Goal: Task Accomplishment & Management: Complete application form

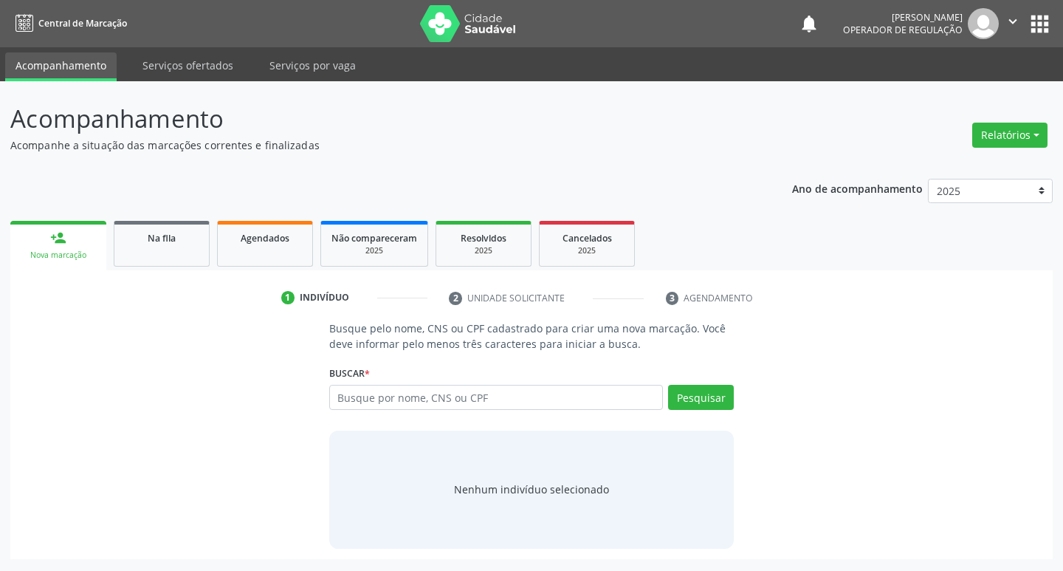
click at [428, 395] on input "text" at bounding box center [496, 397] width 334 height 25
type input "703006854968479"
click at [709, 399] on button "Pesquisar" at bounding box center [701, 397] width 66 height 25
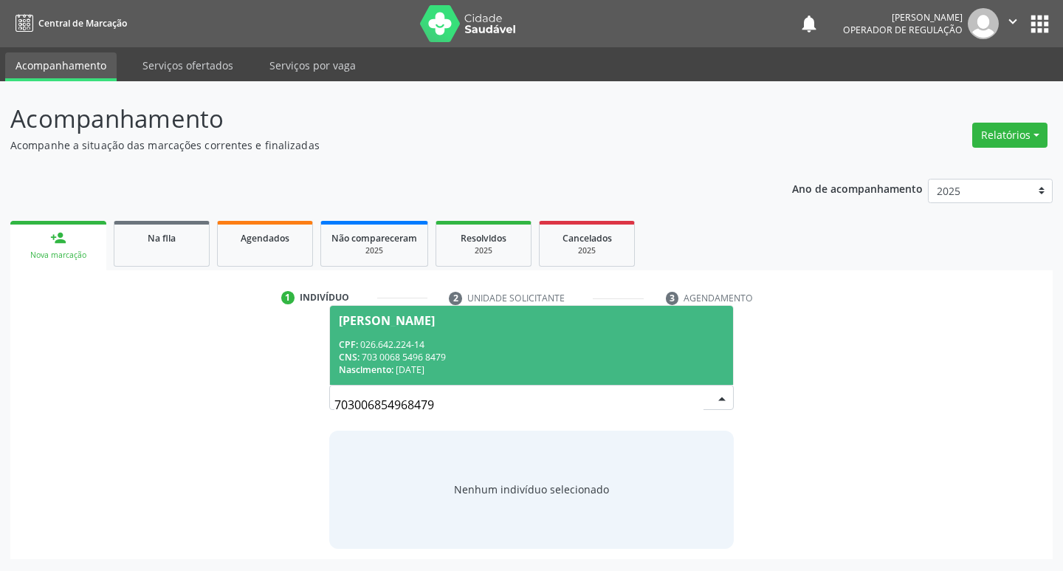
click at [436, 356] on div "CNS: 703 0068 5496 8479" at bounding box center [532, 357] width 386 height 13
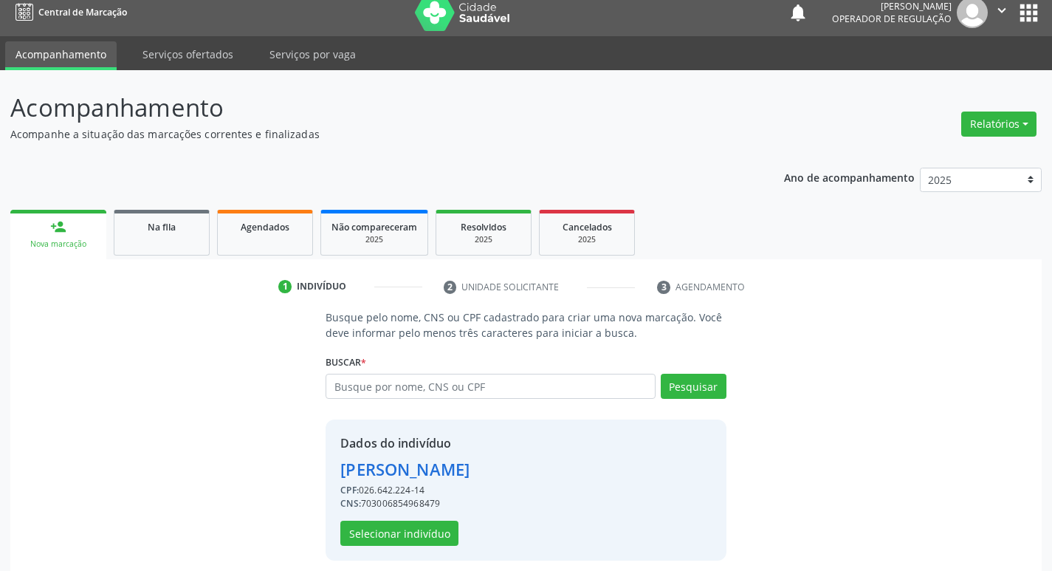
scroll to position [21, 0]
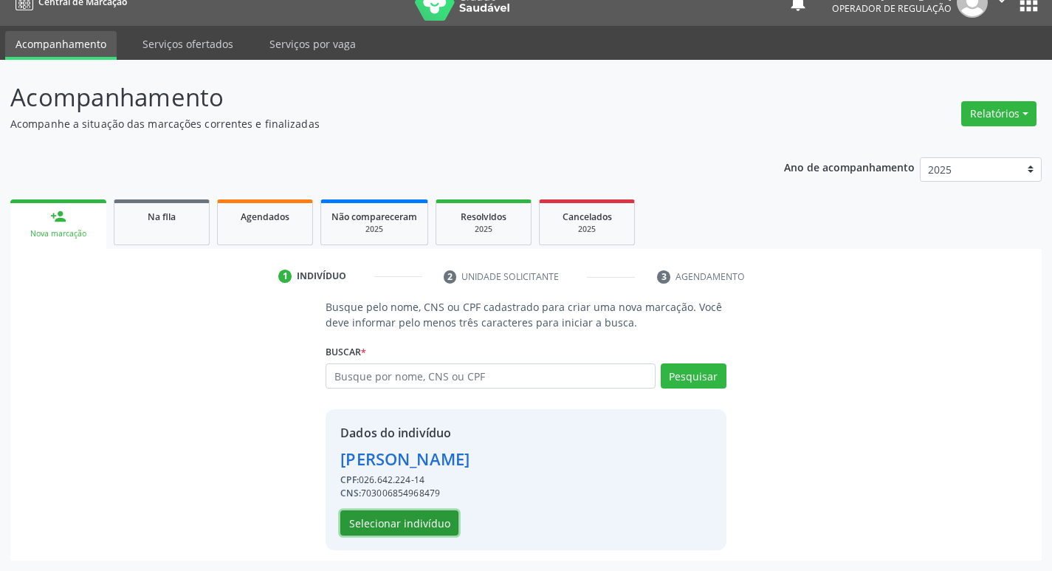
click at [423, 517] on button "Selecionar indivíduo" at bounding box center [399, 522] width 118 height 25
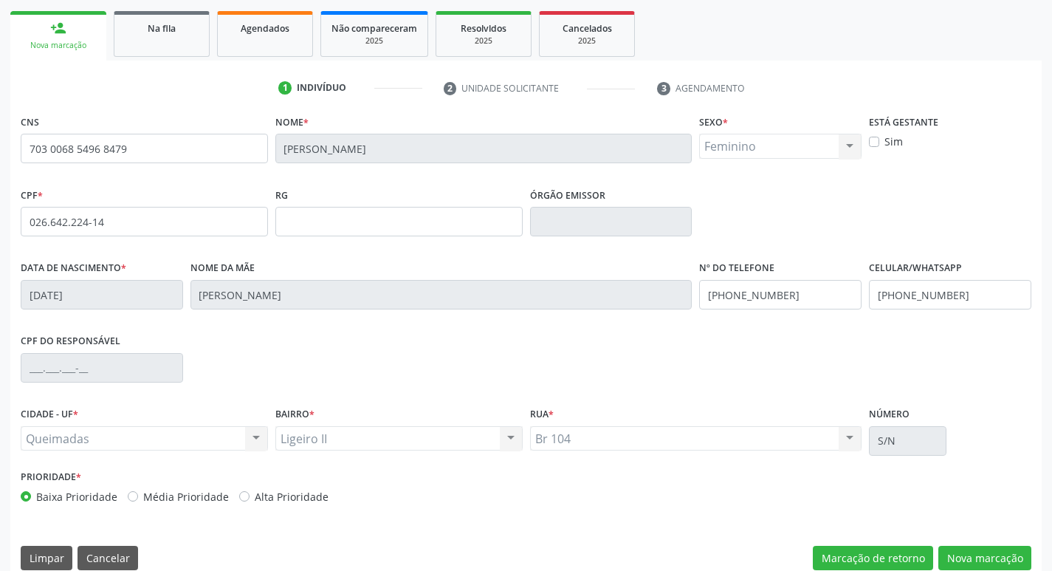
scroll to position [230, 0]
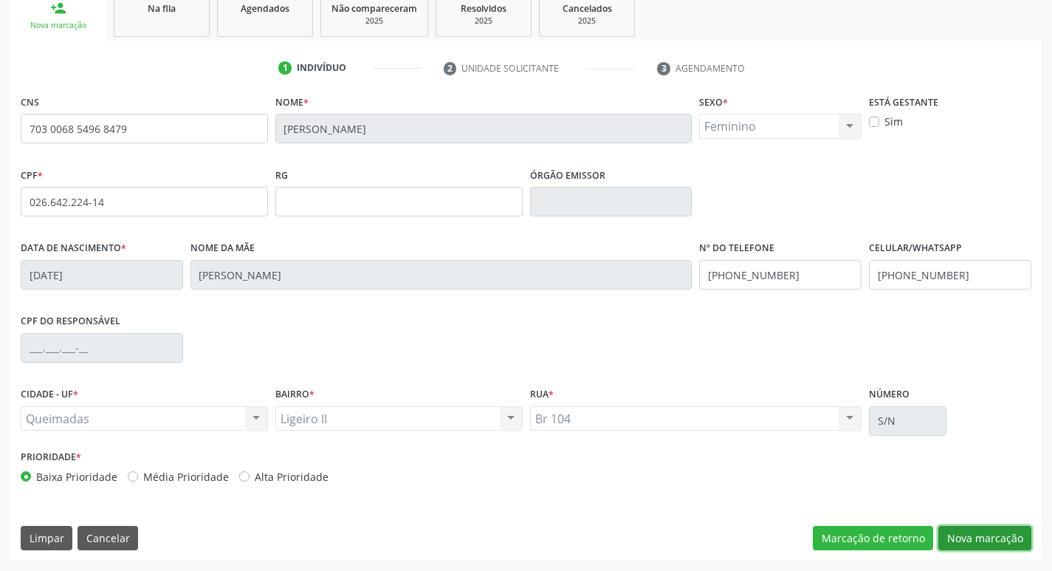
click at [966, 542] on button "Nova marcação" at bounding box center [984, 538] width 93 height 25
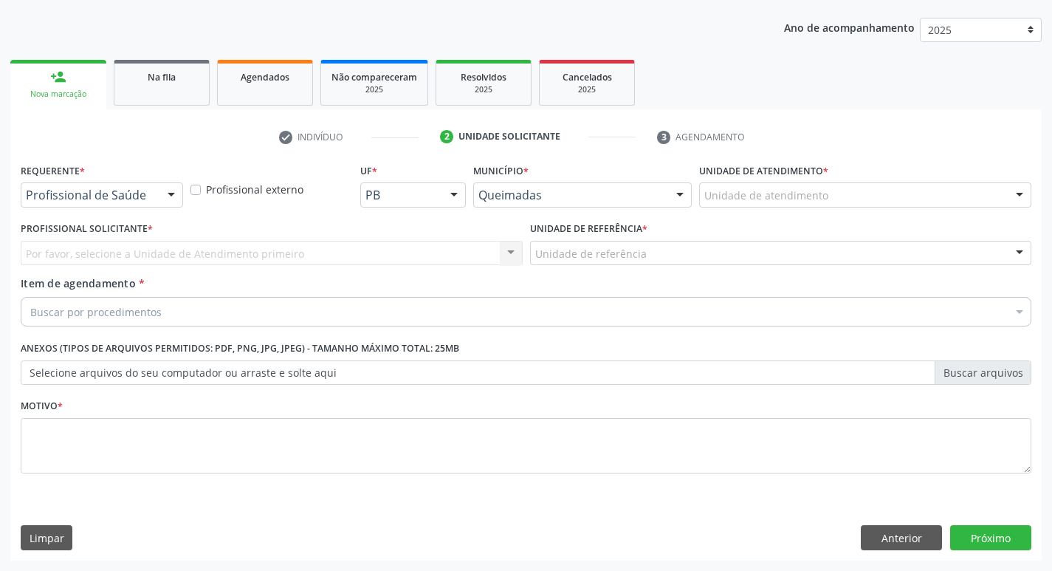
scroll to position [161, 0]
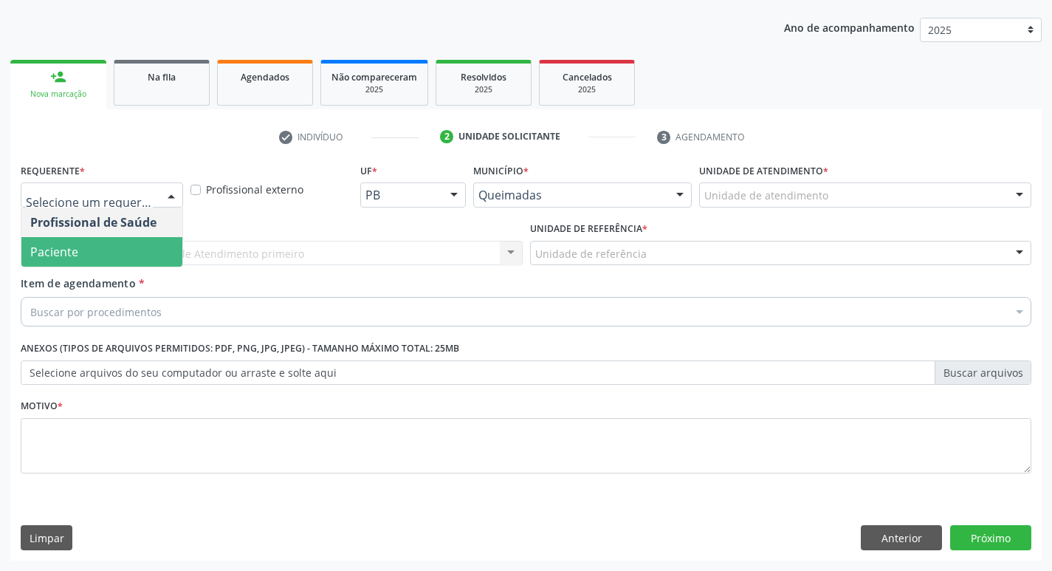
click at [76, 253] on span "Paciente" at bounding box center [54, 252] width 48 height 16
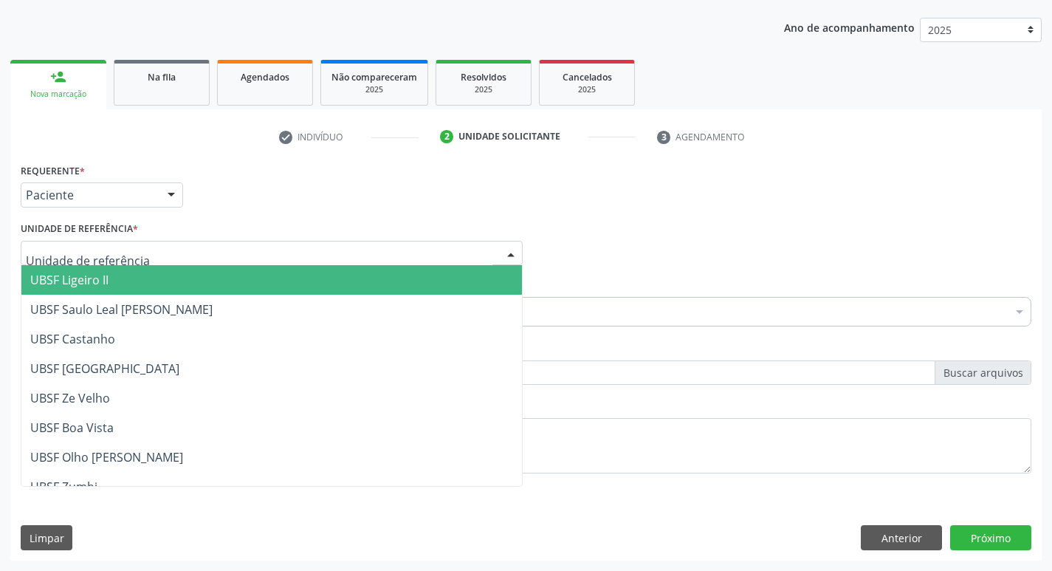
click at [106, 277] on span "UBSF Ligeiro II" at bounding box center [69, 280] width 78 height 16
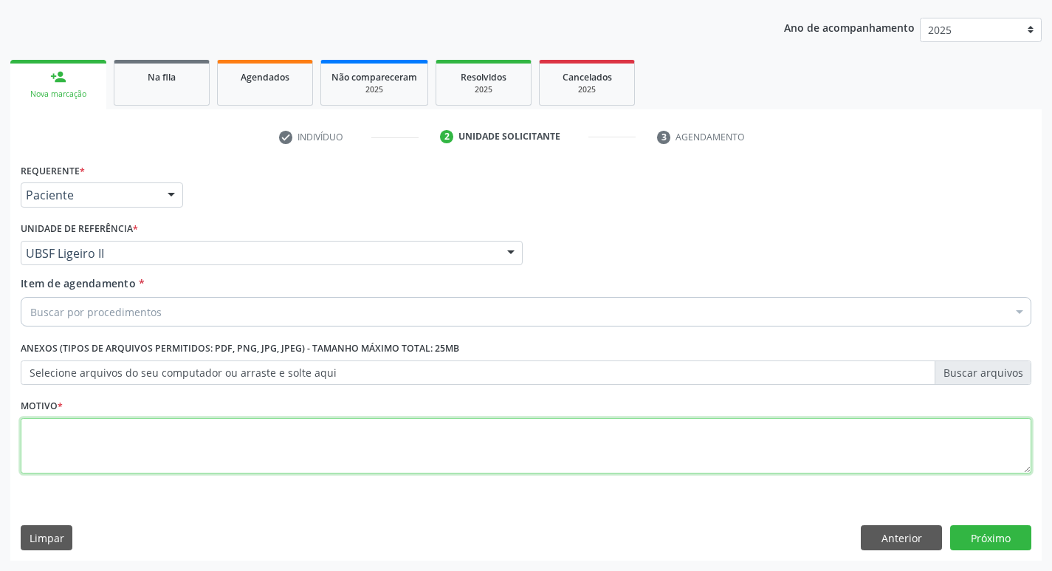
click at [90, 440] on textarea at bounding box center [526, 446] width 1010 height 56
type textarea "AVALIACAO"
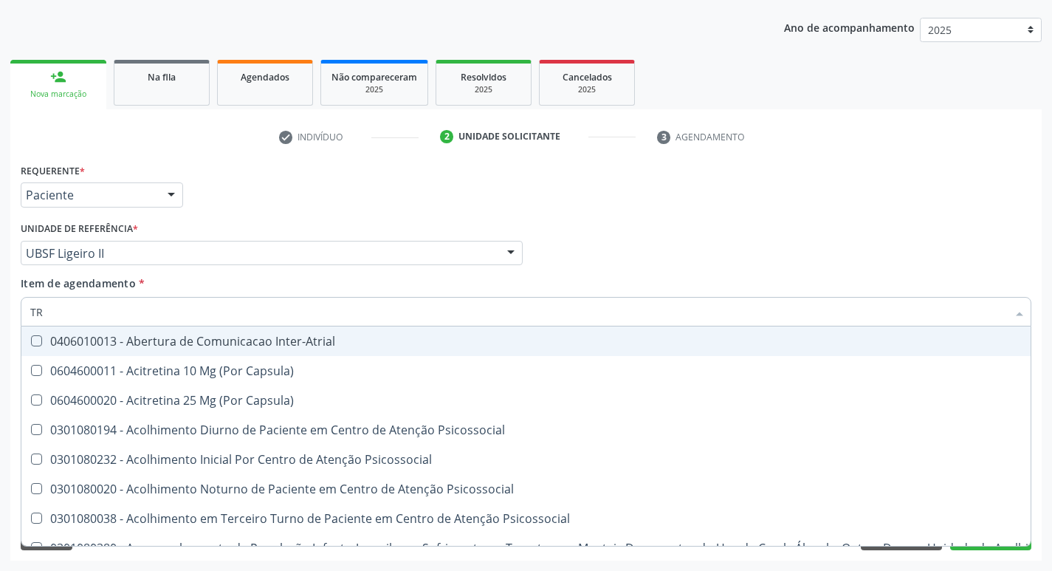
type input "TRANSVAGIN"
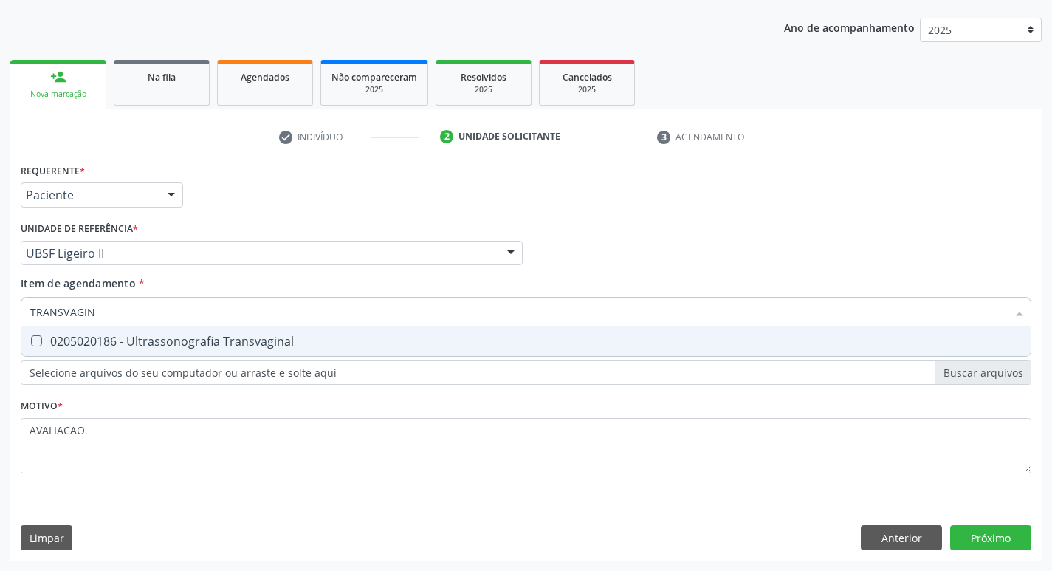
click at [240, 346] on div "0205020186 - Ultrassonografia Transvaginal" at bounding box center [525, 341] width 991 height 12
checkbox Transvaginal "true"
click at [962, 527] on div "Requerente * Paciente Profissional de Saúde Paciente Nenhum resultado encontrad…" at bounding box center [525, 359] width 1031 height 401
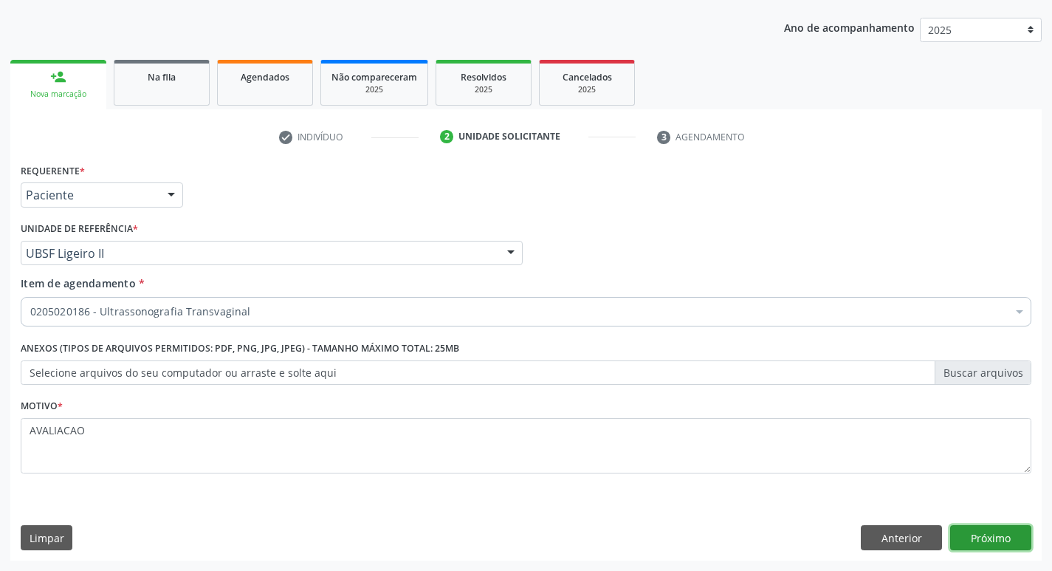
click at [968, 529] on button "Próximo" at bounding box center [990, 537] width 81 height 25
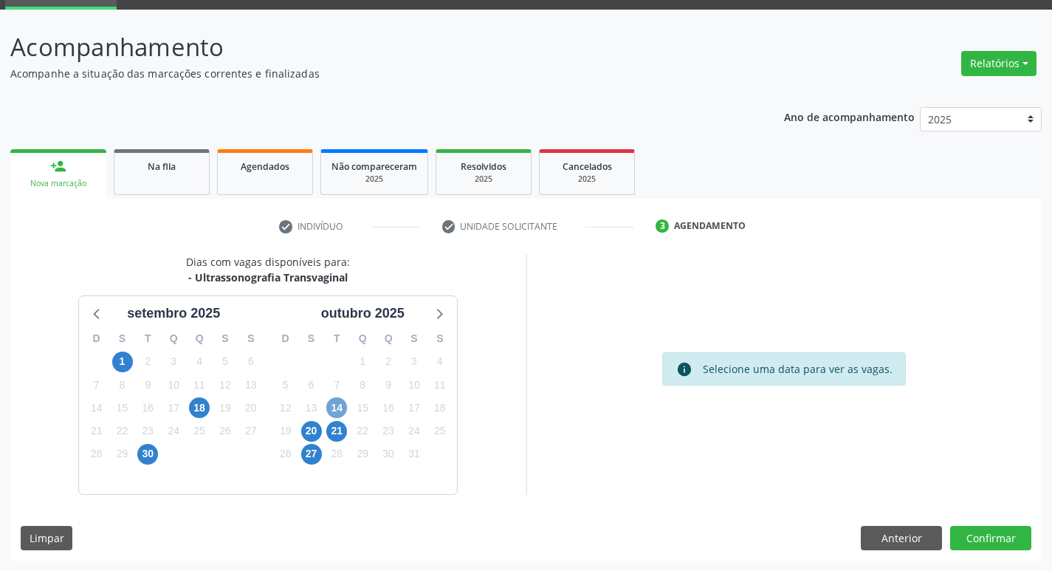
click at [334, 409] on span "14" at bounding box center [336, 407] width 21 height 21
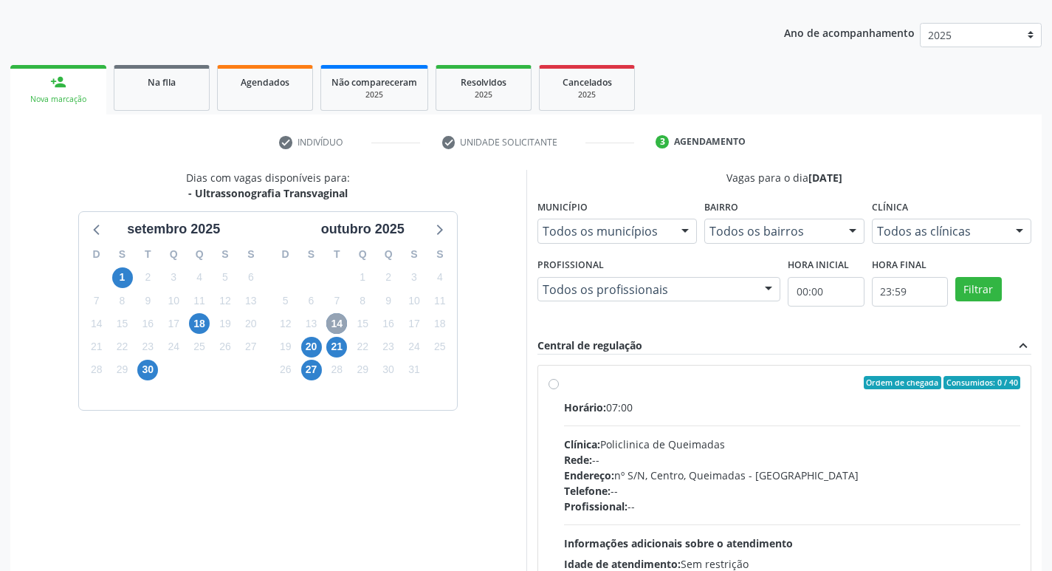
scroll to position [219, 0]
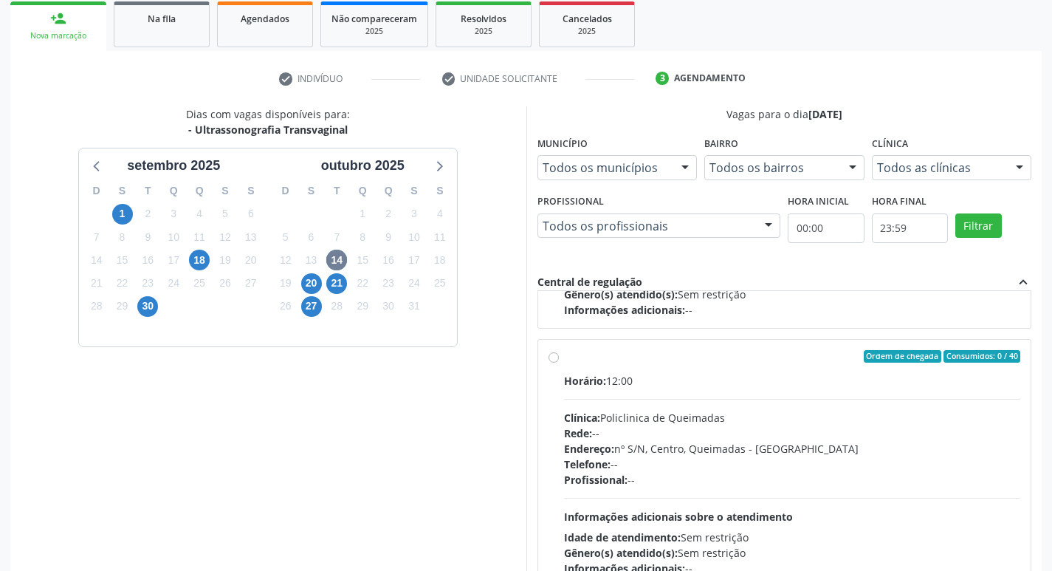
click at [737, 345] on div "Ordem de chegada Consumidos: 0 / 40 Horário: 12:00 Clínica: Policlinica de Quei…" at bounding box center [784, 463] width 493 height 247
radio input "true"
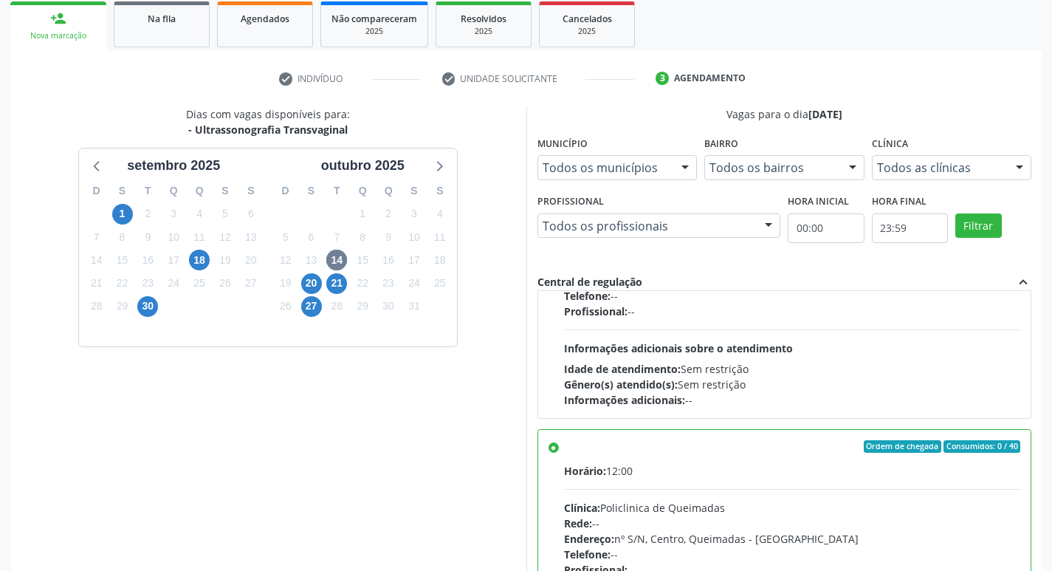
scroll to position [0, 0]
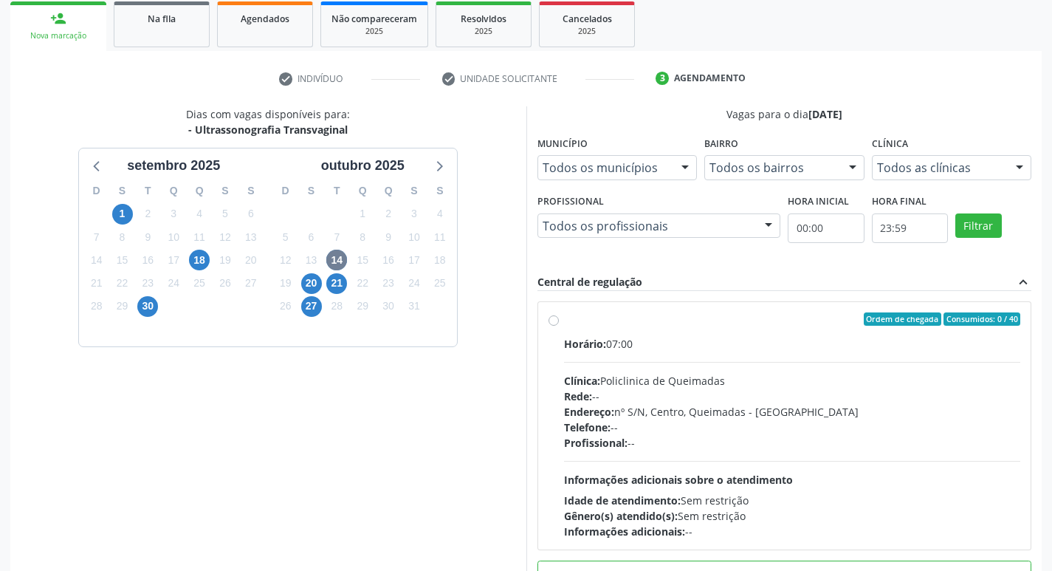
click at [701, 373] on div "Clínica: Policlinica de Queimadas" at bounding box center [792, 380] width 457 height 15
click at [559, 325] on input "Ordem de chegada Consumidos: 0 / 40 Horário: 07:00 Clínica: Policlinica de Quei…" at bounding box center [553, 318] width 10 height 13
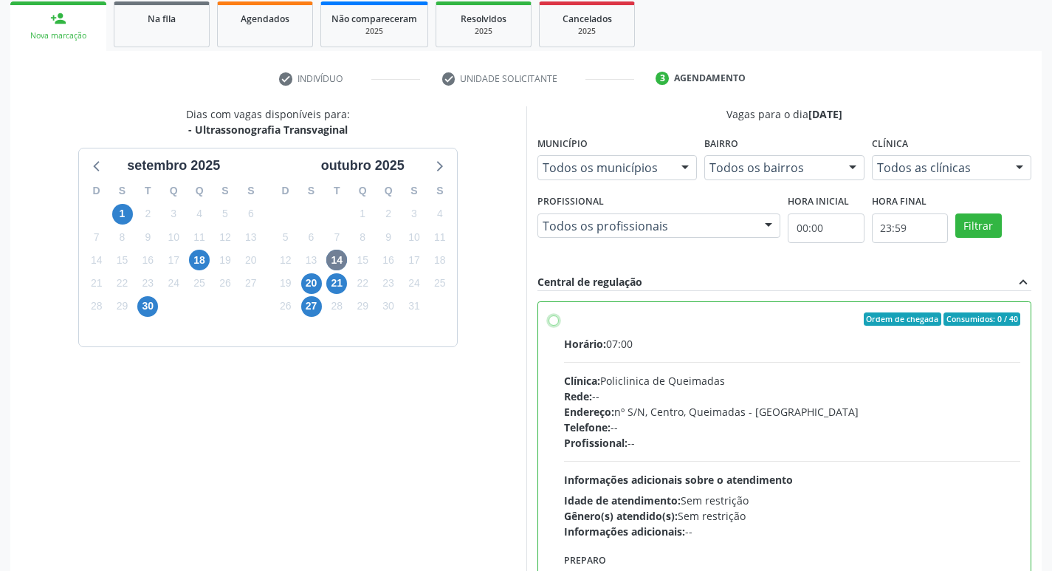
radio input "true"
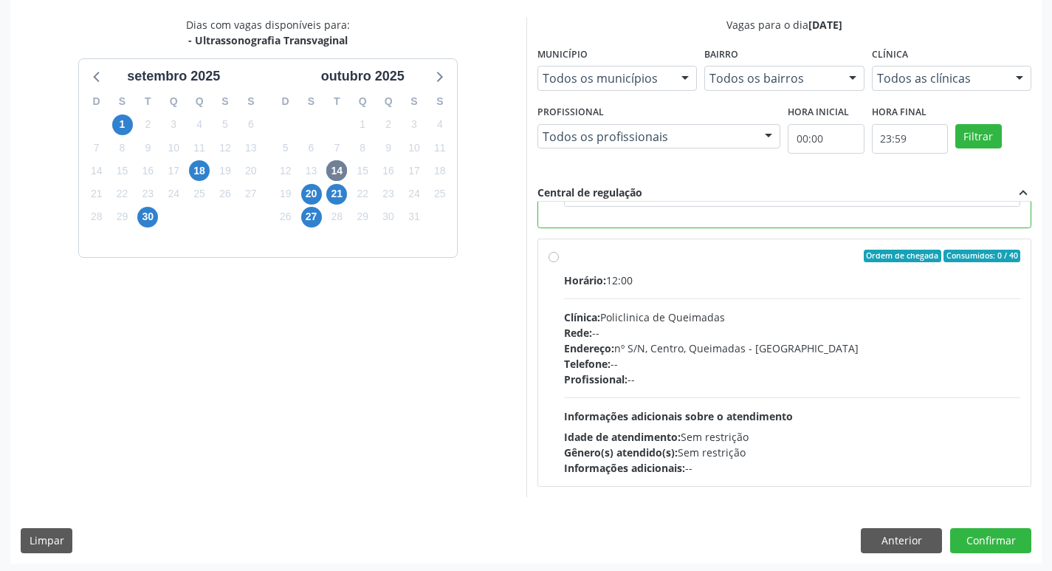
scroll to position [311, 0]
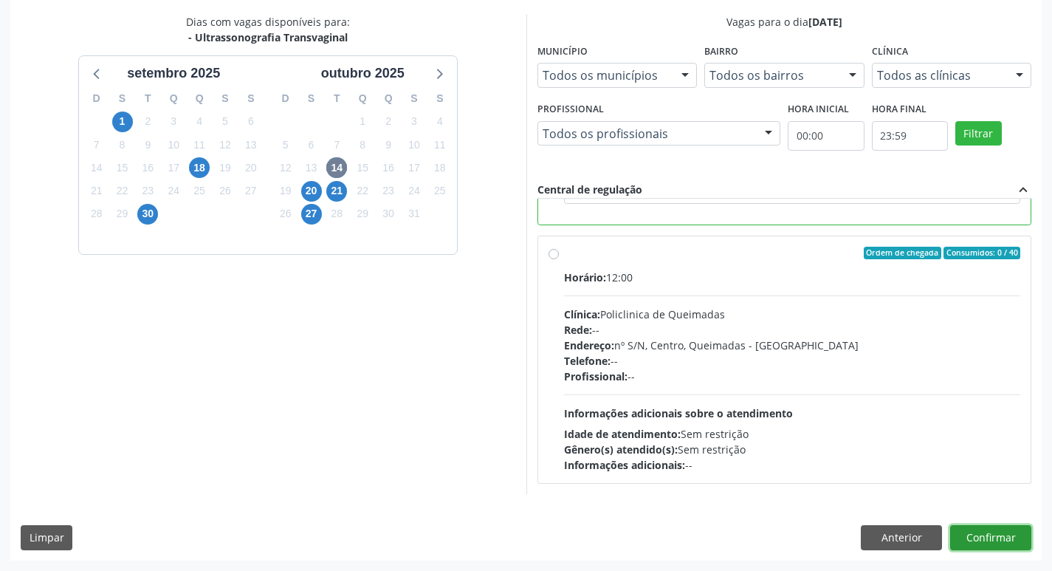
click at [999, 546] on button "Confirmar" at bounding box center [990, 537] width 81 height 25
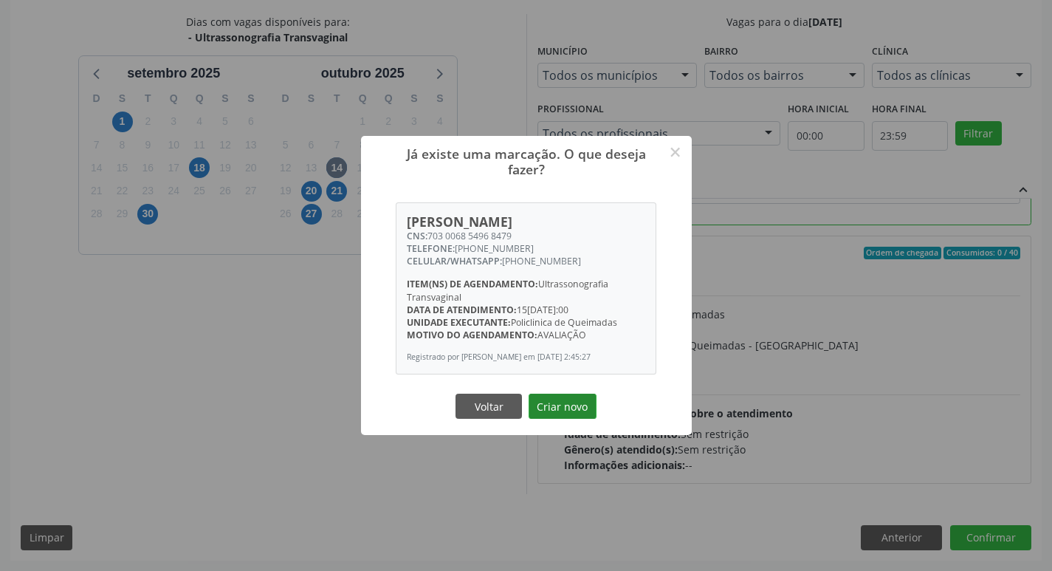
click at [576, 410] on button "Criar novo" at bounding box center [562, 405] width 68 height 25
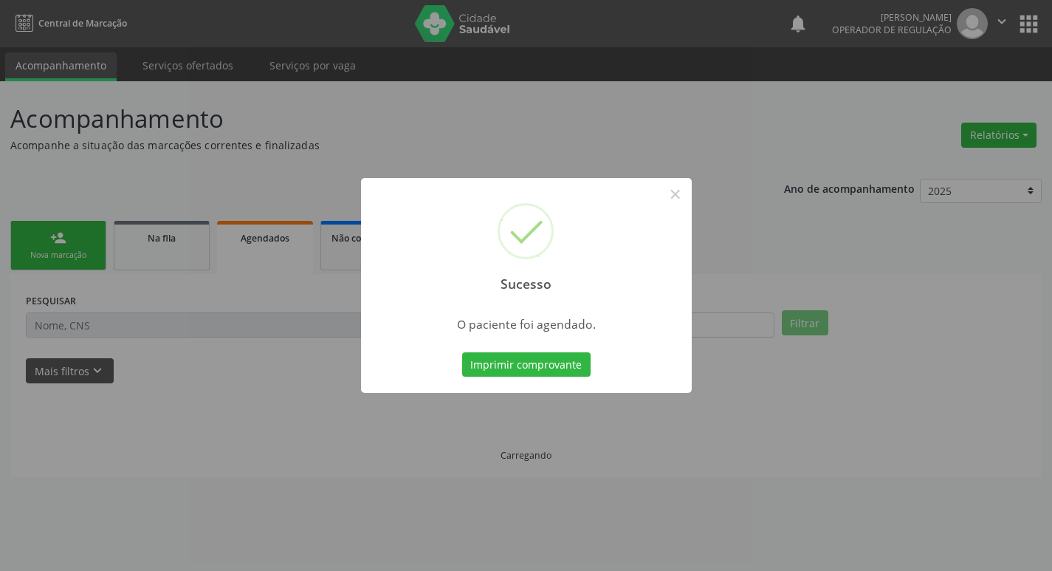
scroll to position [0, 0]
click at [537, 367] on button "Imprimir comprovante" at bounding box center [526, 364] width 128 height 25
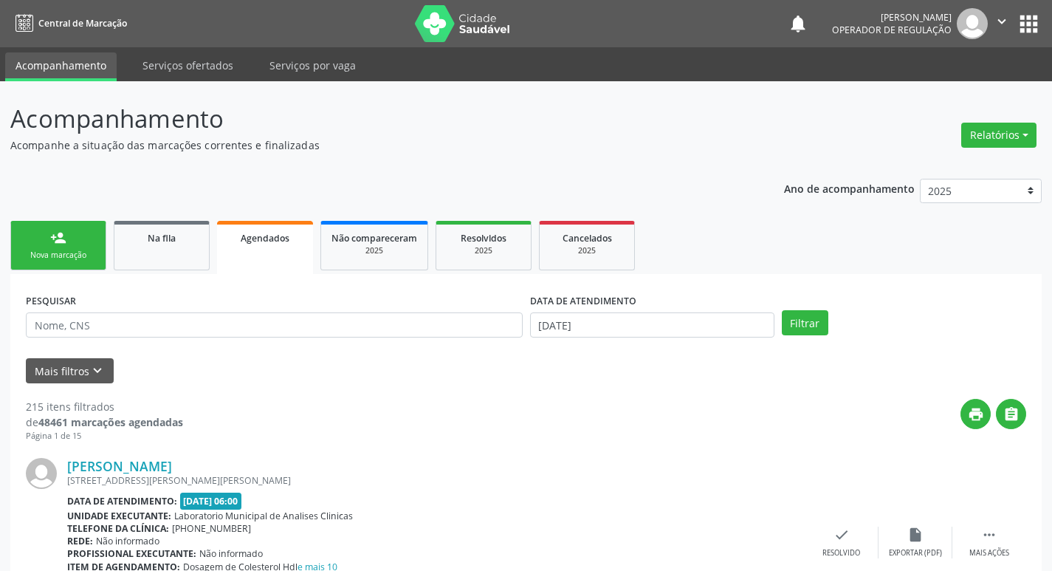
click at [64, 234] on div "person_add" at bounding box center [58, 238] width 16 height 16
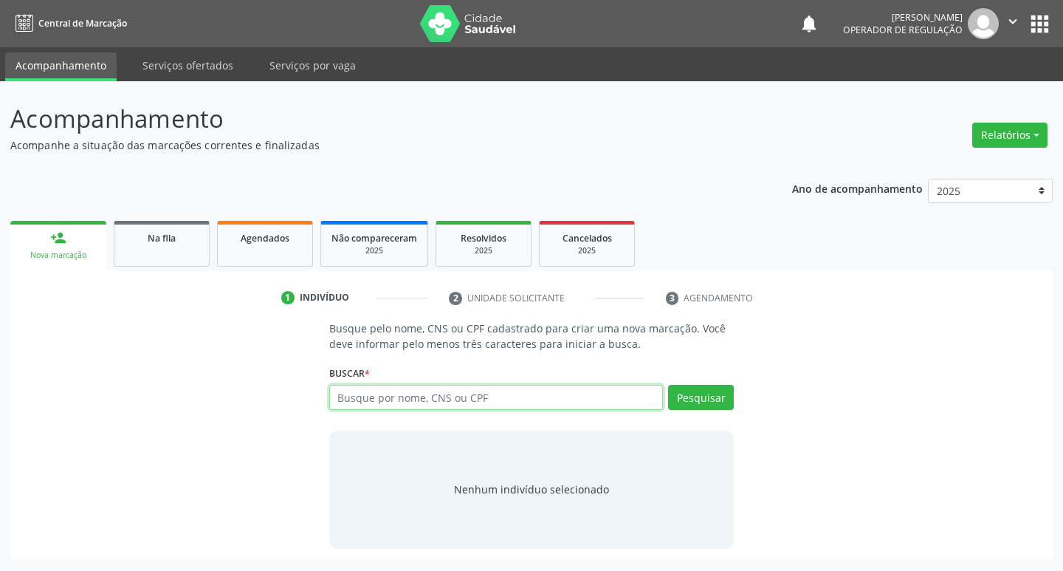
click at [404, 397] on input "text" at bounding box center [496, 397] width 334 height 25
type input "707404009125274"
click at [705, 393] on button "Pesquisar" at bounding box center [701, 397] width 66 height 25
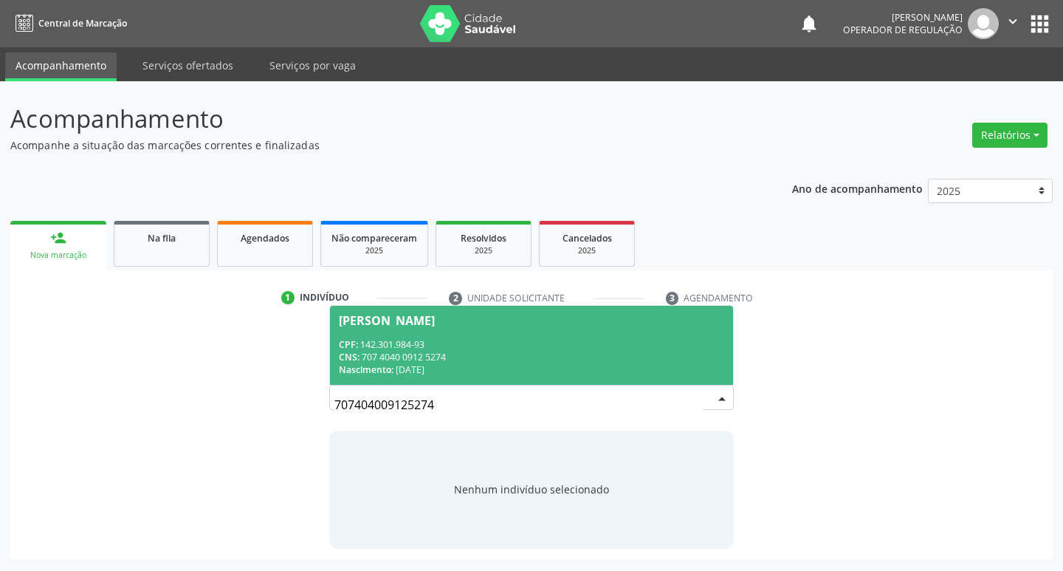
click at [441, 340] on div "CPF: 142.301.984-93" at bounding box center [532, 344] width 386 height 13
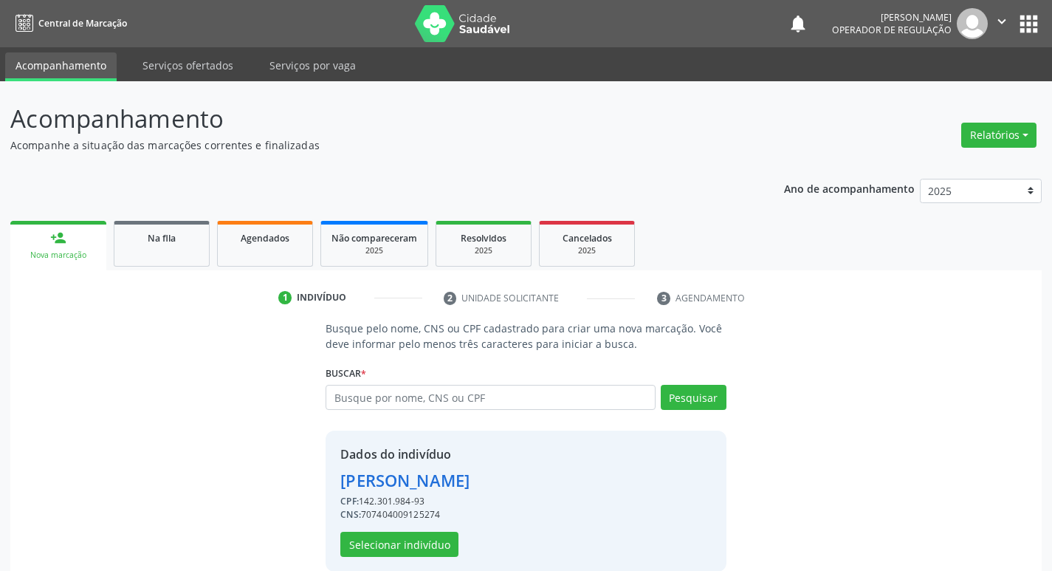
scroll to position [21, 0]
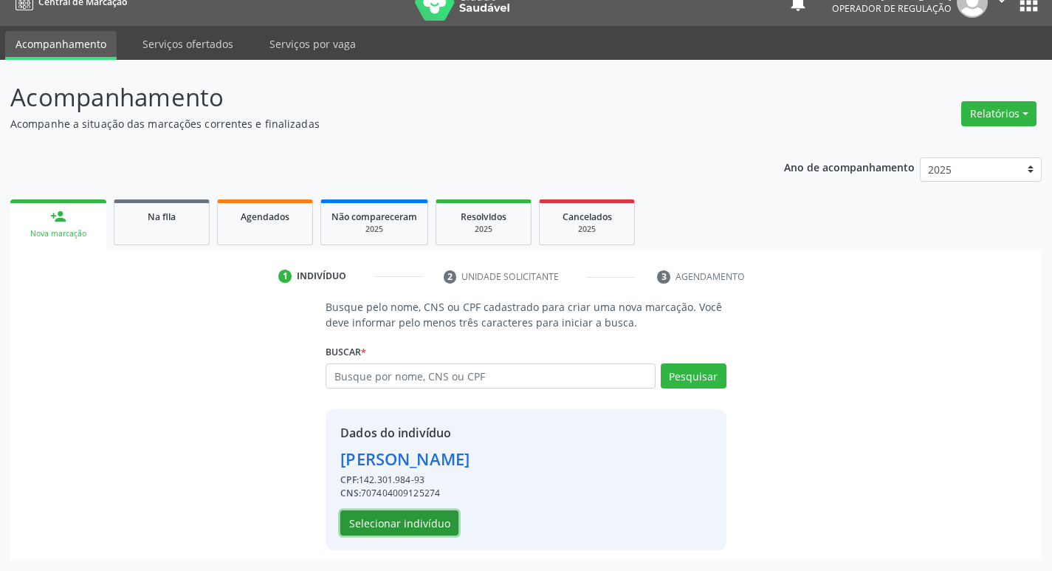
click at [409, 525] on button "Selecionar indivíduo" at bounding box center [399, 522] width 118 height 25
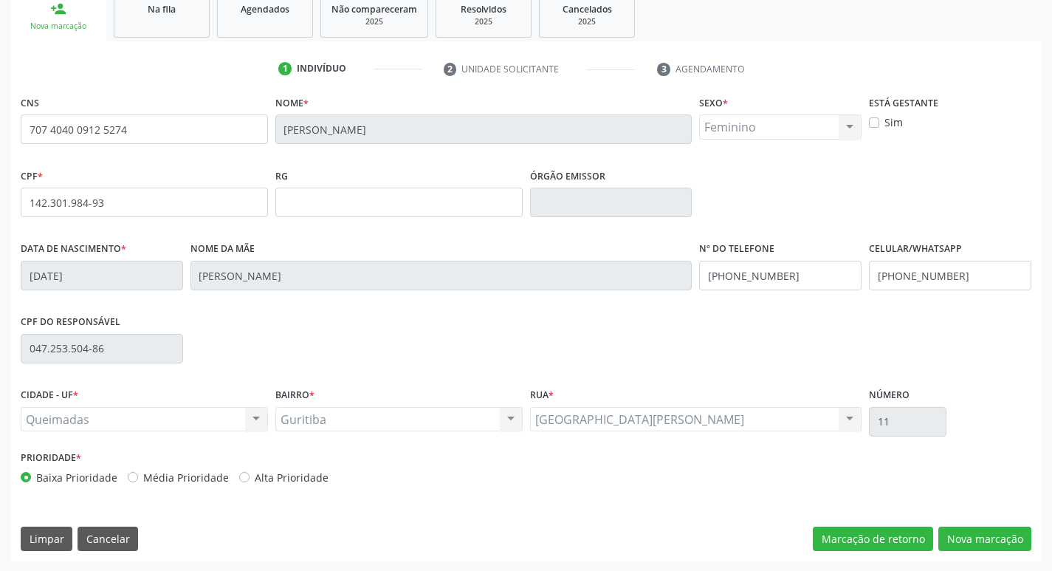
scroll to position [230, 0]
click at [993, 537] on button "Nova marcação" at bounding box center [984, 538] width 93 height 25
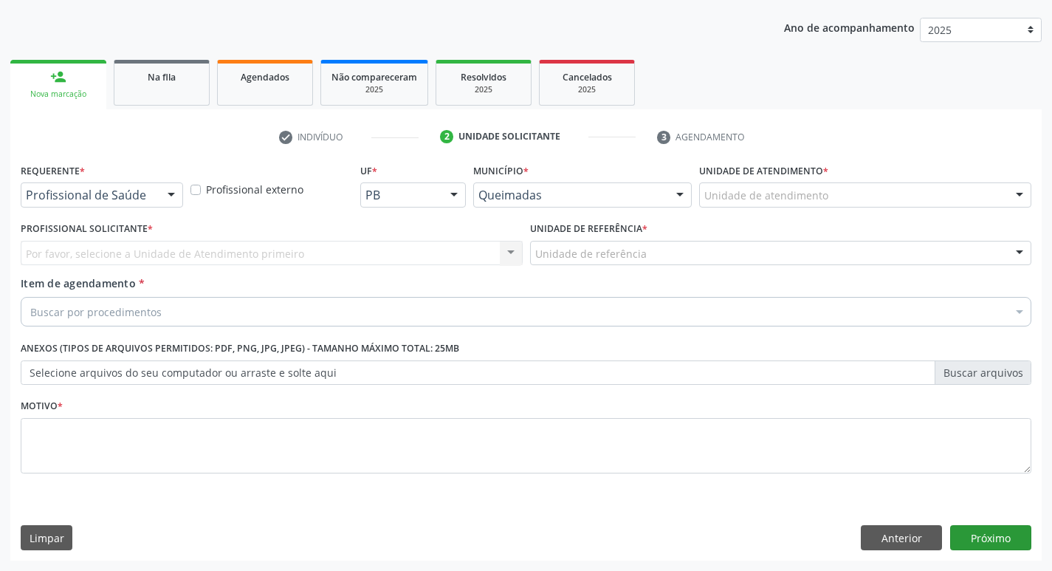
scroll to position [161, 0]
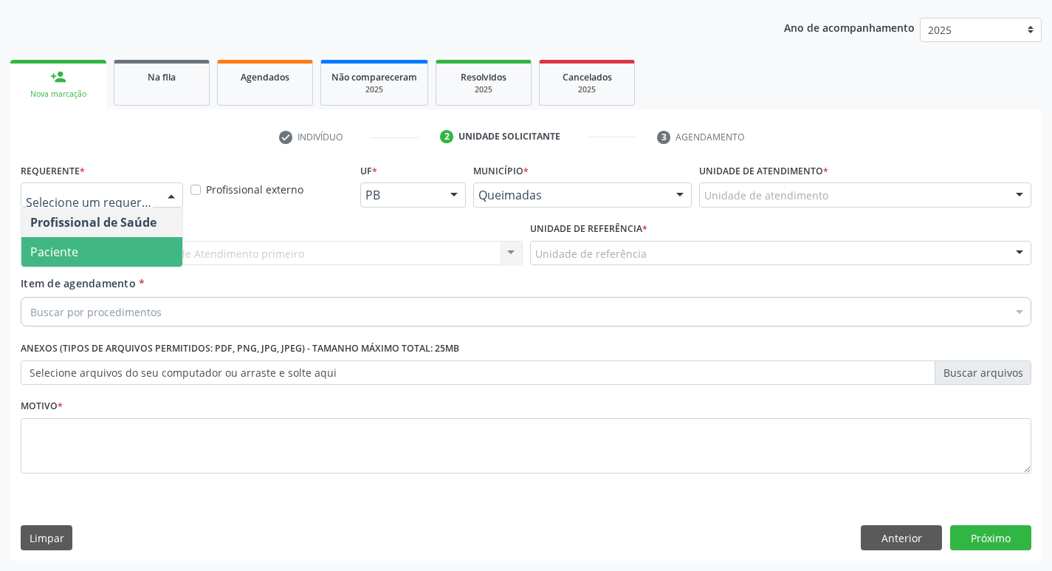
click at [114, 247] on span "Paciente" at bounding box center [101, 252] width 161 height 30
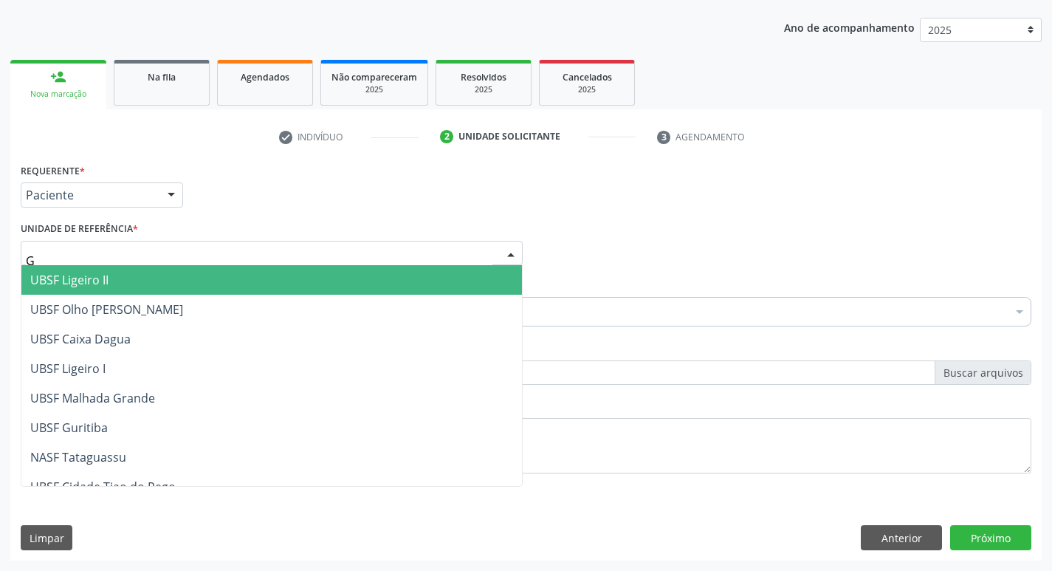
type input "GU"
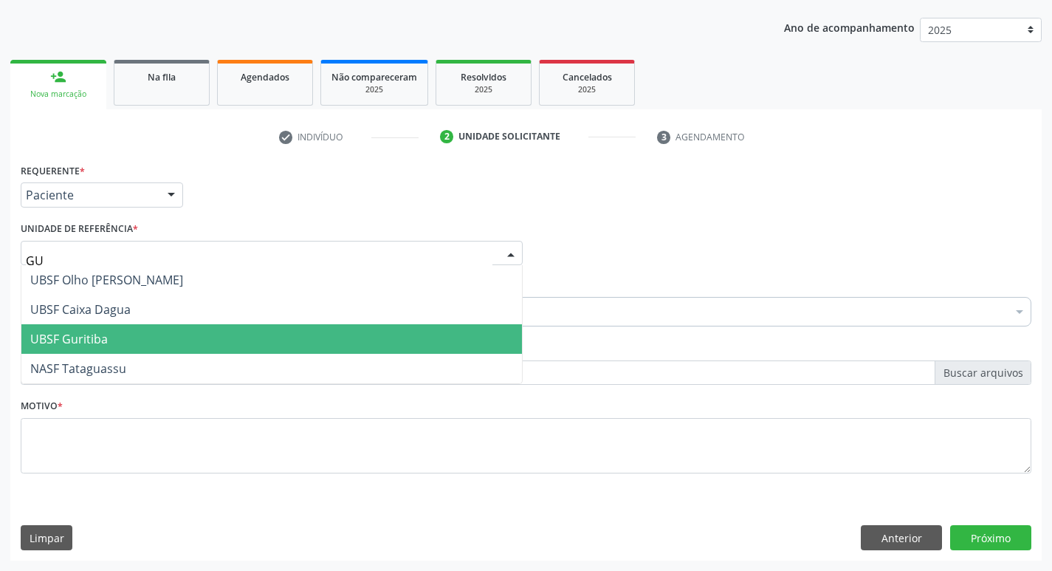
click at [110, 337] on span "UBSF Guritiba" at bounding box center [271, 339] width 500 height 30
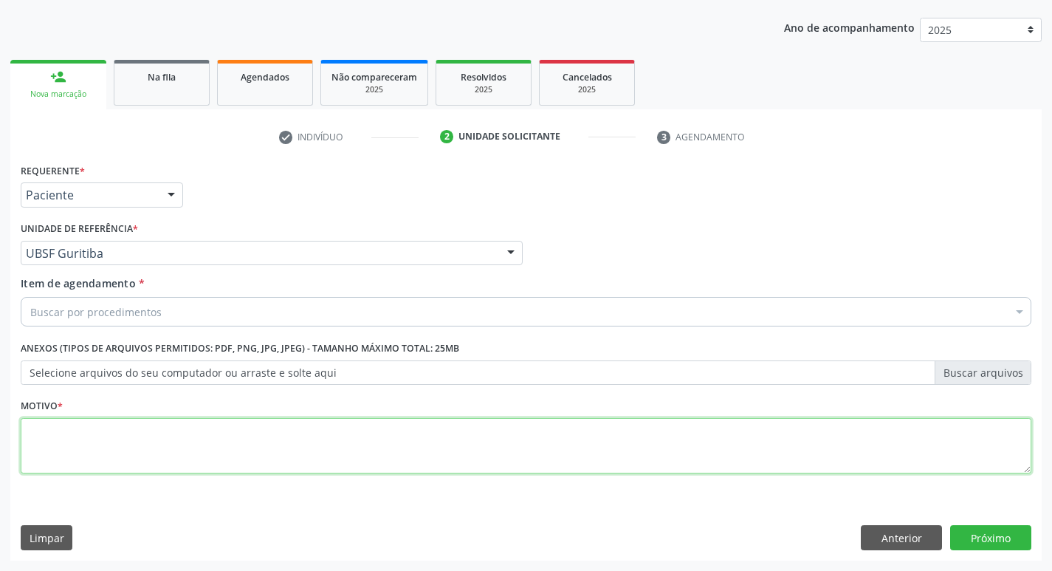
click at [92, 427] on textarea at bounding box center [526, 446] width 1010 height 56
type textarea "AVALIACAO"
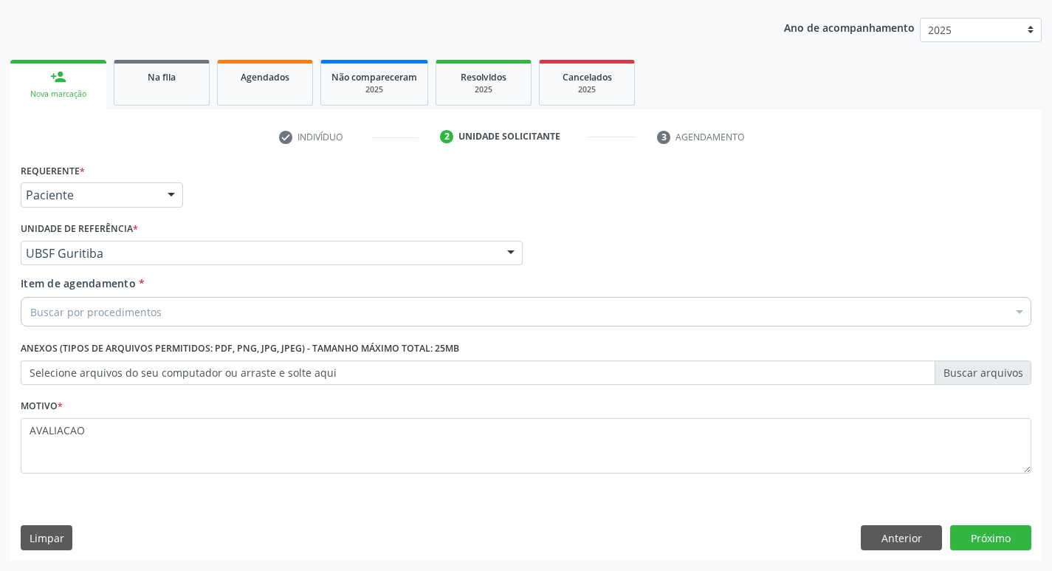
click at [95, 321] on div "Buscar por procedimentos" at bounding box center [526, 312] width 1010 height 30
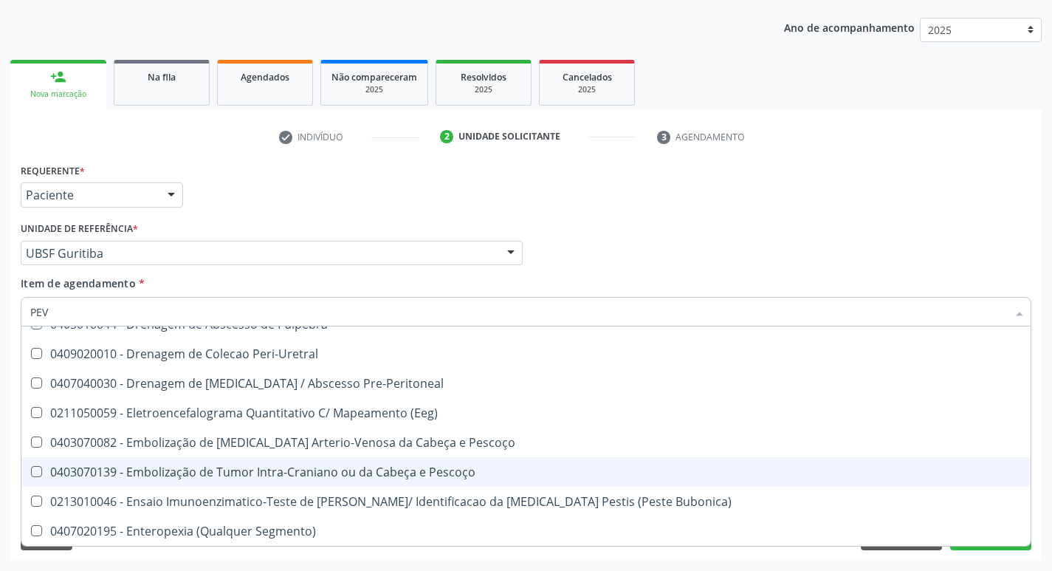
scroll to position [0, 0]
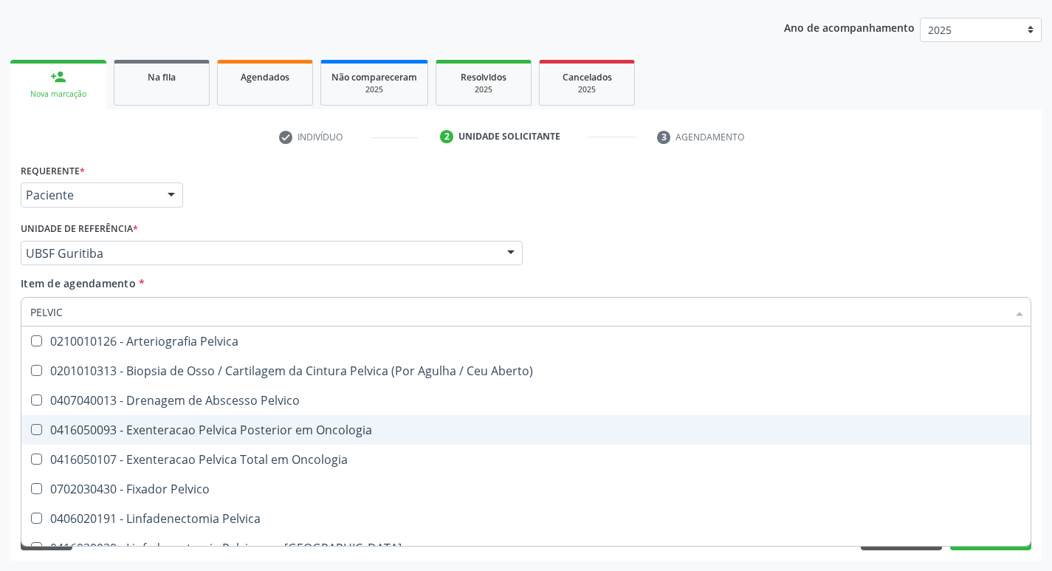
type input "PELVICA"
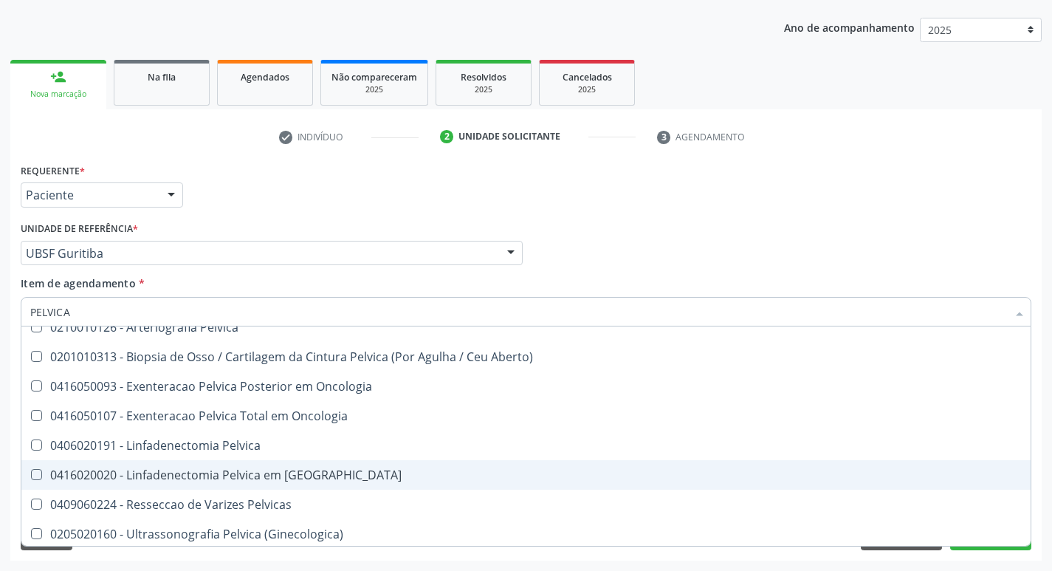
scroll to position [17, 0]
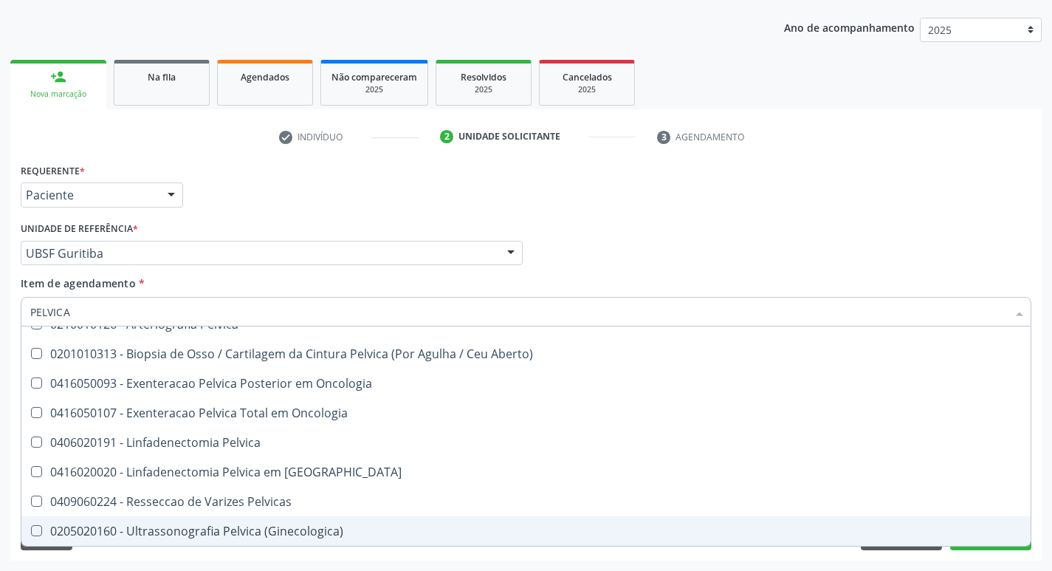
click at [242, 522] on span "0205020160 - Ultrassonografia Pelvica (Ginecologica)" at bounding box center [525, 531] width 1009 height 30
checkbox \(Ginecologica\) "true"
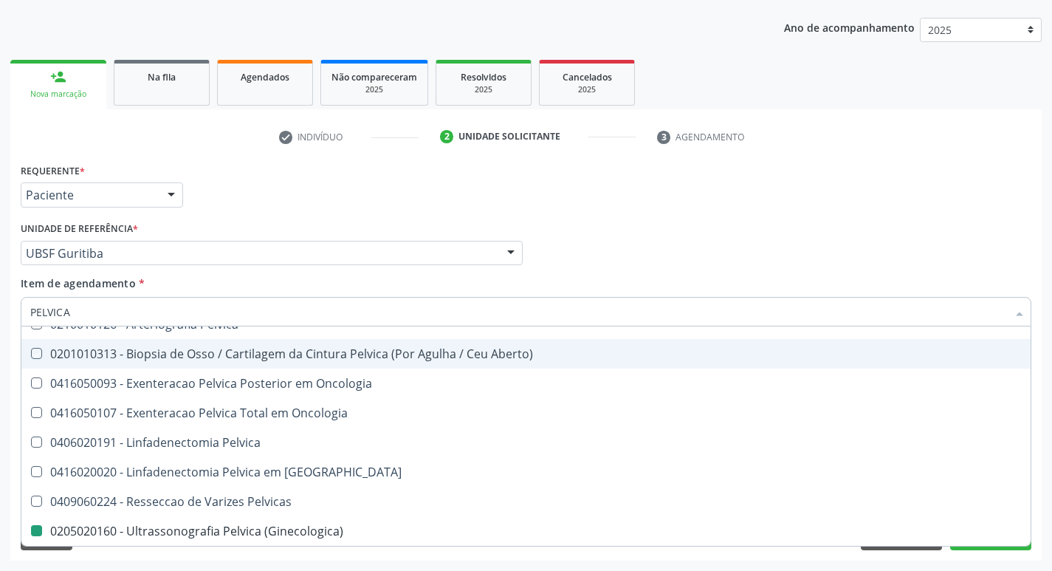
click at [834, 230] on div "Profissional Solicitante Por favor, selecione a Unidade de Atendimento primeiro…" at bounding box center [526, 247] width 1018 height 58
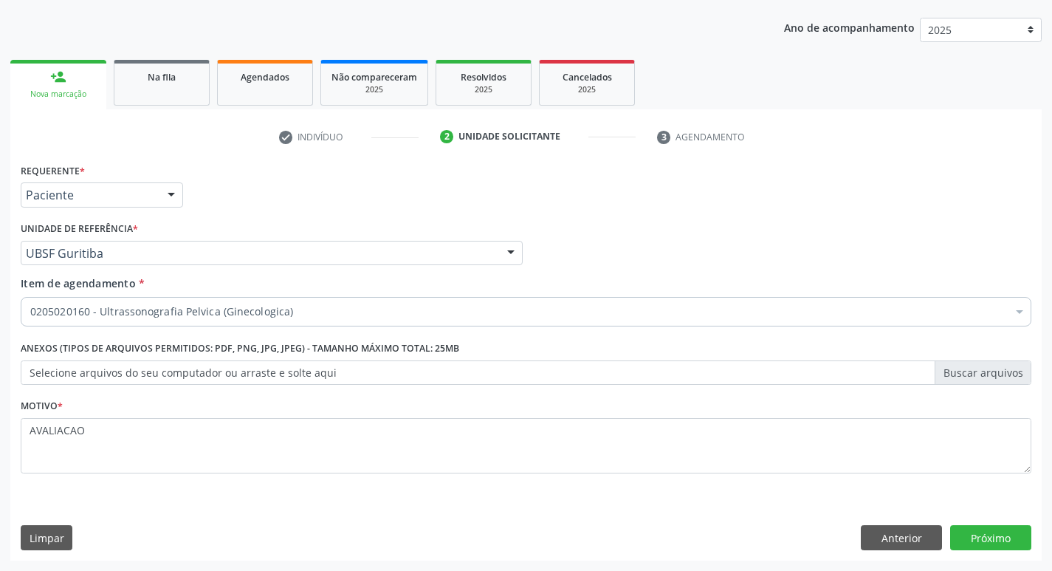
scroll to position [0, 0]
click at [952, 529] on button "Próximo" at bounding box center [990, 537] width 81 height 25
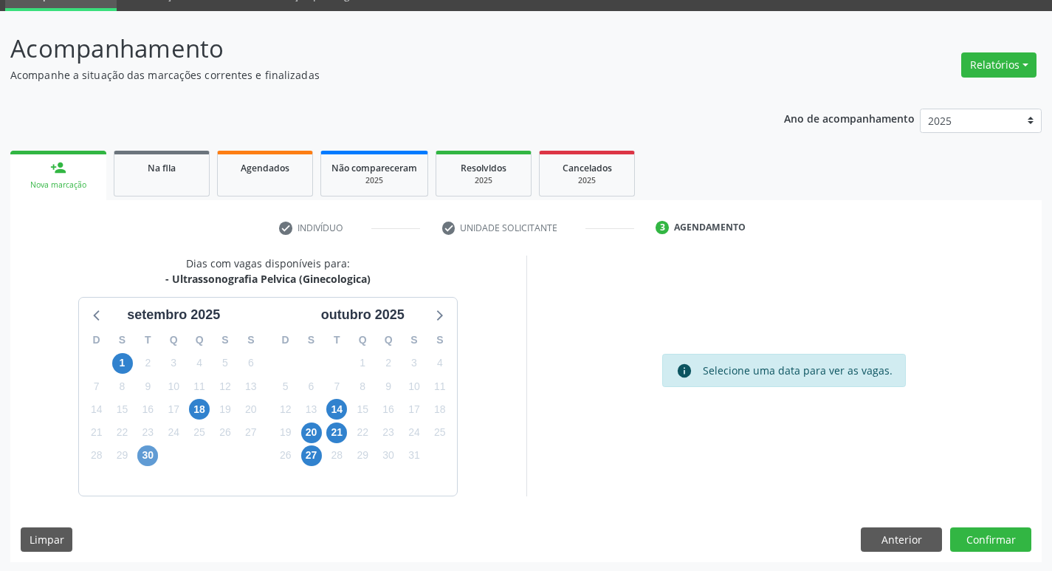
scroll to position [72, 0]
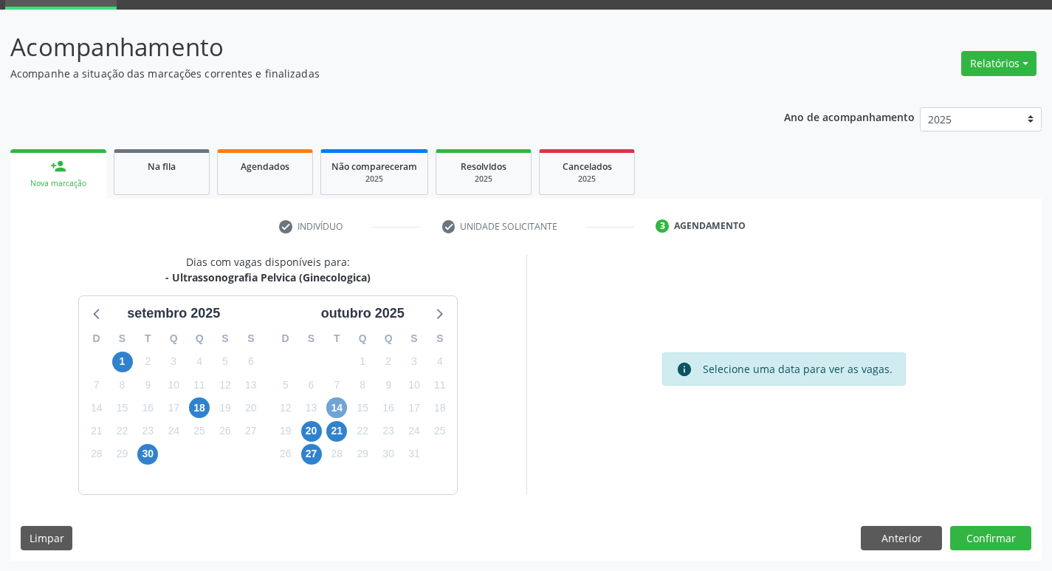
click at [333, 405] on span "14" at bounding box center [336, 407] width 21 height 21
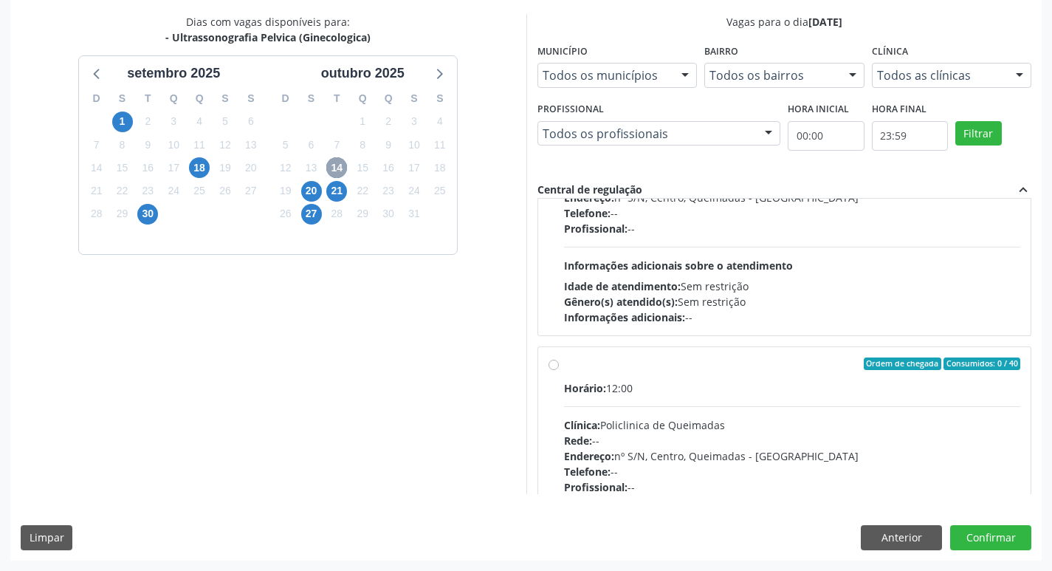
scroll to position [232, 0]
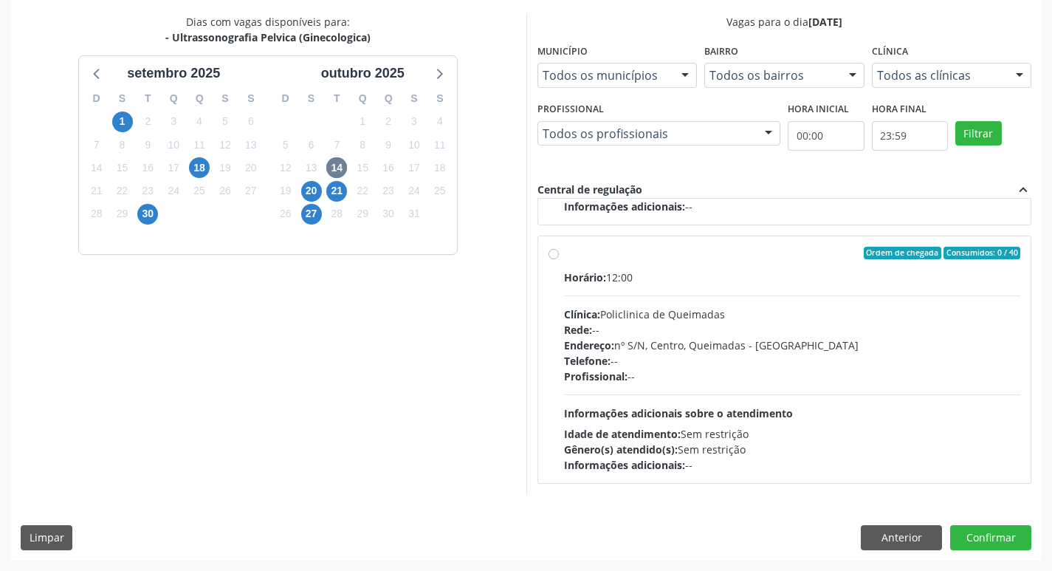
click at [762, 383] on div "Profissional: --" at bounding box center [792, 375] width 457 height 15
click at [559, 260] on input "Ordem de chegada Consumidos: 0 / 40 Horário: 12:00 Clínica: Policlinica de Quei…" at bounding box center [553, 253] width 10 height 13
radio input "true"
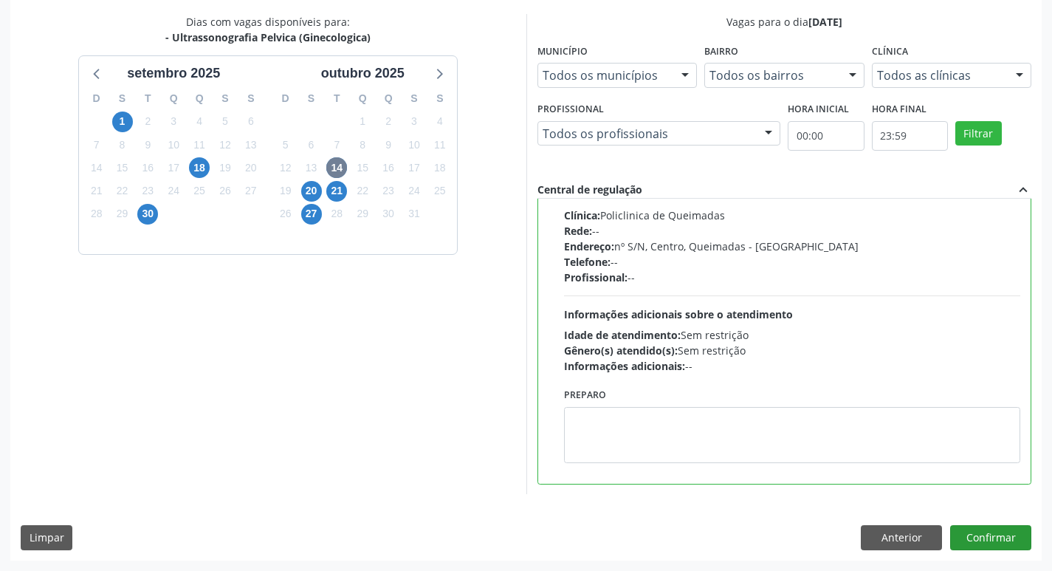
scroll to position [332, 0]
click at [991, 531] on button "Confirmar" at bounding box center [990, 537] width 81 height 25
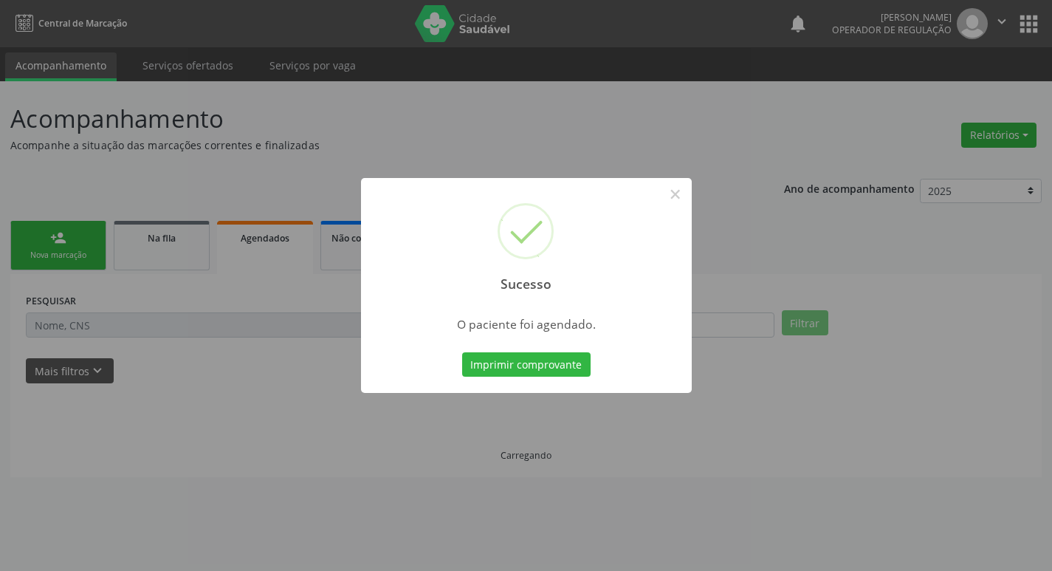
scroll to position [0, 0]
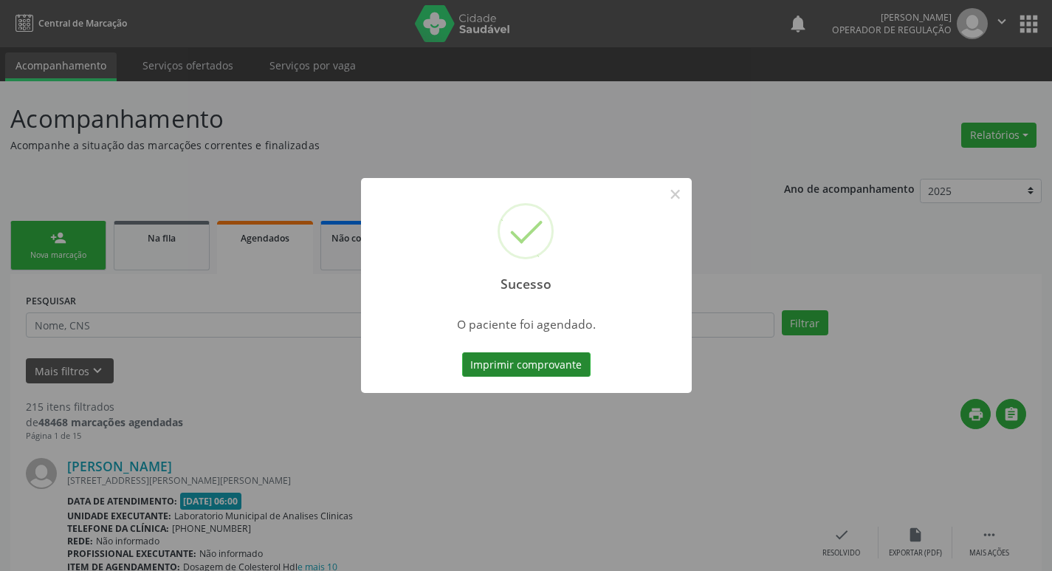
click at [507, 368] on button "Imprimir comprovante" at bounding box center [526, 364] width 128 height 25
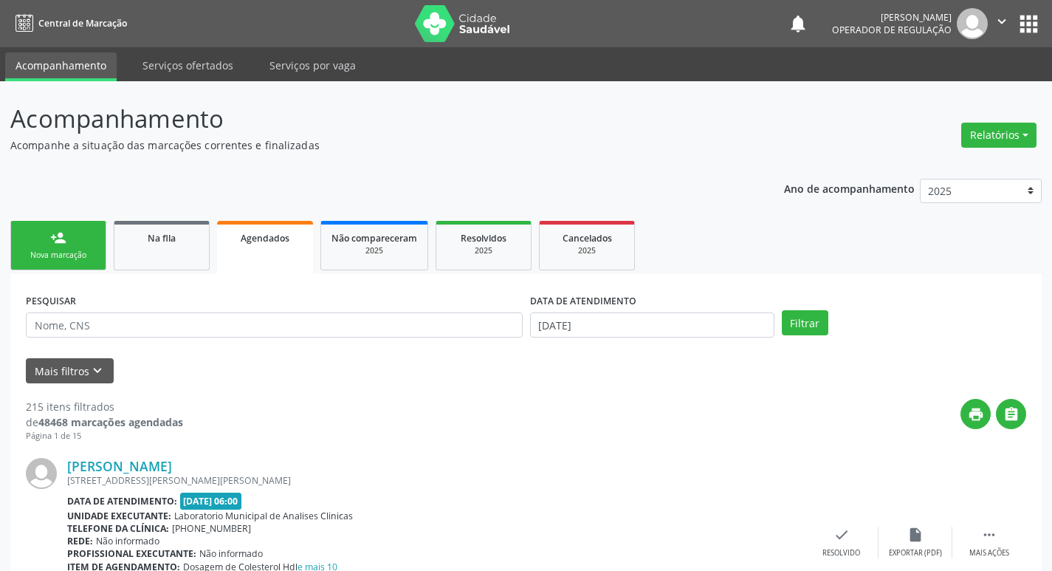
click at [58, 236] on div "person_add" at bounding box center [58, 238] width 16 height 16
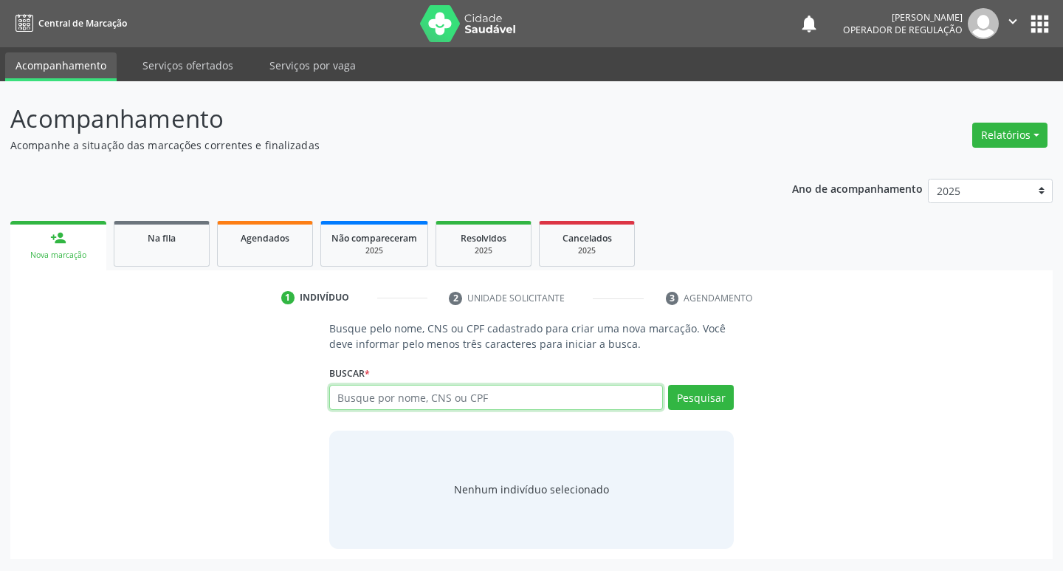
click at [409, 402] on input "text" at bounding box center [496, 397] width 334 height 25
type input "700706979109673"
click at [695, 402] on button "Pesquisar" at bounding box center [701, 397] width 66 height 25
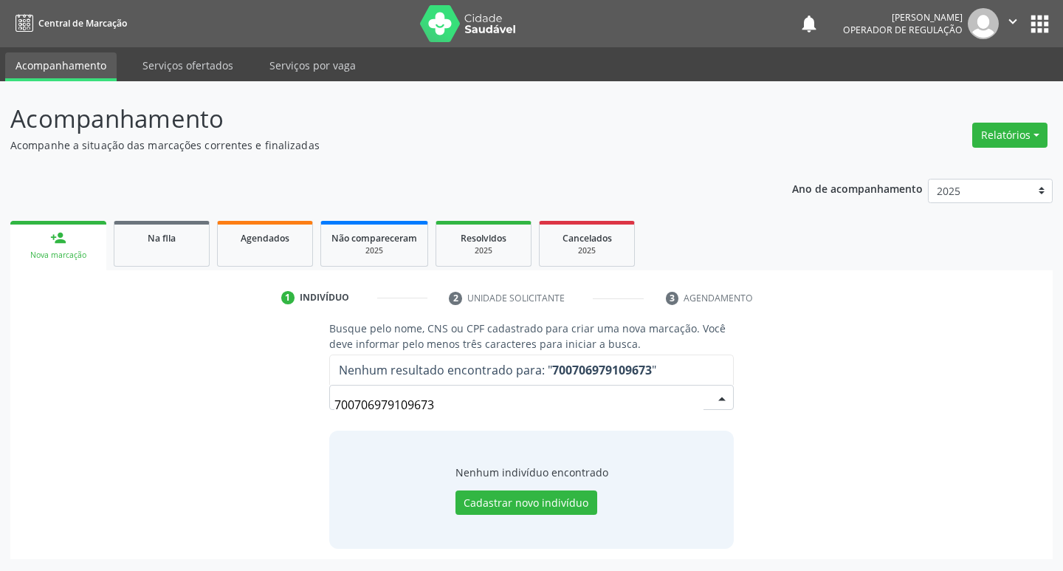
click at [474, 402] on input "700706979109673" at bounding box center [519, 405] width 370 height 30
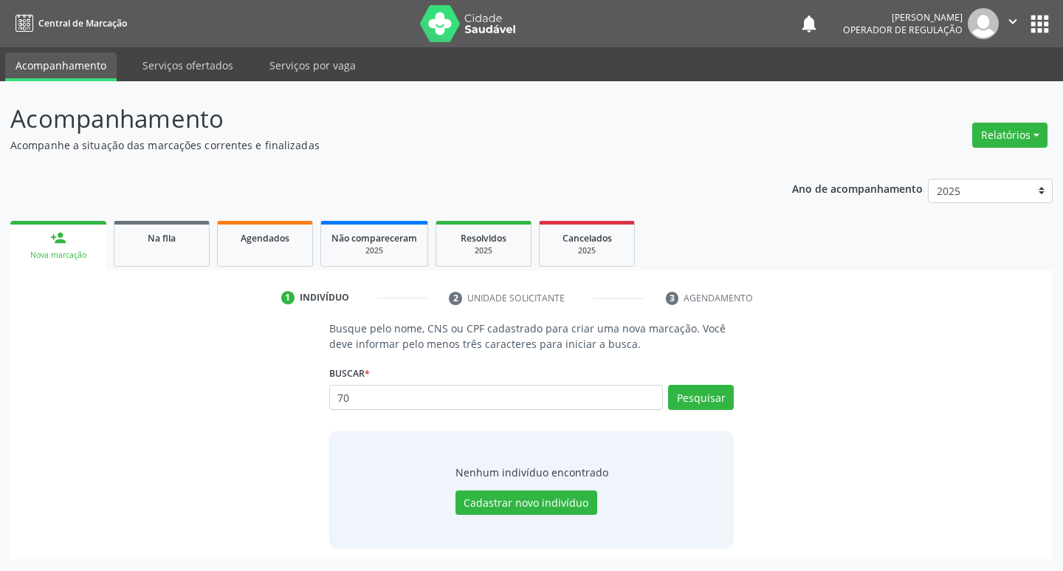
type input "7"
type input "700706997109673"
click at [686, 407] on button "Pesquisar" at bounding box center [701, 397] width 66 height 25
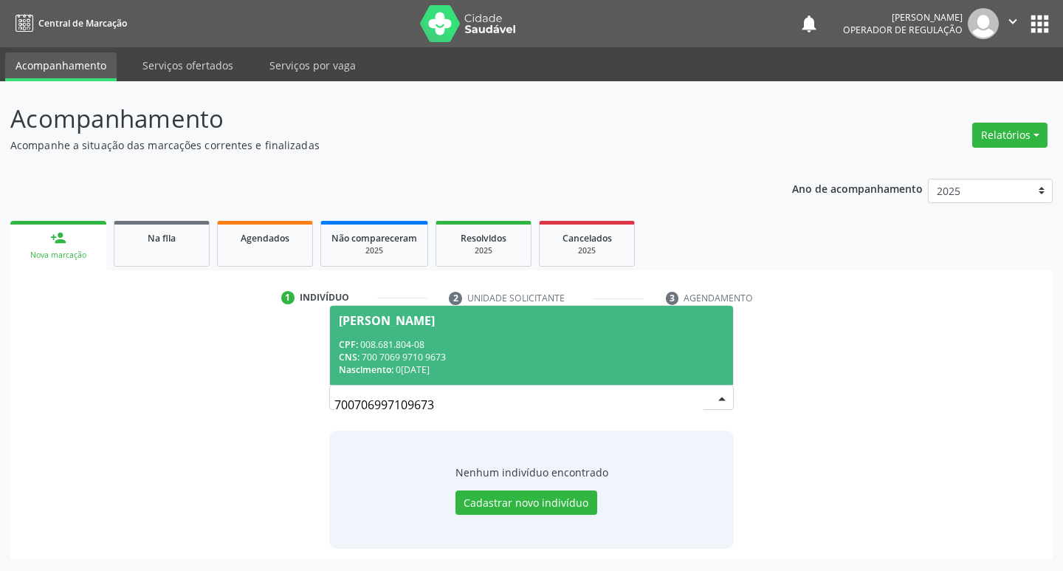
click at [428, 360] on div "CNS: 700 7069 9710 9673" at bounding box center [532, 357] width 386 height 13
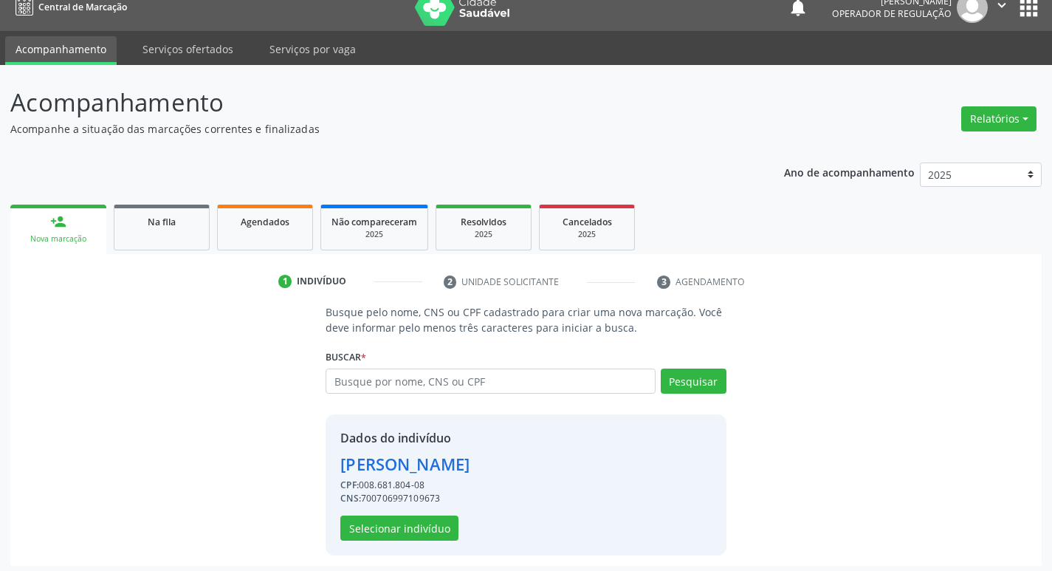
scroll to position [21, 0]
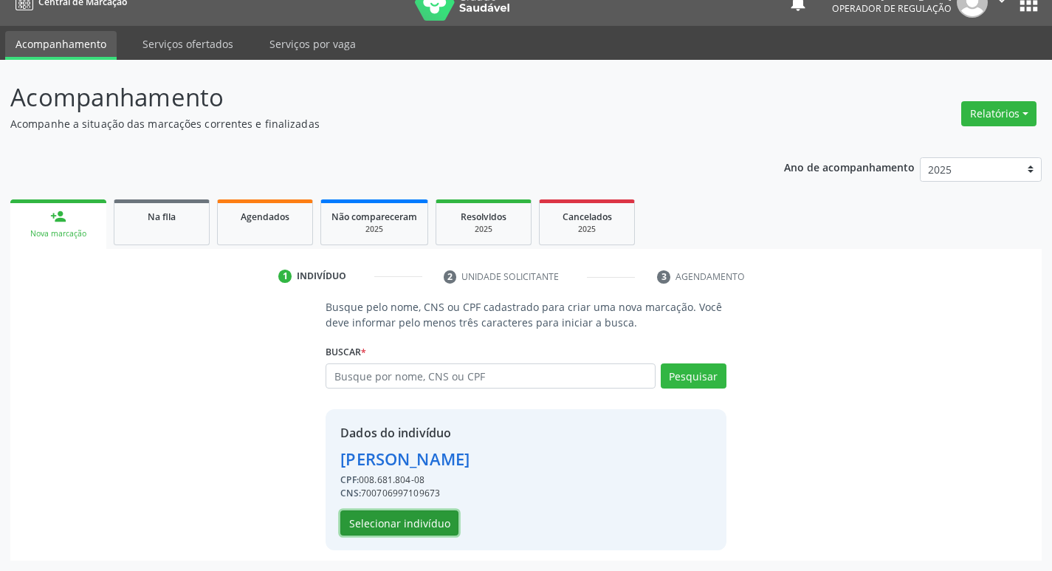
click at [428, 527] on button "Selecionar indivíduo" at bounding box center [399, 522] width 118 height 25
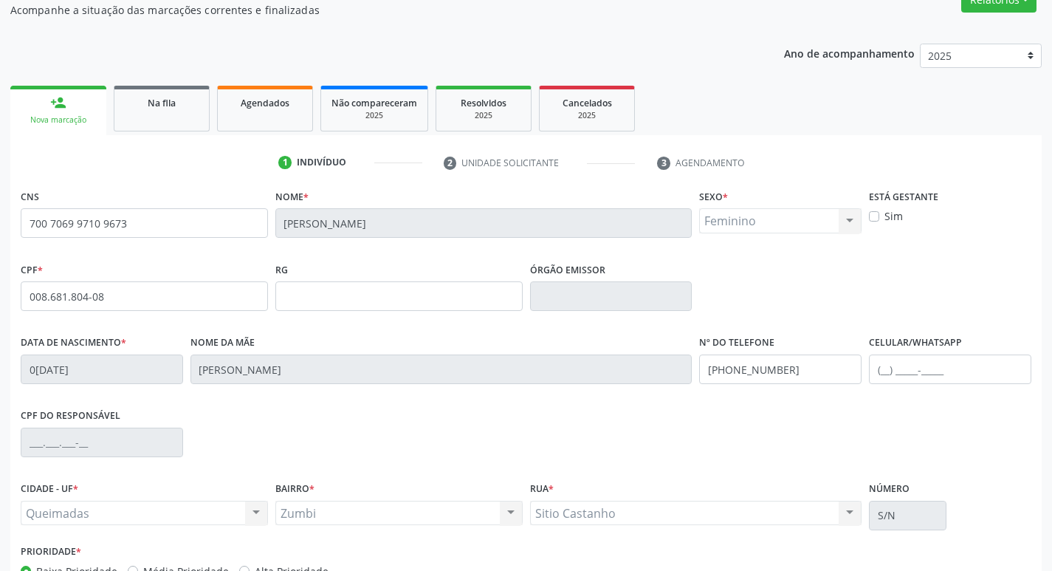
scroll to position [230, 0]
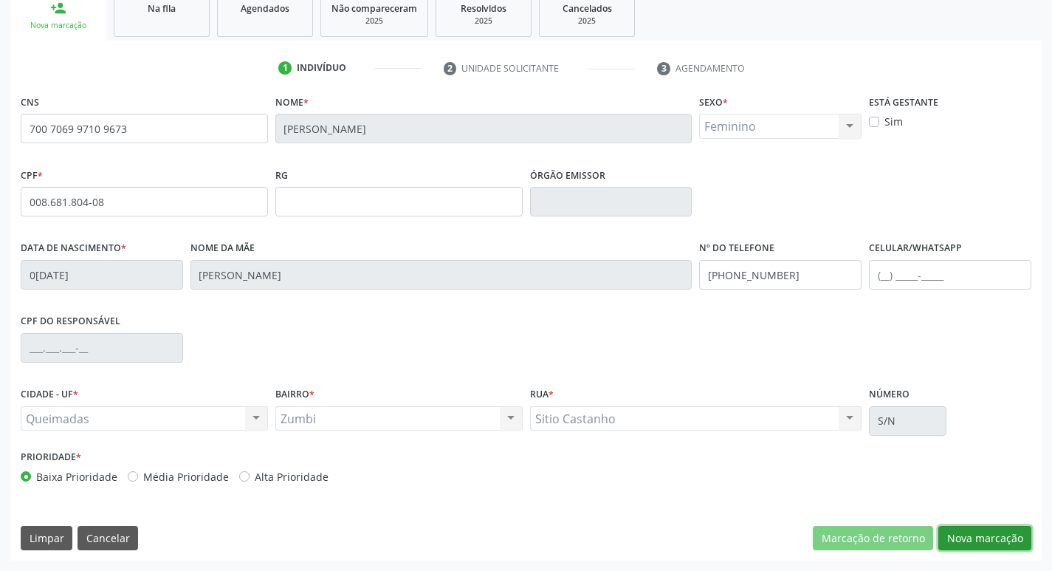
click at [968, 539] on button "Nova marcação" at bounding box center [984, 538] width 93 height 25
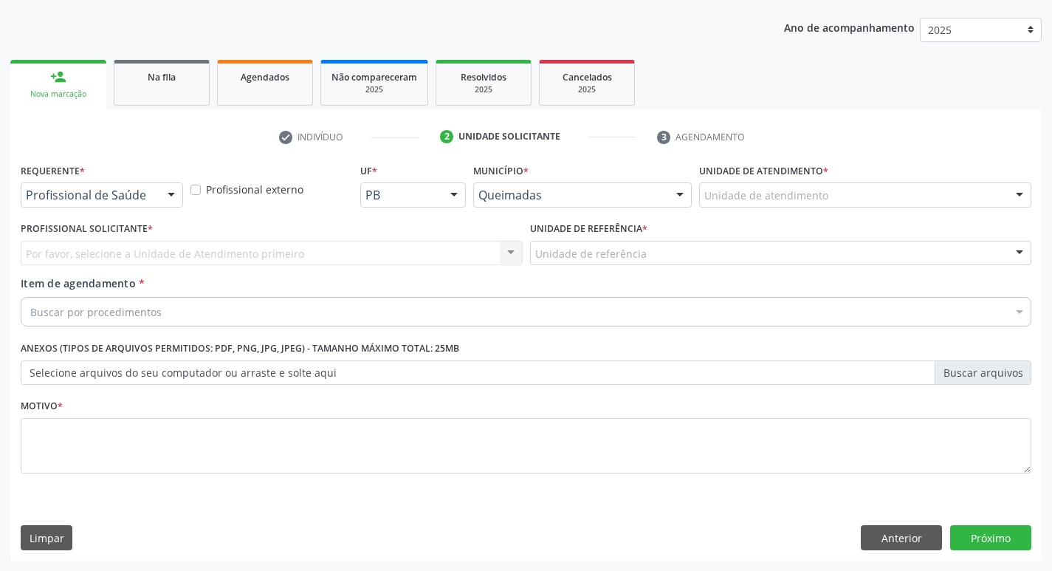
scroll to position [161, 0]
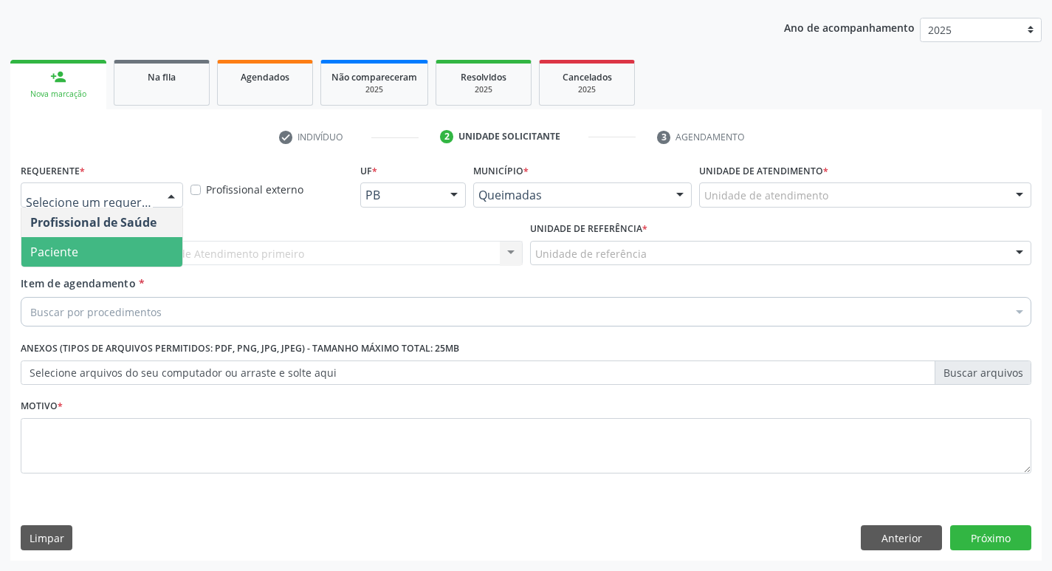
click at [83, 242] on span "Paciente" at bounding box center [101, 252] width 161 height 30
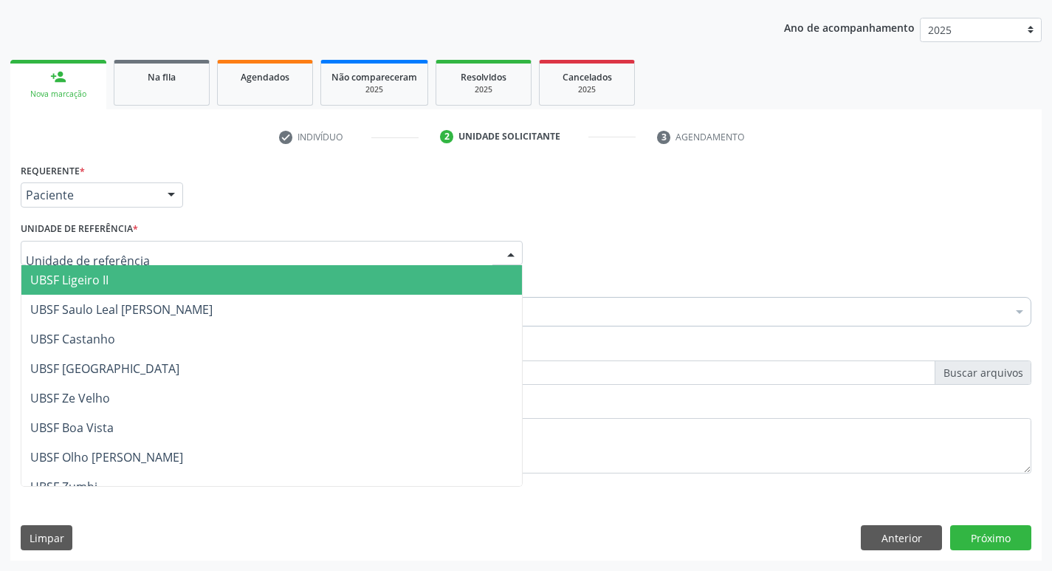
type input "Z"
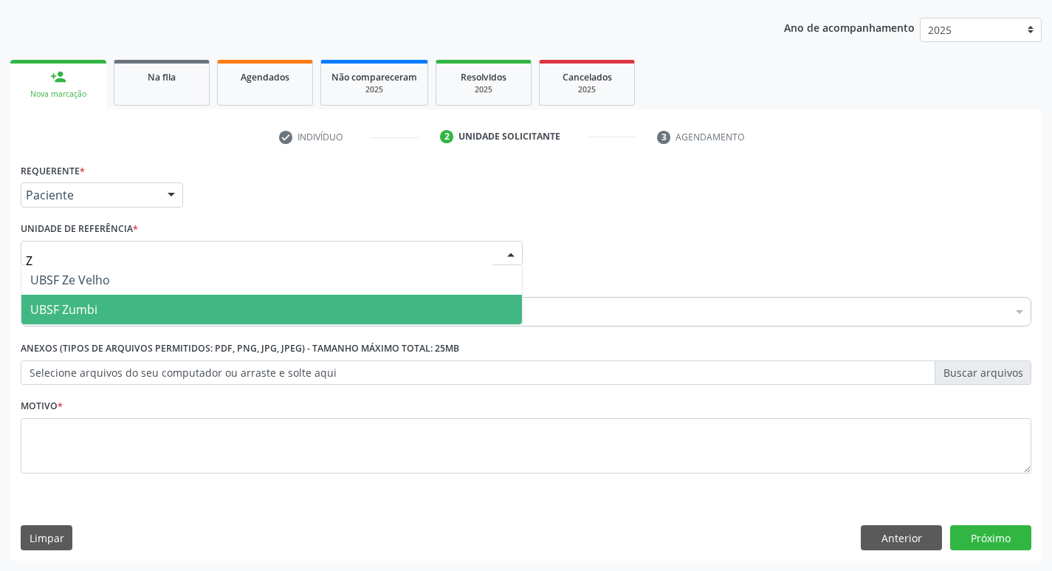
click at [130, 317] on span "UBSF Zumbi" at bounding box center [271, 309] width 500 height 30
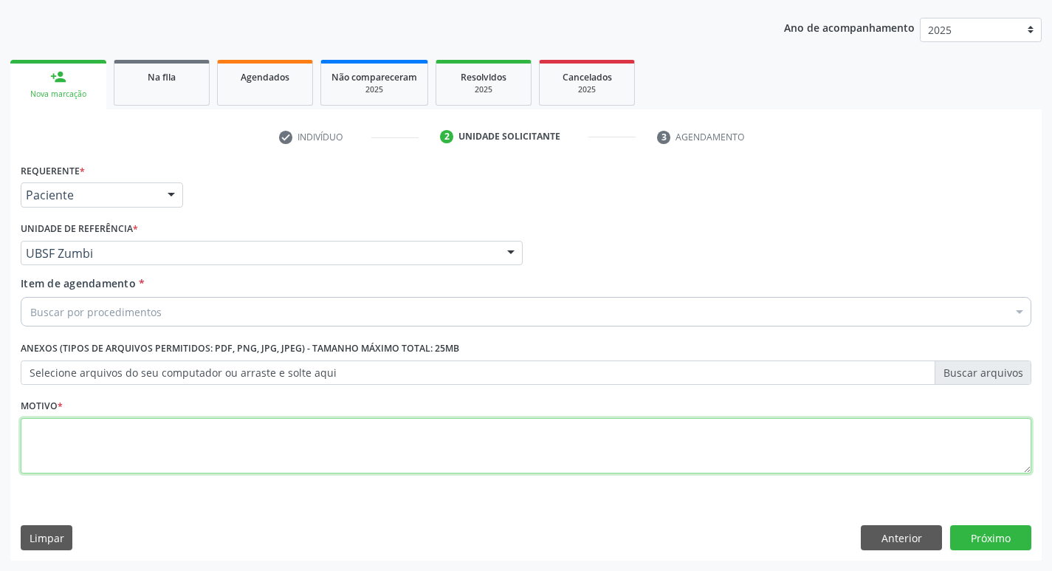
click at [108, 424] on textarea at bounding box center [526, 446] width 1010 height 56
type textarea "AVALIACAO"
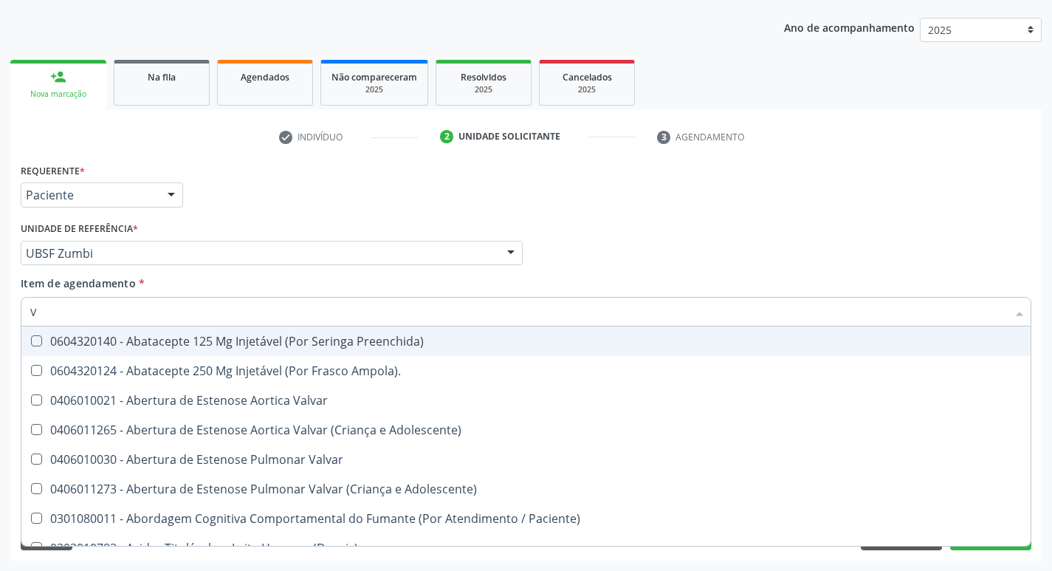
type input "VITAM"
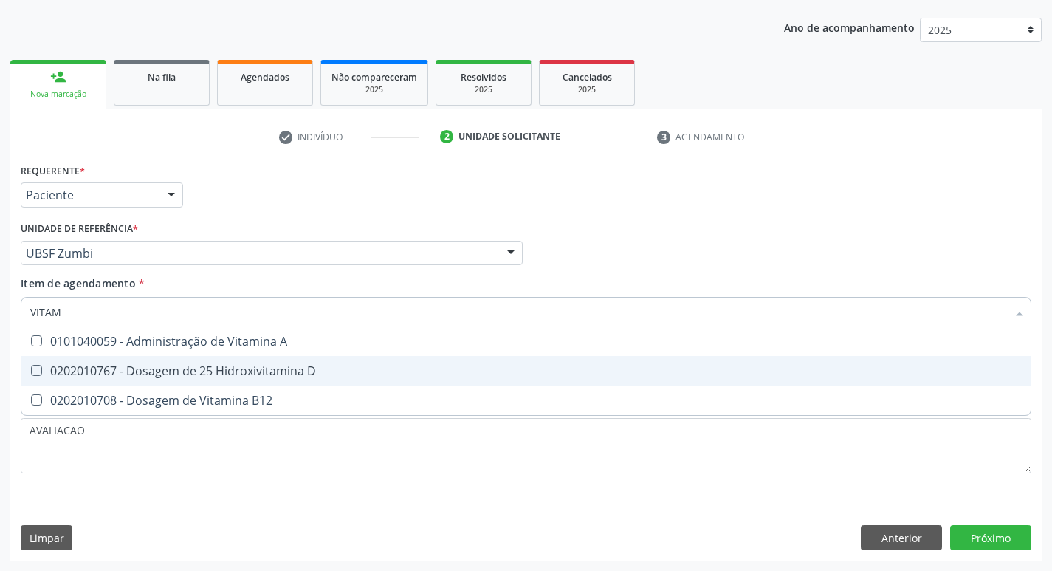
click at [226, 365] on div "0202010767 - Dosagem de 25 Hidroxivitamina D" at bounding box center [525, 371] width 991 height 12
checkbox D "true"
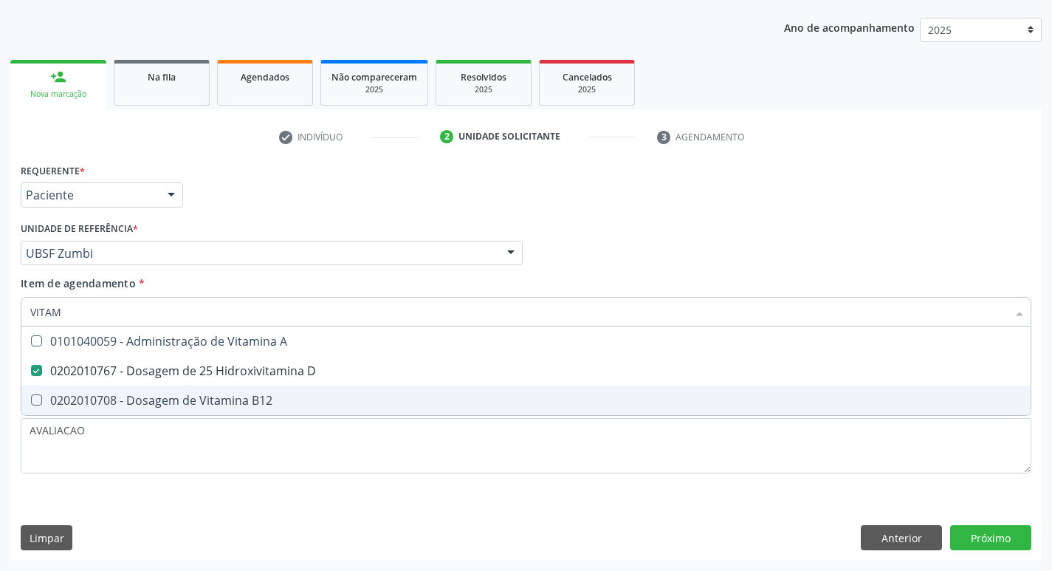
click at [220, 387] on span "0202010708 - Dosagem de Vitamina B12" at bounding box center [525, 400] width 1009 height 30
checkbox B12 "true"
type input "VITA"
checkbox D "false"
checkbox B12 "false"
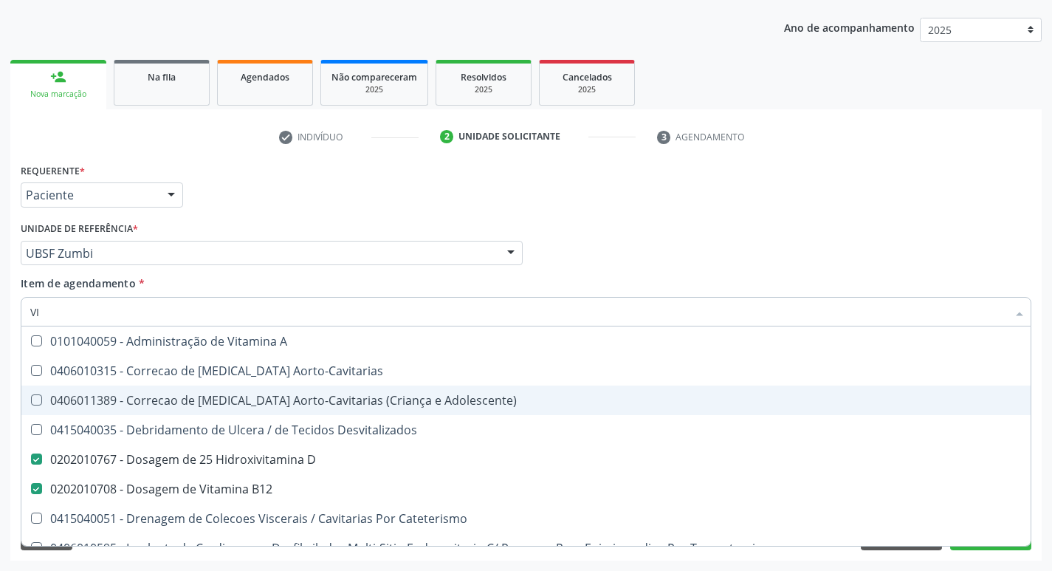
type input "V"
checkbox D "false"
checkbox B12 "false"
checkbox Cateterismo "false"
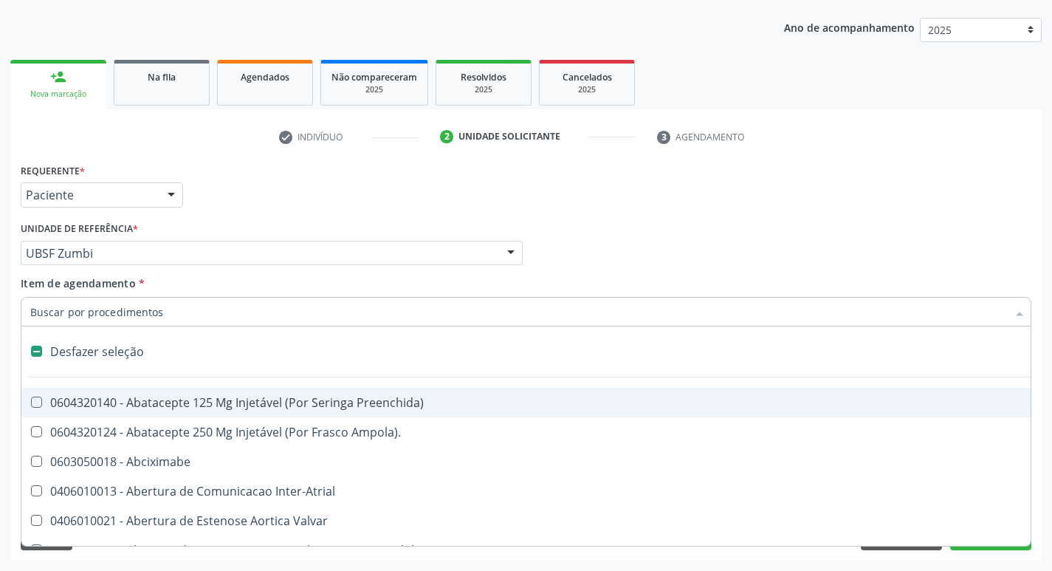
type input "H"
checkbox Coronariano "true"
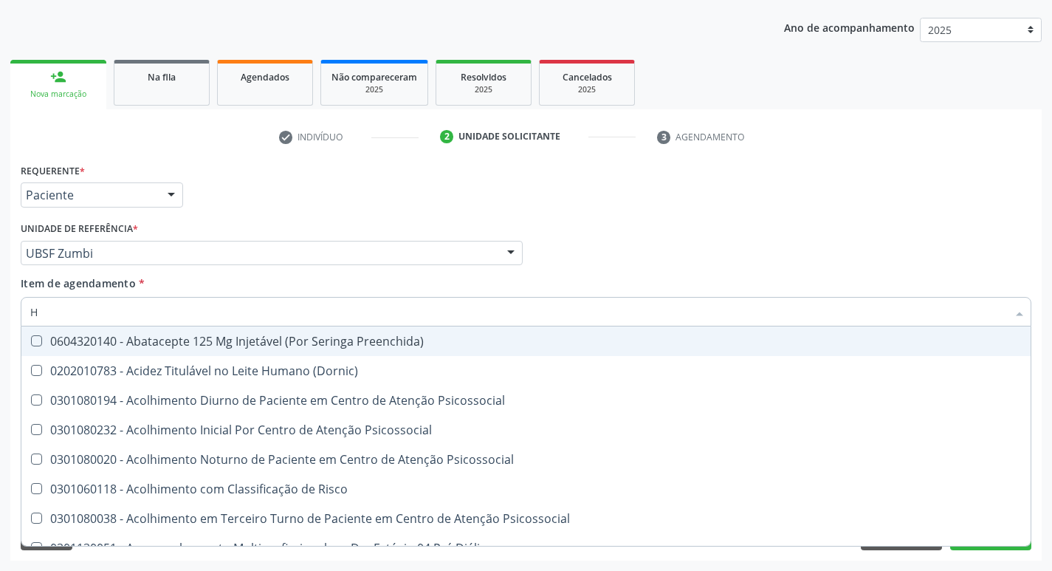
type input "HEMOGR"
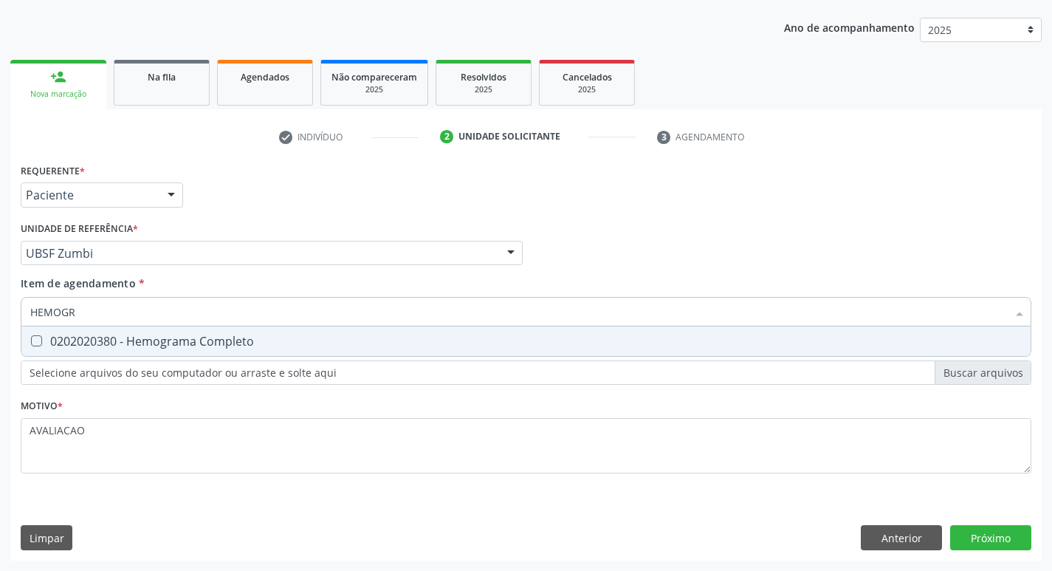
click at [201, 345] on div "0202020380 - Hemograma Completo" at bounding box center [525, 341] width 991 height 12
checkbox Completo "true"
type input "HEMOG"
checkbox Completo "false"
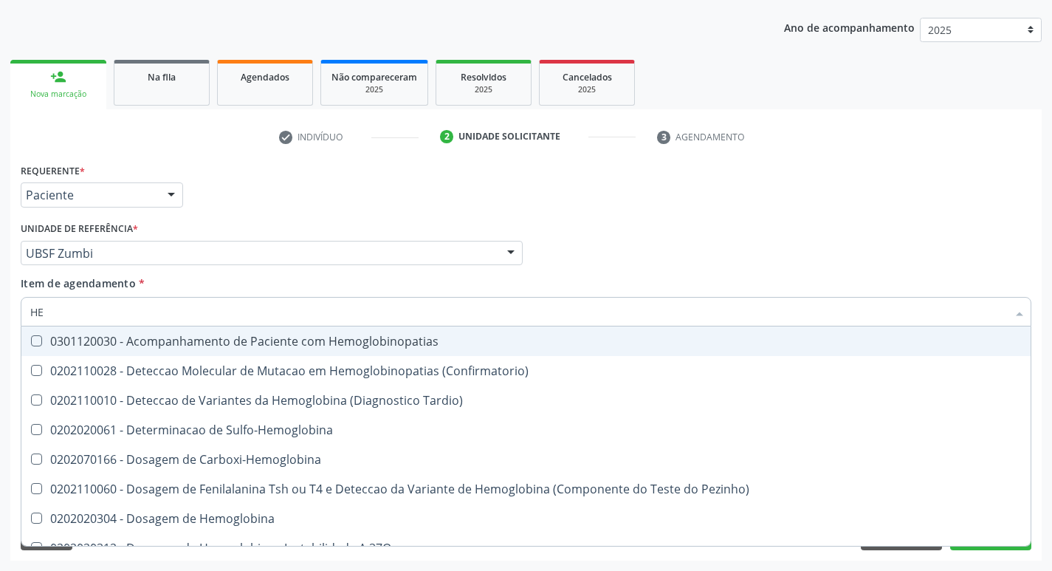
type input "H"
checkbox Completo "false"
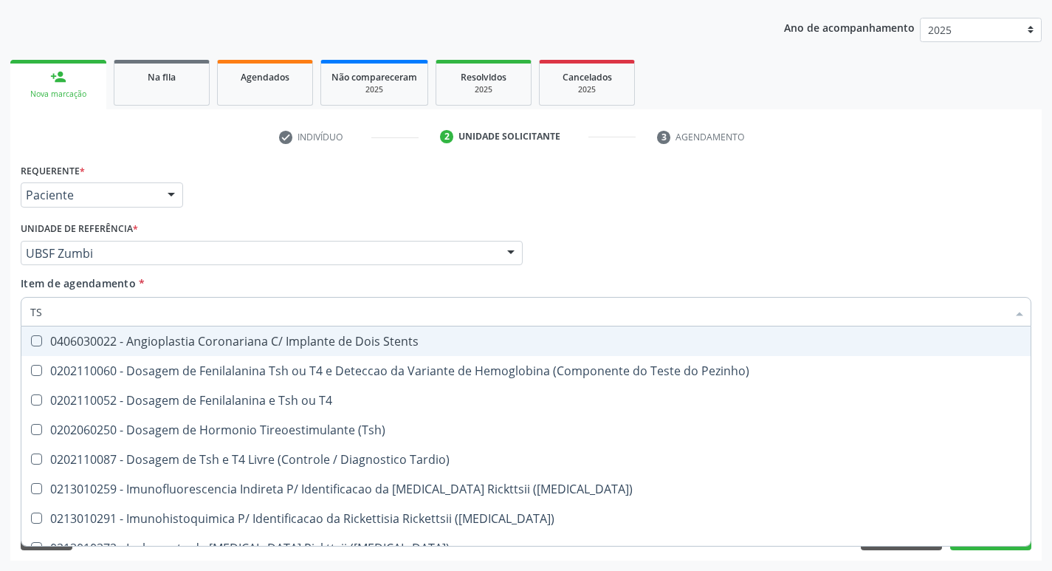
type input "TSH"
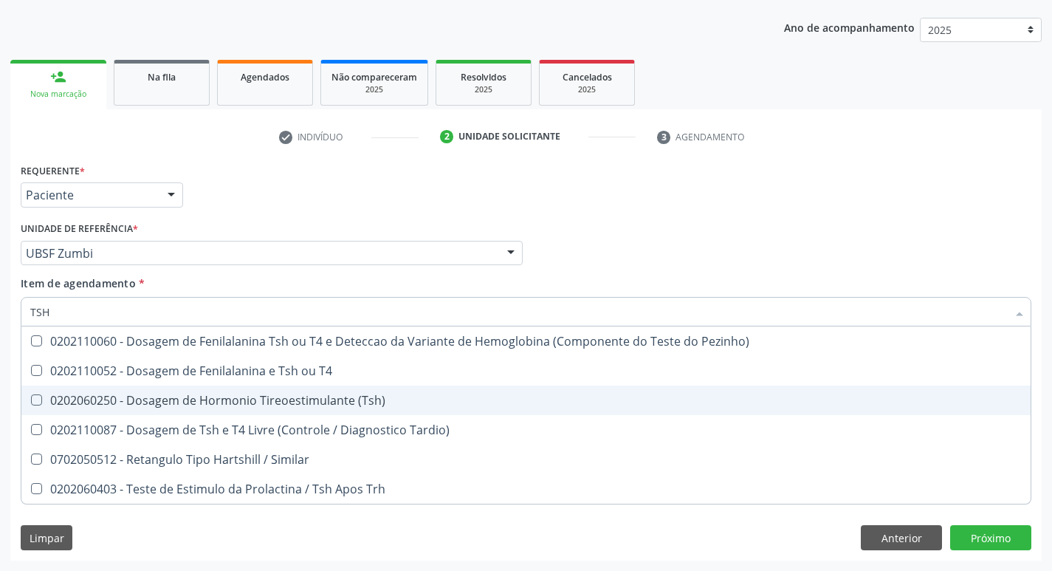
click at [330, 394] on div "0202060250 - Dosagem de Hormonio Tireoestimulante (Tsh)" at bounding box center [525, 400] width 991 height 12
checkbox \(Tsh\) "true"
type input "TS"
checkbox \(Tsh\) "false"
checkbox Tardio\) "true"
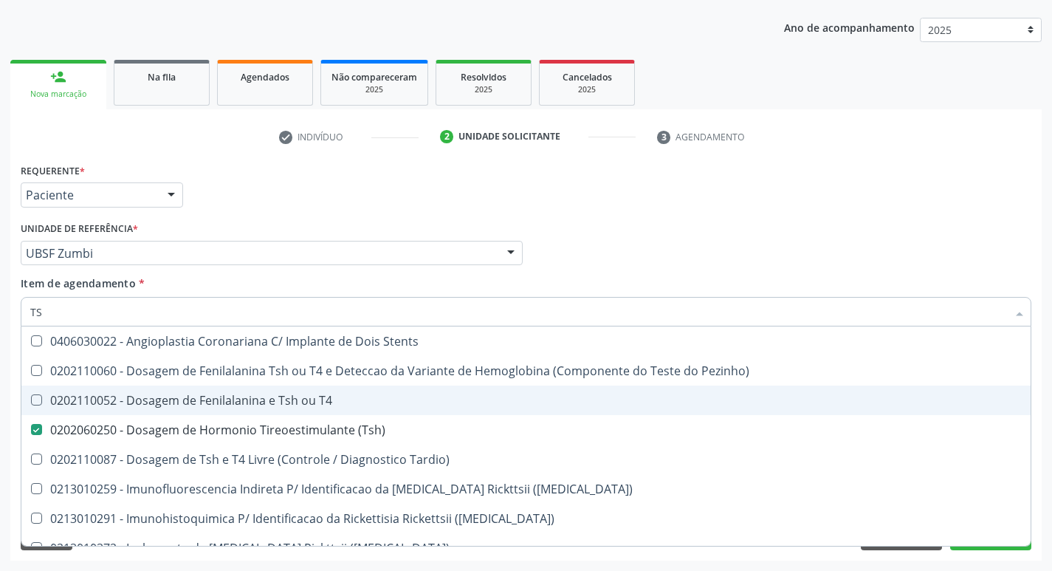
type input "T"
checkbox \(Tsh\) "false"
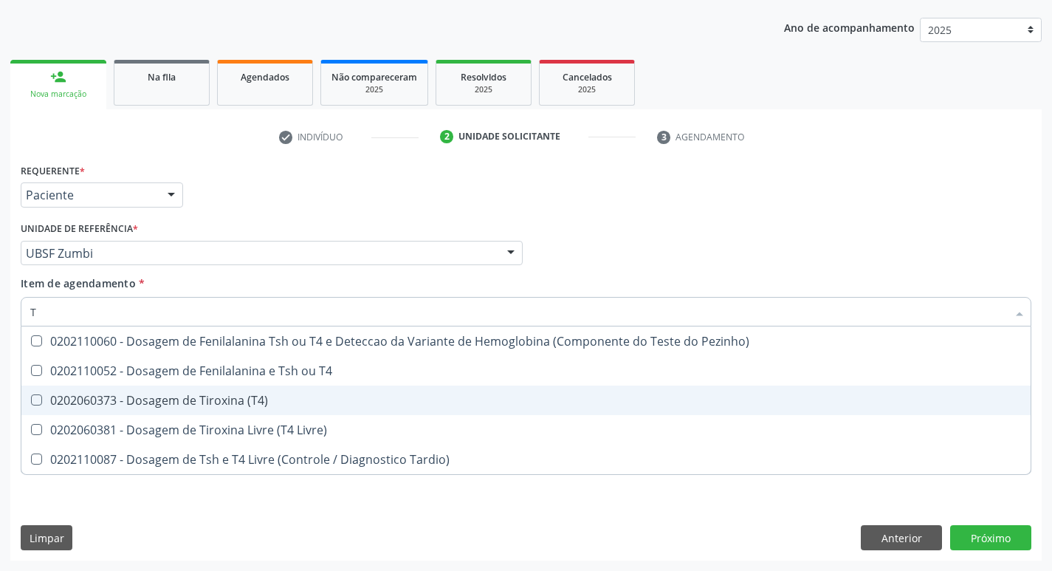
type input "T4"
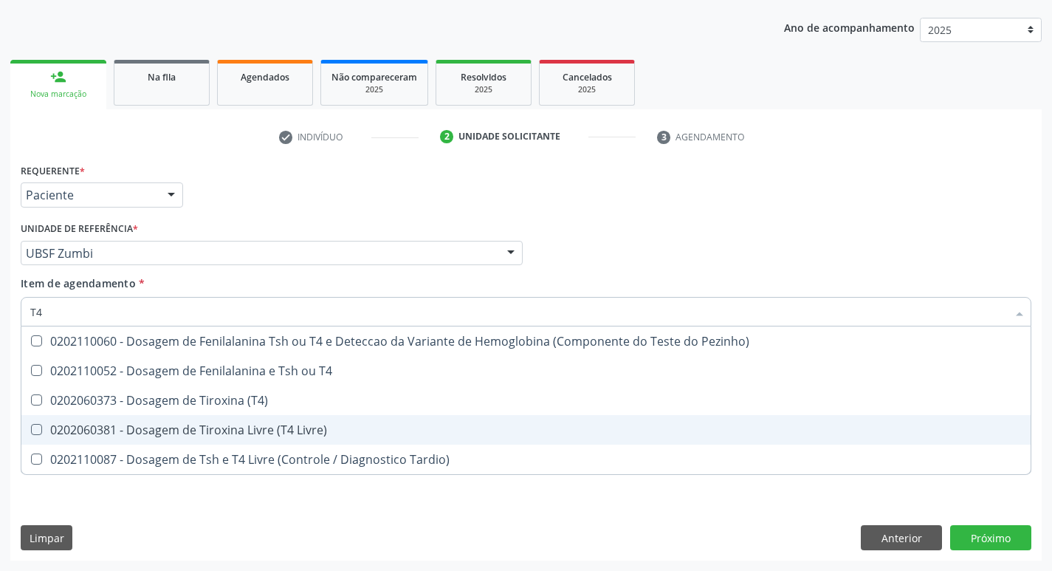
click at [343, 424] on div "0202060381 - Dosagem de Tiroxina Livre (T4 Livre)" at bounding box center [525, 430] width 991 height 12
checkbox Livre\) "true"
type input "T"
checkbox Livre\) "false"
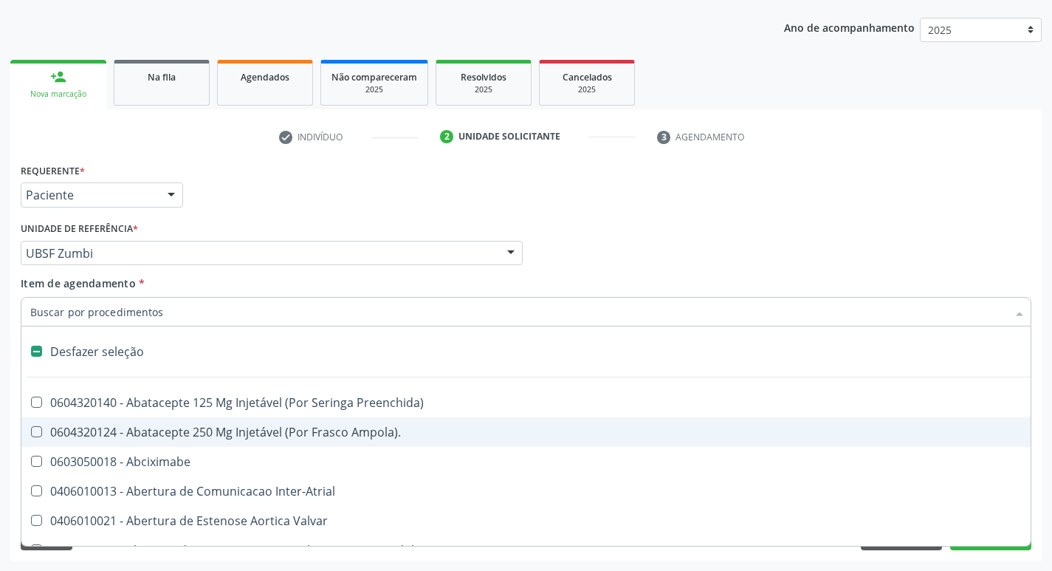
type input "2"
checkbox Total "true"
checkbox Internado "true"
checkbox Anos\) "true"
checkbox Adolescente\) "true"
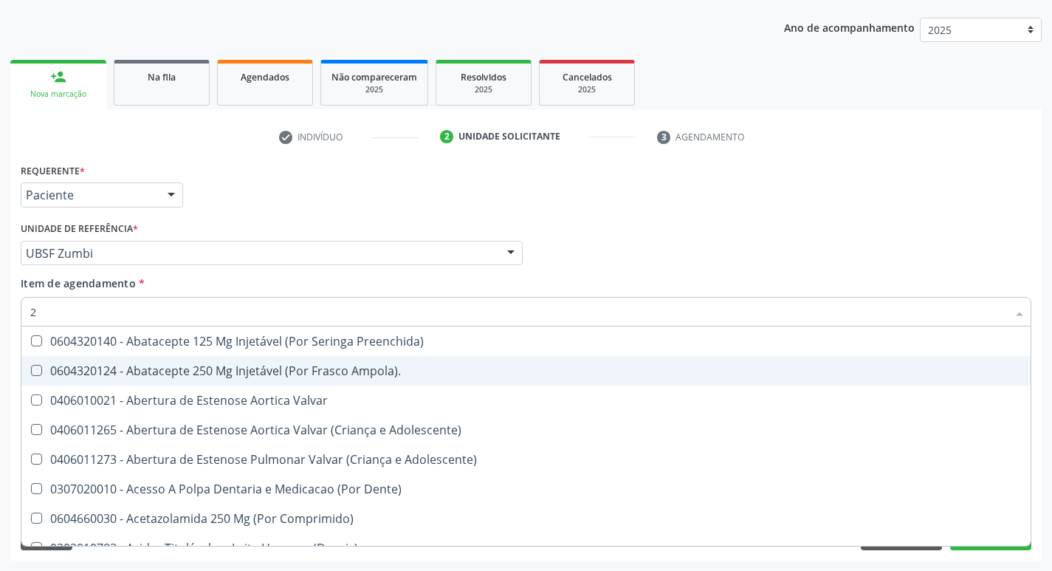
type input "20205001"
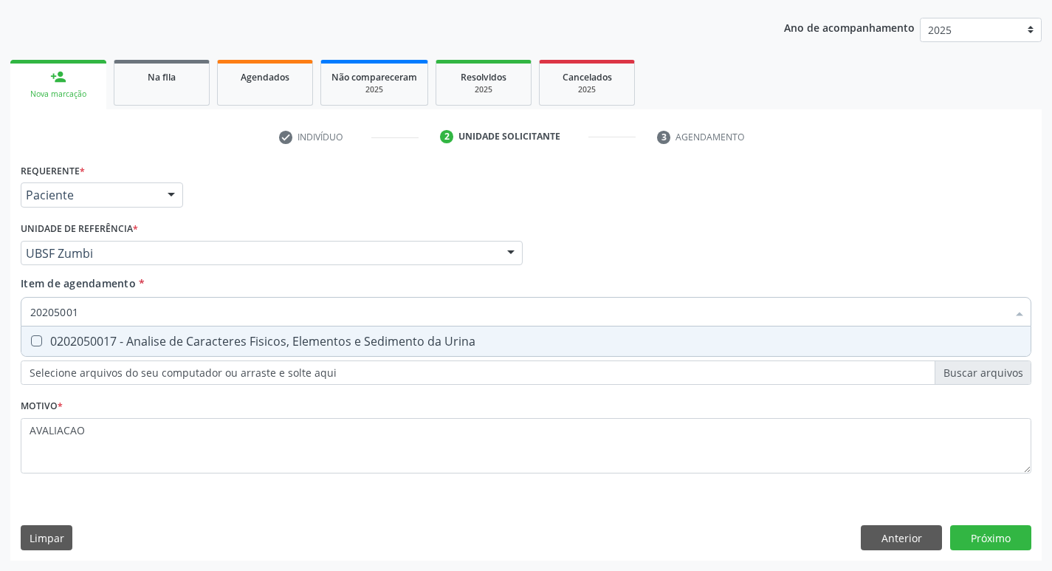
click at [198, 343] on div "0202050017 - Analise de Caracteres Fisicos, Elementos e Sedimento da Urina" at bounding box center [525, 341] width 991 height 12
checkbox Urina "true"
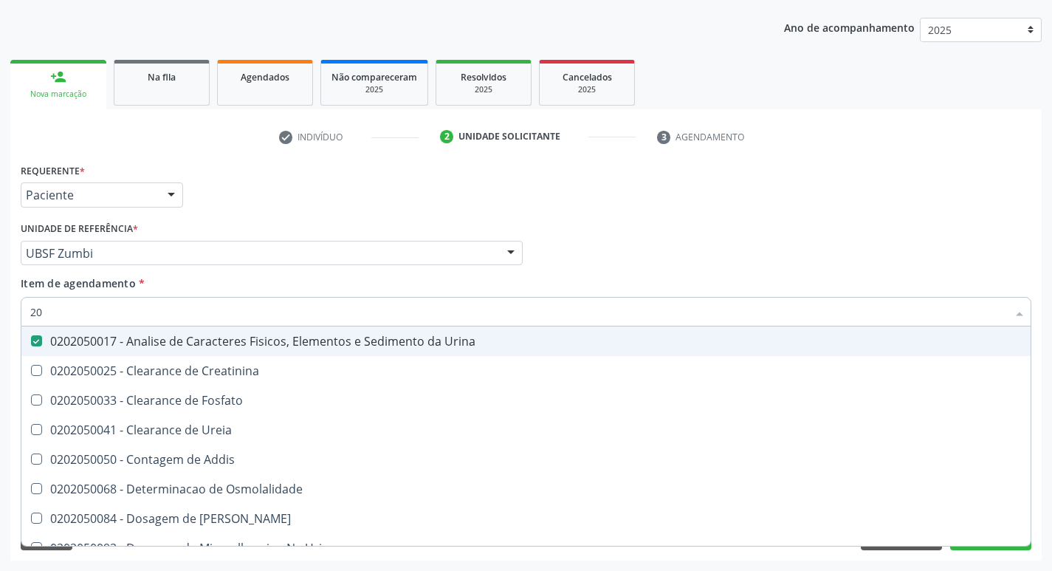
type input "2"
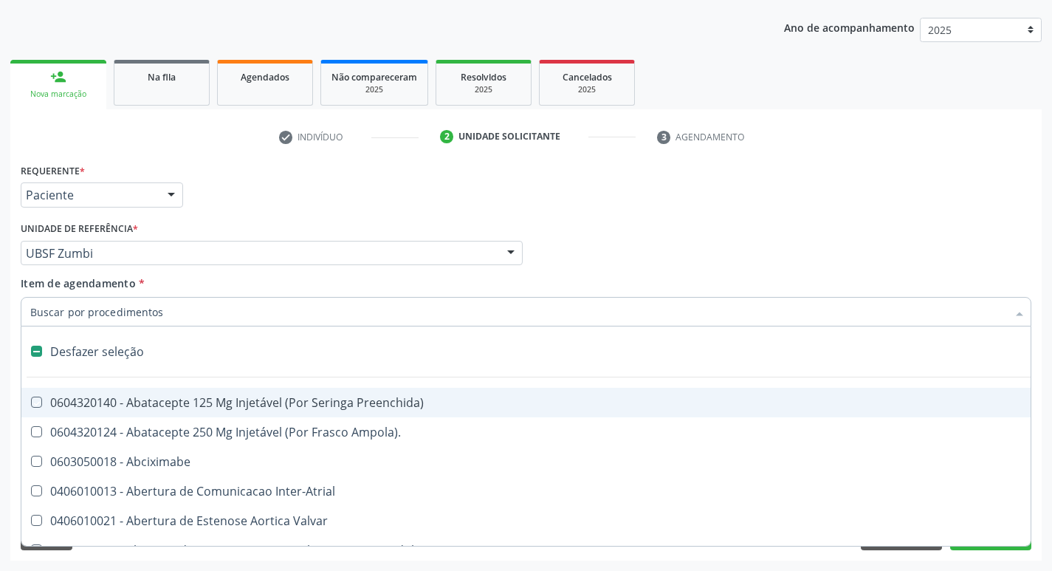
checkbox Preenchida\) "false"
checkbox Inter-Atrial "false"
type input "G"
checkbox Urina "false"
checkbox Aberto\) "true"
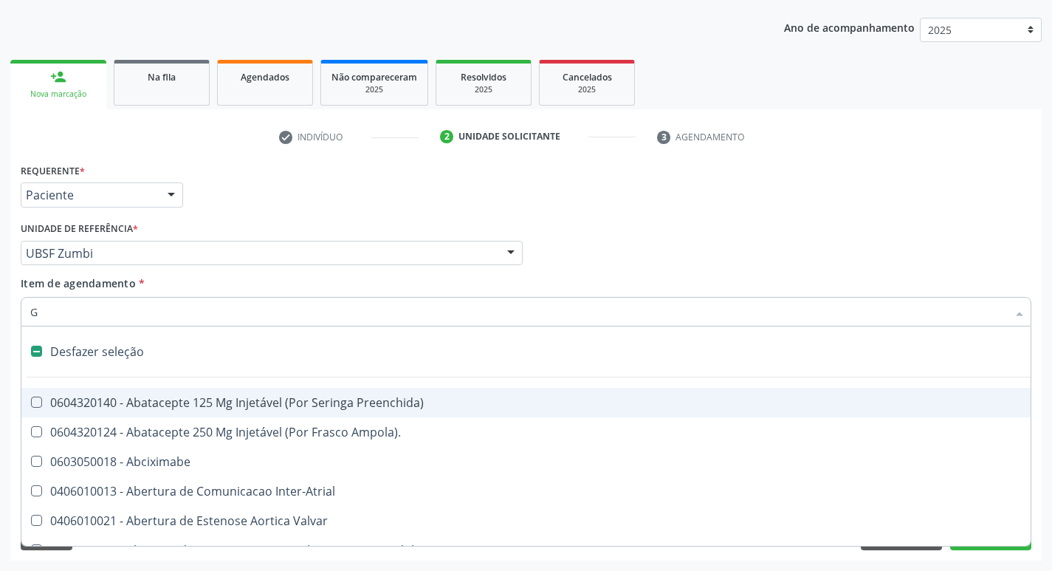
checkbox Cardiaco "true"
checkbox Encefalica "true"
checkbox Estimulo "true"
checkbox Persistente "true"
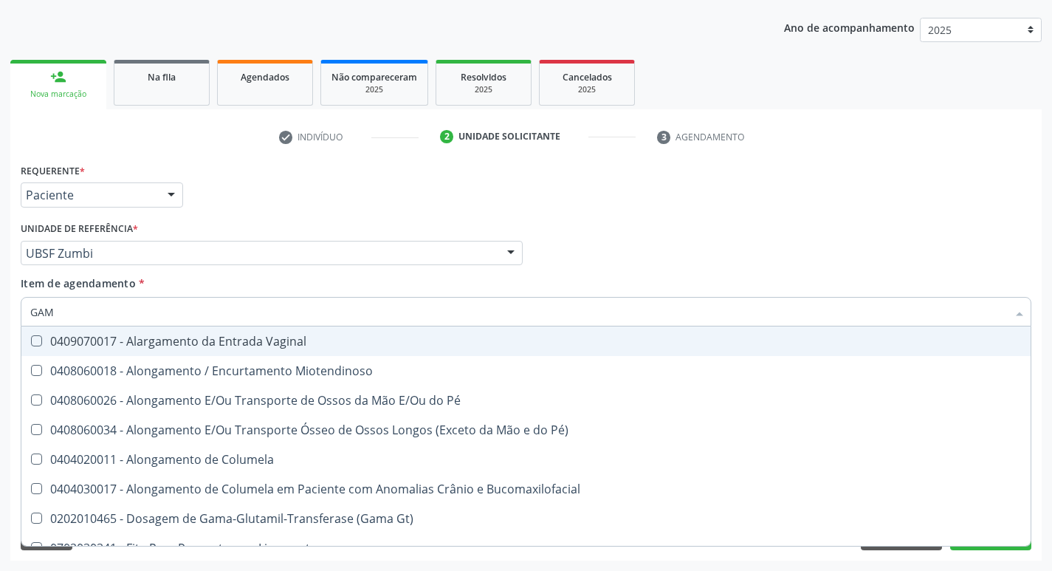
type input "GAMA"
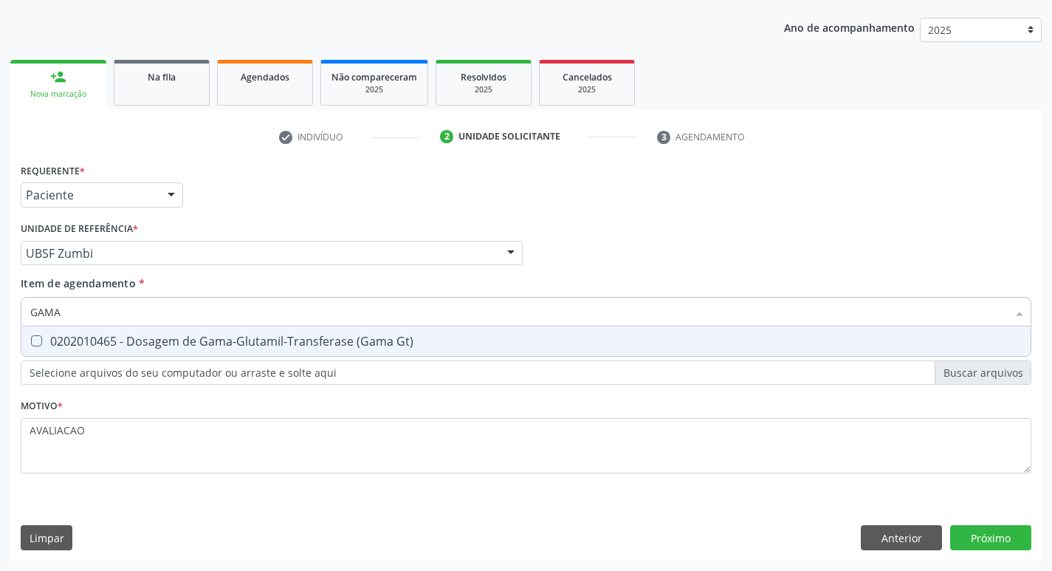
click at [198, 343] on div "0202010465 - Dosagem de Gama-Glutamil-Transferase (Gama Gt)" at bounding box center [525, 341] width 991 height 12
checkbox Gt\) "true"
type input "GAM"
checkbox Gt\) "false"
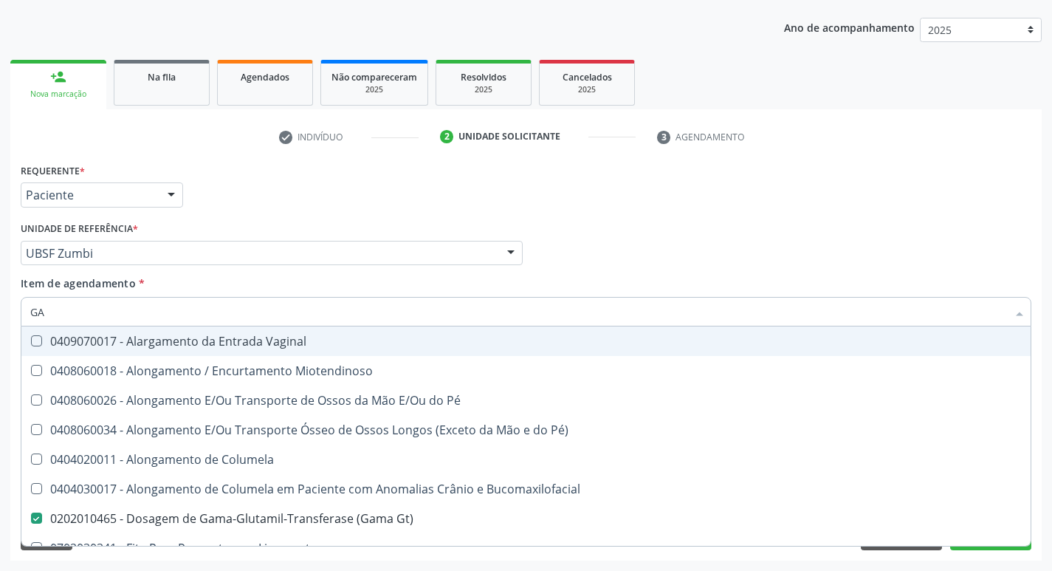
type input "G"
checkbox Gt\) "false"
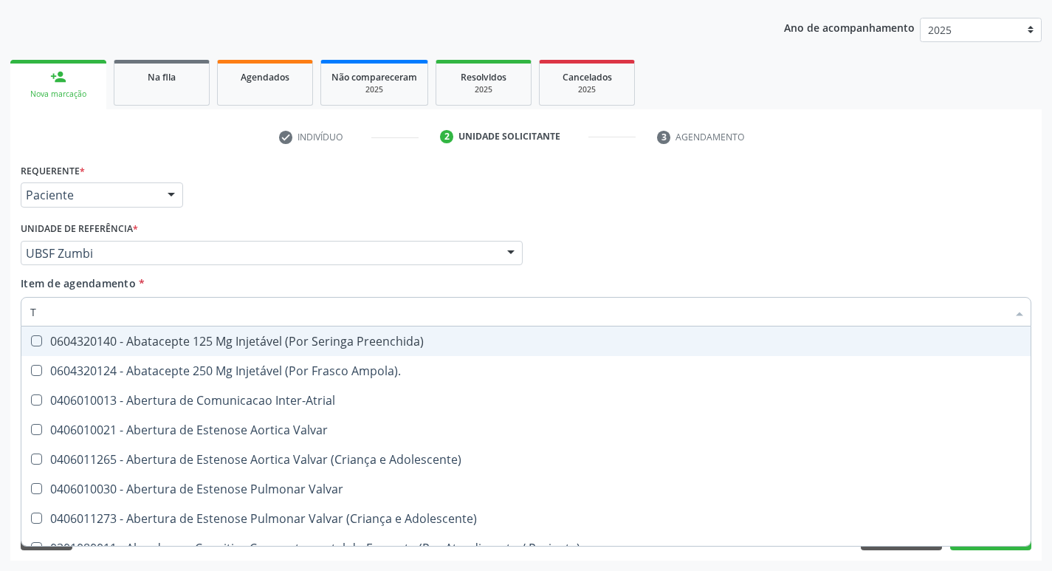
type input "TS"
checkbox Valvar "true"
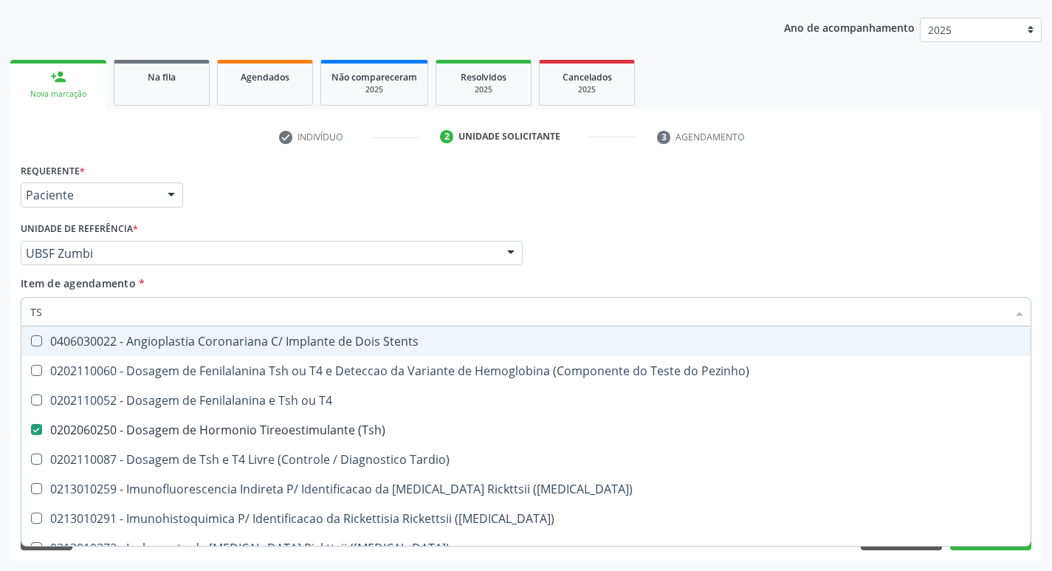
type input "TSH"
checkbox T4 "true"
checkbox \(Tsh\) "false"
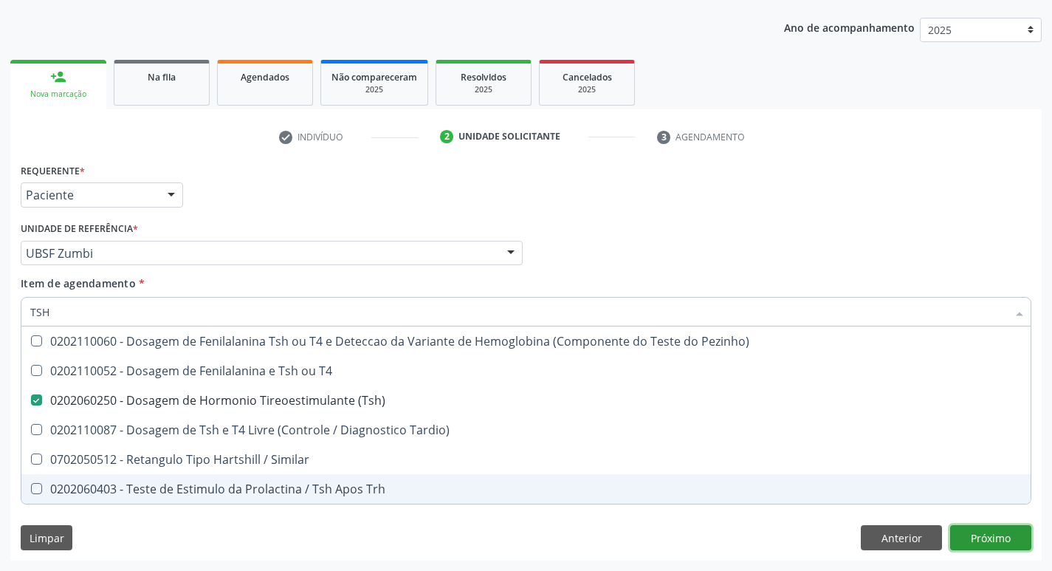
click at [983, 534] on div "Requerente * Paciente Profissional de Saúde Paciente Nenhum resultado encontrad…" at bounding box center [525, 359] width 1031 height 401
checkbox T4 "true"
checkbox Tardio\) "true"
checkbox Similar "true"
checkbox Trh "true"
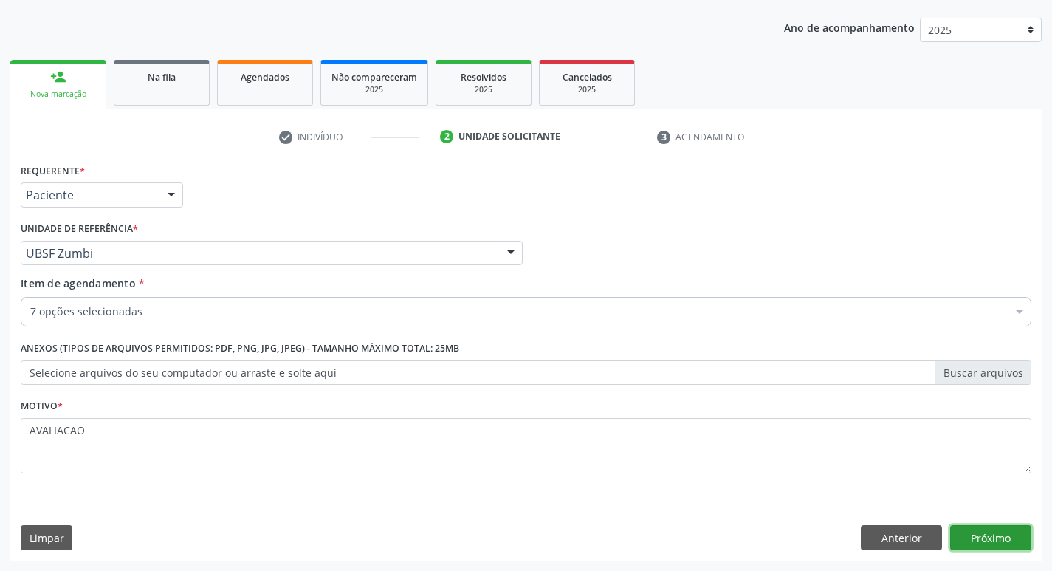
click at [985, 529] on button "Próximo" at bounding box center [990, 537] width 81 height 25
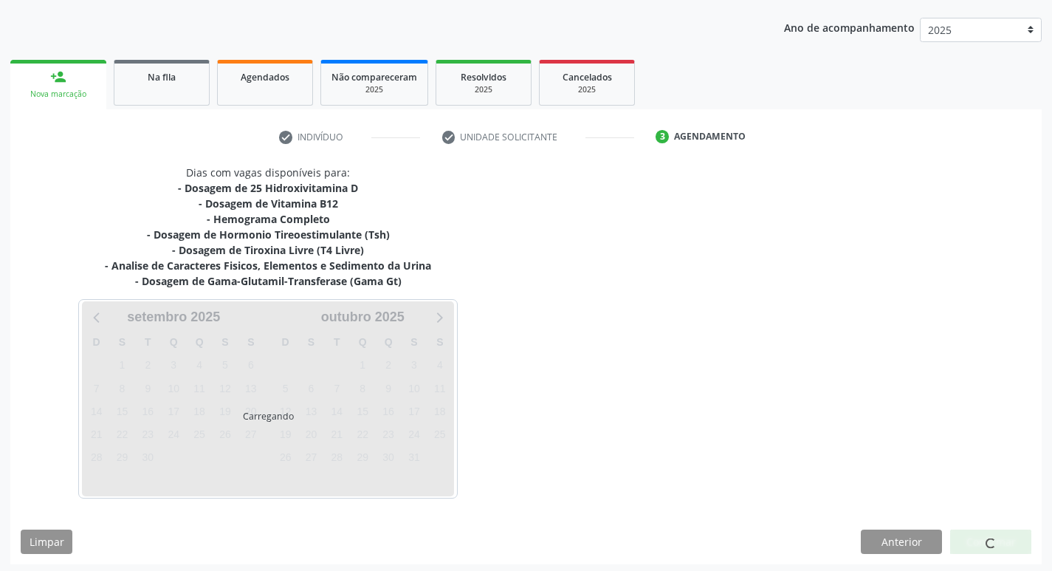
scroll to position [165, 0]
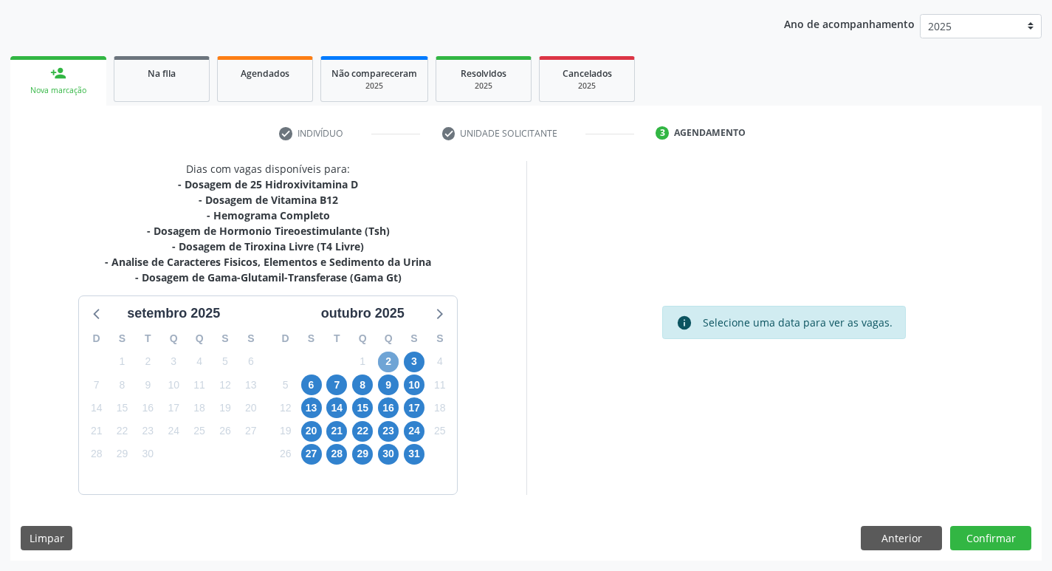
click at [386, 365] on span "2" at bounding box center [388, 361] width 21 height 21
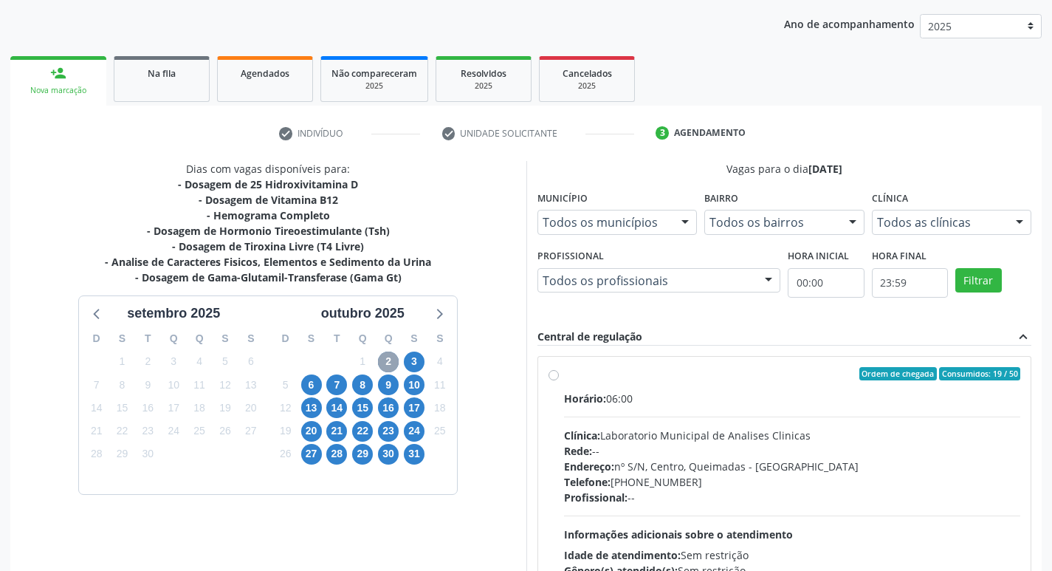
scroll to position [285, 0]
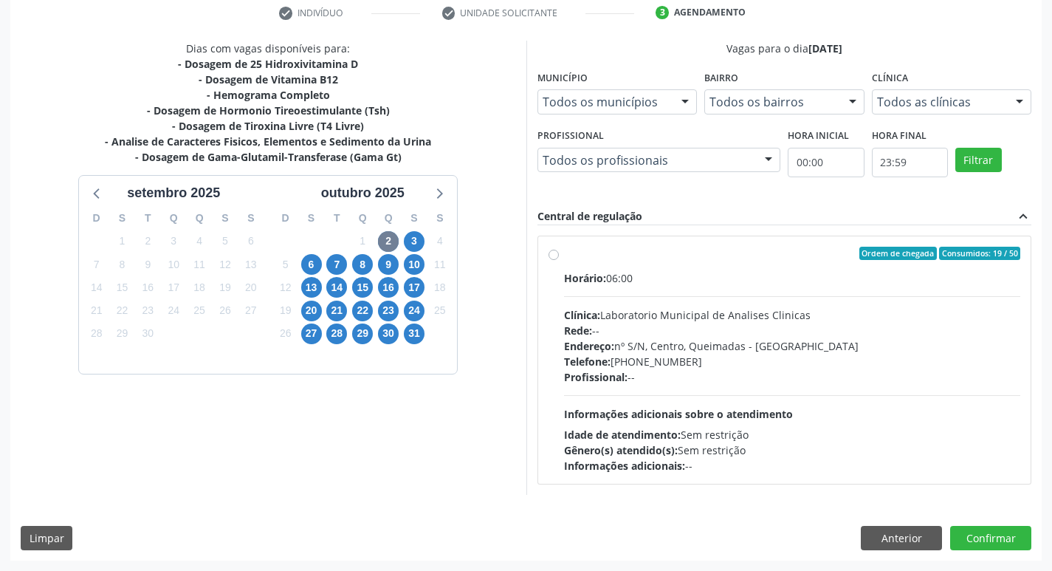
click at [686, 296] on hr at bounding box center [792, 296] width 457 height 1
click at [559, 260] on input "Ordem de chegada Consumidos: 19 / 50 Horário: 06:00 Clínica: Laboratorio Munici…" at bounding box center [553, 253] width 10 height 13
radio input "true"
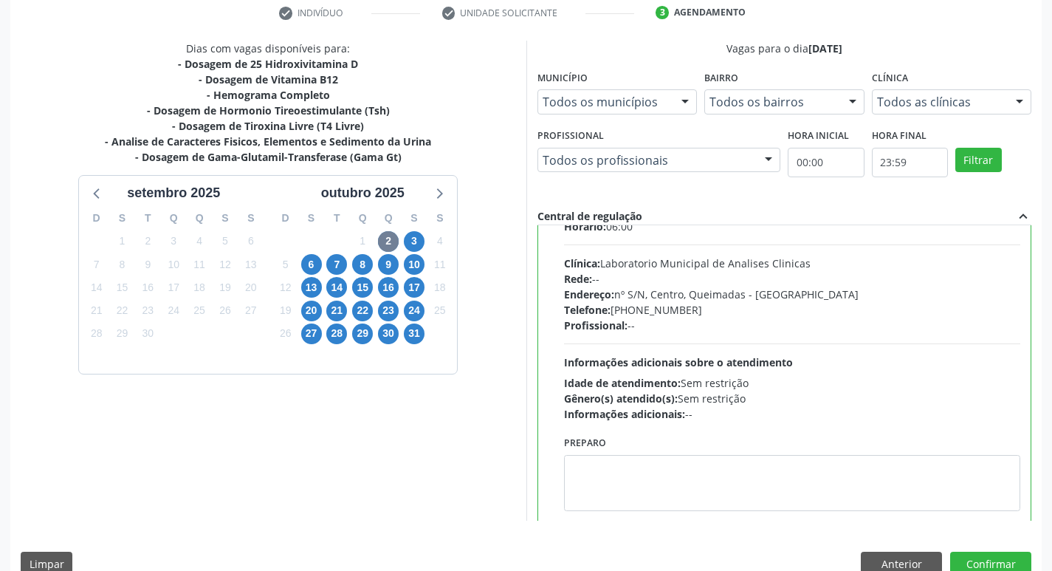
scroll to position [73, 0]
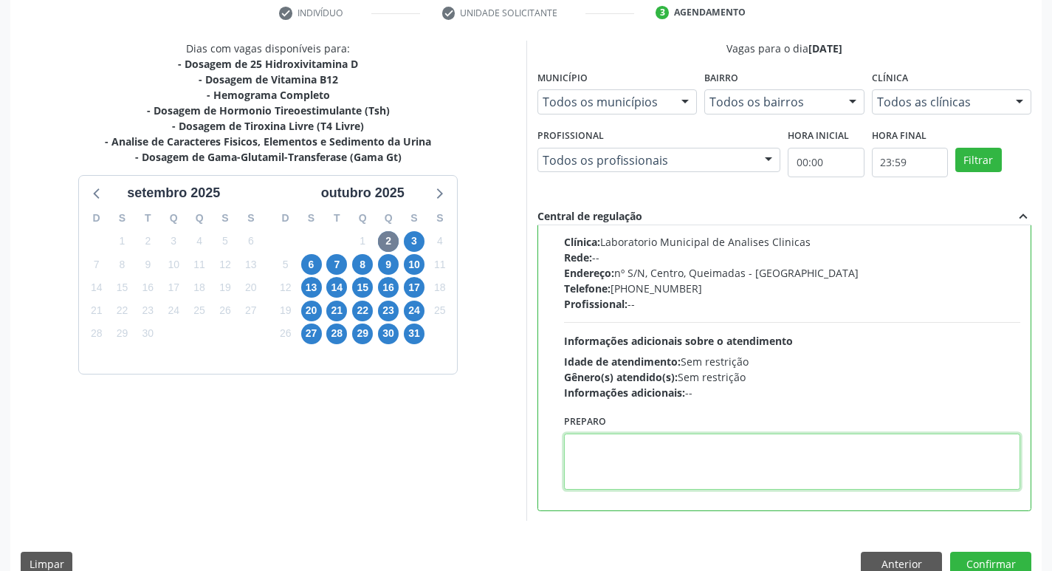
click at [643, 463] on textarea at bounding box center [792, 461] width 457 height 56
drag, startPoint x: 569, startPoint y: 449, endPoint x: 633, endPoint y: 445, distance: 64.3
click at [633, 445] on textarea "IR EM JEJUM" at bounding box center [792, 461] width 457 height 56
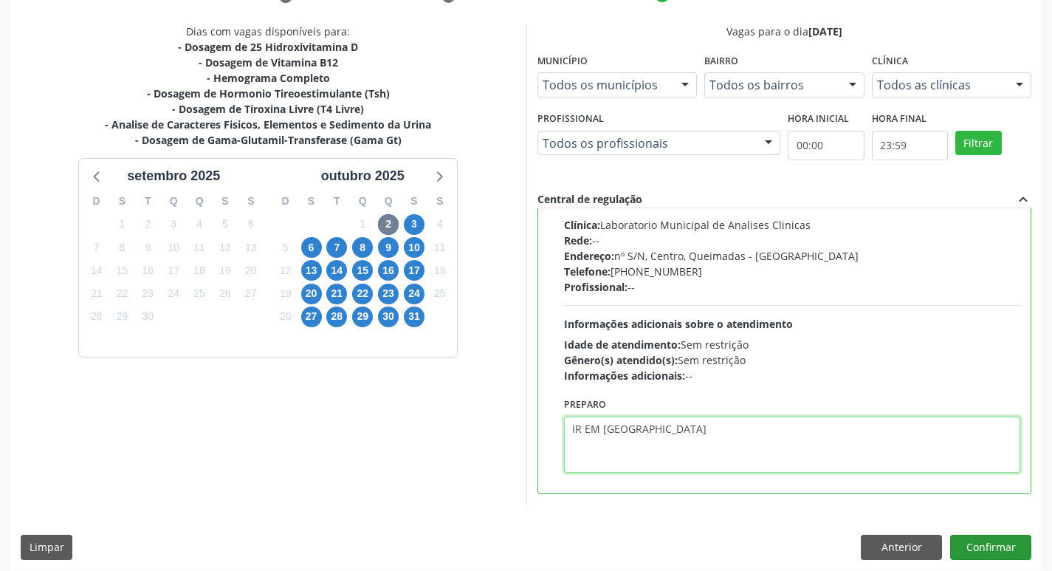
scroll to position [311, 0]
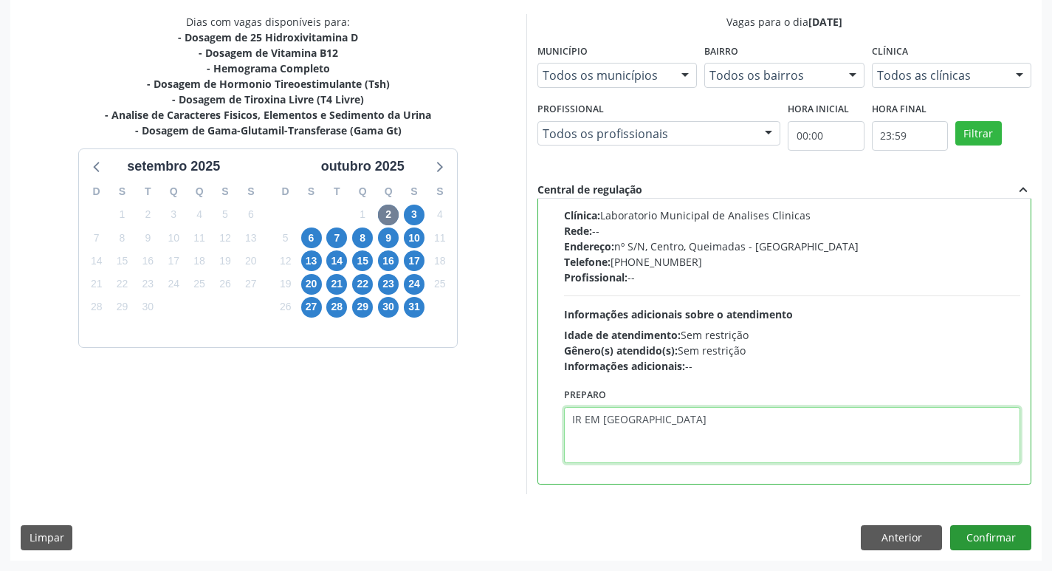
type textarea "IR EM JEJUM"
click at [985, 528] on button "Confirmar" at bounding box center [990, 537] width 81 height 25
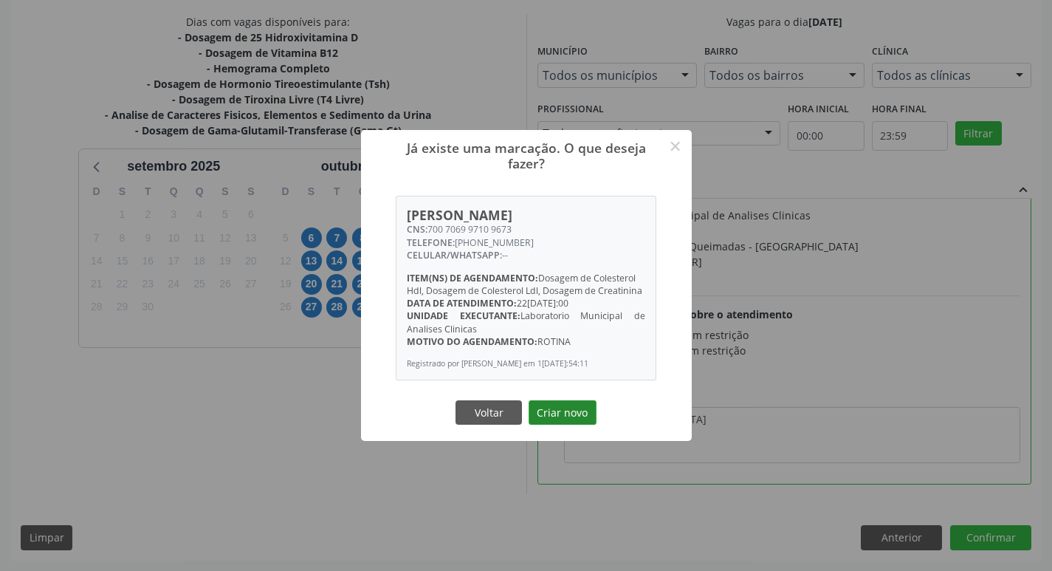
click at [571, 417] on button "Criar novo" at bounding box center [562, 412] width 68 height 25
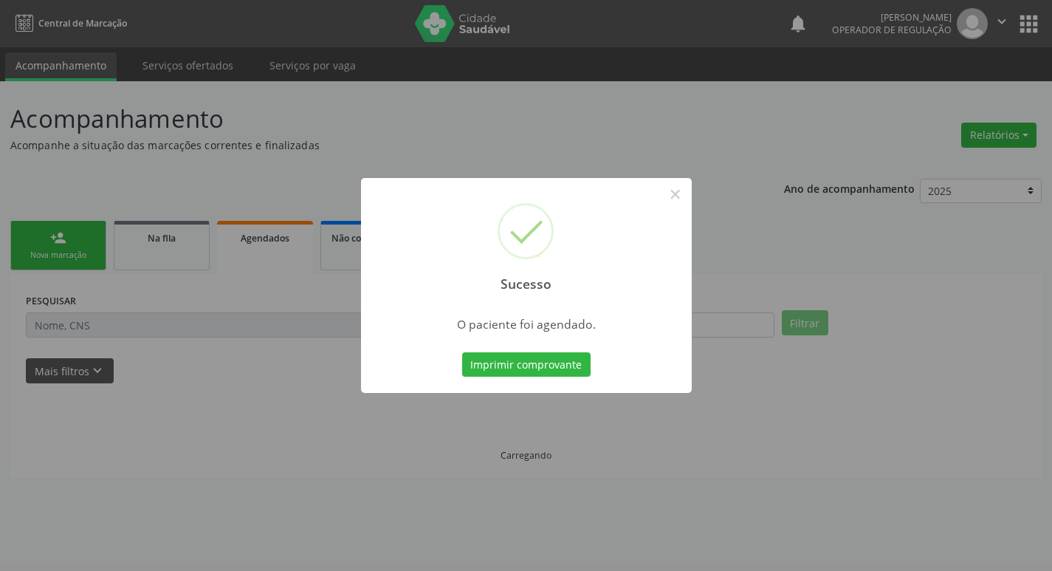
scroll to position [0, 0]
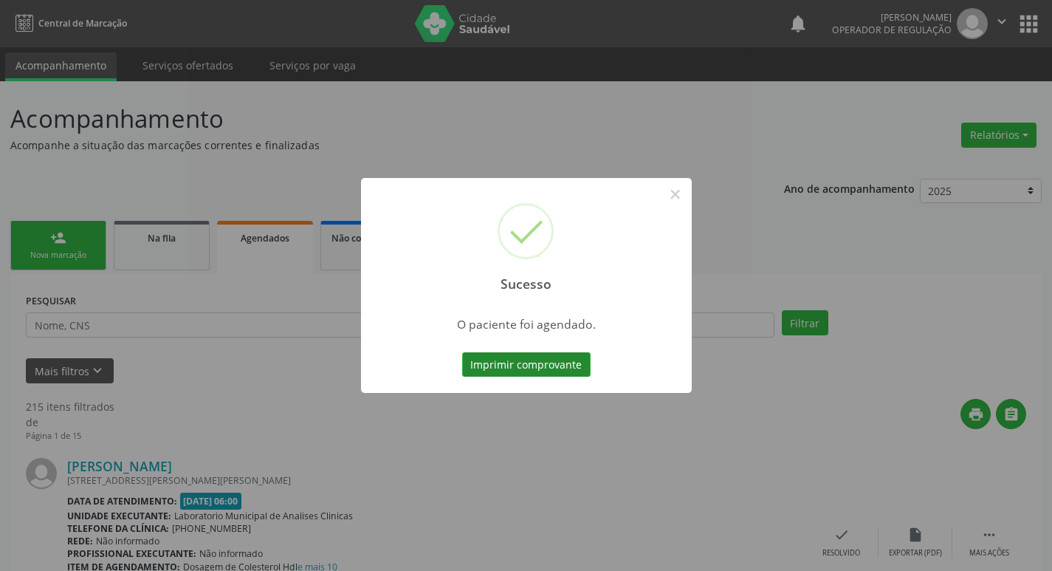
click at [523, 365] on button "Imprimir comprovante" at bounding box center [526, 364] width 128 height 25
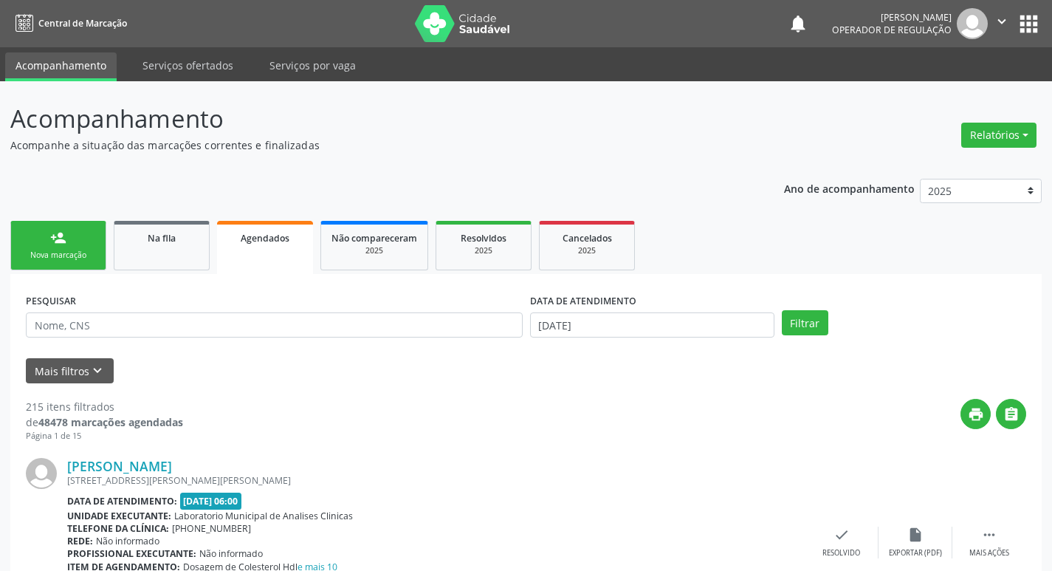
click at [72, 241] on link "person_add Nova marcação" at bounding box center [58, 245] width 96 height 49
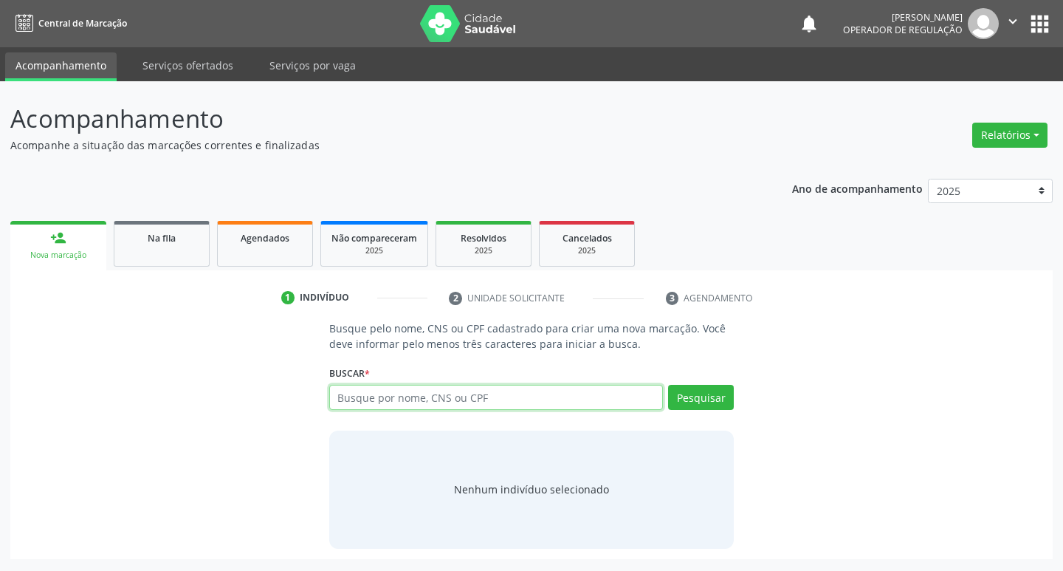
click at [423, 396] on input "text" at bounding box center [496, 397] width 334 height 25
type input "704505380677811"
click at [700, 402] on button "Pesquisar" at bounding box center [701, 397] width 66 height 25
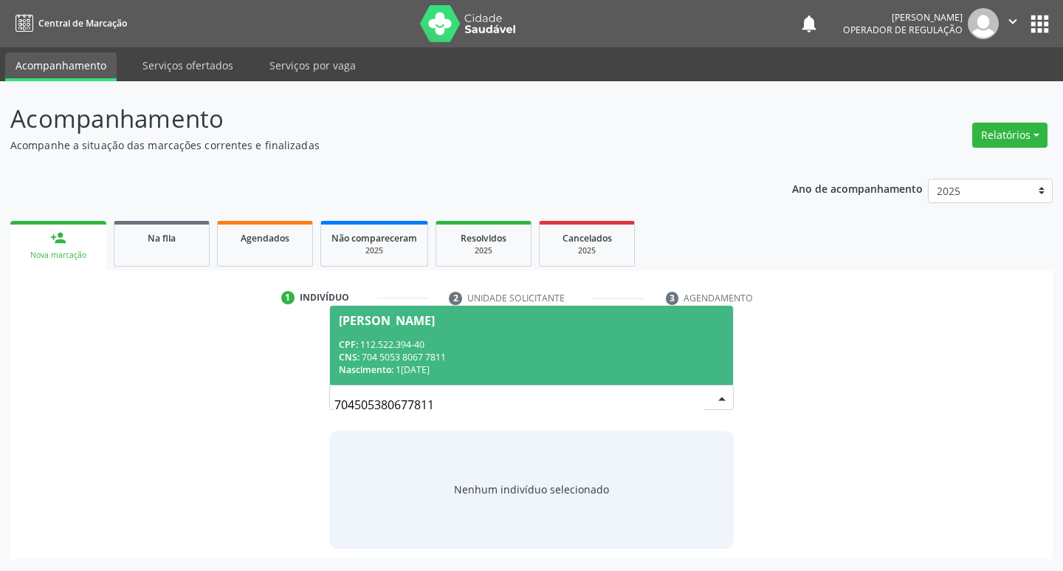
click at [452, 368] on div "Nascimento: 13/09/1993" at bounding box center [532, 369] width 386 height 13
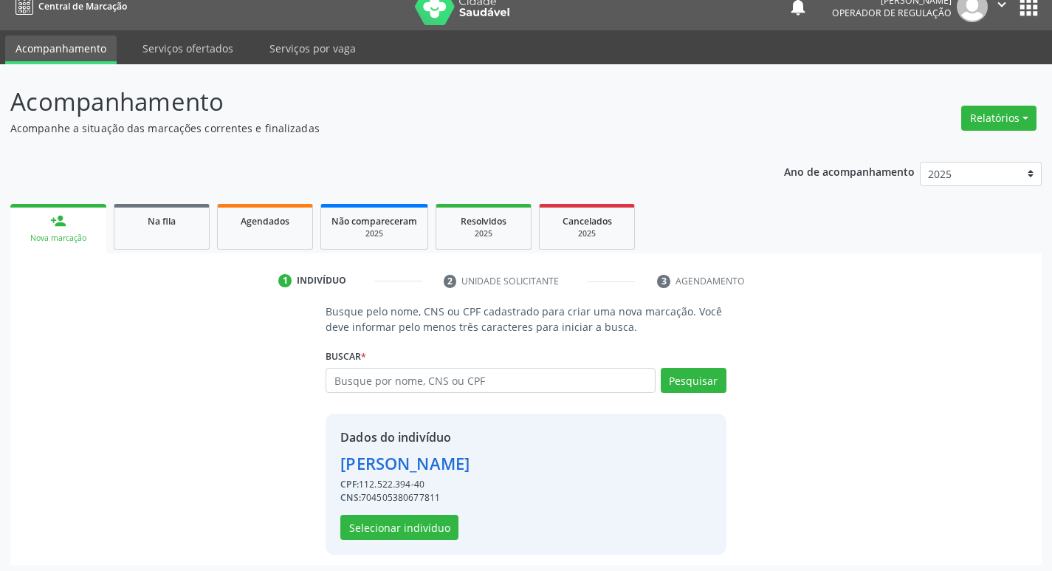
scroll to position [21, 0]
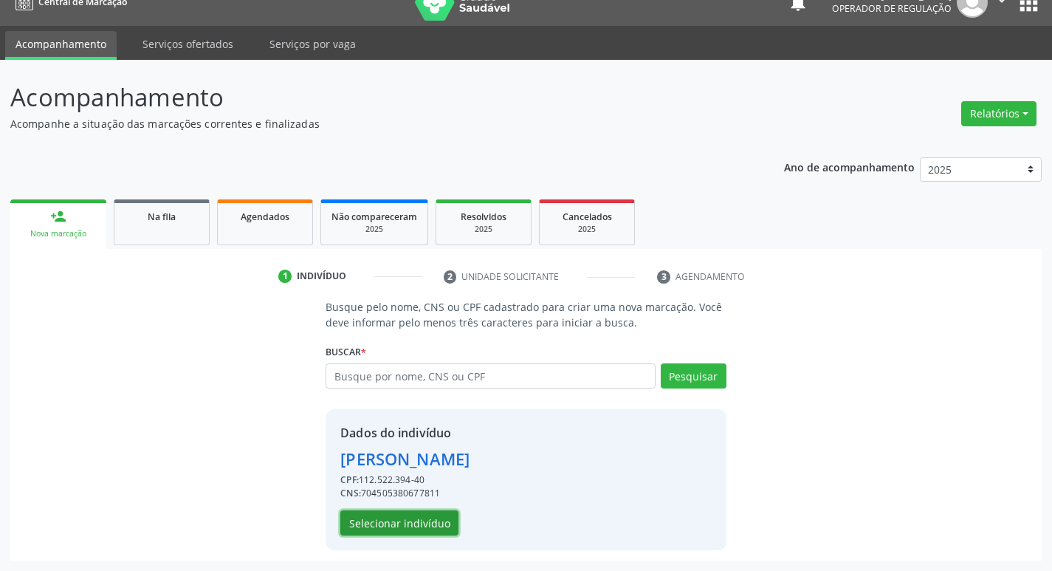
click at [420, 520] on button "Selecionar indivíduo" at bounding box center [399, 522] width 118 height 25
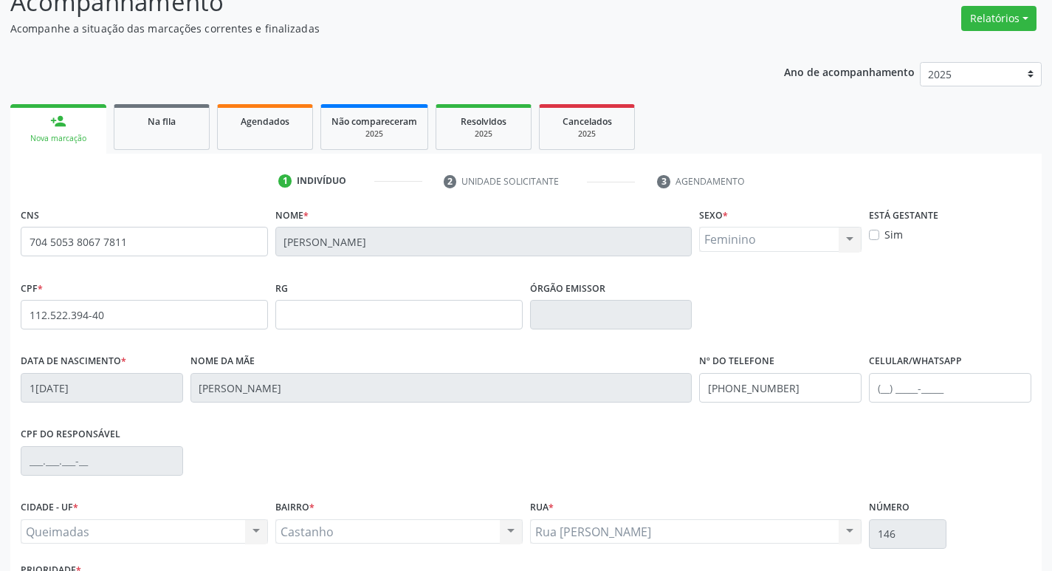
scroll to position [230, 0]
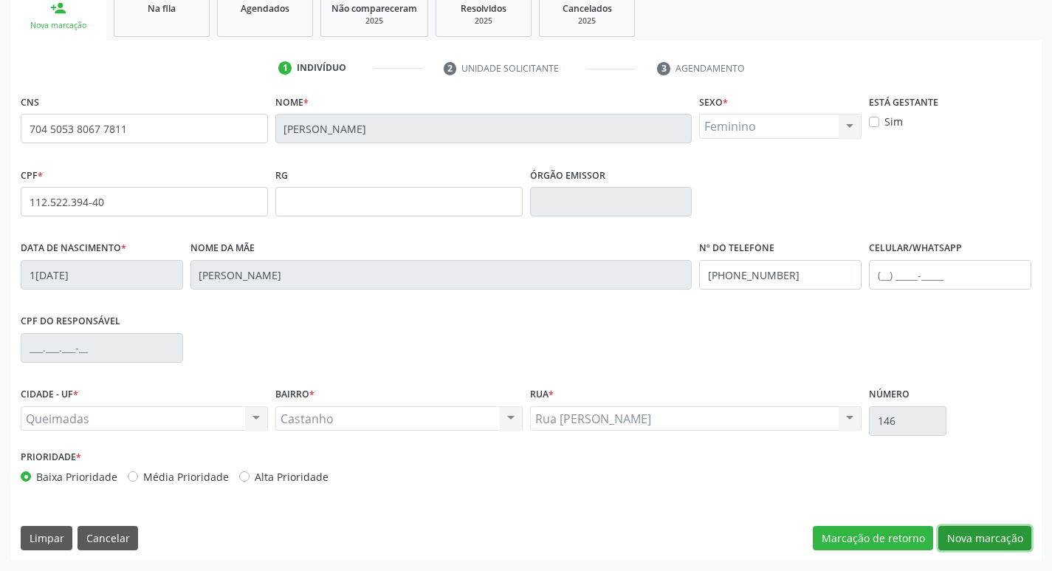
click at [972, 540] on button "Nova marcação" at bounding box center [984, 538] width 93 height 25
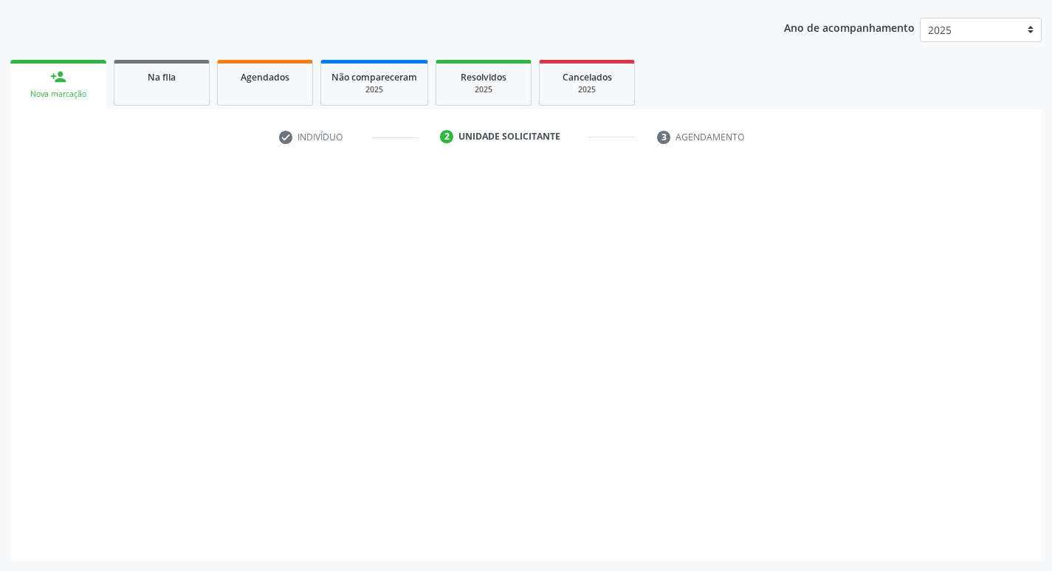
scroll to position [161, 0]
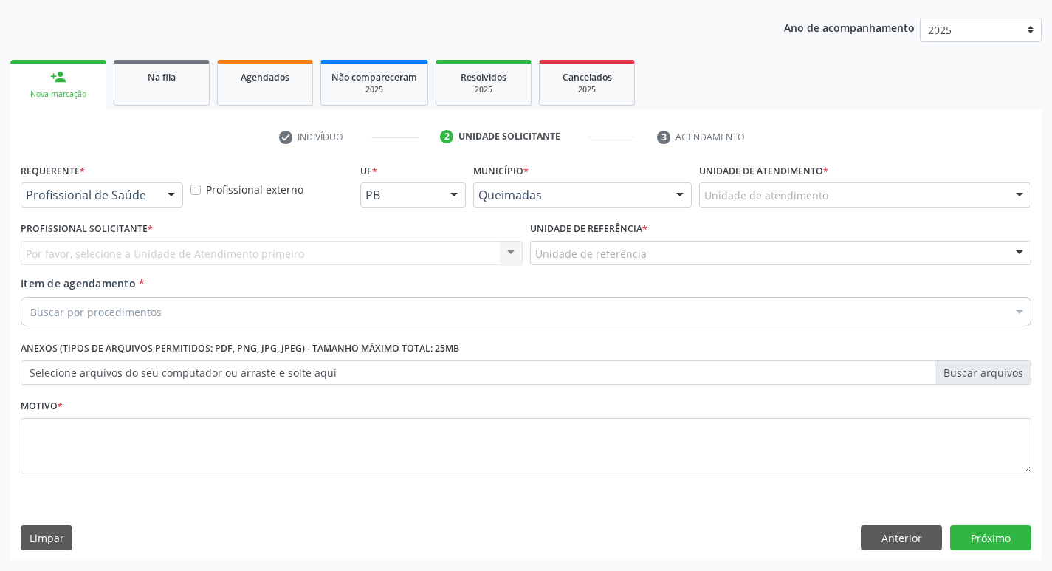
click at [140, 204] on div "Profissional de Saúde" at bounding box center [102, 194] width 162 height 25
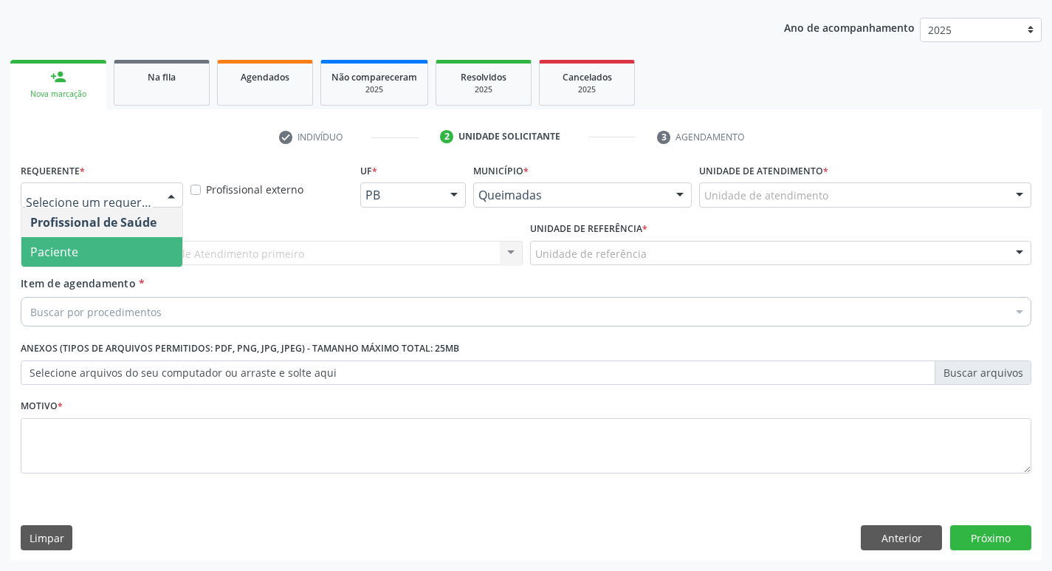
click at [125, 250] on span "Paciente" at bounding box center [101, 252] width 161 height 30
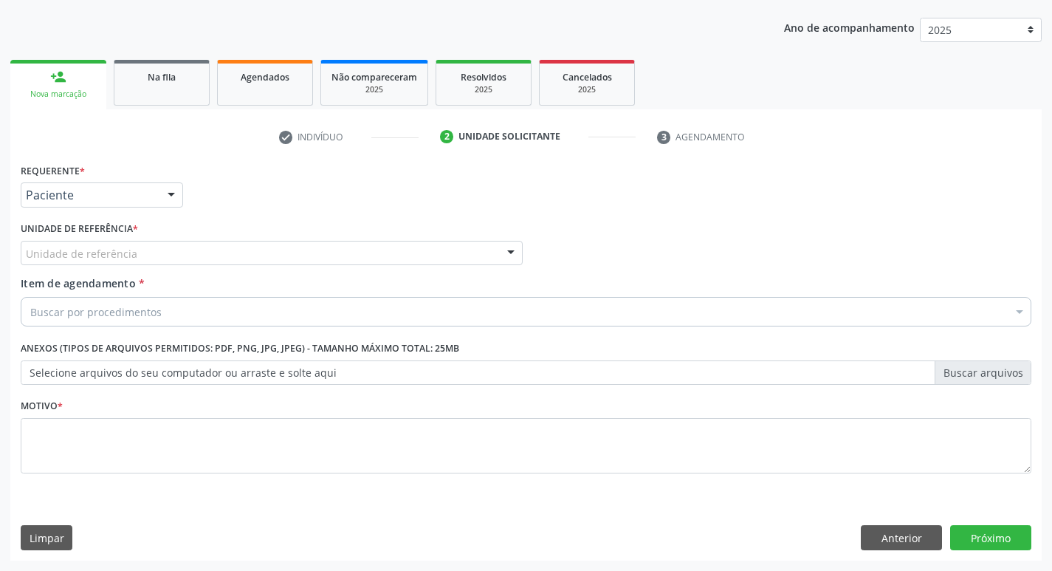
click at [139, 251] on div "Unidade de referência" at bounding box center [272, 253] width 502 height 25
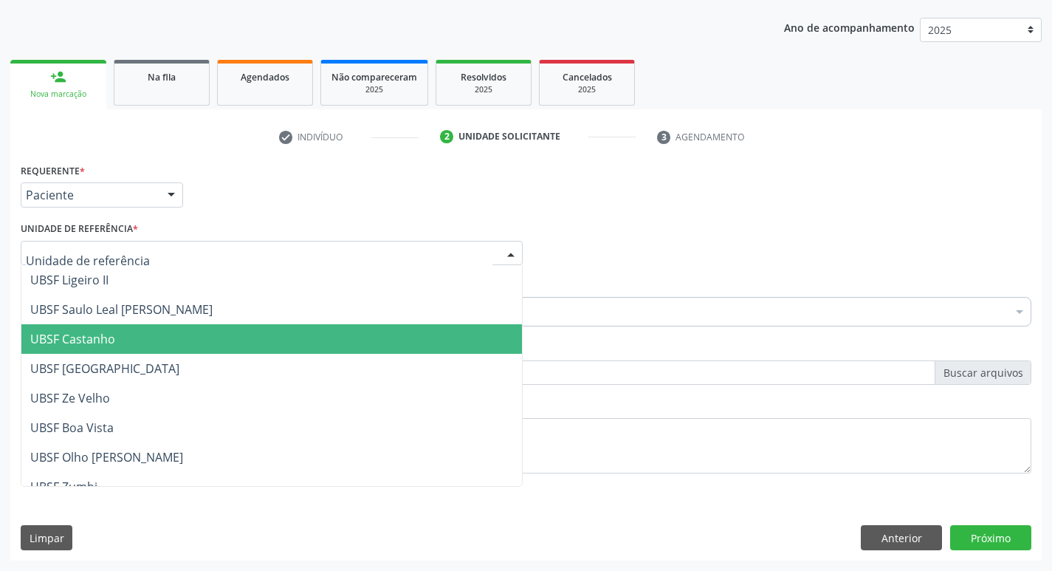
click at [154, 331] on span "UBSF Castanho" at bounding box center [271, 339] width 500 height 30
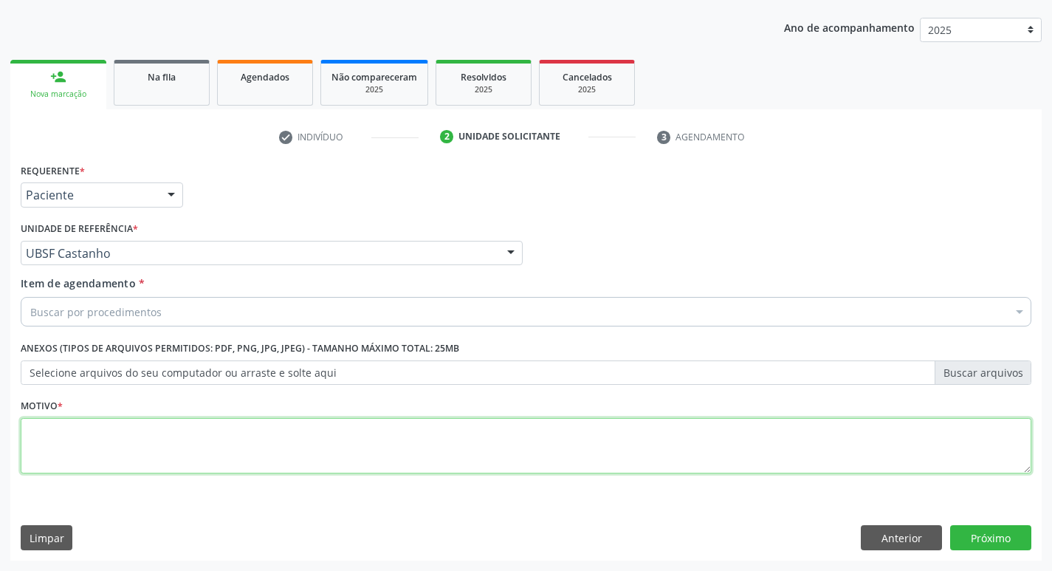
click at [136, 449] on textarea at bounding box center [526, 446] width 1010 height 56
type textarea "AVALIACAO"
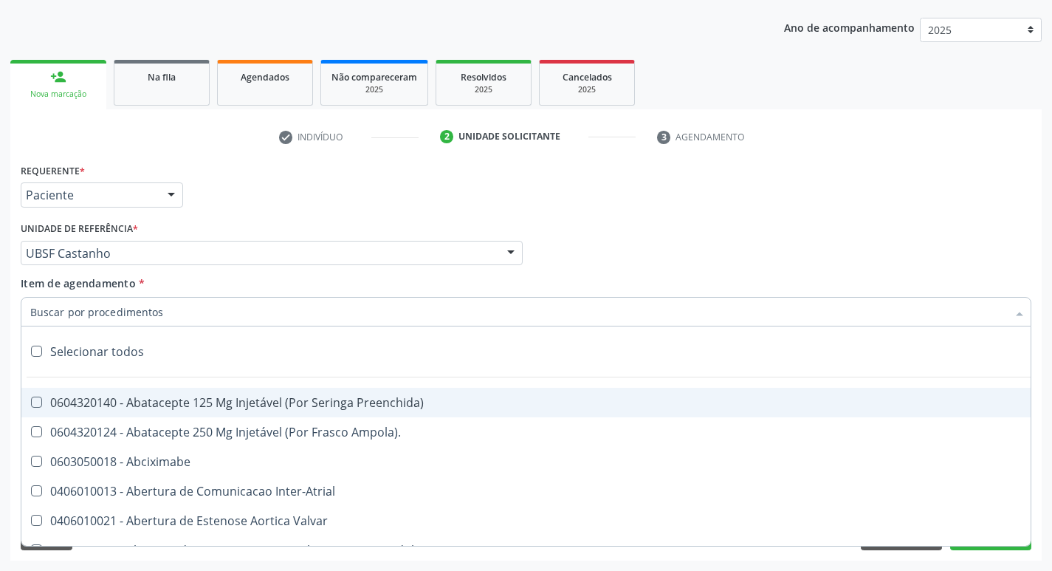
click at [138, 309] on input "Item de agendamento *" at bounding box center [518, 312] width 976 height 30
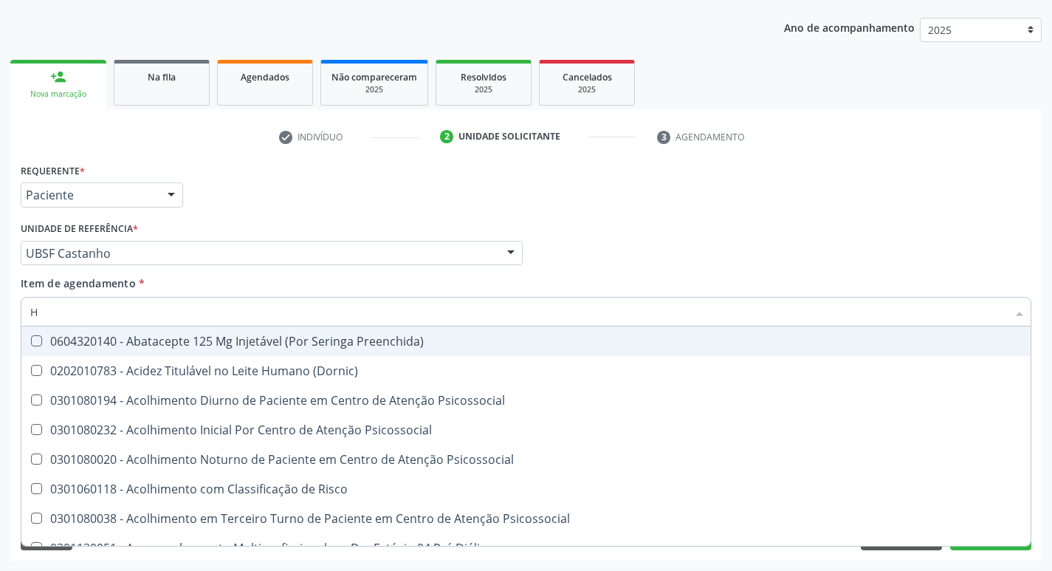
type input "HEMOGR"
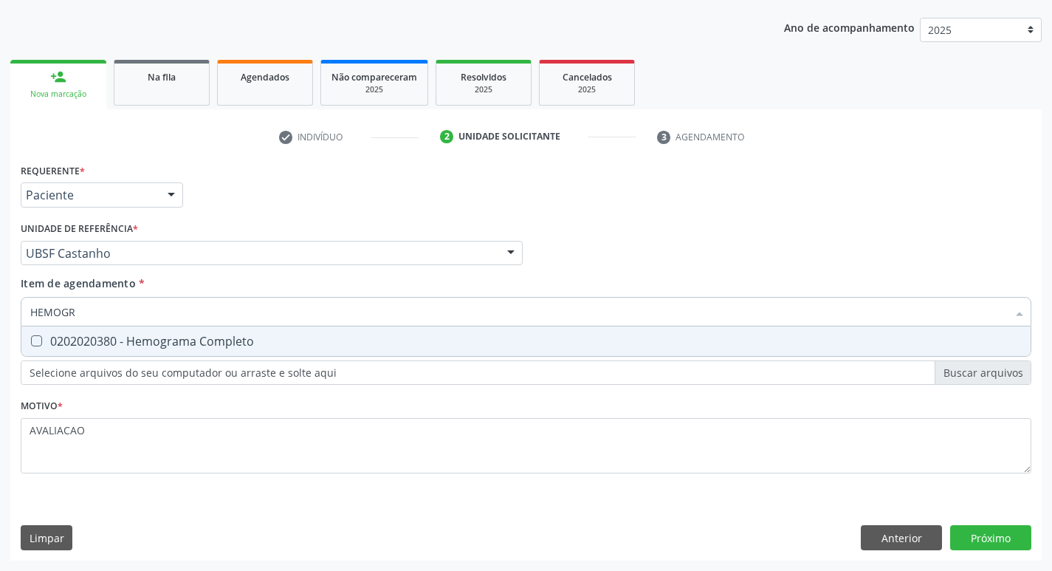
click at [168, 347] on div "0202020380 - Hemograma Completo" at bounding box center [525, 341] width 991 height 12
checkbox Completo "true"
type input "HEMOG"
checkbox Completo "false"
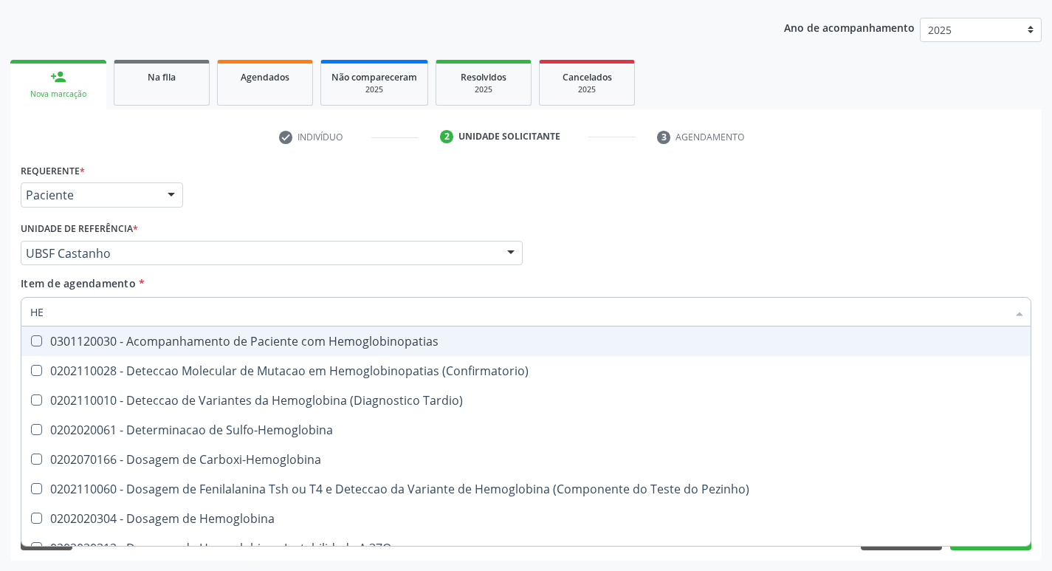
type input "H"
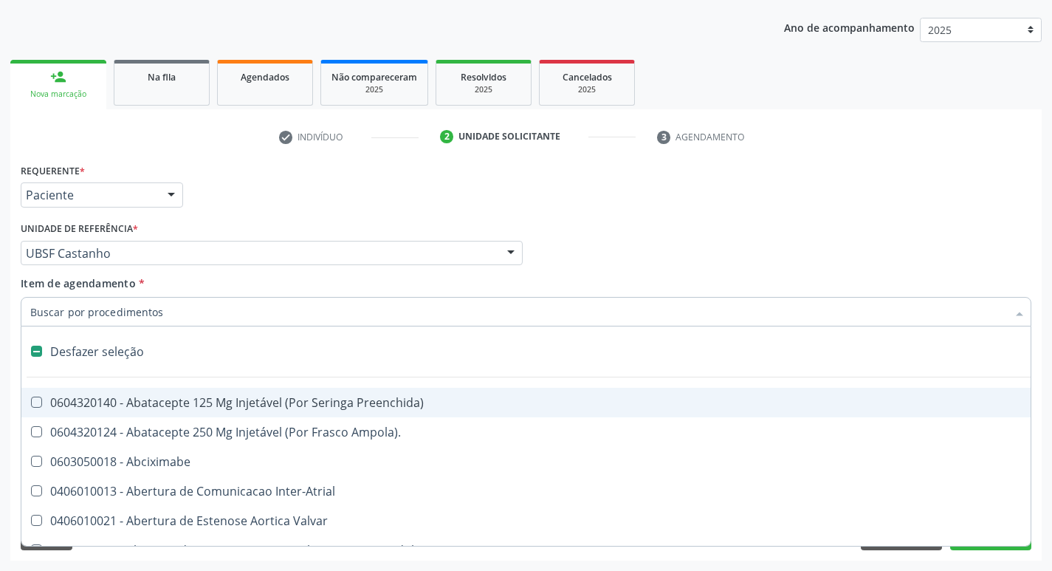
checkbox Capsula\) "false"
type input "C"
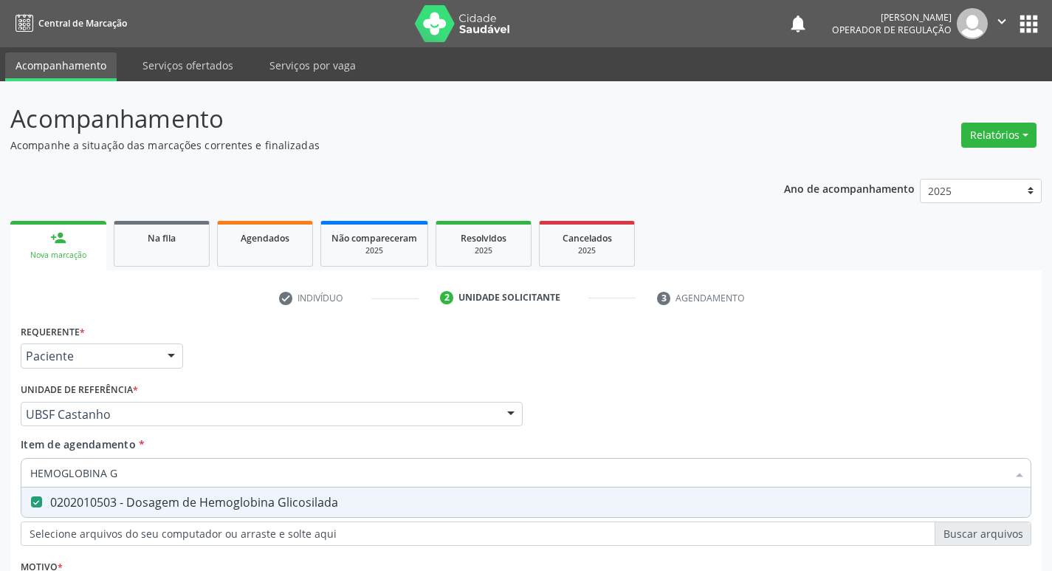
scroll to position [161, 0]
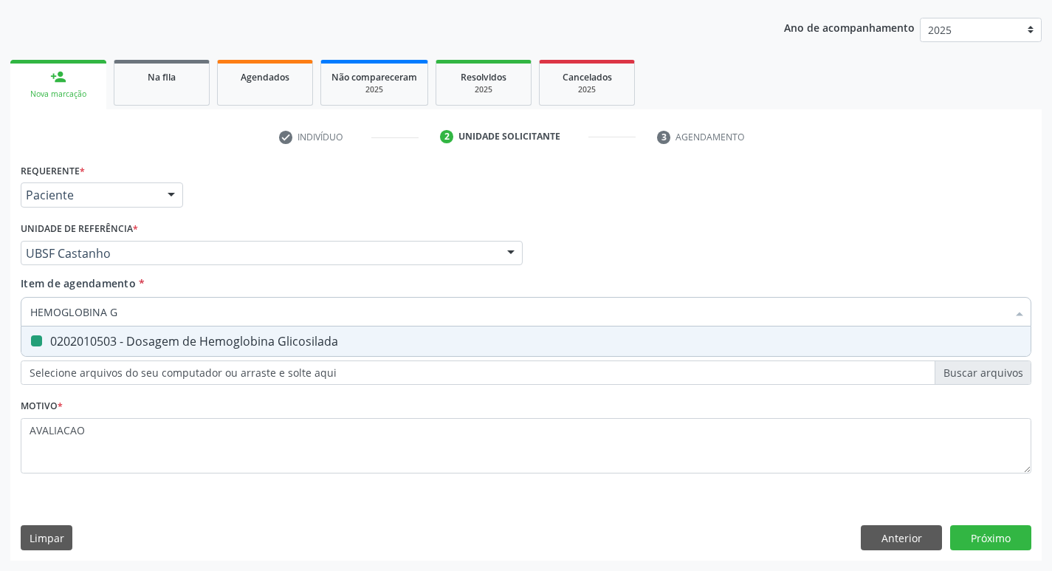
type input "HEMOGLOBINA"
checkbox Glicosilada "false"
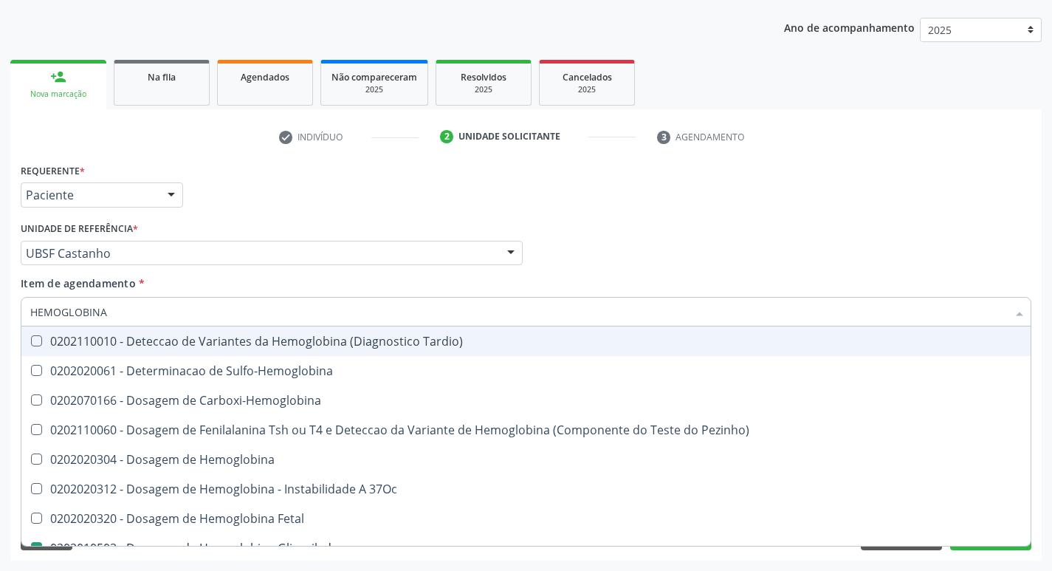
type input "HEMOGLOBIN"
checkbox Glicosilada "false"
checkbox Hemoglobina "true"
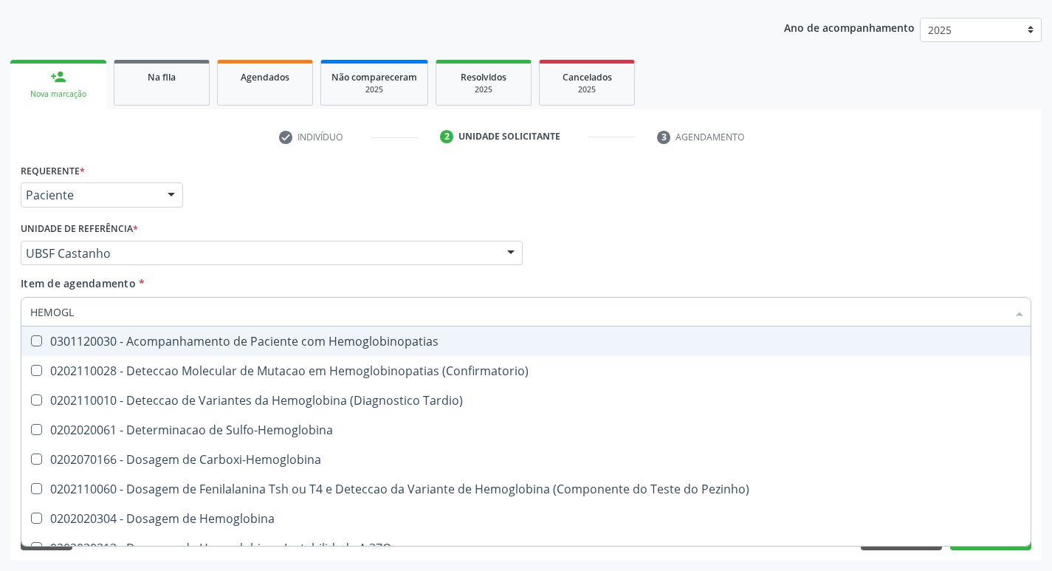
type input "HEMOG"
checkbox S "true"
type input "H"
checkbox Glicosilada "false"
checkbox S "false"
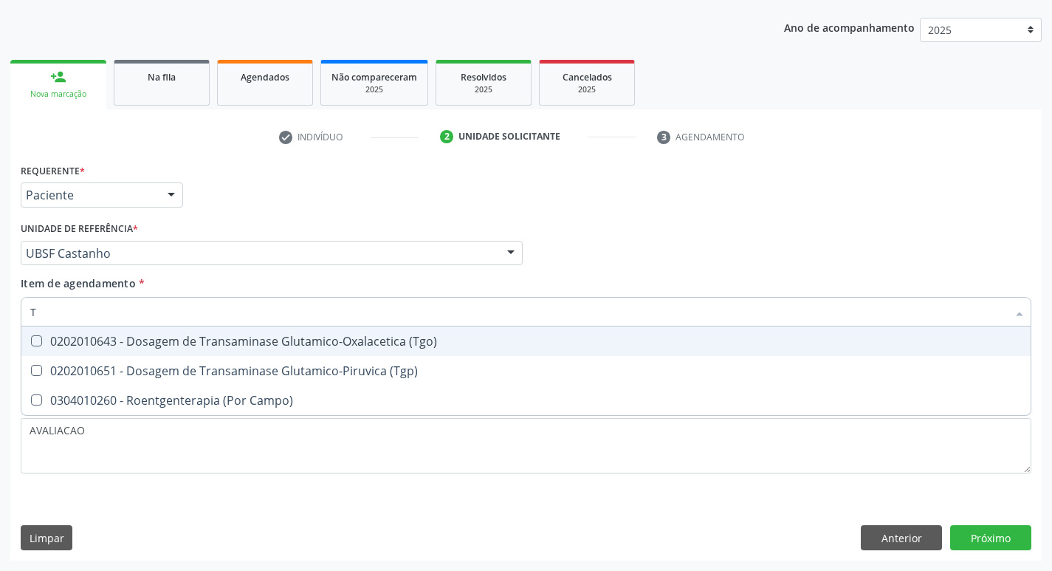
type input "TG"
drag, startPoint x: 258, startPoint y: 340, endPoint x: 277, endPoint y: 371, distance: 37.1
click at [261, 340] on div "0202010643 - Dosagem de Transaminase Glutamico-Oxalacetica (Tgo)" at bounding box center [525, 341] width 991 height 12
checkbox \(Tgo\) "true"
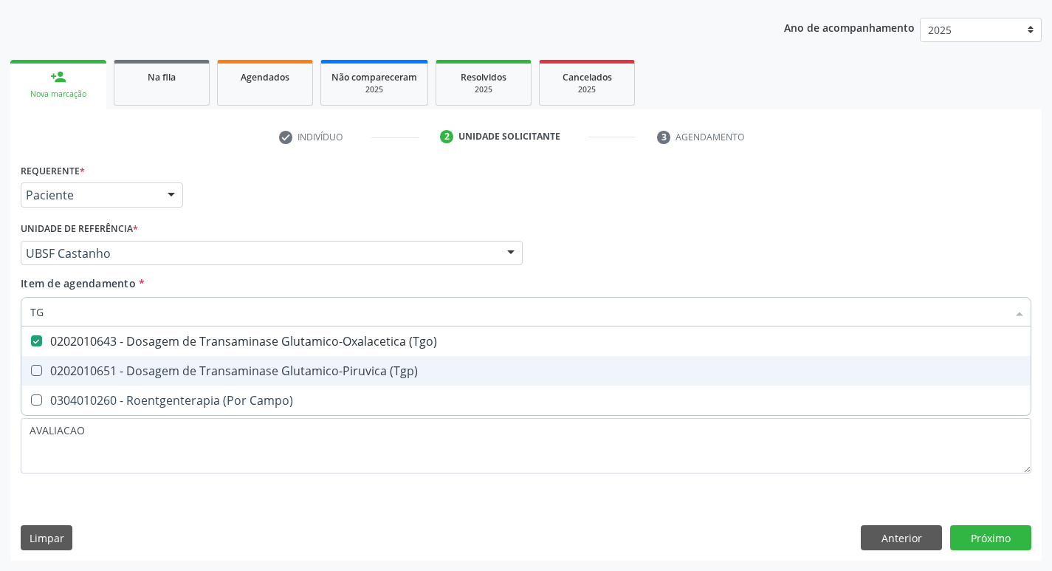
click at [277, 371] on div "0202010651 - Dosagem de Transaminase Glutamico-Piruvica (Tgp)" at bounding box center [525, 371] width 991 height 12
checkbox \(Tgp\) "true"
type input "T"
checkbox \(Tgo\) "false"
checkbox \(Tgp\) "false"
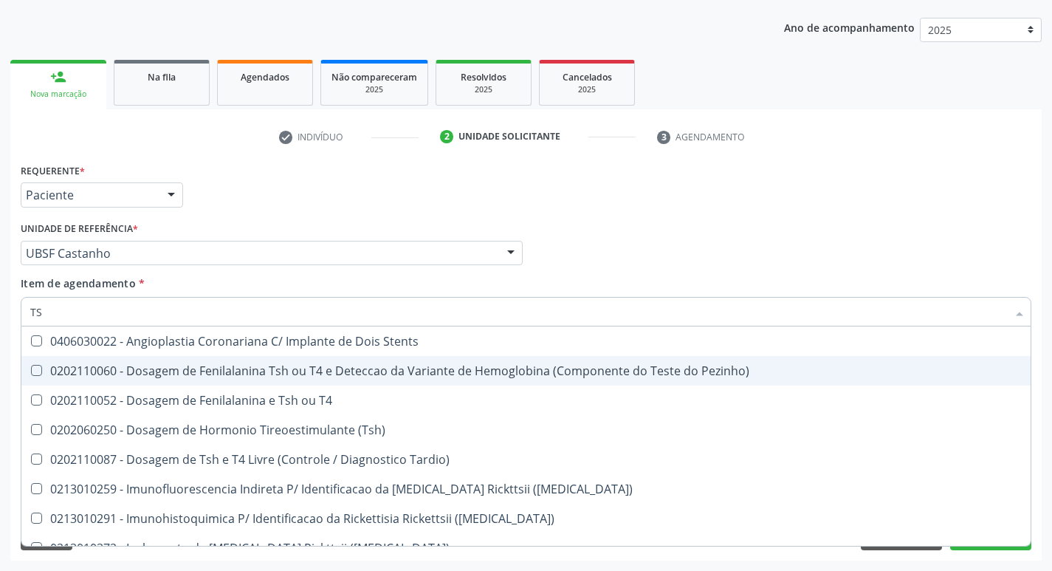
type input "TSH"
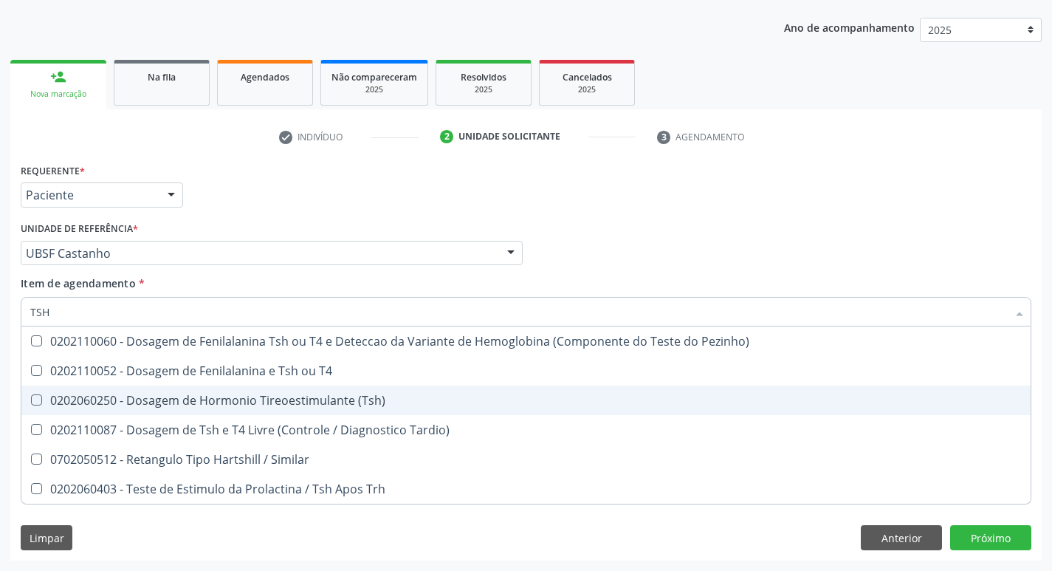
click at [325, 394] on div "0202060250 - Dosagem de Hormonio Tireoestimulante (Tsh)" at bounding box center [525, 400] width 991 height 12
checkbox \(Tsh\) "true"
type input "TS"
checkbox \(Tsh\) "false"
checkbox Tardio\) "true"
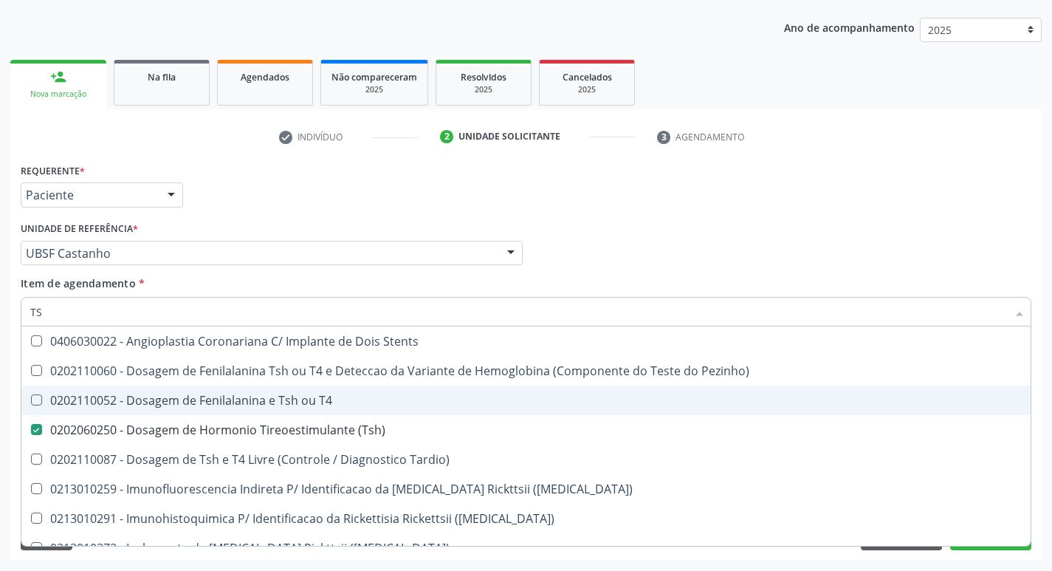
type input "T"
checkbox \(Tsh\) "false"
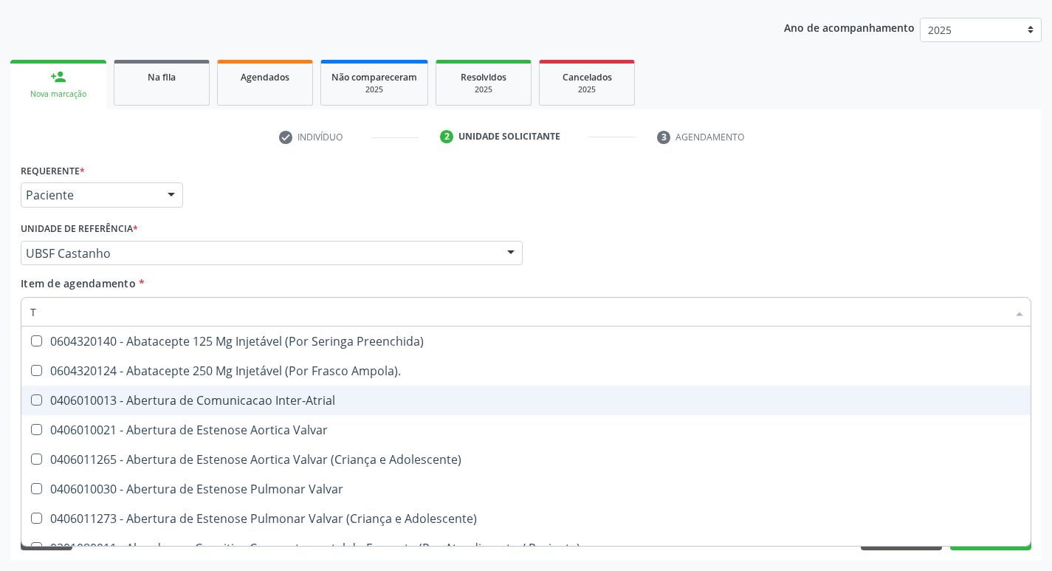
type input "T4"
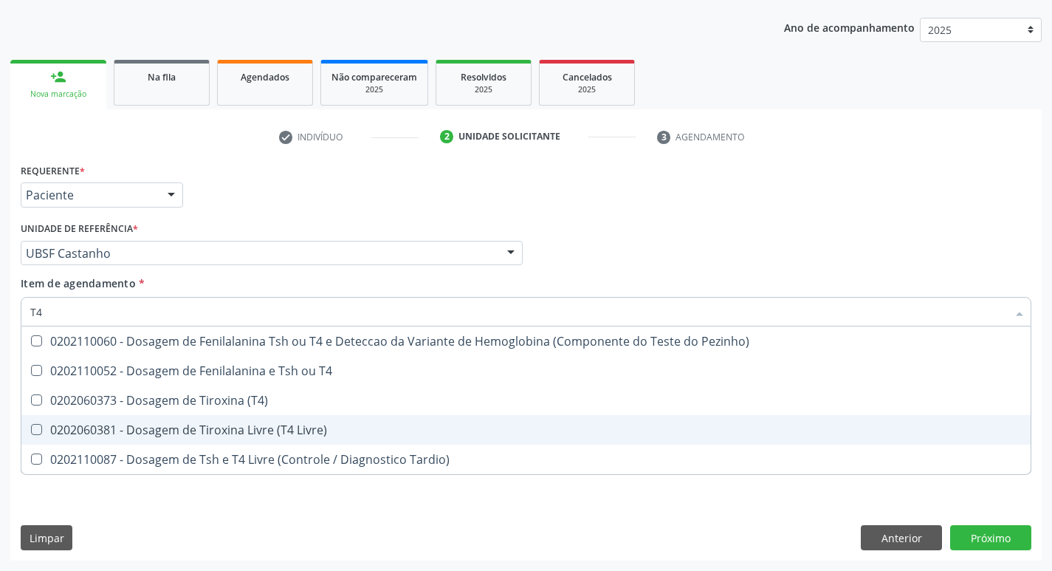
click at [347, 427] on div "0202060381 - Dosagem de Tiroxina Livre (T4 Livre)" at bounding box center [525, 430] width 991 height 12
checkbox Livre\) "true"
type input "T"
checkbox Livre\) "false"
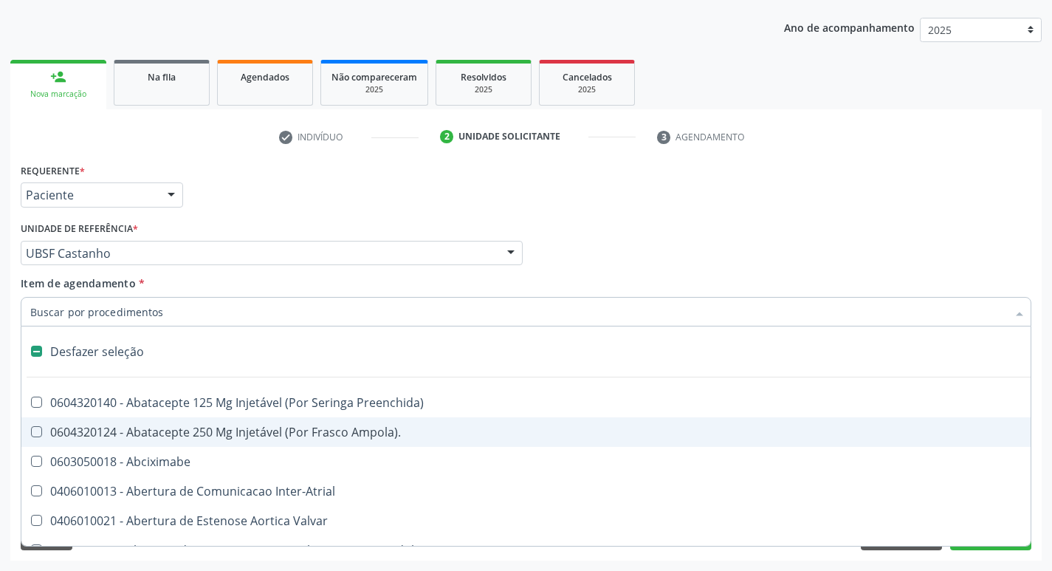
type input "U"
checkbox Coledocoplastia "true"
checkbox Cama "true"
checkbox Personalizada "true"
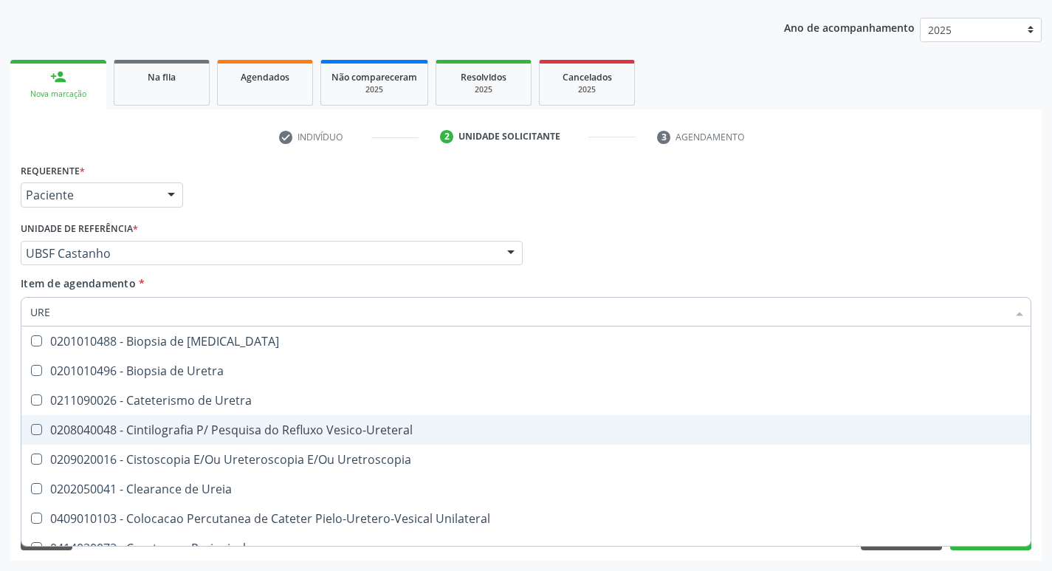
type input "UREI"
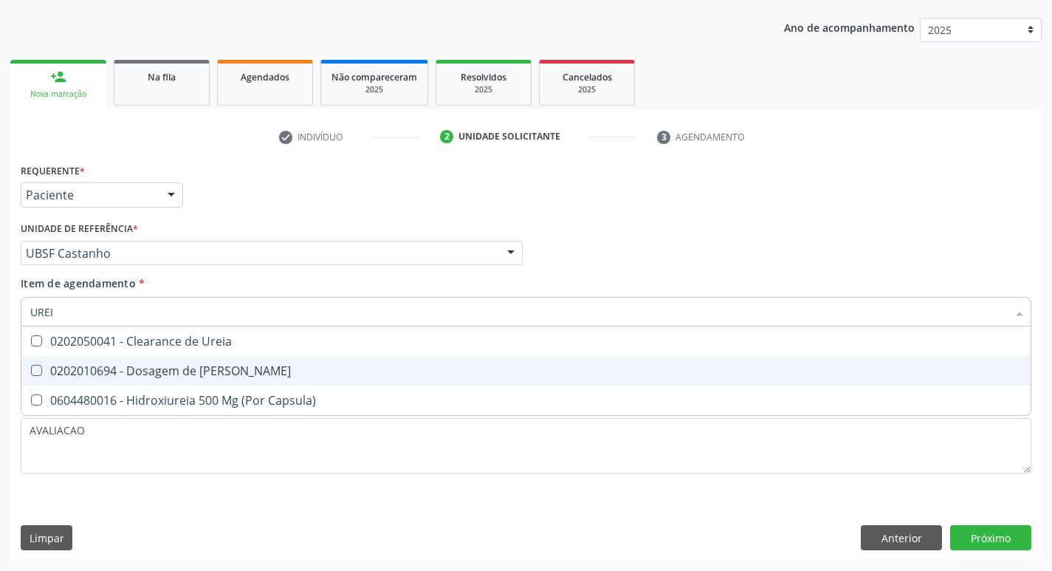
click at [232, 374] on div "0202010694 - Dosagem de [PERSON_NAME]" at bounding box center [525, 371] width 991 height 12
checkbox Ureia "true"
type input "URE"
checkbox Ureia "false"
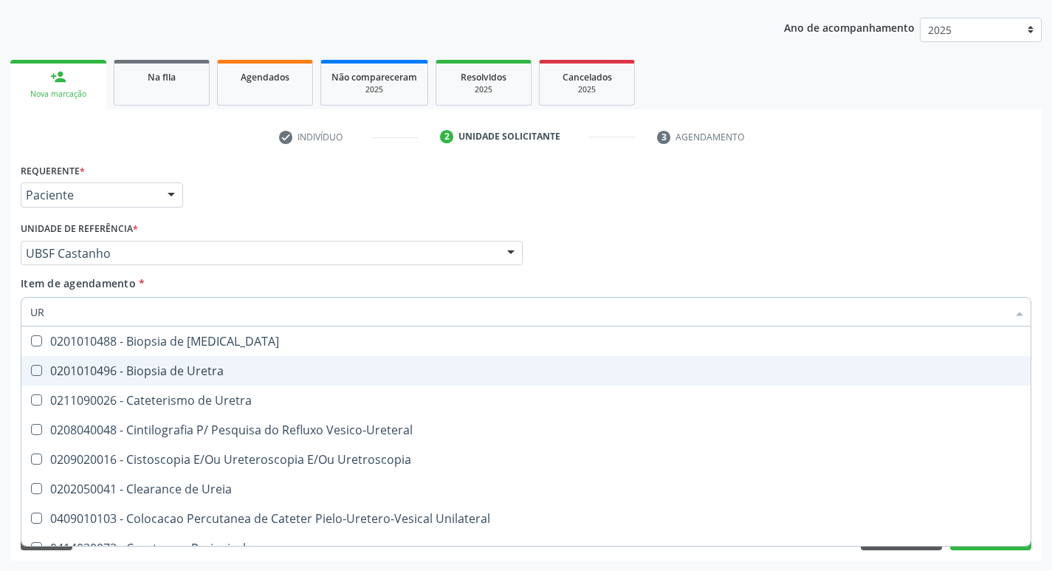
type input "U"
checkbox Ureia "false"
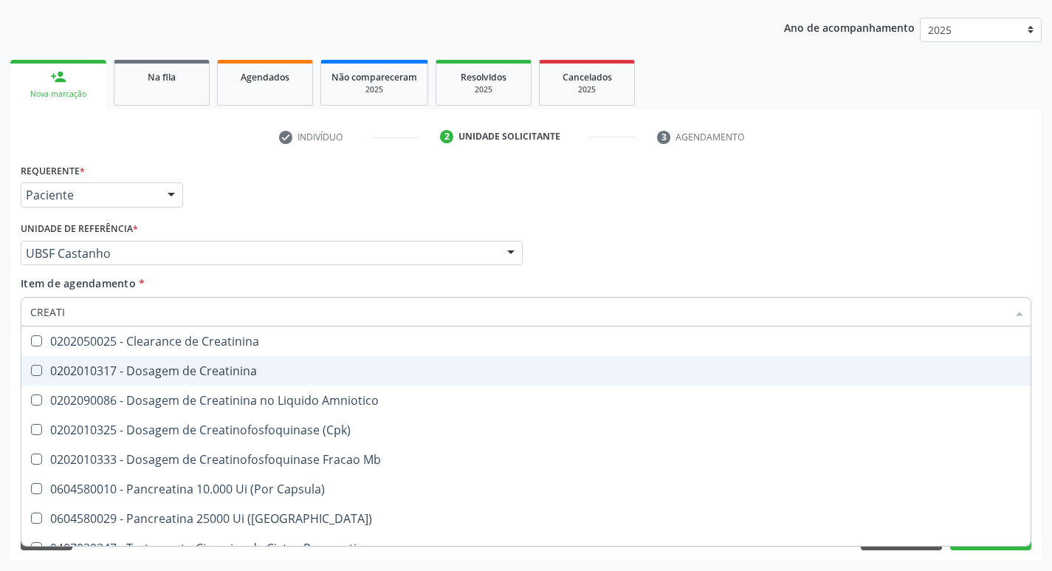
type input "CREATIN"
click at [232, 374] on div "0202010317 - Dosagem de Creatinina" at bounding box center [525, 371] width 991 height 12
checkbox Creatinina "true"
type input "CRE"
checkbox Creatinina "false"
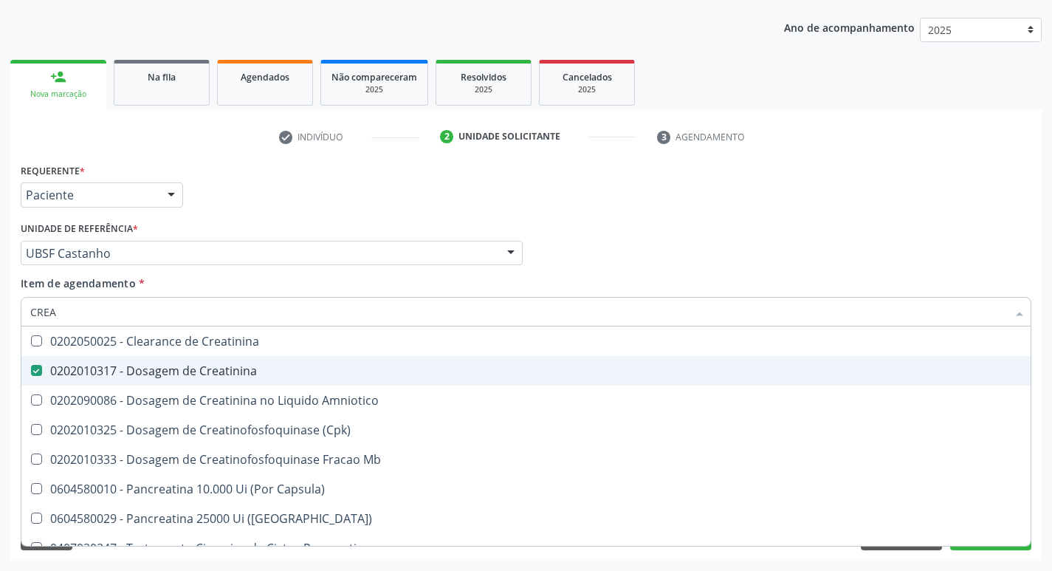
checkbox Amniotico "false"
checkbox Mb "false"
type input "C"
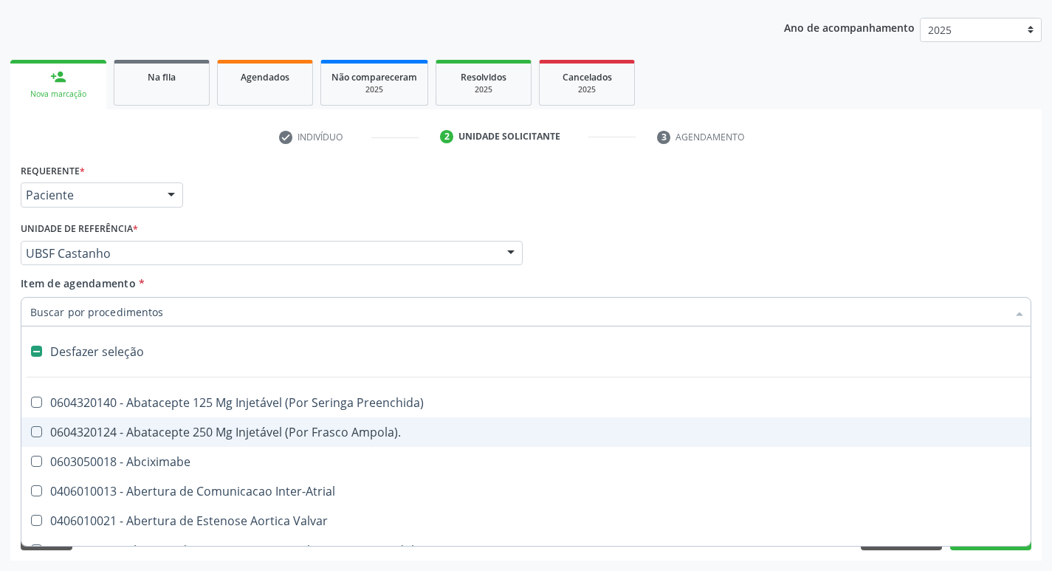
type input "V"
checkbox \(Unilateral\) "true"
checkbox Cornea "true"
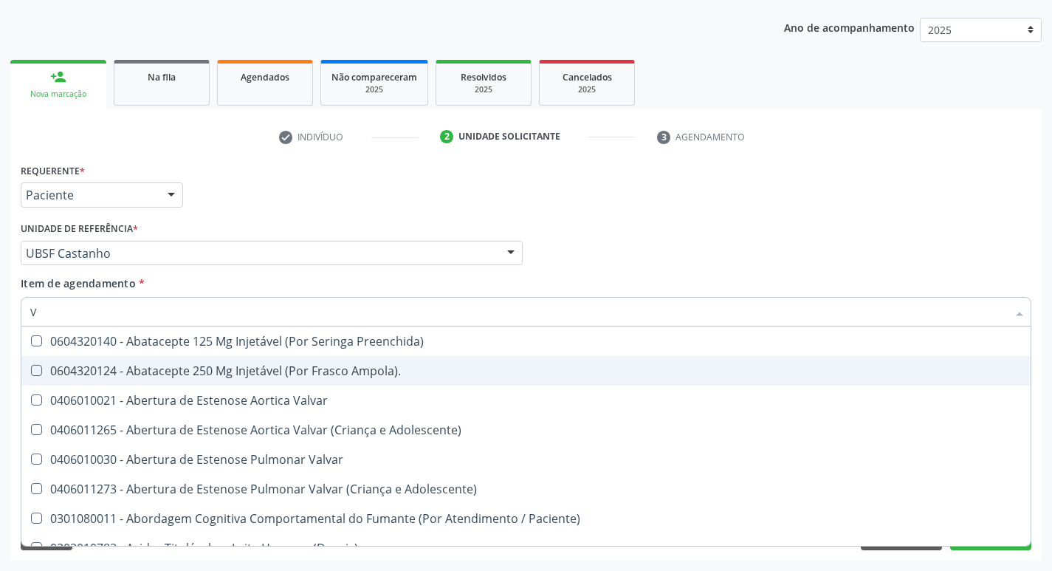
type input "VI"
checkbox Psicoterapia "true"
checkbox Livre\) "false"
checkbox \(Tgp\) "false"
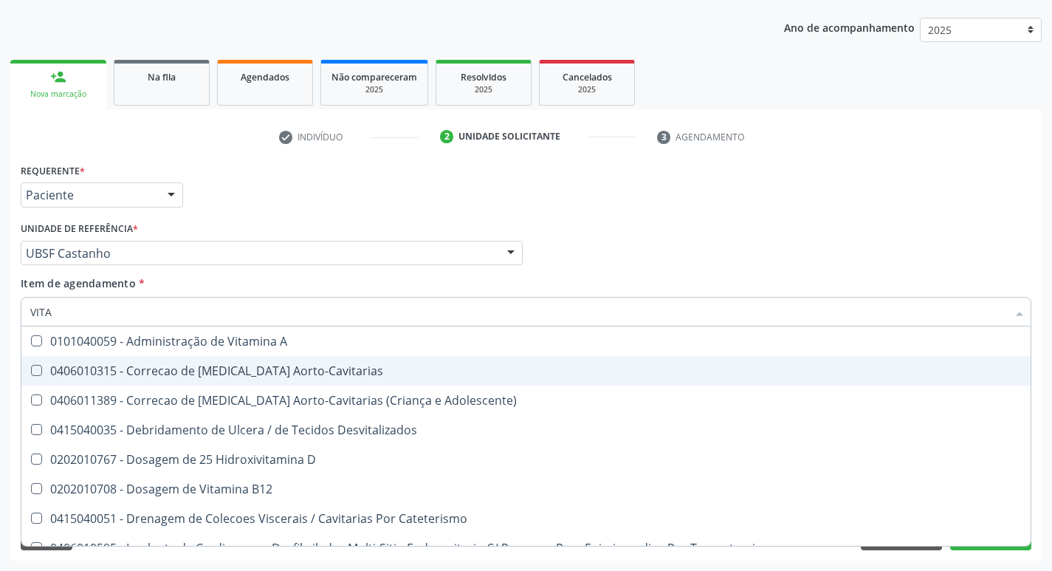
type input "VITAM"
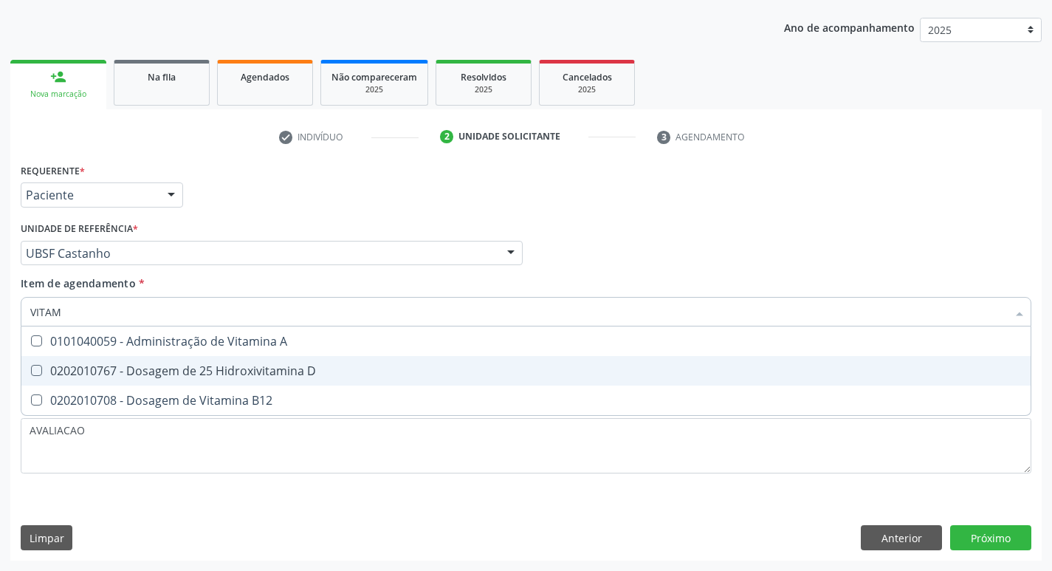
click at [232, 374] on div "0202010767 - Dosagem de 25 Hidroxivitamina D" at bounding box center [525, 371] width 991 height 12
checkbox D "true"
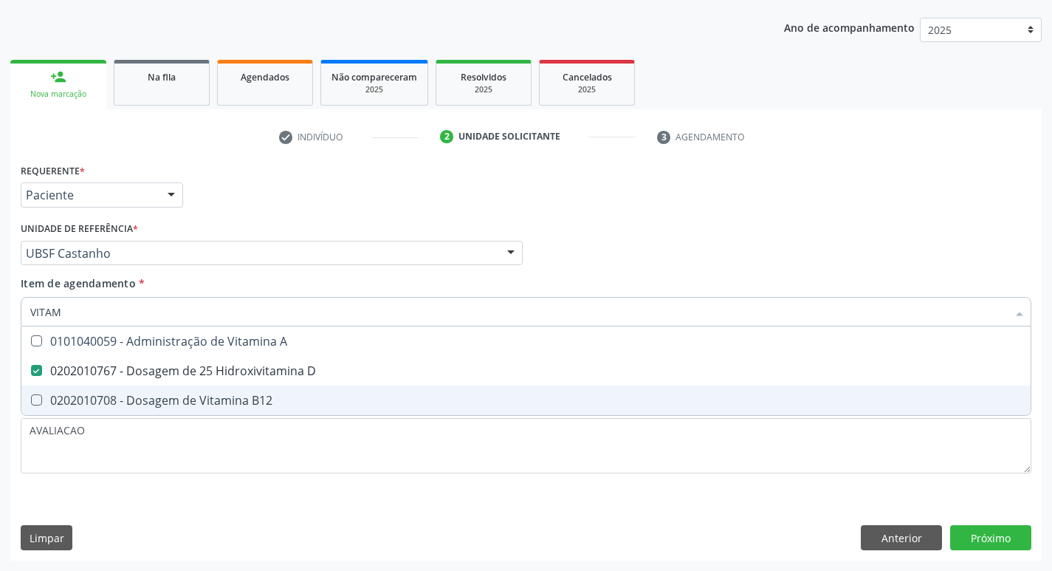
click at [266, 387] on span "0202010708 - Dosagem de Vitamina B12" at bounding box center [525, 400] width 1009 height 30
checkbox B12 "true"
type input "VITA"
checkbox D "false"
checkbox B12 "false"
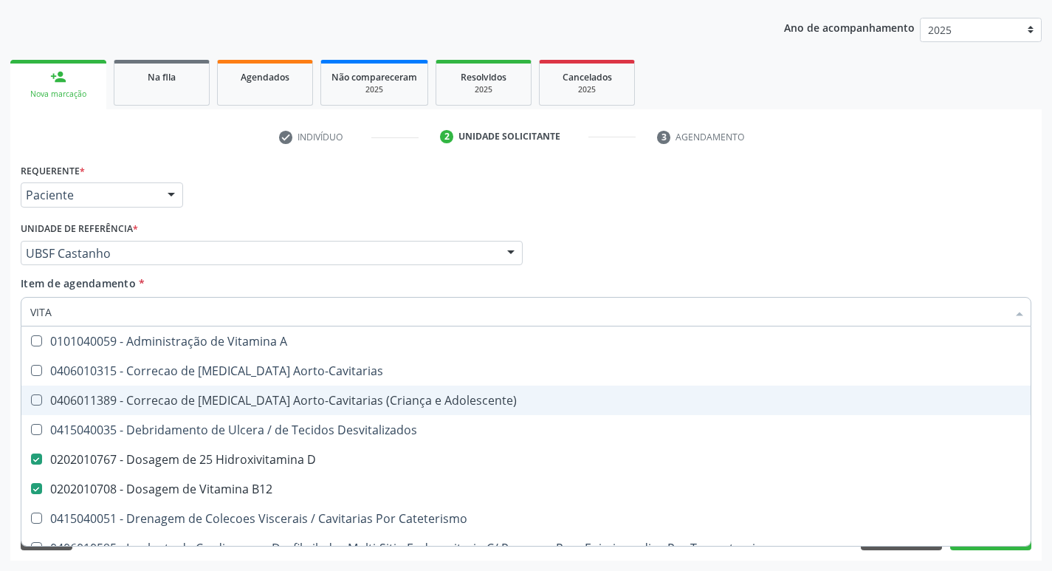
type input "VIT"
checkbox D "false"
checkbox Cateterismo "true"
type input "V"
checkbox B12 "false"
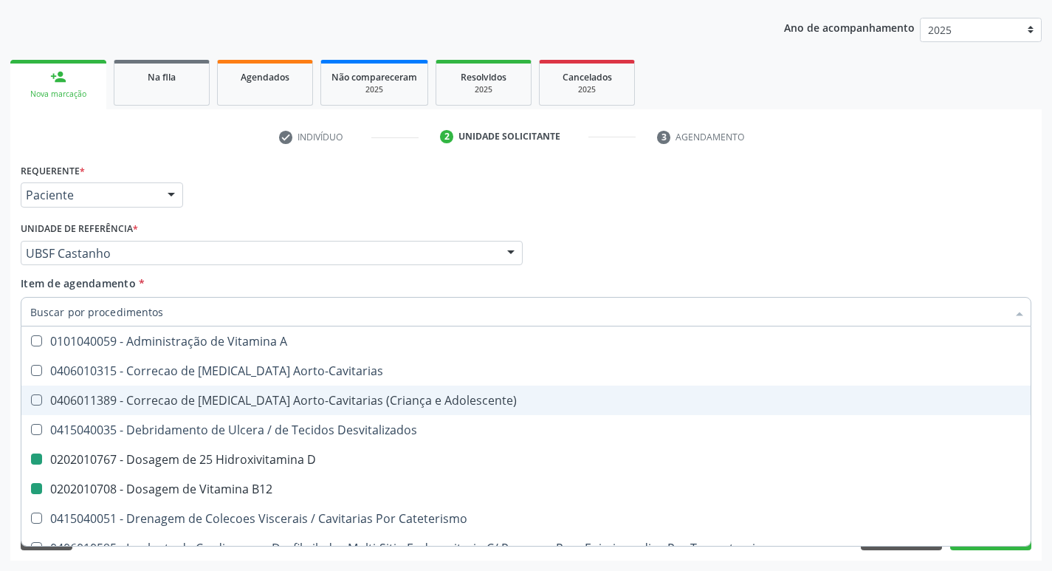
checkbox Cateterismo "false"
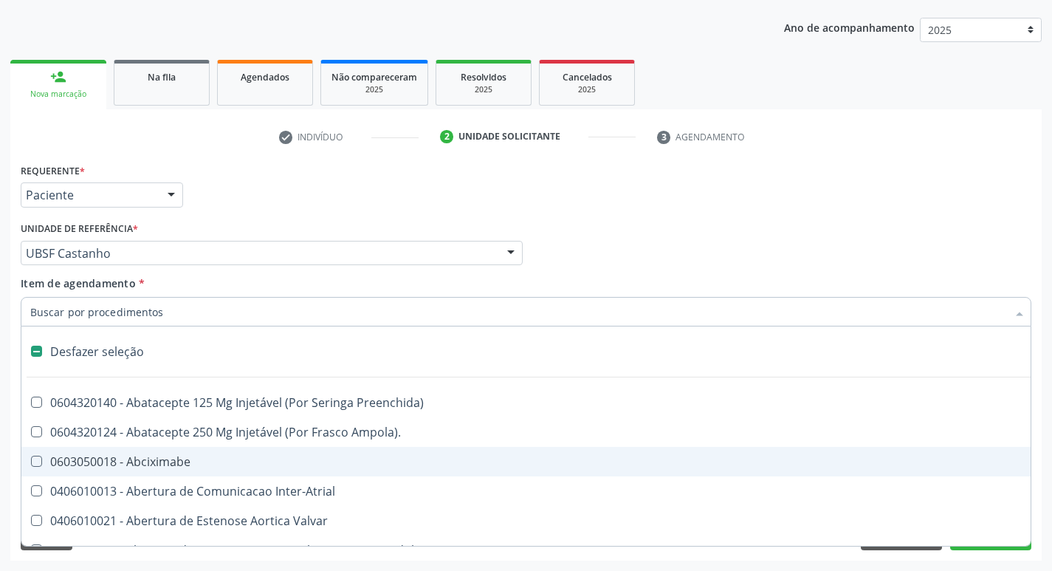
type input "2"
checkbox Total "true"
checkbox Monopolar "true"
checkbox Quadril "true"
checkbox Biologica "true"
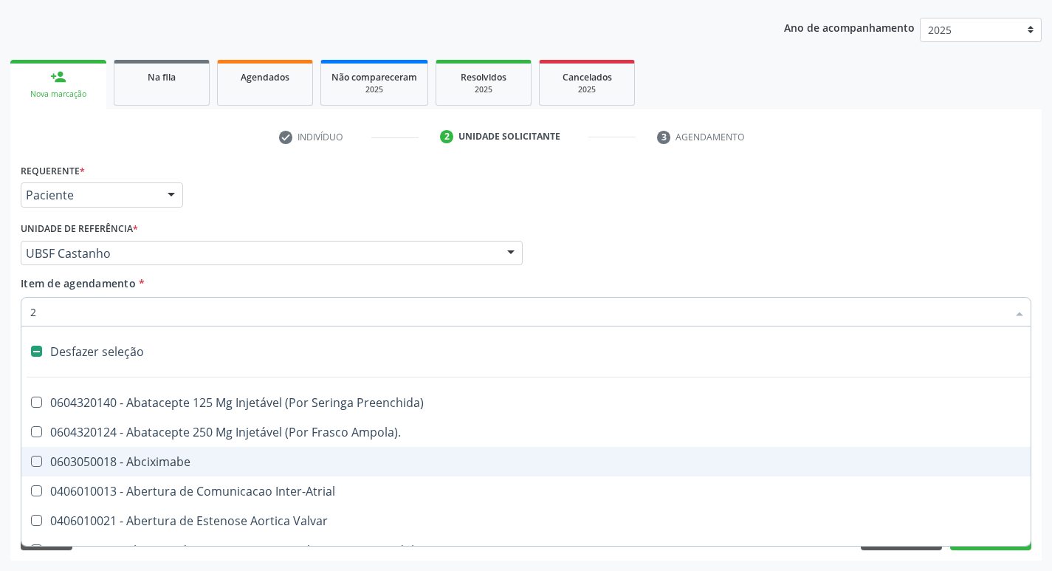
checkbox Vagina "true"
checkbox Puerperal "true"
checkbox Internado "true"
checkbox Anos\) "true"
checkbox Congenita "true"
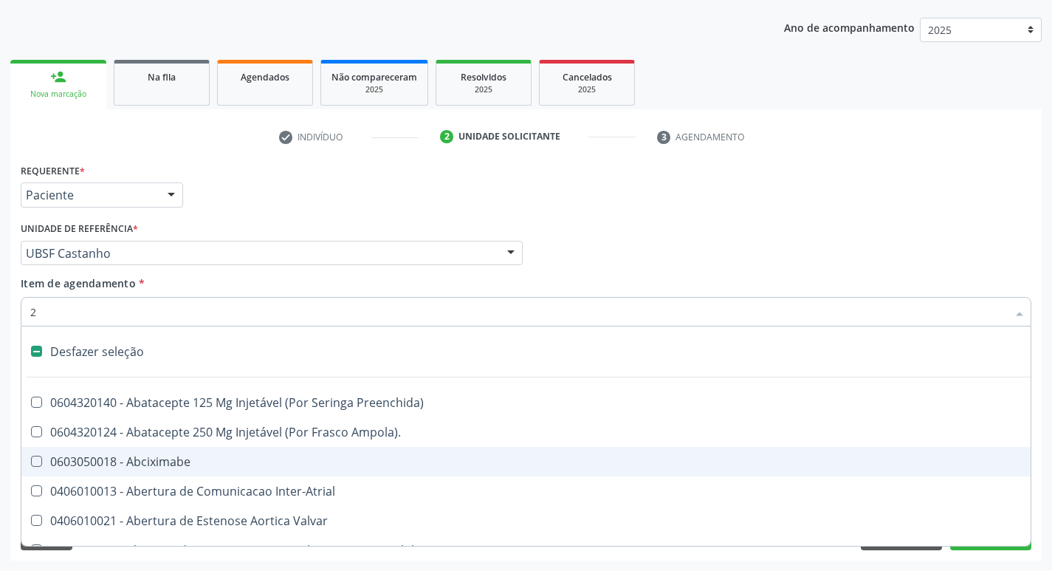
checkbox Adolescente\) "true"
checkbox Aorto-Cavitarias "true"
checkbox Congenita "true"
checkbox Adolescente\) "true"
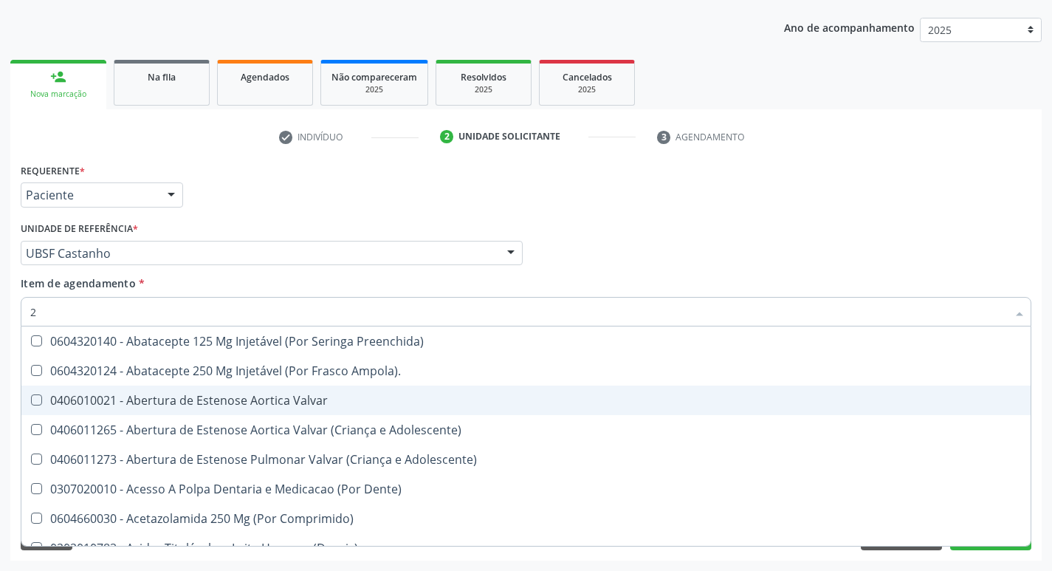
type input "20205001"
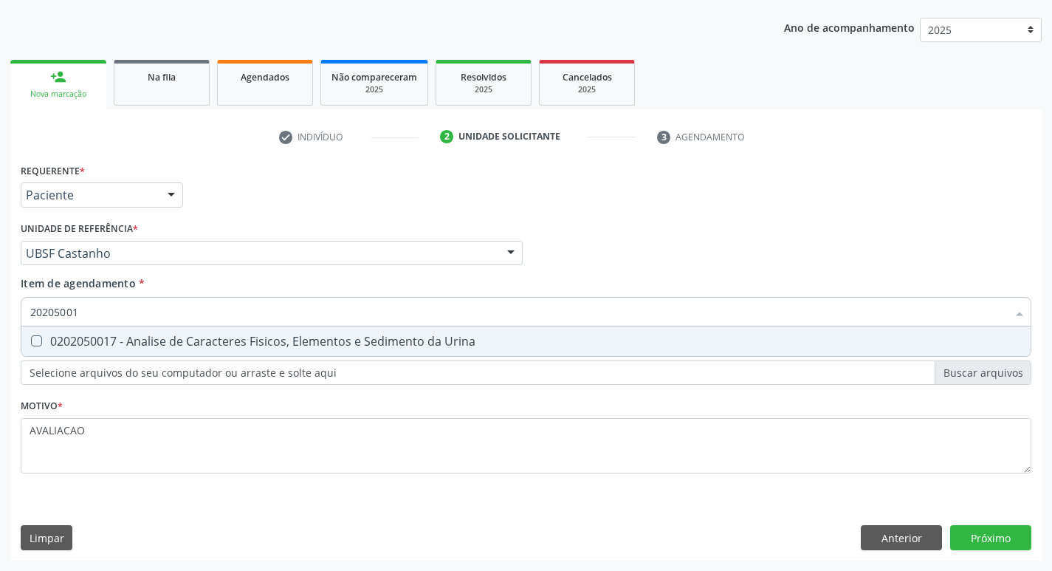
click at [235, 325] on input "20205001" at bounding box center [518, 312] width 976 height 30
click at [235, 335] on div "0202050017 - Analise de Caracteres Fisicos, Elementos e Sedimento da Urina" at bounding box center [525, 341] width 991 height 12
checkbox Urina "true"
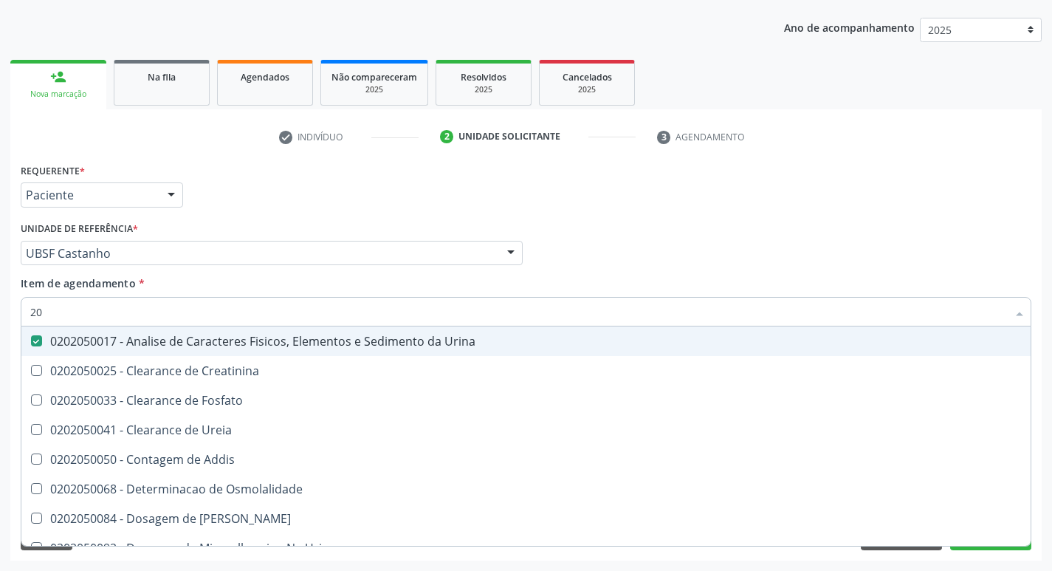
type input "2"
checkbox Urina "false"
checkbox Ureia "false"
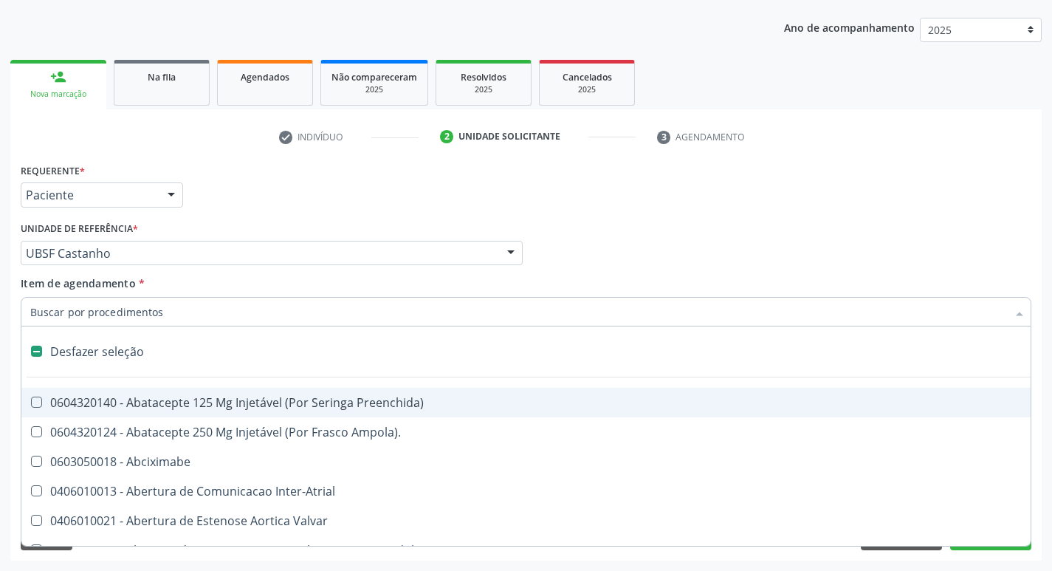
type input "C"
checkbox Dedo "true"
checkbox Urina "false"
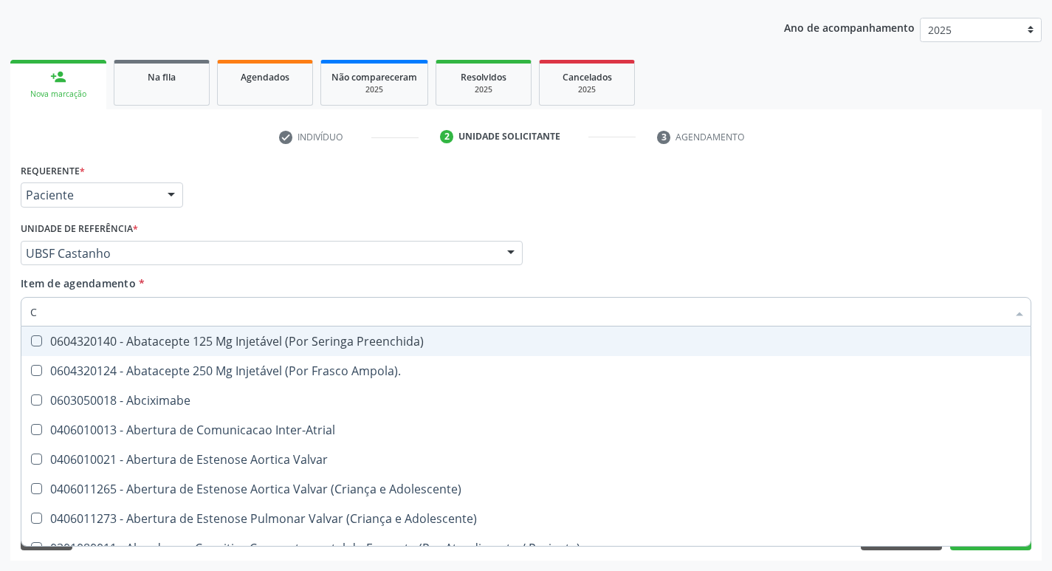
type input "CULTURA"
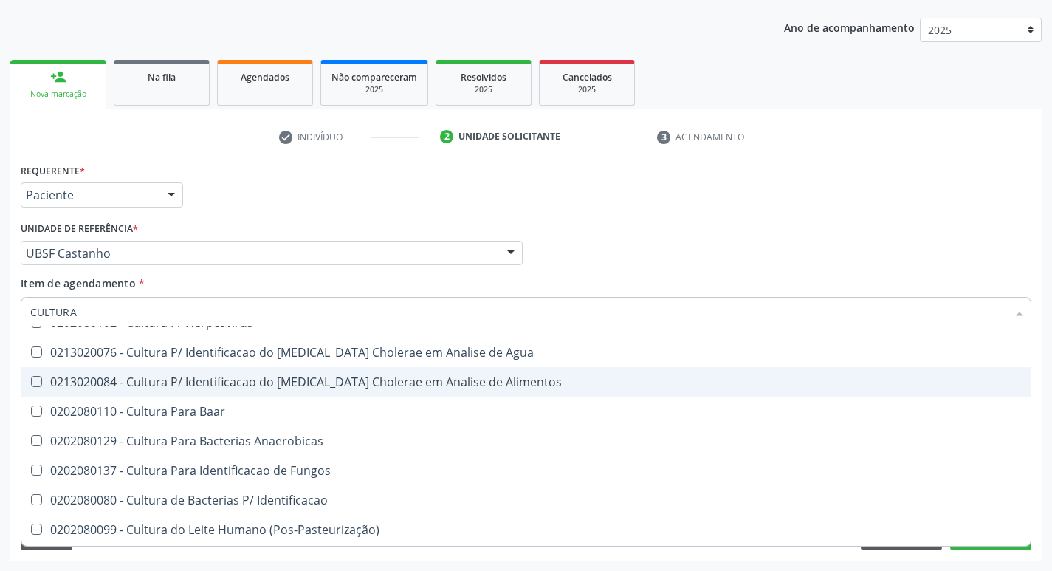
scroll to position [74, 0]
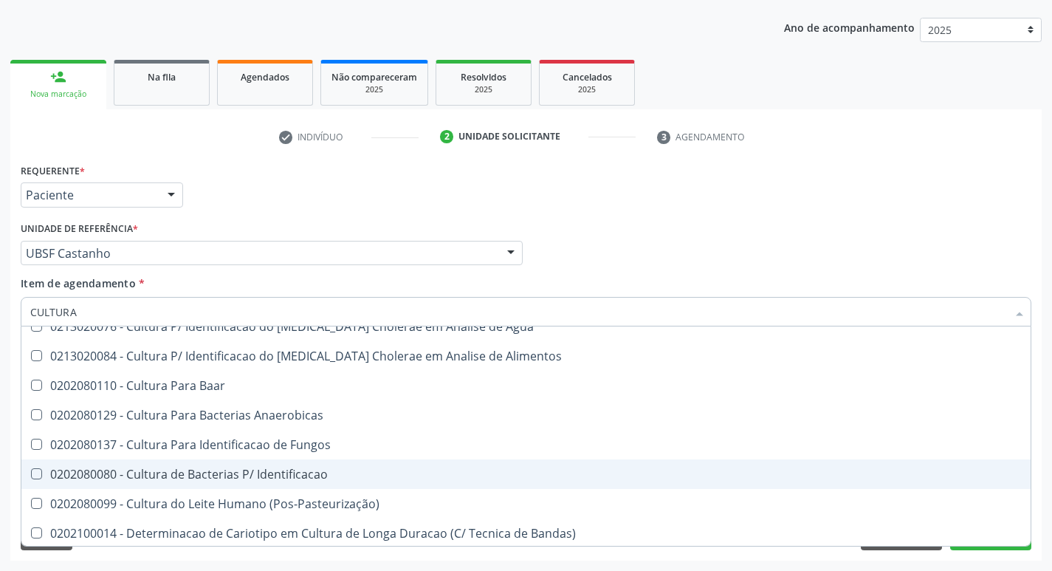
click at [309, 469] on div "0202080080 - Cultura de Bacterias P/ Identificacao" at bounding box center [525, 474] width 991 height 12
checkbox Identificacao "true"
type input "C"
type input "L"
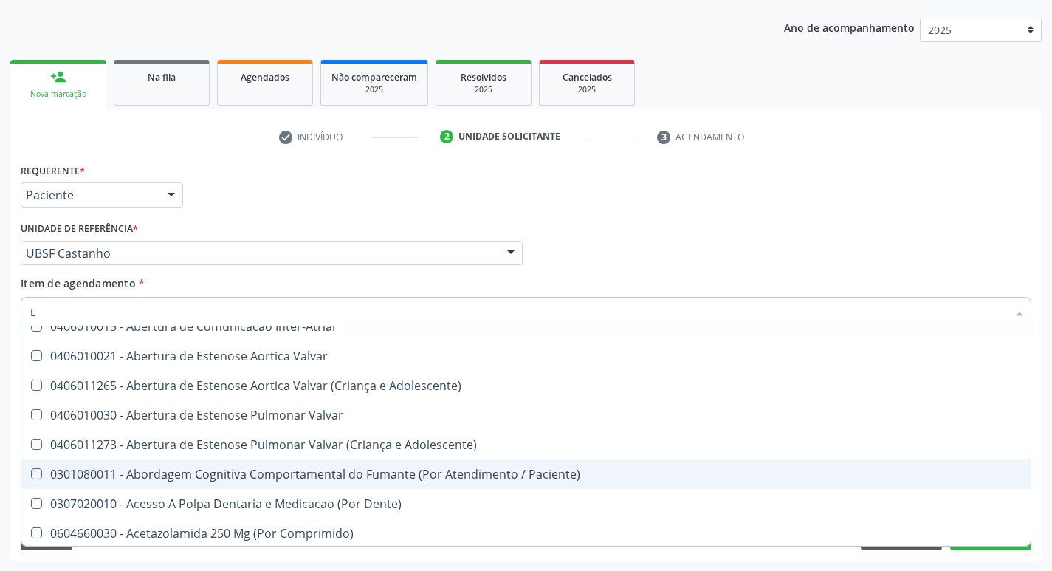
checkbox Paciente\) "false"
type input "LA"
checkbox Urina "false"
checkbox Aberto\) "true"
checkbox Ossea "true"
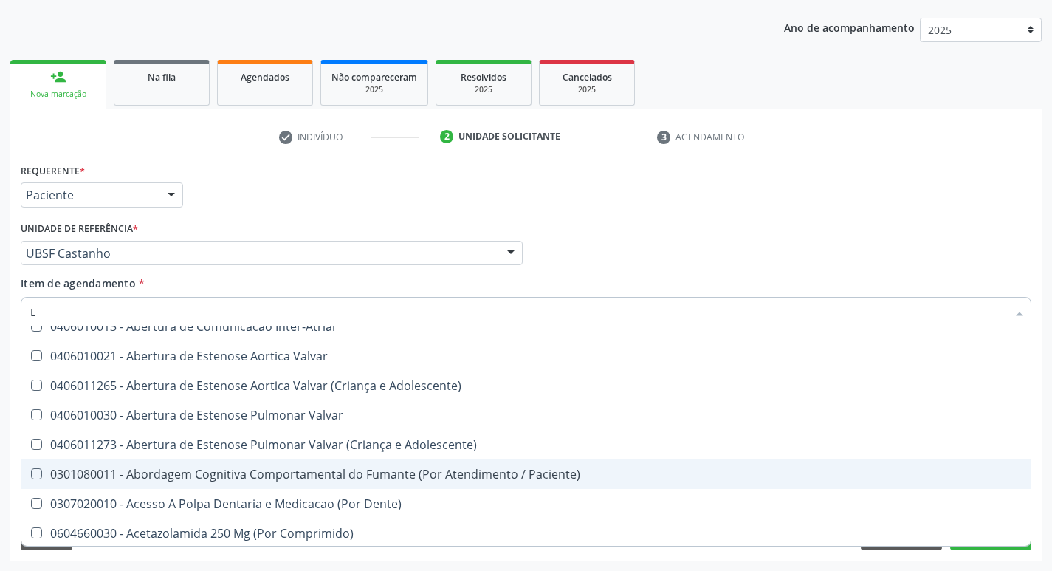
checkbox Moles "true"
checkbox Identificacao "false"
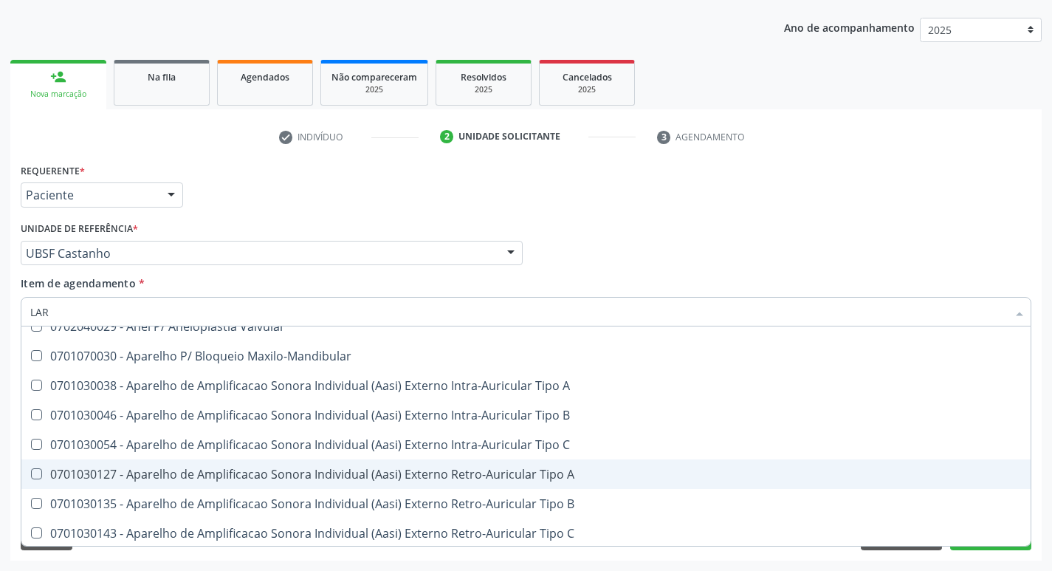
type input "LARV"
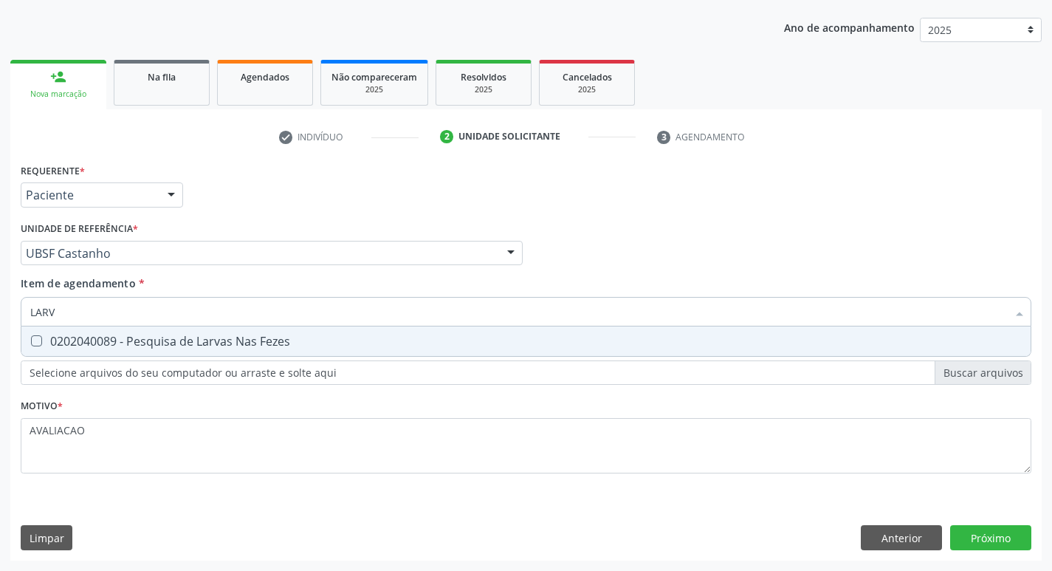
scroll to position [0, 0]
click at [163, 345] on div "0202040089 - Pesquisa de Larvas Nas Fezes" at bounding box center [525, 341] width 991 height 12
checkbox Fezes "true"
click at [985, 537] on div "Requerente * Paciente Profissional de Saúde Paciente Nenhum resultado encontrad…" at bounding box center [525, 359] width 1031 height 401
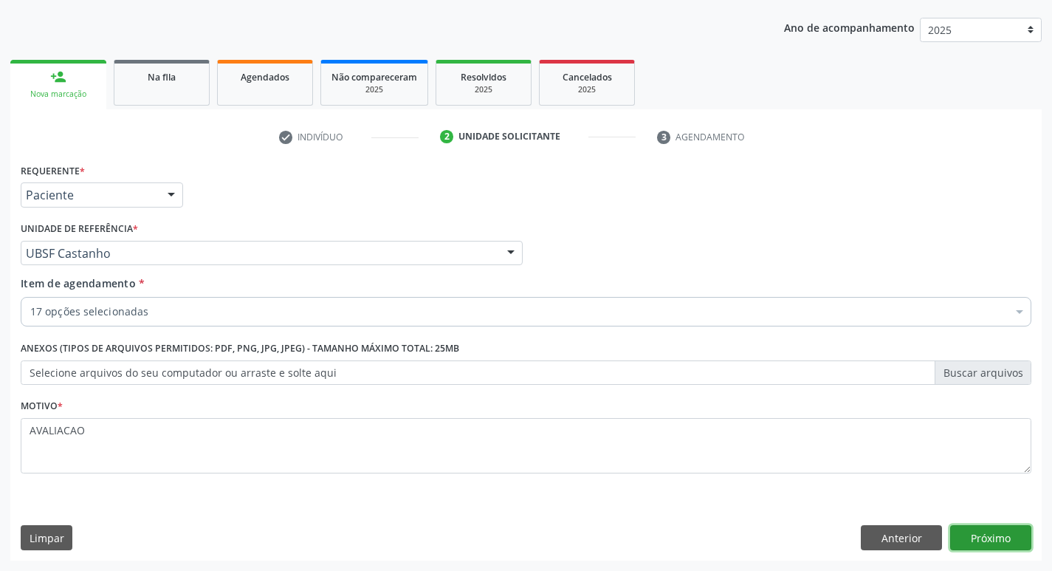
click at [1002, 536] on button "Próximo" at bounding box center [990, 537] width 81 height 25
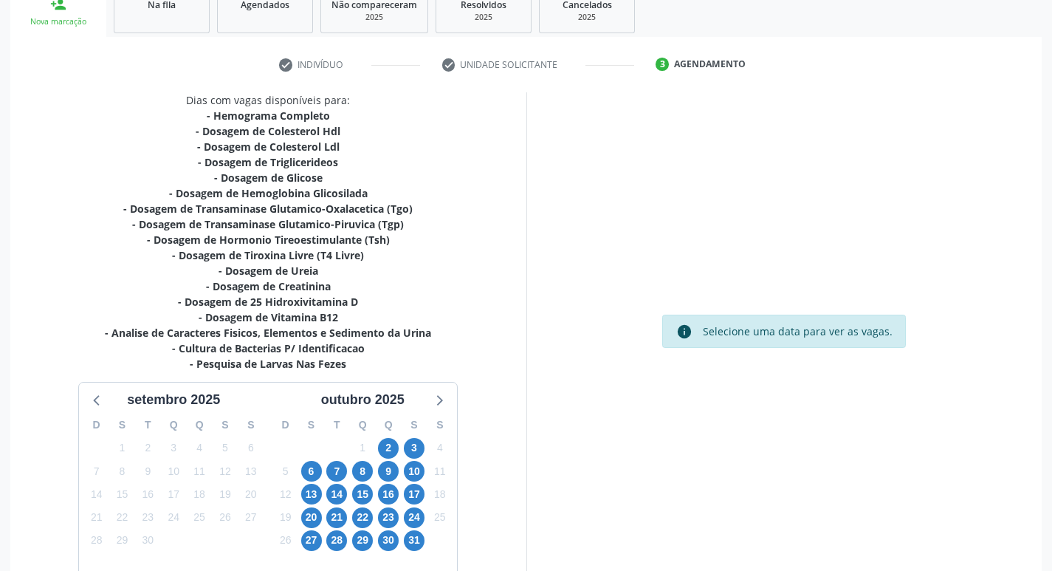
scroll to position [320, 0]
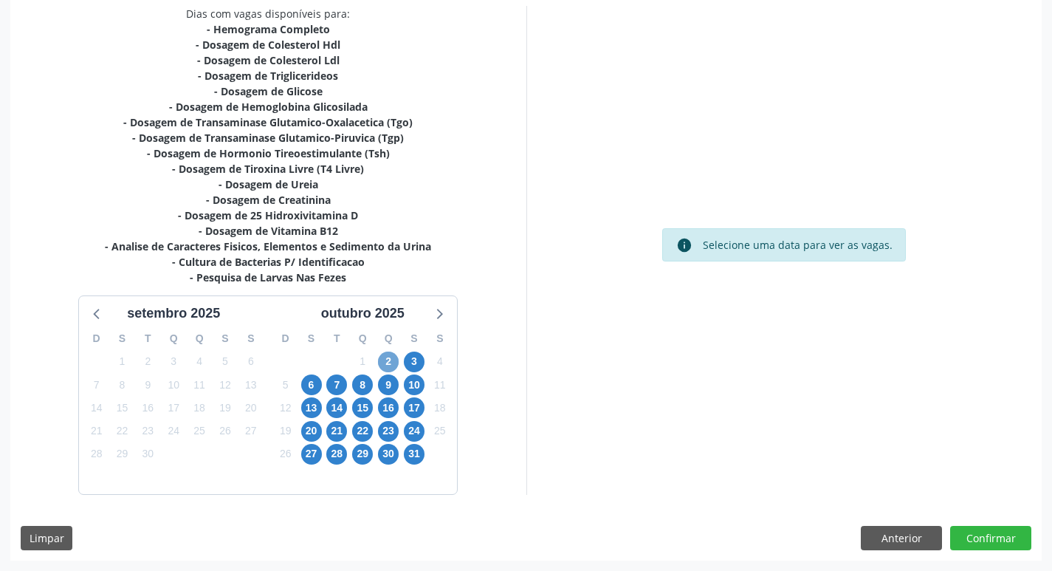
click at [391, 357] on span "2" at bounding box center [388, 361] width 21 height 21
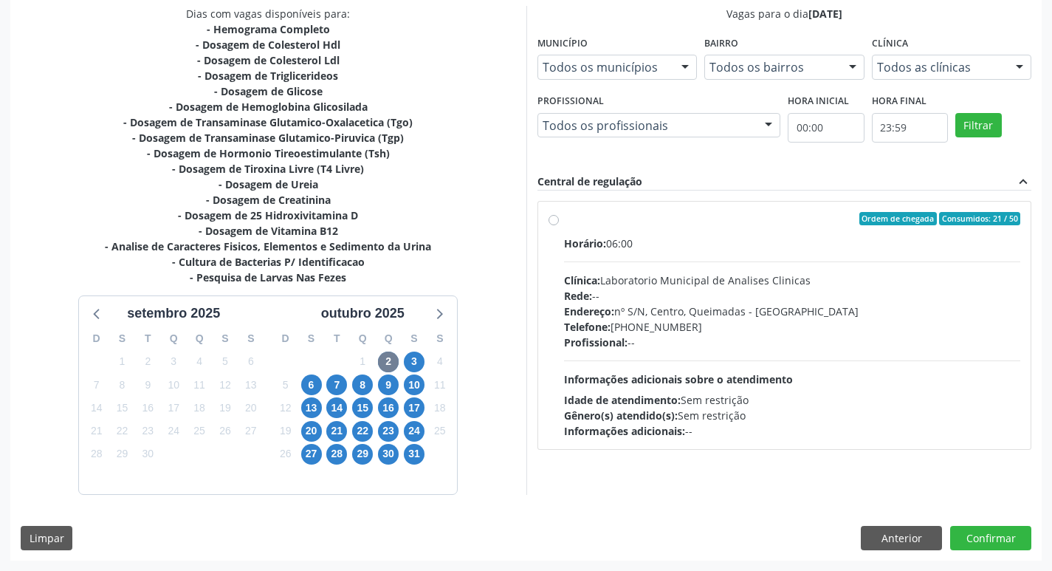
click at [723, 308] on div "Endereço: nº S/N, Centro, Queimadas - [GEOGRAPHIC_DATA]" at bounding box center [792, 310] width 457 height 15
click at [559, 225] on input "Ordem de chegada Consumidos: 21 / 50 Horário: 06:00 Clínica: Laboratorio Munici…" at bounding box center [553, 218] width 10 height 13
radio input "true"
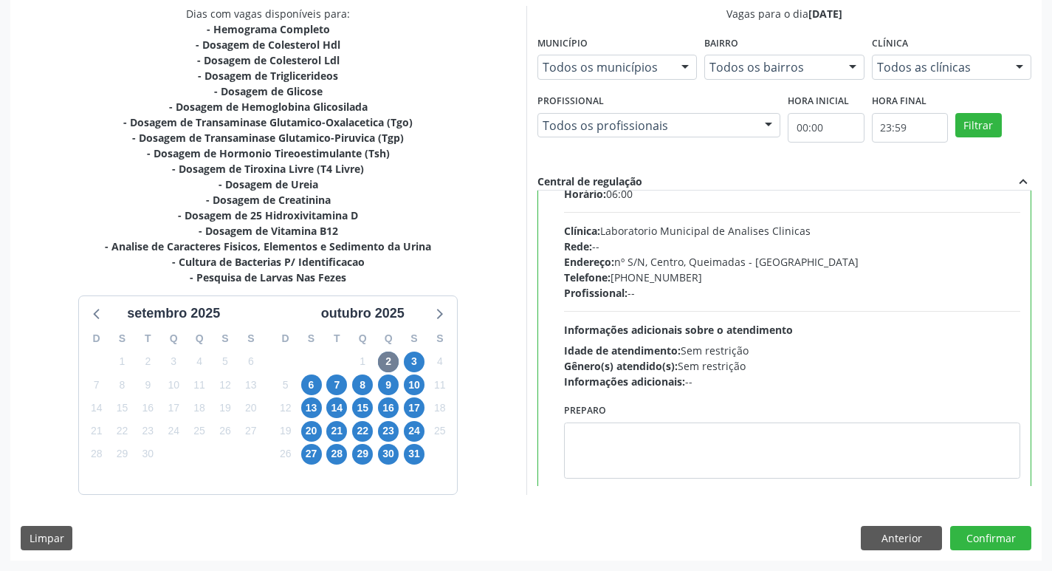
scroll to position [73, 0]
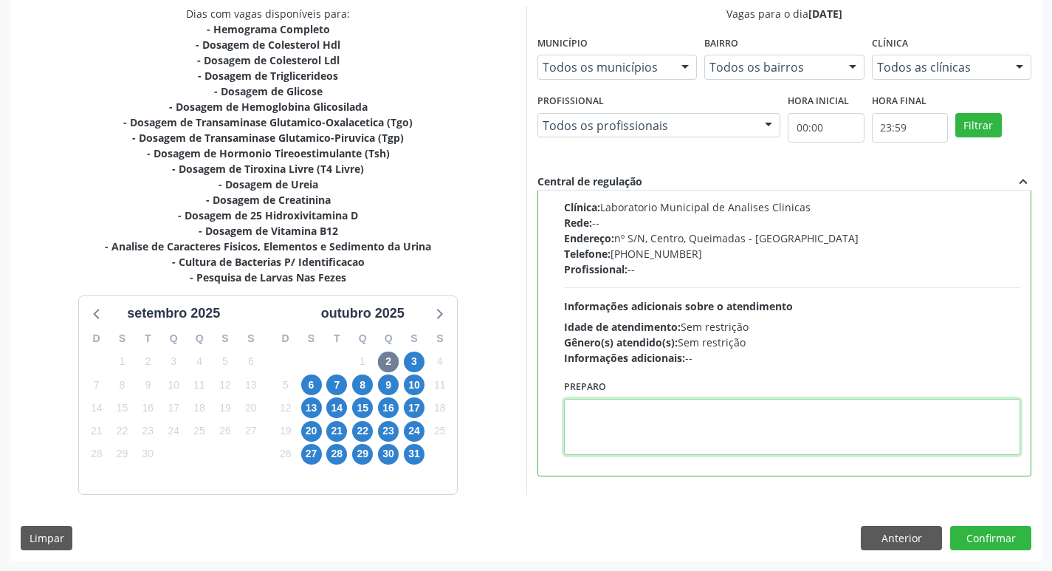
click at [706, 450] on textarea at bounding box center [792, 427] width 457 height 56
paste textarea "IR EM [GEOGRAPHIC_DATA]"
type textarea "IR EM [GEOGRAPHIC_DATA]"
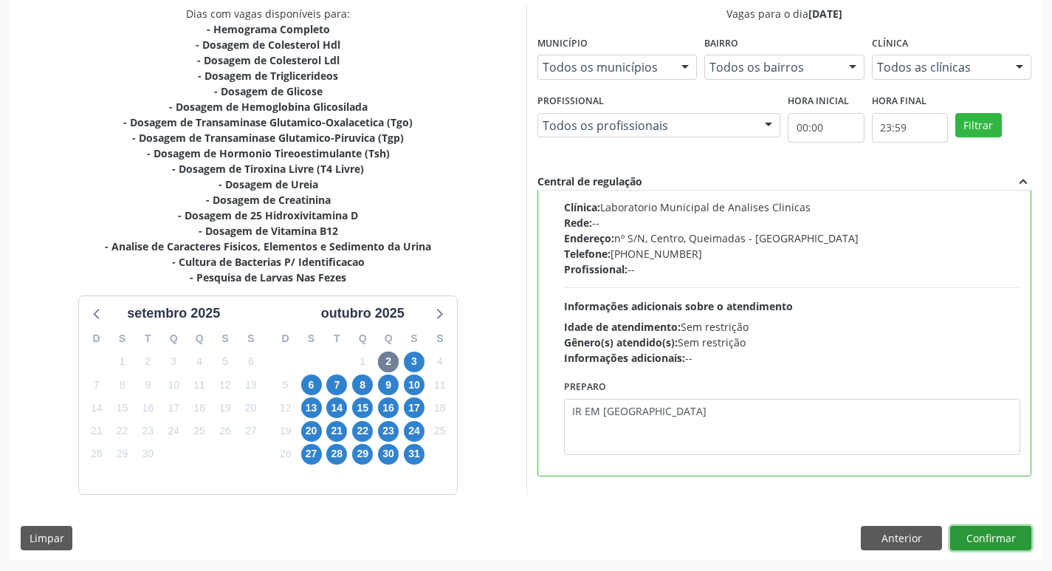
click at [983, 542] on button "Confirmar" at bounding box center [990, 538] width 81 height 25
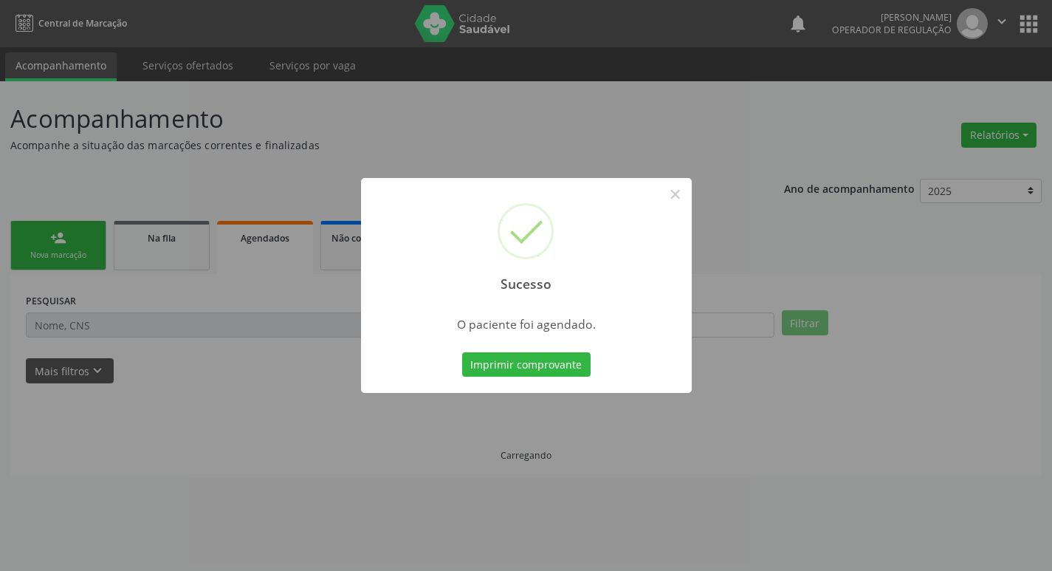
scroll to position [0, 0]
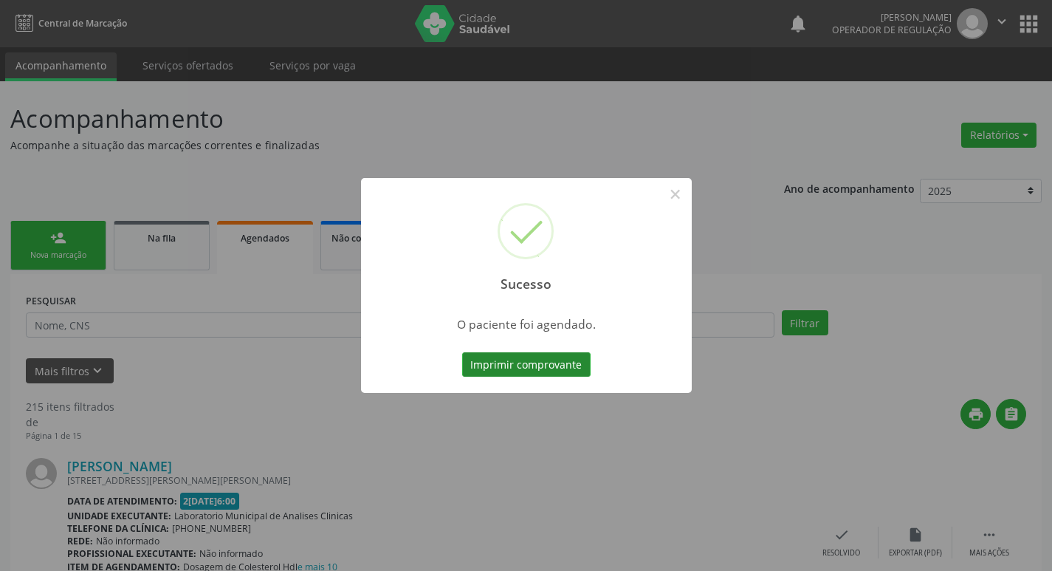
click at [569, 362] on button "Imprimir comprovante" at bounding box center [526, 364] width 128 height 25
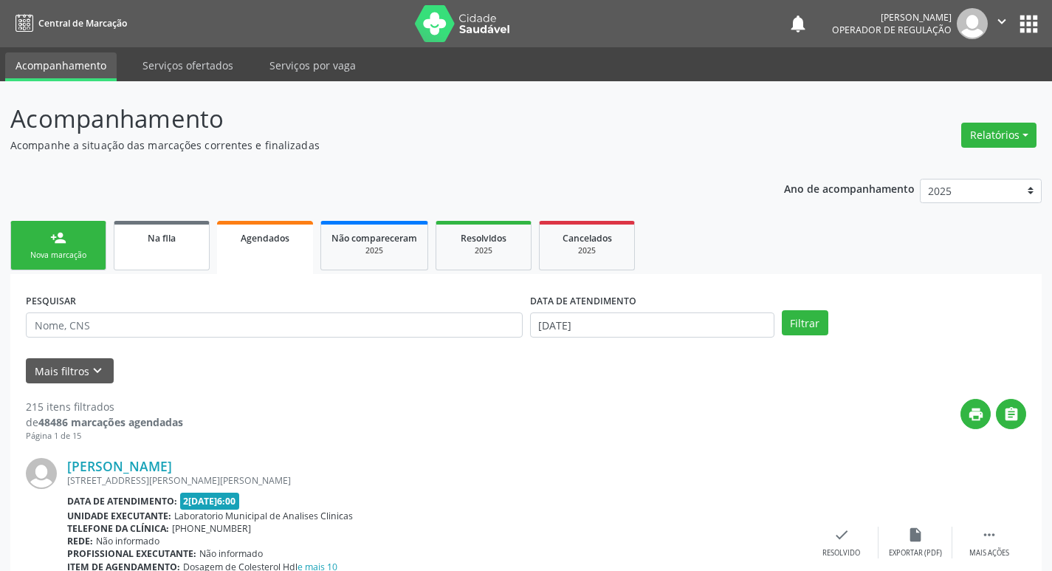
click at [158, 248] on link "Na fila" at bounding box center [162, 245] width 96 height 49
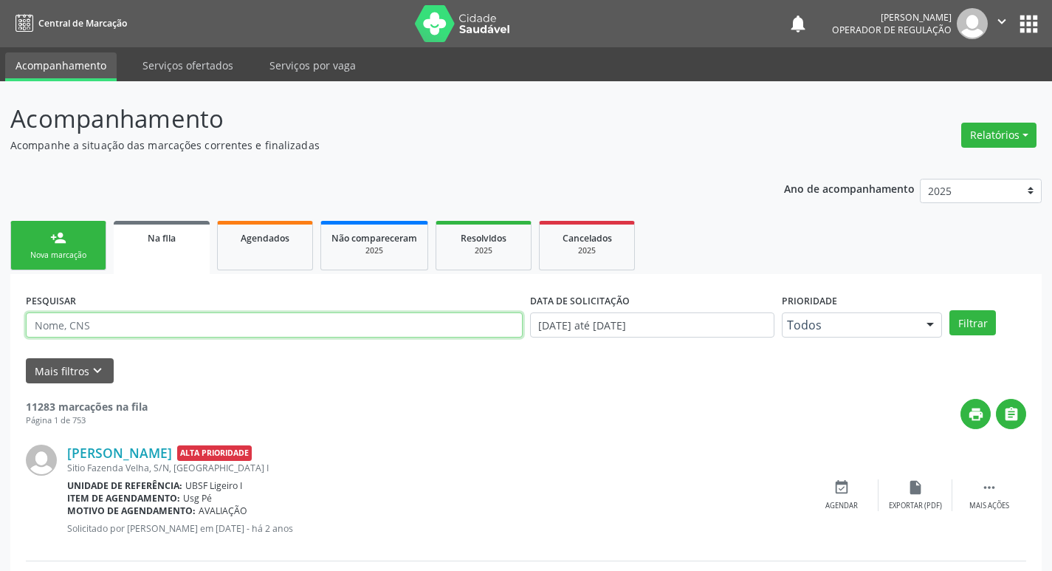
click at [193, 329] on input "text" at bounding box center [274, 324] width 497 height 25
type input "MARCELINA ROSA DA SILVA"
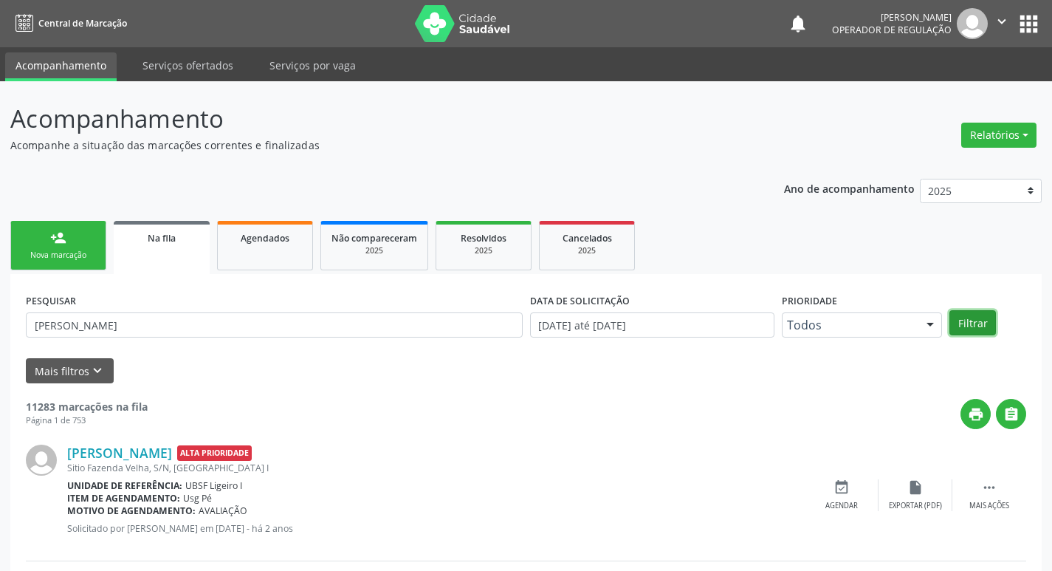
click at [987, 318] on button "Filtrar" at bounding box center [972, 322] width 46 height 25
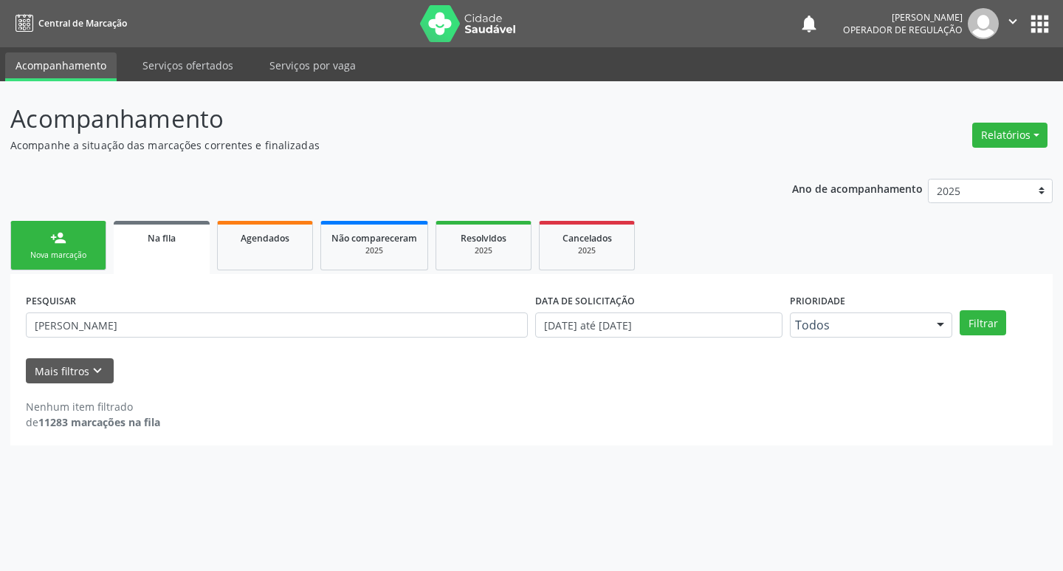
click at [79, 235] on link "person_add Nova marcação" at bounding box center [58, 245] width 96 height 49
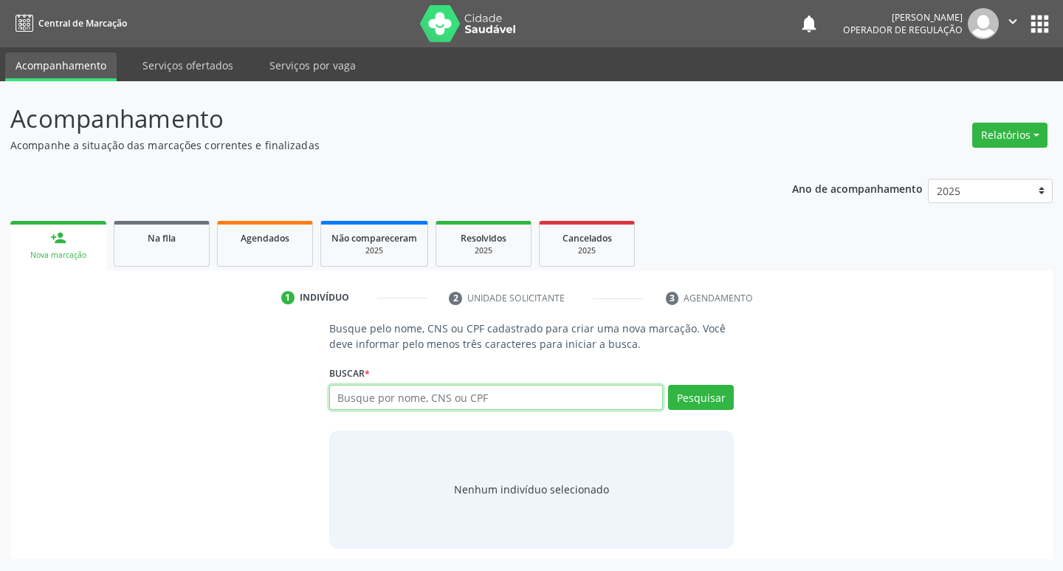
click at [387, 407] on input "text" at bounding box center [496, 397] width 334 height 25
type input "702506344379134"
click at [689, 396] on button "Pesquisar" at bounding box center [701, 397] width 66 height 25
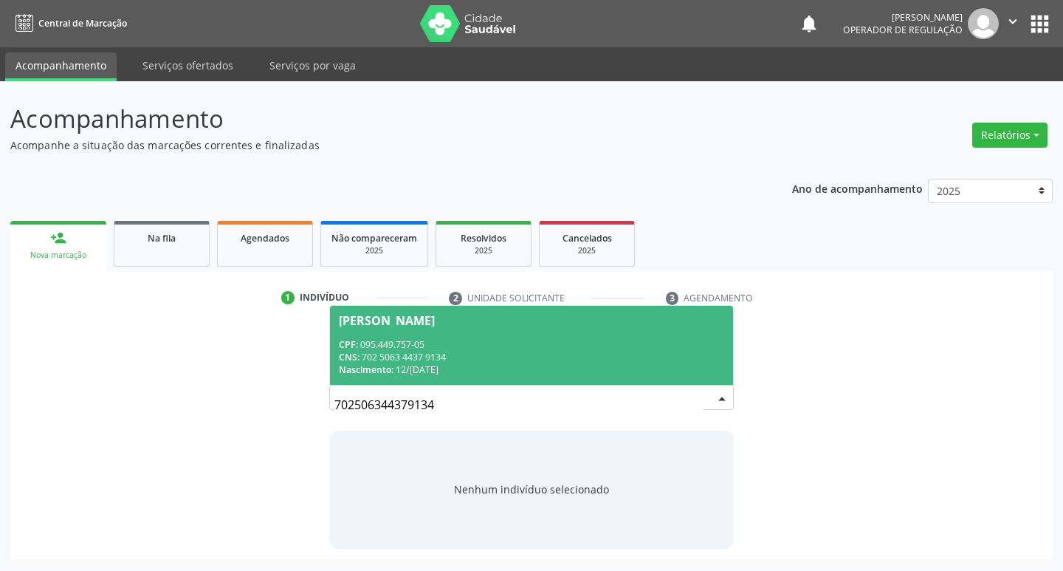
click at [392, 348] on div "CPF: 095.449.757-05" at bounding box center [532, 344] width 386 height 13
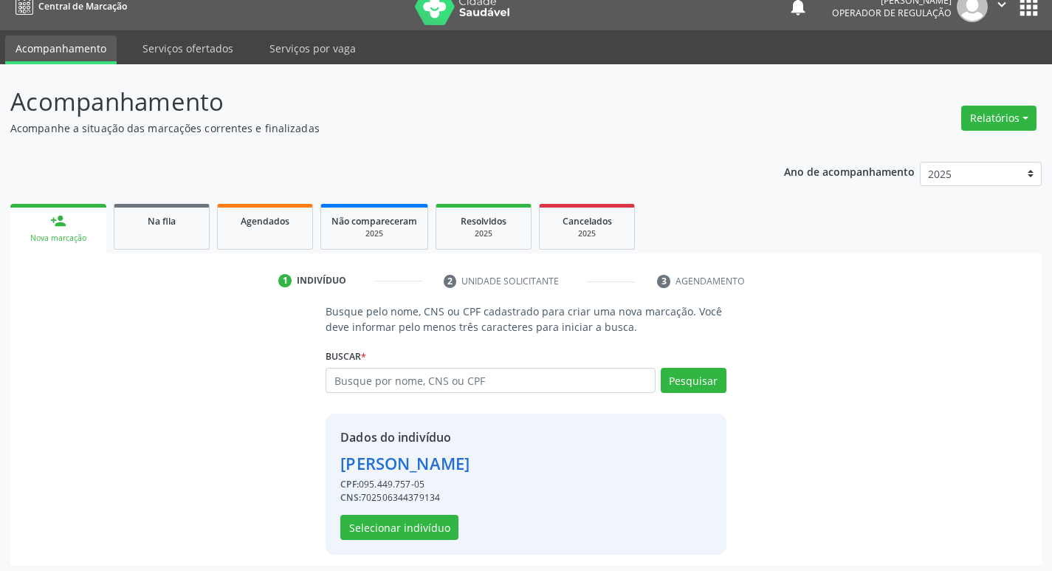
scroll to position [21, 0]
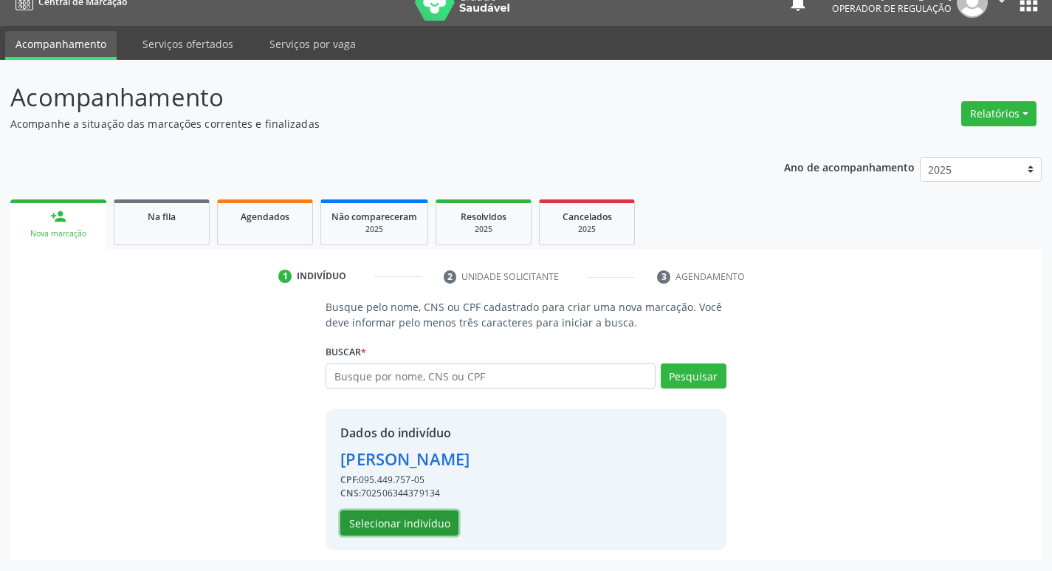
click at [413, 526] on button "Selecionar indivíduo" at bounding box center [399, 522] width 118 height 25
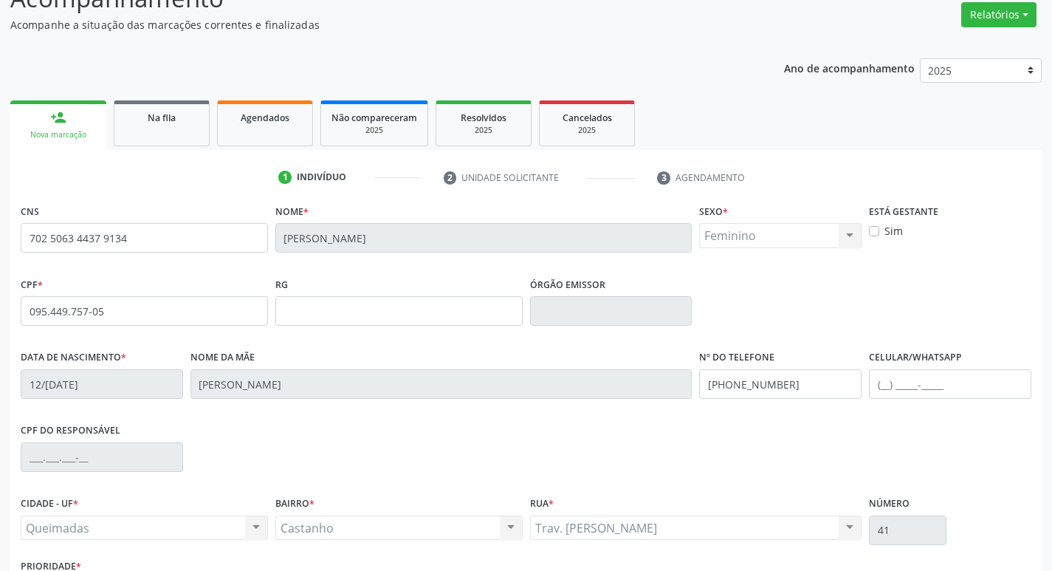
scroll to position [230, 0]
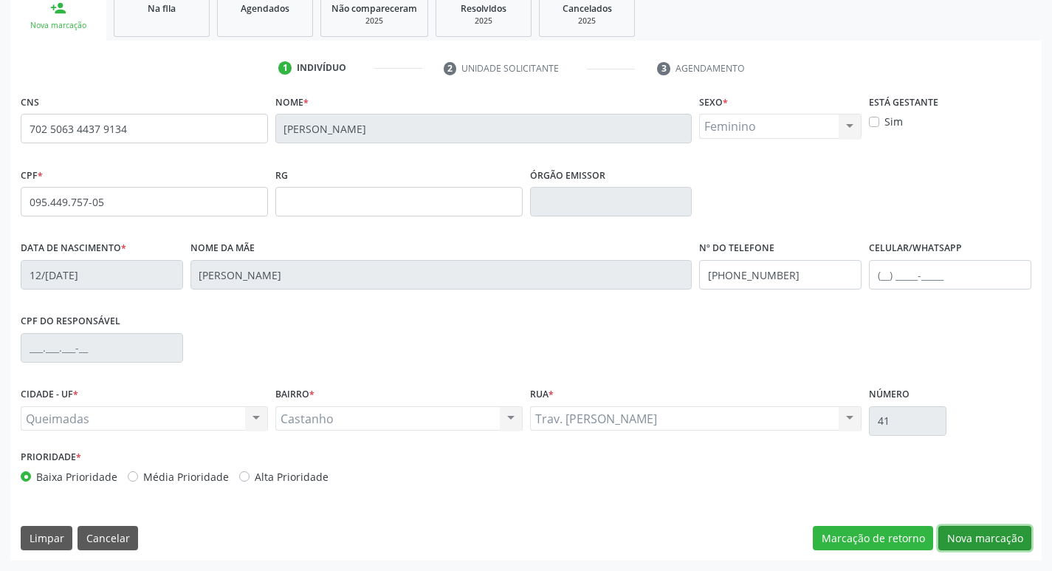
click at [987, 533] on button "Nova marcação" at bounding box center [984, 538] width 93 height 25
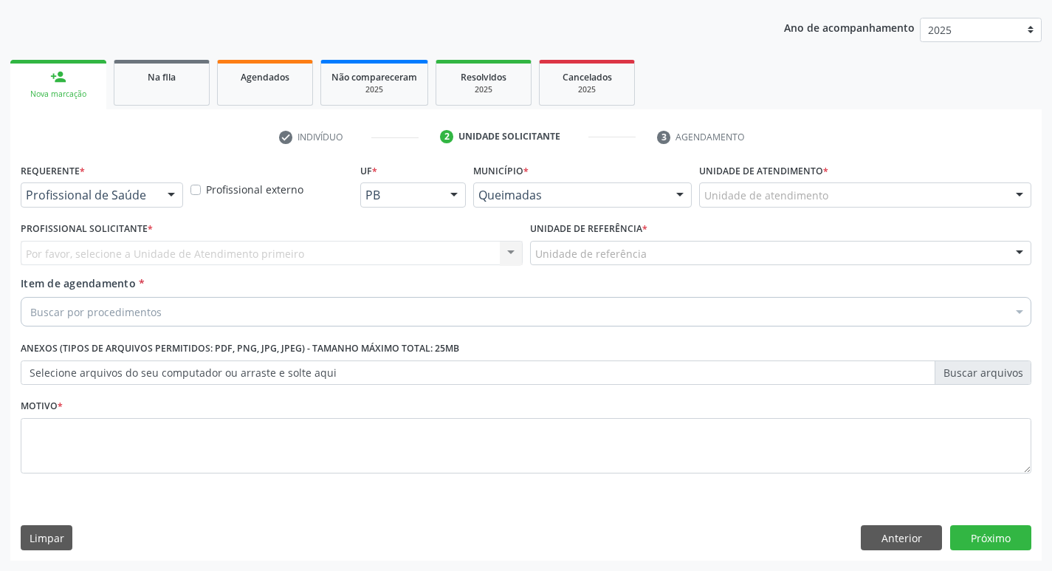
scroll to position [161, 0]
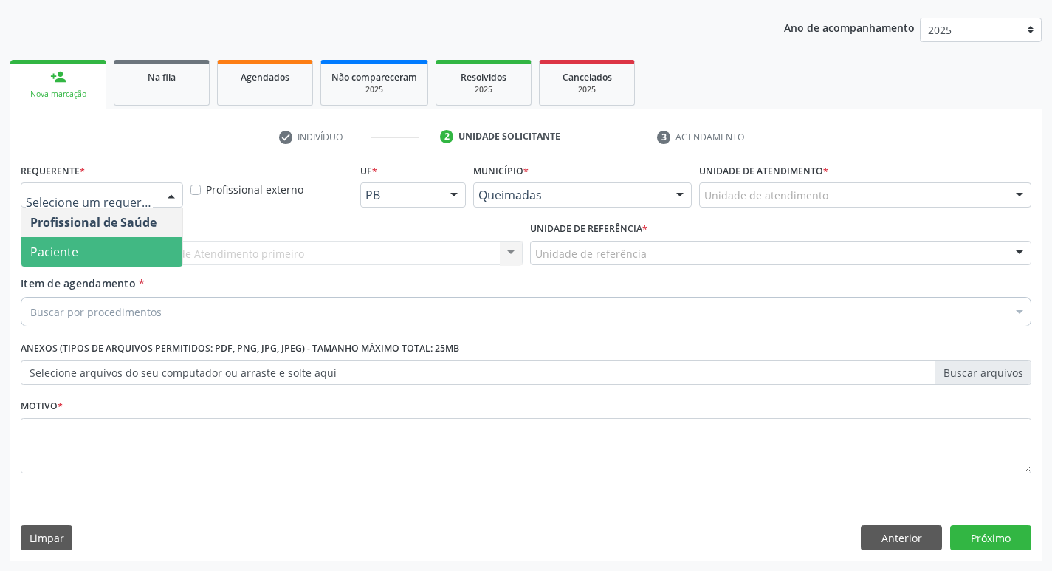
click at [71, 246] on span "Paciente" at bounding box center [54, 252] width 48 height 16
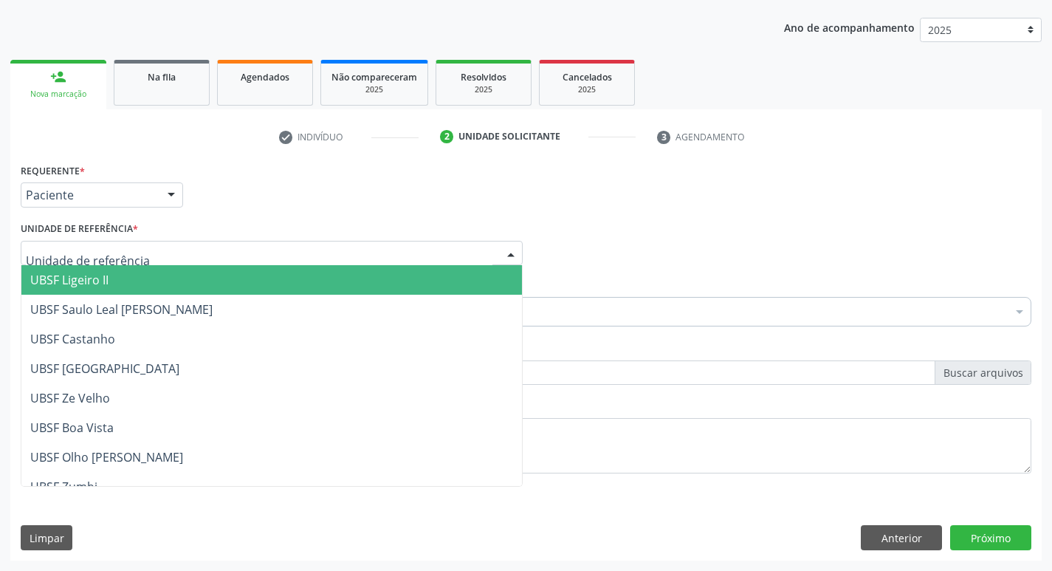
type input "C"
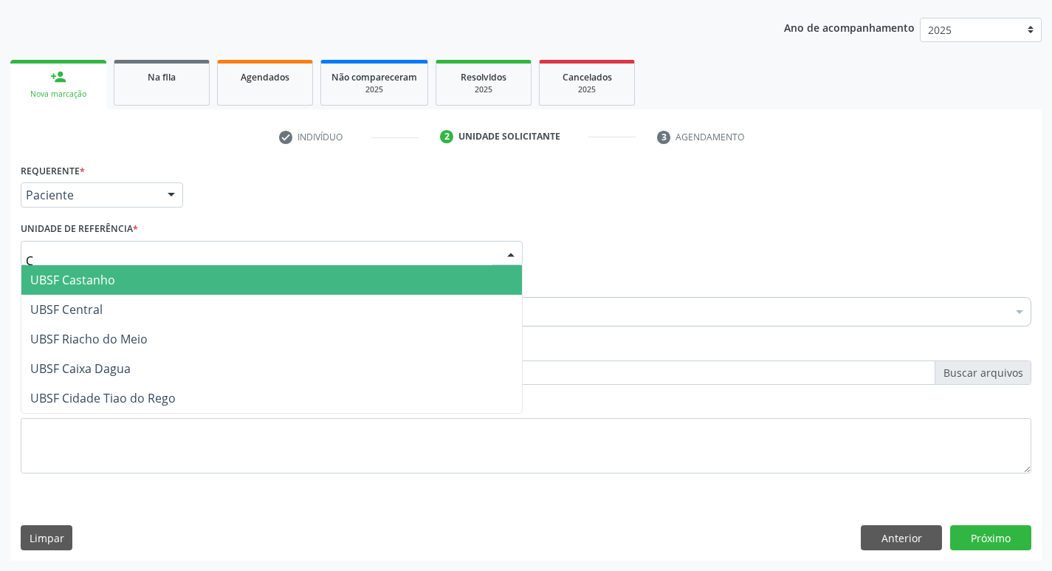
click at [56, 275] on span "UBSF Castanho" at bounding box center [72, 280] width 85 height 16
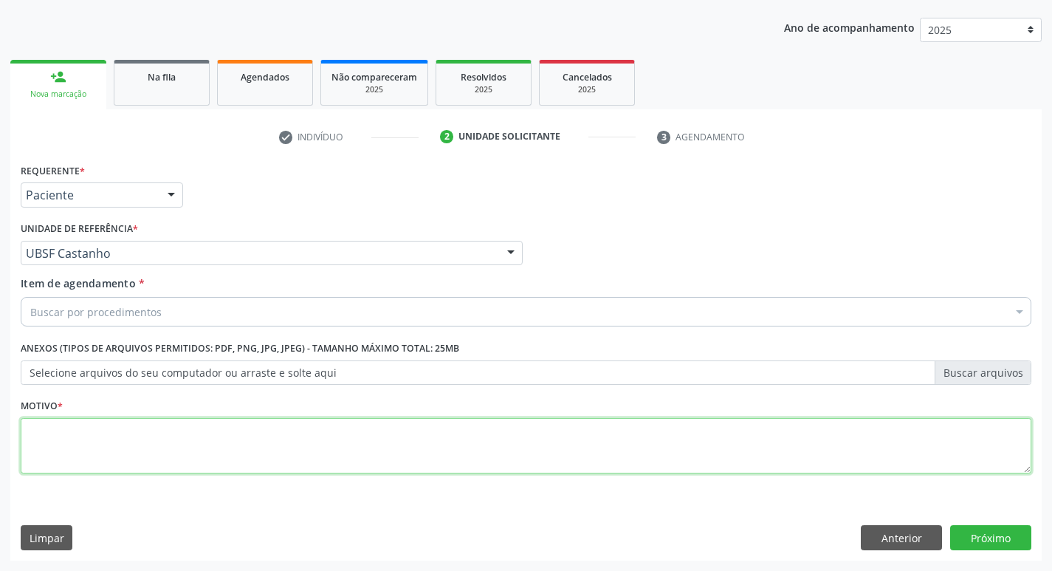
click at [66, 433] on textarea at bounding box center [526, 446] width 1010 height 56
type textarea "AVALIACAO"
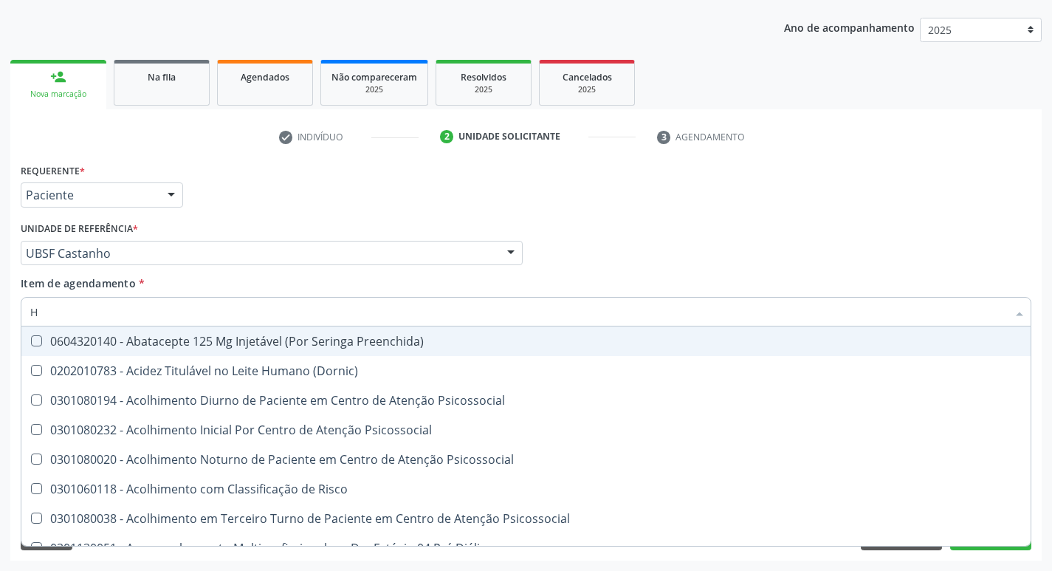
type input "HEMOGR"
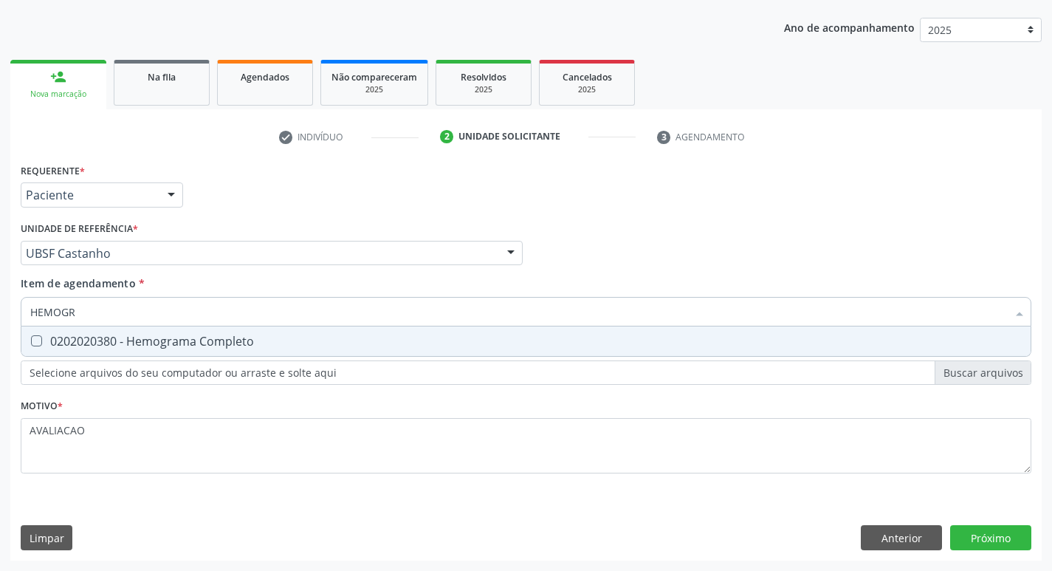
click at [139, 339] on div "0202020380 - Hemograma Completo" at bounding box center [525, 341] width 991 height 12
checkbox Completo "true"
type input "HEMOG"
checkbox Completo "false"
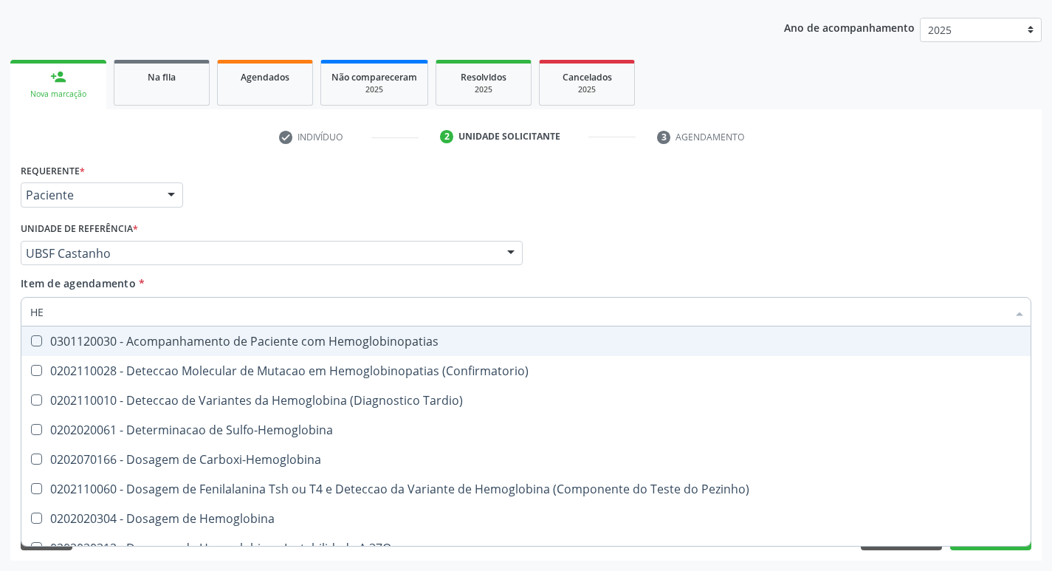
type input "H"
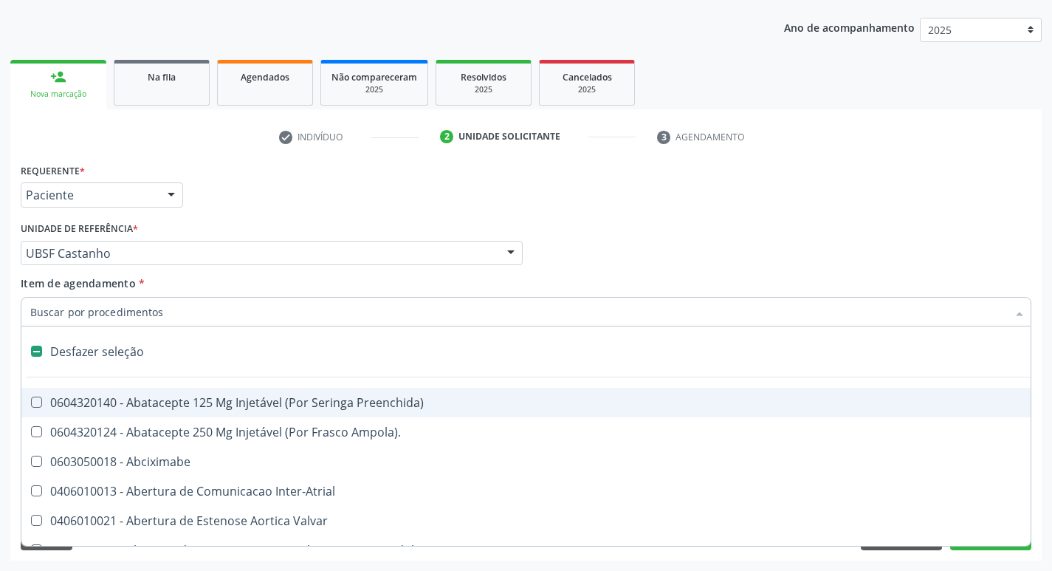
checkbox Capsula\) "false"
type input "G"
checkbox Persistente "true"
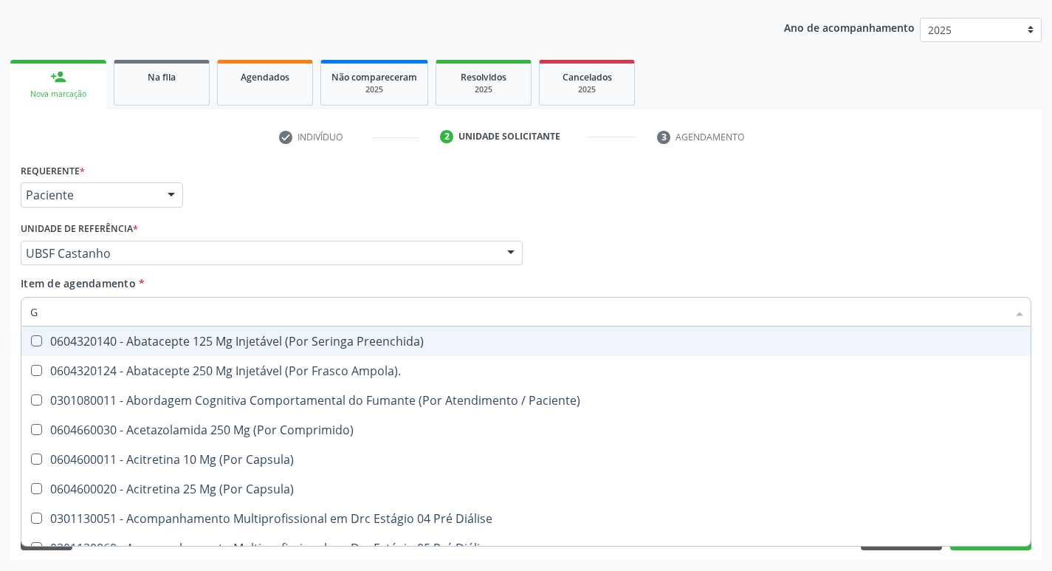
type input "GLICOSE"
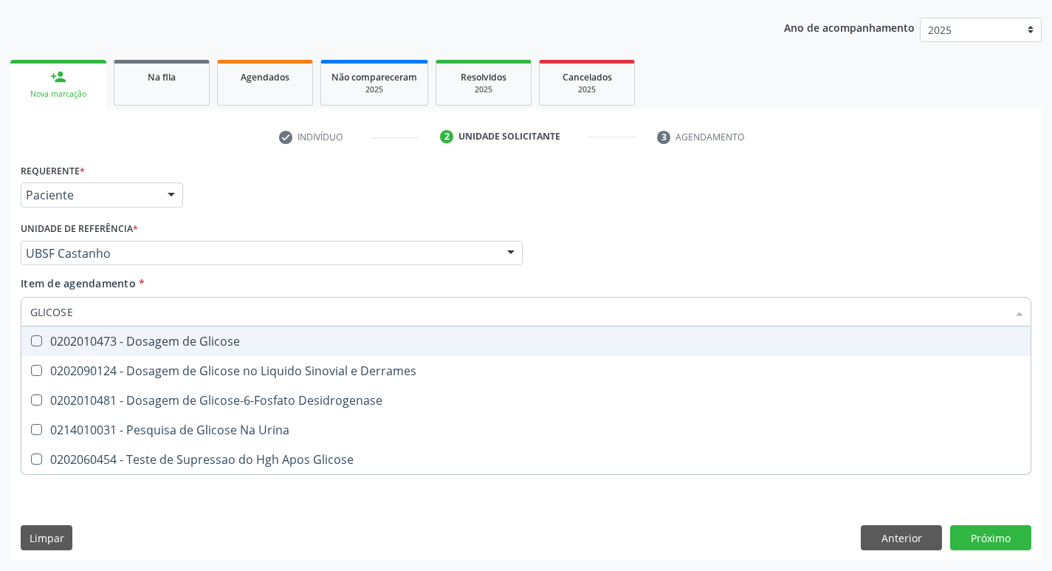
click at [169, 347] on div "0202010473 - Dosagem de Glicose" at bounding box center [525, 341] width 991 height 12
checkbox Glicose "true"
type input "GLICOS"
checkbox Glicose "false"
checkbox Derrames "true"
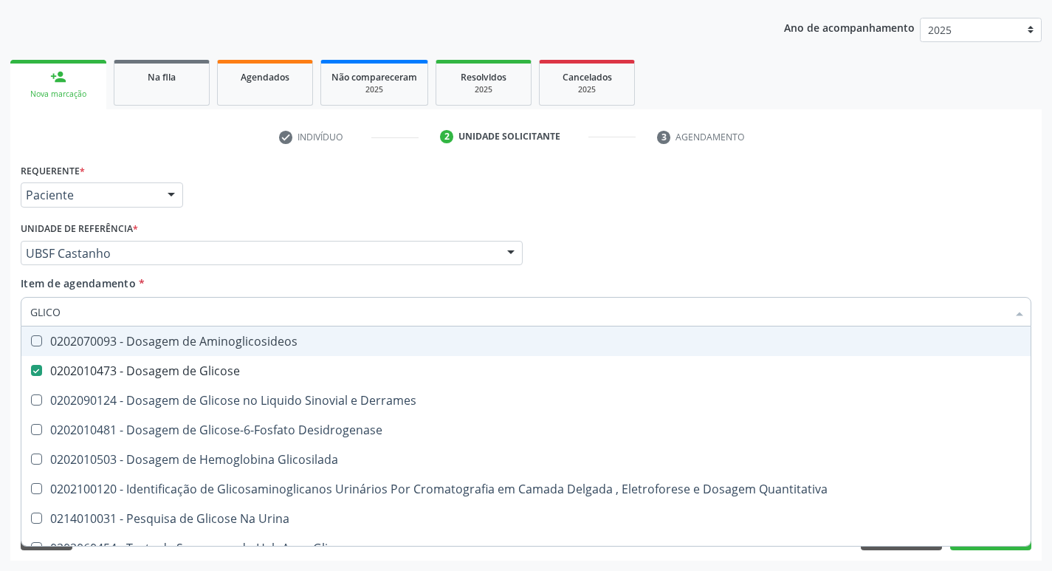
type input "GLIC"
checkbox Glicose "false"
checkbox Derrames "false"
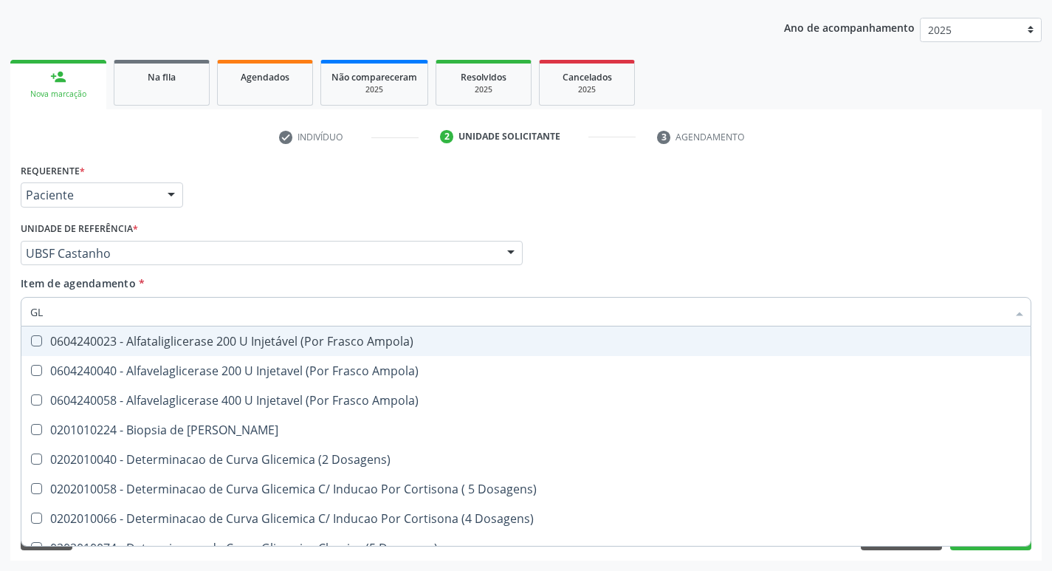
type input "G"
checkbox Glicose "false"
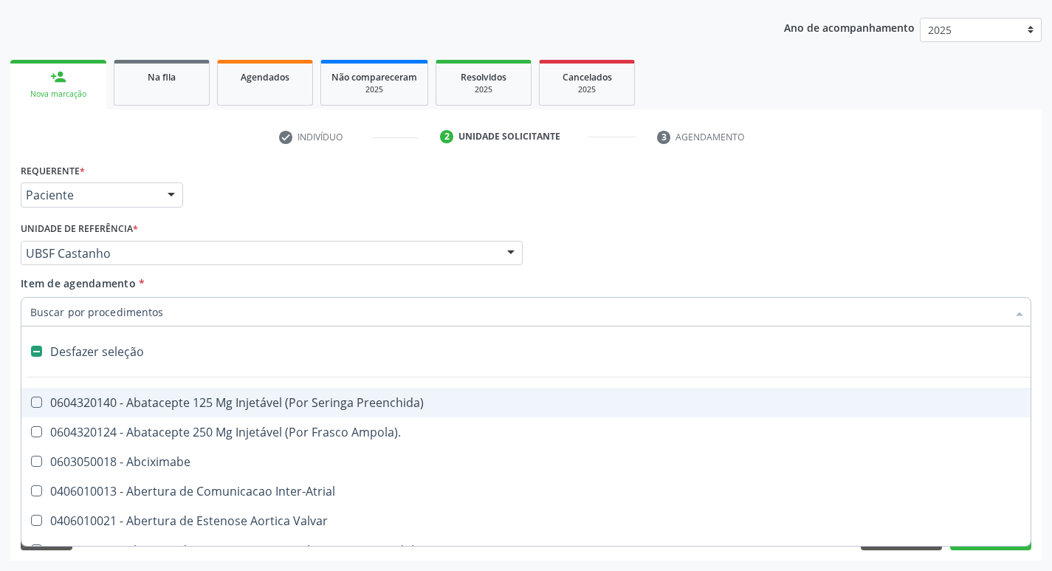
type input "H"
checkbox Convencional\) "true"
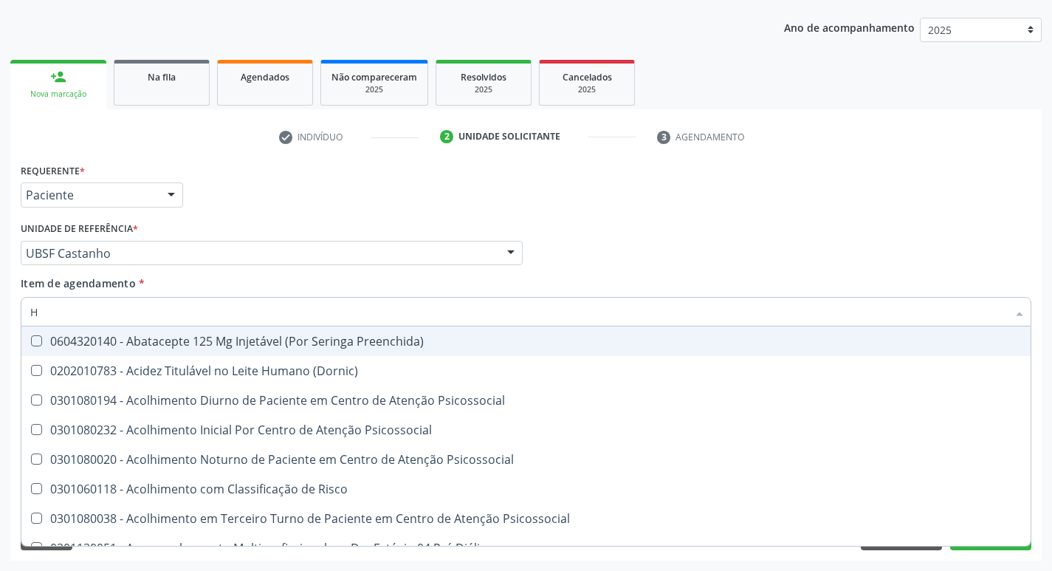
type input "HEMOGLOBINA G"
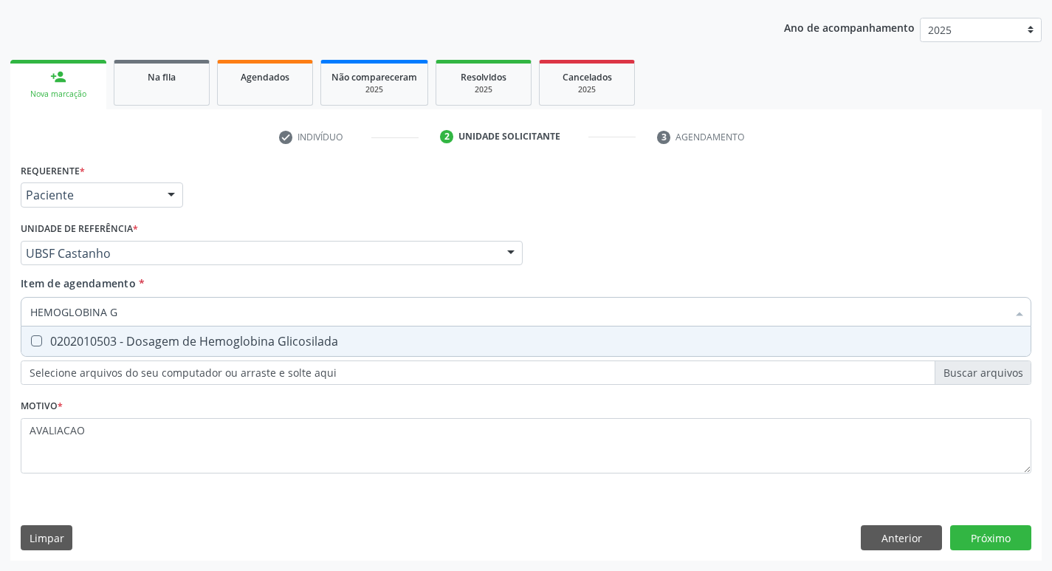
click at [238, 347] on div "0202010503 - Dosagem de Hemoglobina Glicosilada" at bounding box center [525, 341] width 991 height 12
checkbox Glicosilada "true"
type input "HEMOGLOBINA"
checkbox Glicosilada "false"
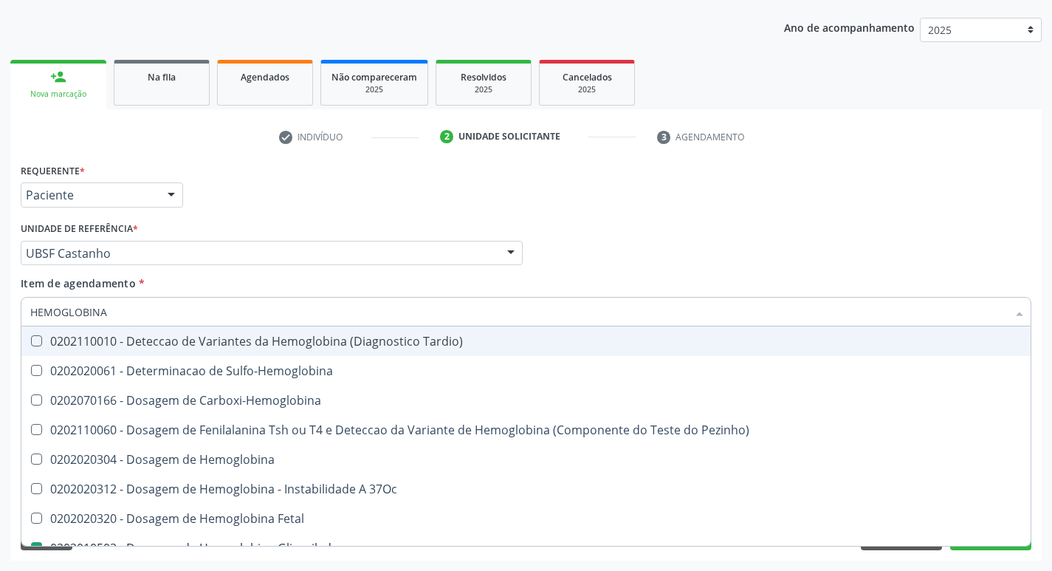
type input "HEMOGLOBIN"
checkbox Glicosilada "false"
checkbox Hemoglobina "true"
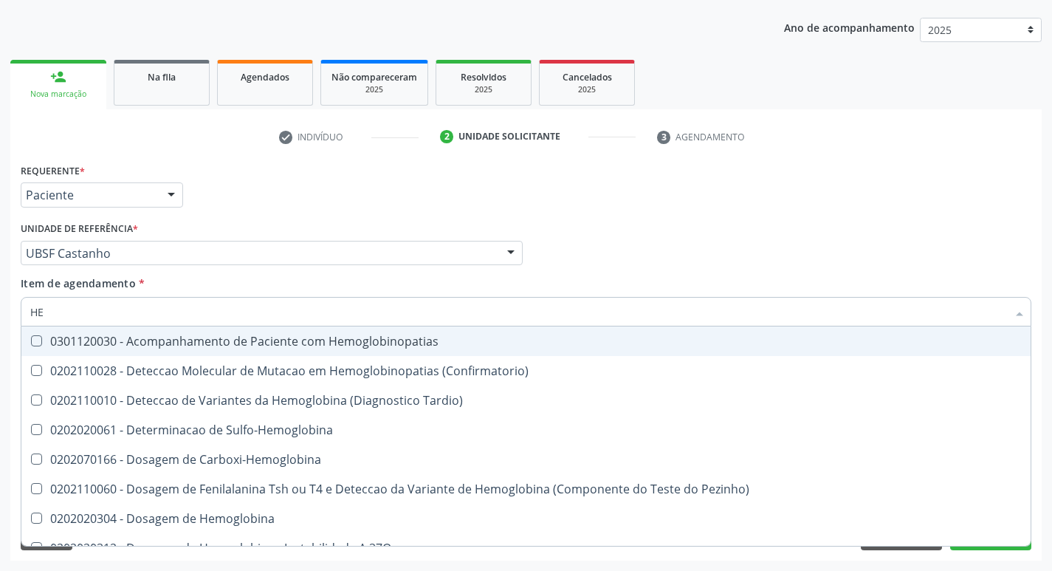
type input "H"
checkbox Glicosilada "false"
checkbox S "false"
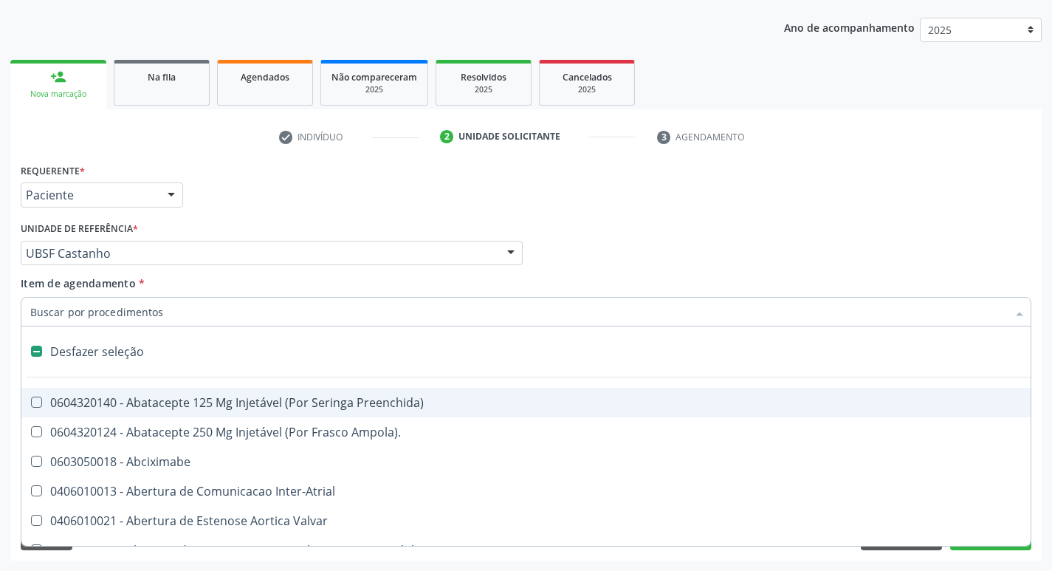
type input "C"
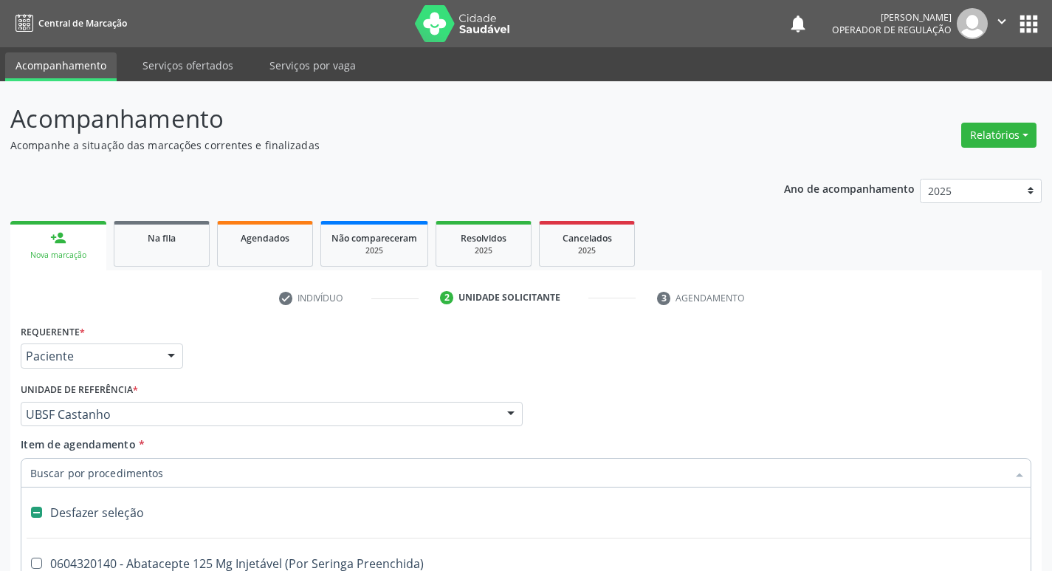
scroll to position [161, 0]
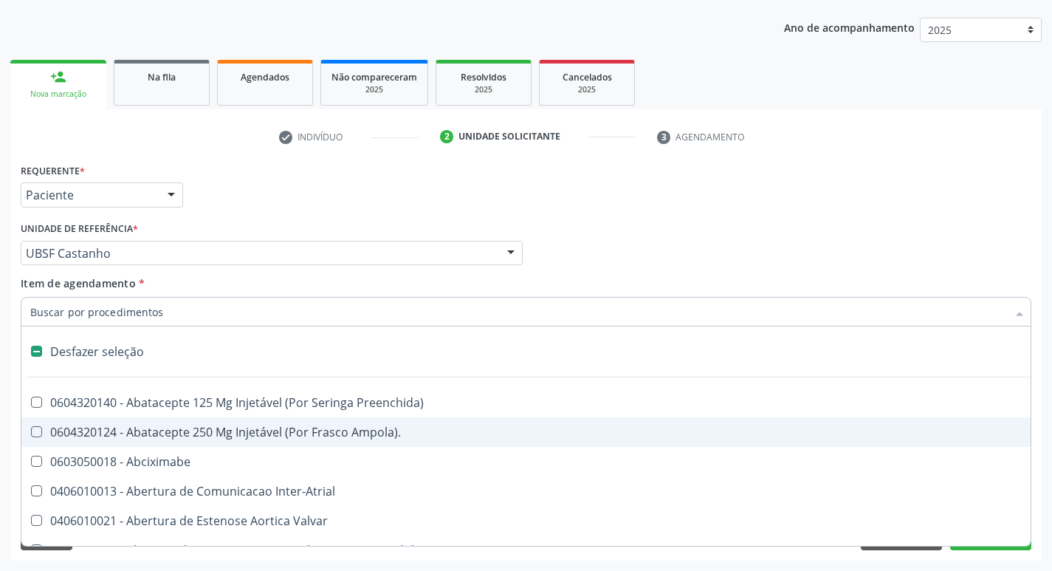
type input "V"
checkbox \(Unilateral\) "true"
checkbox Cornea "true"
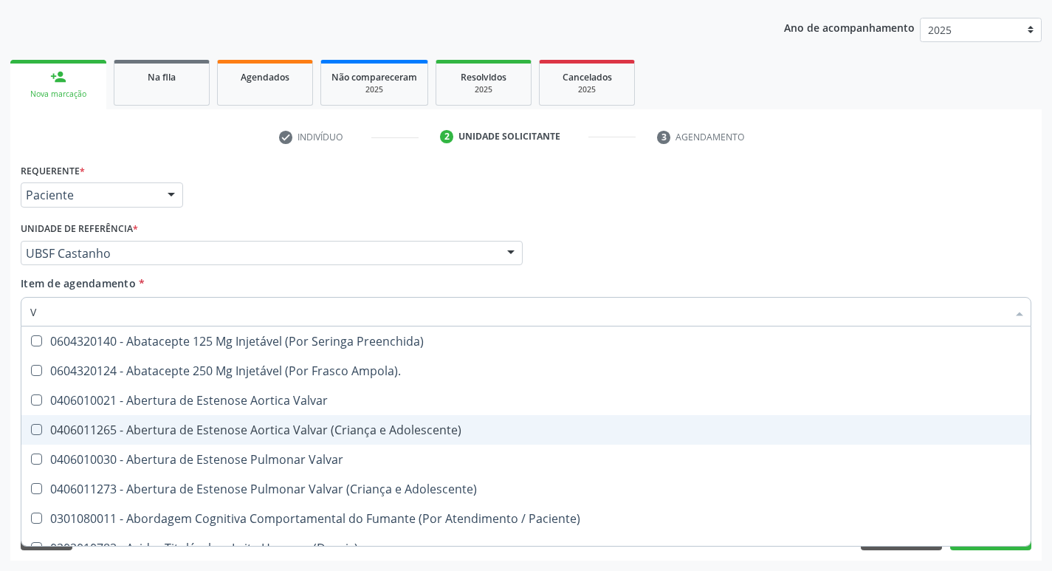
type input "VI"
checkbox Psicoterapia "true"
checkbox Livre\) "false"
checkbox \(Tgp\) "false"
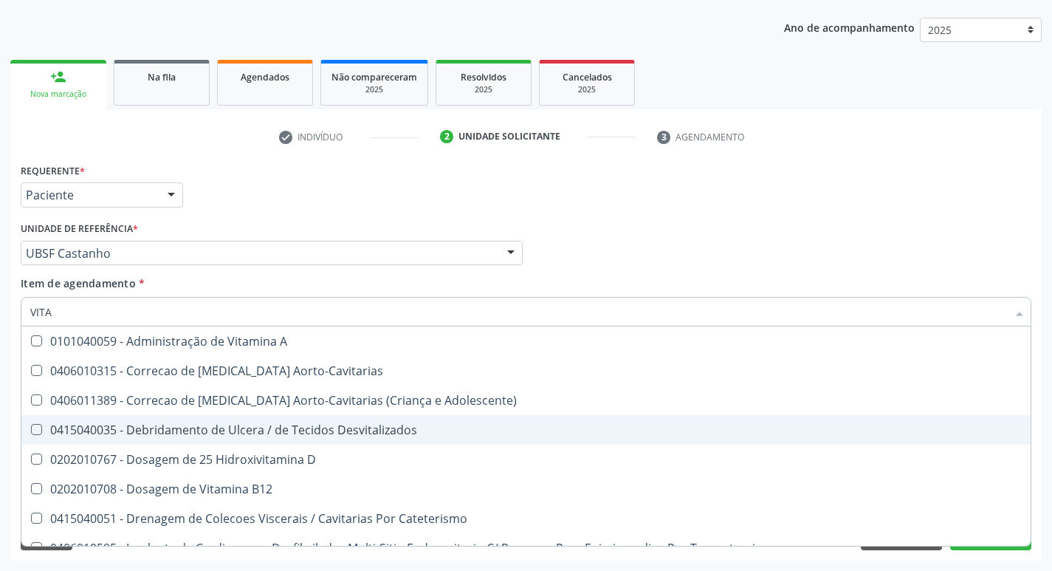
type input "VITAM"
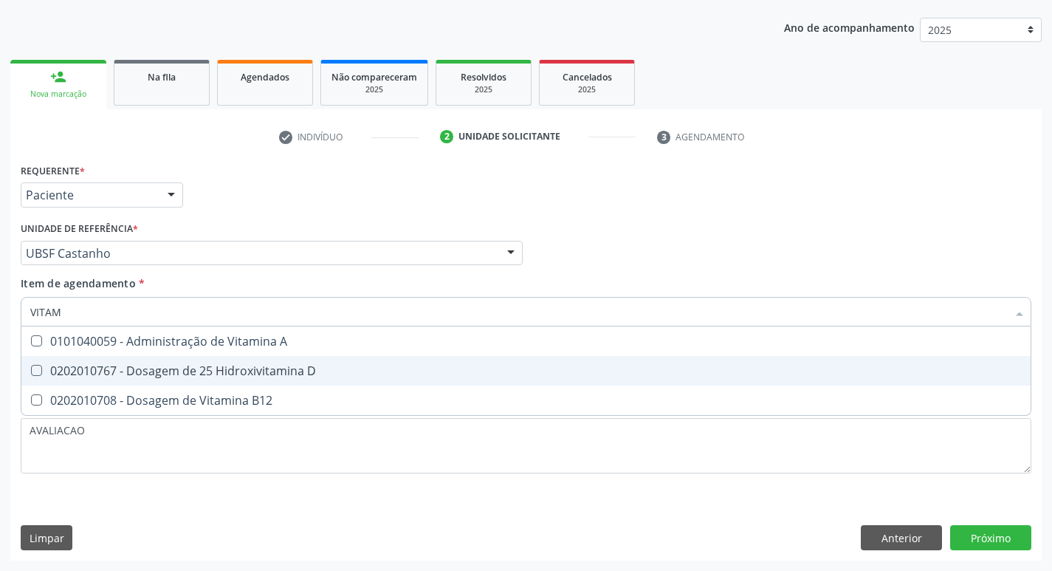
click at [297, 378] on span "0202010767 - Dosagem de 25 Hidroxivitamina D" at bounding box center [525, 371] width 1009 height 30
checkbox D "true"
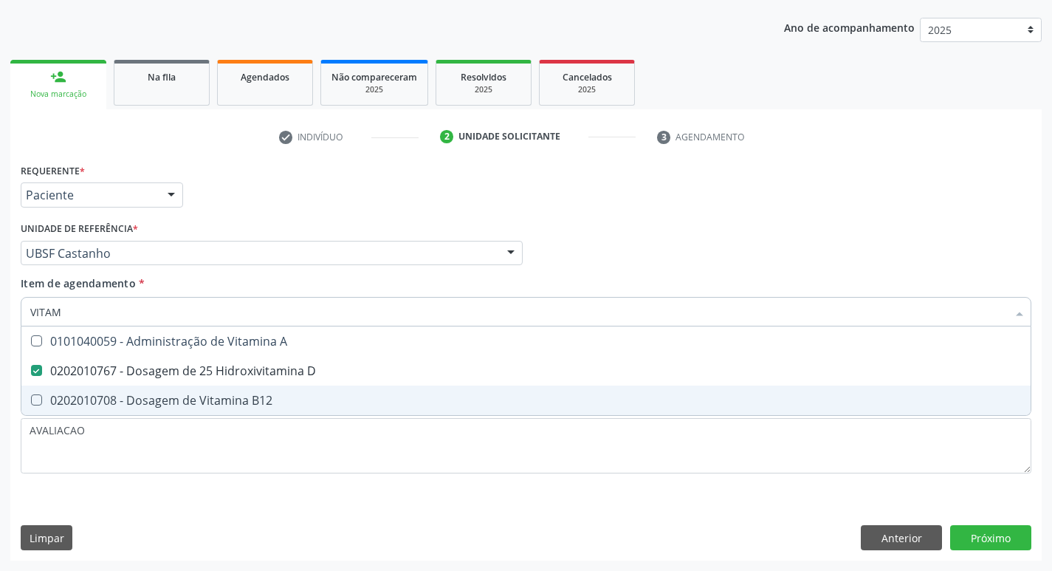
click at [299, 391] on span "0202010708 - Dosagem de Vitamina B12" at bounding box center [525, 400] width 1009 height 30
checkbox B12 "true"
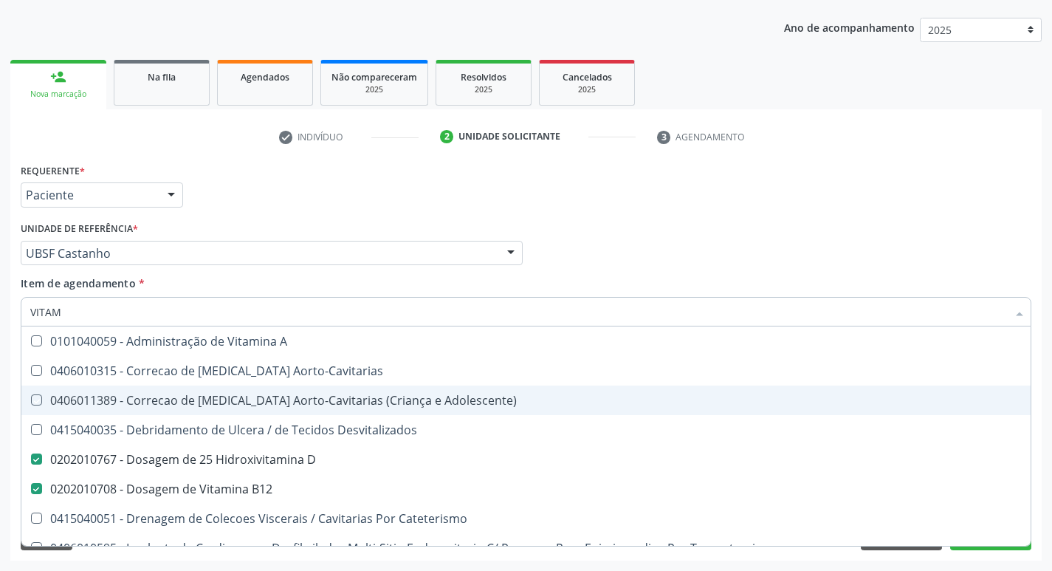
type input "VITA"
checkbox Aorto-Cavitarias "false"
checkbox Adolescente\) "false"
type input "V"
checkbox D "false"
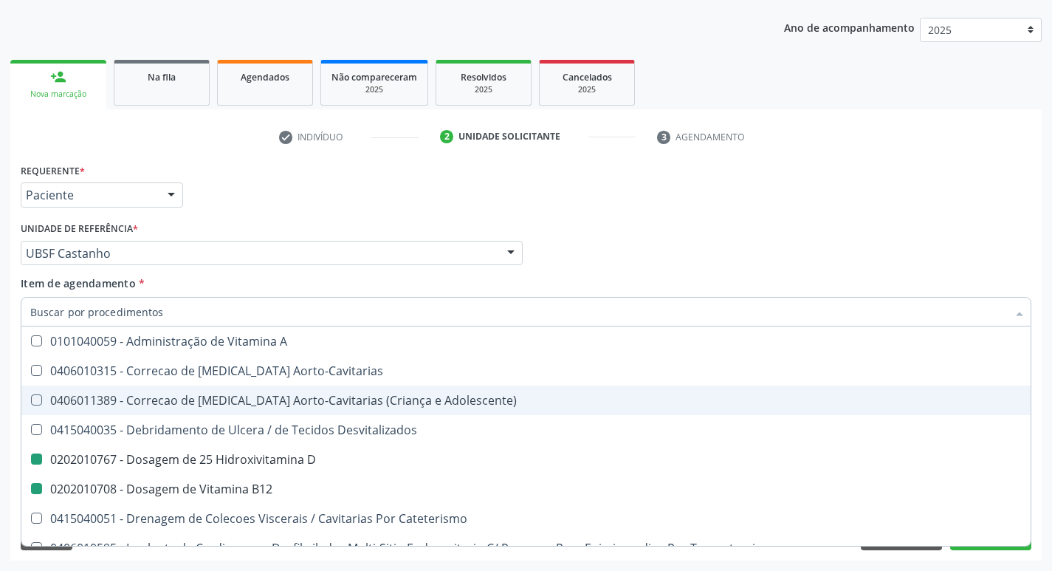
checkbox B12 "false"
checkbox Cateterismo "false"
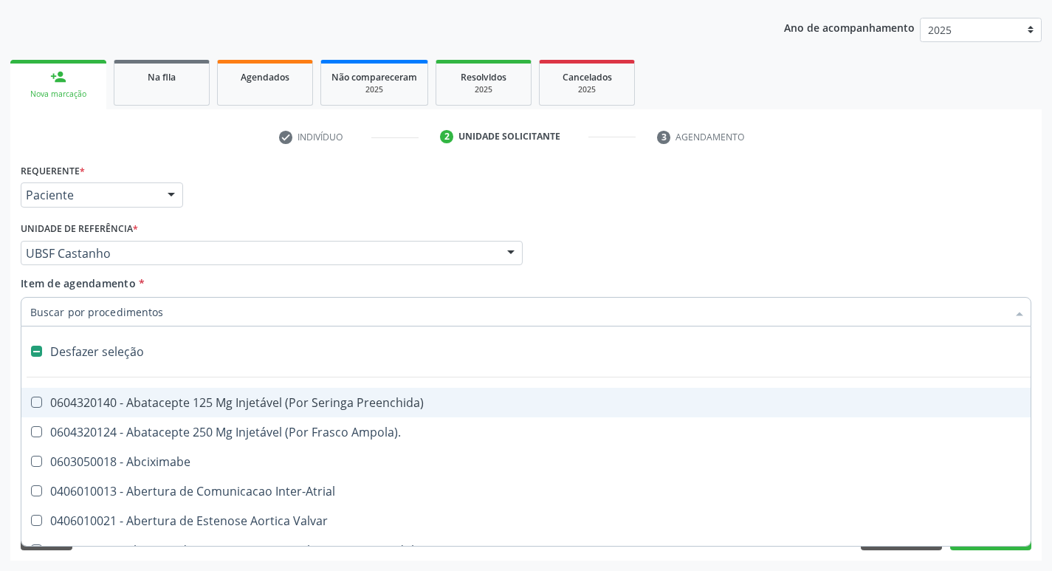
type input "2"
checkbox Total "true"
checkbox Monopolar "true"
checkbox Quadril "true"
checkbox Biologica "true"
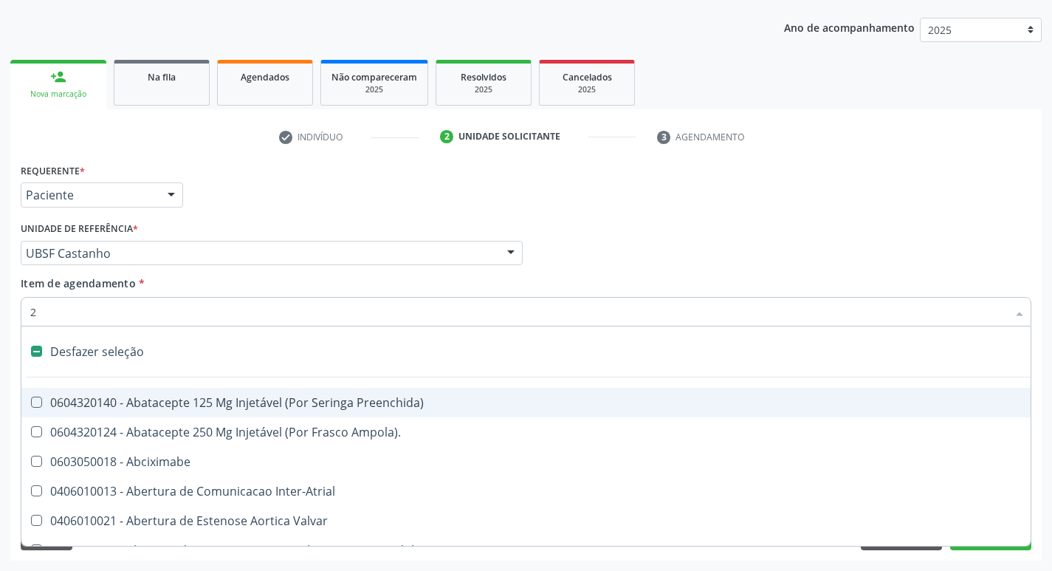
checkbox Vagina "true"
checkbox Puerperal "true"
checkbox Internado "true"
checkbox Anos\) "true"
checkbox Congenita "true"
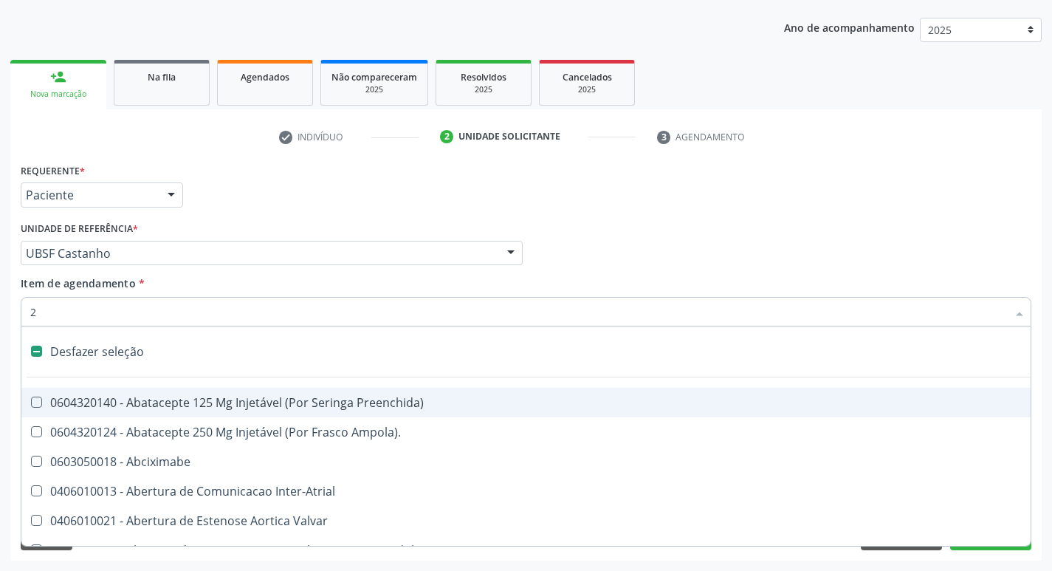
checkbox Adolescente\) "true"
checkbox Aorto-Cavitarias "true"
checkbox Congenita "true"
checkbox Adolescente\) "true"
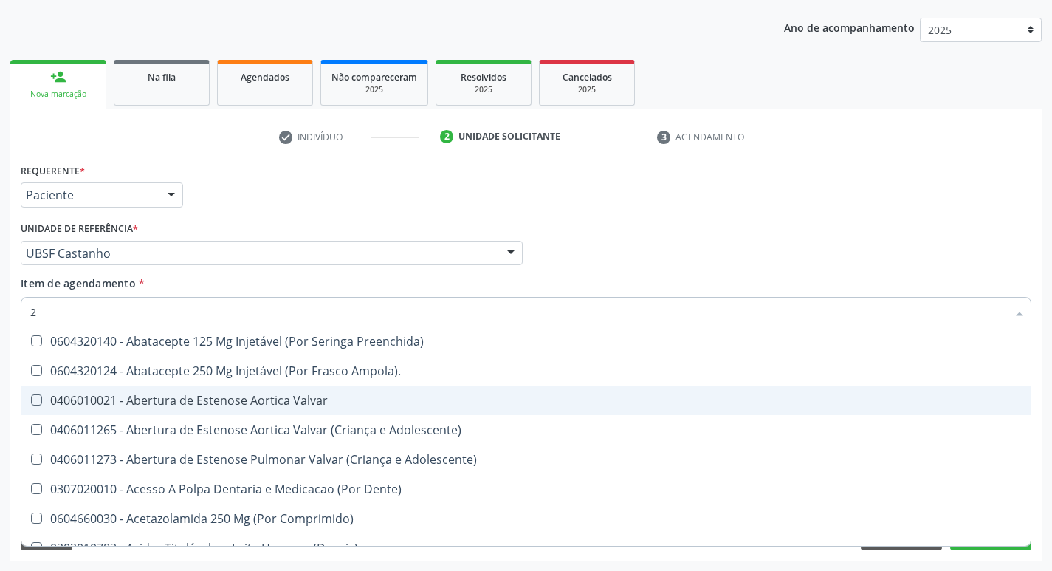
type input "20205001"
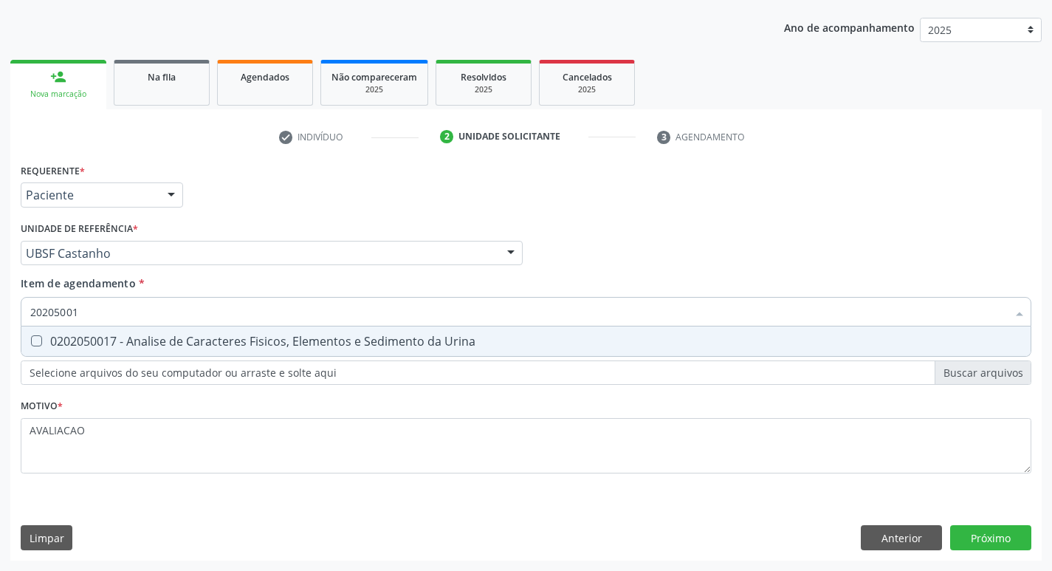
click at [182, 347] on div "0202050017 - Analise de Caracteres Fisicos, Elementos e Sedimento da Urina" at bounding box center [525, 341] width 991 height 12
checkbox Urina "true"
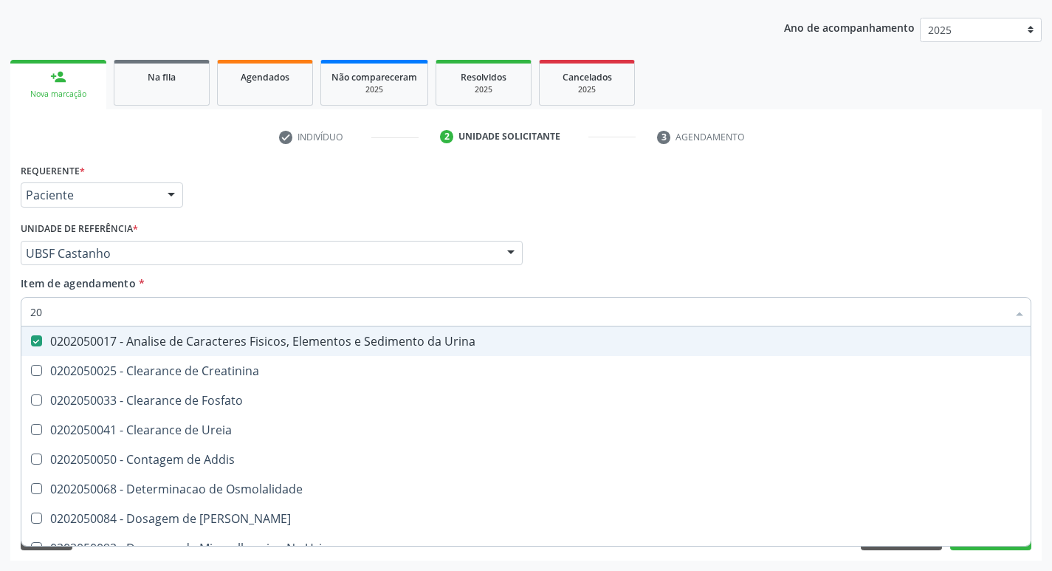
type input "2"
checkbox Urina "false"
checkbox Ureia "false"
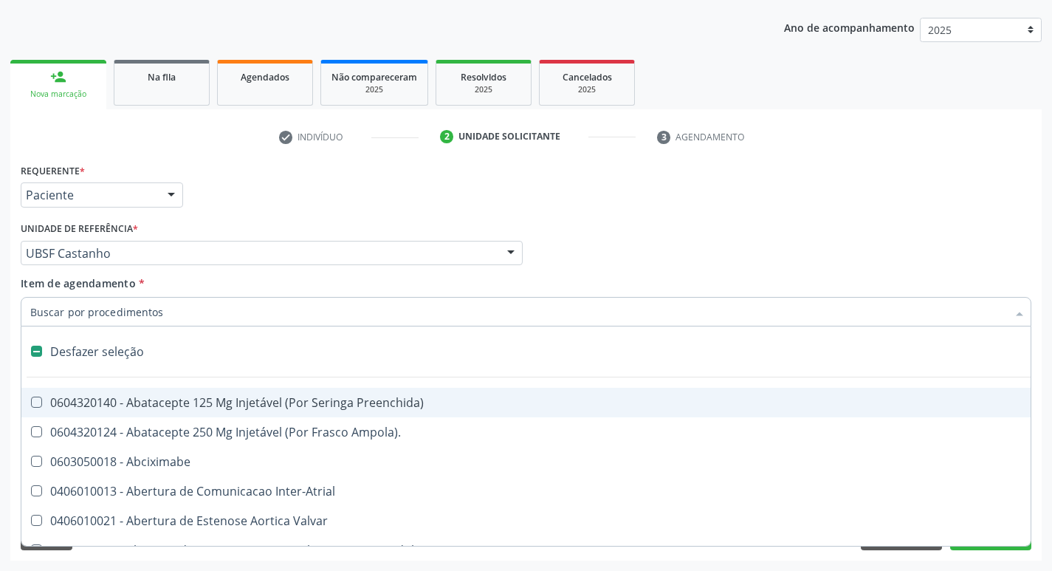
type input "C"
checkbox Dedo "true"
checkbox Urina "false"
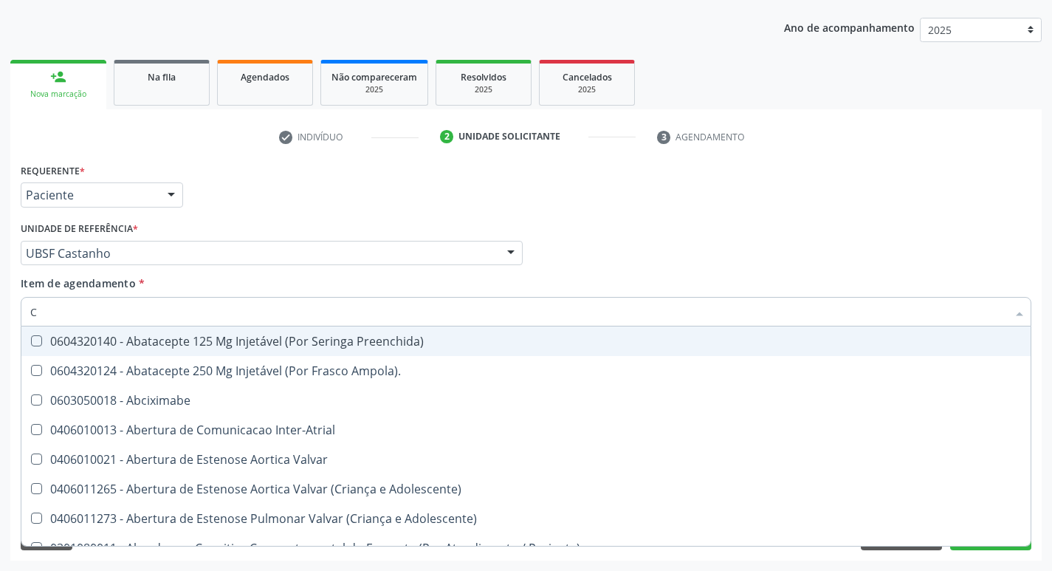
type input "CU"
checkbox Urina "false"
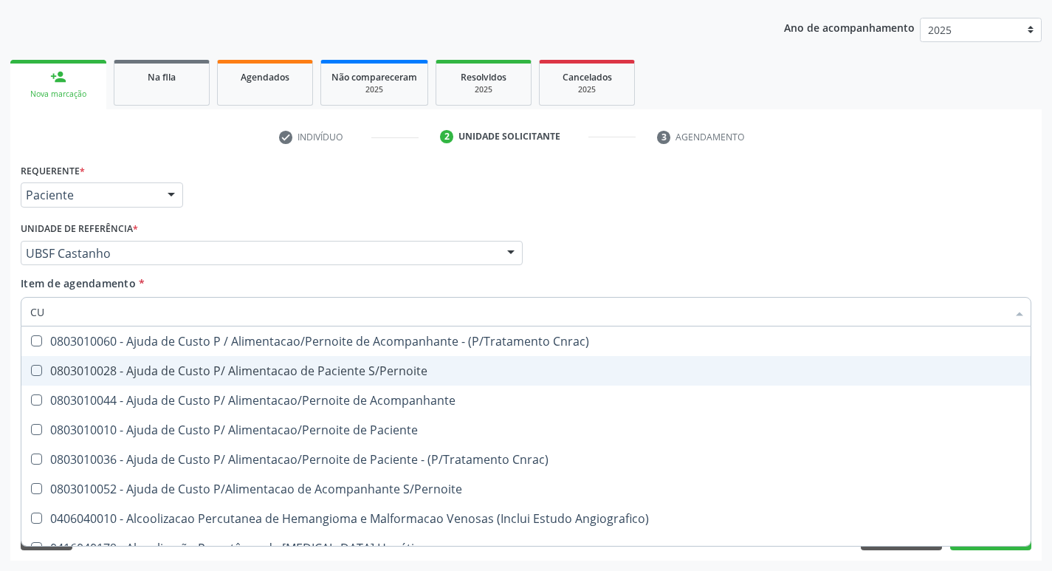
type input "CULTURA"
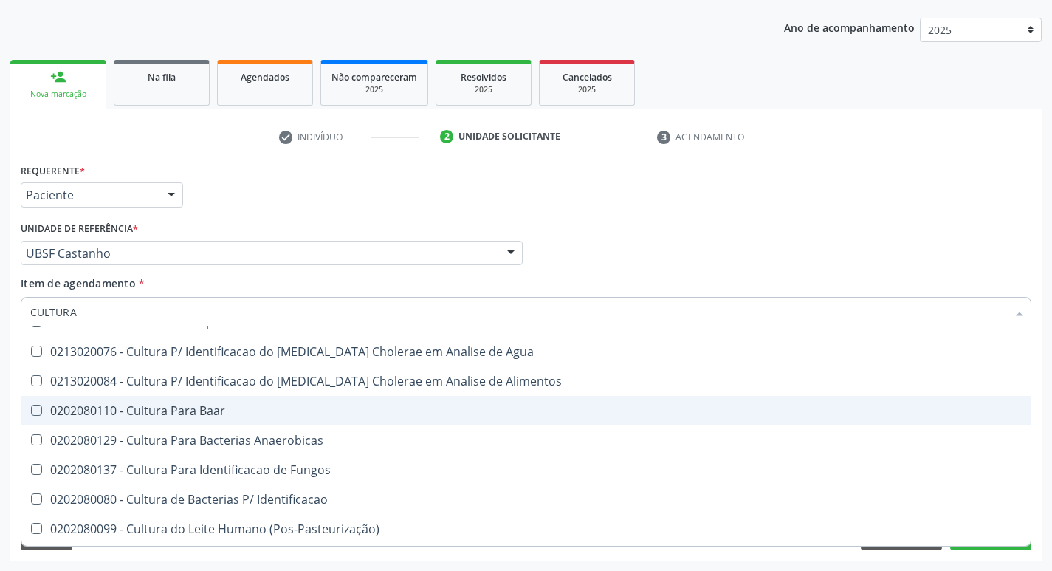
scroll to position [74, 0]
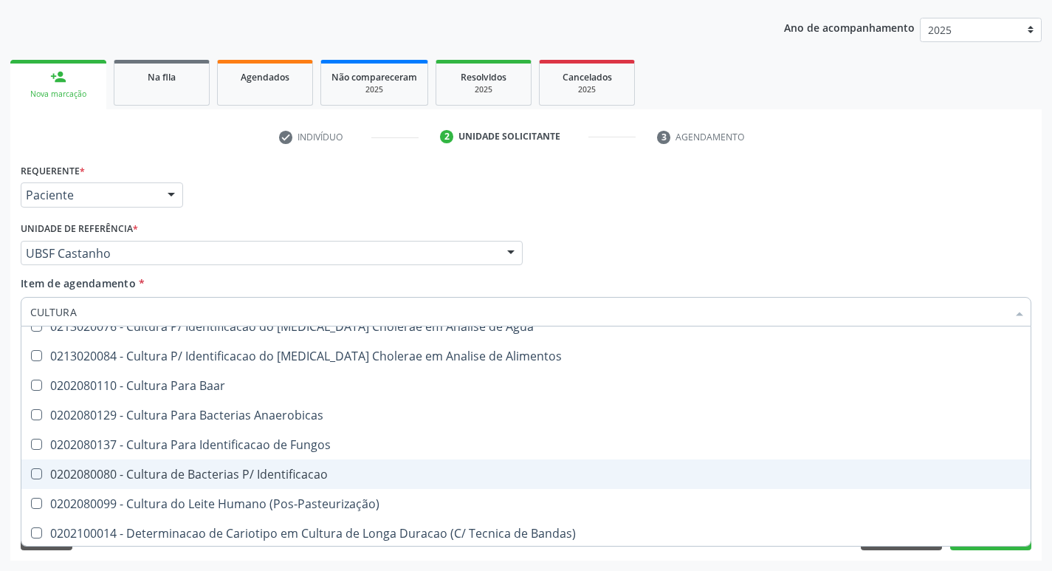
click at [297, 468] on div "0202080080 - Cultura de Bacterias P/ Identificacao" at bounding box center [525, 474] width 991 height 12
checkbox Identificacao "true"
type input "C"
checkbox Identificacao "false"
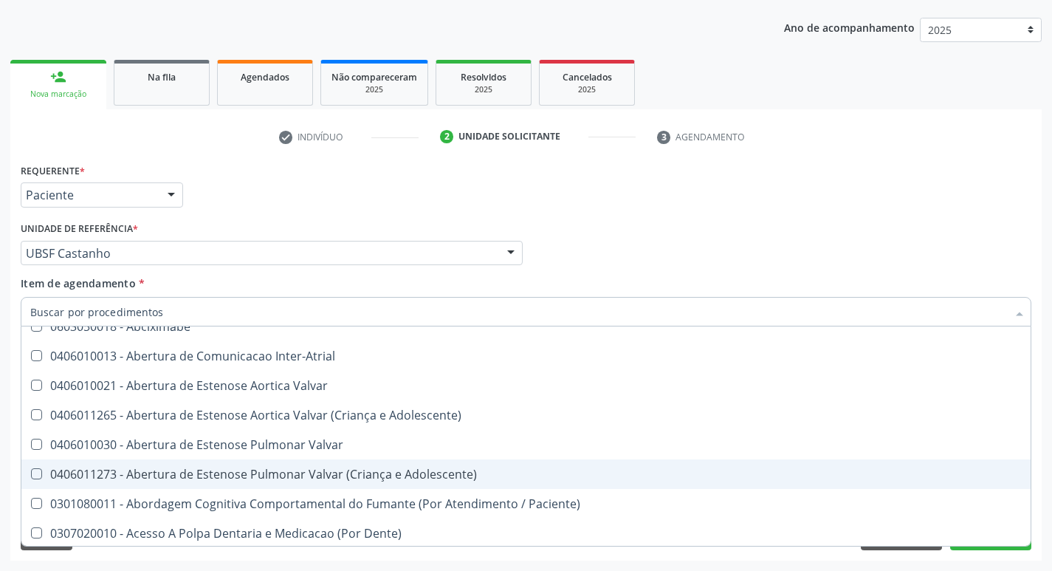
type input "L"
checkbox Pulmonares "true"
checkbox Urina "false"
checkbox Polietileno "true"
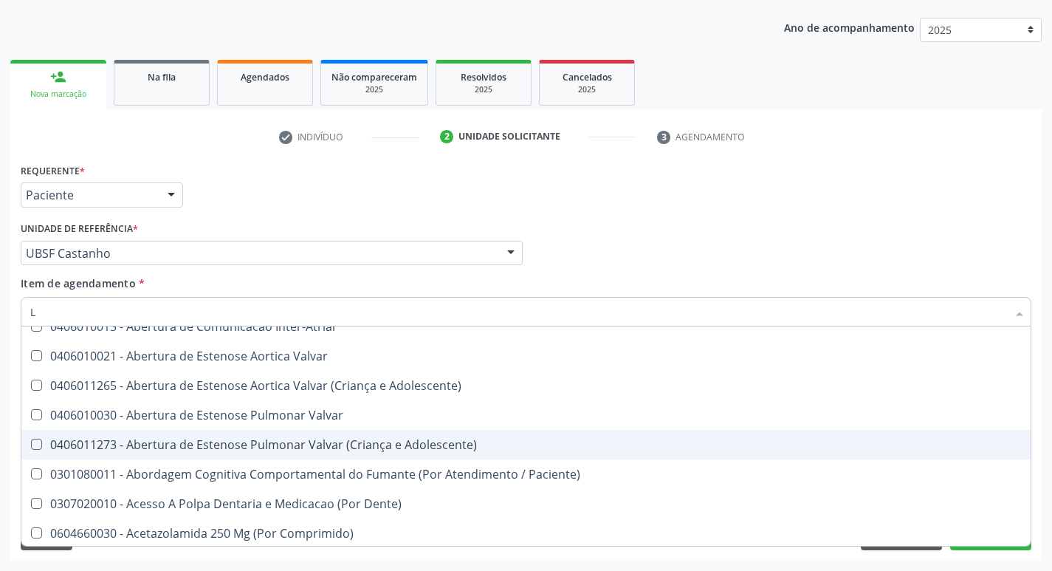
type input "LARVAS"
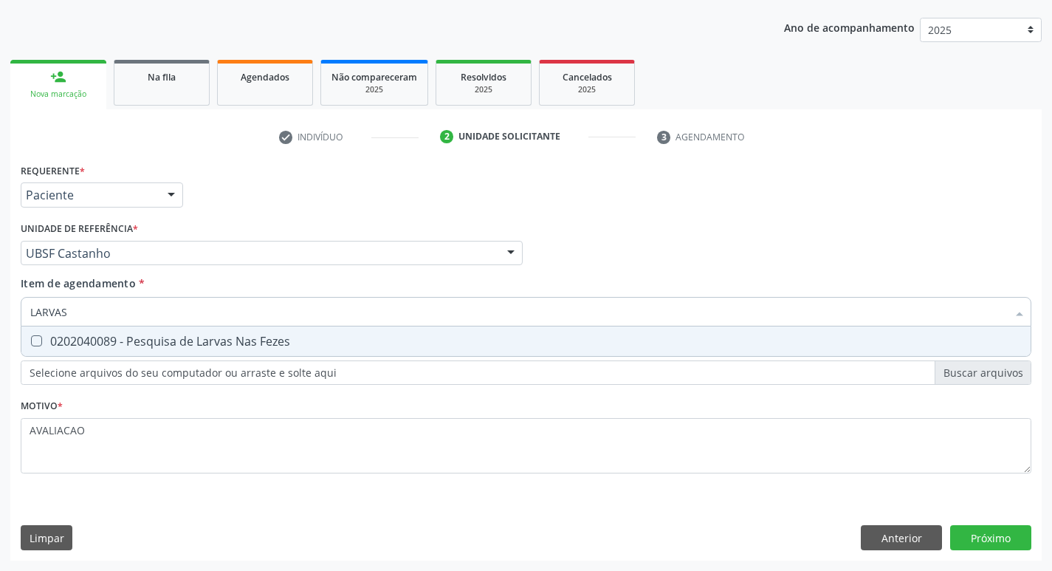
scroll to position [0, 0]
click at [295, 347] on div "0202040089 - Pesquisa de Larvas Nas Fezes" at bounding box center [525, 341] width 991 height 12
checkbox Fezes "true"
click at [994, 531] on div "Requerente * Paciente Profissional de Saúde Paciente Nenhum resultado encontrad…" at bounding box center [525, 359] width 1031 height 401
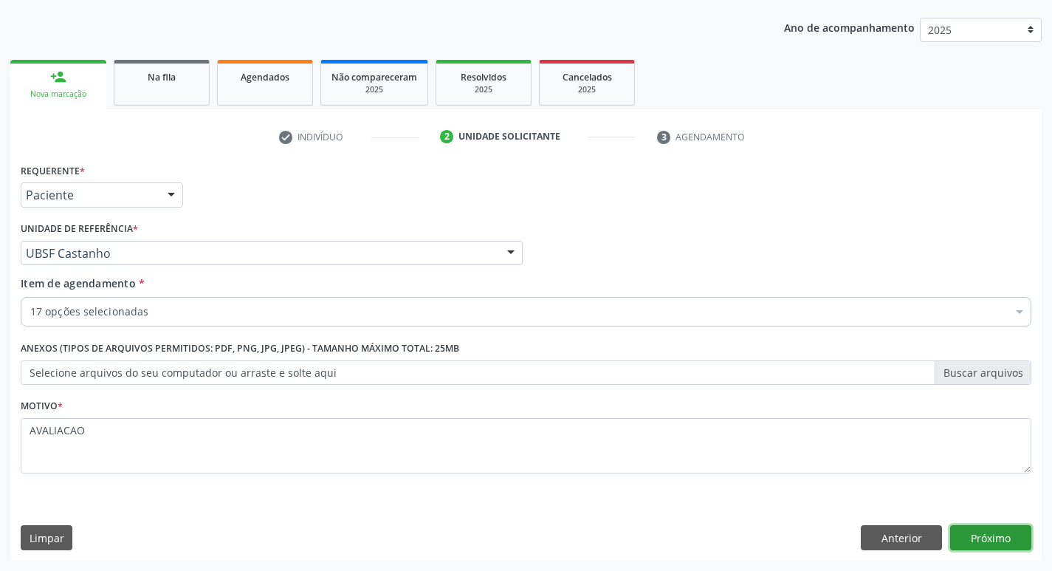
click at [996, 530] on button "Próximo" at bounding box center [990, 537] width 81 height 25
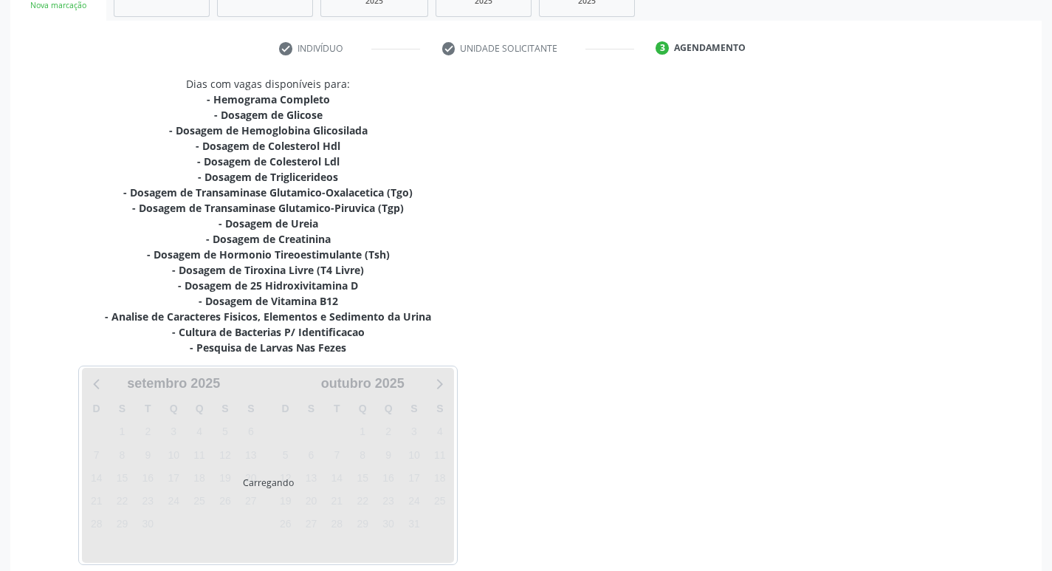
scroll to position [320, 0]
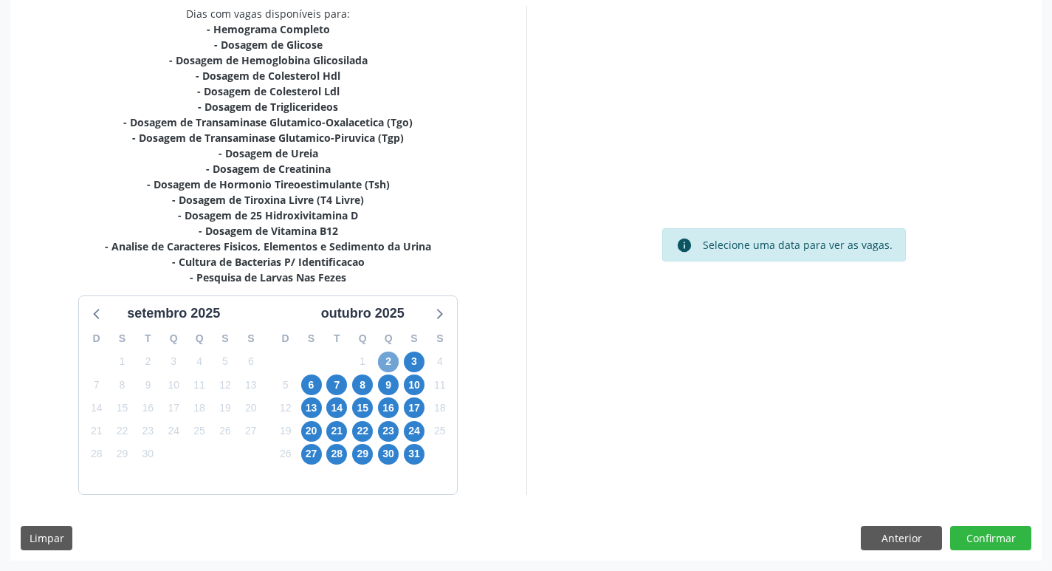
click at [385, 364] on span "2" at bounding box center [388, 361] width 21 height 21
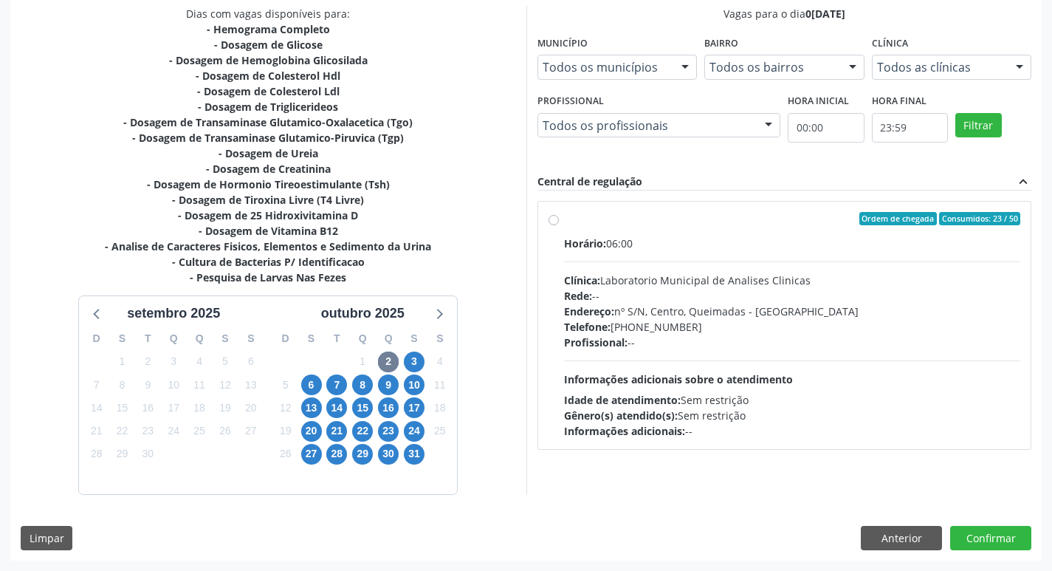
click at [814, 300] on div "Rede: --" at bounding box center [792, 295] width 457 height 15
click at [559, 225] on input "Ordem de chegada Consumidos: 23 / 50 Horário: 06:00 Clínica: Laboratorio Munici…" at bounding box center [553, 218] width 10 height 13
radio input "true"
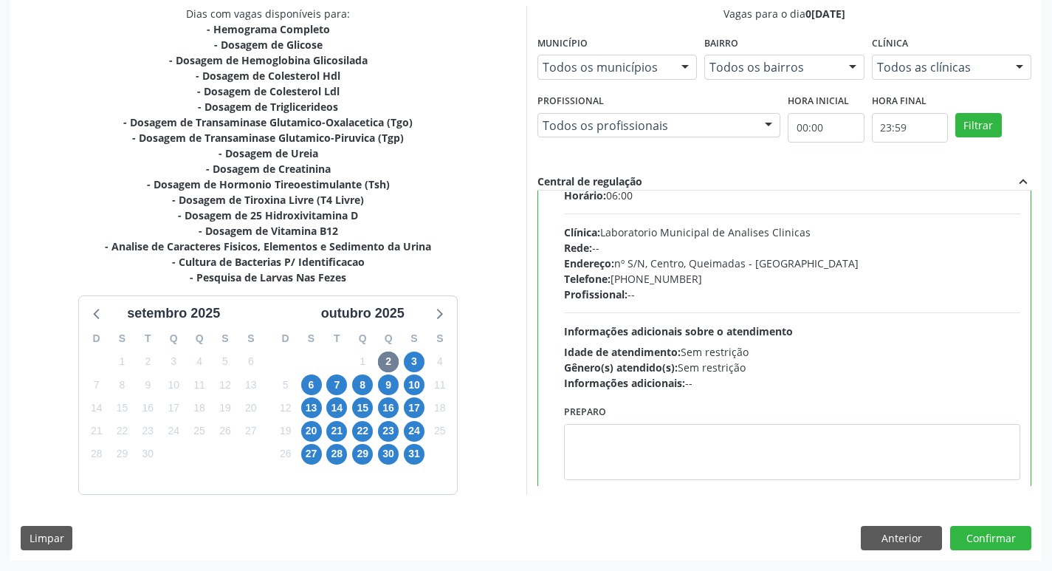
scroll to position [73, 0]
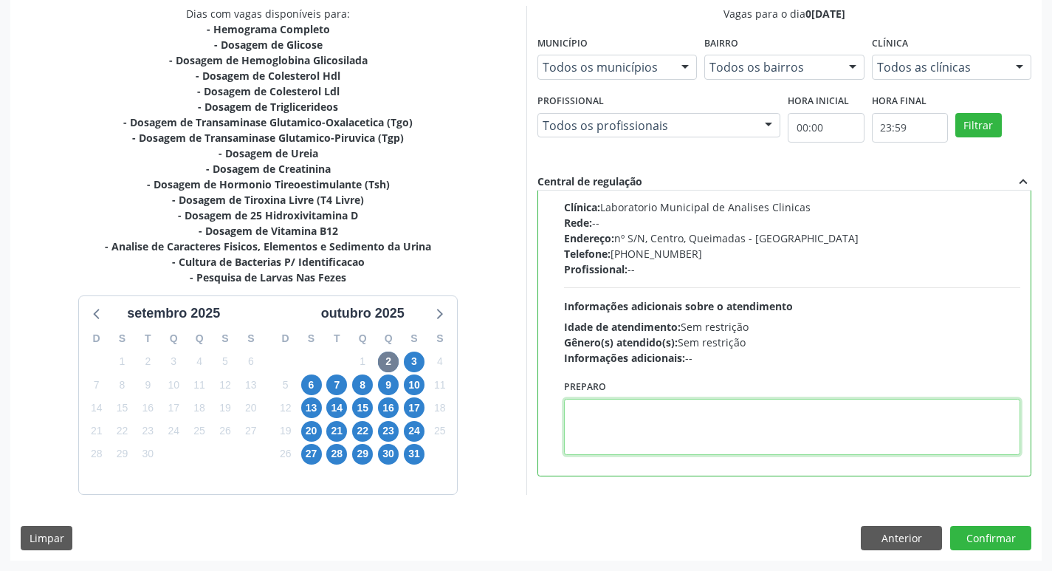
click at [700, 416] on textarea at bounding box center [792, 427] width 457 height 56
paste textarea "IR EM [GEOGRAPHIC_DATA]"
type textarea "IR EM [GEOGRAPHIC_DATA]"
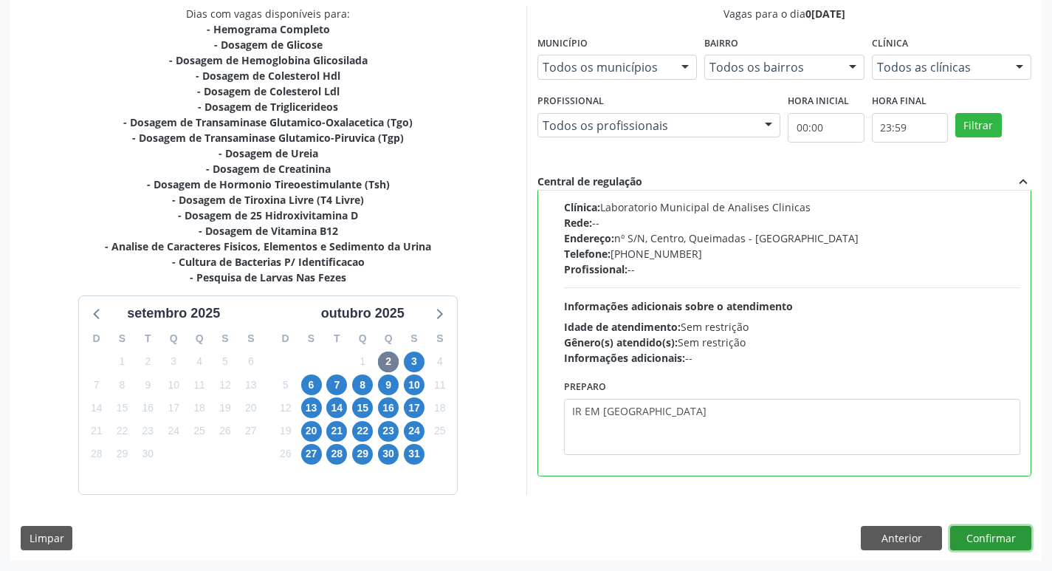
click at [970, 535] on button "Confirmar" at bounding box center [990, 538] width 81 height 25
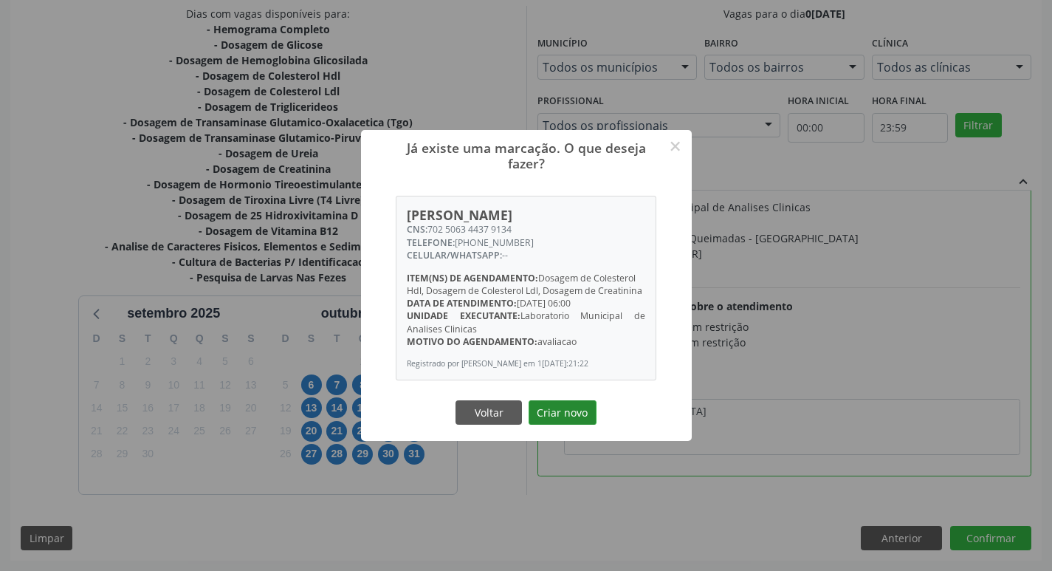
click at [571, 421] on button "Criar novo" at bounding box center [562, 412] width 68 height 25
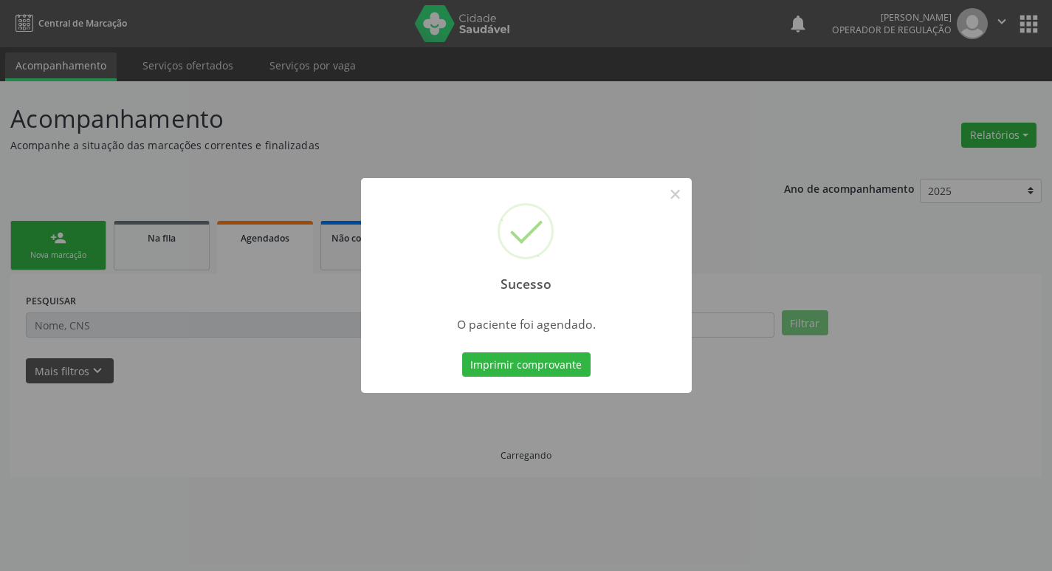
scroll to position [0, 0]
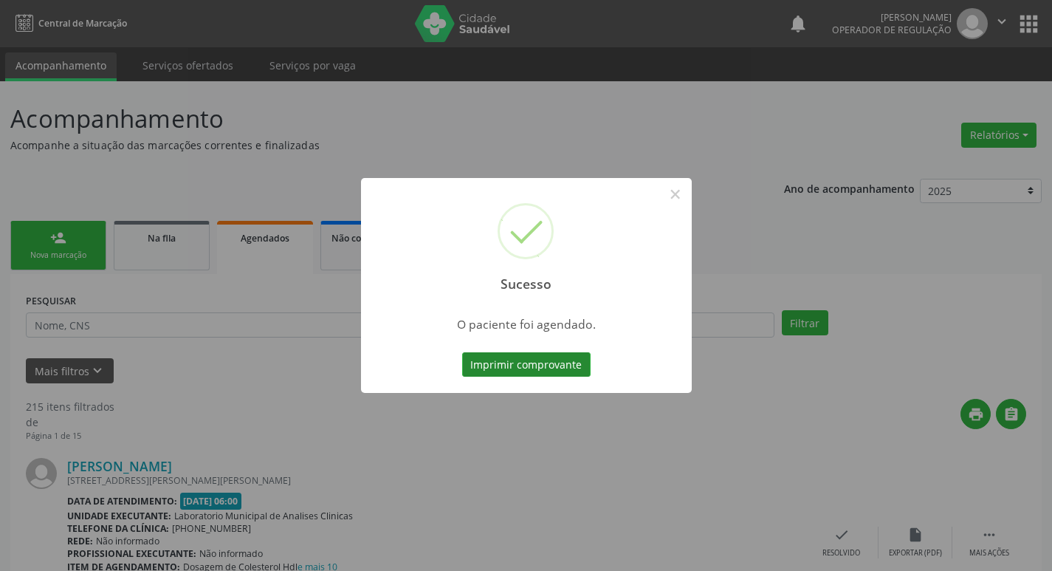
click at [539, 369] on button "Imprimir comprovante" at bounding box center [526, 364] width 128 height 25
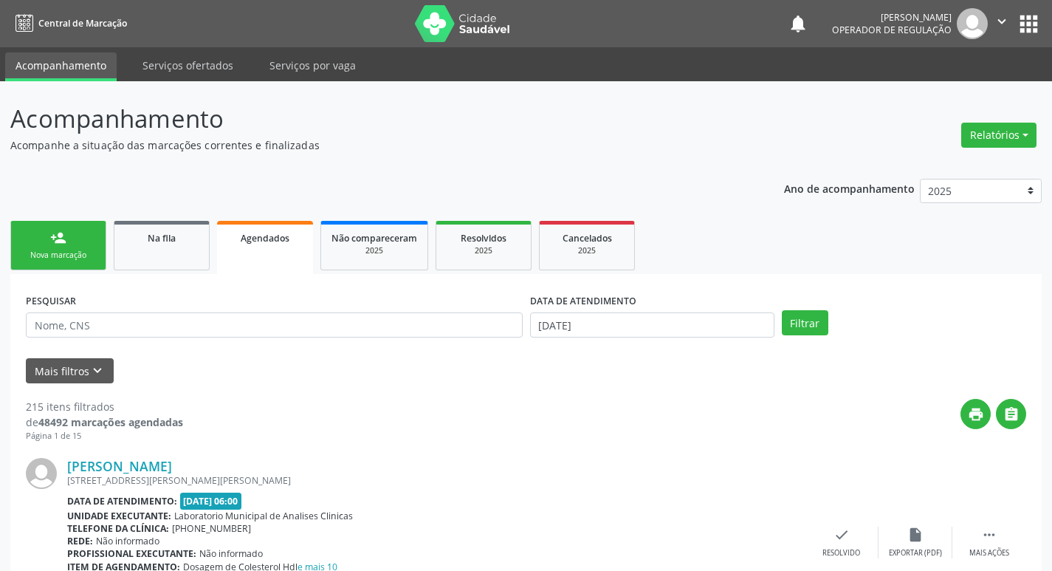
click at [75, 246] on link "person_add Nova marcação" at bounding box center [58, 245] width 96 height 49
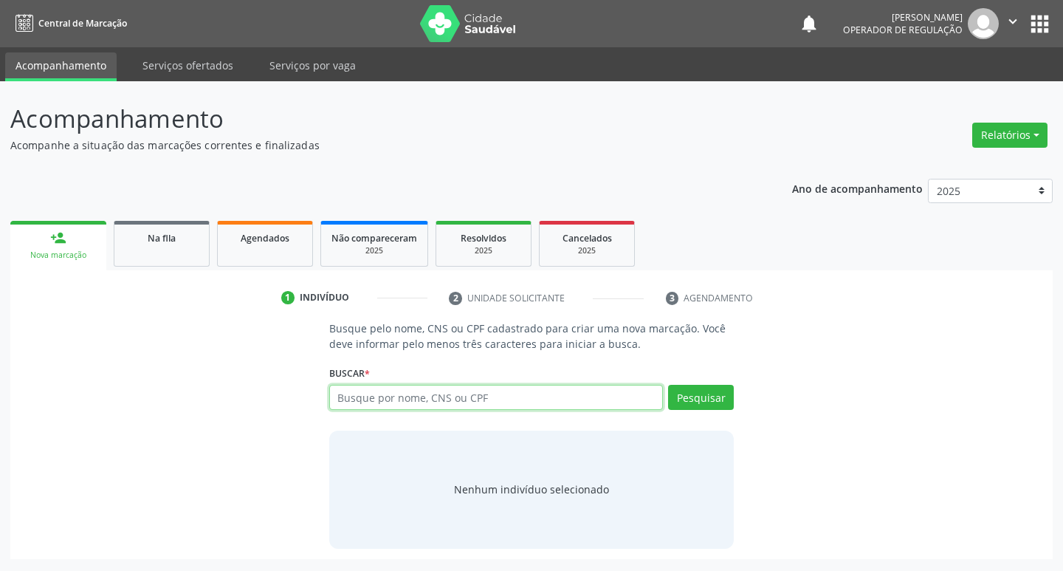
click at [404, 409] on input "text" at bounding box center [496, 397] width 334 height 25
click at [711, 407] on button "Pesquisar" at bounding box center [701, 397] width 66 height 25
click at [440, 407] on input "702907524552273" at bounding box center [496, 397] width 334 height 25
type input "7"
type input "702907524552273"
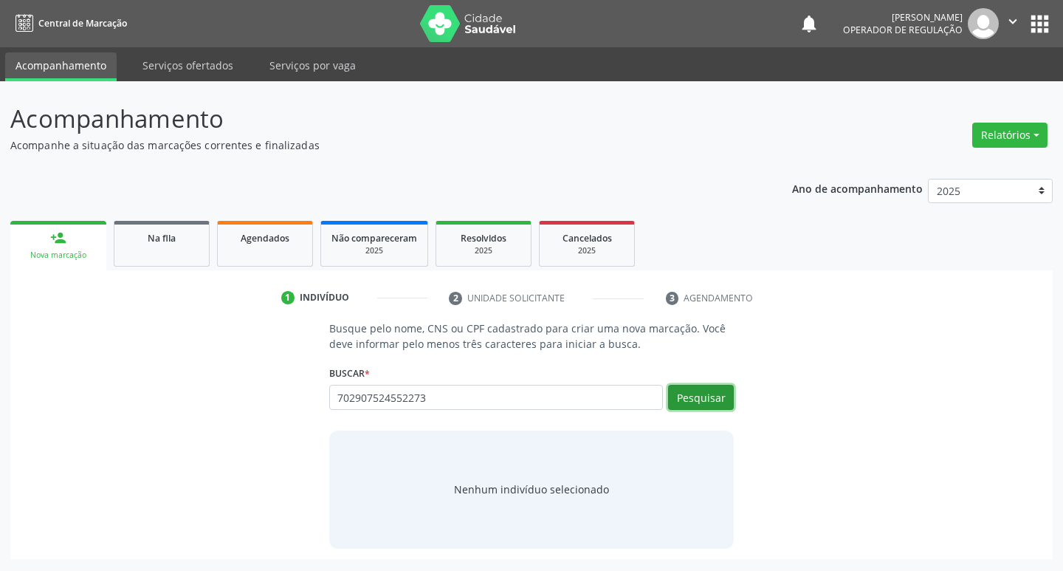
click at [695, 402] on button "Pesquisar" at bounding box center [701, 397] width 66 height 25
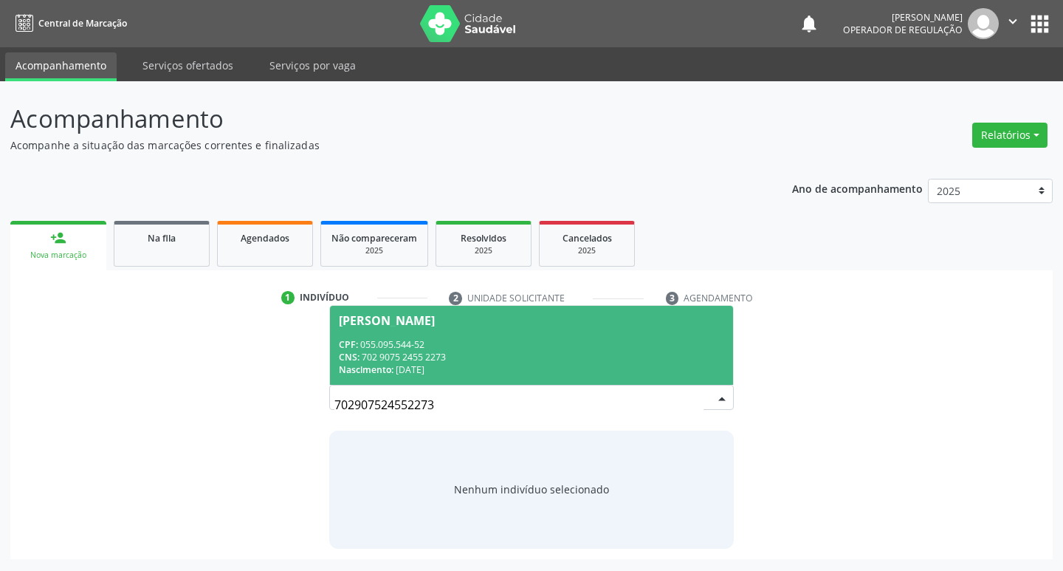
click at [393, 351] on div "CNS: 702 9075 2455 2273" at bounding box center [532, 357] width 386 height 13
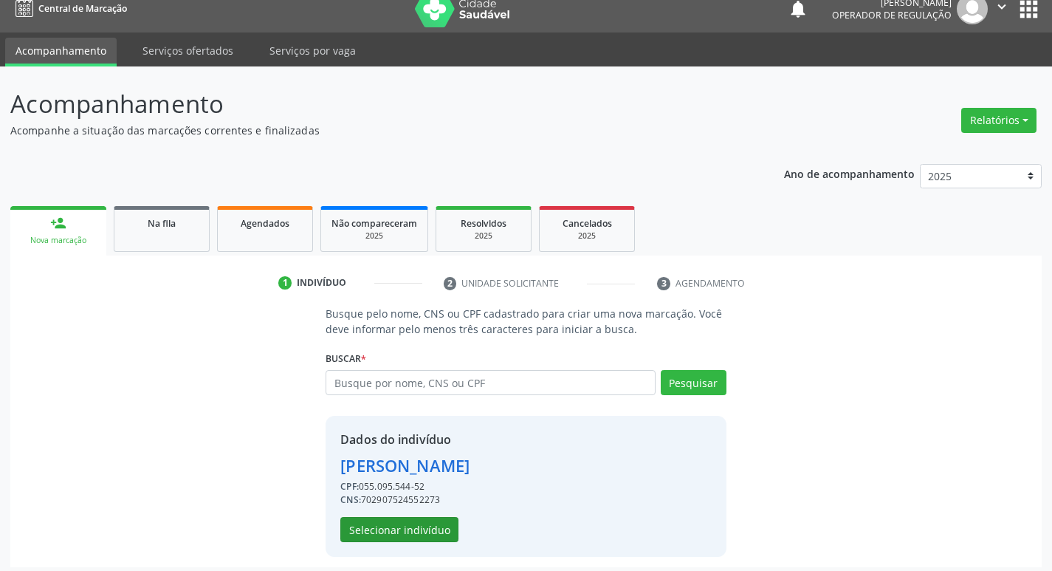
scroll to position [21, 0]
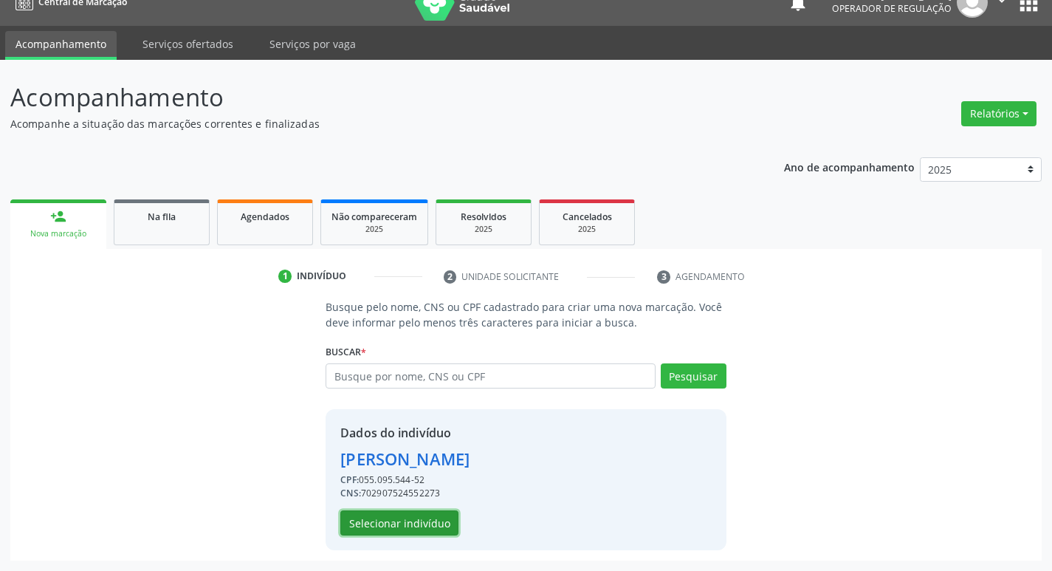
click at [412, 521] on button "Selecionar indivíduo" at bounding box center [399, 522] width 118 height 25
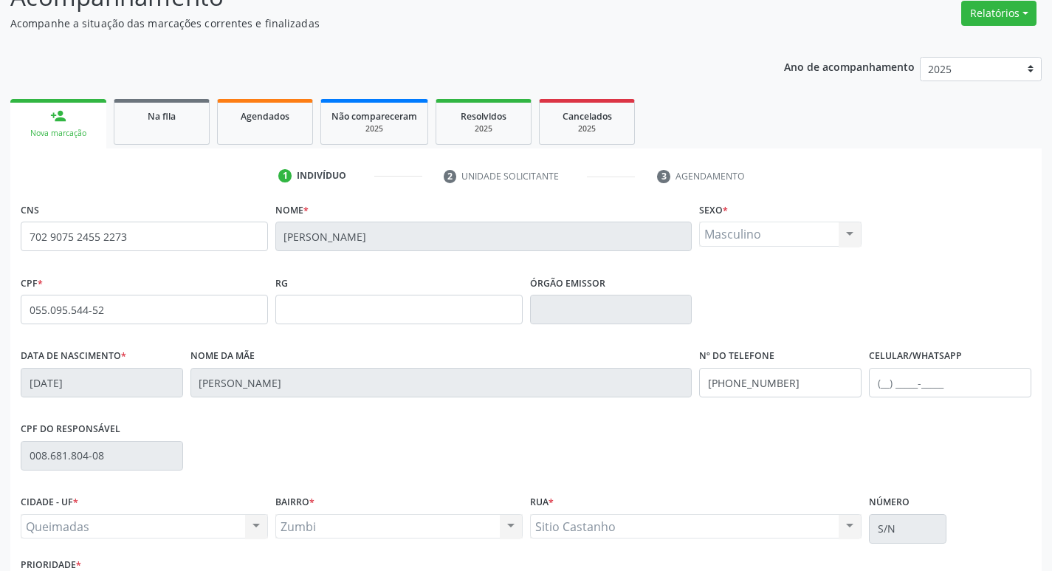
scroll to position [230, 0]
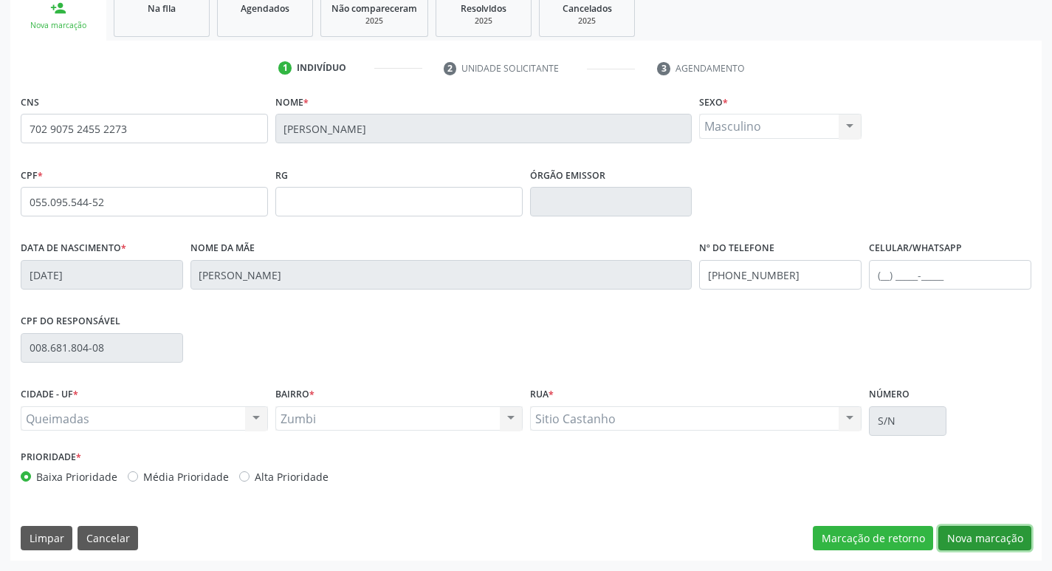
click at [962, 527] on button "Nova marcação" at bounding box center [984, 538] width 93 height 25
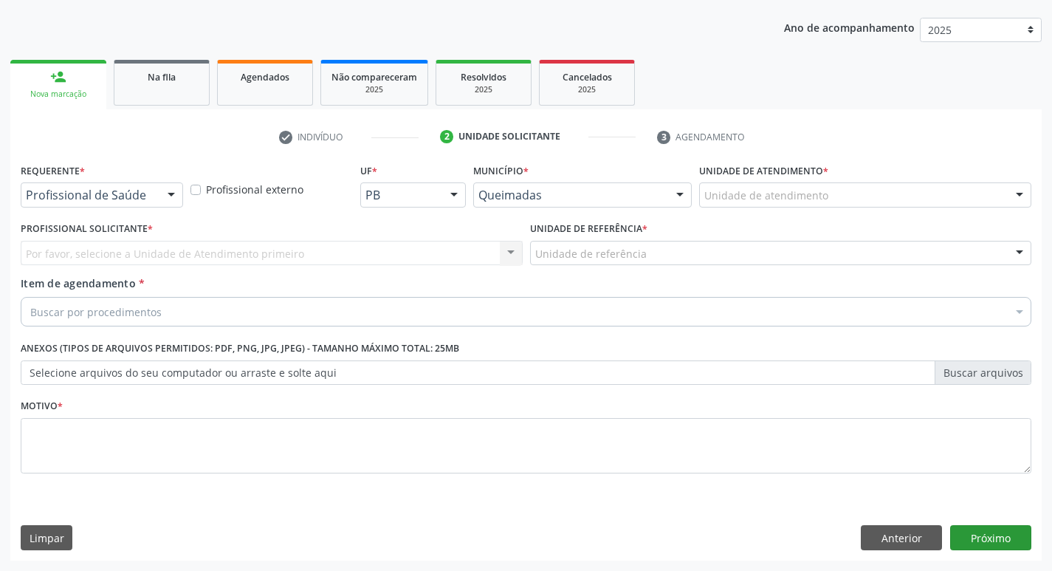
scroll to position [161, 0]
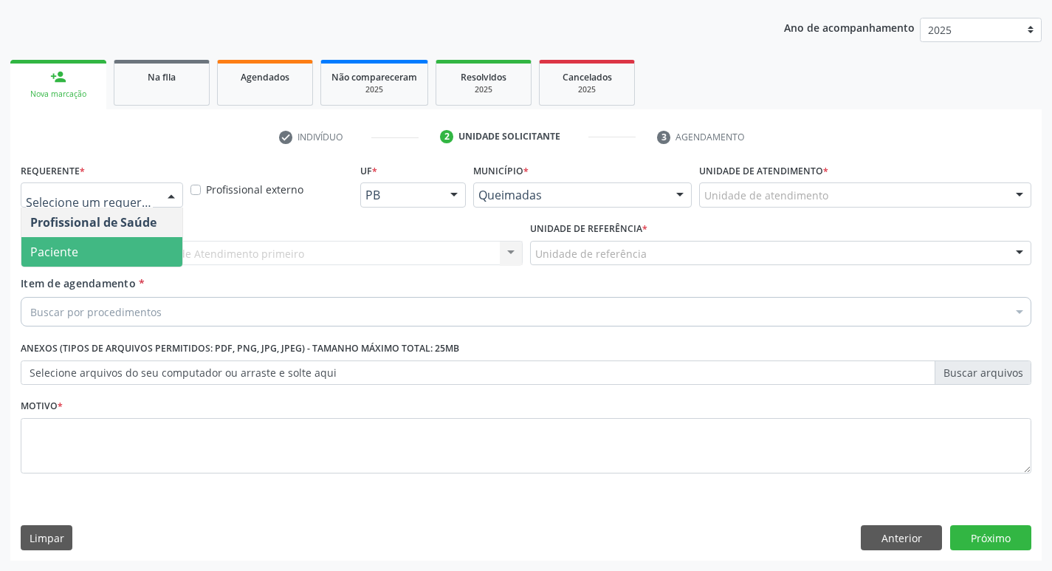
click at [108, 242] on span "Paciente" at bounding box center [101, 252] width 161 height 30
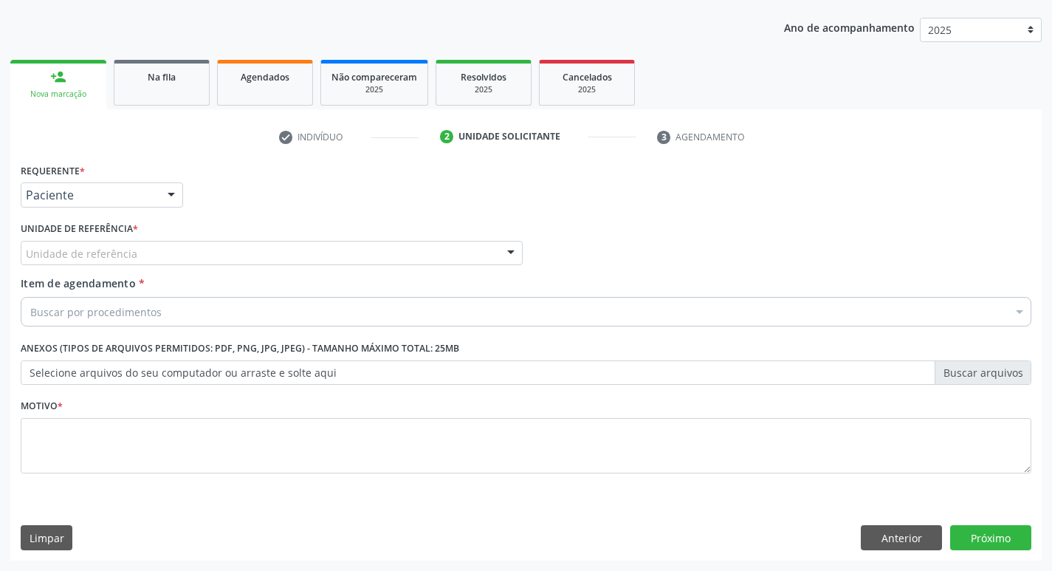
click at [116, 263] on div "Unidade de referência" at bounding box center [272, 253] width 502 height 25
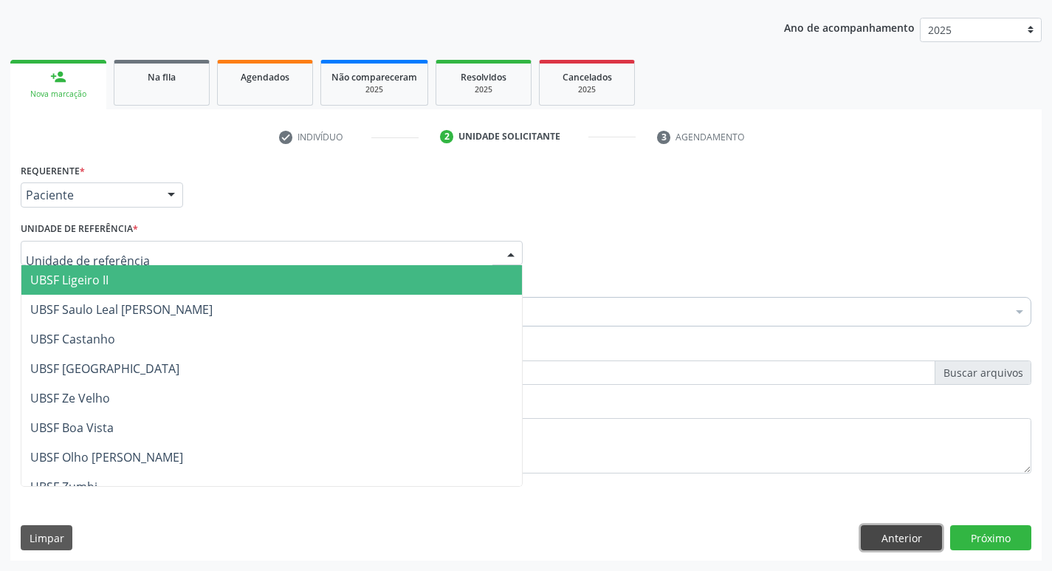
click at [909, 533] on button "Anterior" at bounding box center [901, 537] width 81 height 25
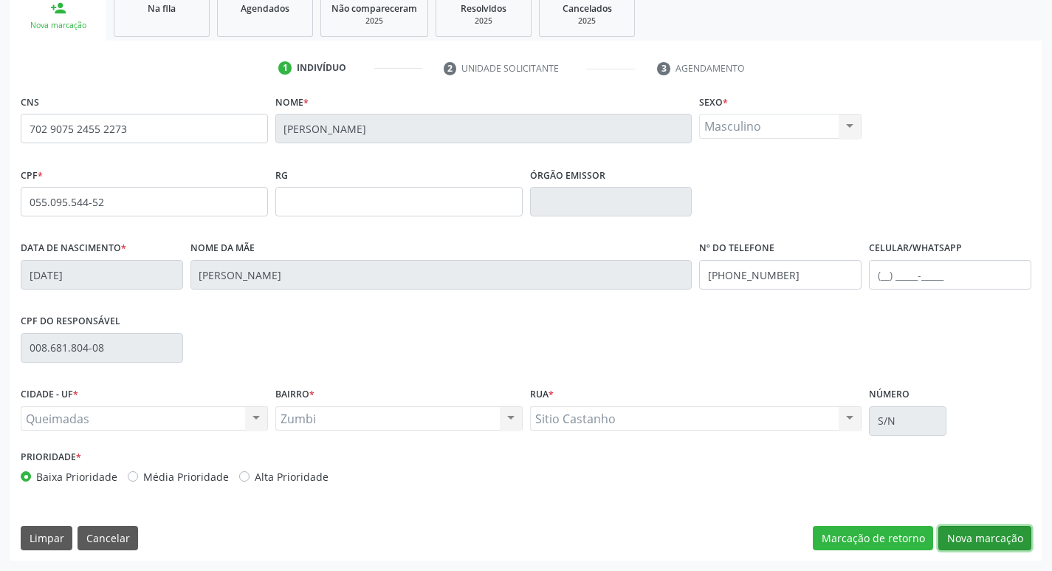
click at [969, 540] on button "Nova marcação" at bounding box center [984, 538] width 93 height 25
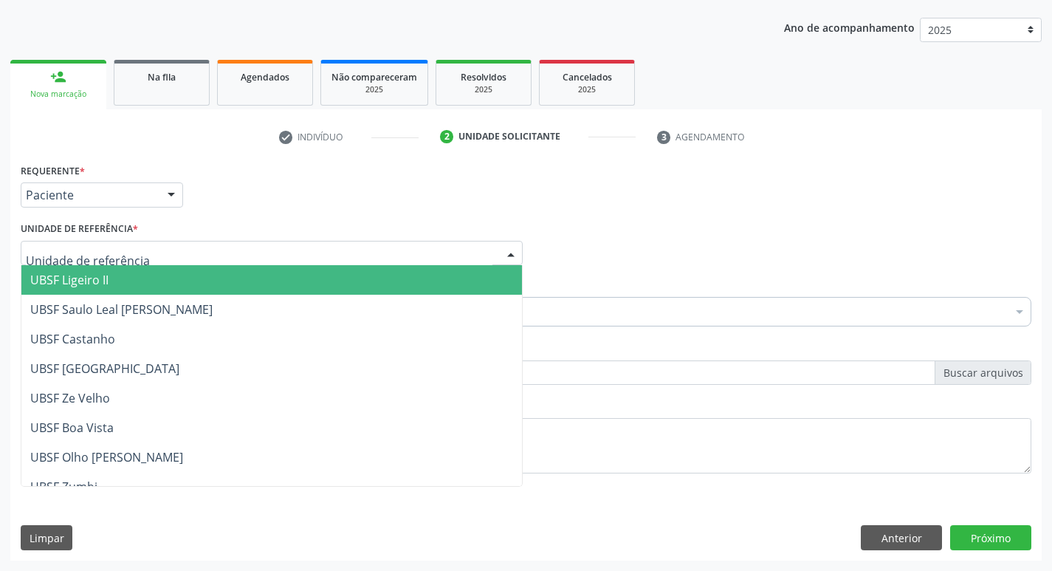
type input "Z"
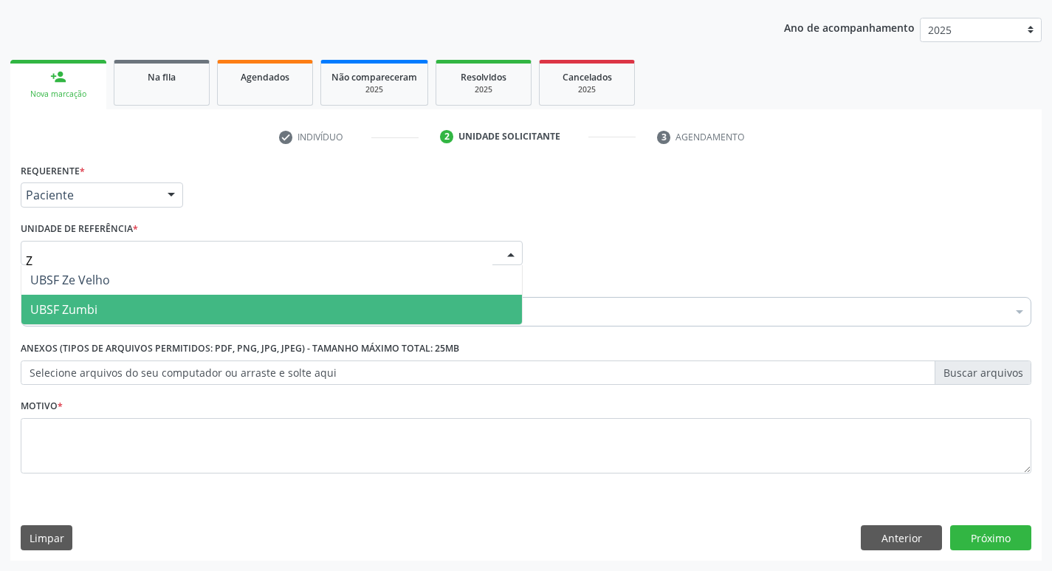
click at [97, 309] on span "UBSF Zumbi" at bounding box center [271, 309] width 500 height 30
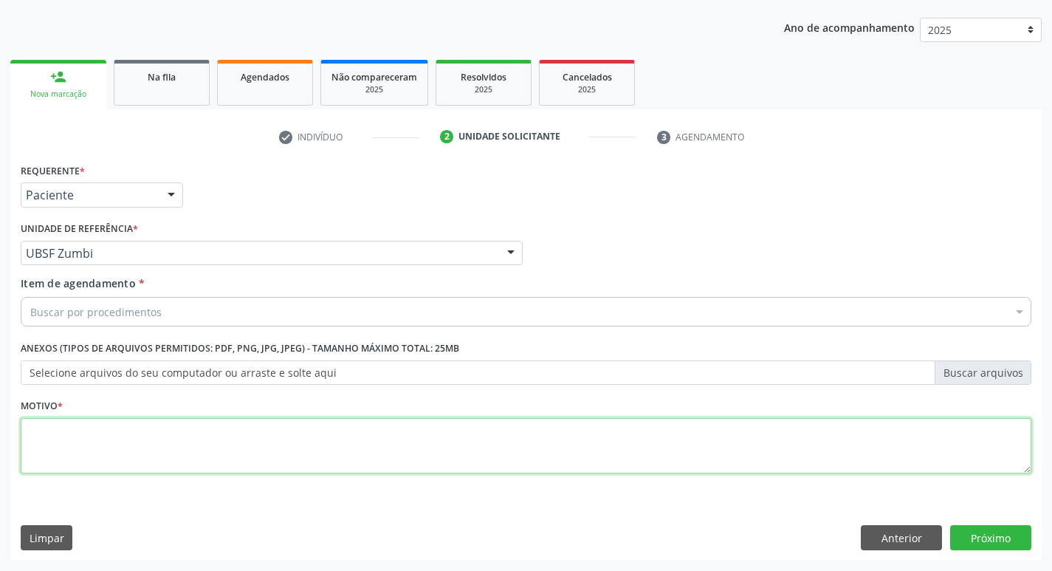
click at [53, 440] on textarea at bounding box center [526, 446] width 1010 height 56
type textarea "AVALIACAO"
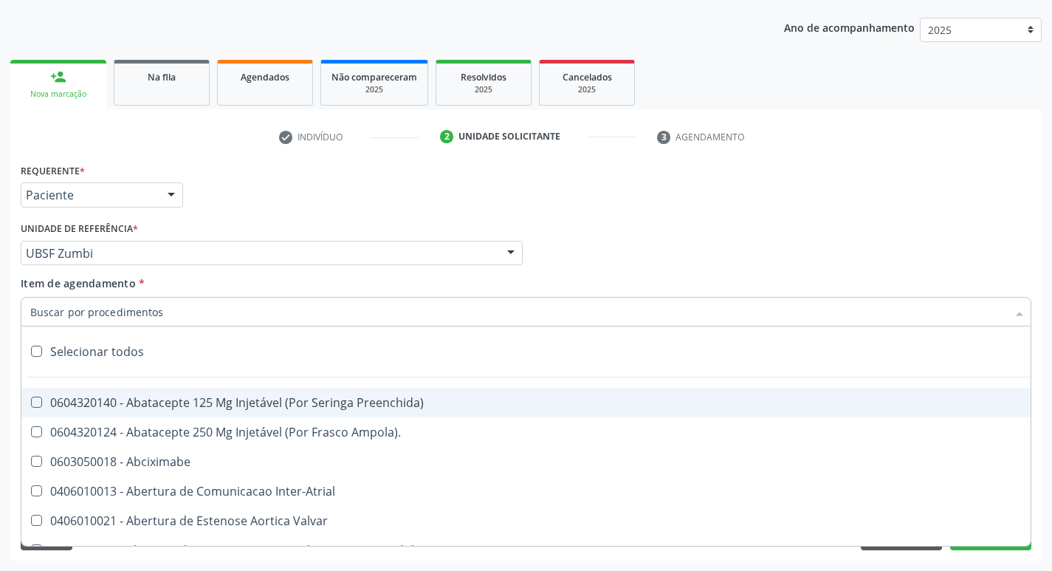
click at [46, 317] on input "Item de agendamento *" at bounding box center [518, 312] width 976 height 30
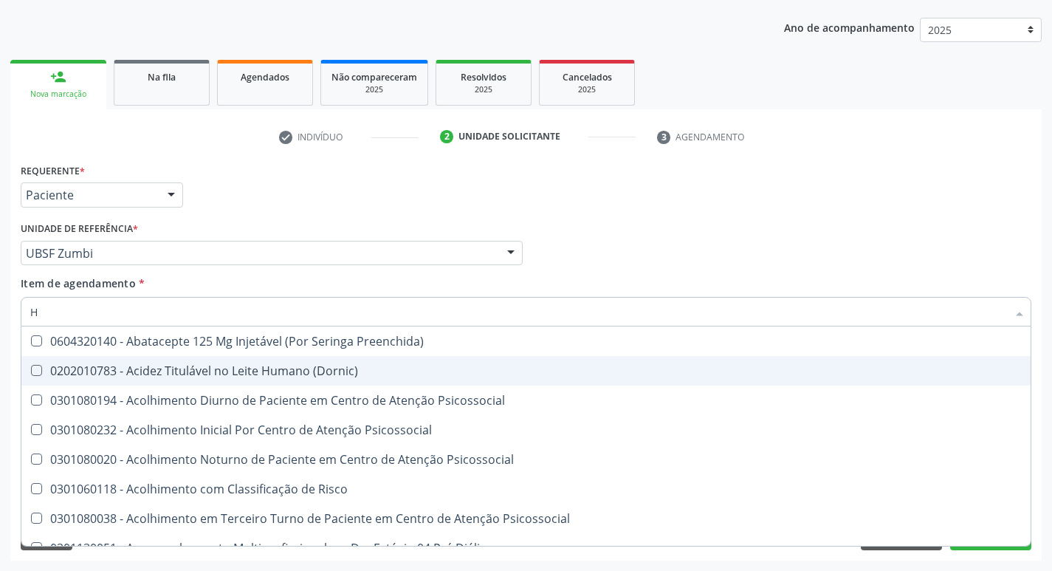
type input "HEMOGR"
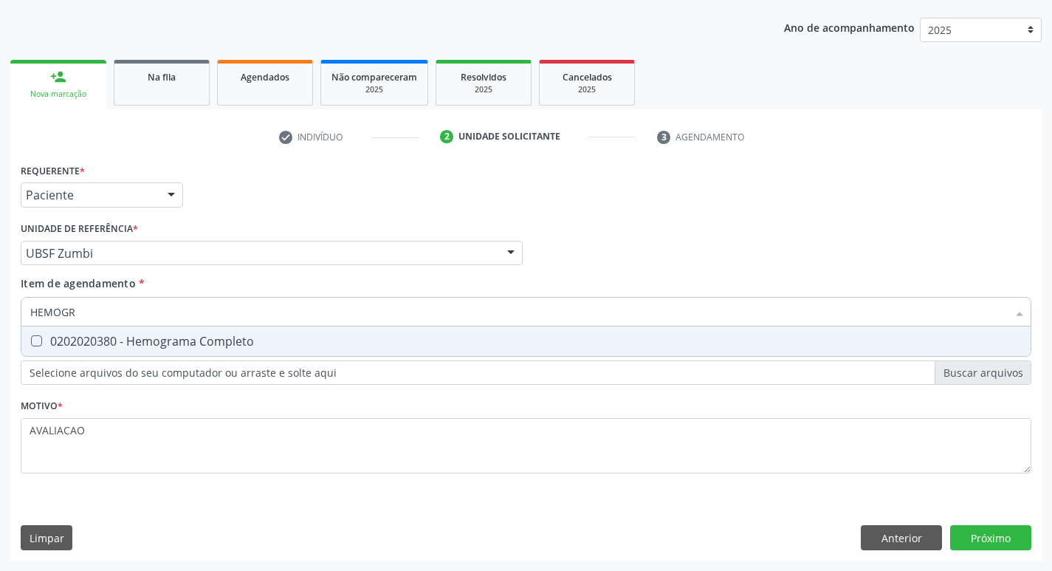
click at [184, 347] on div "0202020380 - Hemograma Completo" at bounding box center [525, 341] width 991 height 12
checkbox Completo "true"
type input "HEMOG"
checkbox Completo "false"
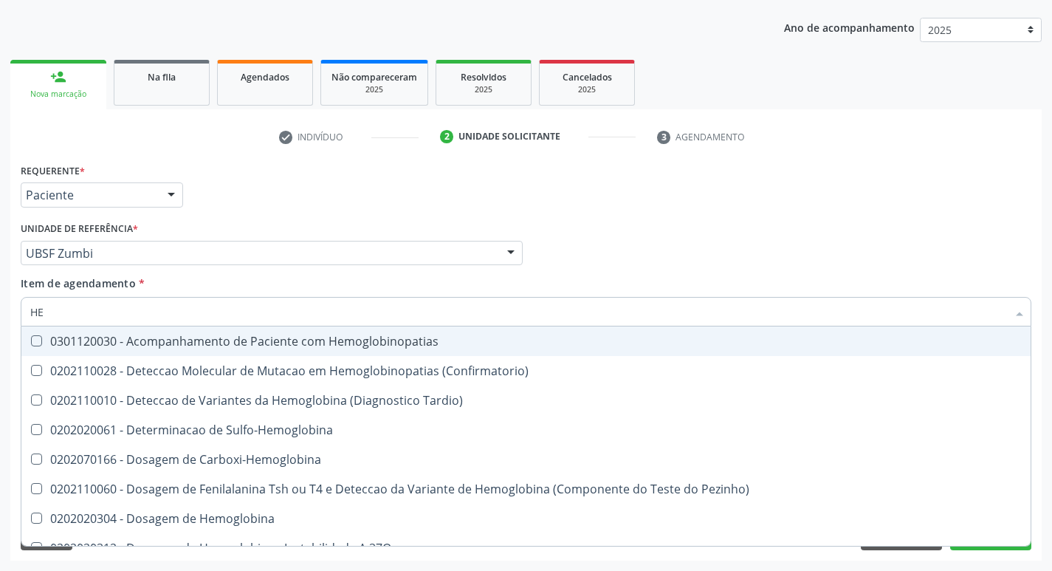
type input "H"
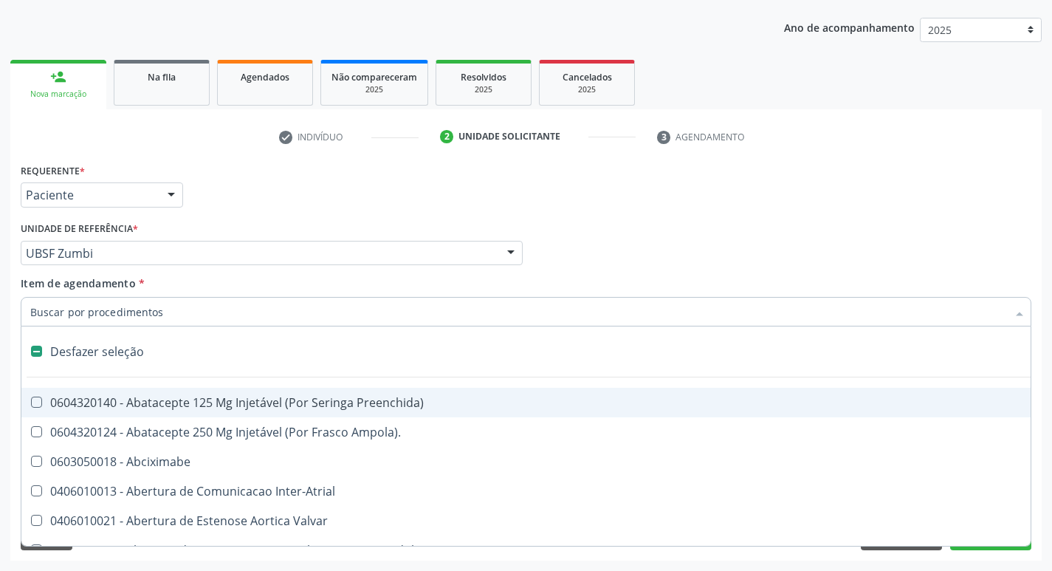
checkbox Capsula\) "false"
type input "I"
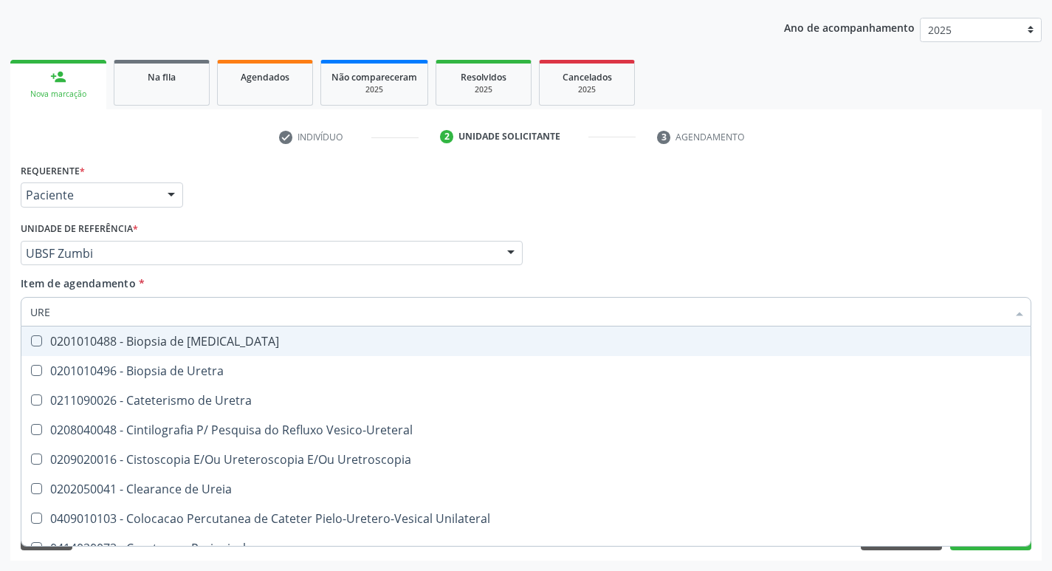
type input "UREI"
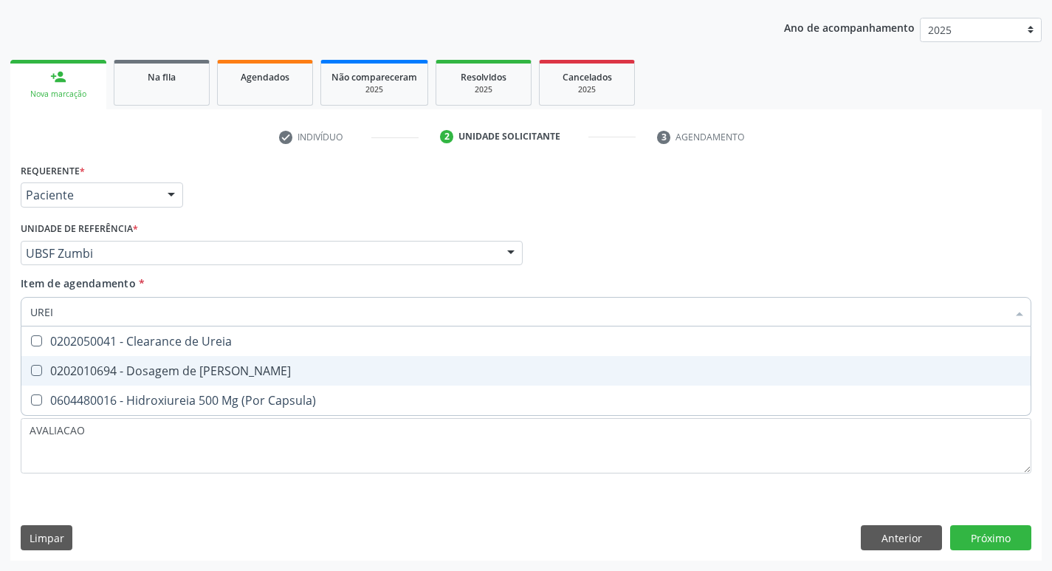
click at [235, 373] on div "0202010694 - Dosagem de [PERSON_NAME]" at bounding box center [525, 371] width 991 height 12
checkbox Ureia "true"
type input "URE"
checkbox Ureia "false"
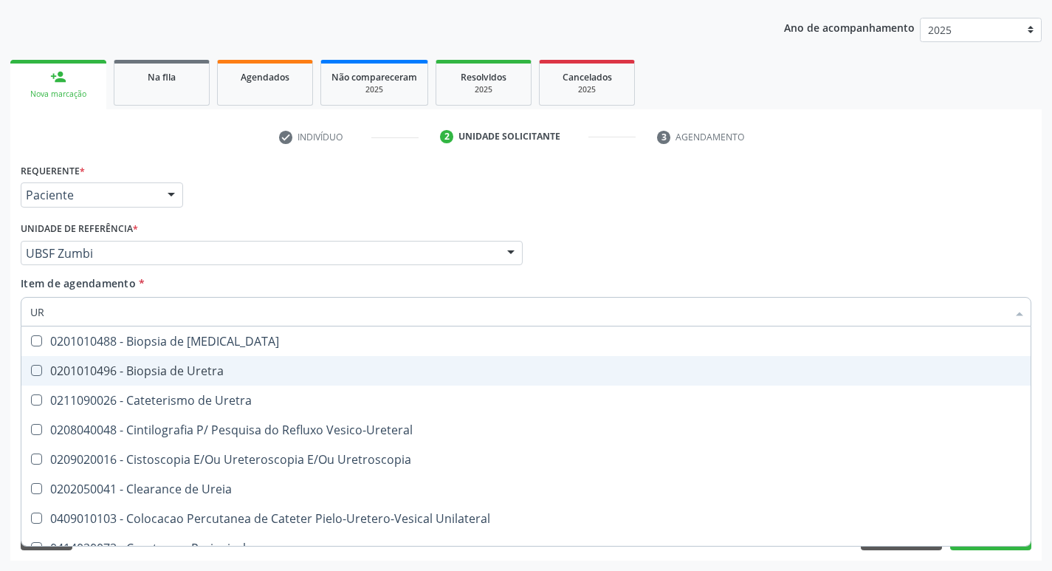
type input "U"
checkbox Ureia "false"
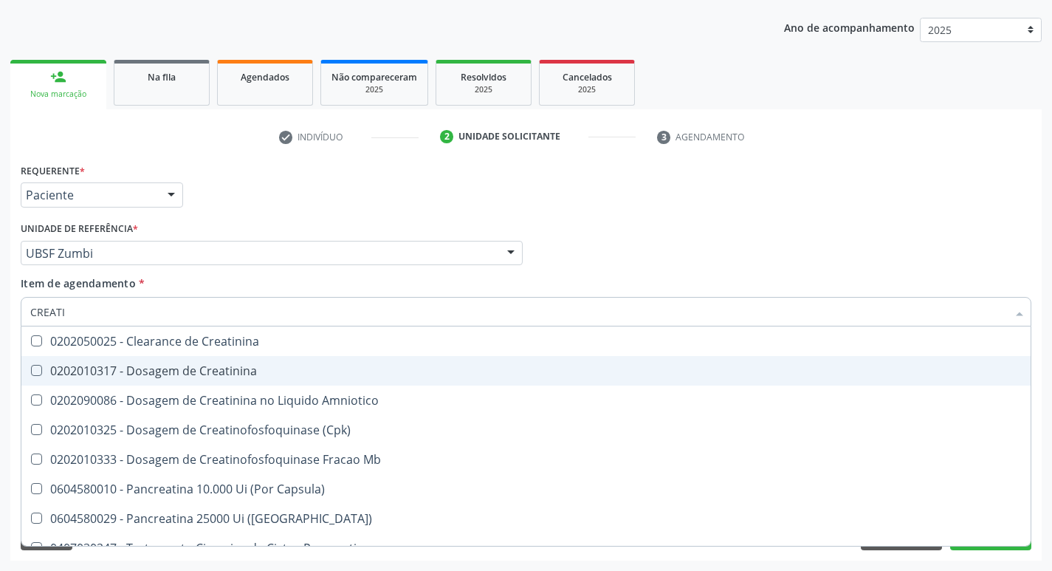
type input "CREATIN"
click at [235, 373] on div "0202010317 - Dosagem de Creatinina" at bounding box center [525, 371] width 991 height 12
checkbox Creatinina "true"
type input "CREAT"
checkbox Creatinina "false"
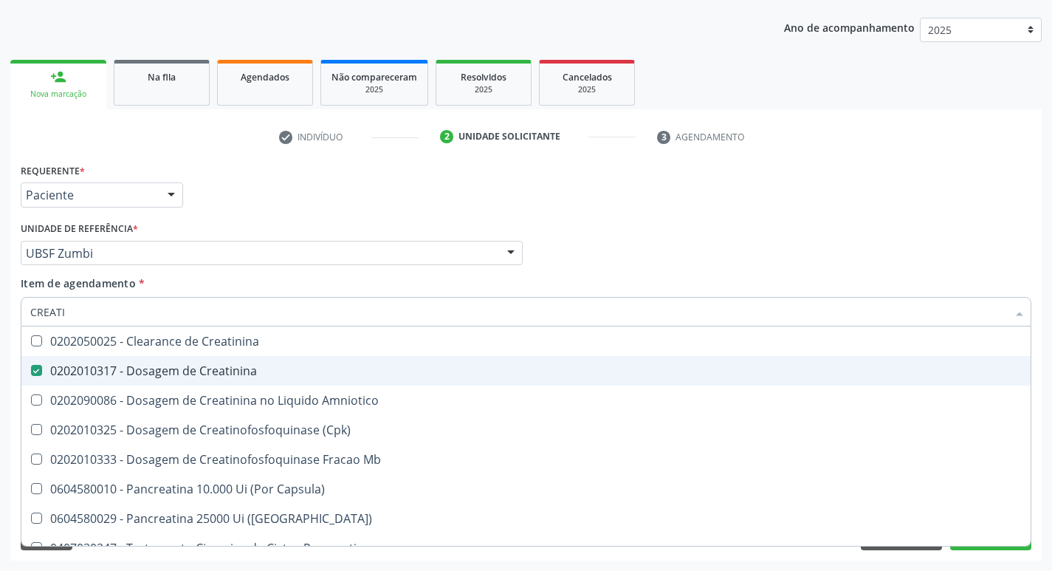
checkbox Amniotico "true"
type input "CRE"
checkbox Amniotico "false"
checkbox Mb "false"
type input "C"
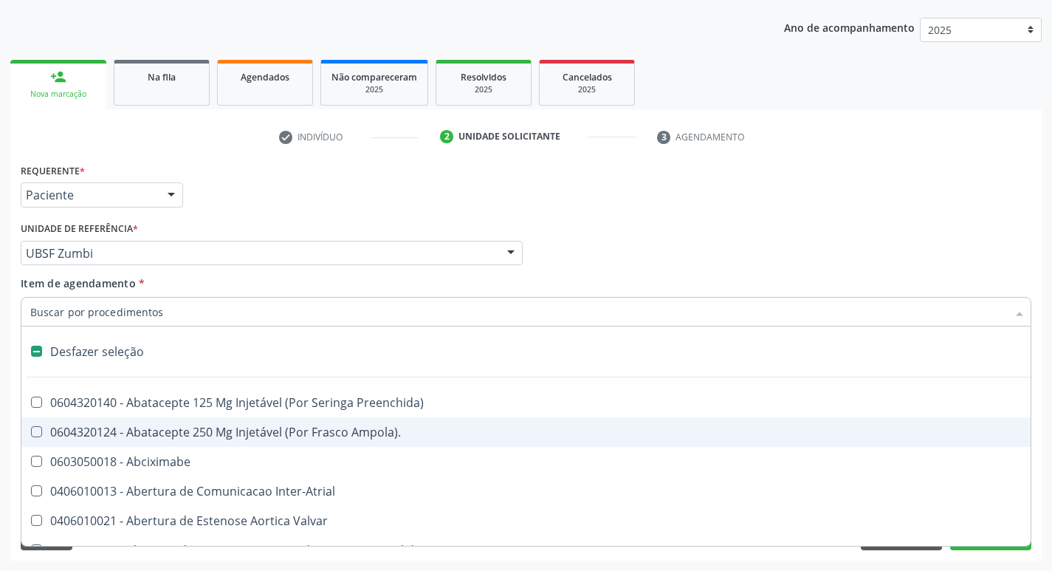
type input "U"
checkbox Pulmonar\) "true"
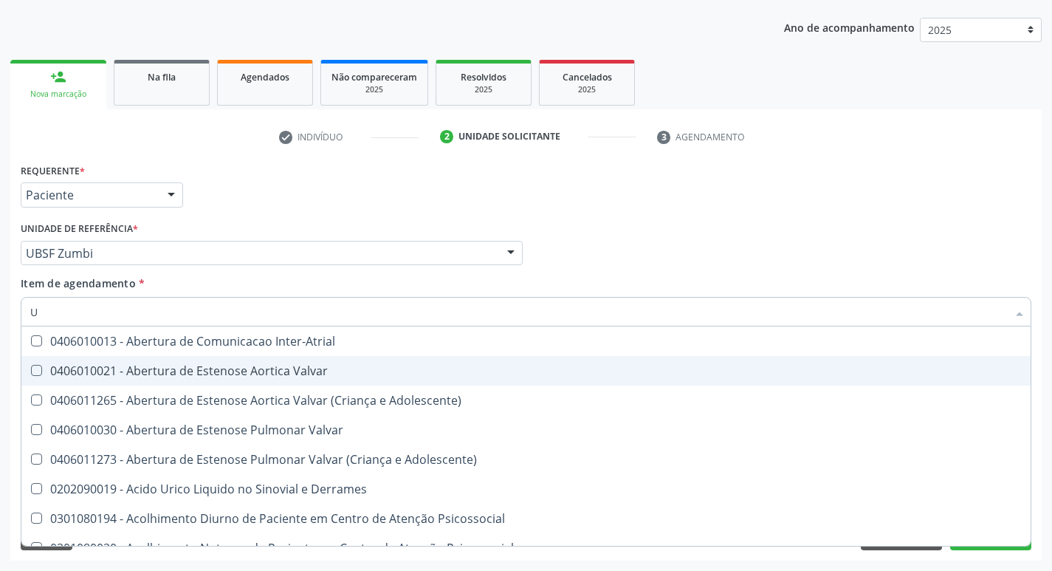
type input "UR"
checkbox Ureia "true"
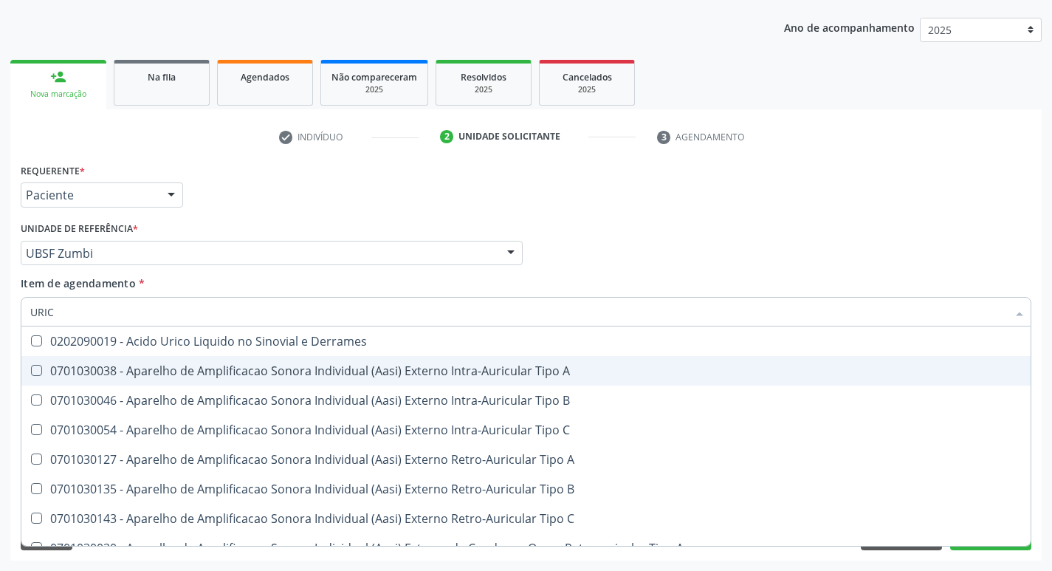
type input "URICO"
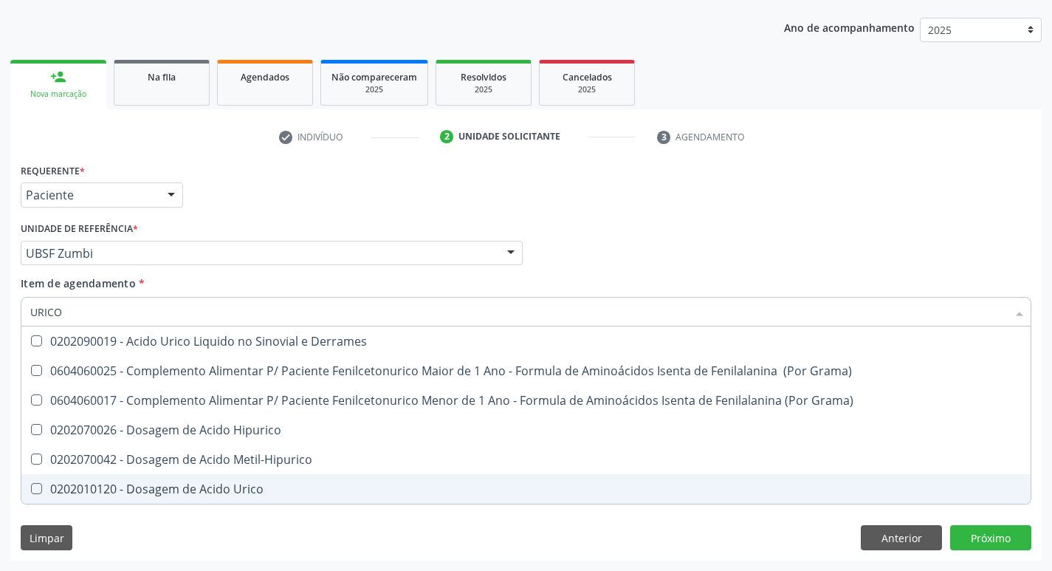
click at [248, 486] on div "0202010120 - Dosagem de Acido Urico" at bounding box center [525, 489] width 991 height 12
checkbox Urico "true"
type input "URIC"
checkbox Urico "false"
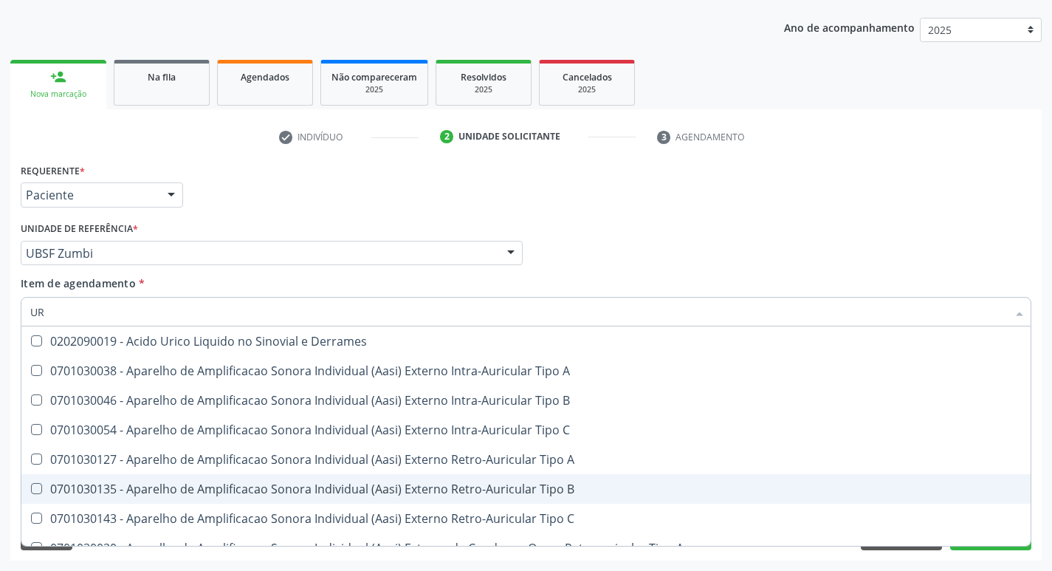
type input "U"
checkbox Urico "false"
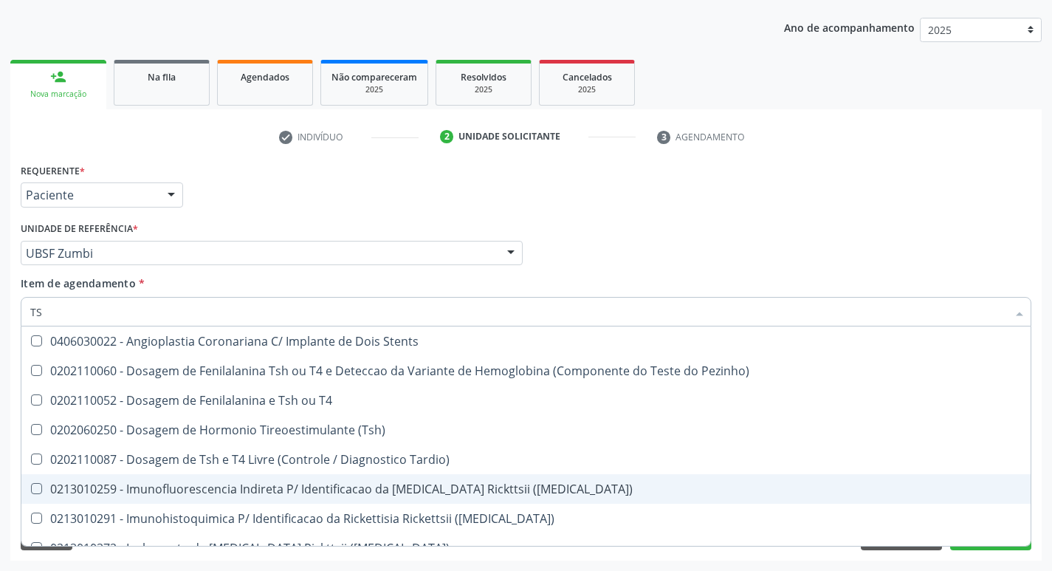
type input "TSH"
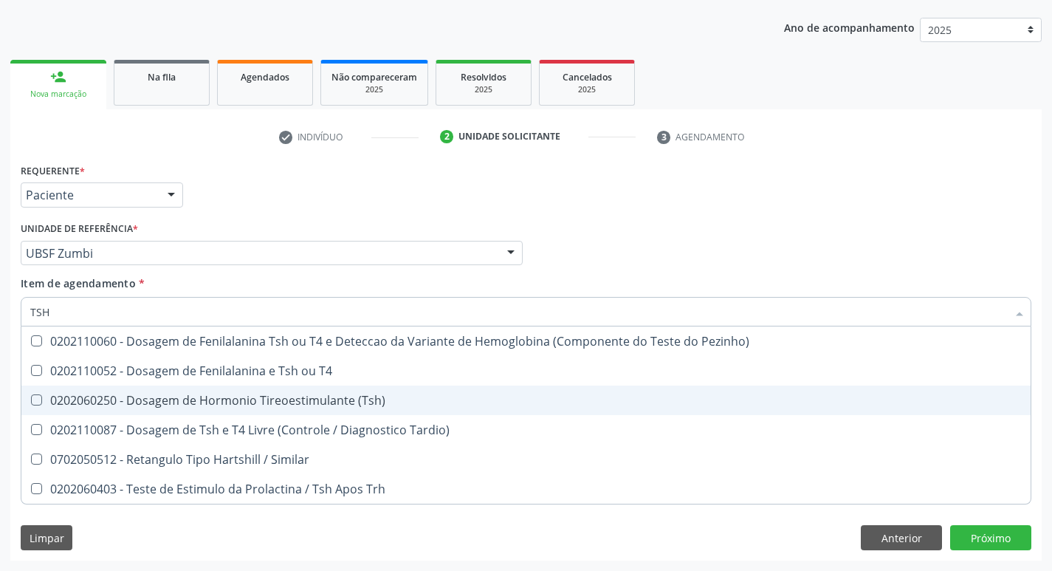
click at [333, 409] on span "0202060250 - Dosagem de Hormonio Tireoestimulante (Tsh)" at bounding box center [525, 400] width 1009 height 30
checkbox \(Tsh\) "true"
type input "TS"
checkbox \(Tsh\) "false"
checkbox Tardio\) "true"
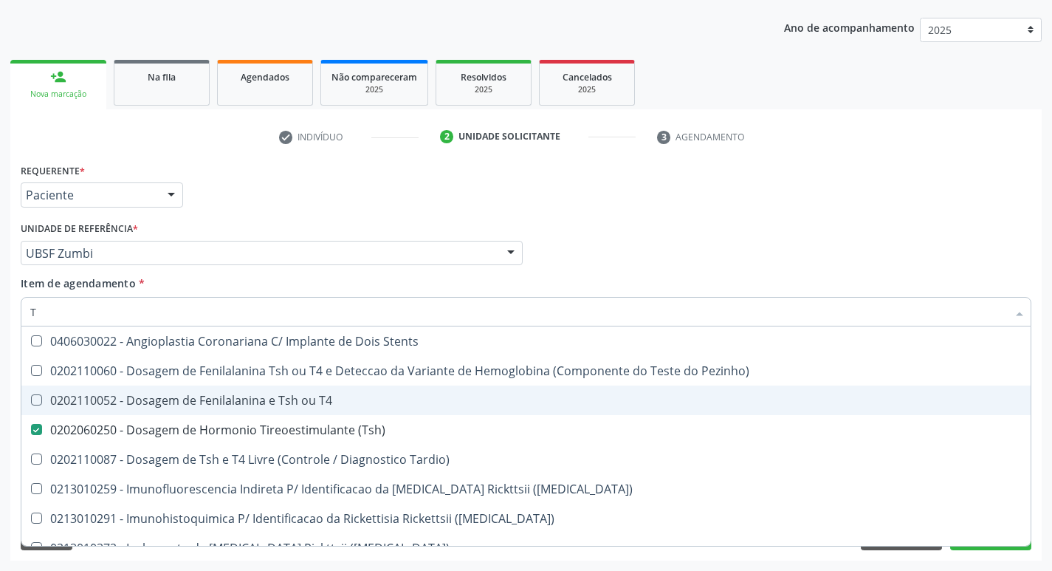
type input "T4"
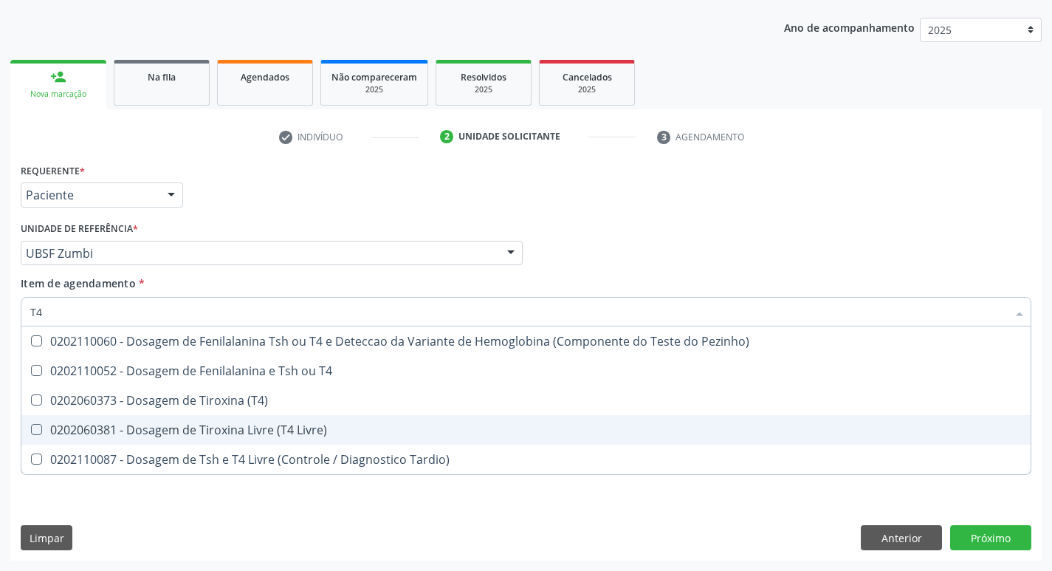
click at [344, 427] on div "0202060381 - Dosagem de Tiroxina Livre (T4 Livre)" at bounding box center [525, 430] width 991 height 12
checkbox Livre\) "true"
type input "T"
checkbox Livre\) "false"
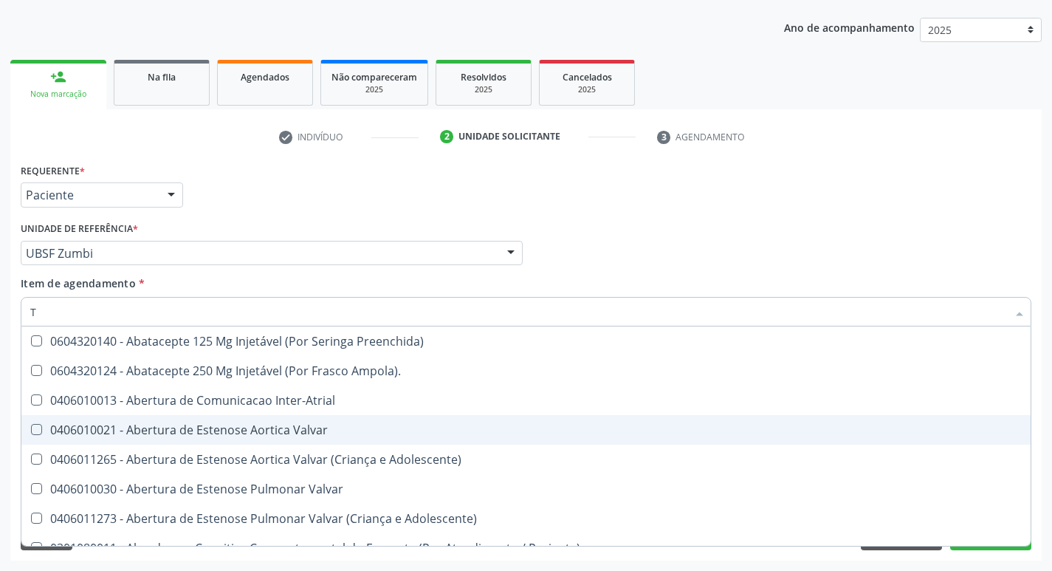
type input "TG"
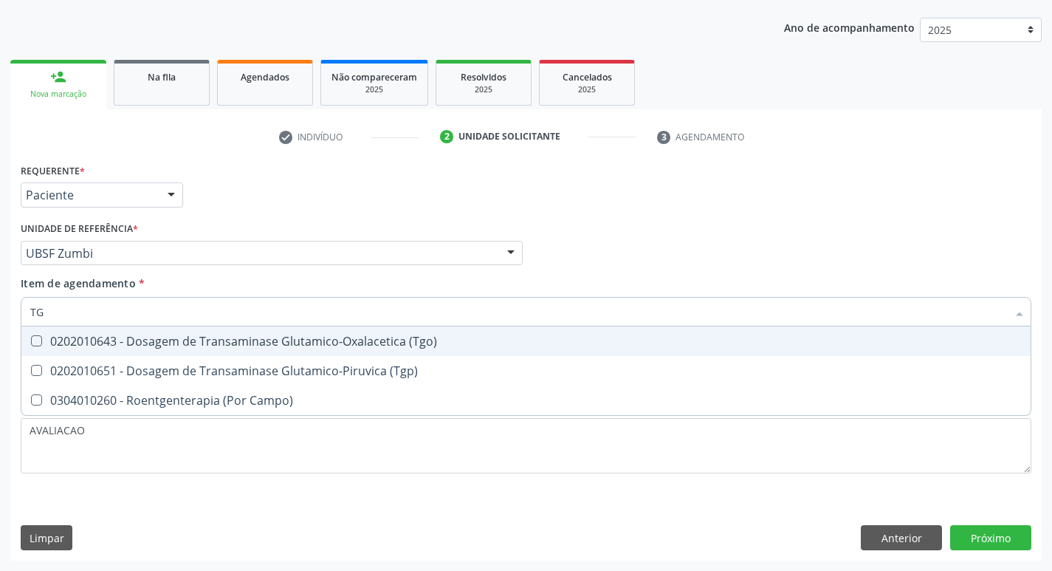
click at [328, 345] on div "0202010643 - Dosagem de Transaminase Glutamico-Oxalacetica (Tgo)" at bounding box center [525, 341] width 991 height 12
checkbox \(Tgo\) "true"
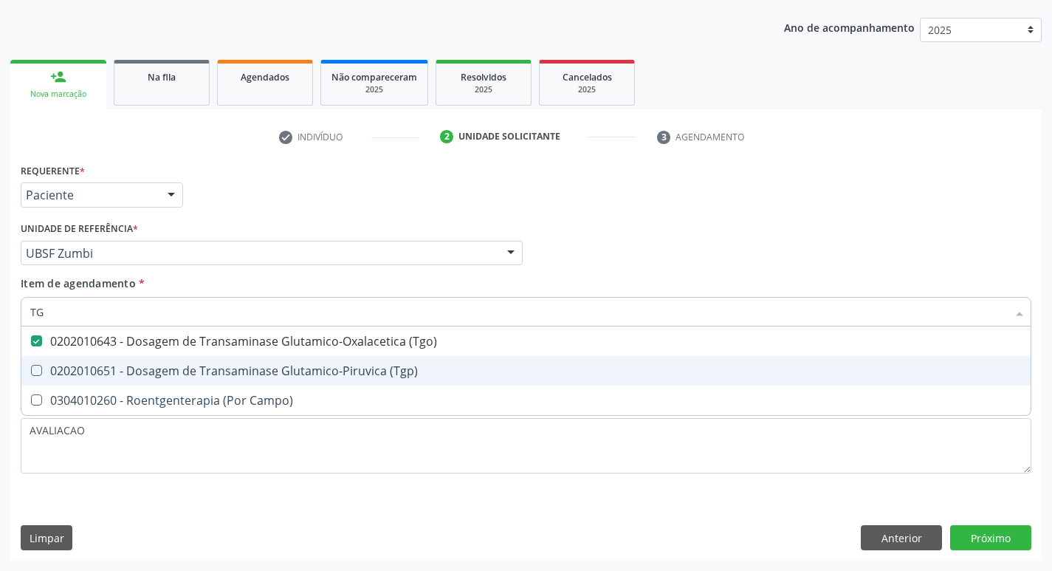
click at [330, 368] on div "0202010651 - Dosagem de Transaminase Glutamico-Piruvica (Tgp)" at bounding box center [525, 371] width 991 height 12
checkbox \(Tgp\) "true"
type input "T"
checkbox \(Tgo\) "false"
checkbox \(Tgp\) "false"
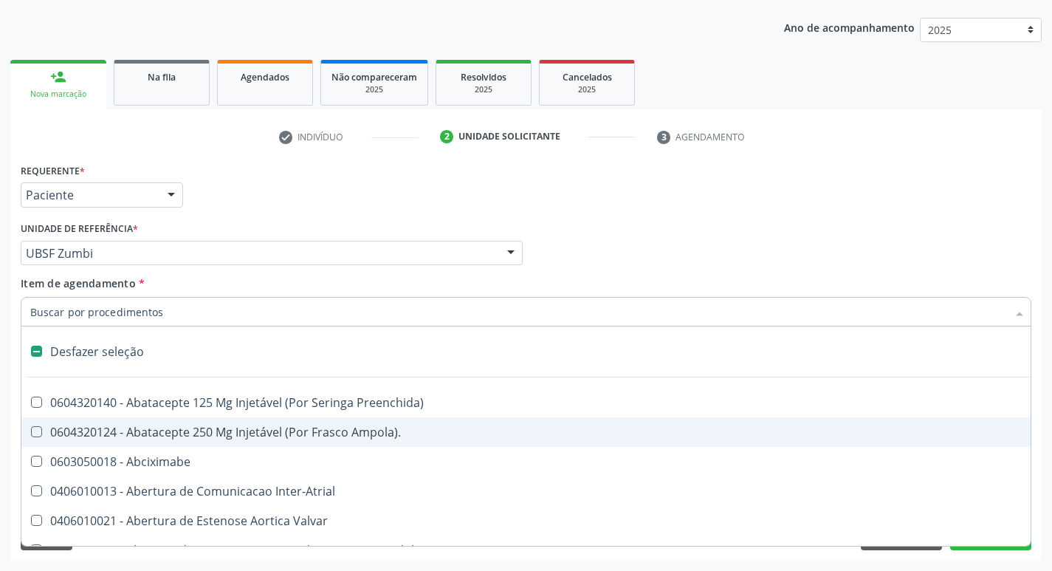
type input "G"
checkbox Aspiracao "true"
checkbox Criança "true"
checkbox Cardiaco "true"
checkbox Encefalica "true"
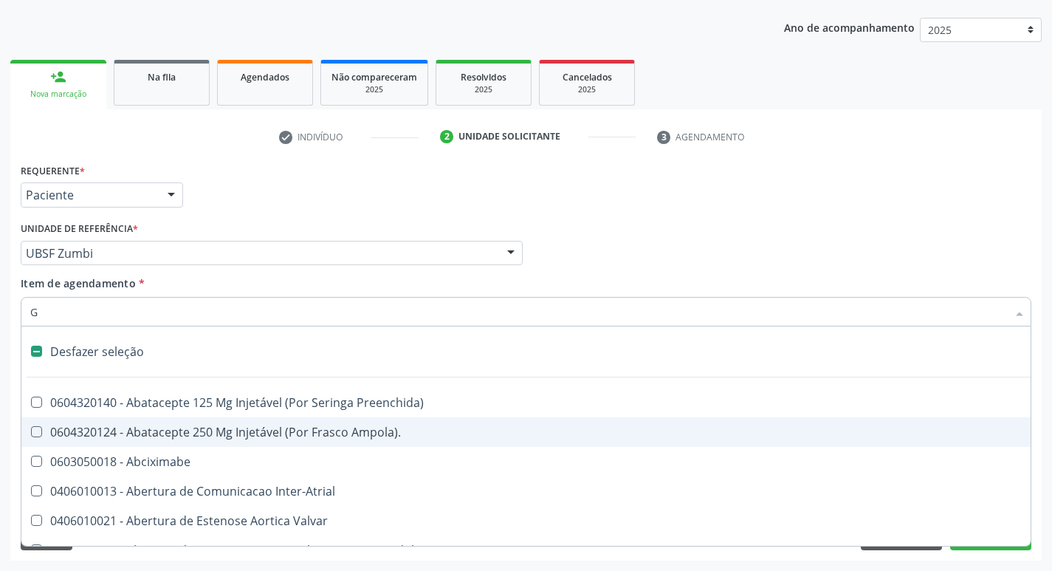
checkbox Quantitativa\) "true"
checkbox Esforco "true"
checkbox \(Dacriocintilografia\) "true"
checkbox Persistente "true"
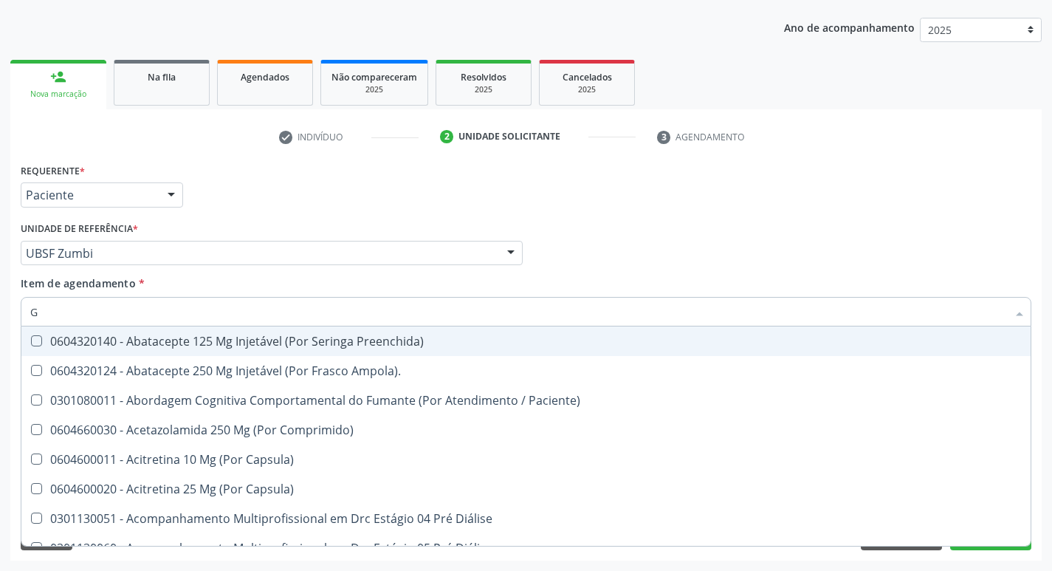
type input "GLICOSE"
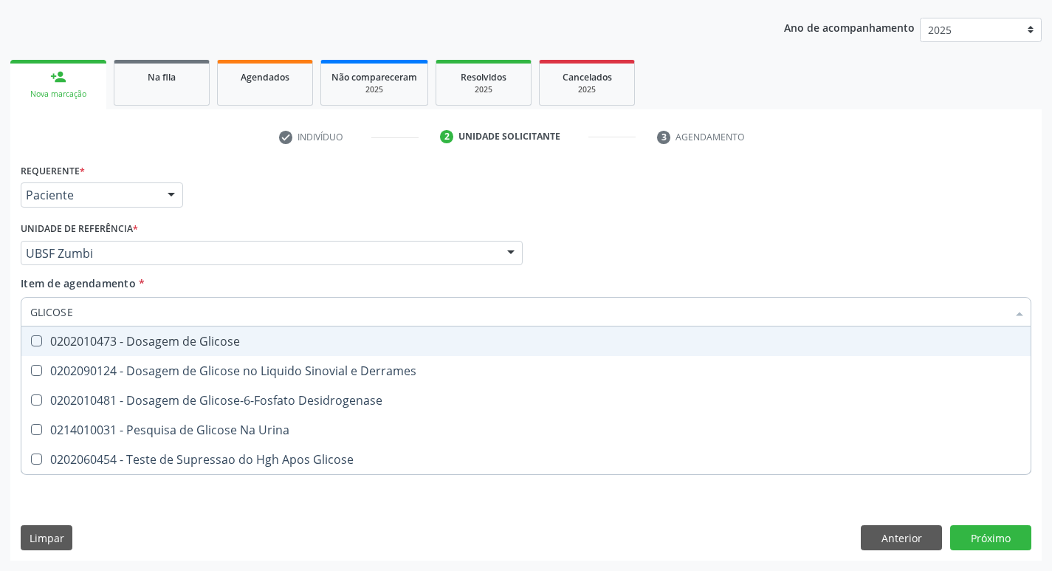
click at [207, 355] on span "0202010473 - Dosagem de Glicose" at bounding box center [525, 341] width 1009 height 30
checkbox Glicose "true"
type input "GLICOS"
checkbox Glicose "false"
checkbox Derrames "true"
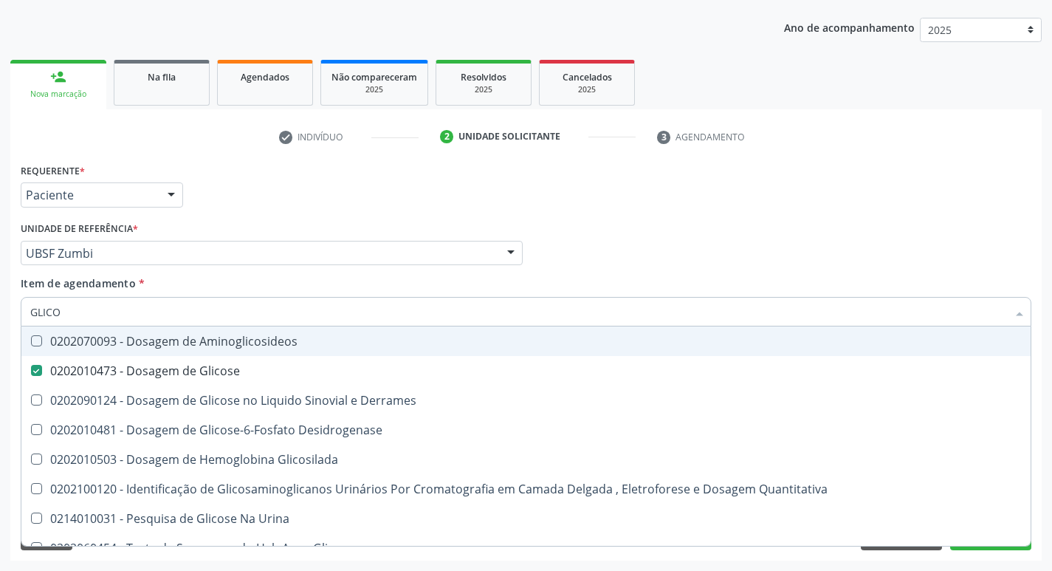
type input "GLIC"
checkbox Glicose "false"
checkbox Derrames "false"
type input "G"
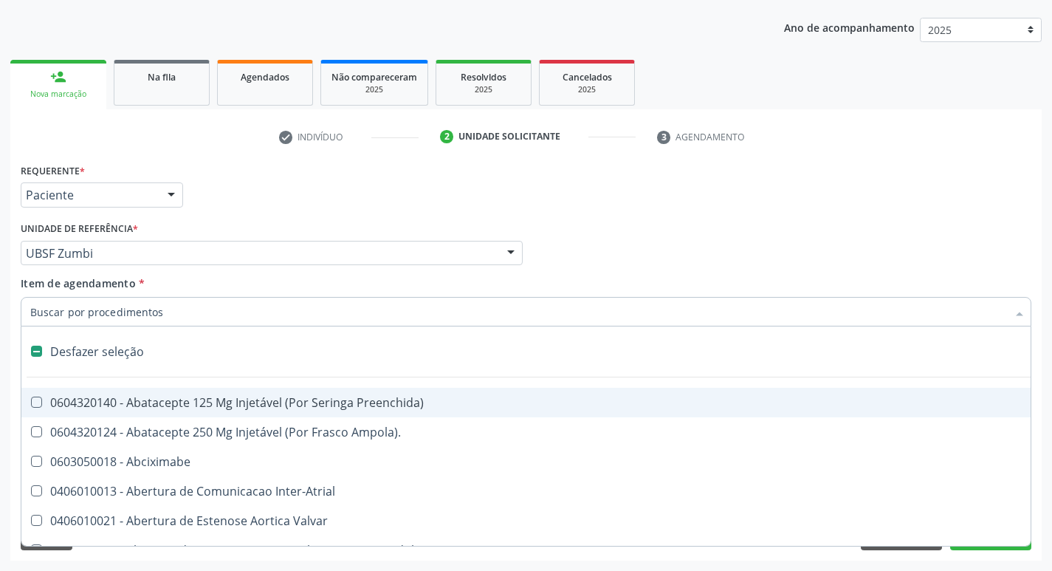
type input "2"
checkbox Leprae "true"
checkbox Biologica "true"
checkbox Vagina "true"
checkbox Internado "true"
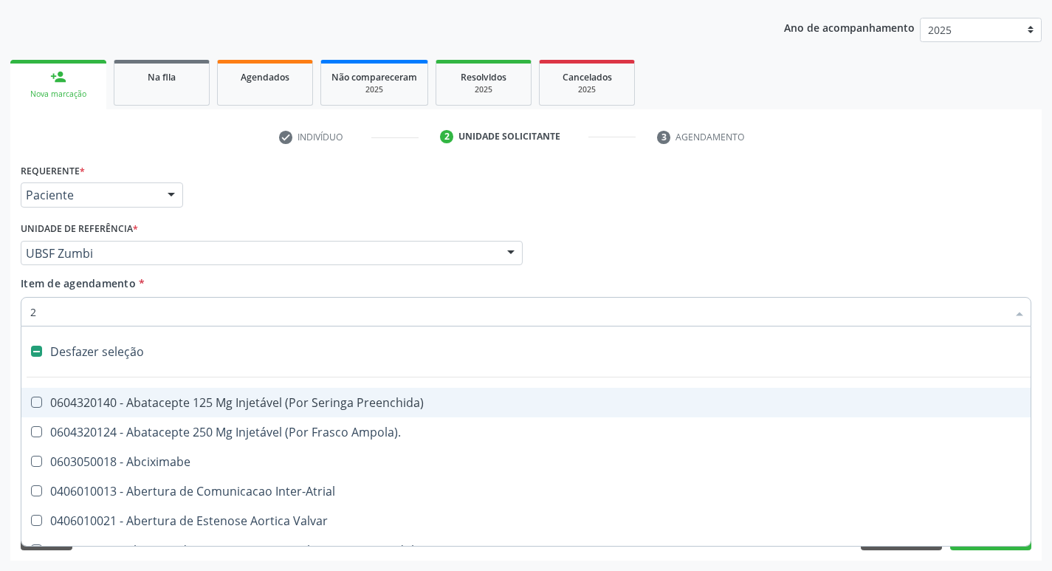
checkbox Anos\) "true"
checkbox Congenita "true"
checkbox Adolescente\) "true"
checkbox Congenita "true"
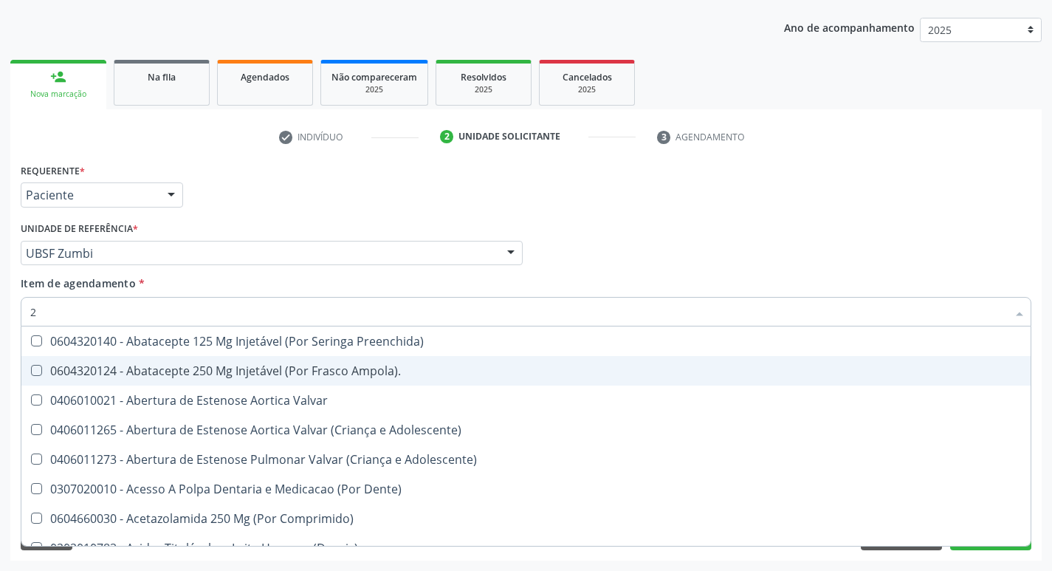
type input "20205001"
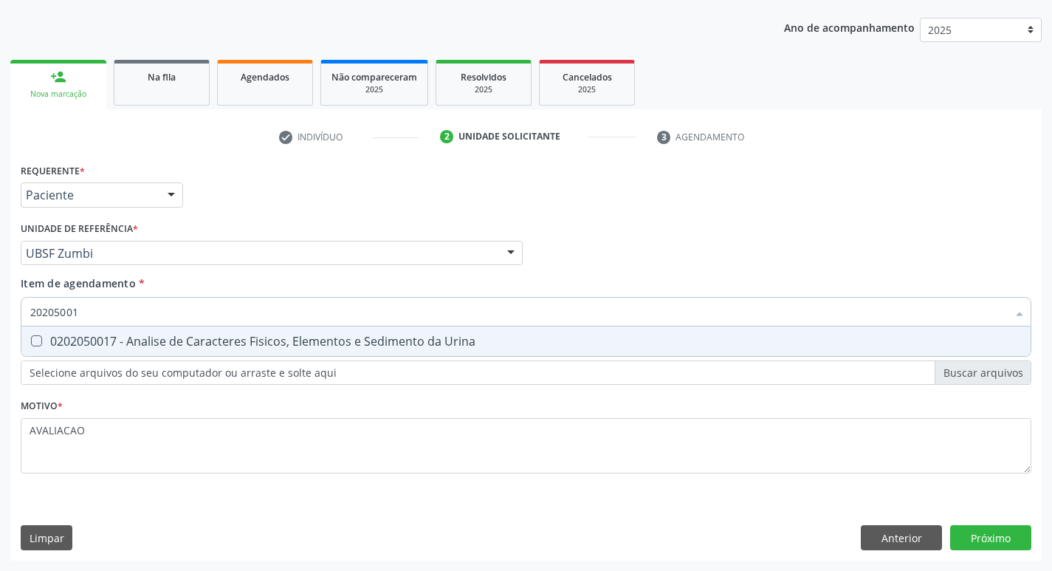
click at [207, 346] on div "0202050017 - Analise de Caracteres Fisicos, Elementos e Sedimento da Urina" at bounding box center [525, 341] width 991 height 12
checkbox Urina "true"
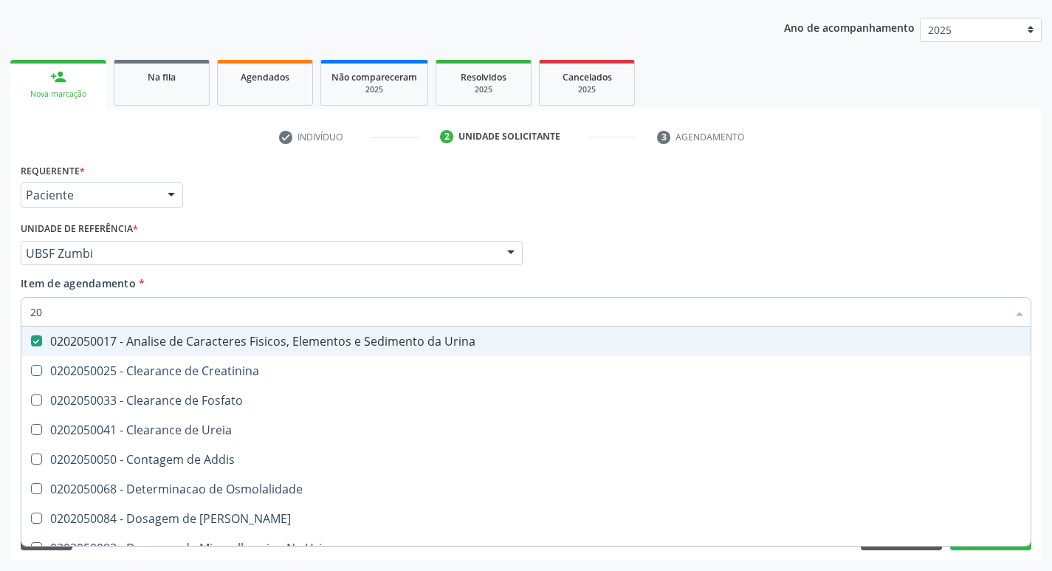
type input "2"
checkbox Urina "false"
checkbox Ureia "false"
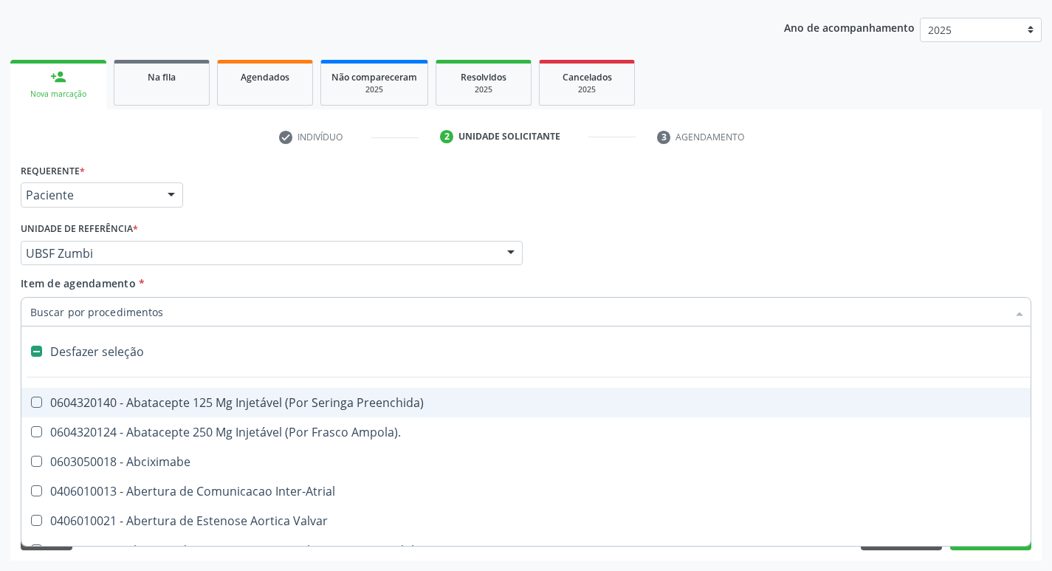
type input "P"
checkbox Urina "false"
checkbox Aortico "true"
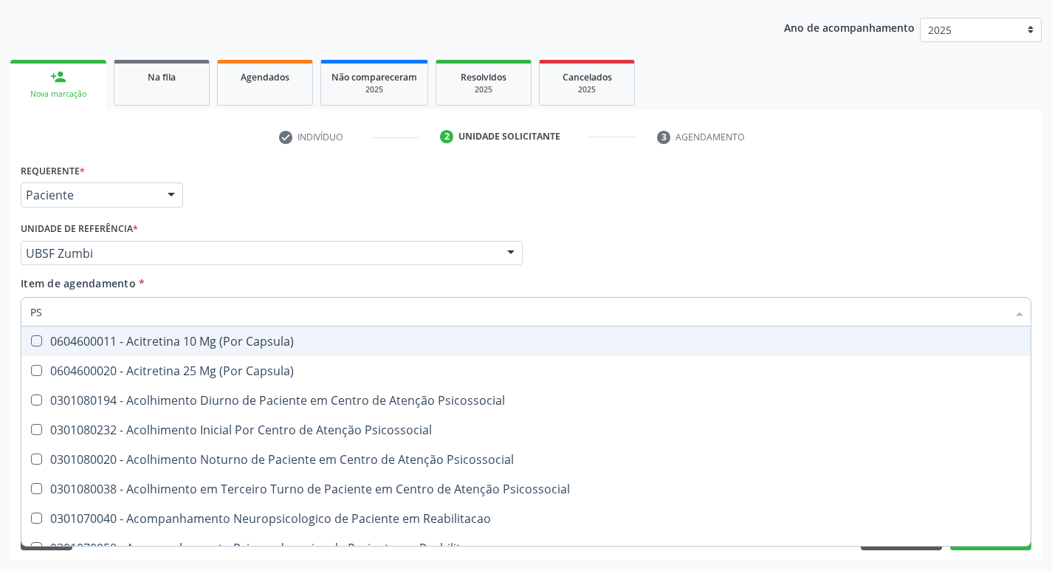
type input "PSA"
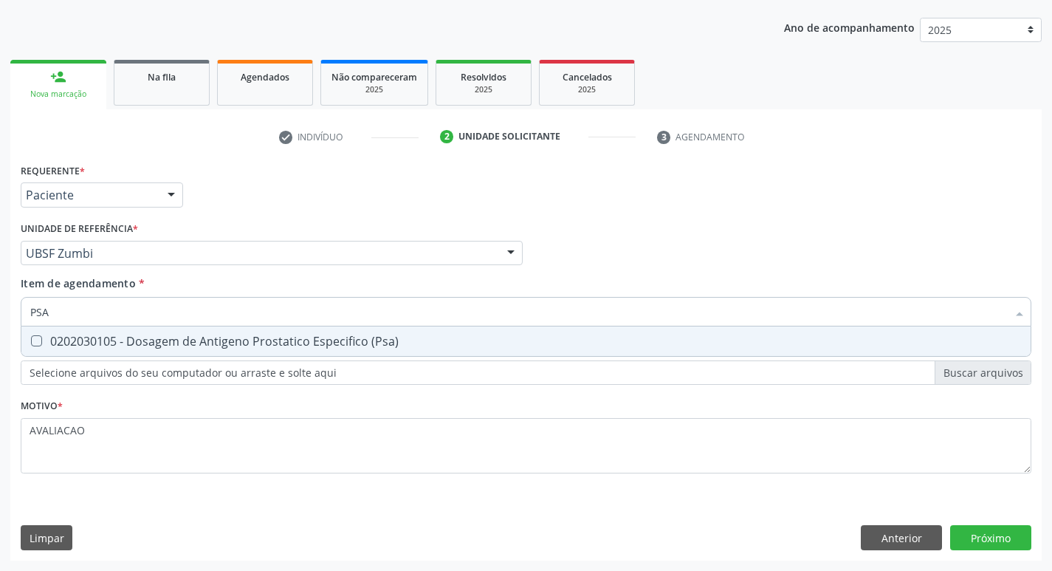
click at [242, 337] on div "0202030105 - Dosagem de Antigeno Prostatico Especifico (Psa)" at bounding box center [525, 341] width 991 height 12
checkbox \(Psa\) "true"
type input "PS"
checkbox \(Psa\) "false"
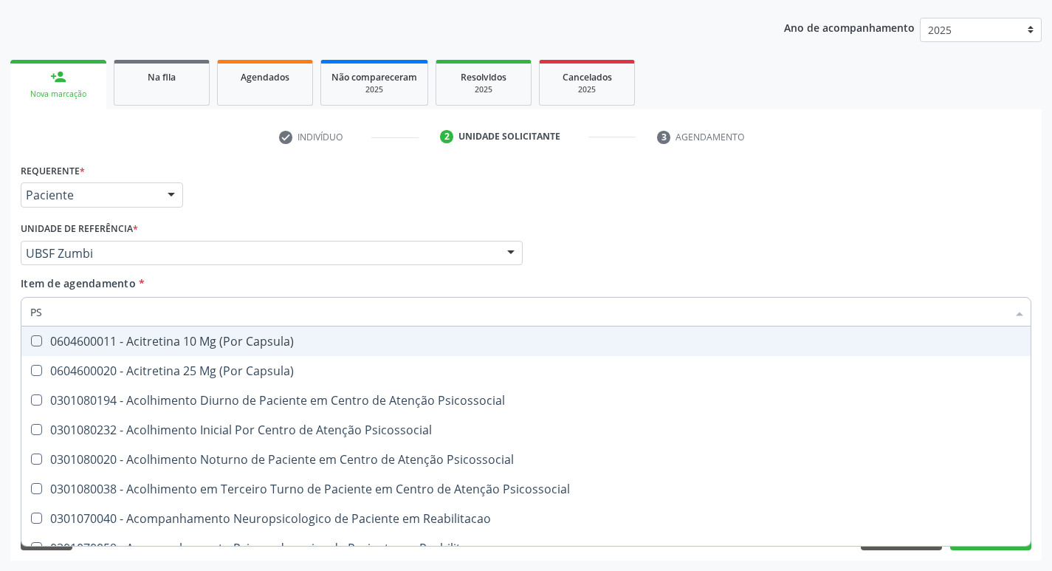
type input "P"
checkbox \(Psa\) "false"
checkbox Capsula\) "true"
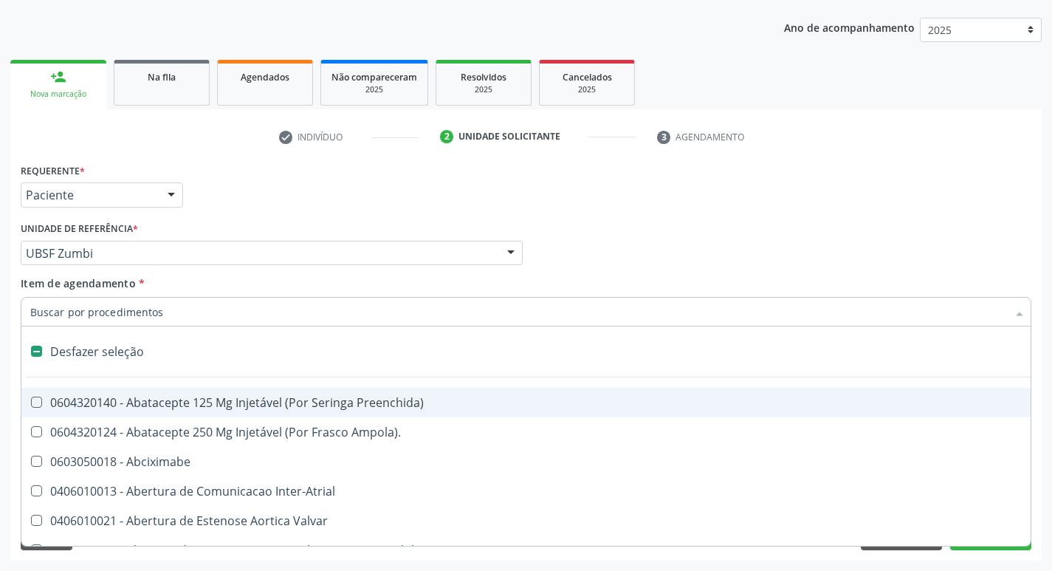
click at [872, 176] on div "Requerente * Paciente Profissional de Saúde Paciente Nenhum resultado encontrad…" at bounding box center [526, 188] width 1018 height 58
checkbox Ampola\)\ "true"
checkbox Abciximabe "true"
checkbox Inter-Atrial "true"
checkbox Valvar "true"
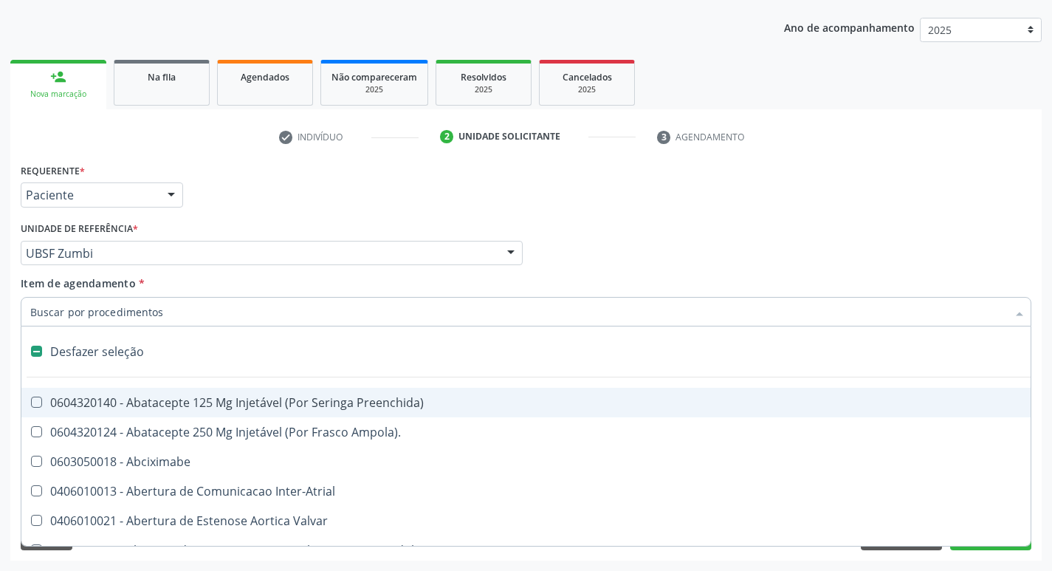
checkbox Adolescente\) "true"
checkbox Valvar "true"
checkbox Adolescente\) "true"
checkbox Paciente\) "true"
checkbox Dente\) "true"
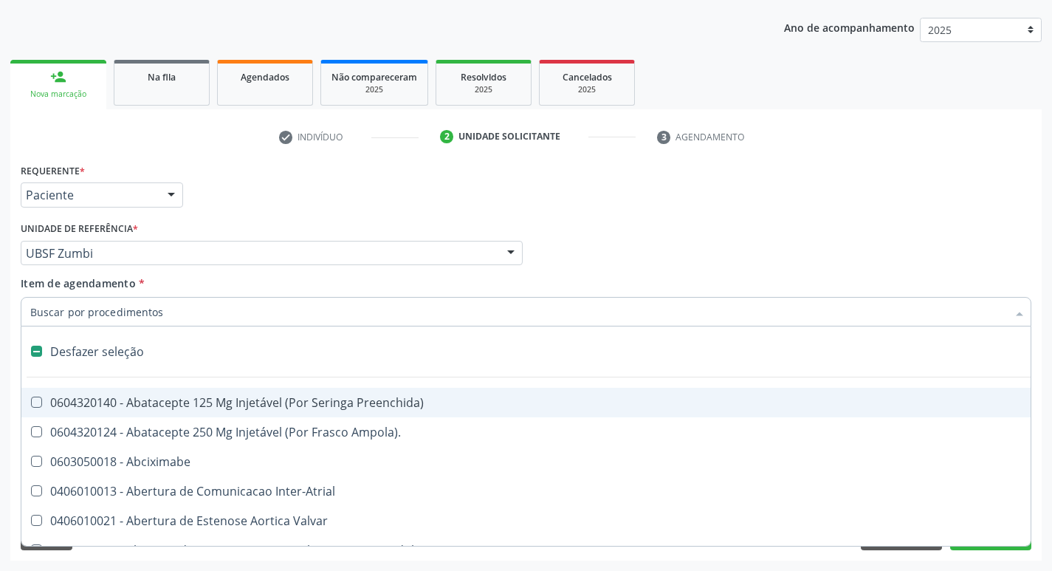
checkbox Comprimido\) "true"
checkbox \(Dornic\) "true"
checkbox Urina "false"
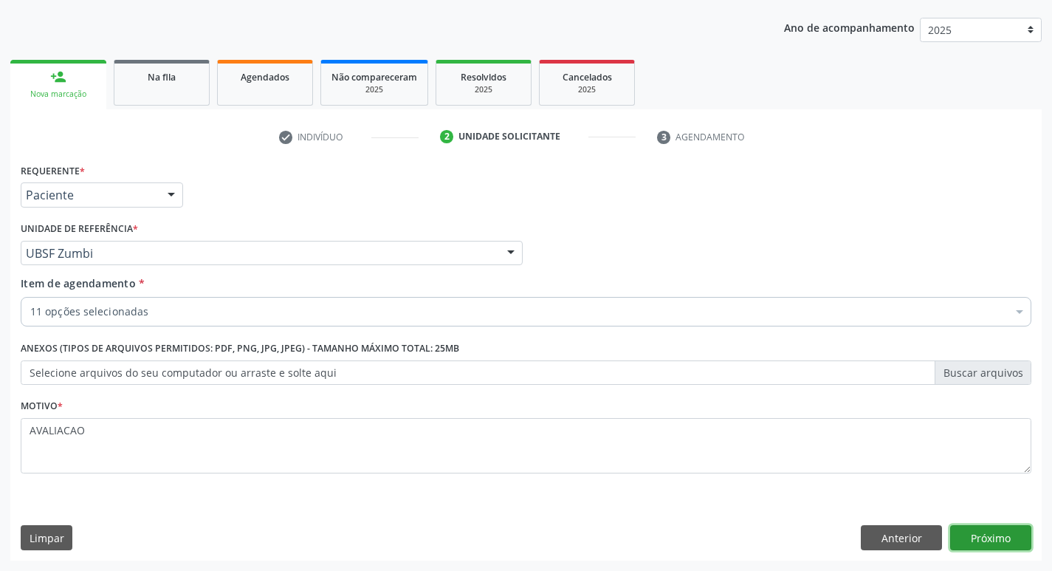
click at [999, 529] on button "Próximo" at bounding box center [990, 537] width 81 height 25
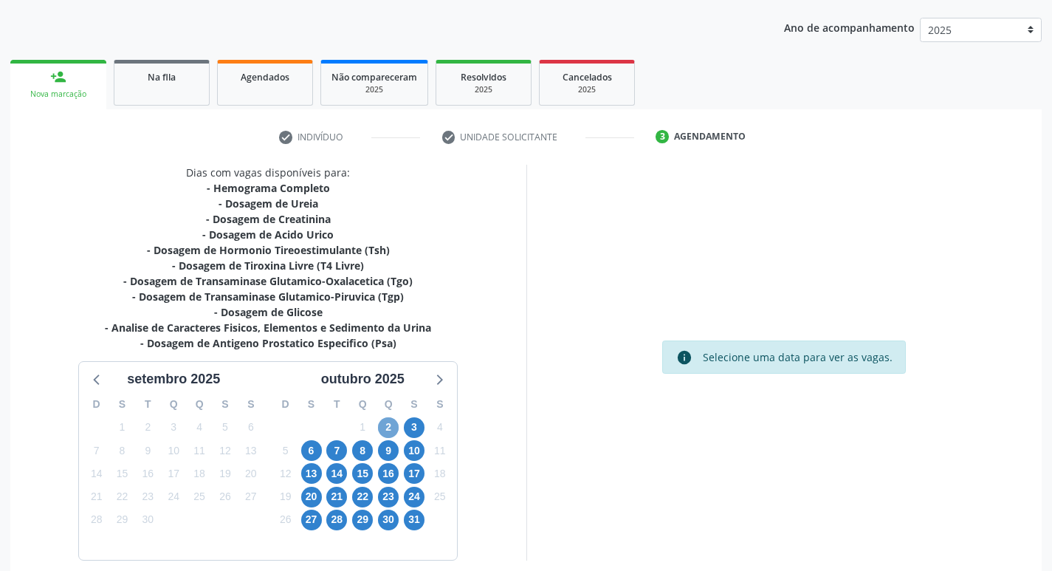
click at [392, 435] on span "2" at bounding box center [388, 427] width 21 height 21
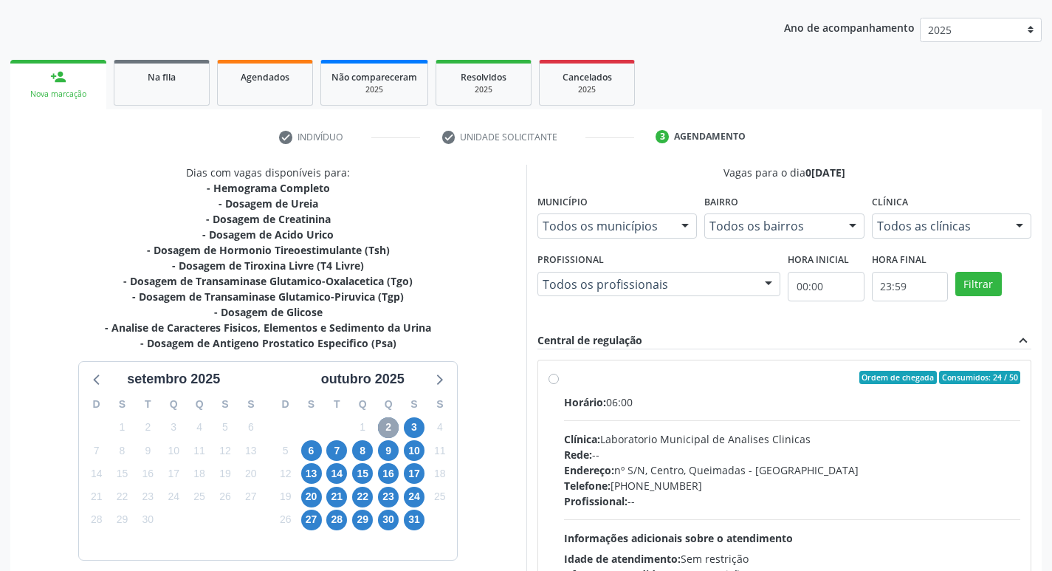
scroll to position [227, 0]
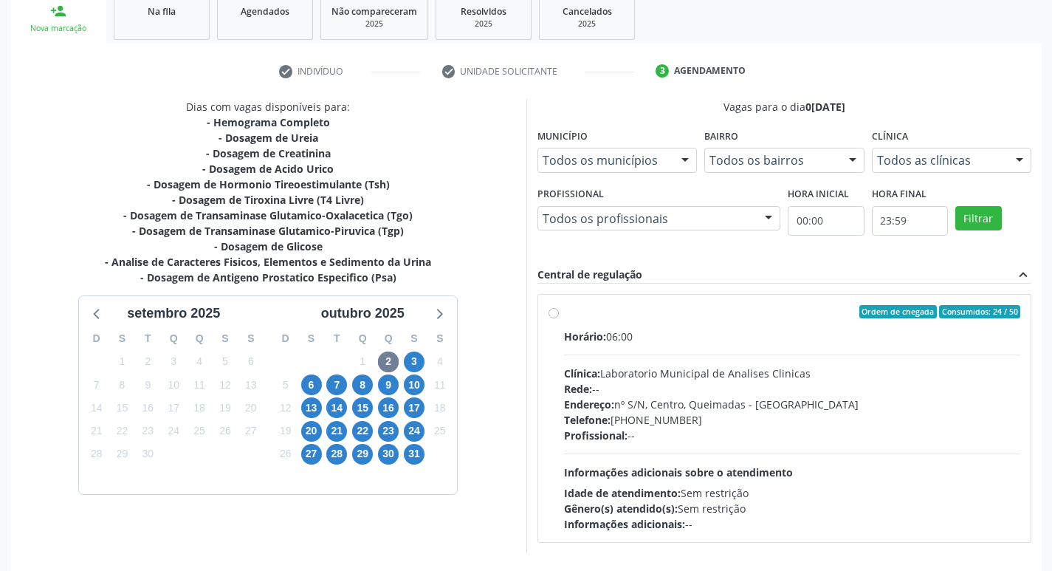
click at [790, 340] on div "Horário: 06:00" at bounding box center [792, 335] width 457 height 15
click at [559, 318] on input "Ordem de chegada Consumidos: 24 / 50 Horário: 06:00 Clínica: Laboratorio Munici…" at bounding box center [553, 311] width 10 height 13
radio input "true"
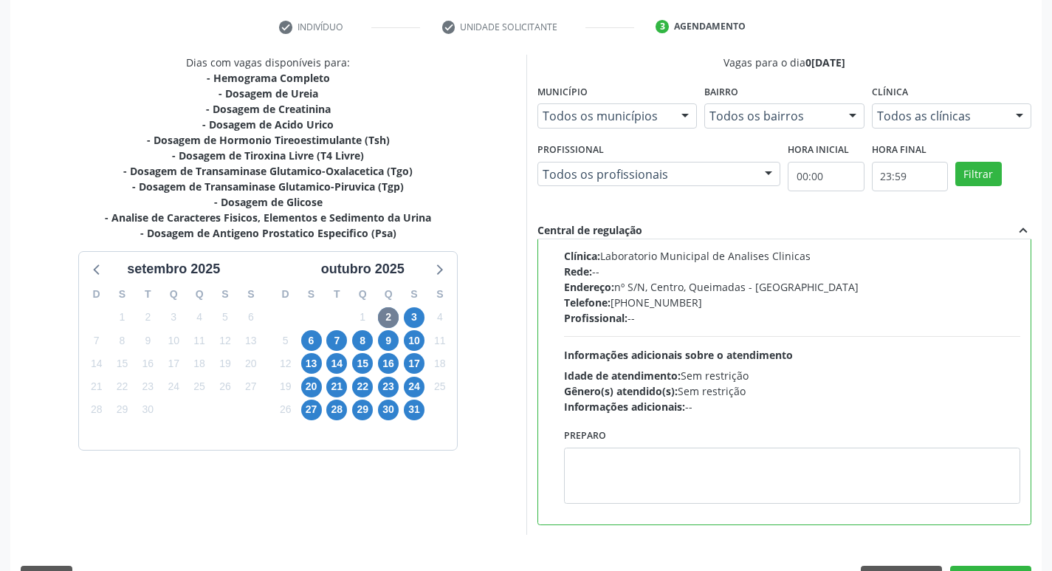
scroll to position [311, 0]
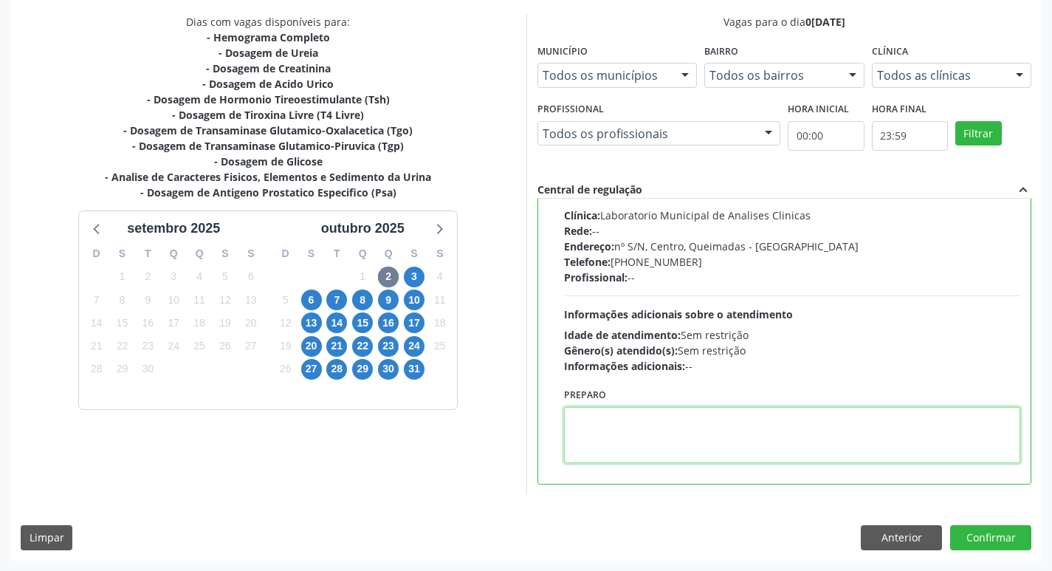
click at [675, 439] on textarea at bounding box center [792, 435] width 457 height 56
paste textarea "IR EM [GEOGRAPHIC_DATA]"
type textarea "IR EM [GEOGRAPHIC_DATA]"
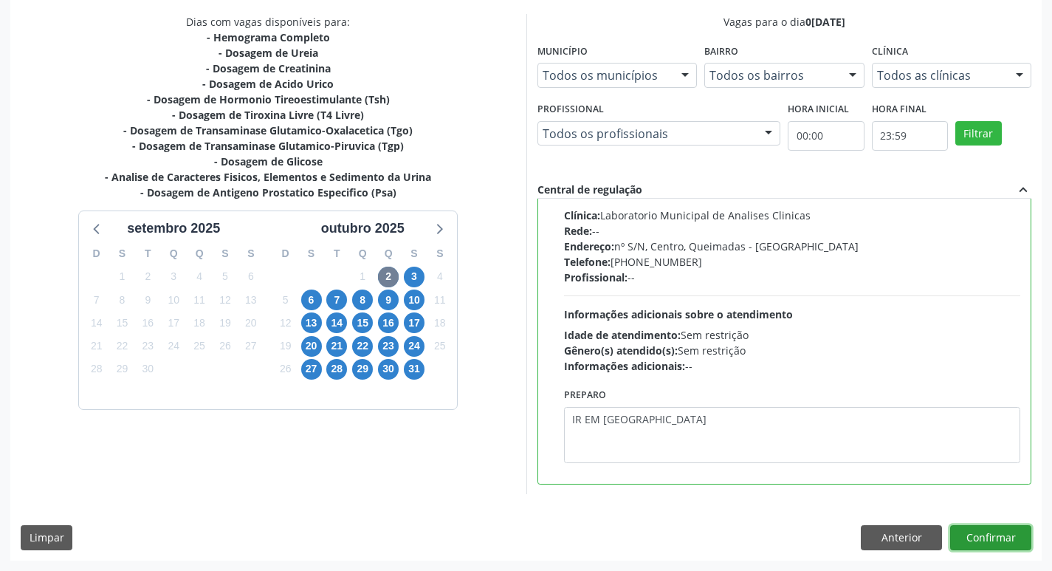
click at [994, 529] on button "Confirmar" at bounding box center [990, 537] width 81 height 25
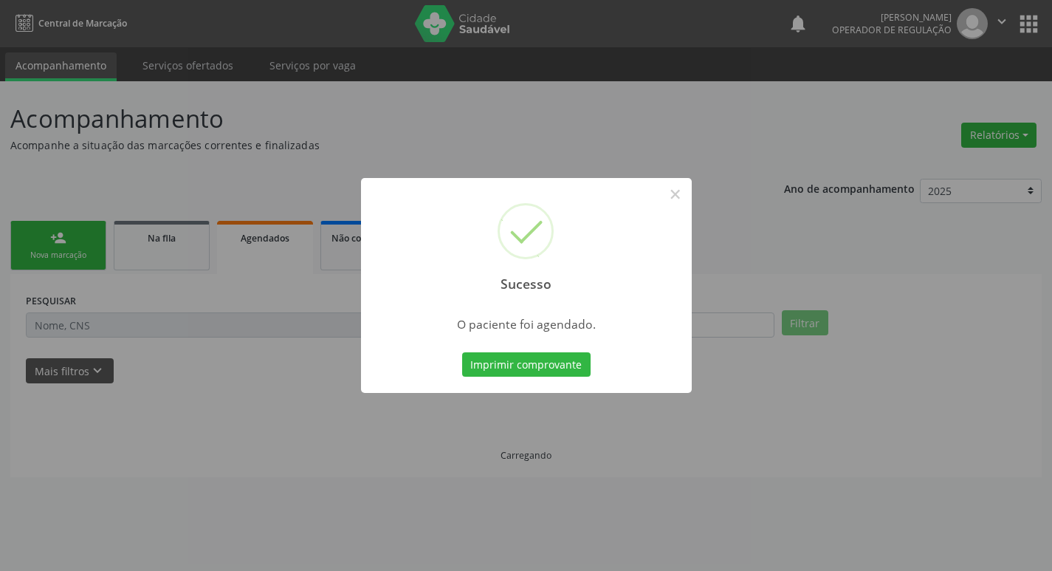
scroll to position [0, 0]
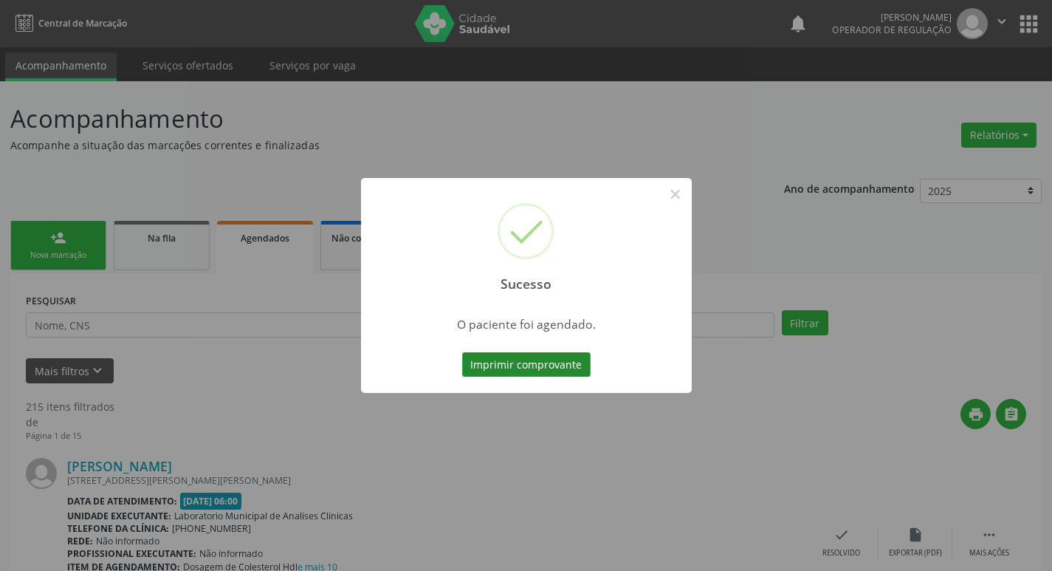
click at [488, 363] on button "Imprimir comprovante" at bounding box center [526, 364] width 128 height 25
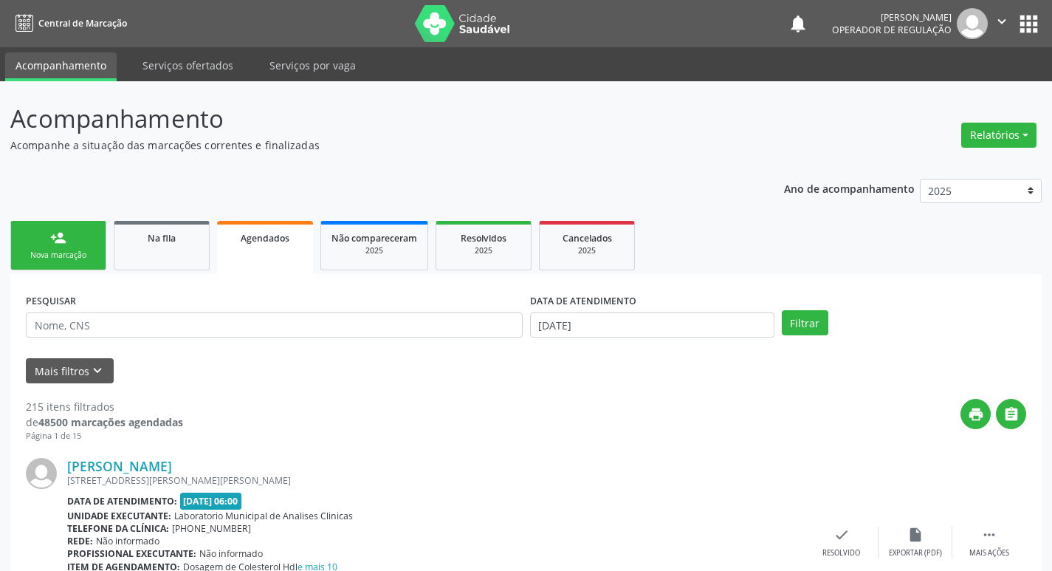
click at [84, 248] on link "person_add Nova marcação" at bounding box center [58, 245] width 96 height 49
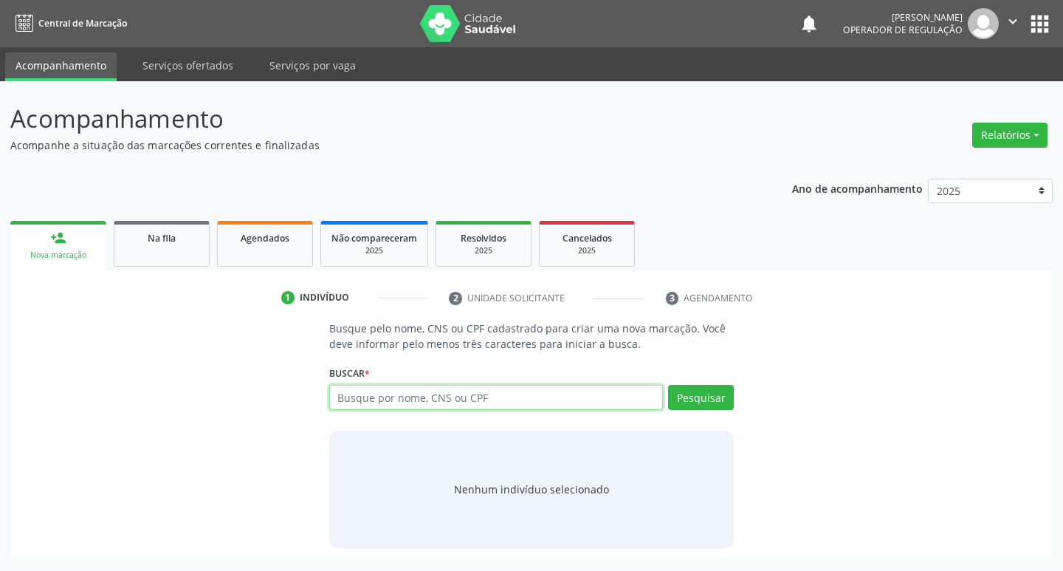
click at [365, 402] on input "text" at bounding box center [496, 397] width 334 height 25
type input "706909105128337"
click at [708, 402] on button "Pesquisar" at bounding box center [701, 397] width 66 height 25
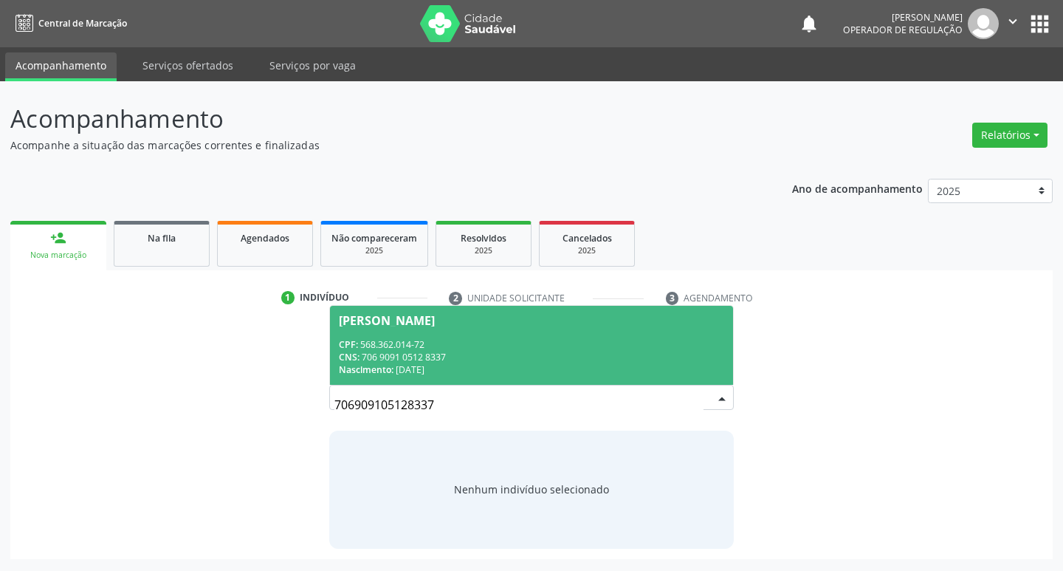
click at [427, 342] on div "CPF: 568.362.014-72" at bounding box center [532, 344] width 386 height 13
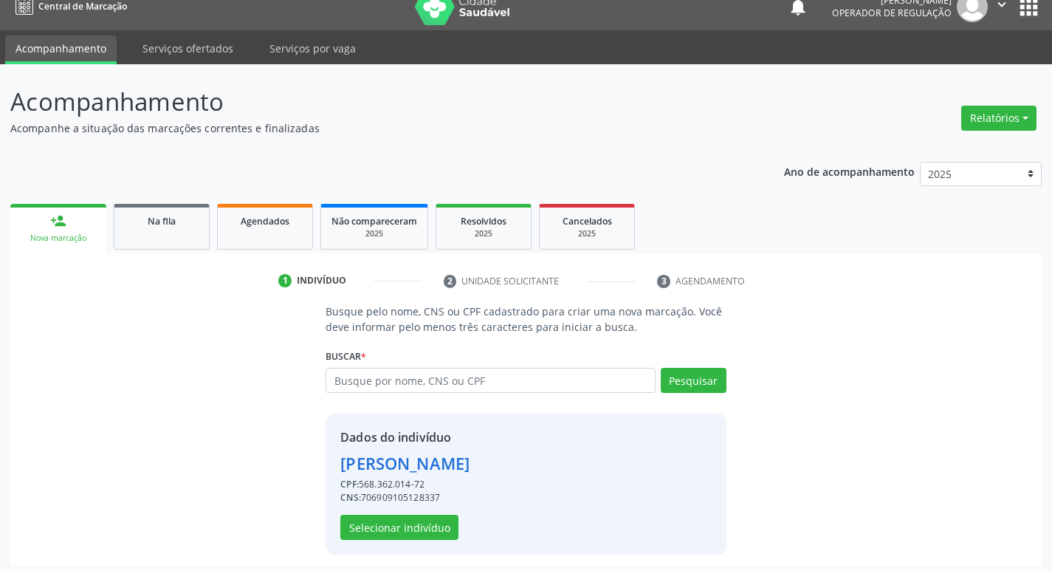
scroll to position [21, 0]
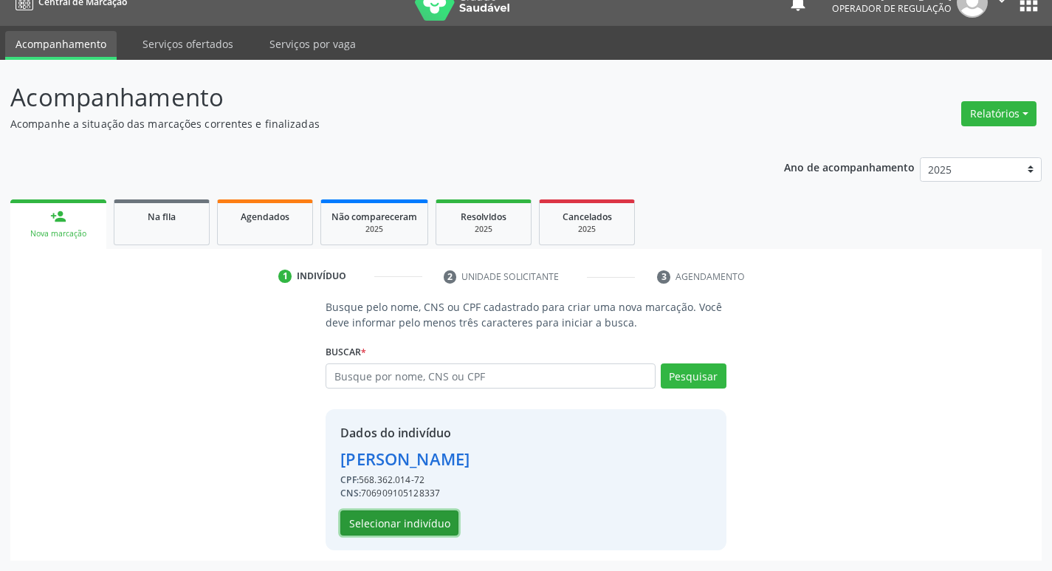
click at [361, 526] on button "Selecionar indivíduo" at bounding box center [399, 522] width 118 height 25
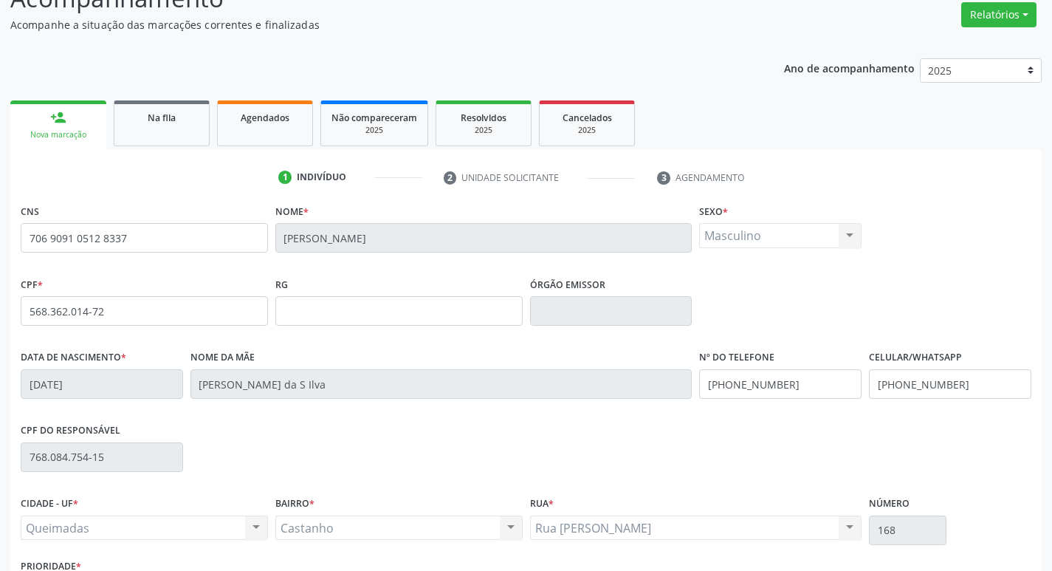
scroll to position [230, 0]
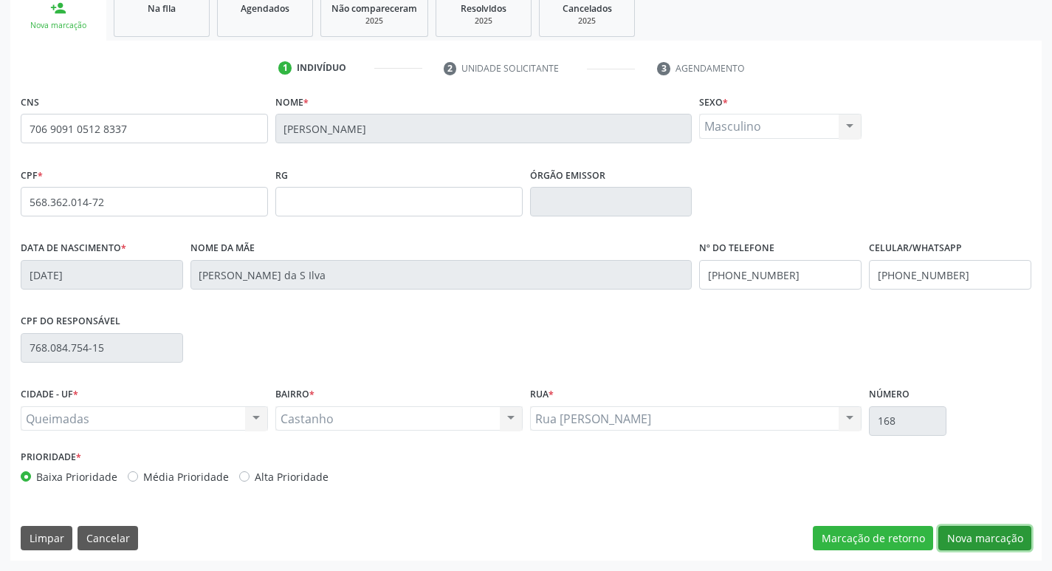
click at [968, 529] on button "Nova marcação" at bounding box center [984, 538] width 93 height 25
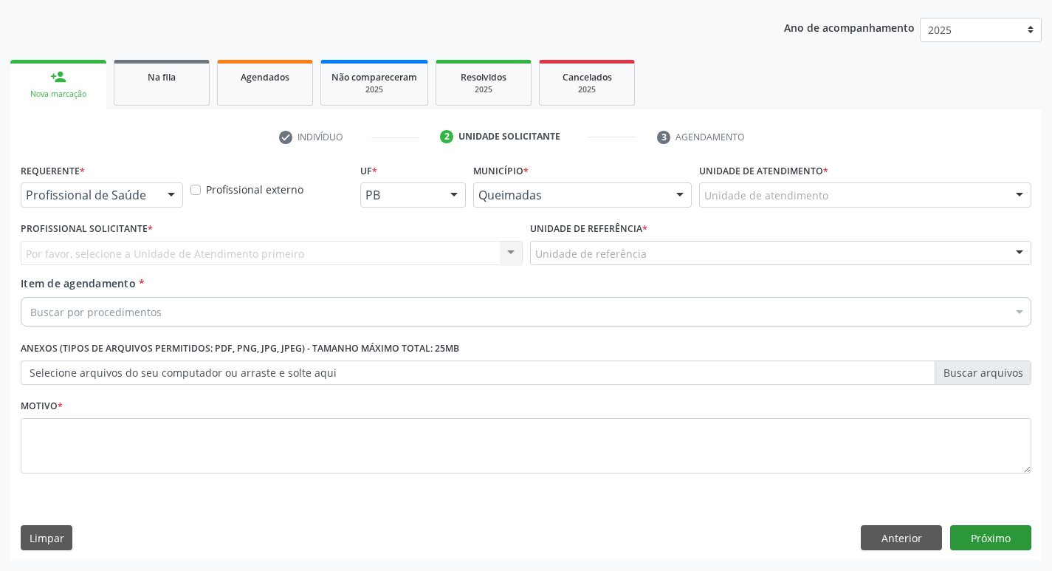
scroll to position [161, 0]
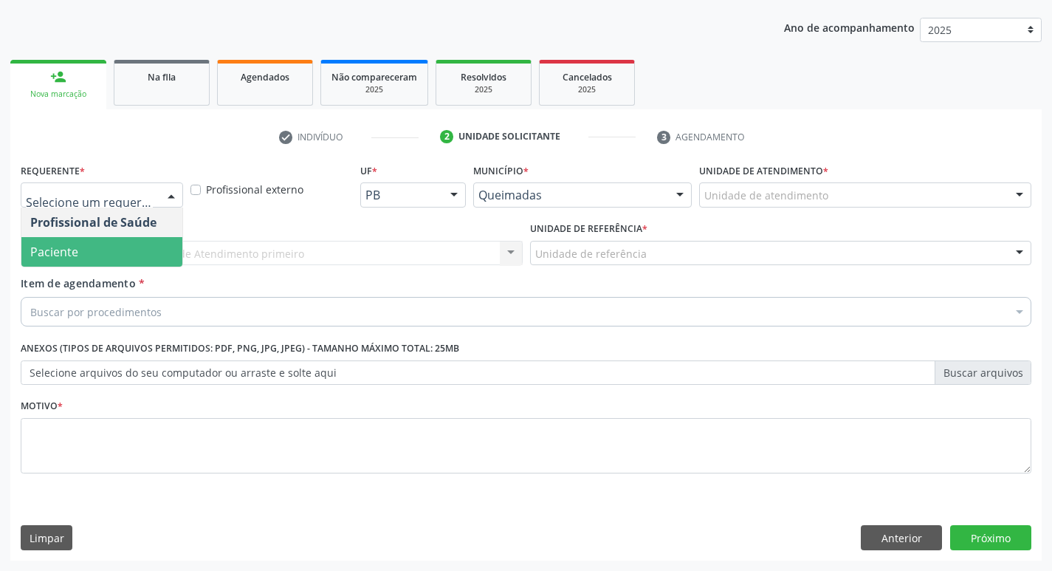
click at [95, 251] on span "Paciente" at bounding box center [101, 252] width 161 height 30
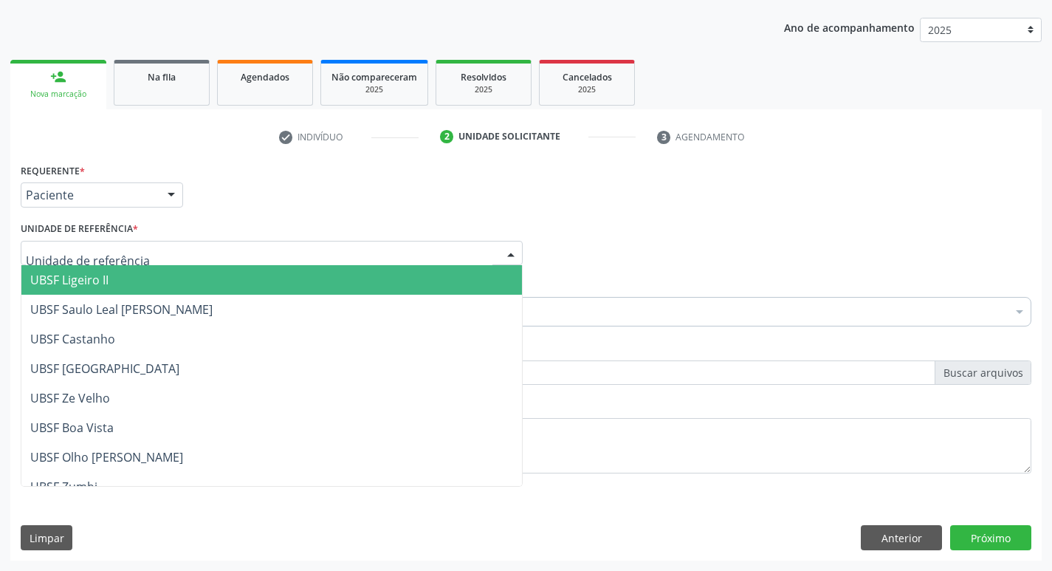
click at [116, 241] on div at bounding box center [272, 253] width 502 height 25
type input "H"
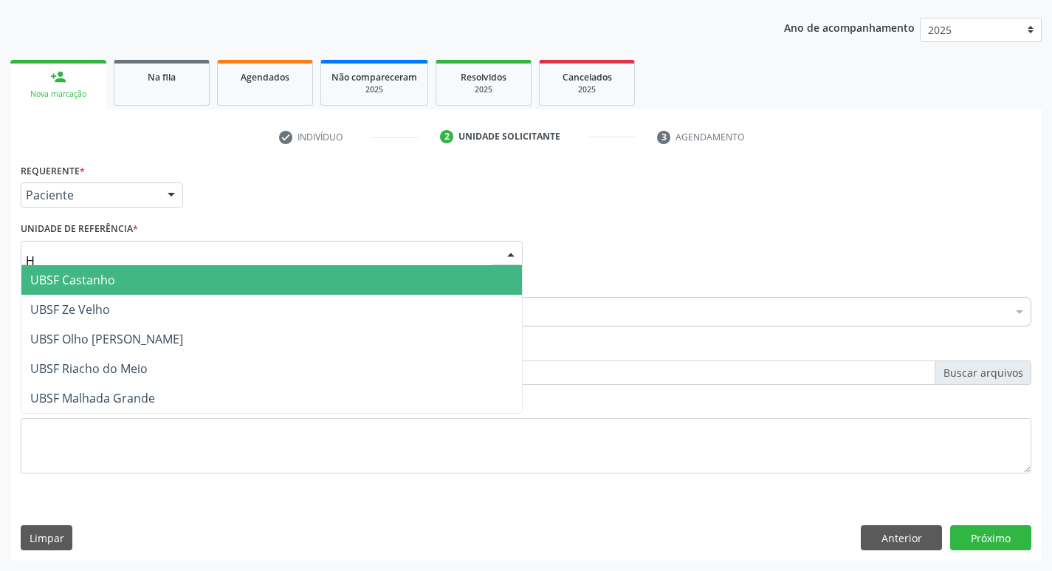
click at [91, 282] on span "UBSF Castanho" at bounding box center [72, 280] width 85 height 16
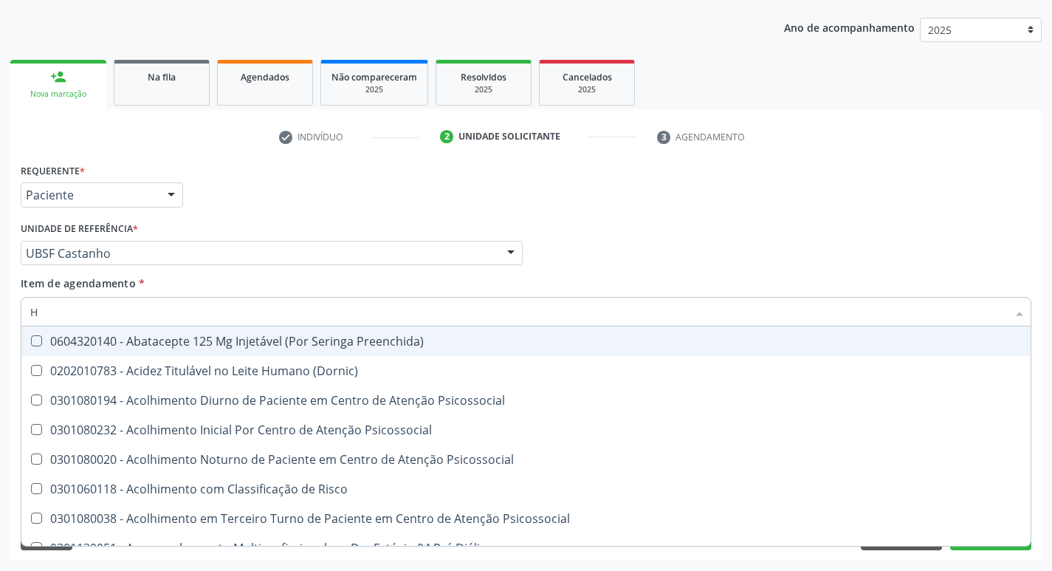
type input "HEMOGR"
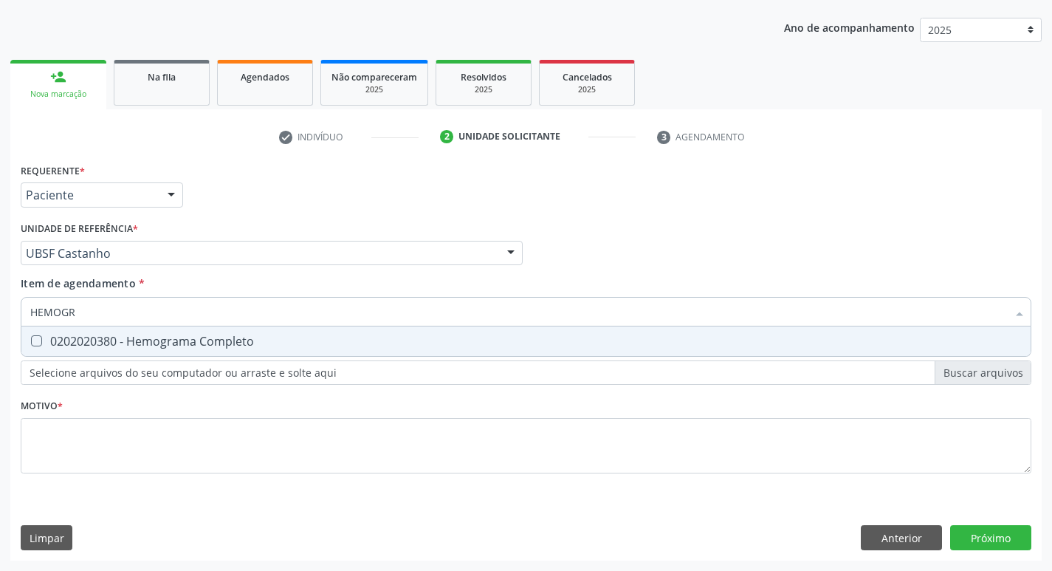
click at [176, 339] on div "0202020380 - Hemograma Completo" at bounding box center [525, 341] width 991 height 12
checkbox Completo "true"
type input "HEMOG"
checkbox Completo "false"
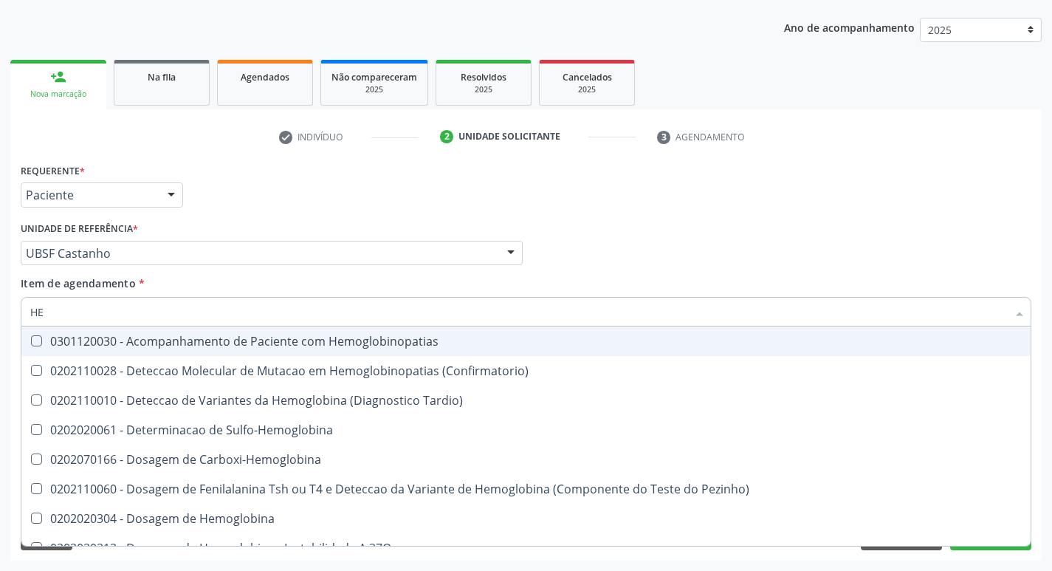
type input "H"
type input "C"
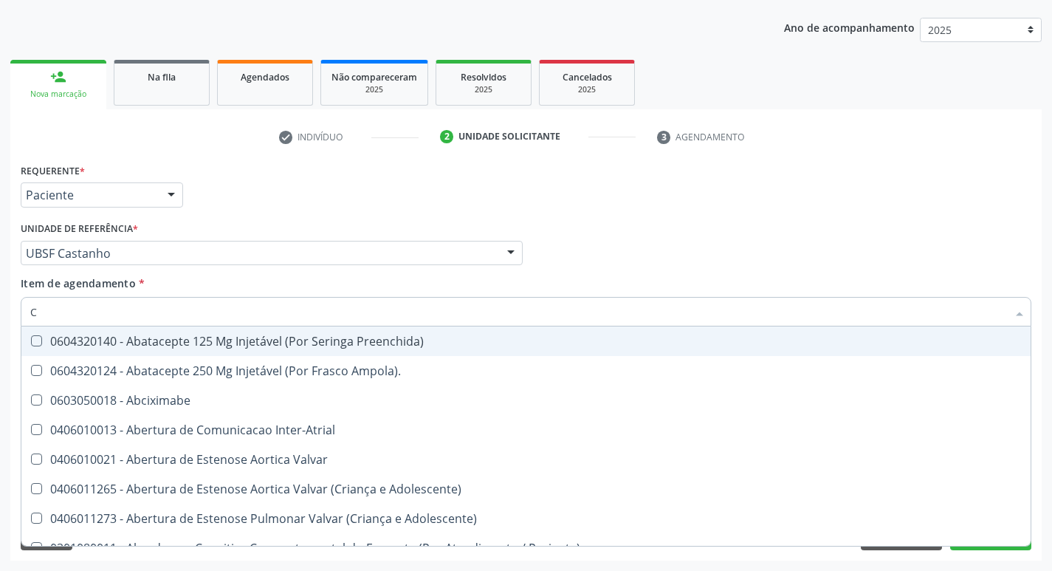
checkbox Capsula\) "false"
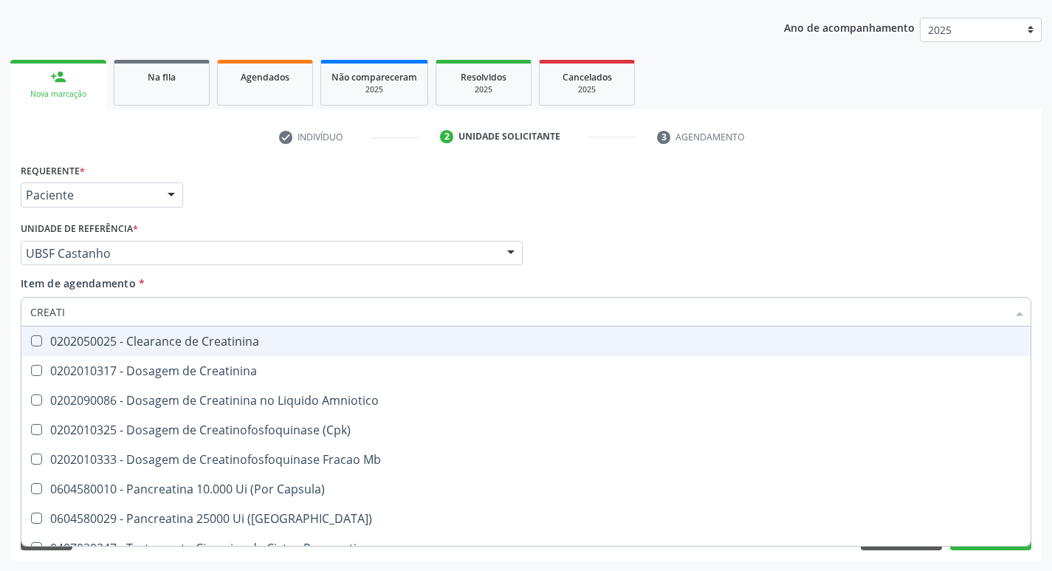
type input "CREATIN"
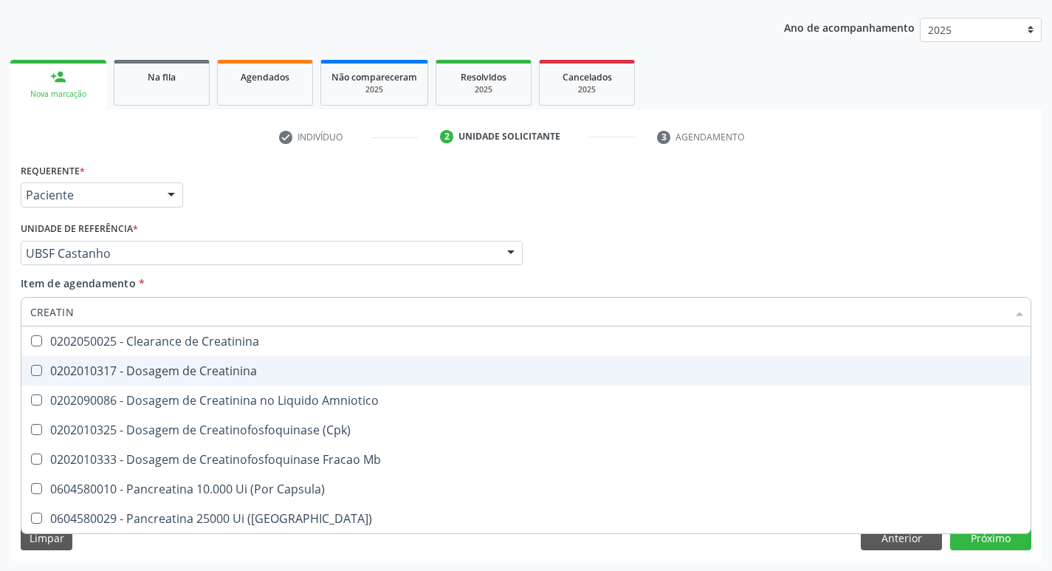
click at [210, 376] on div "0202010317 - Dosagem de Creatinina" at bounding box center [525, 371] width 991 height 12
checkbox Creatinina "true"
type input "CREAT"
checkbox Creatinina "false"
checkbox Amniotico "true"
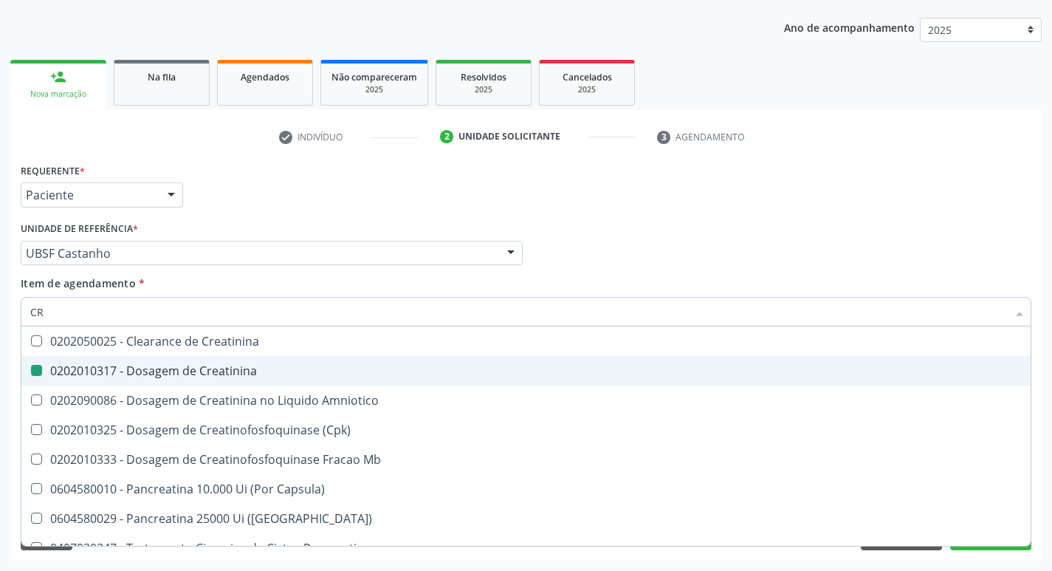
type input "C"
checkbox Amniotico "false"
checkbox Mb "false"
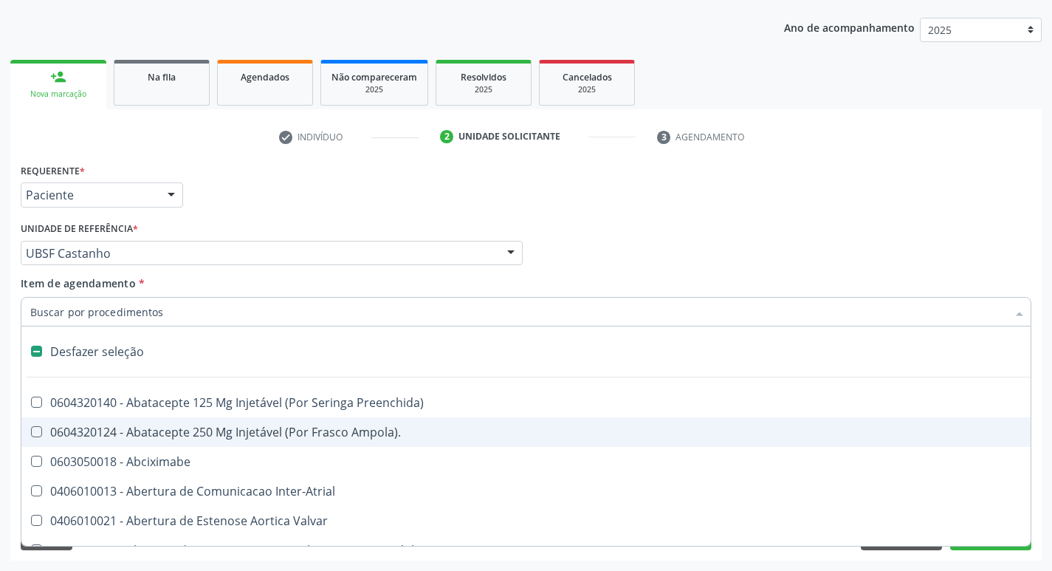
type input "G"
checkbox Criança "true"
checkbox Persistente "true"
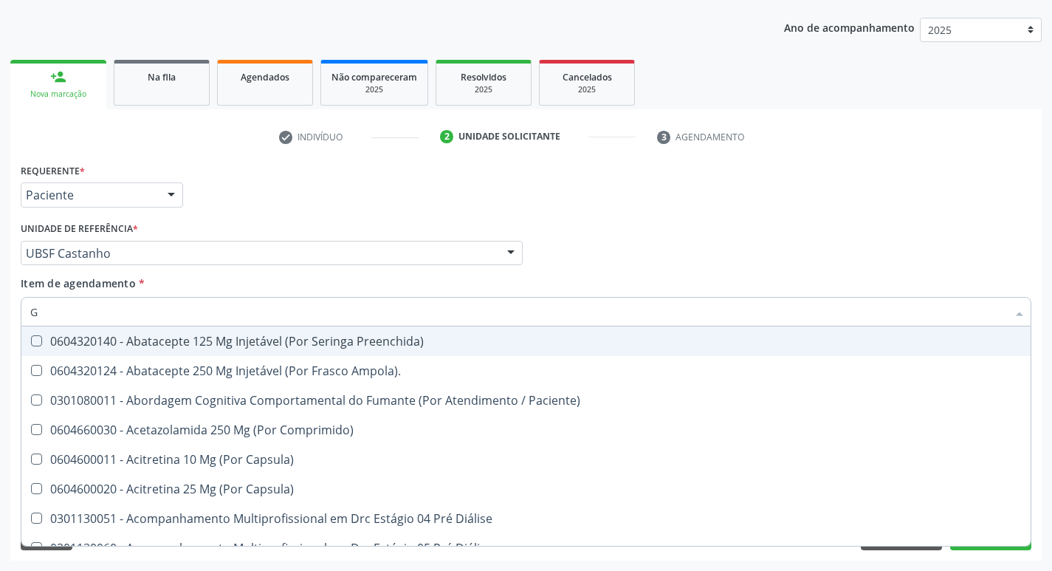
type input "GLICOSE"
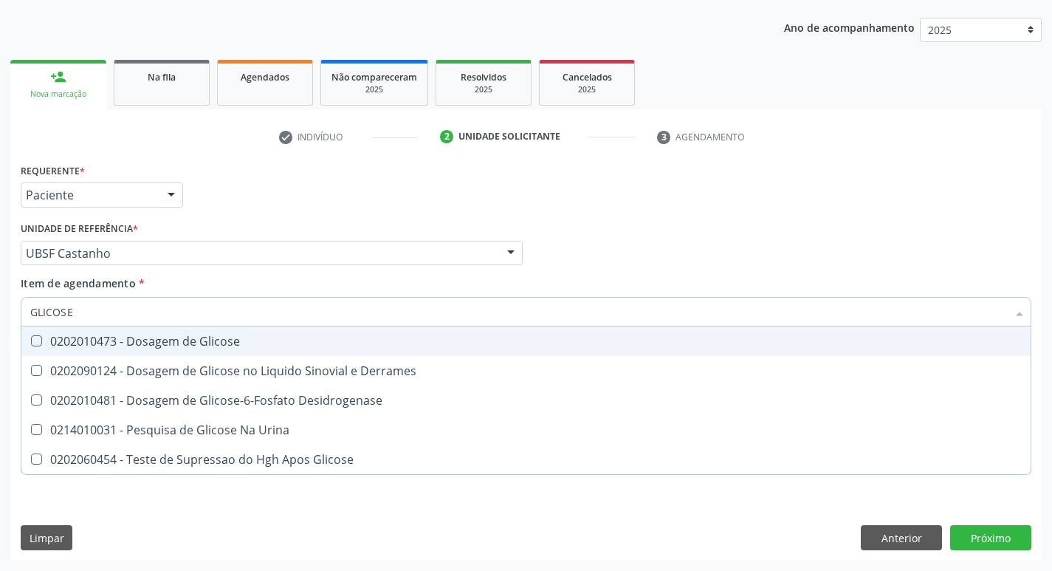
click at [177, 342] on div "0202010473 - Dosagem de Glicose" at bounding box center [525, 341] width 991 height 12
checkbox Glicose "true"
type input "GLICOS"
checkbox Glicose "false"
checkbox Derrames "true"
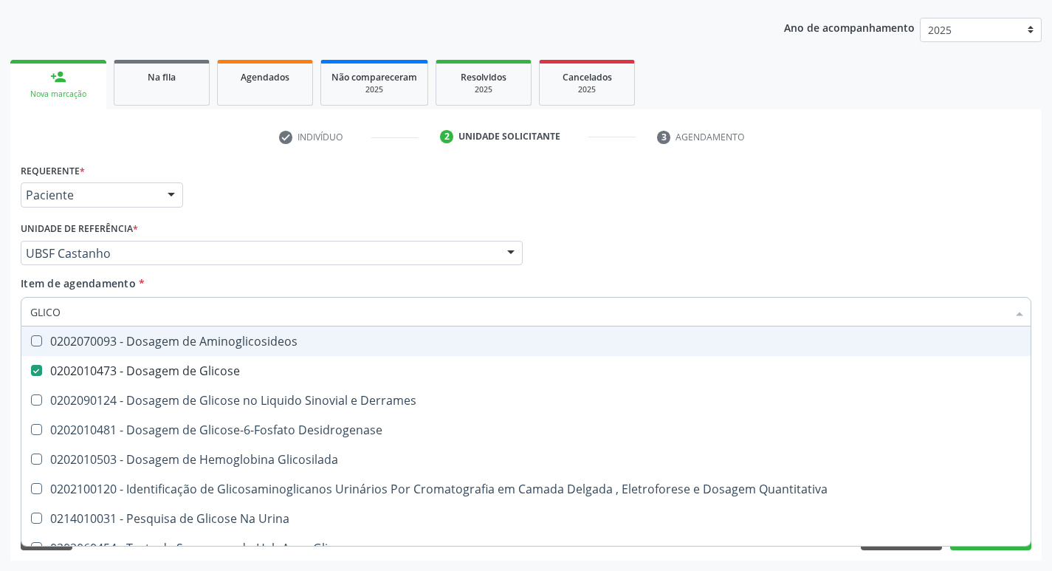
type input "GLIC"
checkbox Glicose "false"
checkbox Derrames "false"
type input "G"
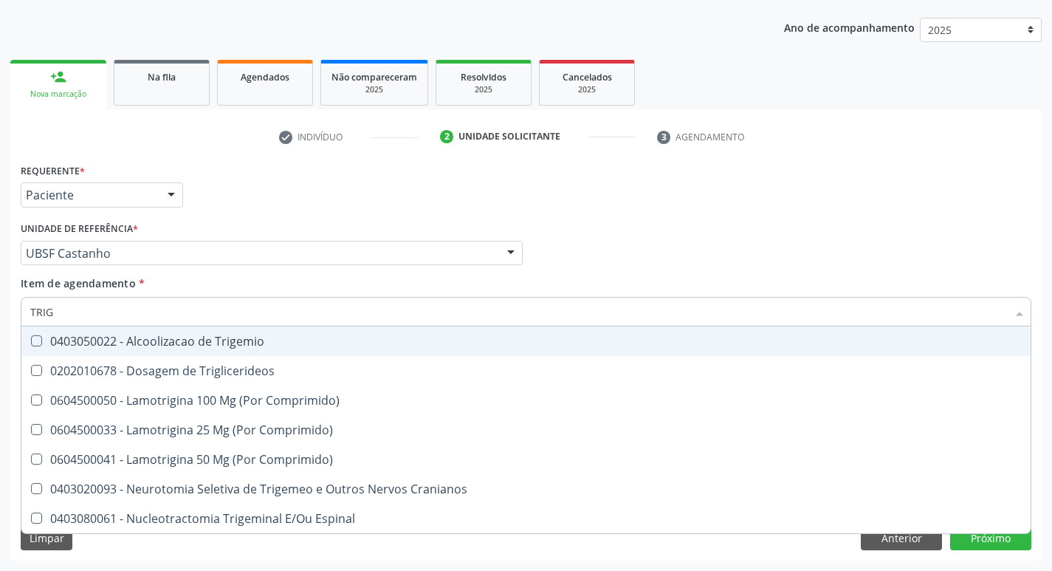
type input "TRIGL"
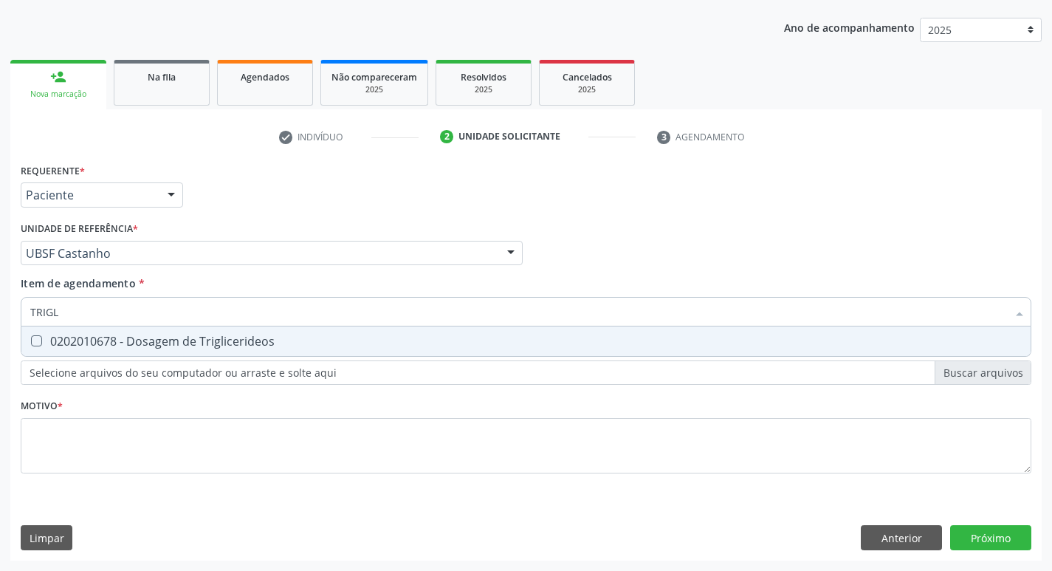
click at [177, 342] on div "0202010678 - Dosagem de Triglicerideos" at bounding box center [525, 341] width 991 height 12
checkbox Triglicerideos "true"
type input "TRIG"
checkbox Triglicerideos "false"
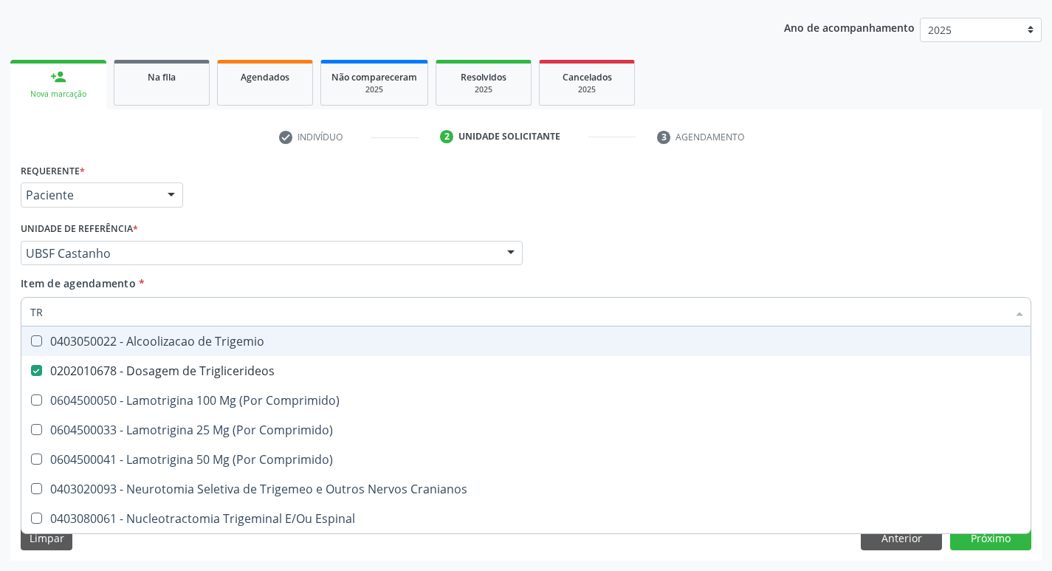
type input "T"
checkbox Triglicerideos "false"
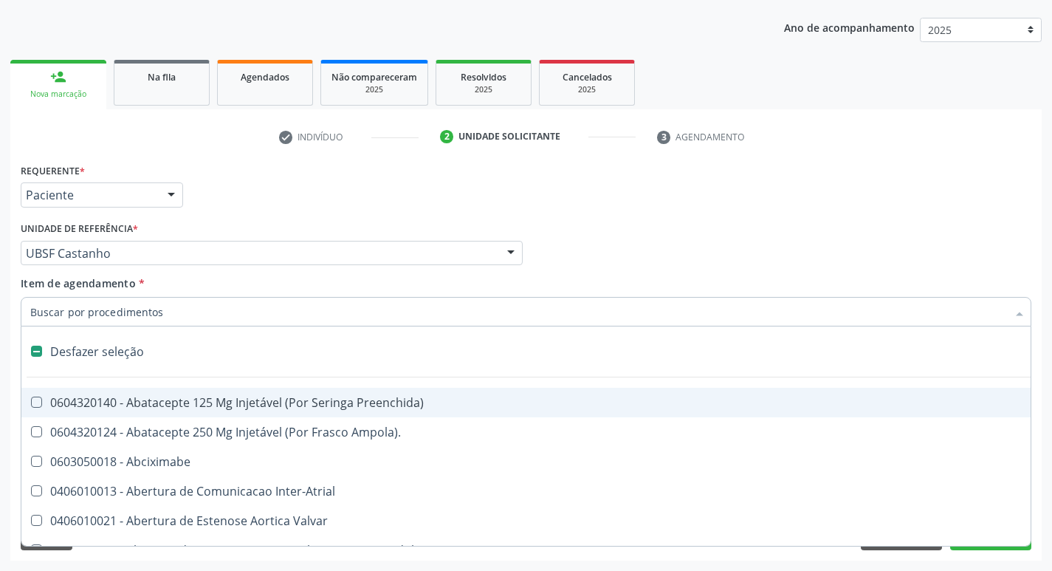
type input "H"
checkbox Convencional\) "true"
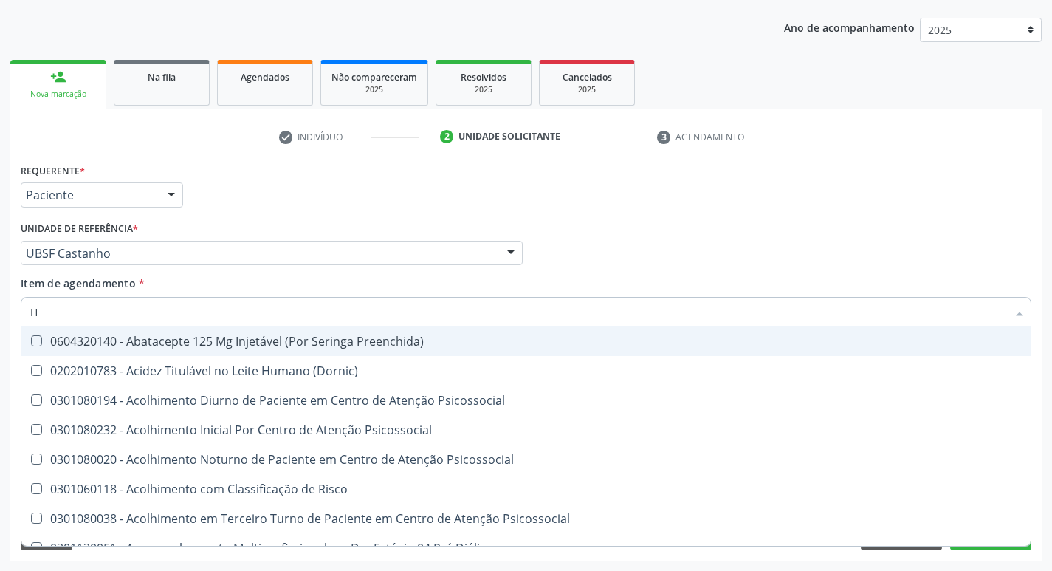
type input "HEMOGLOBINA G"
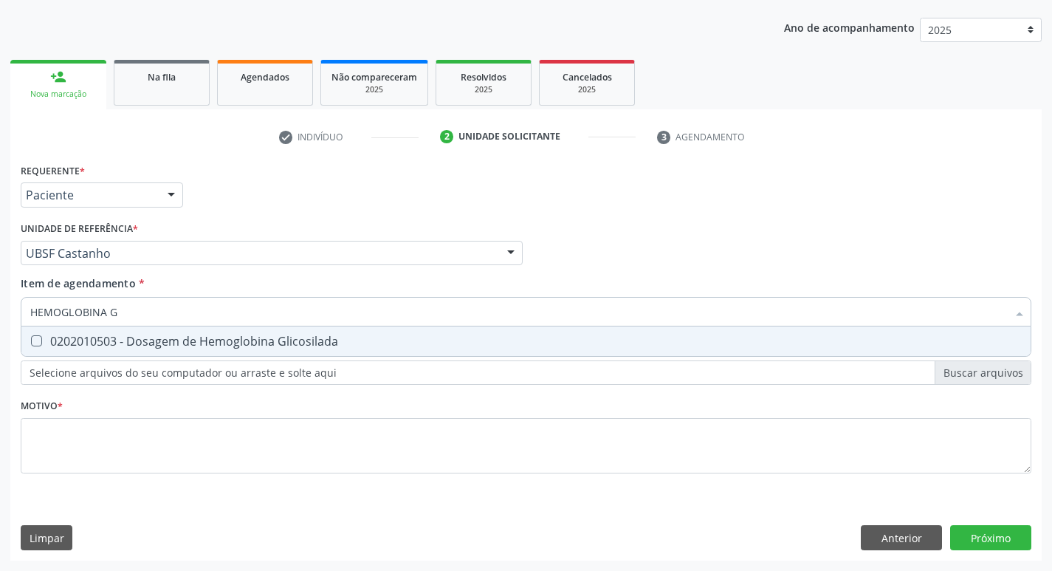
click at [188, 342] on div "0202010503 - Dosagem de Hemoglobina Glicosilada" at bounding box center [525, 341] width 991 height 12
checkbox Glicosilada "true"
type input "HEMOGLOBINA"
checkbox Glicosilada "false"
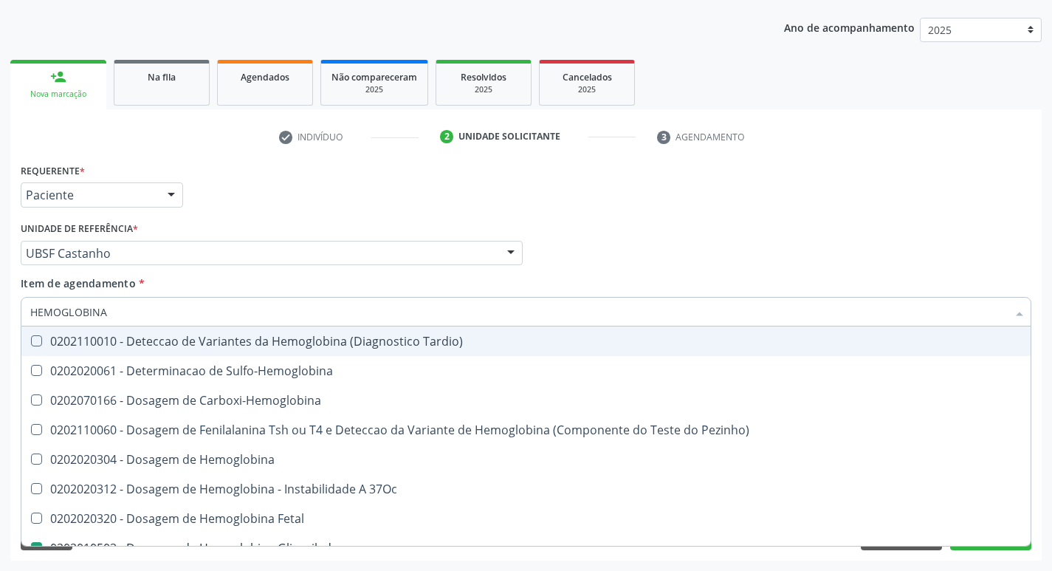
type input "HEMOGLOBIN"
checkbox Glicosilada "false"
checkbox Hemoglobina "true"
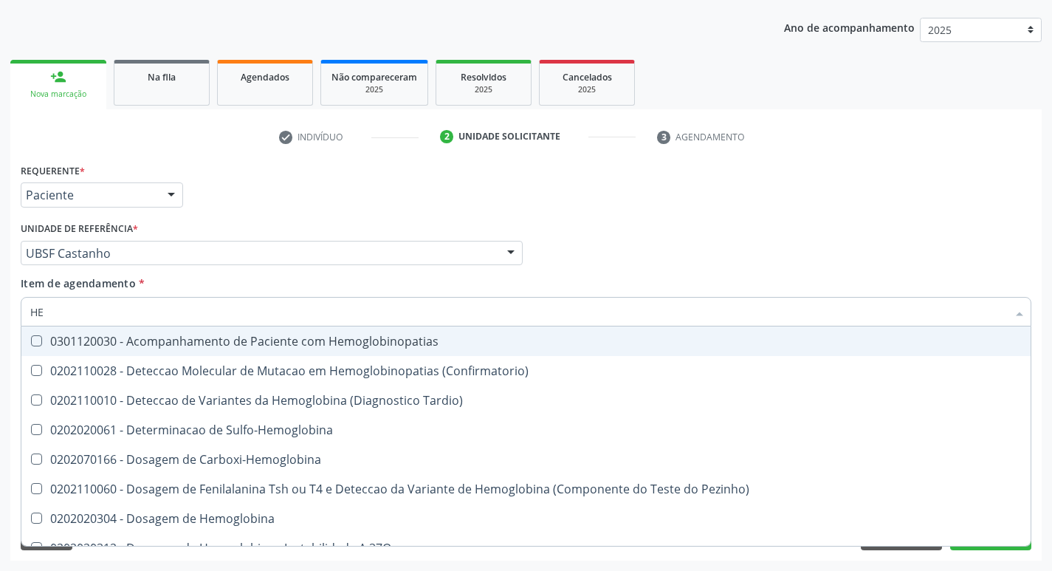
type input "H"
checkbox Glicosilada "false"
checkbox Completo "false"
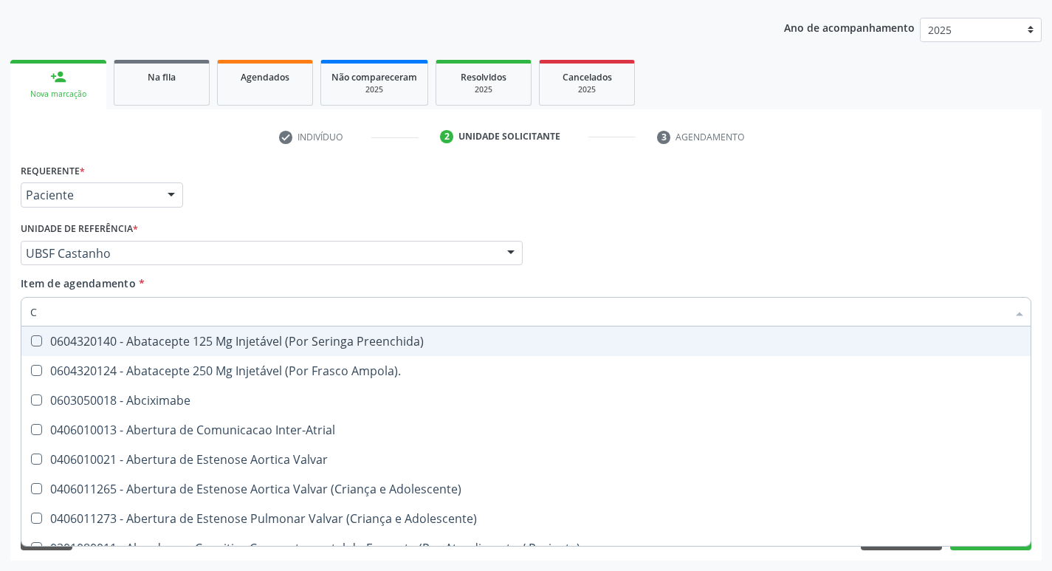
type input "CO"
checkbox Comprimido\) "true"
checkbox Transcutanea "true"
checkbox Osseo "true"
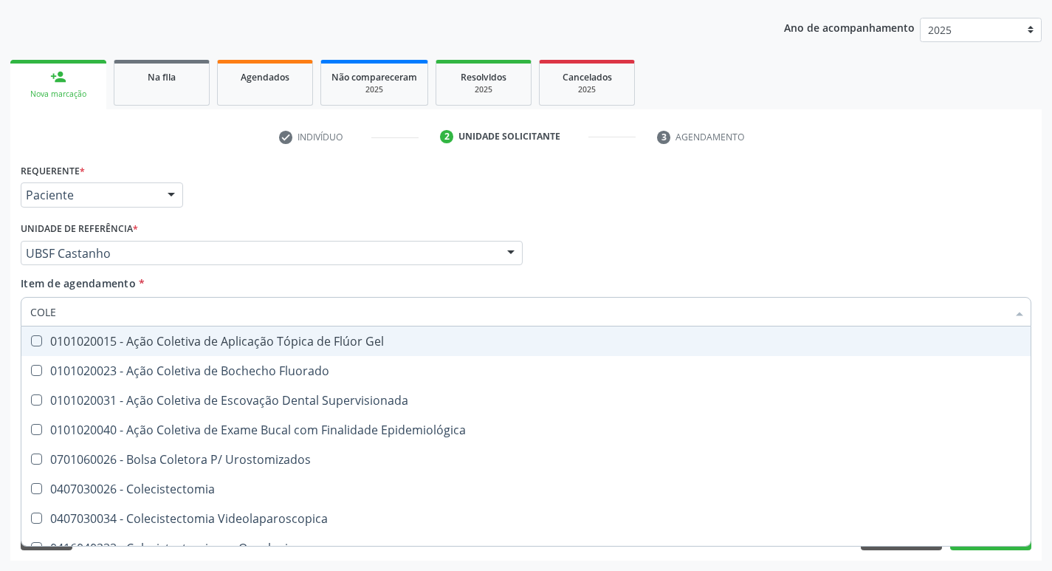
type input "COLES"
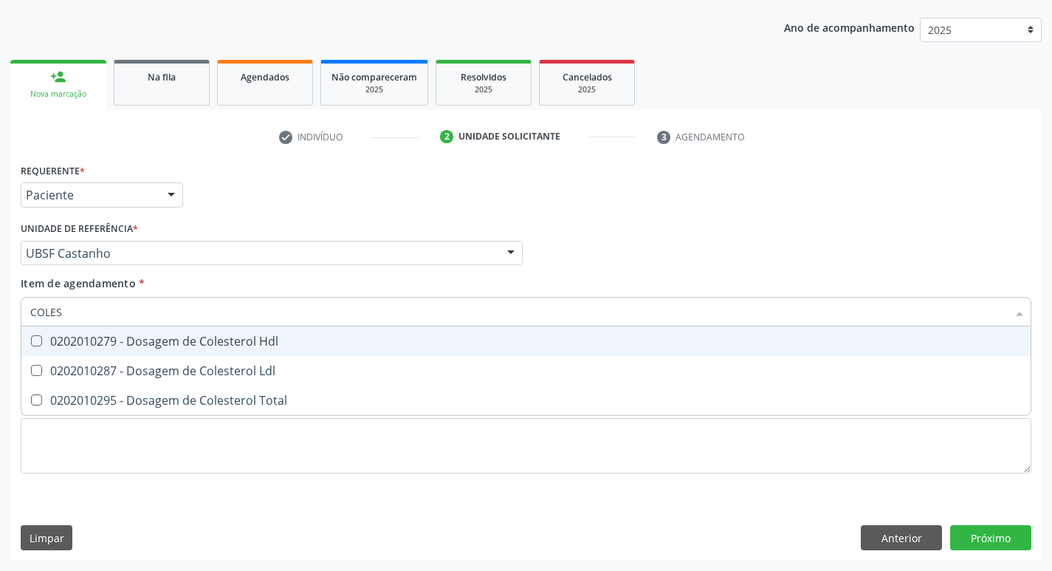
click at [188, 342] on div "0202010279 - Dosagem de Colesterol Hdl" at bounding box center [525, 341] width 991 height 12
checkbox Hdl "true"
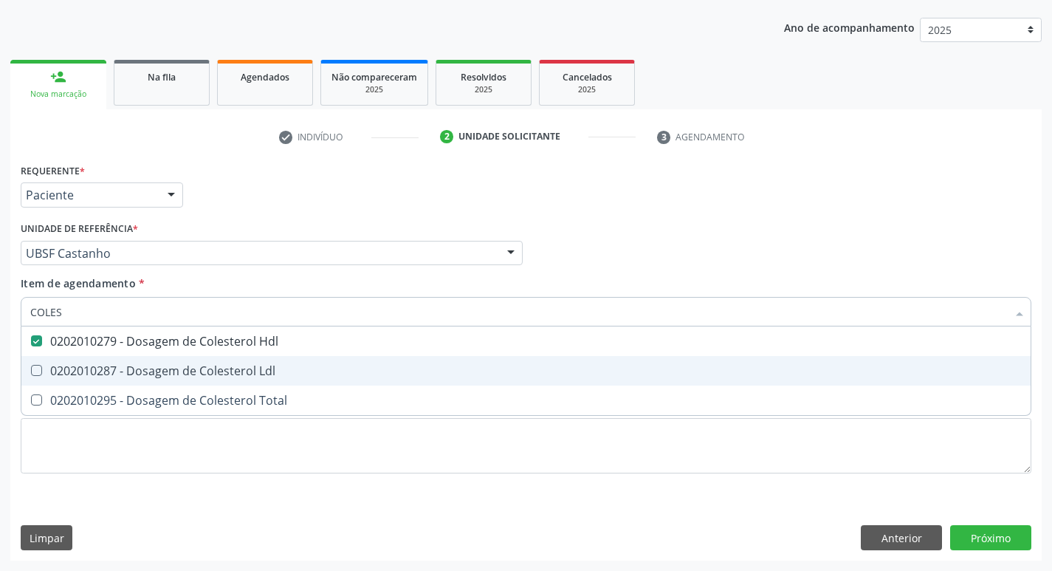
click at [191, 369] on div "0202010287 - Dosagem de Colesterol Ldl" at bounding box center [525, 371] width 991 height 12
checkbox Ldl "true"
type input "COLE"
checkbox Hdl "false"
checkbox Ldl "false"
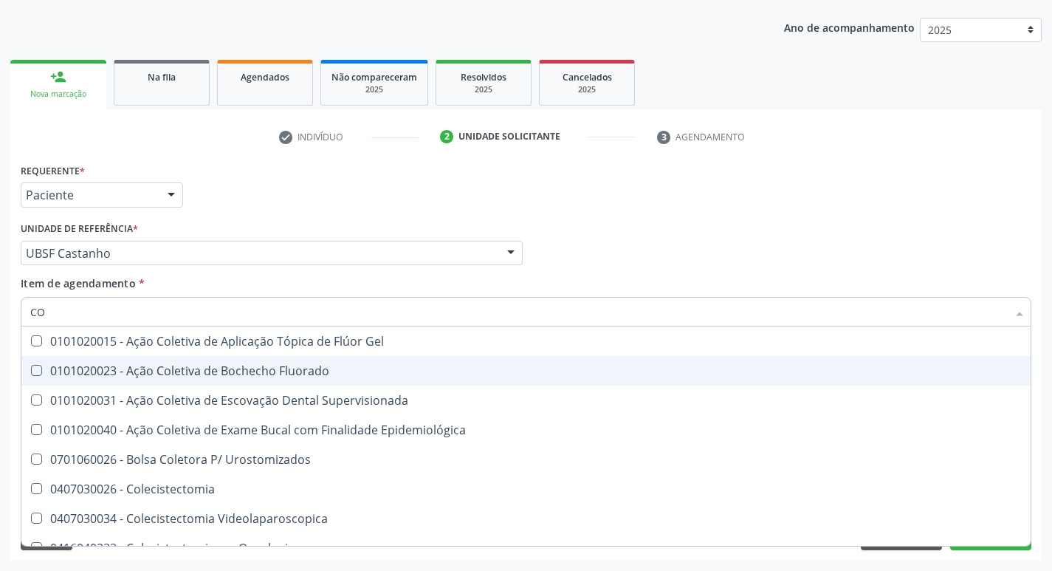
type input "C"
checkbox Hdl "false"
checkbox Ldl "false"
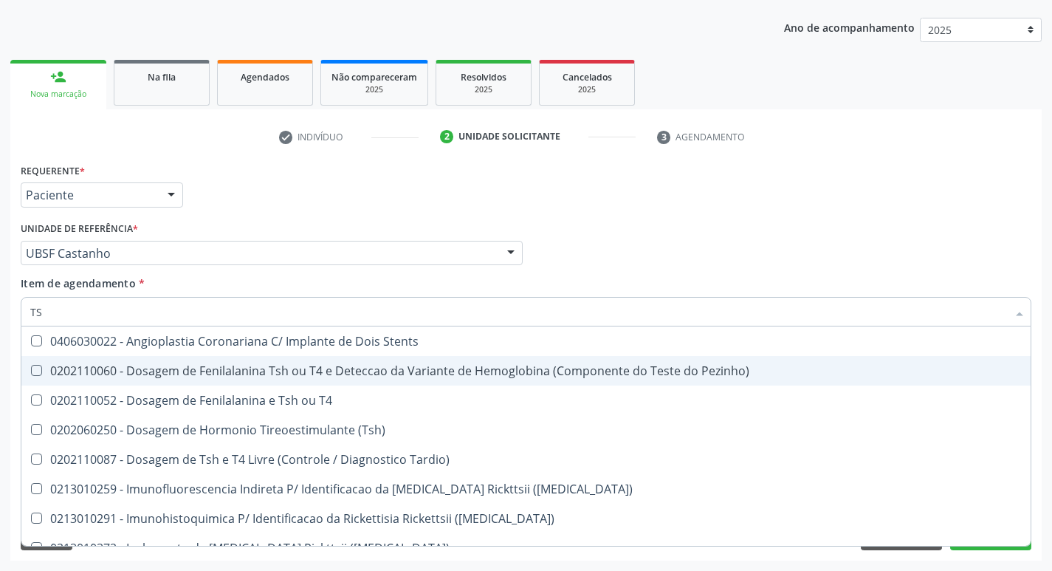
type input "TSH"
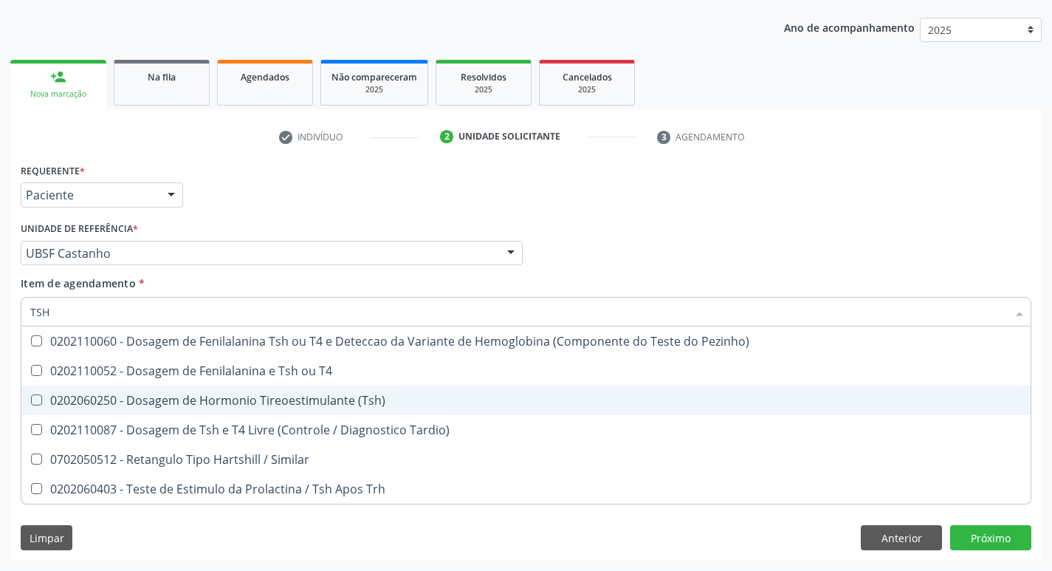
click at [244, 394] on div "0202060250 - Dosagem de Hormonio Tireoestimulante (Tsh)" at bounding box center [525, 400] width 991 height 12
checkbox \(Tsh\) "true"
type input "TS"
checkbox \(Tsh\) "false"
checkbox Tardio\) "true"
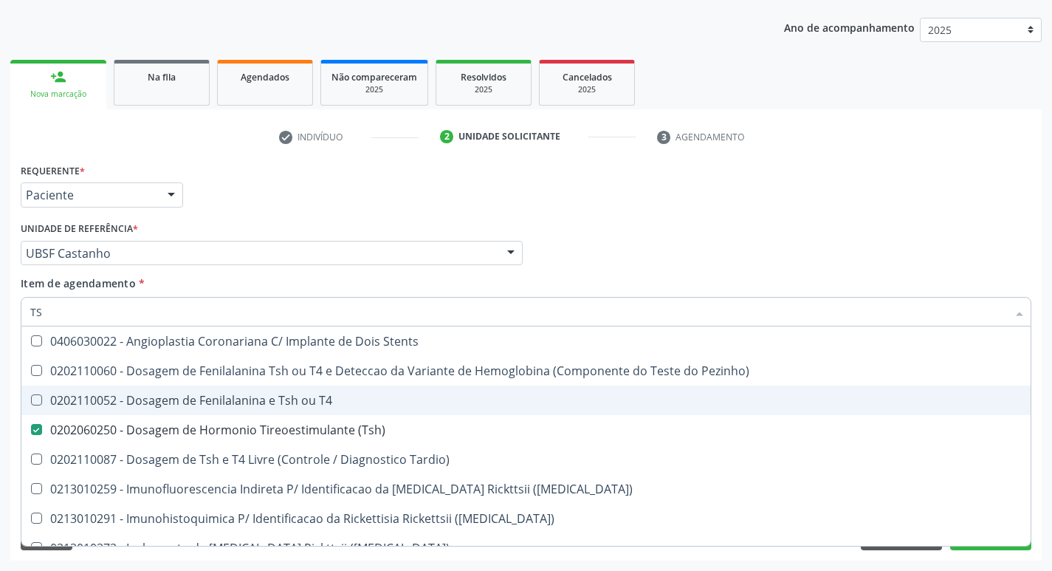
type input "T"
checkbox \(Tsh\) "false"
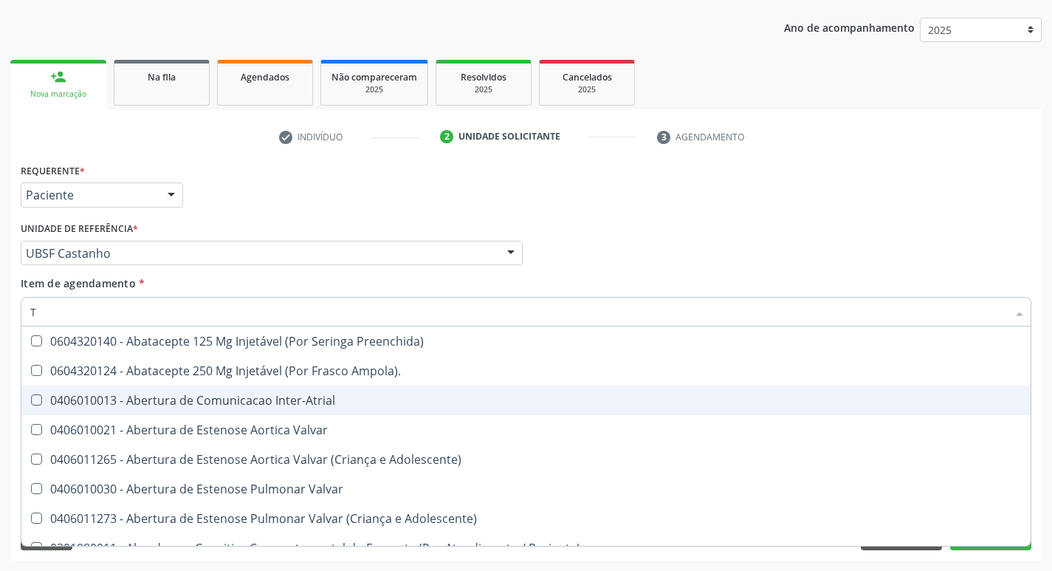
type input "T4"
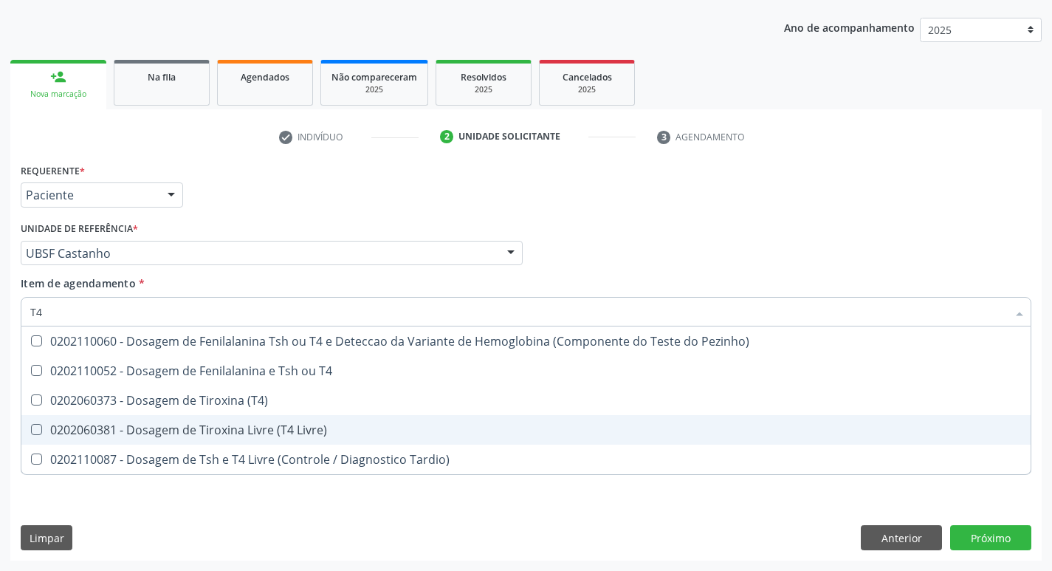
click at [291, 433] on div "0202060381 - Dosagem de Tiroxina Livre (T4 Livre)" at bounding box center [525, 430] width 991 height 12
checkbox Livre\) "true"
type input "T"
checkbox Livre\) "false"
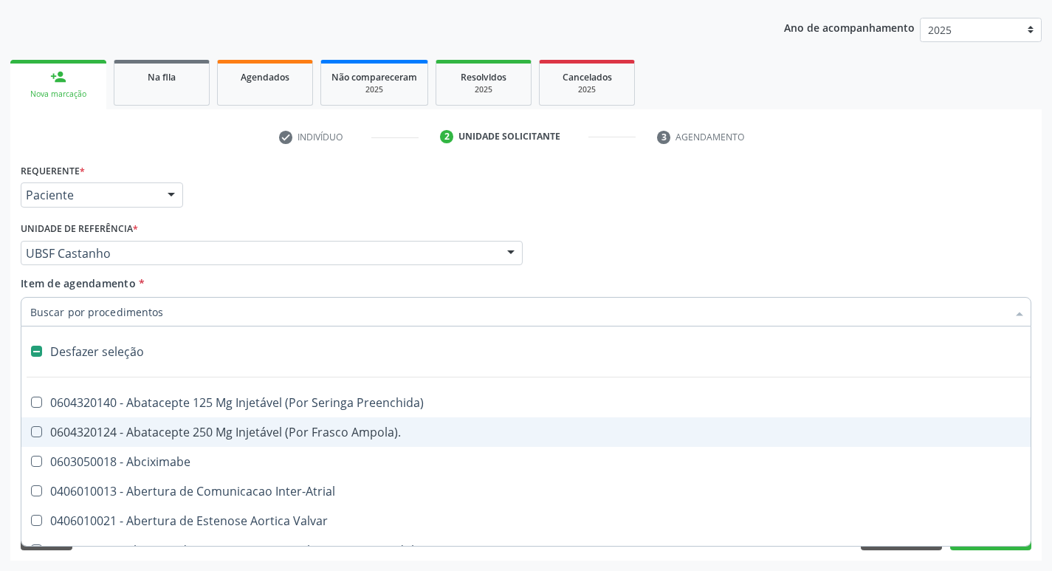
type input "V"
checkbox \(Unilateral\) "true"
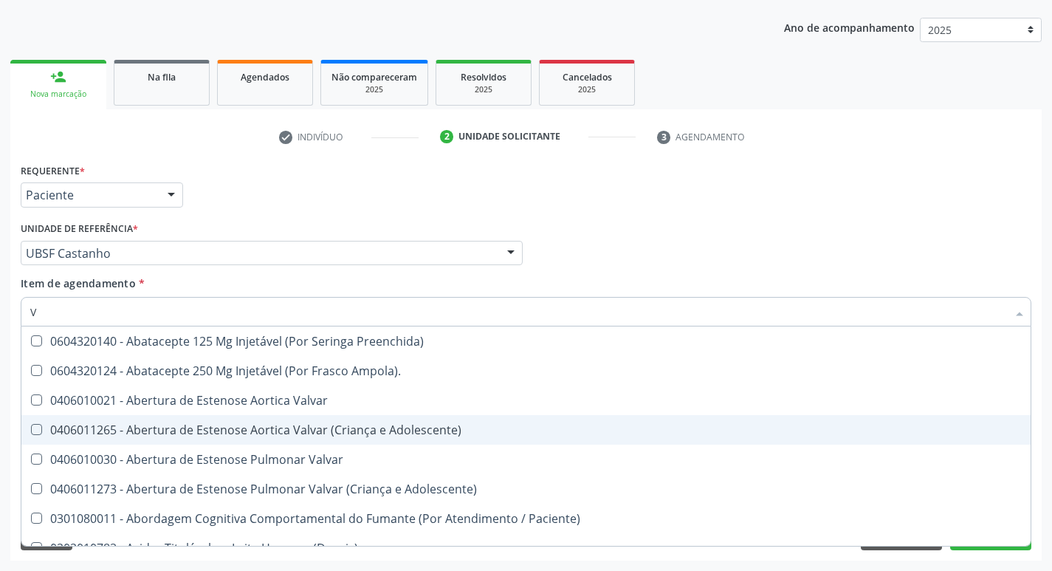
type input "VI"
checkbox Livre\) "false"
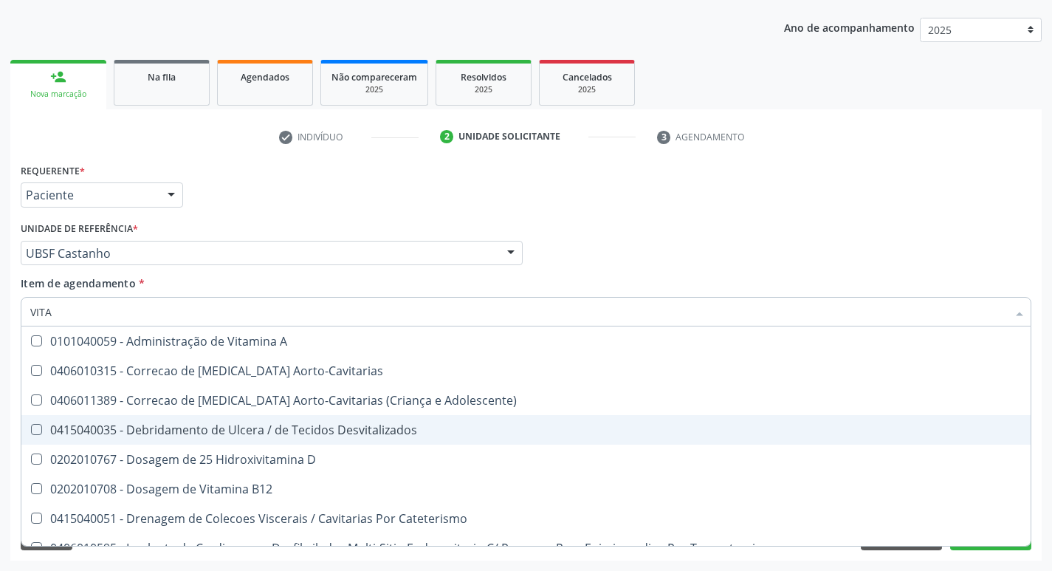
type input "VITAM"
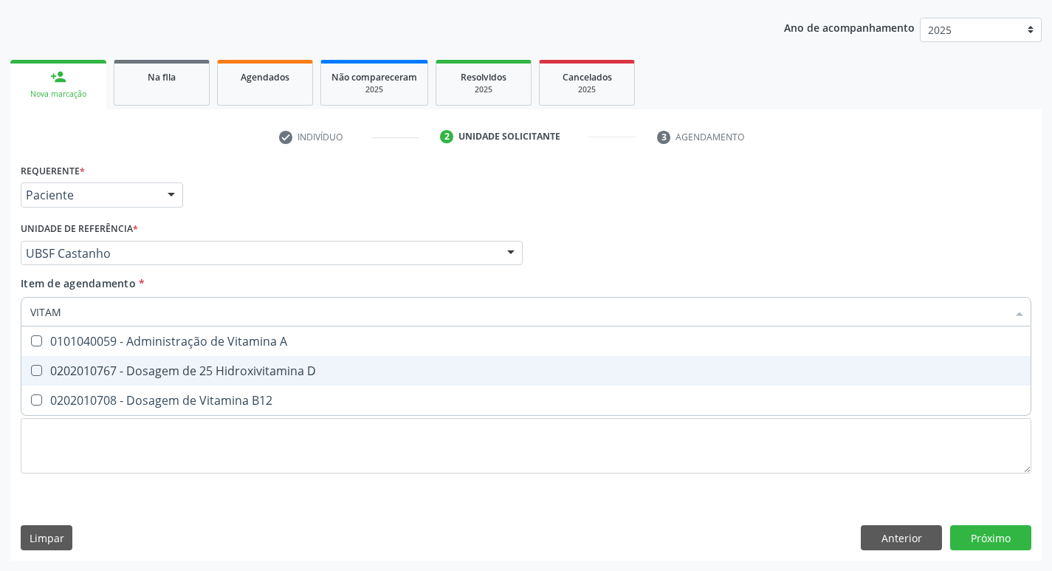
drag, startPoint x: 224, startPoint y: 356, endPoint x: 222, endPoint y: 396, distance: 39.1
click at [224, 357] on span "0202010767 - Dosagem de 25 Hidroxivitamina D" at bounding box center [525, 371] width 1009 height 30
checkbox D "true"
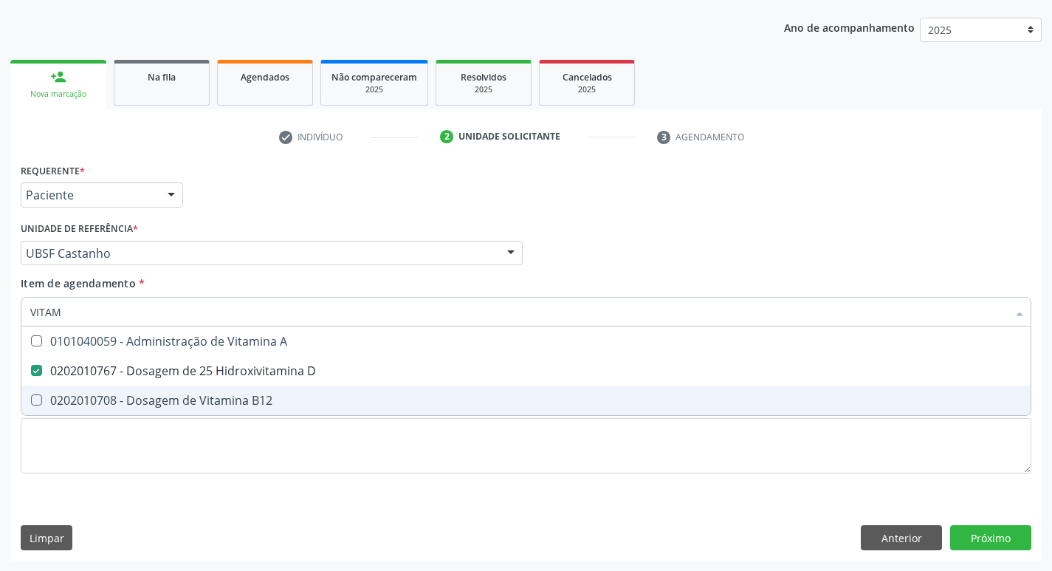
click at [222, 397] on div "0202010708 - Dosagem de Vitamina B12" at bounding box center [525, 400] width 991 height 12
checkbox B12 "true"
type input "VITA"
checkbox D "false"
checkbox B12 "false"
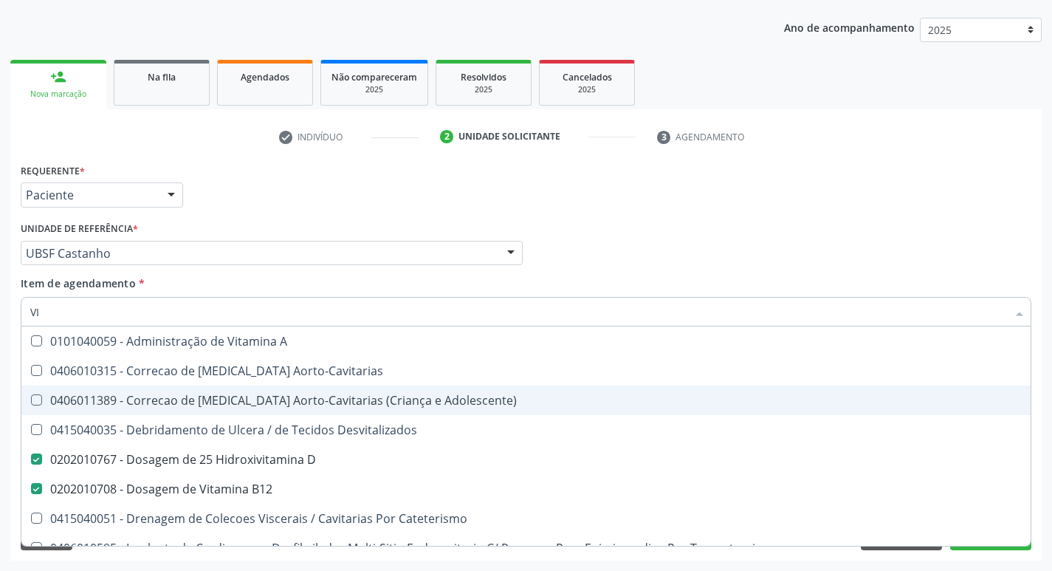
type input "V"
checkbox D "false"
checkbox B12 "false"
checkbox Cateterismo "false"
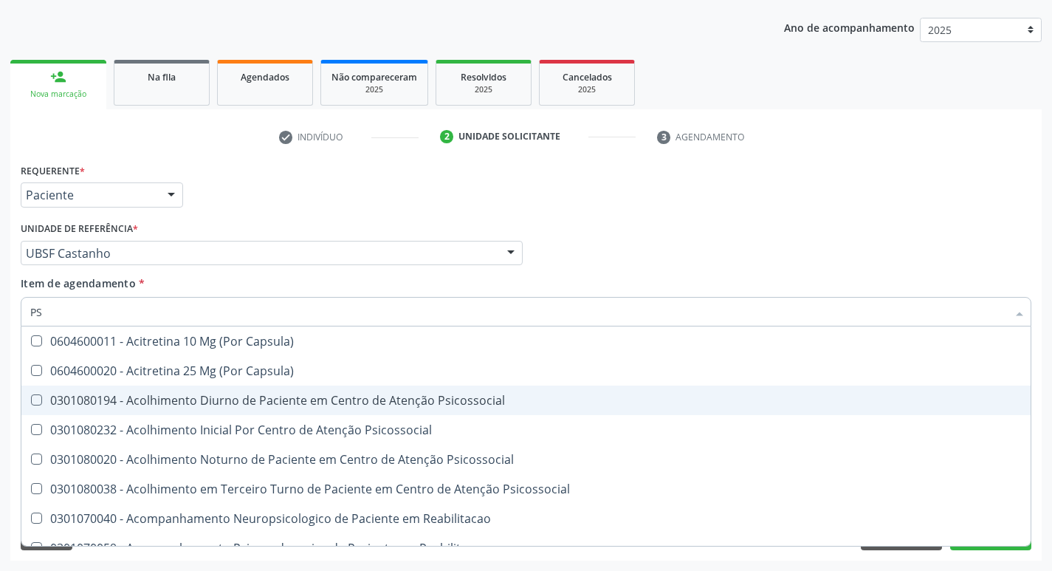
type input "PSA"
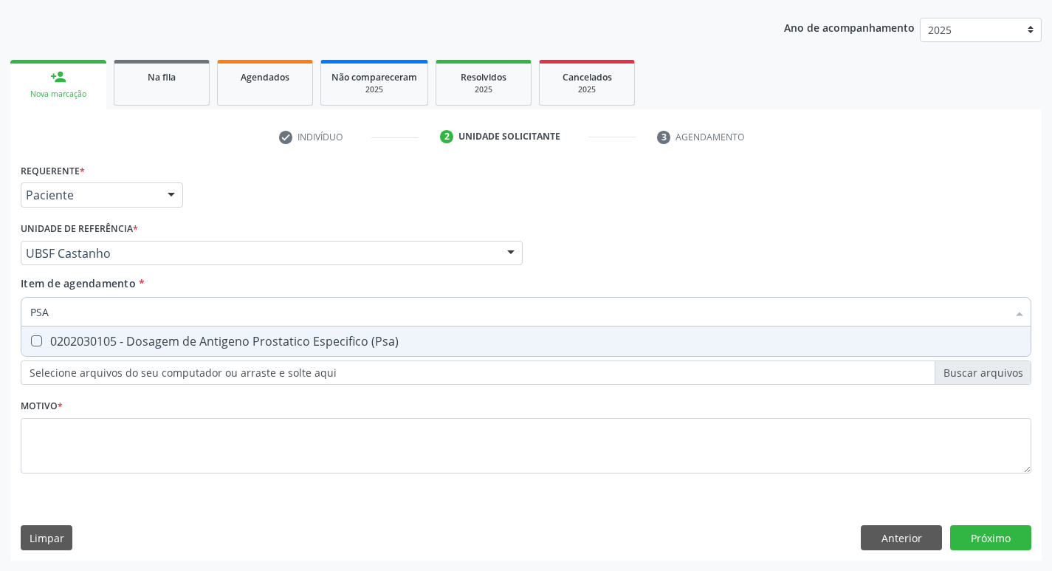
click at [258, 352] on span "0202030105 - Dosagem de Antigeno Prostatico Especifico (Psa)" at bounding box center [525, 341] width 1009 height 30
checkbox \(Psa\) "true"
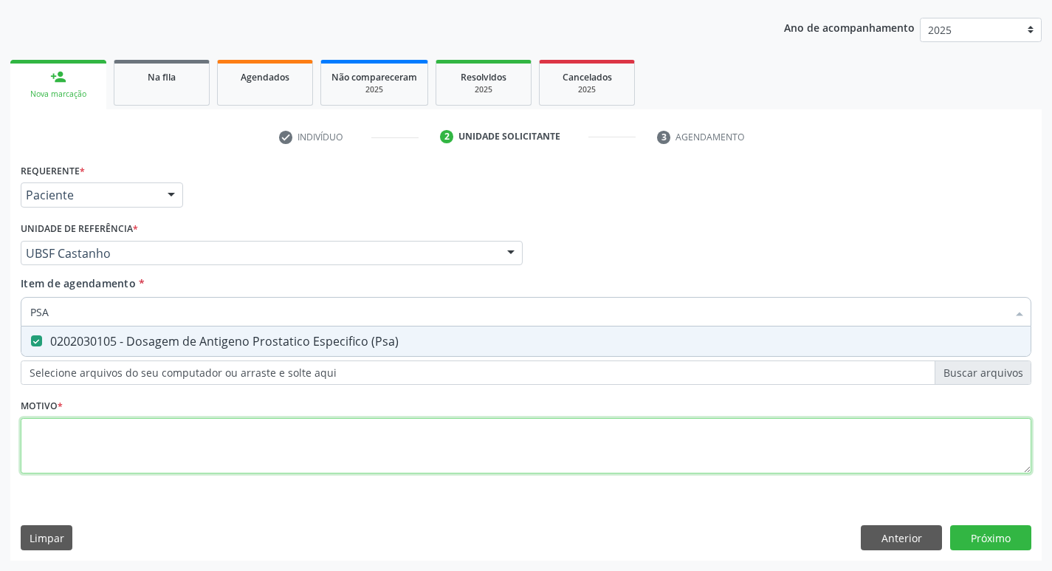
click at [120, 430] on div "Requerente * Paciente Profissional de Saúde Paciente Nenhum resultado encontrad…" at bounding box center [526, 326] width 1010 height 334
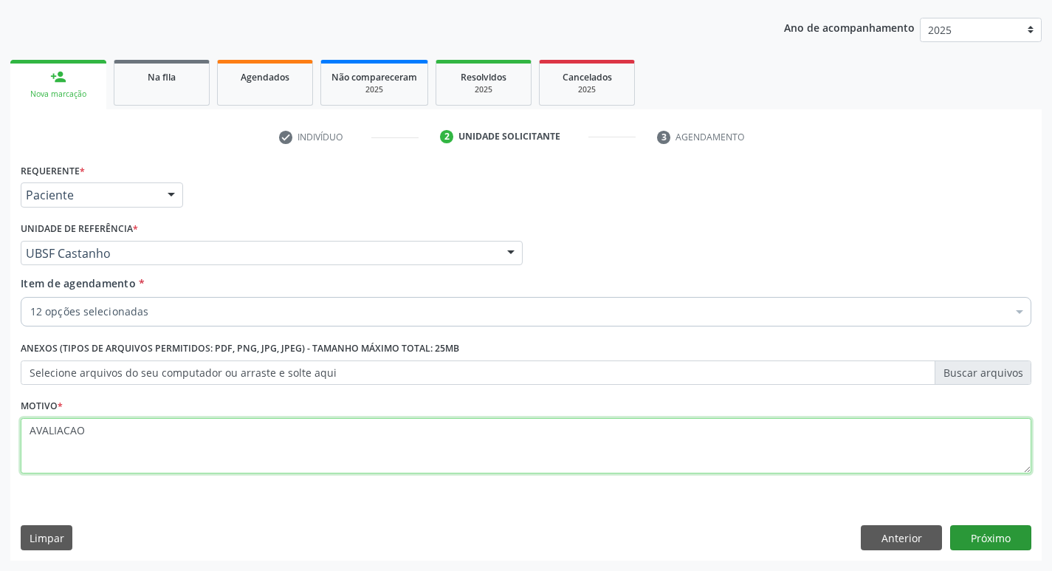
type textarea "AVALIACAO"
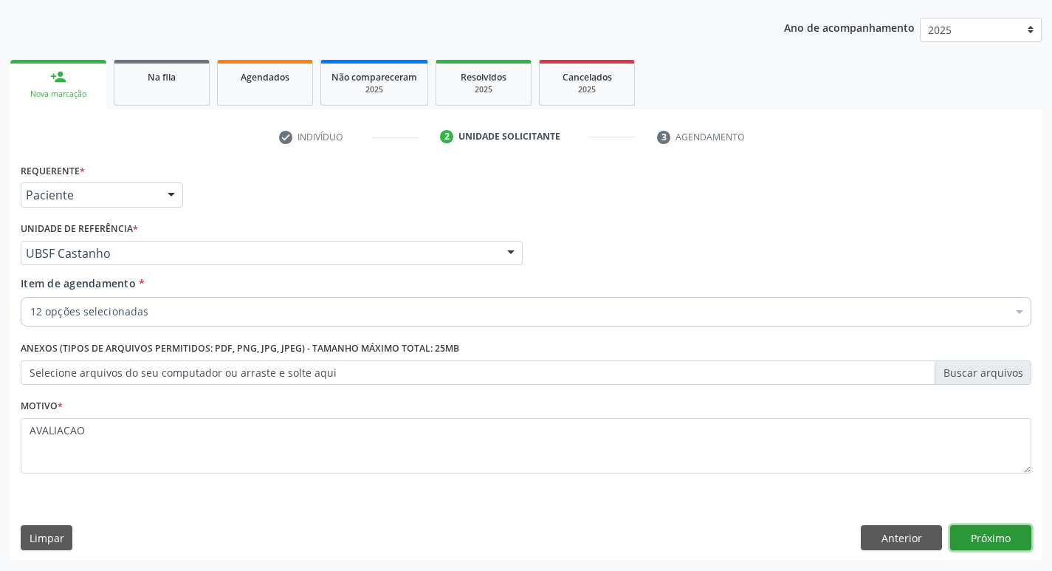
click at [988, 536] on button "Próximo" at bounding box center [990, 537] width 81 height 25
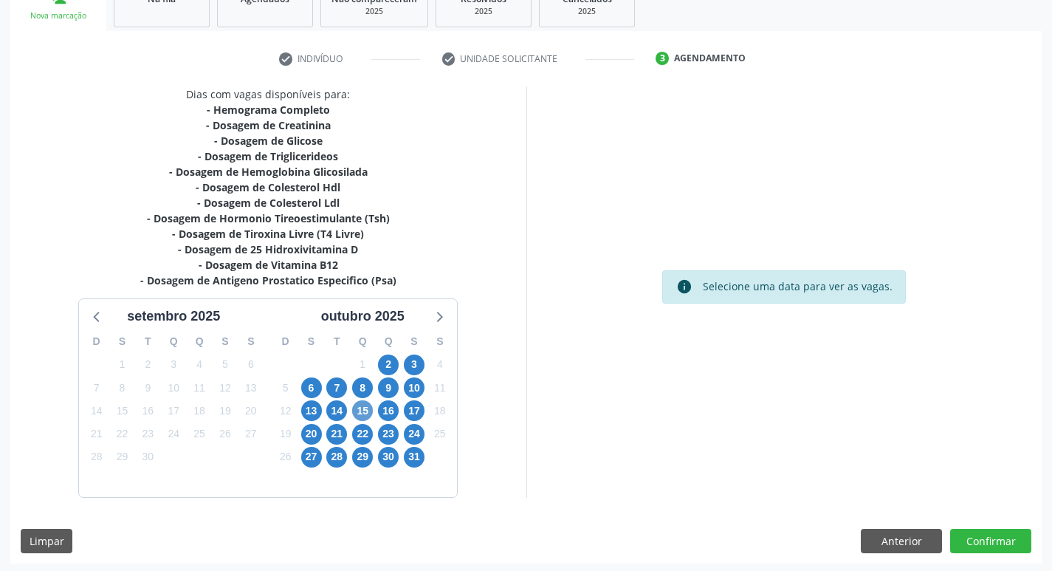
scroll to position [242, 0]
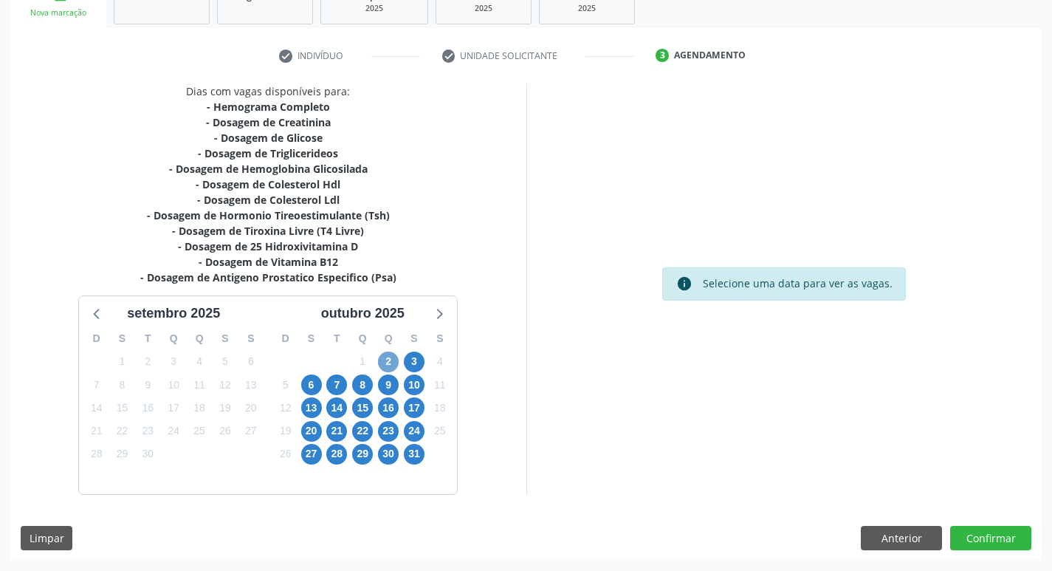
click at [388, 363] on span "2" at bounding box center [388, 361] width 21 height 21
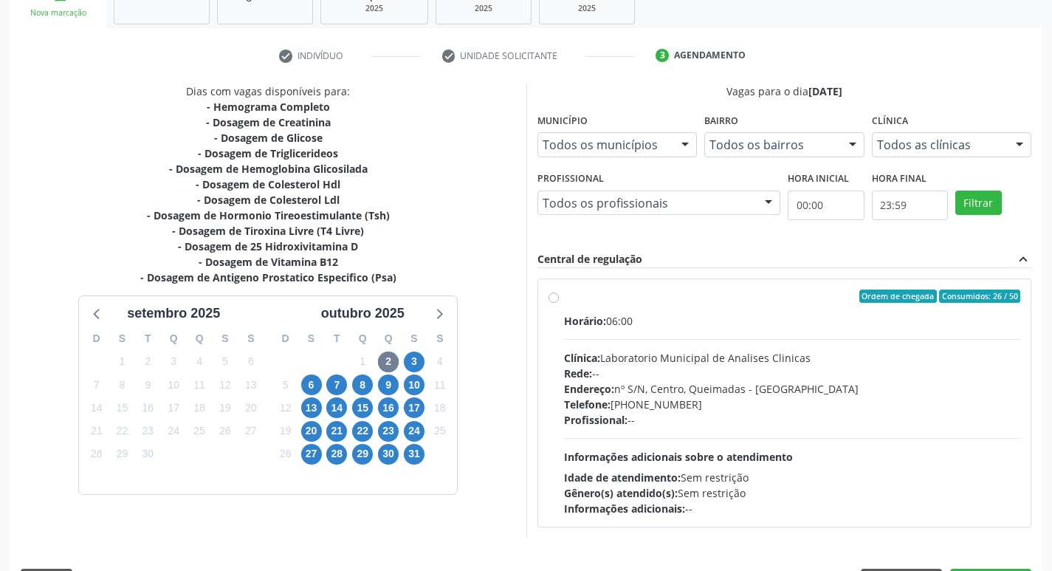
click at [691, 339] on hr at bounding box center [792, 339] width 457 height 1
click at [559, 303] on input "Ordem de chegada Consumidos: 26 / 50 Horário: 06:00 Clínica: Laboratorio Munici…" at bounding box center [553, 295] width 10 height 13
radio input "true"
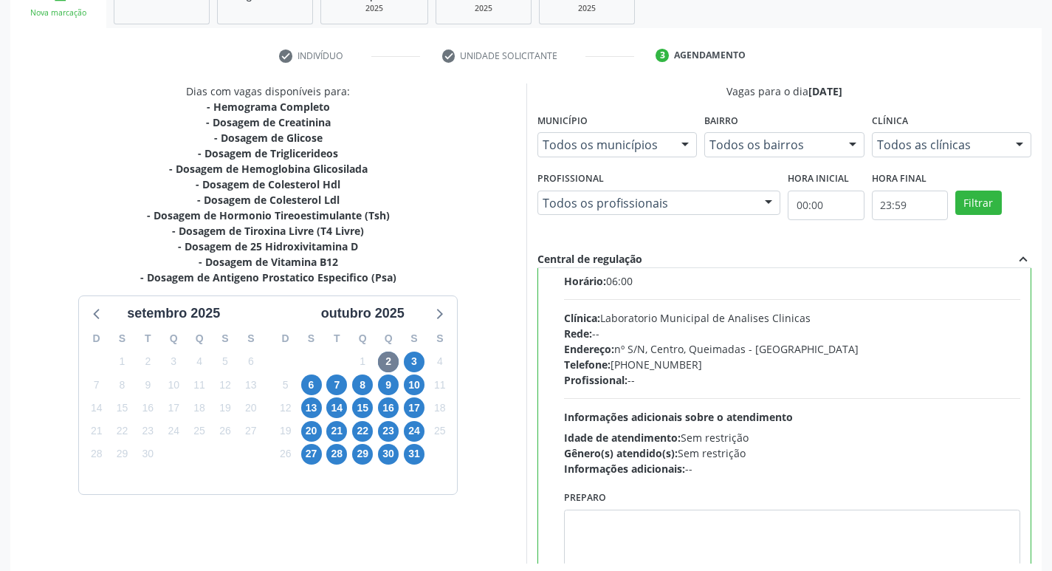
scroll to position [73, 0]
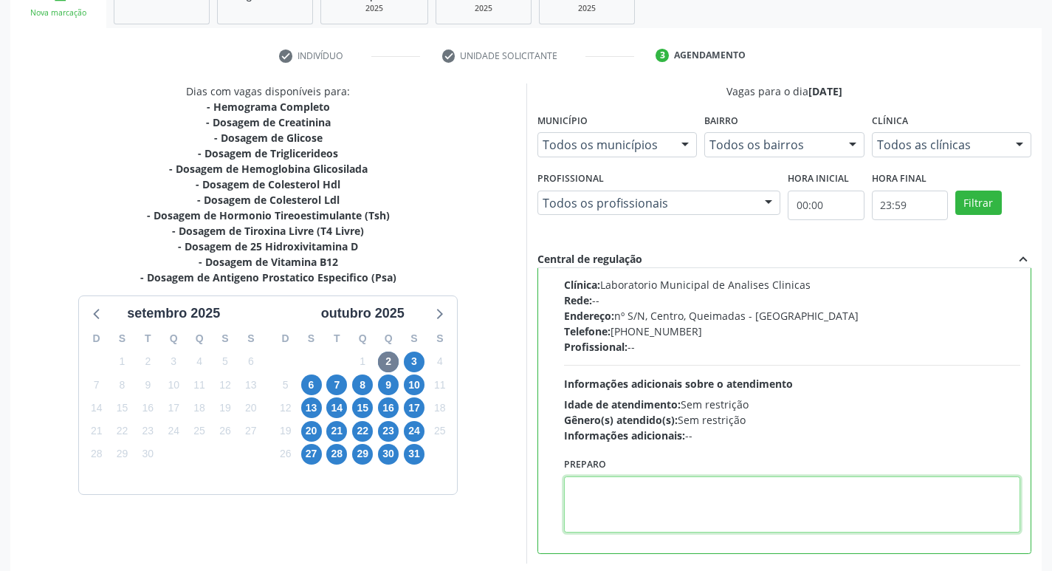
click at [601, 509] on textarea at bounding box center [792, 504] width 457 height 56
paste textarea "IR EM [GEOGRAPHIC_DATA]"
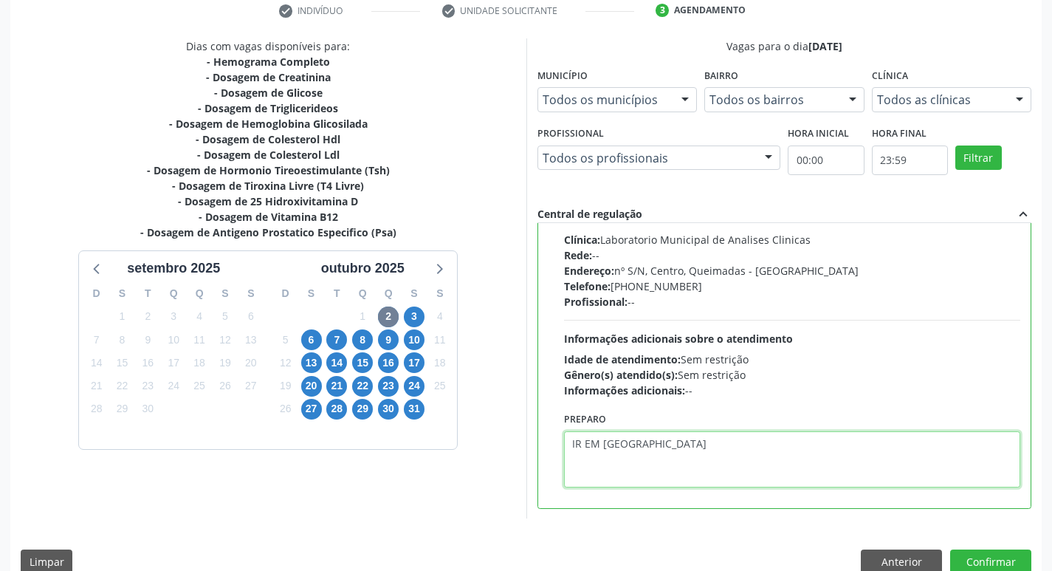
scroll to position [311, 0]
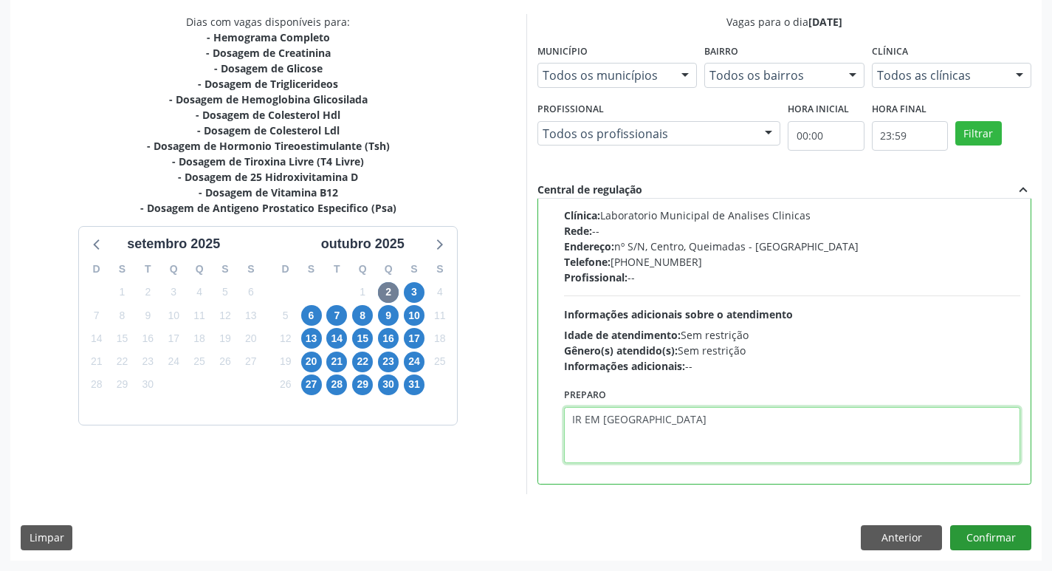
type textarea "IR EM [GEOGRAPHIC_DATA]"
drag, startPoint x: 984, startPoint y: 534, endPoint x: 974, endPoint y: 508, distance: 27.8
click at [984, 532] on button "Confirmar" at bounding box center [990, 537] width 81 height 25
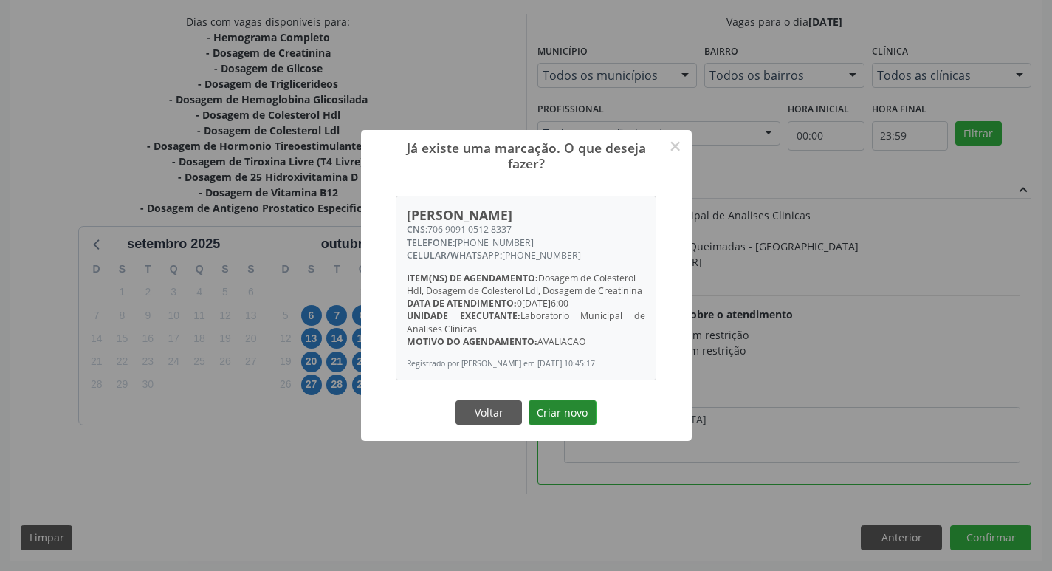
click at [566, 424] on button "Criar novo" at bounding box center [562, 412] width 68 height 25
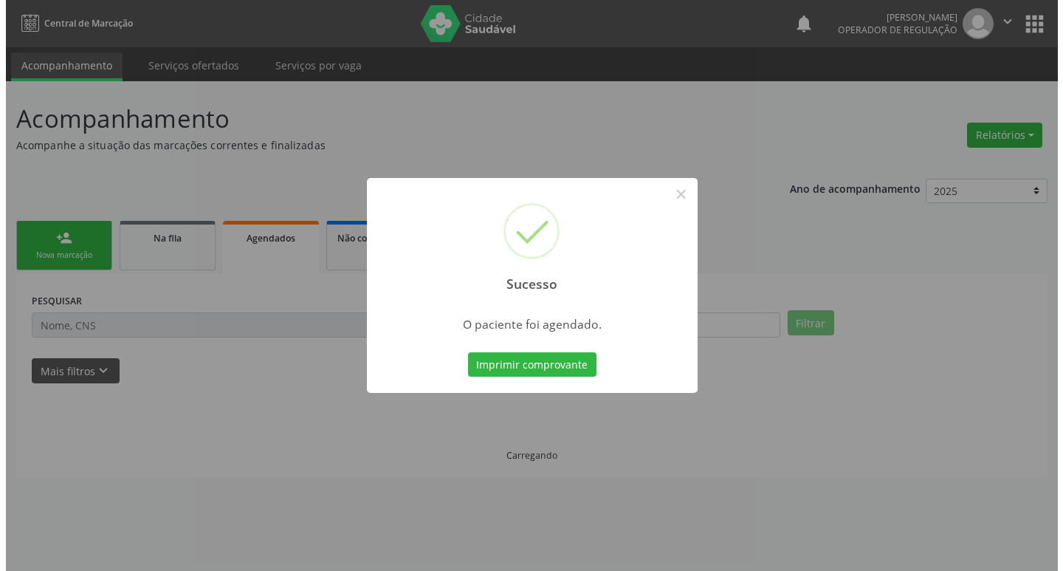
scroll to position [0, 0]
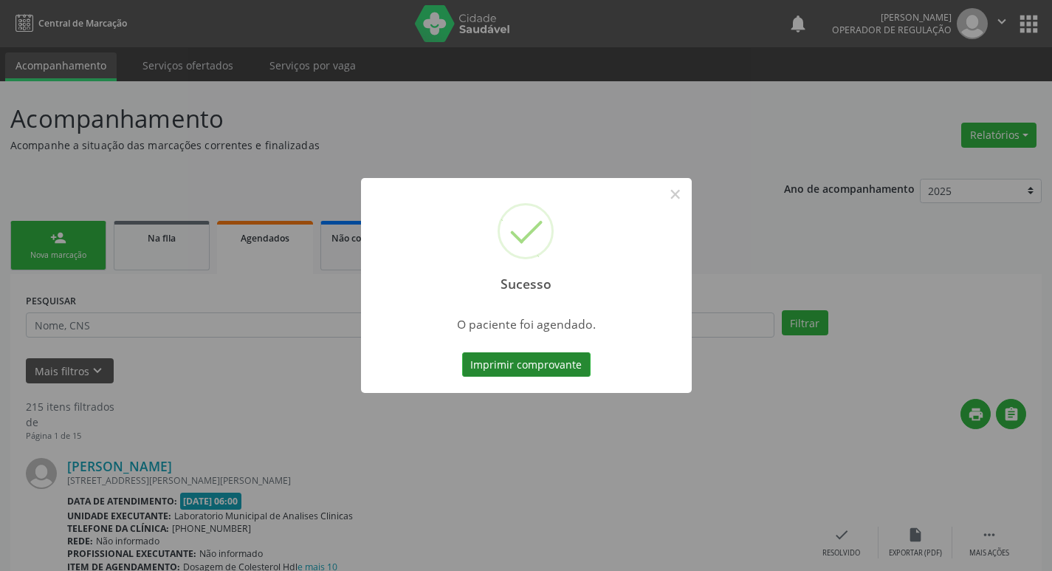
click at [537, 368] on button "Imprimir comprovante" at bounding box center [526, 364] width 128 height 25
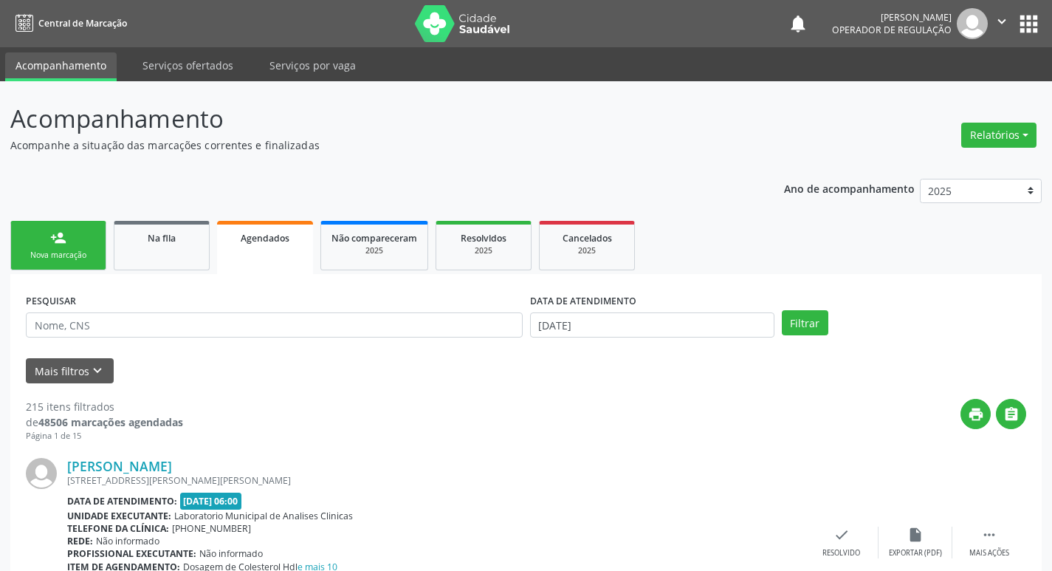
click at [61, 259] on div "Nova marcação" at bounding box center [58, 254] width 74 height 11
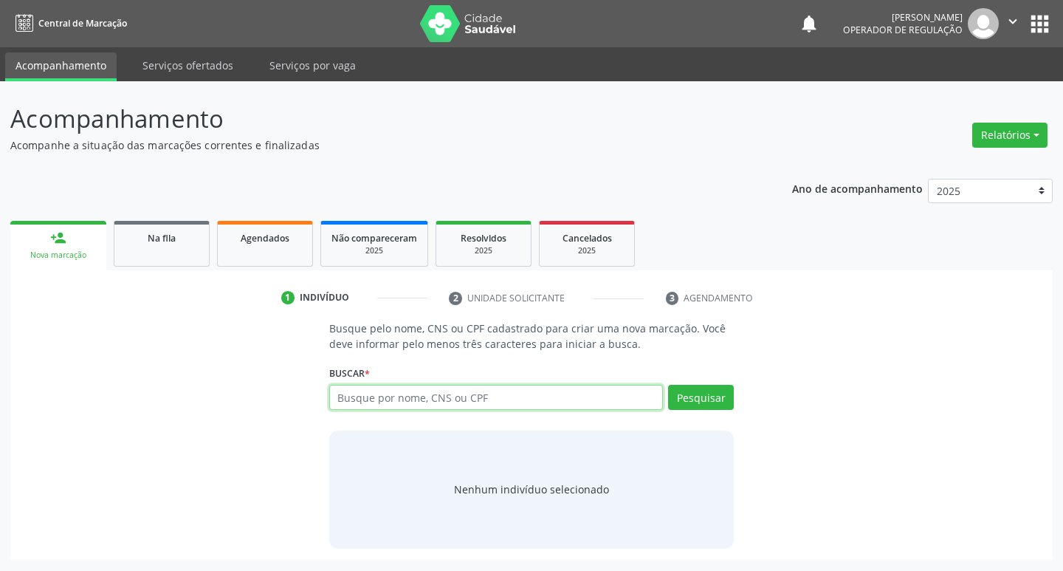
click at [526, 396] on input "text" at bounding box center [496, 397] width 334 height 25
type input "702801670520262"
click at [694, 396] on button "Pesquisar" at bounding box center [701, 397] width 66 height 25
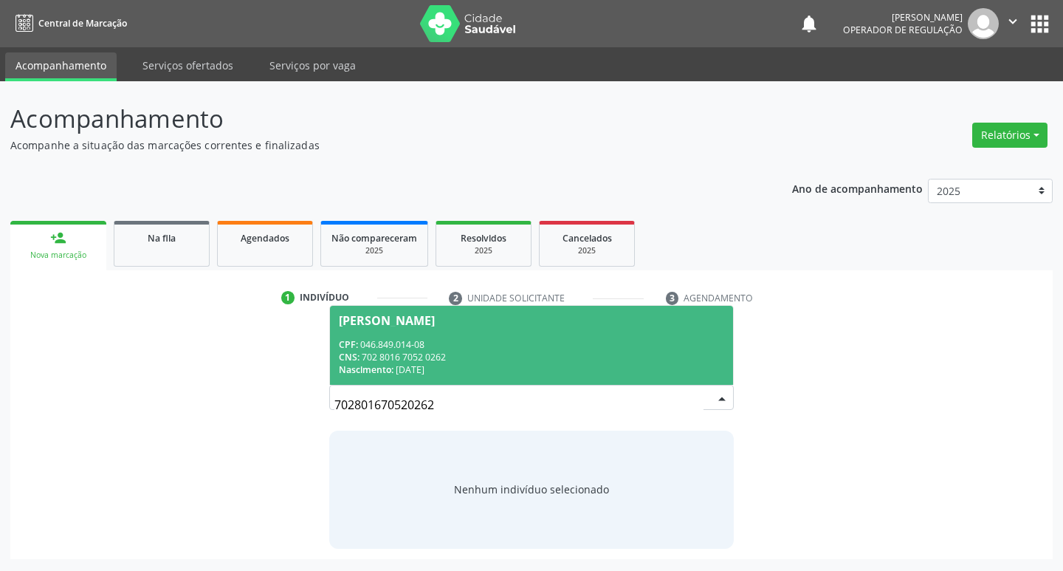
click at [400, 351] on div "CNS: 702 8016 7052 0262" at bounding box center [532, 357] width 386 height 13
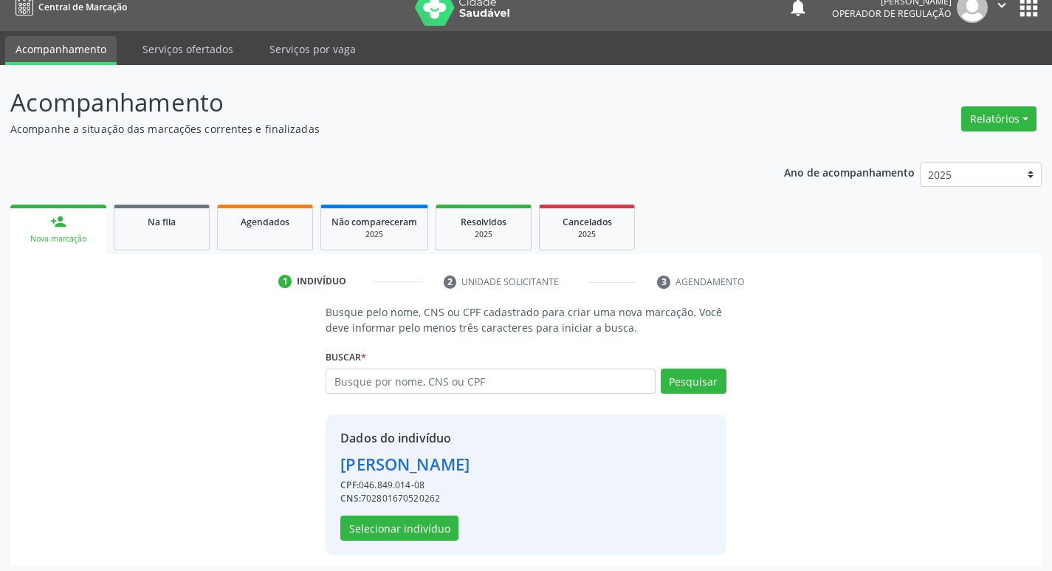
scroll to position [21, 0]
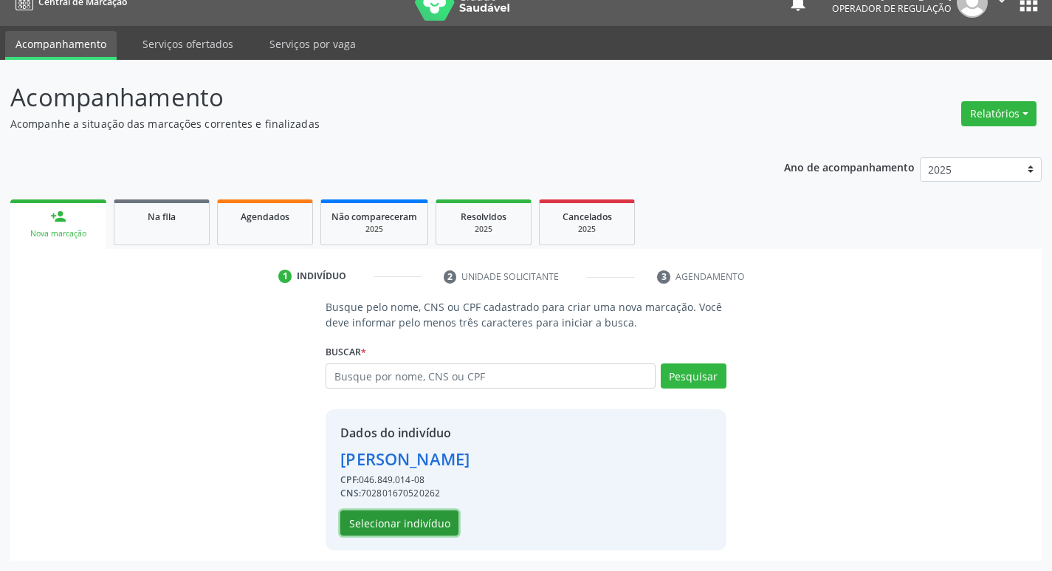
click at [416, 525] on button "Selecionar indivíduo" at bounding box center [399, 522] width 118 height 25
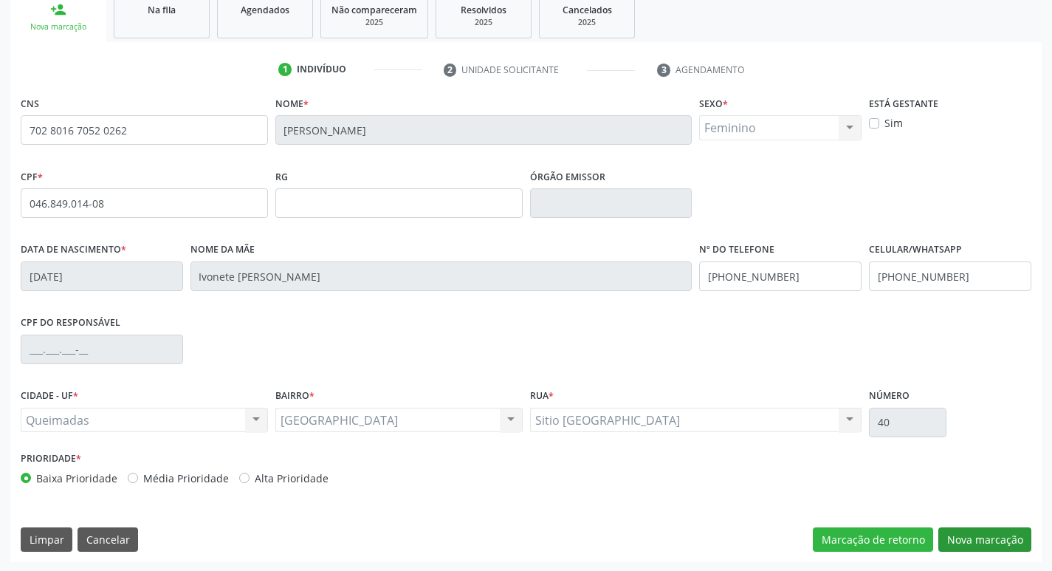
scroll to position [230, 0]
click at [997, 546] on button "Nova marcação" at bounding box center [984, 538] width 93 height 25
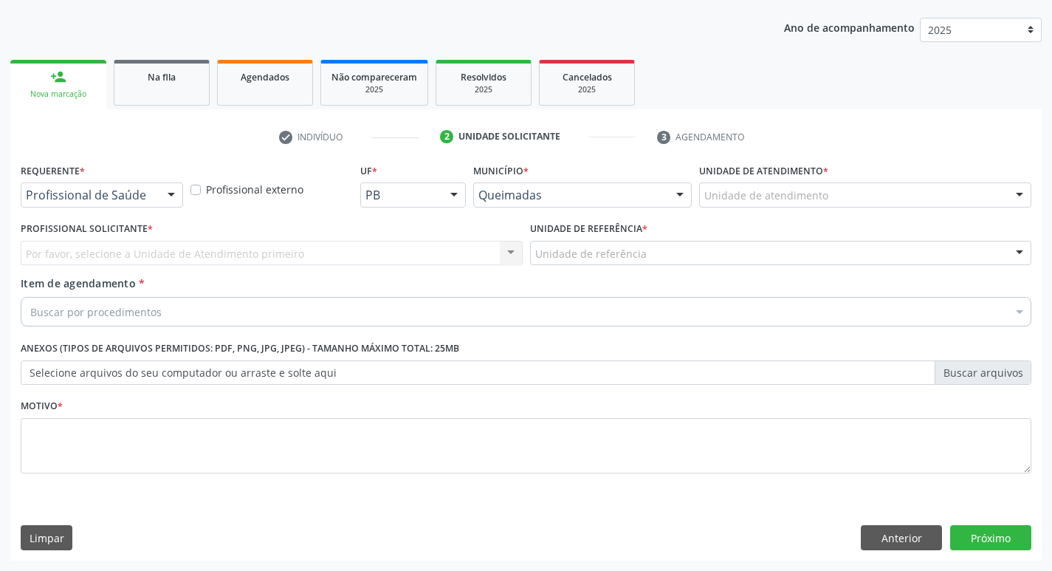
scroll to position [161, 0]
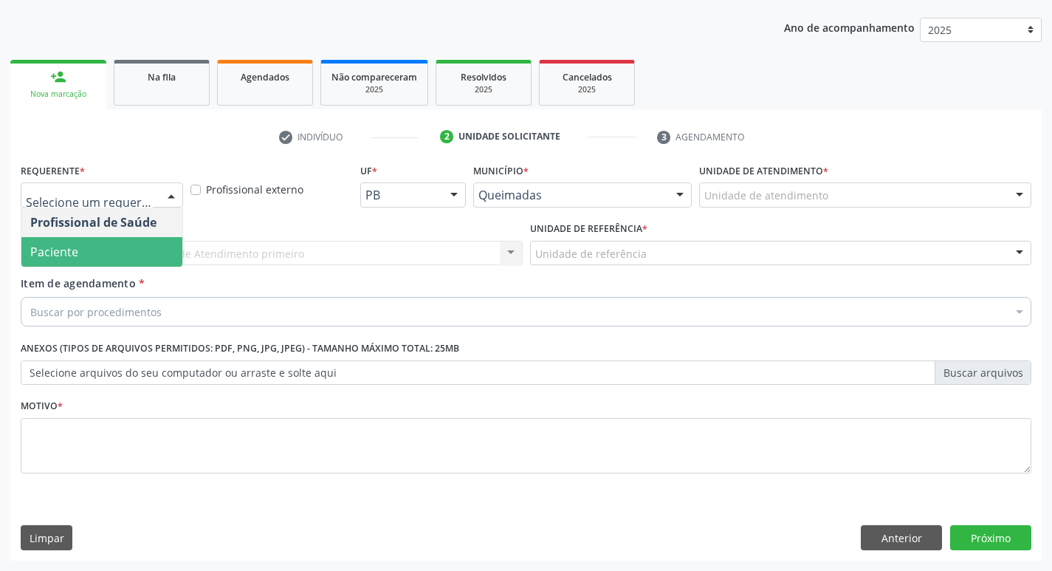
click at [91, 259] on span "Paciente" at bounding box center [101, 252] width 161 height 30
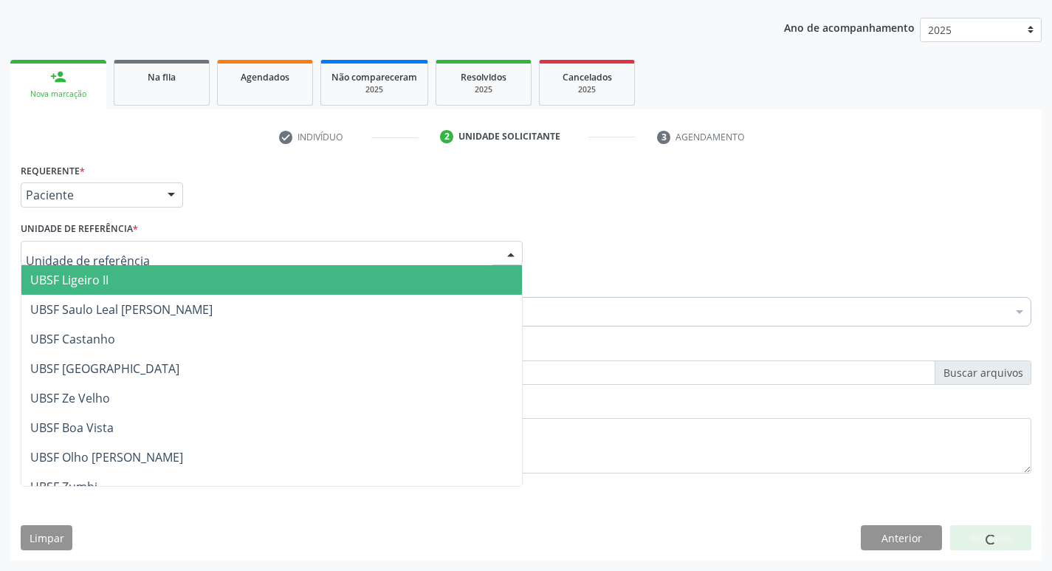
click at [88, 264] on div at bounding box center [272, 253] width 502 height 25
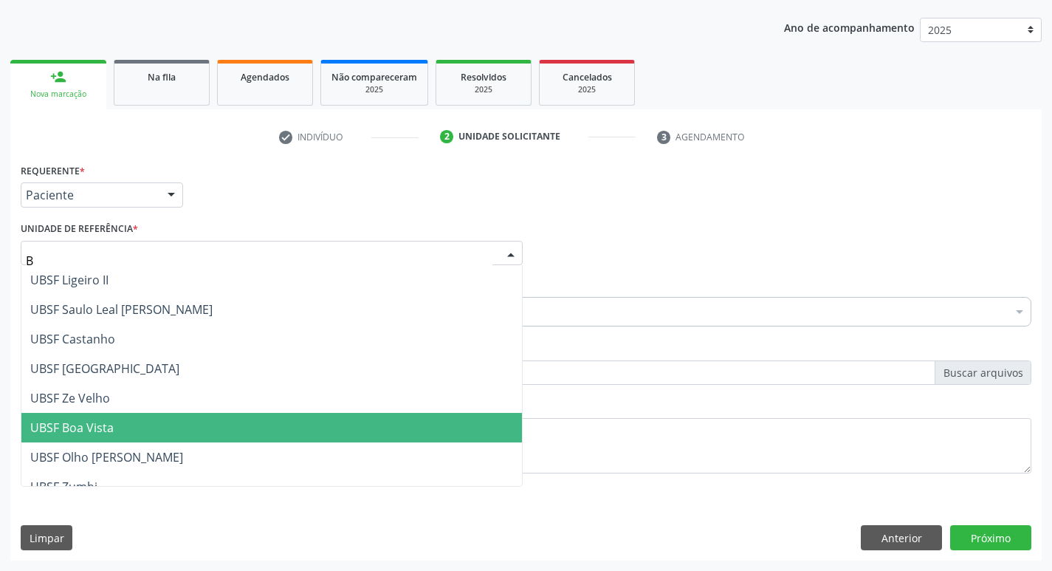
type input "BA"
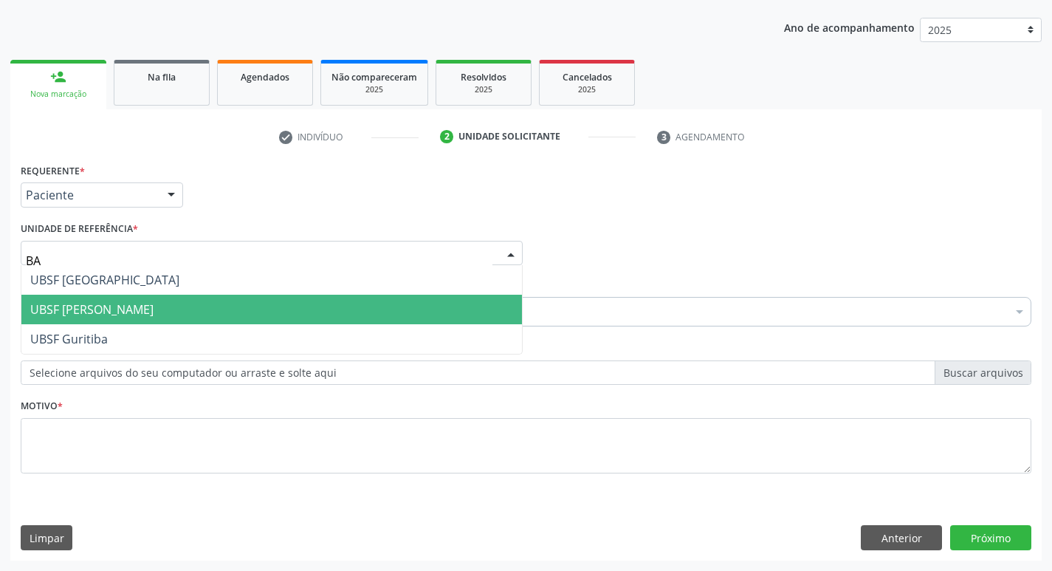
click at [126, 282] on span "UBSF [GEOGRAPHIC_DATA]" at bounding box center [104, 280] width 149 height 16
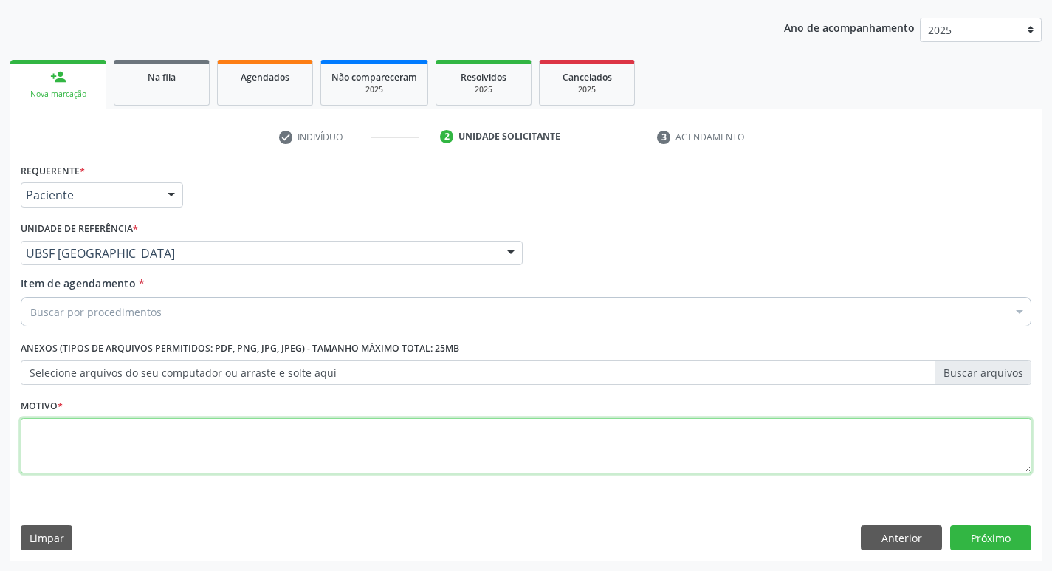
click at [132, 433] on textarea at bounding box center [526, 446] width 1010 height 56
type textarea "AVALIACAO"
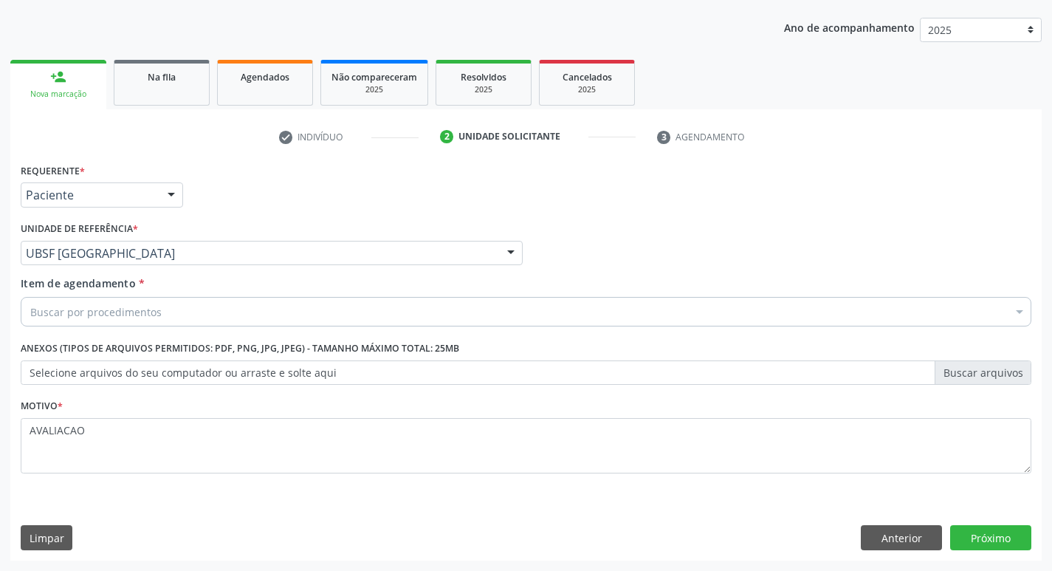
click at [120, 320] on div "Buscar por procedimentos" at bounding box center [526, 312] width 1010 height 30
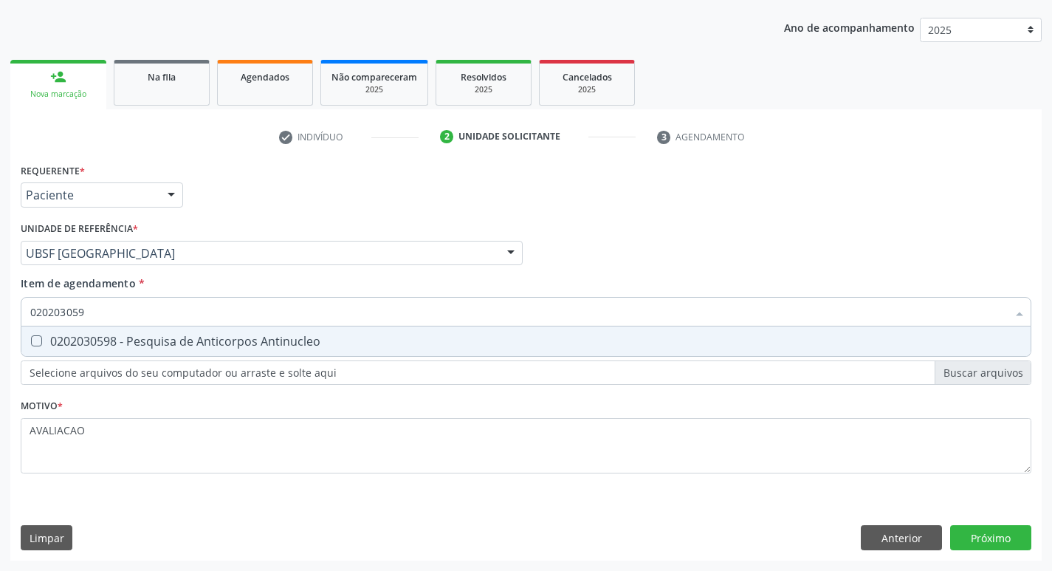
type input "0202030598"
click at [208, 338] on div "0202030598 - Pesquisa de Anticorpos Antinucleo" at bounding box center [525, 341] width 991 height 12
checkbox Antinucleo "true"
type input "0"
checkbox Antinucleo "false"
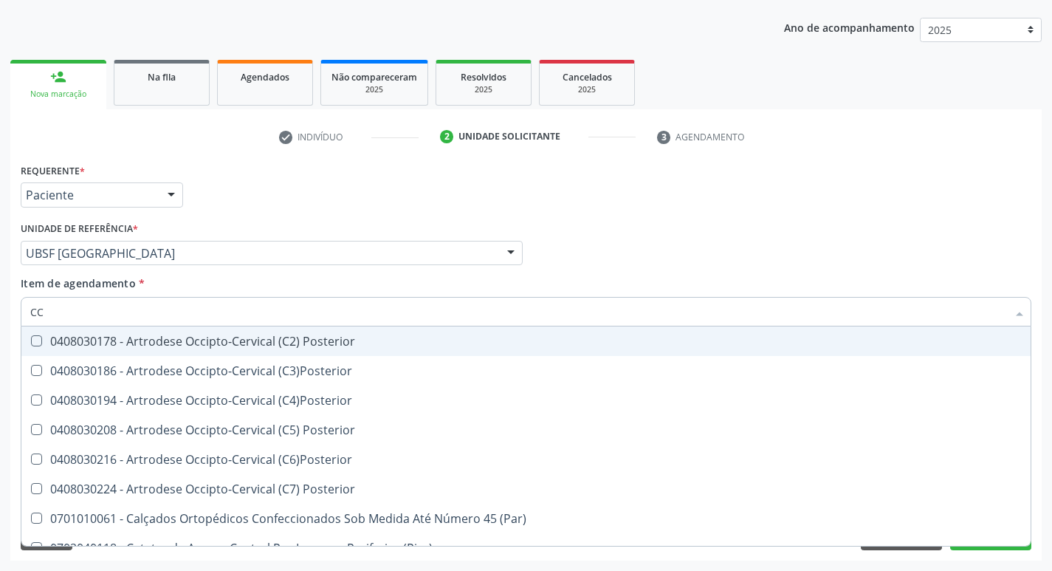
type input "C"
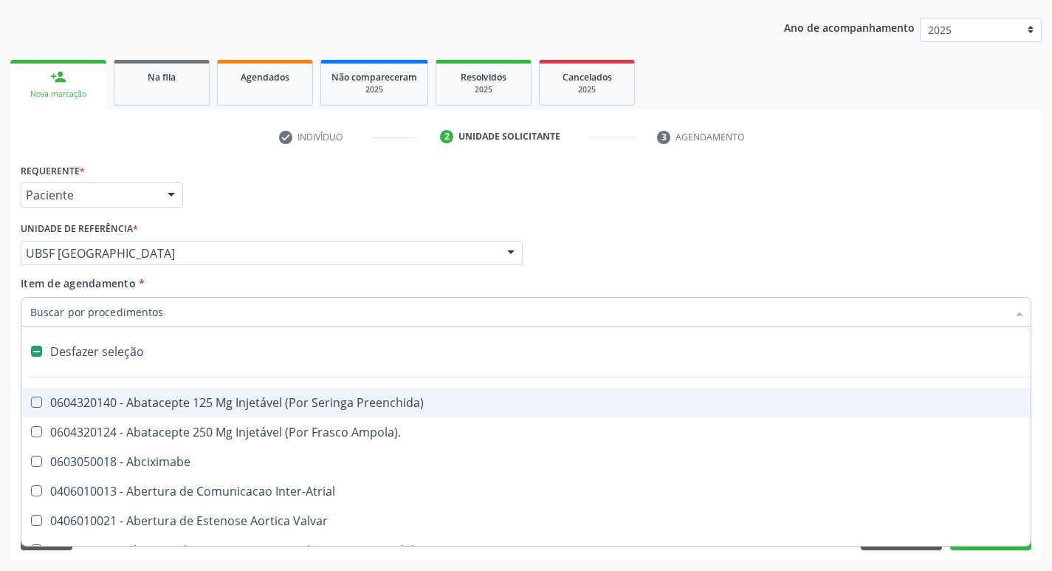
type input "P"
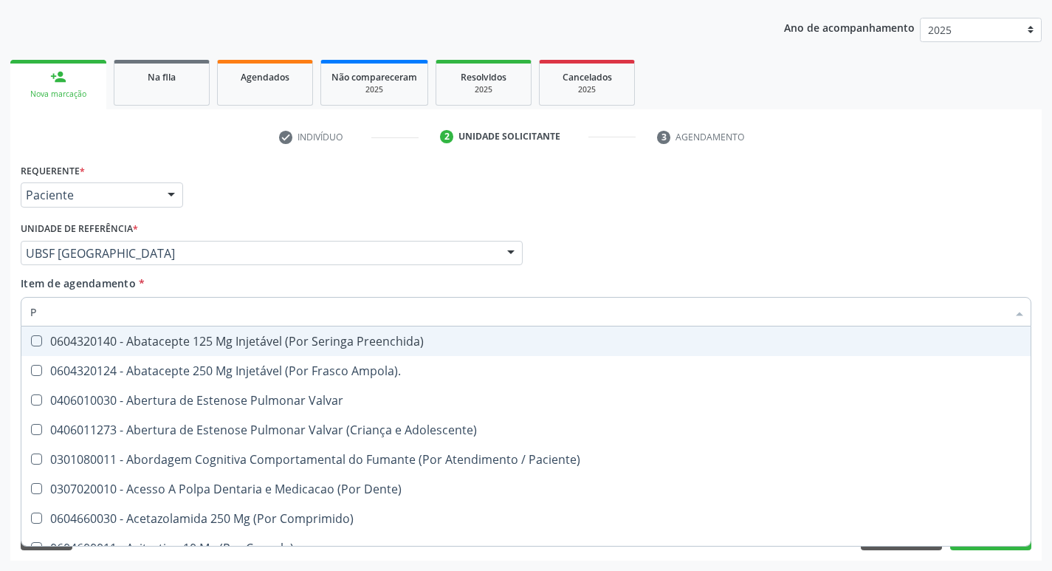
click at [959, 198] on div "Requerente * Paciente Profissional de Saúde Paciente Nenhum resultado encontrad…" at bounding box center [526, 188] width 1018 height 58
checkbox Ampola\)\ "true"
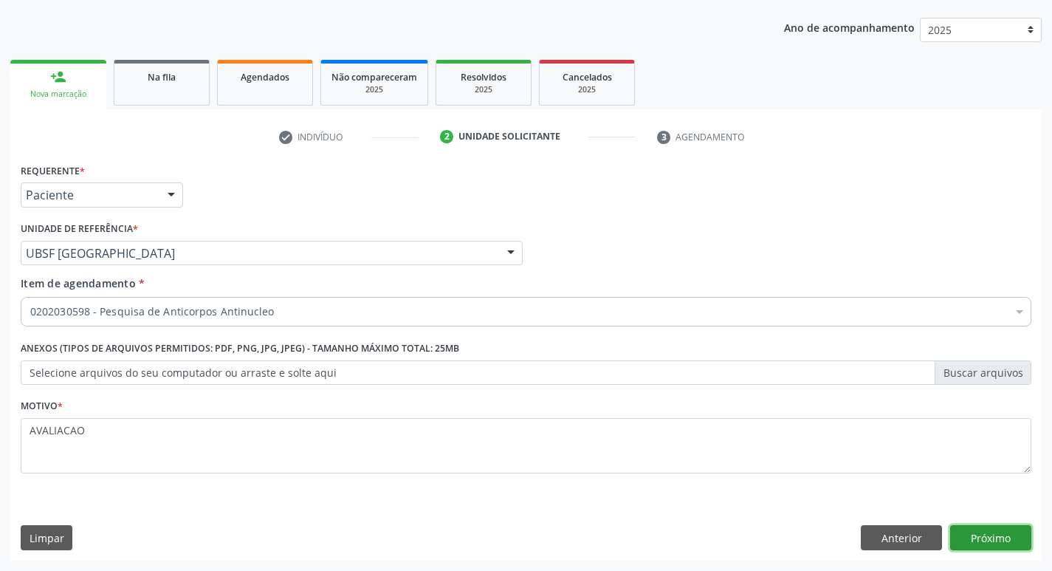
click at [983, 548] on button "Próximo" at bounding box center [990, 537] width 81 height 25
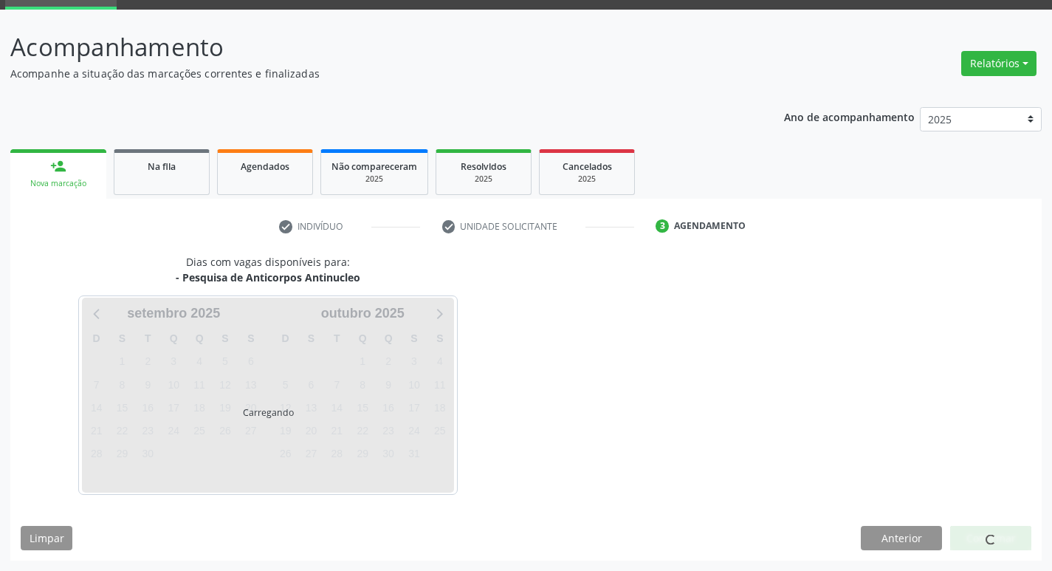
scroll to position [72, 0]
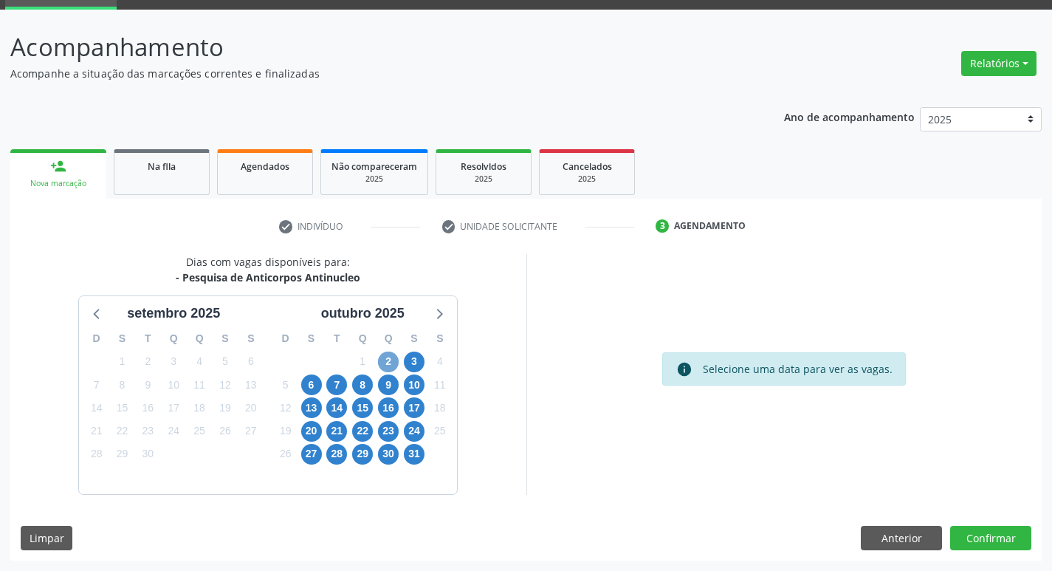
click at [381, 363] on span "2" at bounding box center [388, 361] width 21 height 21
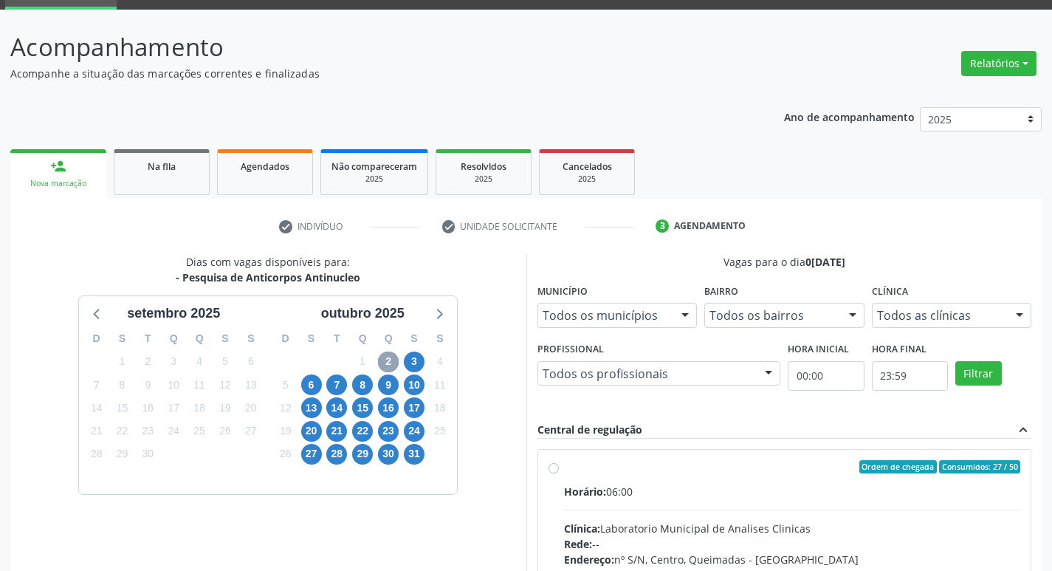
scroll to position [285, 0]
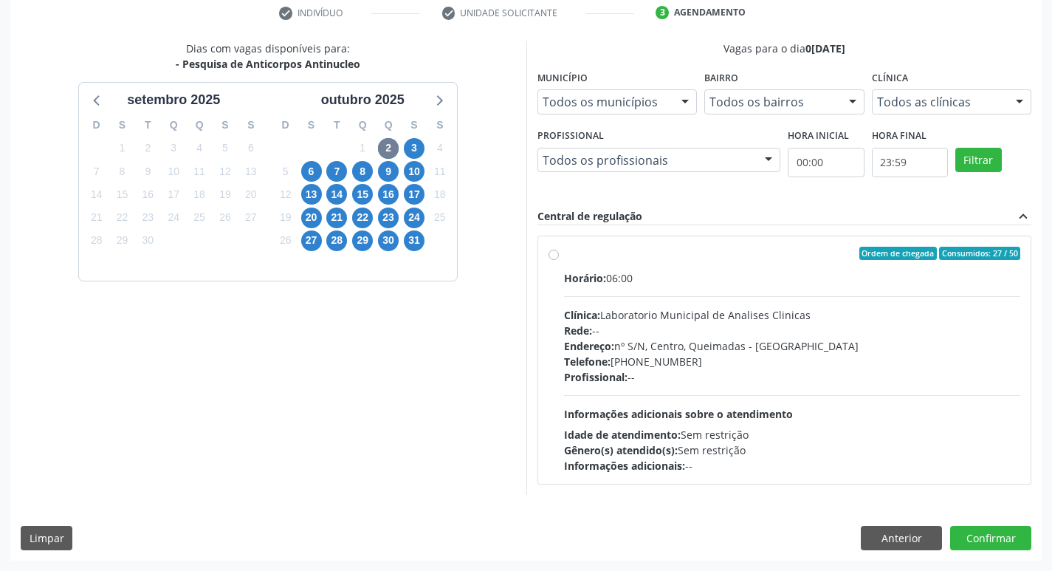
click at [766, 349] on div "Endereço: nº S/N, Centro, Queimadas - [GEOGRAPHIC_DATA]" at bounding box center [792, 345] width 457 height 15
click at [559, 260] on input "Ordem de chegada Consumidos: 27 / 50 Horário: 06:00 Clínica: Laboratorio Munici…" at bounding box center [553, 253] width 10 height 13
radio input "true"
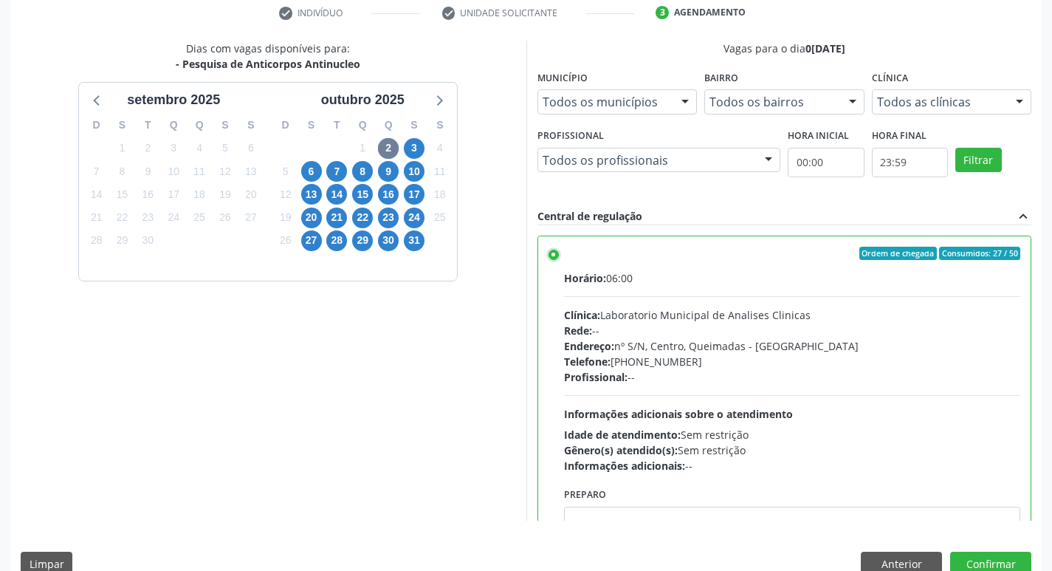
scroll to position [73, 0]
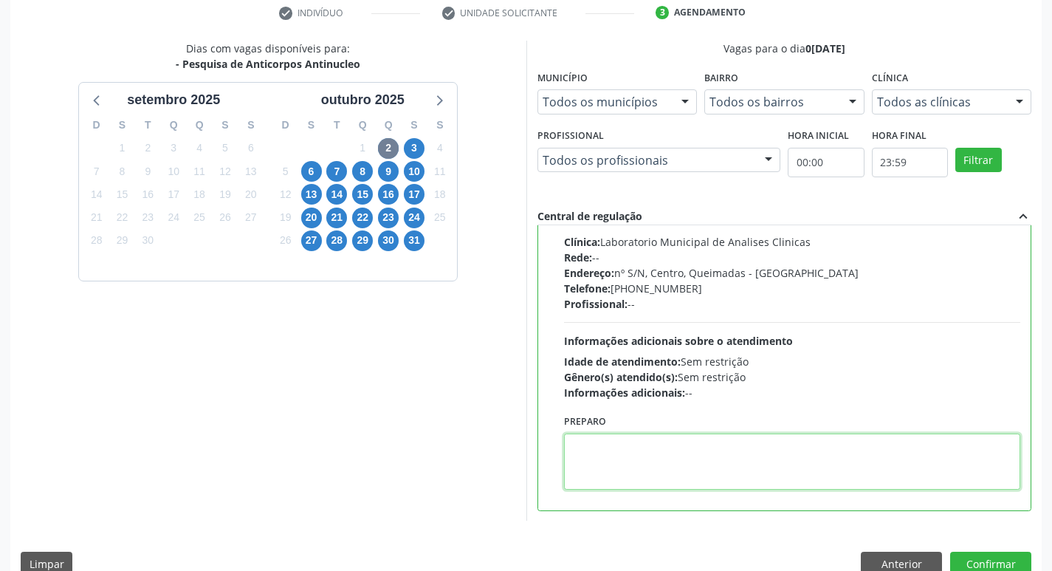
click at [627, 461] on textarea at bounding box center [792, 461] width 457 height 56
paste textarea "IR EM [GEOGRAPHIC_DATA]"
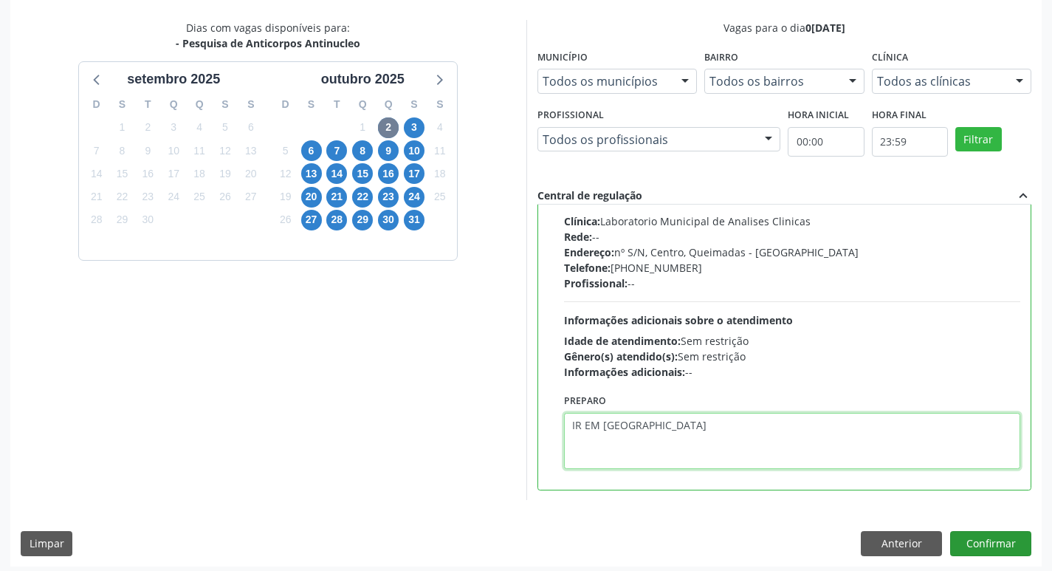
scroll to position [311, 0]
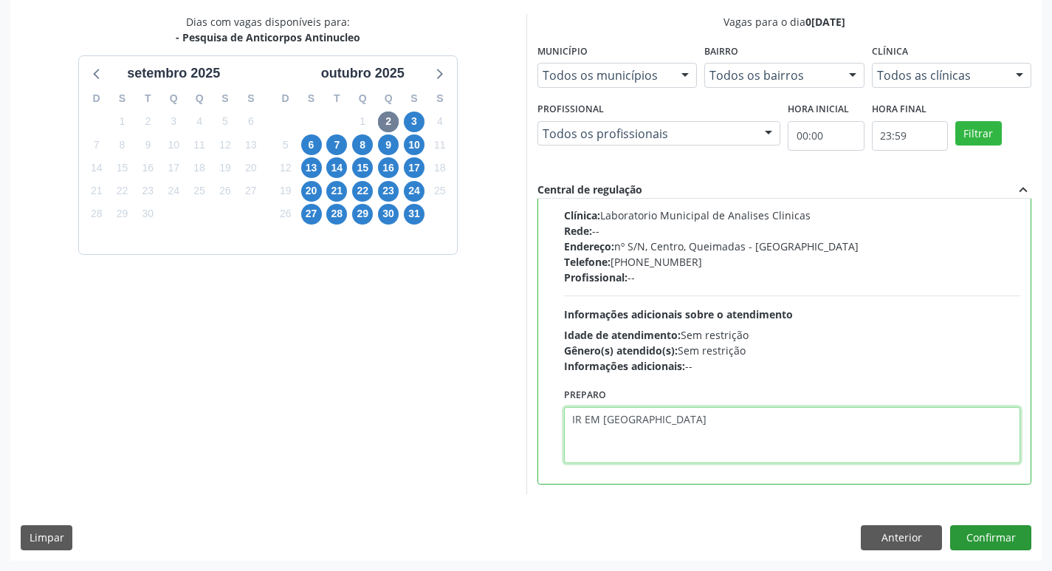
type textarea "IR EM [GEOGRAPHIC_DATA]"
click at [994, 529] on button "Confirmar" at bounding box center [990, 537] width 81 height 25
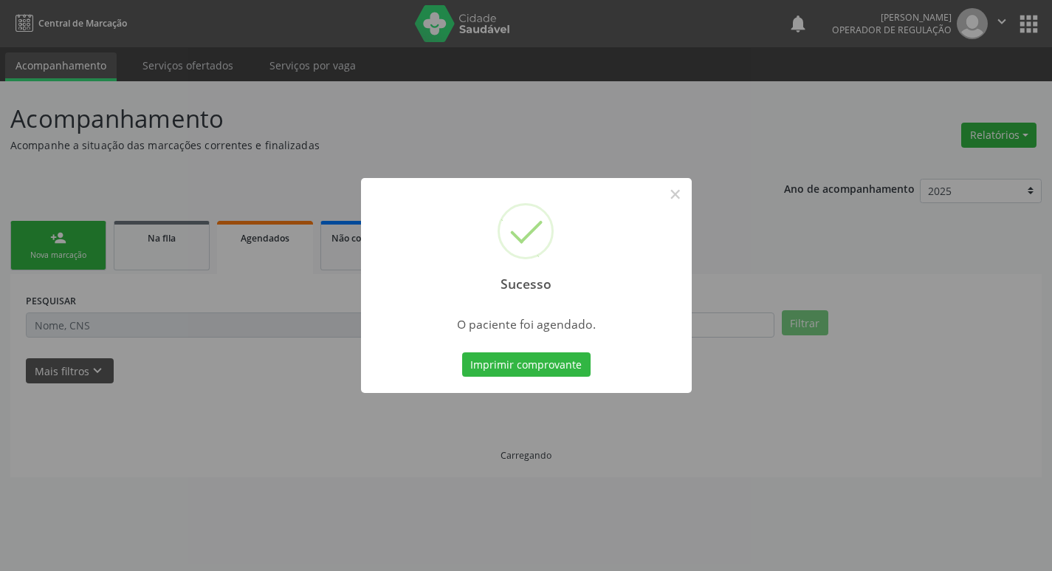
scroll to position [0, 0]
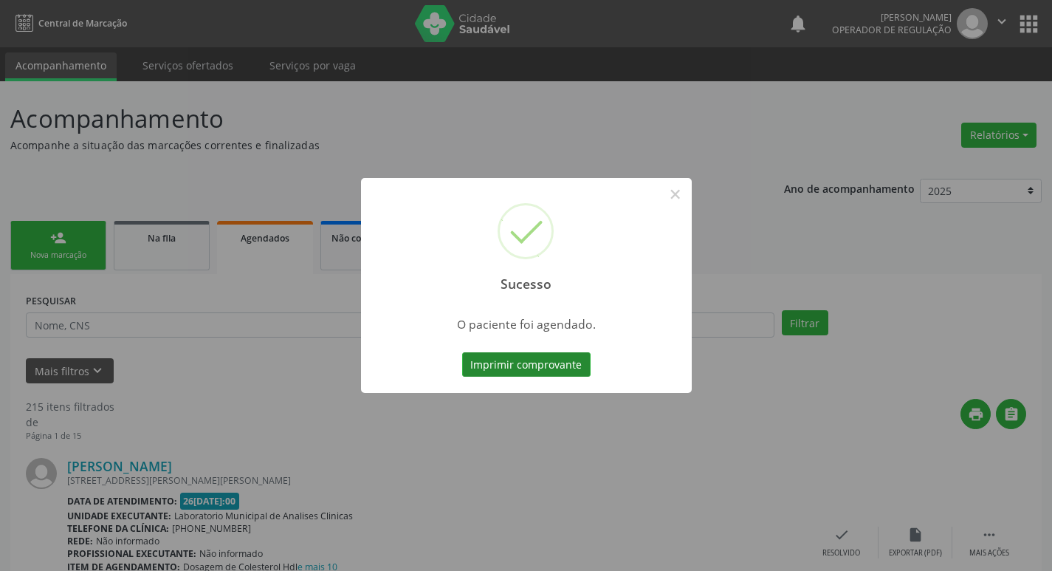
click at [550, 357] on button "Imprimir comprovante" at bounding box center [526, 364] width 128 height 25
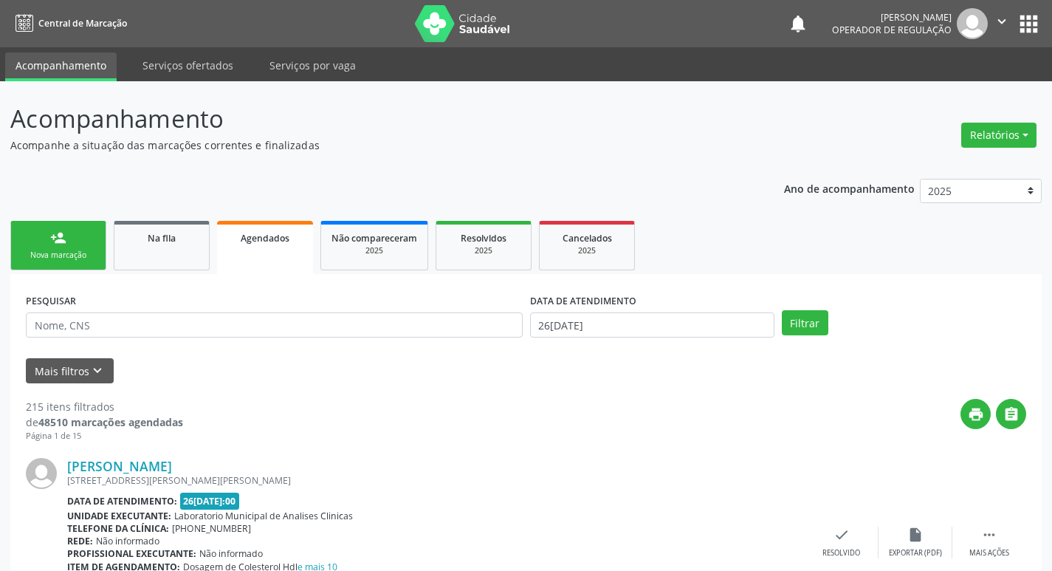
click at [84, 252] on div "Nova marcação" at bounding box center [58, 254] width 74 height 11
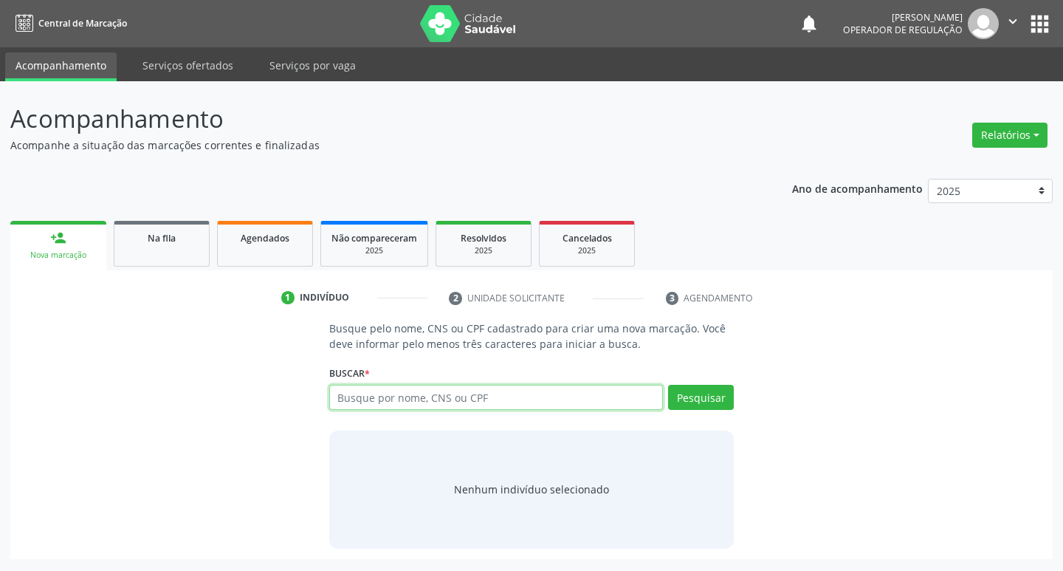
click at [435, 407] on input "text" at bounding box center [496, 397] width 334 height 25
type input "706202514476269"
click at [707, 388] on button "Pesquisar" at bounding box center [701, 397] width 66 height 25
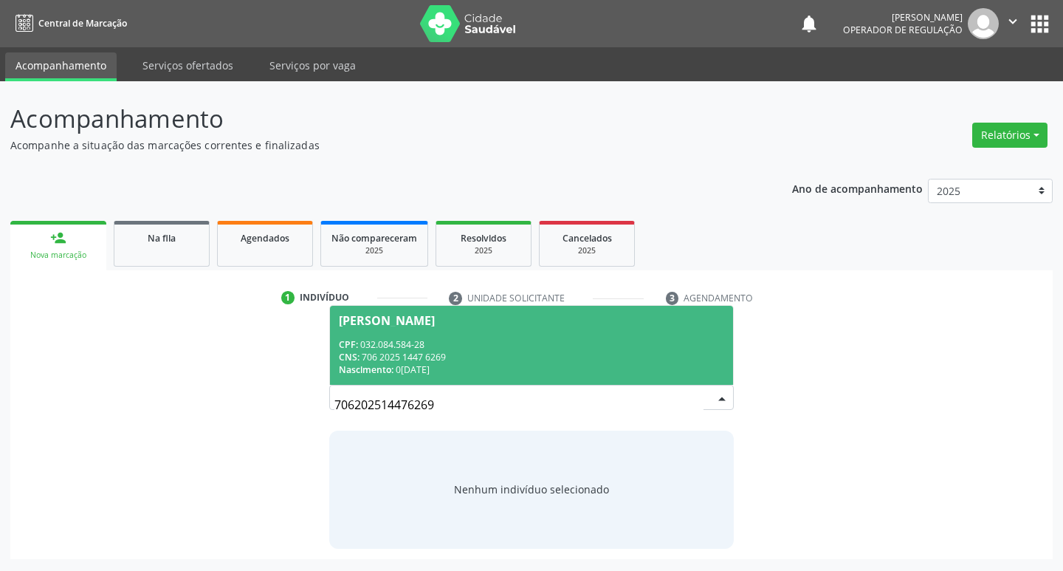
click at [413, 351] on div "CNS: 706 2025 1447 6269" at bounding box center [532, 357] width 386 height 13
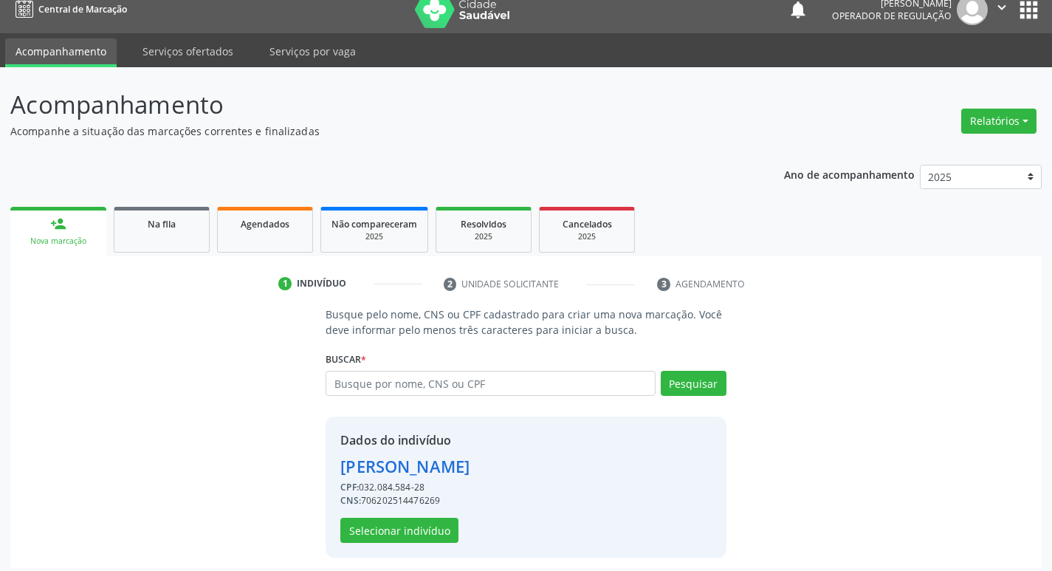
scroll to position [21, 0]
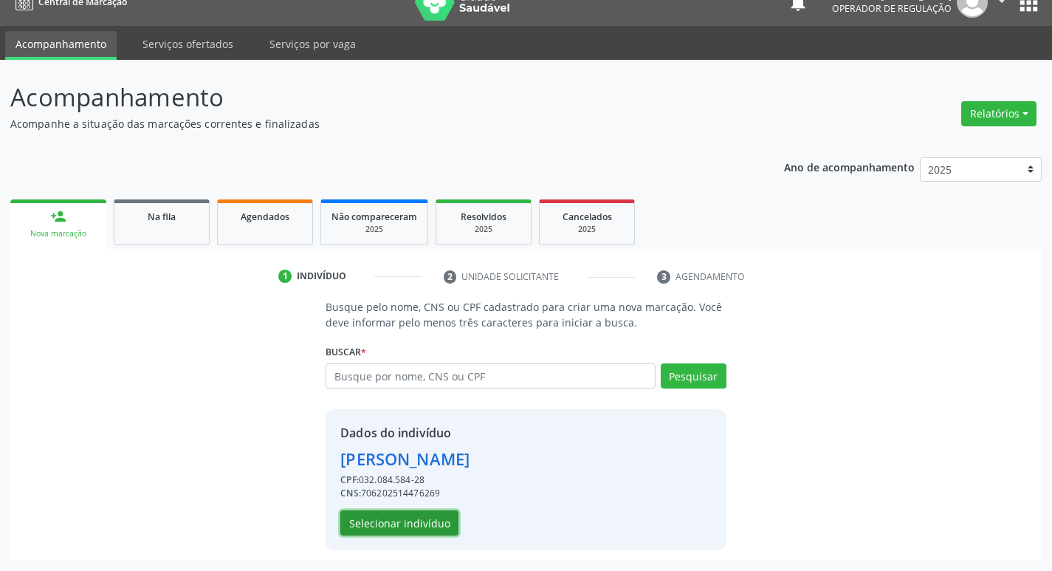
click at [405, 524] on button "Selecionar indivíduo" at bounding box center [399, 522] width 118 height 25
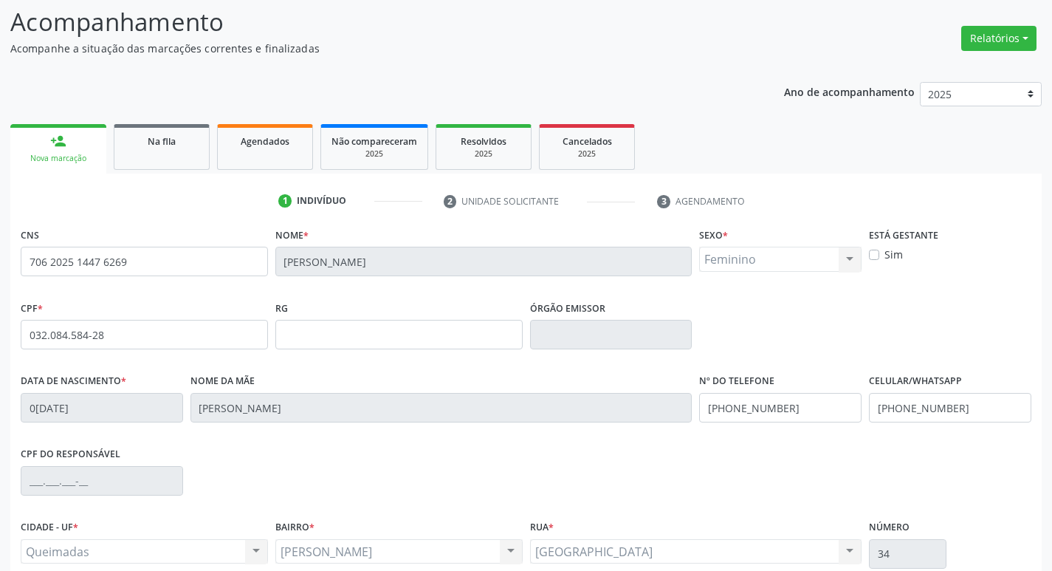
scroll to position [230, 0]
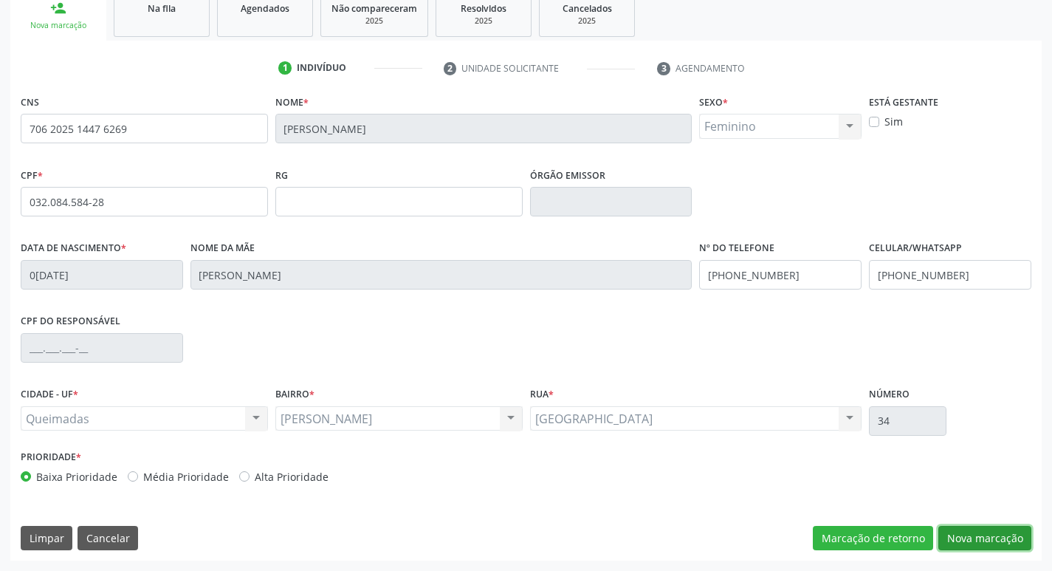
click at [959, 540] on button "Nova marcação" at bounding box center [984, 538] width 93 height 25
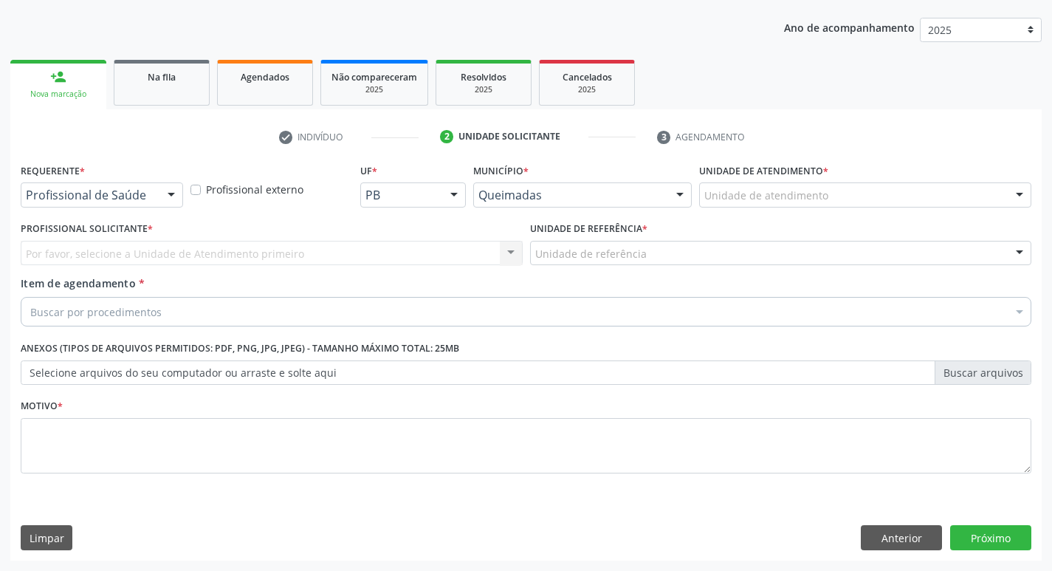
scroll to position [161, 0]
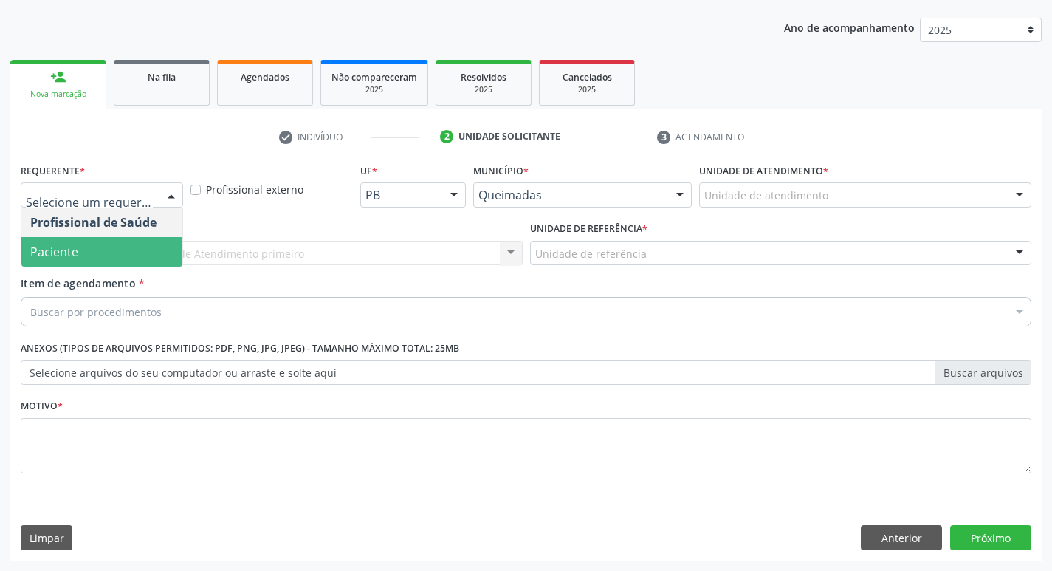
click at [138, 253] on span "Paciente" at bounding box center [101, 252] width 161 height 30
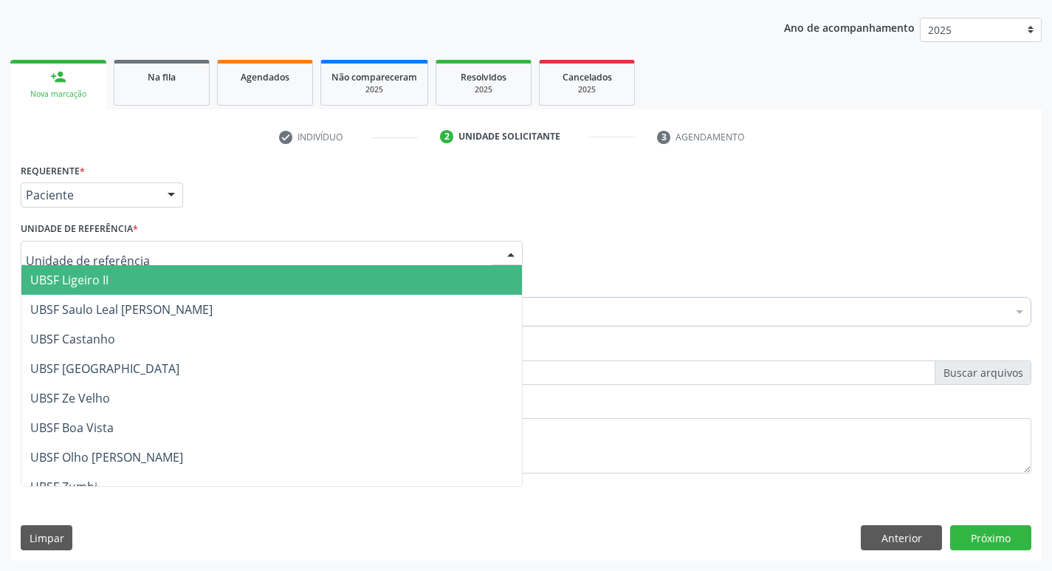
click at [142, 252] on div at bounding box center [272, 253] width 502 height 25
type input "LU"
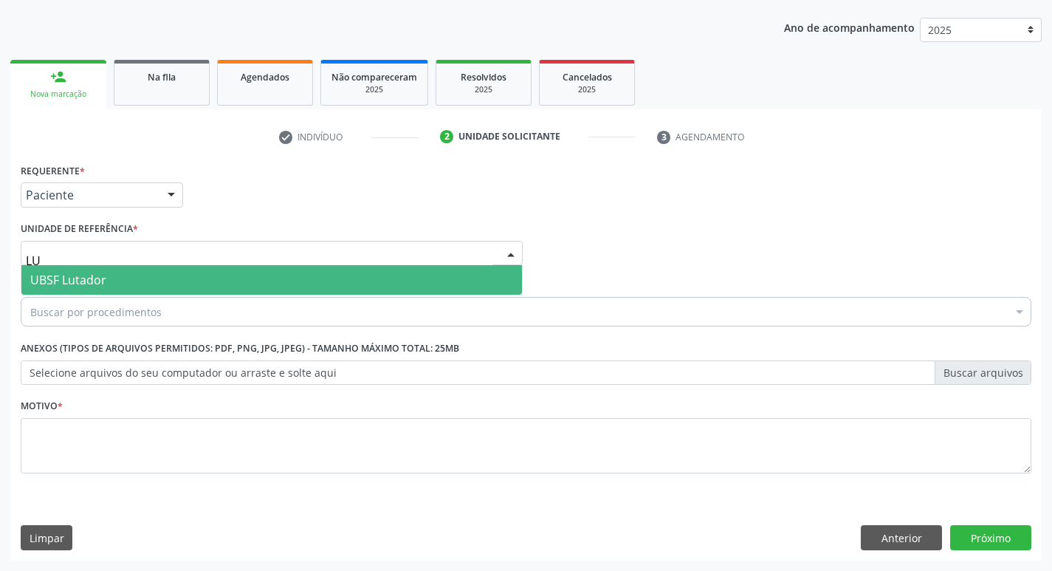
click at [112, 281] on span "UBSF Lutador" at bounding box center [271, 280] width 500 height 30
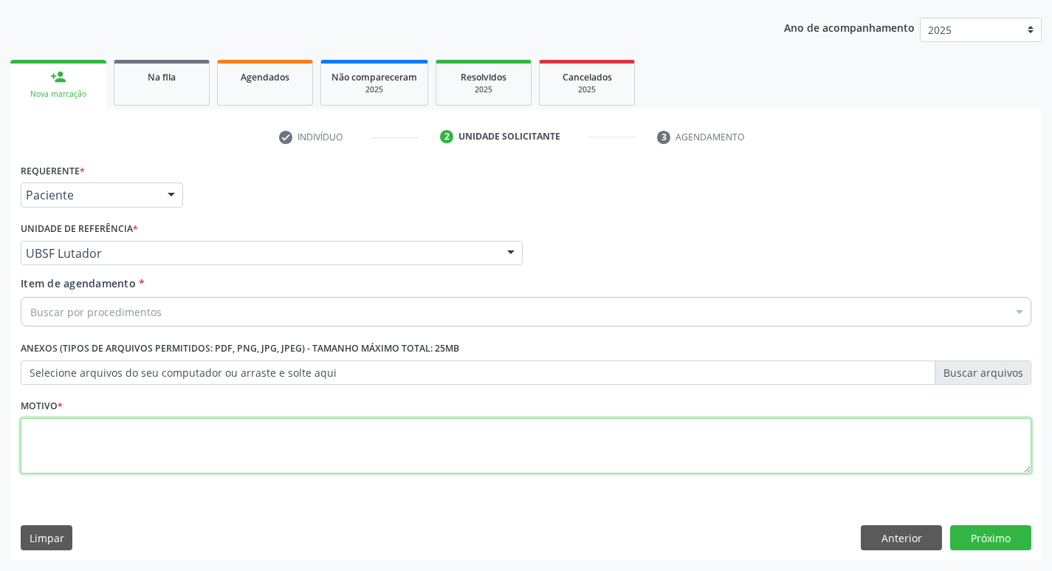
click at [56, 438] on textarea at bounding box center [526, 446] width 1010 height 56
type textarea "AVALIACAO"
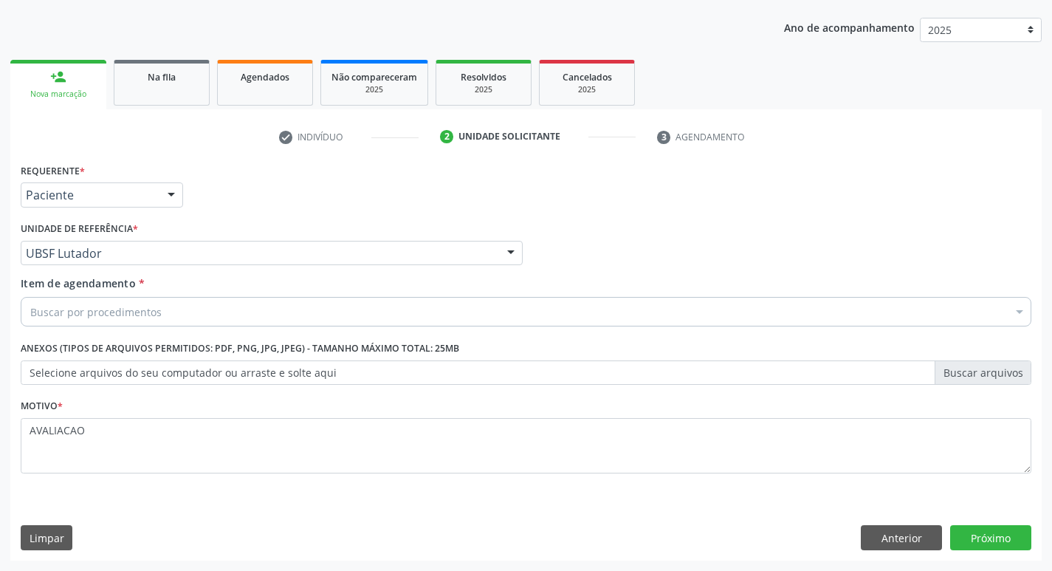
click at [43, 320] on div "Buscar por procedimentos" at bounding box center [526, 312] width 1010 height 30
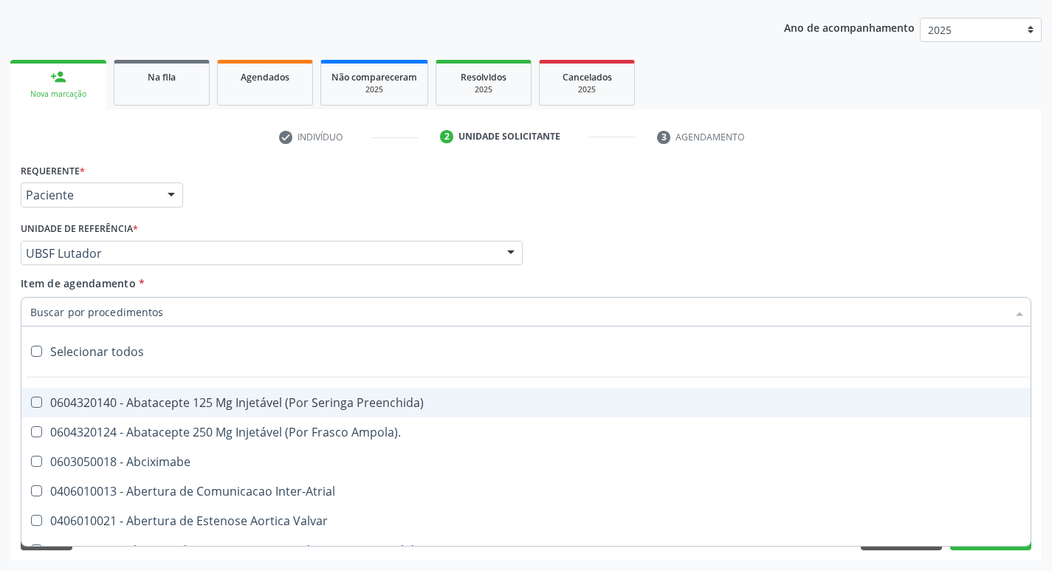
click at [55, 314] on input "Item de agendamento *" at bounding box center [518, 312] width 976 height 30
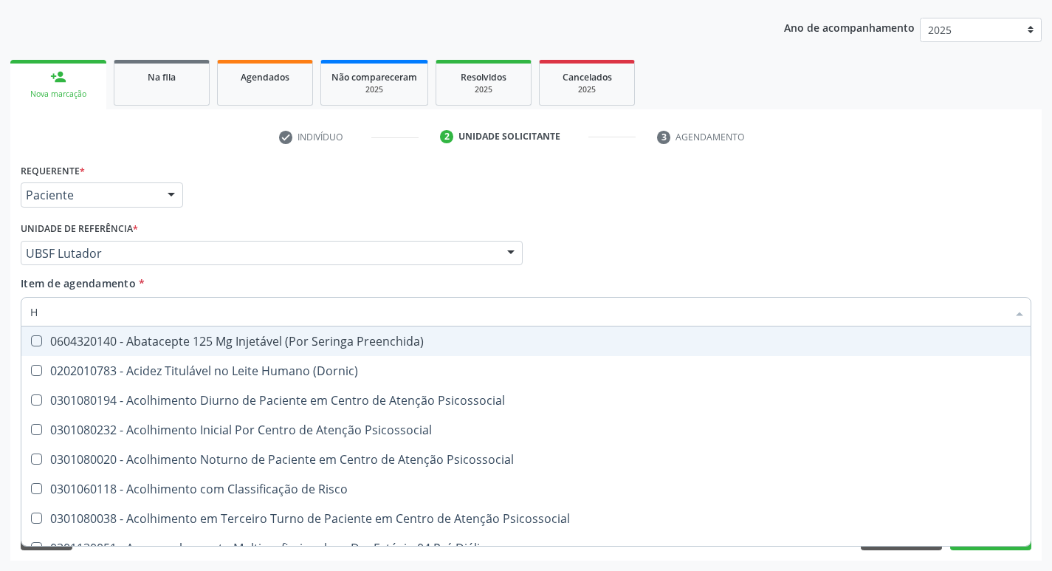
type input "HEMOGR"
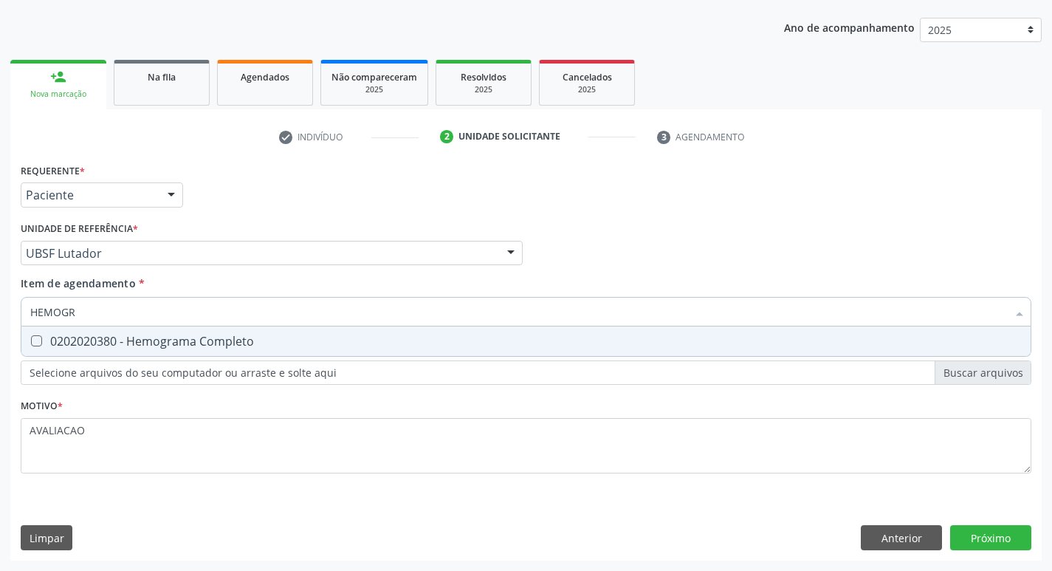
click at [230, 354] on span "0202020380 - Hemograma Completo" at bounding box center [525, 341] width 1009 height 30
checkbox Completo "true"
type input "HEMOG"
checkbox Completo "false"
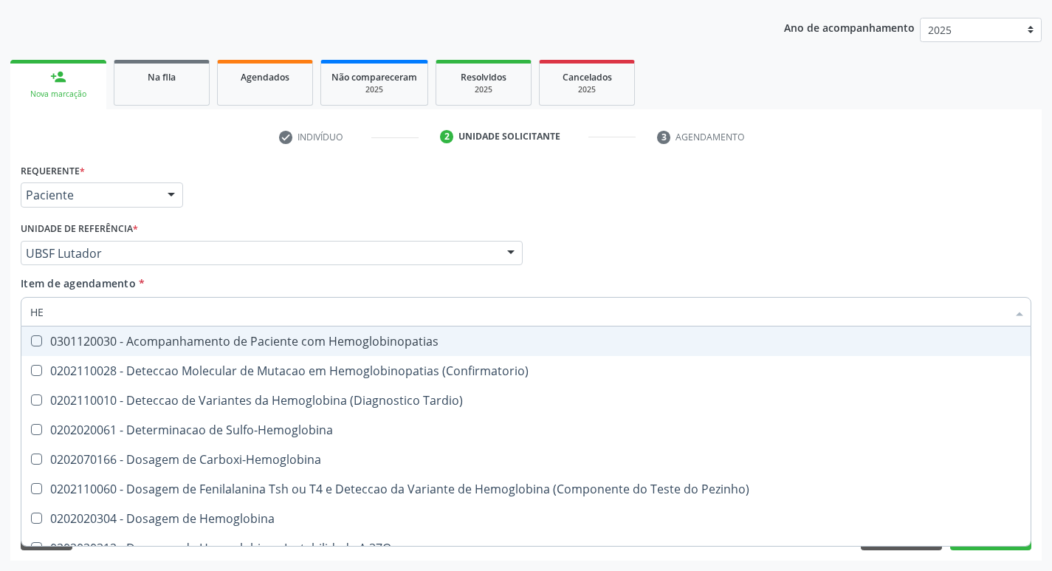
type input "H"
checkbox Completo "false"
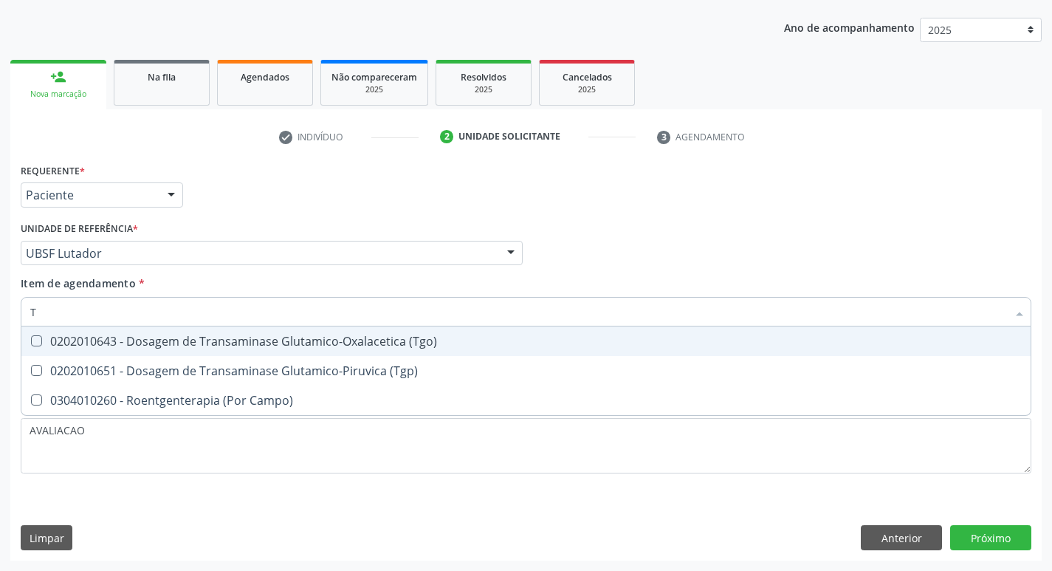
type input "TG"
click at [230, 354] on span "0202010643 - Dosagem de Transaminase Glutamico-Oxalacetica (Tgo)" at bounding box center [525, 341] width 1009 height 30
click at [243, 345] on div "0202010643 - Dosagem de Transaminase Glutamico-Oxalacetica (Tgo)" at bounding box center [525, 341] width 991 height 12
checkbox \(Tgo\) "true"
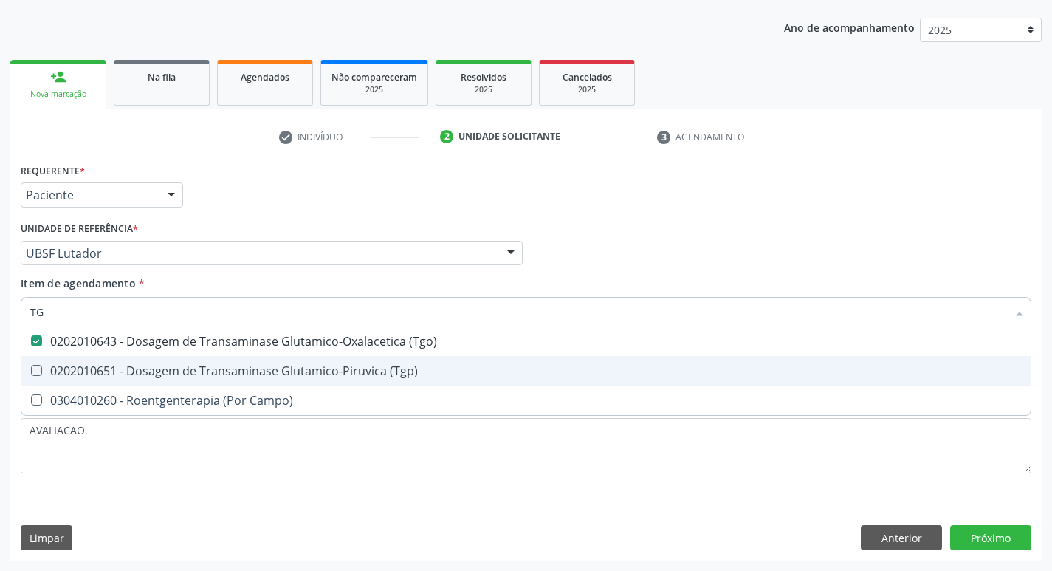
click at [255, 376] on div "0202010651 - Dosagem de Transaminase Glutamico-Piruvica (Tgp)" at bounding box center [525, 371] width 991 height 12
checkbox \(Tgp\) "true"
type input "T"
checkbox \(Tgo\) "false"
checkbox \(Tgp\) "false"
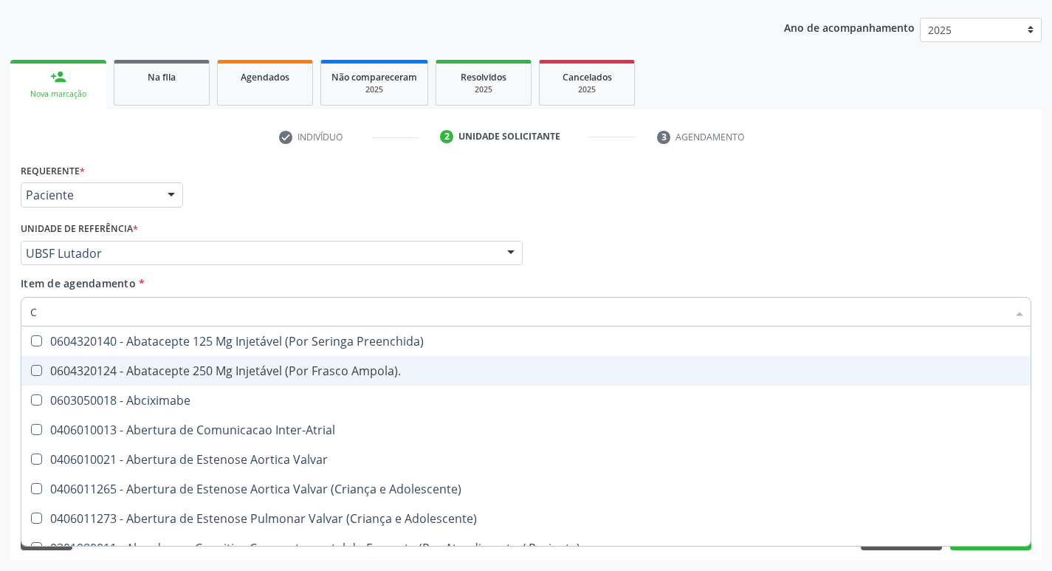
type input "CULTURA"
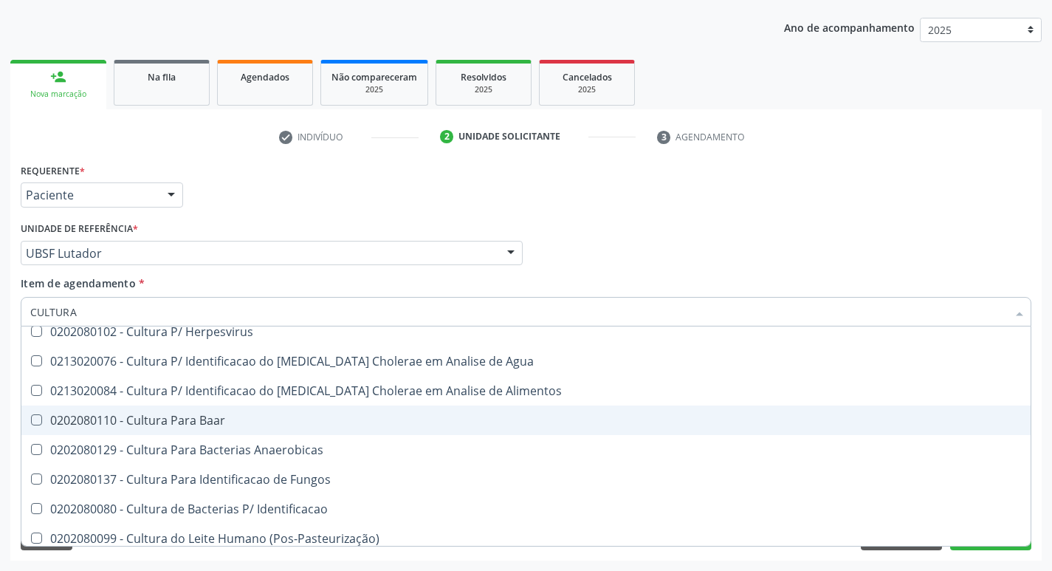
scroll to position [74, 0]
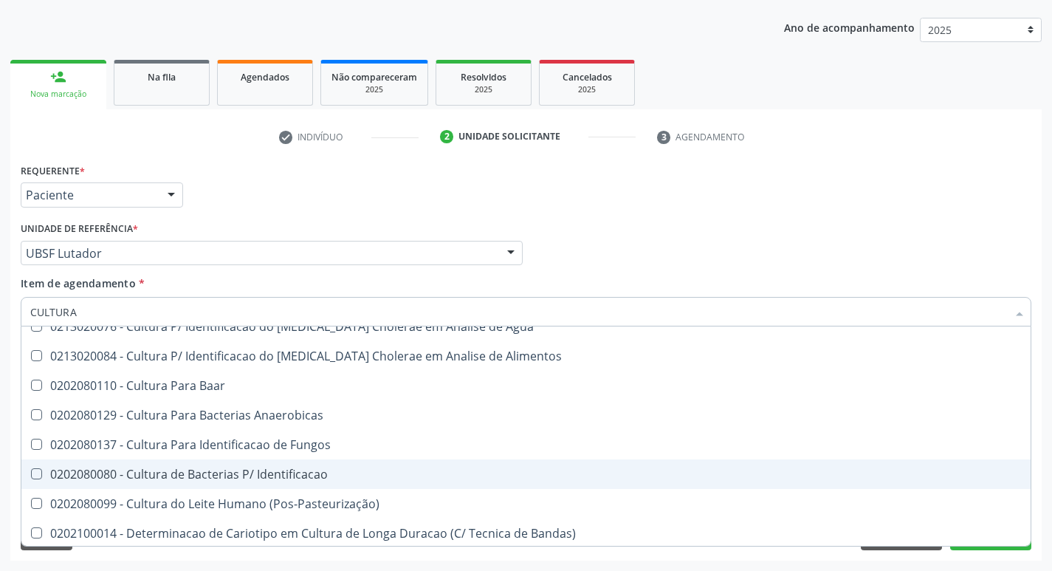
click at [310, 472] on div "0202080080 - Cultura de Bacterias P/ Identificacao" at bounding box center [525, 474] width 991 height 12
checkbox Identificacao "true"
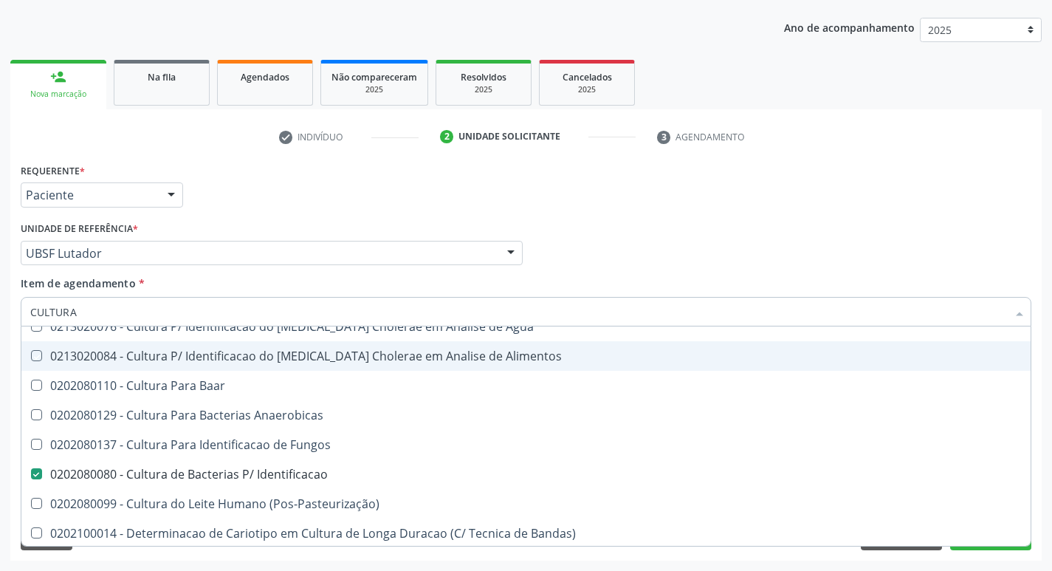
click at [780, 216] on div "Requerente * Paciente Profissional de Saúde Paciente Nenhum resultado encontrad…" at bounding box center [526, 188] width 1018 height 58
checkbox Herpesvirus "true"
checkbox Agua "true"
checkbox Alimentos "true"
checkbox Baar "true"
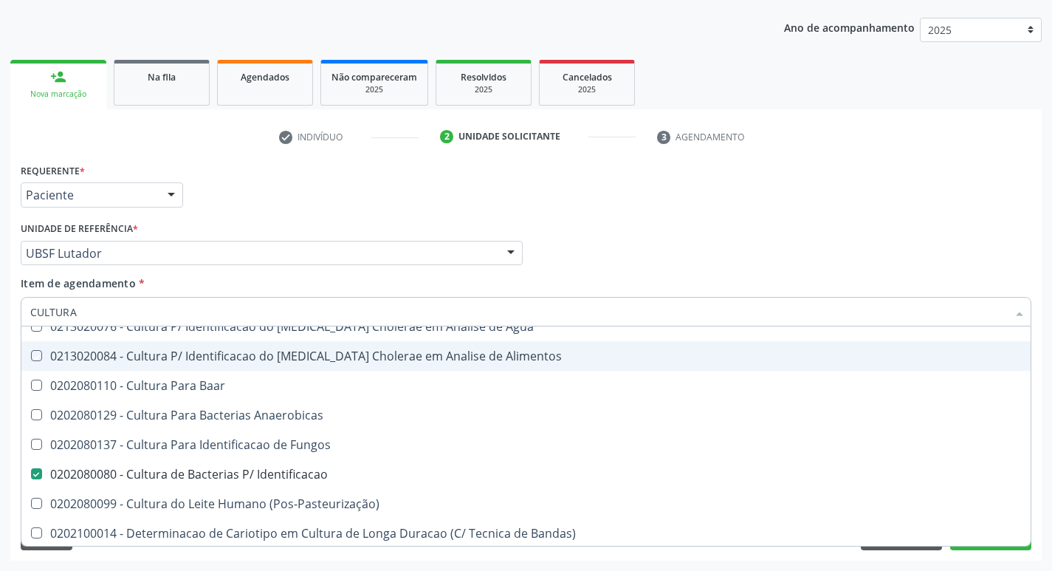
checkbox Identificacao "false"
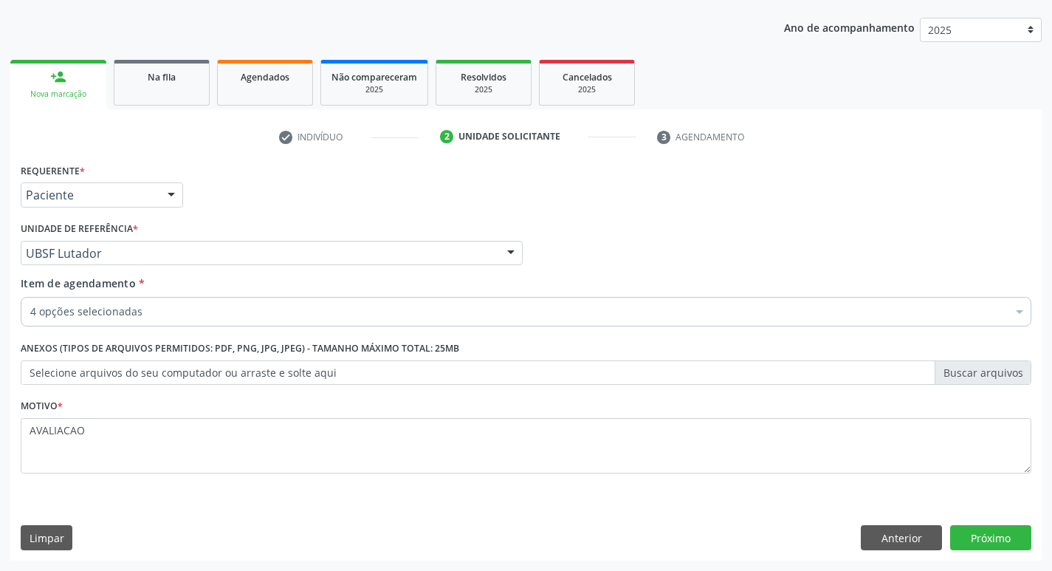
scroll to position [0, 0]
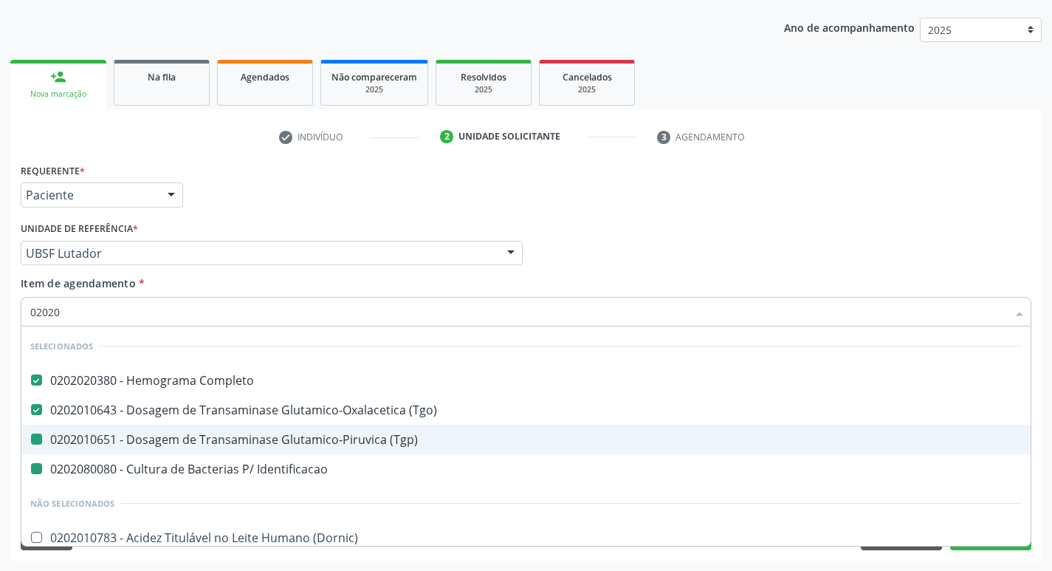
type input "020202"
checkbox \(Tgp\) "false"
checkbox Identificacao "false"
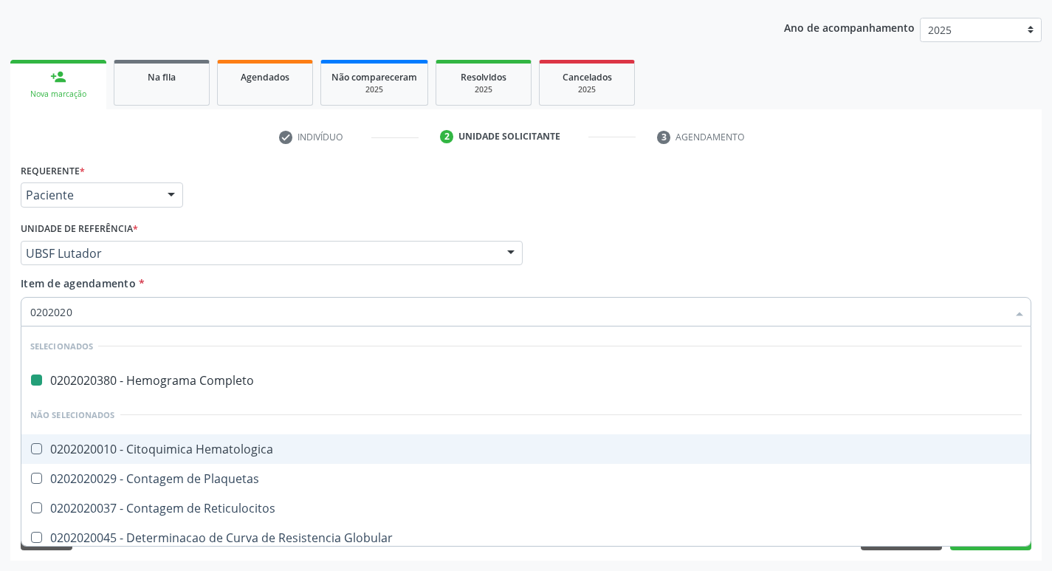
type input "02020201"
checkbox Completo "false"
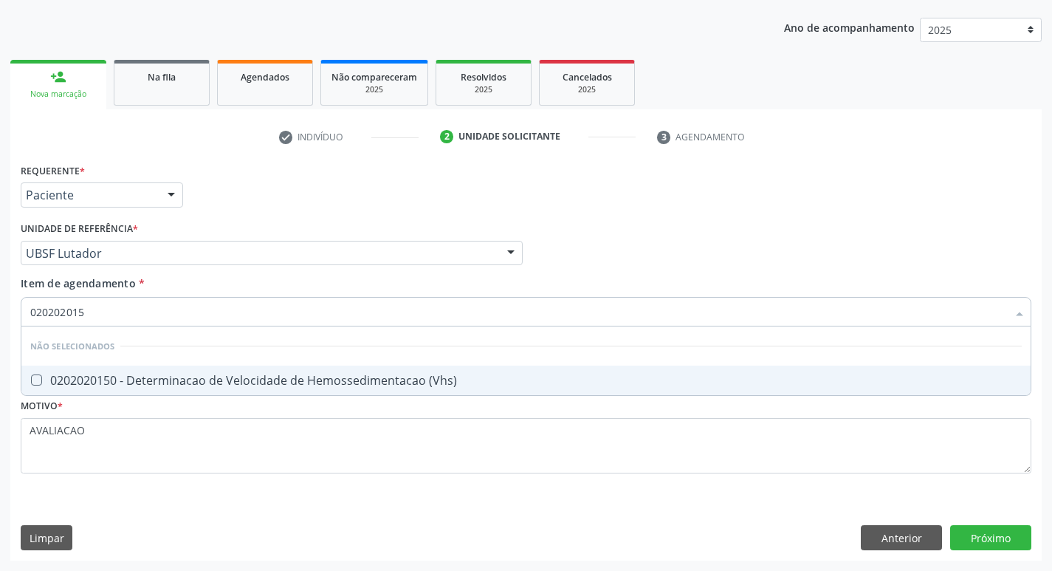
type input "0202020150"
click at [315, 368] on span "0202020150 - Determinacao de Velocidade de Hemossedimentacao (Vhs)" at bounding box center [525, 380] width 1009 height 30
checkbox \(Vhs\) "true"
type input "020202"
checkbox \(Vhs\) "true"
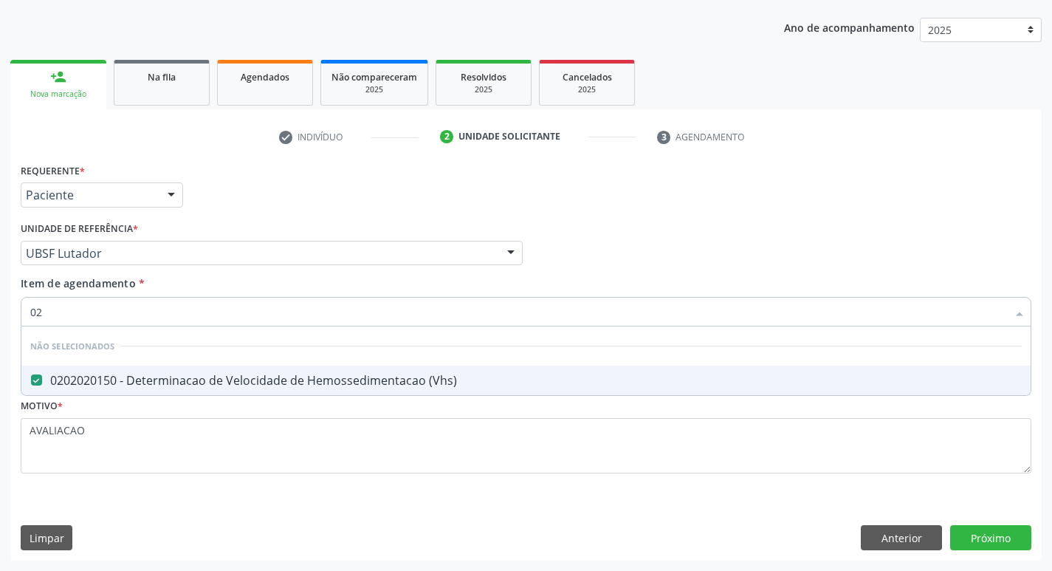
type input "0"
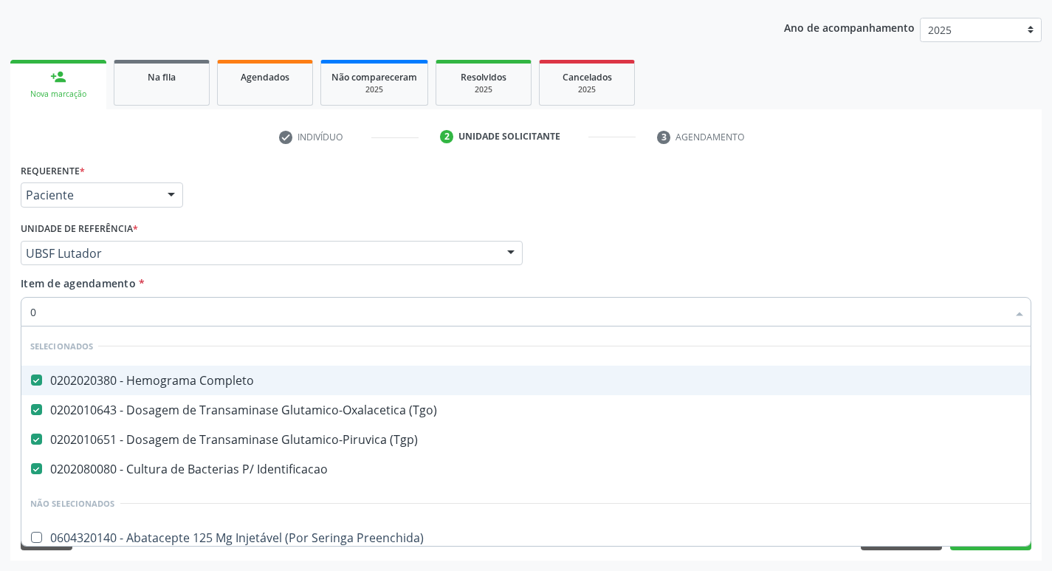
type input "02"
checkbox Cirurgica "true"
type input "020"
checkbox Colo "true"
checkbox \(Vhs\) "false"
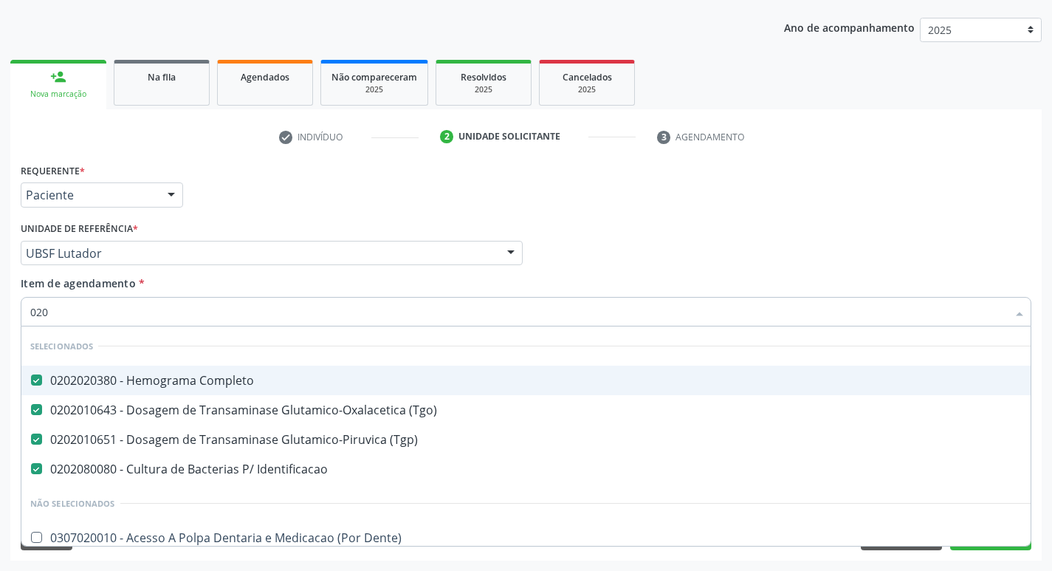
type input "0202"
checkbox Cardiovascular "true"
checkbox \(Vhs\) "false"
type input "02020"
checkbox Rádio "true"
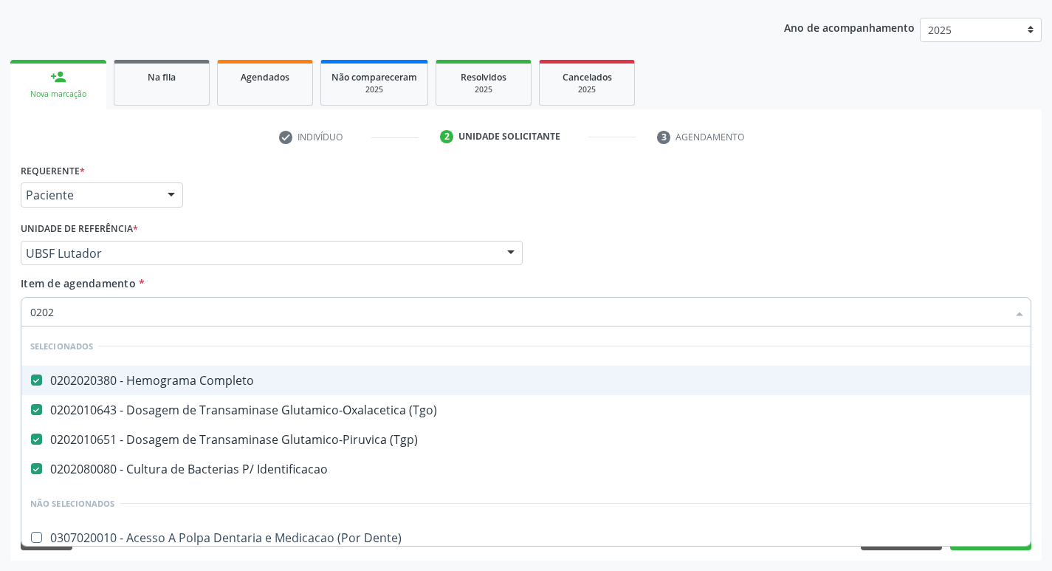
checkbox Cardiovascular "false"
type input "020203"
checkbox \(Tgp\) "false"
checkbox Identificacao "false"
checkbox \(Vhs\) "false"
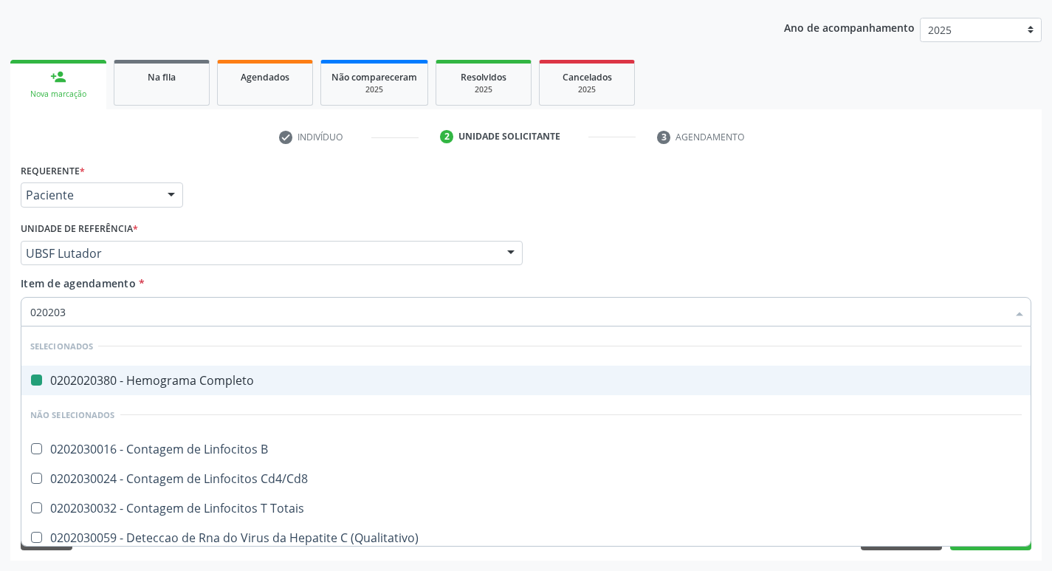
type input "0202030"
checkbox Completo "false"
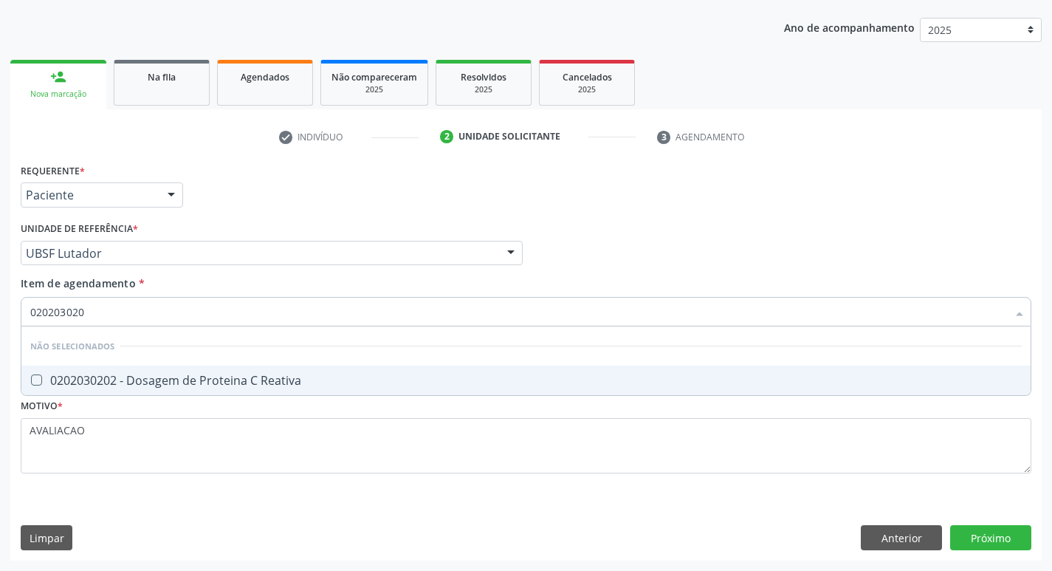
type input "0202030202"
click at [212, 386] on div "0202030202 - Dosagem de Proteina C Reativa" at bounding box center [525, 380] width 991 height 12
checkbox Reativa "true"
click at [1015, 530] on div "Requerente * Paciente Profissional de Saúde Paciente Nenhum resultado encontrad…" at bounding box center [525, 359] width 1031 height 401
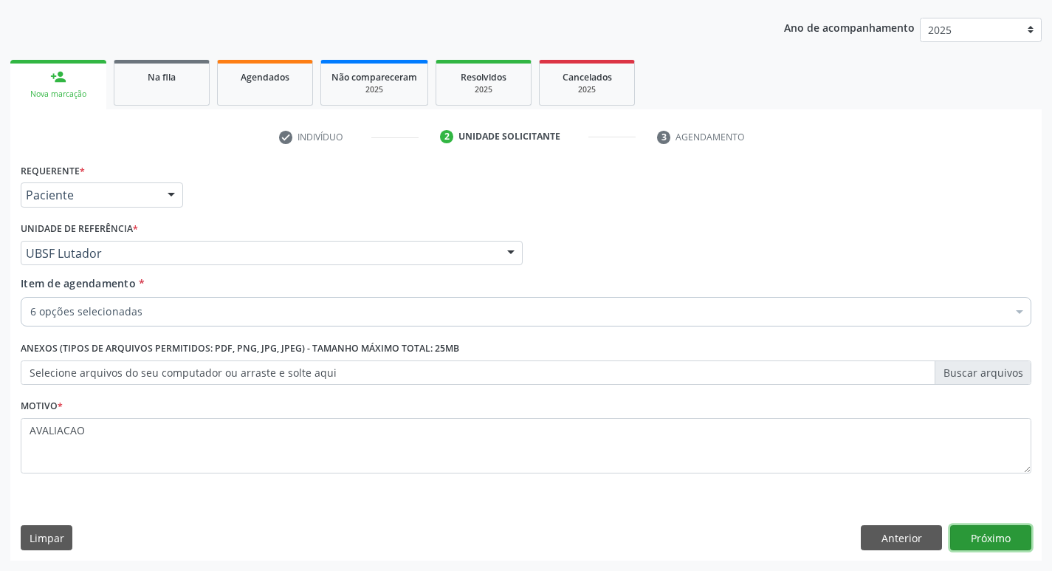
click at [1013, 535] on button "Próximo" at bounding box center [990, 537] width 81 height 25
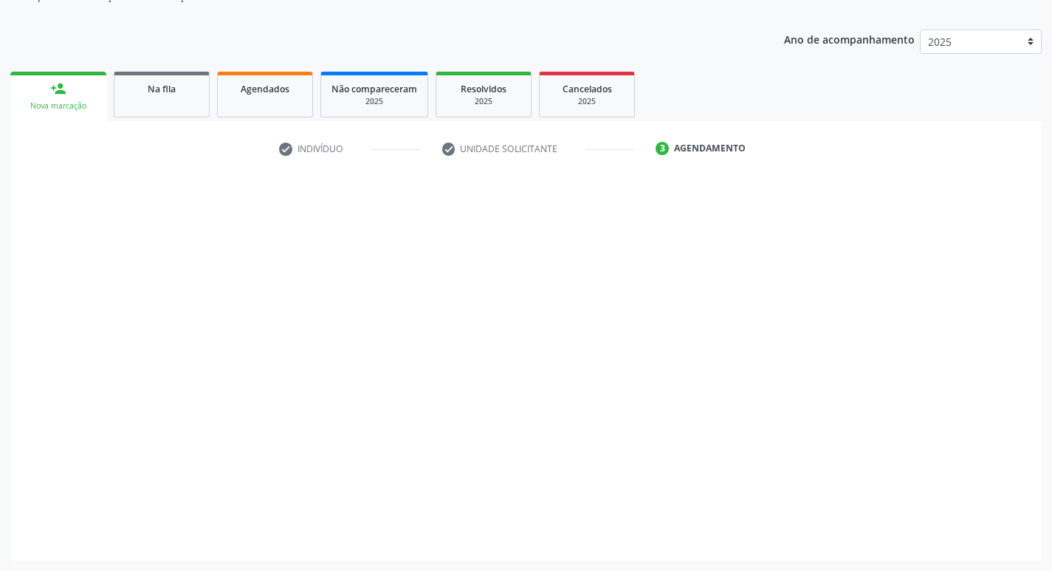
scroll to position [149, 0]
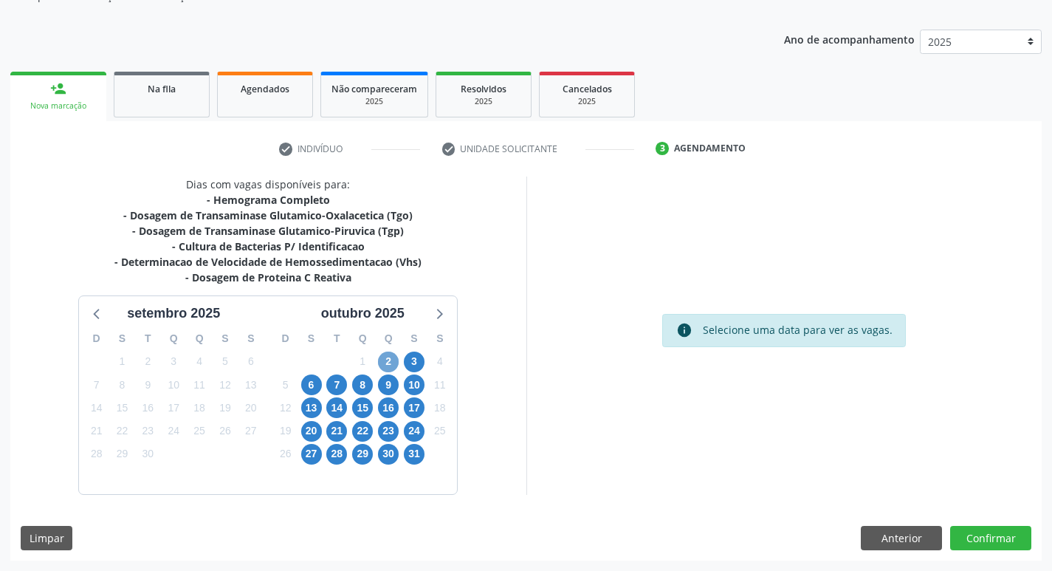
click at [387, 356] on span "2" at bounding box center [388, 361] width 21 height 21
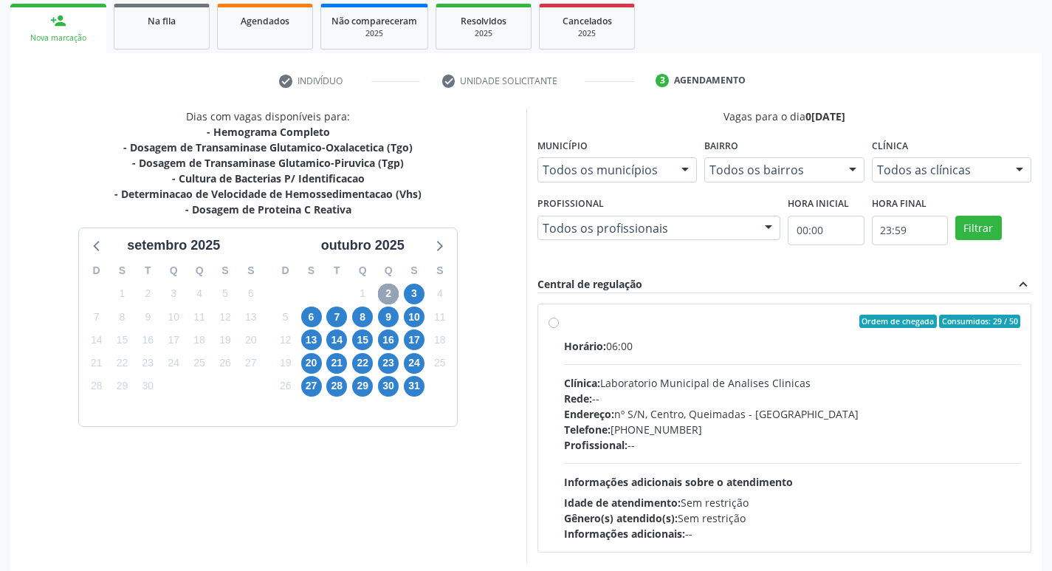
scroll to position [285, 0]
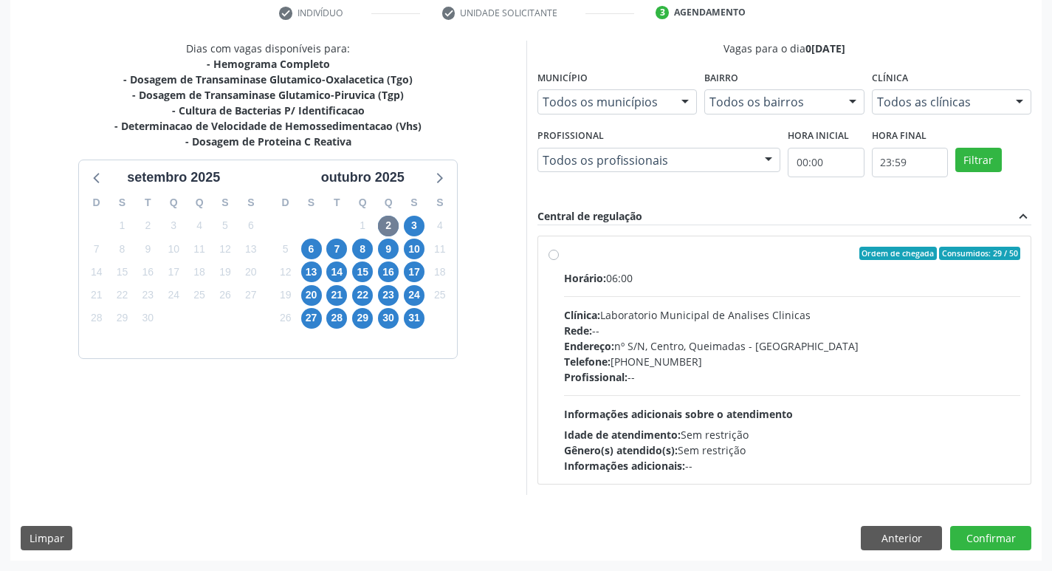
click at [775, 346] on div "Endereço: nº S/N, Centro, Queimadas - PB" at bounding box center [792, 345] width 457 height 15
click at [559, 260] on input "Ordem de chegada Consumidos: 29 / 50 Horário: 06:00 Clínica: Laboratorio Munici…" at bounding box center [553, 253] width 10 height 13
radio input "true"
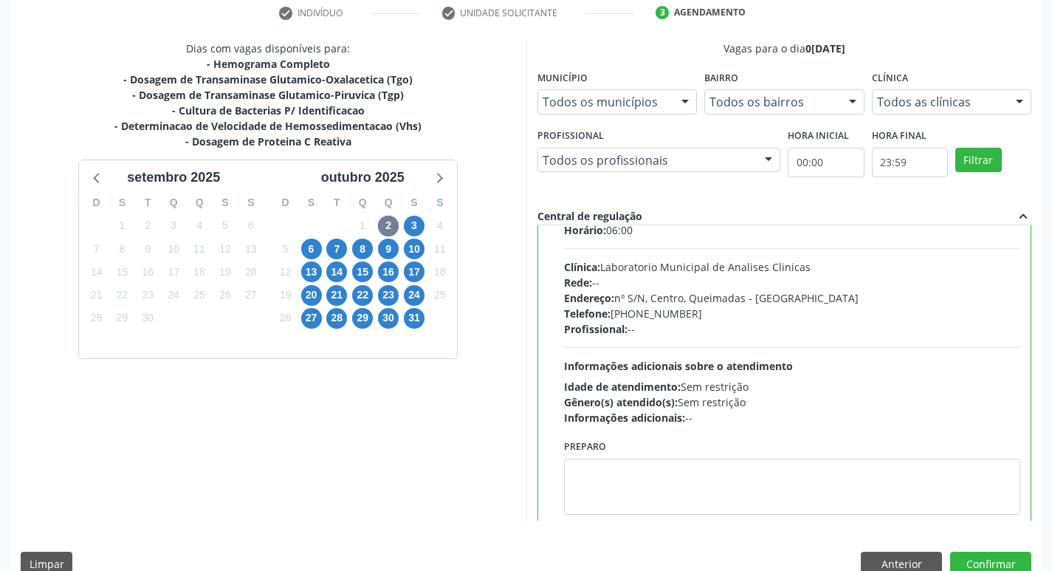
scroll to position [73, 0]
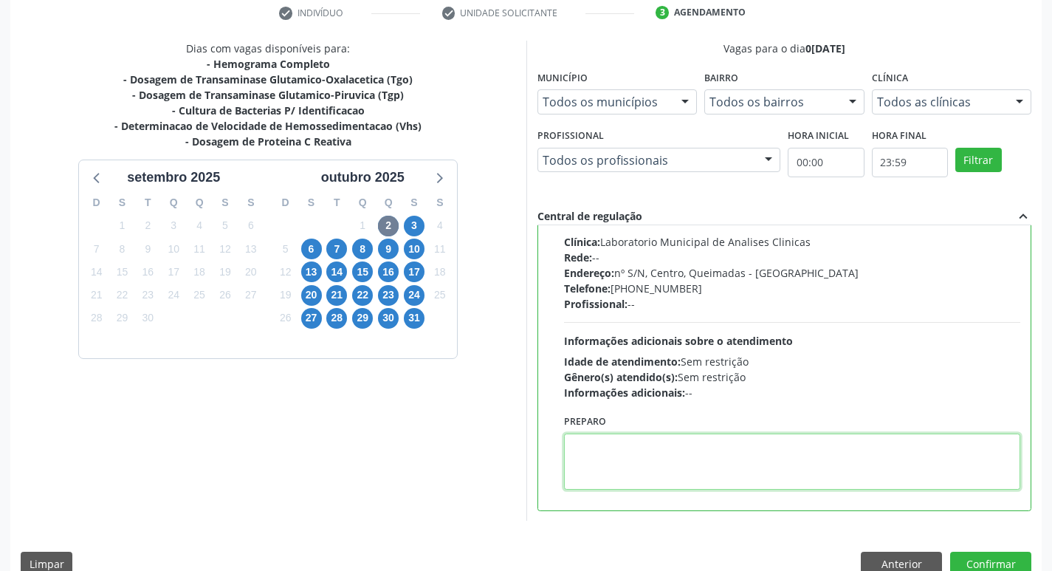
click at [693, 445] on textarea at bounding box center [792, 461] width 457 height 56
paste textarea "IR EM [GEOGRAPHIC_DATA]"
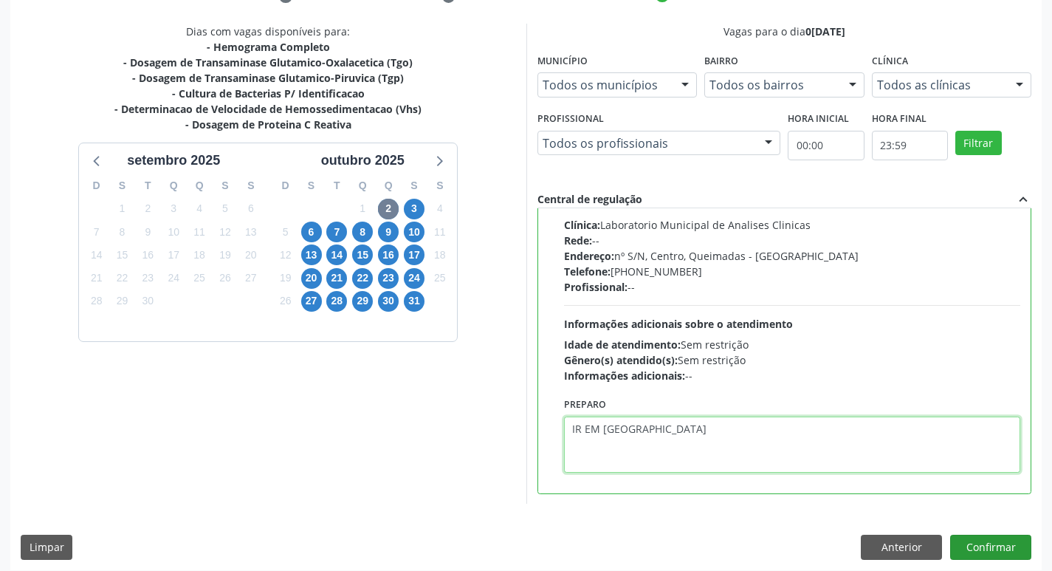
scroll to position [311, 0]
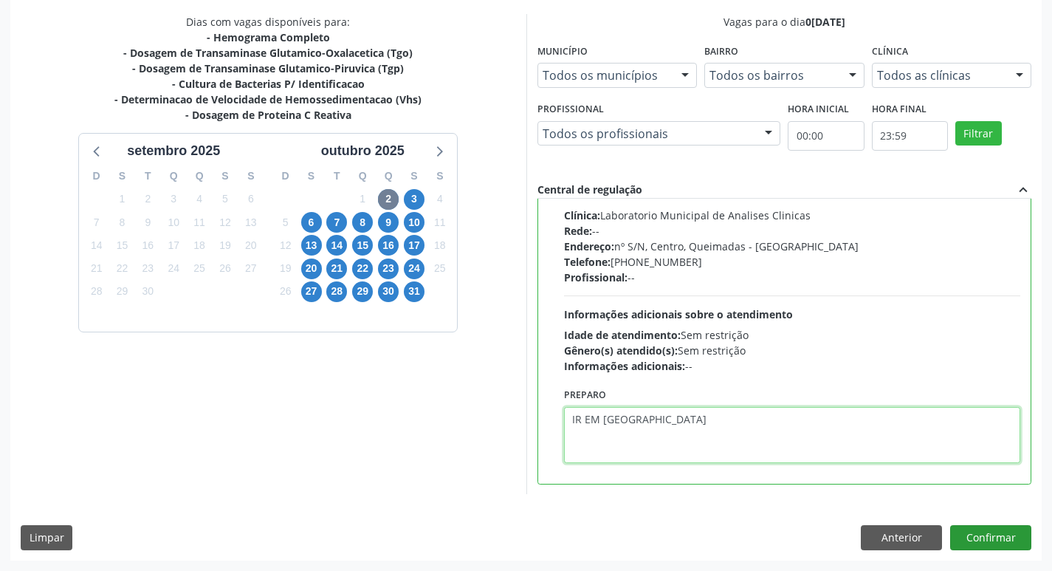
type textarea "IR EM [GEOGRAPHIC_DATA]"
click at [976, 533] on button "Confirmar" at bounding box center [990, 537] width 81 height 25
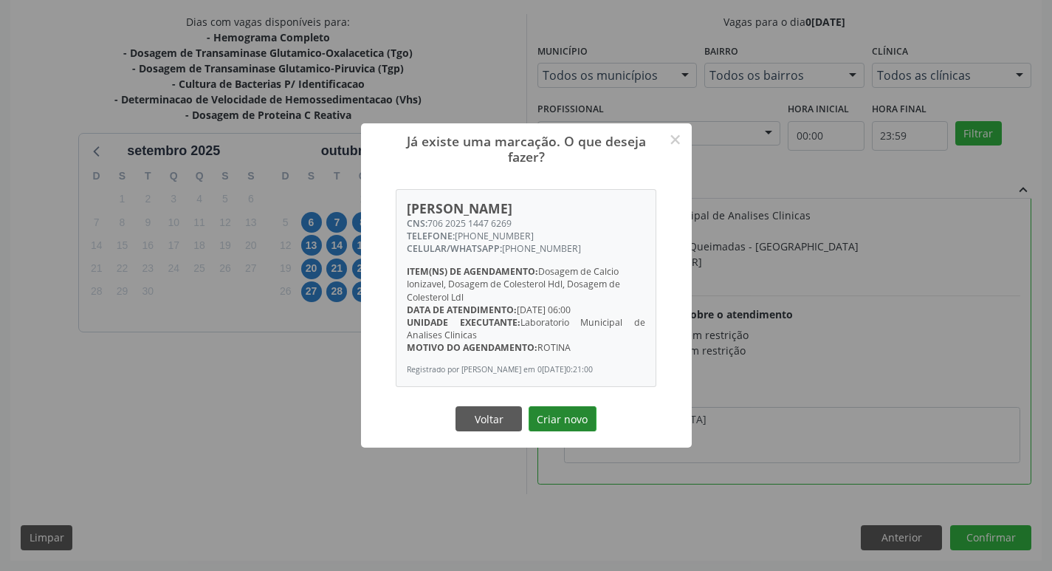
click at [559, 425] on button "Criar novo" at bounding box center [562, 418] width 68 height 25
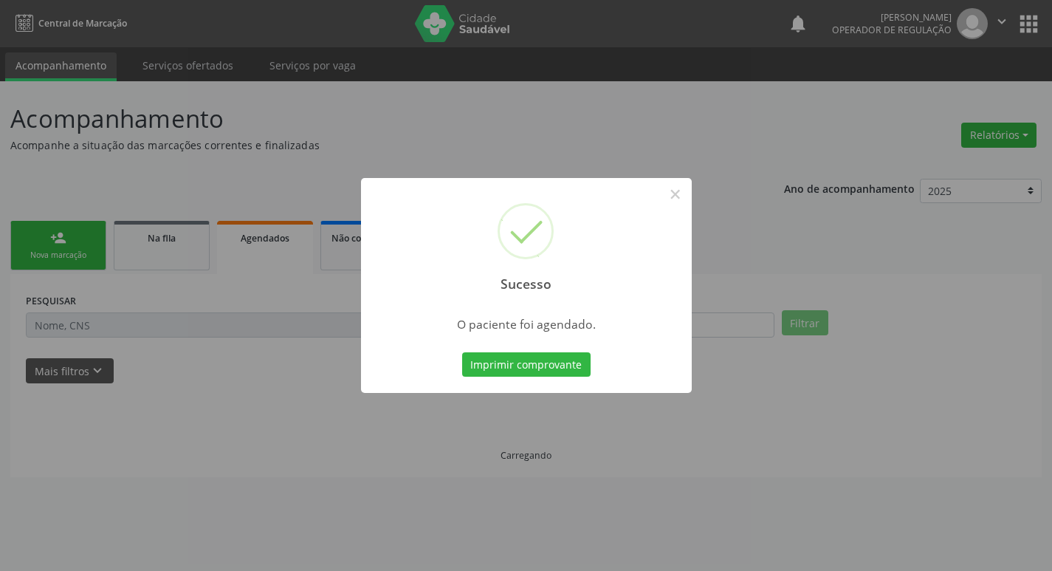
scroll to position [0, 0]
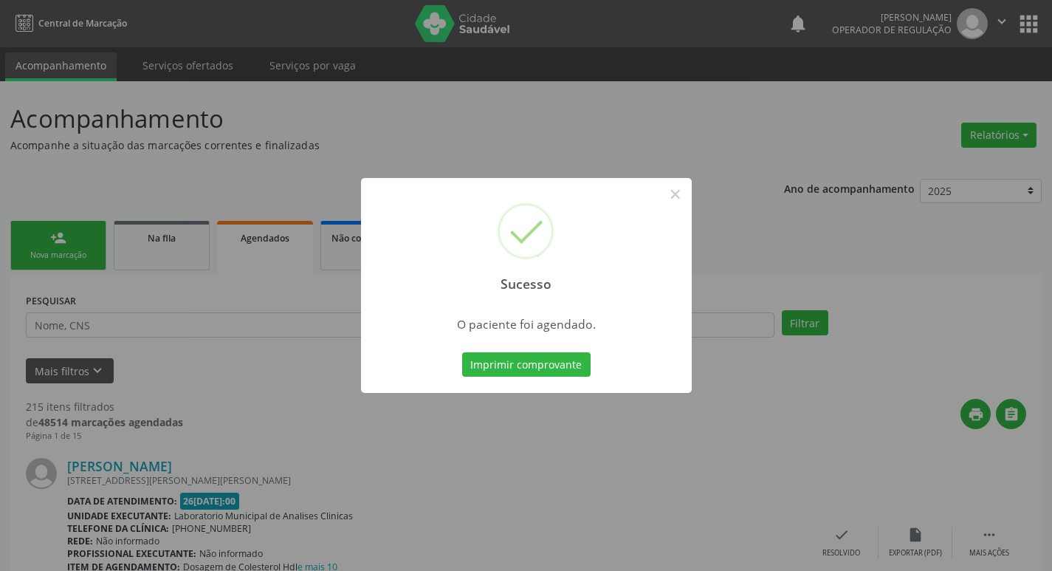
click at [554, 349] on div "Imprimir comprovante Cancel" at bounding box center [525, 364] width 135 height 31
click at [571, 371] on button "Imprimir comprovante" at bounding box center [526, 364] width 128 height 25
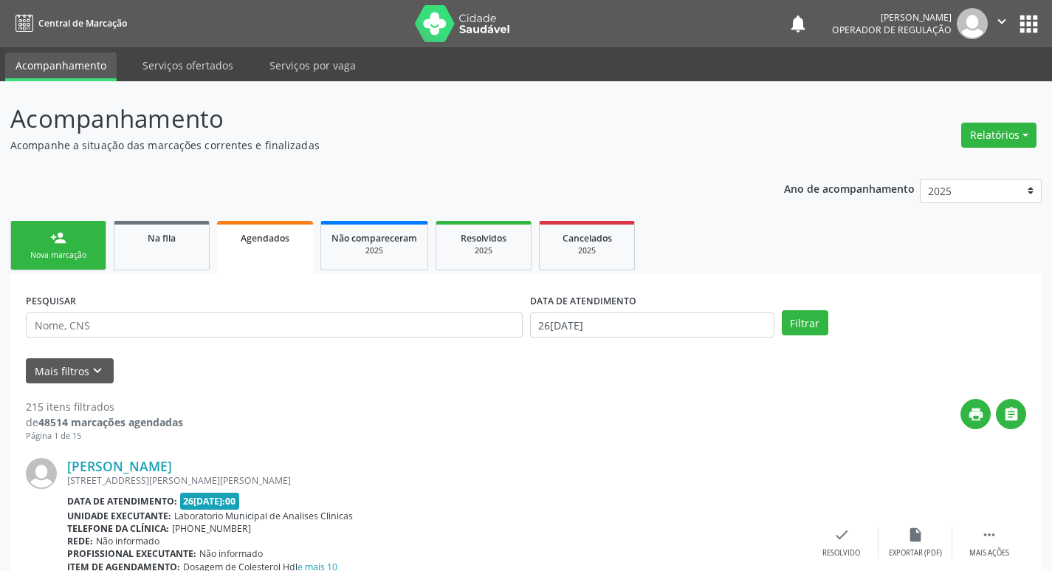
click at [72, 242] on link "person_add Nova marcação" at bounding box center [58, 245] width 96 height 49
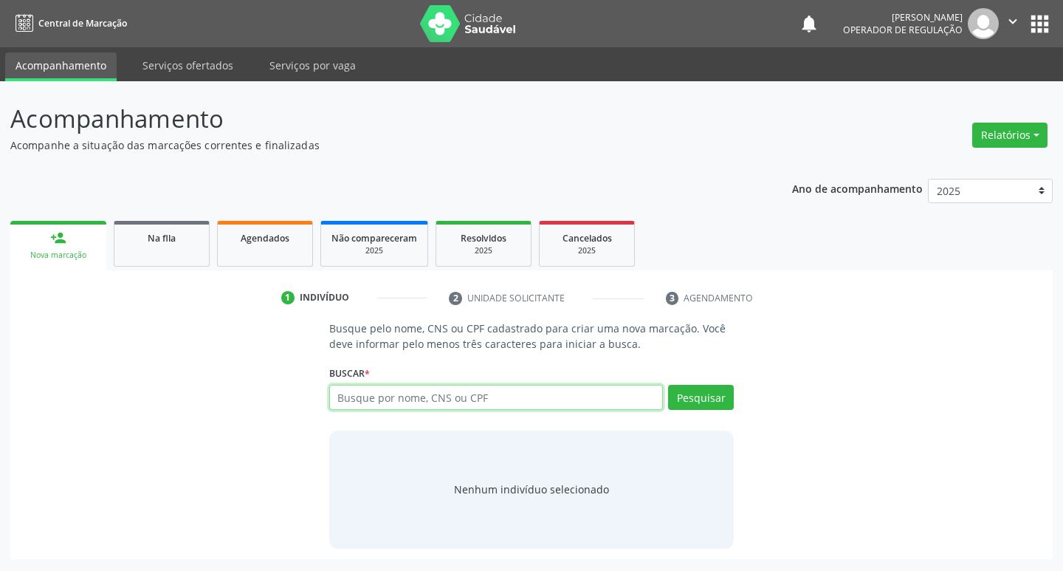
click at [362, 399] on input "text" at bounding box center [496, 397] width 334 height 25
type input "700201439568920"
click at [686, 399] on button "Pesquisar" at bounding box center [701, 397] width 66 height 25
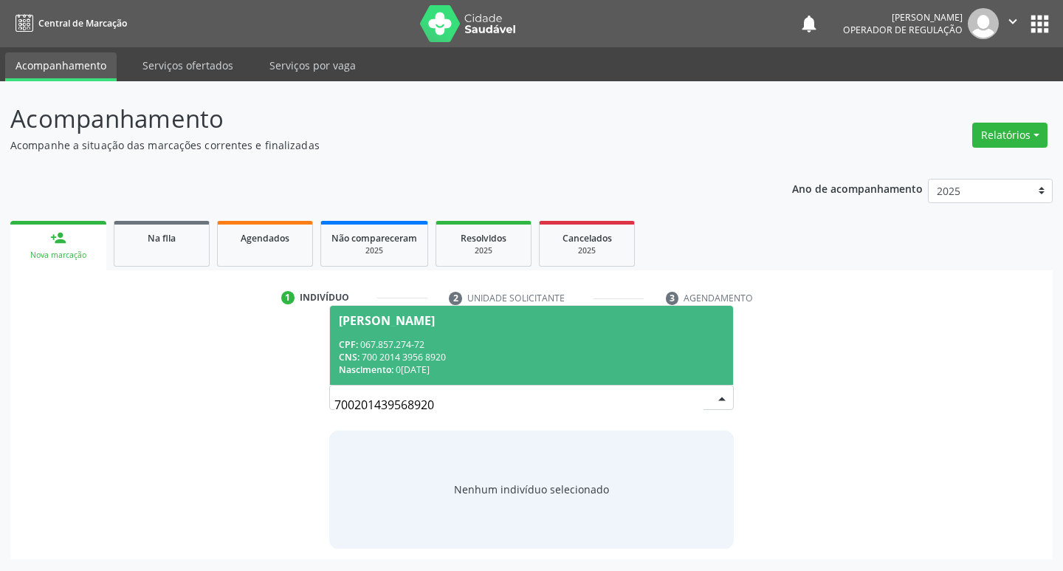
click at [444, 369] on div "Nascimento: 02/06/1951" at bounding box center [532, 369] width 386 height 13
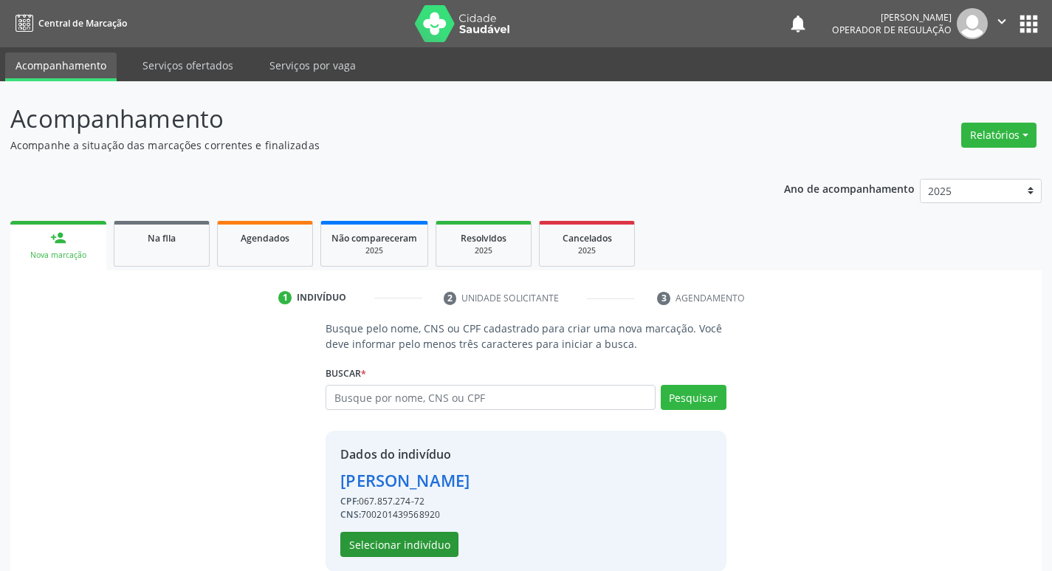
scroll to position [21, 0]
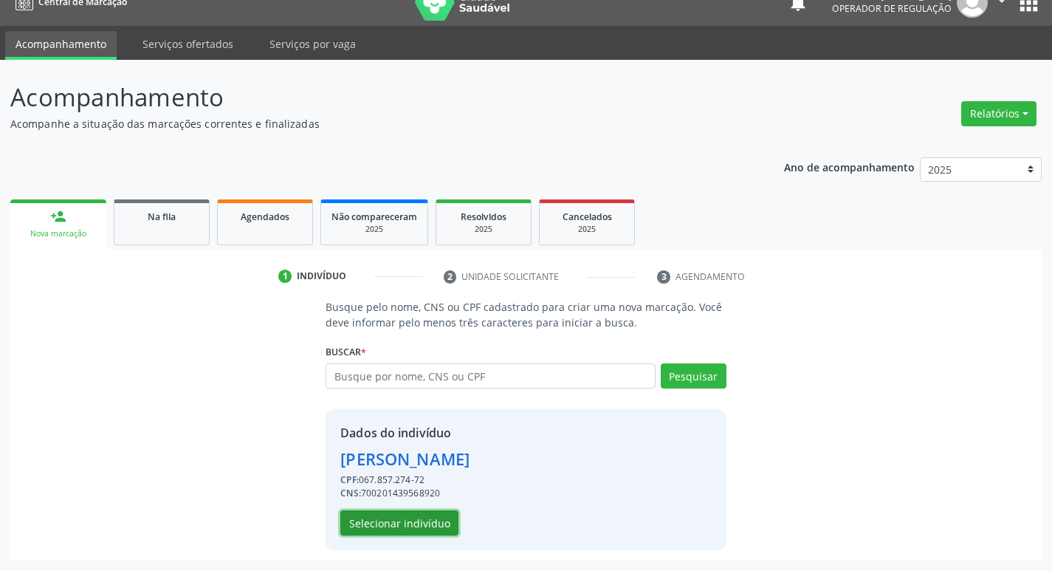
click at [416, 523] on button "Selecionar indivíduo" at bounding box center [399, 522] width 118 height 25
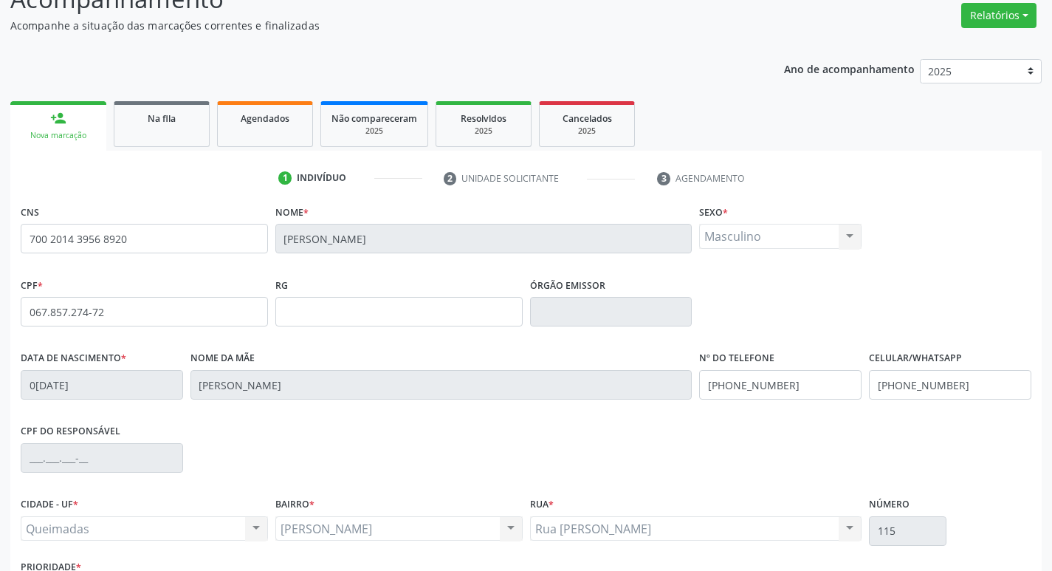
scroll to position [230, 0]
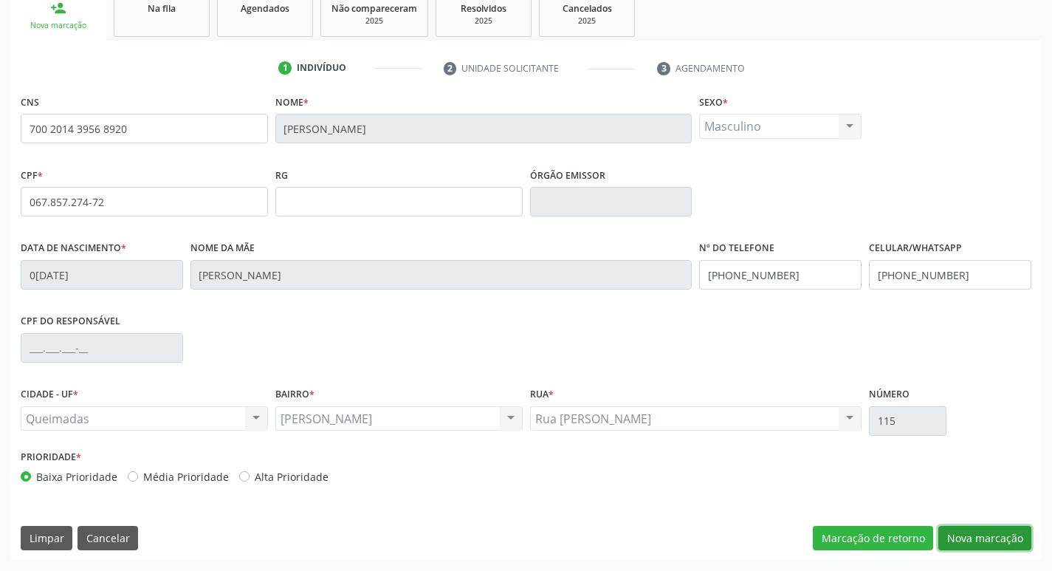
click at [983, 530] on button "Nova marcação" at bounding box center [984, 538] width 93 height 25
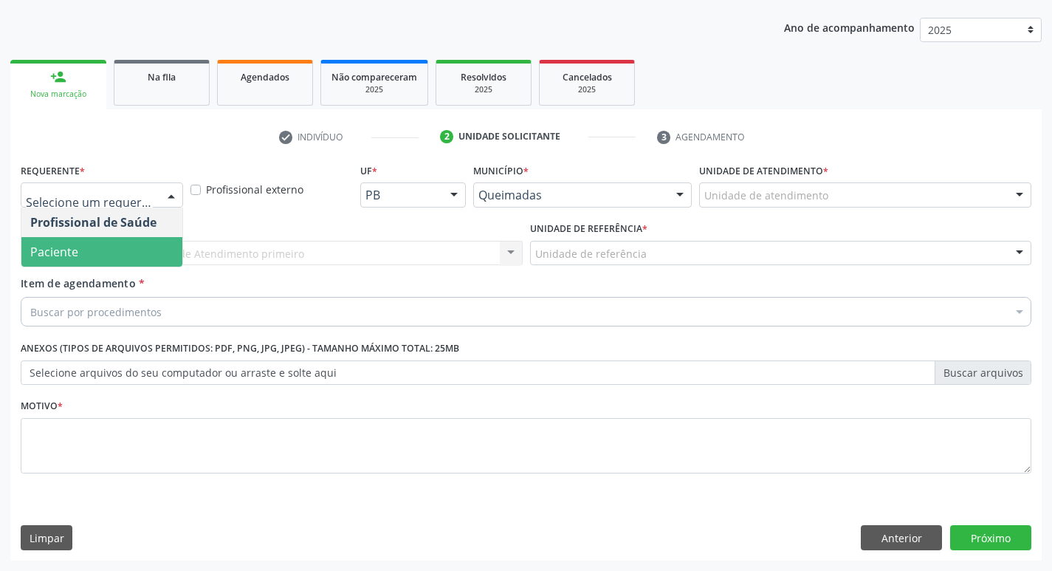
click at [80, 253] on span "Paciente" at bounding box center [101, 252] width 161 height 30
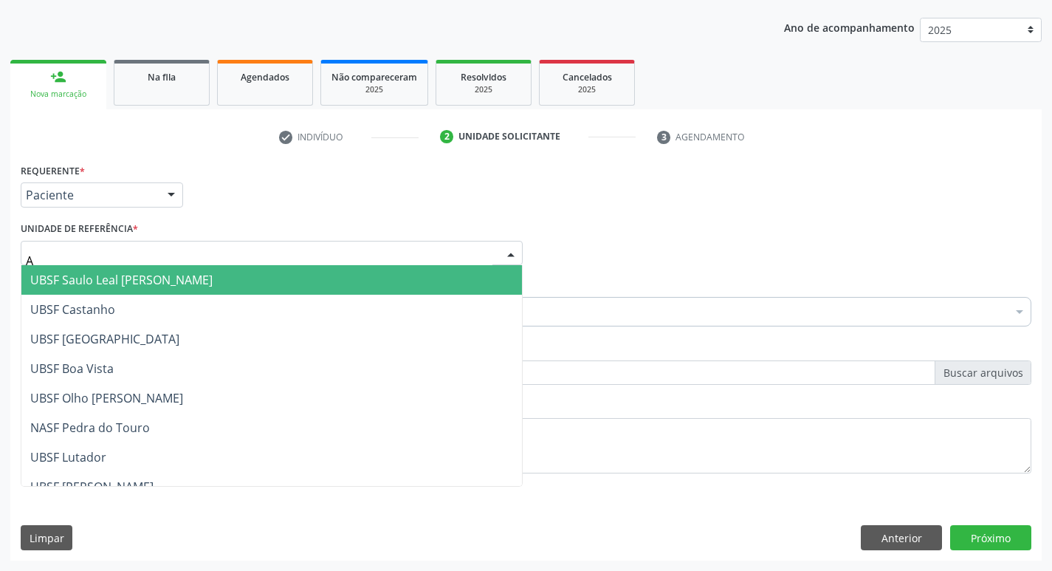
type input "AN"
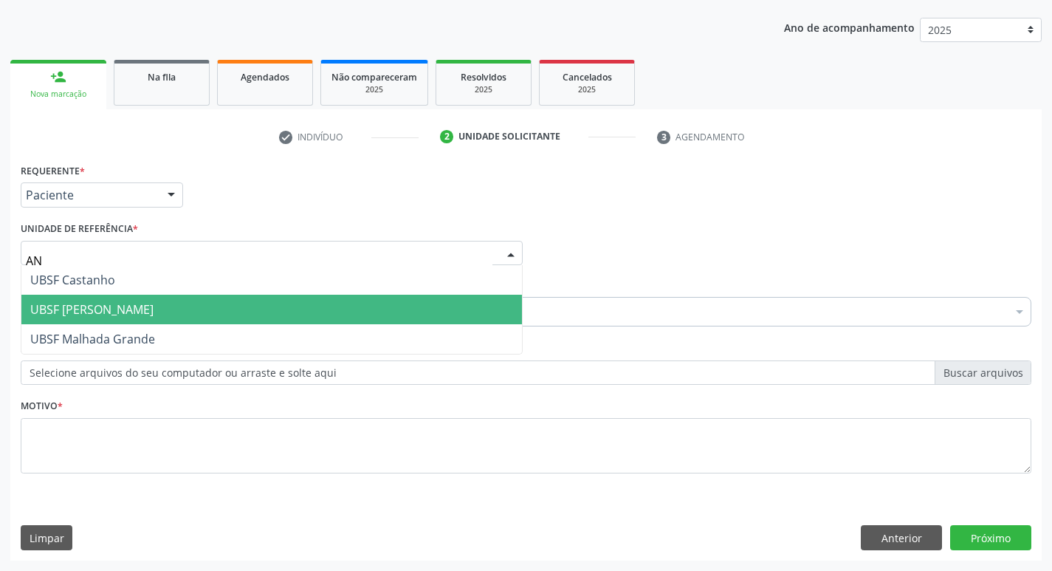
click at [112, 306] on span "UBSF [PERSON_NAME]" at bounding box center [91, 309] width 123 height 16
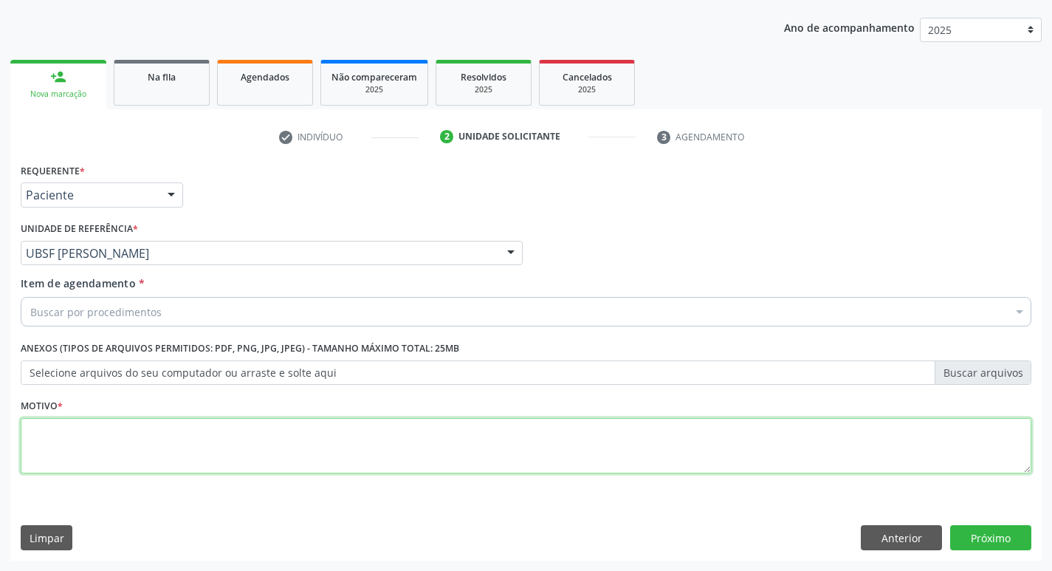
click at [114, 435] on textarea at bounding box center [526, 446] width 1010 height 56
type textarea "AVALIACAO"
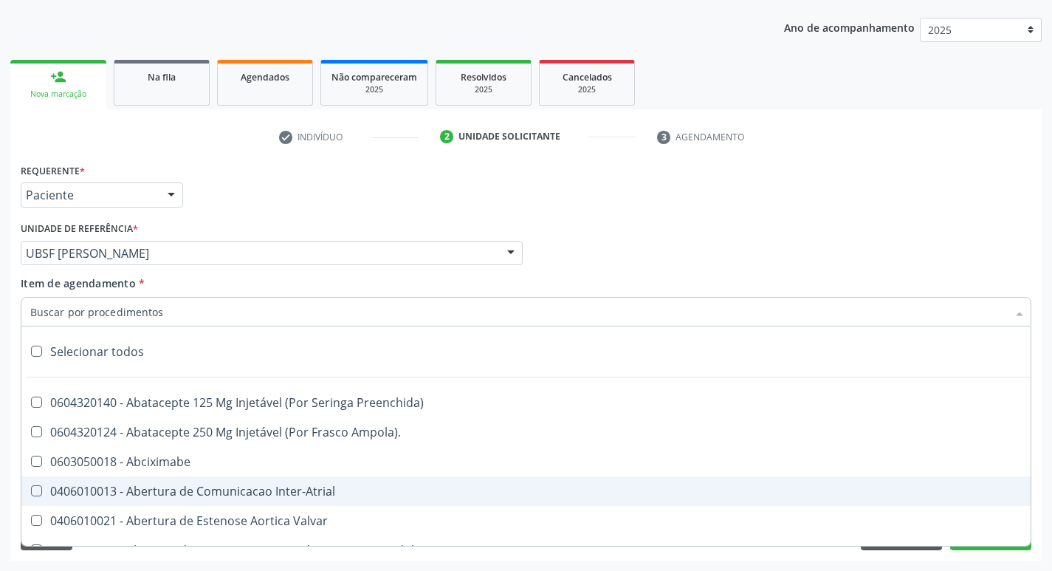
click at [59, 324] on input "Item de agendamento *" at bounding box center [518, 312] width 976 height 30
type input "H"
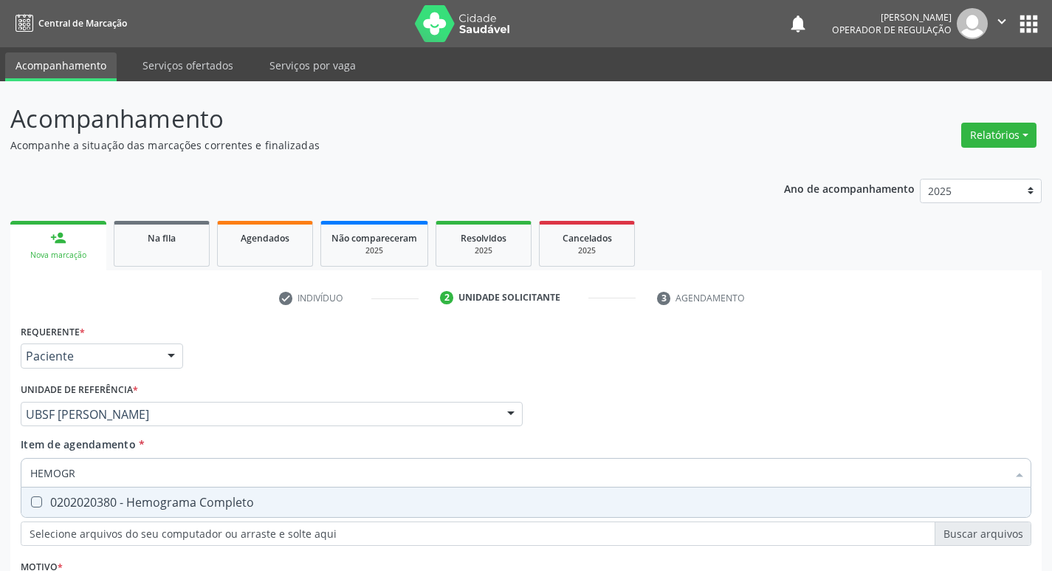
click at [162, 496] on div "0202020380 - Hemograma Completo" at bounding box center [525, 502] width 991 height 12
checkbox Completo "true"
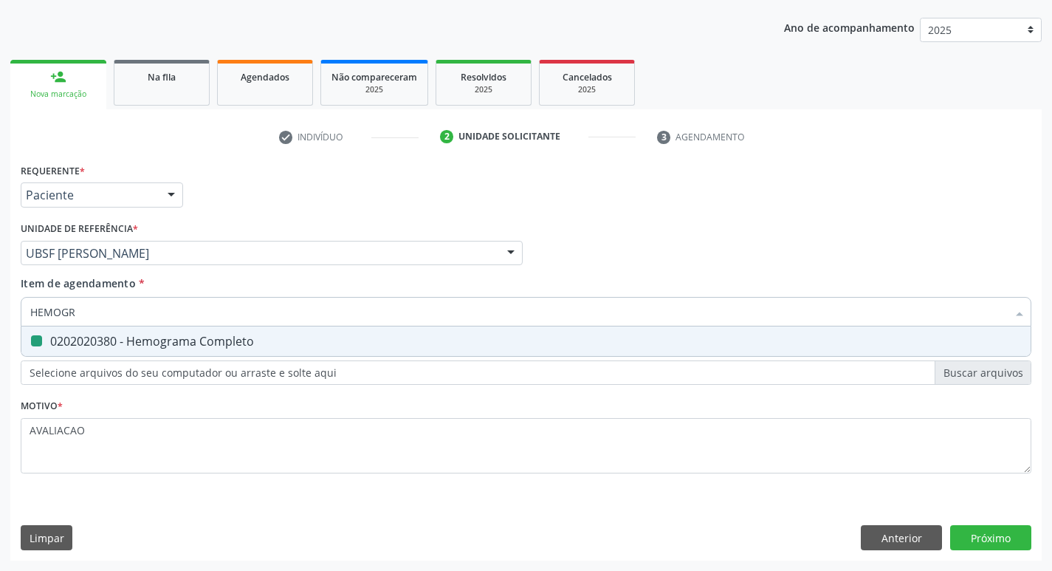
type input "HEMOG"
checkbox Completo "false"
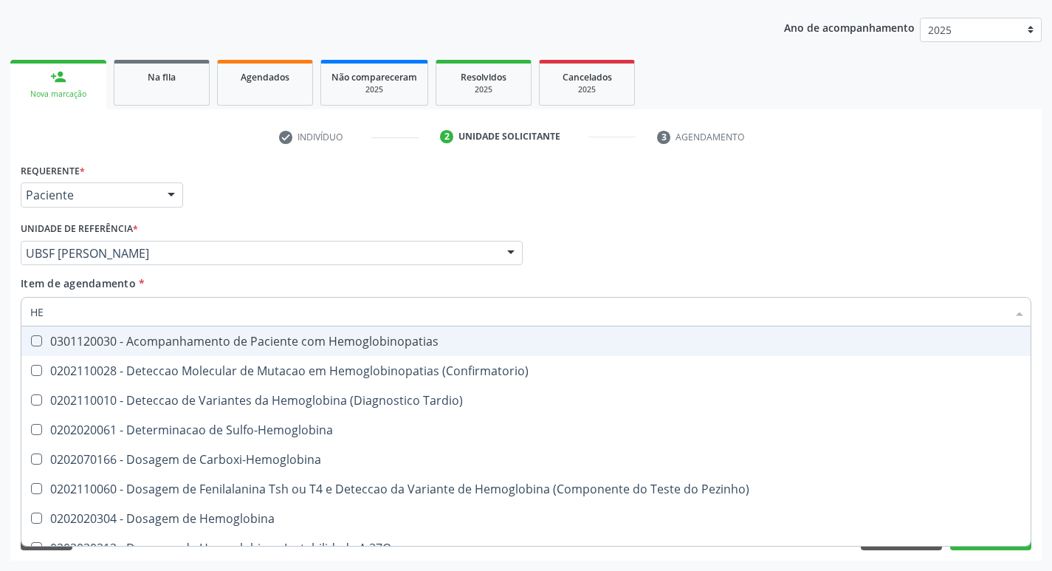
type input "H"
checkbox Completo "false"
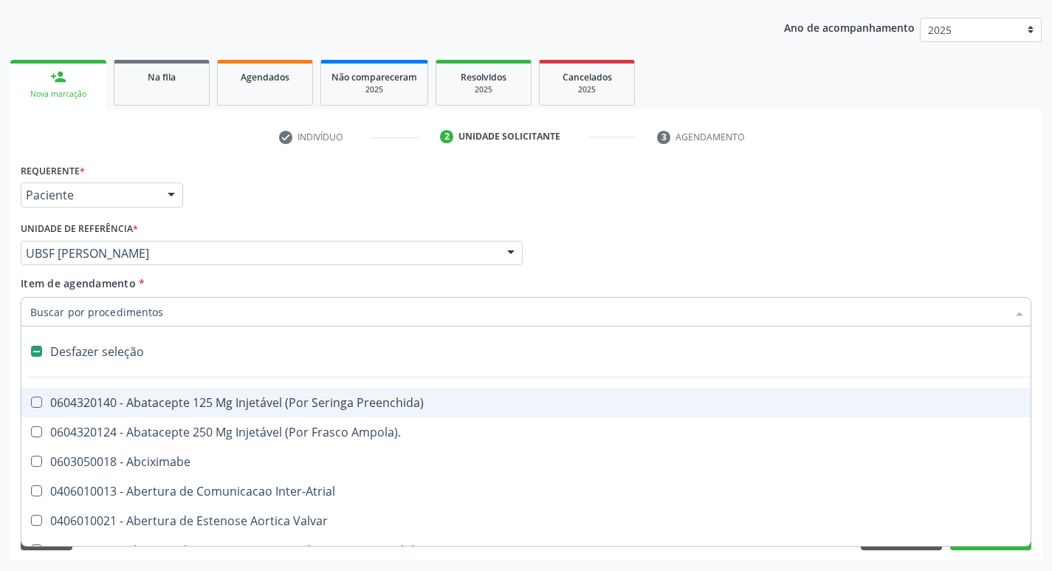
type input "G"
checkbox Persistente "true"
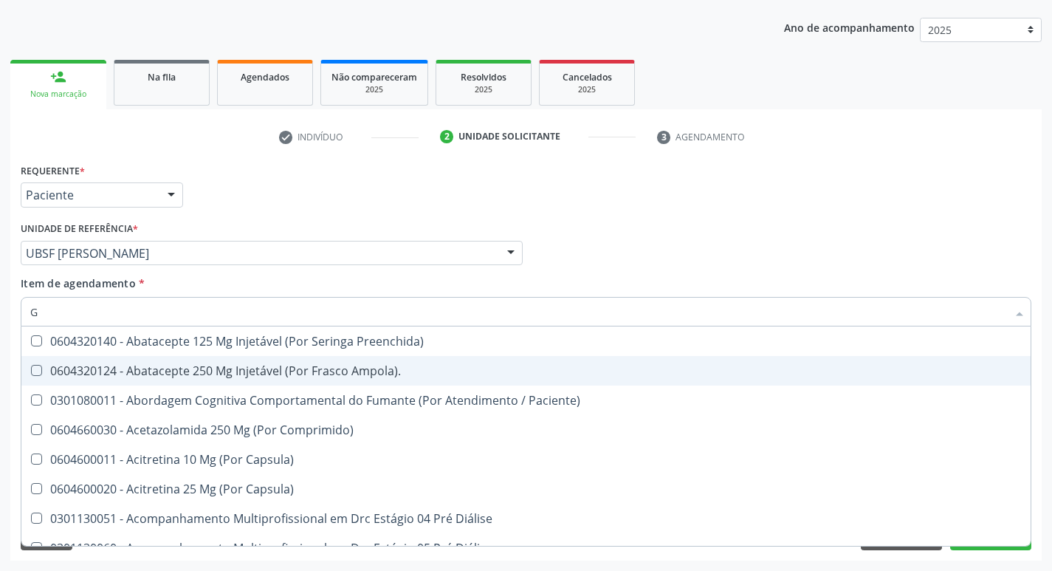
type input "GLICOSE"
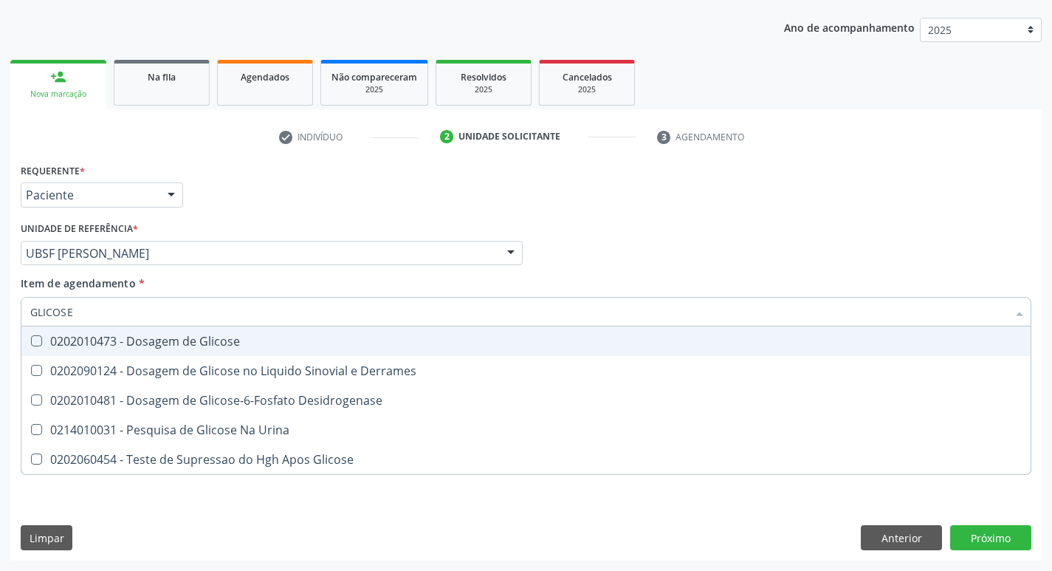
click at [177, 341] on div "0202010473 - Dosagem de Glicose" at bounding box center [525, 341] width 991 height 12
checkbox Glicose "true"
type input "GLICOS"
checkbox Glicose "false"
checkbox Derrames "true"
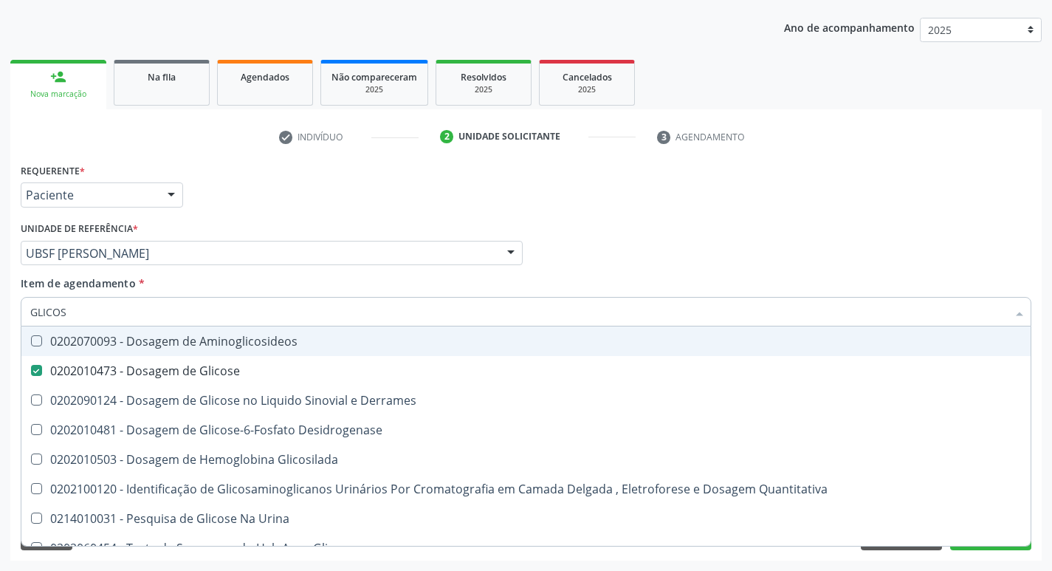
type input "GLICO"
checkbox Glicose "false"
checkbox Derrames "true"
type input "GLIC"
checkbox Derrames "false"
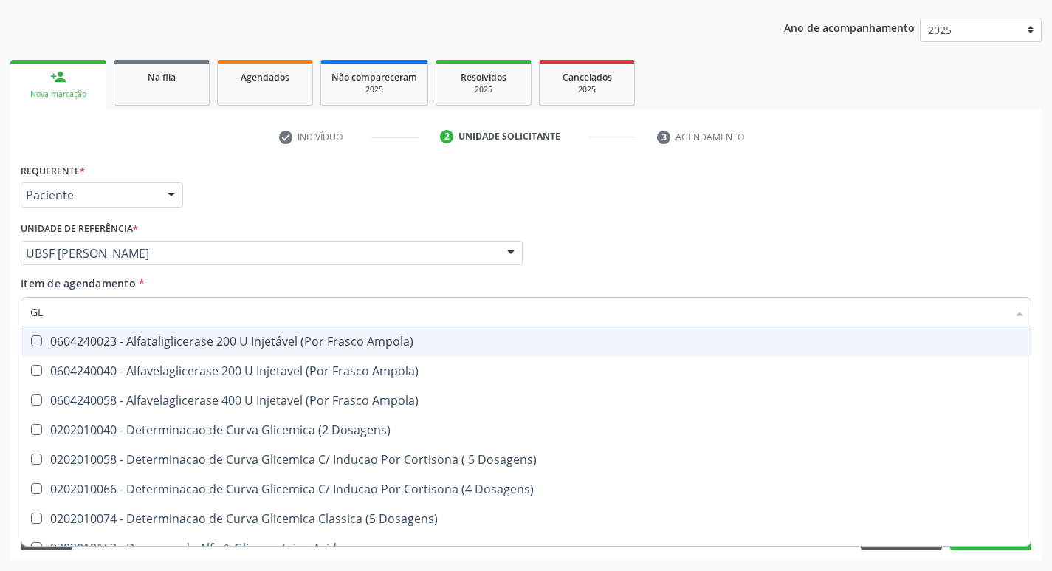
type input "G"
checkbox Glicose "false"
checkbox Derrames "false"
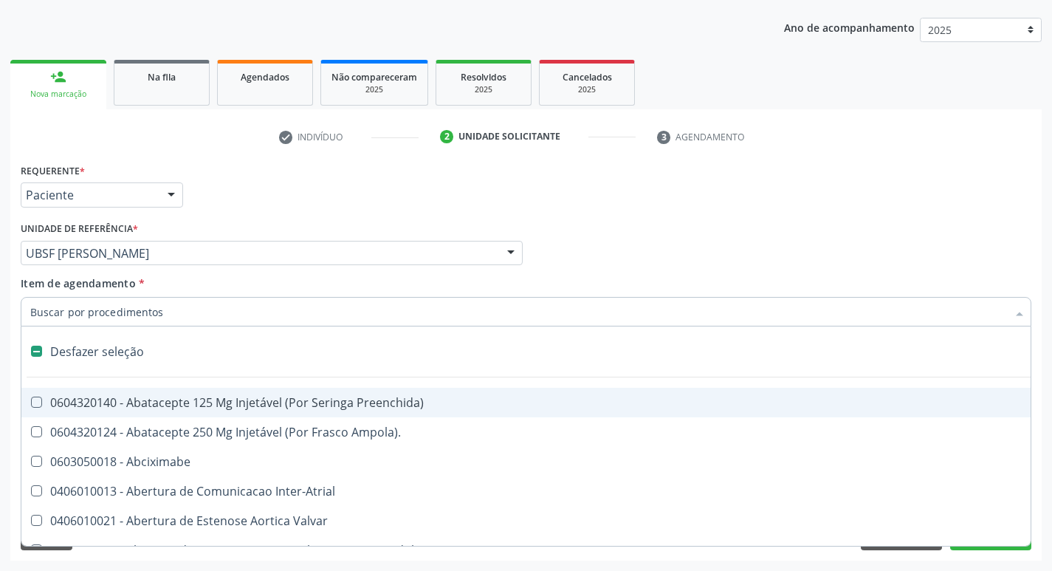
type input "H"
checkbox Convencional\) "true"
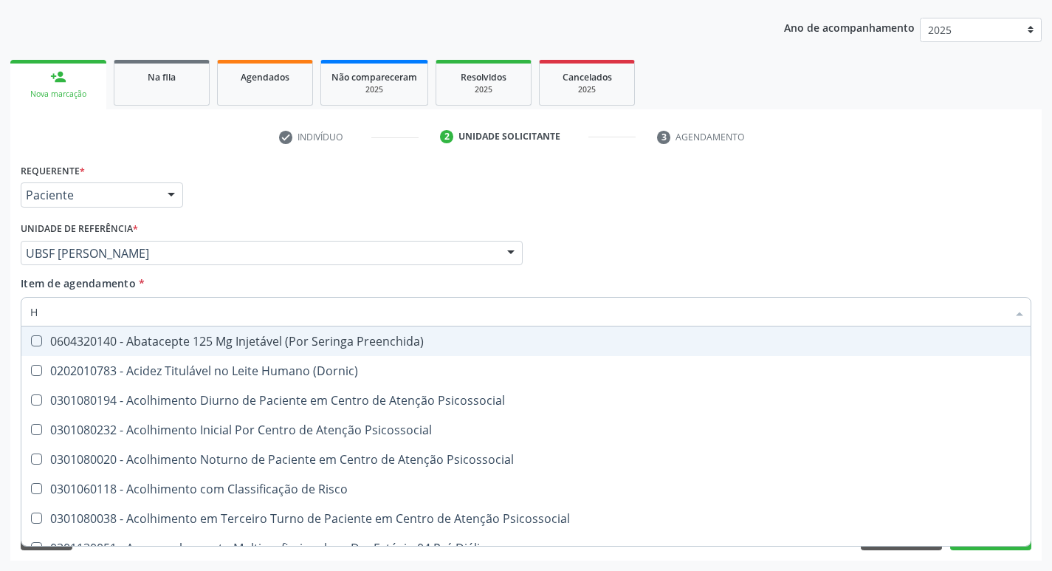
type input "HEMOGLOBINA G"
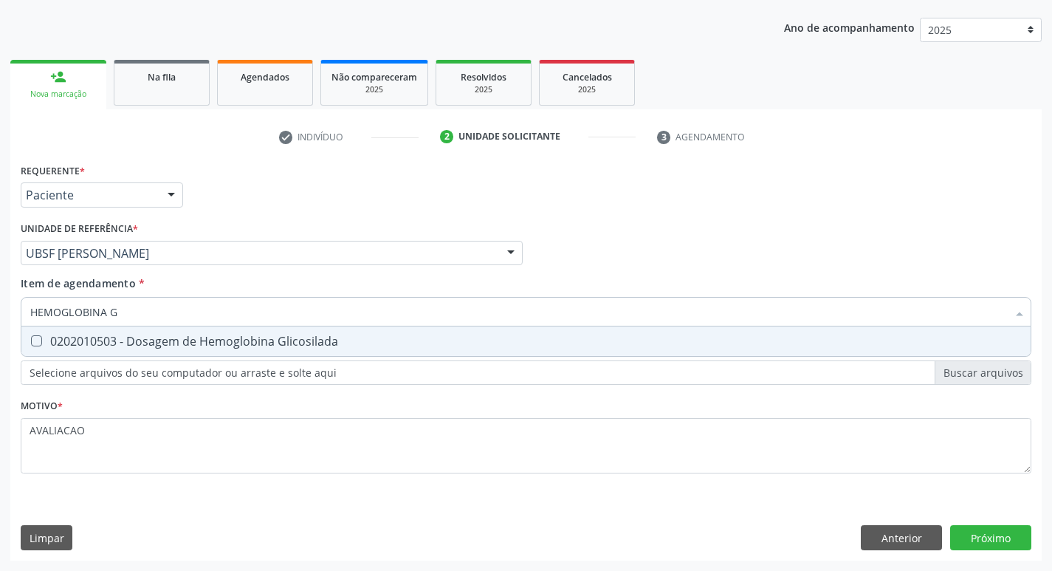
click at [158, 344] on div "0202010503 - Dosagem de Hemoglobina Glicosilada" at bounding box center [525, 341] width 991 height 12
checkbox Glicosilada "true"
type input "HEMOGLOBINA"
checkbox Glicosilada "false"
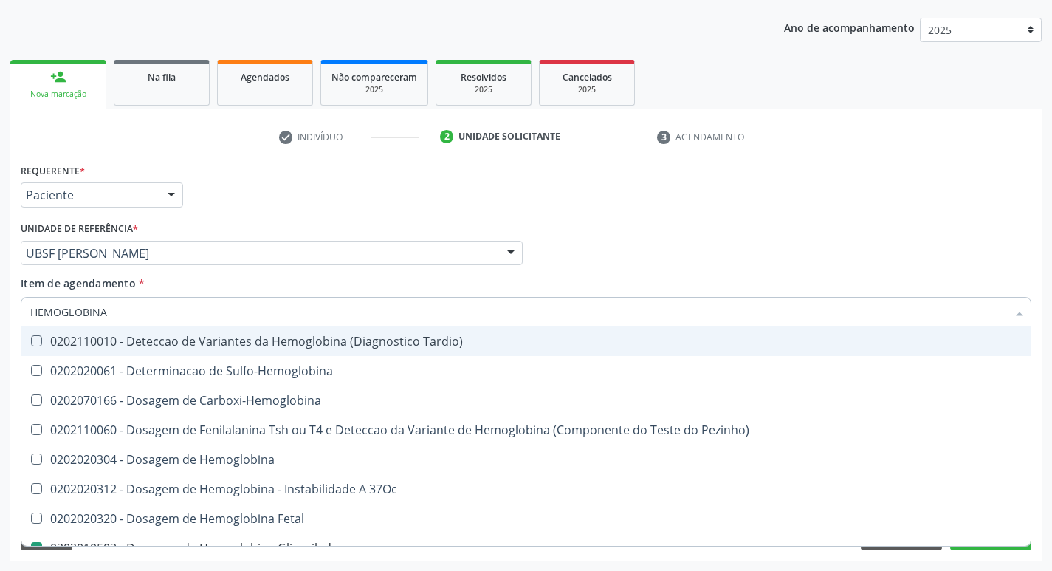
type input "HEMOGLOBIN"
checkbox Glicosilada "false"
checkbox Hemoglobina "true"
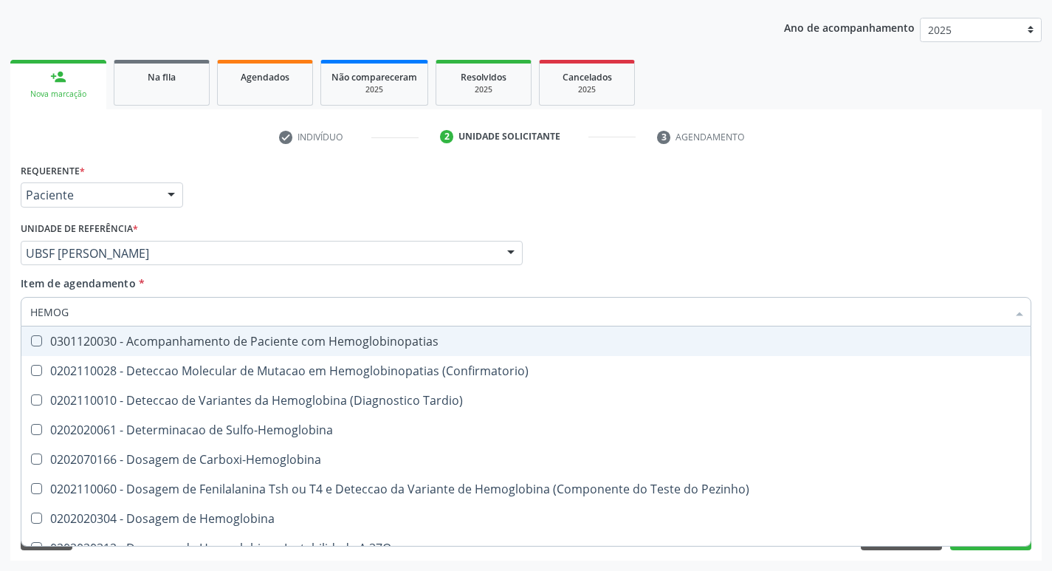
type input "HEMO"
checkbox Glicosilada "false"
checkbox S "false"
type input "H"
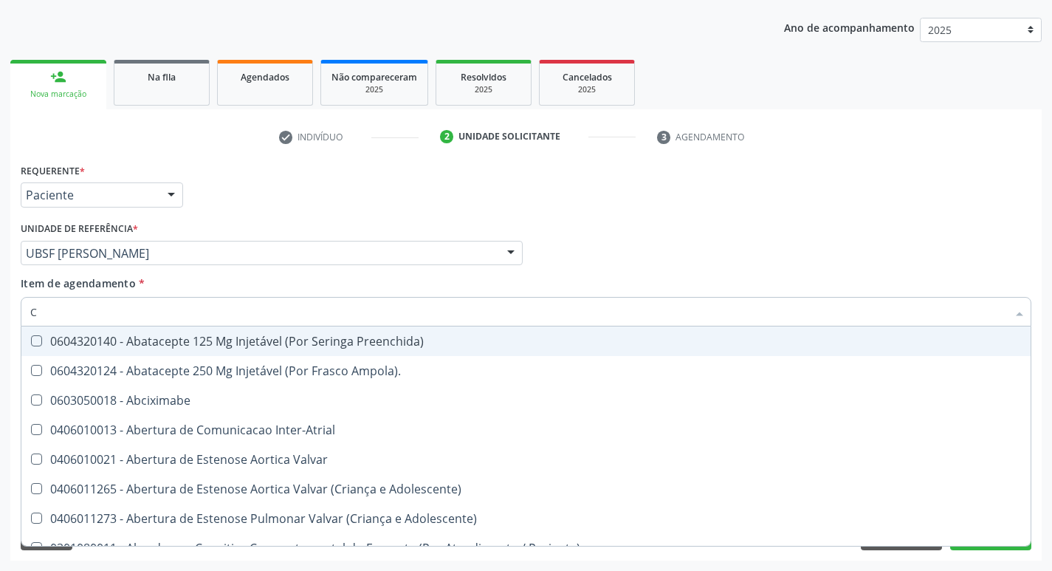
type input "CO"
checkbox Comprimido\) "true"
checkbox Transcutanea "true"
checkbox Osseo "true"
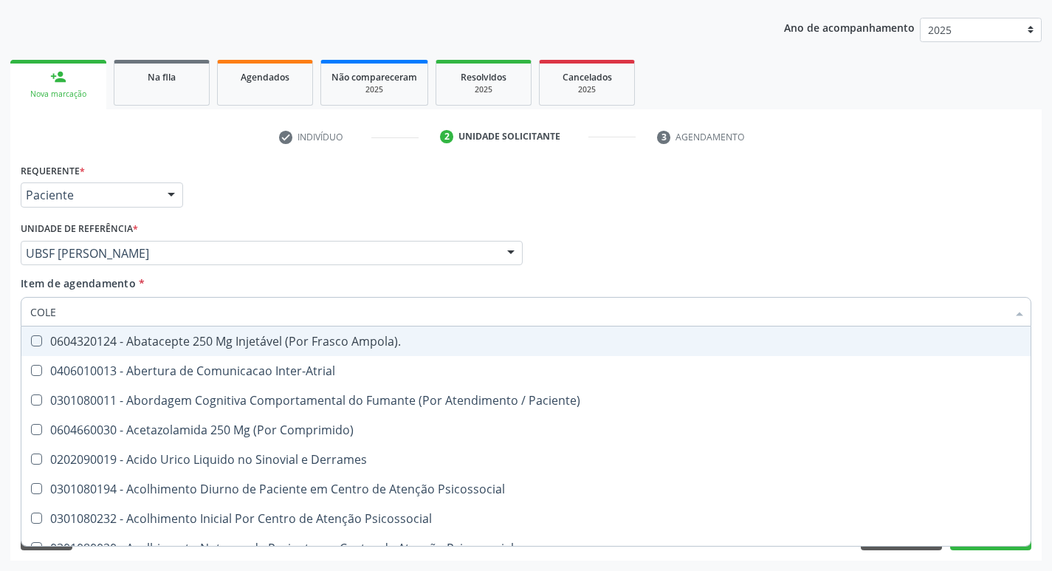
type input "COLES"
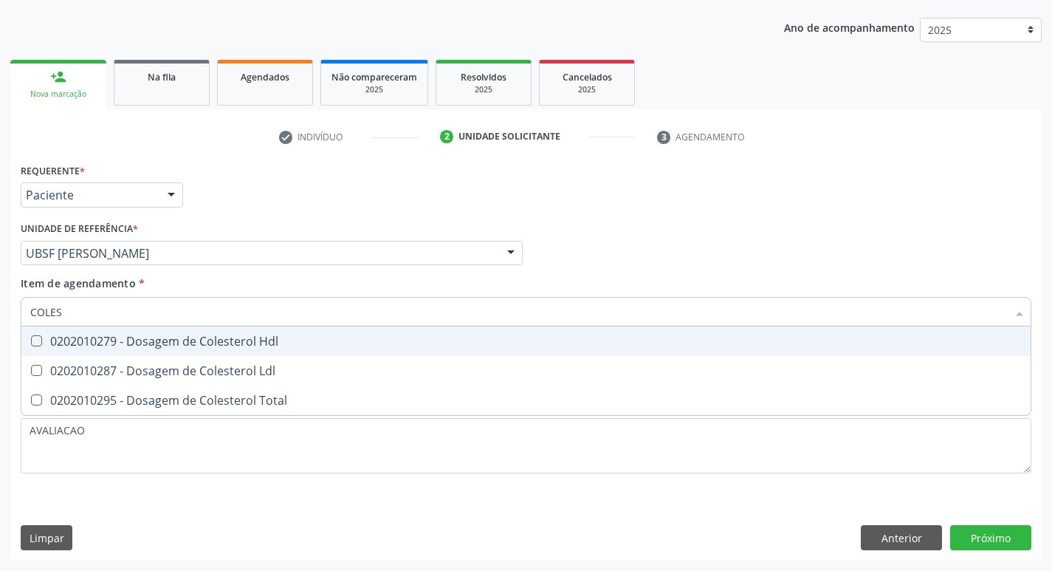
click at [157, 343] on div "0202010279 - Dosagem de Colesterol Hdl" at bounding box center [525, 341] width 991 height 12
checkbox Hdl "true"
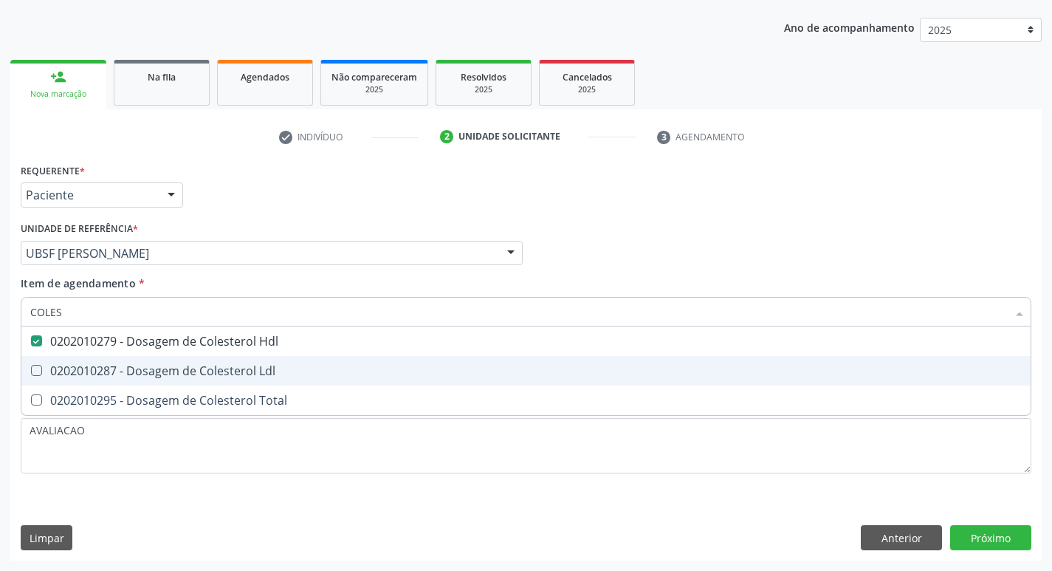
click at [151, 368] on div "0202010287 - Dosagem de Colesterol Ldl" at bounding box center [525, 371] width 991 height 12
checkbox Ldl "true"
type input "COLE"
checkbox Hdl "false"
checkbox Ldl "false"
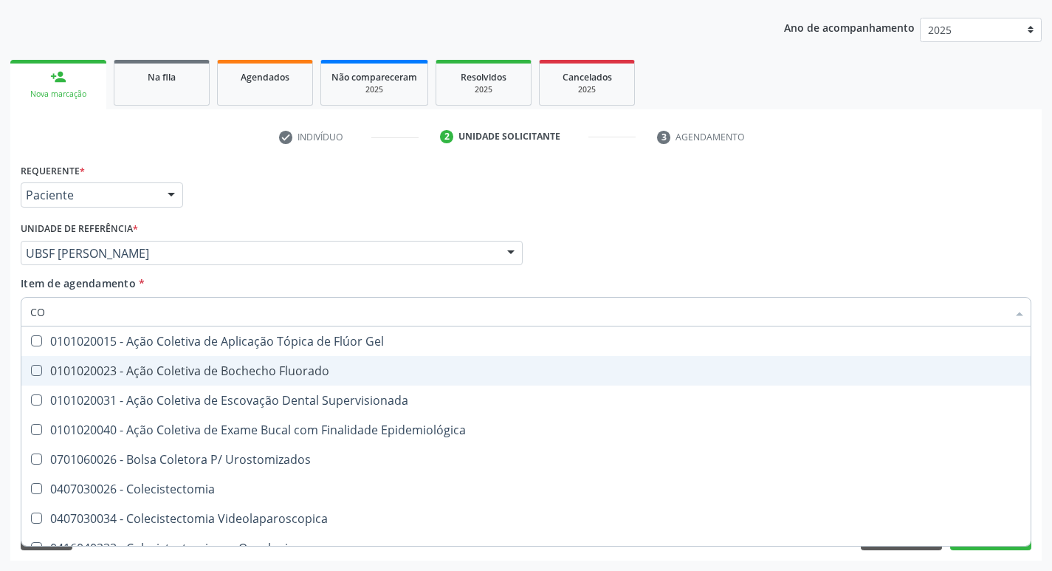
type input "C"
checkbox Hdl "false"
checkbox Ldl "false"
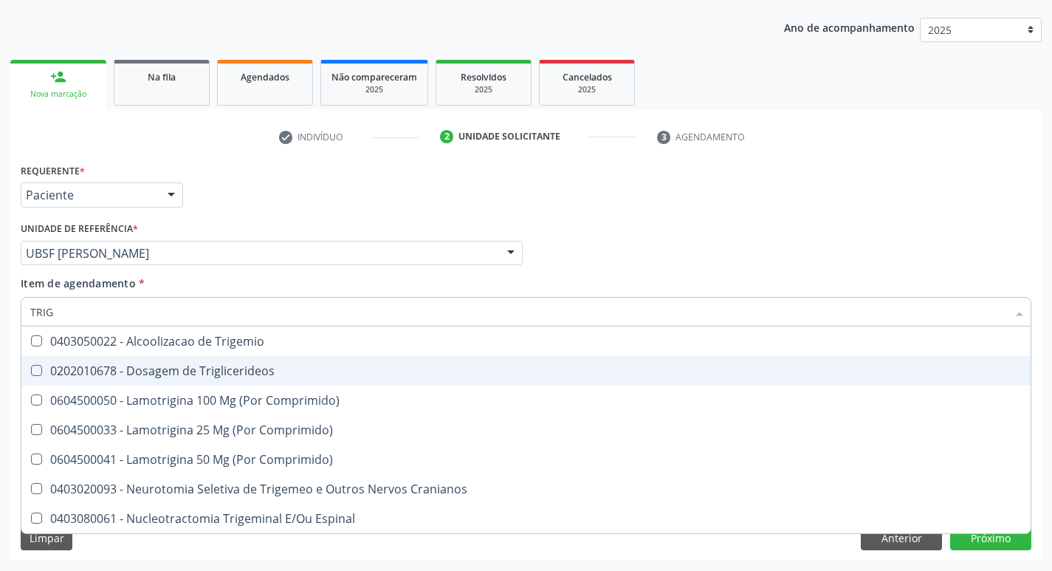
type input "TRIGL"
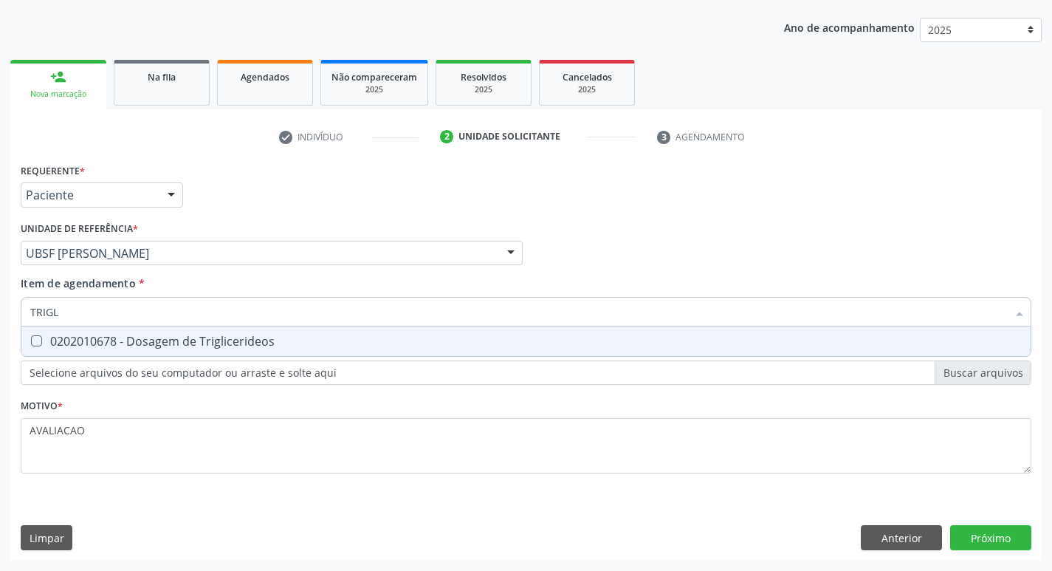
click at [126, 341] on div "0202010678 - Dosagem de Triglicerideos" at bounding box center [525, 341] width 991 height 12
checkbox Triglicerideos "true"
type input "TRIG"
checkbox Triglicerideos "false"
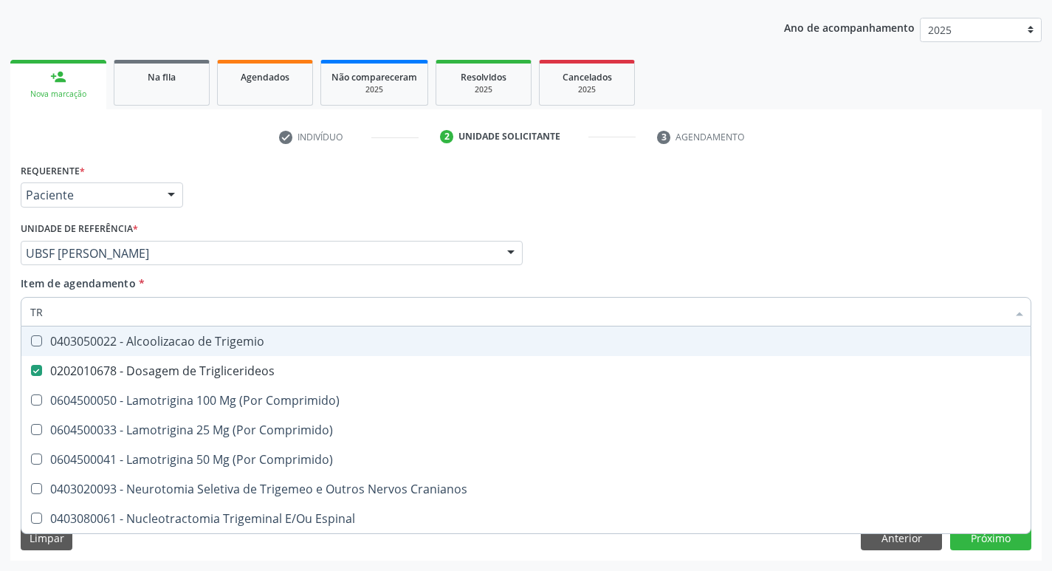
type input "T"
checkbox Triglicerideos "false"
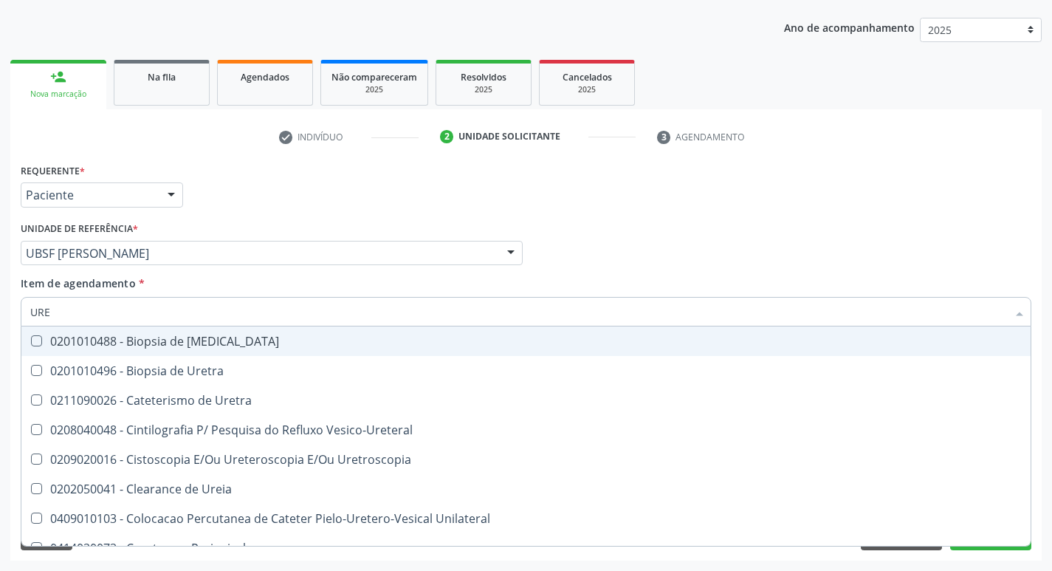
type input "UREI"
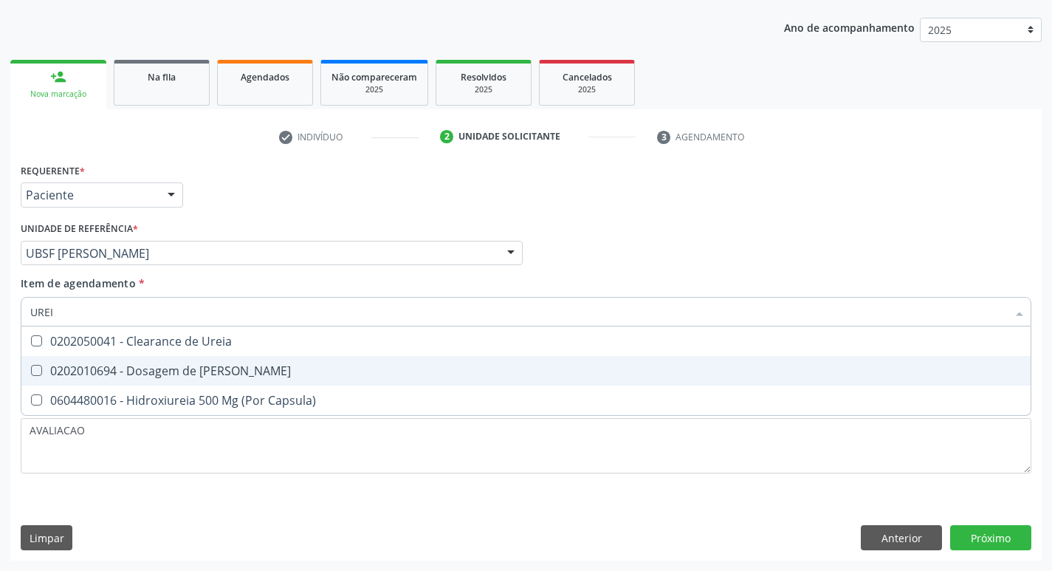
click at [131, 362] on span "0202010694 - Dosagem de [PERSON_NAME]" at bounding box center [525, 371] width 1009 height 30
checkbox Ureia "true"
type input "URE"
checkbox Ureia "false"
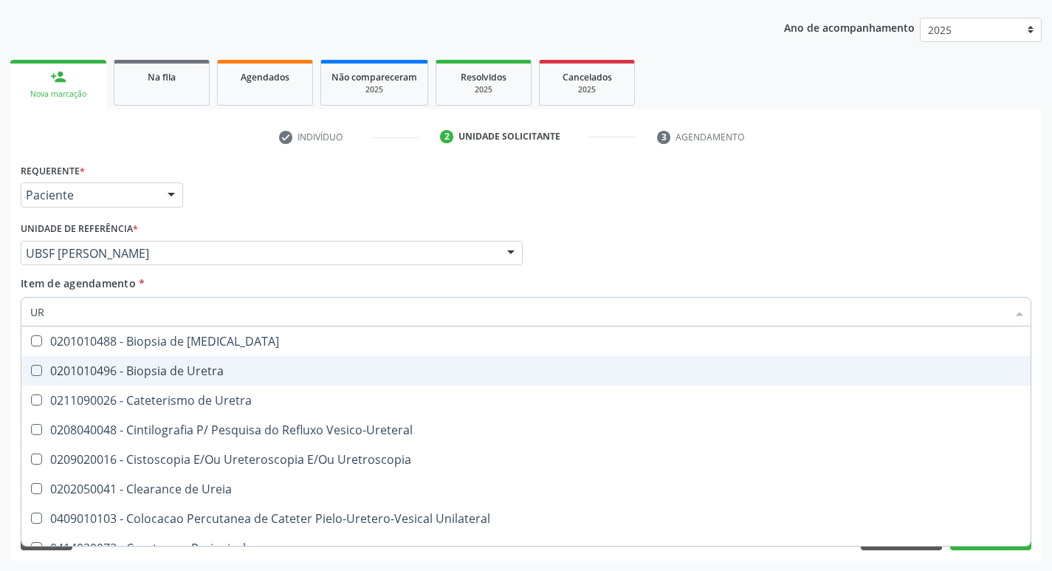
type input "U"
checkbox Ureia "false"
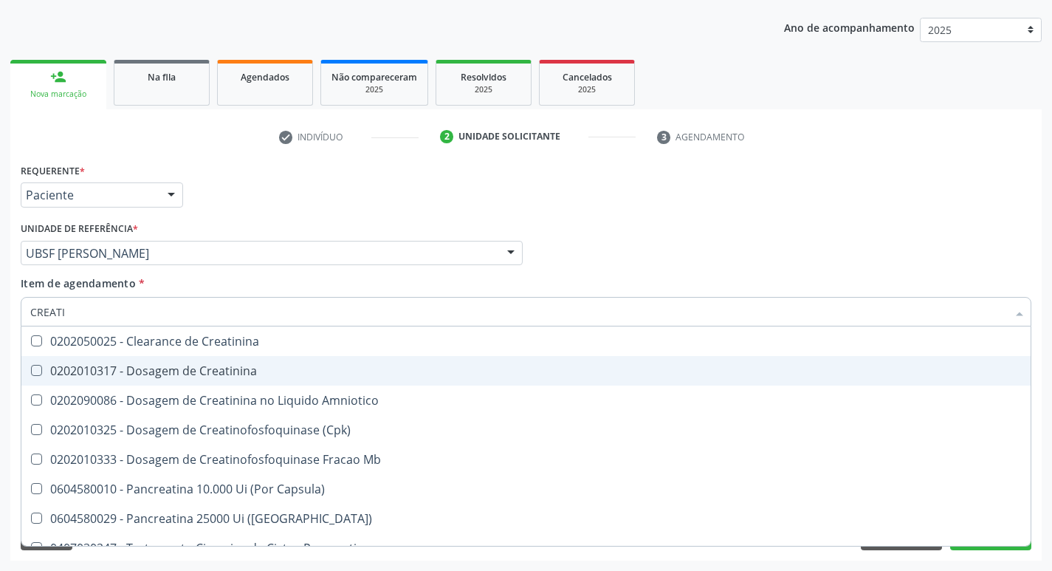
type input "CREATIN"
click at [182, 371] on div "0202010317 - Dosagem de Creatinina" at bounding box center [525, 371] width 991 height 12
checkbox Creatinina "true"
type input "CREA"
checkbox Creatinina "false"
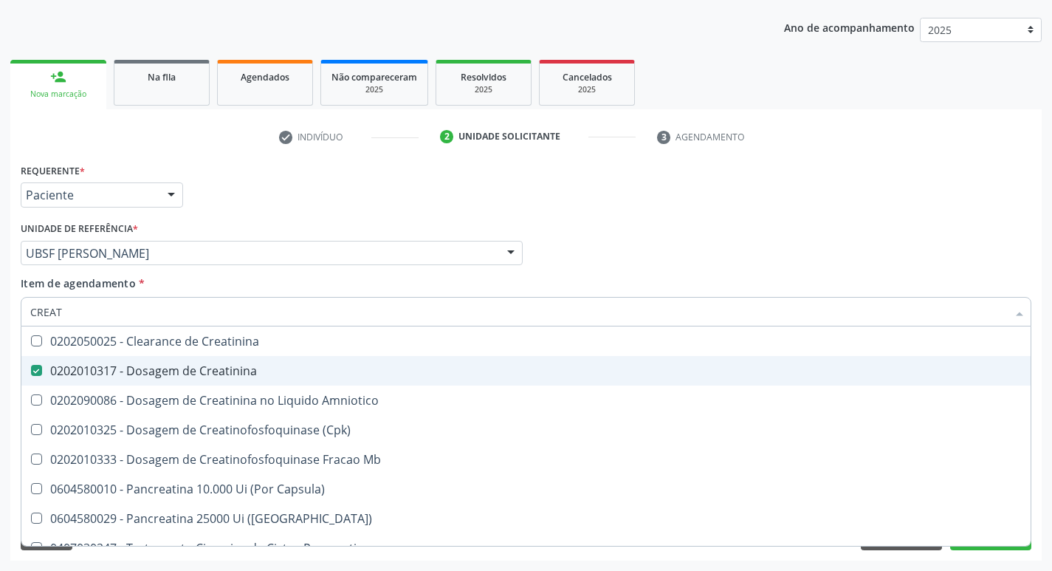
checkbox Amniotico "false"
checkbox Mb "true"
type input "C"
checkbox Mb "false"
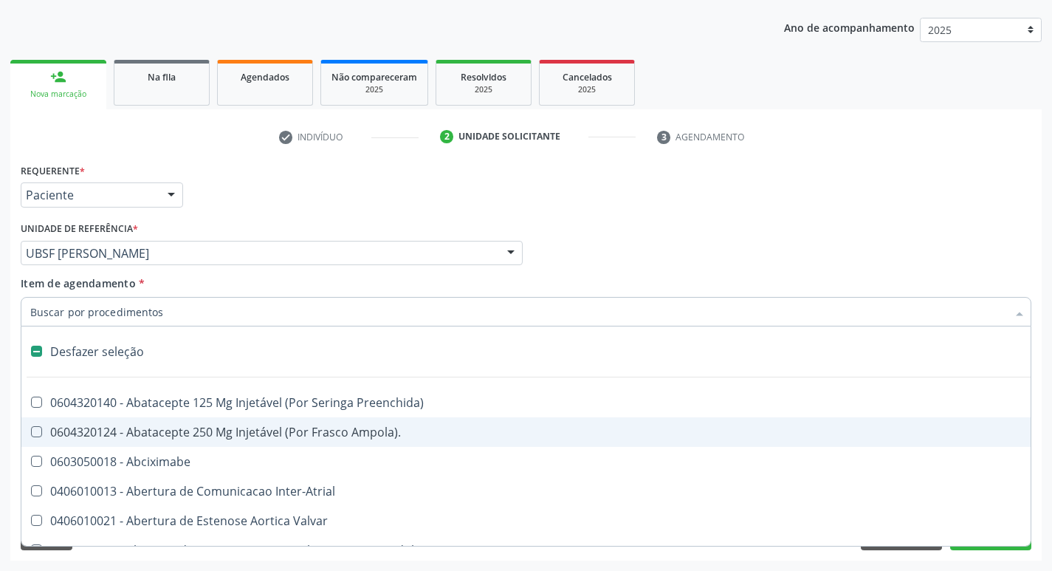
type input "2"
checkbox Monopolar "true"
checkbox Quadril "true"
checkbox Biologica "true"
checkbox Vagina "true"
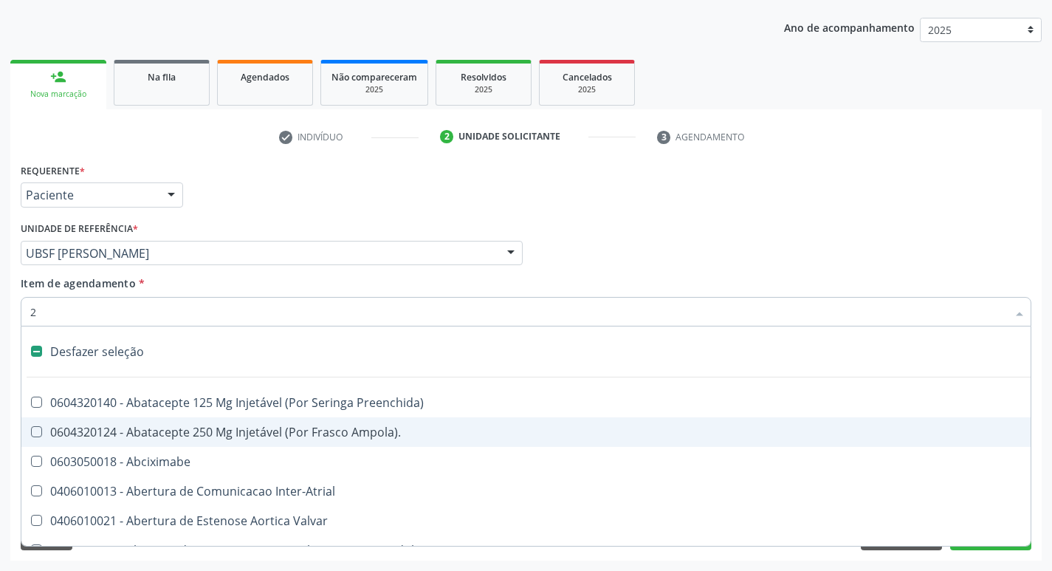
checkbox Puerperal "true"
checkbox Aorto-Cavitarias "true"
checkbox Congenita "true"
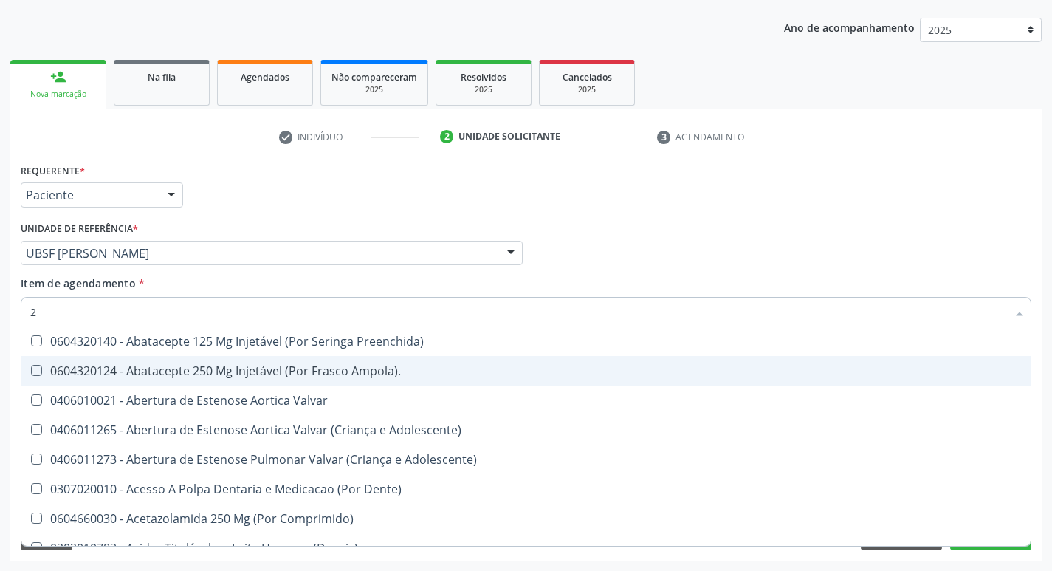
type input "20205001"
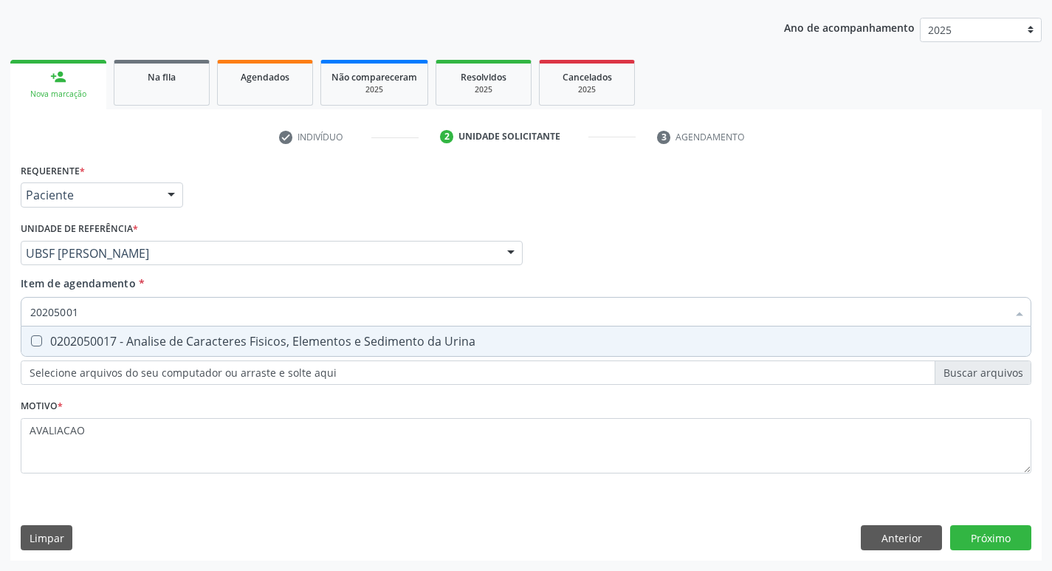
click at [259, 344] on div "0202050017 - Analise de Caracteres Fisicos, Elementos e Sedimento da Urina" at bounding box center [525, 341] width 991 height 12
checkbox Urina "true"
click at [974, 535] on div "Requerente * Paciente Profissional de Saúde Paciente Nenhum resultado encontrad…" at bounding box center [525, 359] width 1031 height 401
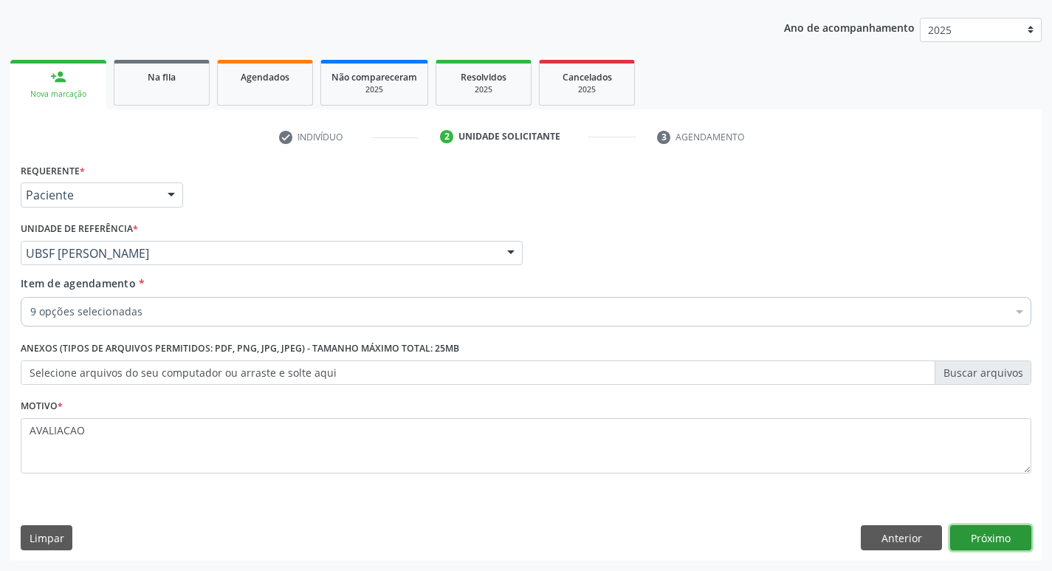
click at [1007, 540] on button "Próximo" at bounding box center [990, 537] width 81 height 25
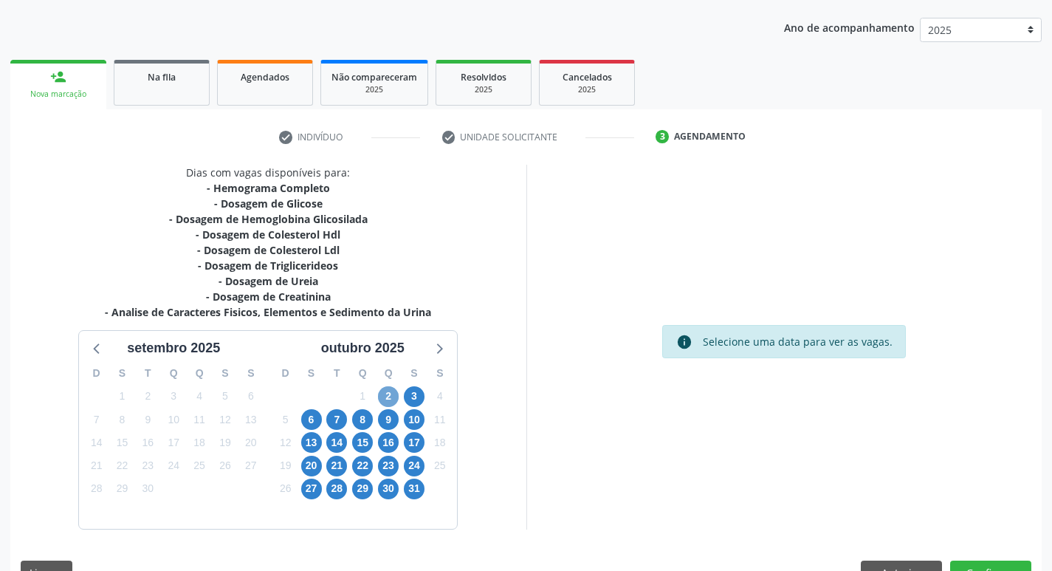
click at [389, 393] on span "2" at bounding box center [388, 396] width 21 height 21
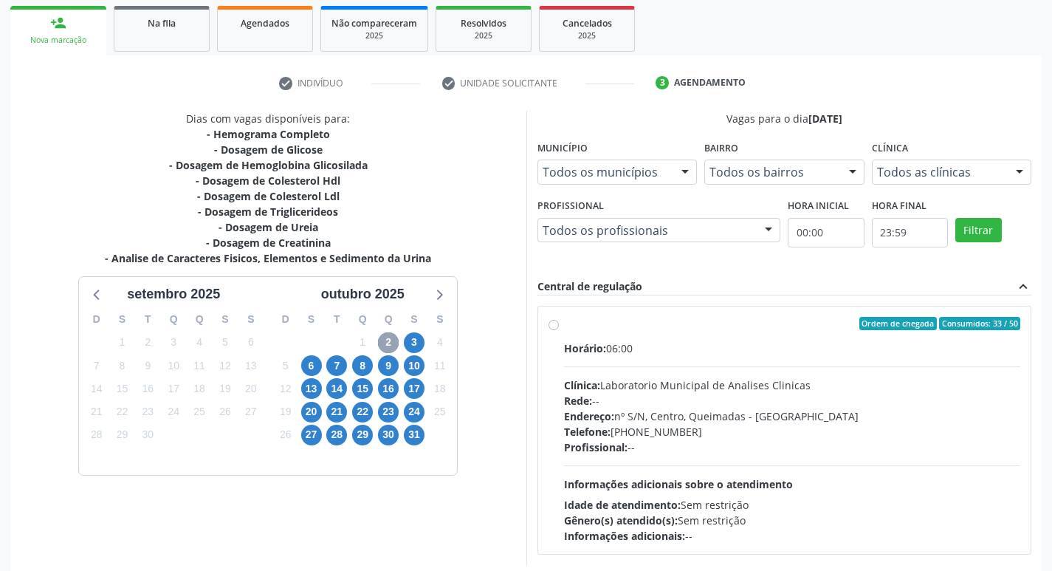
scroll to position [285, 0]
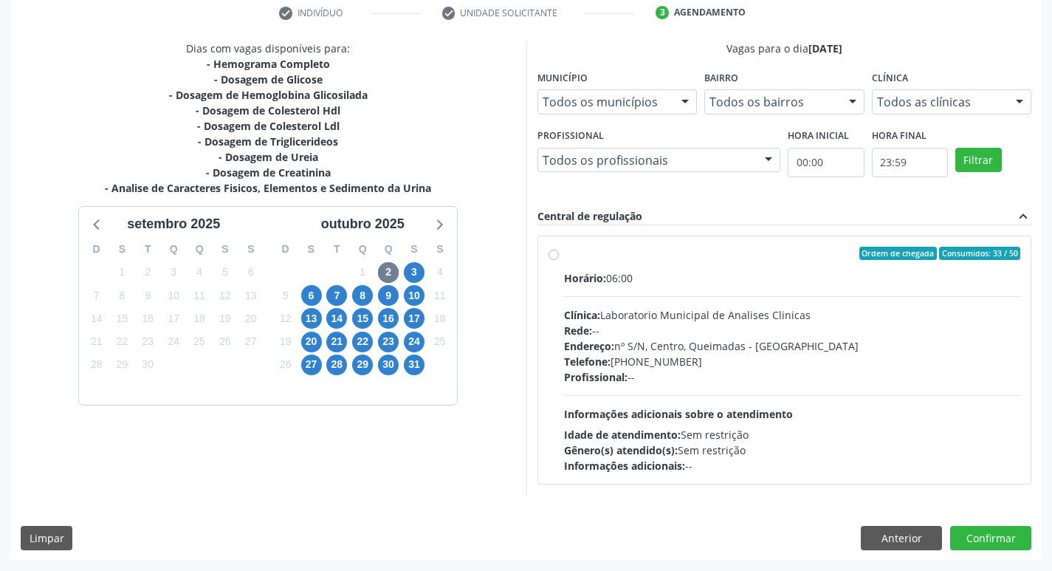
click at [593, 390] on div "Horário: 06:00 Clínica: Laboratorio Municipal de Analises Clinicas Rede: -- End…" at bounding box center [792, 371] width 457 height 203
click at [559, 260] on input "Ordem de chegada Consumidos: 33 / 50 Horário: 06:00 Clínica: Laboratorio Munici…" at bounding box center [553, 253] width 10 height 13
radio input "true"
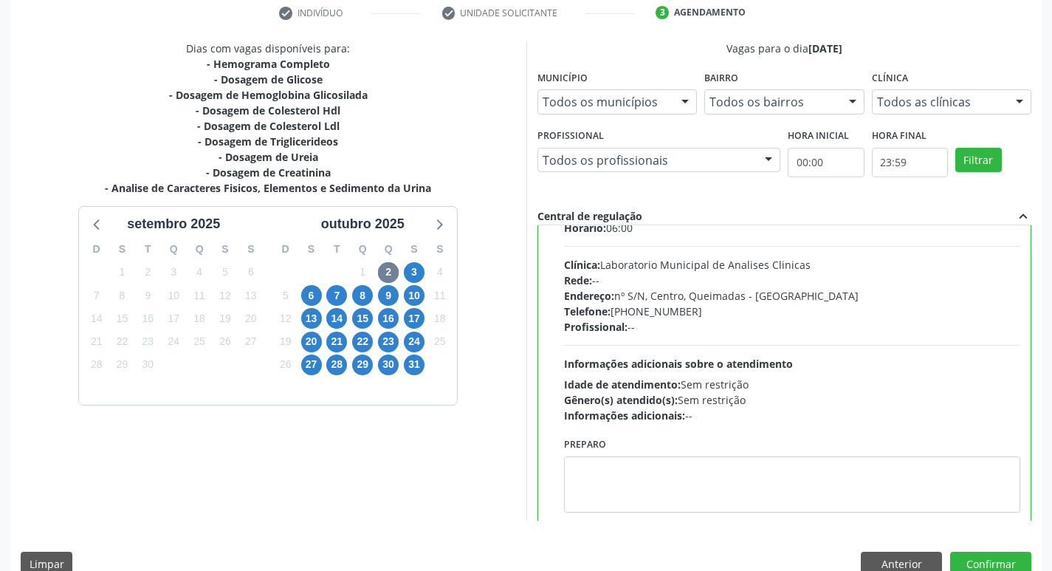
scroll to position [73, 0]
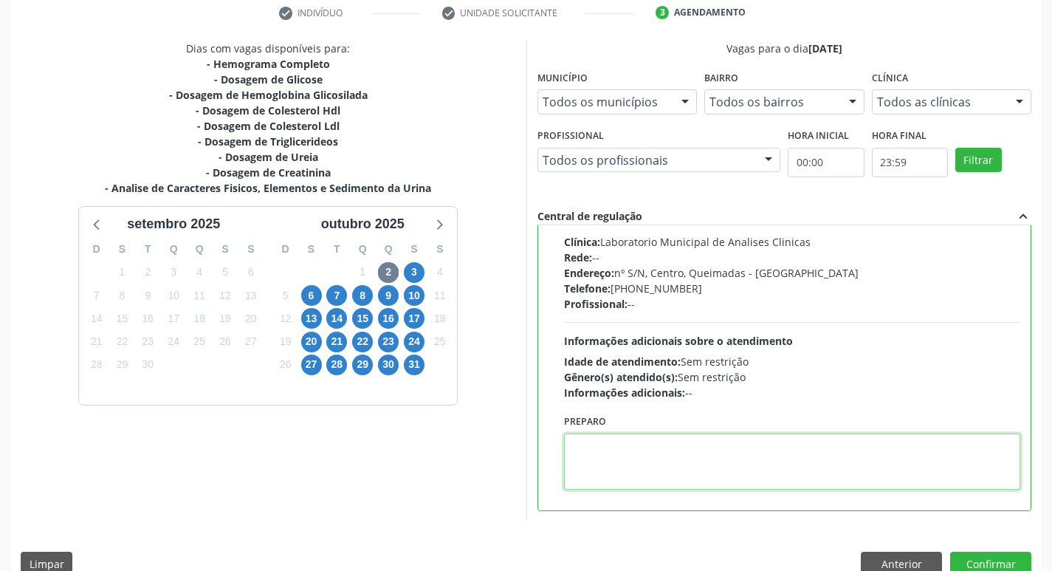
click at [624, 469] on textarea at bounding box center [792, 461] width 457 height 56
paste textarea "IR EM [GEOGRAPHIC_DATA]"
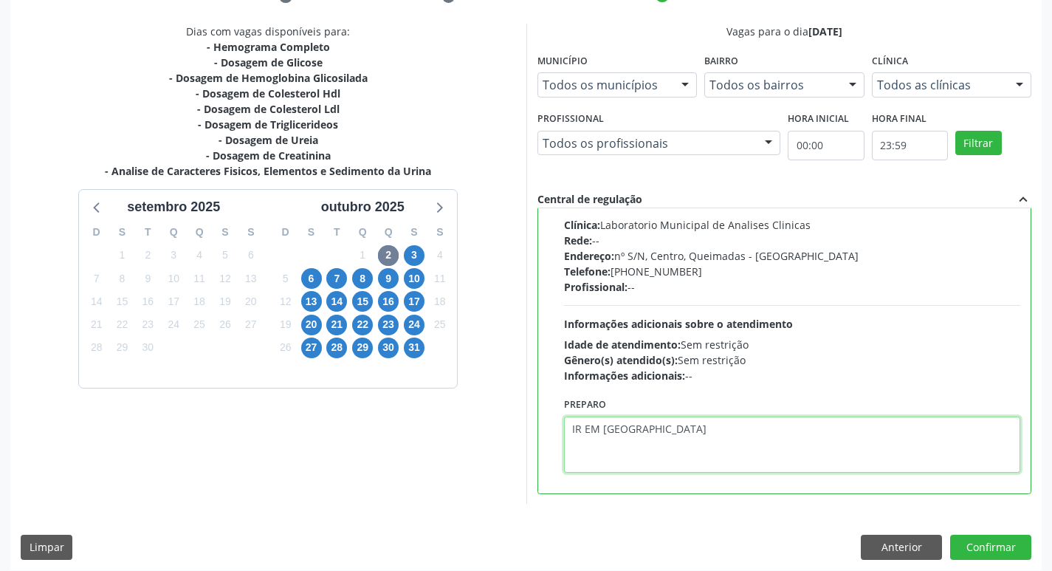
scroll to position [311, 0]
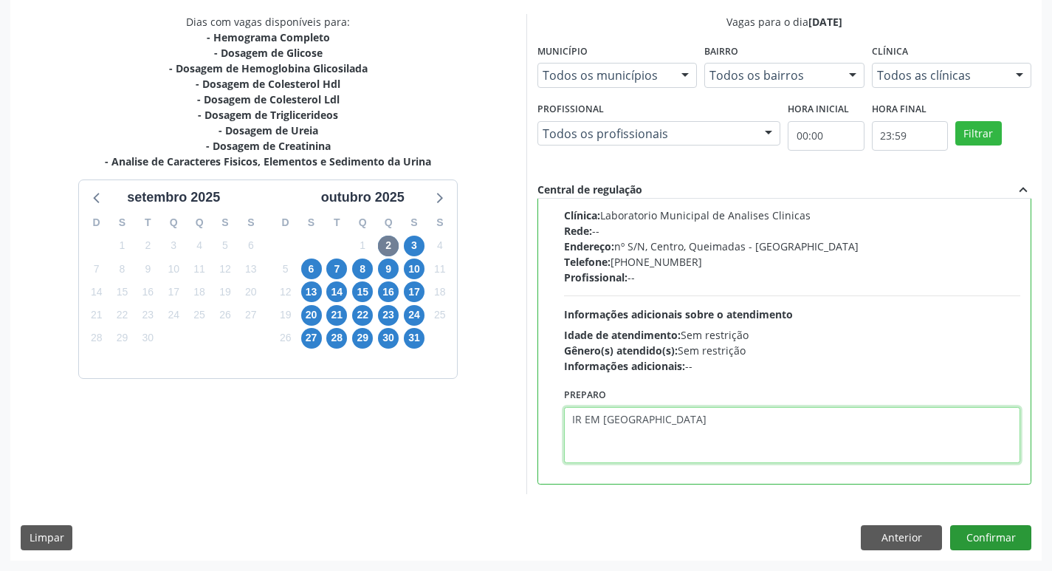
type textarea "IR EM [GEOGRAPHIC_DATA]"
click at [986, 529] on button "Confirmar" at bounding box center [990, 537] width 81 height 25
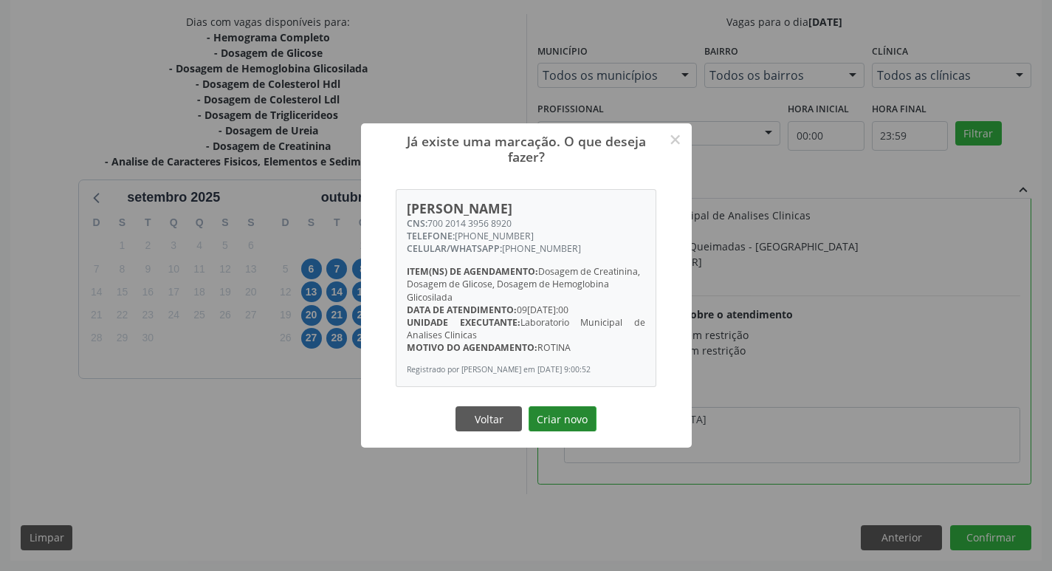
click at [551, 418] on button "Criar novo" at bounding box center [562, 418] width 68 height 25
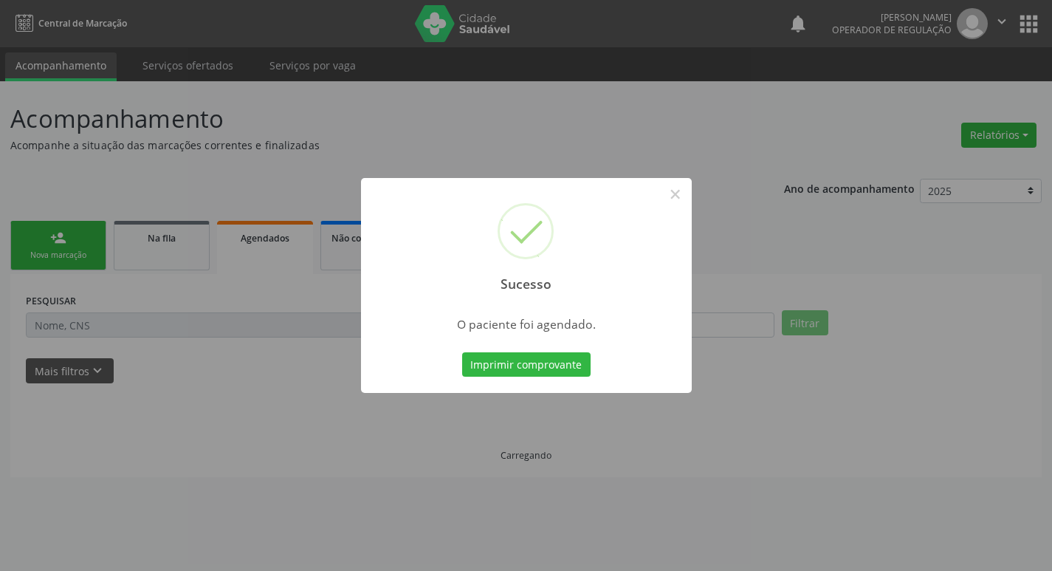
scroll to position [0, 0]
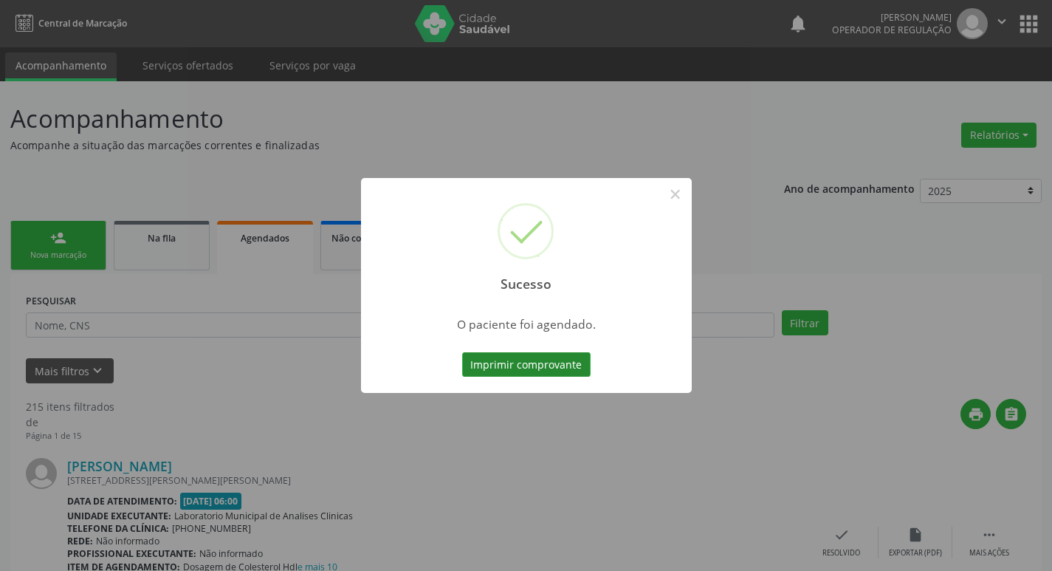
click at [559, 357] on button "Imprimir comprovante" at bounding box center [526, 364] width 128 height 25
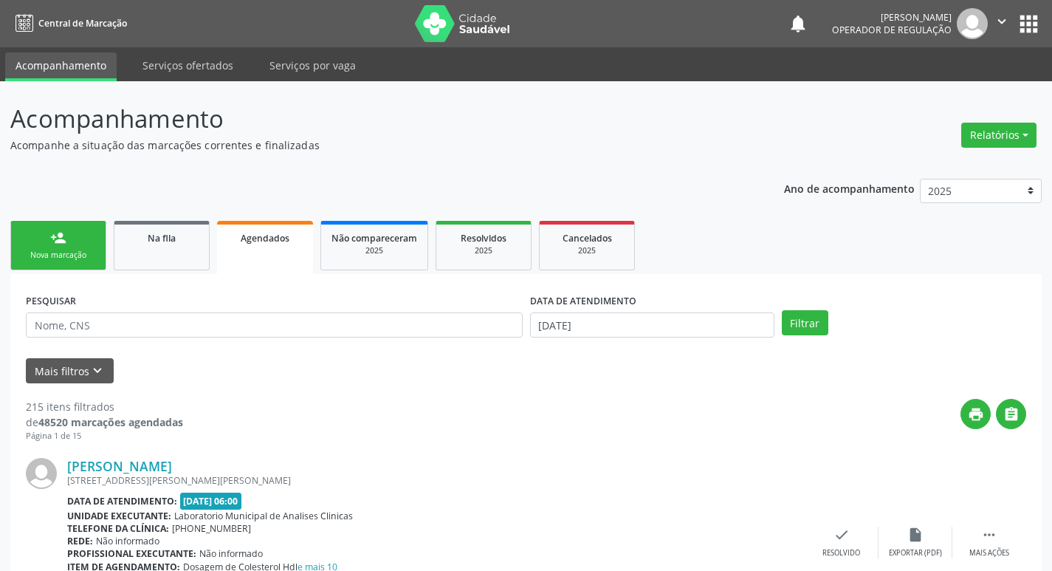
click at [55, 259] on div "Nova marcação" at bounding box center [58, 254] width 74 height 11
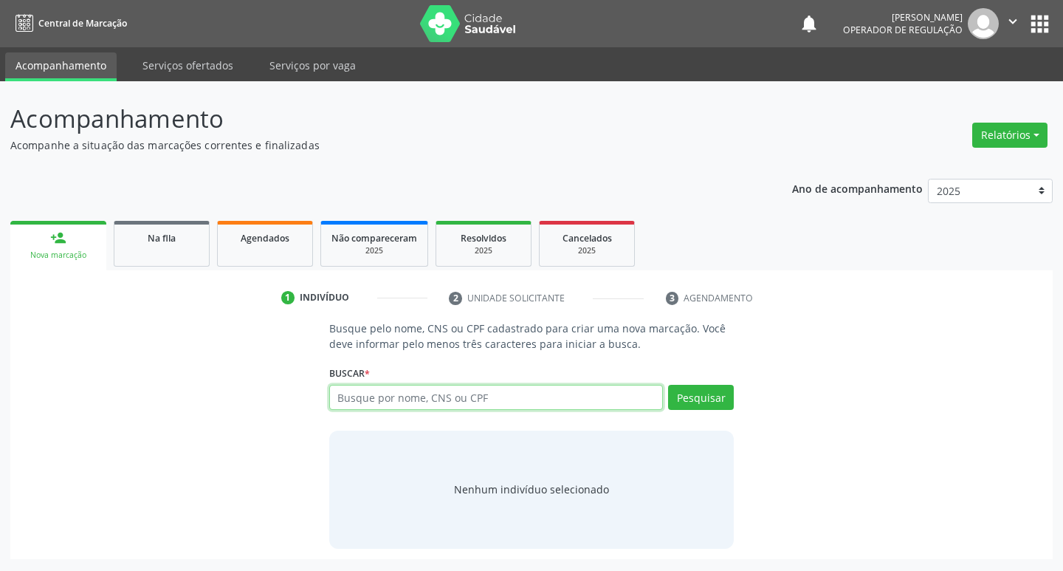
click at [458, 399] on input "text" at bounding box center [496, 397] width 334 height 25
type input "702000845866681"
click at [709, 389] on button "Pesquisar" at bounding box center [701, 397] width 66 height 25
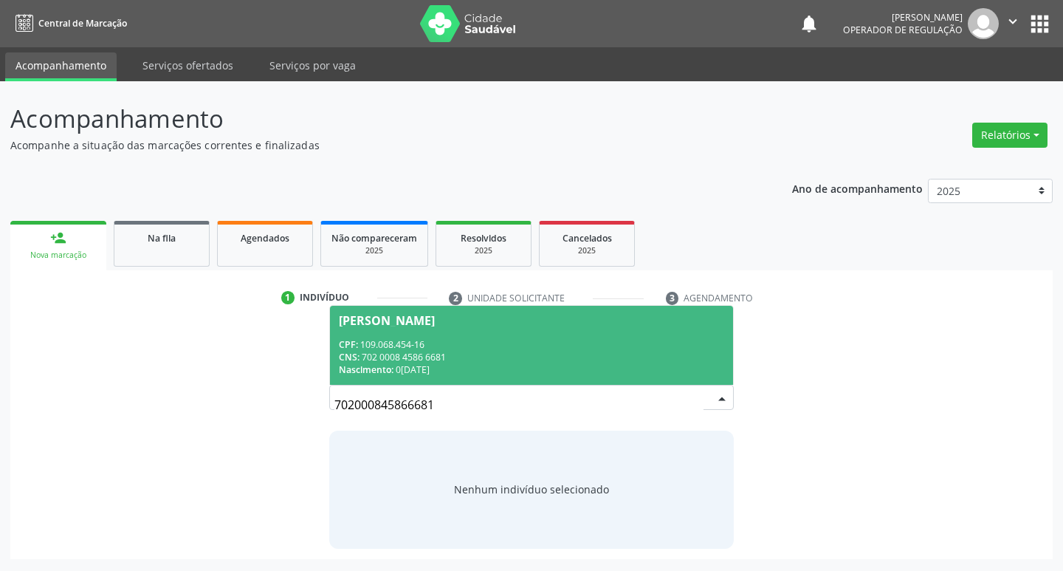
click at [566, 345] on div "CPF: 109.068.454-16" at bounding box center [532, 344] width 386 height 13
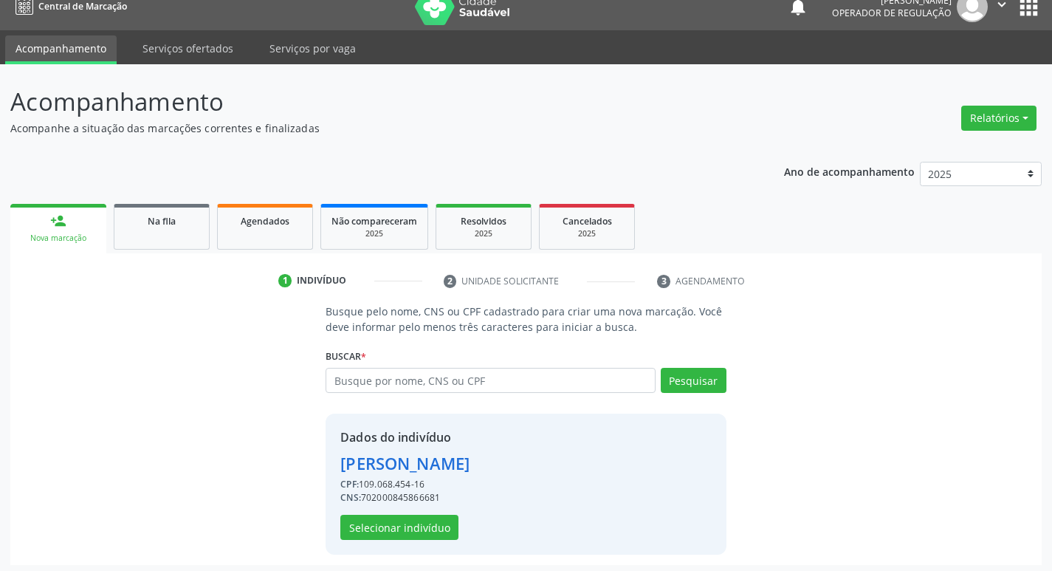
scroll to position [21, 0]
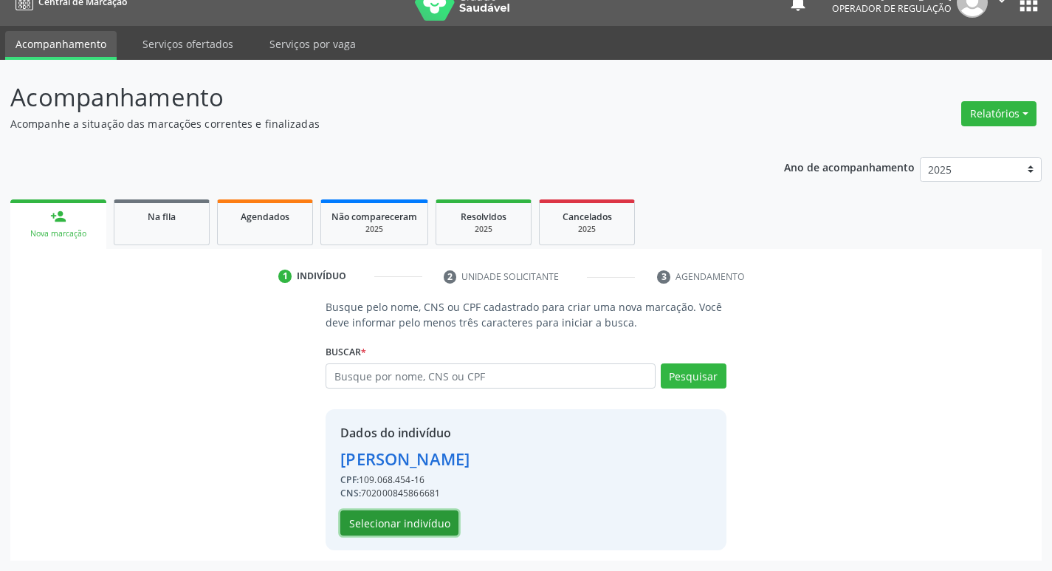
click at [427, 523] on button "Selecionar indivíduo" at bounding box center [399, 522] width 118 height 25
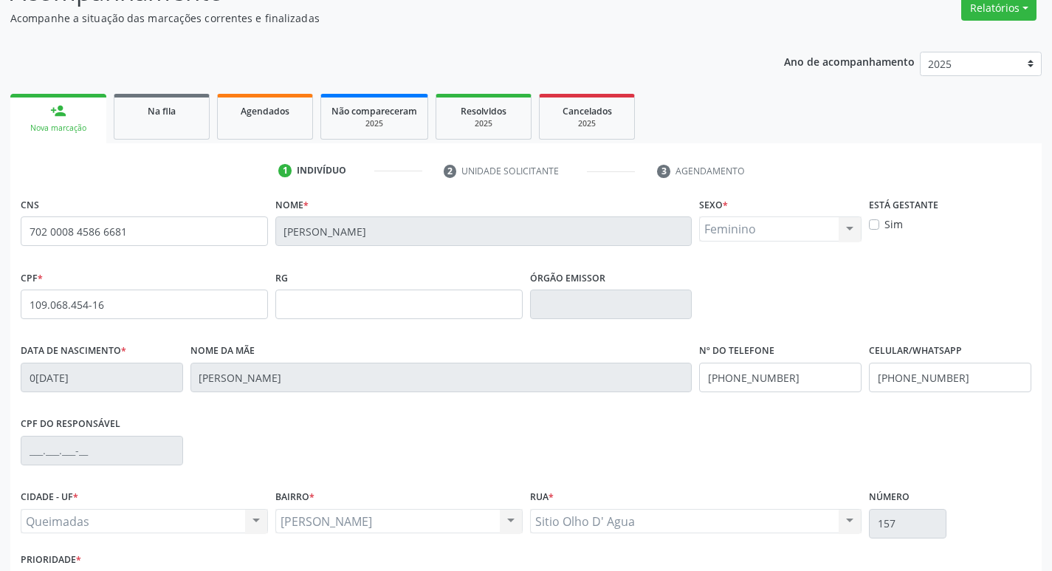
scroll to position [230, 0]
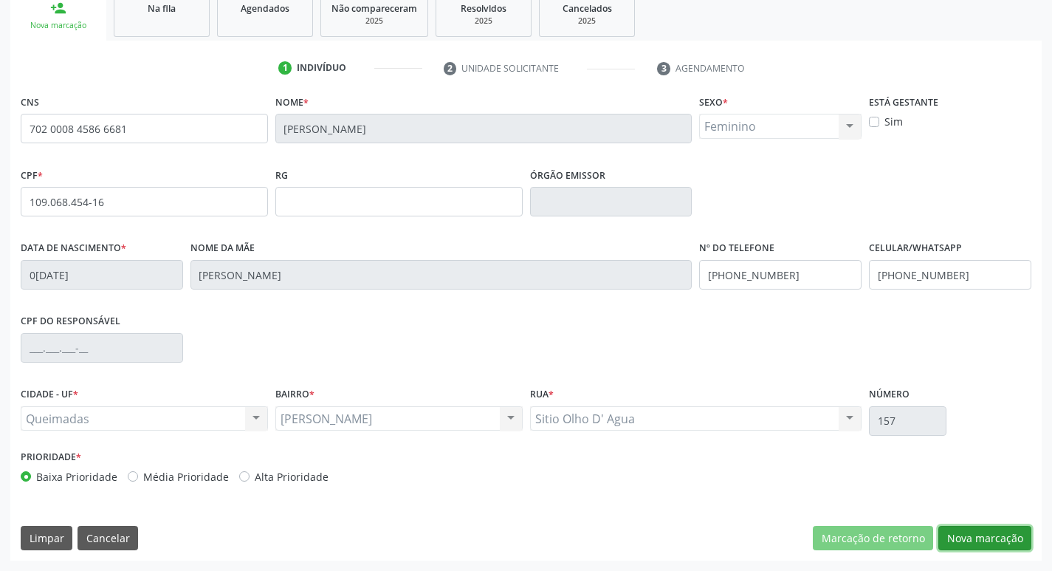
click at [992, 538] on button "Nova marcação" at bounding box center [984, 538] width 93 height 25
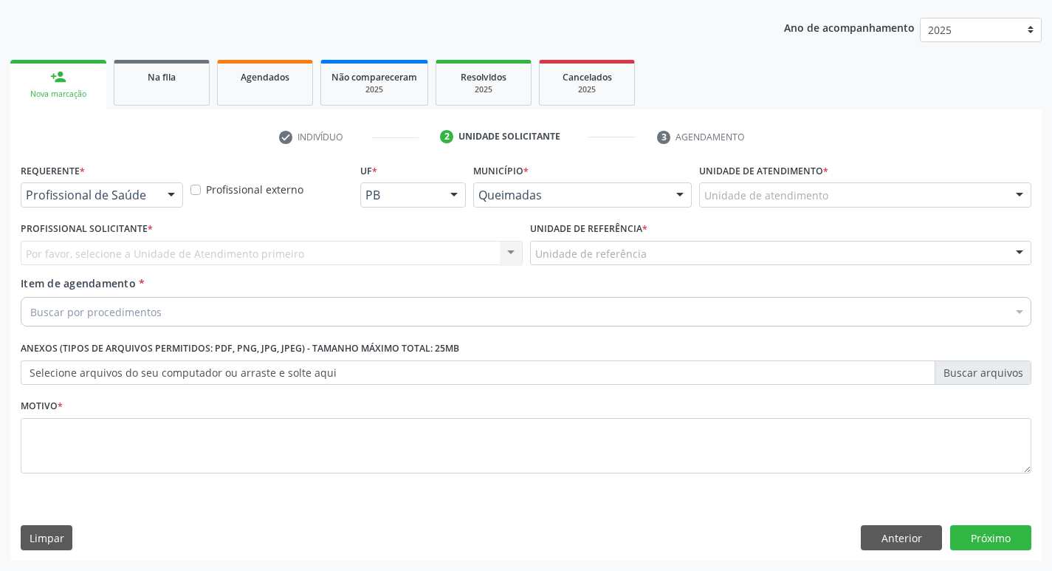
click at [123, 204] on div "Profissional de Saúde" at bounding box center [102, 194] width 162 height 25
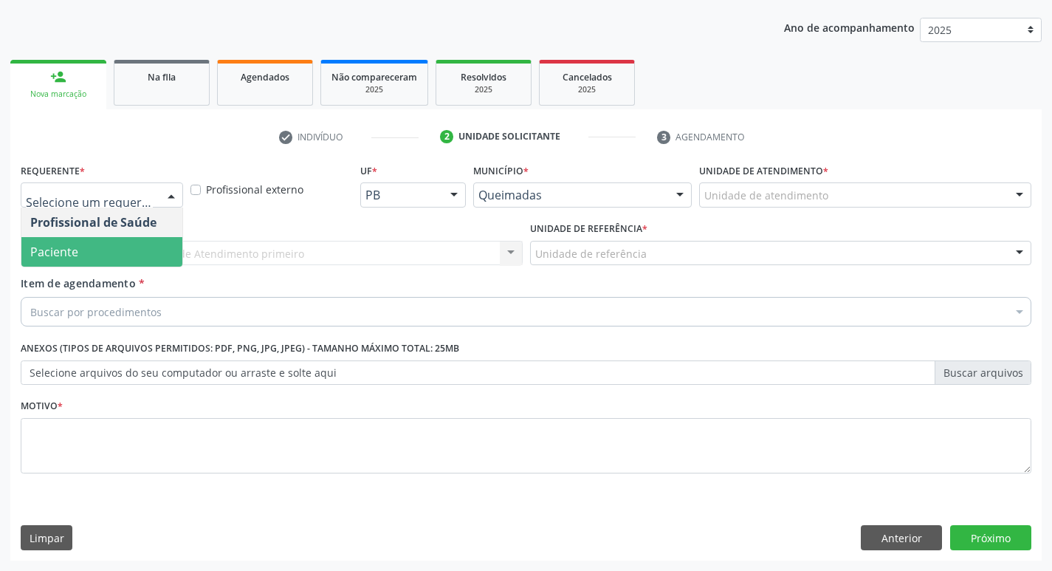
click at [132, 266] on div "Profissional de Saúde Paciente Nenhum resultado encontrado para: " " Não há nen…" at bounding box center [102, 237] width 162 height 60
click at [130, 252] on span "Paciente" at bounding box center [101, 252] width 161 height 30
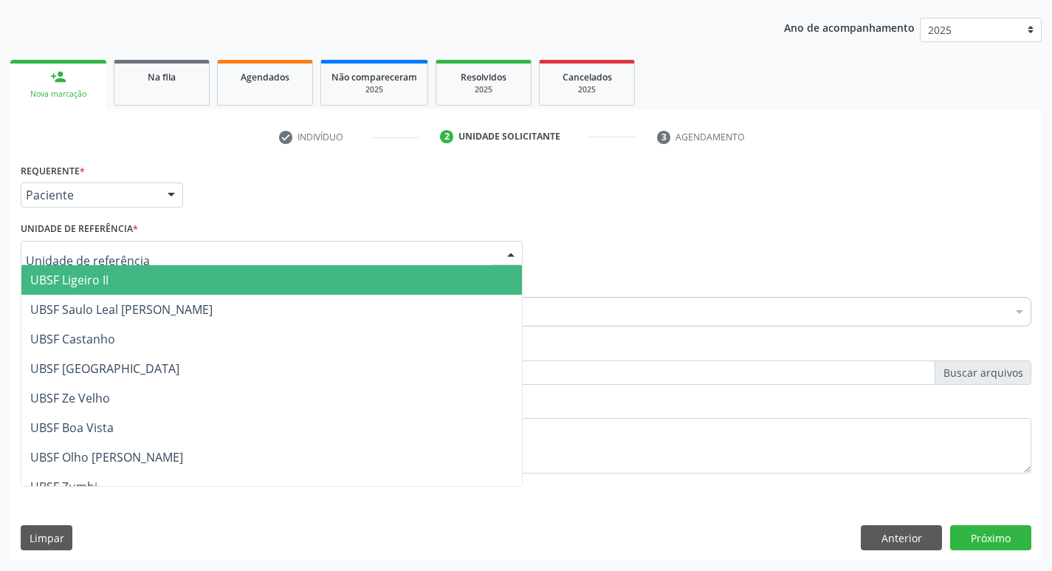
click at [165, 261] on div at bounding box center [272, 253] width 502 height 25
type input "OL"
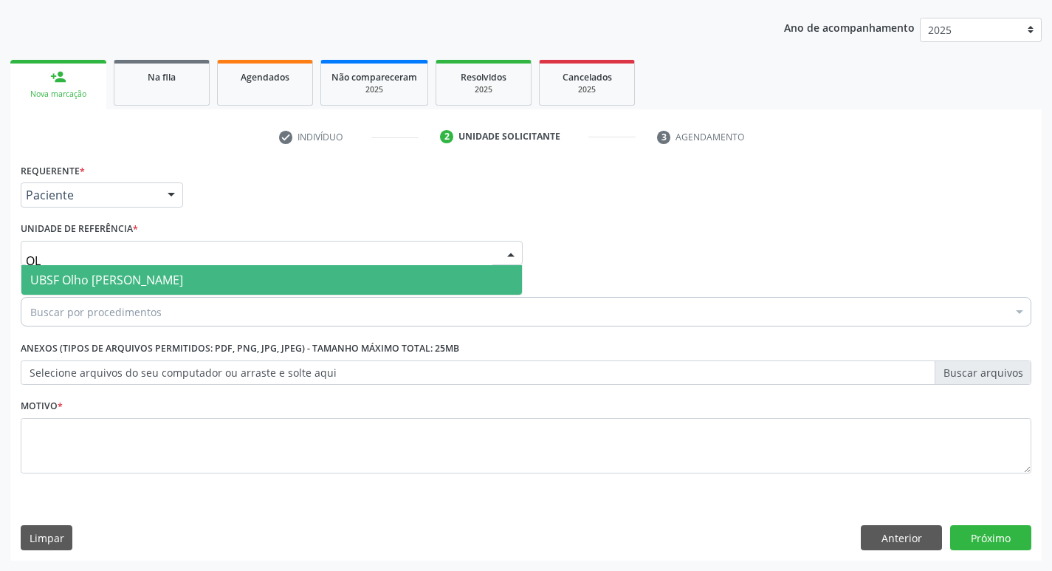
click at [165, 278] on span "UBSF Olho [PERSON_NAME]" at bounding box center [106, 280] width 153 height 16
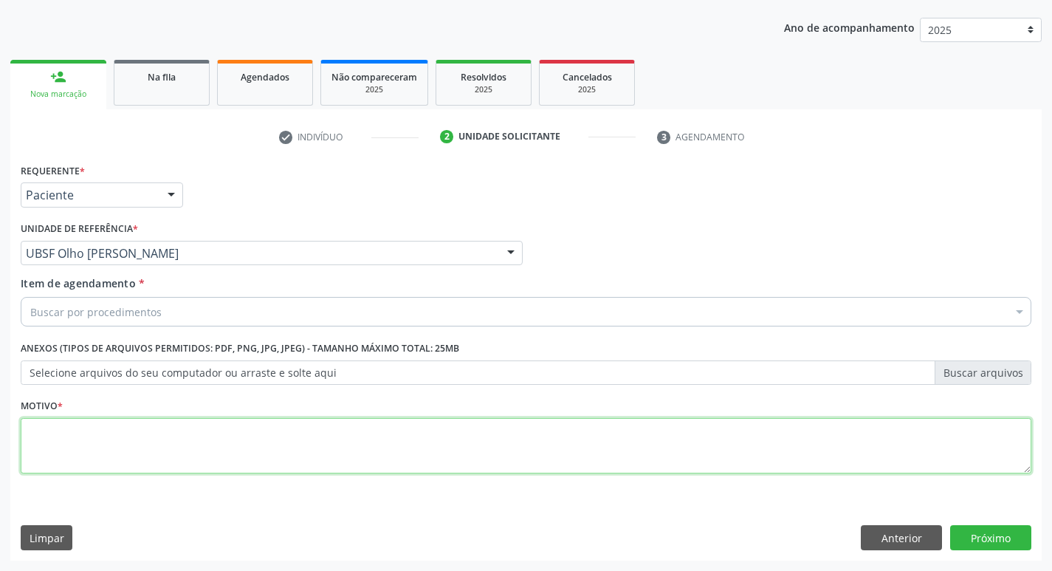
click at [87, 458] on textarea at bounding box center [526, 446] width 1010 height 56
type textarea "AVALIACAO"
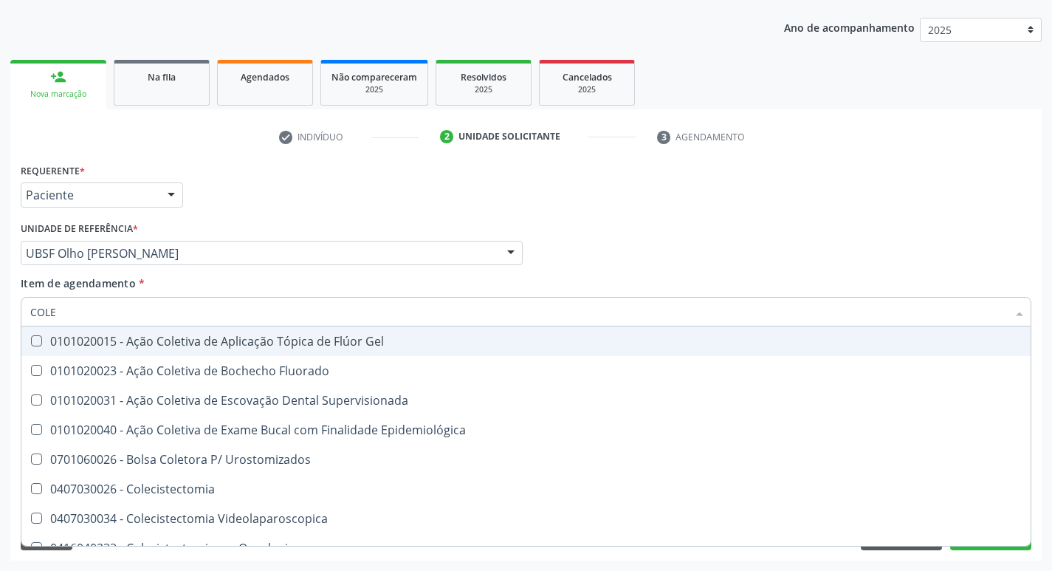
type input "COLES"
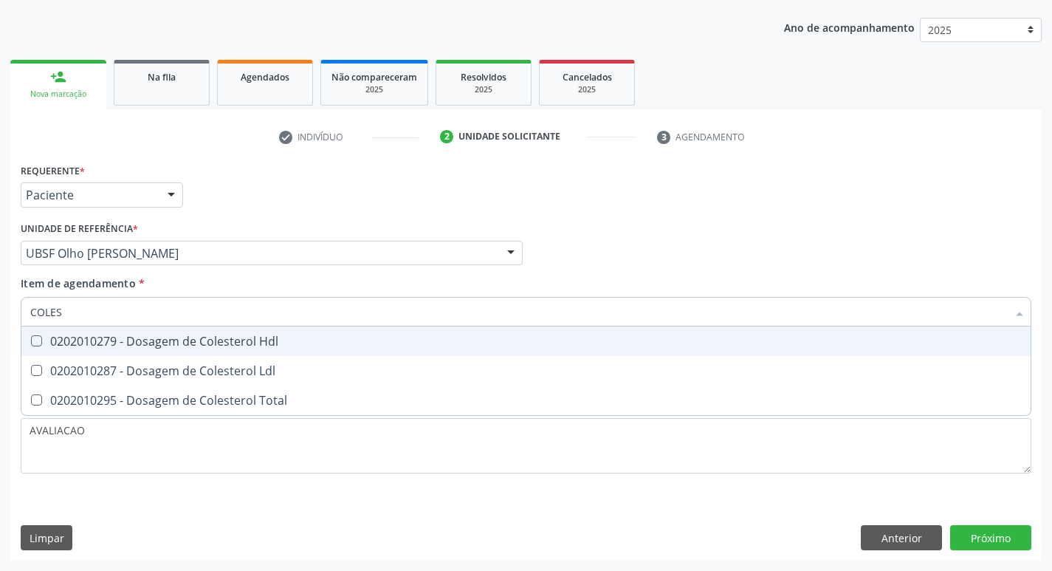
click at [130, 343] on div "0202010279 - Dosagem de Colesterol Hdl" at bounding box center [525, 341] width 991 height 12
click at [139, 355] on span "0202010279 - Dosagem de Colesterol Hdl" at bounding box center [525, 341] width 1009 height 30
checkbox Hdl "true"
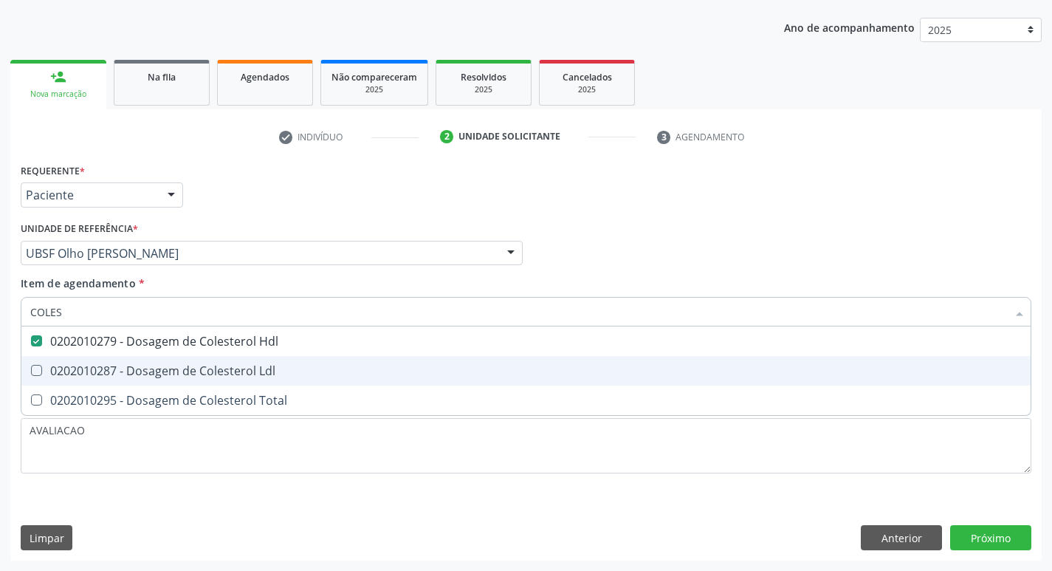
click at [146, 371] on div "0202010287 - Dosagem de Colesterol Ldl" at bounding box center [525, 371] width 991 height 12
checkbox Ldl "true"
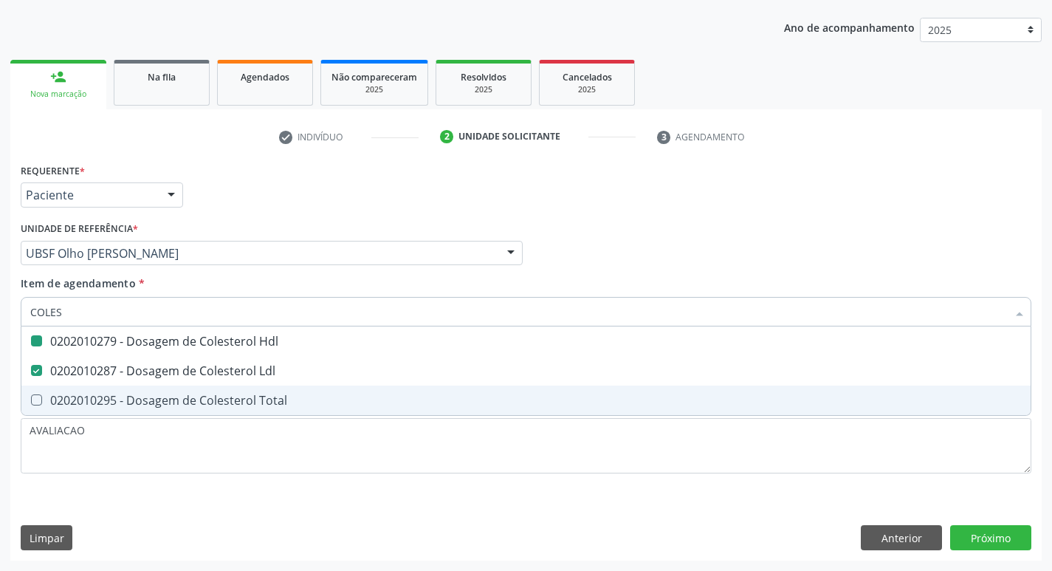
type input "COLE"
checkbox Hdl "false"
checkbox Ldl "false"
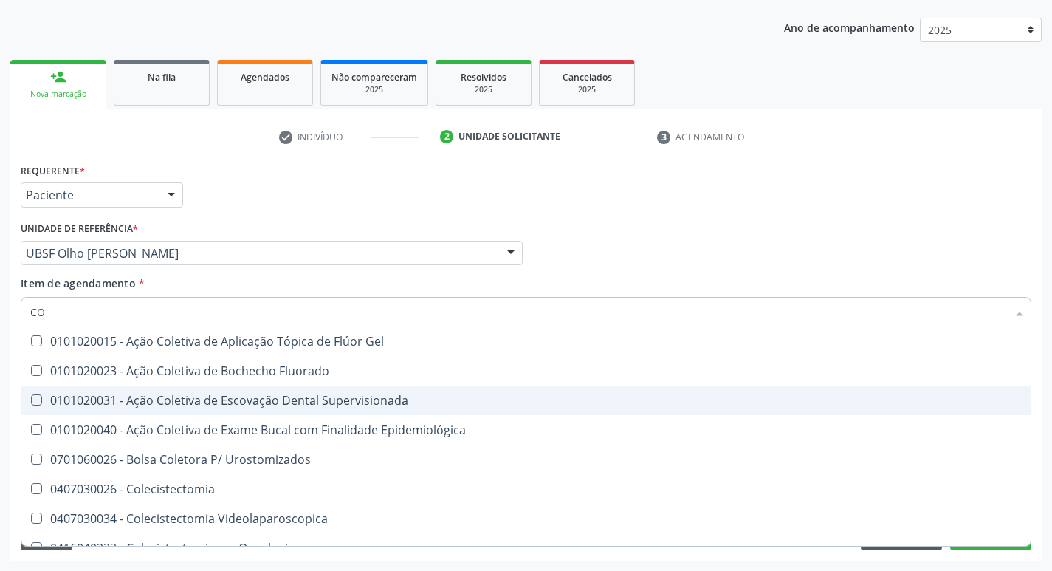
type input "C"
checkbox Hdl "false"
checkbox Ldl "false"
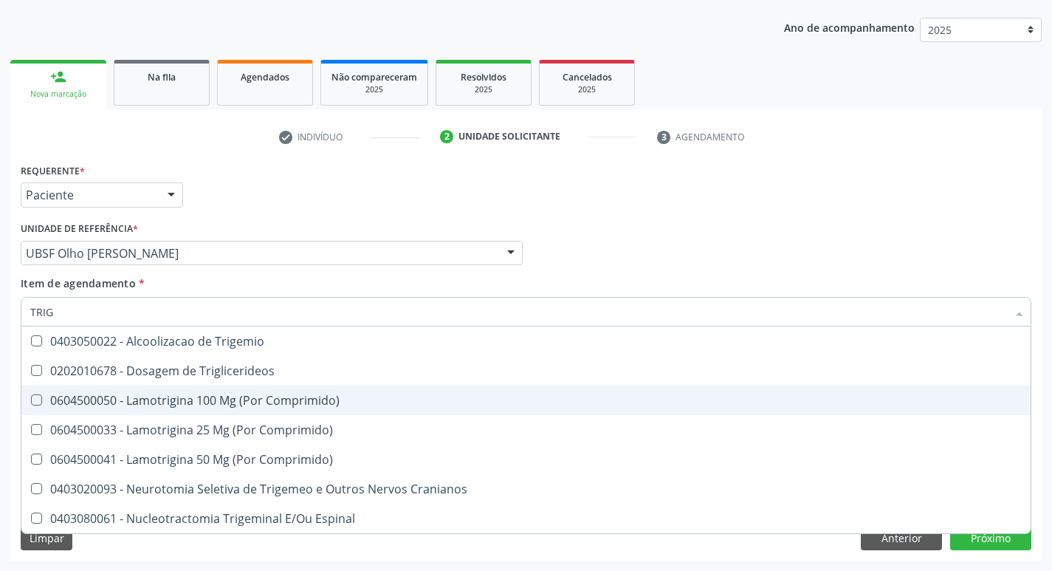
type input "TRIGL"
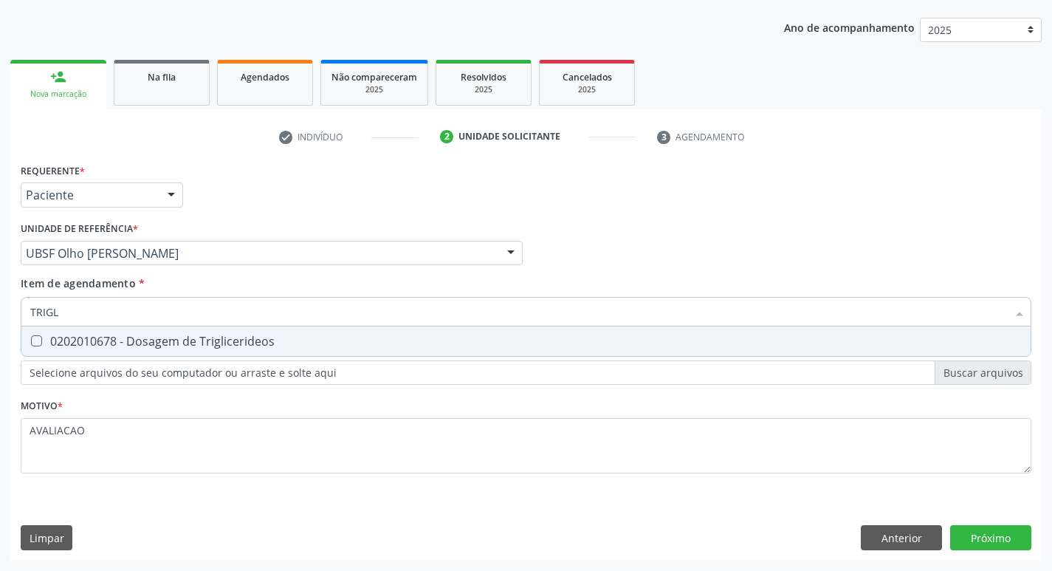
click at [145, 347] on div "0202010678 - Dosagem de Triglicerideos" at bounding box center [525, 341] width 991 height 12
checkbox Triglicerideos "true"
type input "TRIG"
checkbox Triglicerideos "false"
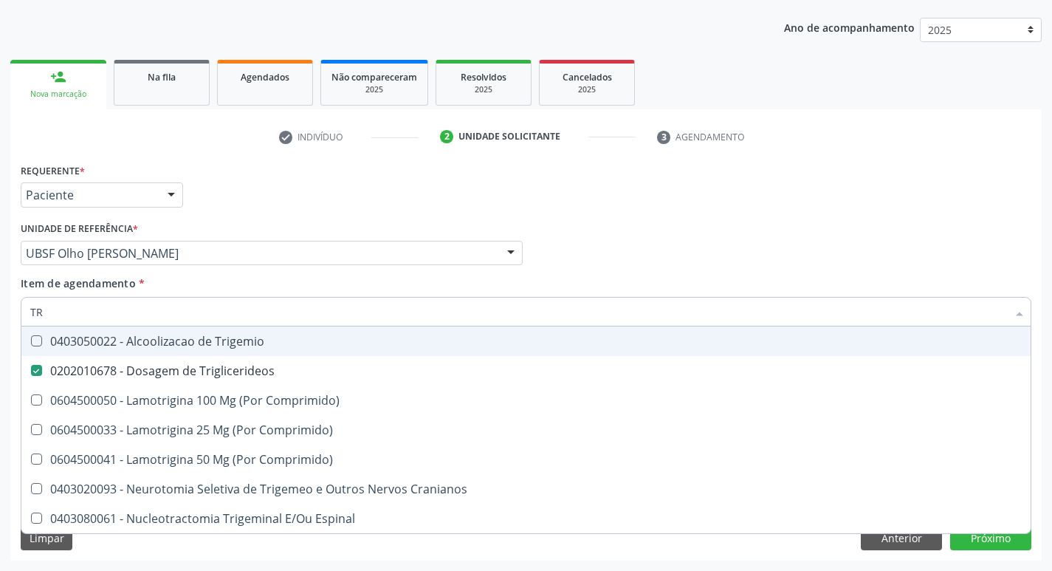
type input "T"
checkbox Triglicerideos "false"
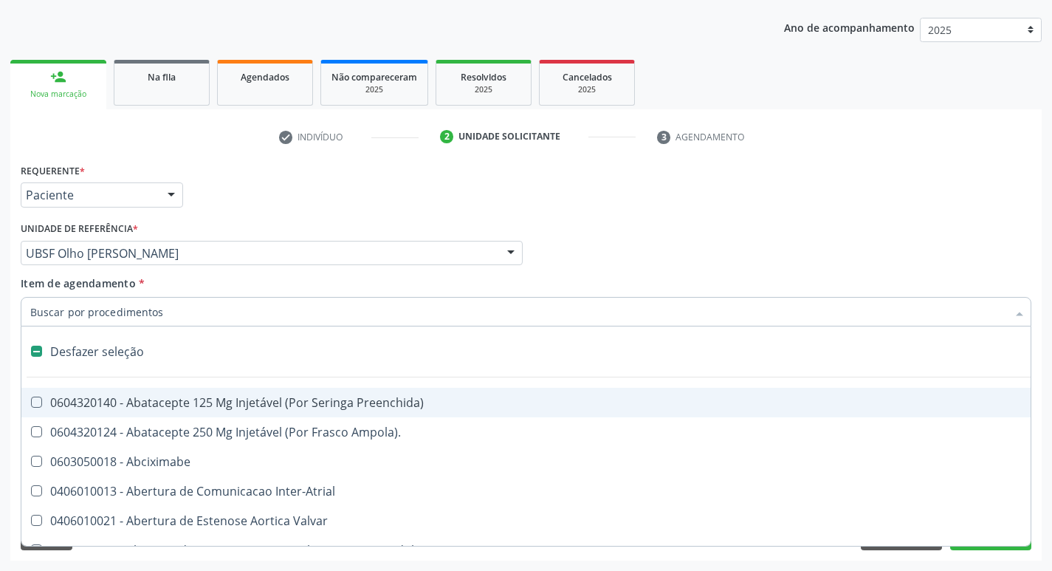
type input "G"
checkbox Comprimido\) "true"
checkbox Sanitária "true"
checkbox Osso "true"
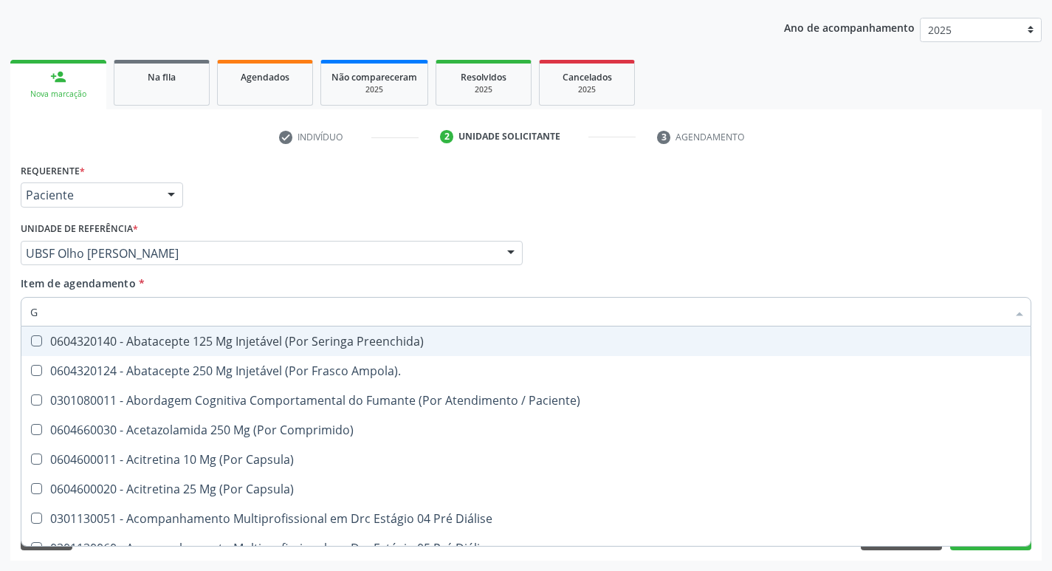
type input "GLICOSE"
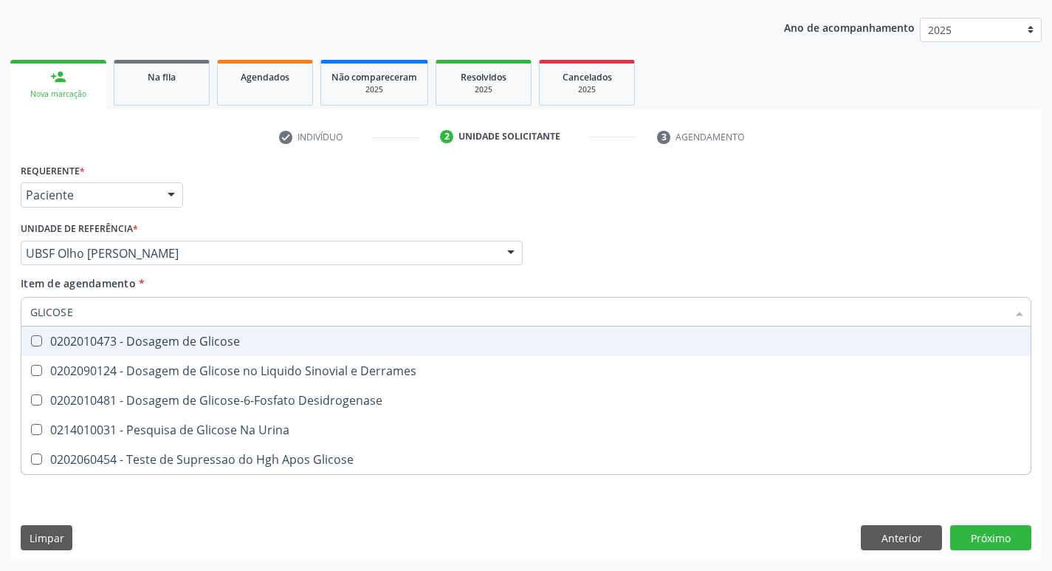
click at [167, 343] on div "0202010473 - Dosagem de Glicose" at bounding box center [525, 341] width 991 height 12
checkbox Glicose "true"
type input "GLICOS"
checkbox Glicose "false"
checkbox Derrames "true"
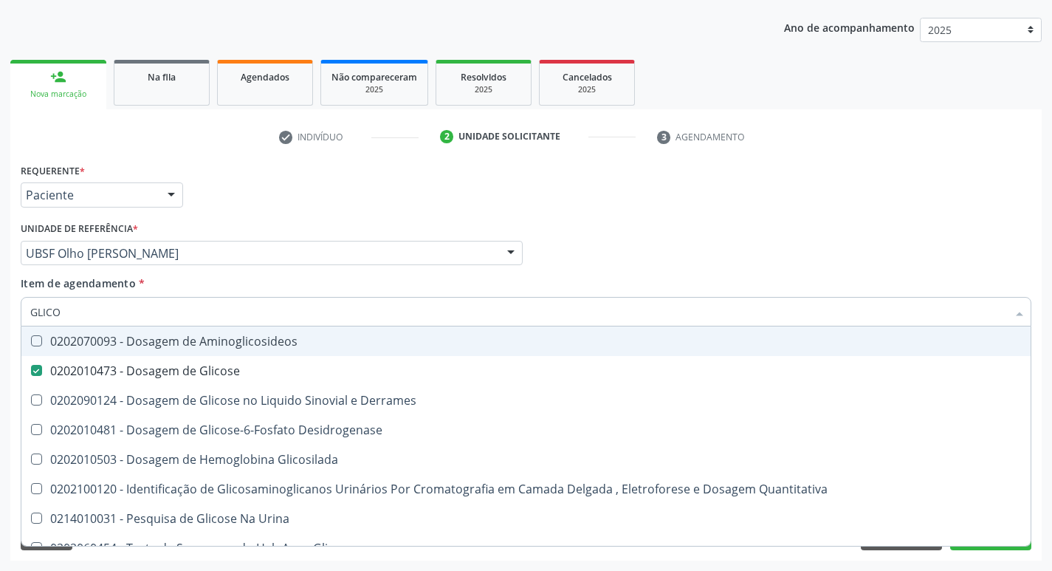
type input "GLIC"
checkbox Glicose "false"
checkbox Derrames "false"
type input "G"
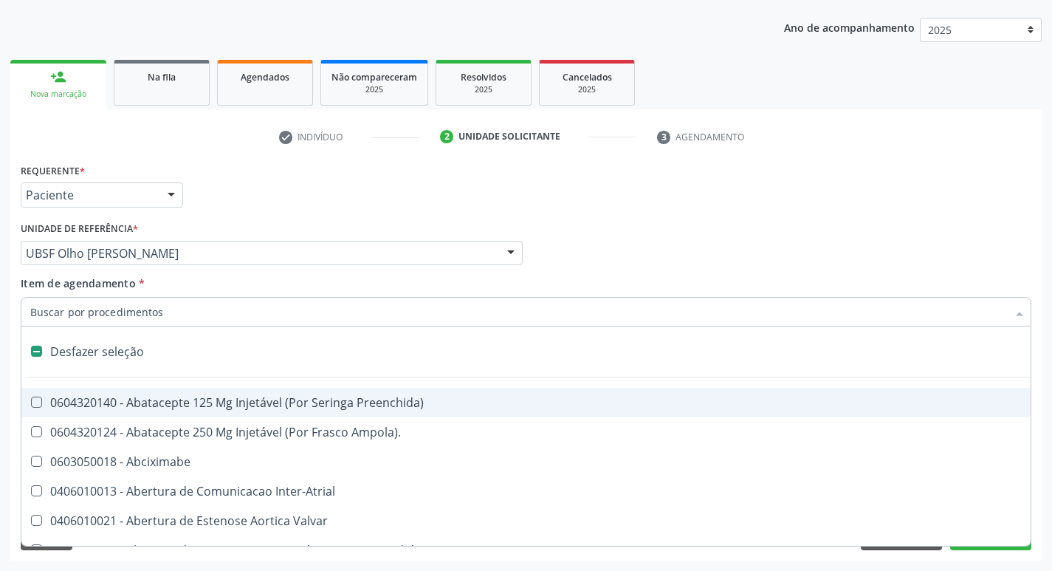
type input "H"
checkbox Lactente\) "true"
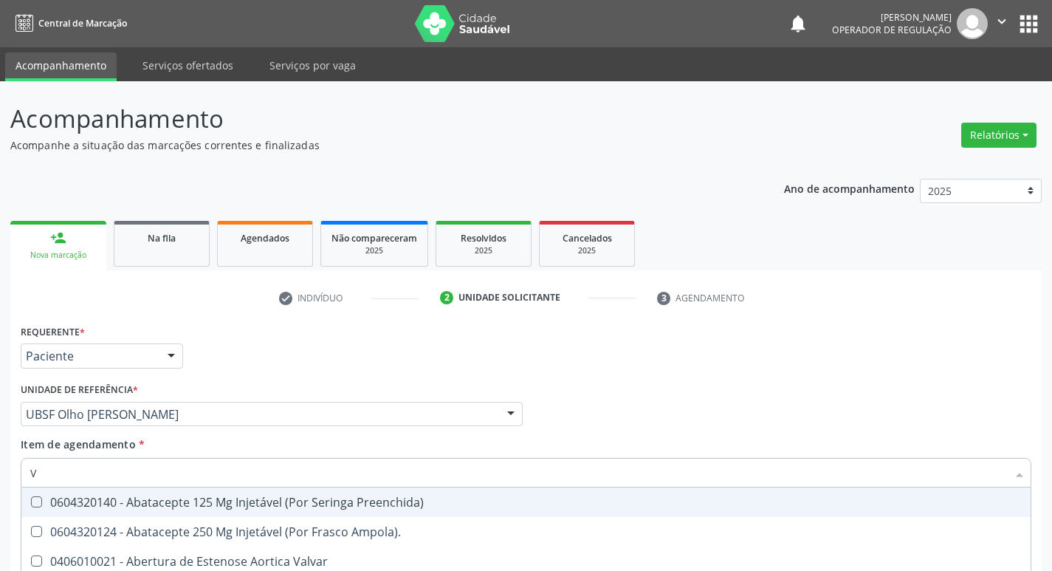
scroll to position [161, 0]
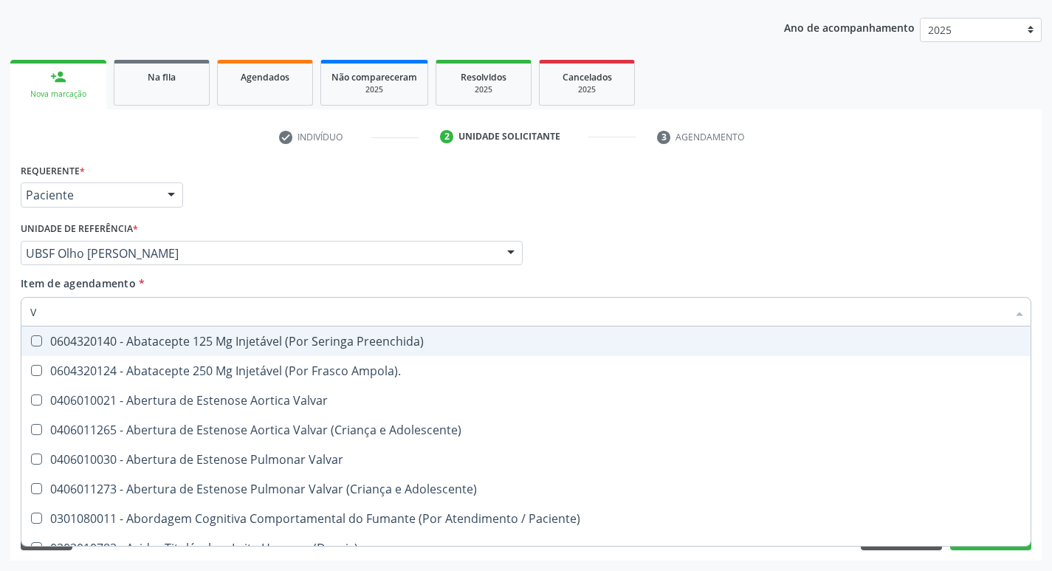
type input "VITAM"
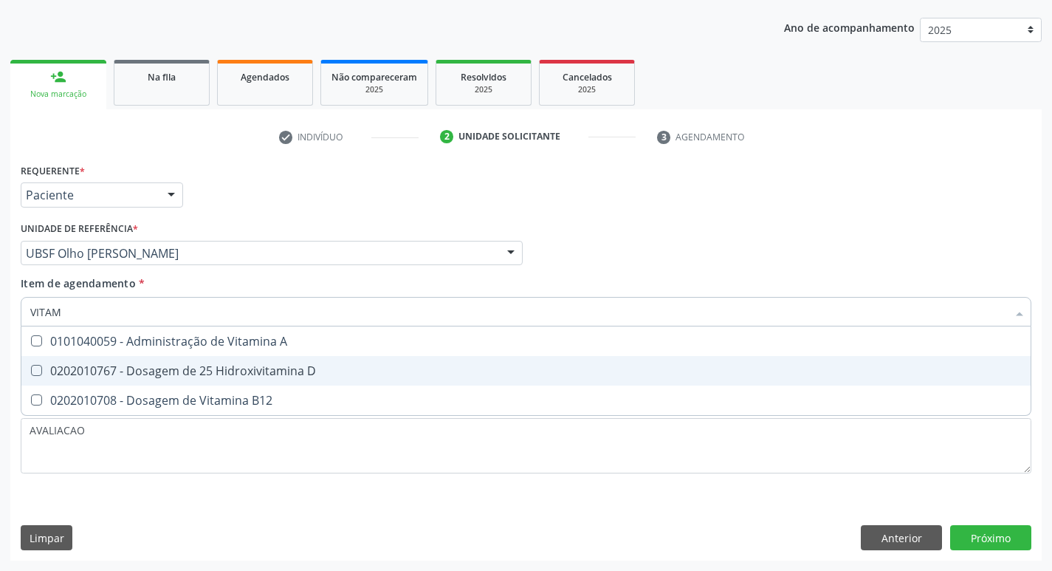
click at [216, 367] on div "0202010767 - Dosagem de 25 Hidroxivitamina D" at bounding box center [525, 371] width 991 height 12
checkbox D "true"
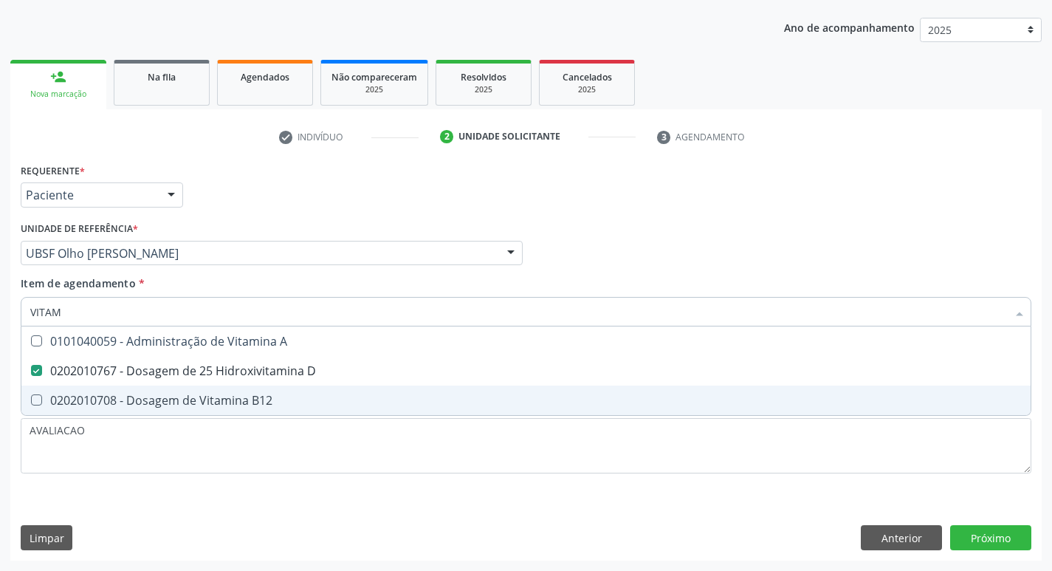
click at [246, 402] on div "0202010708 - Dosagem de Vitamina B12" at bounding box center [525, 400] width 991 height 12
checkbox B12 "true"
click at [985, 542] on div "Requerente * Paciente Profissional de Saúde Paciente Nenhum resultado encontrad…" at bounding box center [525, 359] width 1031 height 401
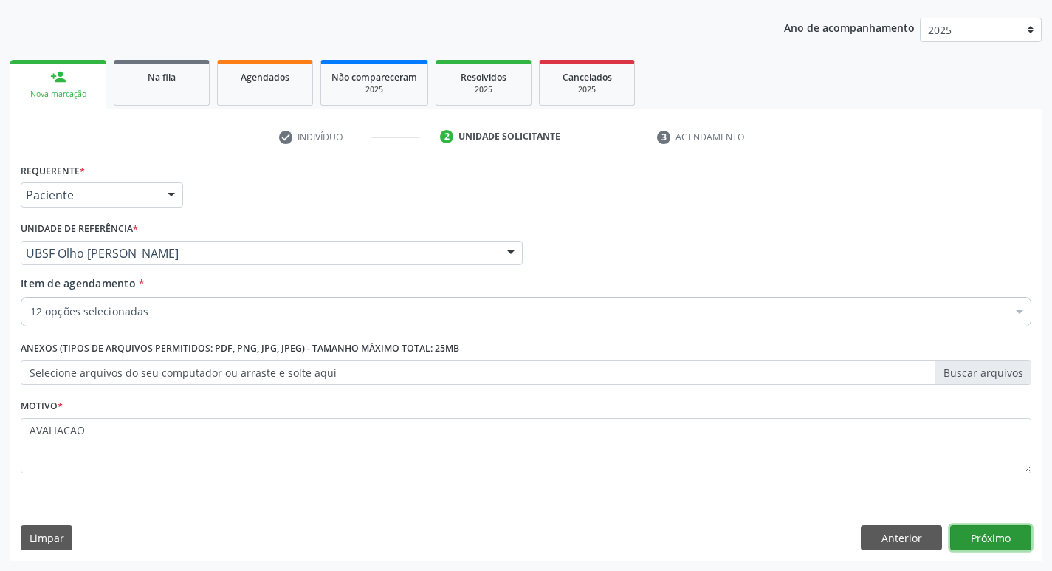
click at [981, 543] on button "Próximo" at bounding box center [990, 537] width 81 height 25
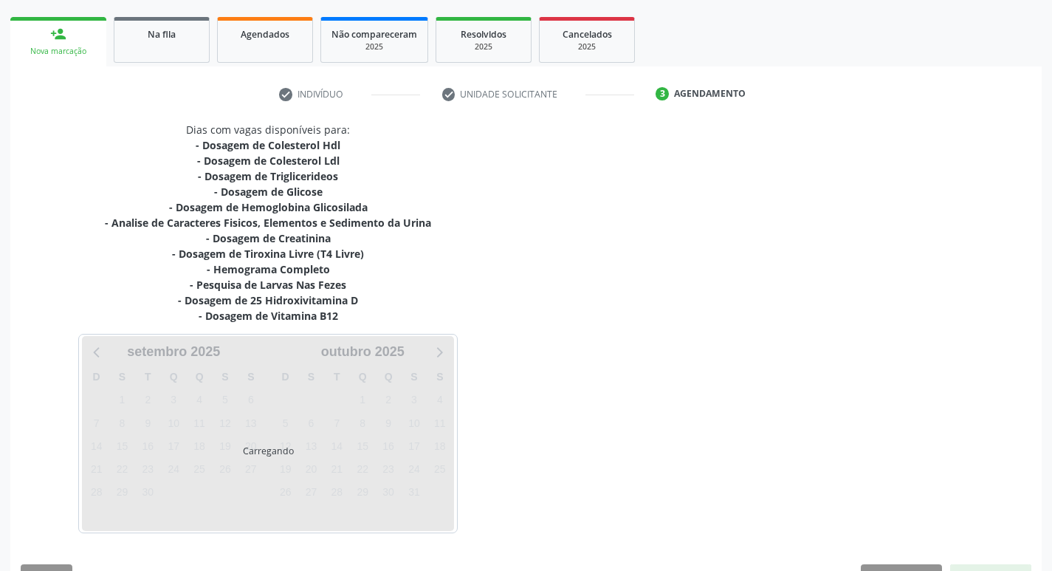
scroll to position [242, 0]
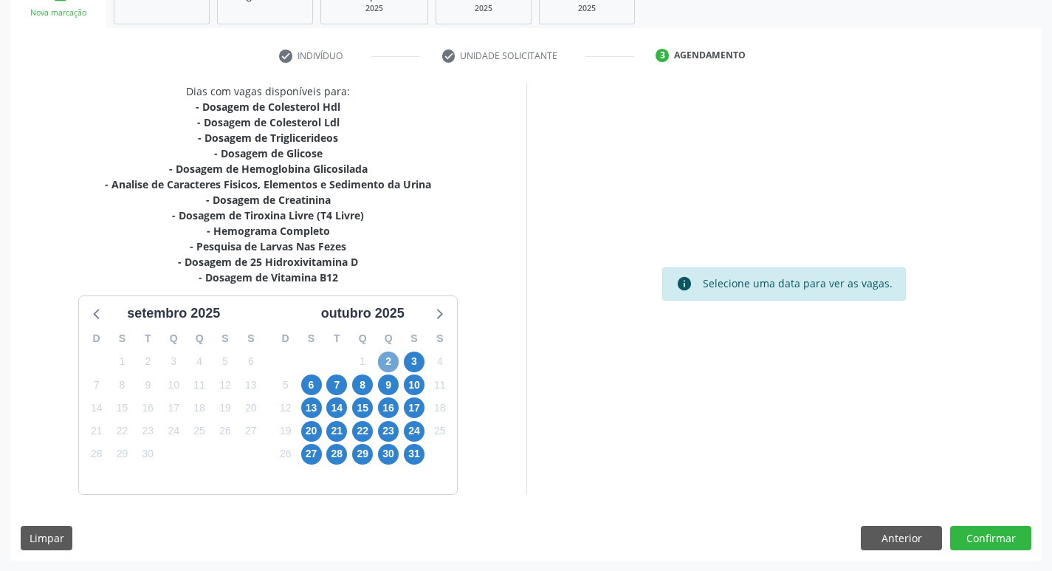
click at [391, 362] on span "2" at bounding box center [388, 361] width 21 height 21
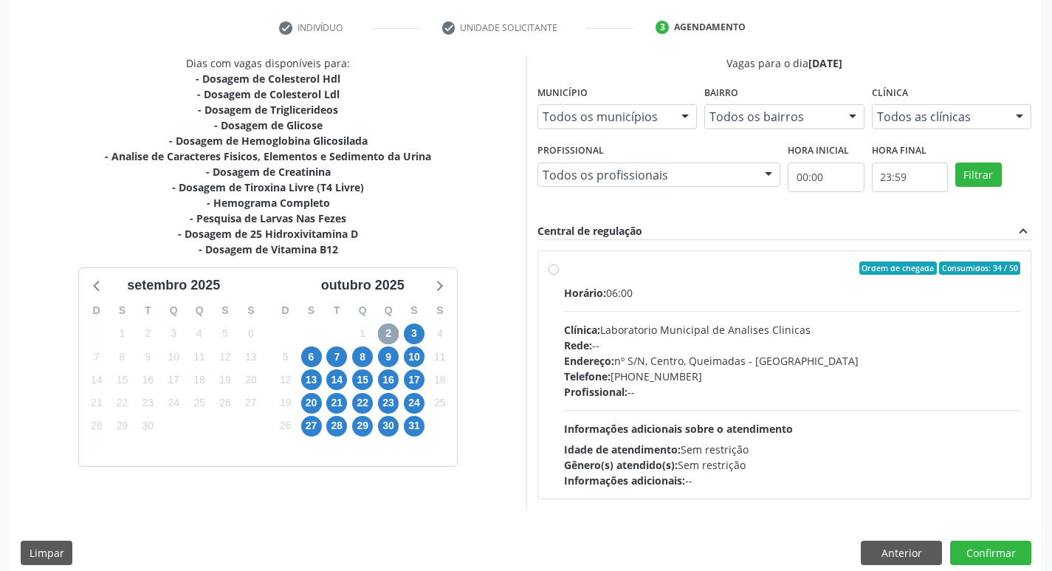
scroll to position [285, 0]
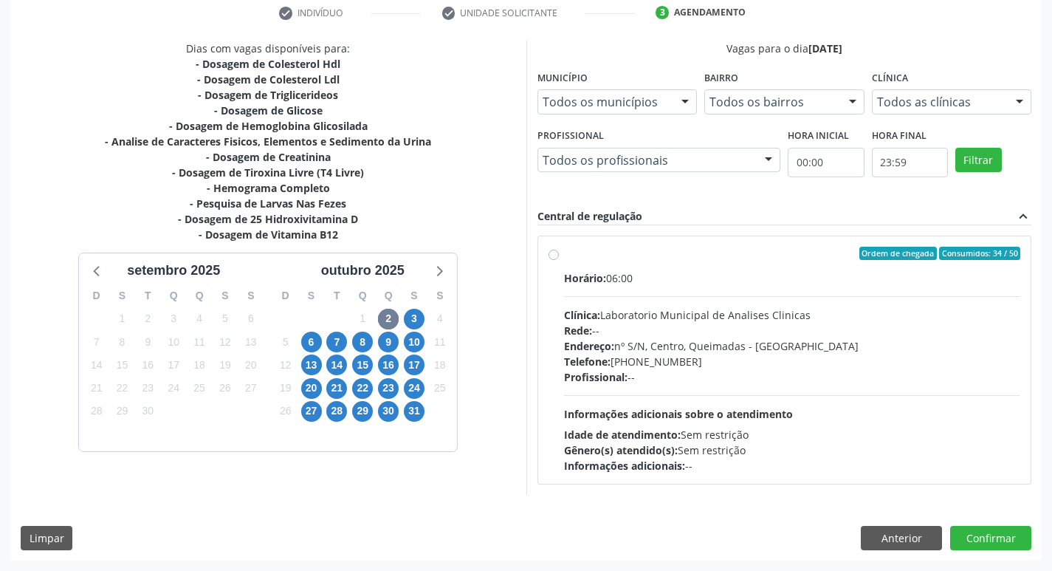
click at [607, 340] on span "Endereço:" at bounding box center [589, 346] width 50 height 14
click at [559, 260] on input "Ordem de chegada Consumidos: 34 / 50 Horário: 06:00 Clínica: Laboratorio Munici…" at bounding box center [553, 253] width 10 height 13
radio input "true"
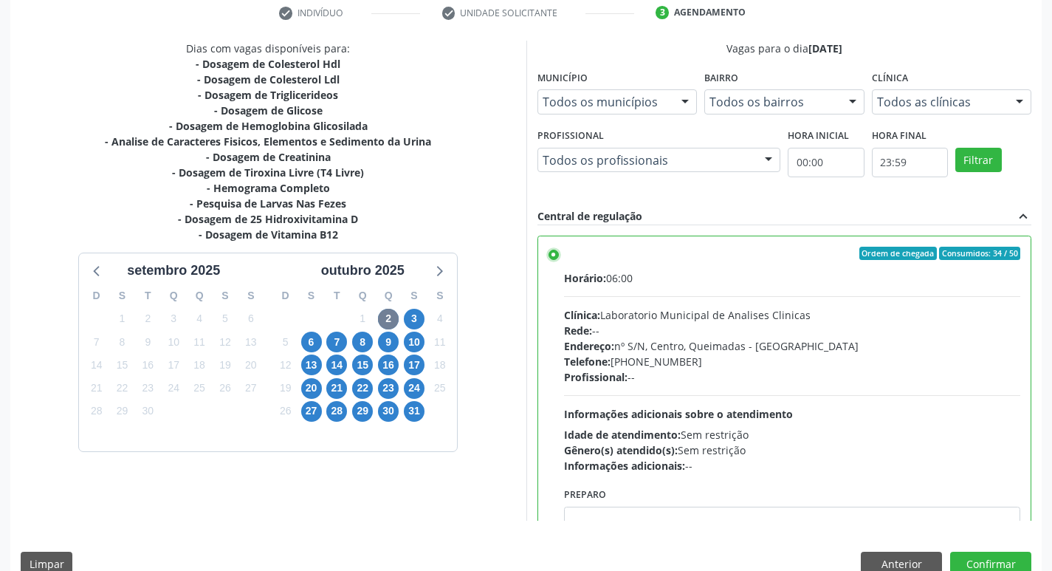
scroll to position [73, 0]
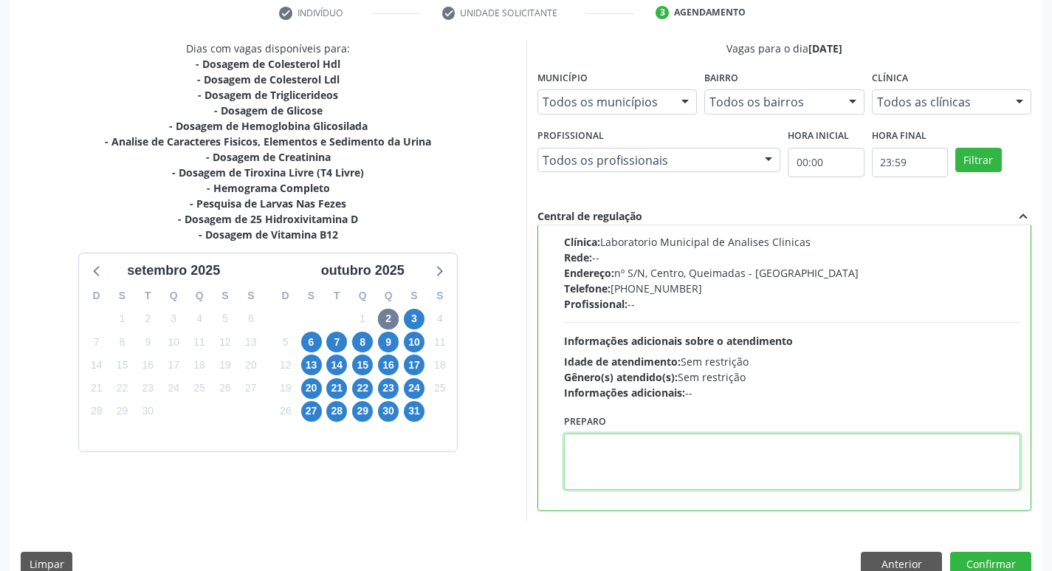
click at [675, 475] on textarea at bounding box center [792, 461] width 457 height 56
paste textarea "IR EM [GEOGRAPHIC_DATA]"
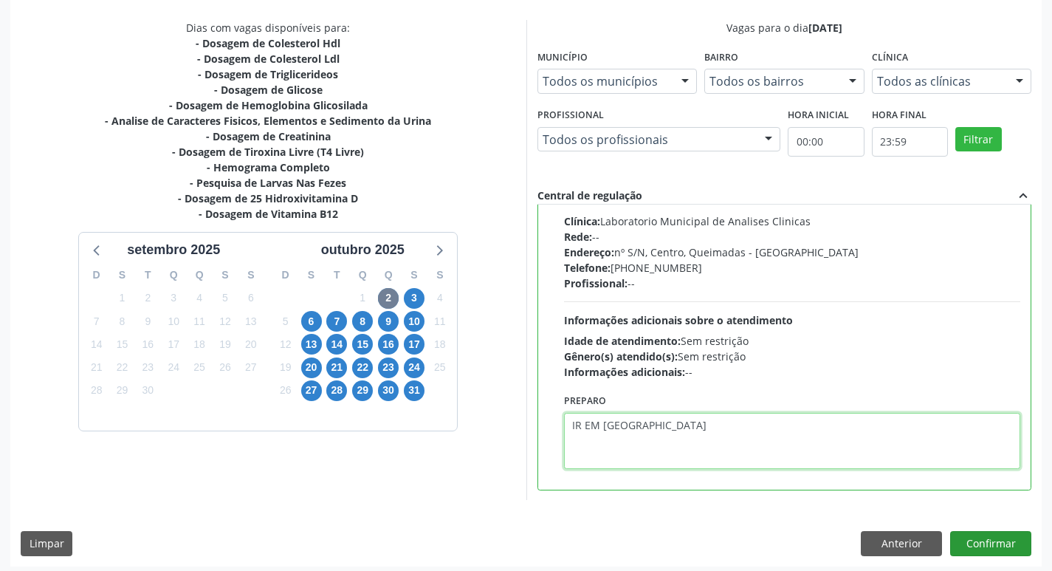
scroll to position [311, 0]
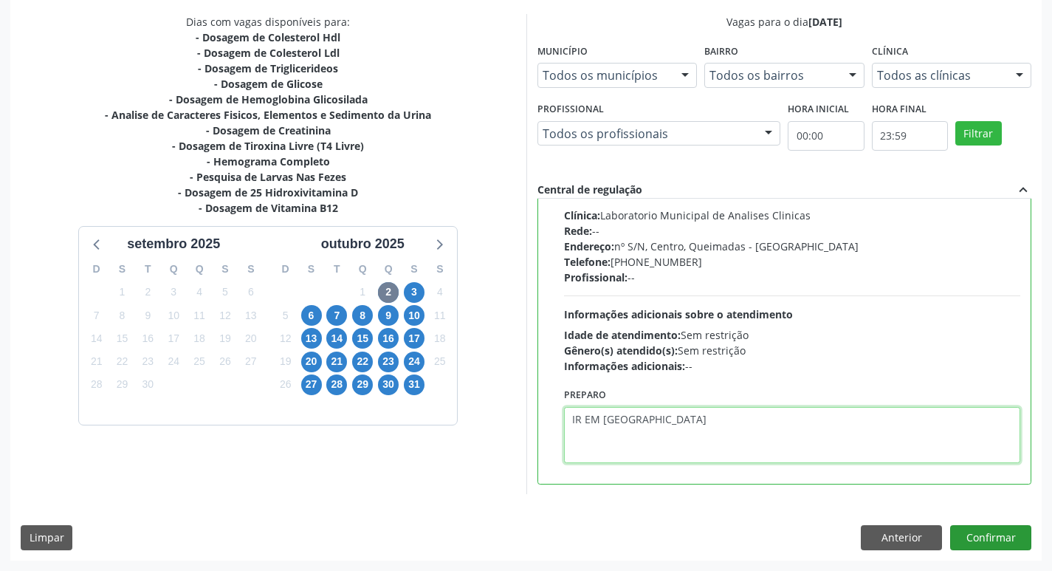
type textarea "IR EM [GEOGRAPHIC_DATA]"
click at [988, 535] on button "Confirmar" at bounding box center [990, 537] width 81 height 25
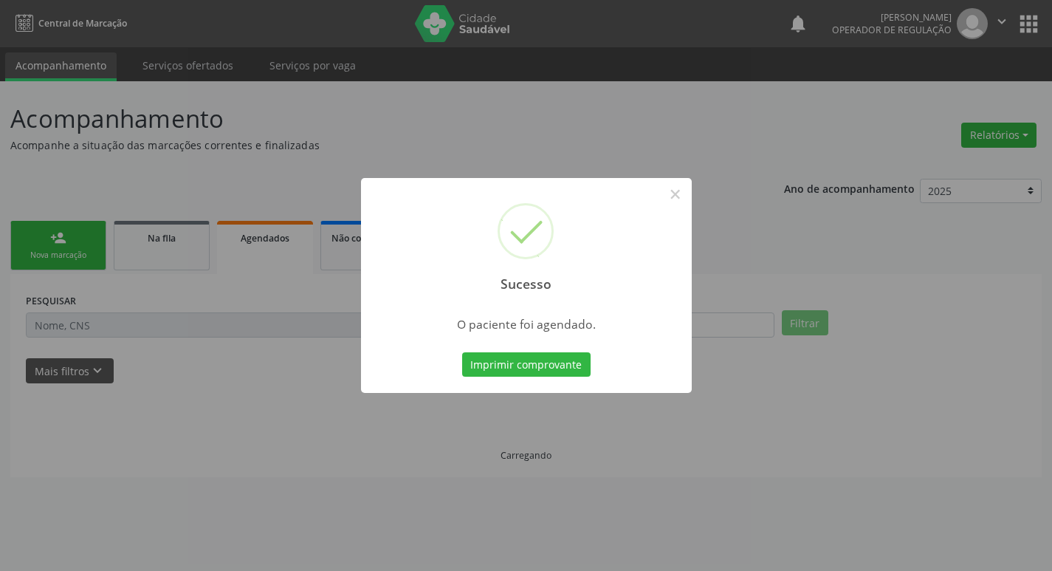
scroll to position [0, 0]
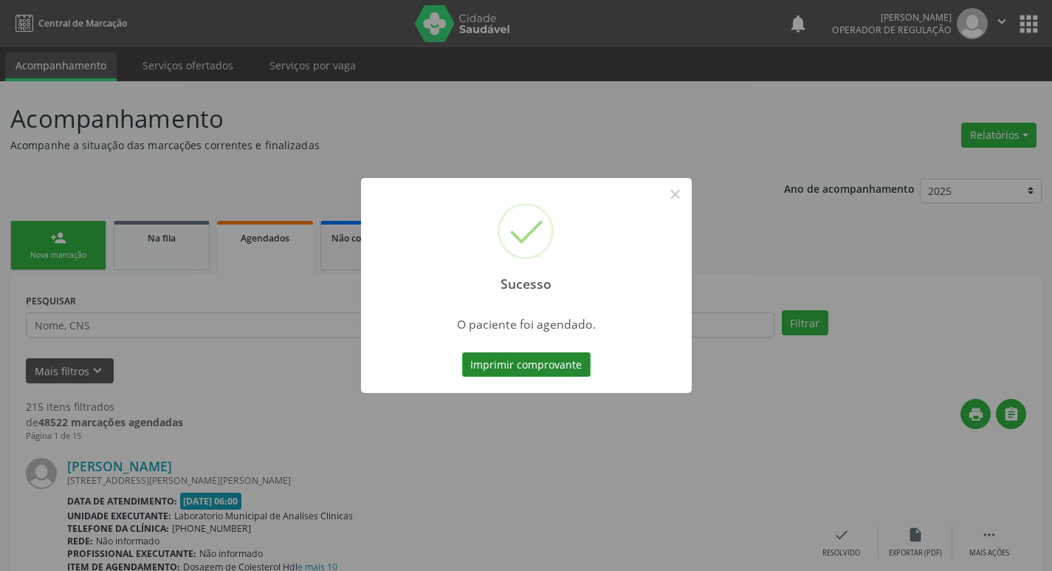
click at [486, 367] on button "Imprimir comprovante" at bounding box center [526, 364] width 128 height 25
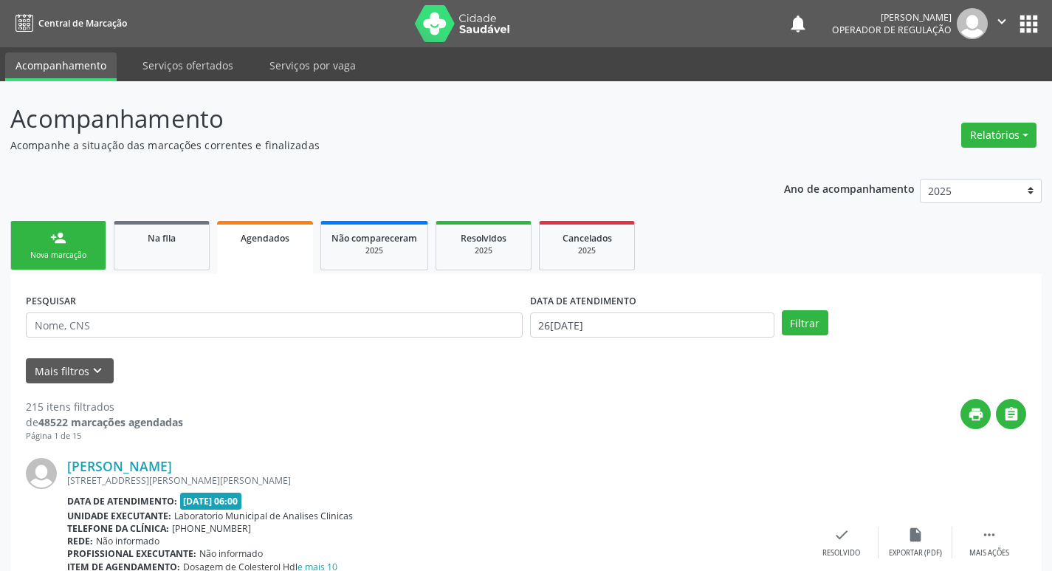
click at [97, 247] on link "person_add Nova marcação" at bounding box center [58, 245] width 96 height 49
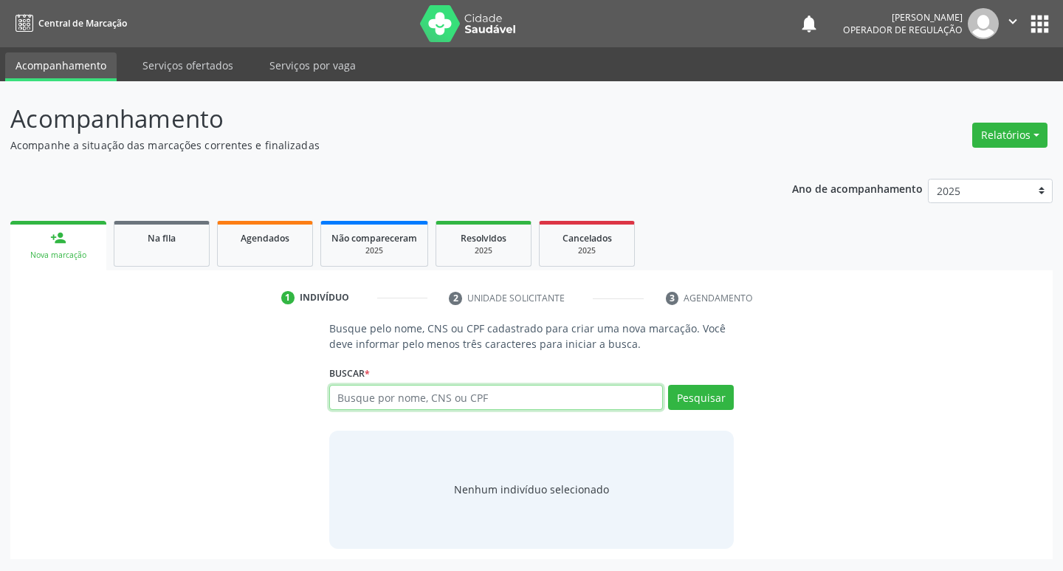
click at [423, 402] on input "text" at bounding box center [496, 397] width 334 height 25
type input "70600321905540"
click at [711, 410] on div "Pesquisar" at bounding box center [698, 402] width 71 height 35
click at [708, 409] on button "Pesquisar" at bounding box center [701, 397] width 66 height 25
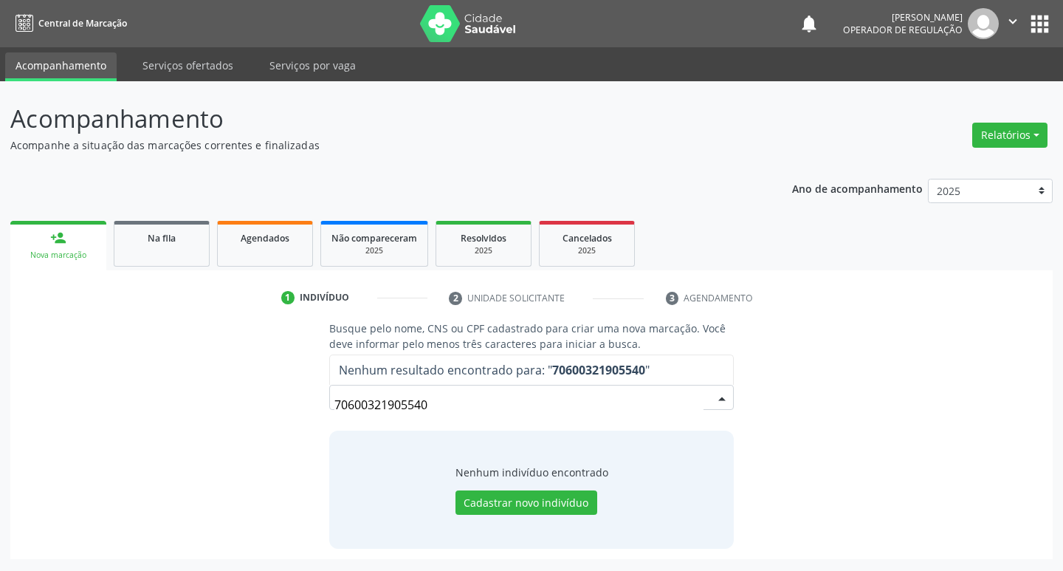
click at [458, 400] on input "70600321905540" at bounding box center [519, 405] width 370 height 30
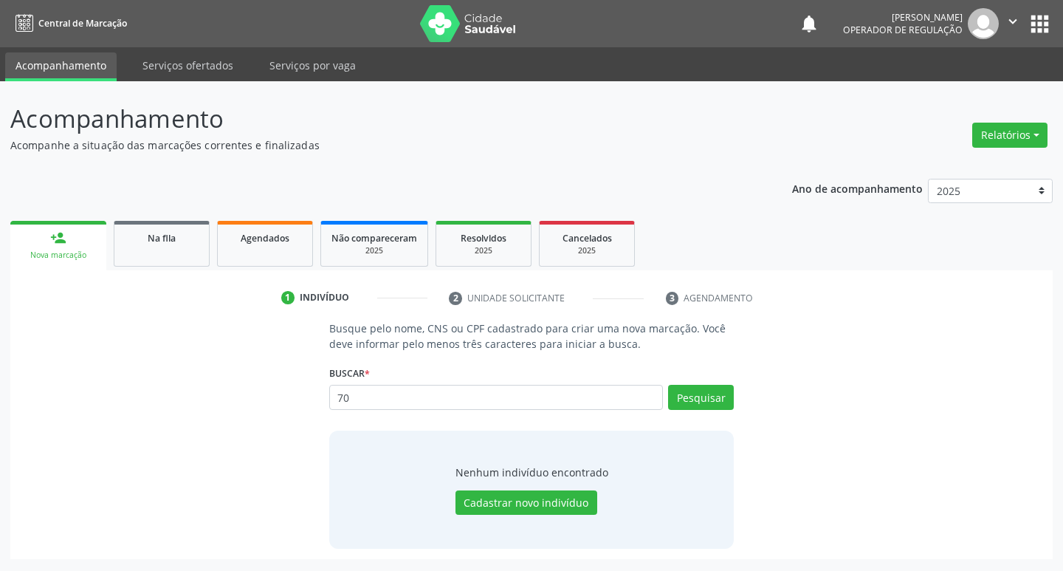
type input "7"
type input "706000321905540"
click at [682, 405] on button "Pesquisar" at bounding box center [701, 397] width 66 height 25
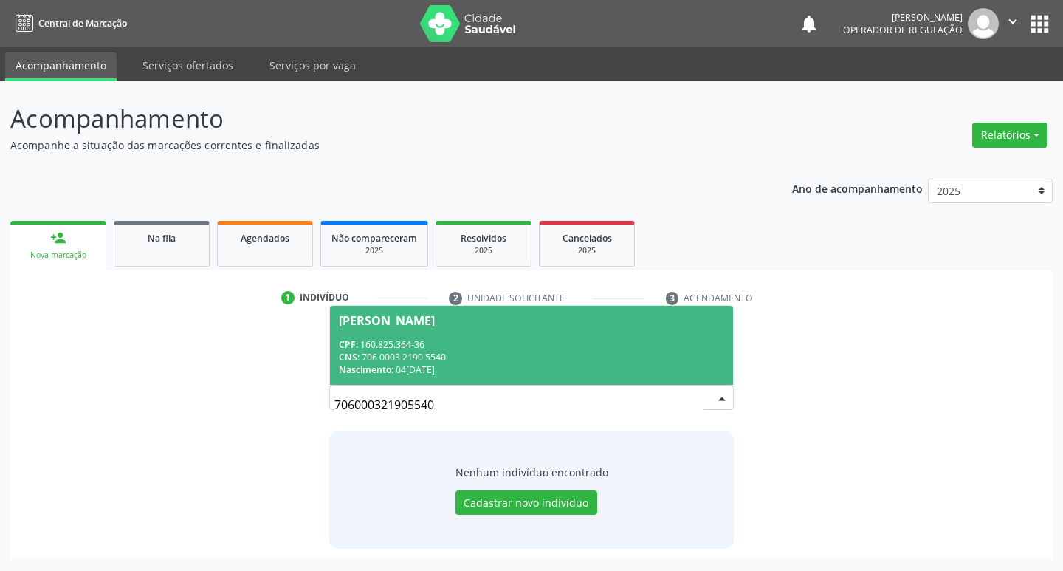
click at [489, 338] on div "CPF: 160.825.364-36" at bounding box center [532, 344] width 386 height 13
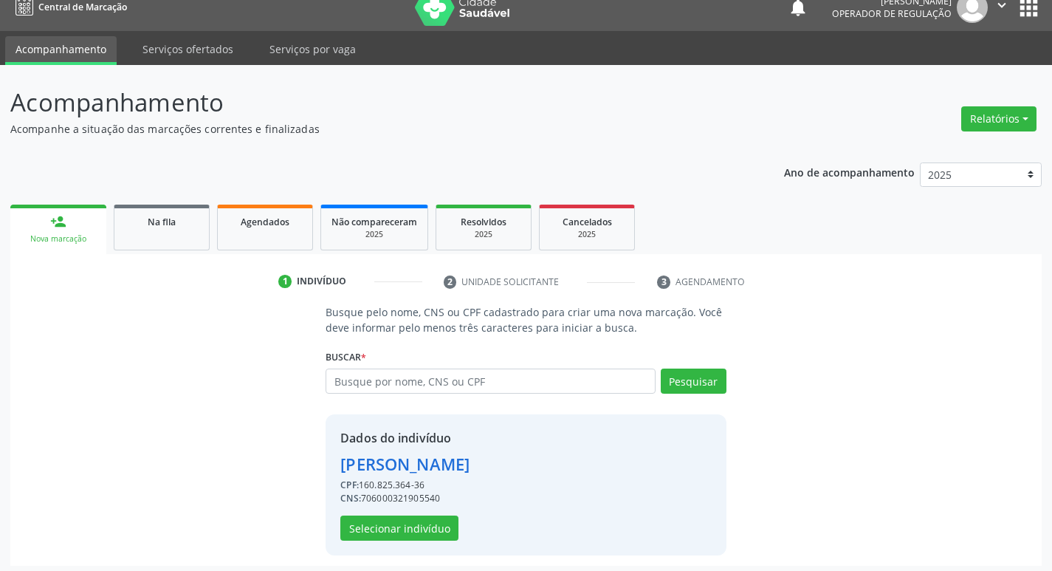
scroll to position [21, 0]
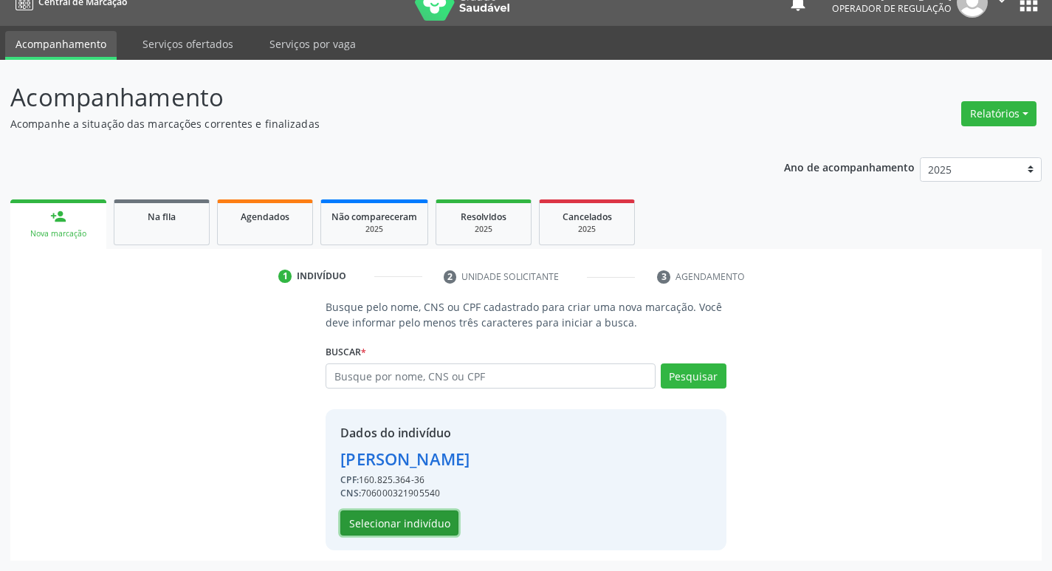
click at [389, 523] on button "Selecionar indivíduo" at bounding box center [399, 522] width 118 height 25
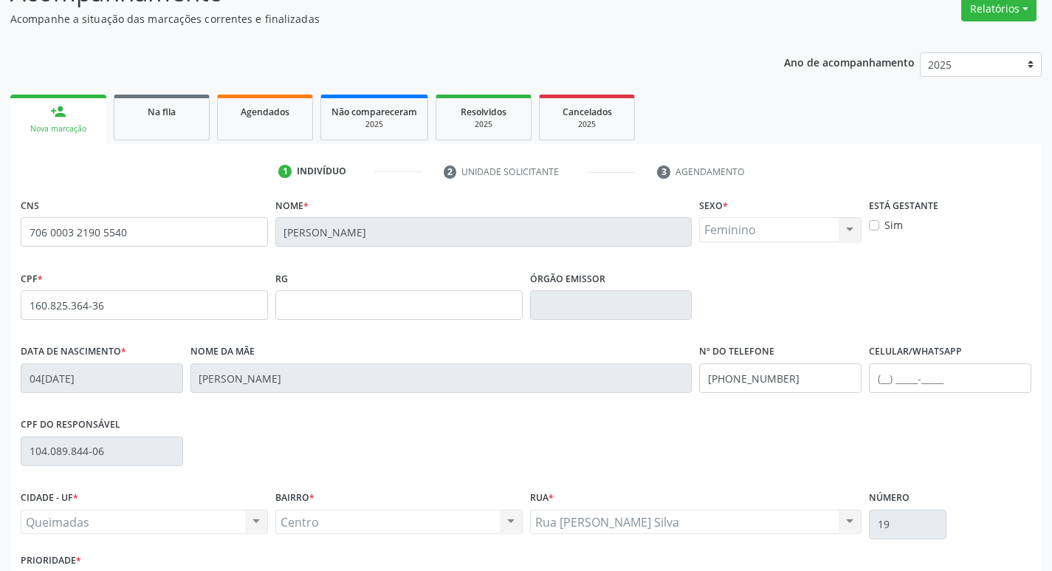
scroll to position [230, 0]
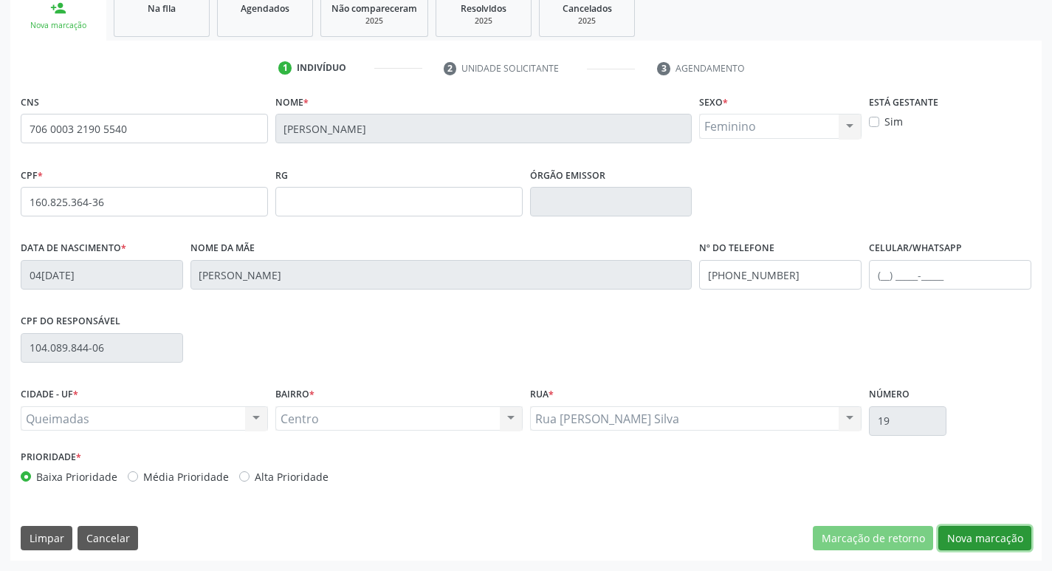
click at [973, 542] on button "Nova marcação" at bounding box center [984, 538] width 93 height 25
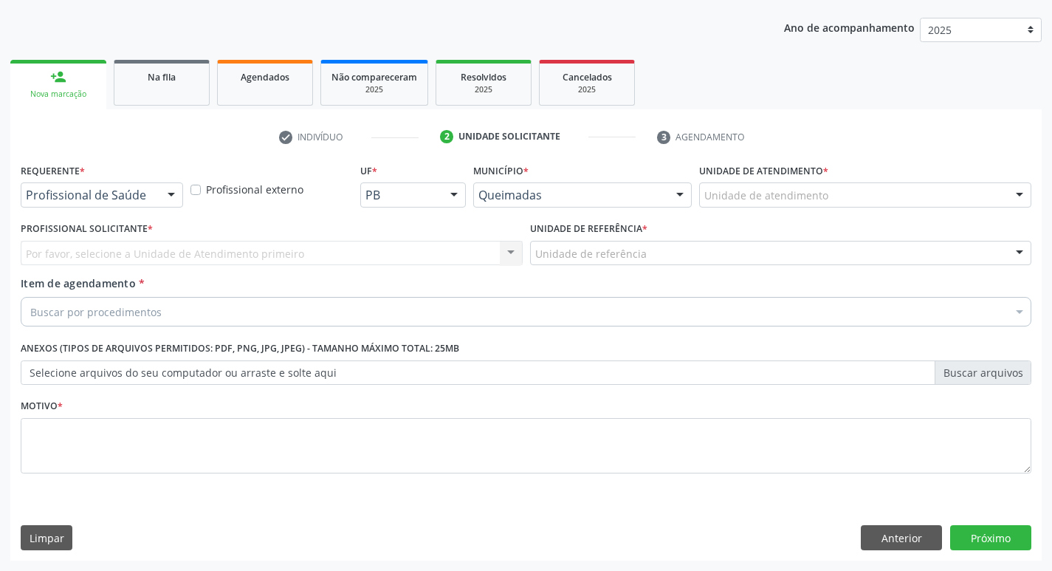
scroll to position [161, 0]
click at [111, 210] on div "Requerente * Profissional de Saúde Profissional de Saúde Paciente Nenhum result…" at bounding box center [102, 188] width 170 height 58
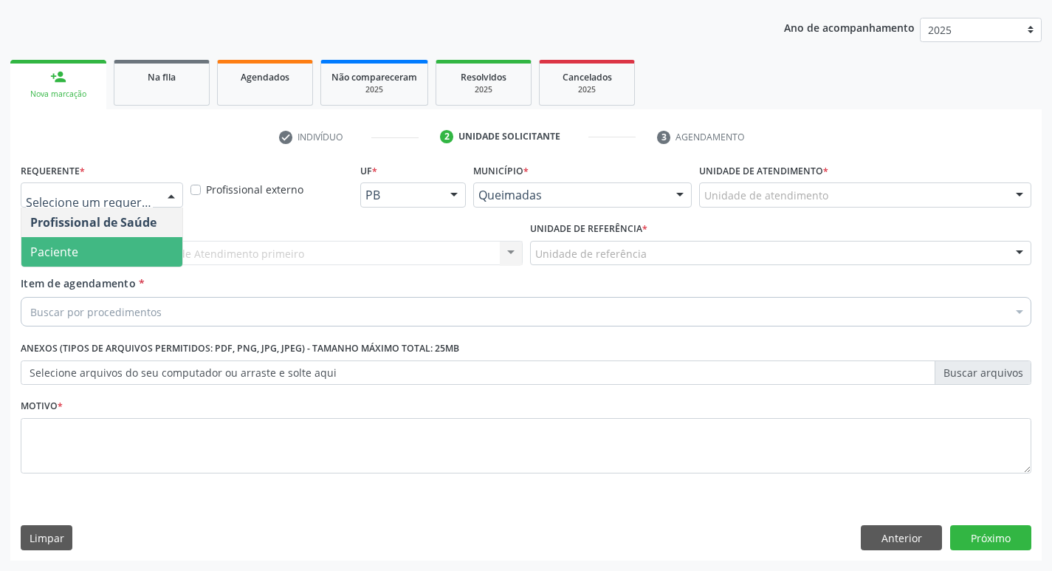
click at [84, 257] on span "Paciente" at bounding box center [101, 252] width 161 height 30
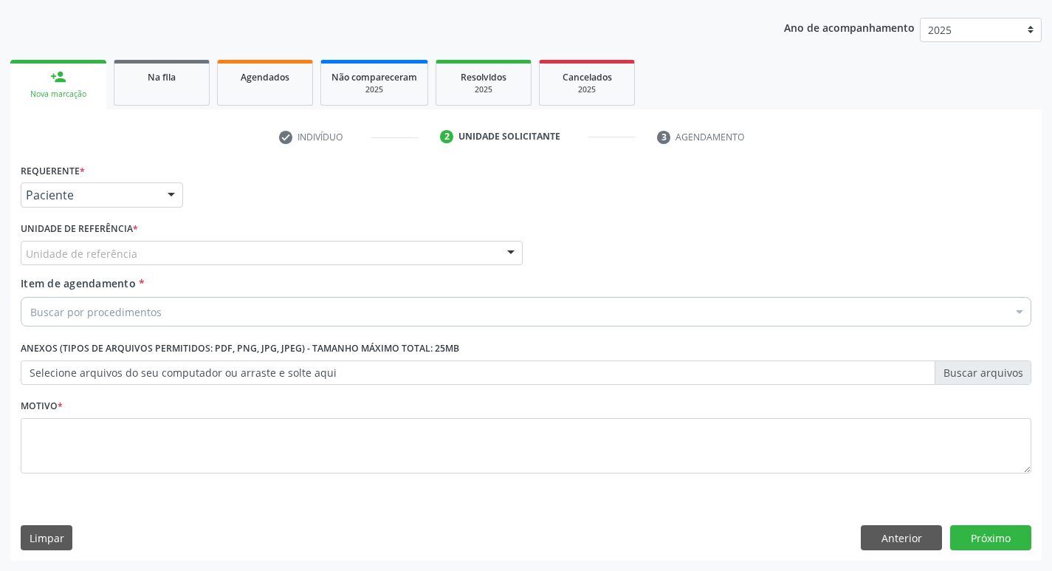
click at [84, 244] on div "Unidade de referência" at bounding box center [272, 253] width 502 height 25
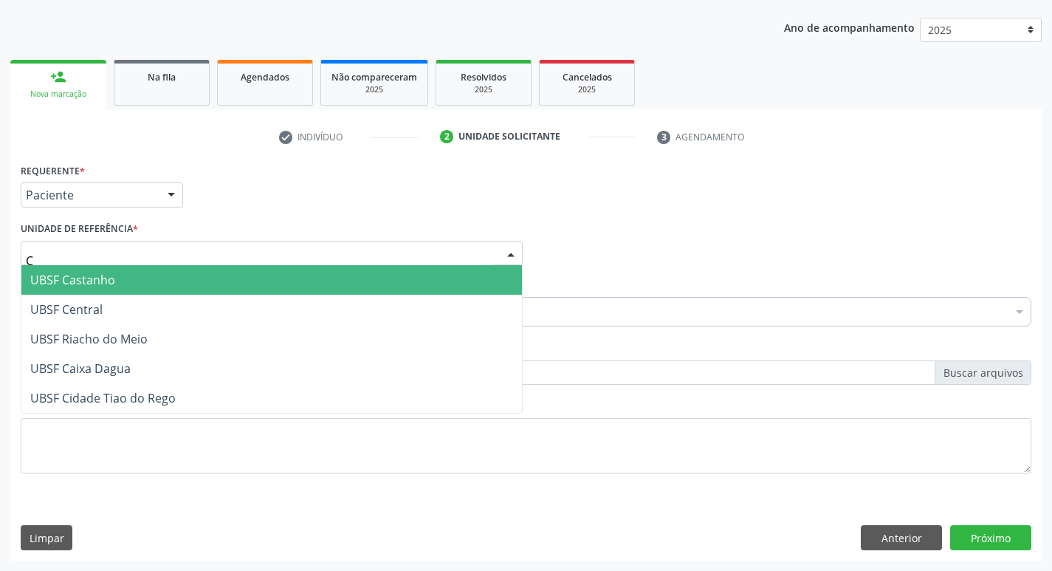
type input "CE"
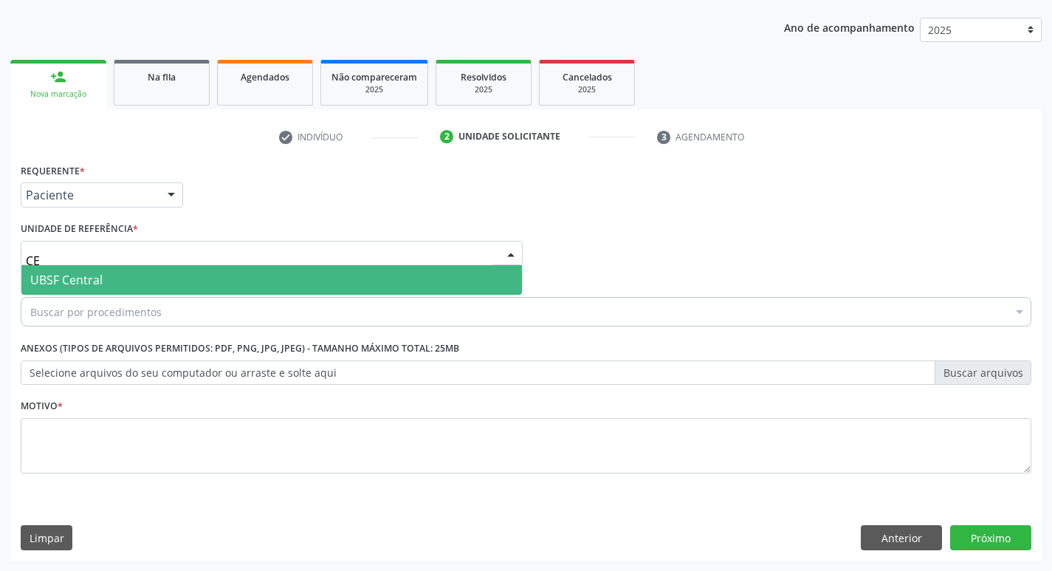
click at [104, 287] on span "UBSF Central" at bounding box center [271, 280] width 500 height 30
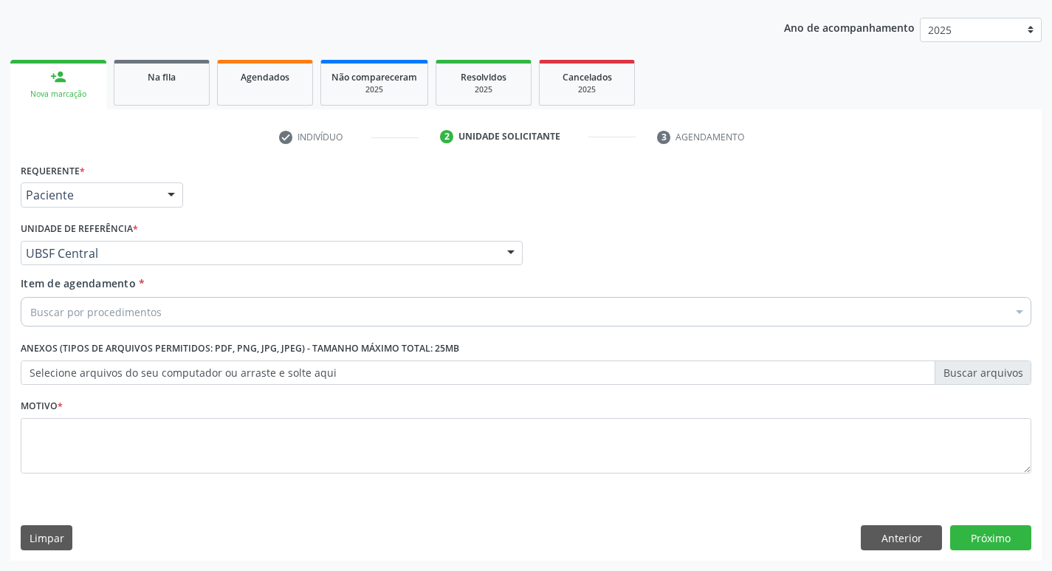
click at [38, 492] on div "Motivo *" at bounding box center [526, 444] width 1018 height 99
click at [49, 485] on div "Motivo *" at bounding box center [526, 444] width 1018 height 99
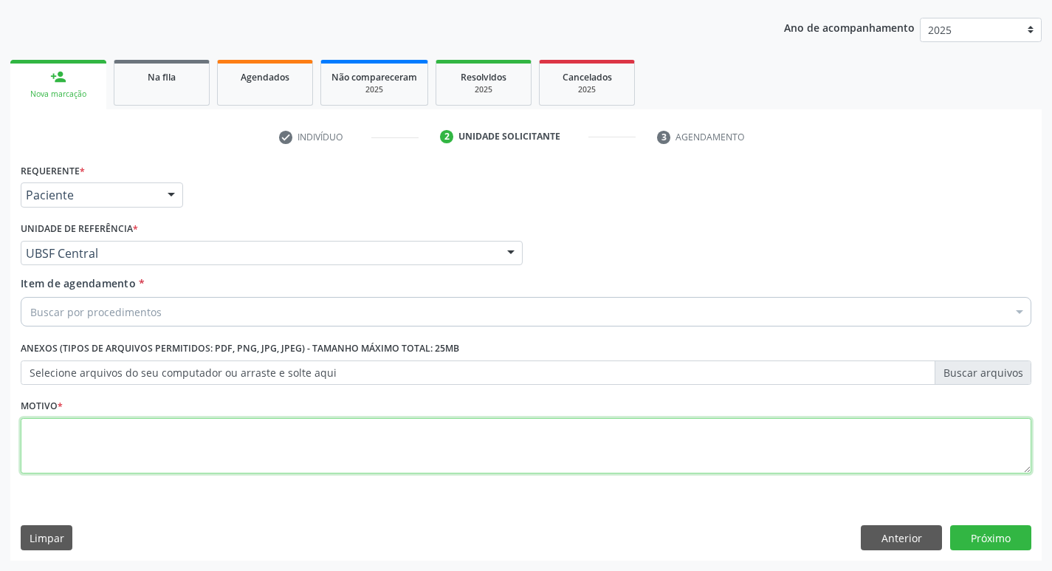
click at [89, 458] on textarea at bounding box center [526, 446] width 1010 height 56
type textarea "AVALIACAO"
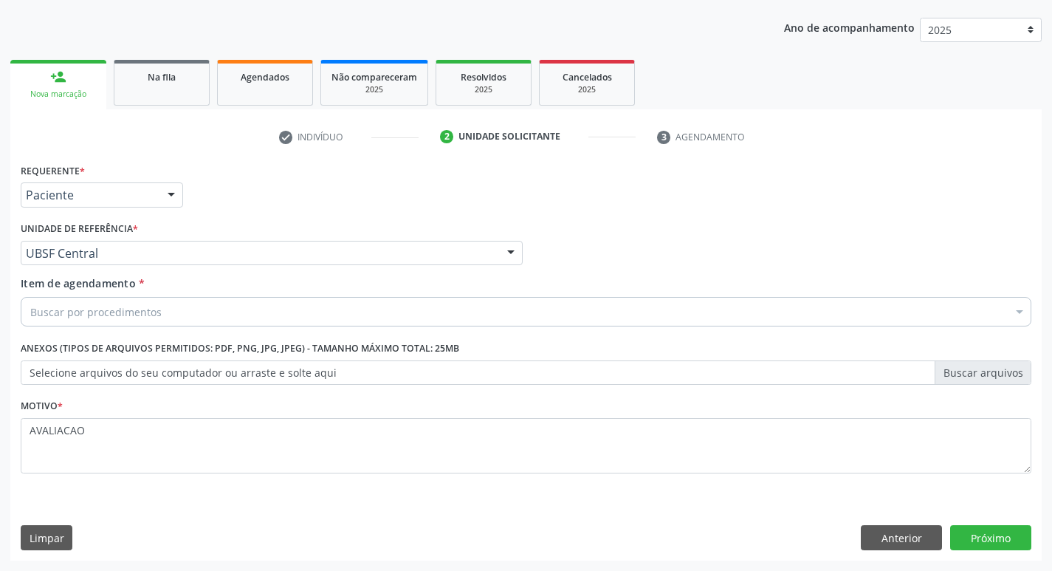
click at [182, 310] on div "Buscar por procedimentos" at bounding box center [526, 312] width 1010 height 30
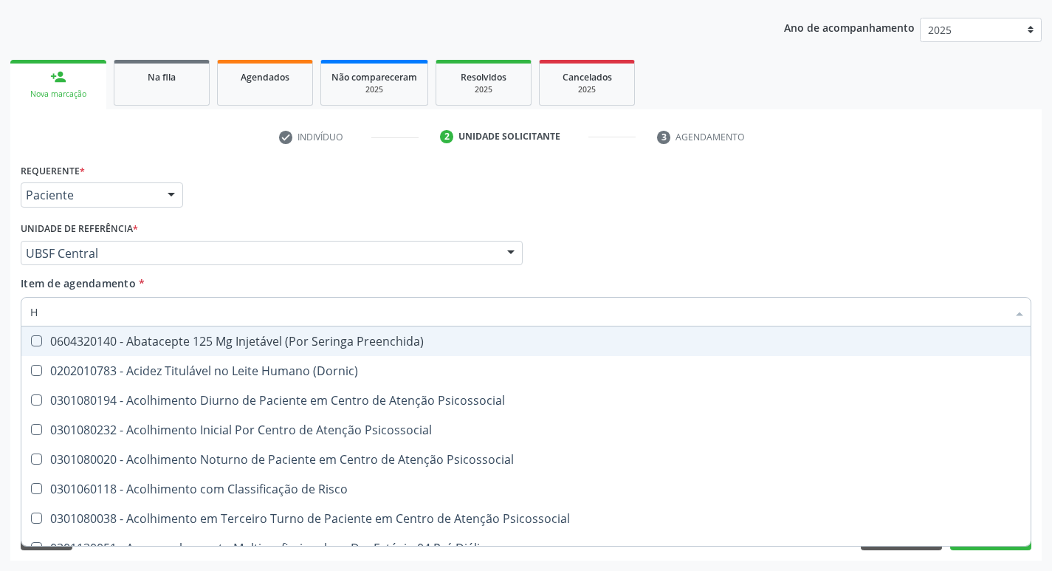
type input "HEMOGR"
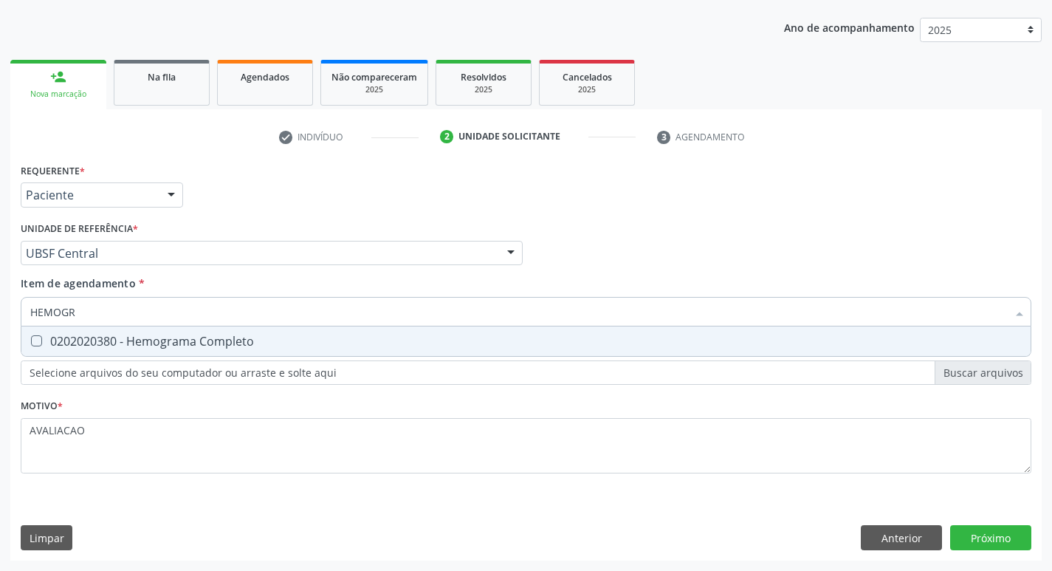
click at [168, 345] on div "0202020380 - Hemograma Completo" at bounding box center [525, 341] width 991 height 12
checkbox Completo "true"
type input "HEMOG"
checkbox Completo "false"
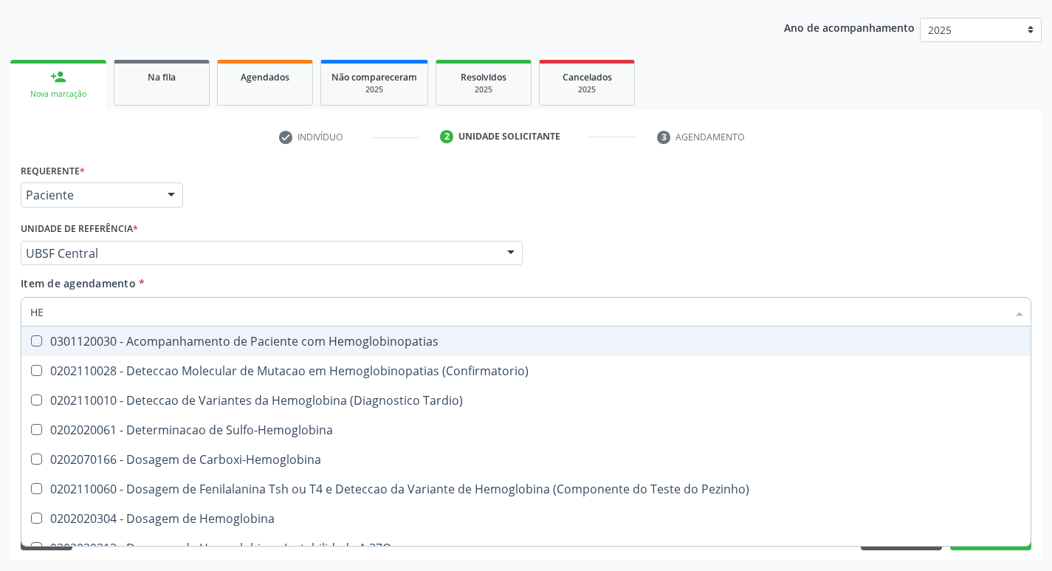
type input "H"
checkbox Completo "false"
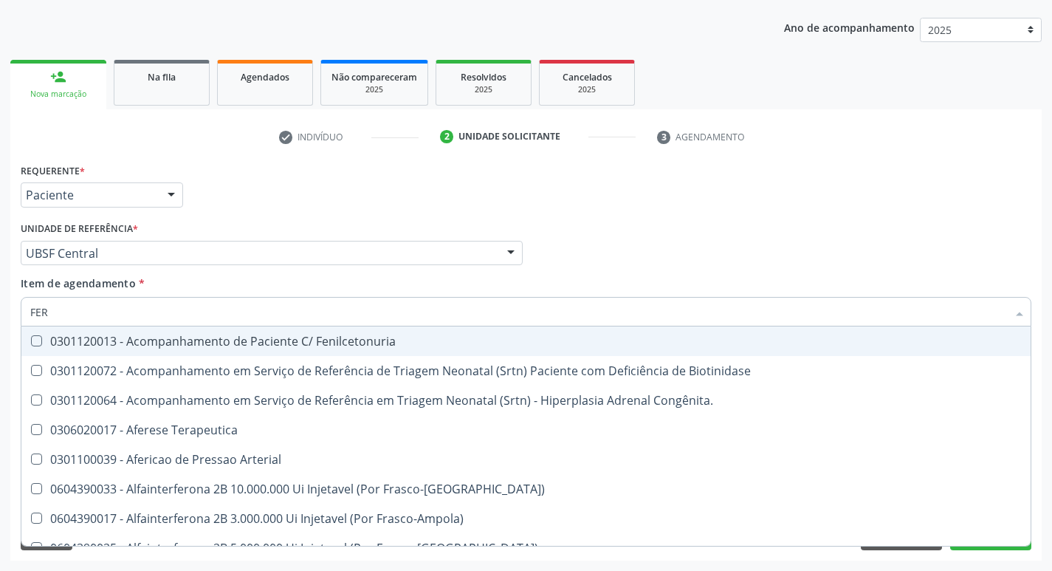
type input "FERR"
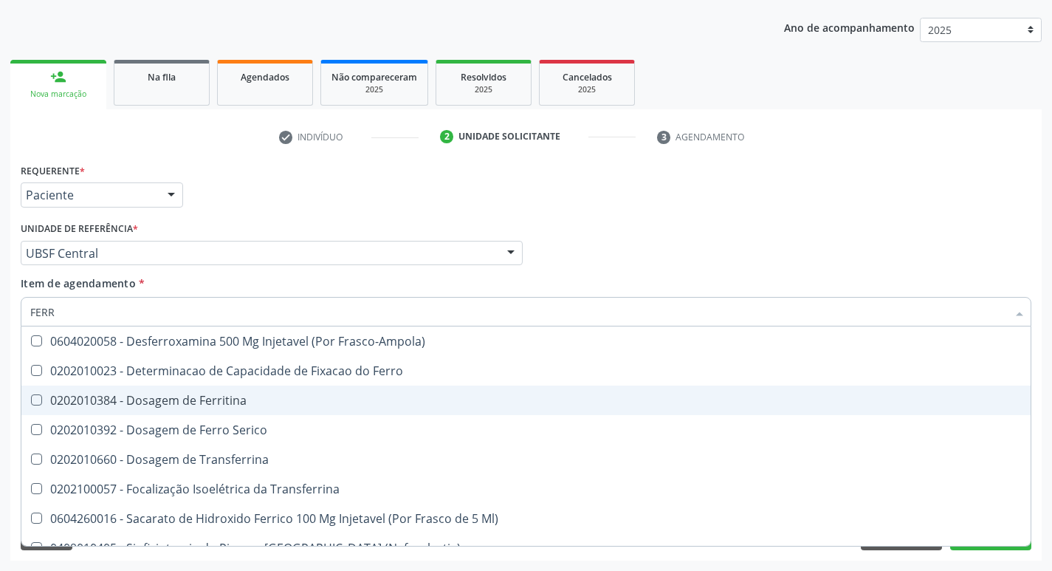
click at [230, 401] on div "0202010384 - Dosagem de Ferritina" at bounding box center [525, 400] width 991 height 12
checkbox Ferritina "true"
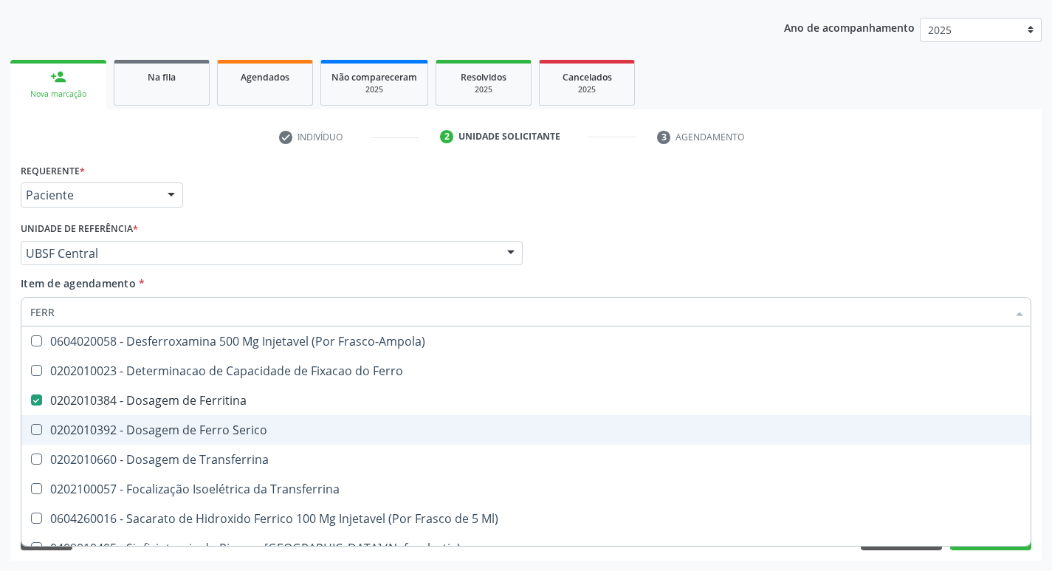
click at [248, 427] on div "0202010392 - Dosagem de Ferro Serico" at bounding box center [525, 430] width 991 height 12
checkbox Serico "true"
type input "FER"
checkbox Ferritina "false"
checkbox Serico "false"
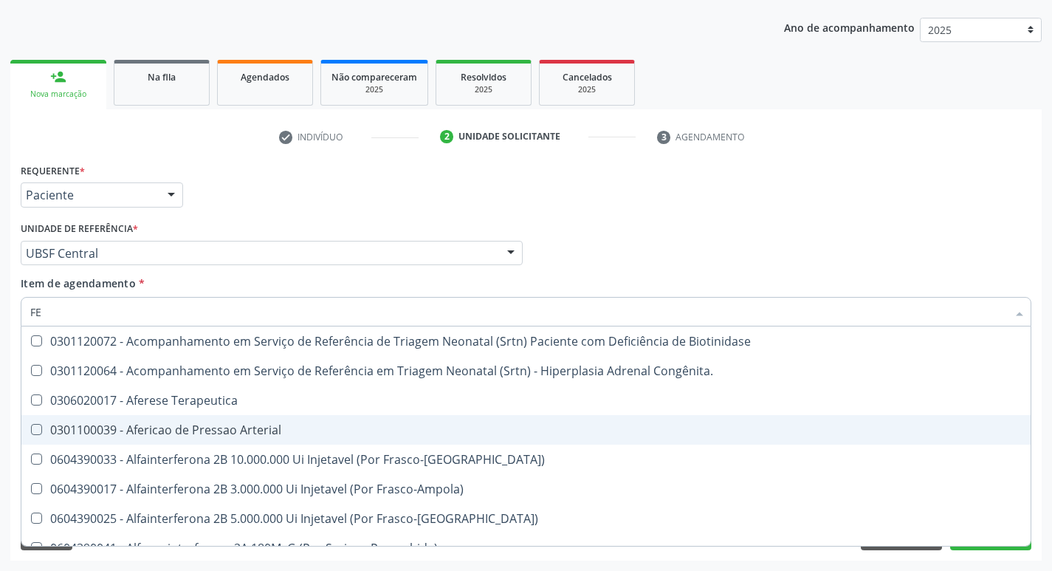
type input "F"
checkbox Ferritina "false"
checkbox Serico "false"
checkbox Titânio "false"
checkbox Inferior "false"
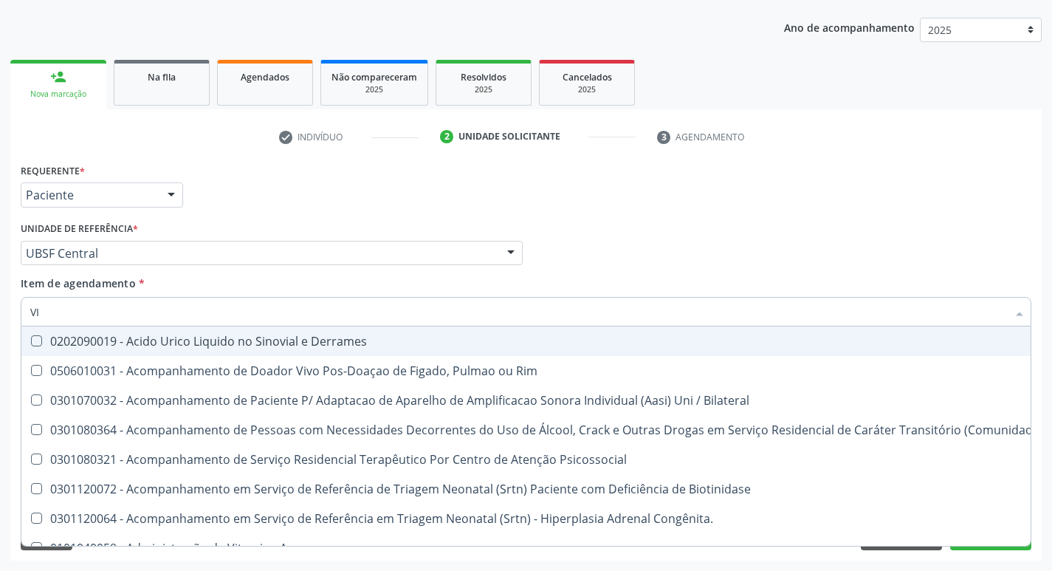
type input "VITAM"
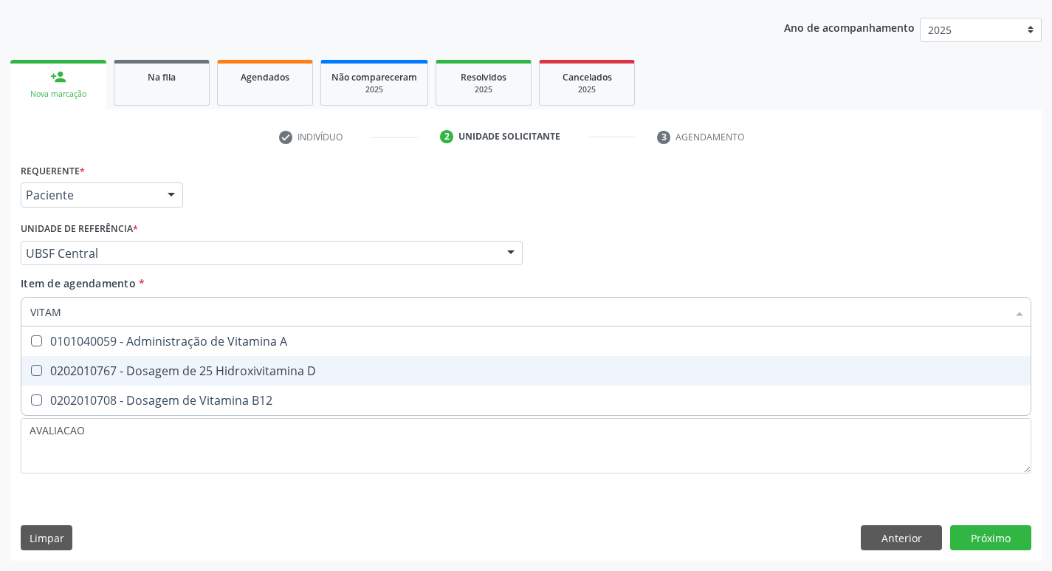
click at [287, 372] on div "0202010767 - Dosagem de 25 Hidroxivitamina D" at bounding box center [525, 371] width 991 height 12
checkbox D "true"
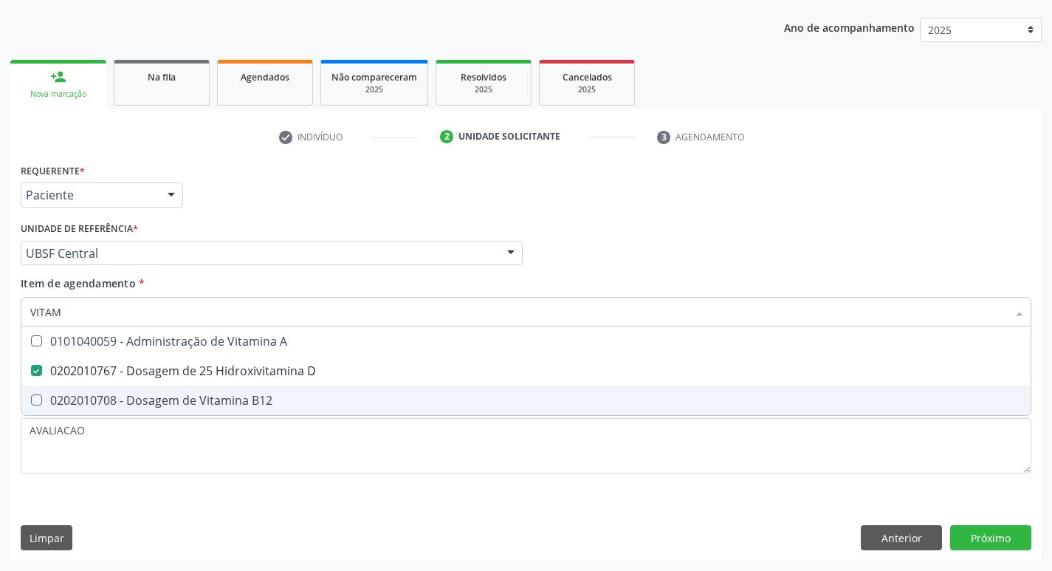
click at [292, 396] on div "0202010708 - Dosagem de Vitamina B12" at bounding box center [525, 400] width 991 height 12
checkbox B12 "true"
click at [1005, 531] on div "Requerente * Paciente Profissional de Saúde Paciente Nenhum resultado encontrad…" at bounding box center [525, 359] width 1031 height 401
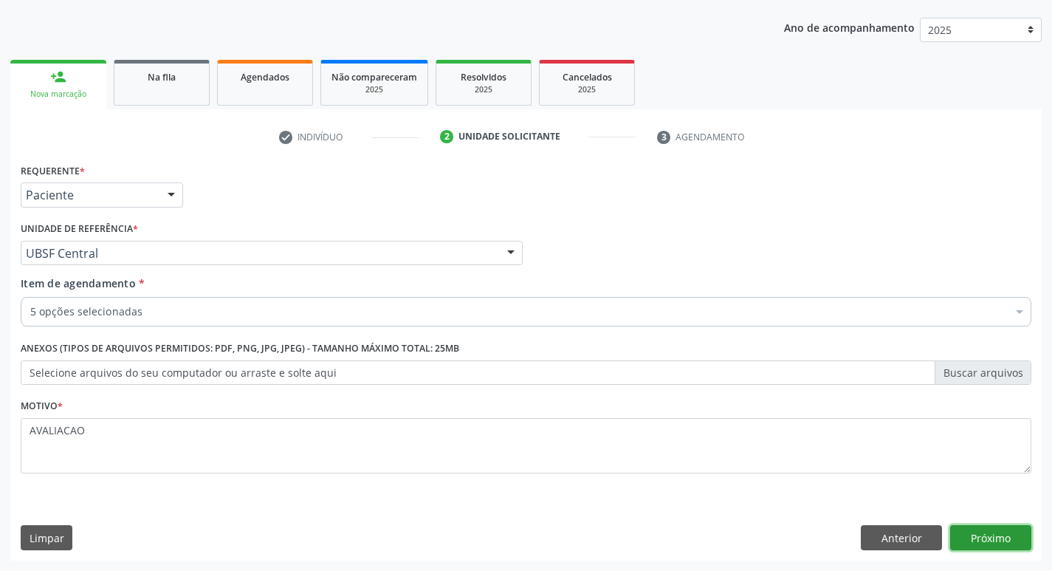
click at [983, 534] on button "Próximo" at bounding box center [990, 537] width 81 height 25
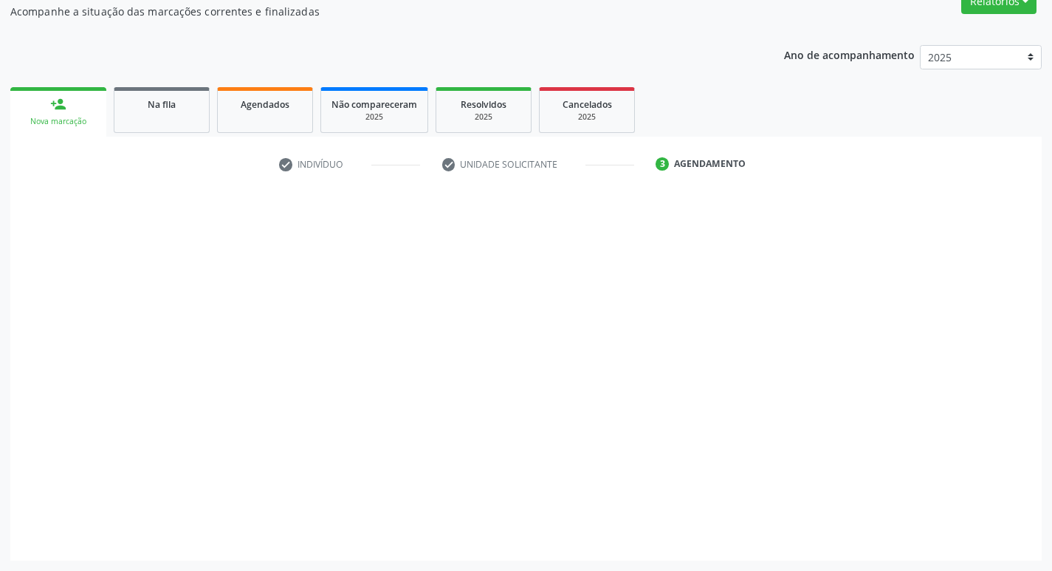
scroll to position [134, 0]
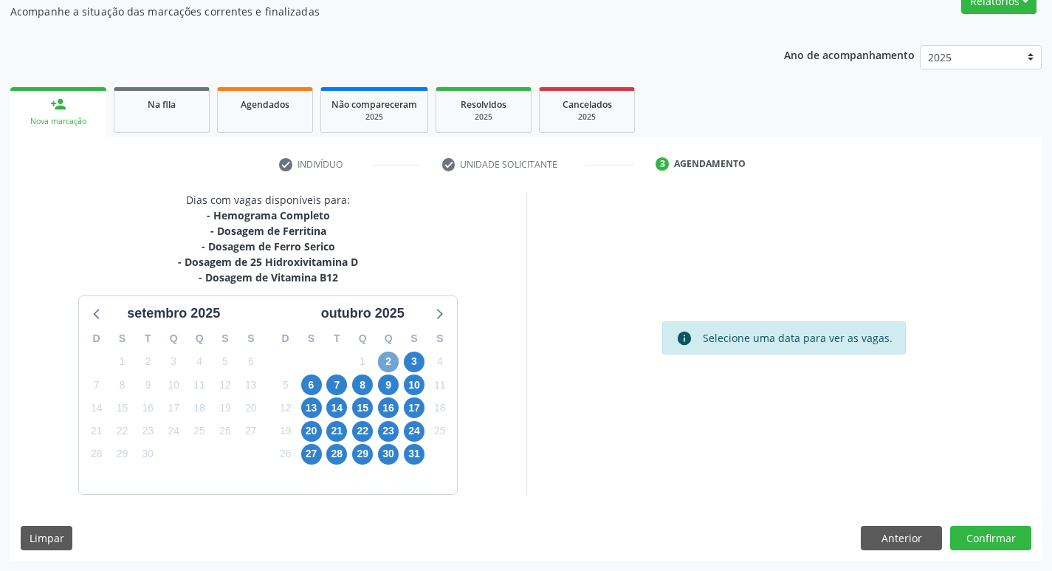
click at [385, 368] on span "2" at bounding box center [388, 361] width 21 height 21
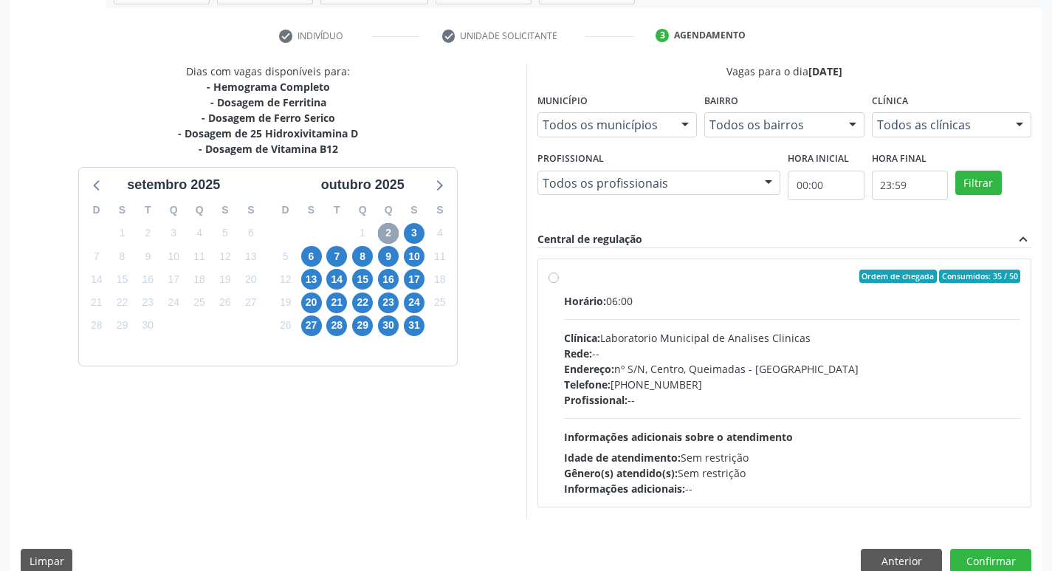
scroll to position [285, 0]
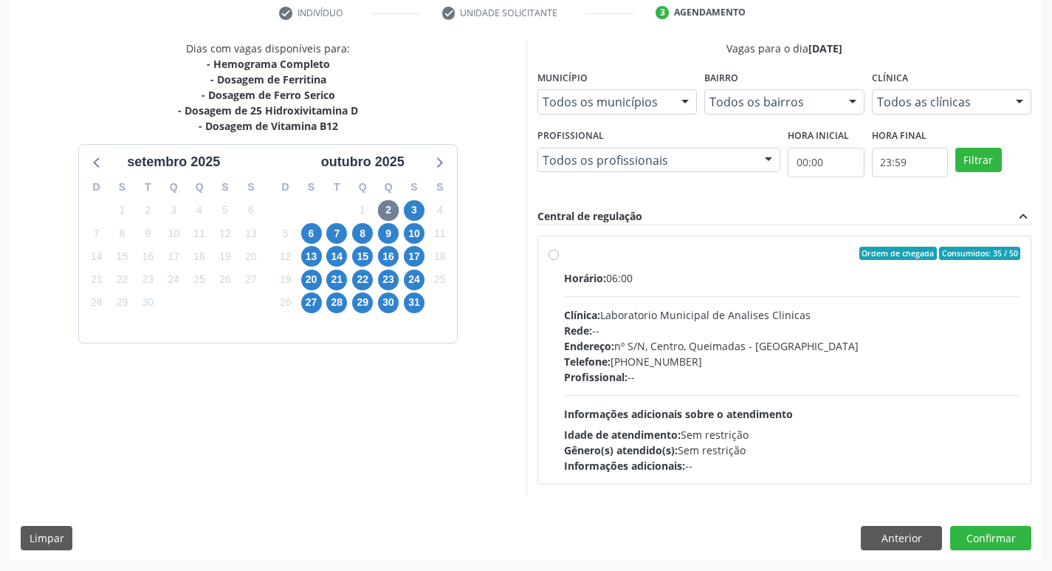
click at [666, 307] on div "Clínica: Laboratorio Municipal de Analises Clinicas" at bounding box center [792, 314] width 457 height 15
click at [559, 260] on input "Ordem de chegada Consumidos: 35 / 50 Horário: 06:00 Clínica: Laboratorio Munici…" at bounding box center [553, 253] width 10 height 13
radio input "true"
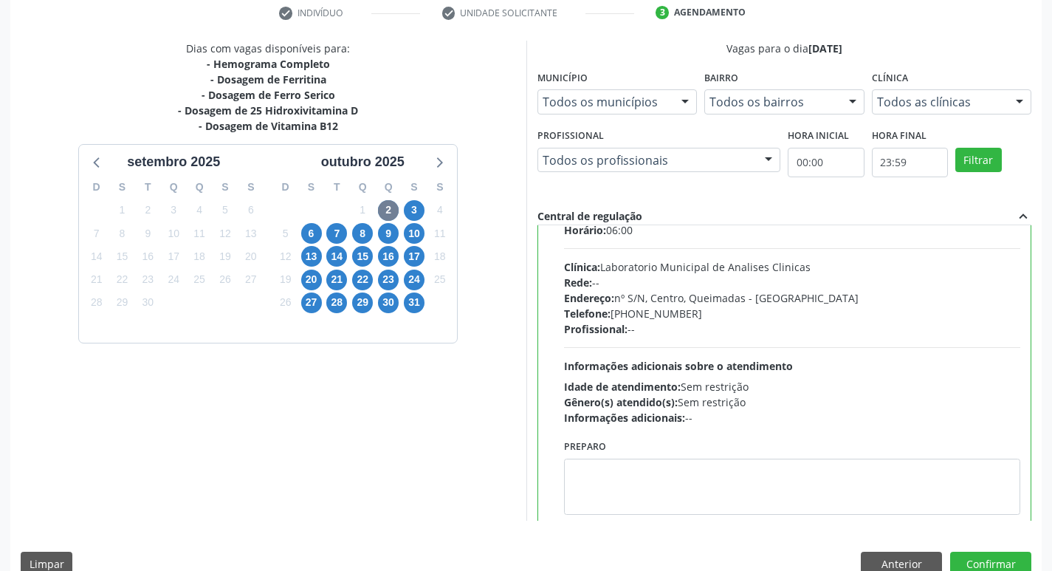
scroll to position [73, 0]
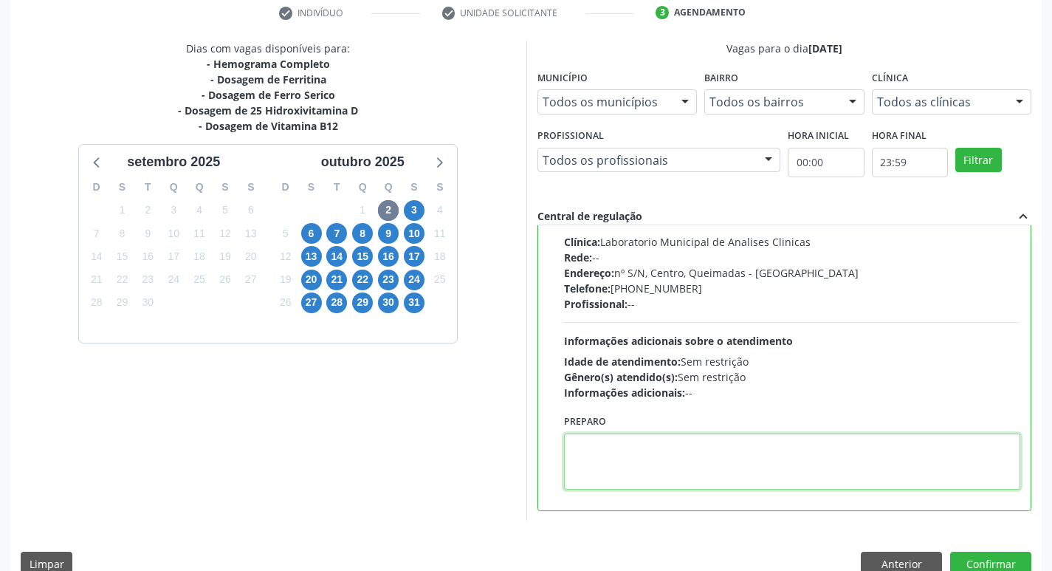
drag, startPoint x: 630, startPoint y: 461, endPoint x: 631, endPoint y: 482, distance: 20.7
click at [631, 482] on textarea at bounding box center [792, 461] width 457 height 56
paste textarea "IR EM [GEOGRAPHIC_DATA]"
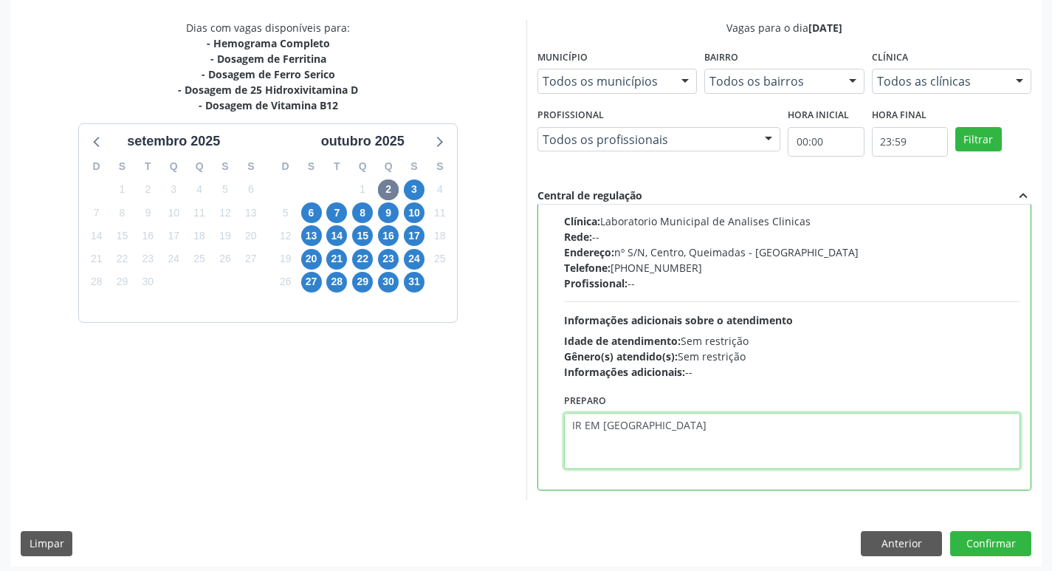
scroll to position [311, 0]
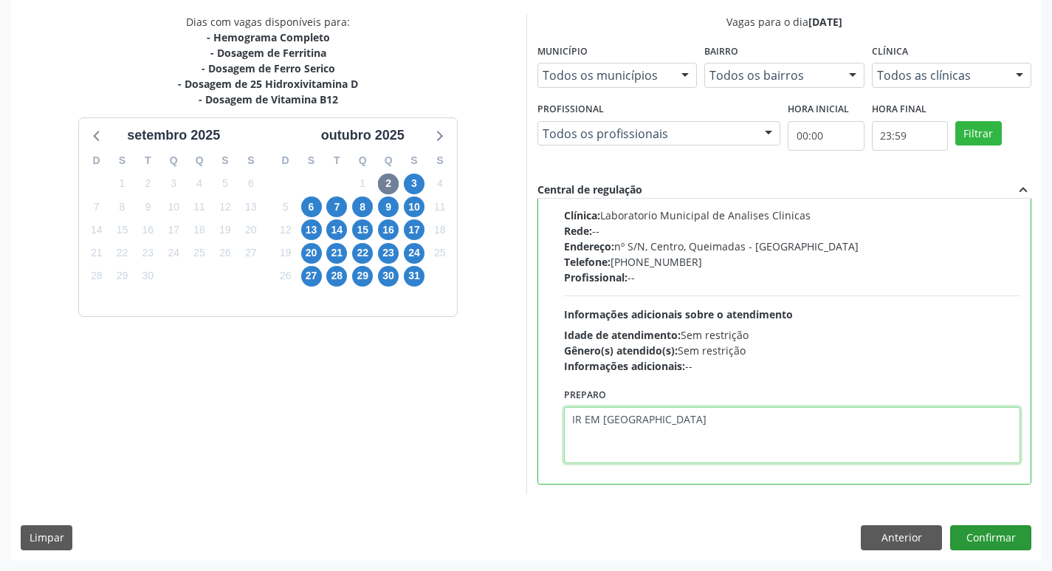
type textarea "IR EM [GEOGRAPHIC_DATA]"
click at [1007, 540] on button "Confirmar" at bounding box center [990, 537] width 81 height 25
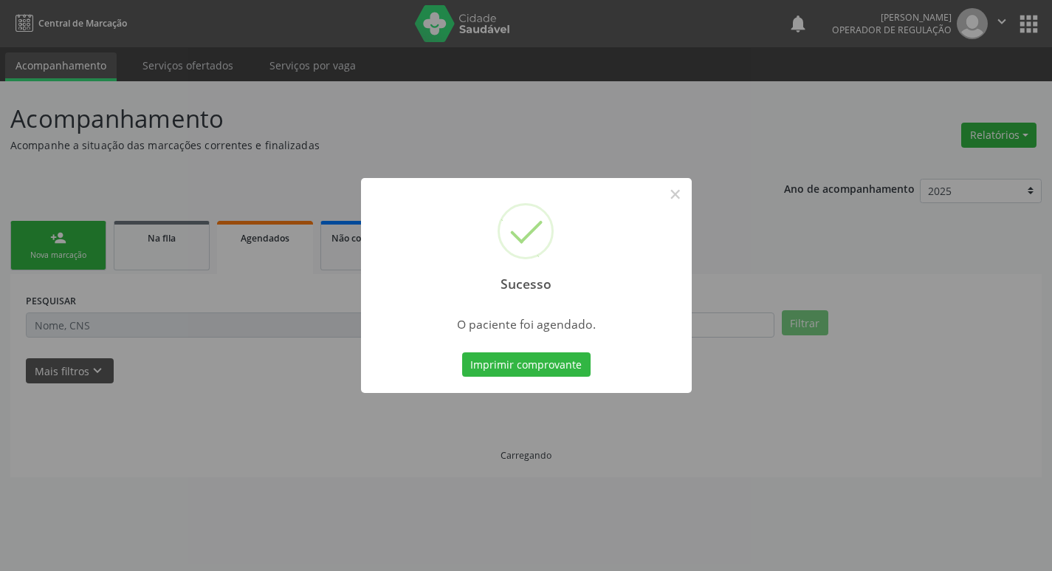
scroll to position [0, 0]
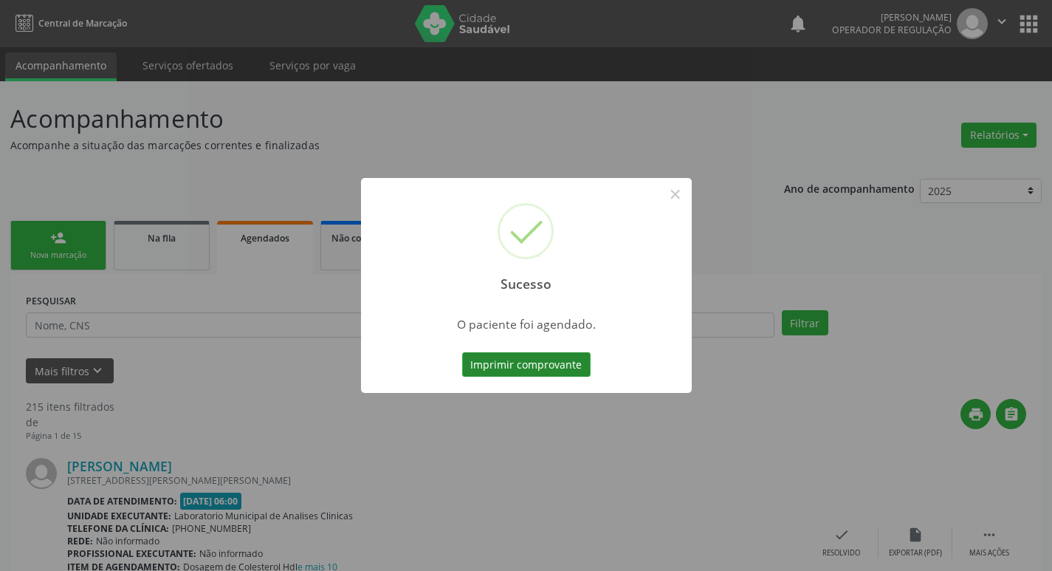
click at [539, 356] on button "Imprimir comprovante" at bounding box center [526, 364] width 128 height 25
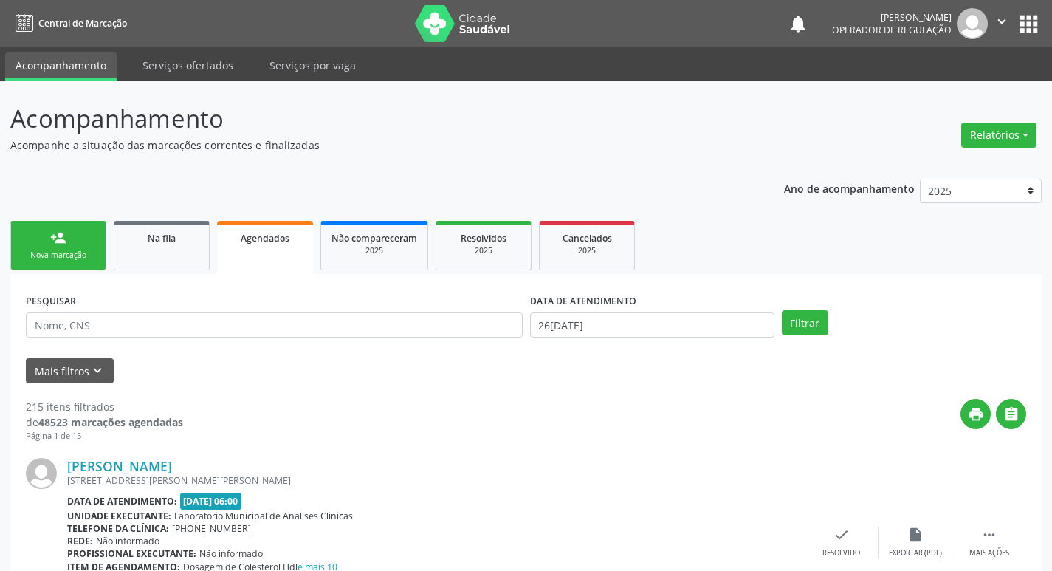
click at [70, 237] on link "person_add Nova marcação" at bounding box center [58, 245] width 96 height 49
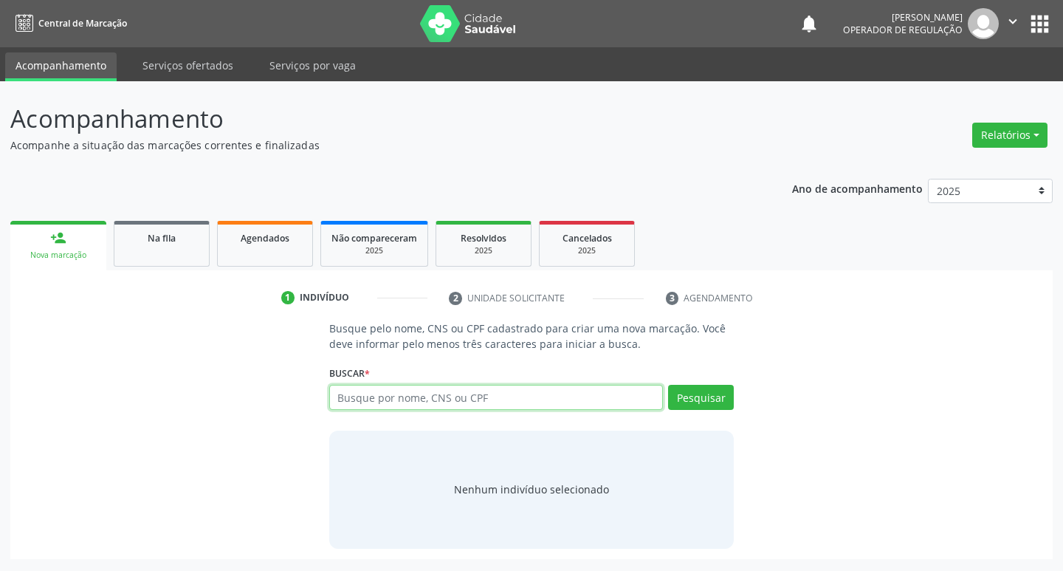
click at [451, 390] on input "text" at bounding box center [496, 397] width 334 height 25
click at [465, 401] on input "text" at bounding box center [496, 397] width 334 height 25
type input "702406586125321"
click at [692, 404] on button "Pesquisar" at bounding box center [701, 397] width 66 height 25
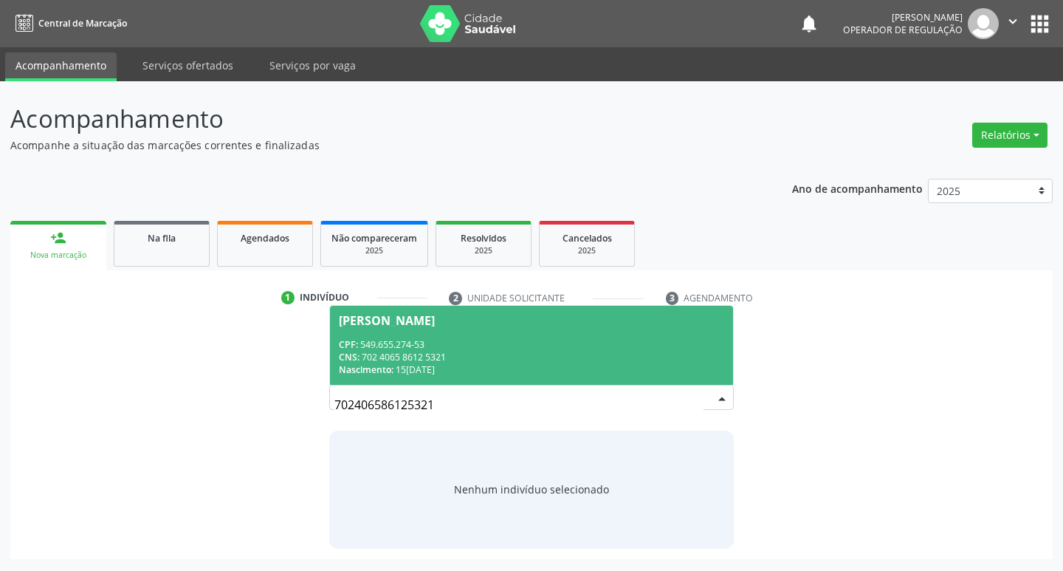
click at [531, 372] on div "Nascimento: 1[DATE]" at bounding box center [532, 369] width 386 height 13
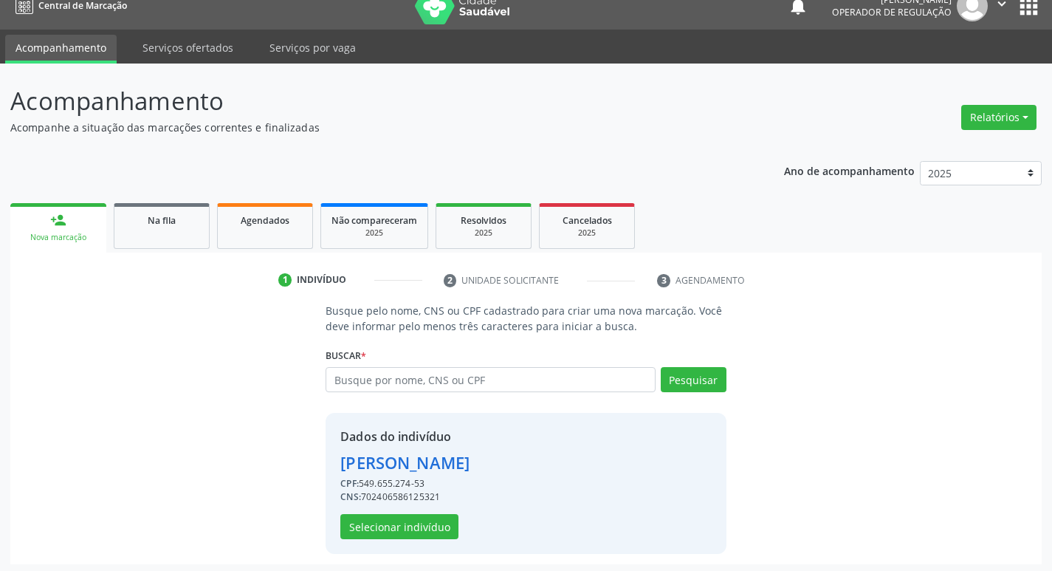
scroll to position [21, 0]
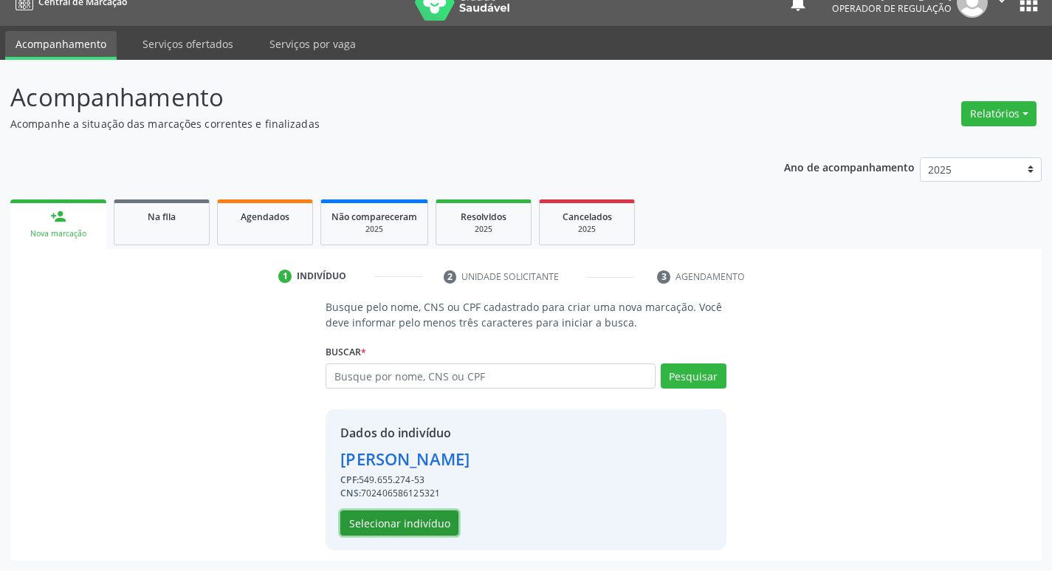
click at [420, 523] on button "Selecionar indivíduo" at bounding box center [399, 522] width 118 height 25
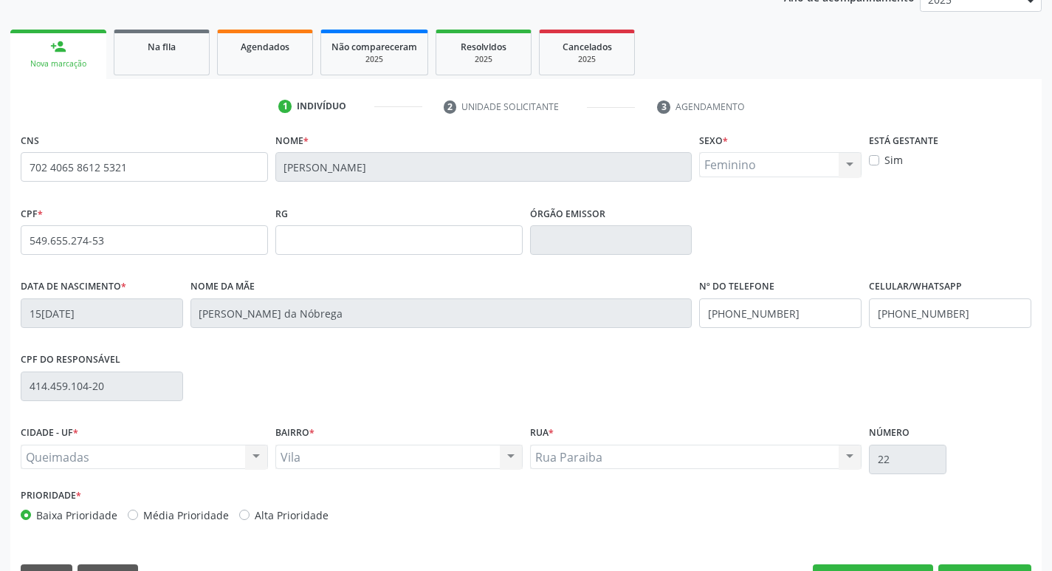
scroll to position [230, 0]
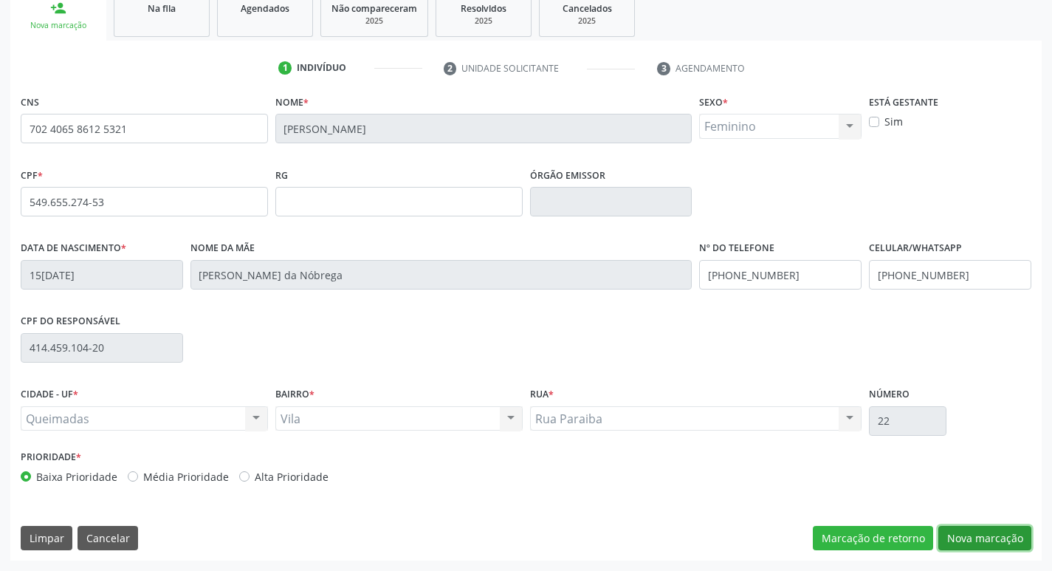
click at [989, 533] on button "Nova marcação" at bounding box center [984, 538] width 93 height 25
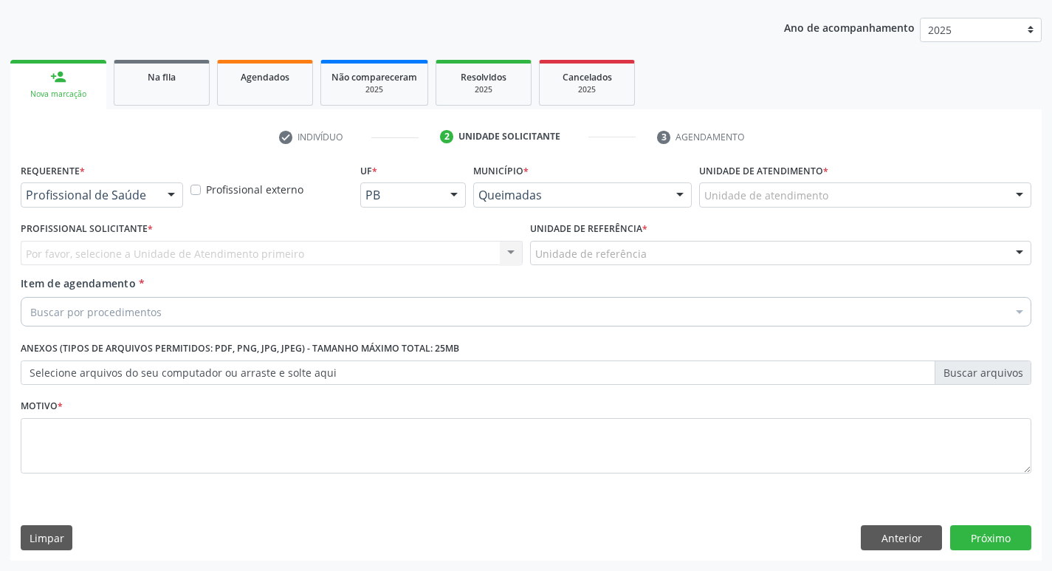
scroll to position [161, 0]
click at [102, 181] on div "Requerente * Profissional de Saúde Profissional de Saúde Paciente Nenhum result…" at bounding box center [102, 182] width 162 height 47
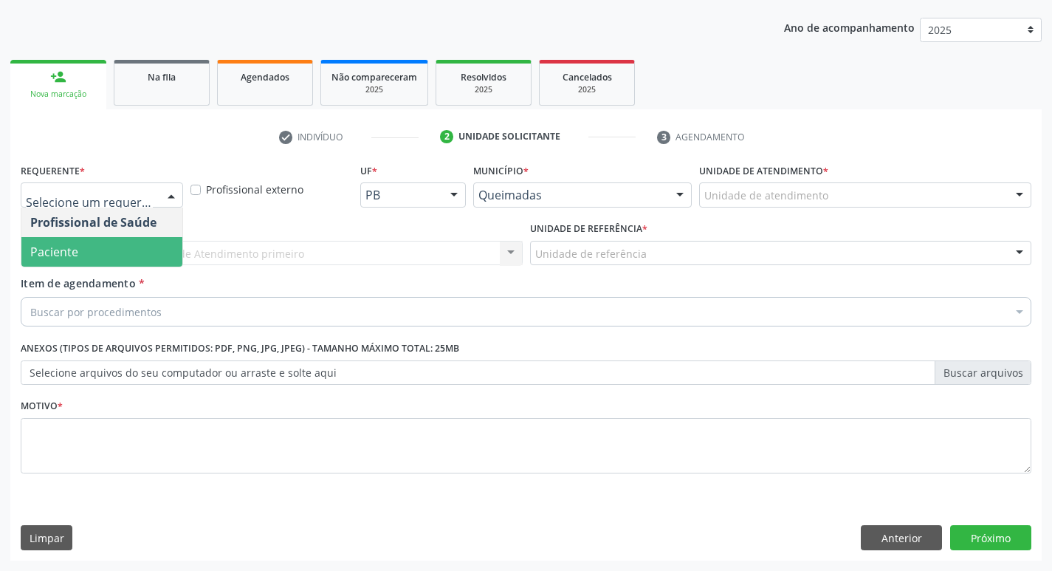
click at [100, 262] on span "Paciente" at bounding box center [101, 252] width 161 height 30
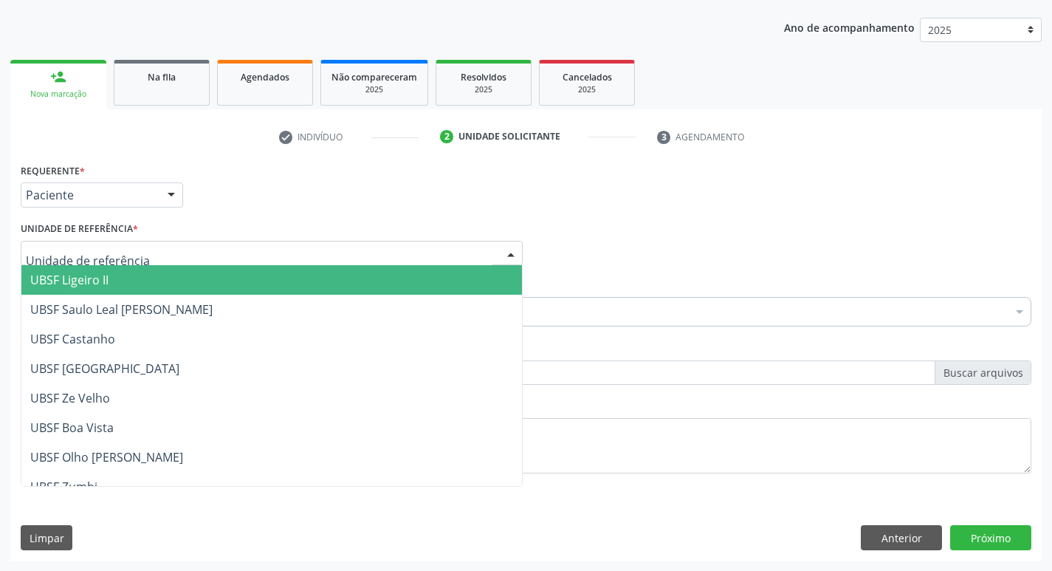
type input "V"
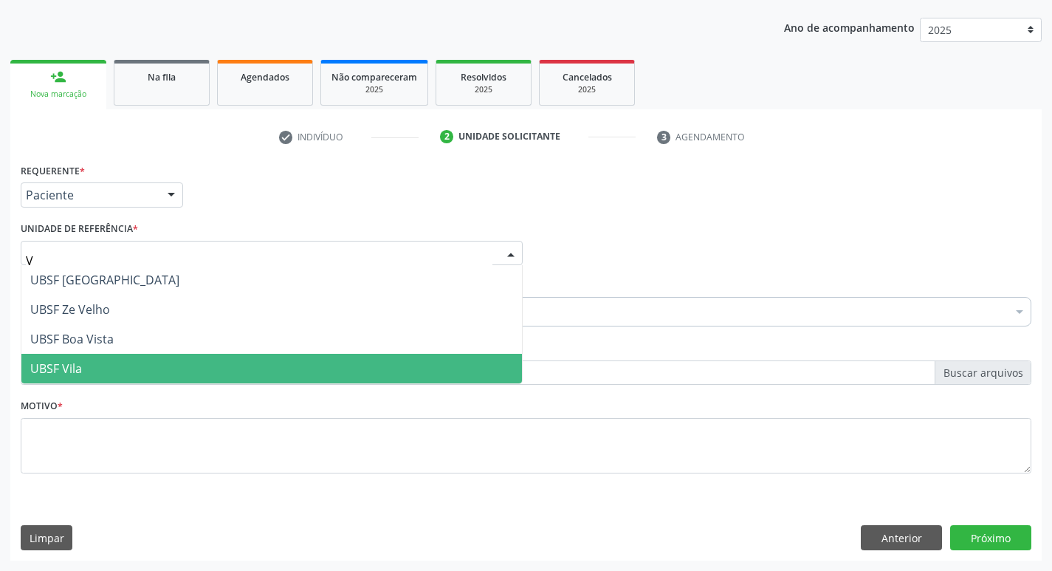
click at [95, 375] on span "UBSF Vila" at bounding box center [271, 369] width 500 height 30
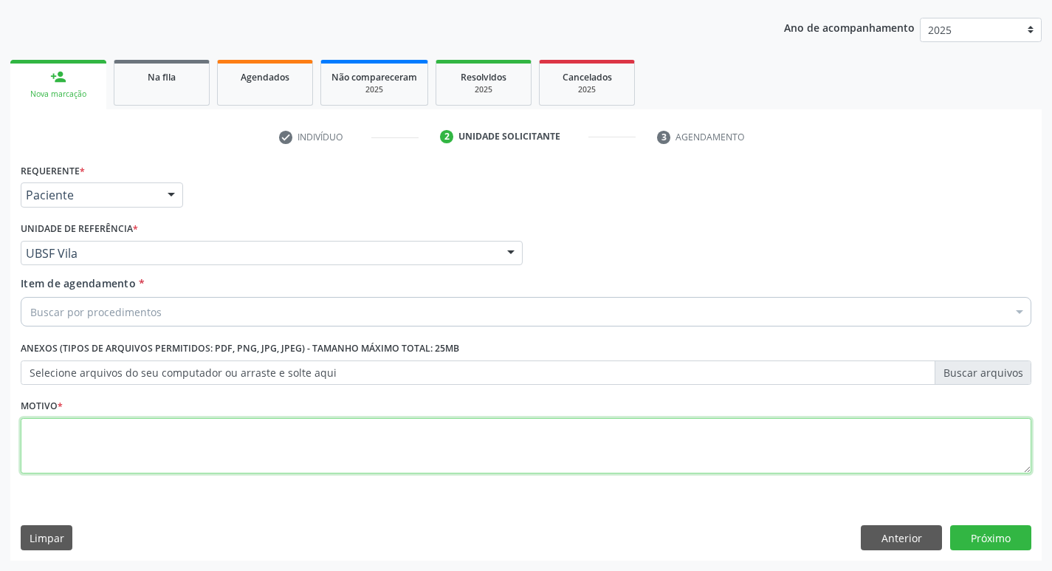
click at [85, 441] on textarea at bounding box center [526, 446] width 1010 height 56
type textarea "AVALIACAO"
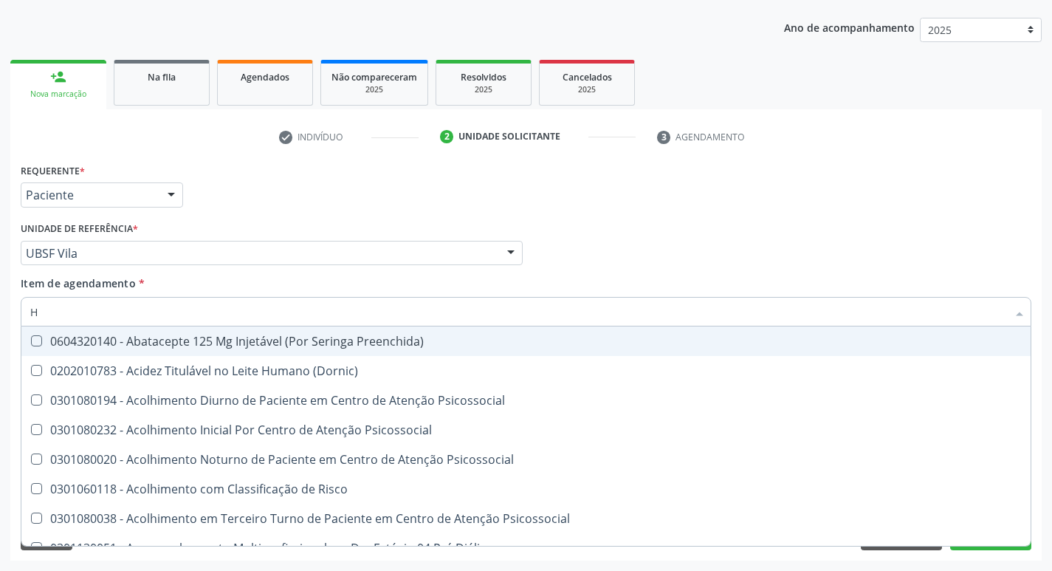
type input "HEMOGR"
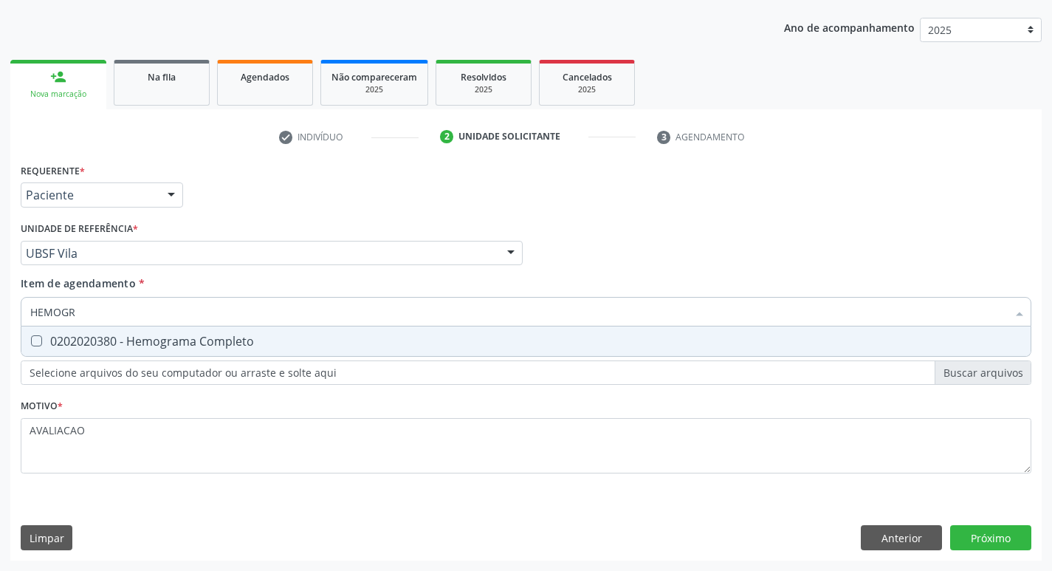
click at [155, 355] on span "0202020380 - Hemograma Completo" at bounding box center [525, 341] width 1009 height 30
checkbox Completo "true"
type input "HEMOG"
checkbox Completo "false"
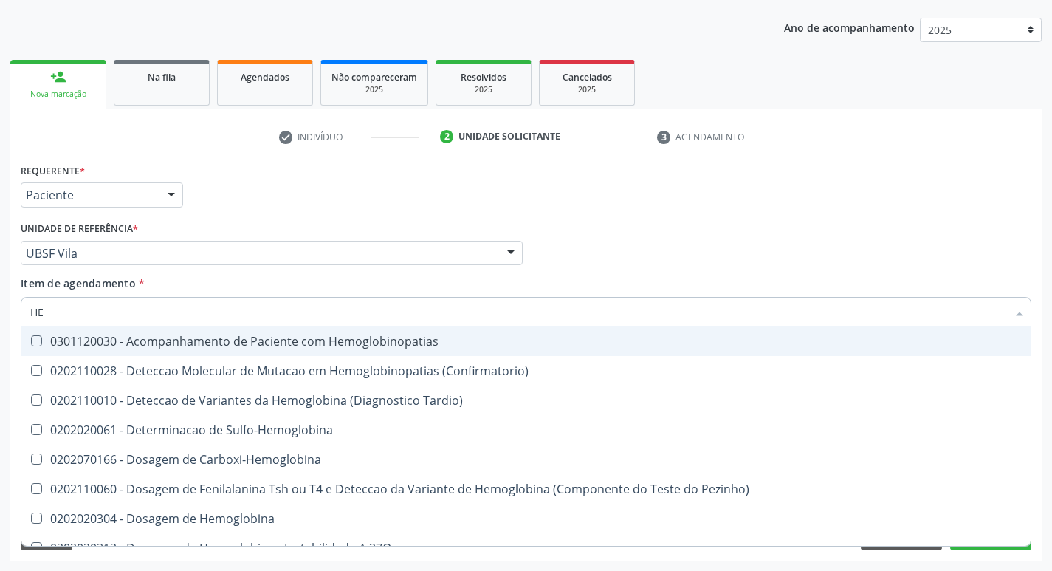
type input "H"
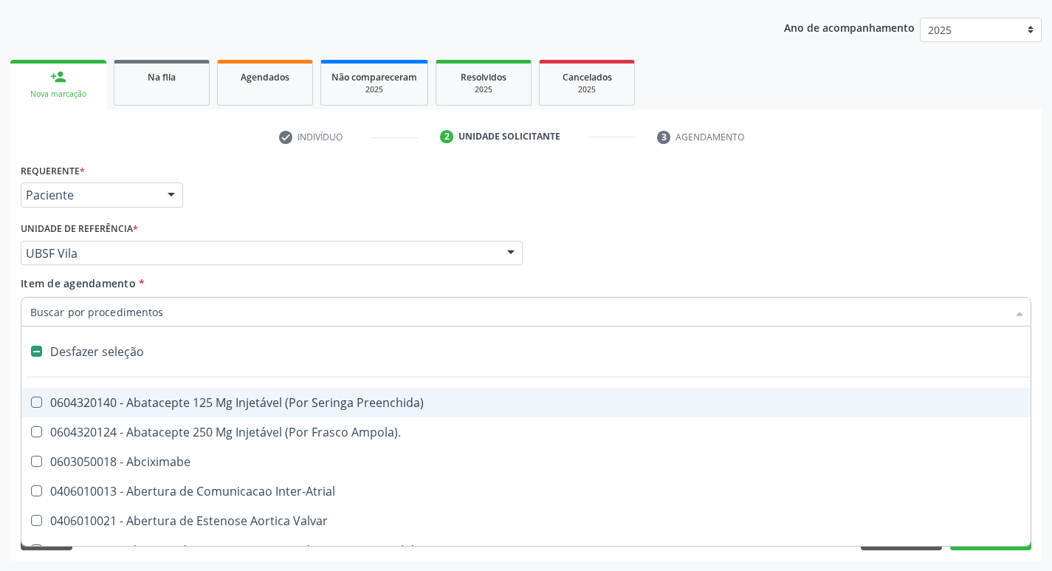
checkbox Capsula\) "false"
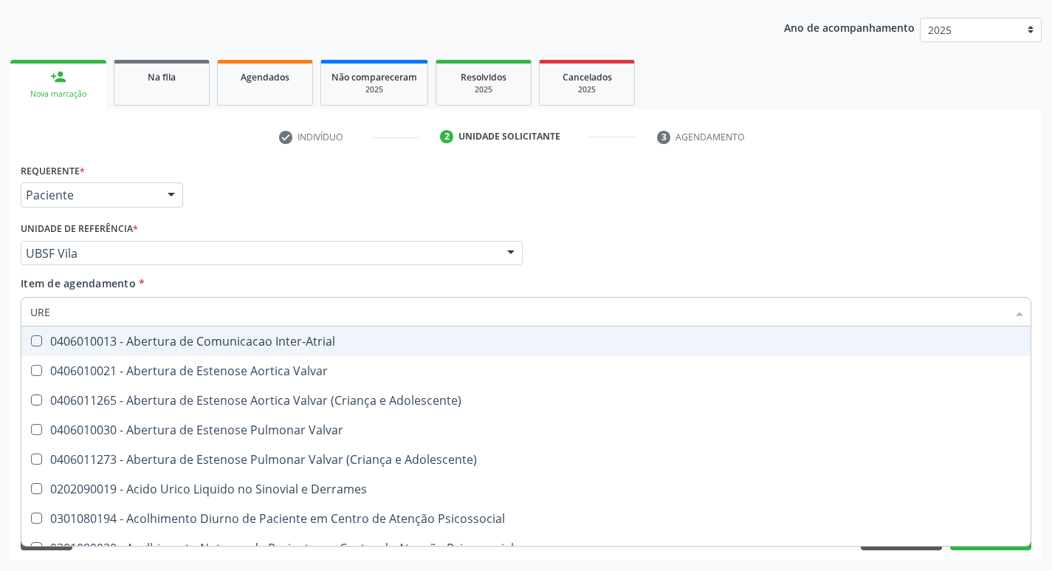
type input "UREI"
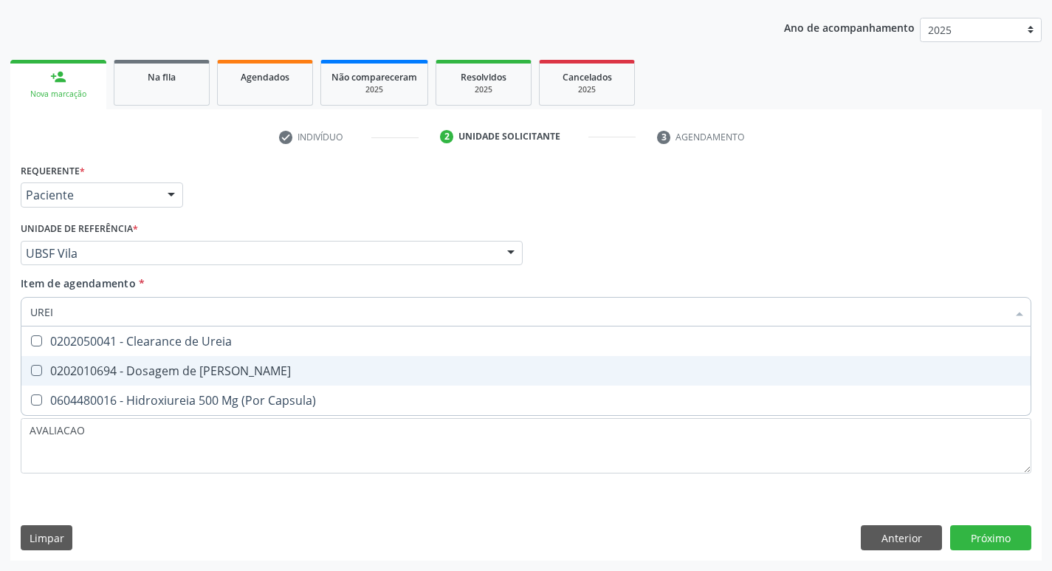
click at [168, 368] on div "0202010694 - Dosagem de [PERSON_NAME]" at bounding box center [525, 371] width 991 height 12
checkbox Ureia "true"
type input "URE"
checkbox Ureia "false"
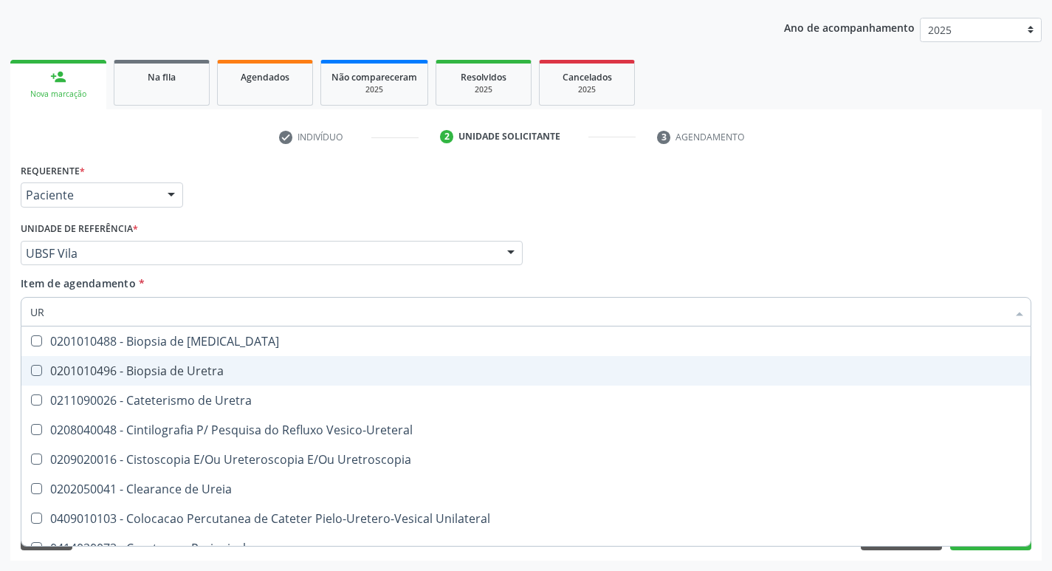
type input "U"
checkbox Ureia "false"
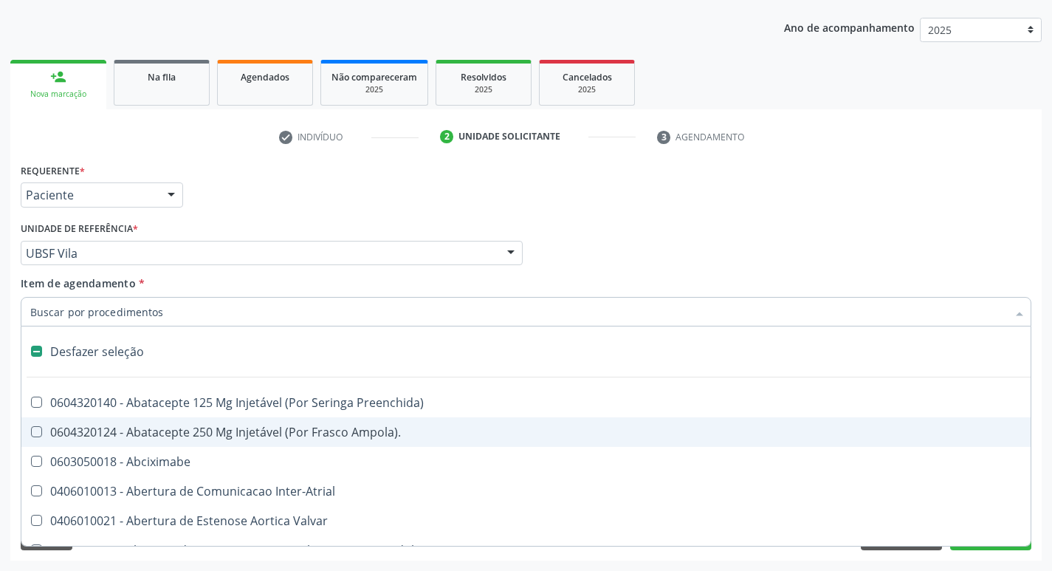
click at [98, 297] on input "Item de agendamento *" at bounding box center [518, 312] width 976 height 30
type input "H"
checkbox Convencional\) "true"
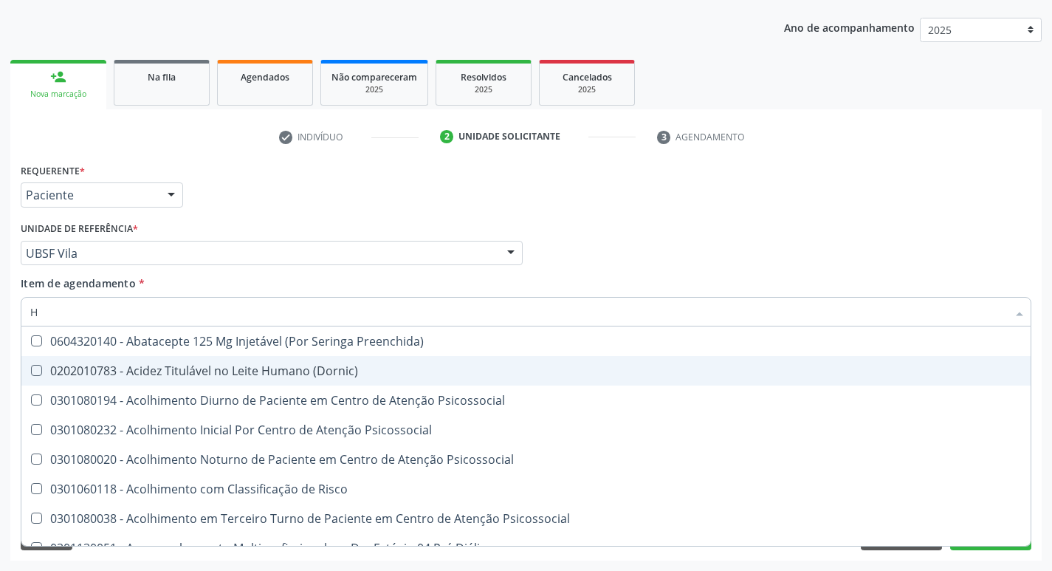
type input "HEMOGR"
checkbox Preenchida\) "true"
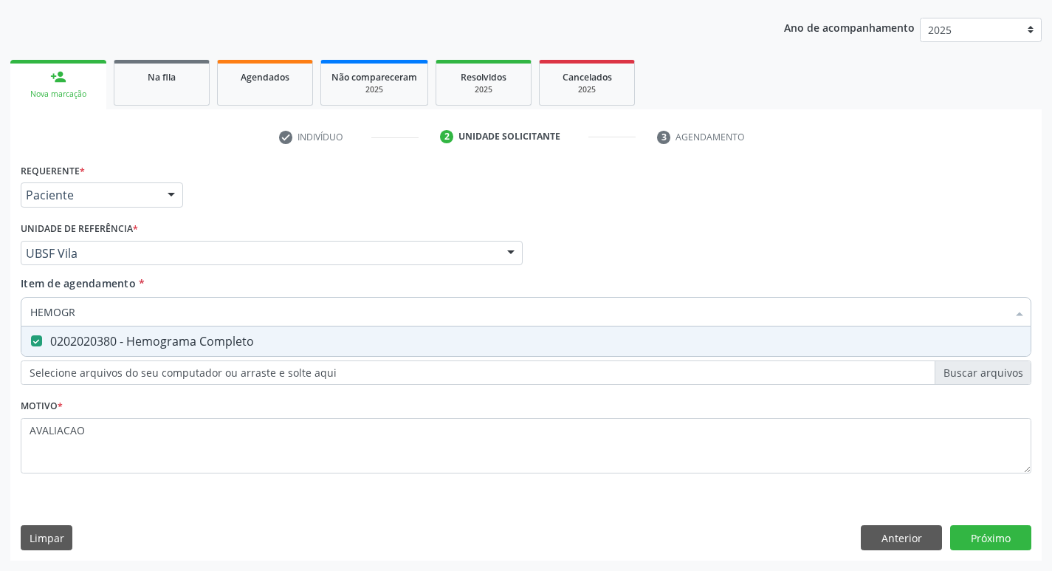
type input "HEMOG"
checkbox Completo "false"
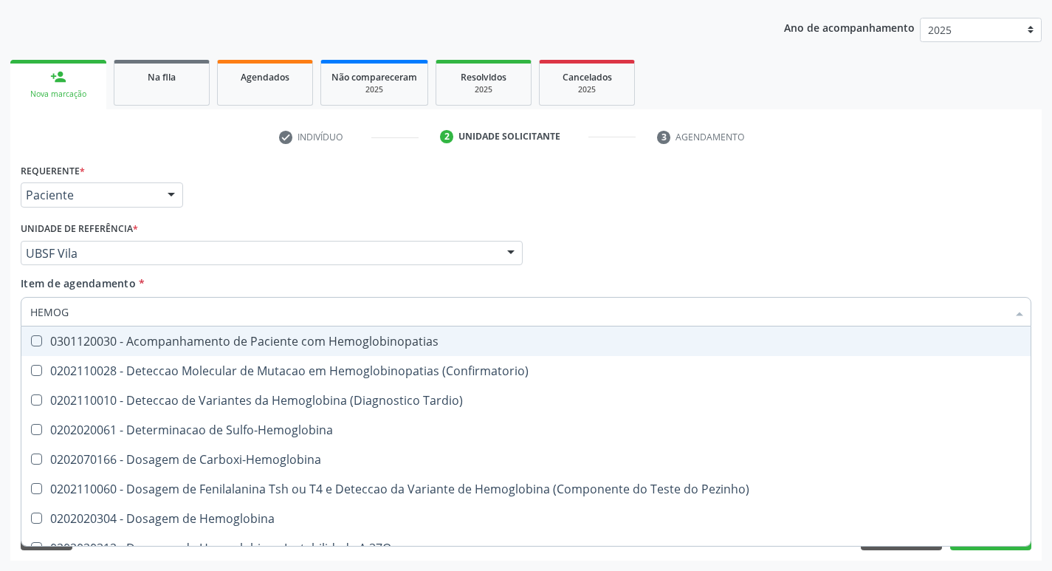
type input "HEMO"
checkbox Completo "false"
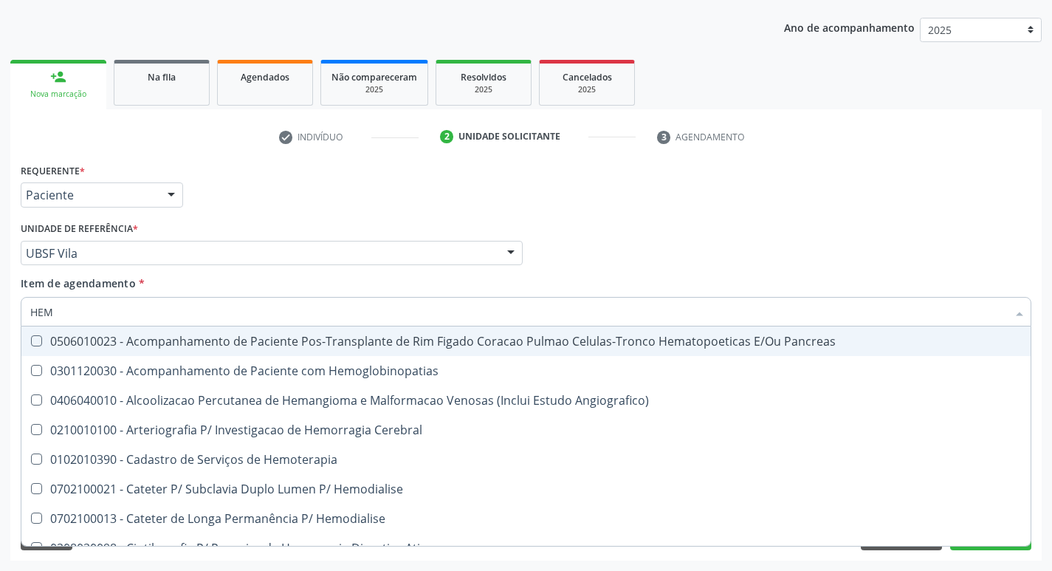
type input "HE"
checkbox Transplante "false"
checkbox Completo "true"
type input "H"
checkbox Completo "false"
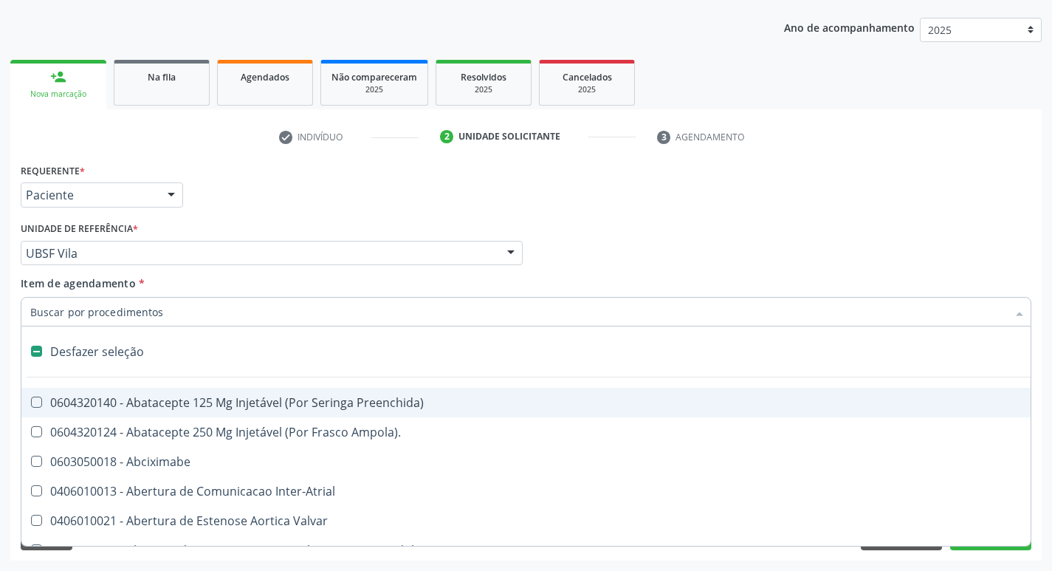
type input "U"
checkbox Pulmonar\) "true"
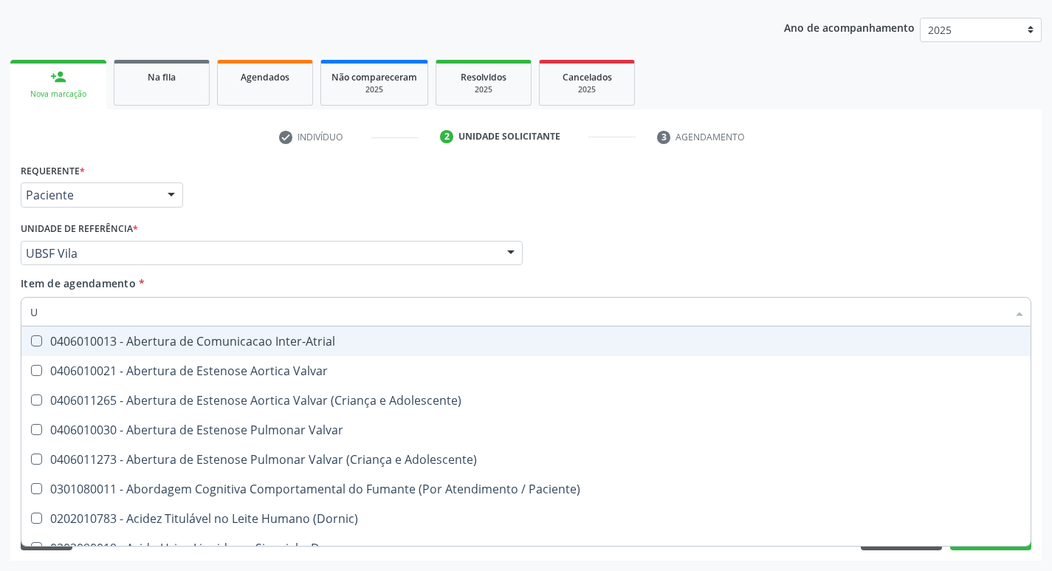
type input "UR"
checkbox Nivel "true"
type input "URE"
checkbox Agudizadas "true"
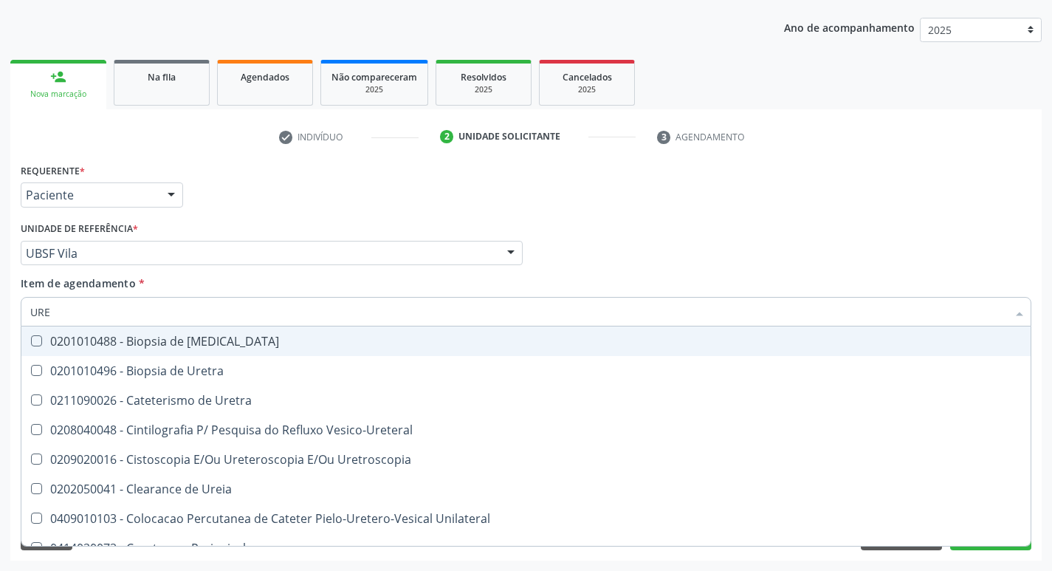
type input "UREI"
checkbox Uretra "true"
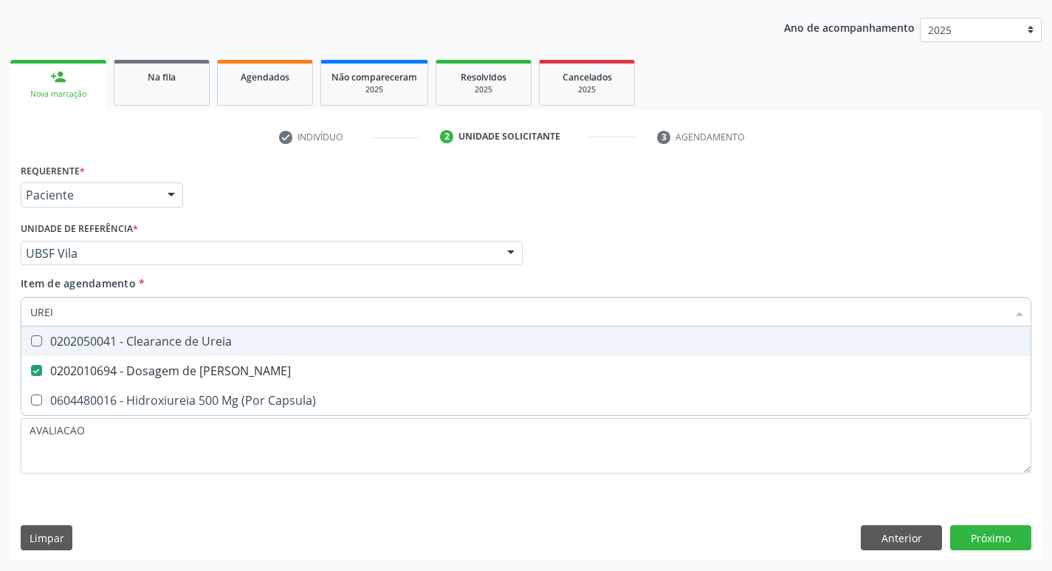
type input "URE"
checkbox Ureia "false"
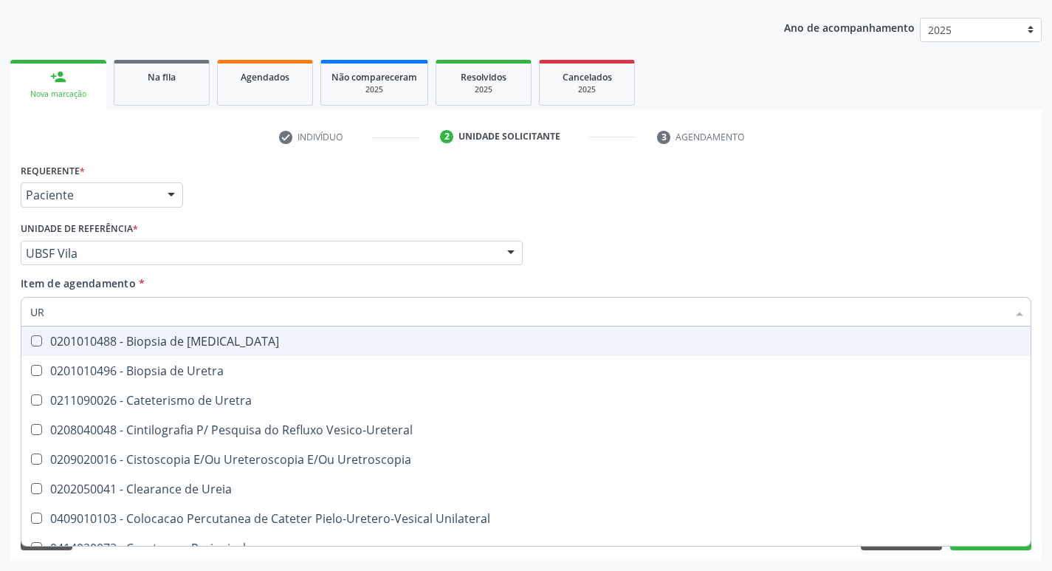
type input "U"
checkbox Ureia "false"
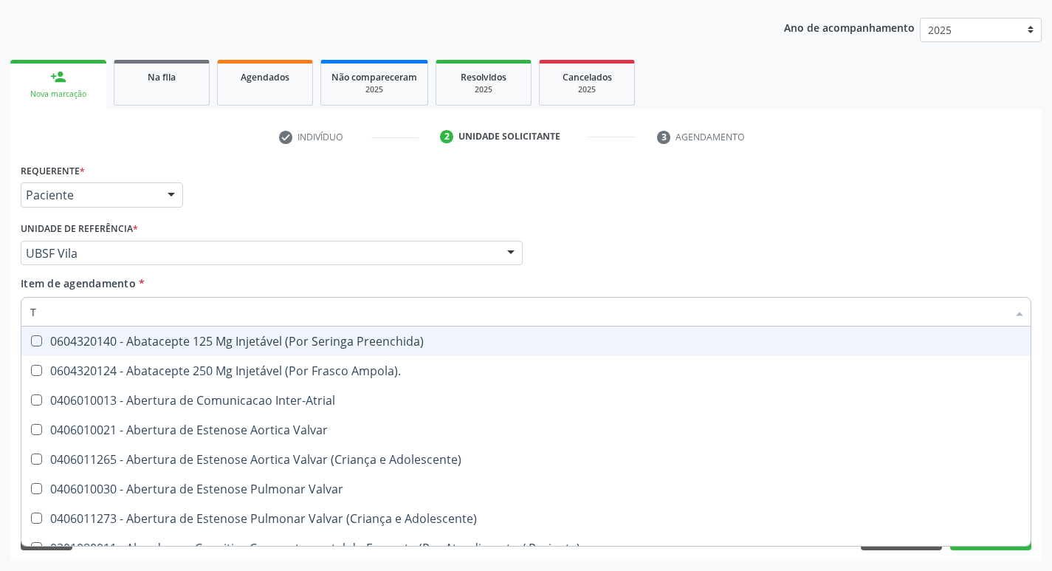
type input "TG"
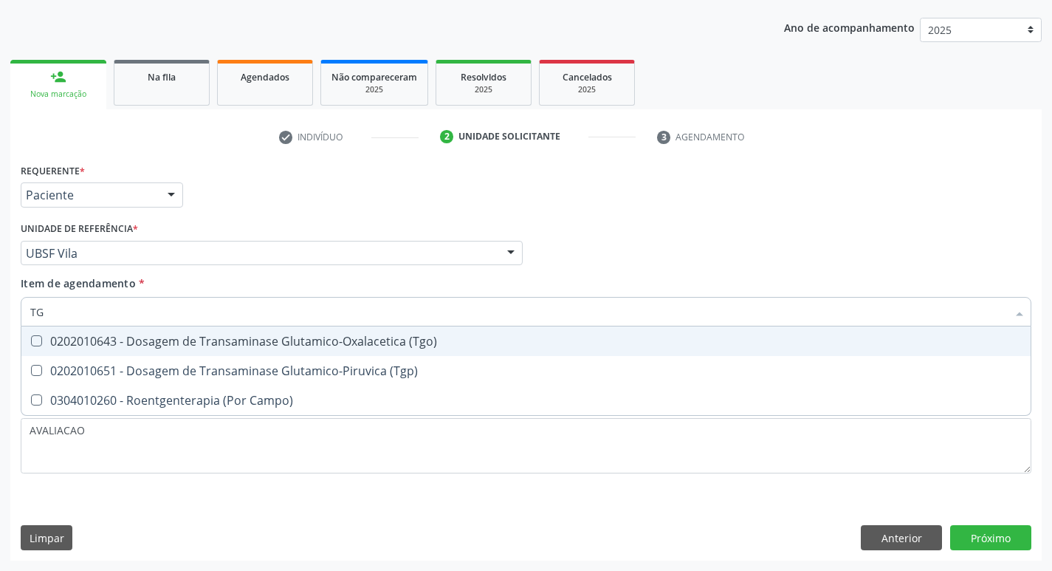
click at [172, 353] on span "0202010643 - Dosagem de Transaminase Glutamico-Oxalacetica (Tgo)" at bounding box center [525, 341] width 1009 height 30
checkbox \(Tgo\) "true"
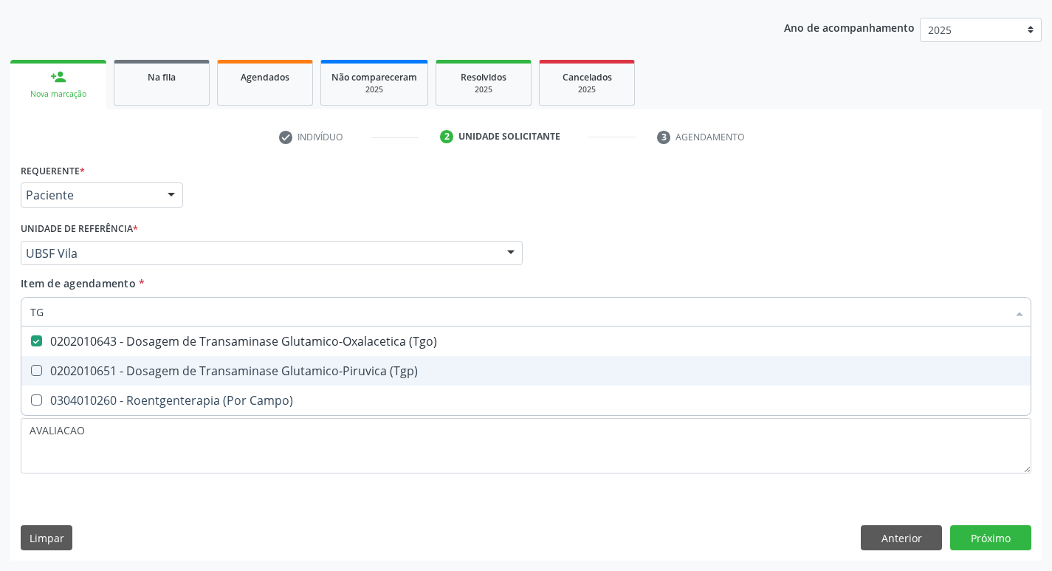
click at [174, 358] on span "0202010651 - Dosagem de Transaminase Glutamico-Piruvica (Tgp)" at bounding box center [525, 371] width 1009 height 30
checkbox \(Tgp\) "true"
type input "T"
checkbox \(Tgo\) "false"
checkbox \(Tgp\) "false"
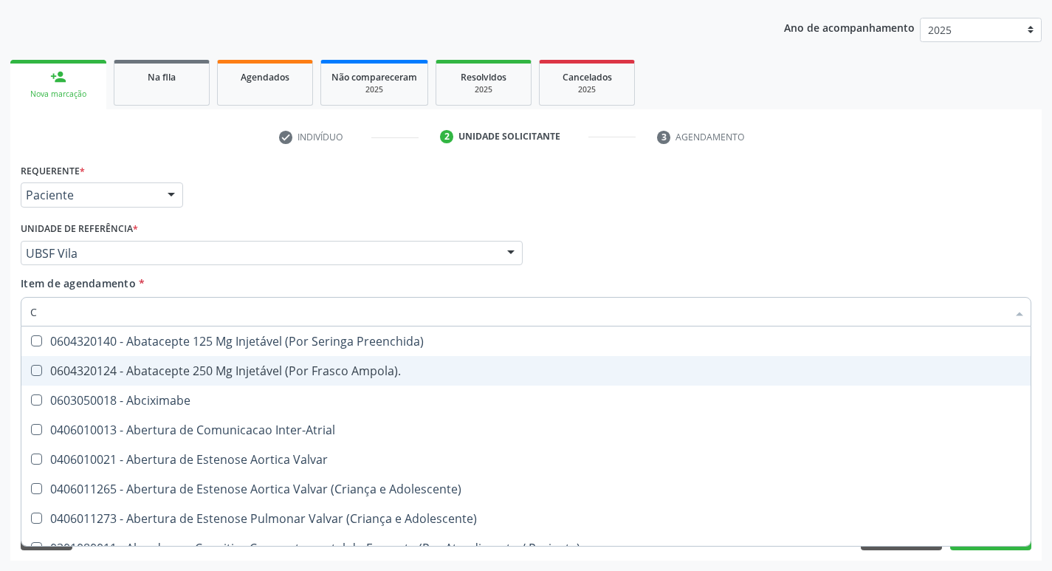
type input "CO"
checkbox Colecistostomia "true"
checkbox \(Hemicolectomia\) "true"
checkbox Osseo "true"
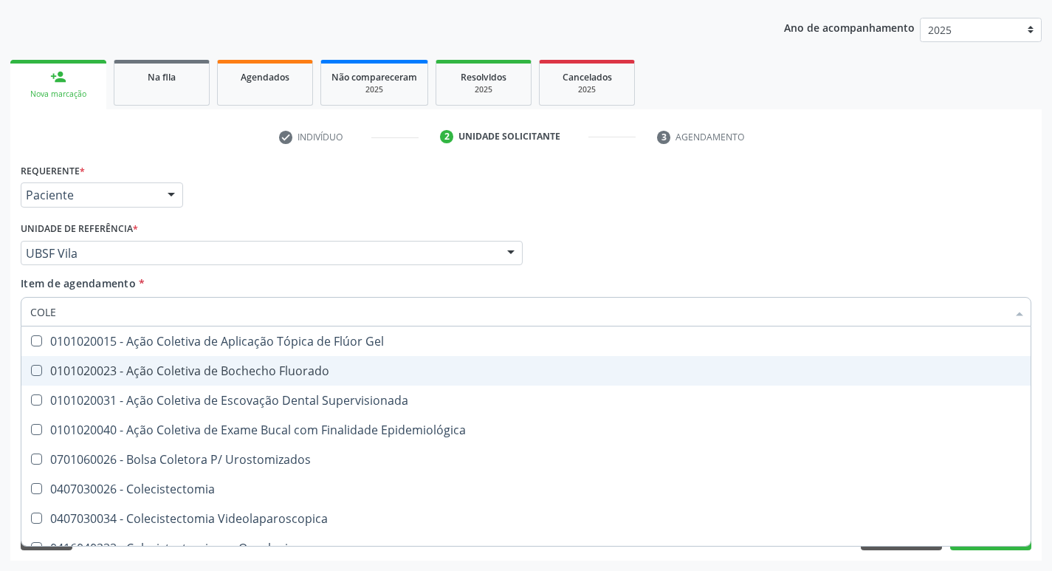
type input "COLES"
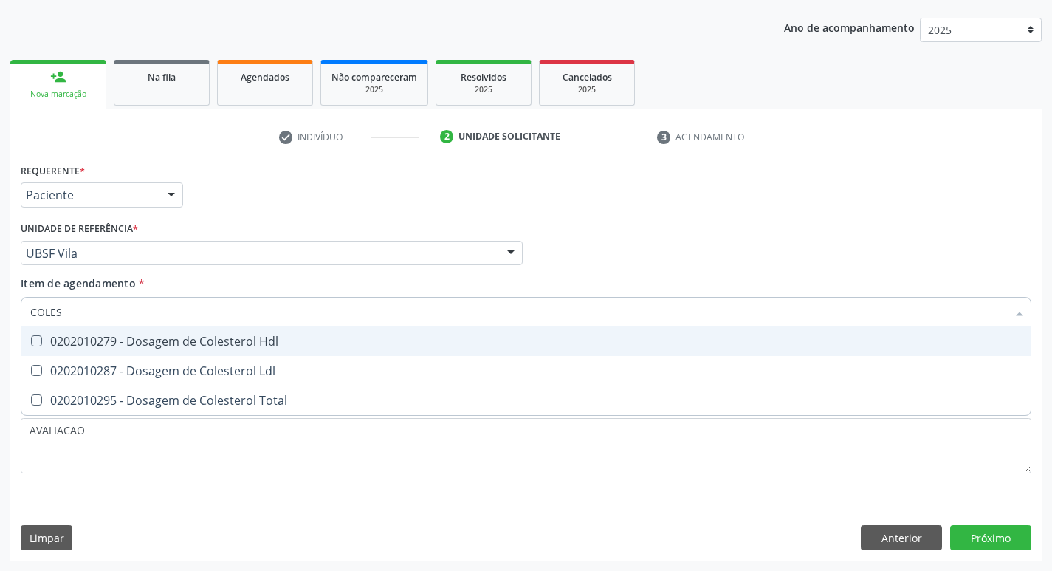
click at [160, 342] on div "0202010279 - Dosagem de Colesterol Hdl" at bounding box center [525, 341] width 991 height 12
checkbox Hdl "true"
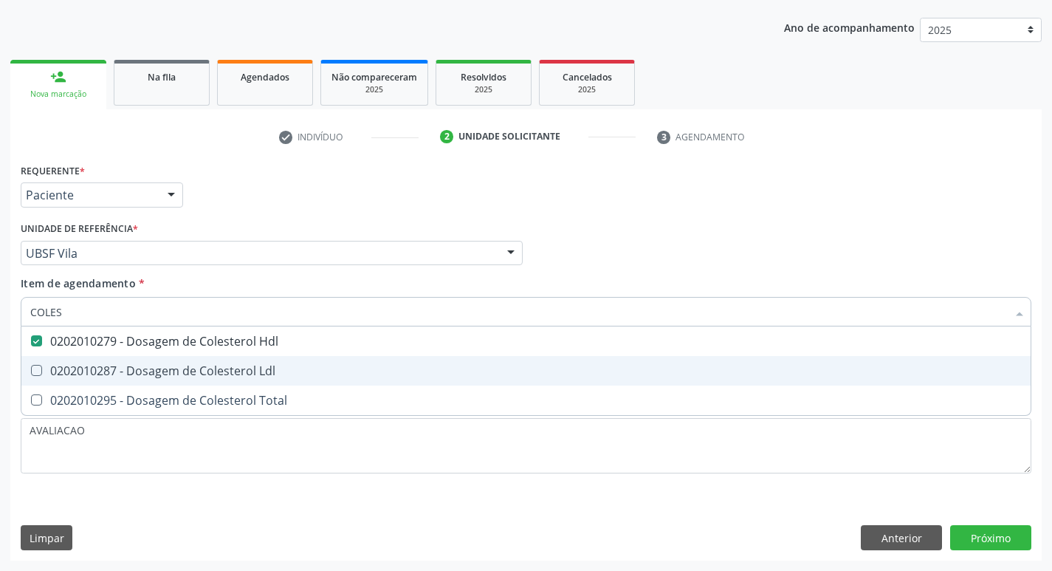
click at [158, 379] on span "0202010287 - Dosagem de Colesterol Ldl" at bounding box center [525, 371] width 1009 height 30
checkbox Ldl "true"
type input "COLE"
checkbox Hdl "false"
checkbox Ldl "false"
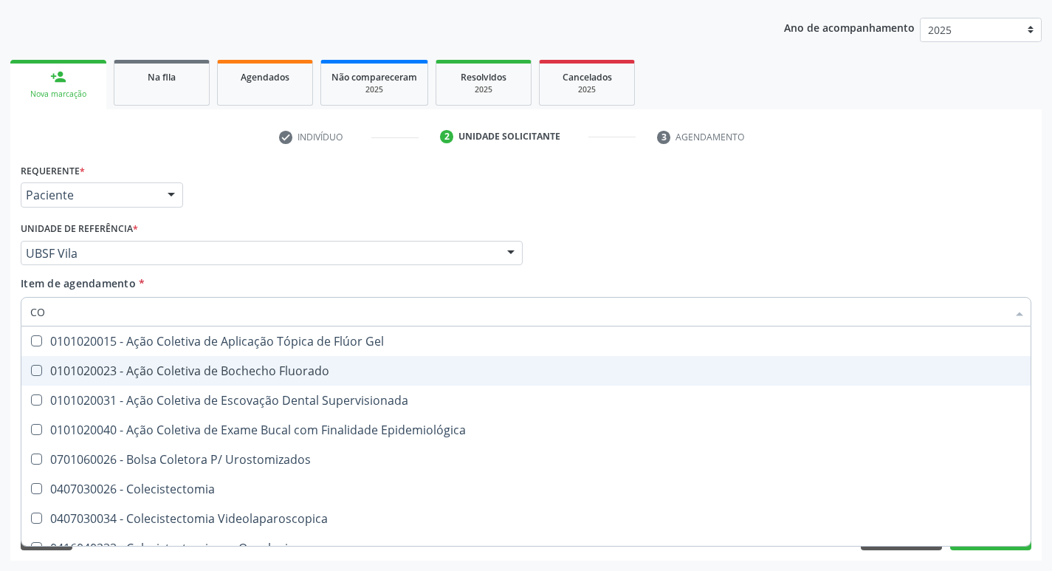
type input "C"
checkbox Hdl "false"
checkbox Ldl "false"
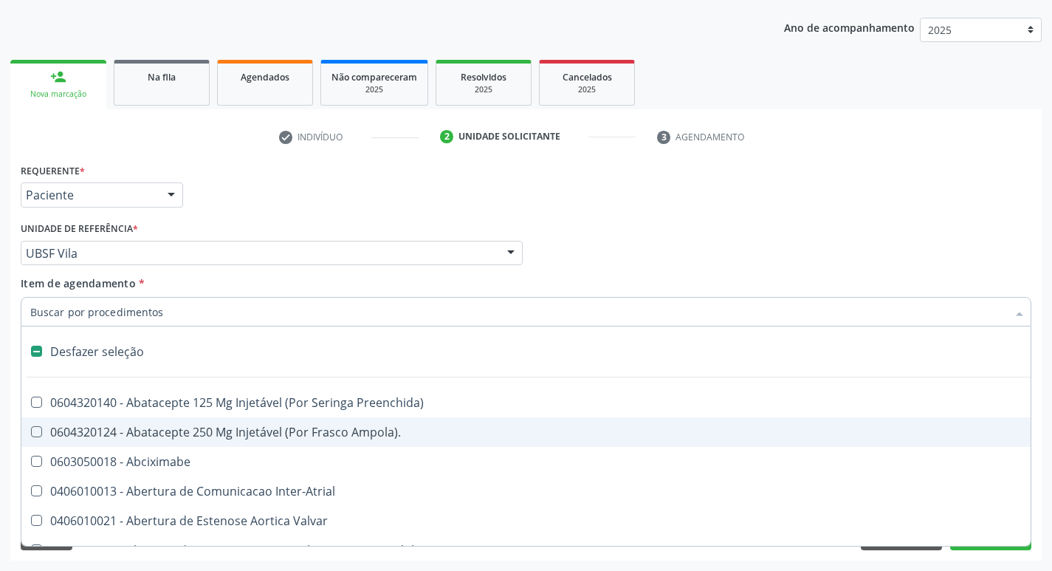
type input "2"
checkbox Monopolar "true"
checkbox Quadril "true"
checkbox Congenita "true"
checkbox Adolescente\) "true"
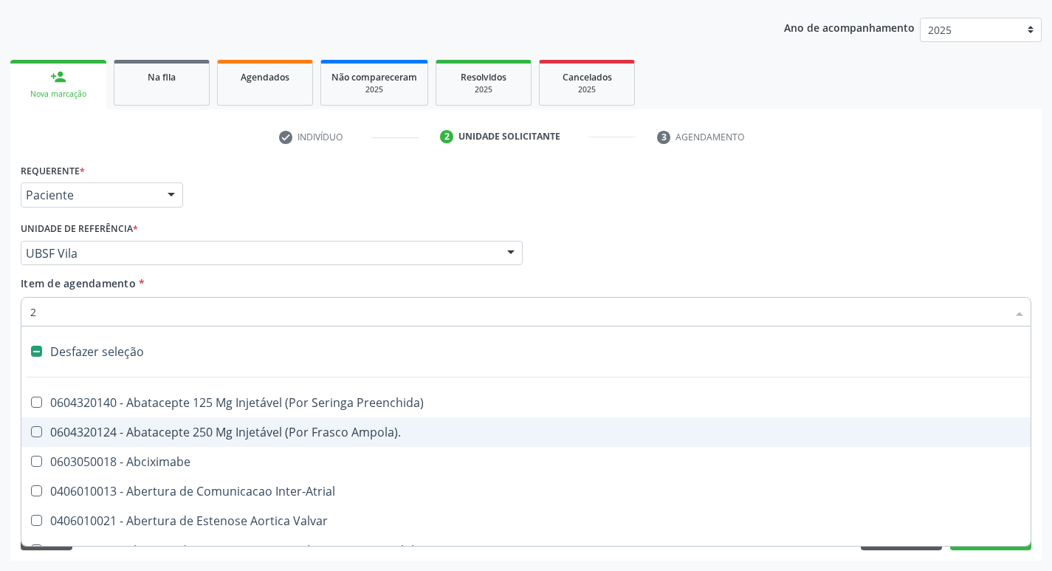
checkbox Congenita "true"
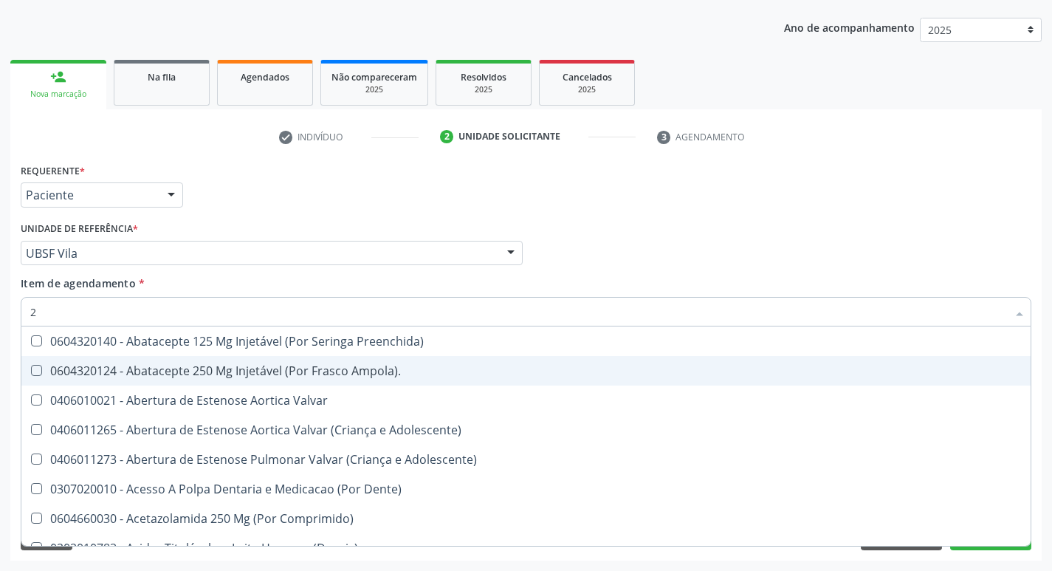
type input "20205001"
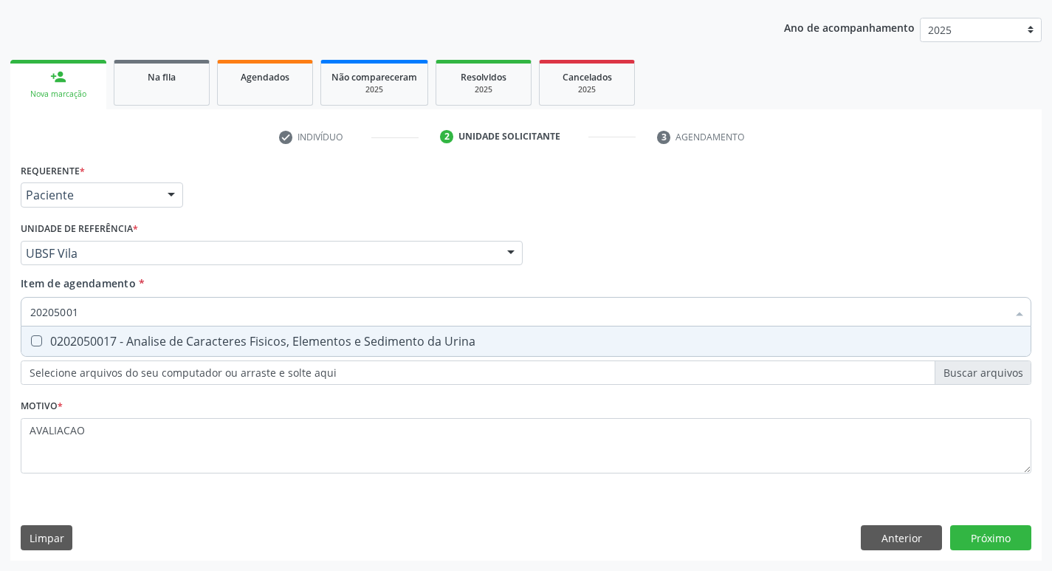
click at [189, 329] on span "0202050017 - Analise de Caracteres Fisicos, Elementos e Sedimento da Urina" at bounding box center [525, 341] width 1009 height 30
checkbox Urina "true"
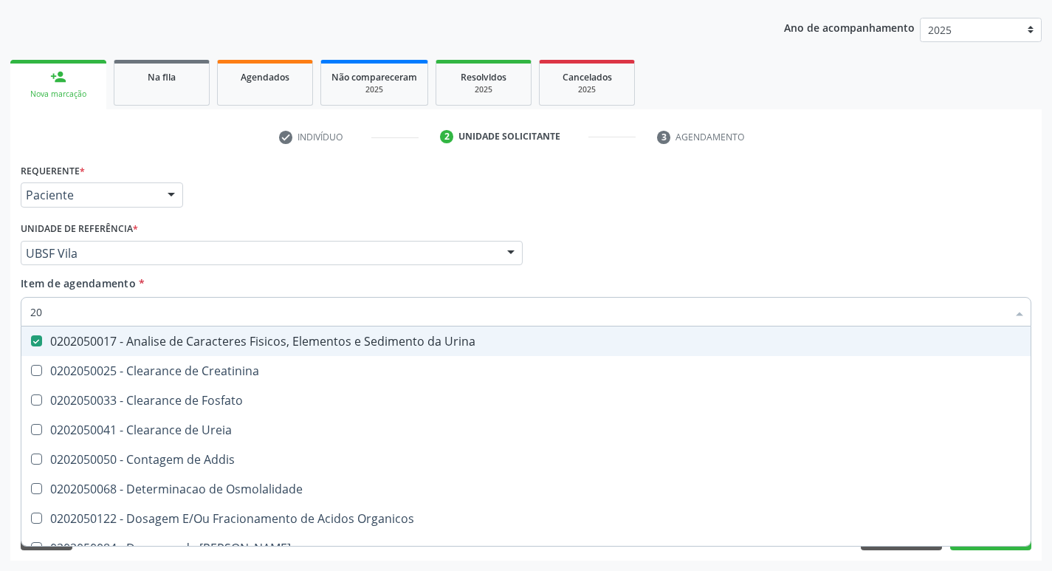
type input "2"
checkbox Urina "false"
checkbox Ureia "false"
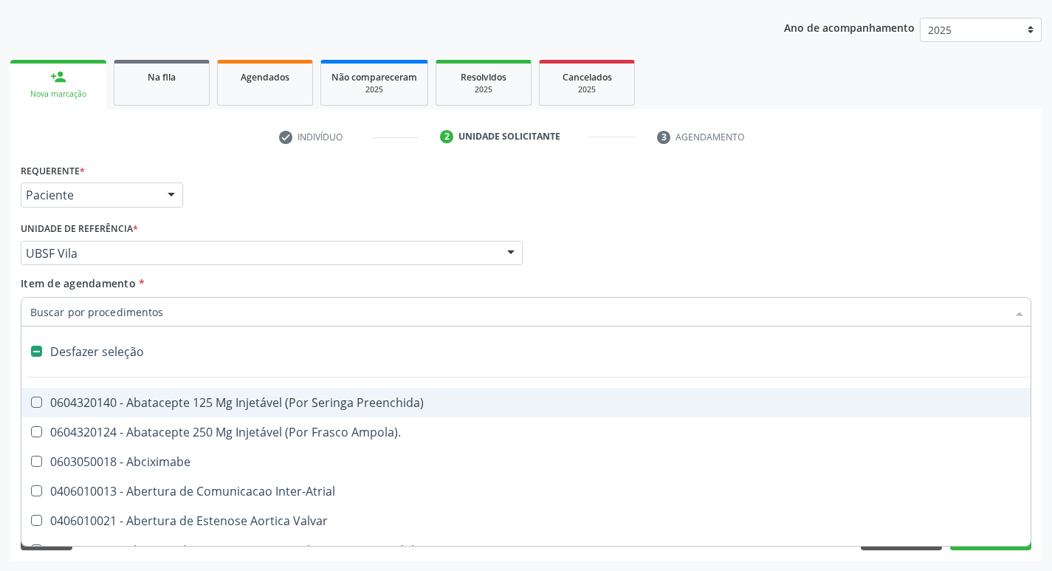
type input "G"
checkbox Urina "false"
checkbox Comprimido\) "true"
checkbox Sanitária "true"
checkbox Quantitativa\) "true"
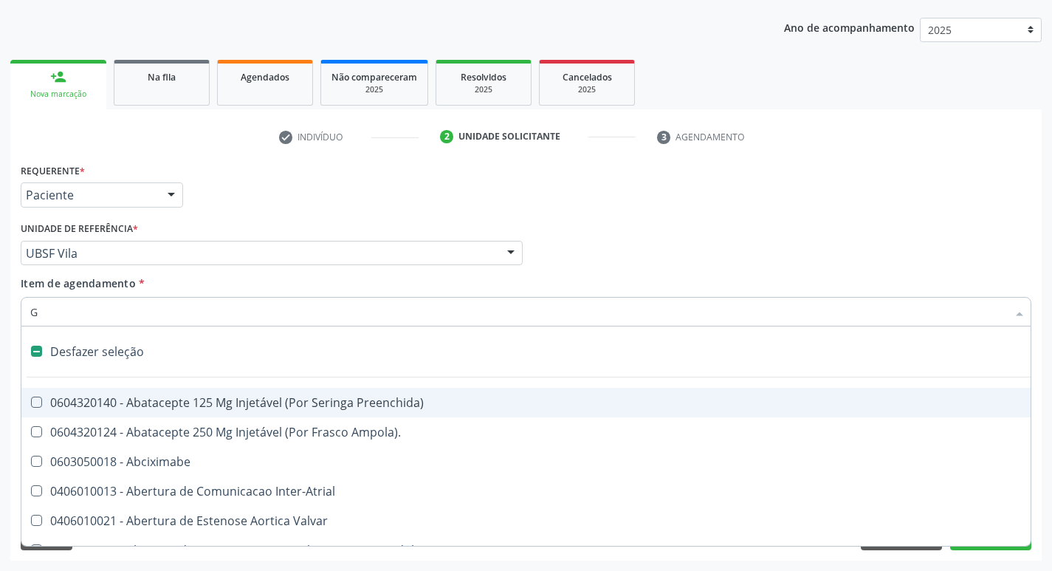
checkbox Esforco "true"
checkbox \(Dacriocintilografia\) "true"
checkbox Persistente "true"
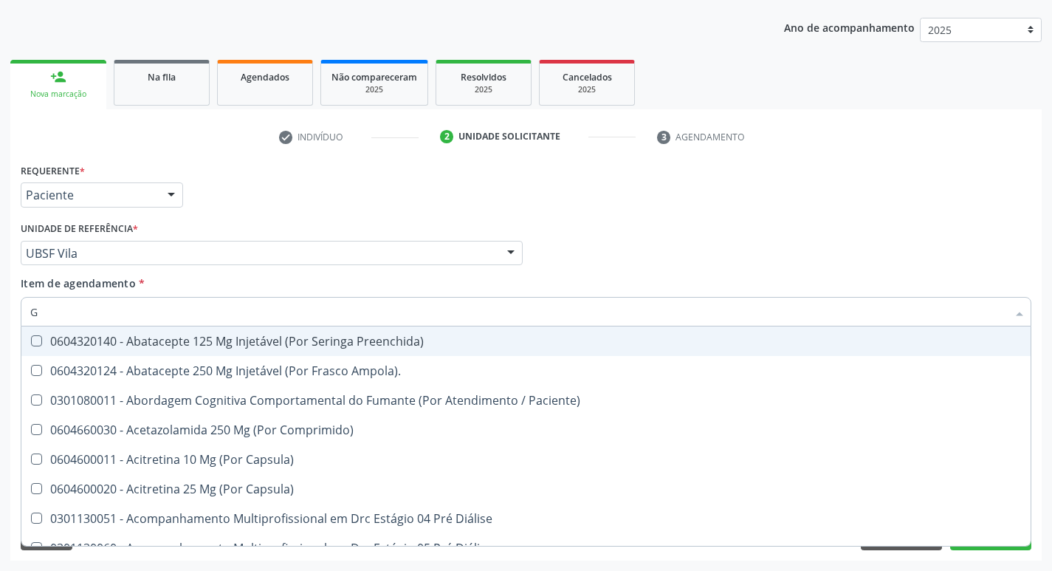
type input "GLICOSE"
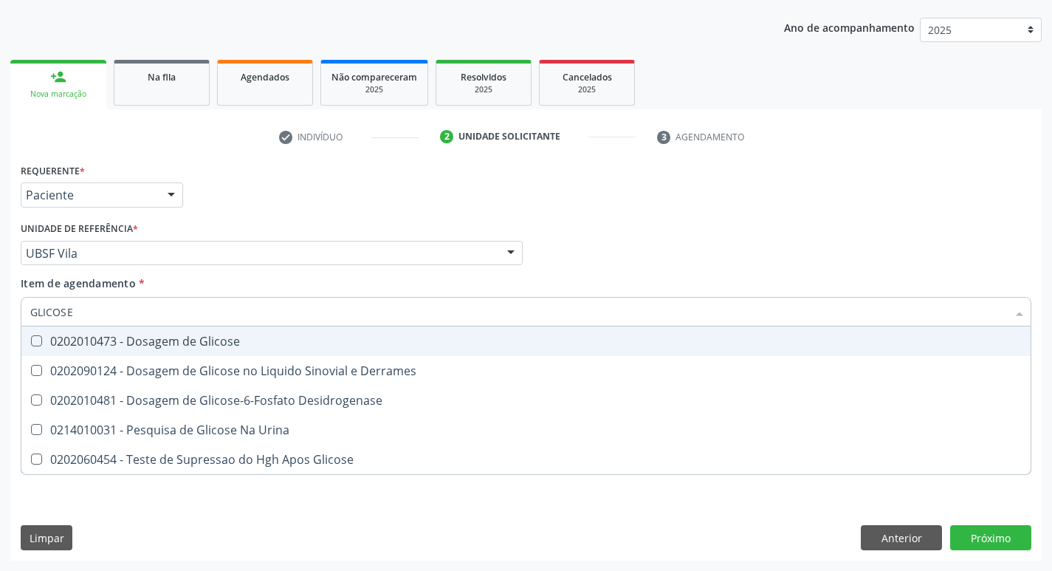
click at [187, 345] on div "0202010473 - Dosagem de Glicose" at bounding box center [525, 341] width 991 height 12
checkbox Glicose "true"
type input "GLICOS"
checkbox Glicose "false"
checkbox Derrames "true"
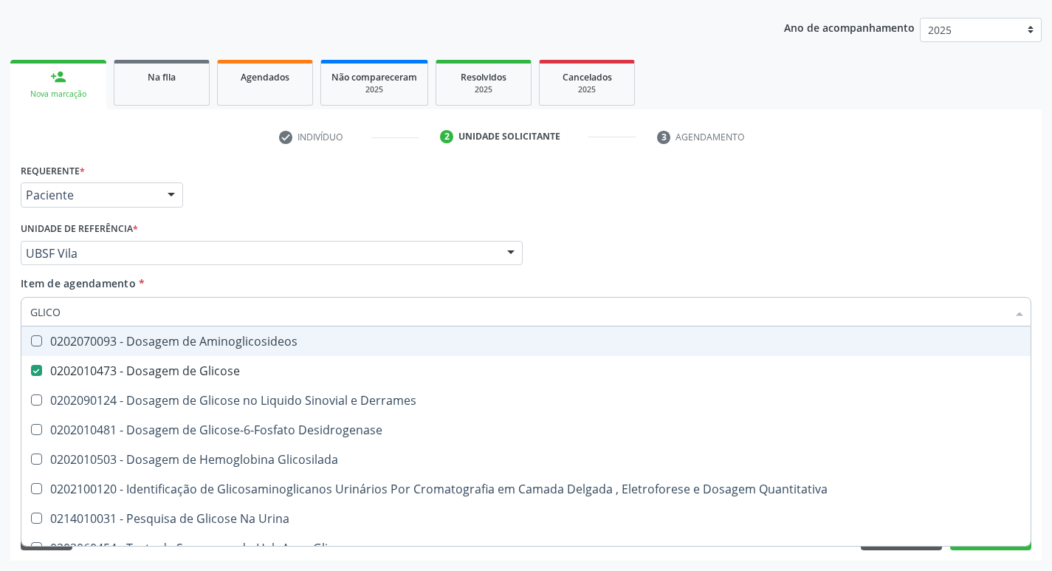
type input "GLIC"
checkbox Glicose "false"
checkbox Derrames "false"
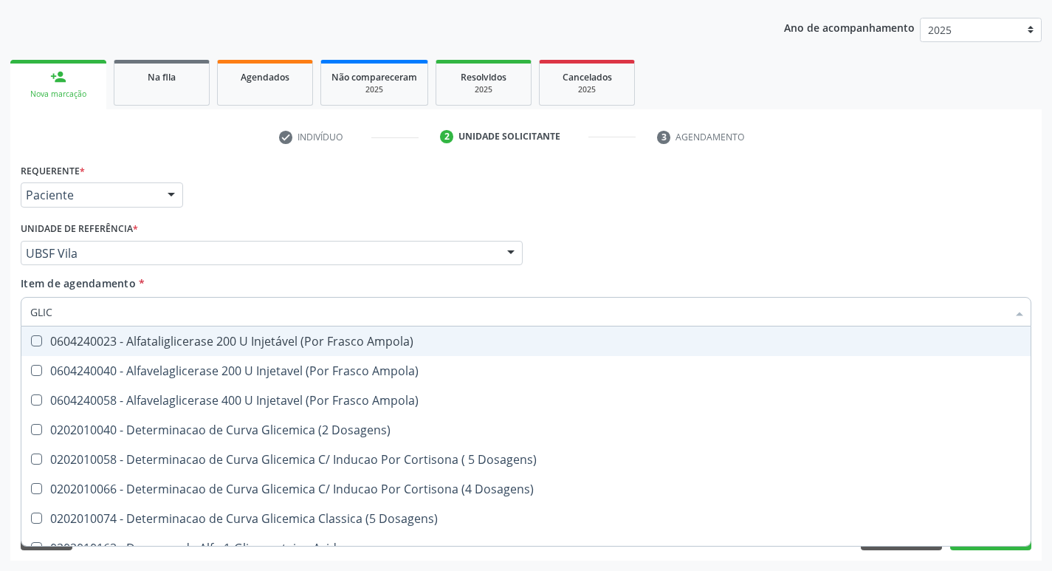
type input "GLI"
checkbox Glicose "false"
checkbox Derrames "true"
type input "G"
checkbox Derrames "false"
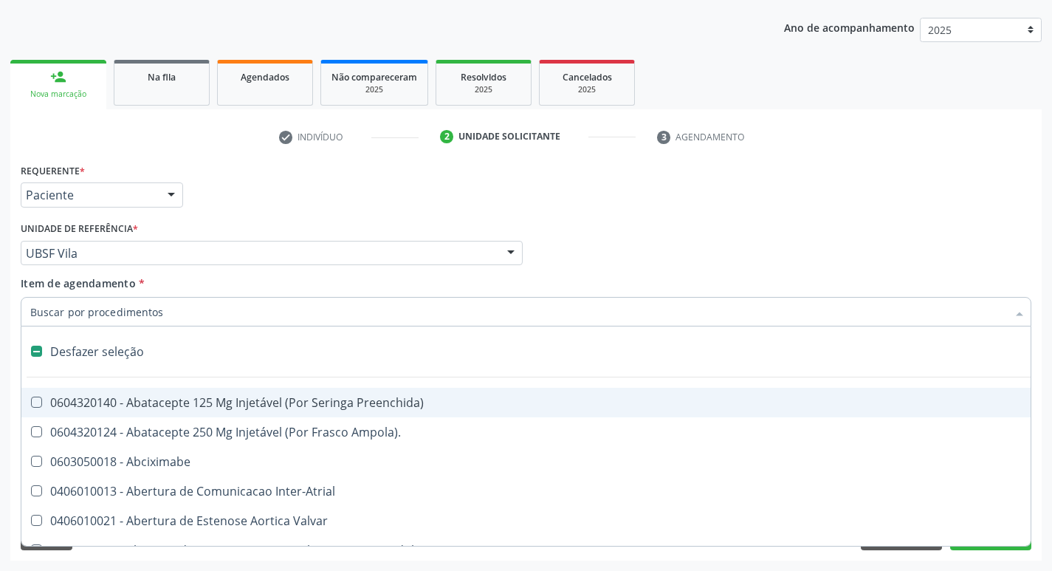
type input "G"
checkbox Urina "false"
checkbox Comprimido\) "true"
checkbox Sanitária "true"
checkbox Percutanea "true"
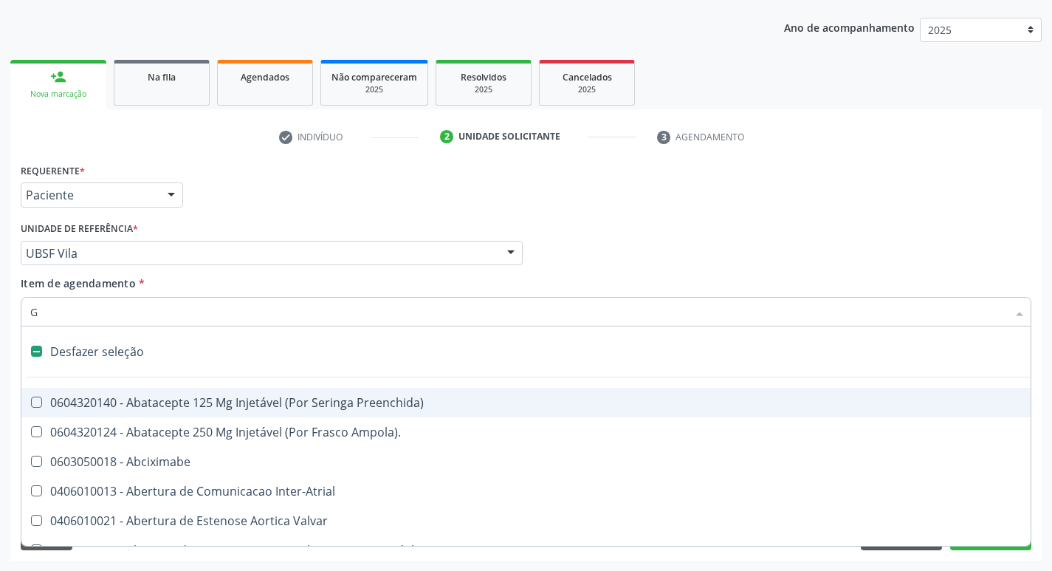
checkbox Quantitativa\) "true"
checkbox Esforco "true"
checkbox \(Dacriocintilografia\) "true"
checkbox Persistente "true"
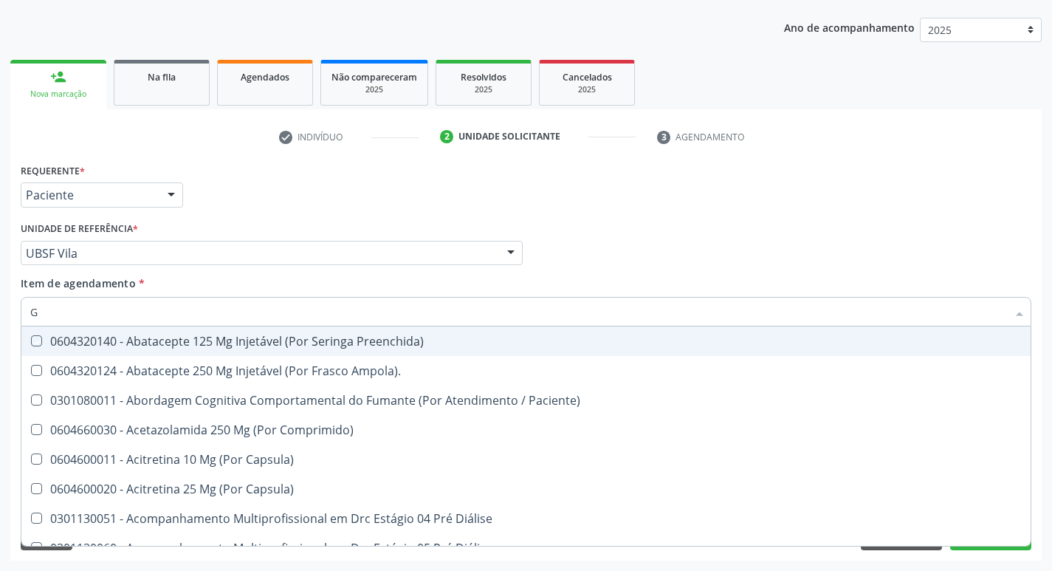
type input "GLICOSE"
checkbox Preenchida\) "true"
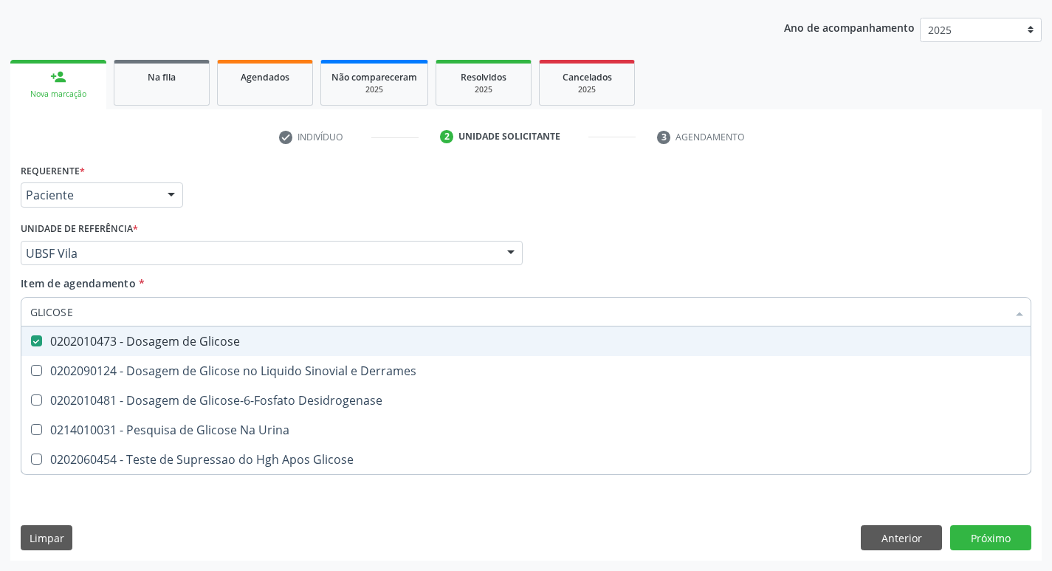
type input "GLICOS"
checkbox Glicose "false"
checkbox Derrames "true"
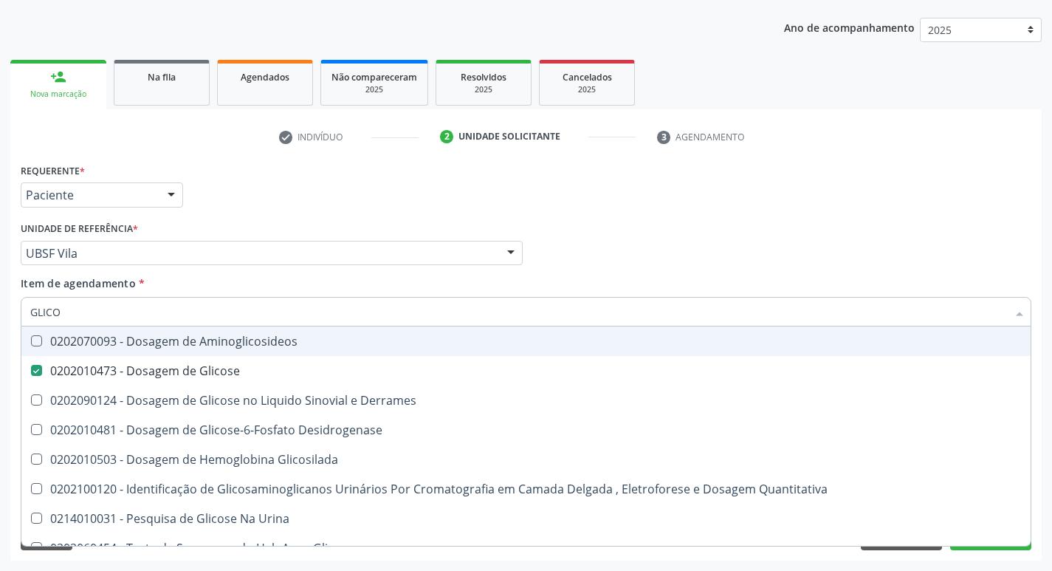
type input "GLIC"
checkbox Glicose "false"
checkbox Derrames "false"
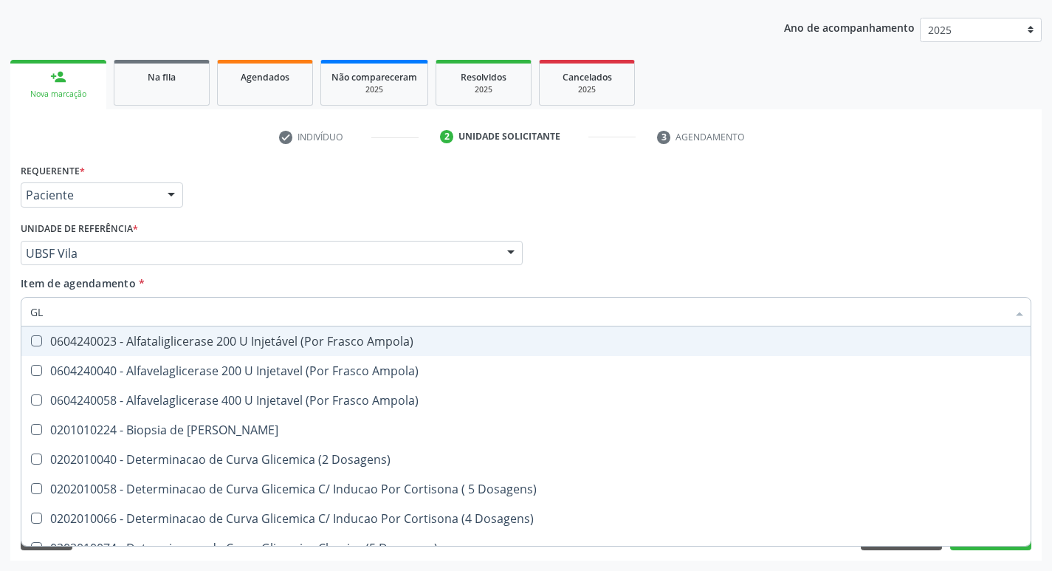
type input "G"
checkbox Glicose "false"
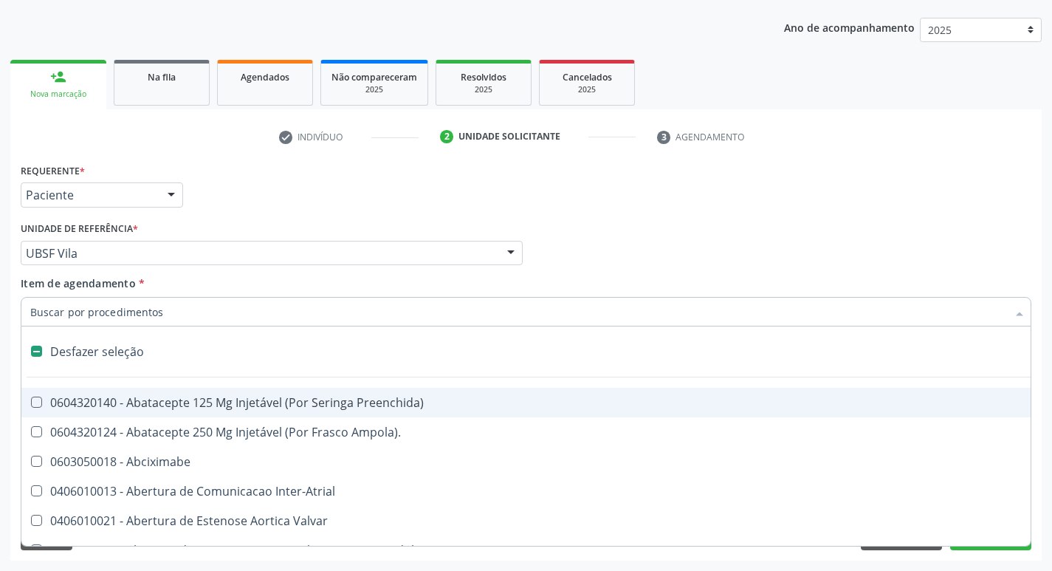
type input "T"
checkbox Dedo "true"
checkbox Urina "false"
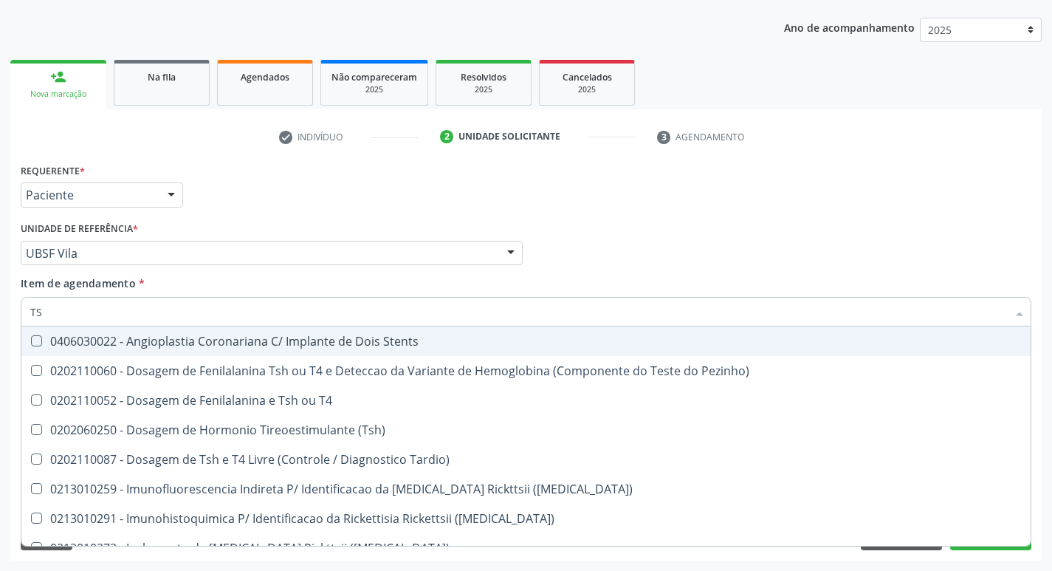
type input "TSH"
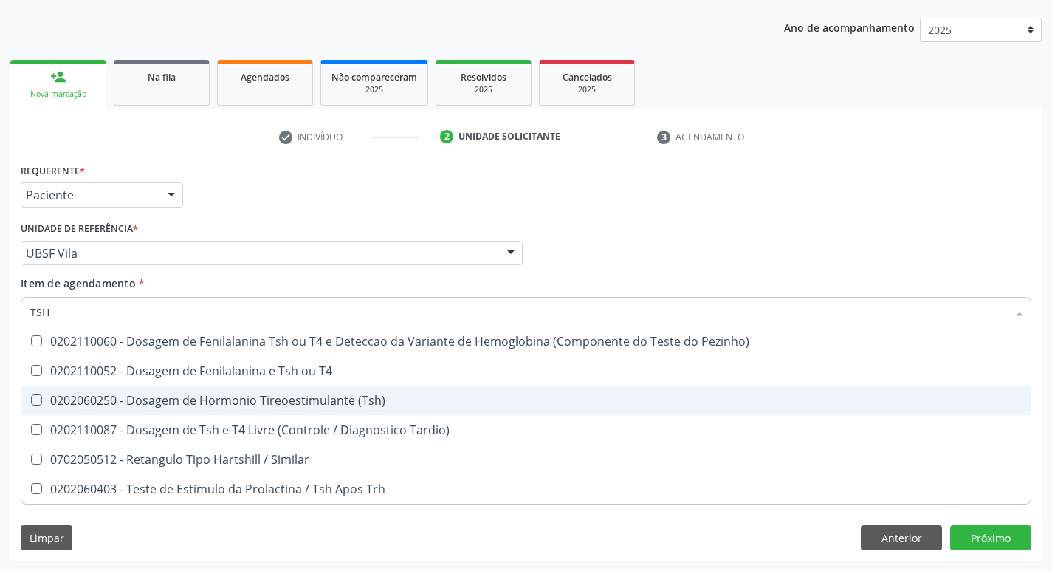
click at [270, 406] on div "0202060250 - Dosagem de Hormonio Tireoestimulante (Tsh)" at bounding box center [525, 400] width 991 height 12
checkbox \(Tsh\) "true"
type input "TS"
checkbox \(Tsh\) "false"
checkbox Tardio\) "true"
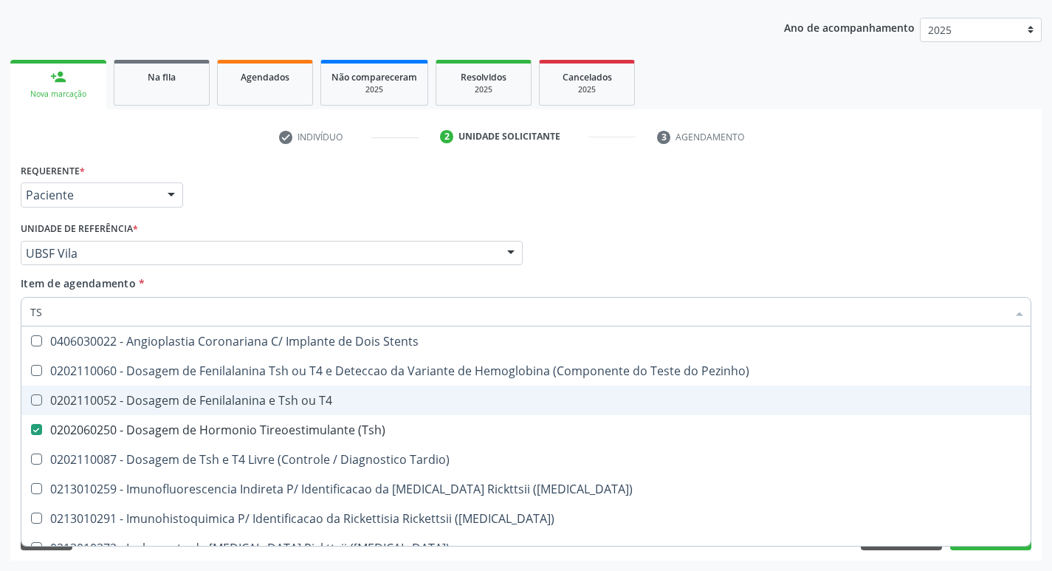
type input "T"
checkbox \(Tsh\) "false"
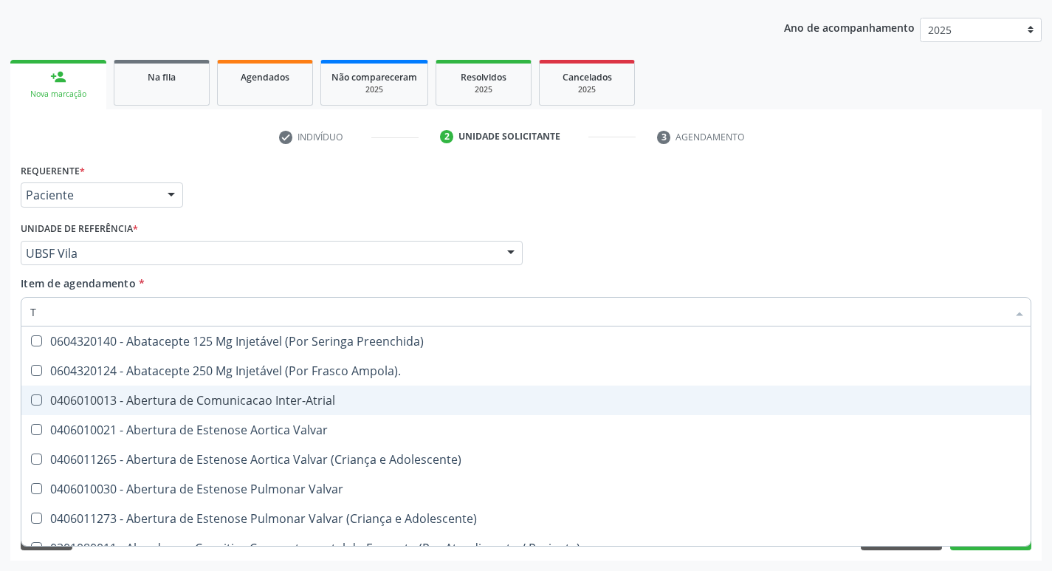
type input "T4"
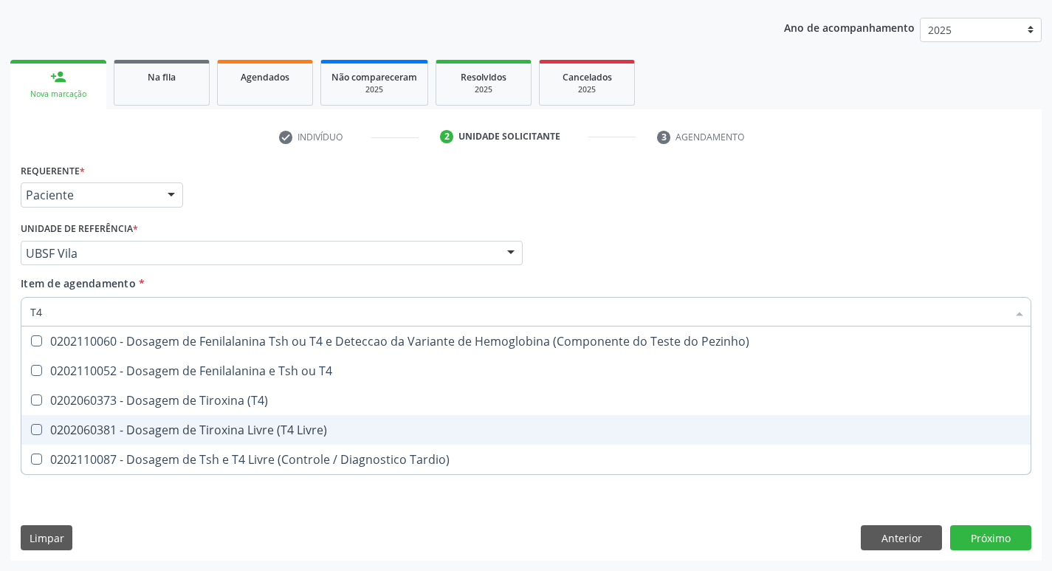
click at [293, 418] on span "0202060381 - Dosagem de Tiroxina Livre (T4 Livre)" at bounding box center [525, 430] width 1009 height 30
checkbox Livre\) "true"
type input "T"
checkbox Livre\) "false"
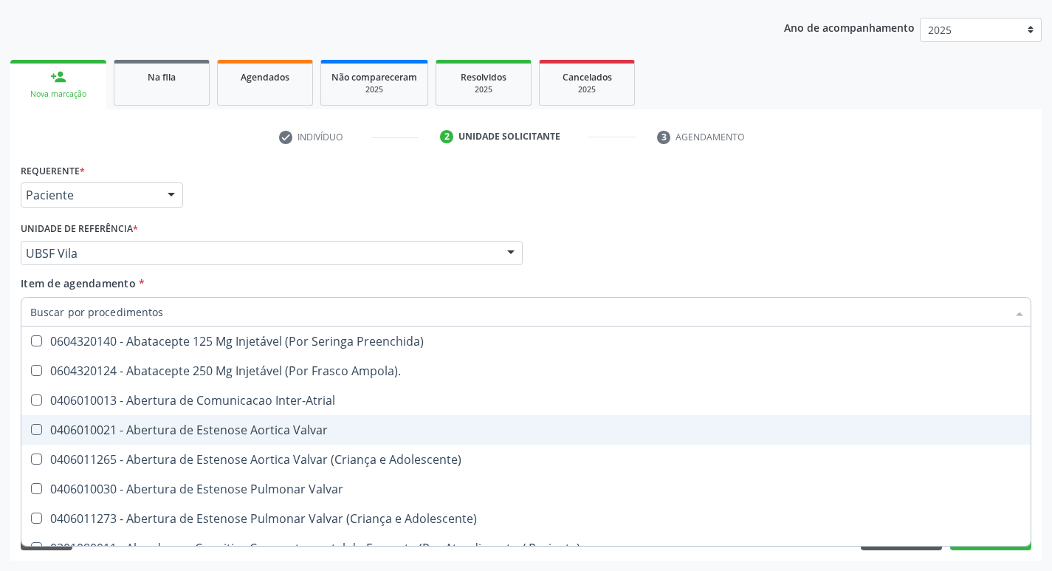
checkbox Urina "false"
checkbox Central "true"
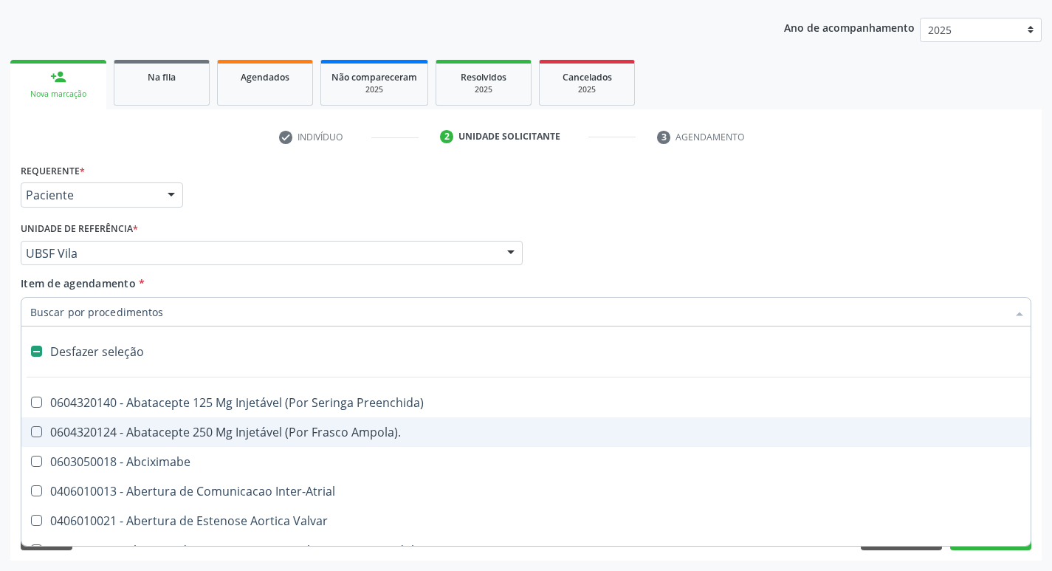
type input "V"
checkbox Urina "false"
checkbox \(Unilateral\) "true"
checkbox Cornea "true"
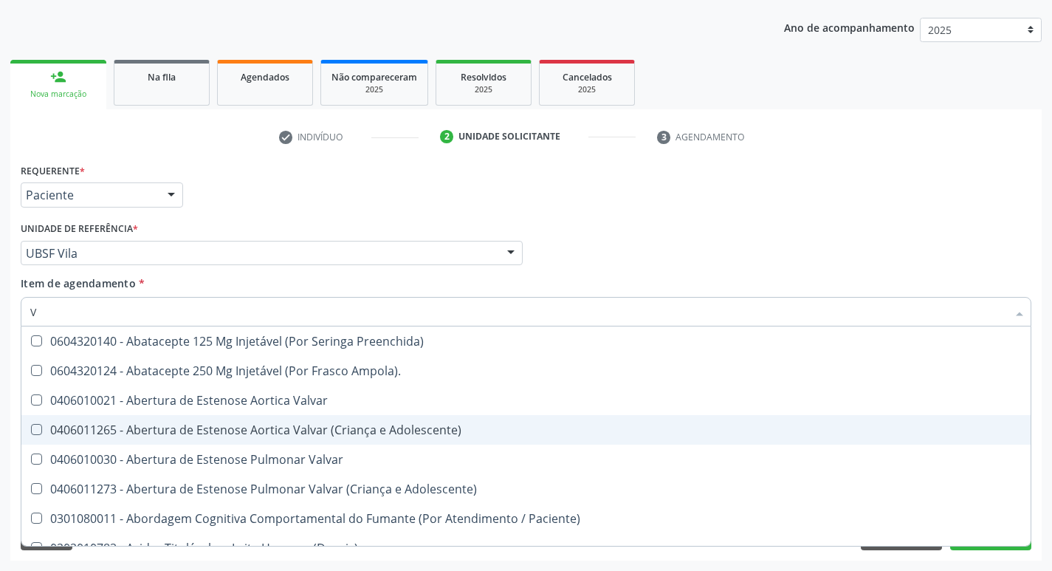
type input "VI"
checkbox Psicoterapia "true"
checkbox Livre\) "false"
checkbox \(Tgp\) "false"
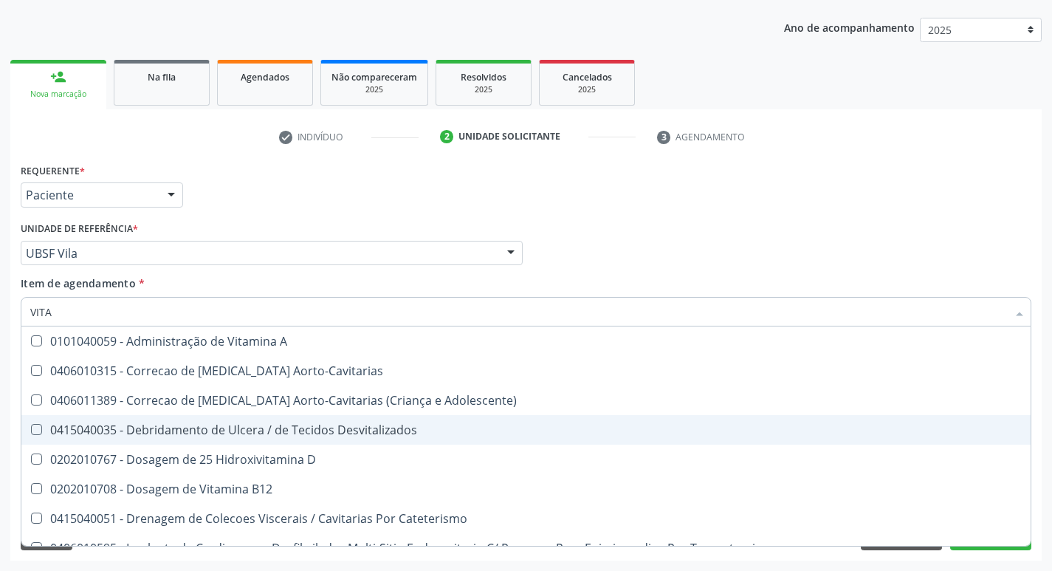
type input "VITAM"
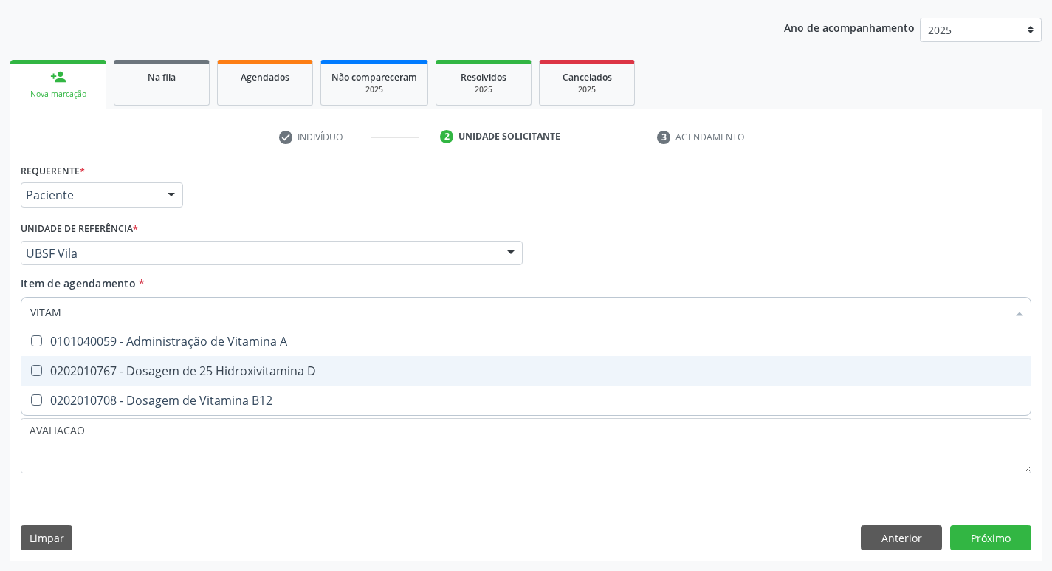
click at [274, 373] on div "0202010767 - Dosagem de 25 Hidroxivitamina D" at bounding box center [525, 371] width 991 height 12
checkbox D "true"
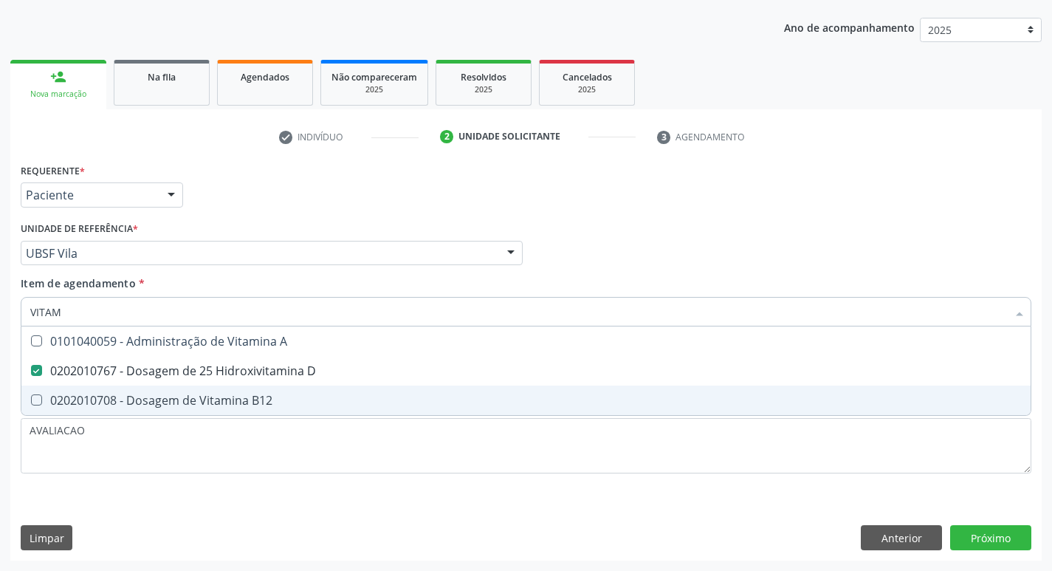
click at [318, 407] on span "0202010708 - Dosagem de Vitamina B12" at bounding box center [525, 400] width 1009 height 30
checkbox B12 "true"
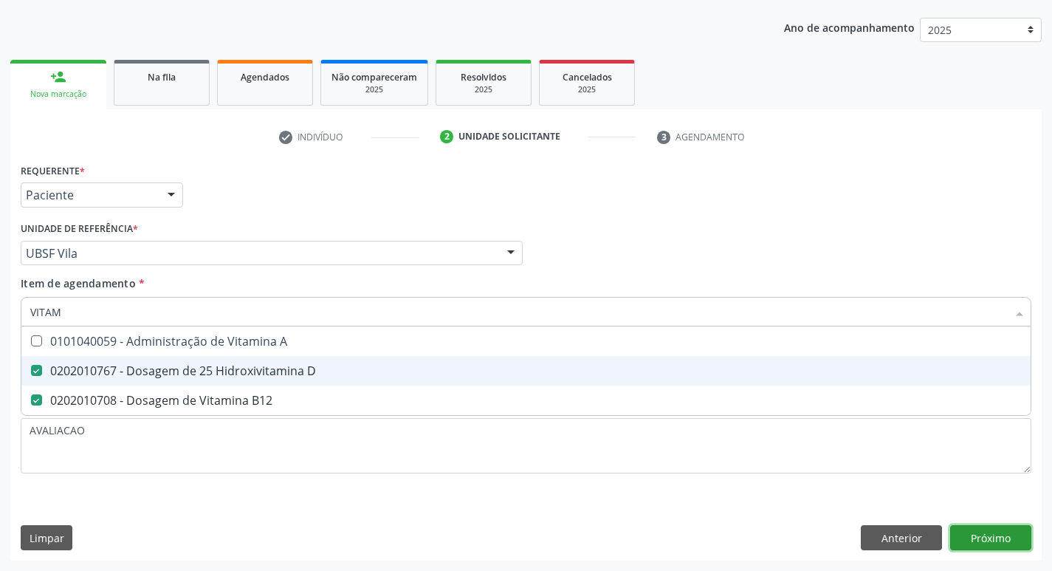
click at [1001, 543] on div "Requerente * Paciente Profissional de Saúde Paciente Nenhum resultado encontrad…" at bounding box center [525, 359] width 1031 height 401
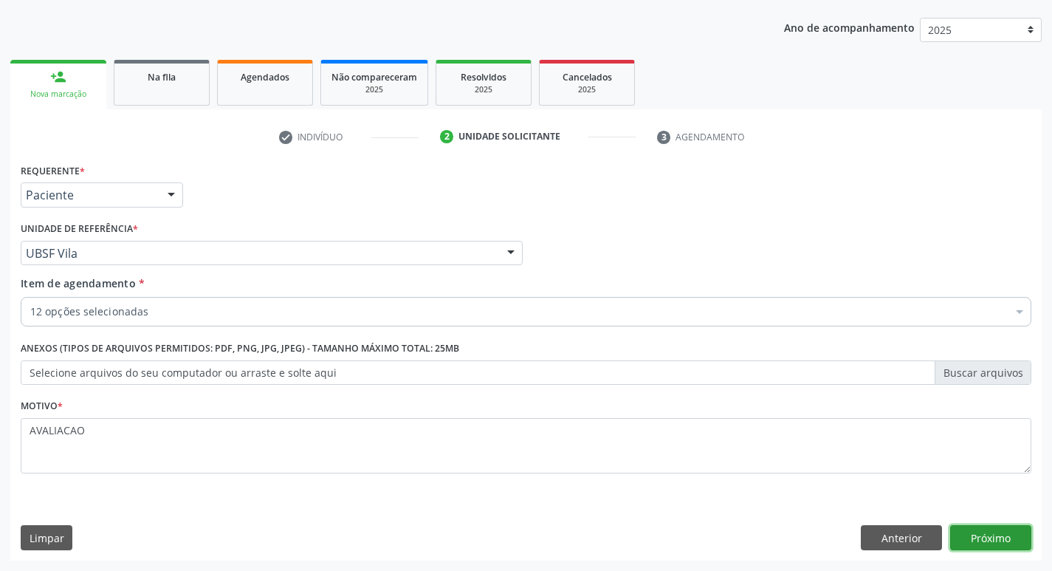
click at [998, 528] on button "Próximo" at bounding box center [990, 537] width 81 height 25
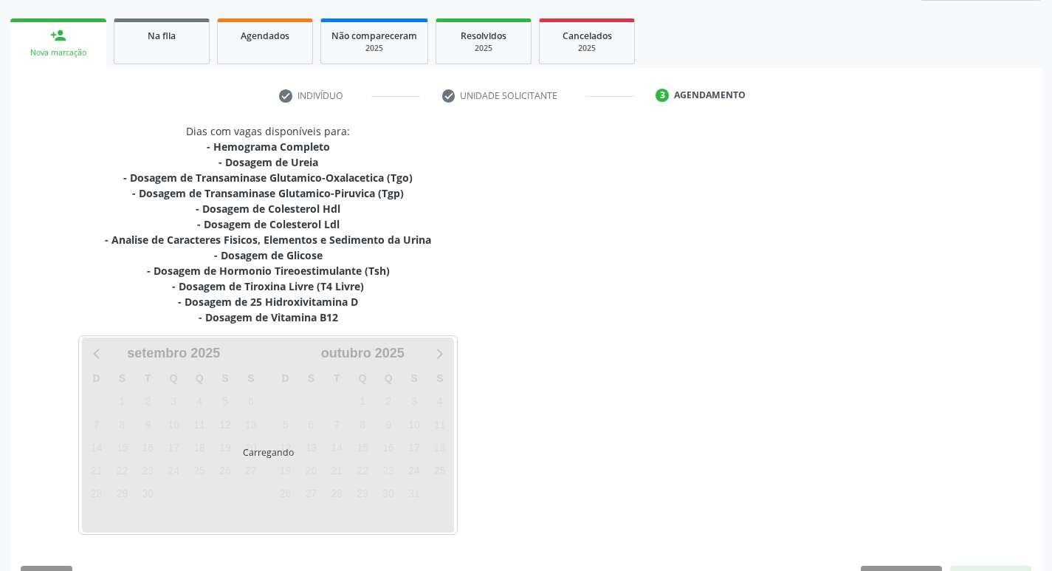
scroll to position [242, 0]
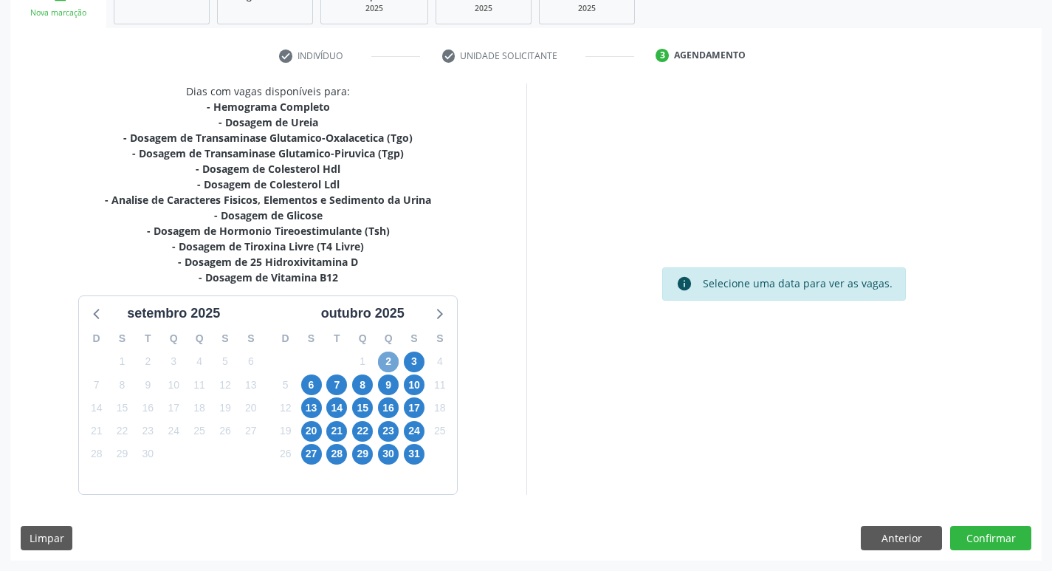
click at [385, 362] on span "2" at bounding box center [388, 361] width 21 height 21
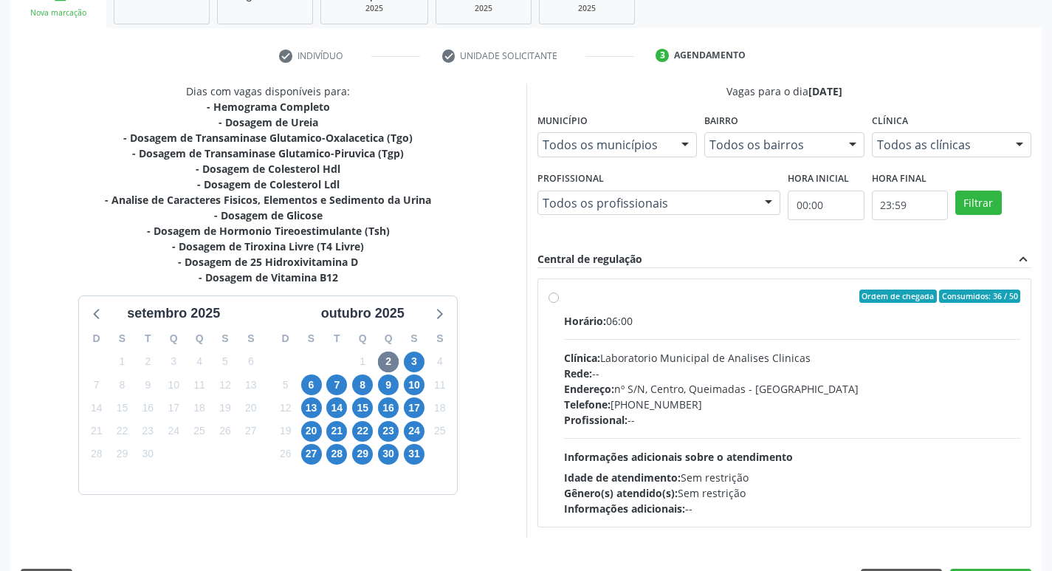
click at [623, 334] on div "Horário: 06:00 Clínica: Laboratorio Municipal de Analises Clinicas Rede: -- End…" at bounding box center [792, 414] width 457 height 203
click at [559, 303] on input "Ordem de chegada Consumidos: 36 / 50 Horário: 06:00 Clínica: Laboratorio Munici…" at bounding box center [553, 295] width 10 height 13
radio input "true"
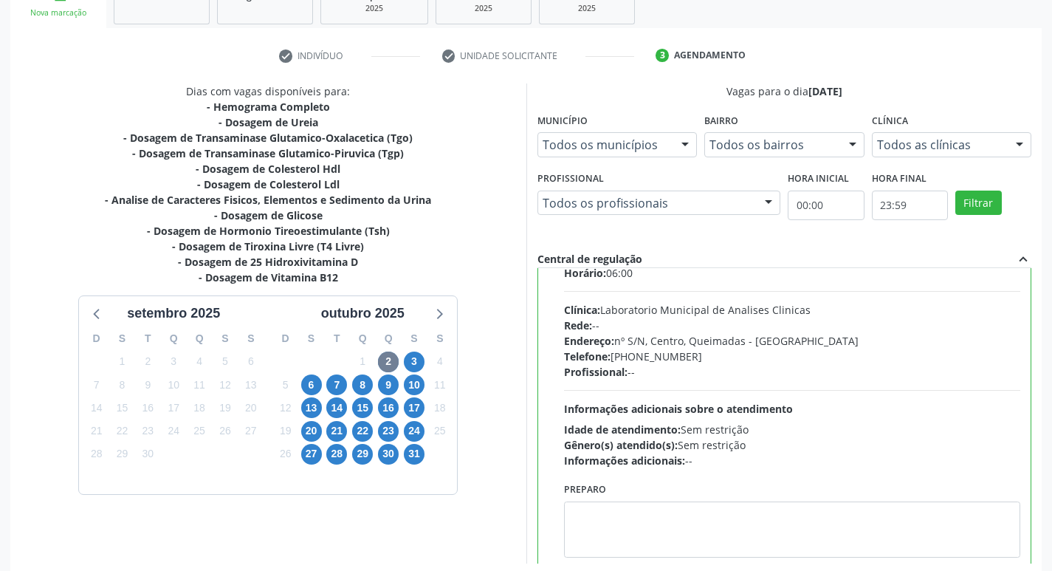
scroll to position [73, 0]
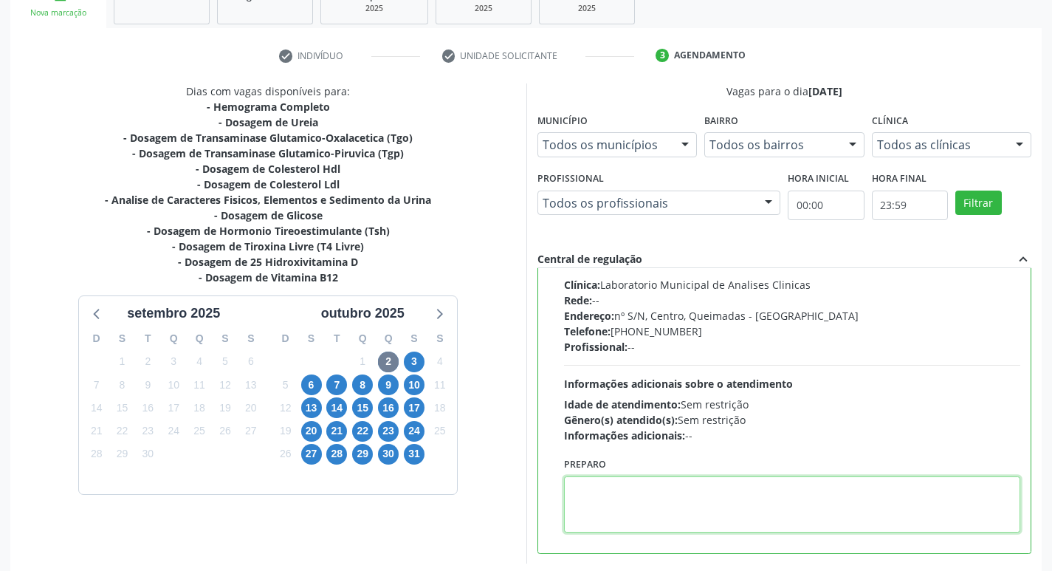
click at [642, 524] on textarea at bounding box center [792, 504] width 457 height 56
paste textarea "IR EM [GEOGRAPHIC_DATA]"
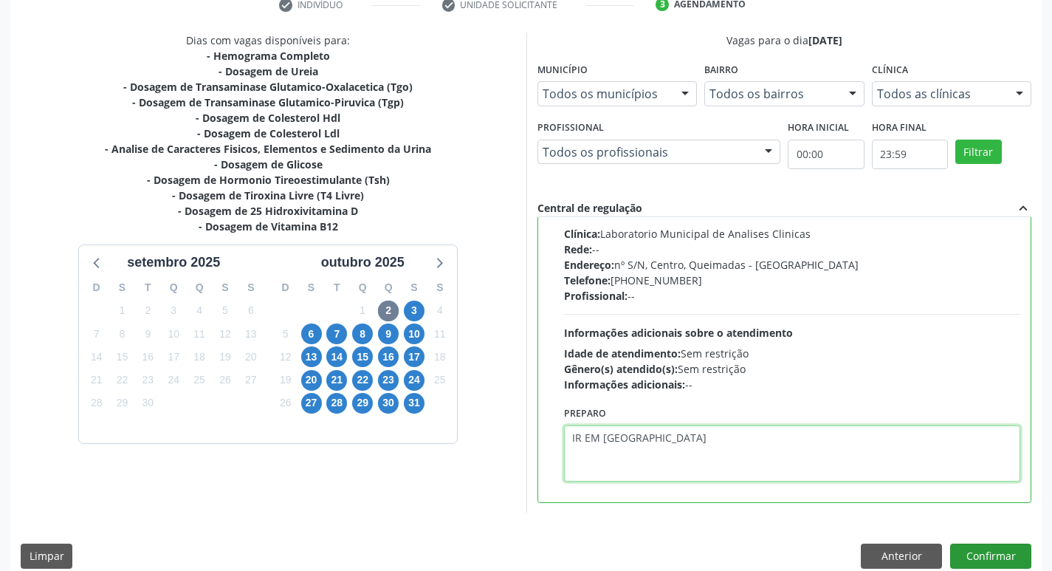
scroll to position [311, 0]
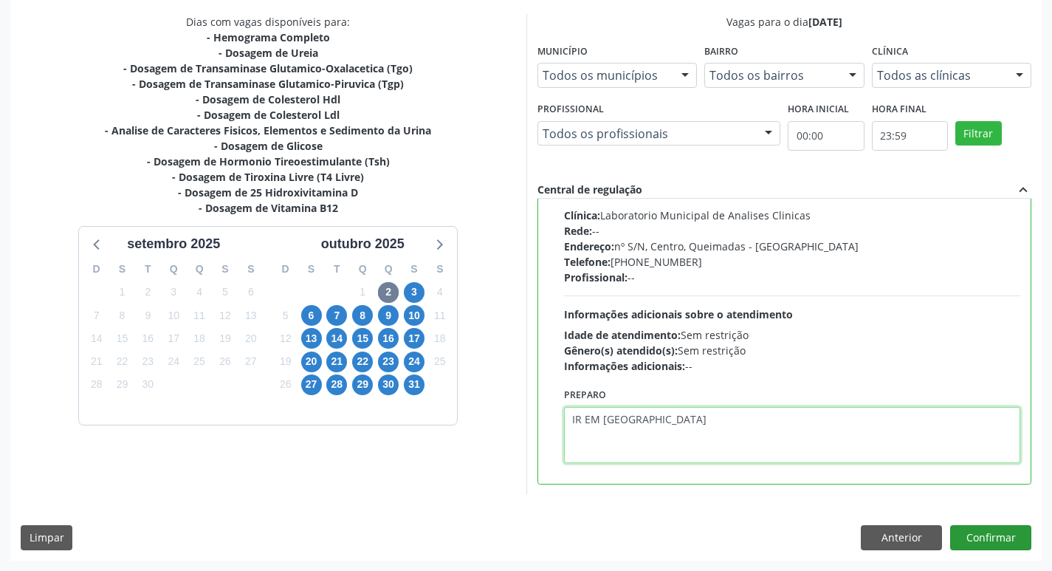
type textarea "IR EM [GEOGRAPHIC_DATA]"
click at [989, 542] on button "Confirmar" at bounding box center [990, 537] width 81 height 25
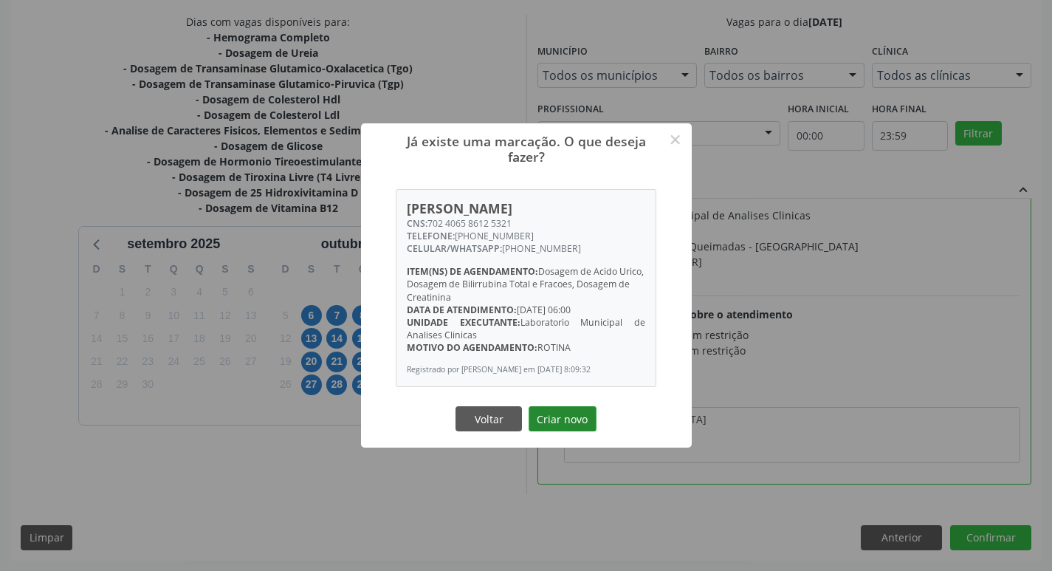
click at [554, 423] on button "Criar novo" at bounding box center [562, 418] width 68 height 25
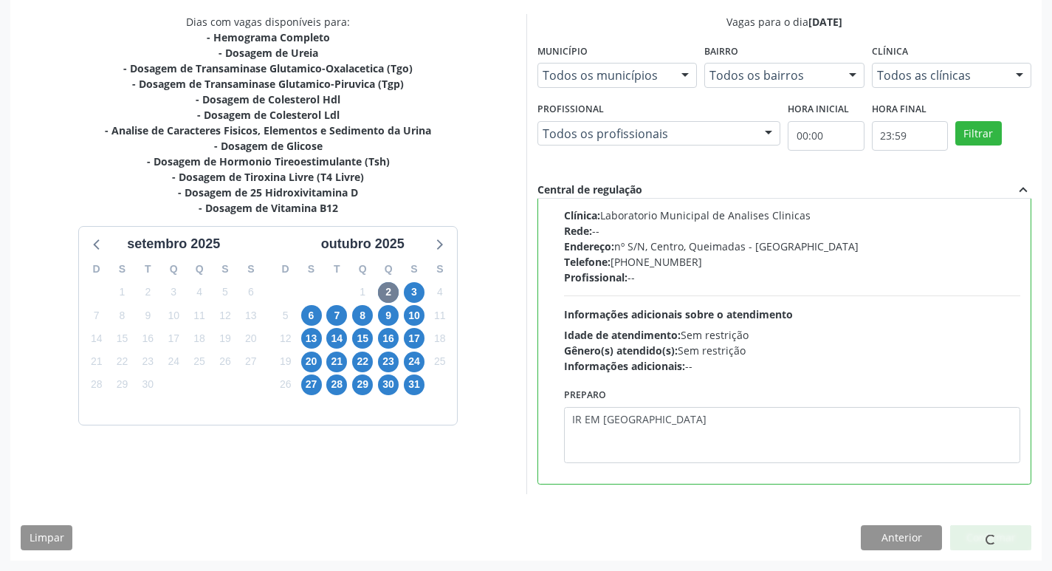
scroll to position [0, 0]
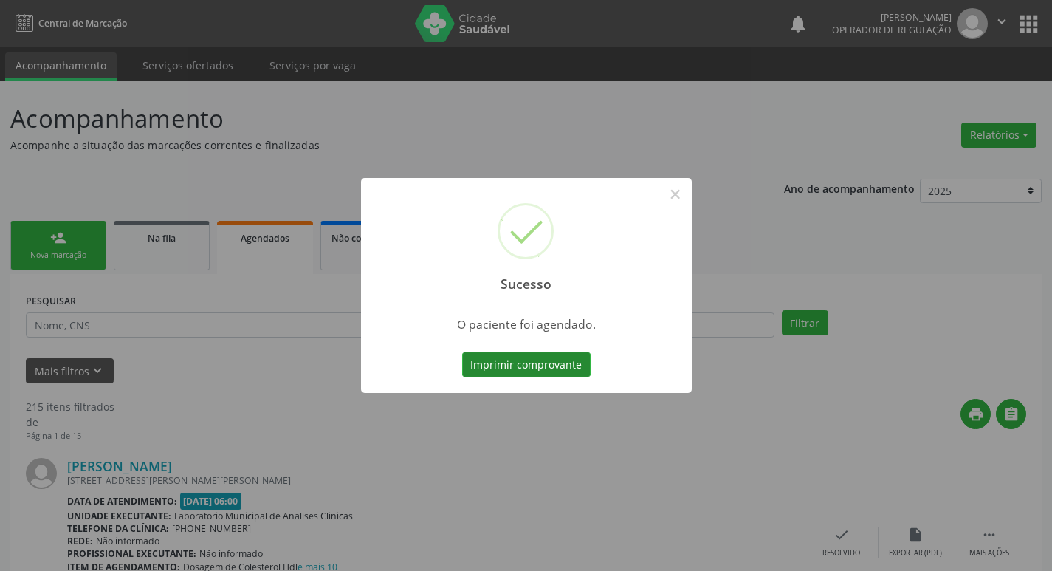
click at [564, 366] on button "Imprimir comprovante" at bounding box center [526, 364] width 128 height 25
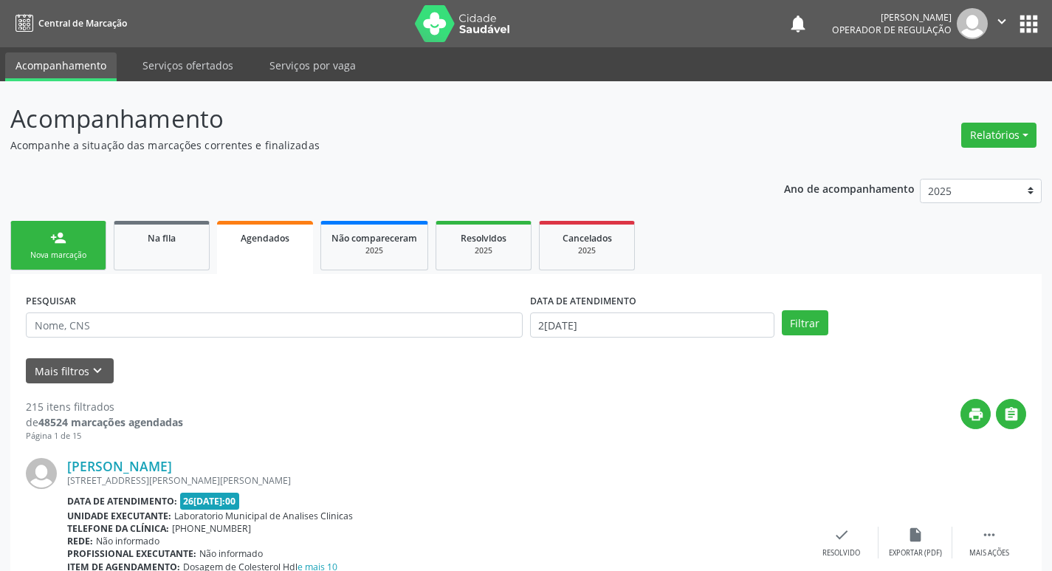
drag, startPoint x: 73, startPoint y: 247, endPoint x: 52, endPoint y: 265, distance: 27.8
click at [73, 247] on link "person_add Nova marcação" at bounding box center [58, 245] width 96 height 49
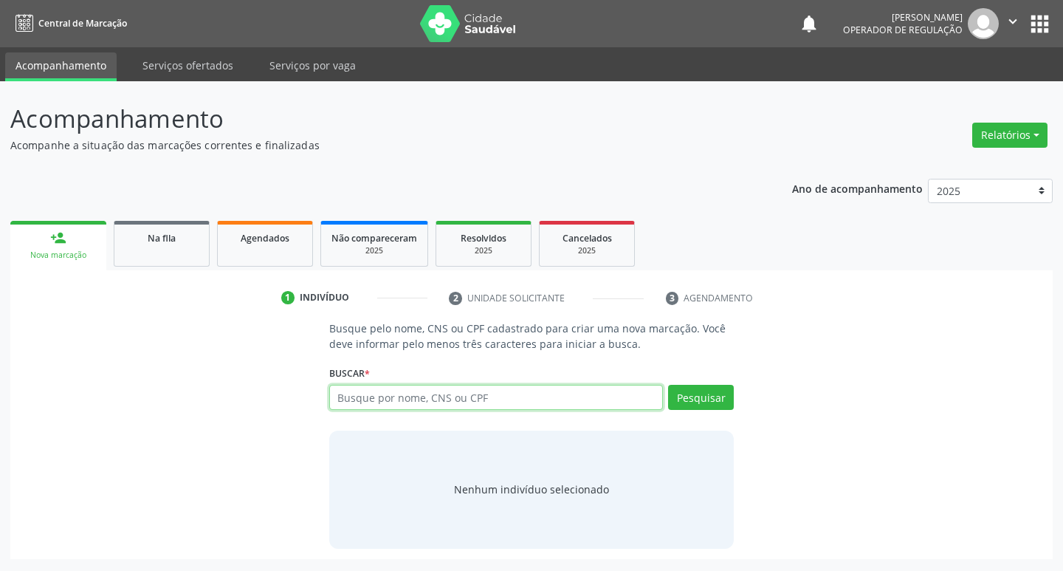
click at [407, 401] on input "text" at bounding box center [496, 397] width 334 height 25
type input "702406586125321"
click at [699, 393] on button "Pesquisar" at bounding box center [701, 397] width 66 height 25
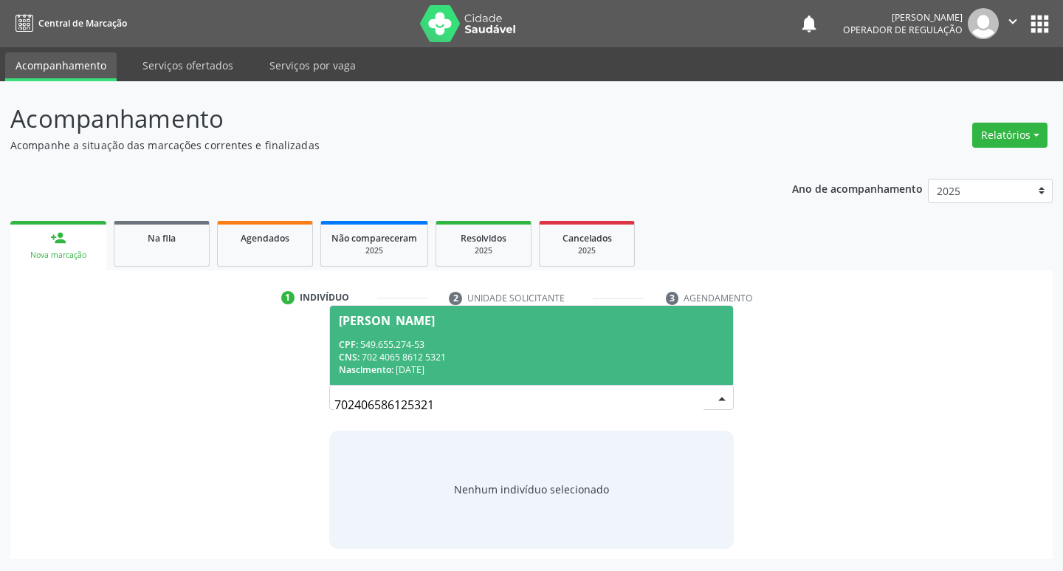
click at [626, 368] on div "Nascimento: 1[DATE]" at bounding box center [532, 369] width 386 height 13
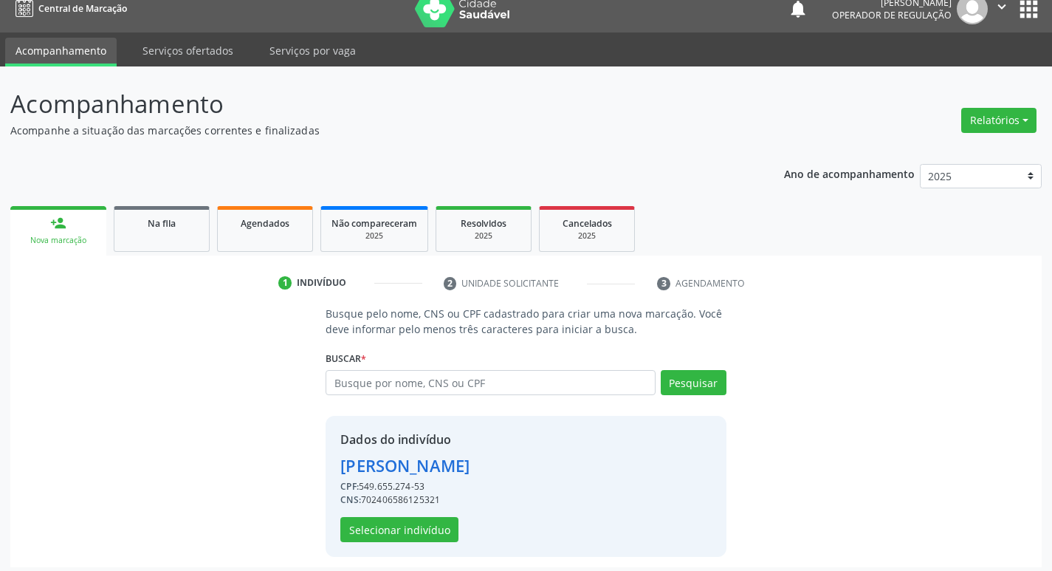
scroll to position [21, 0]
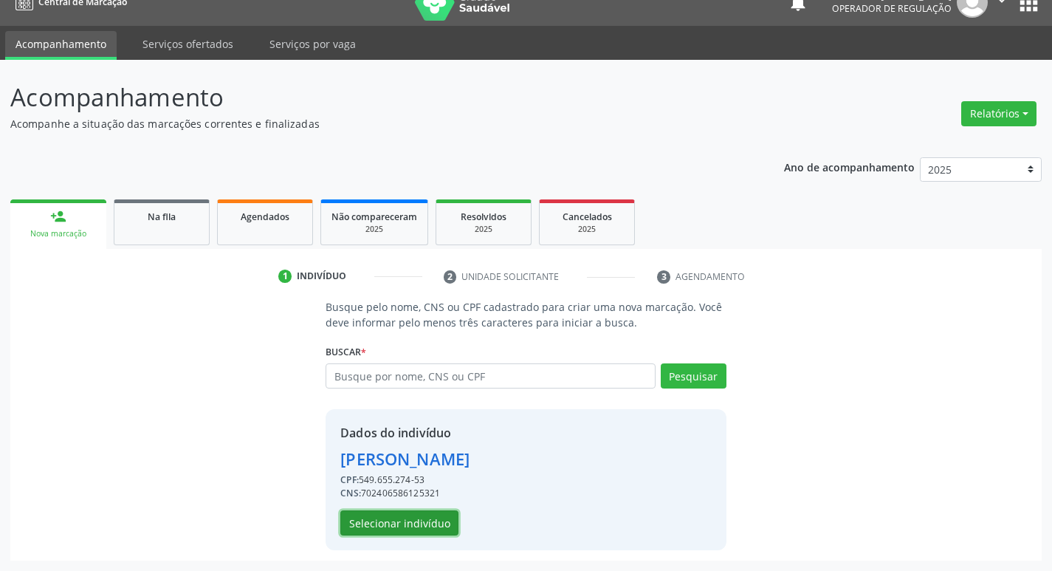
click at [400, 522] on button "Selecionar indivíduo" at bounding box center [399, 522] width 118 height 25
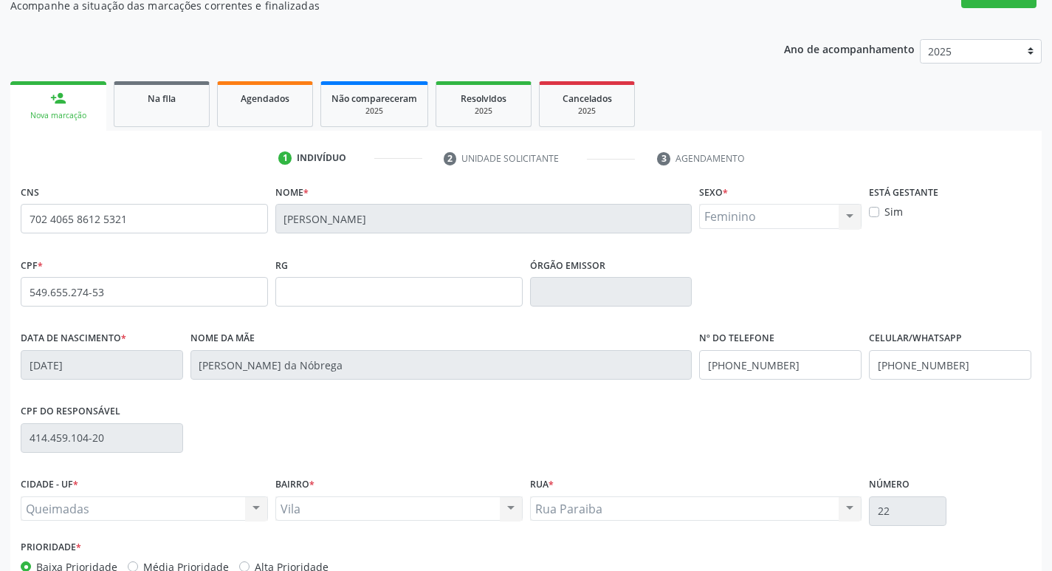
scroll to position [230, 0]
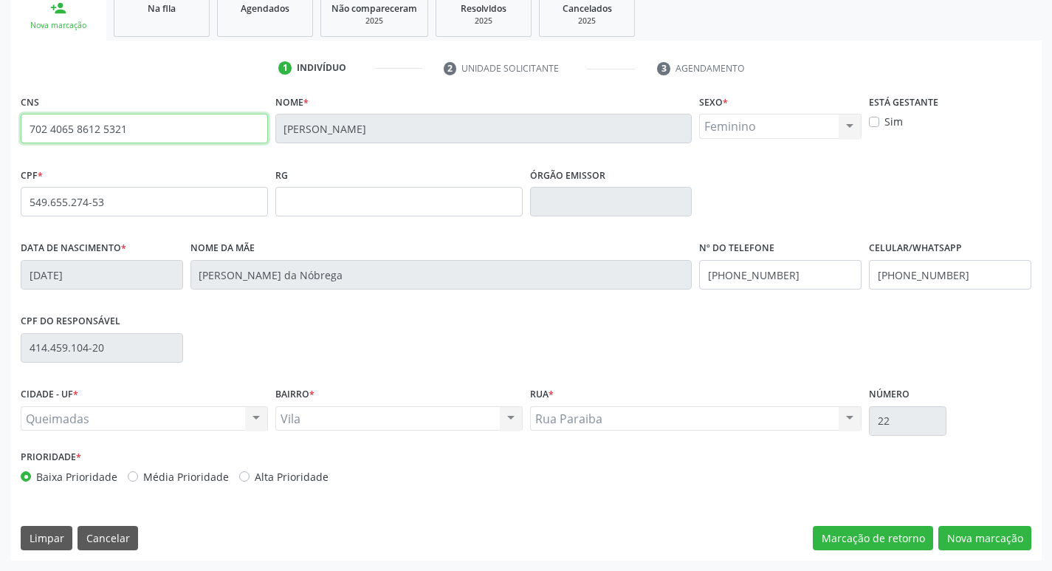
click at [178, 123] on input "702 4065 8612 5321" at bounding box center [144, 129] width 247 height 30
type input "7"
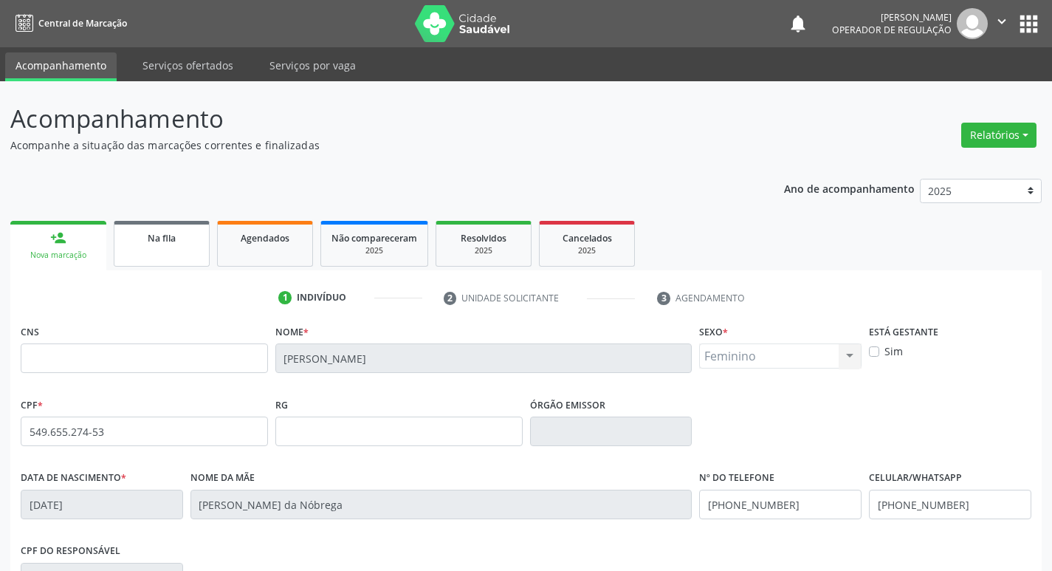
click at [180, 235] on div "Na fila" at bounding box center [162, 237] width 74 height 15
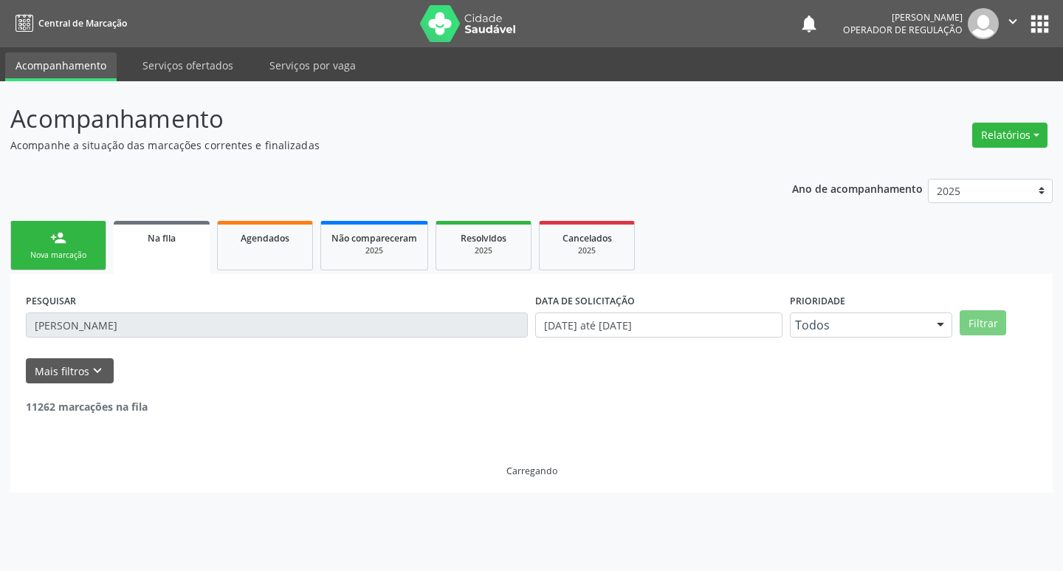
click at [55, 261] on link "person_add Nova marcação" at bounding box center [58, 245] width 96 height 49
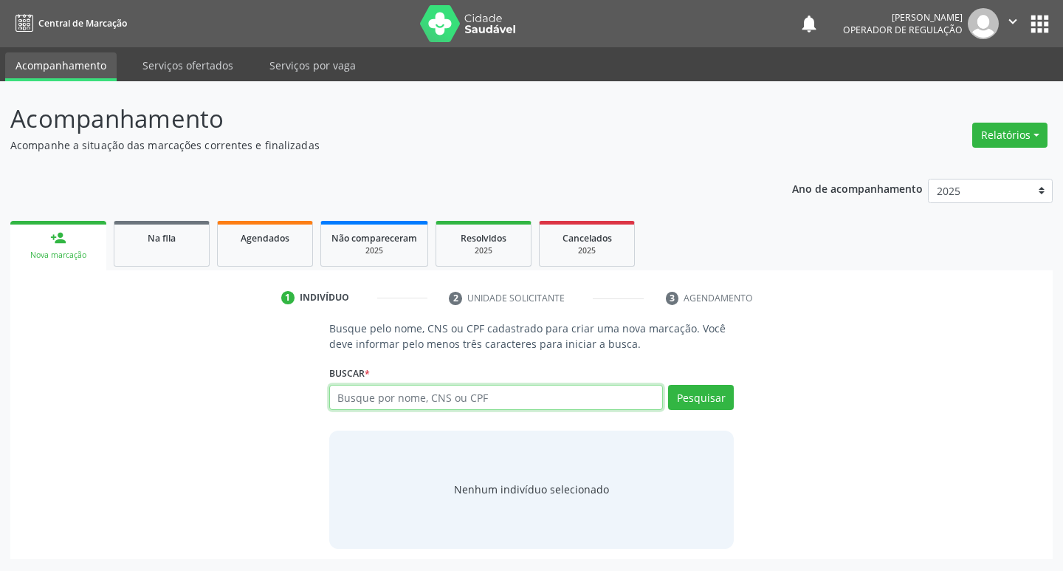
click at [365, 402] on input "text" at bounding box center [496, 397] width 334 height 25
type input "709609694192776"
click at [683, 399] on button "Pesquisar" at bounding box center [701, 397] width 66 height 25
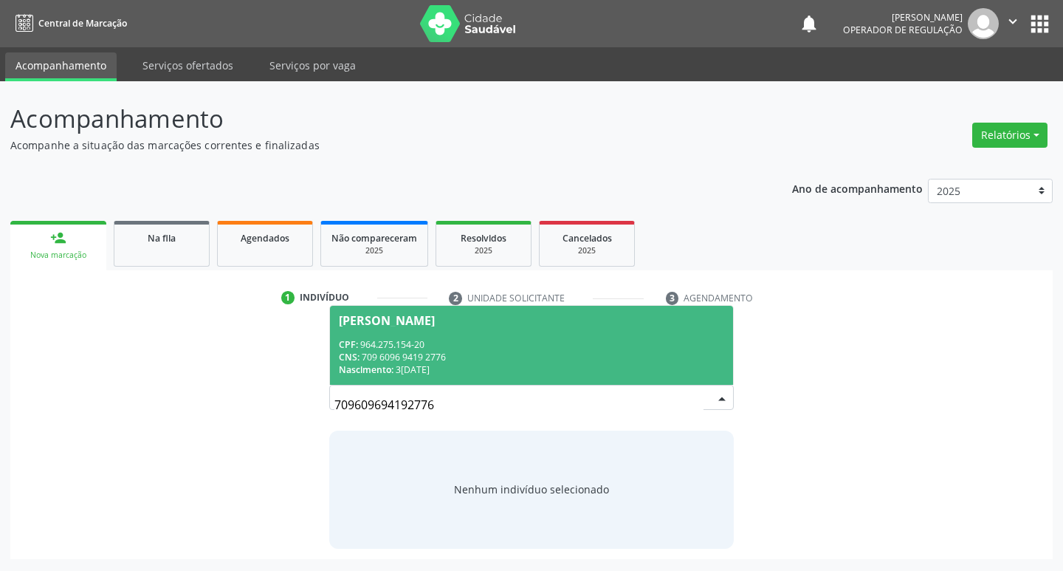
click at [433, 362] on div "CNS: 709 6096 9419 2776" at bounding box center [532, 357] width 386 height 13
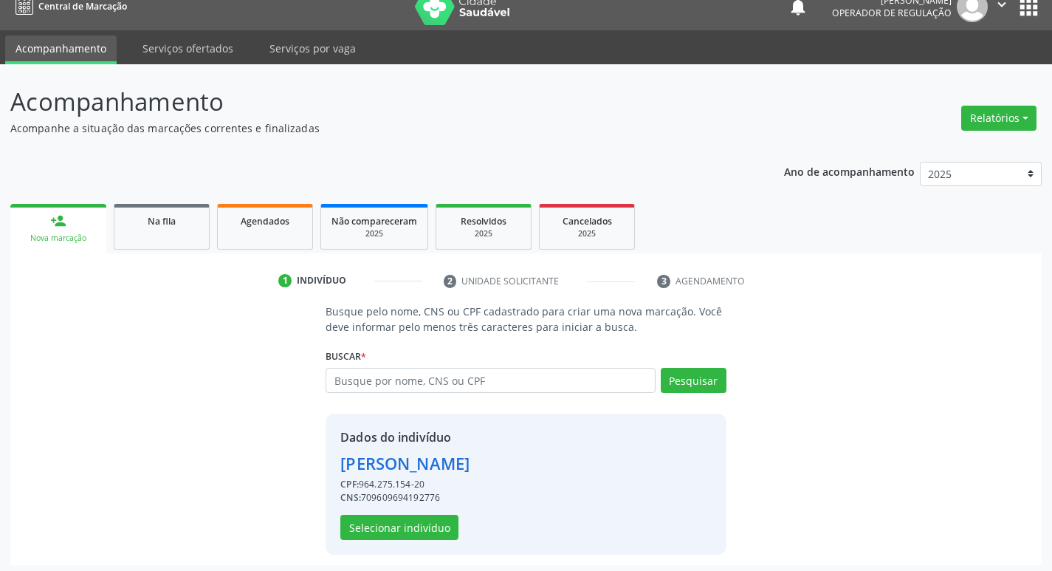
scroll to position [21, 0]
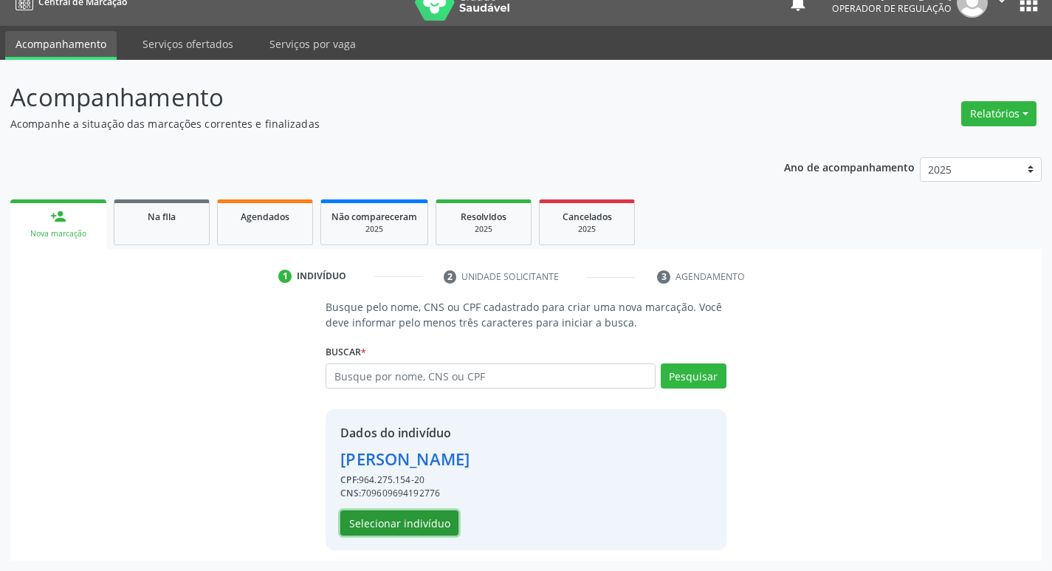
click at [418, 511] on button "Selecionar indivíduo" at bounding box center [399, 522] width 118 height 25
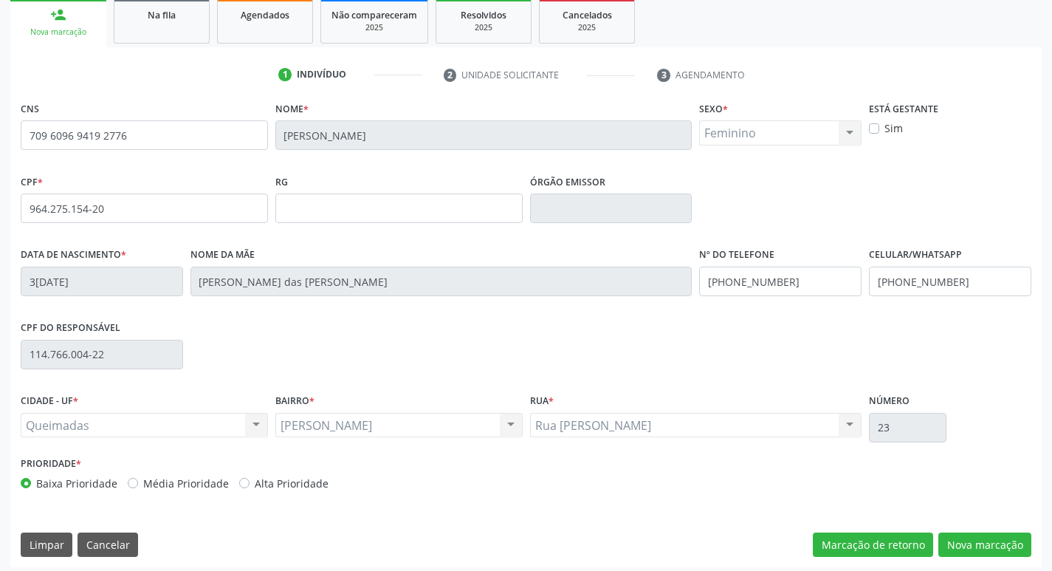
scroll to position [230, 0]
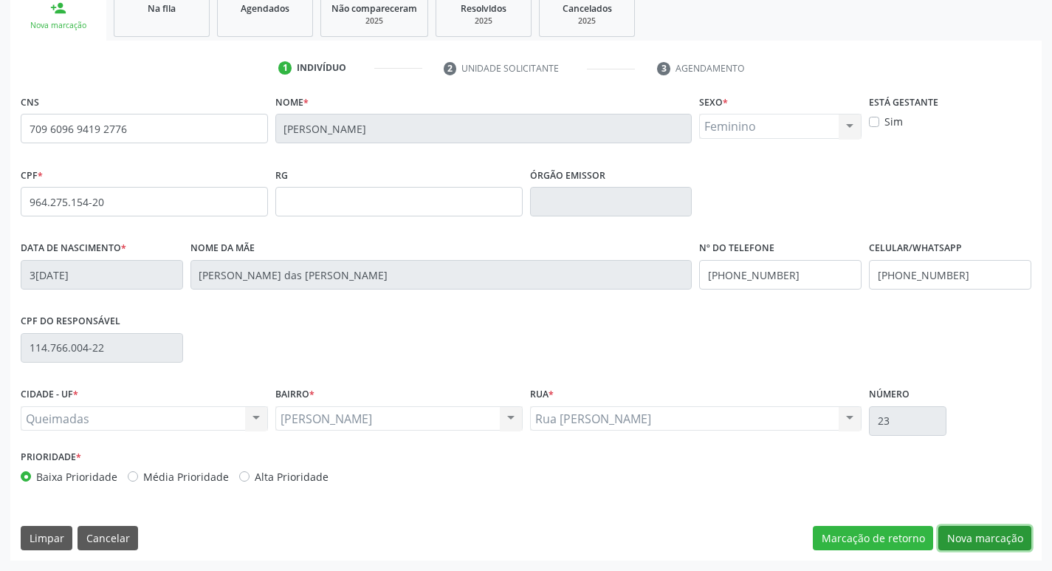
click at [991, 545] on button "Nova marcação" at bounding box center [984, 538] width 93 height 25
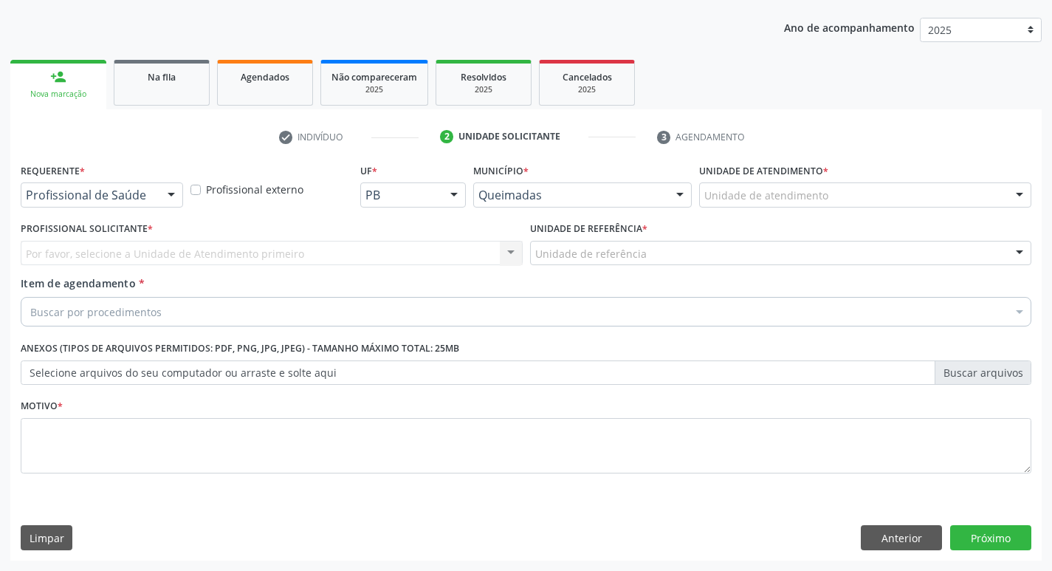
scroll to position [161, 0]
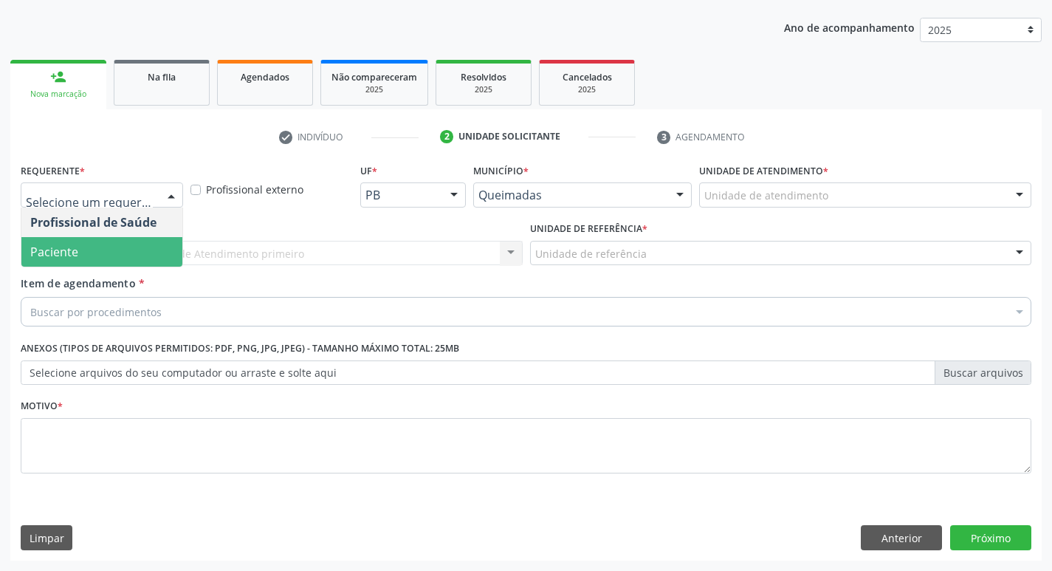
click at [73, 252] on span "Paciente" at bounding box center [54, 252] width 48 height 16
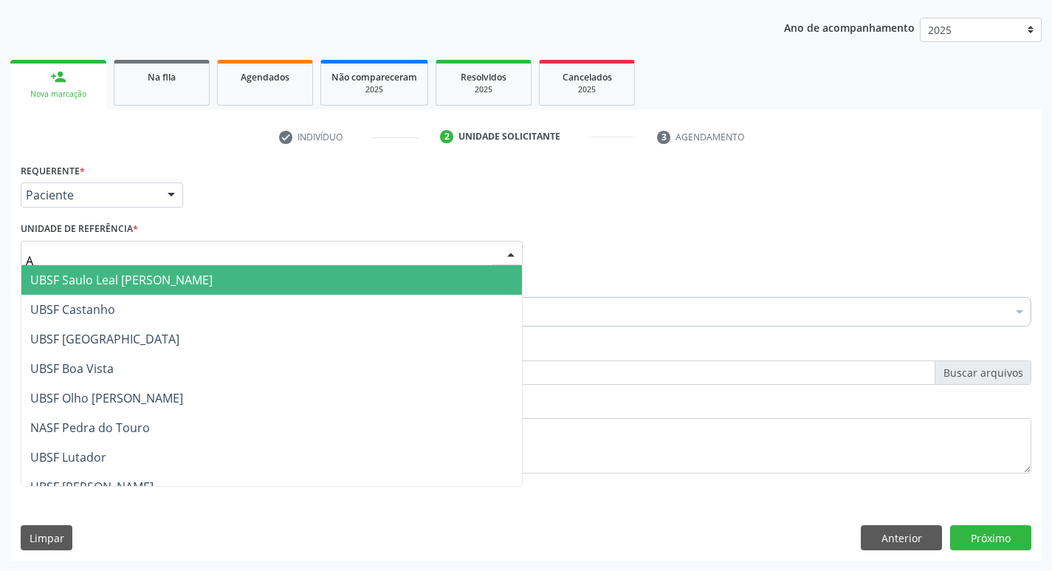
type input "AN"
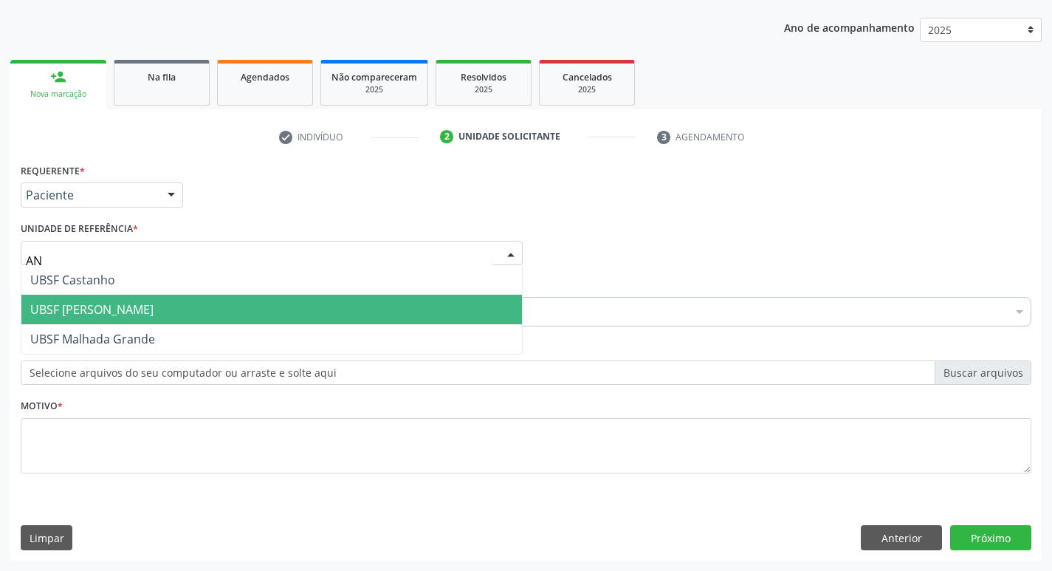
click at [152, 314] on span "UBSF [PERSON_NAME]" at bounding box center [271, 309] width 500 height 30
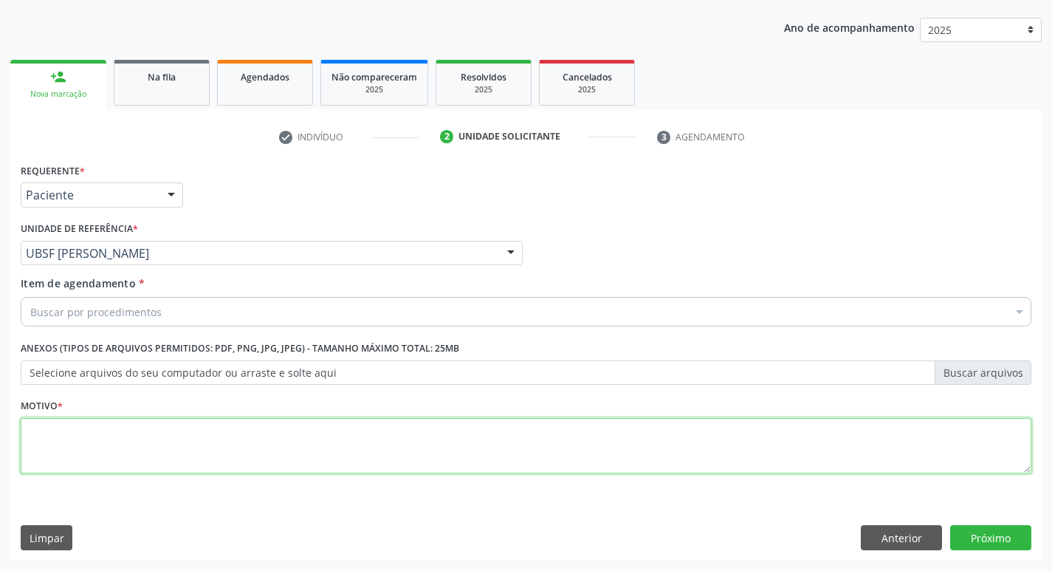
click at [141, 446] on textarea at bounding box center [526, 446] width 1010 height 56
type textarea "AVALIACAO"
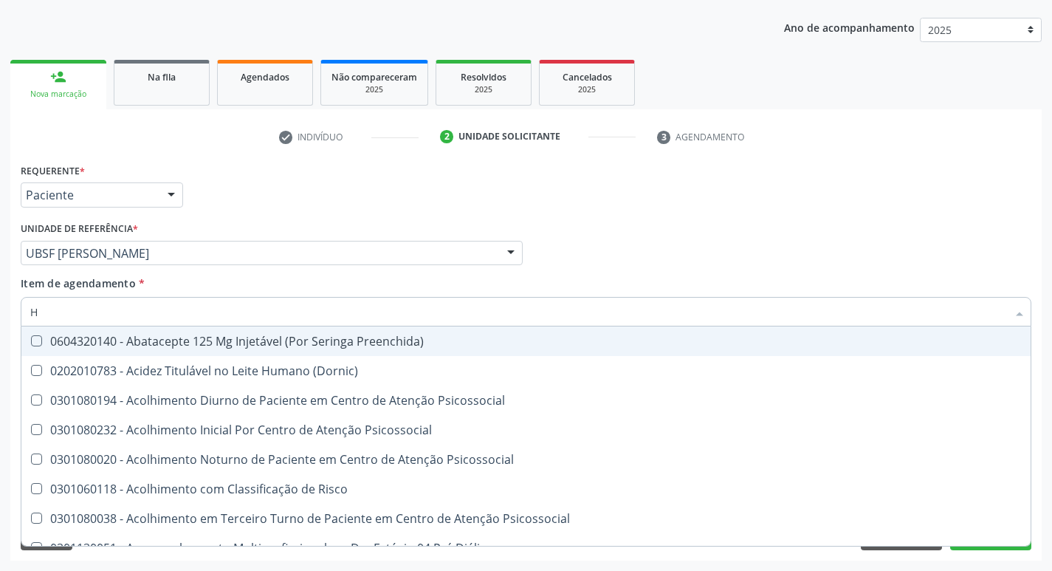
type input "HEMOGR"
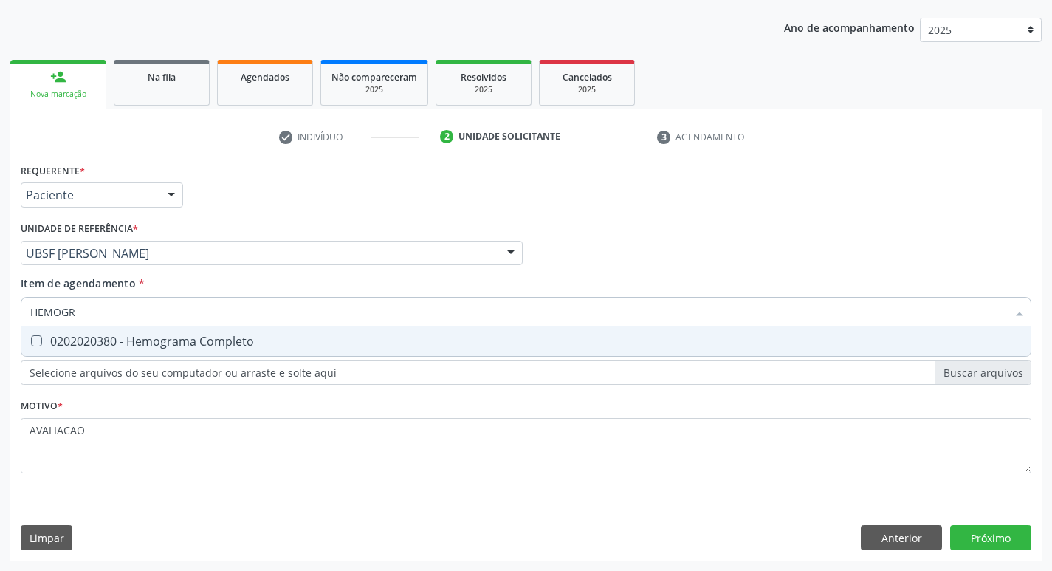
click at [223, 342] on div "0202020380 - Hemograma Completo" at bounding box center [525, 341] width 991 height 12
checkbox Completo "true"
type input "HEMOG"
checkbox Completo "false"
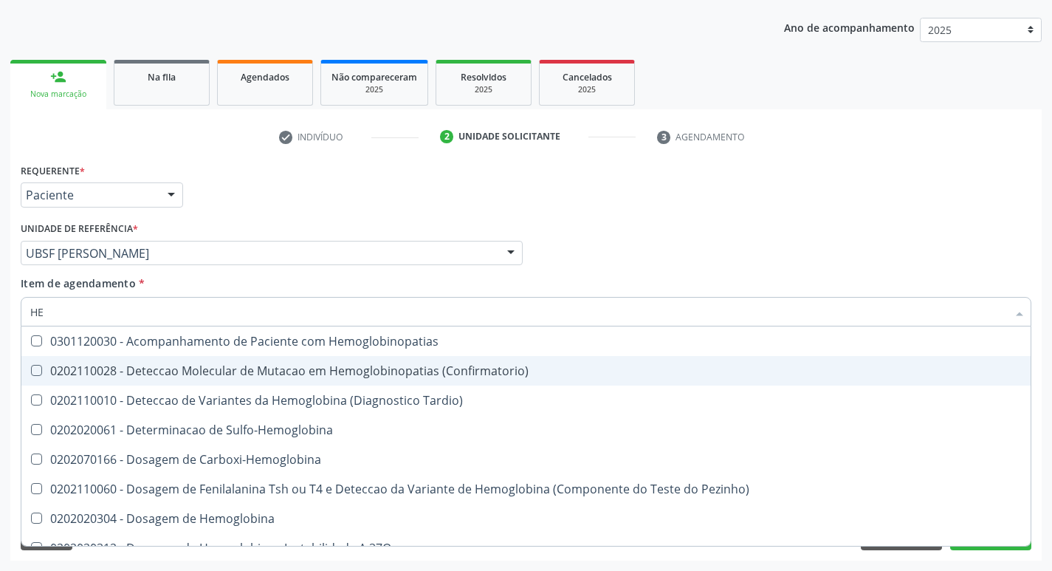
type input "H"
checkbox Completo "false"
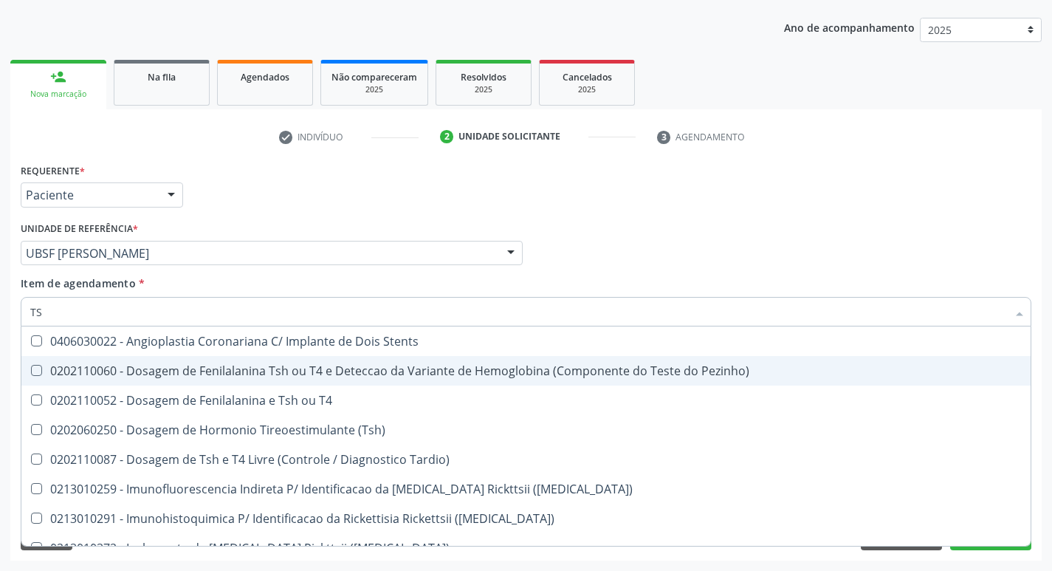
type input "TSH"
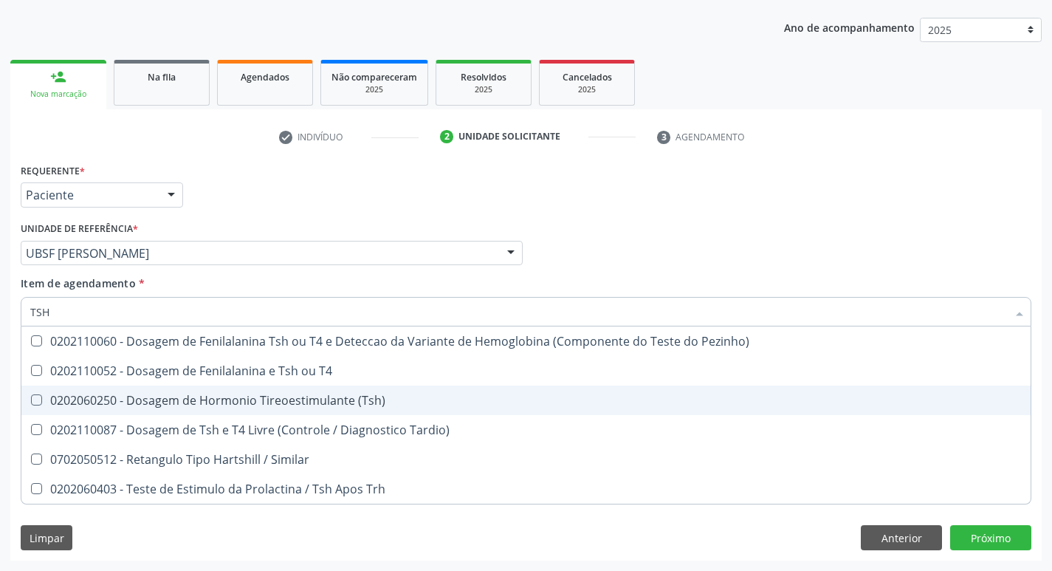
click at [263, 398] on div "0202060250 - Dosagem de Hormonio Tireoestimulante (Tsh)" at bounding box center [525, 400] width 991 height 12
checkbox \(Tsh\) "true"
type input "TS"
checkbox \(Tsh\) "false"
checkbox Tardio\) "true"
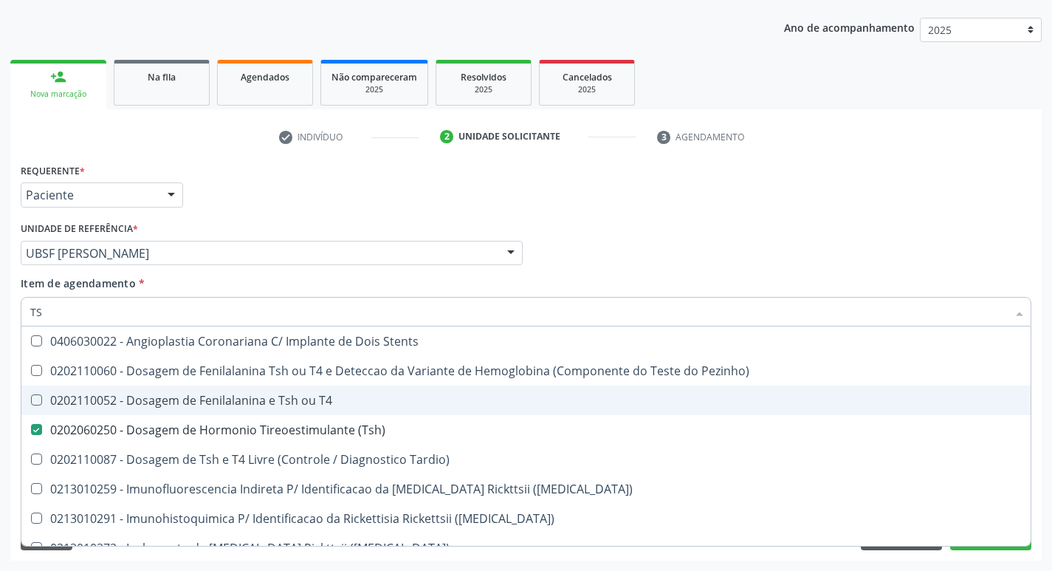
type input "T"
checkbox \(Tsh\) "false"
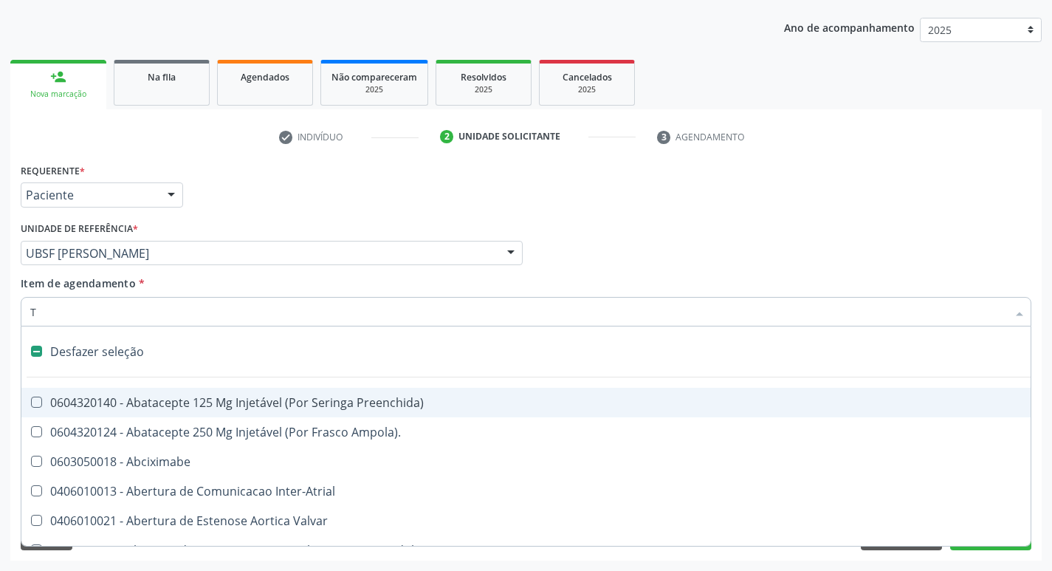
type input "T4"
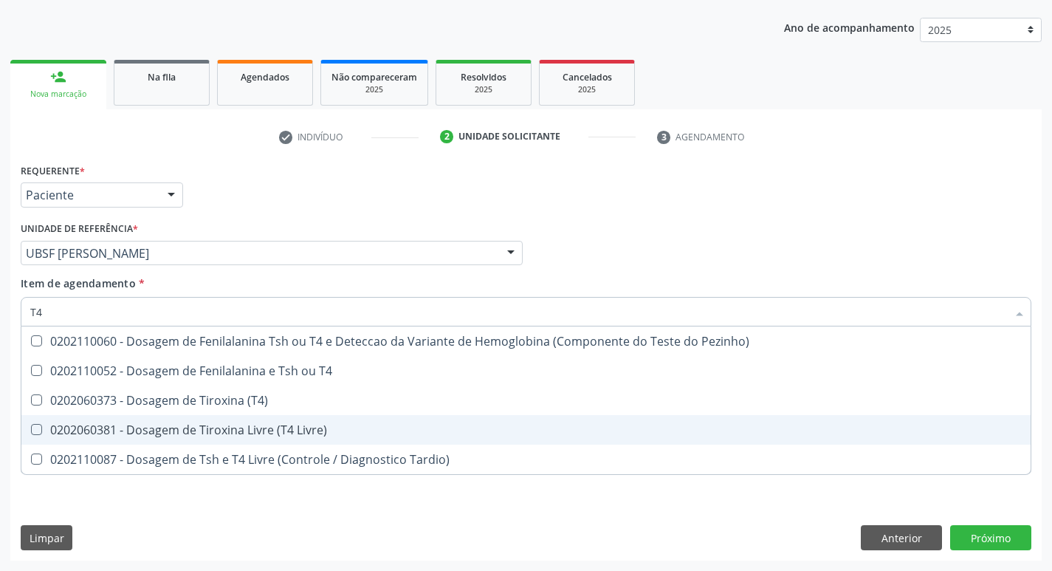
click at [302, 435] on div "0202060381 - Dosagem de Tiroxina Livre (T4 Livre)" at bounding box center [525, 430] width 991 height 12
checkbox Livre\) "true"
type input "T"
checkbox Livre\) "false"
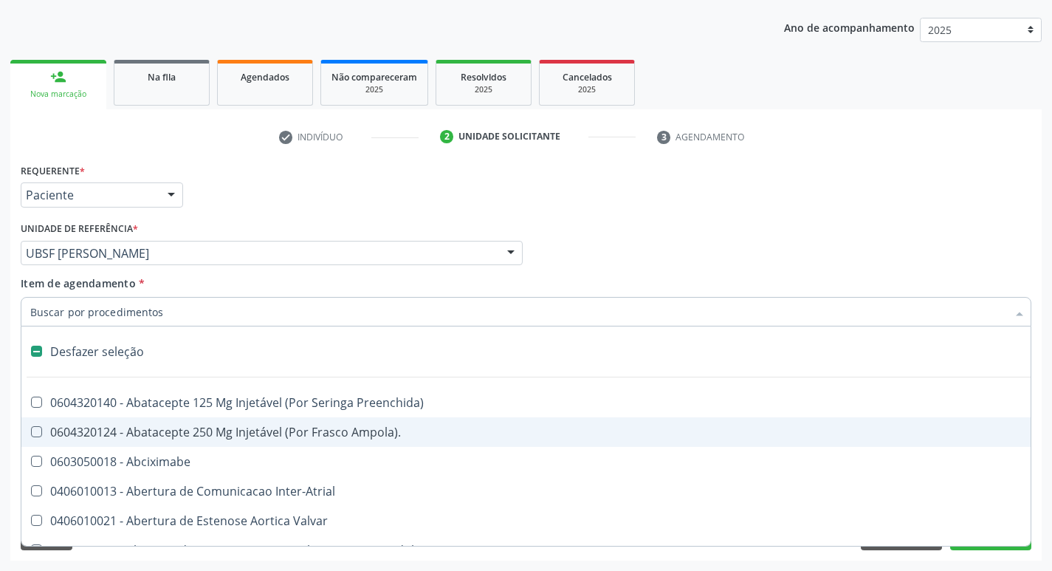
type input "H"
checkbox C "true"
checkbox Convencional\) "true"
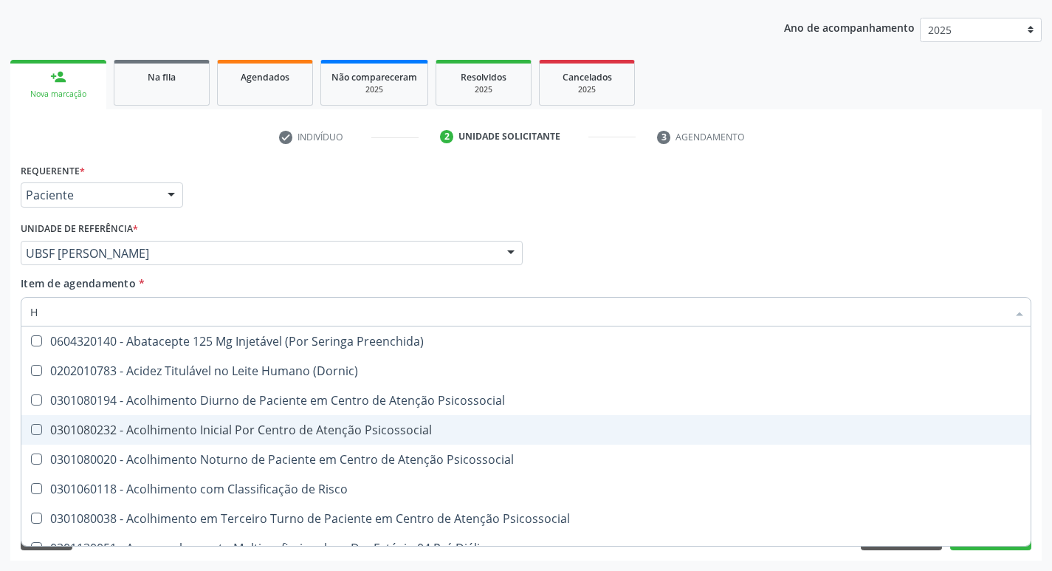
type input "HEMOGLOBINA G"
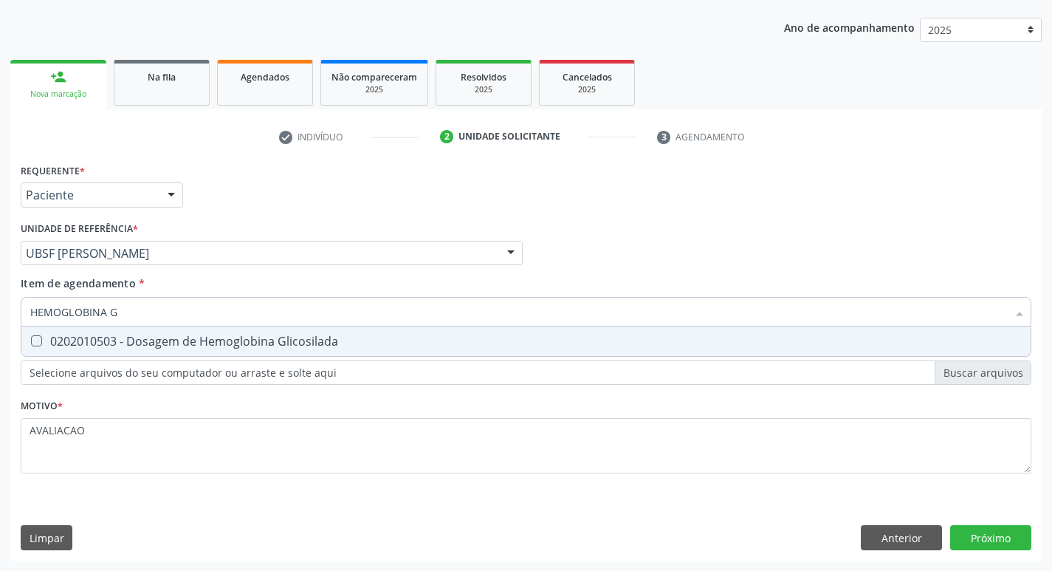
click at [264, 344] on div "0202010503 - Dosagem de Hemoglobina Glicosilada" at bounding box center [525, 341] width 991 height 12
checkbox Glicosilada "true"
type input "HEMOGLOBINA"
checkbox Glicosilada "false"
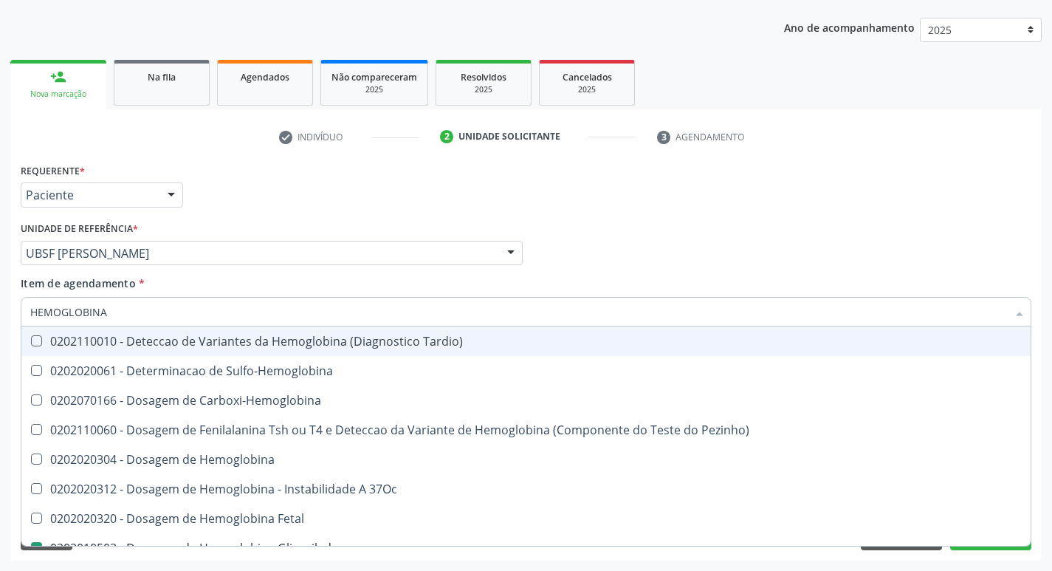
type input "HEMOGLOBIN"
checkbox Glicosilada "false"
checkbox Hemoglobina "true"
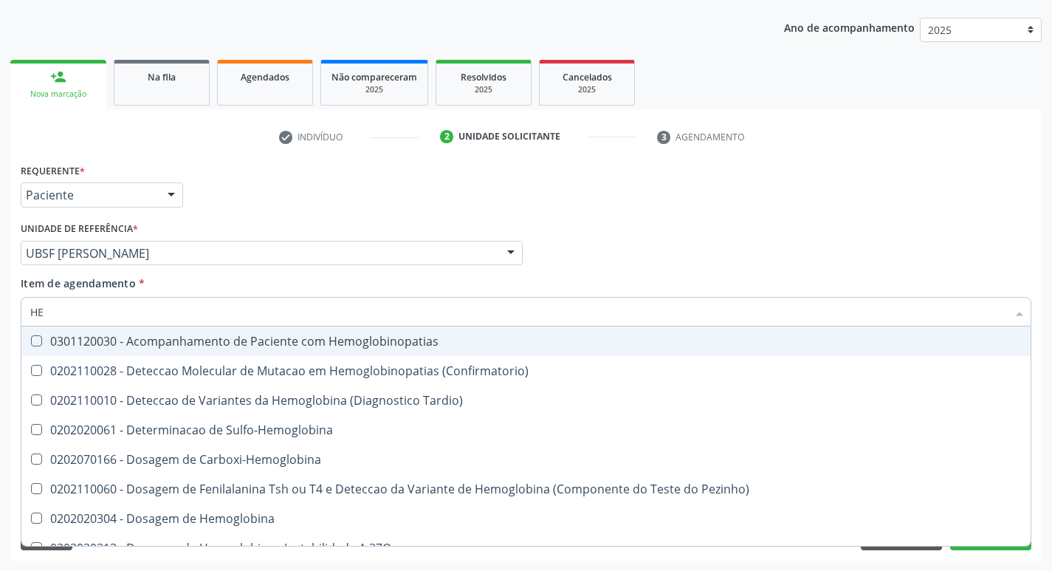
type input "H"
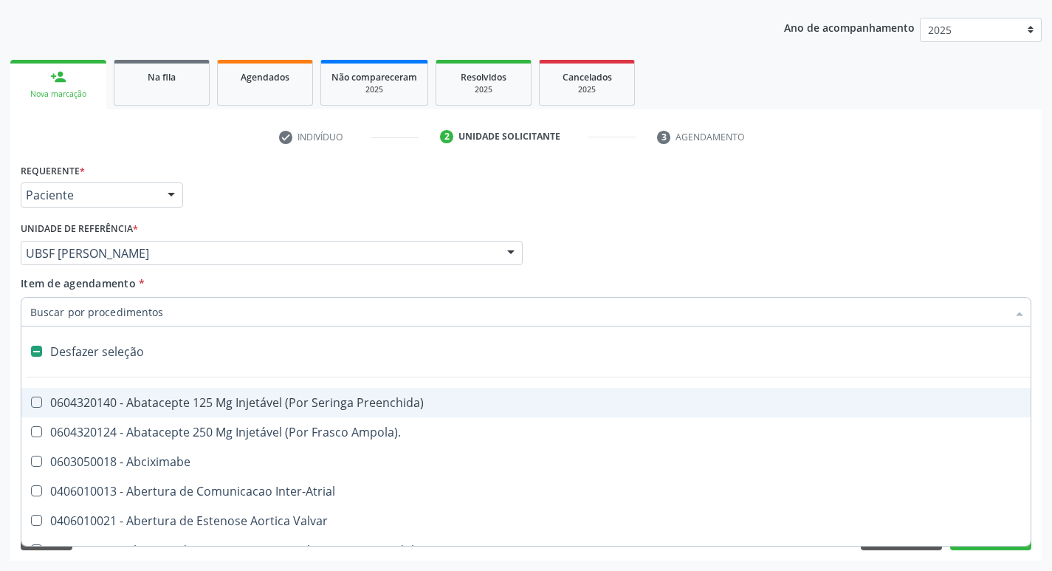
checkbox Dente\) "false"
checkbox Capsula\) "false"
type input "U"
checkbox Coledocoplastia "true"
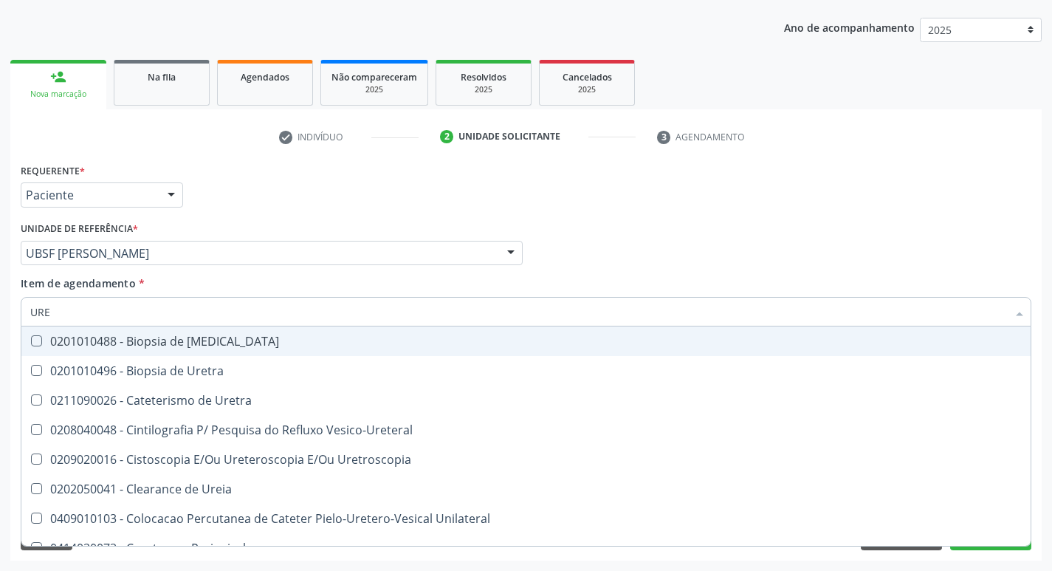
type input "UREI"
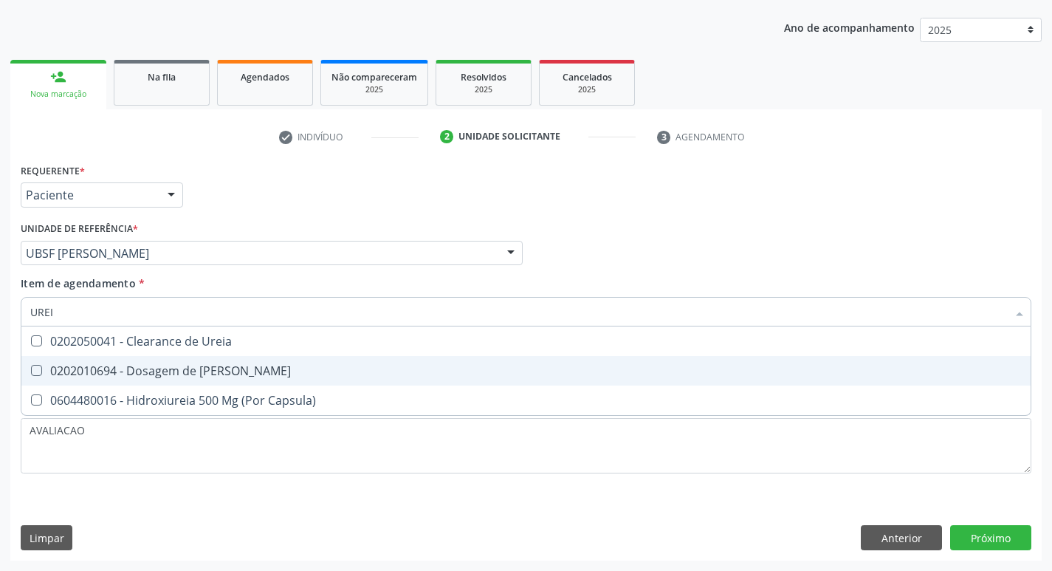
click at [266, 359] on span "0202010694 - Dosagem de Ureia" at bounding box center [525, 371] width 1009 height 30
checkbox Ureia "true"
type input "URE"
checkbox Ureia "false"
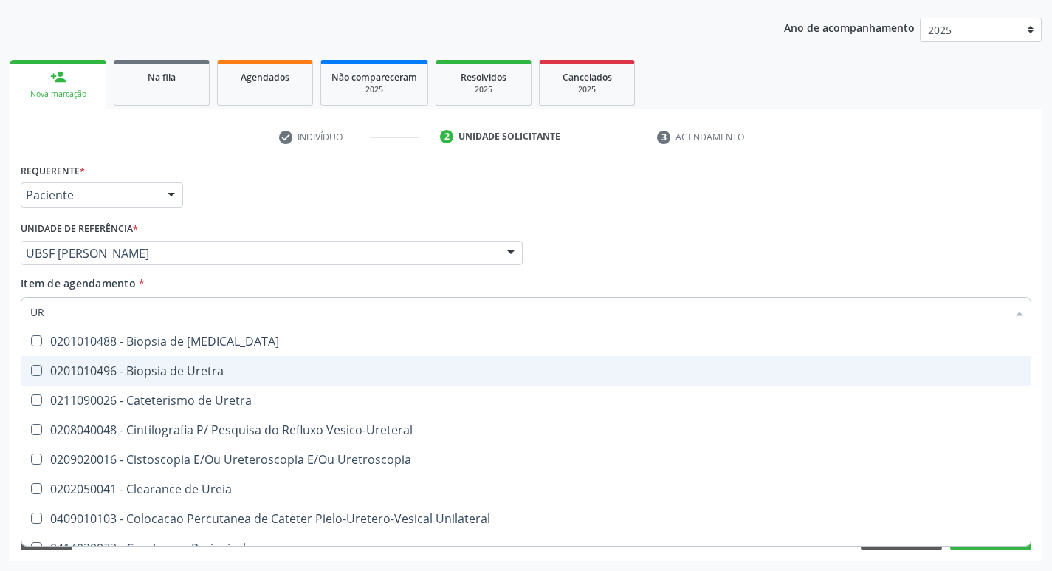
type input "U"
checkbox Ureia "false"
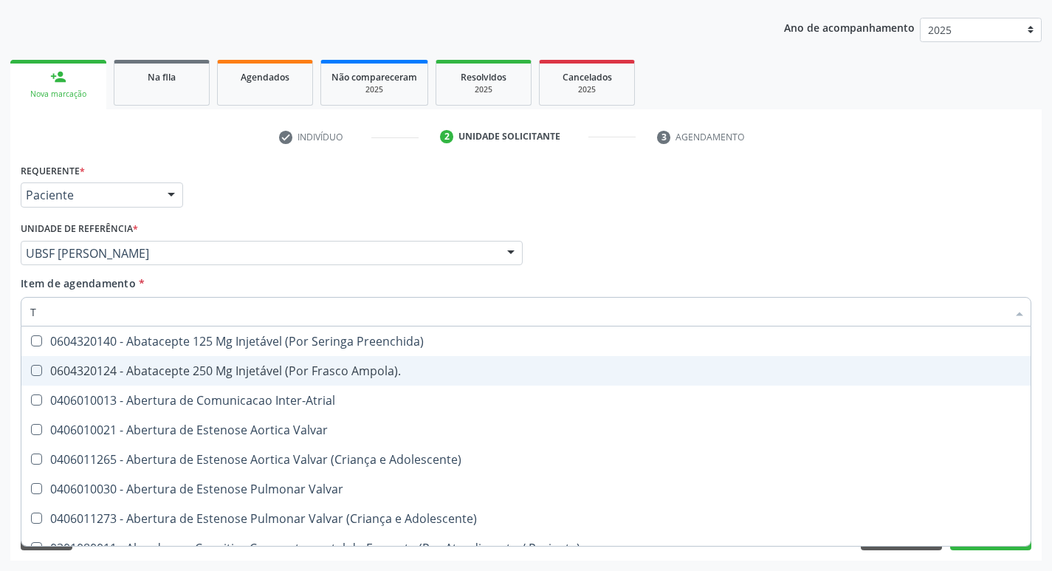
type input "TG"
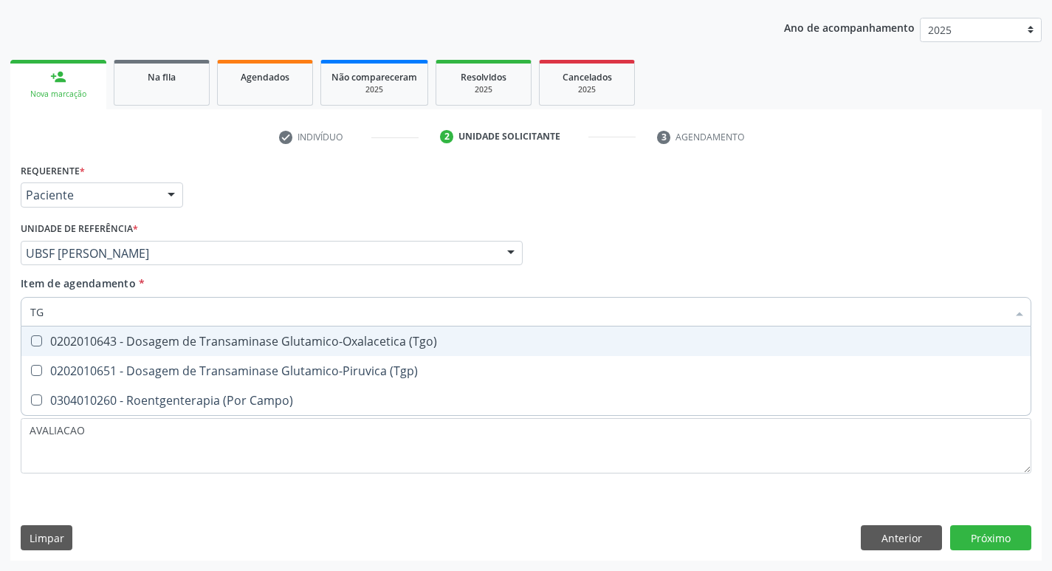
click at [198, 342] on div "0202010643 - Dosagem de Transaminase Glutamico-Oxalacetica (Tgo)" at bounding box center [525, 341] width 991 height 12
checkbox \(Tgo\) "true"
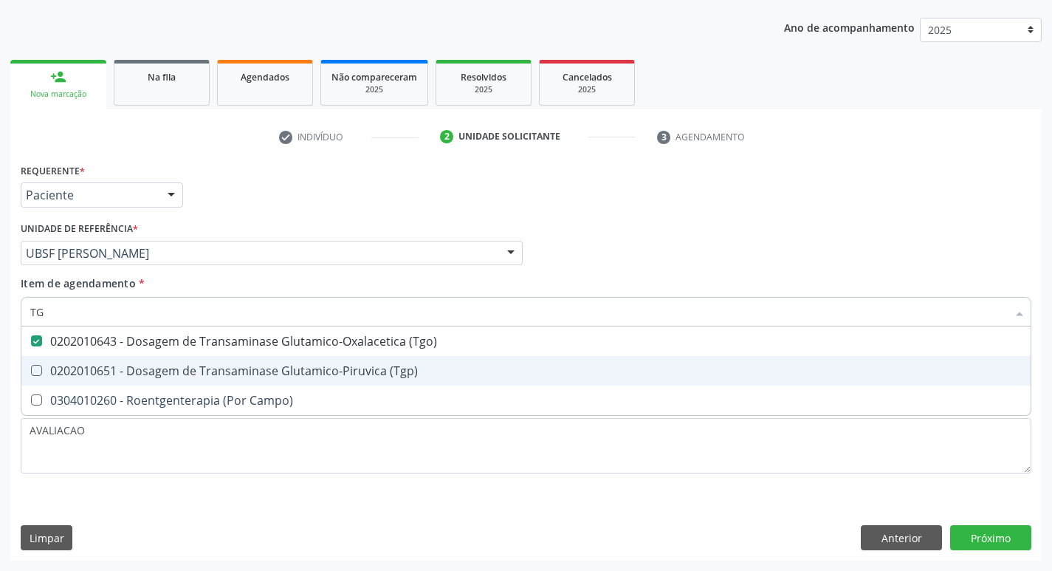
click at [210, 373] on div "0202010651 - Dosagem de Transaminase Glutamico-Piruvica (Tgp)" at bounding box center [525, 371] width 991 height 12
checkbox \(Tgp\) "true"
type input "T"
checkbox \(Tgo\) "false"
checkbox \(Tgp\) "false"
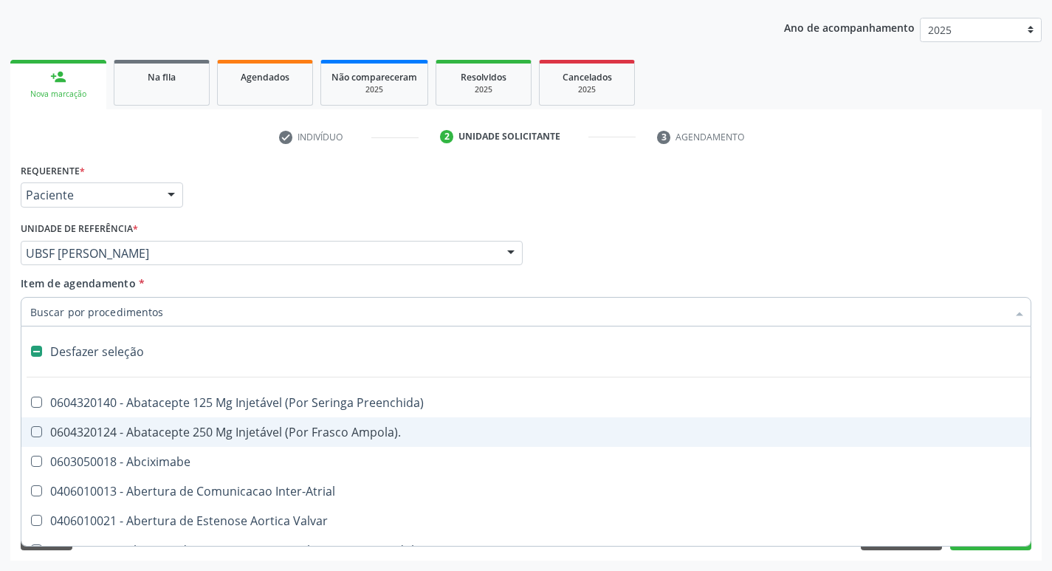
type input "V"
checkbox \(Unilateral\) "true"
checkbox Cornea "true"
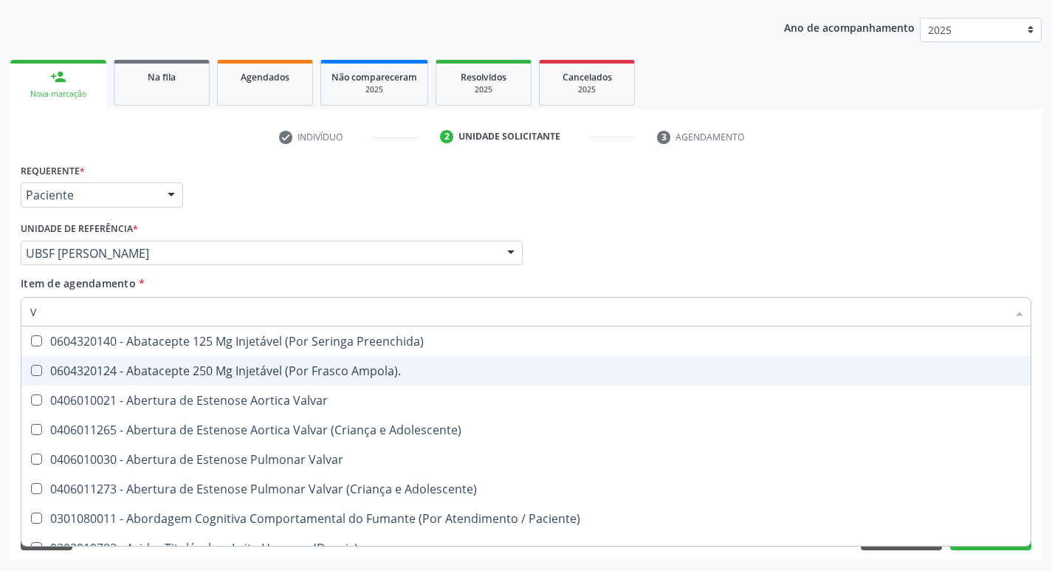
type input "VI"
checkbox Psicoterapia "true"
checkbox Livre\) "false"
checkbox \(Tgp\) "false"
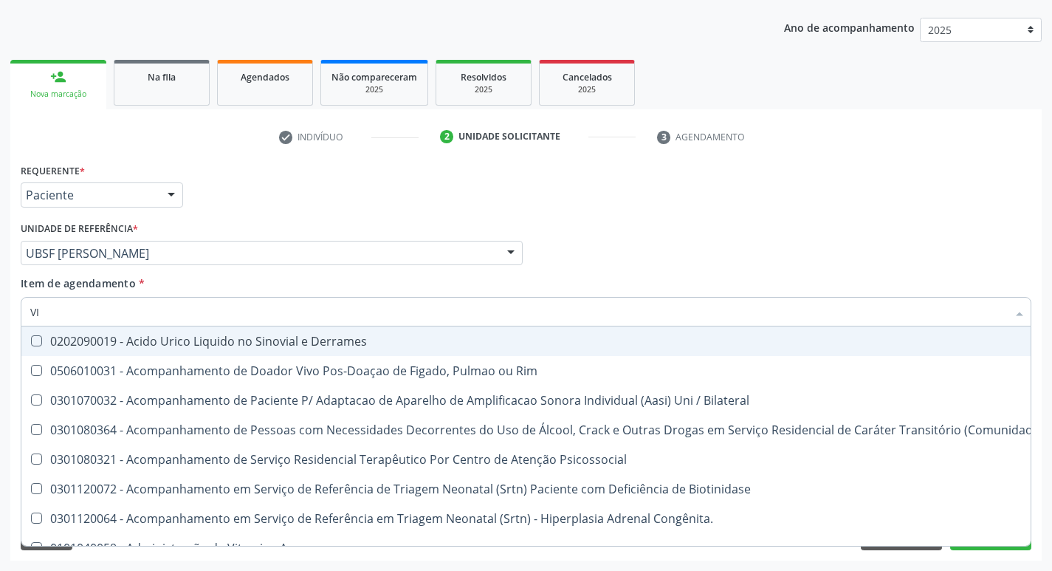
type input "VITAM"
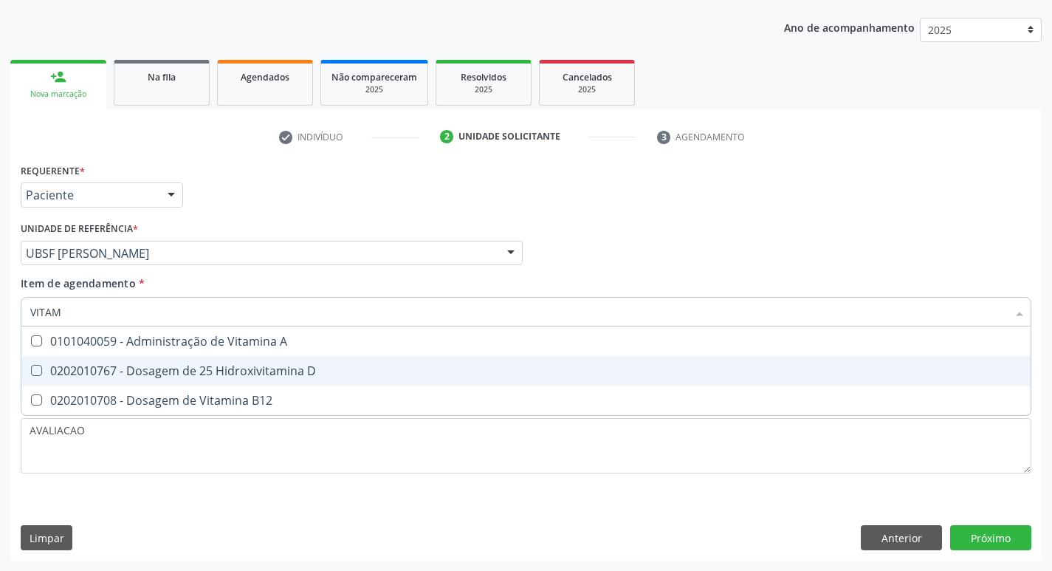
click at [177, 372] on div "0202010767 - Dosagem de 25 Hidroxivitamina D" at bounding box center [525, 371] width 991 height 12
checkbox D "true"
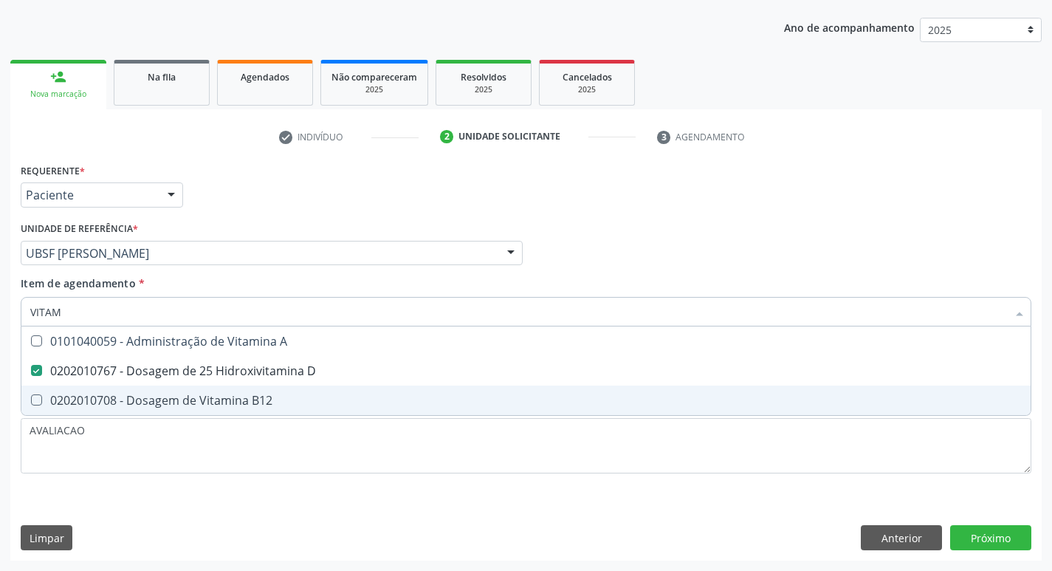
click at [180, 403] on div "0202010708 - Dosagem de Vitamina B12" at bounding box center [525, 400] width 991 height 12
checkbox B12 "true"
type input "VITA"
checkbox D "false"
checkbox B12 "false"
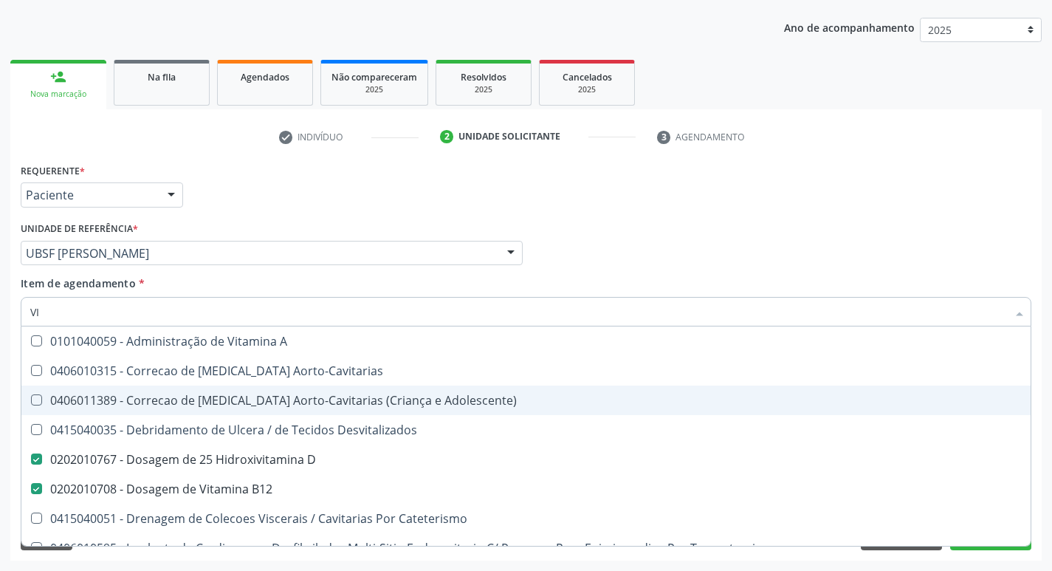
type input "V"
checkbox D "false"
checkbox B12 "false"
checkbox Cateterismo "false"
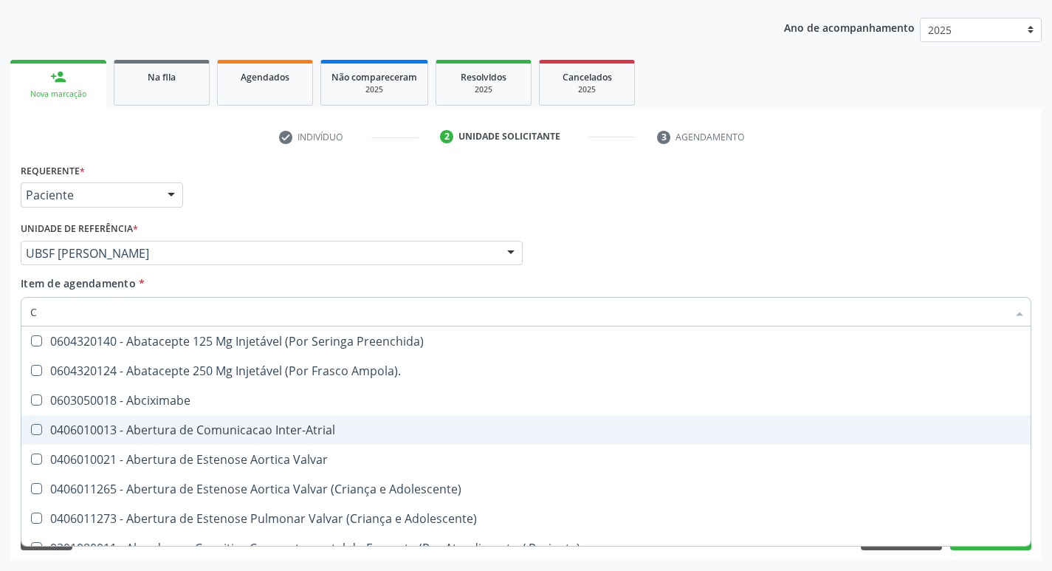
type input "CULTURA"
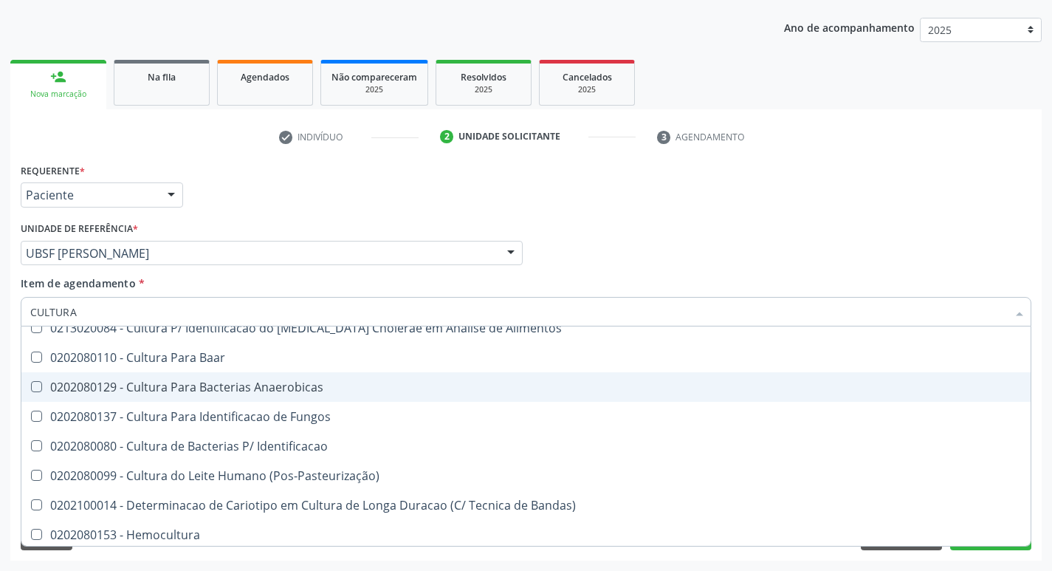
scroll to position [106, 0]
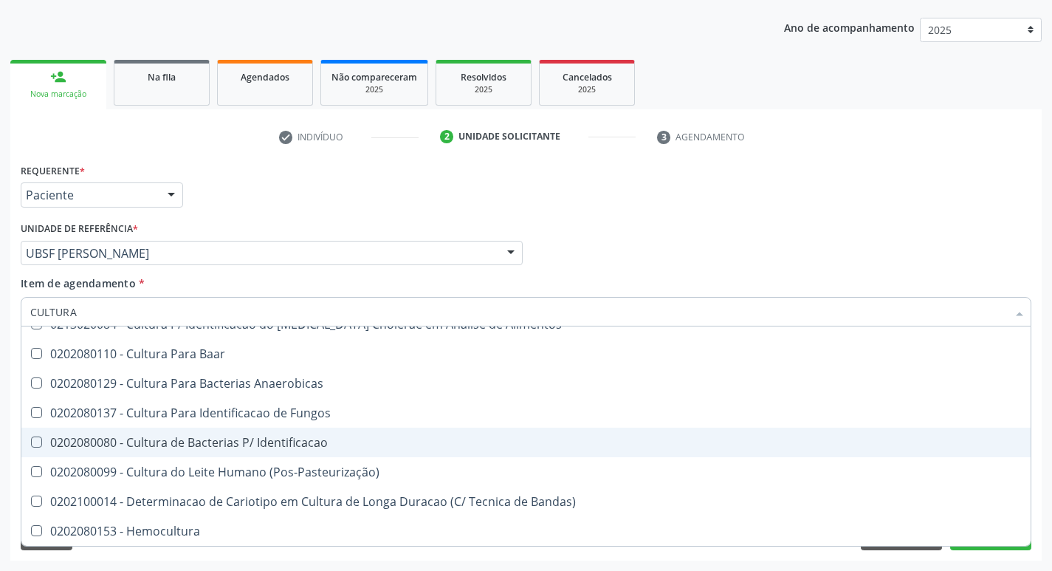
click at [326, 448] on div "0202080080 - Cultura de Bacterias P/ Identificacao" at bounding box center [525, 442] width 991 height 12
checkbox Identificacao "true"
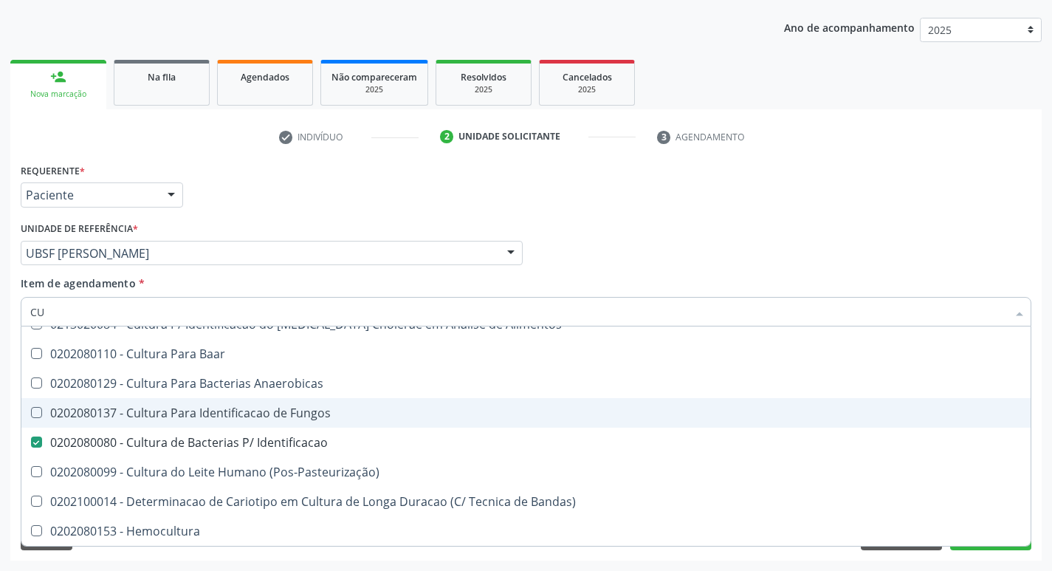
type input "C"
checkbox Identificacao "false"
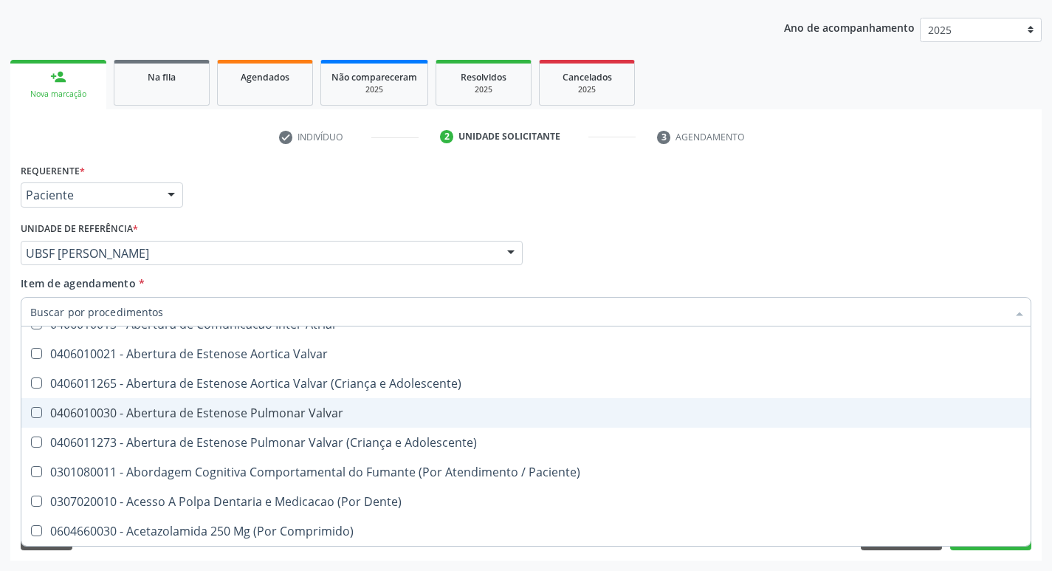
type input "B"
checkbox Sistêmicas "true"
checkbox Imagem\) "true"
checkbox Transplante "true"
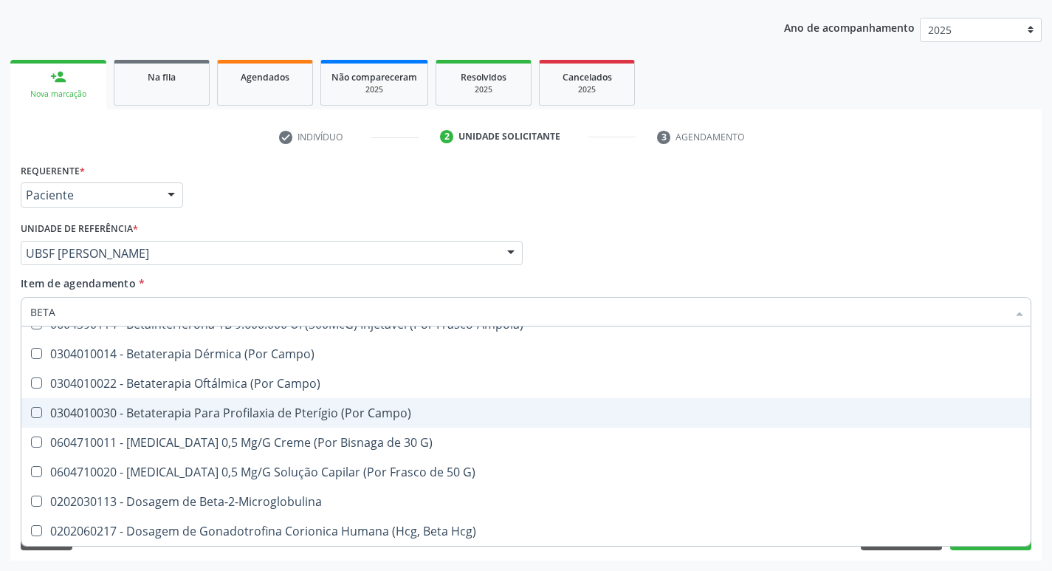
type input "BETA H"
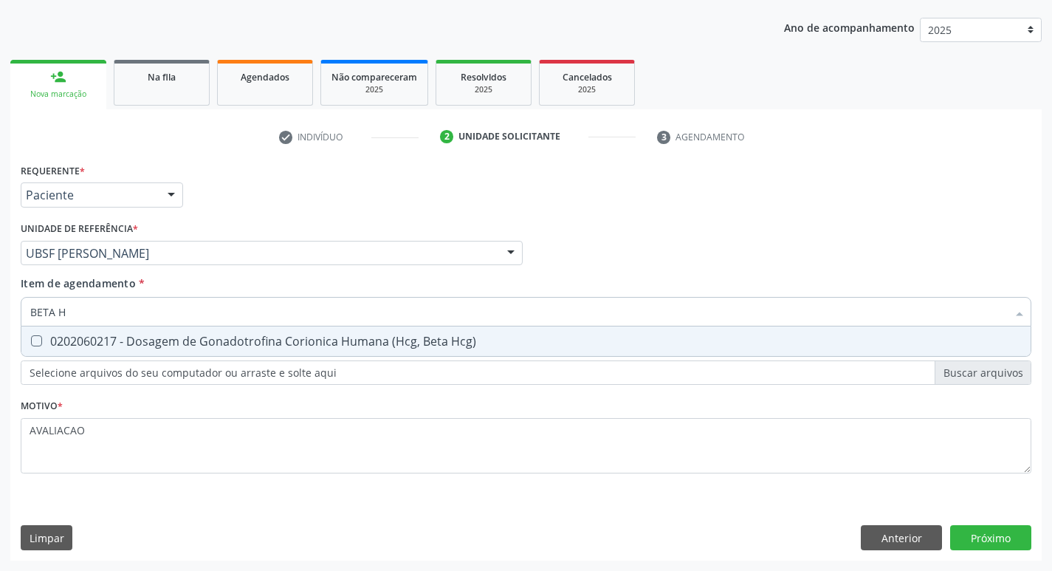
scroll to position [0, 0]
click at [325, 338] on div "0202060217 - Dosagem de Gonadotrofina Corionica Humana (Hcg, Beta Hcg)" at bounding box center [525, 341] width 991 height 12
checkbox Hcg\) "true"
type input "BETA"
checkbox Hcg\) "false"
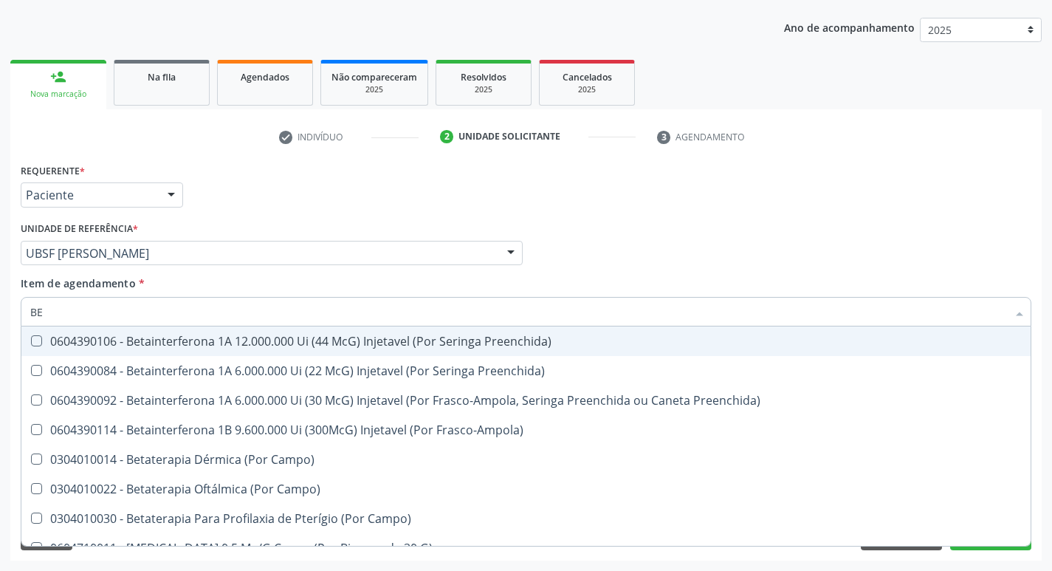
type input "B"
checkbox Hcg\) "false"
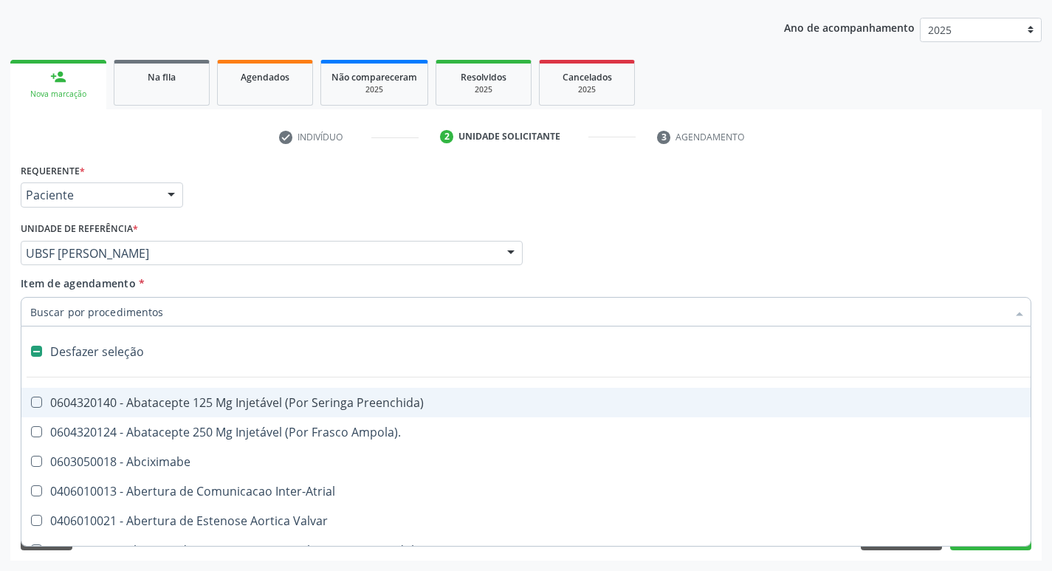
type input "G"
checkbox Aberto\) "true"
checkbox Hemodialise "true"
checkbox \(Picc\) "true"
checkbox Cardiaco "true"
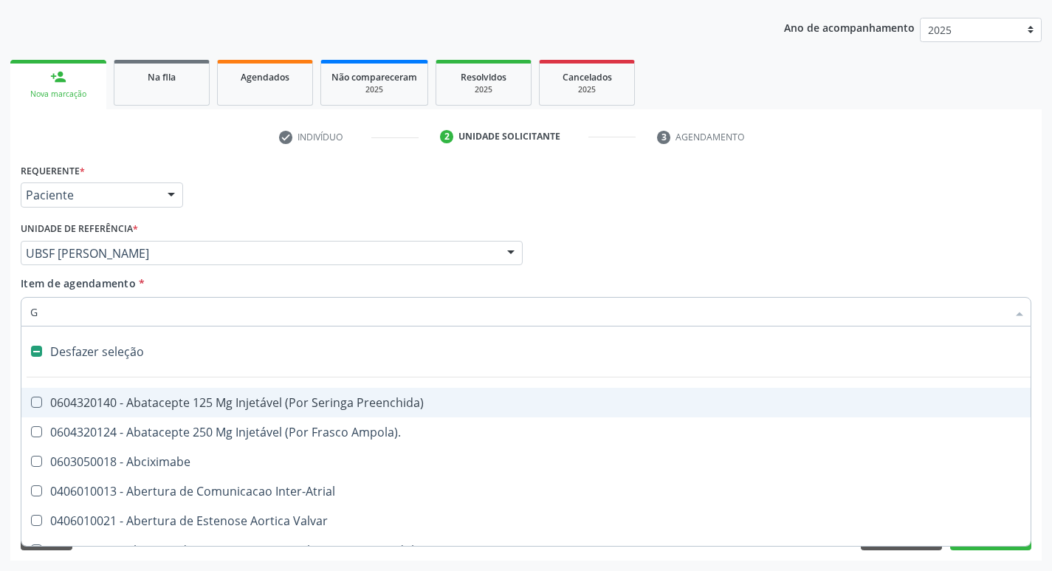
checkbox Encefalica "true"
checkbox Quantitativa\) "true"
checkbox Esforco "true"
checkbox \(Dacriocintilografia\) "true"
checkbox Estimulo "true"
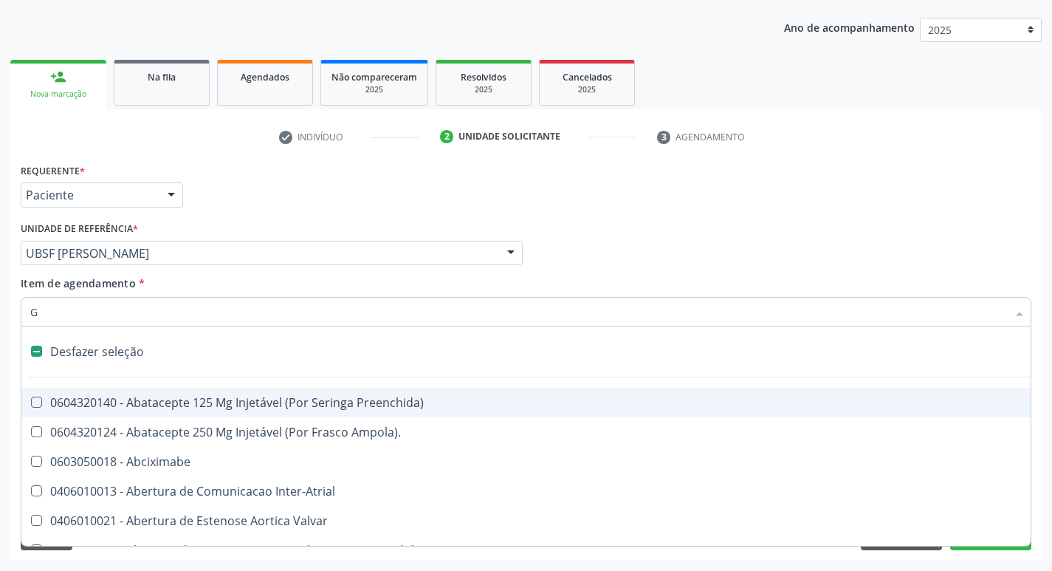
checkbox Persistente "true"
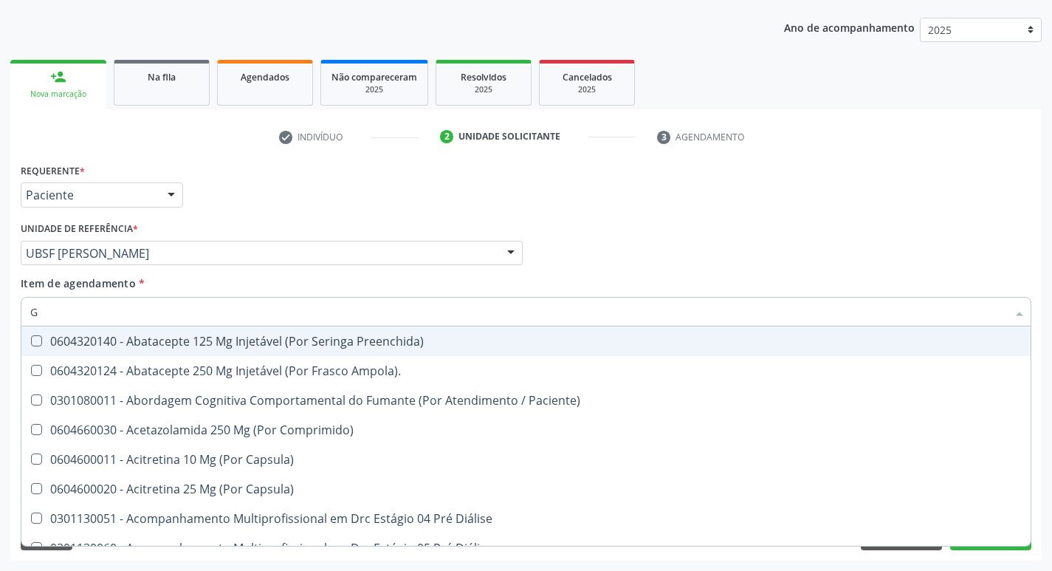
type input "GLICOSE"
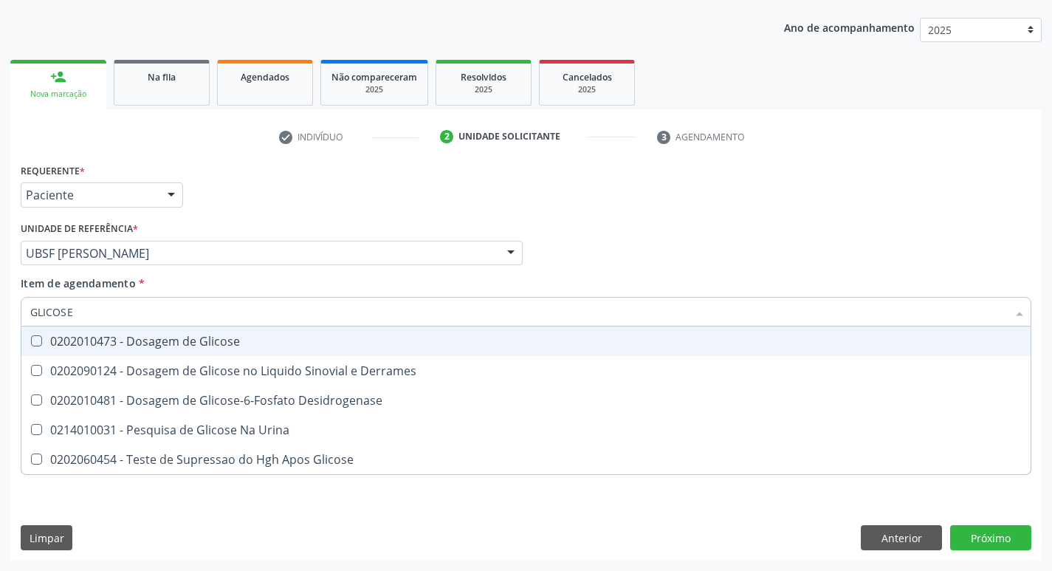
click at [241, 340] on div "0202010473 - Dosagem de Glicose" at bounding box center [525, 341] width 991 height 12
checkbox Glicose "true"
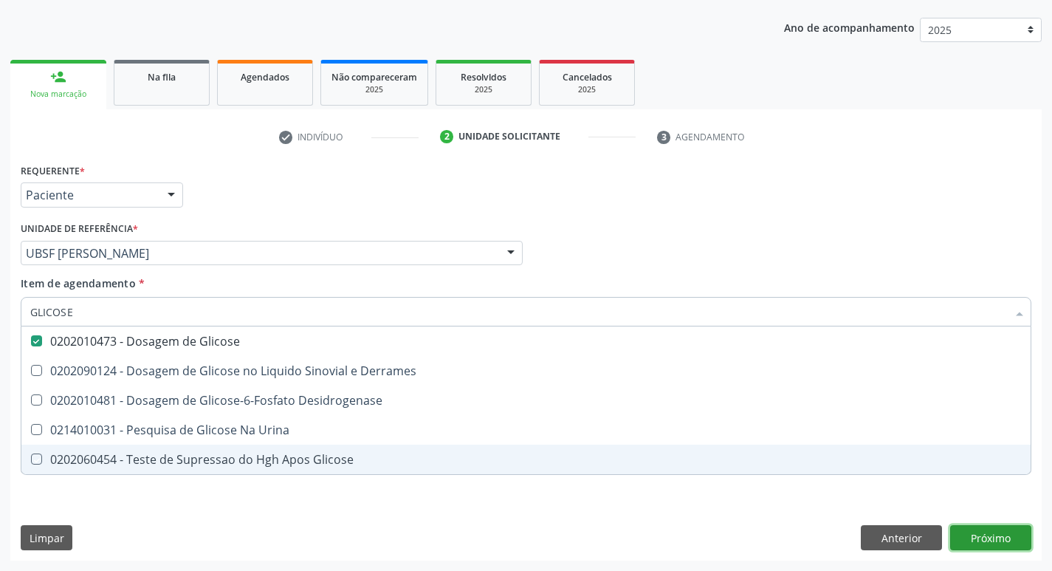
click at [976, 539] on div "Requerente * Paciente Profissional de Saúde Paciente Nenhum resultado encontrad…" at bounding box center [525, 359] width 1031 height 401
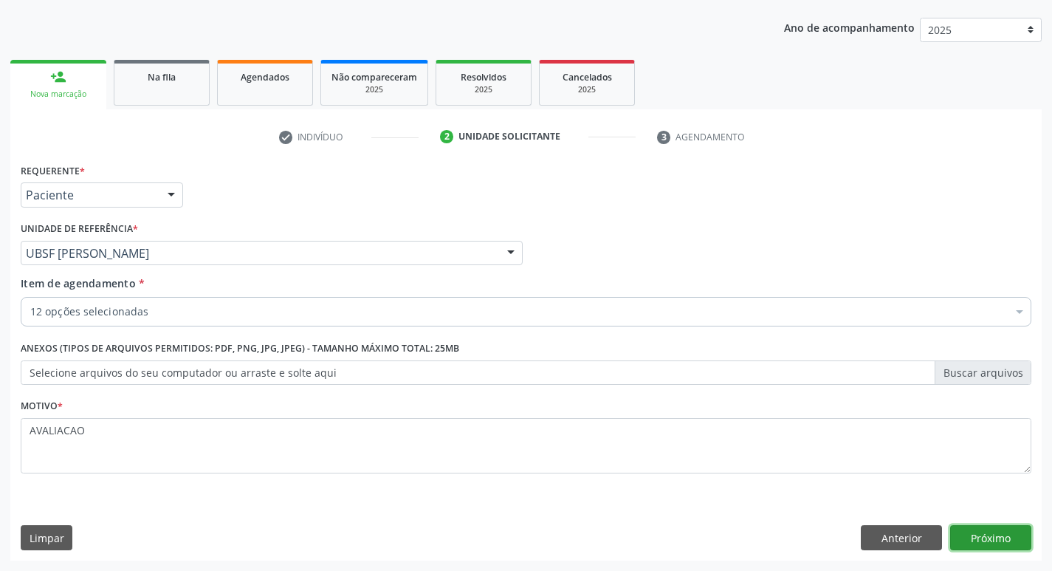
click at [975, 537] on button "Próximo" at bounding box center [990, 537] width 81 height 25
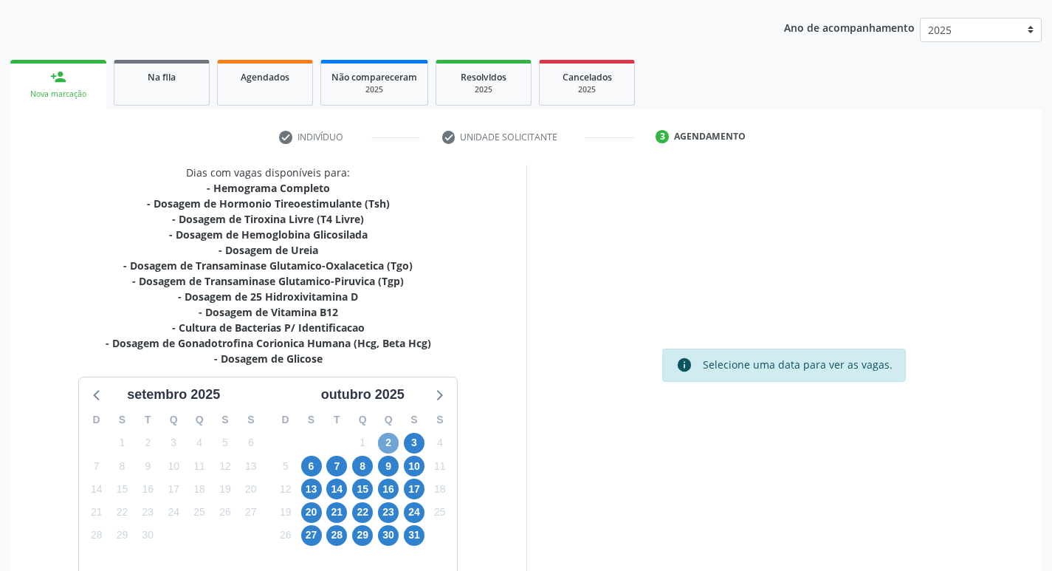
click at [390, 435] on span "2" at bounding box center [388, 443] width 21 height 21
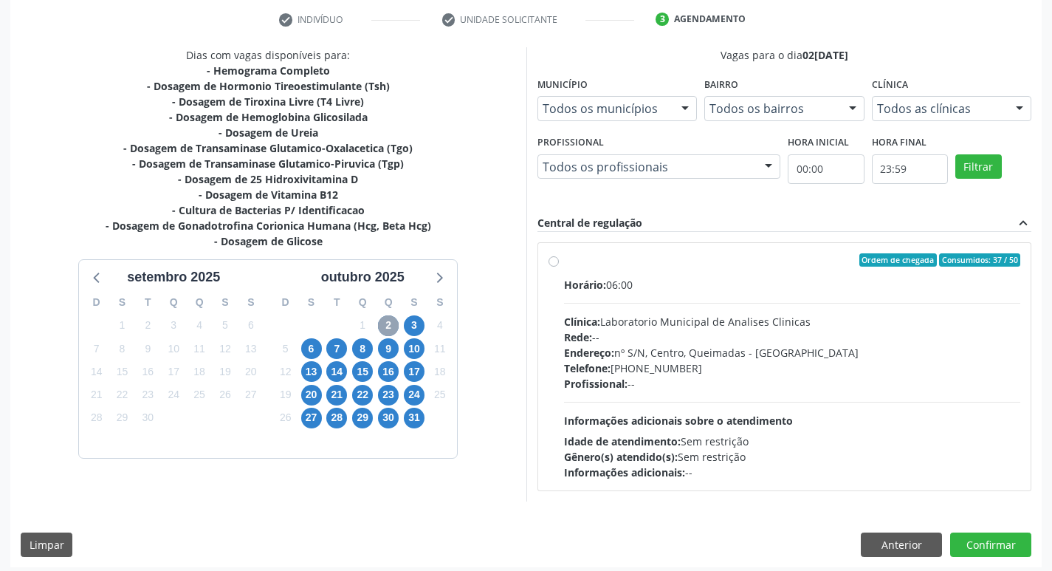
scroll to position [285, 0]
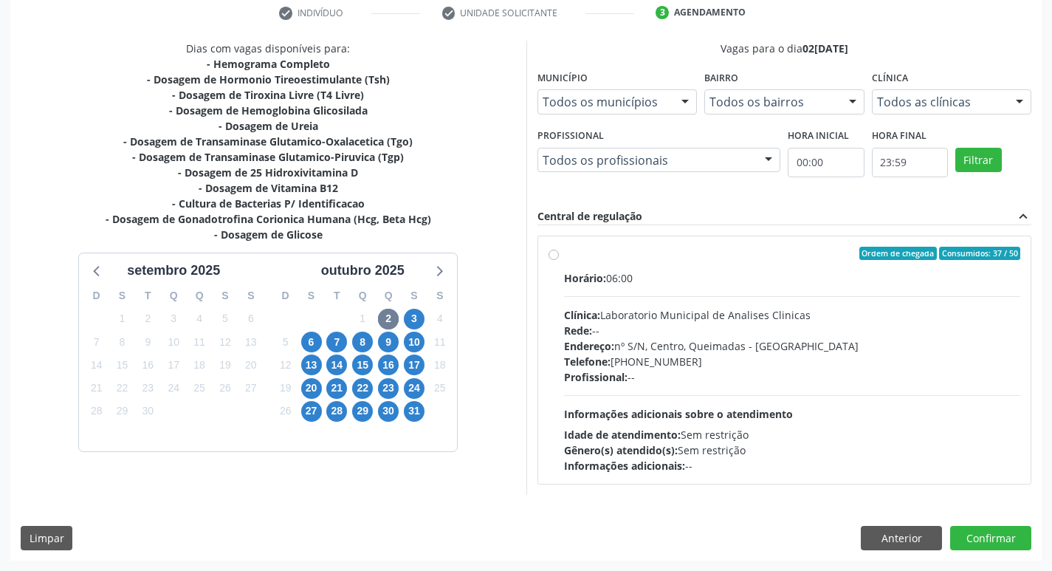
click at [779, 344] on div "Endereço: nº S/N, Centro, Queimadas - PB" at bounding box center [792, 345] width 457 height 15
click at [559, 260] on input "Ordem de chegada Consumidos: 37 / 50 Horário: 06:00 Clínica: Laboratorio Munici…" at bounding box center [553, 253] width 10 height 13
radio input "true"
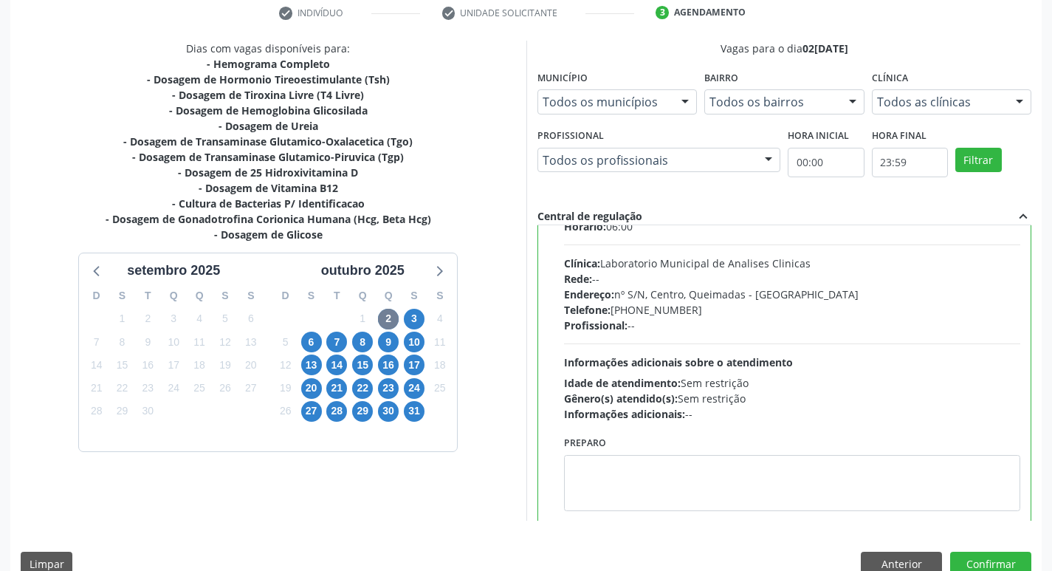
scroll to position [73, 0]
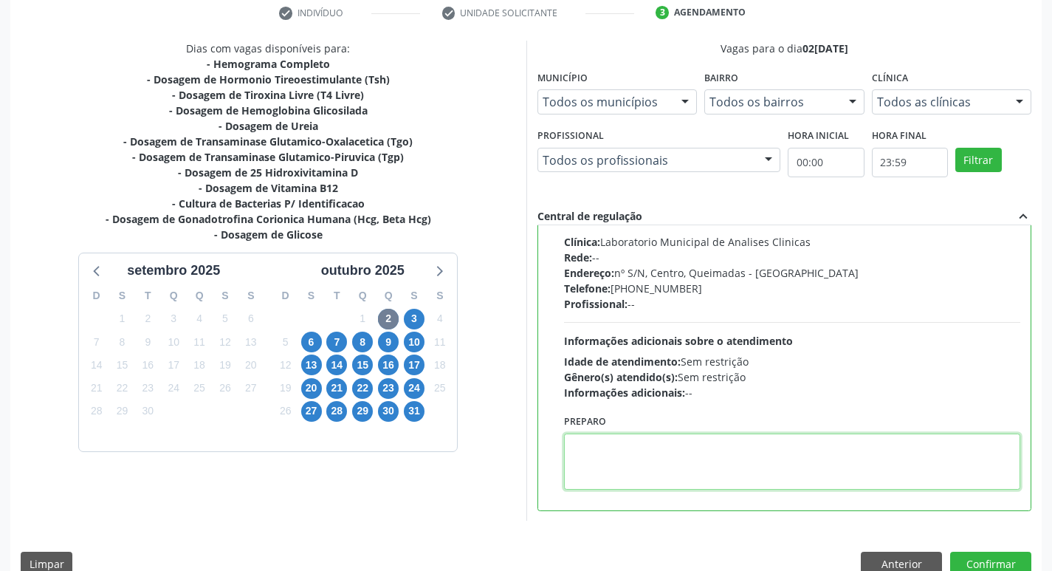
click at [697, 470] on textarea at bounding box center [792, 461] width 457 height 56
paste textarea "IR EM JEJUM"
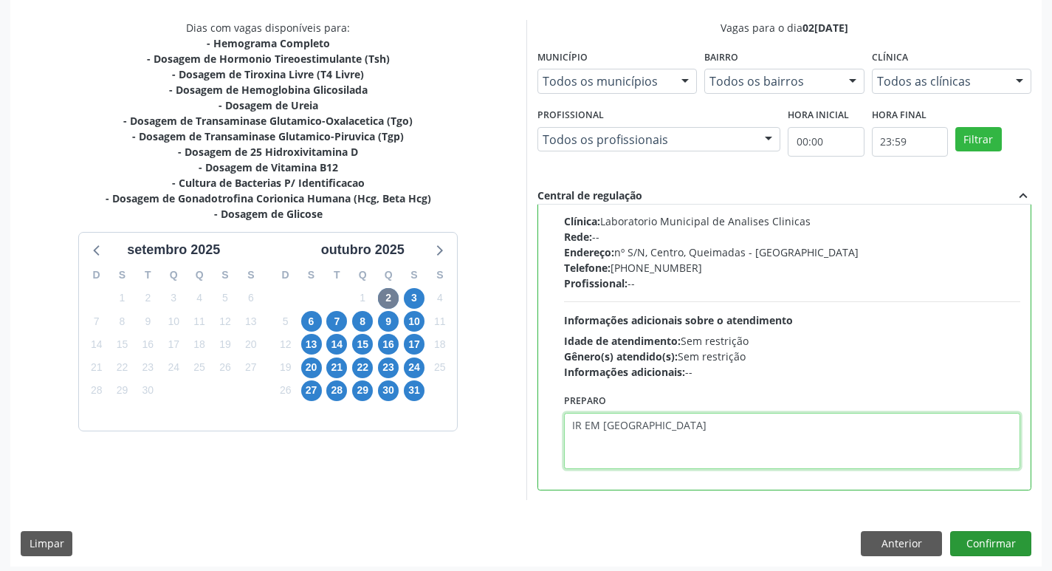
scroll to position [311, 0]
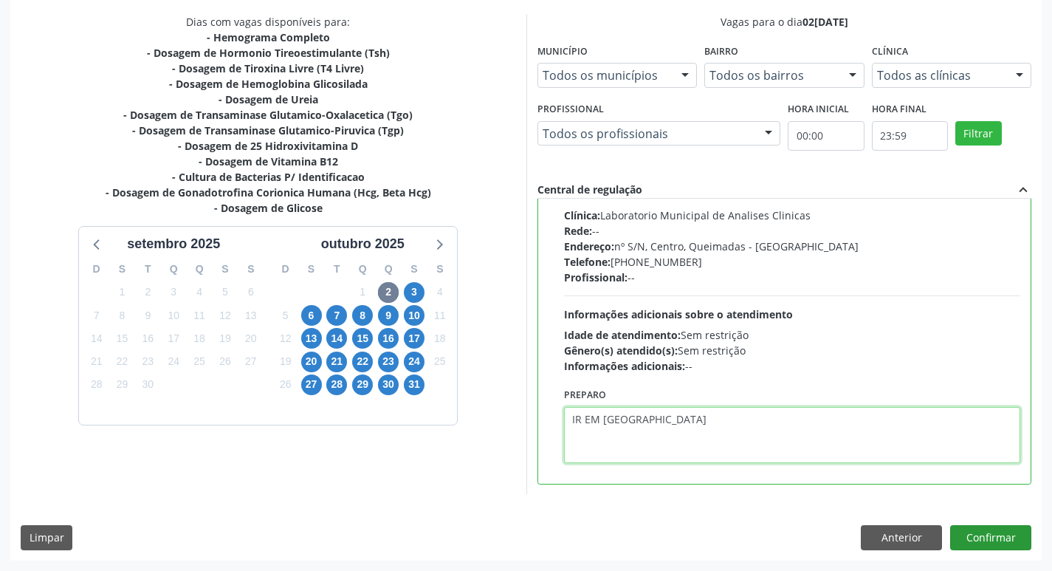
type textarea "IR EM JEJUM"
click at [997, 531] on button "Confirmar" at bounding box center [990, 537] width 81 height 25
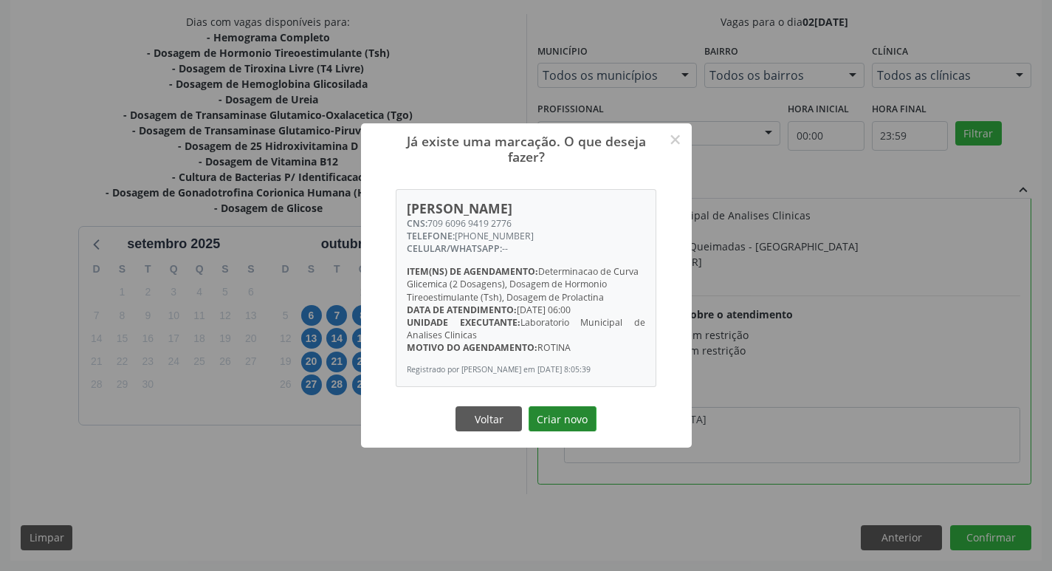
click at [573, 428] on button "Criar novo" at bounding box center [562, 418] width 68 height 25
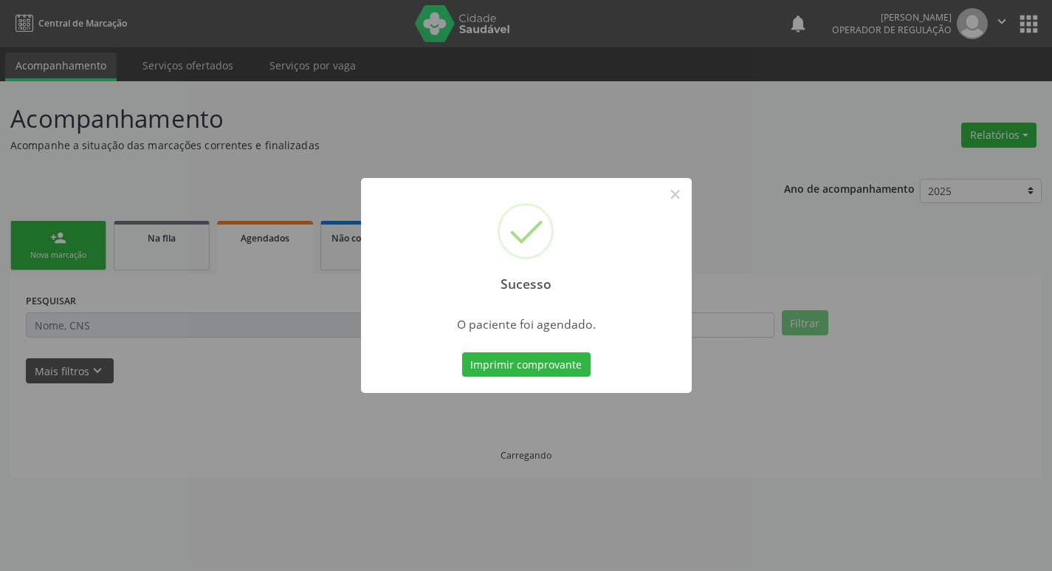
scroll to position [0, 0]
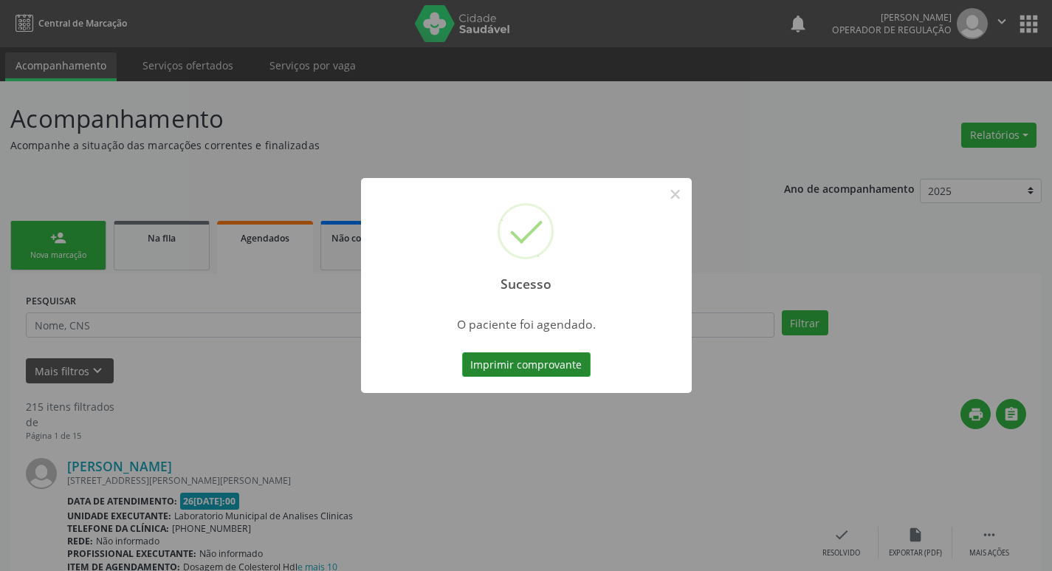
click at [481, 369] on button "Imprimir comprovante" at bounding box center [526, 364] width 128 height 25
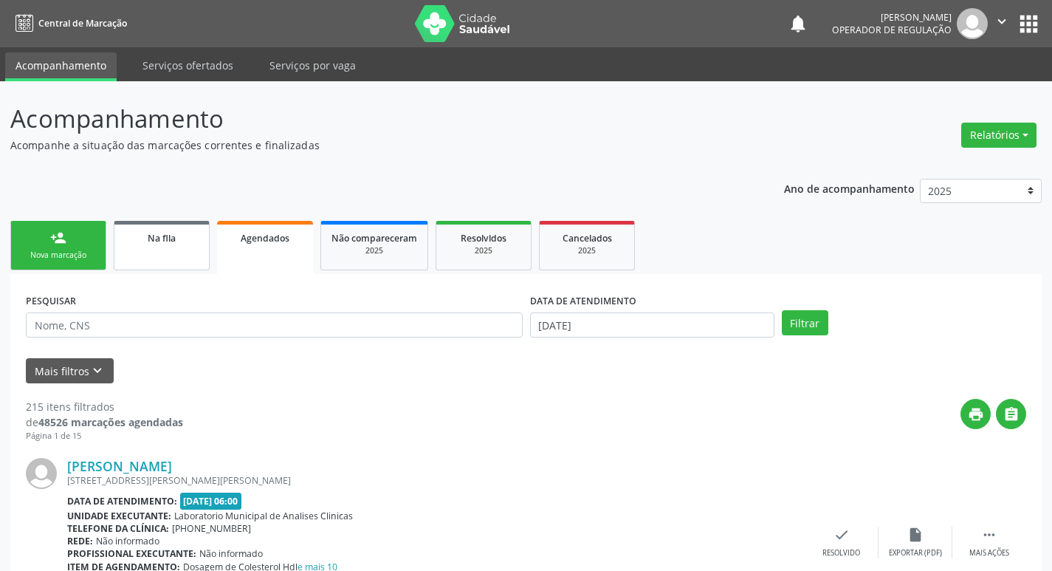
click at [75, 244] on link "person_add Nova marcação" at bounding box center [58, 245] width 96 height 49
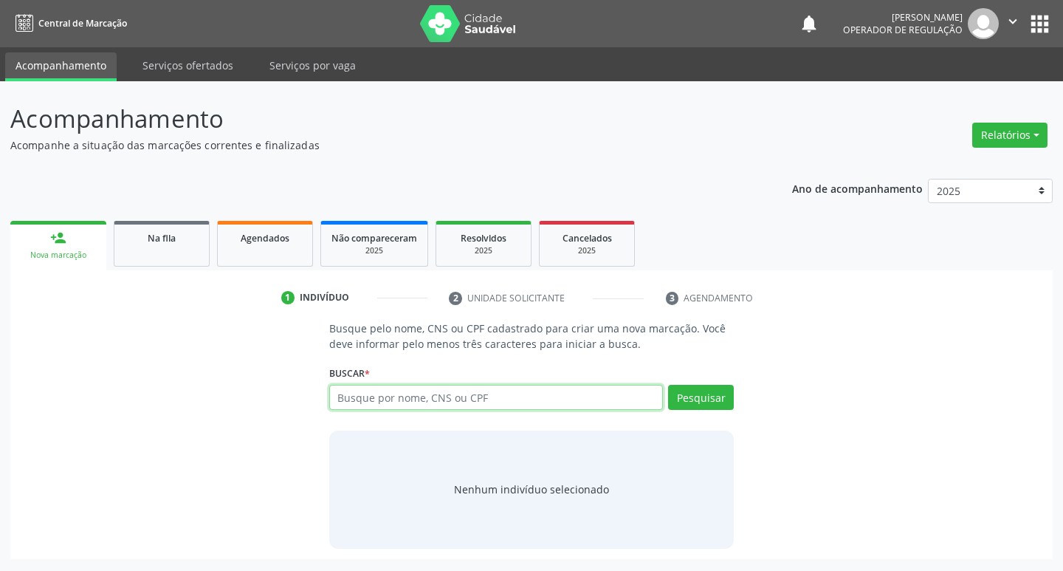
click at [388, 396] on input "text" at bounding box center [496, 397] width 334 height 25
type input "702608756144445"
click at [697, 394] on button "Pesquisar" at bounding box center [701, 397] width 66 height 25
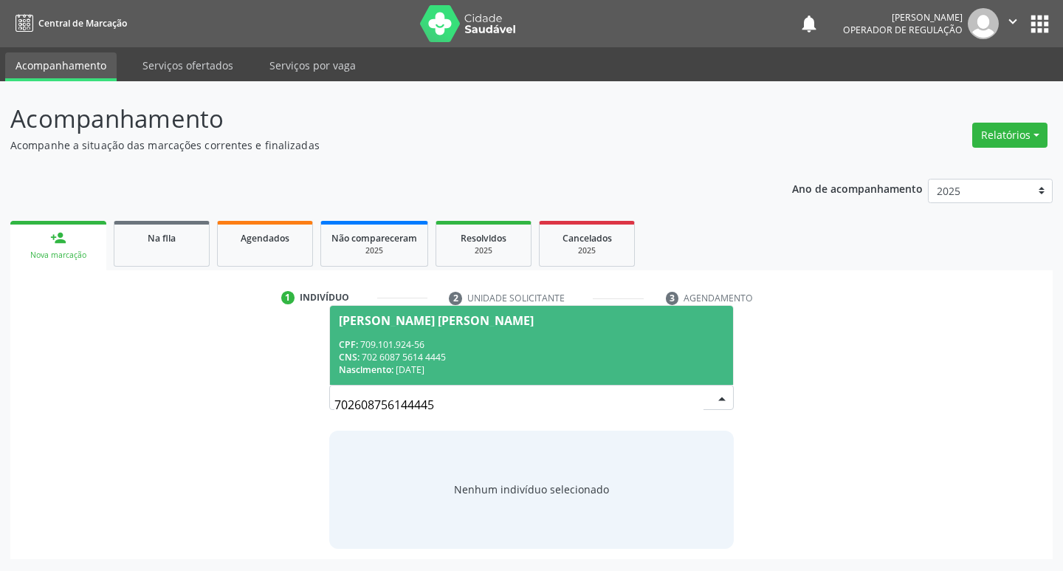
click at [390, 356] on div "CNS: 702 6087 5614 4445" at bounding box center [532, 357] width 386 height 13
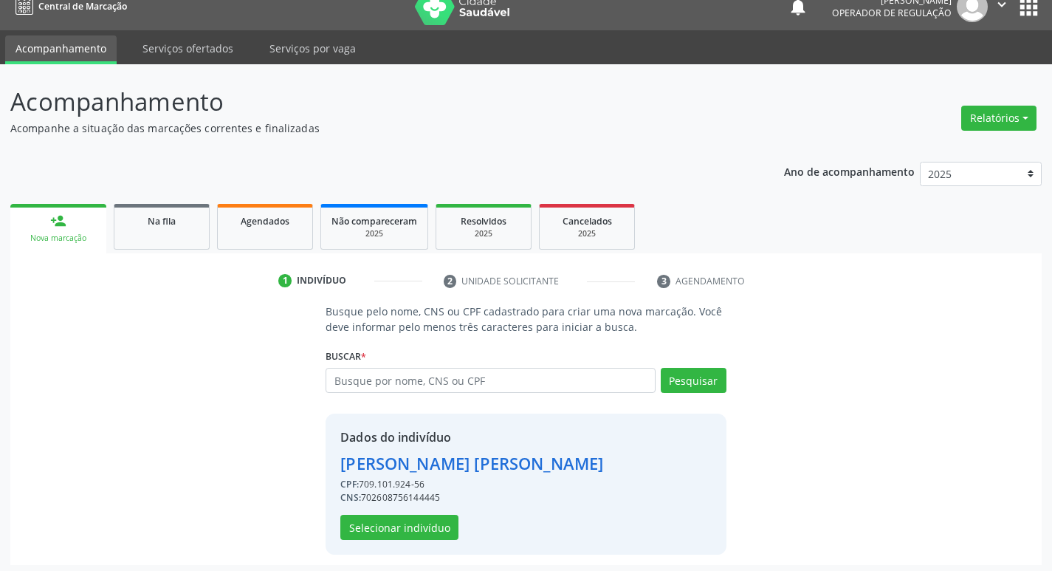
scroll to position [21, 0]
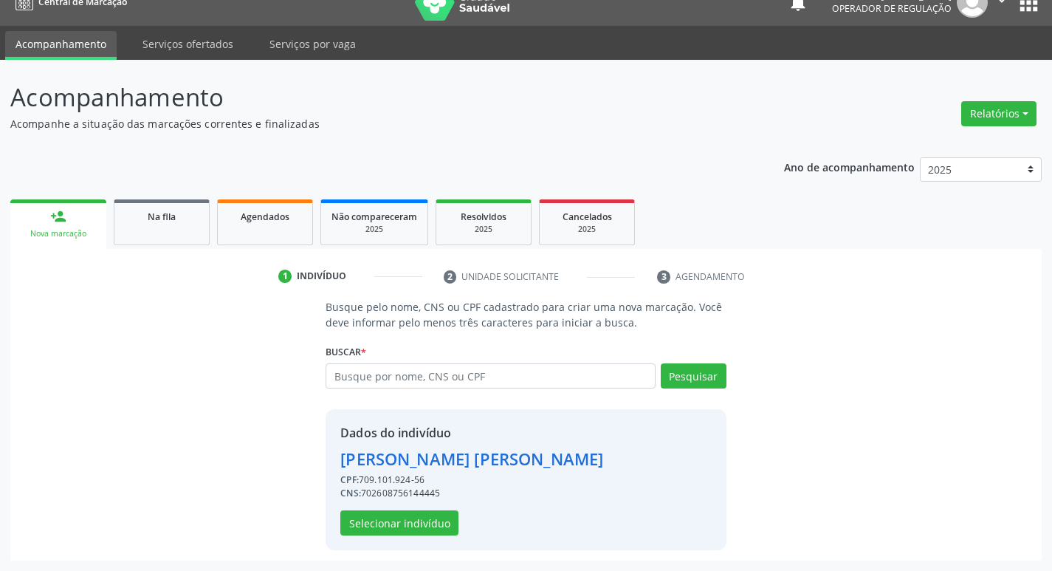
click at [413, 537] on div "Dados do indivíduo [PERSON_NAME] CPF: 709.101.924-56 CNS: 702608756144445 Selec…" at bounding box center [525, 479] width 400 height 141
click at [405, 526] on button "Selecionar indivíduo" at bounding box center [399, 522] width 118 height 25
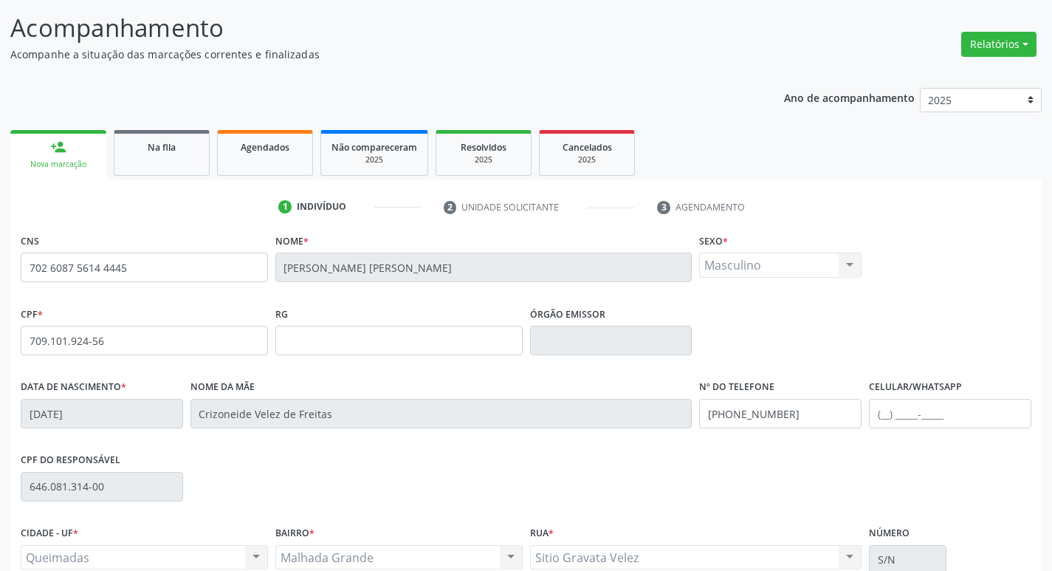
scroll to position [230, 0]
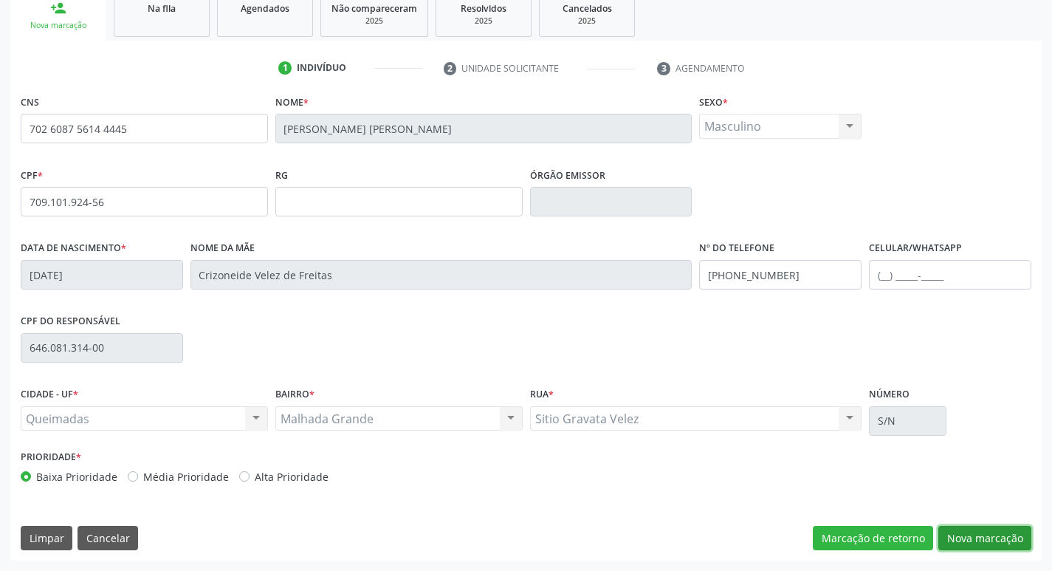
click at [990, 533] on button "Nova marcação" at bounding box center [984, 538] width 93 height 25
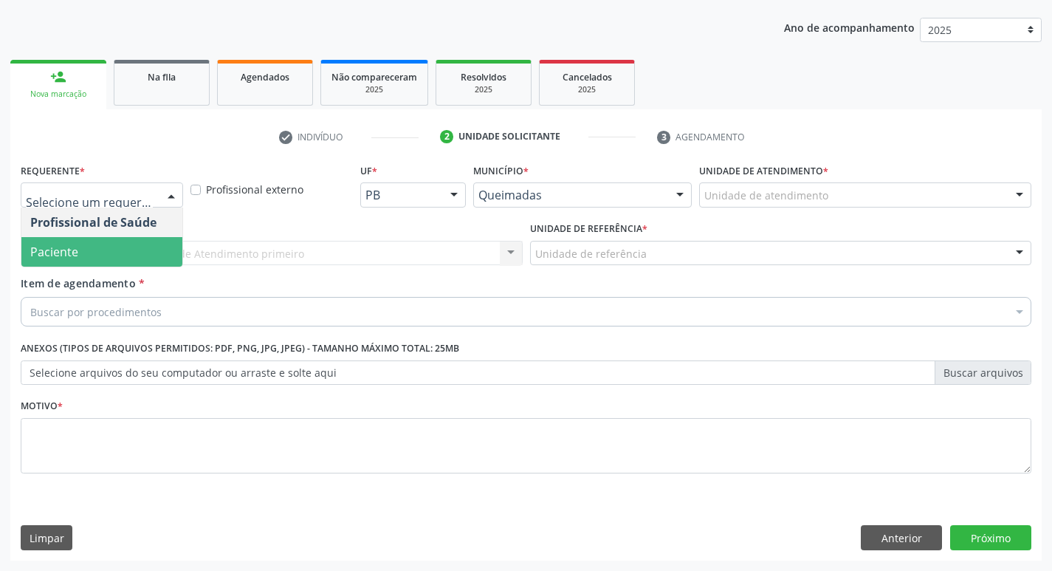
click at [104, 245] on span "Paciente" at bounding box center [101, 252] width 161 height 30
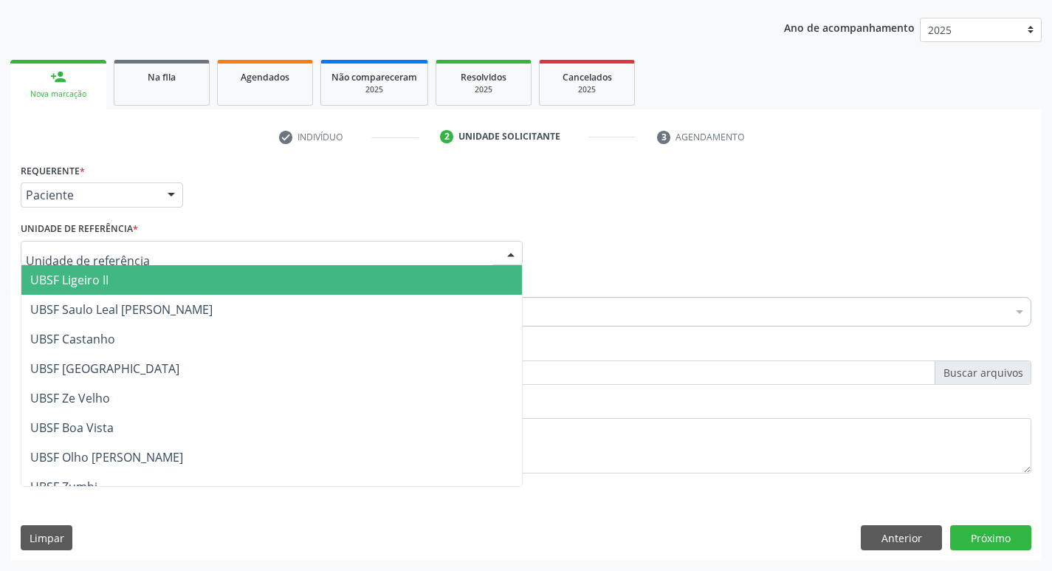
click at [785, 176] on div "Requerente * Paciente Profissional de Saúde Paciente Nenhum resultado encontrad…" at bounding box center [526, 188] width 1018 height 58
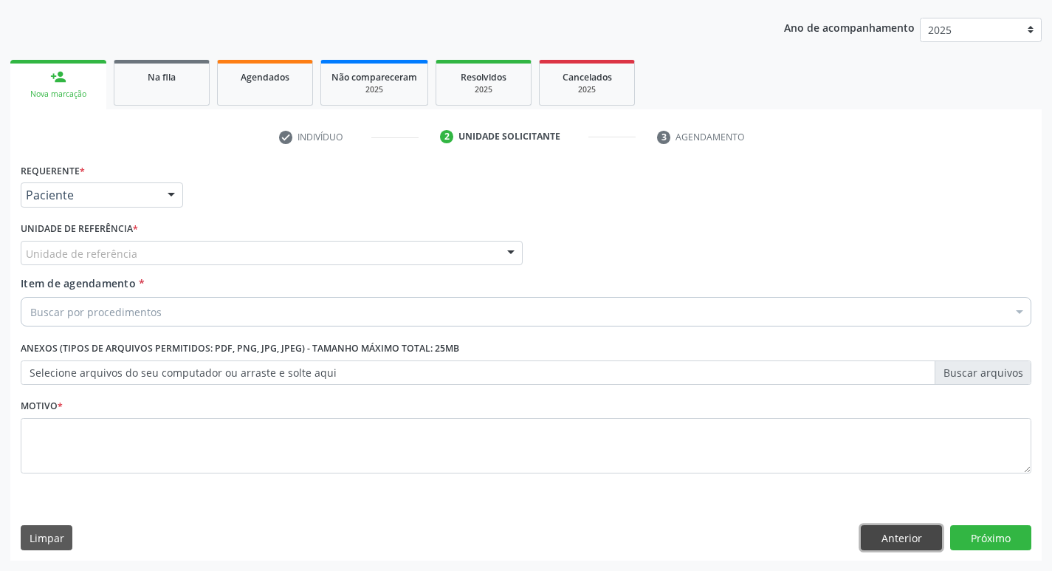
click at [898, 544] on button "Anterior" at bounding box center [901, 537] width 81 height 25
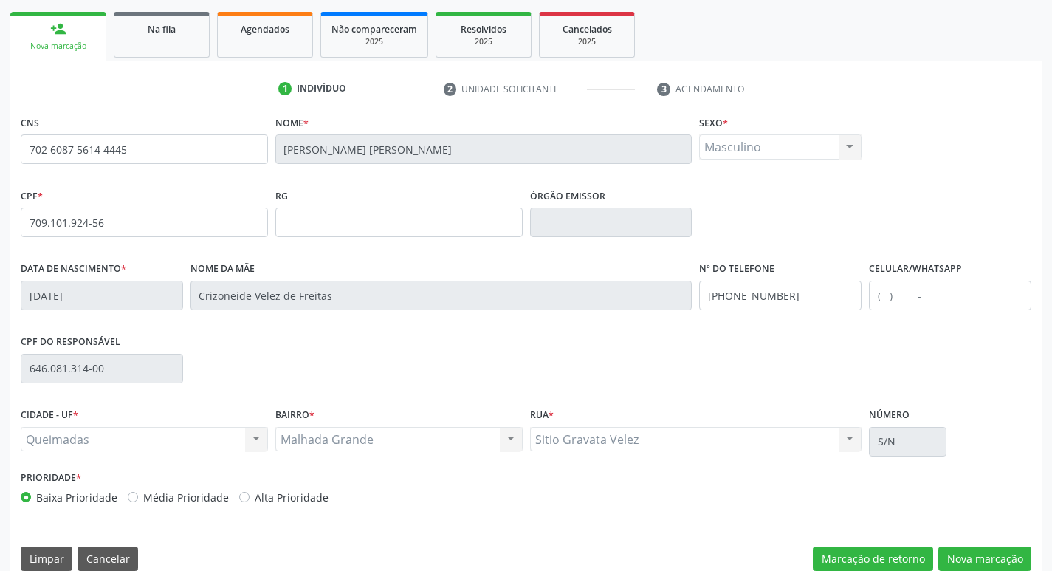
scroll to position [230, 0]
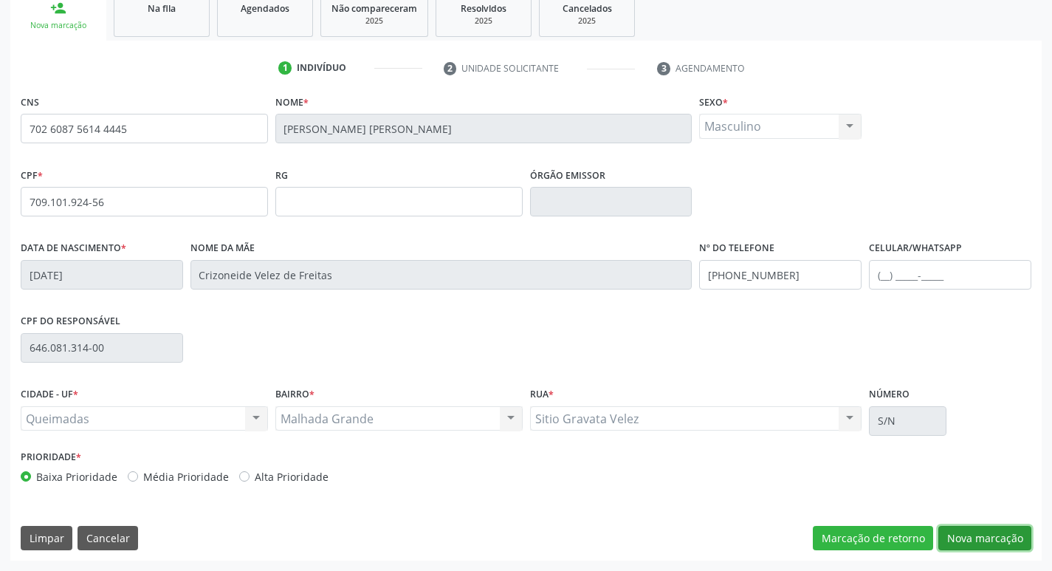
click at [963, 541] on button "Nova marcação" at bounding box center [984, 538] width 93 height 25
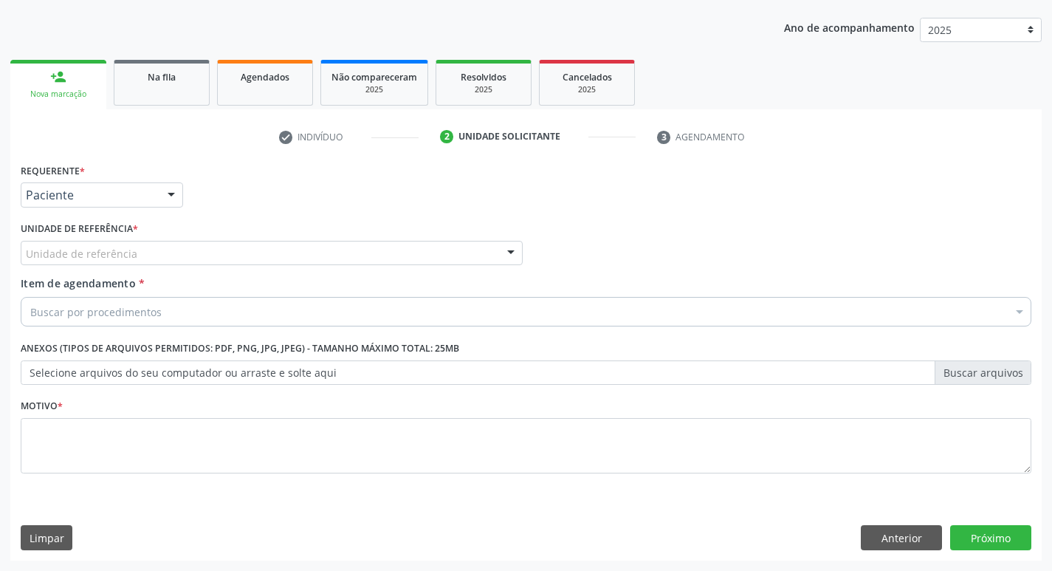
scroll to position [161, 0]
click at [118, 177] on div "Requerente * Paciente Profissional de Saúde Paciente Nenhum resultado encontrad…" at bounding box center [102, 182] width 162 height 47
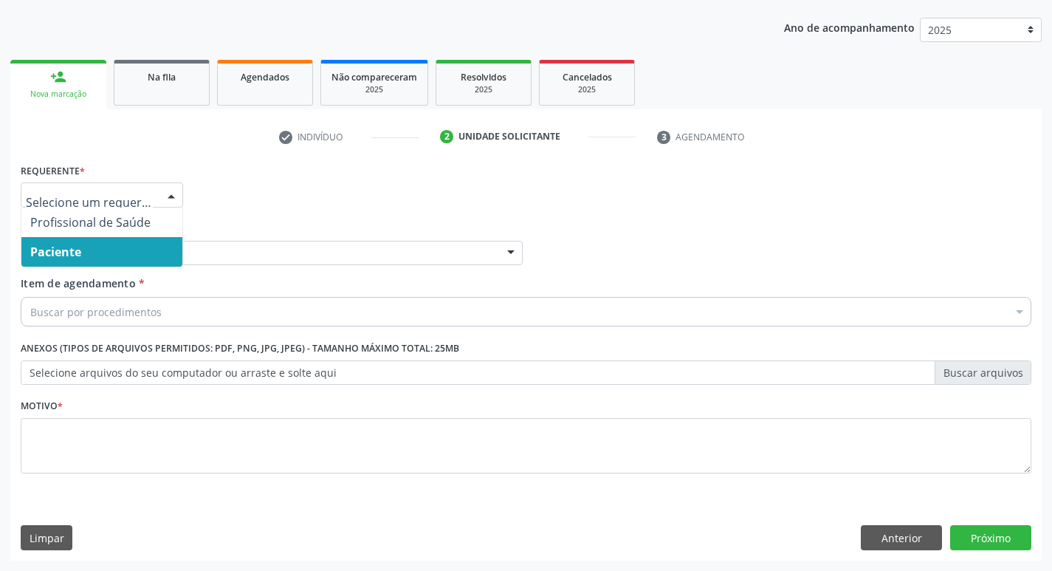
click at [373, 211] on div "Requerente * Profissional de Saúde Paciente Nenhum resultado encontrado para: "…" at bounding box center [526, 188] width 1018 height 58
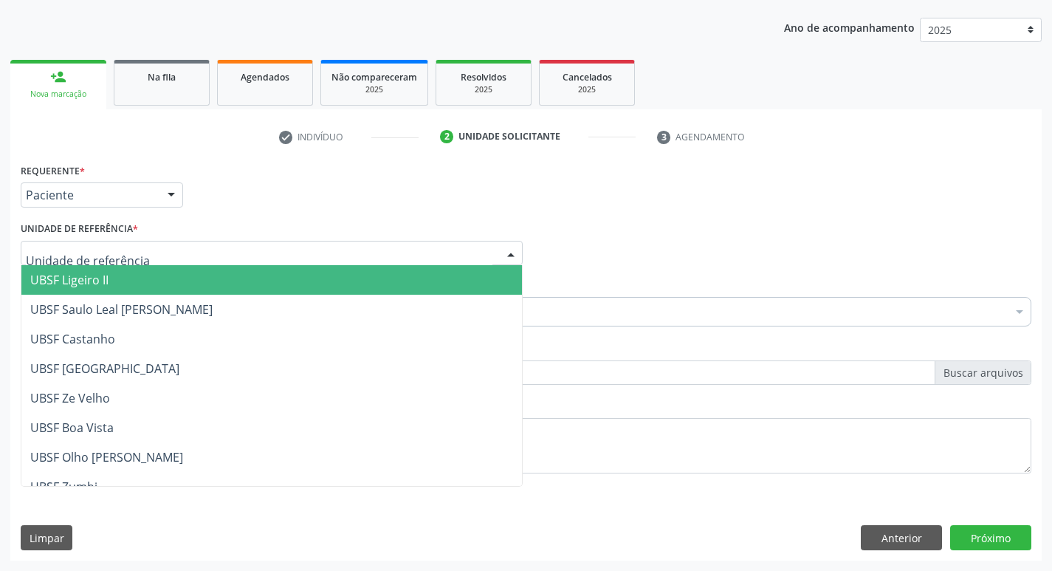
type input "M"
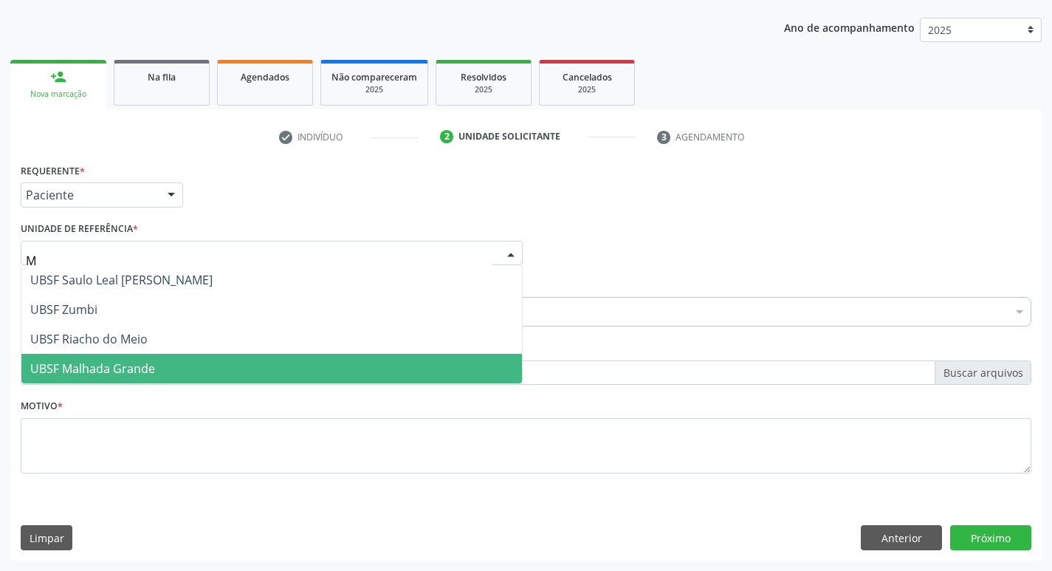
click at [117, 368] on span "UBSF Malhada Grande" at bounding box center [92, 368] width 125 height 16
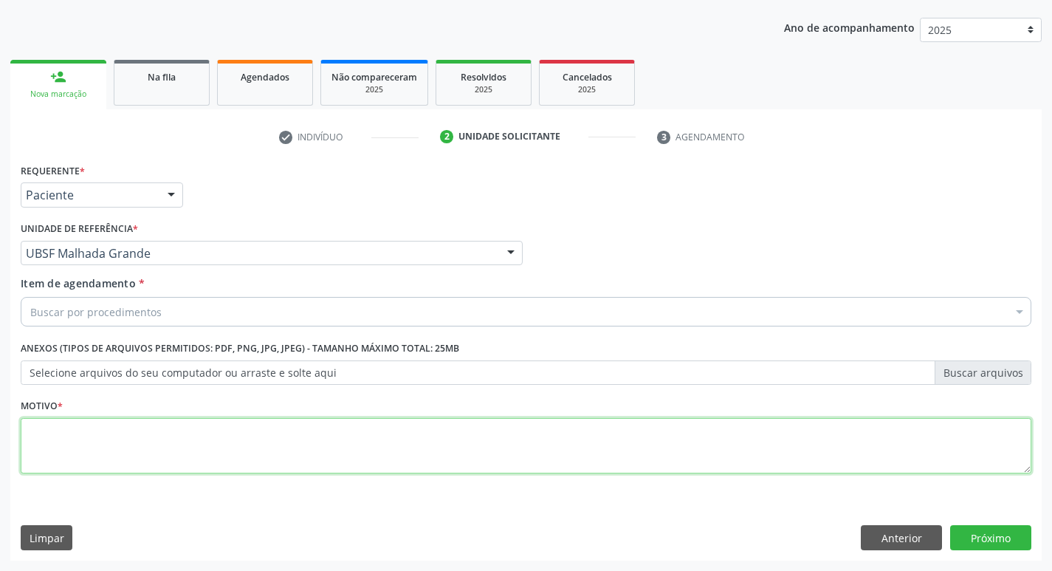
click at [108, 433] on textarea at bounding box center [526, 446] width 1010 height 56
type textarea "AVALIACAO"
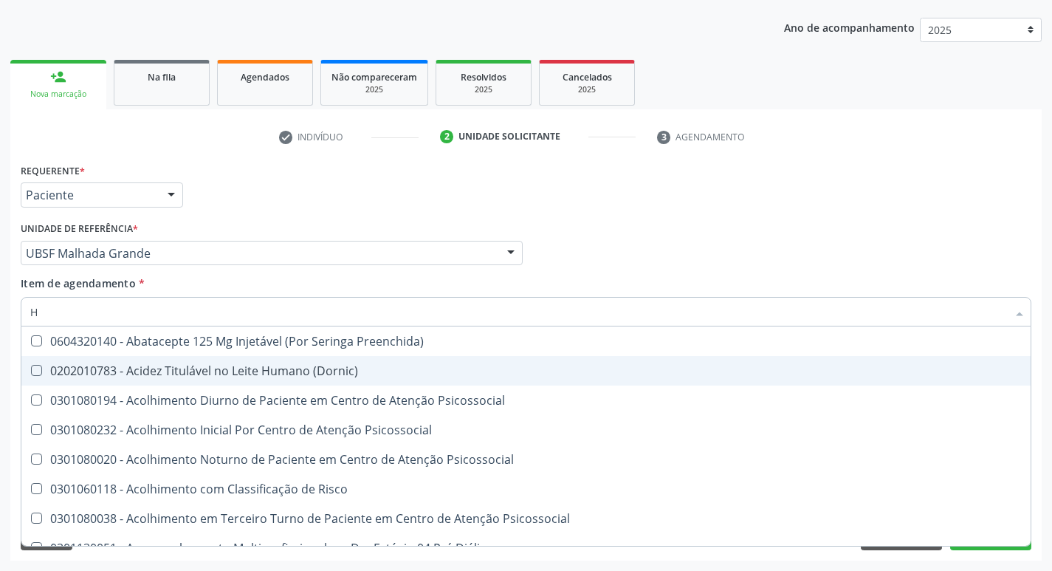
type input "HEMOGR"
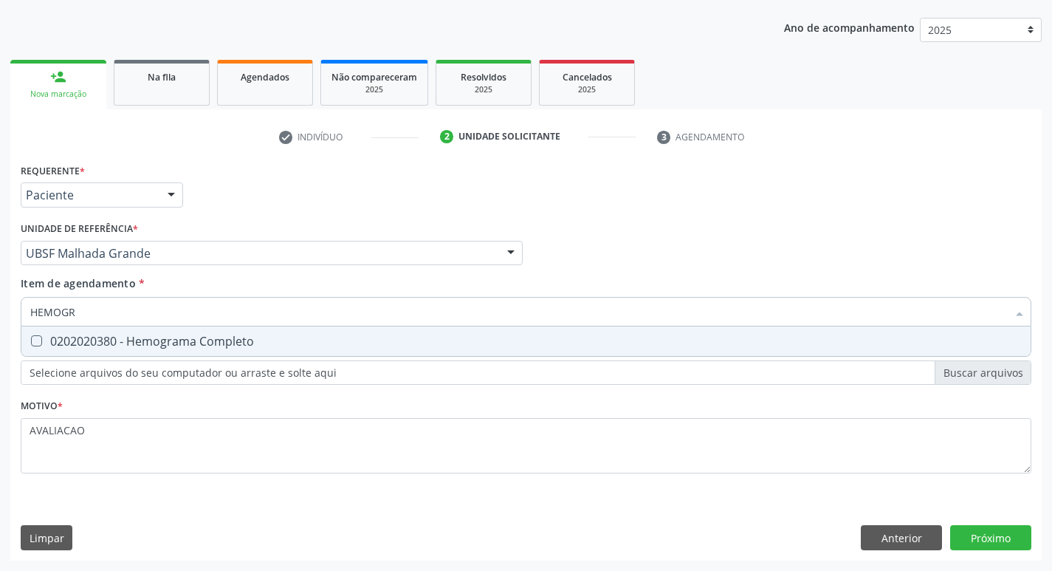
click at [124, 344] on div "0202020380 - Hemograma Completo" at bounding box center [525, 341] width 991 height 12
checkbox Completo "true"
type input "HEMOG"
checkbox Completo "false"
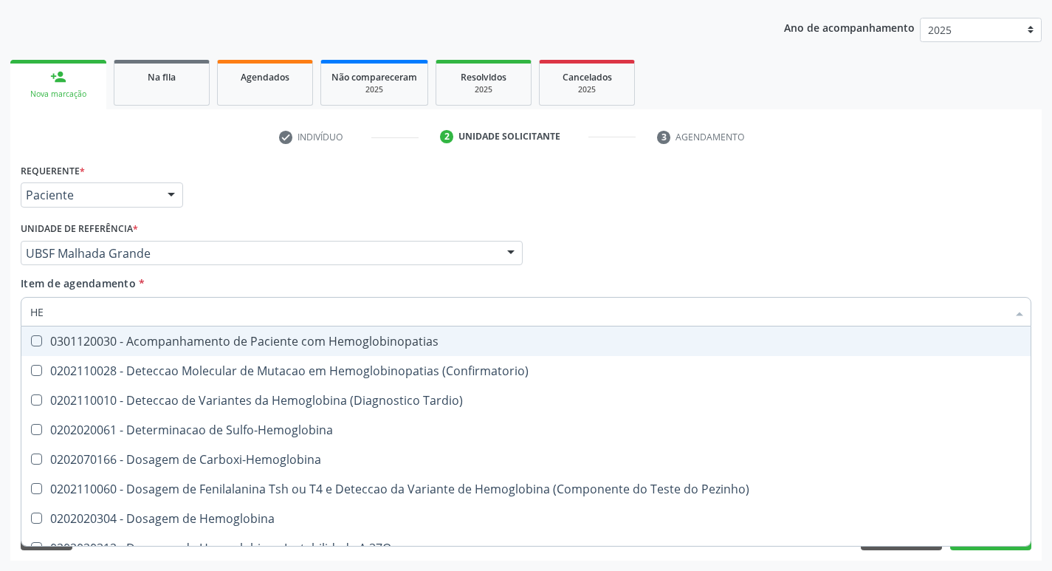
type input "H"
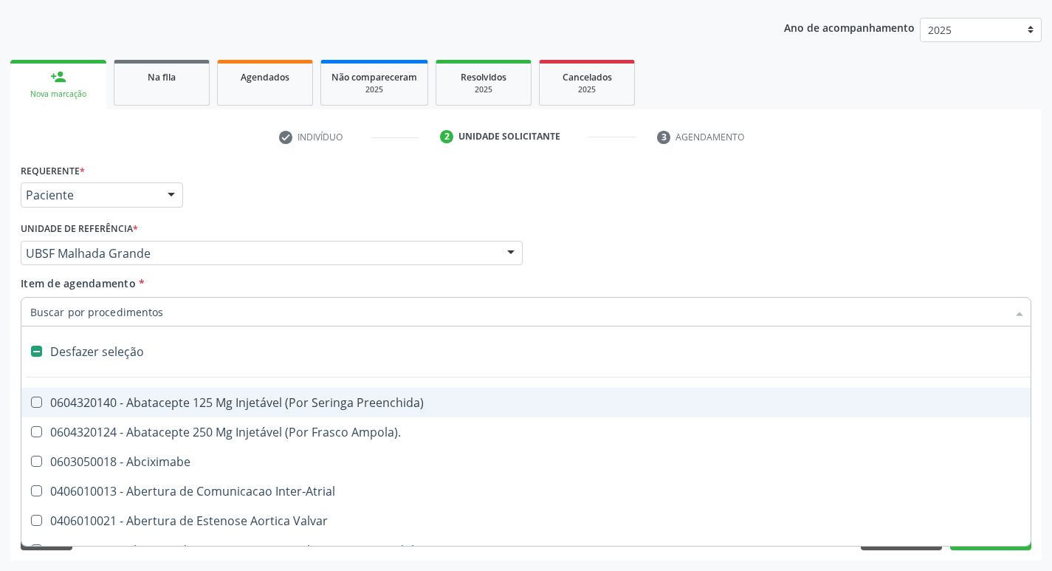
checkbox Capsula\) "false"
type input "G"
checkbox Persistente "true"
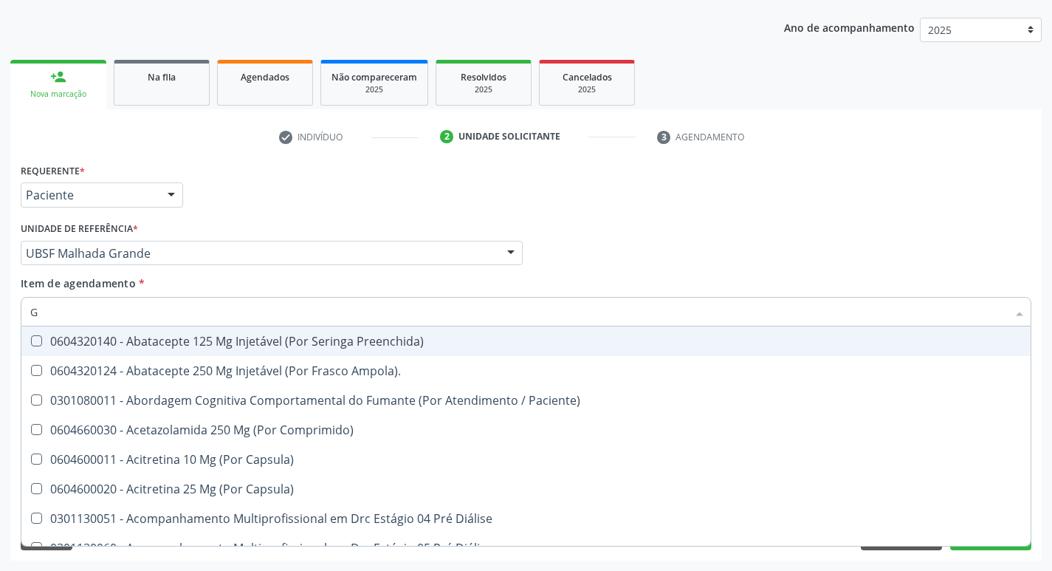
type input "GLICOSE"
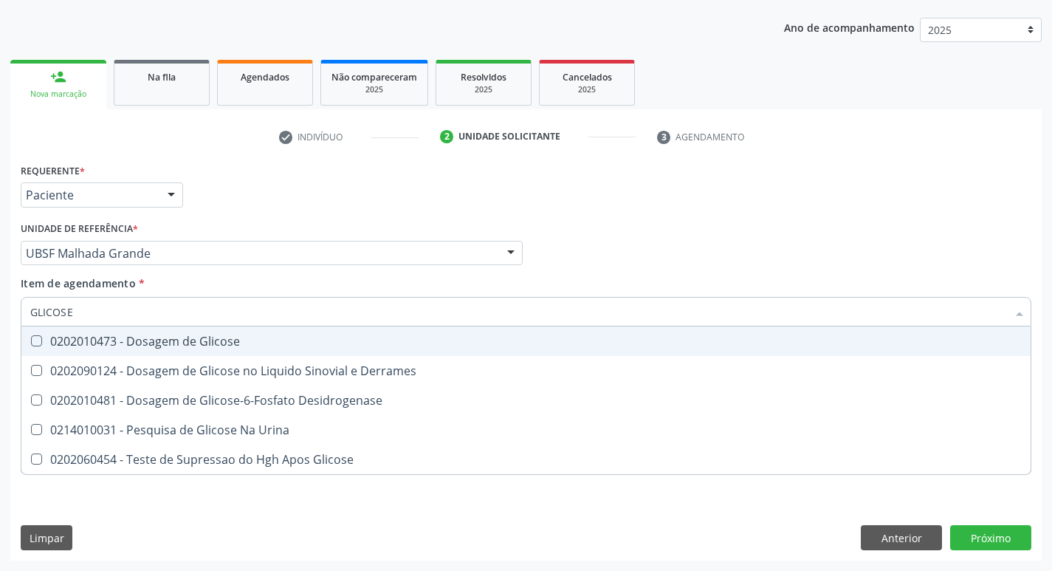
click at [286, 337] on div "0202010473 - Dosagem de Glicose" at bounding box center [525, 341] width 991 height 12
checkbox Glicose "true"
type input "GLICOS"
checkbox Glicose "false"
checkbox Derrames "true"
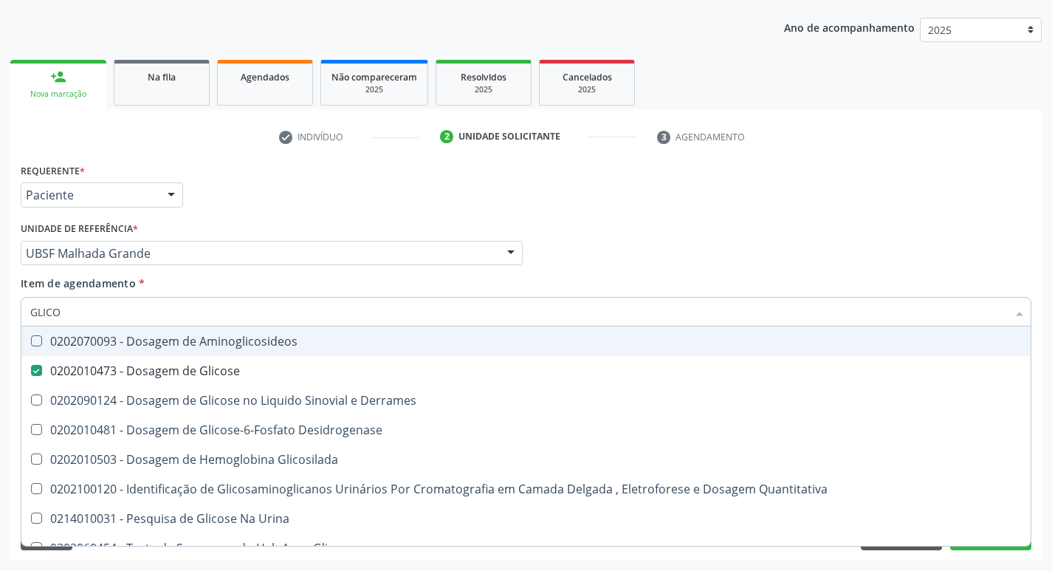
type input "GLIC"
checkbox Glicose "false"
checkbox Derrames "false"
type input "G"
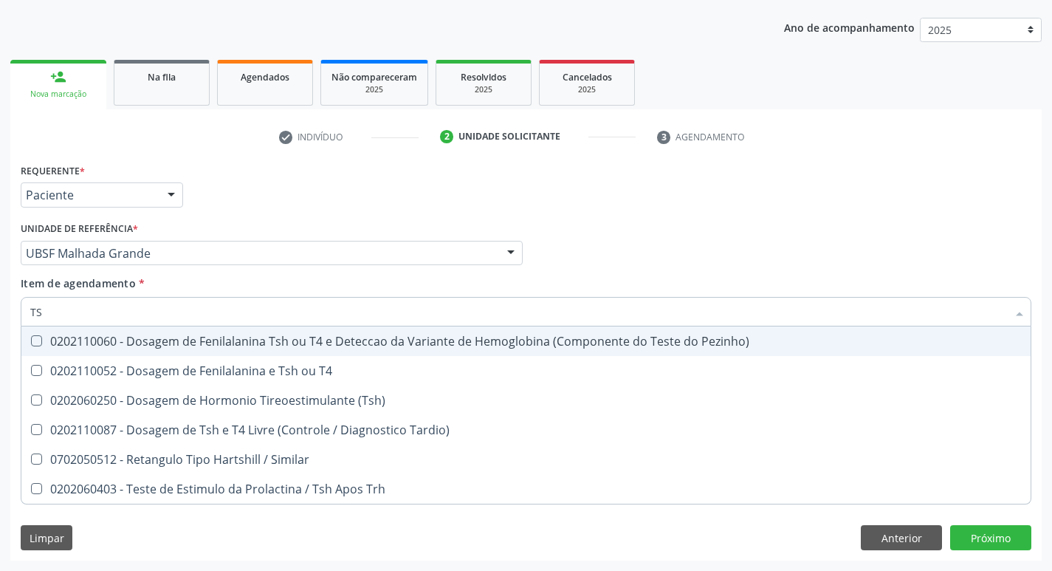
type input "TSH"
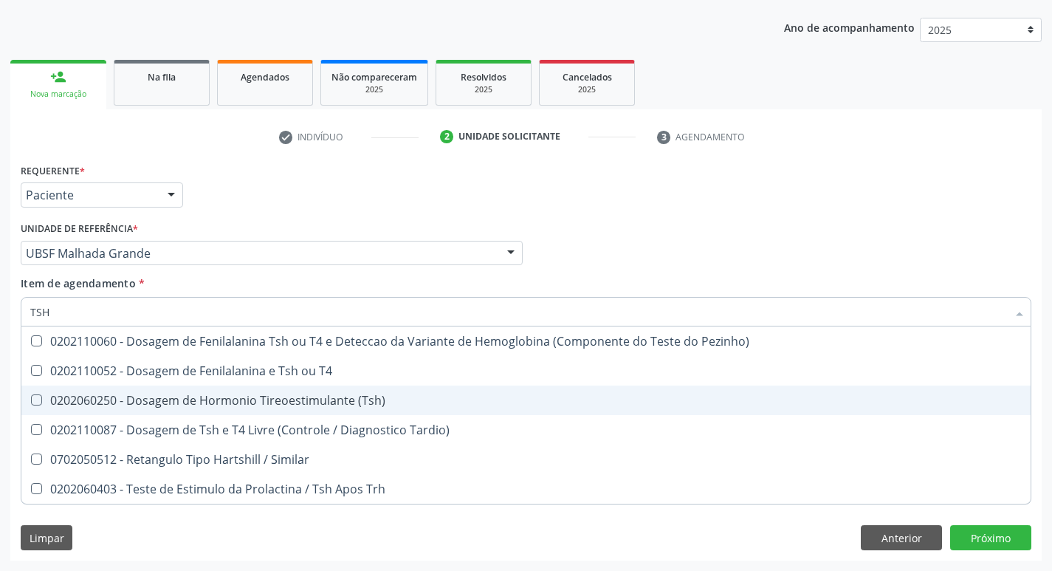
click at [317, 394] on div "0202060250 - Dosagem de Hormonio Tireoestimulante (Tsh)" at bounding box center [525, 400] width 991 height 12
checkbox \(Tsh\) "true"
type input "TS"
checkbox \(Tsh\) "false"
checkbox Tardio\) "true"
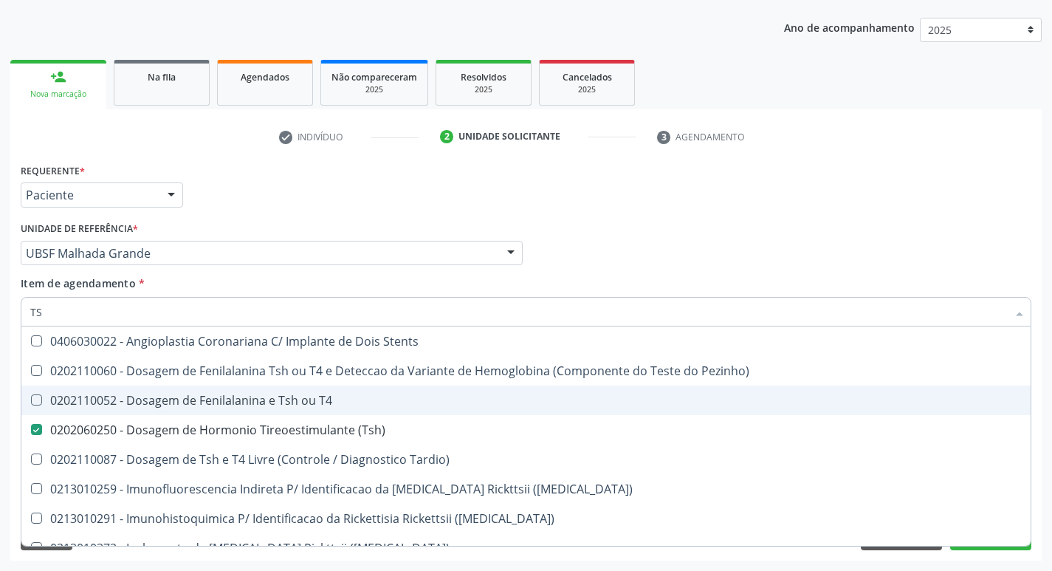
type input "T"
type input "V"
checkbox \(Tsh\) "false"
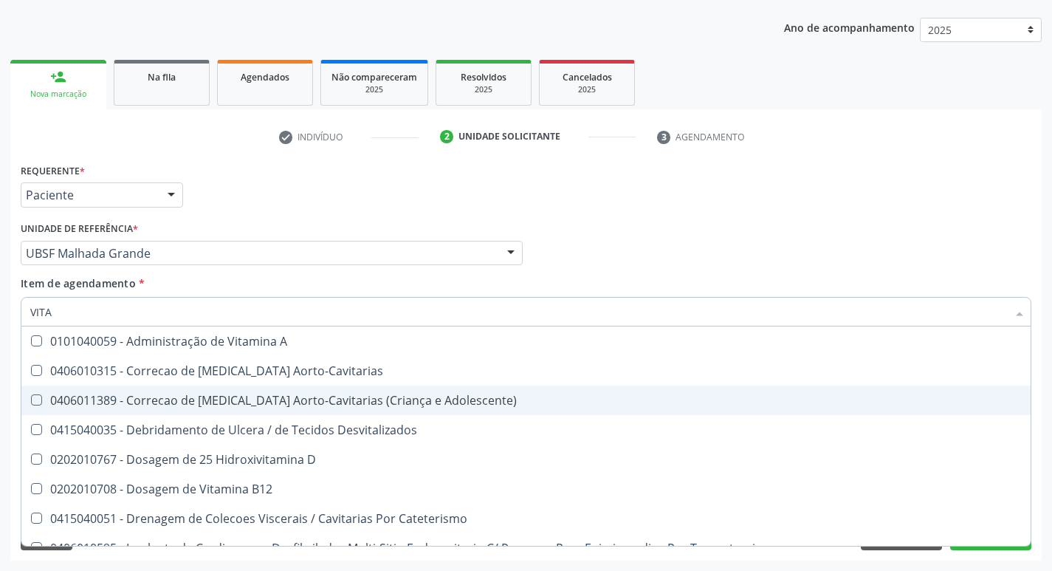
type input "VITAM"
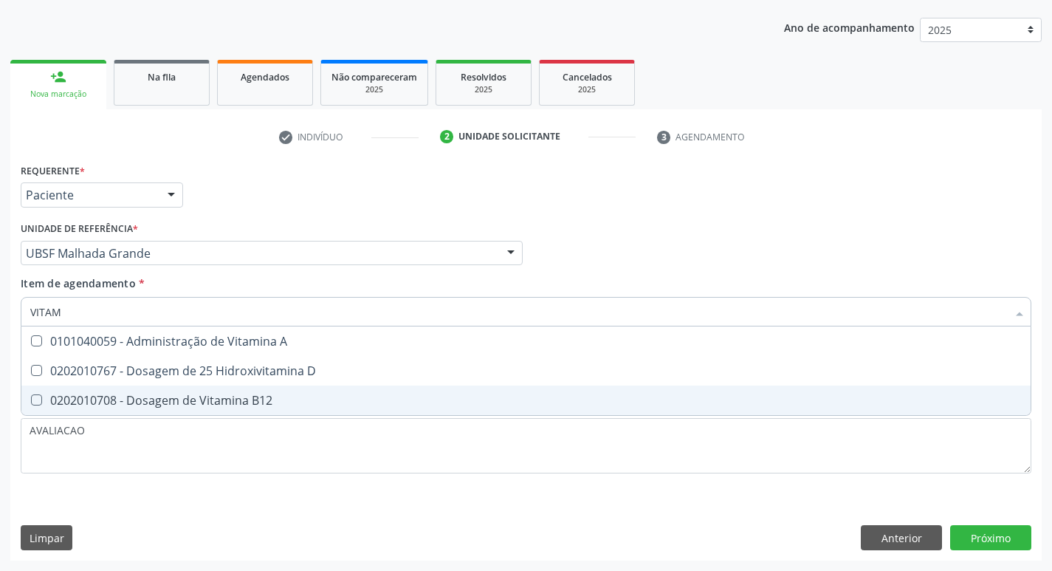
click at [316, 383] on span "0202010767 - Dosagem de 25 Hidroxivitamina D" at bounding box center [525, 371] width 1009 height 30
checkbox D "true"
click at [317, 393] on span "0202010708 - Dosagem de Vitamina B12" at bounding box center [525, 400] width 1009 height 30
checkbox B12 "true"
type input "VITA"
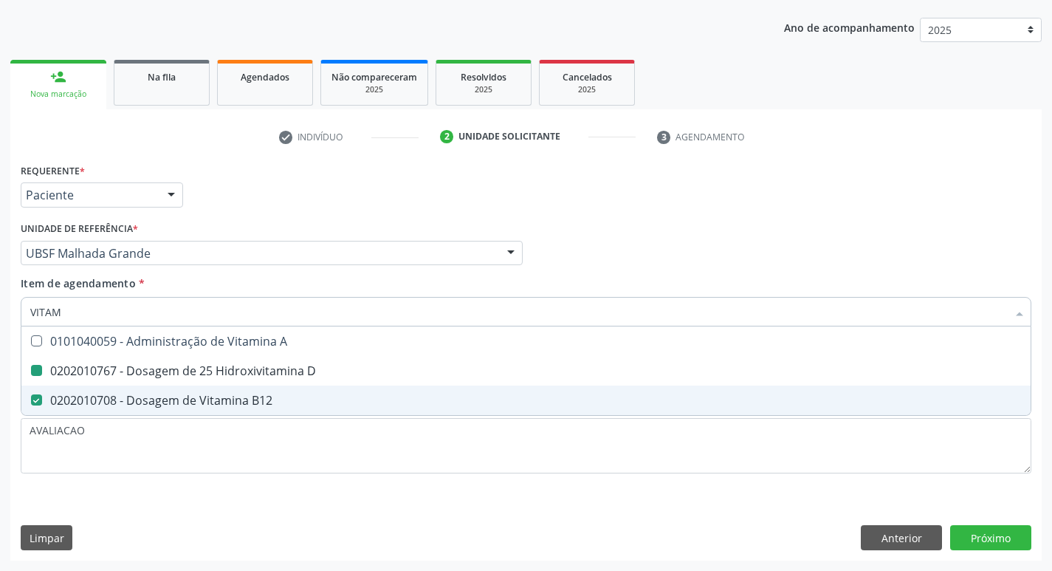
checkbox D "false"
checkbox B12 "false"
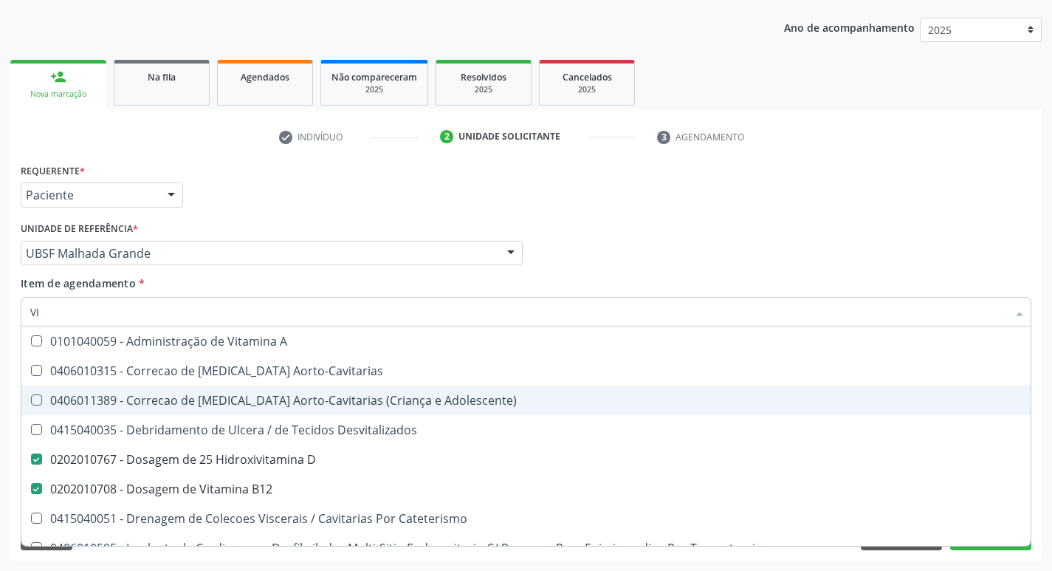
type input "V"
checkbox D "false"
checkbox B12 "false"
checkbox Cateterismo "false"
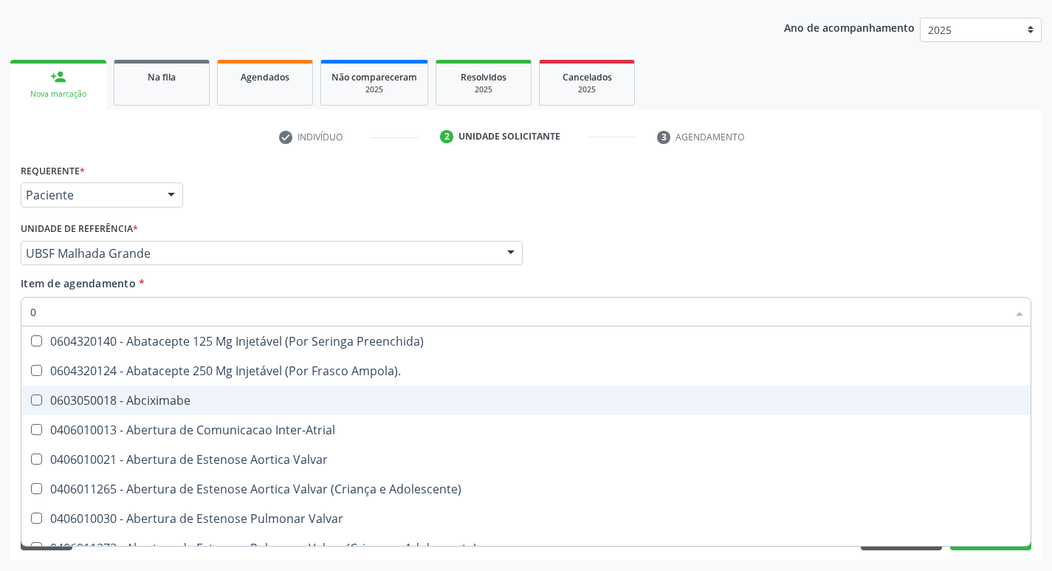
type input "02"
checkbox \(Frasco\) "true"
checkbox Comprimido\) "true"
checkbox Per-Operatoria "true"
checkbox Revisao "true"
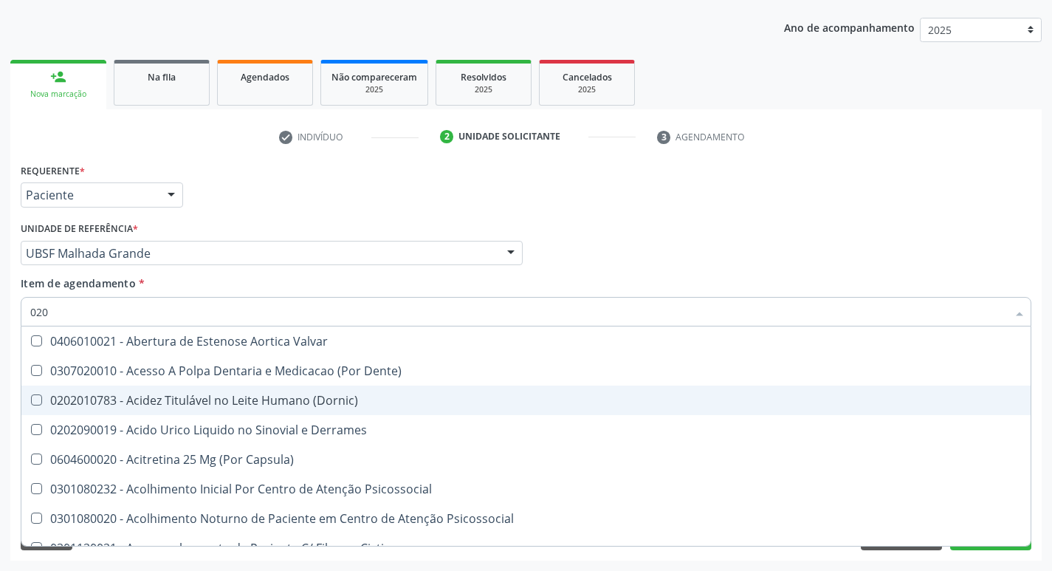
type input "0202"
checkbox Cervico-Toracica "true"
checkbox Epidemiológica "true"
checkbox Pele "true"
checkbox Drenavel "true"
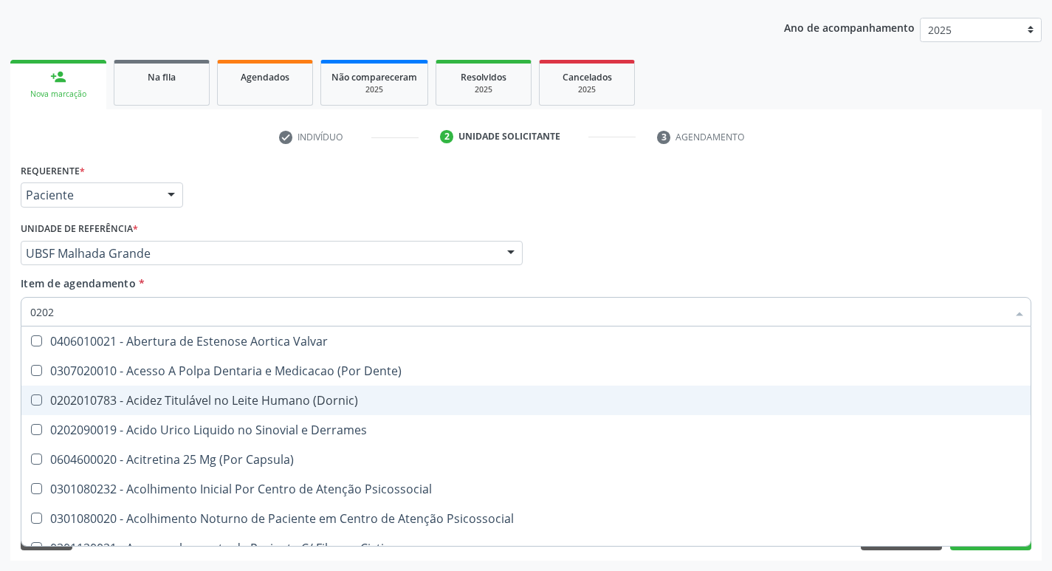
checkbox Septostomia "true"
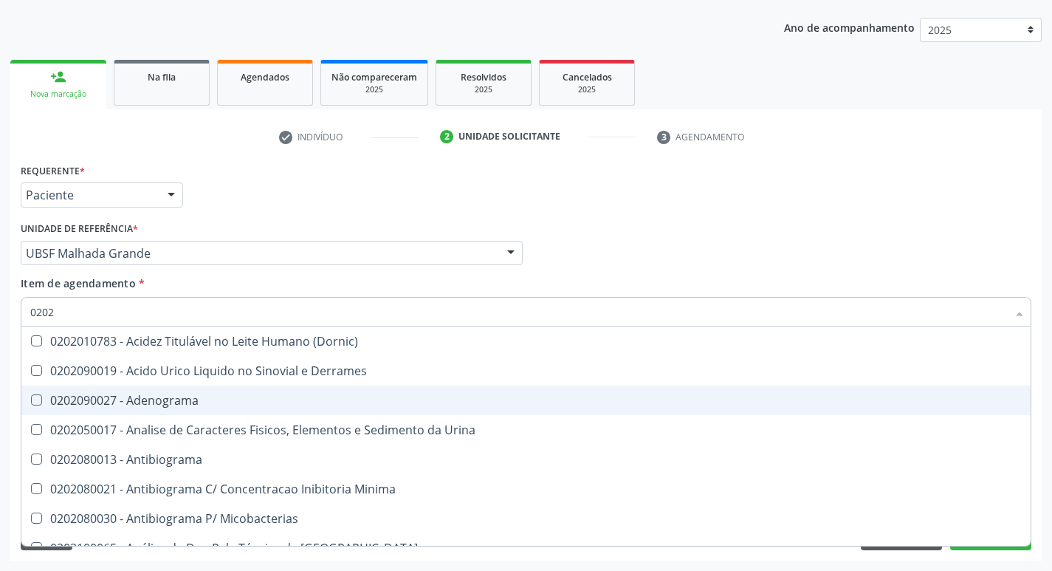
type input "02020"
checkbox Ivy "true"
checkbox D "false"
checkbox Xiii "true"
checkbox Fosforo "true"
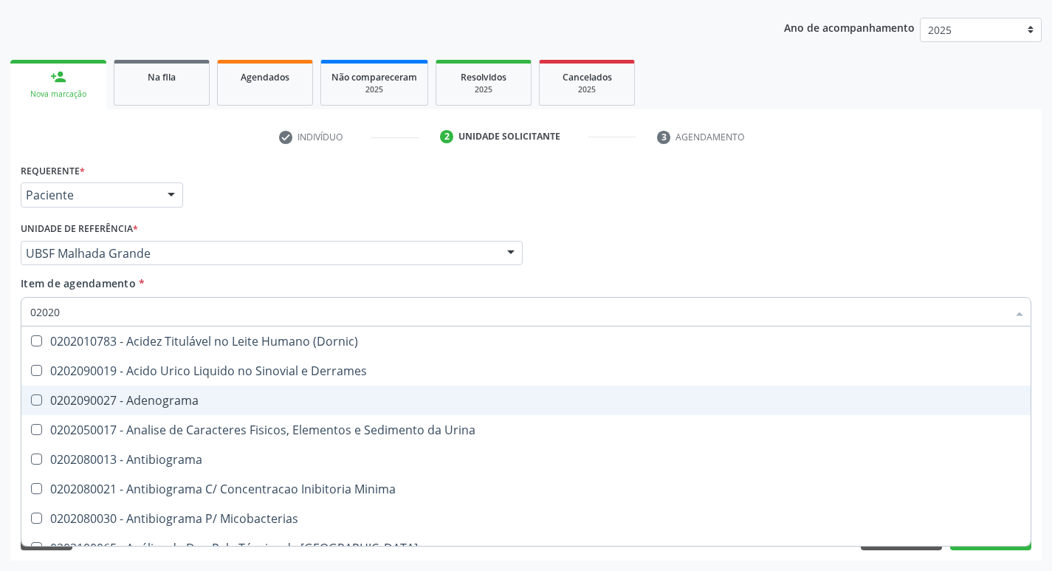
checkbox Glicose "false"
checkbox \(Tsh\) "false"
checkbox Renina "true"
checkbox B12 "false"
checkbox Zinco "true"
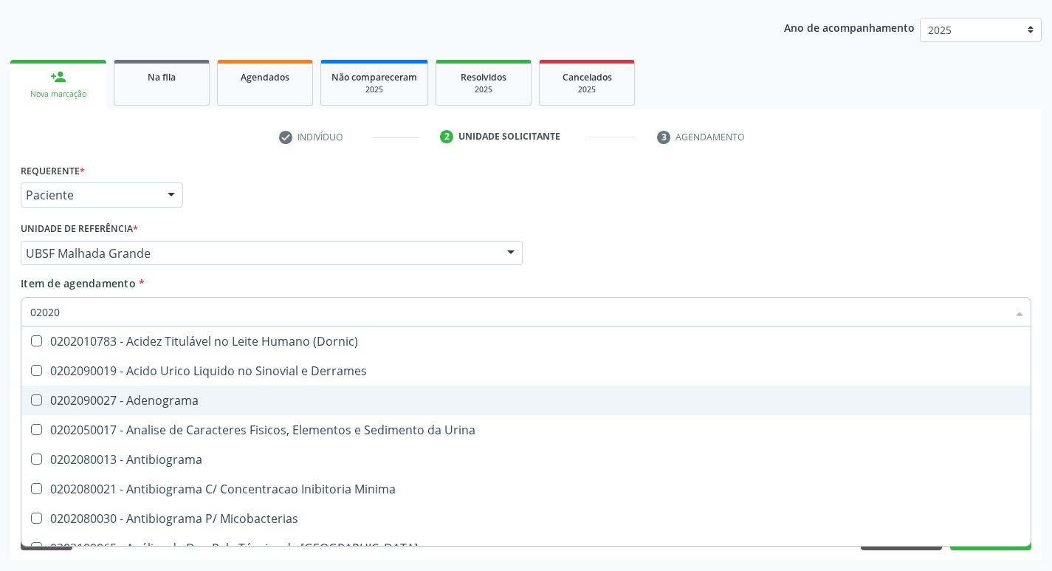
checkbox Completo "false"
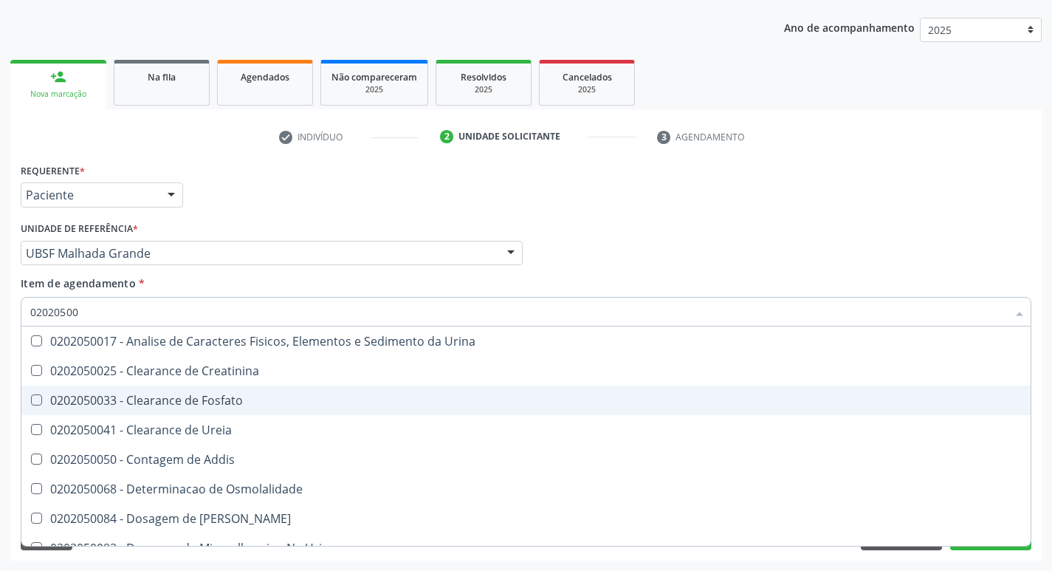
type input "020205001"
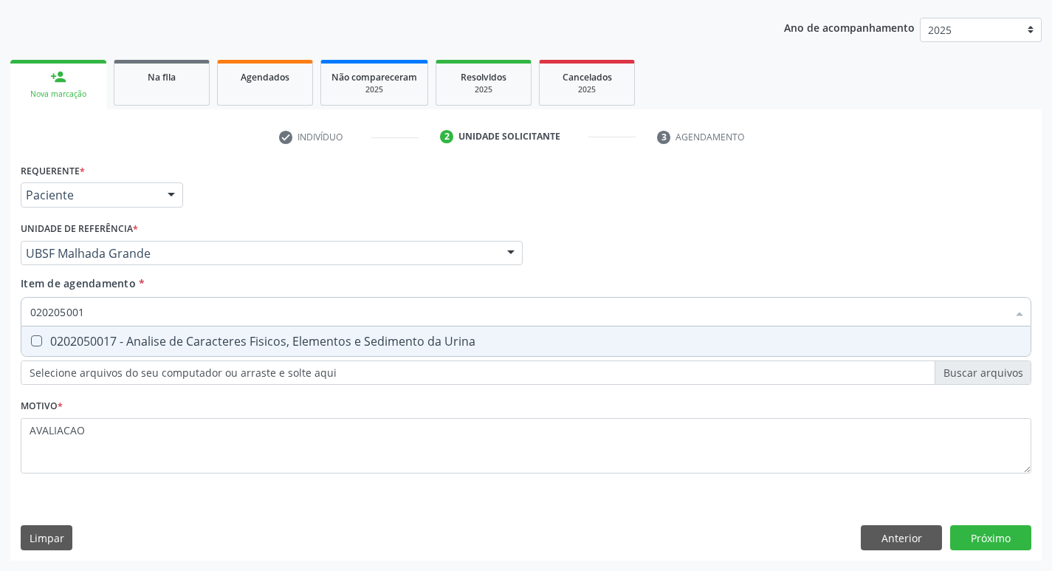
click at [320, 335] on div "0202050017 - Analise de Caracteres Fisicos, Elementos e Sedimento da Urina" at bounding box center [525, 341] width 991 height 12
checkbox Urina "true"
click at [982, 538] on div "Requerente * Paciente Profissional de Saúde Paciente Nenhum resultado encontrad…" at bounding box center [525, 359] width 1031 height 401
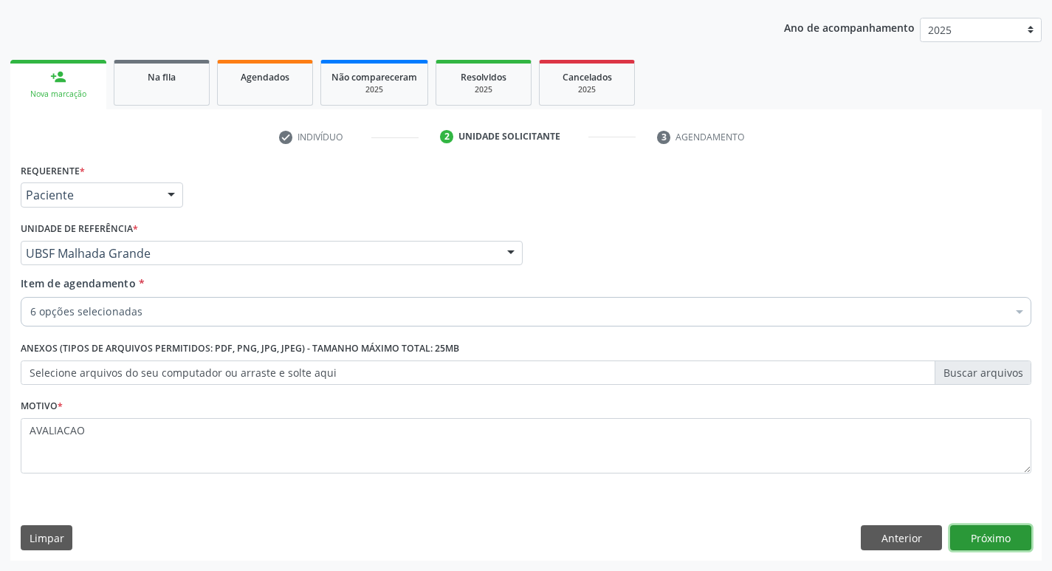
click at [982, 538] on button "Próximo" at bounding box center [990, 537] width 81 height 25
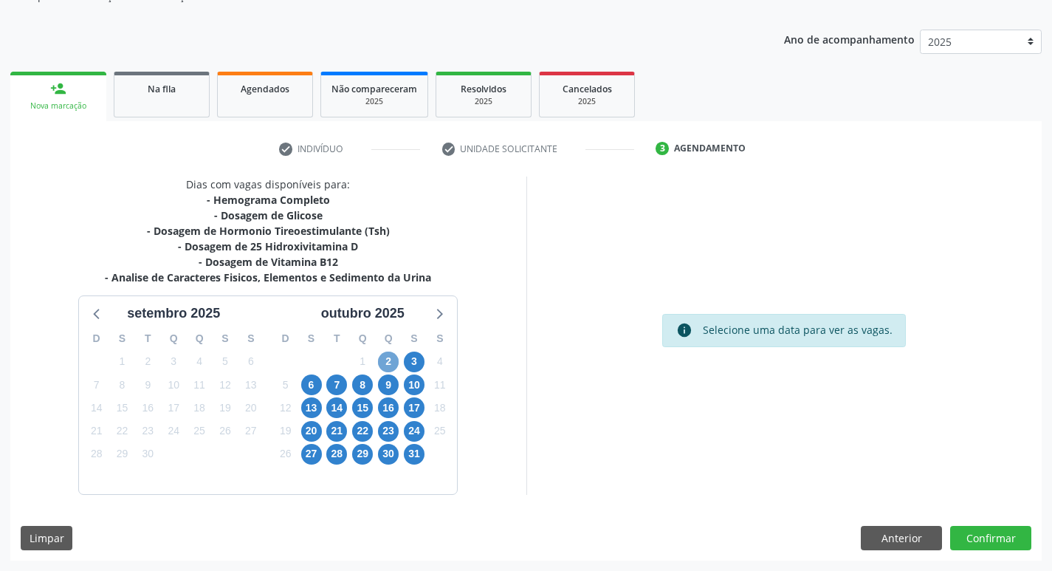
click at [390, 359] on span "2" at bounding box center [388, 361] width 21 height 21
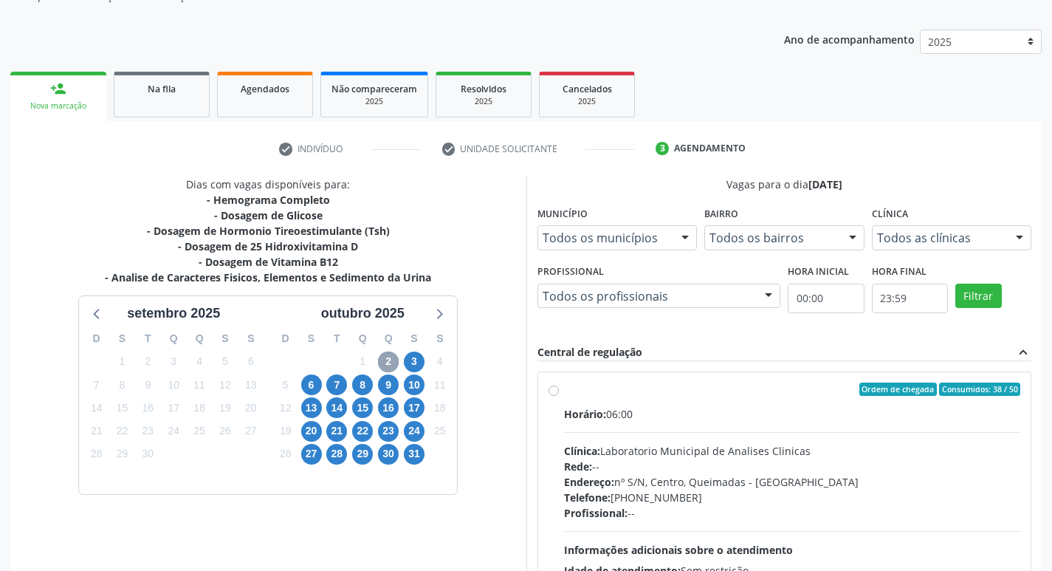
scroll to position [285, 0]
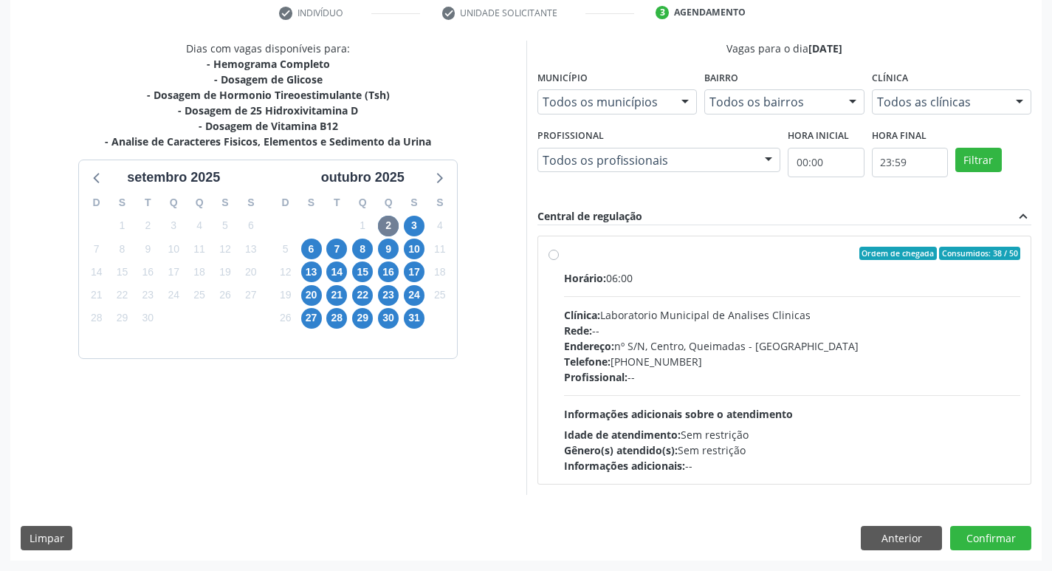
click at [715, 345] on div "Endereço: nº S/N, Centro, Queimadas - [GEOGRAPHIC_DATA]" at bounding box center [792, 345] width 457 height 15
click at [559, 260] on input "Ordem de chegada Consumidos: 38 / 50 Horário: 06:00 Clínica: Laboratorio Munici…" at bounding box center [553, 253] width 10 height 13
radio input "true"
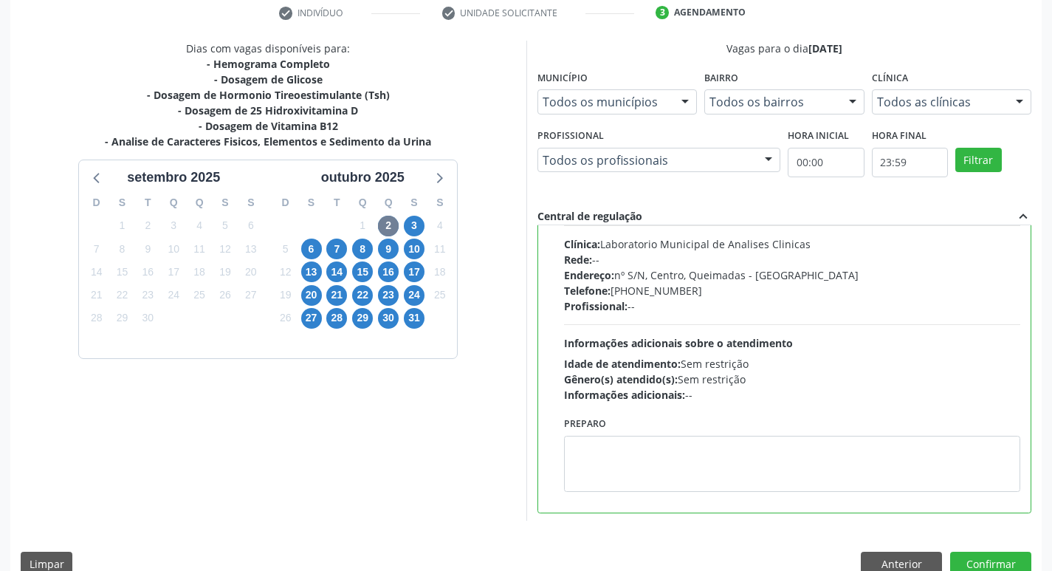
scroll to position [73, 0]
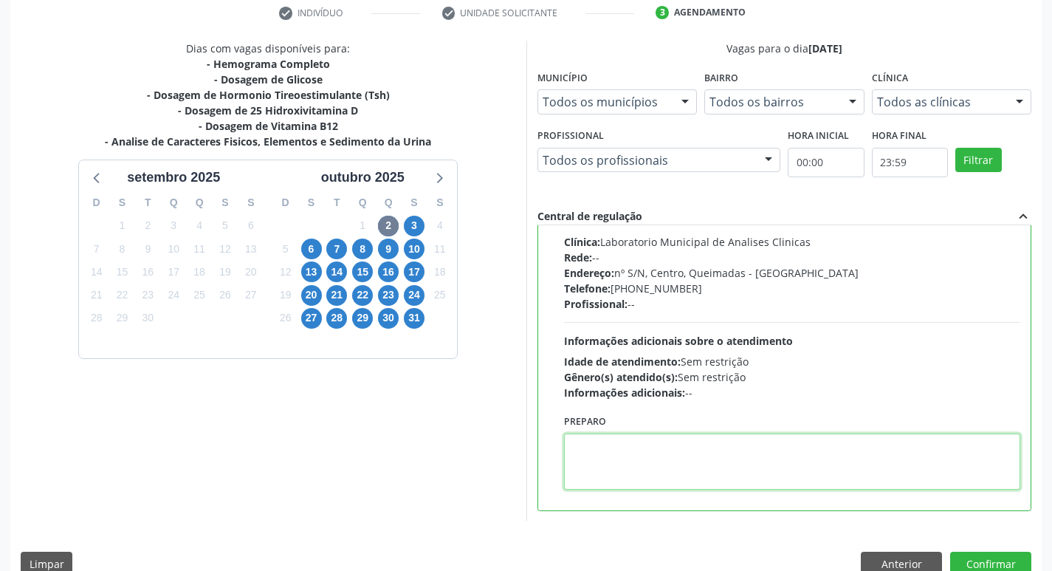
drag, startPoint x: 641, startPoint y: 460, endPoint x: 629, endPoint y: 464, distance: 13.3
click at [629, 464] on textarea at bounding box center [792, 461] width 457 height 56
paste textarea "IR EM [GEOGRAPHIC_DATA]"
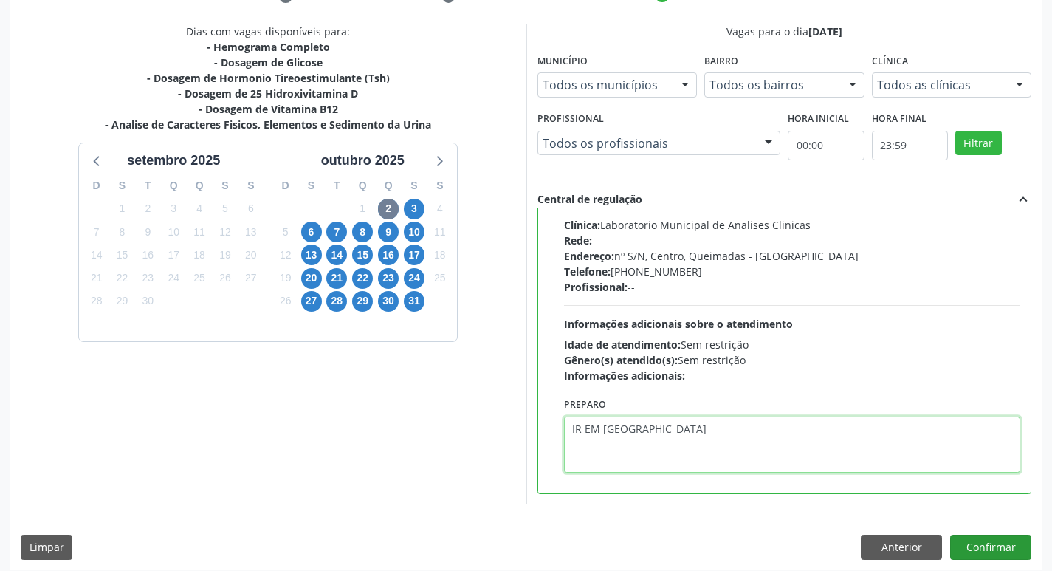
scroll to position [311, 0]
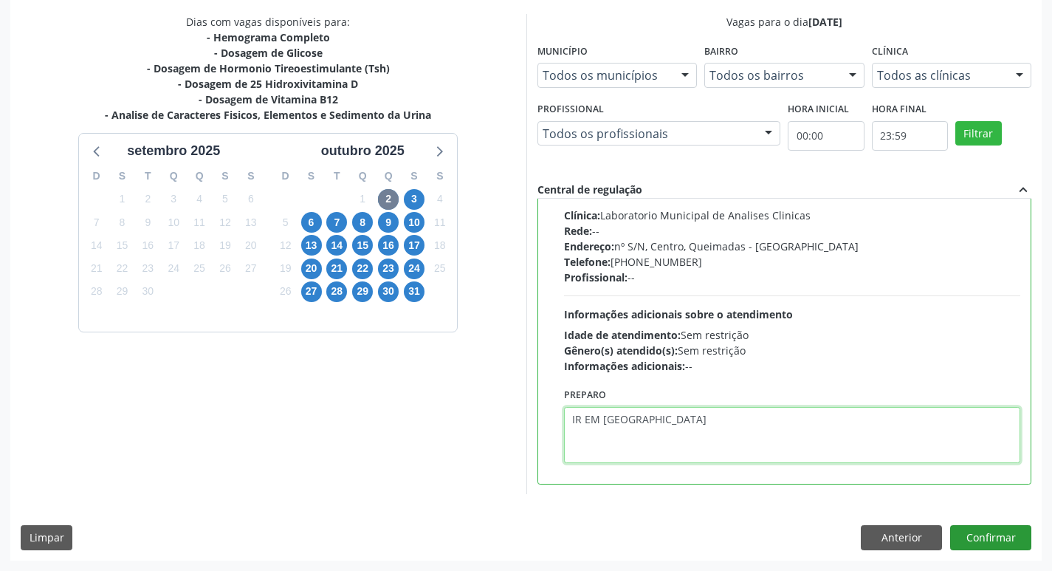
type textarea "IR EM [GEOGRAPHIC_DATA]"
click at [986, 528] on button "Confirmar" at bounding box center [990, 537] width 81 height 25
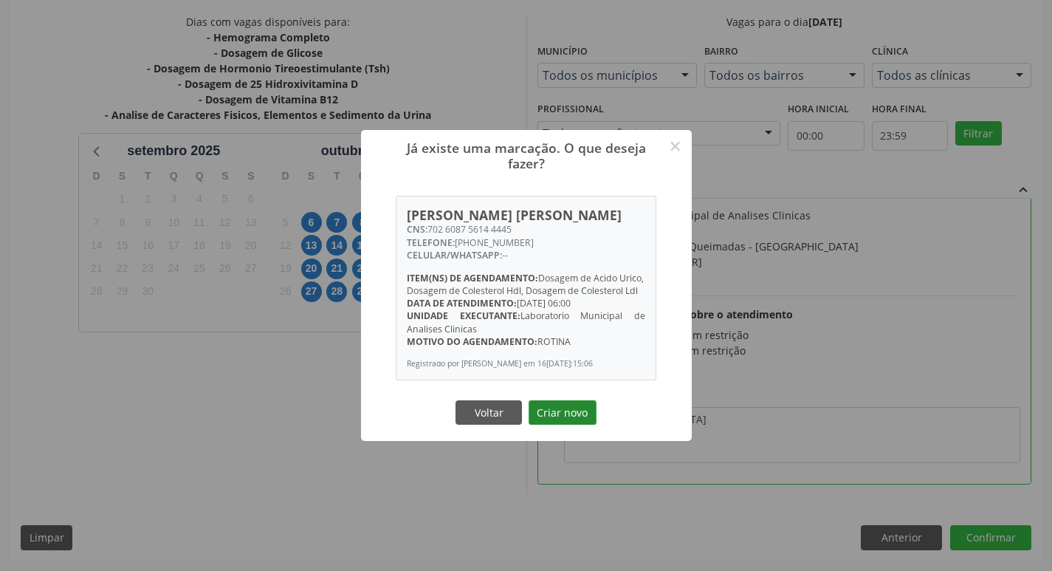
click at [558, 425] on button "Criar novo" at bounding box center [562, 412] width 68 height 25
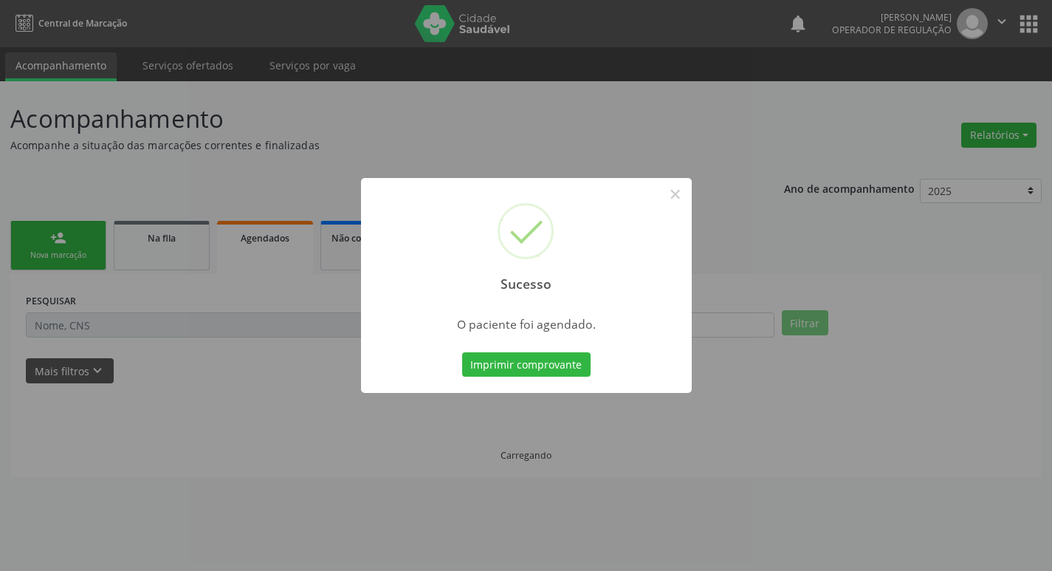
scroll to position [0, 0]
click at [533, 376] on button "Imprimir comprovante" at bounding box center [531, 364] width 128 height 25
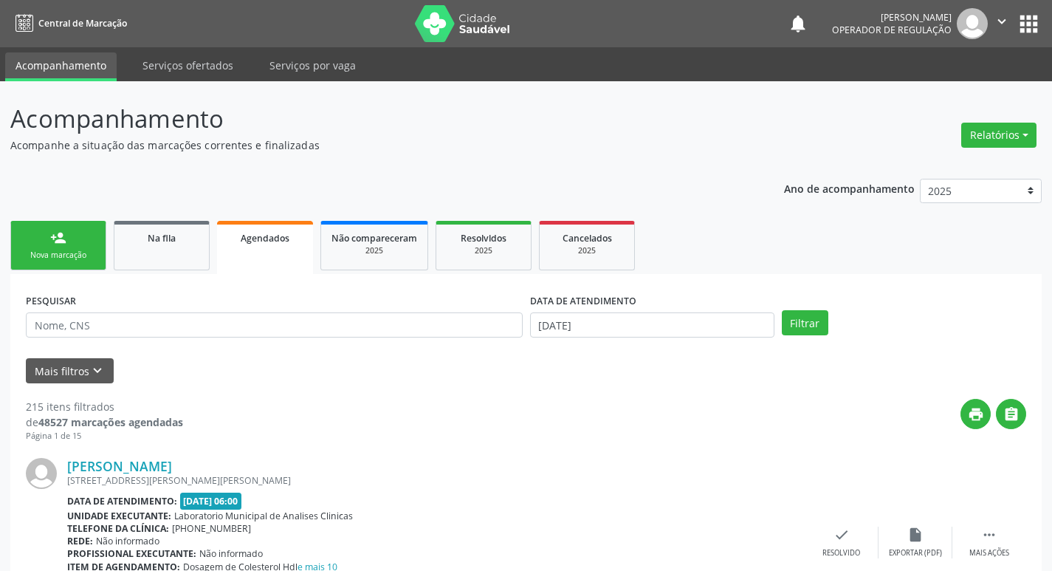
click at [92, 261] on div "Nova marcação" at bounding box center [58, 254] width 74 height 11
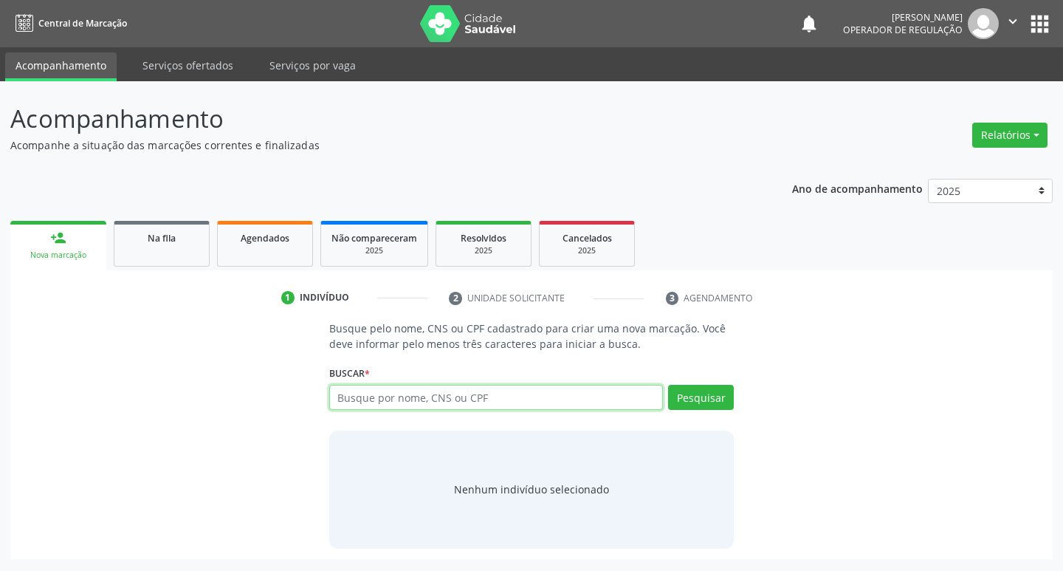
click at [403, 390] on input "text" at bounding box center [496, 397] width 334 height 25
type input "706809758078824"
click at [711, 400] on button "Pesquisar" at bounding box center [701, 397] width 66 height 25
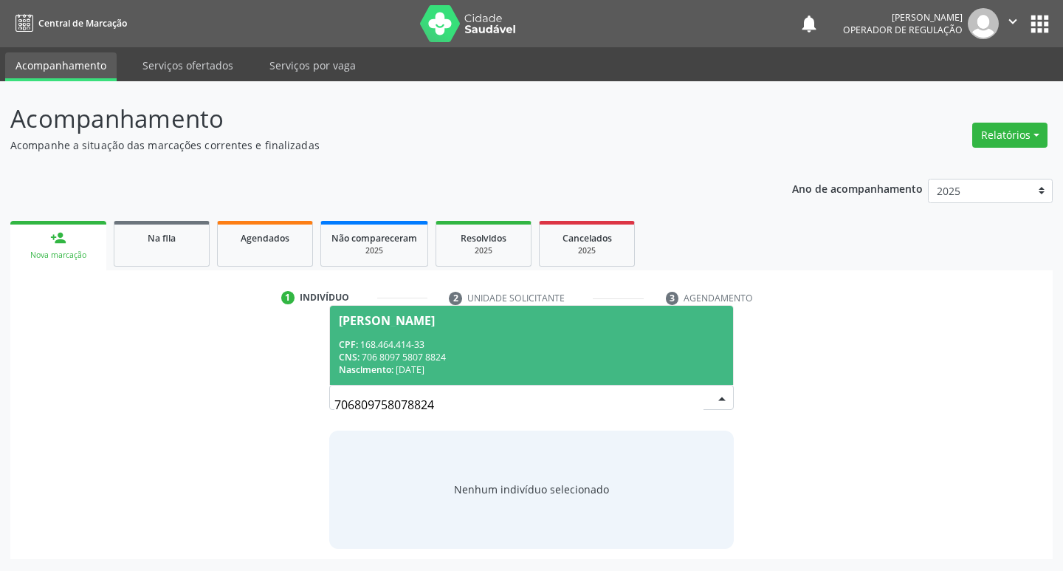
click at [497, 354] on div "CNS: 706 8097 5807 8824" at bounding box center [532, 357] width 386 height 13
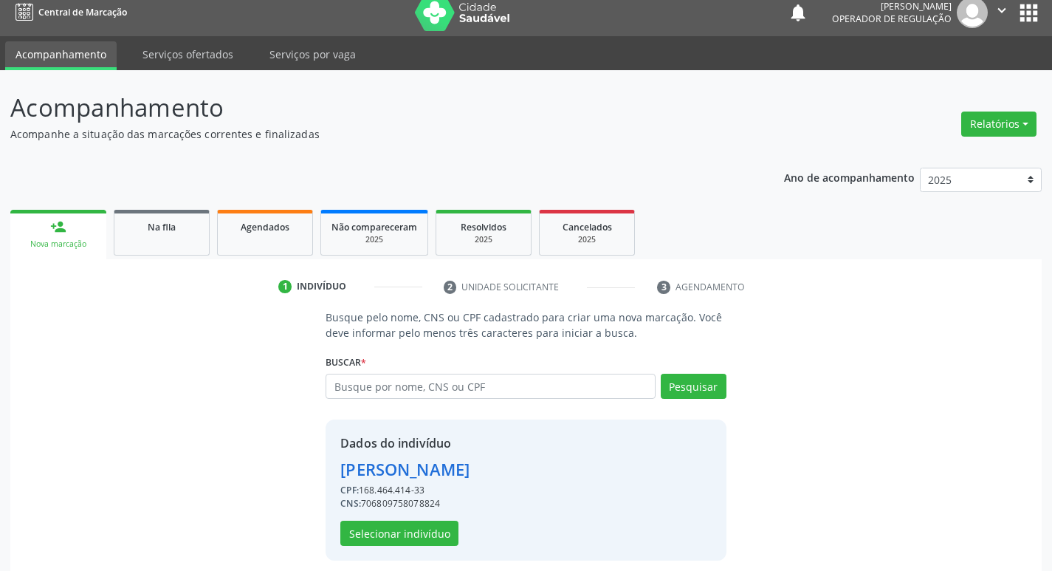
scroll to position [21, 0]
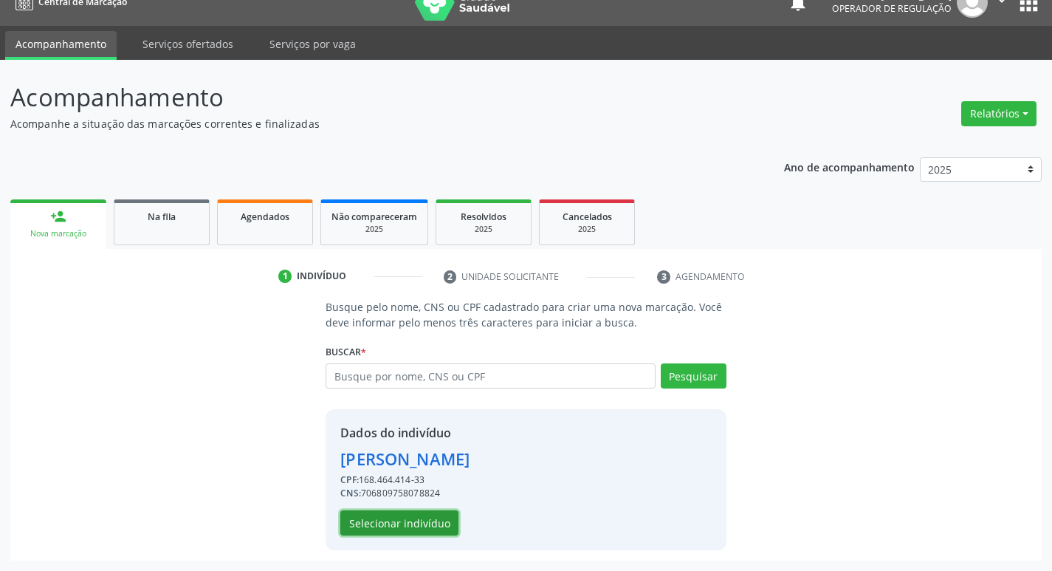
click at [393, 527] on button "Selecionar indivíduo" at bounding box center [399, 522] width 118 height 25
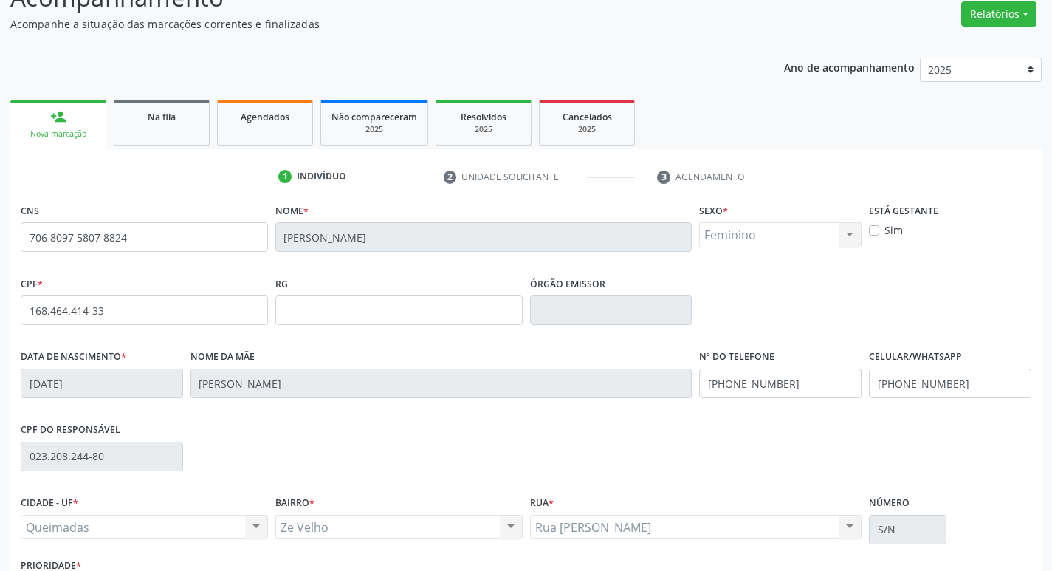
scroll to position [230, 0]
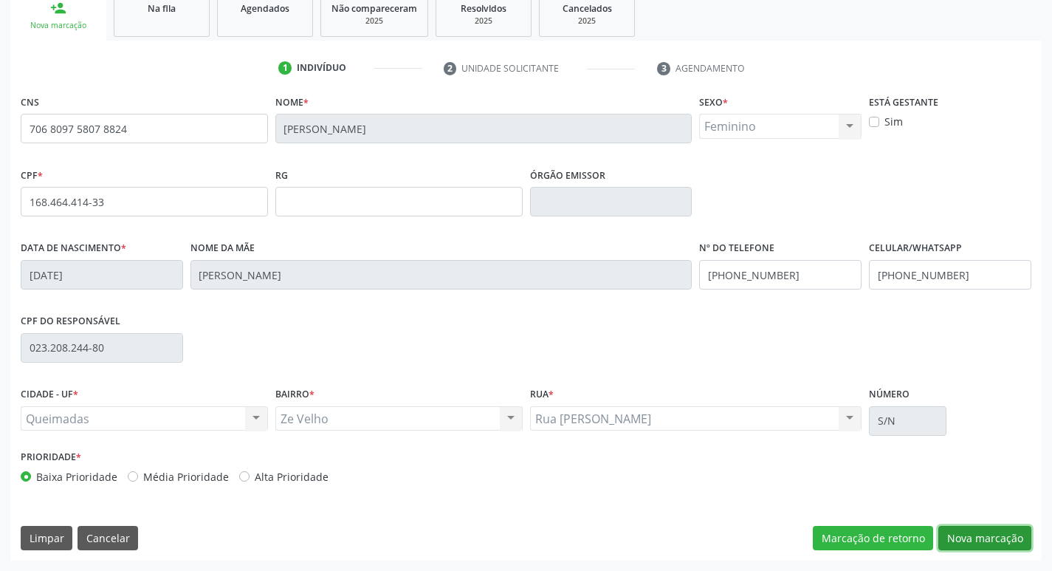
click at [959, 535] on button "Nova marcação" at bounding box center [984, 538] width 93 height 25
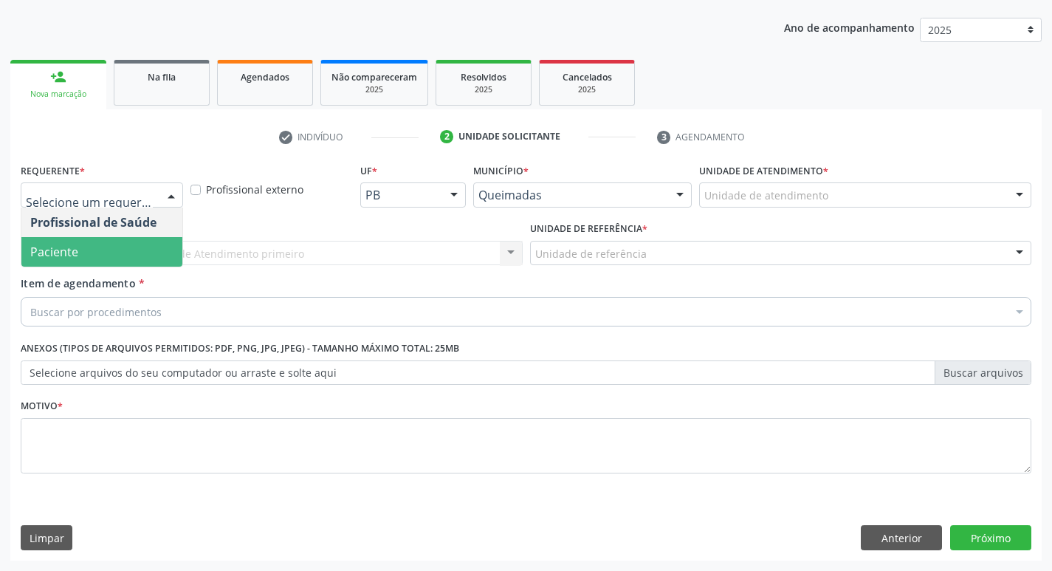
click at [120, 257] on span "Paciente" at bounding box center [101, 252] width 161 height 30
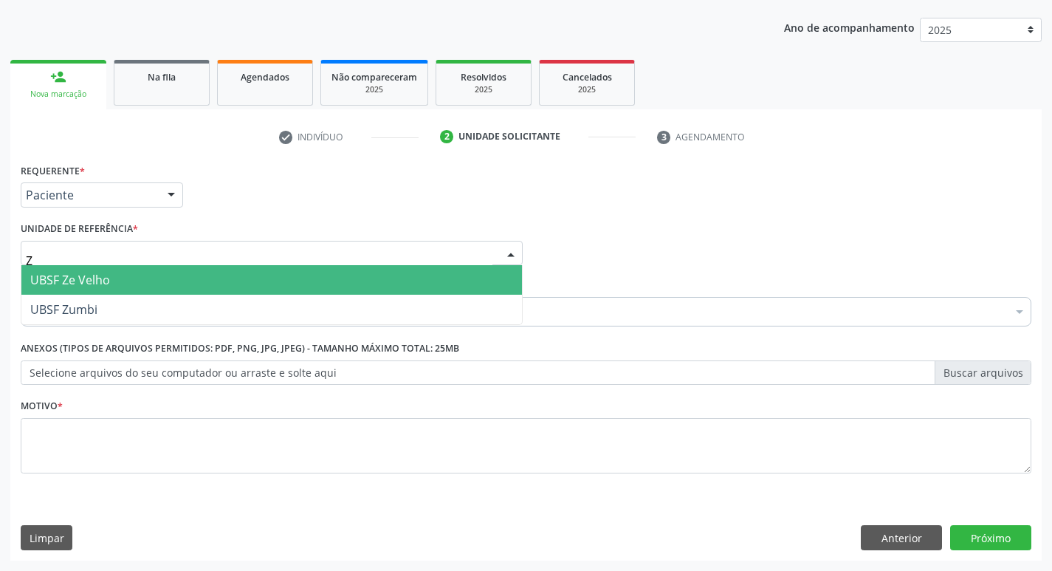
type input "ZE"
click at [123, 278] on span "UBSF Ze Velho" at bounding box center [271, 280] width 500 height 30
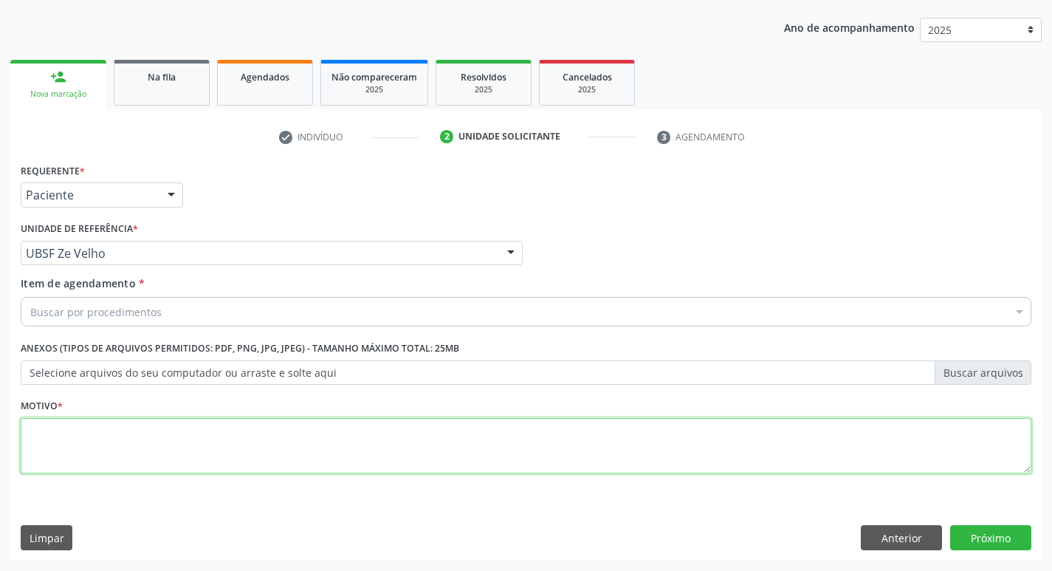
click at [98, 444] on textarea at bounding box center [526, 446] width 1010 height 56
type textarea "AVALIACAO"
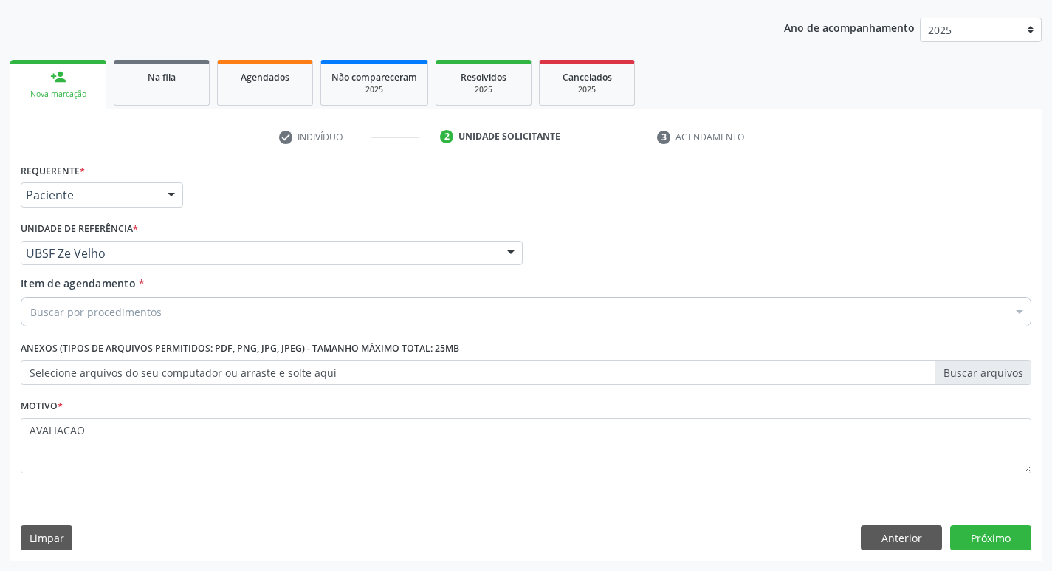
click at [176, 317] on div "Buscar por procedimentos" at bounding box center [526, 312] width 1010 height 30
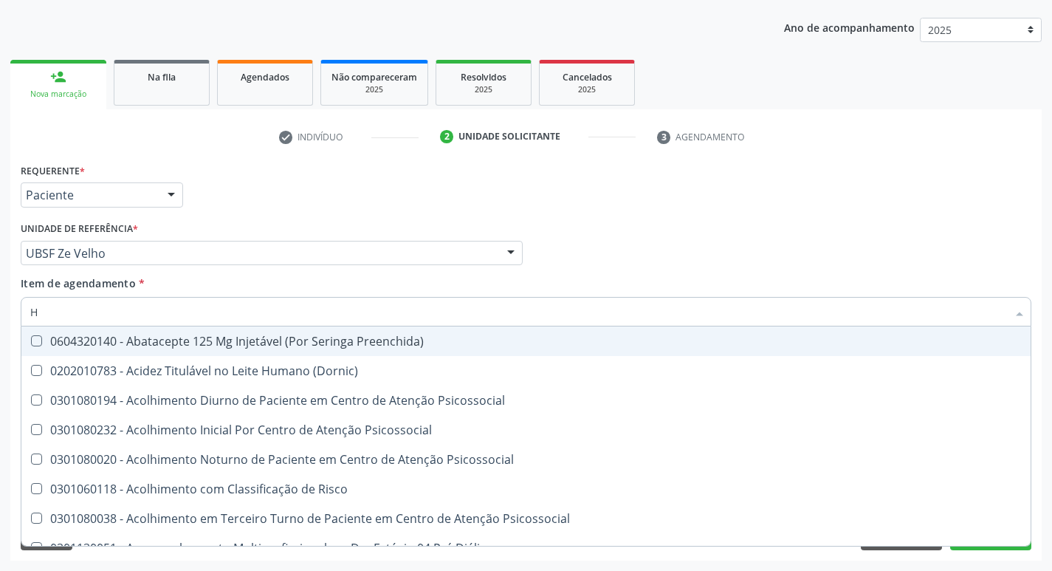
type input "HEMOGR"
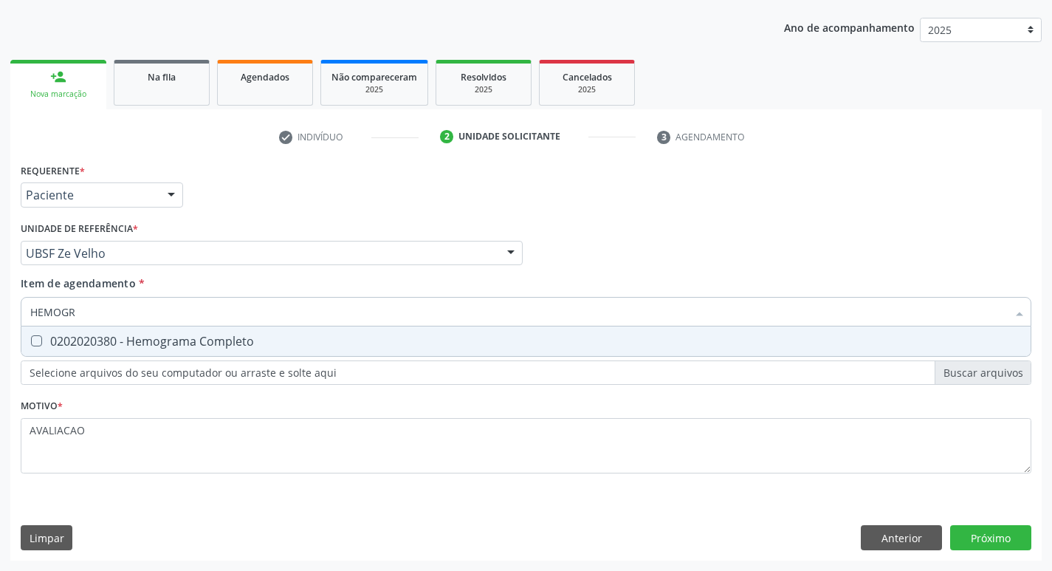
click at [201, 347] on div "0202020380 - Hemograma Completo" at bounding box center [525, 341] width 991 height 12
checkbox Completo "true"
click at [965, 532] on div "Requerente * Paciente Profissional de Saúde Paciente Nenhum resultado encontrad…" at bounding box center [525, 359] width 1031 height 401
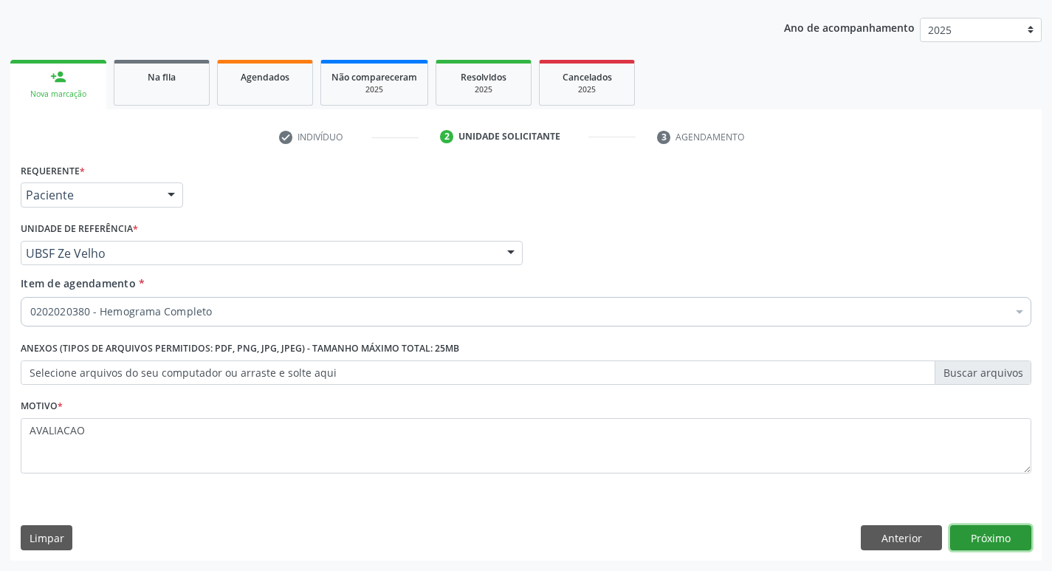
click at [1003, 534] on button "Próximo" at bounding box center [990, 537] width 81 height 25
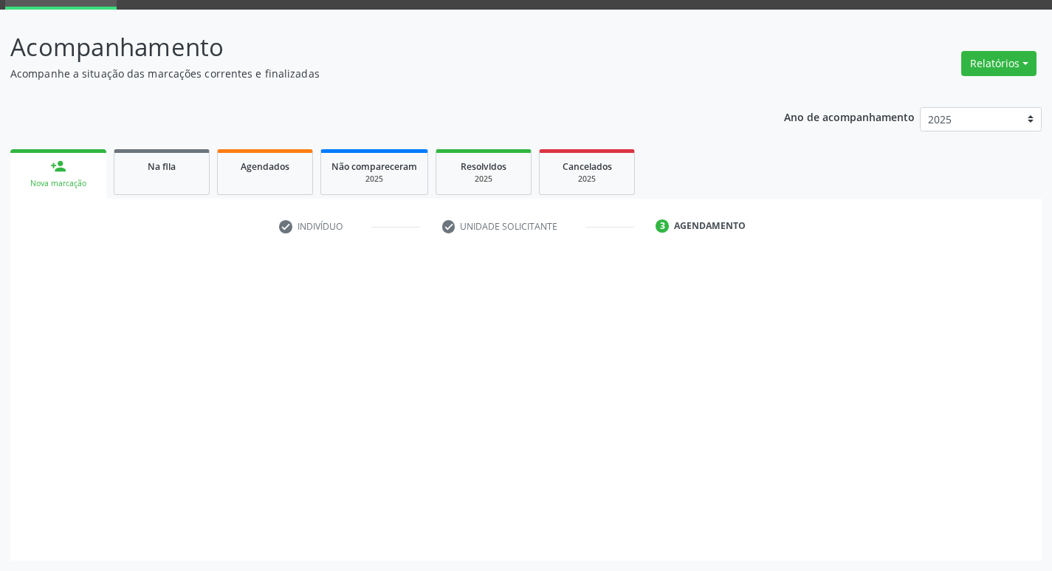
scroll to position [72, 0]
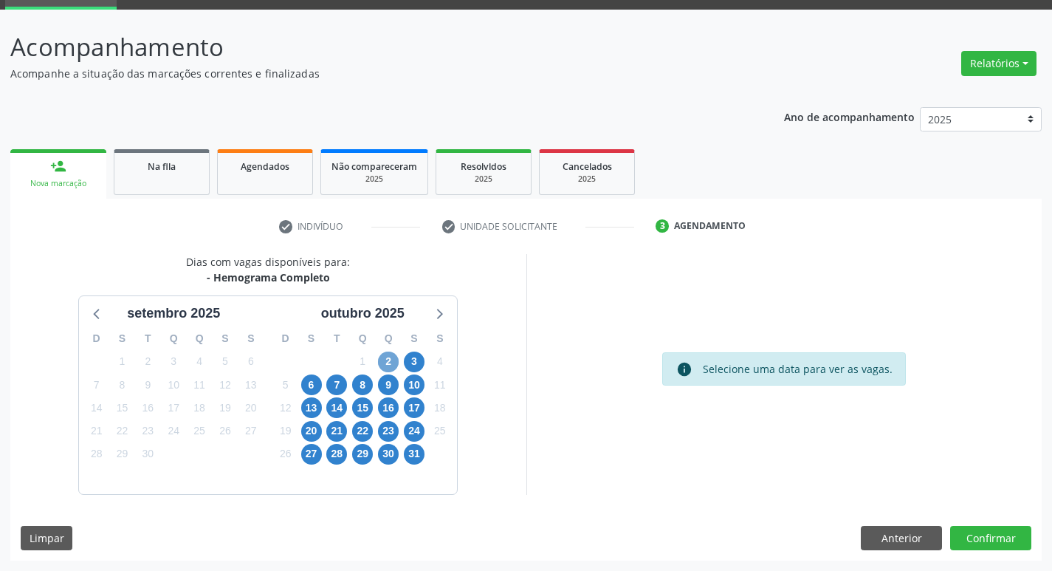
click at [391, 362] on span "2" at bounding box center [388, 361] width 21 height 21
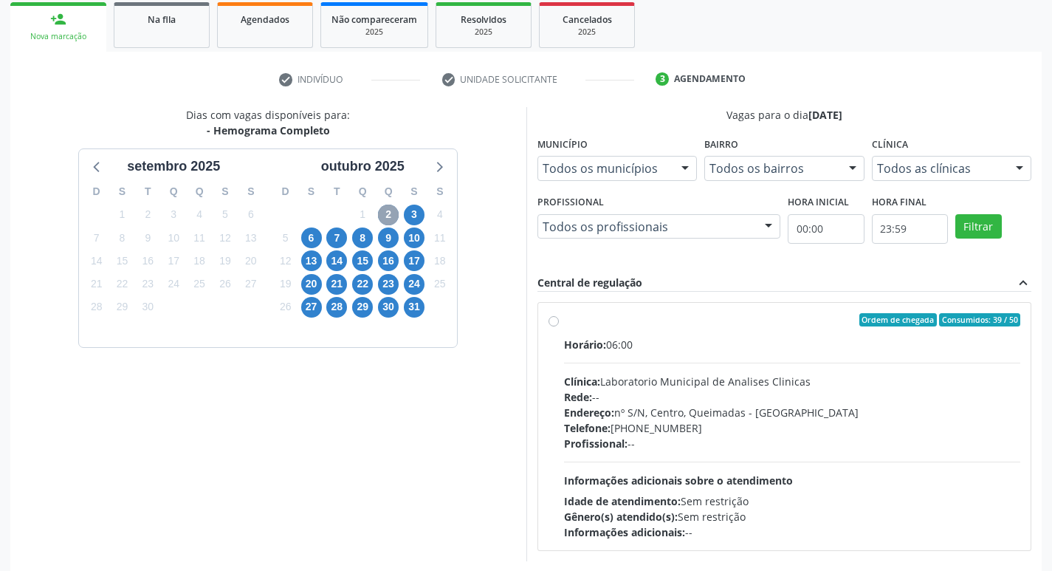
scroll to position [285, 0]
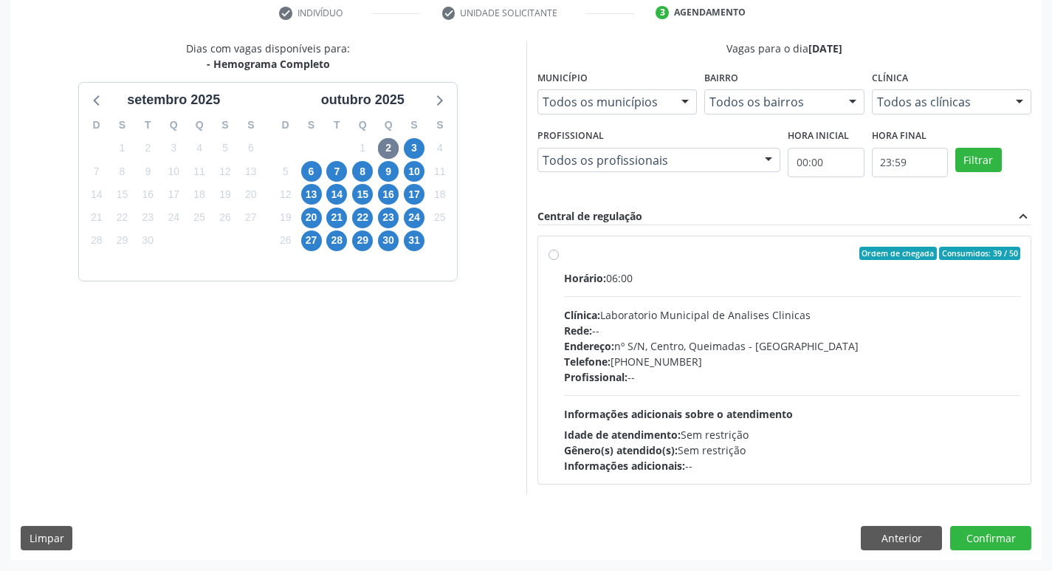
click at [644, 357] on div "Telefone: (83) 33921344" at bounding box center [792, 361] width 457 height 15
click at [559, 260] on input "Ordem de chegada Consumidos: 39 / 50 Horário: 06:00 Clínica: Laboratorio Munici…" at bounding box center [553, 253] width 10 height 13
radio input "true"
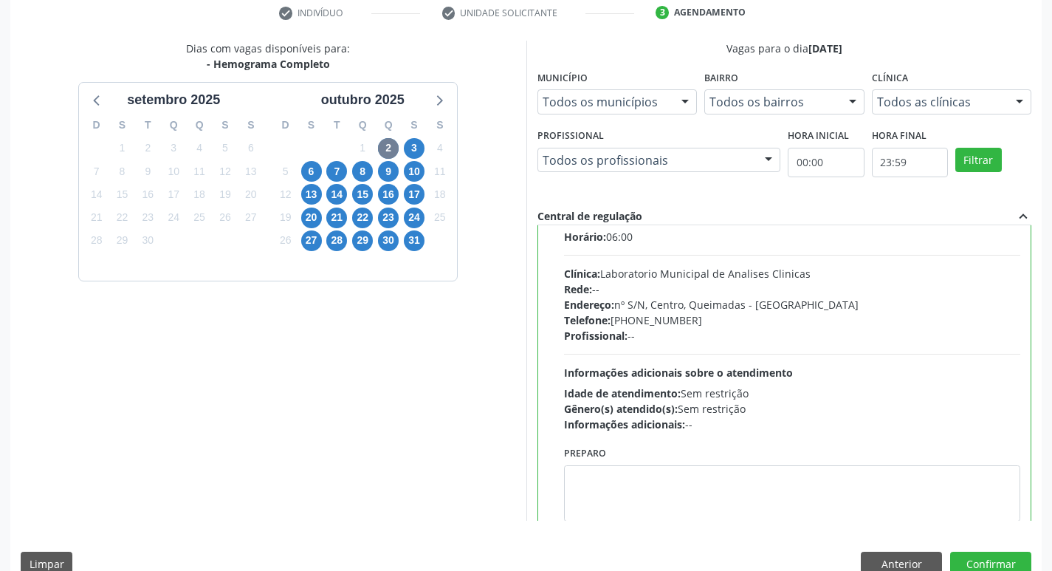
scroll to position [73, 0]
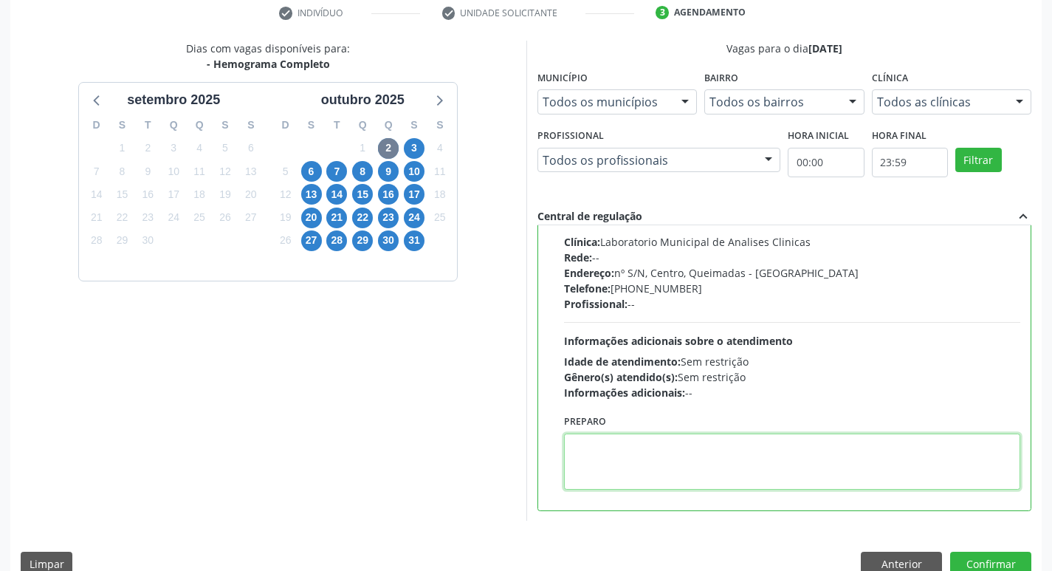
click at [654, 486] on textarea at bounding box center [792, 461] width 457 height 56
paste textarea "IR EM [GEOGRAPHIC_DATA]"
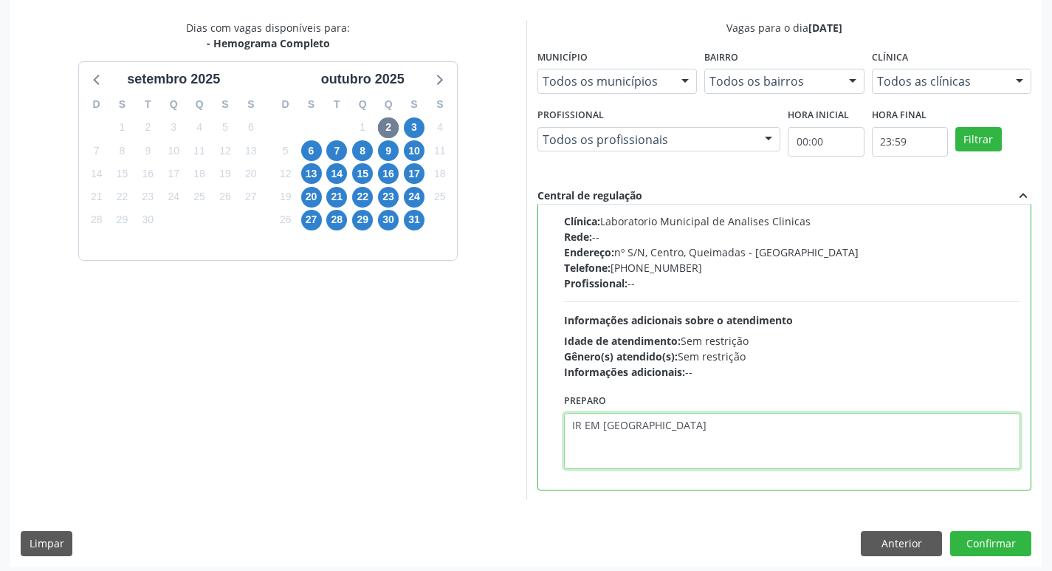
scroll to position [311, 0]
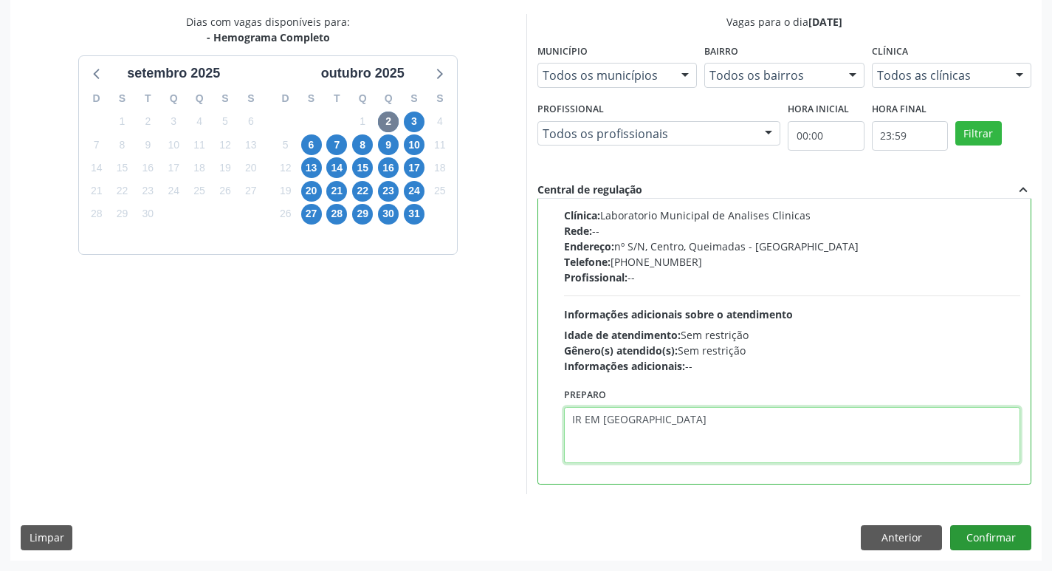
type textarea "IR EM [GEOGRAPHIC_DATA]"
click at [991, 547] on button "Confirmar" at bounding box center [990, 537] width 81 height 25
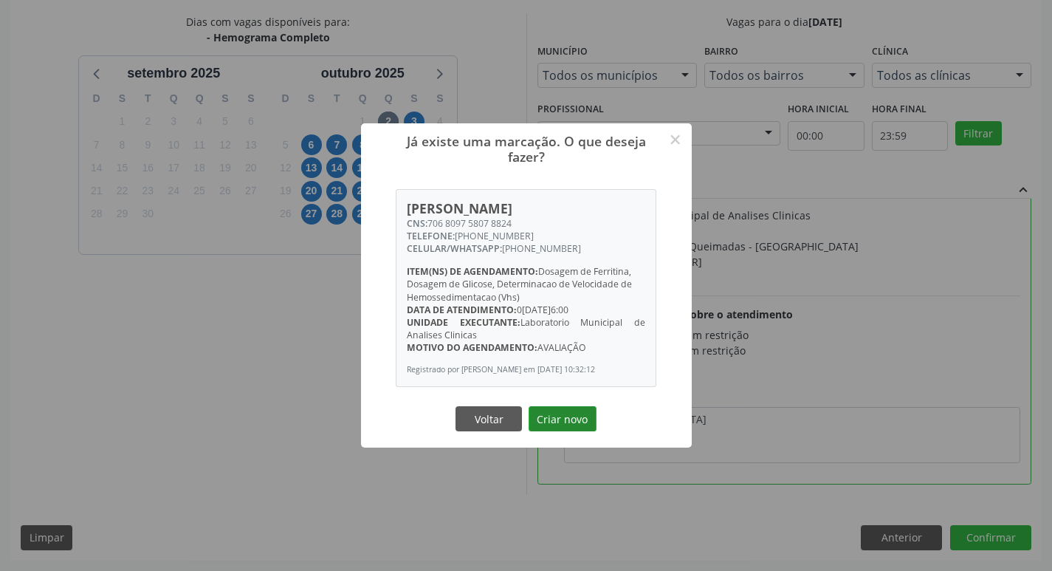
click at [554, 431] on button "Criar novo" at bounding box center [562, 418] width 68 height 25
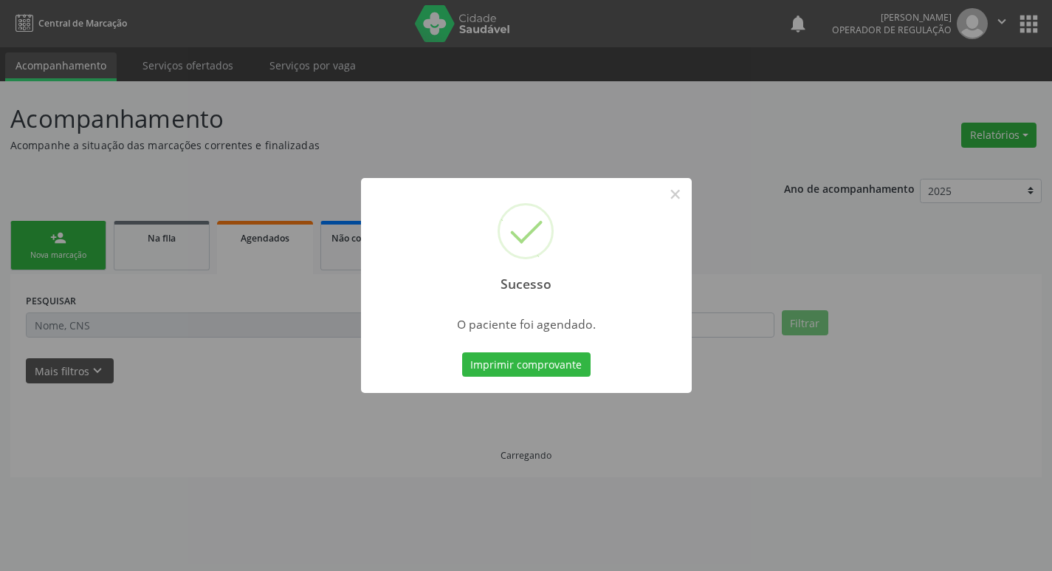
scroll to position [0, 0]
click at [546, 365] on button "Imprimir comprovante" at bounding box center [531, 364] width 128 height 25
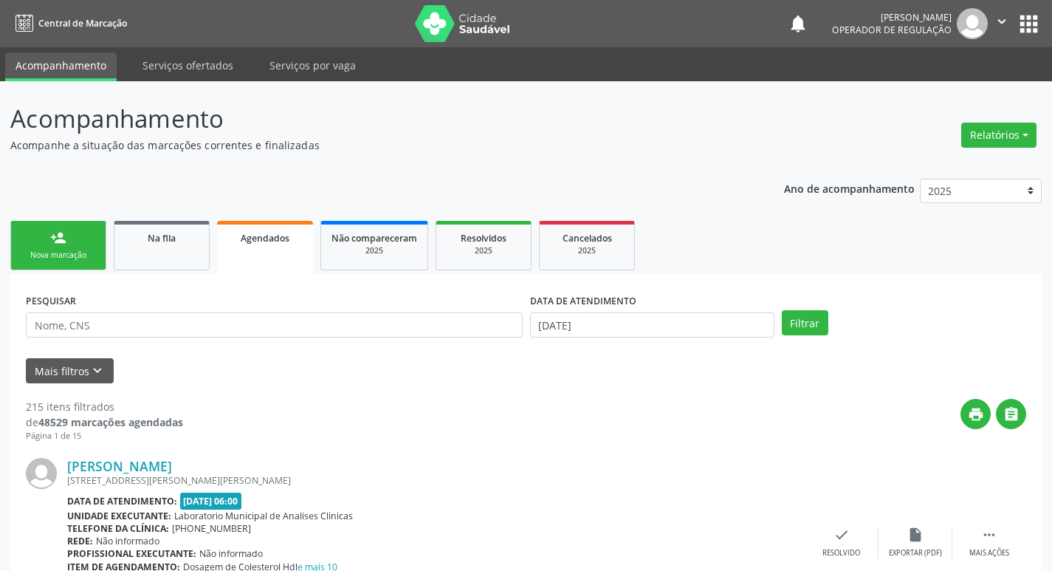
click at [57, 245] on div "person_add" at bounding box center [58, 238] width 16 height 16
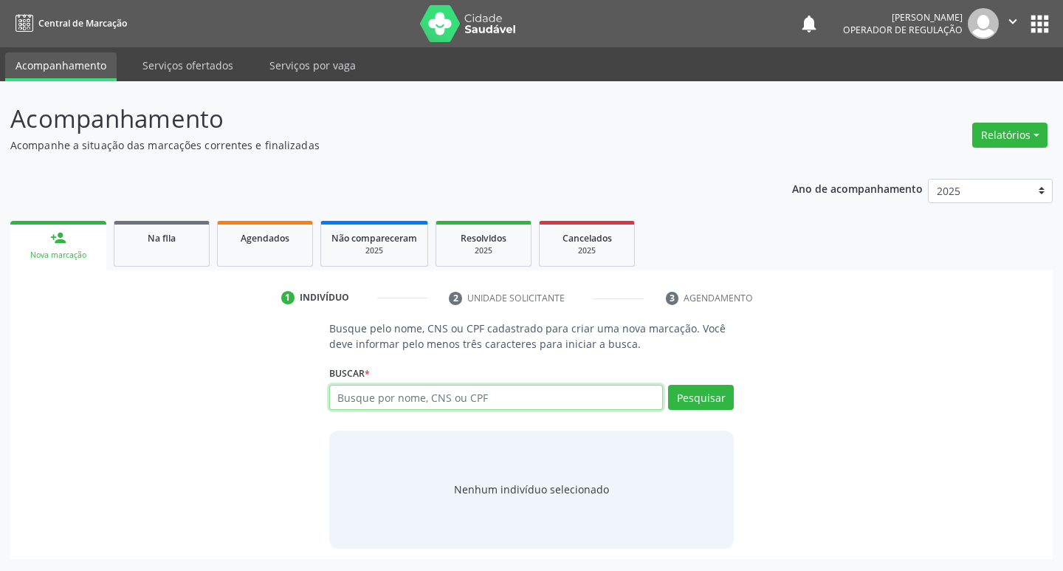
drag, startPoint x: 342, startPoint y: 396, endPoint x: 326, endPoint y: 397, distance: 15.6
click at [326, 397] on div "Busque pelo nome, CNS ou CPF cadastrado para criar uma nova marcação. Você deve…" at bounding box center [532, 433] width 426 height 227
type input "704101824331750"
click at [714, 391] on button "Pesquisar" at bounding box center [701, 397] width 66 height 25
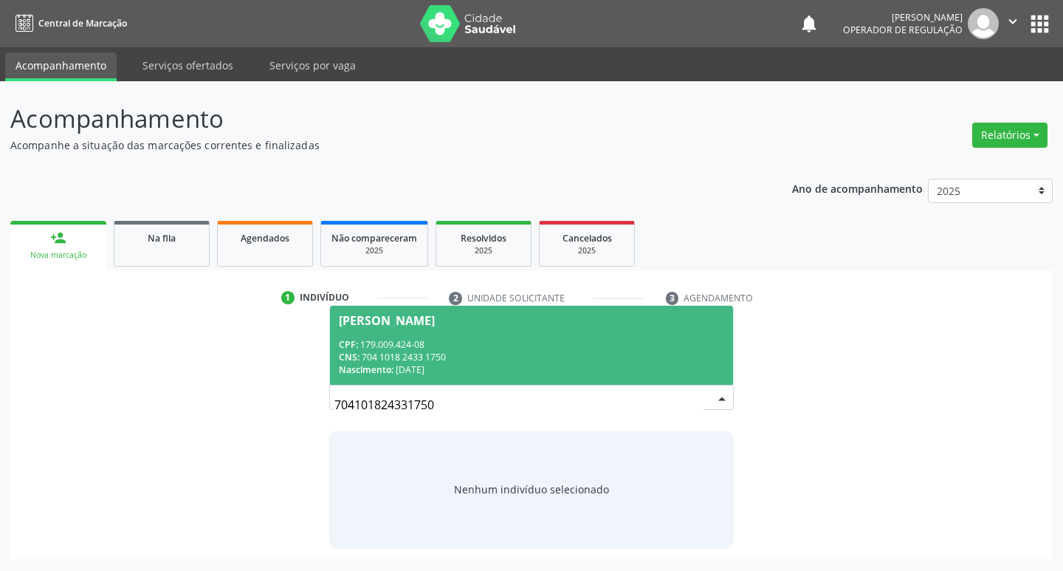
click at [529, 365] on div "Nascimento: 03/11/2021" at bounding box center [532, 369] width 386 height 13
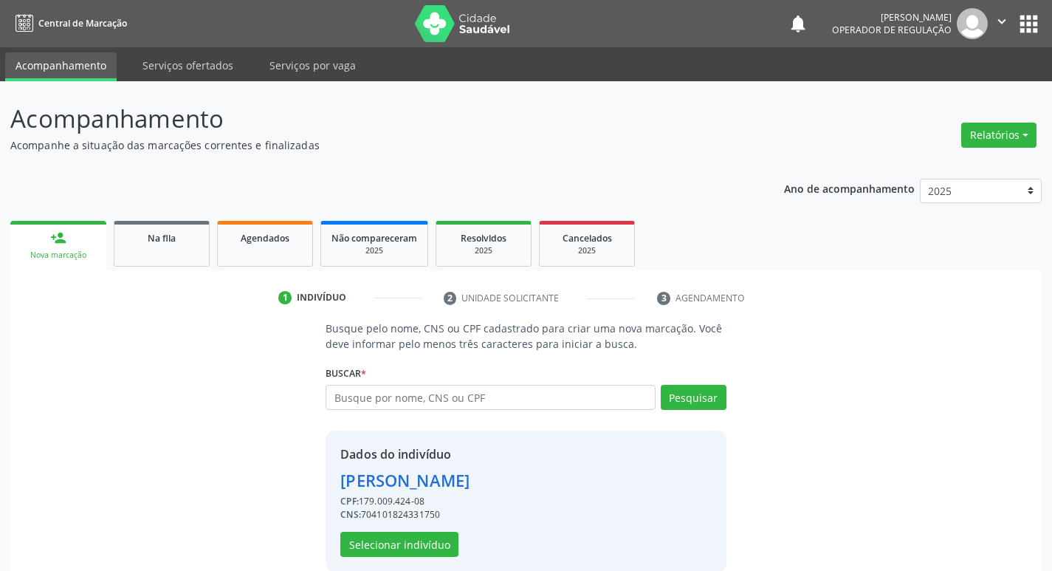
scroll to position [21, 0]
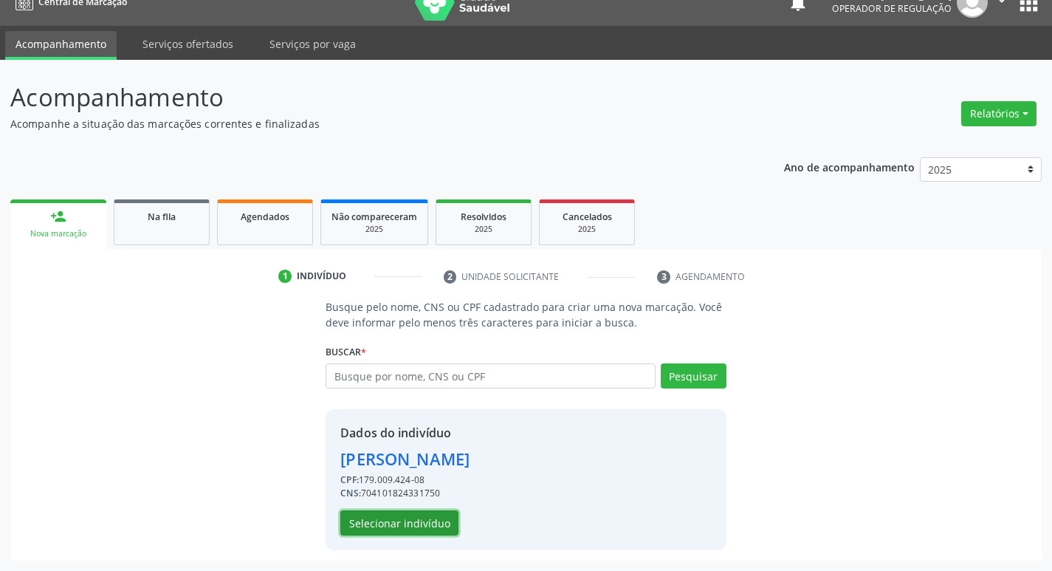
click at [411, 523] on button "Selecionar indivíduo" at bounding box center [399, 522] width 118 height 25
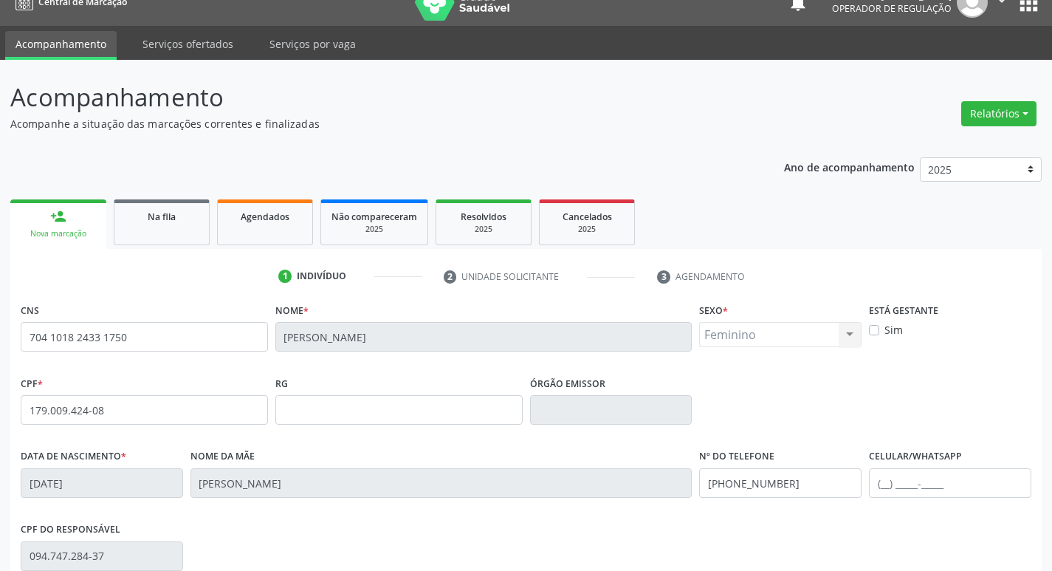
scroll to position [230, 0]
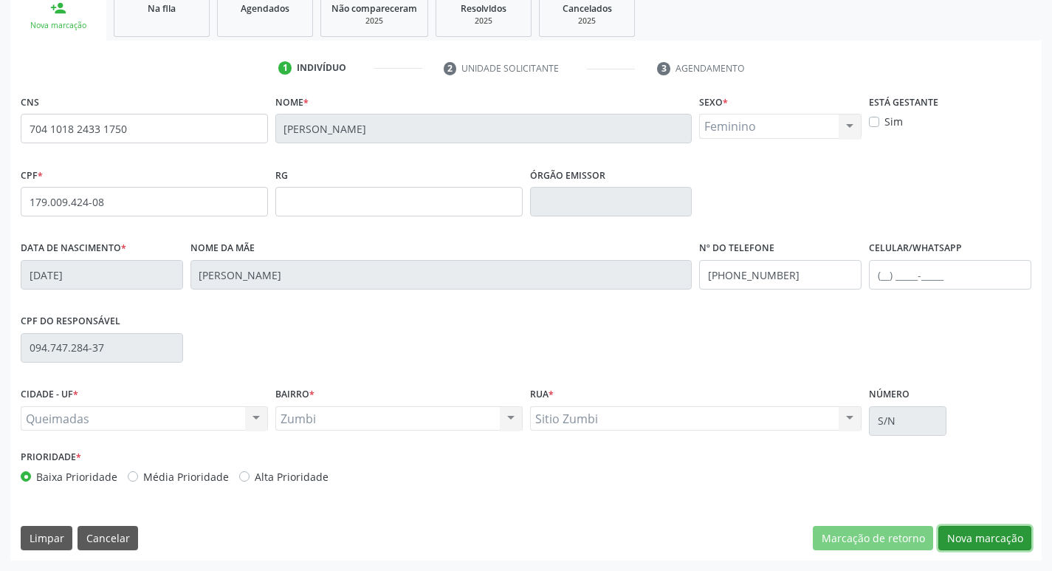
click at [975, 540] on button "Nova marcação" at bounding box center [984, 538] width 93 height 25
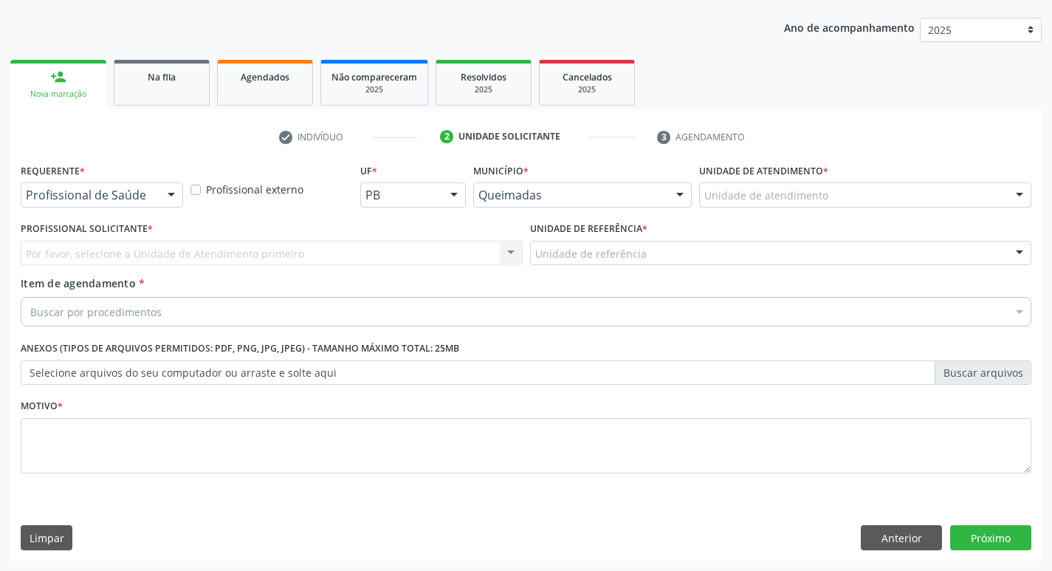
scroll to position [161, 0]
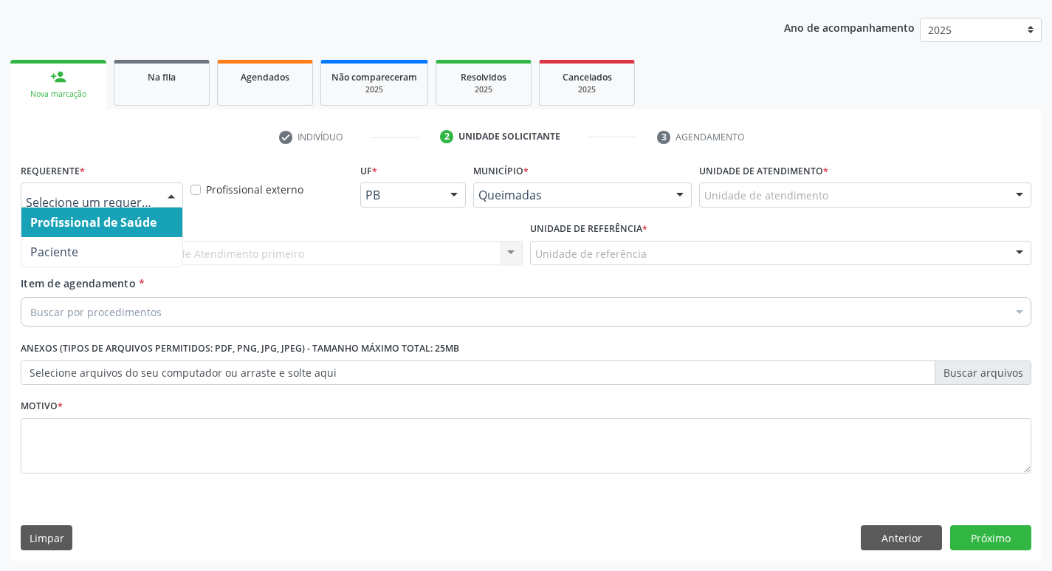
click at [106, 205] on div at bounding box center [102, 194] width 162 height 25
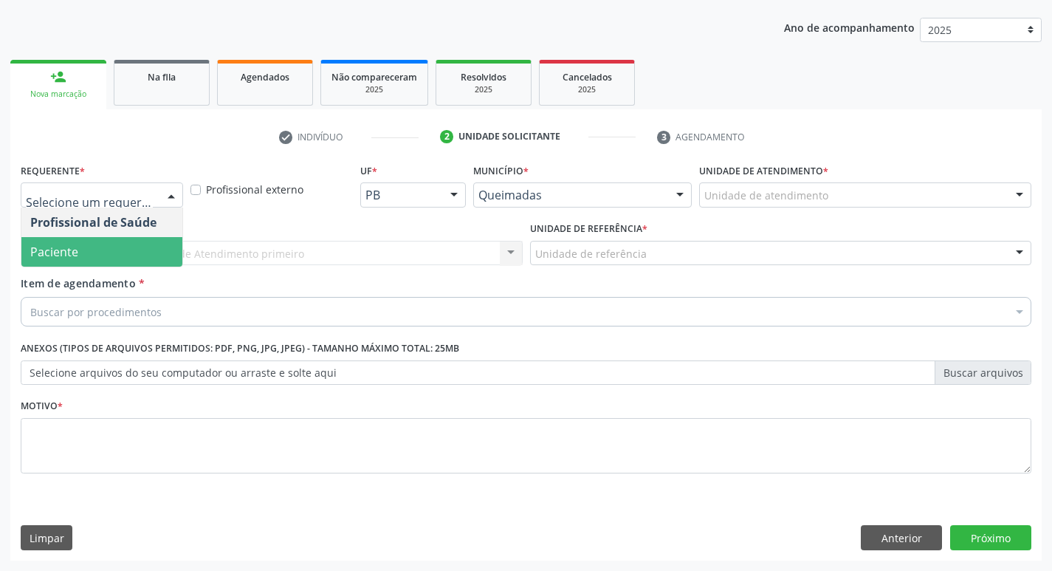
click at [123, 254] on span "Paciente" at bounding box center [101, 252] width 161 height 30
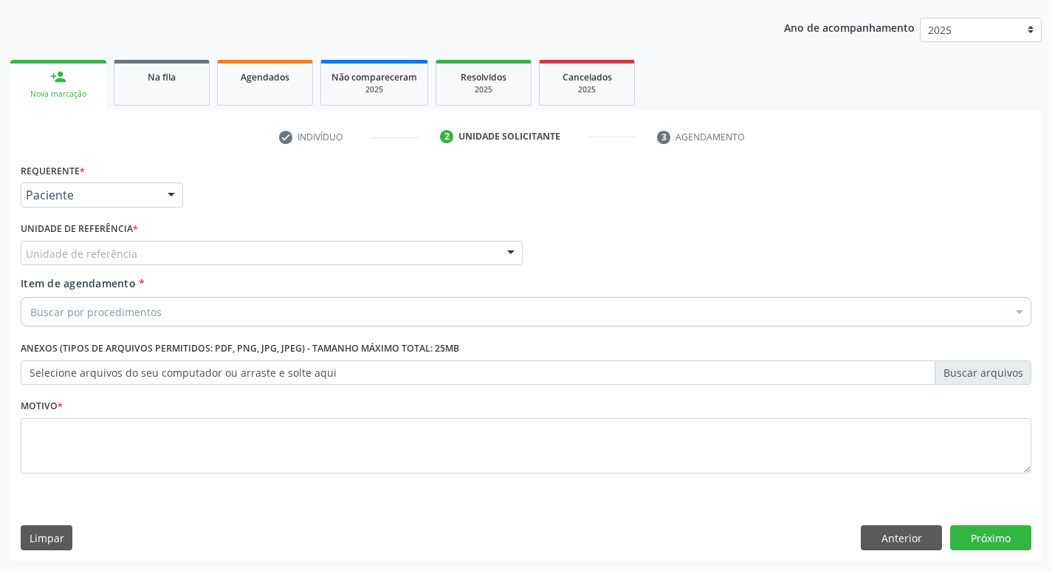
click at [125, 266] on div "Unidade de referência * Unidade de referência UBSF Ligeiro II UBSF Saulo Leal E…" at bounding box center [271, 247] width 509 height 58
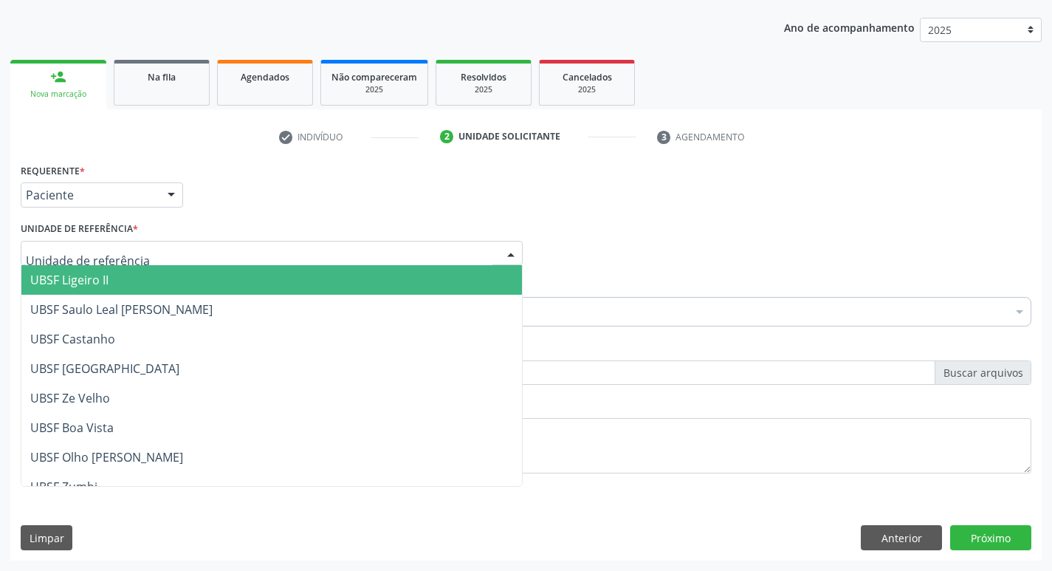
type input "Z"
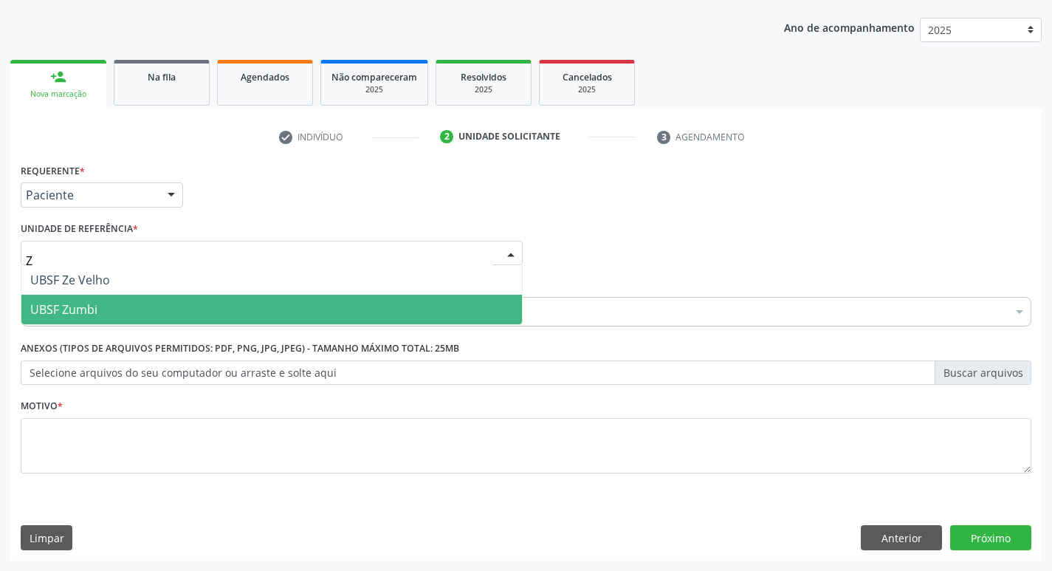
click at [123, 318] on span "UBSF Zumbi" at bounding box center [271, 309] width 500 height 30
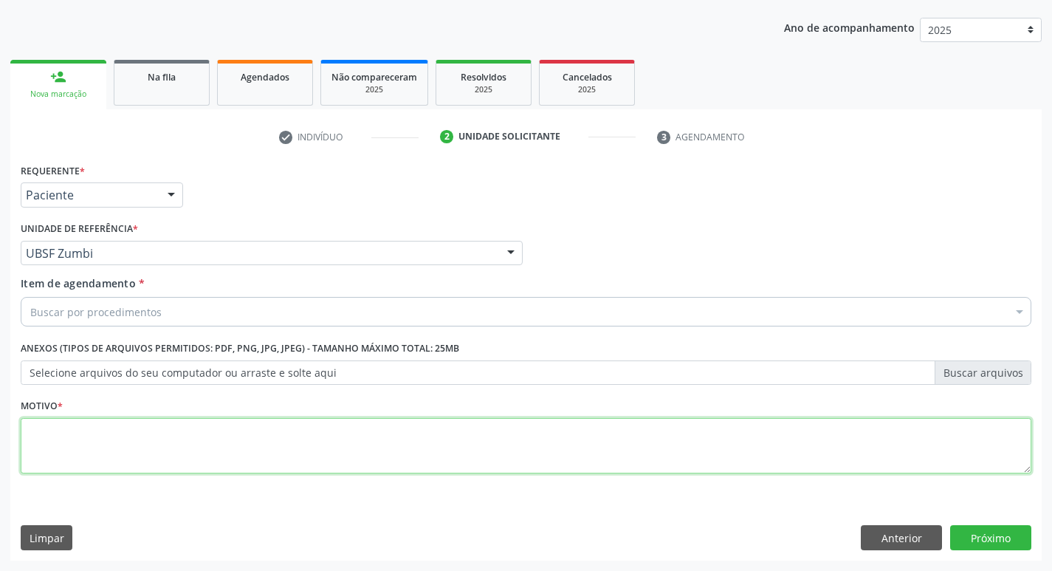
click at [126, 430] on textarea at bounding box center [526, 446] width 1010 height 56
type textarea "AVALIACAO"
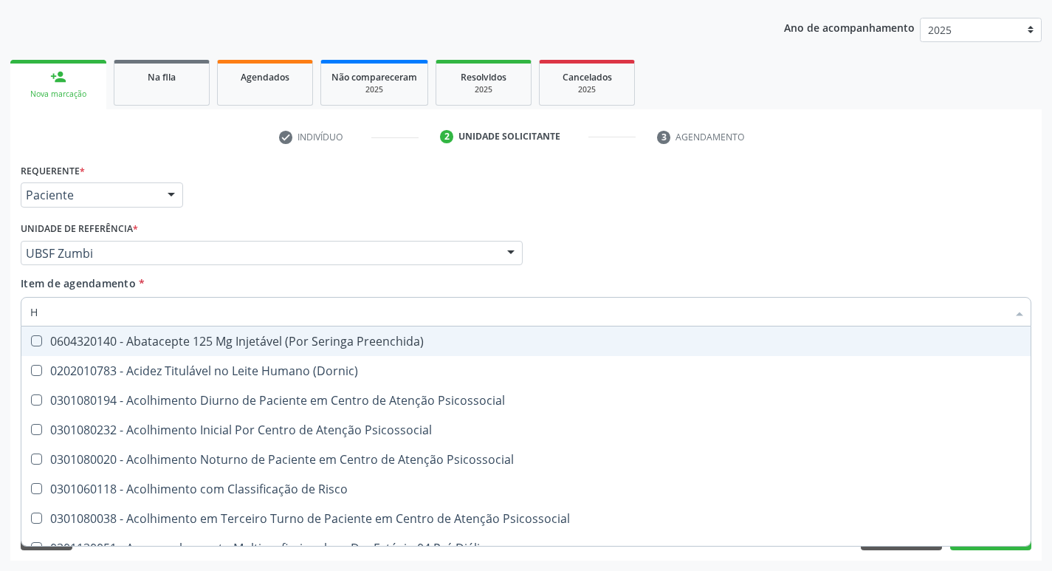
type input "HEMOGR"
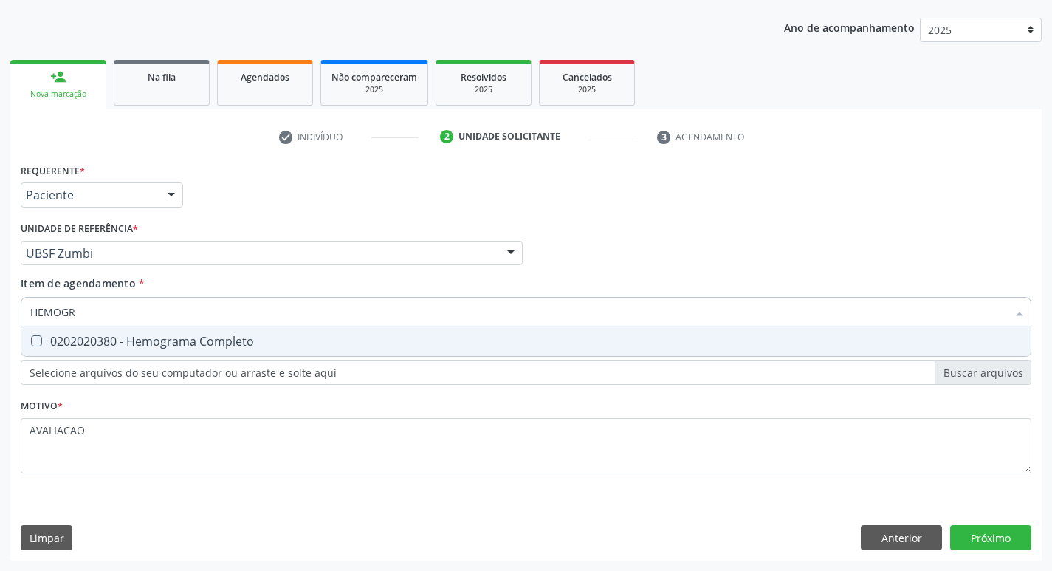
click at [216, 347] on div "0202020380 - Hemograma Completo" at bounding box center [525, 341] width 991 height 12
checkbox Completo "true"
type input "HEMOG"
checkbox Completo "false"
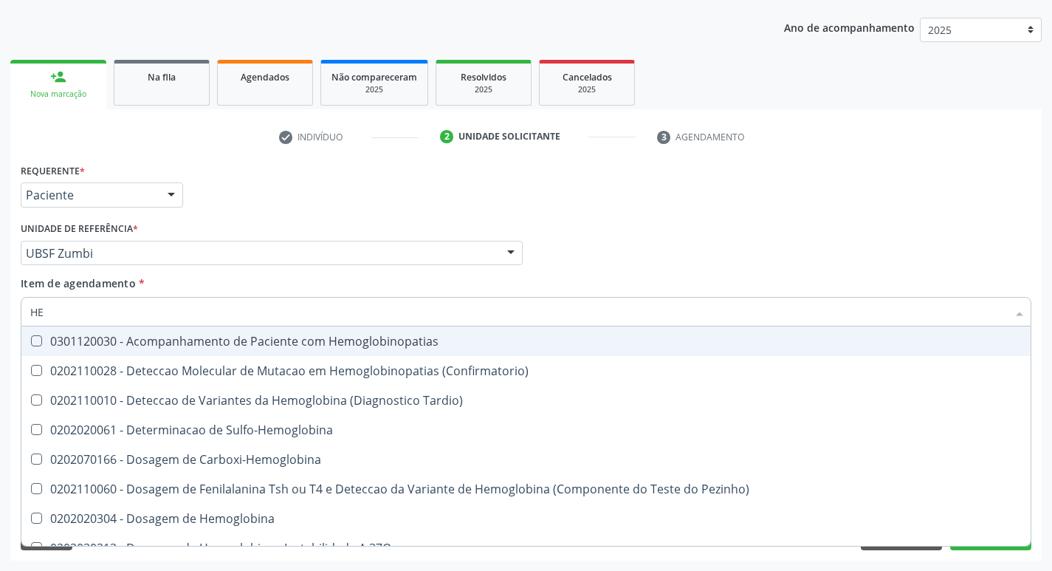
type input "H"
checkbox Completo "false"
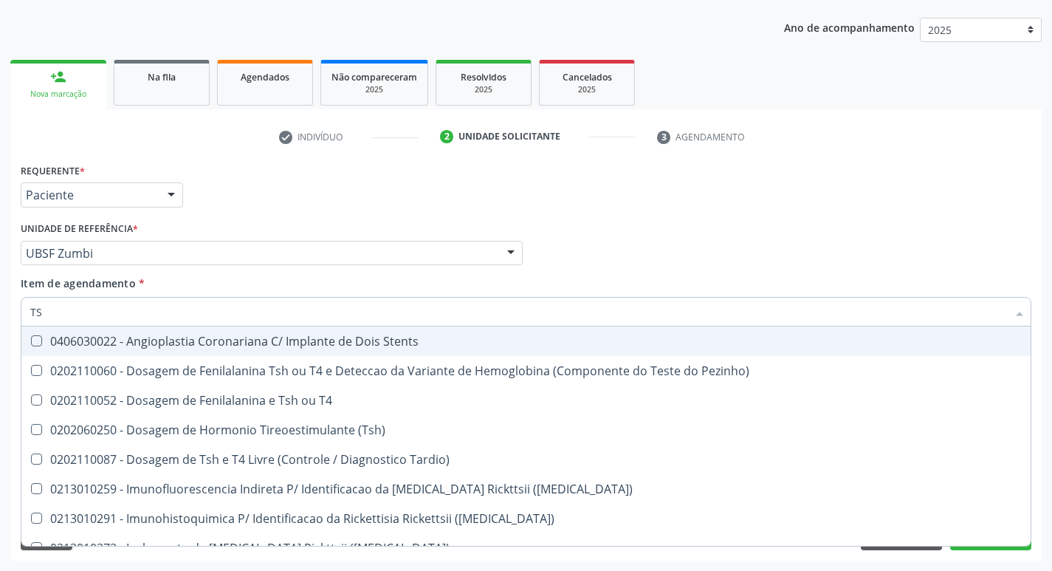
type input "TSH"
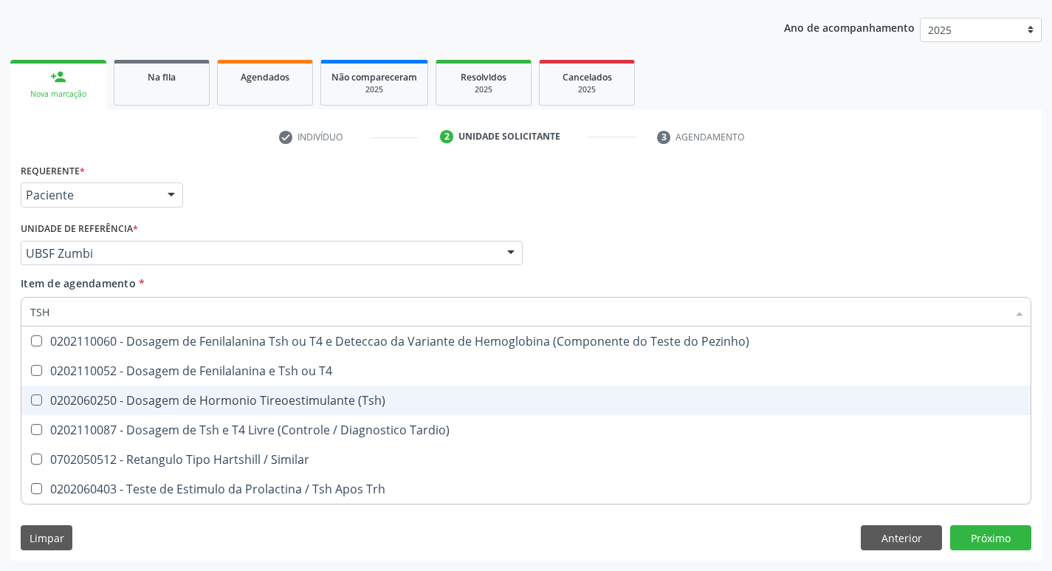
click at [288, 402] on div "0202060250 - Dosagem de Hormonio Tireoestimulante (Tsh)" at bounding box center [525, 400] width 991 height 12
checkbox \(Tsh\) "true"
type input "TS"
checkbox \(Tsh\) "false"
checkbox Tardio\) "true"
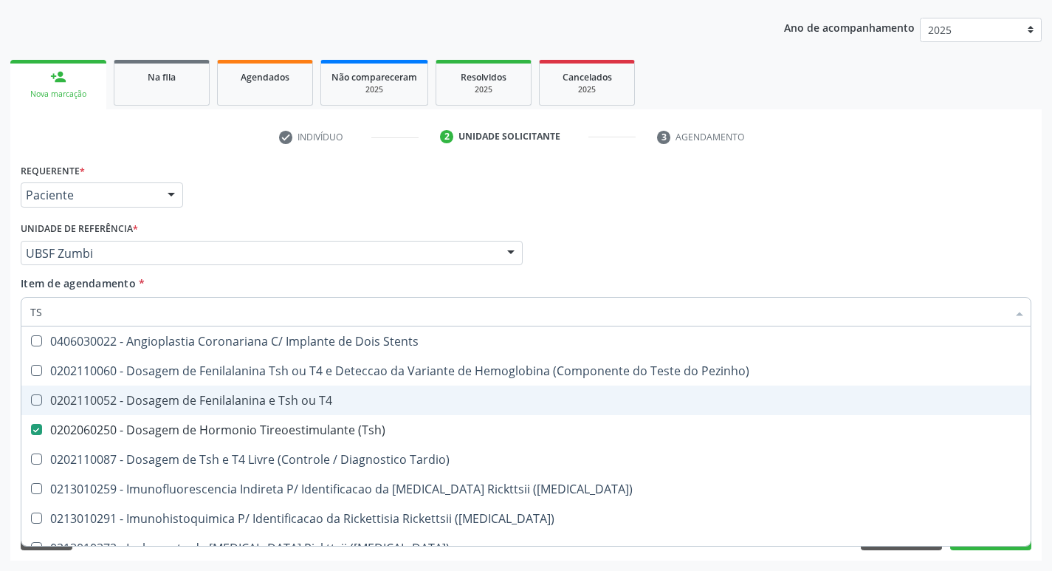
type input "T"
checkbox \(Tsh\) "false"
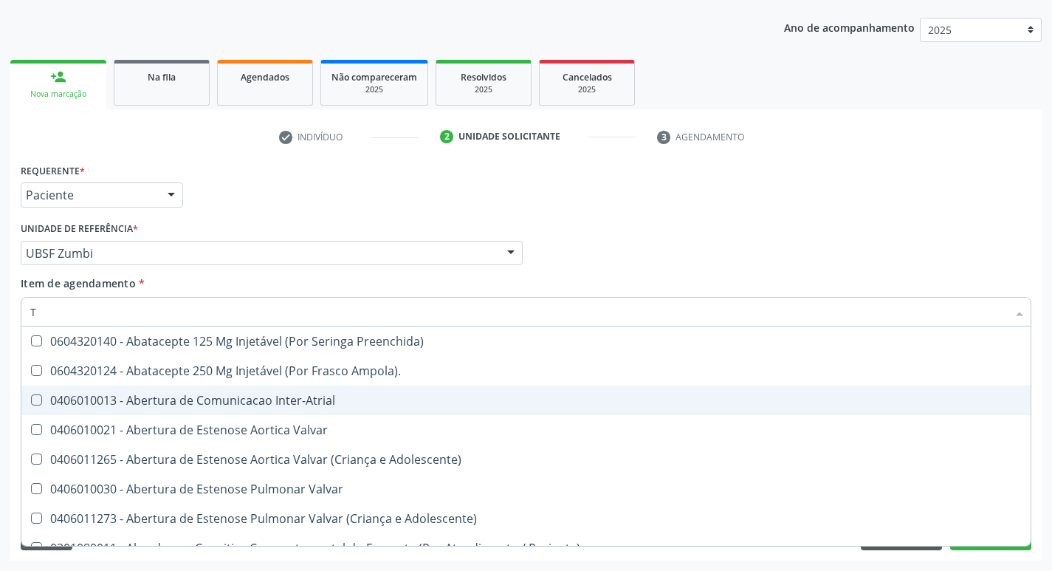
type input "T4"
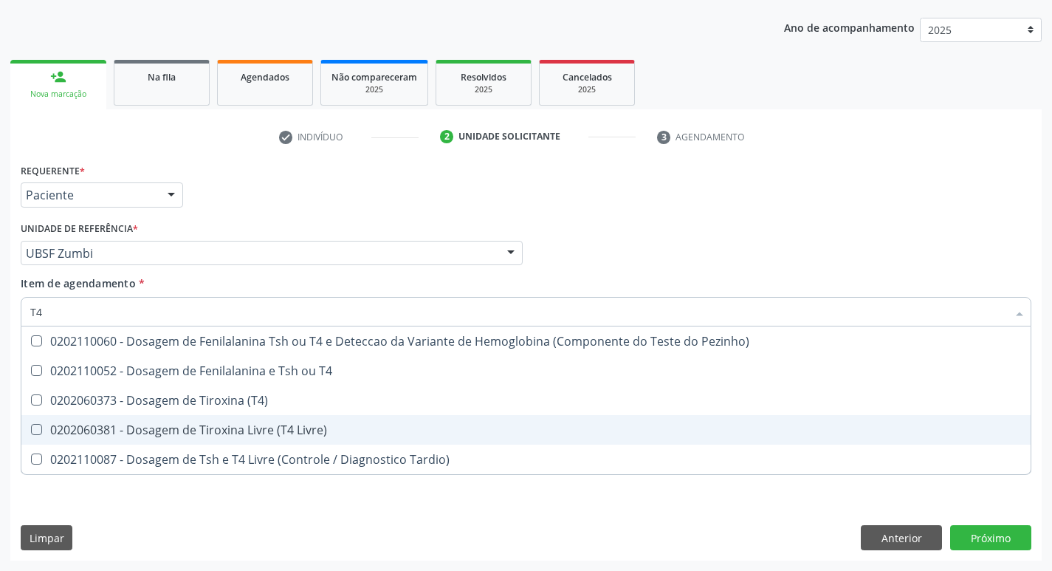
click at [356, 422] on span "0202060381 - Dosagem de Tiroxina Livre (T4 Livre)" at bounding box center [525, 430] width 1009 height 30
checkbox Livre\) "true"
type input "T"
checkbox Livre\) "false"
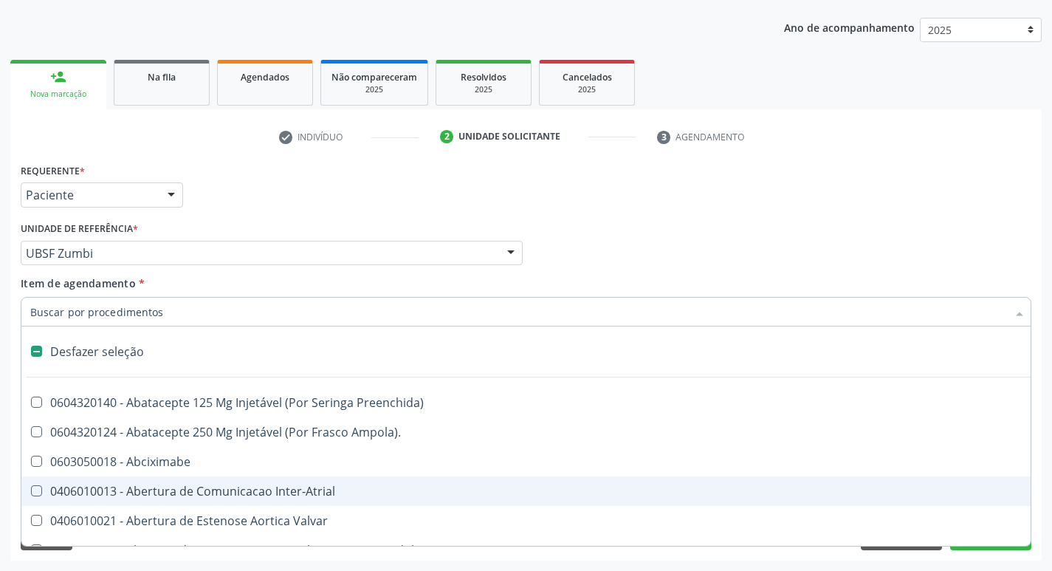
type input "2"
checkbox Internado "true"
checkbox Anos\) "true"
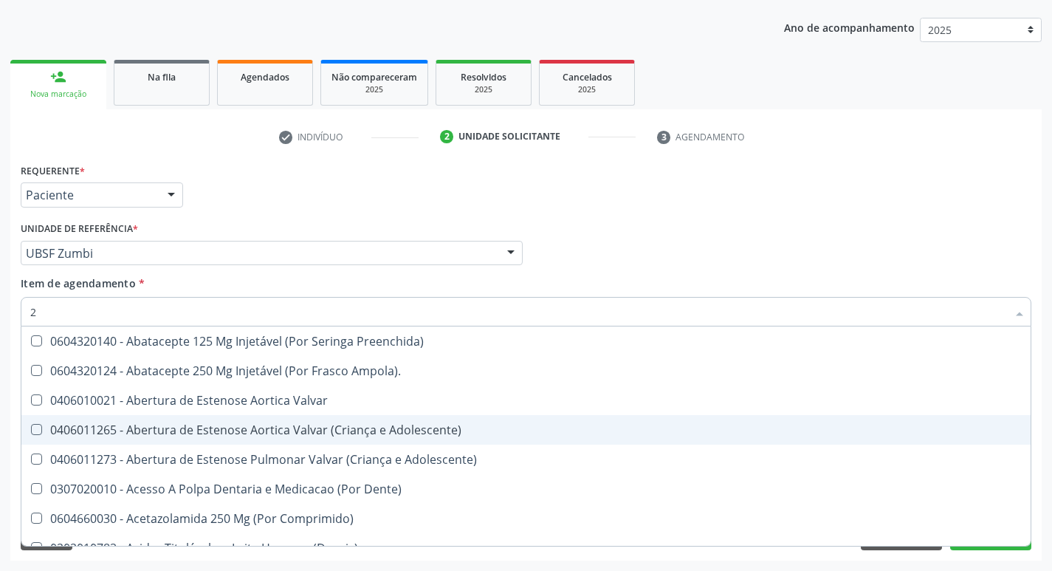
type input "20205001"
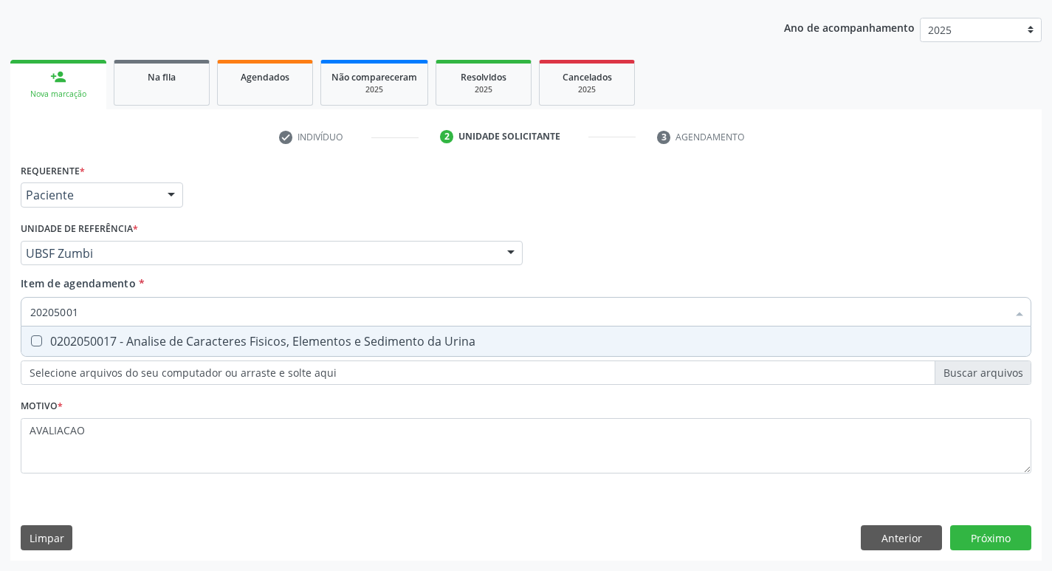
click at [152, 345] on div "0202050017 - Analise de Caracteres Fisicos, Elementos e Sedimento da Urina" at bounding box center [525, 341] width 991 height 12
checkbox Urina "true"
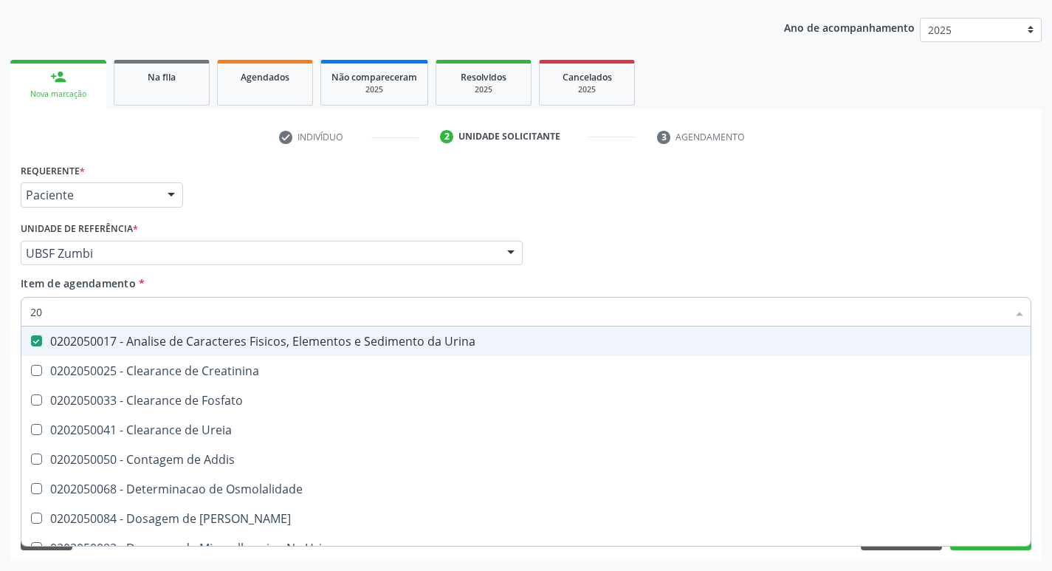
type input "2"
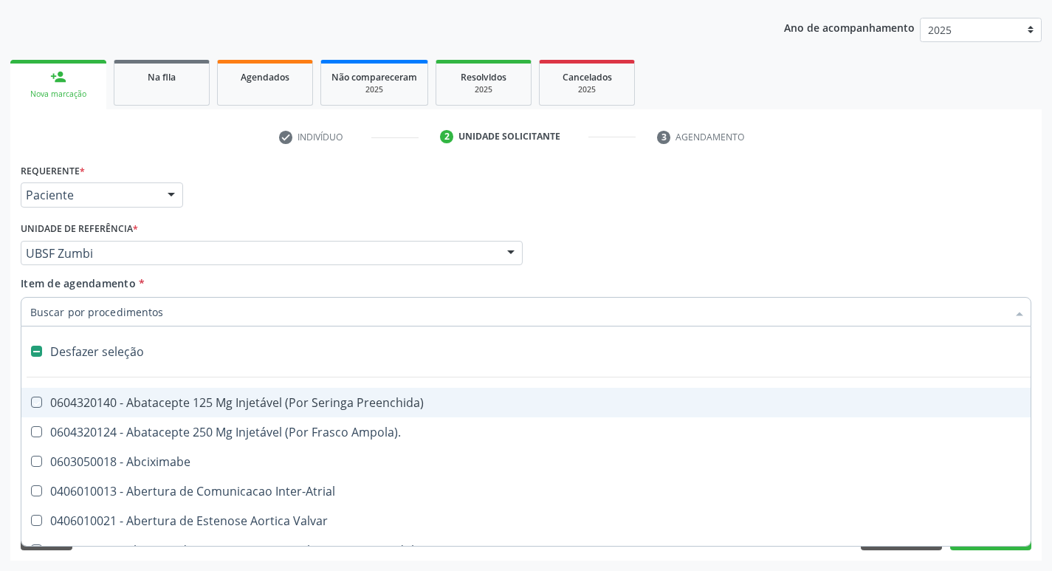
checkbox Preenchida\) "false"
checkbox Inter-Atrial "false"
type input "2"
checkbox Hepático "true"
checkbox Urina "false"
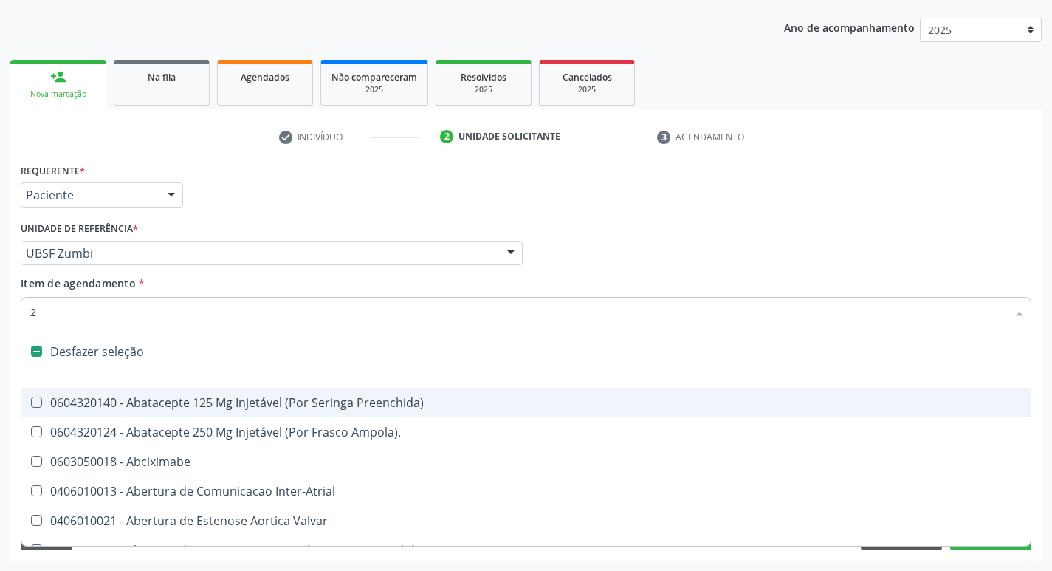
checkbox Internado "true"
checkbox Anos\) "true"
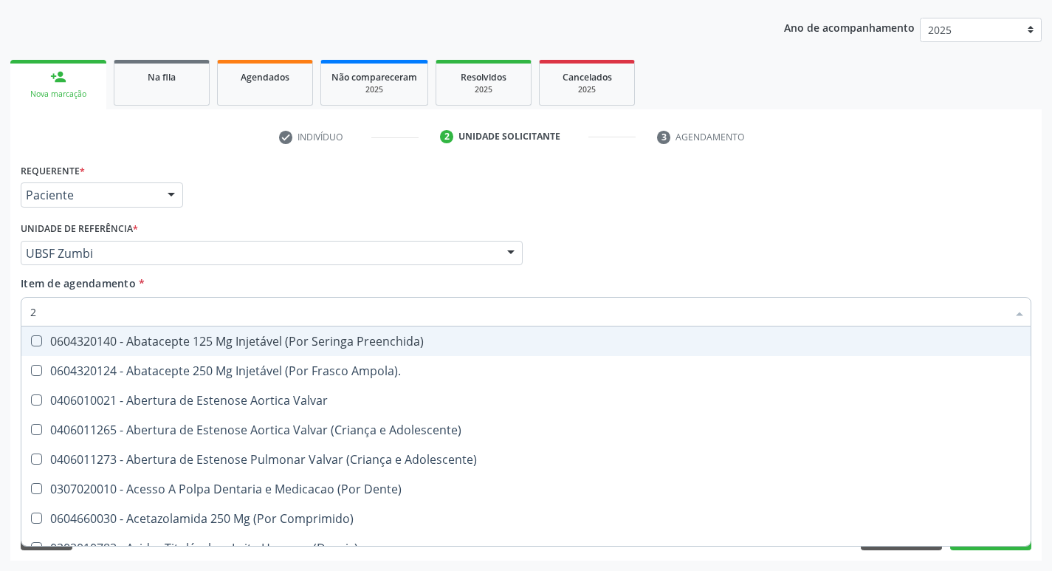
type input "20204003"
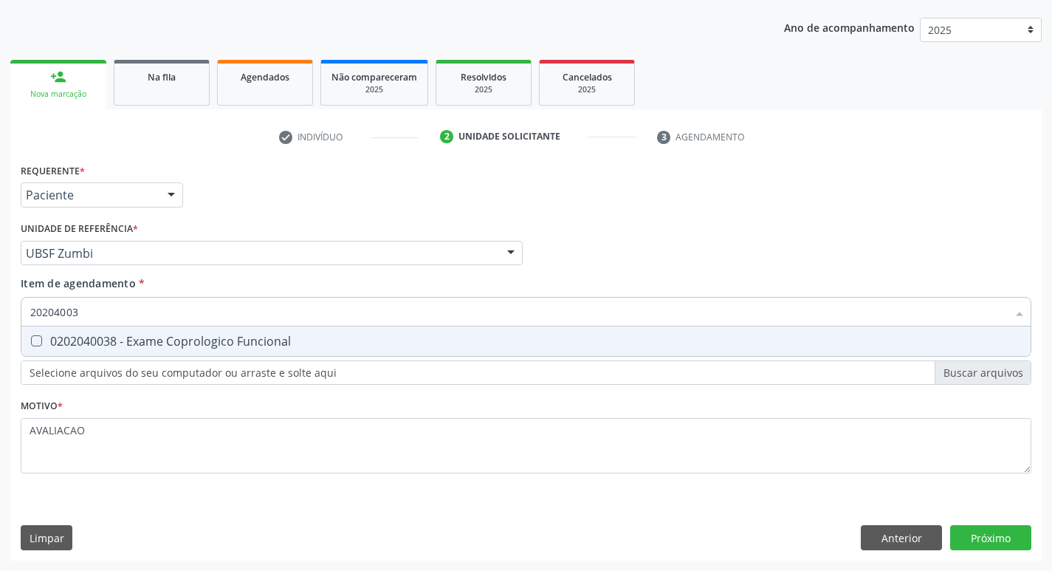
click at [266, 340] on div "0202040038 - Exame Coprologico Funcional" at bounding box center [525, 341] width 991 height 12
checkbox Funcional "true"
click at [1002, 539] on div "Requerente * Paciente Profissional de Saúde Paciente Nenhum resultado encontrad…" at bounding box center [525, 359] width 1031 height 401
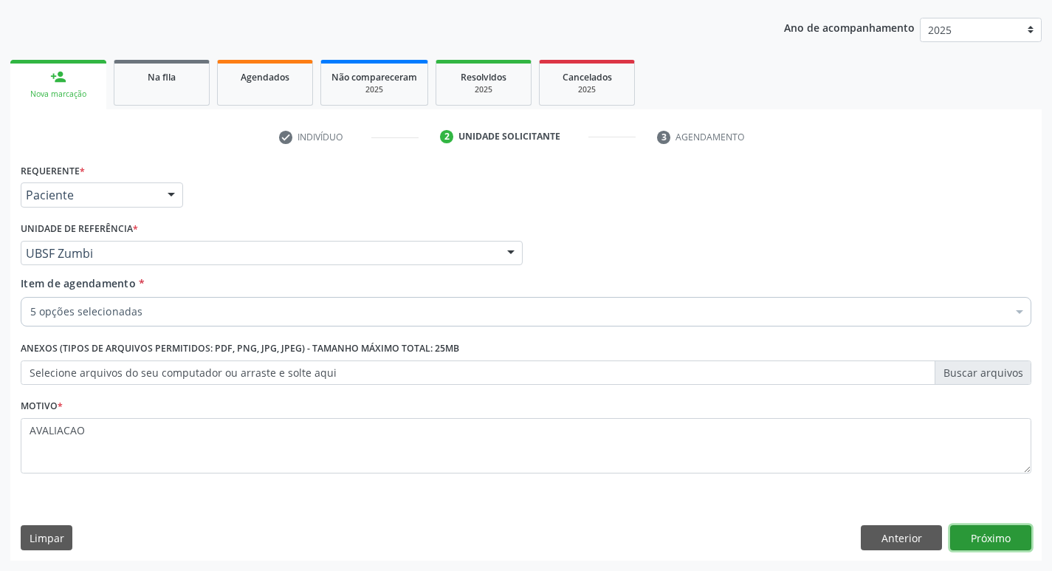
click at [1002, 535] on button "Próximo" at bounding box center [990, 537] width 81 height 25
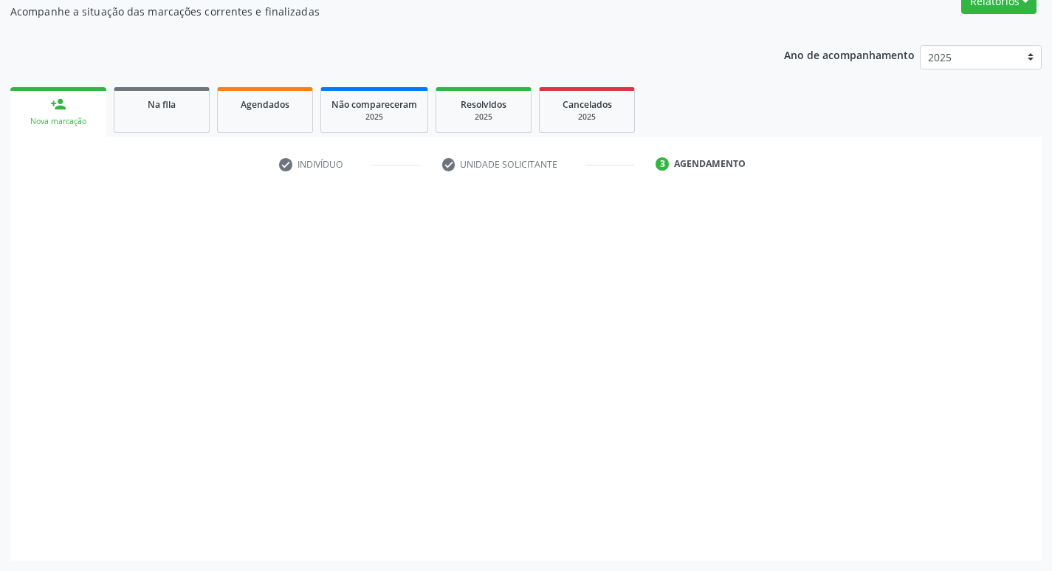
scroll to position [134, 0]
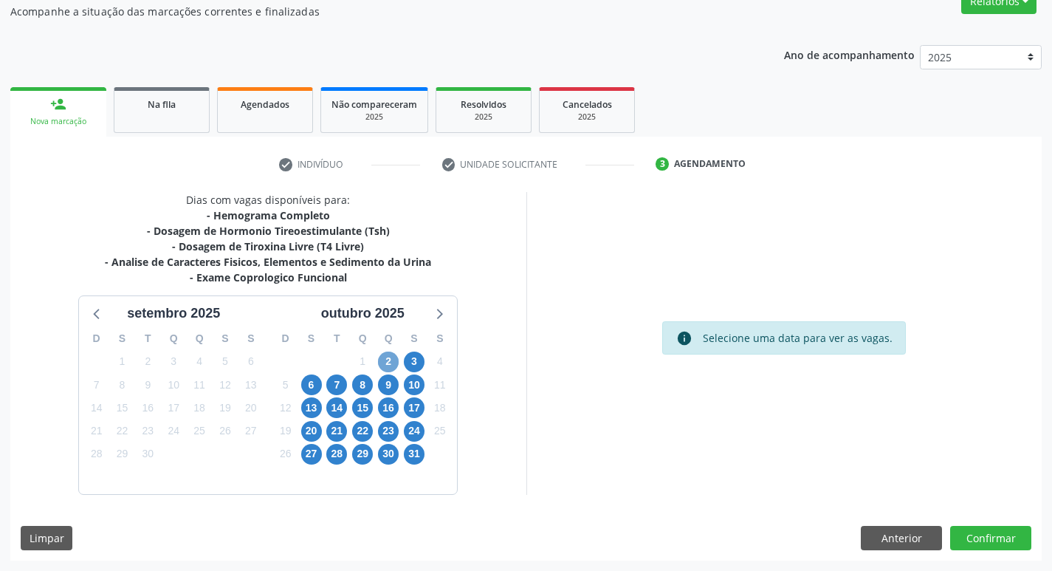
click at [391, 356] on span "2" at bounding box center [388, 361] width 21 height 21
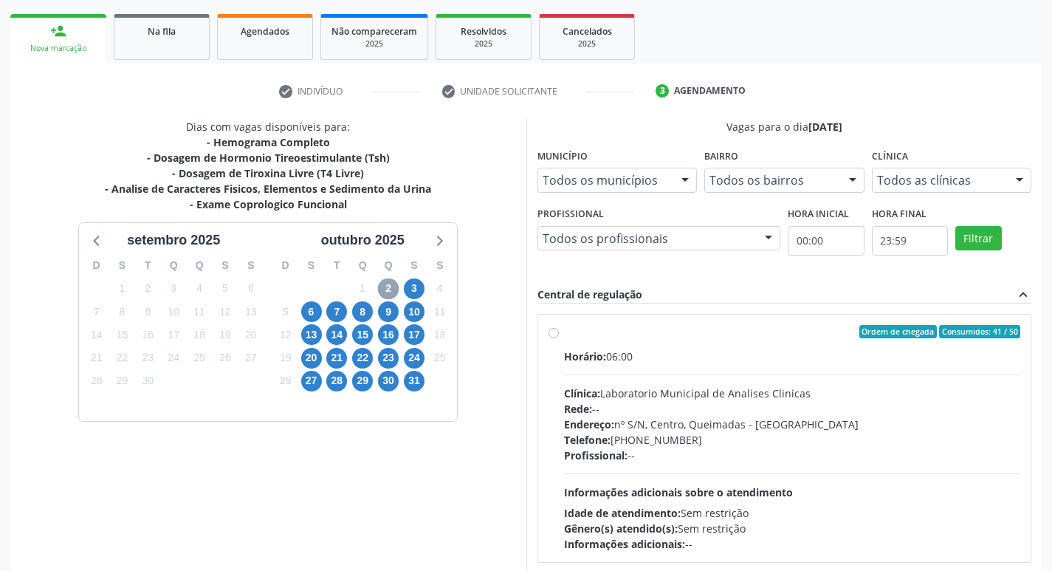
scroll to position [285, 0]
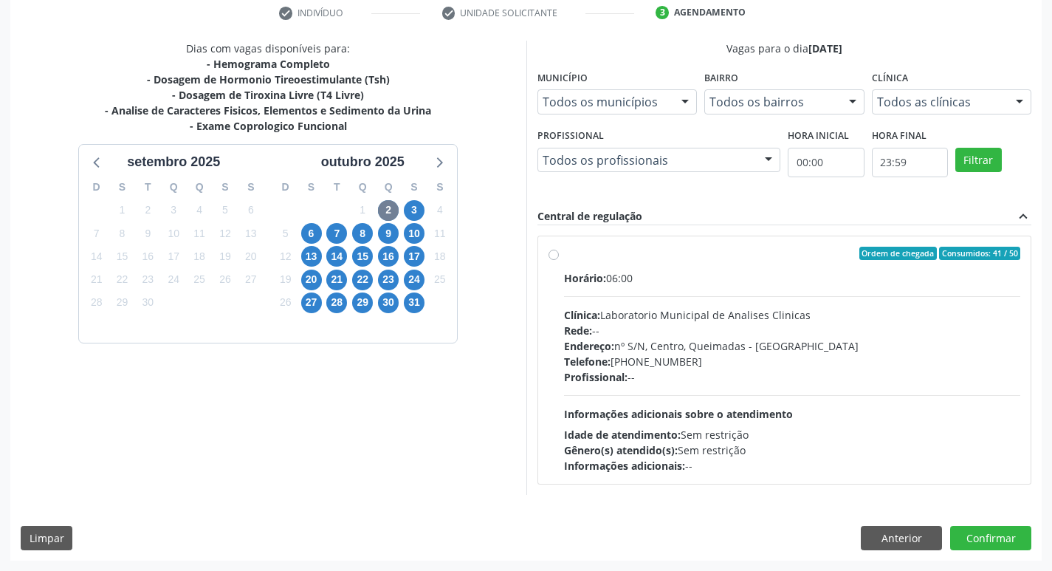
click at [789, 306] on div "Horário: 06:00 Clínica: Laboratorio Municipal de Analises Clinicas Rede: -- End…" at bounding box center [792, 371] width 457 height 203
click at [559, 260] on input "Ordem de chegada Consumidos: 41 / 50 Horário: 06:00 Clínica: Laboratorio Munici…" at bounding box center [553, 253] width 10 height 13
radio input "true"
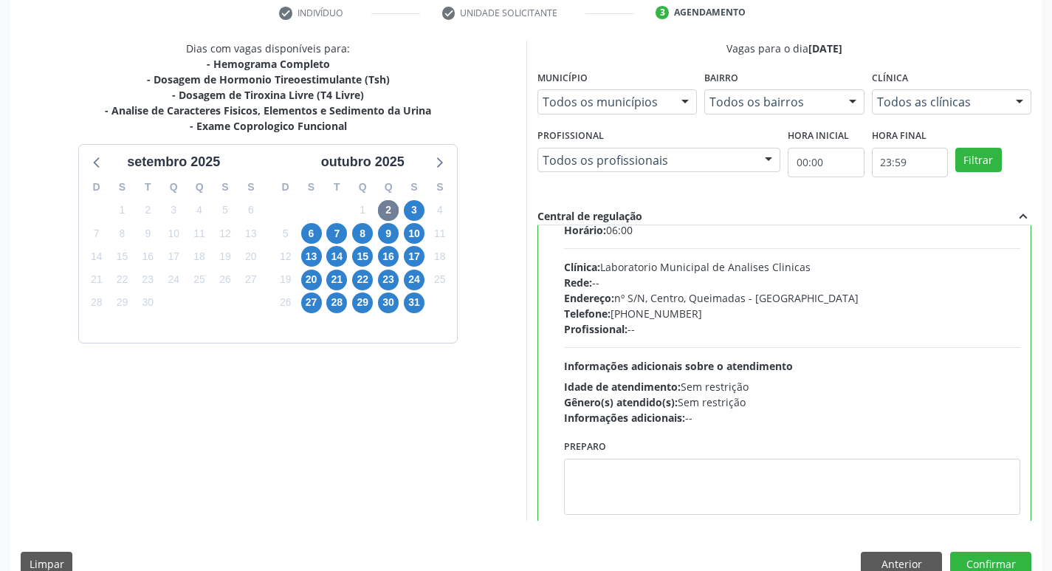
scroll to position [73, 0]
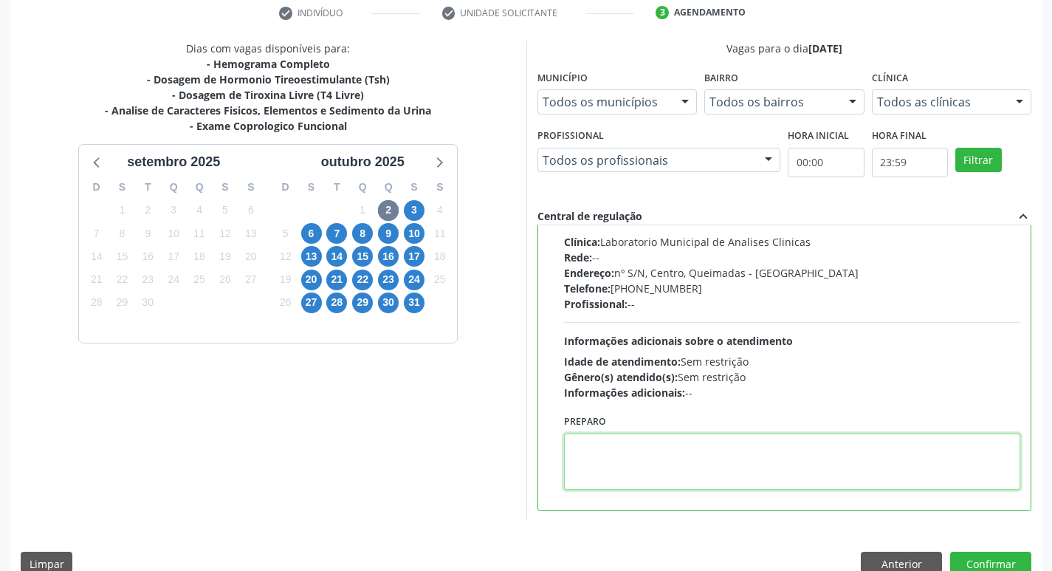
click at [687, 452] on textarea at bounding box center [792, 461] width 457 height 56
paste textarea "IR EM [GEOGRAPHIC_DATA]"
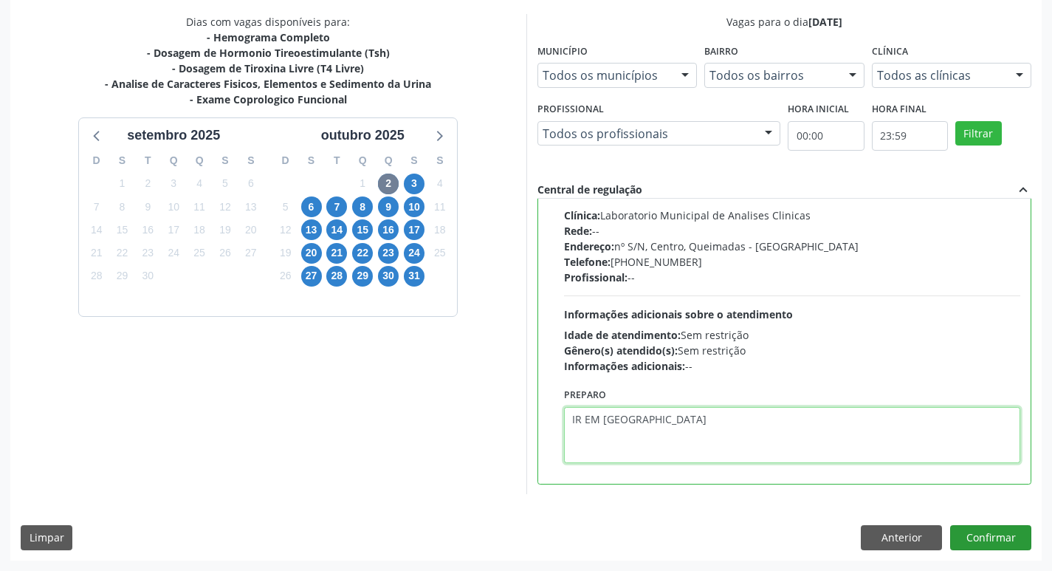
type textarea "IR EM [GEOGRAPHIC_DATA]"
click at [985, 537] on button "Confirmar" at bounding box center [990, 537] width 81 height 25
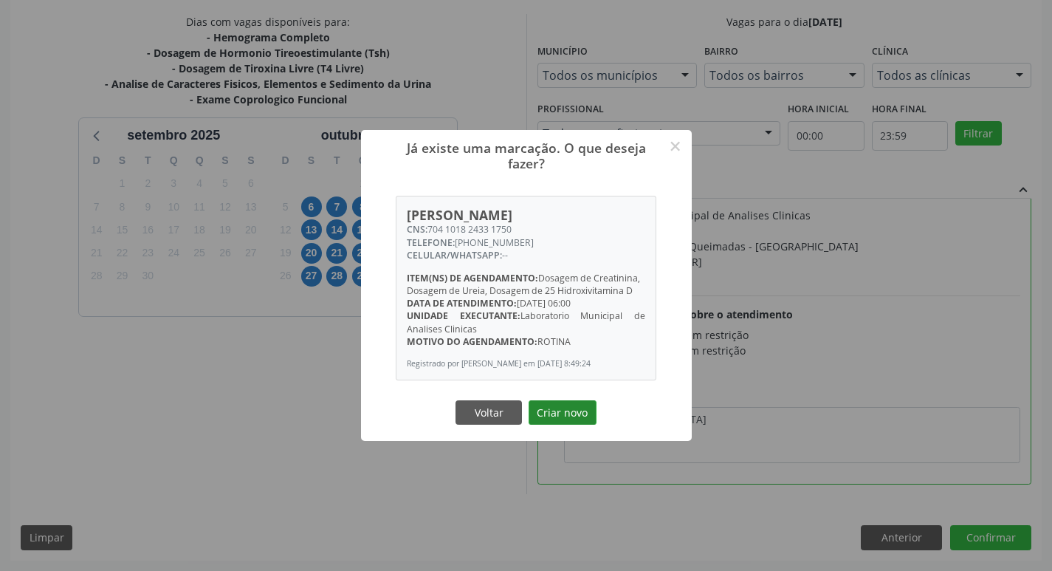
click at [568, 407] on button "Criar novo" at bounding box center [562, 412] width 68 height 25
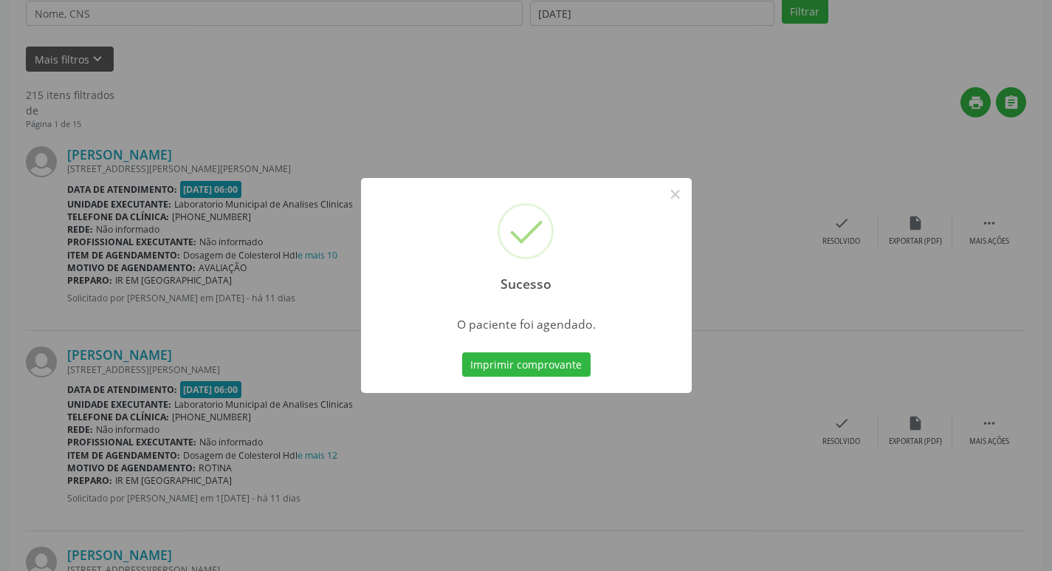
scroll to position [0, 0]
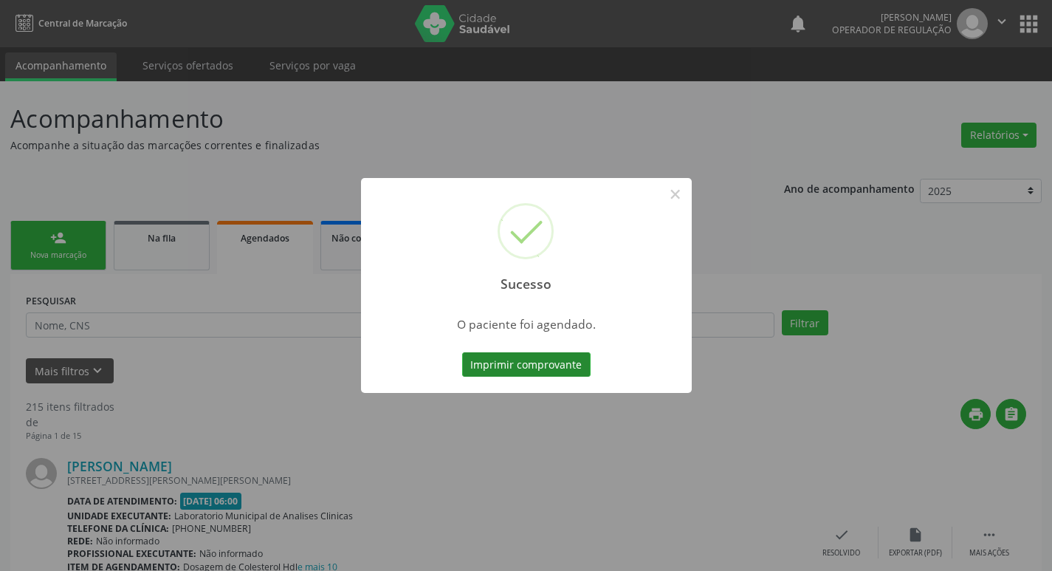
click at [501, 359] on button "Imprimir comprovante" at bounding box center [526, 364] width 128 height 25
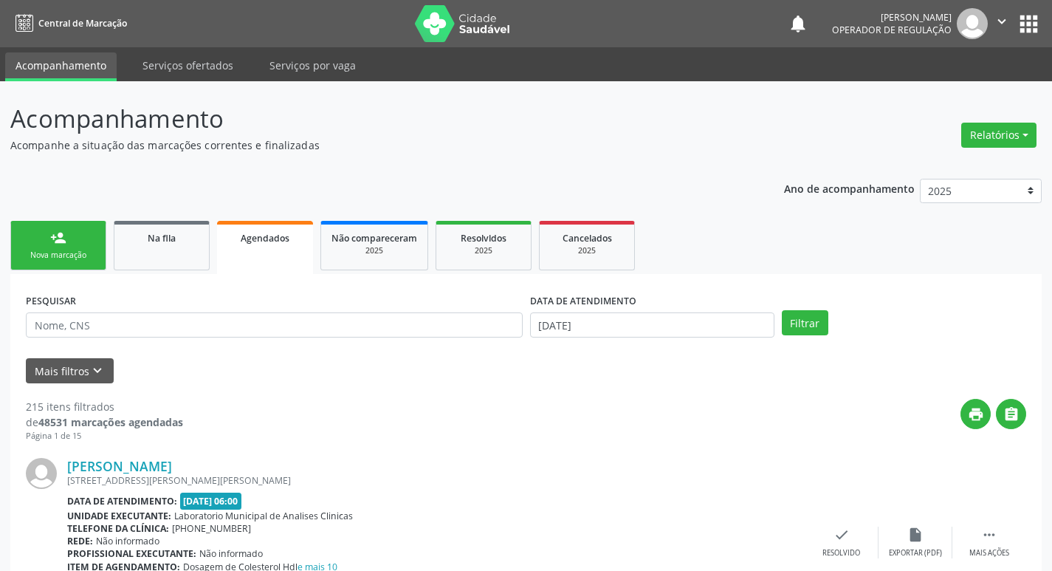
click at [165, 248] on div "Sucesso × O paciente foi agendado. Imprimir comprovante Cancel" at bounding box center [526, 285] width 1052 height 571
click at [165, 248] on link "Na fila" at bounding box center [162, 245] width 96 height 49
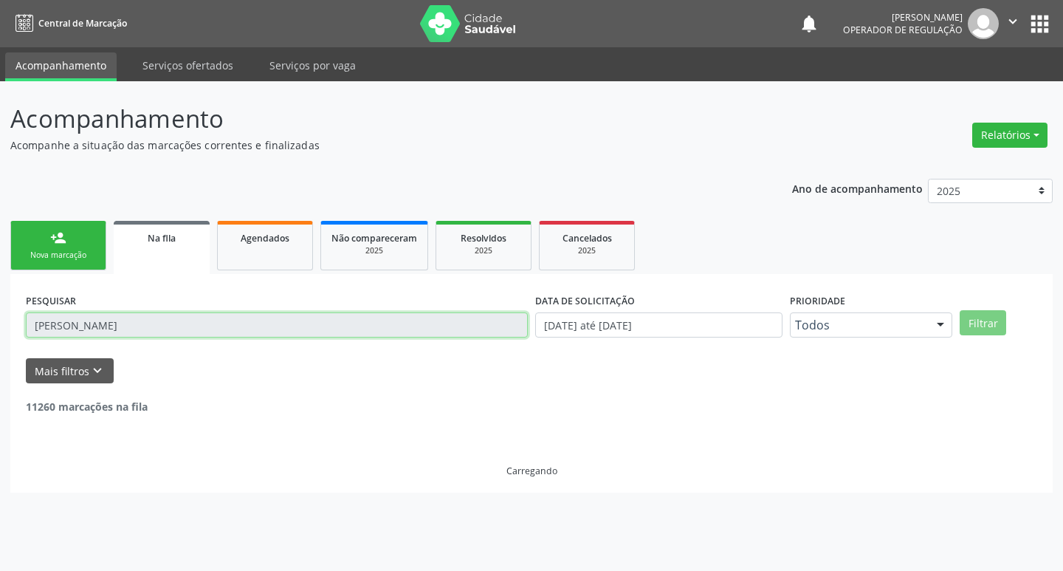
click at [185, 331] on input "[PERSON_NAME]" at bounding box center [277, 324] width 502 height 25
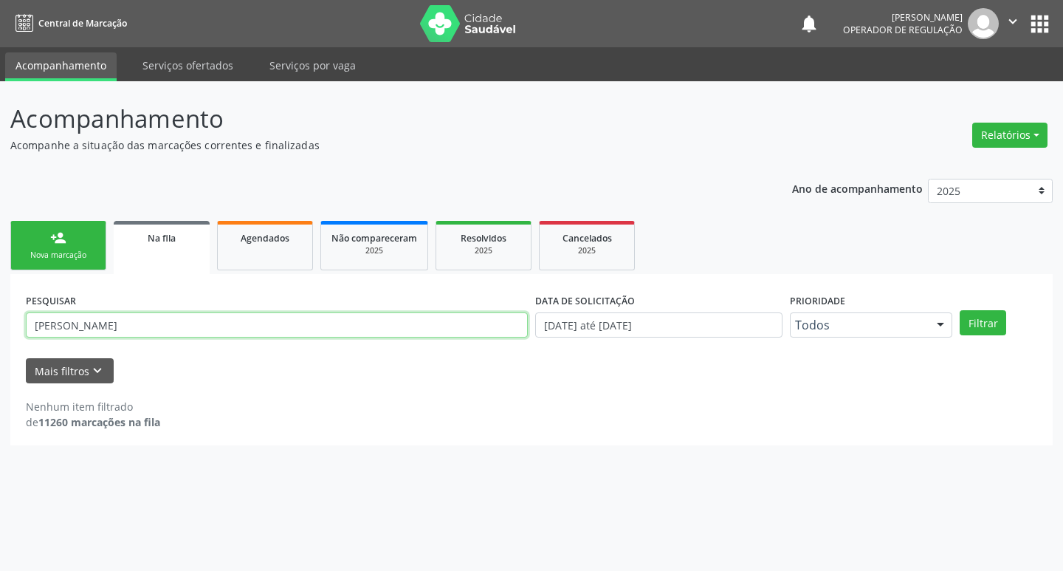
click at [185, 331] on input "[PERSON_NAME]" at bounding box center [277, 324] width 502 height 25
type input "[PERSON_NAME] GA"
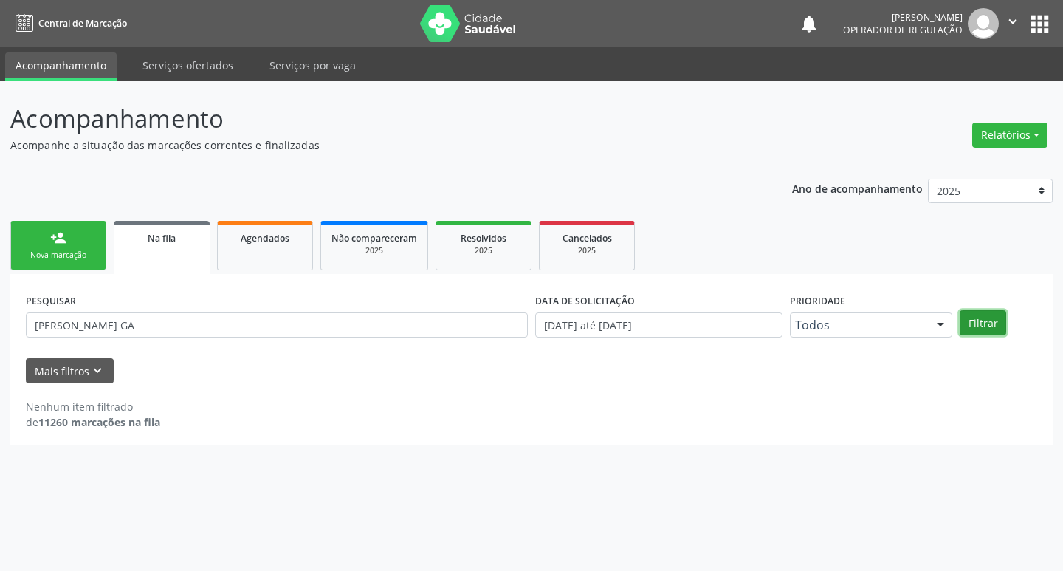
drag, startPoint x: 970, startPoint y: 318, endPoint x: 937, endPoint y: 286, distance: 46.5
click at [961, 317] on button "Filtrar" at bounding box center [982, 322] width 46 height 25
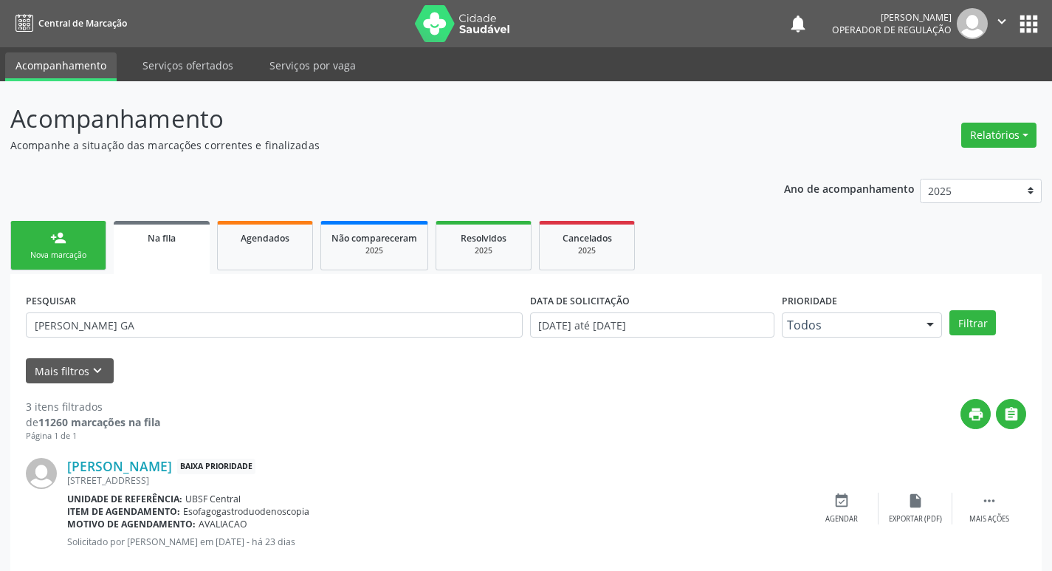
click at [53, 254] on div "Nova marcação" at bounding box center [58, 254] width 74 height 11
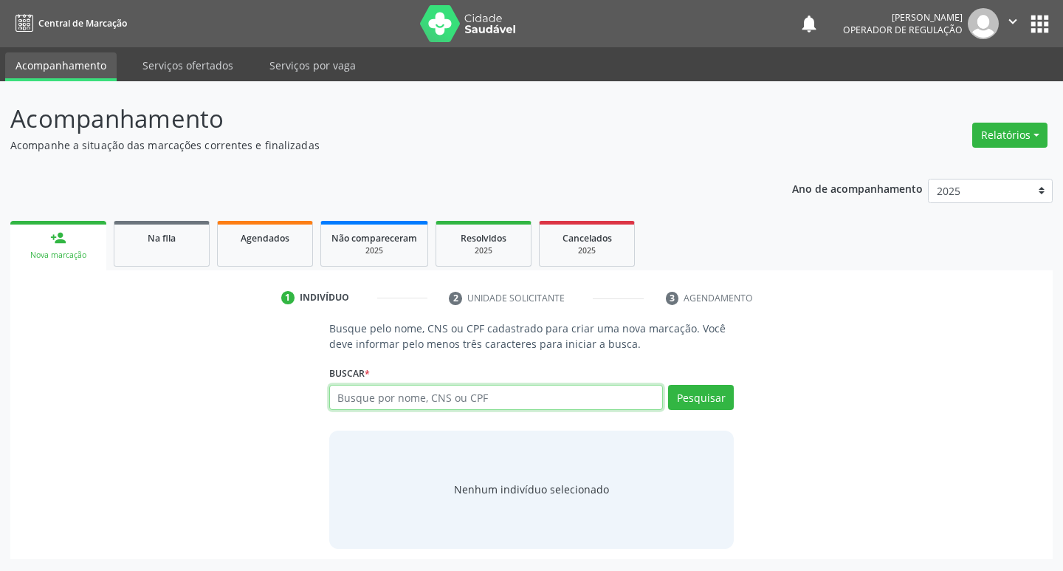
click at [388, 398] on input "text" at bounding box center [496, 397] width 334 height 25
type input "702605228646944"
click at [698, 405] on button "Pesquisar" at bounding box center [701, 397] width 66 height 25
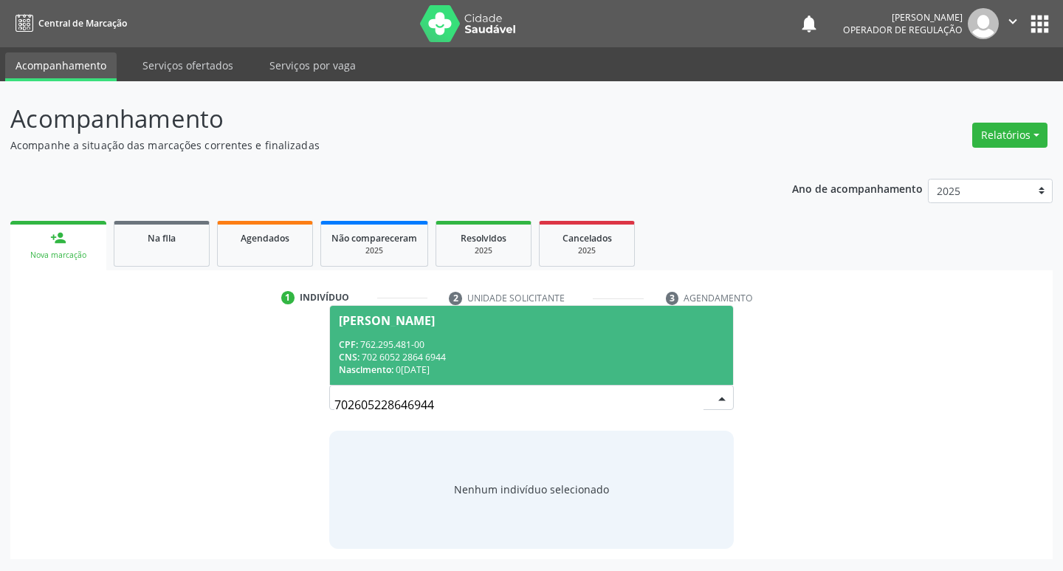
click at [450, 363] on div "Nascimento: [DATE]" at bounding box center [532, 369] width 386 height 13
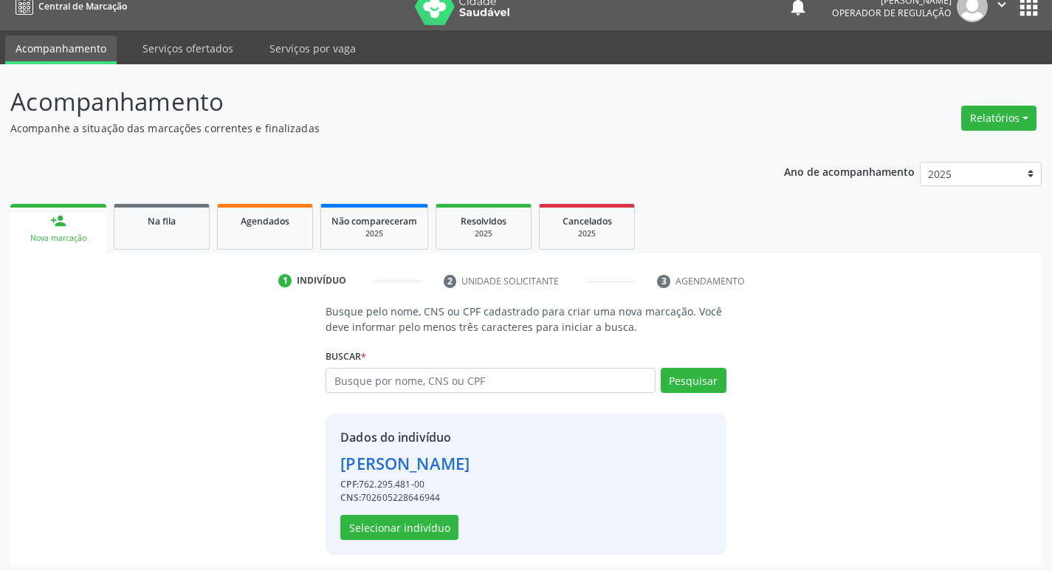
scroll to position [21, 0]
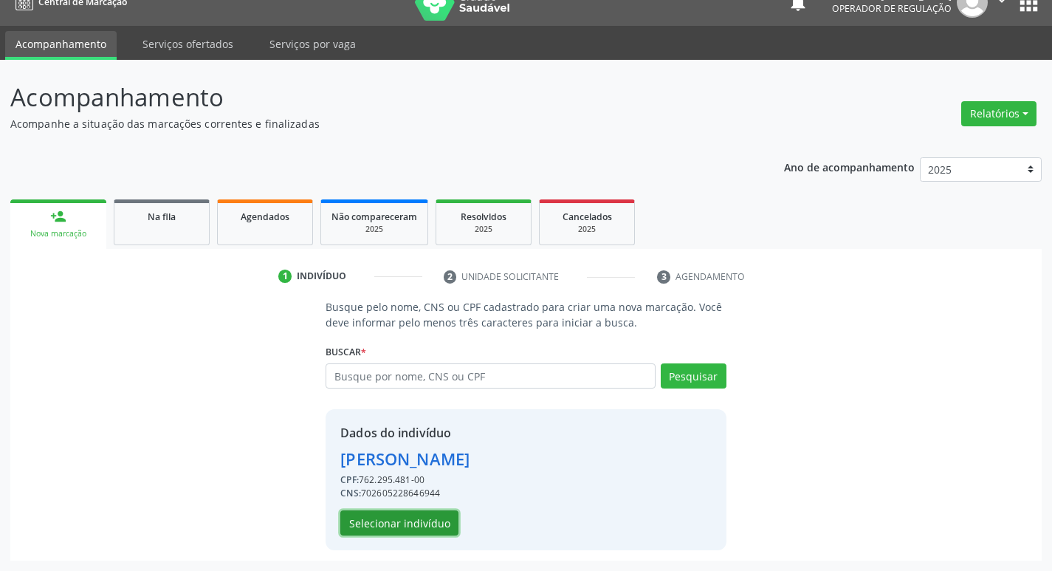
click at [402, 523] on button "Selecionar indivíduo" at bounding box center [399, 522] width 118 height 25
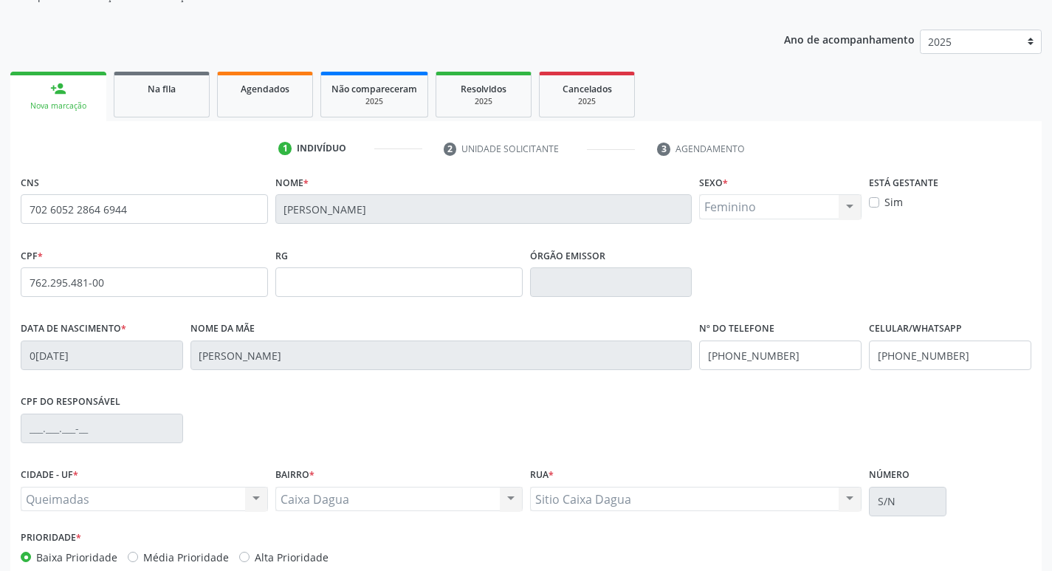
scroll to position [230, 0]
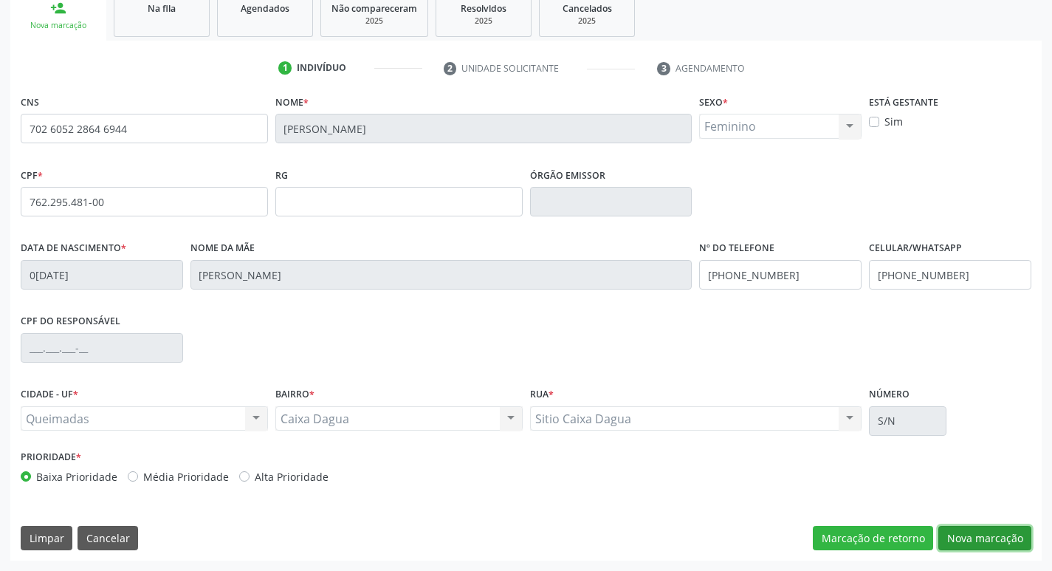
click at [989, 531] on button "Nova marcação" at bounding box center [984, 538] width 93 height 25
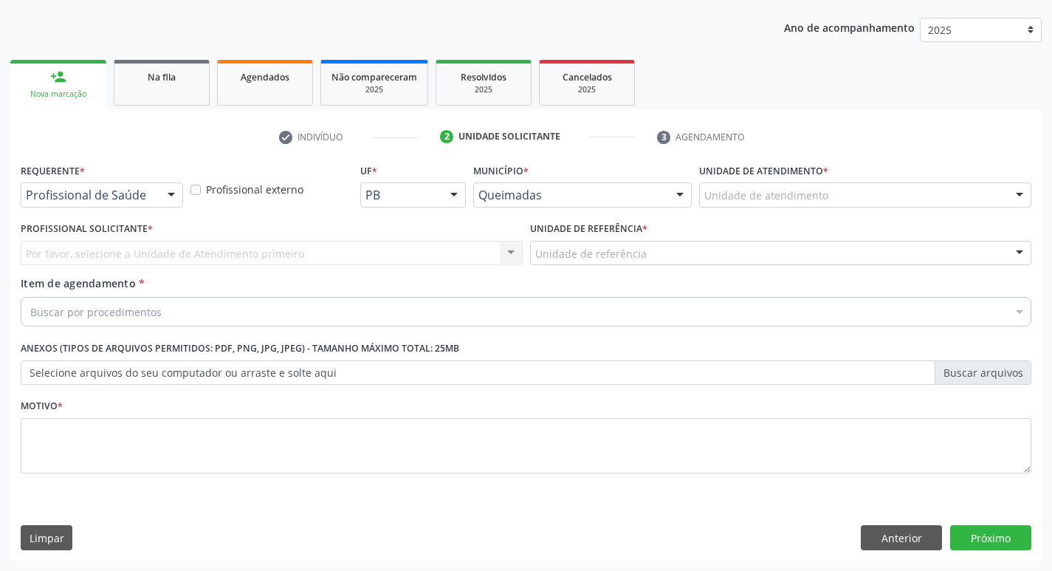
scroll to position [161, 0]
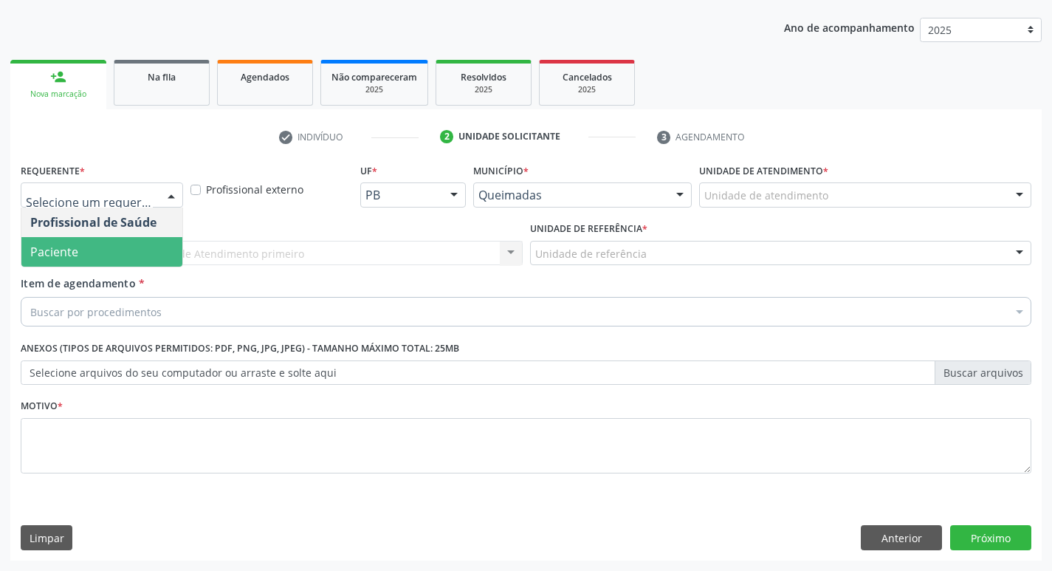
click at [59, 249] on span "Paciente" at bounding box center [54, 252] width 48 height 16
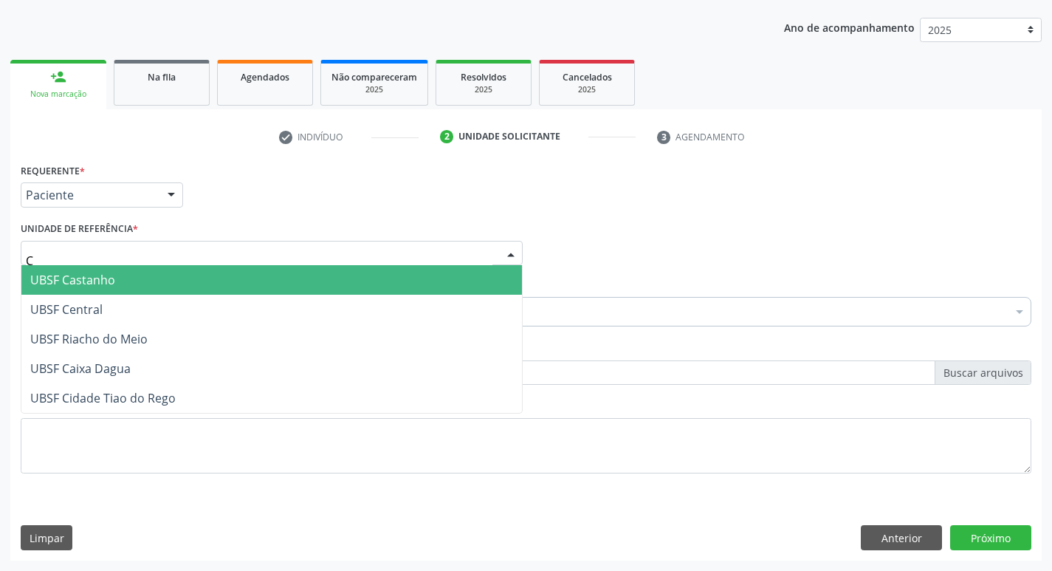
type input "CA"
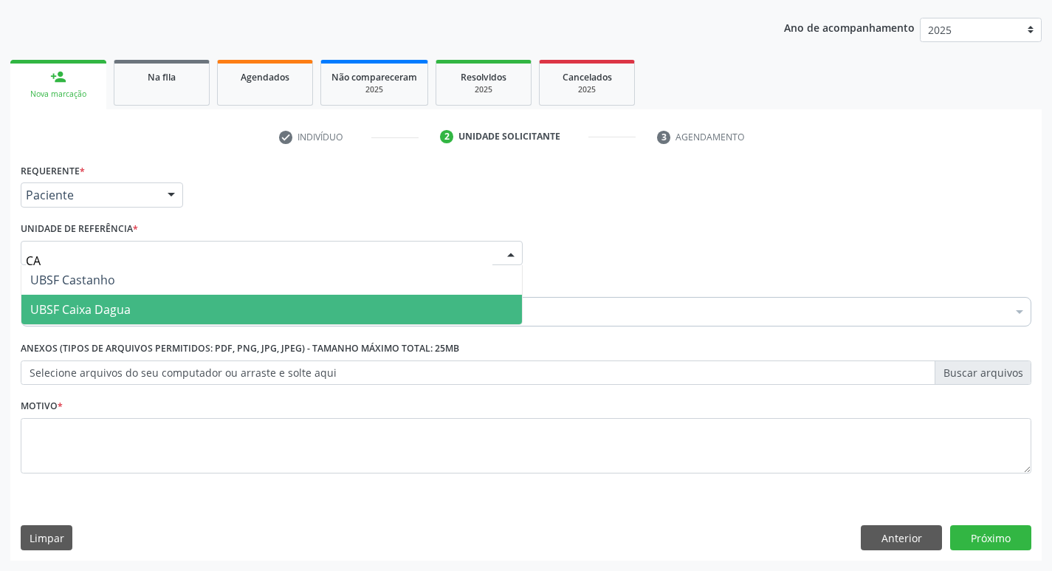
click at [131, 309] on span "UBSF Caixa Dagua" at bounding box center [271, 309] width 500 height 30
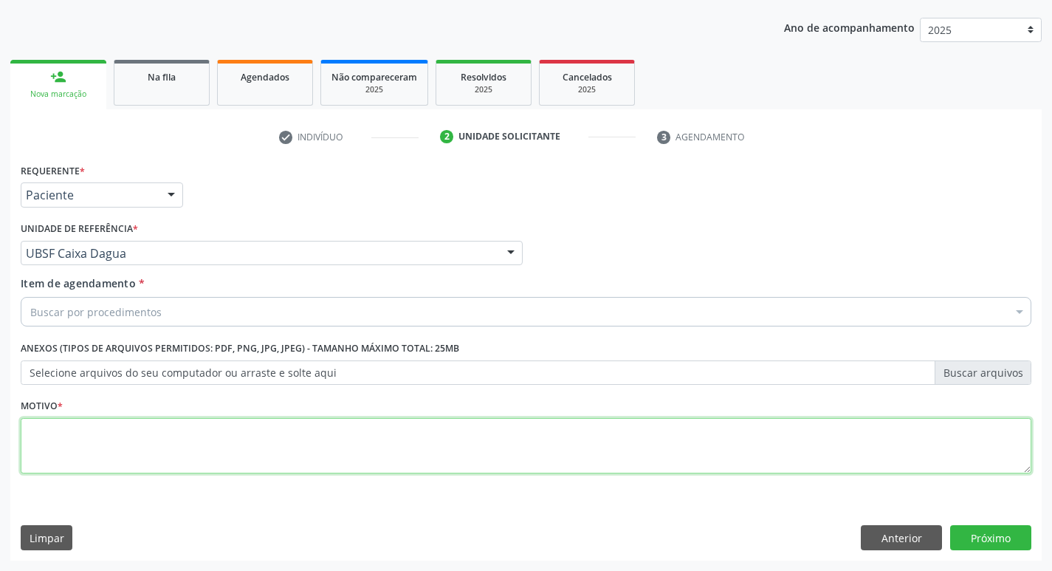
click at [113, 428] on textarea at bounding box center [526, 446] width 1010 height 56
type textarea "AVALIACAO"
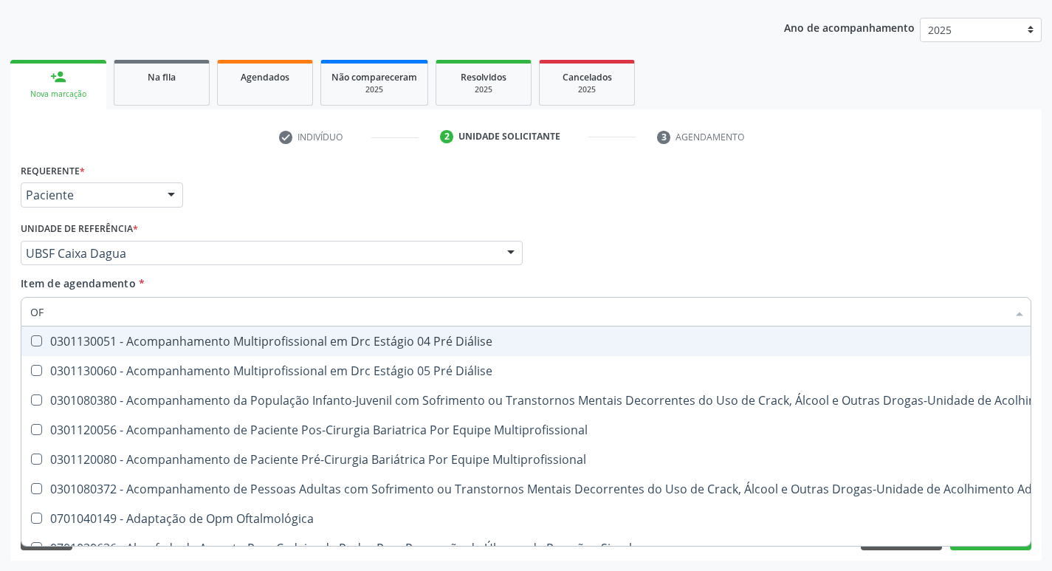
type input "OFTALMOLO"
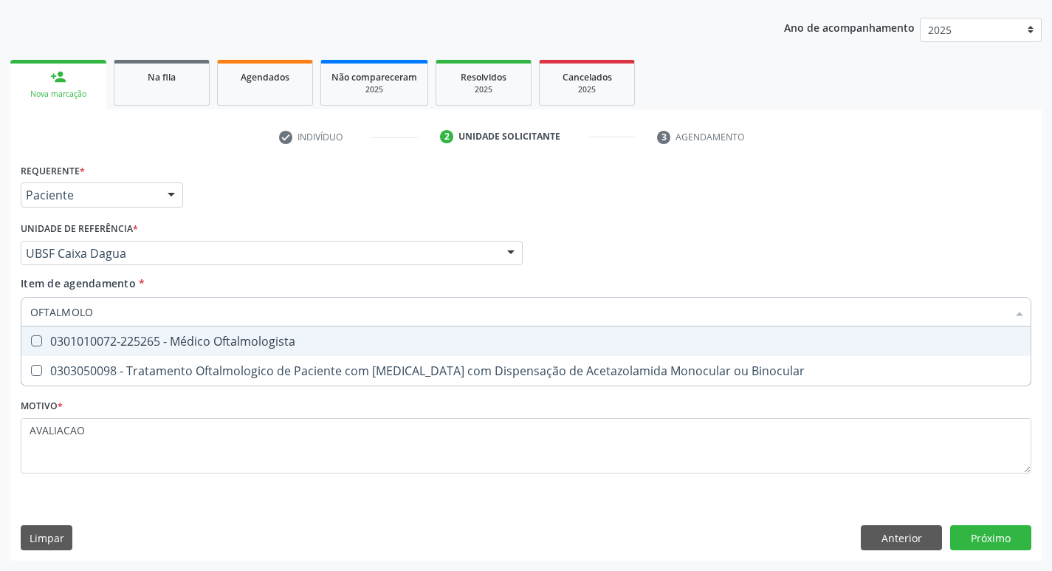
click at [239, 344] on div "0301010072-225265 - Médico Oftalmologista" at bounding box center [525, 341] width 991 height 12
checkbox Oftalmologista "true"
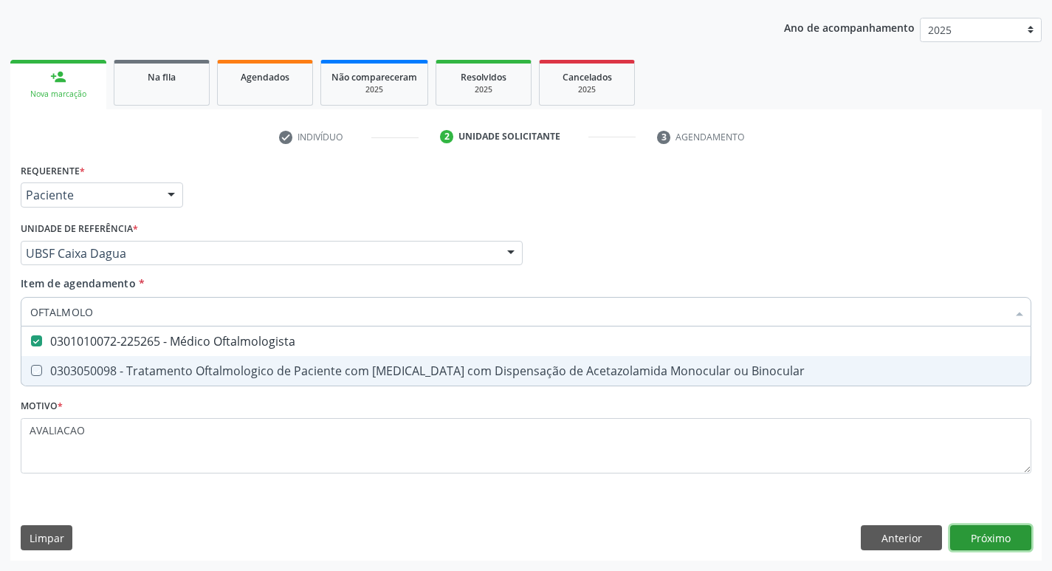
click at [976, 531] on div "Requerente * Paciente Profissional de Saúde Paciente Nenhum resultado encontrad…" at bounding box center [525, 359] width 1031 height 401
checkbox Binocular "true"
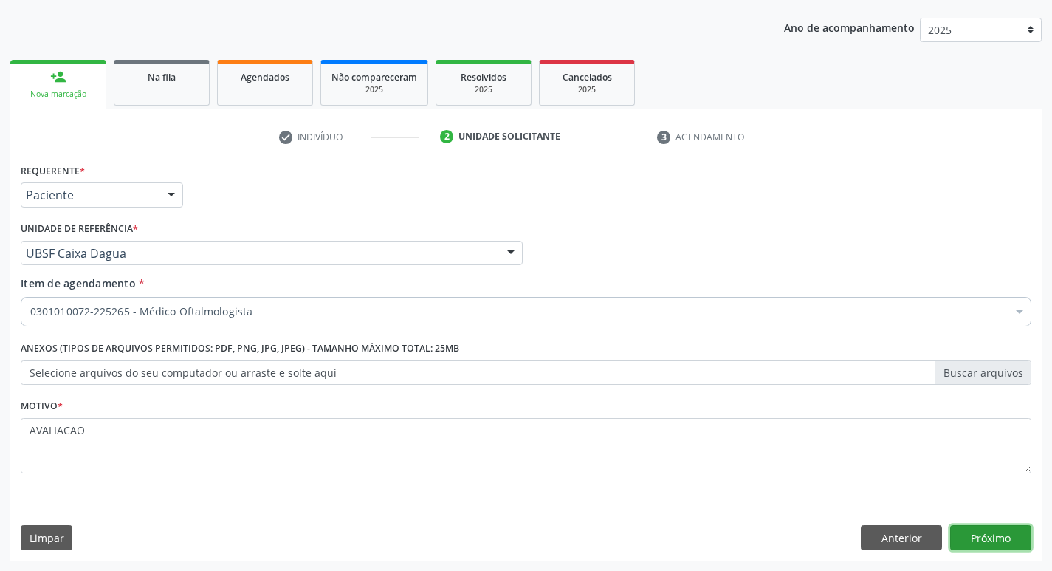
click at [995, 534] on button "Próximo" at bounding box center [990, 537] width 81 height 25
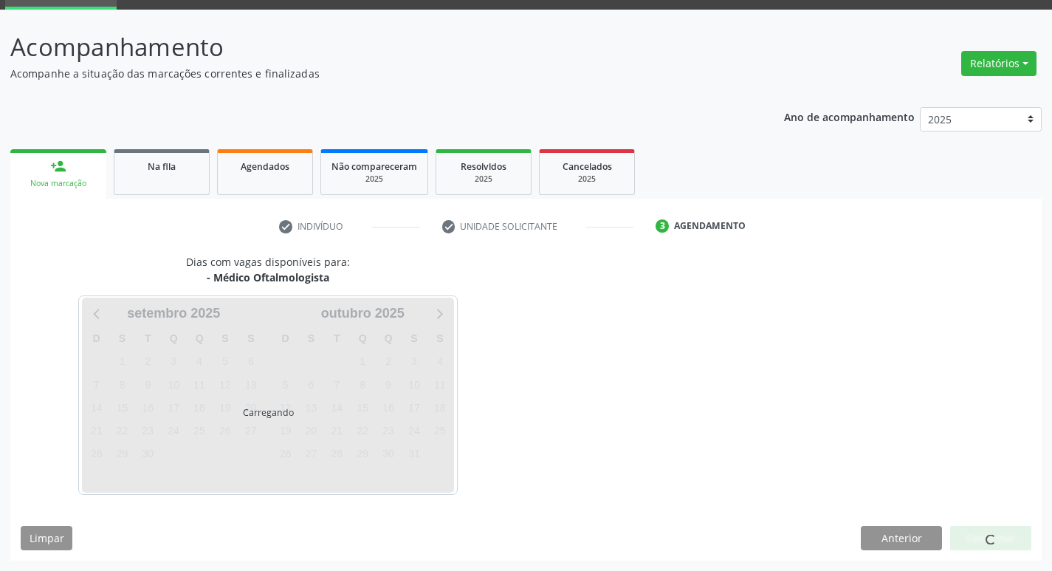
scroll to position [72, 0]
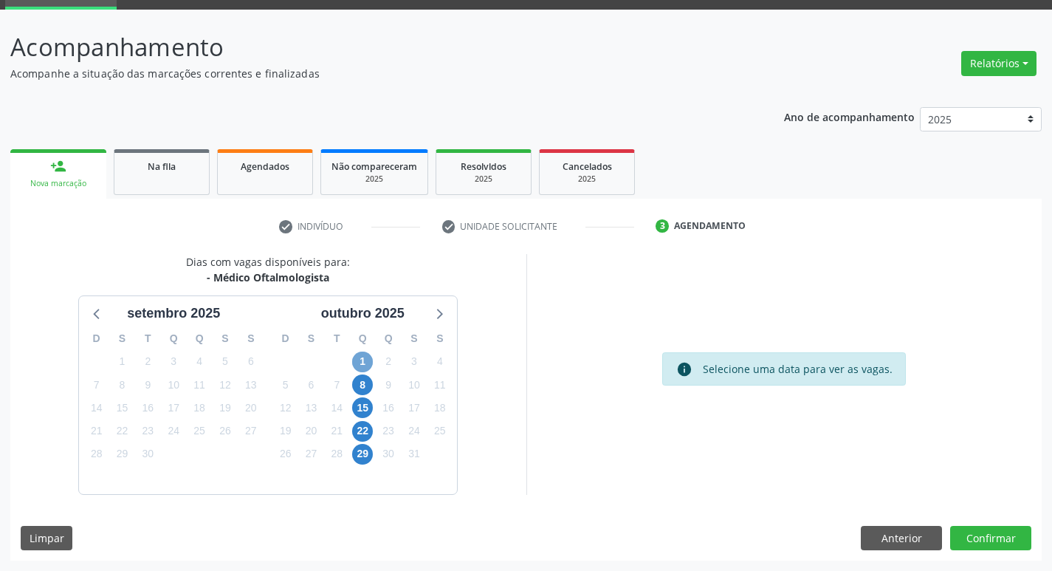
click at [365, 362] on span "1" at bounding box center [362, 361] width 21 height 21
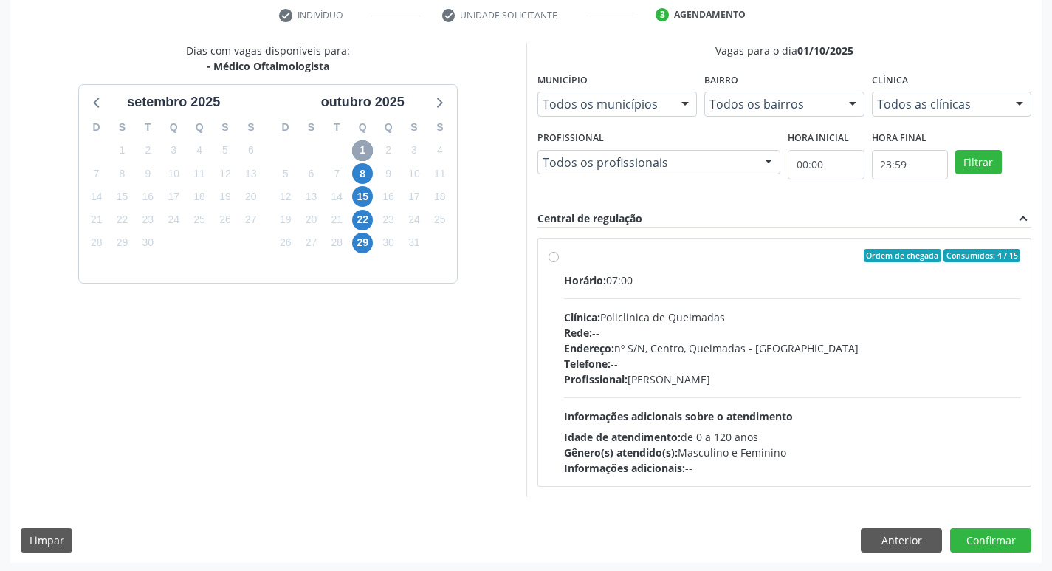
scroll to position [285, 0]
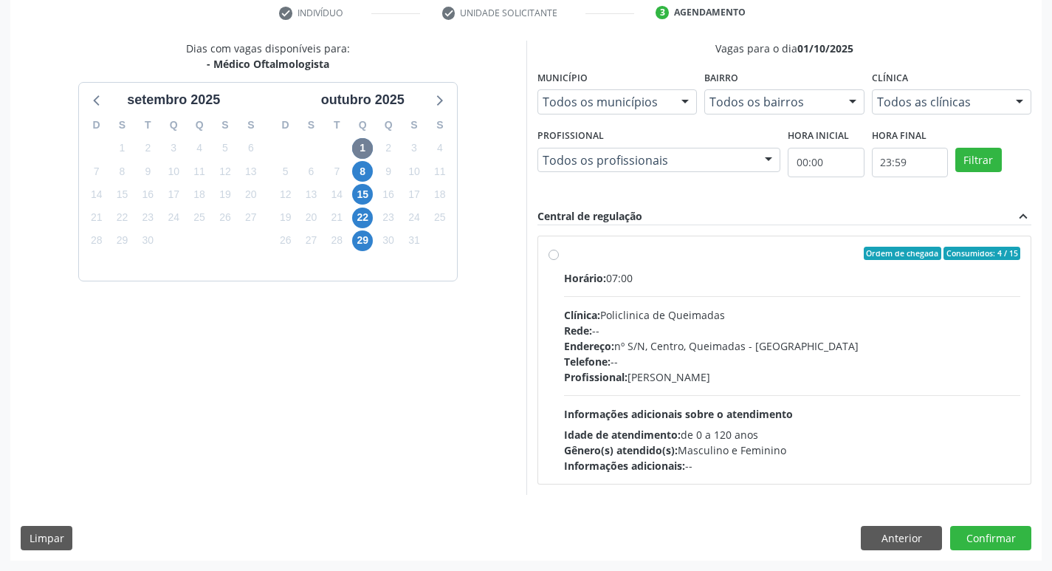
click at [696, 325] on div "Rede: --" at bounding box center [792, 330] width 457 height 15
click at [559, 260] on input "Ordem de chegada Consumidos: 4 / 15 Horário: 07:00 Clínica: Policlinica de Quei…" at bounding box center [553, 253] width 10 height 13
radio input "true"
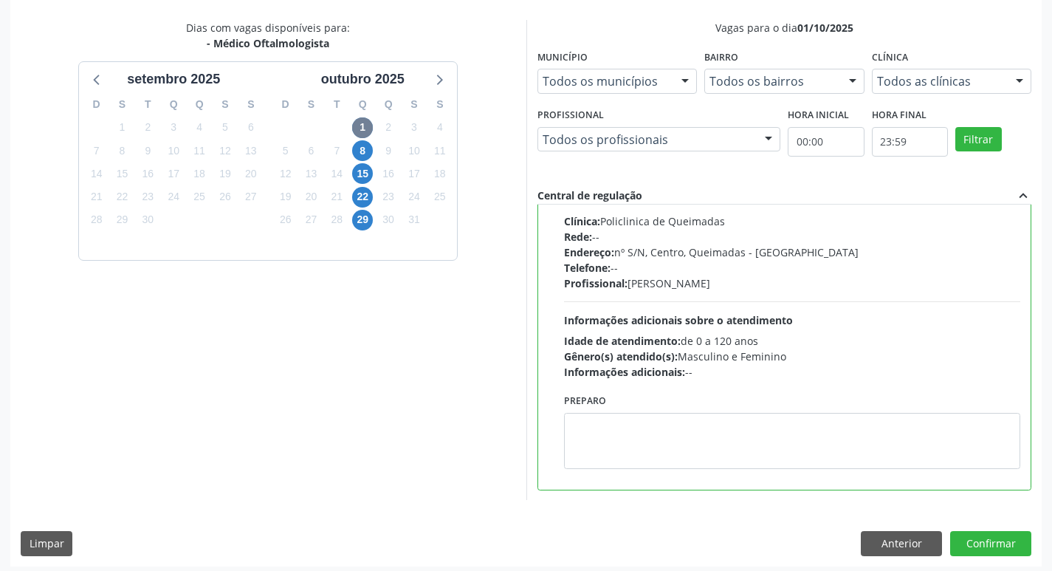
scroll to position [311, 0]
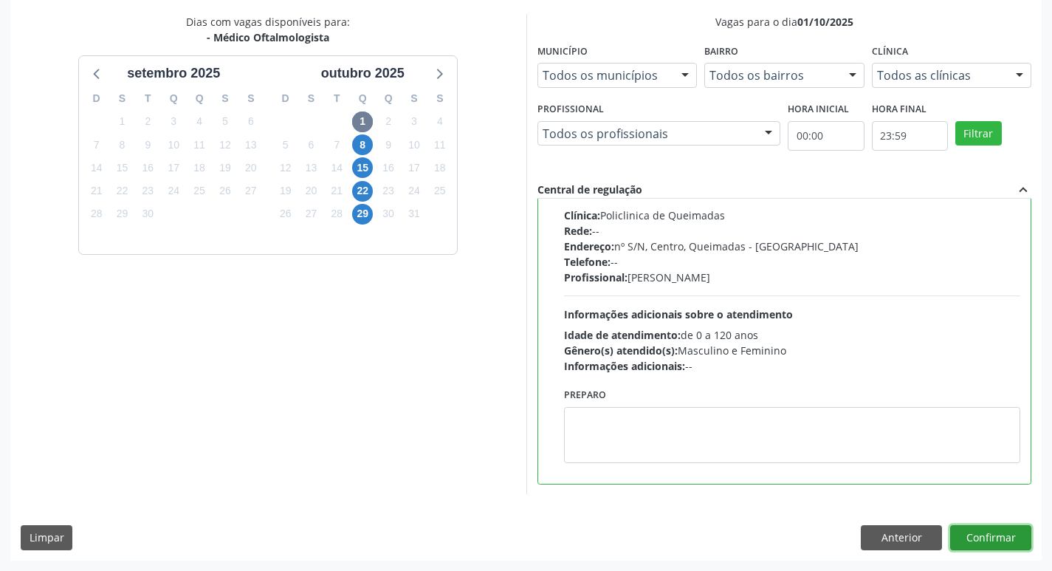
click at [982, 531] on button "Confirmar" at bounding box center [990, 537] width 81 height 25
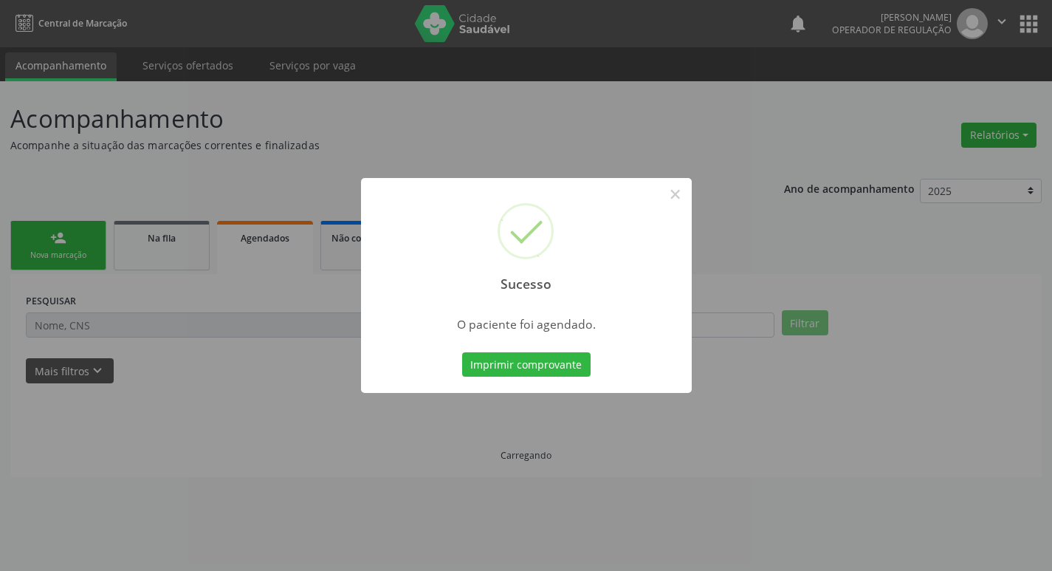
scroll to position [0, 0]
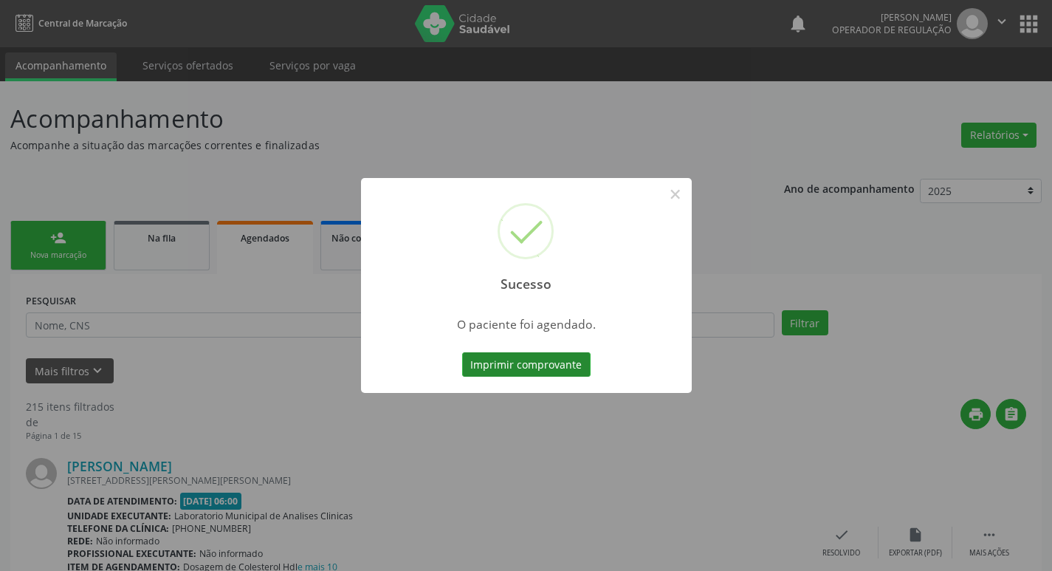
click at [535, 369] on button "Imprimir comprovante" at bounding box center [526, 364] width 128 height 25
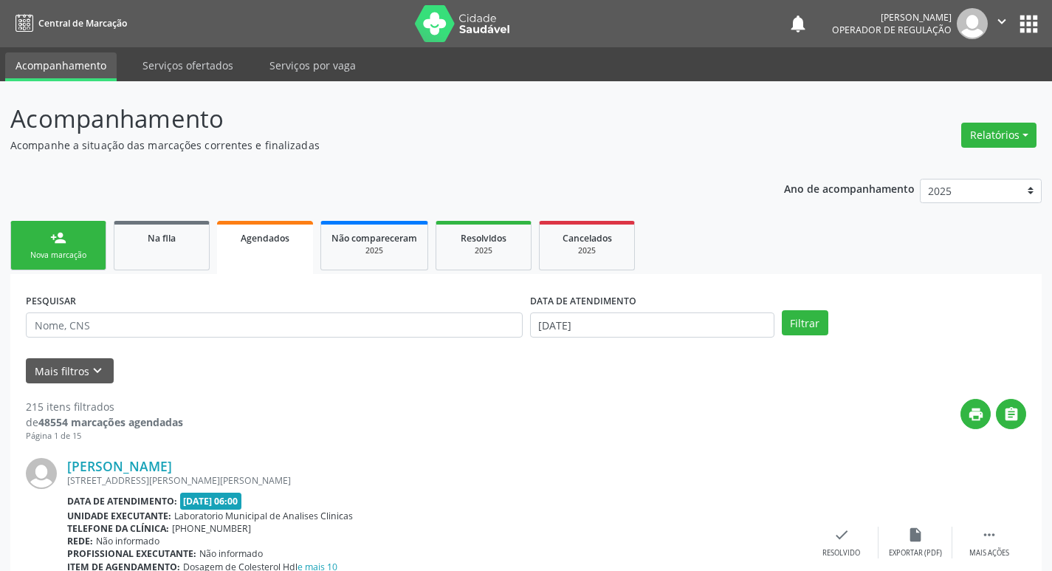
click at [52, 255] on div "Nova marcação" at bounding box center [58, 254] width 74 height 11
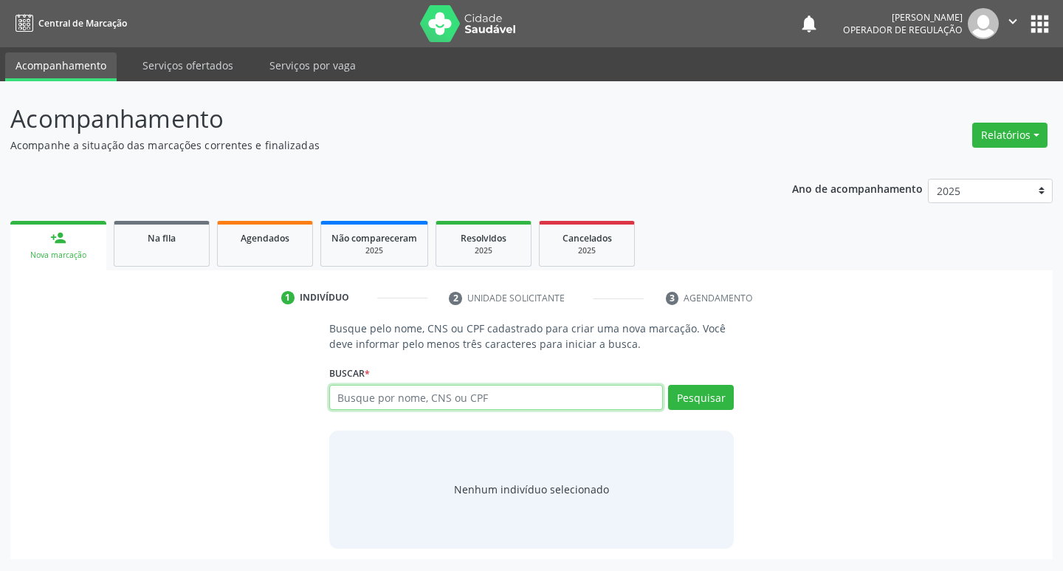
drag, startPoint x: 381, startPoint y: 396, endPoint x: 371, endPoint y: 399, distance: 10.0
click at [376, 398] on input "text" at bounding box center [496, 397] width 334 height 25
type input "700603481218868"
click at [701, 401] on button "Pesquisar" at bounding box center [701, 397] width 66 height 25
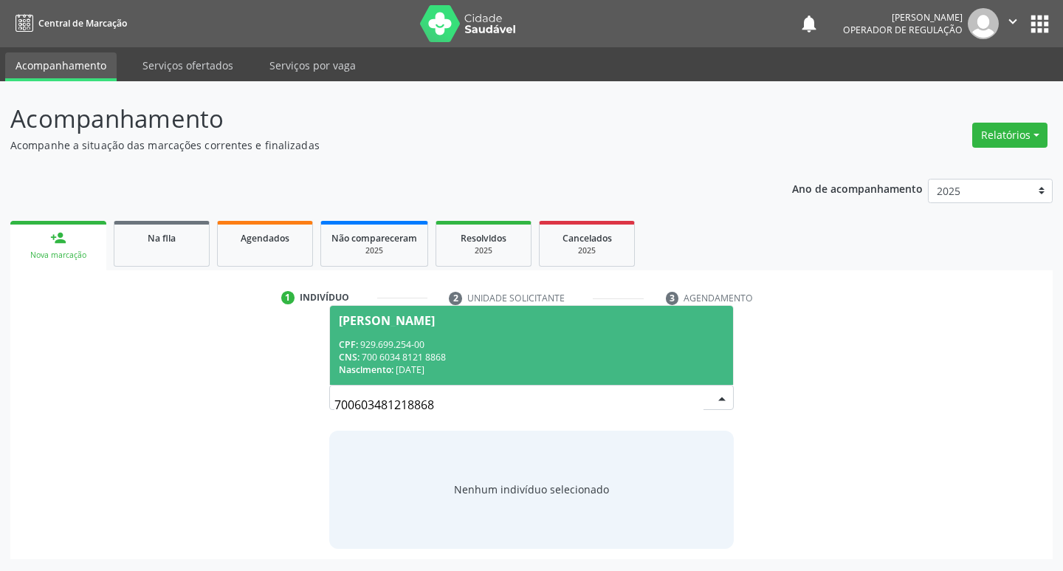
click at [438, 351] on div "CNS: 700 6034 8121 8868" at bounding box center [532, 357] width 386 height 13
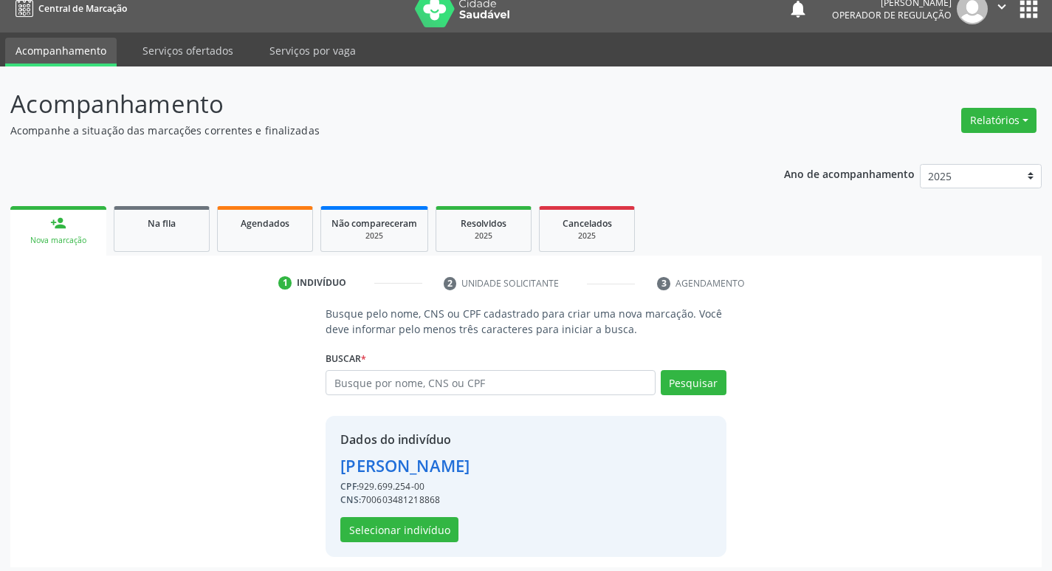
scroll to position [21, 0]
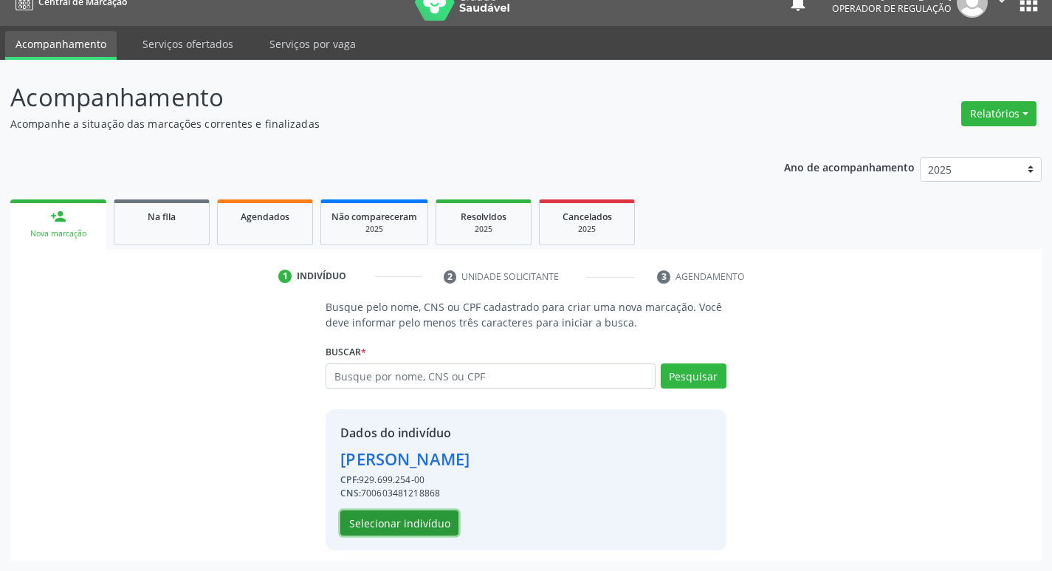
click at [421, 530] on button "Selecionar indivíduo" at bounding box center [399, 522] width 118 height 25
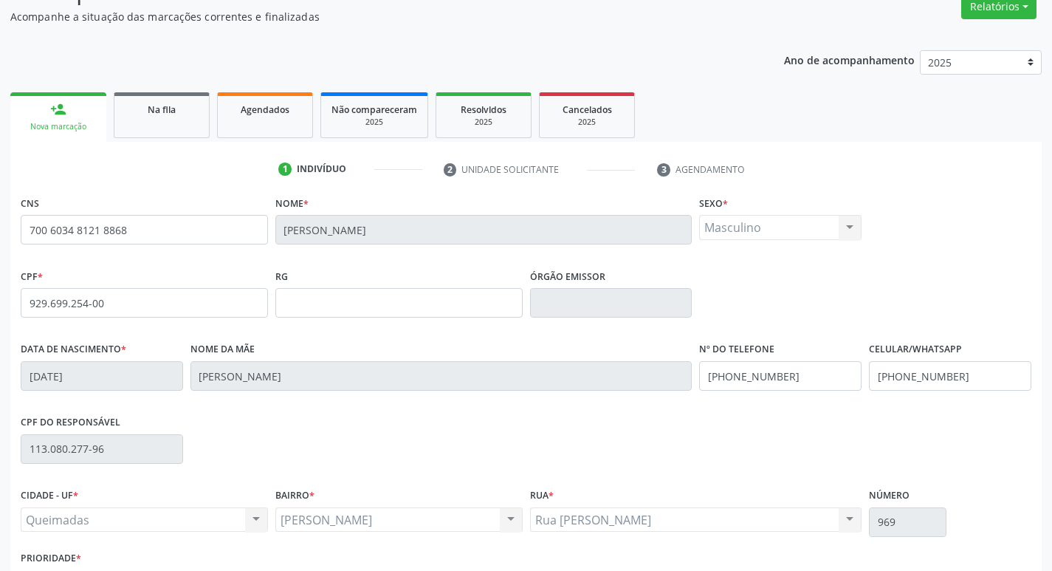
scroll to position [230, 0]
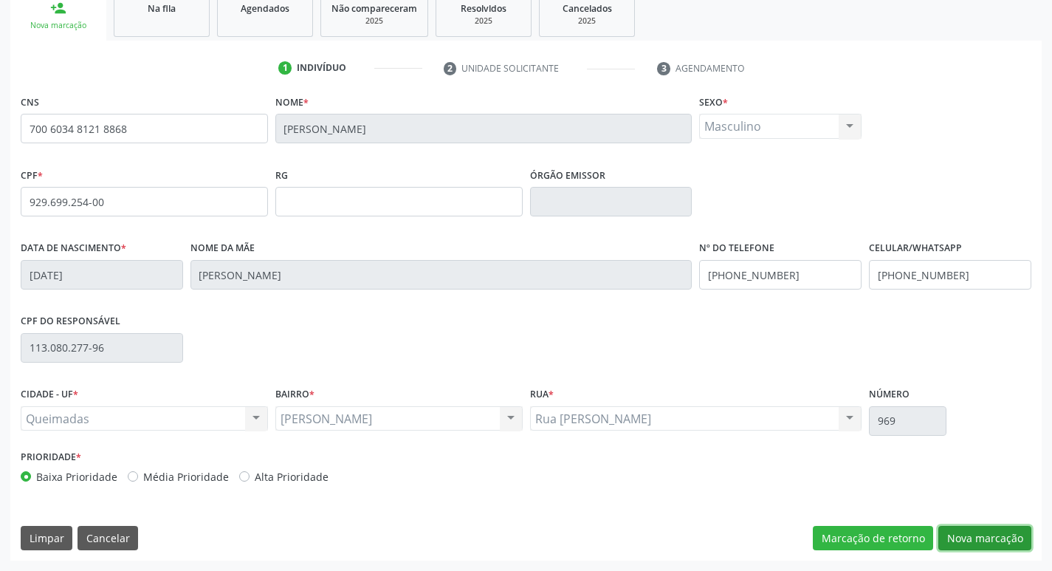
drag, startPoint x: 988, startPoint y: 540, endPoint x: 988, endPoint y: 528, distance: 11.8
click at [990, 536] on button "Nova marcação" at bounding box center [984, 538] width 93 height 25
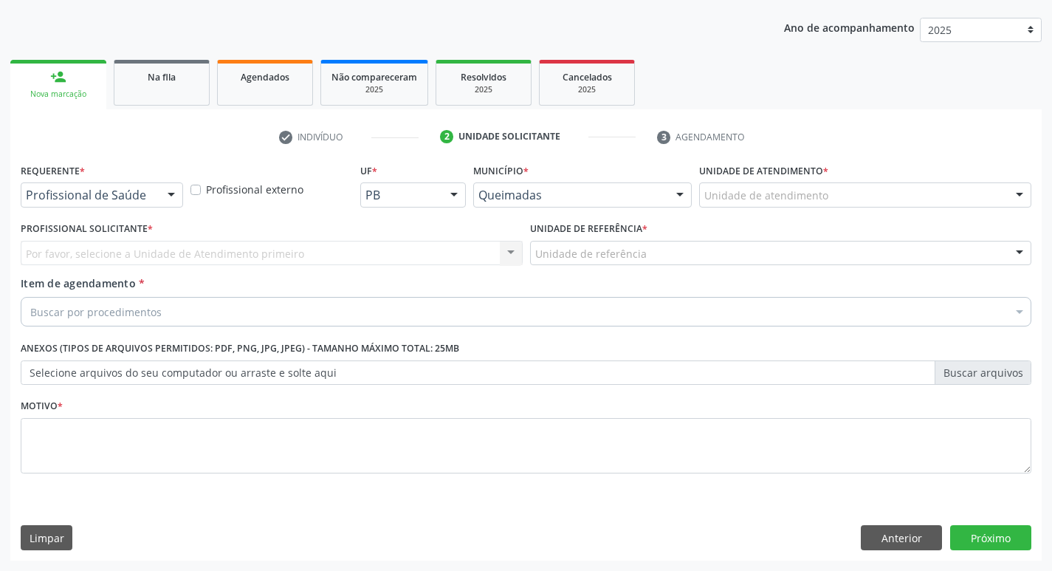
scroll to position [161, 0]
click at [108, 204] on div "Profissional de Saúde" at bounding box center [102, 194] width 162 height 25
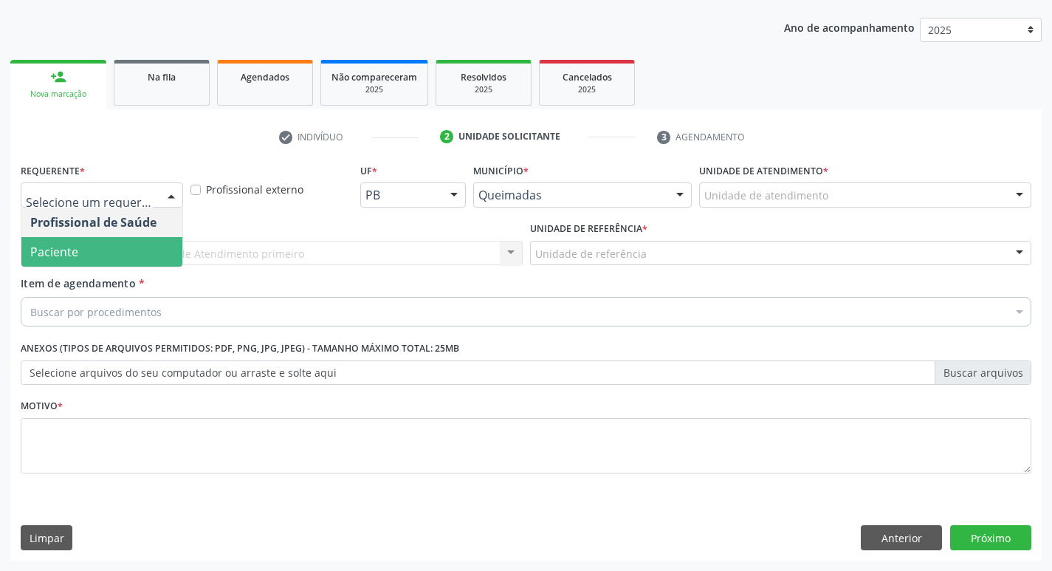
click at [82, 252] on span "Paciente" at bounding box center [101, 252] width 161 height 30
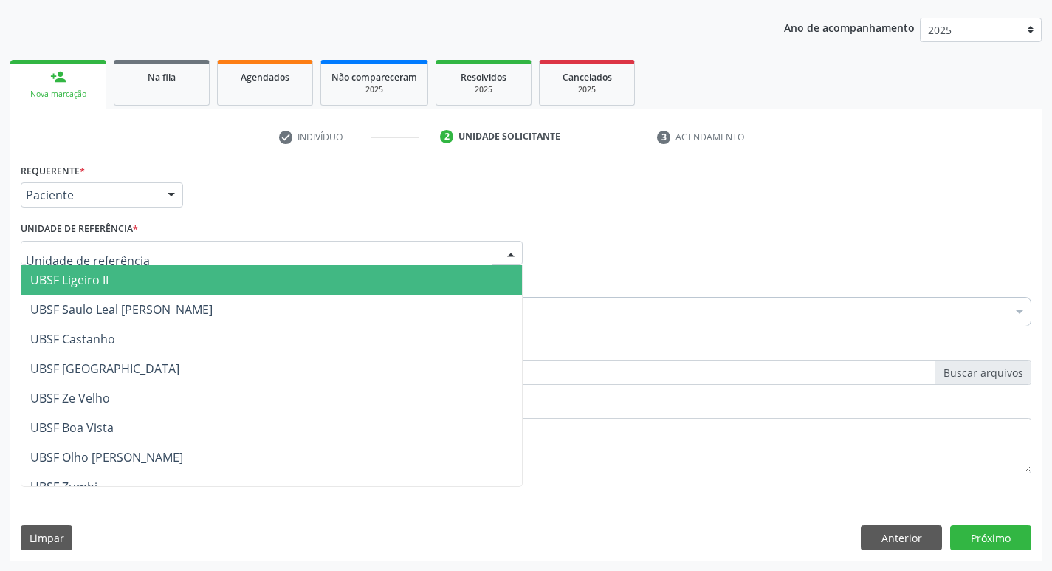
click at [155, 249] on div at bounding box center [272, 253] width 502 height 25
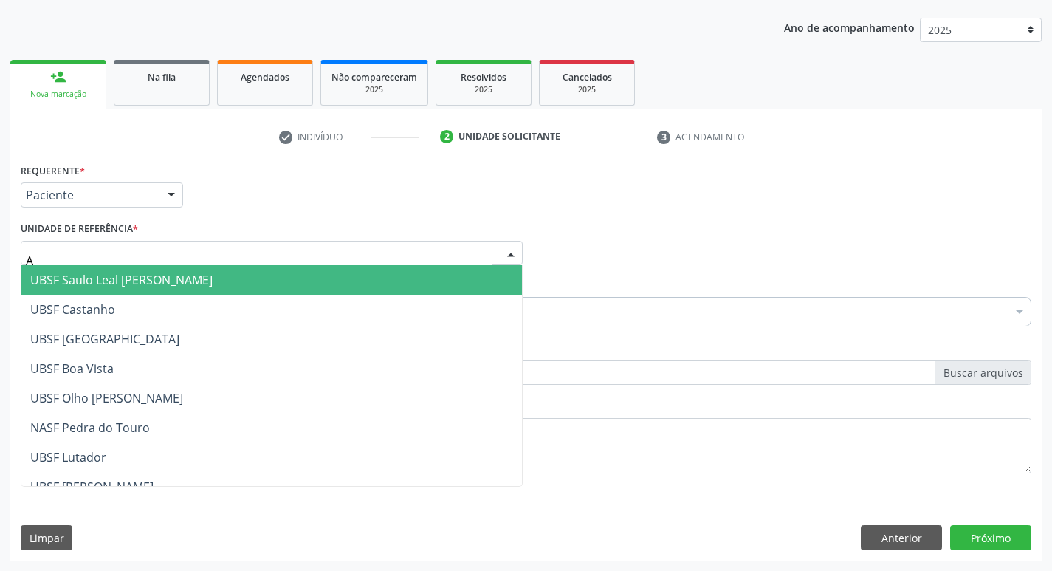
type input "AN"
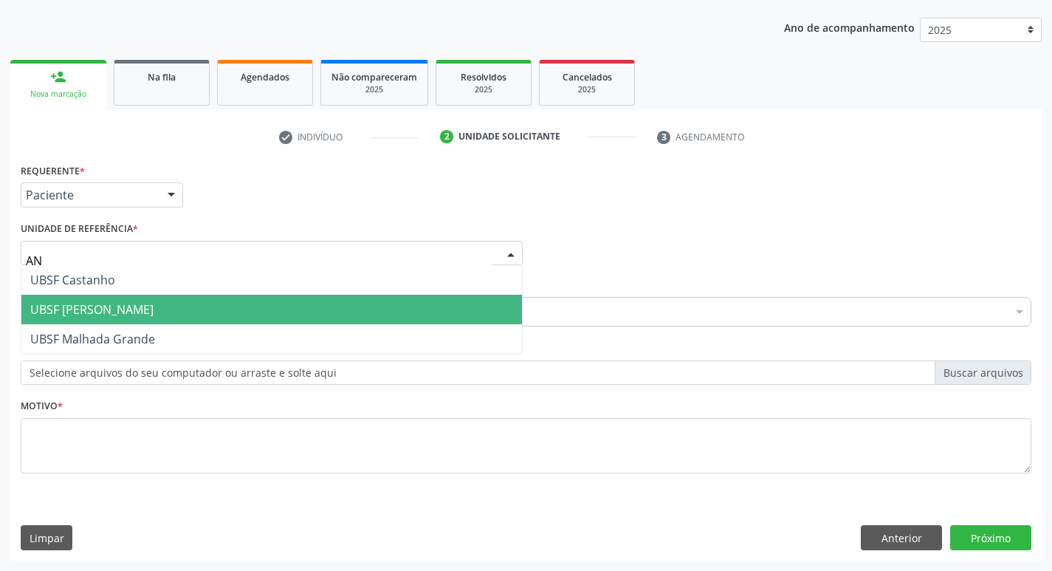
click at [156, 319] on span "UBSF [PERSON_NAME]" at bounding box center [271, 309] width 500 height 30
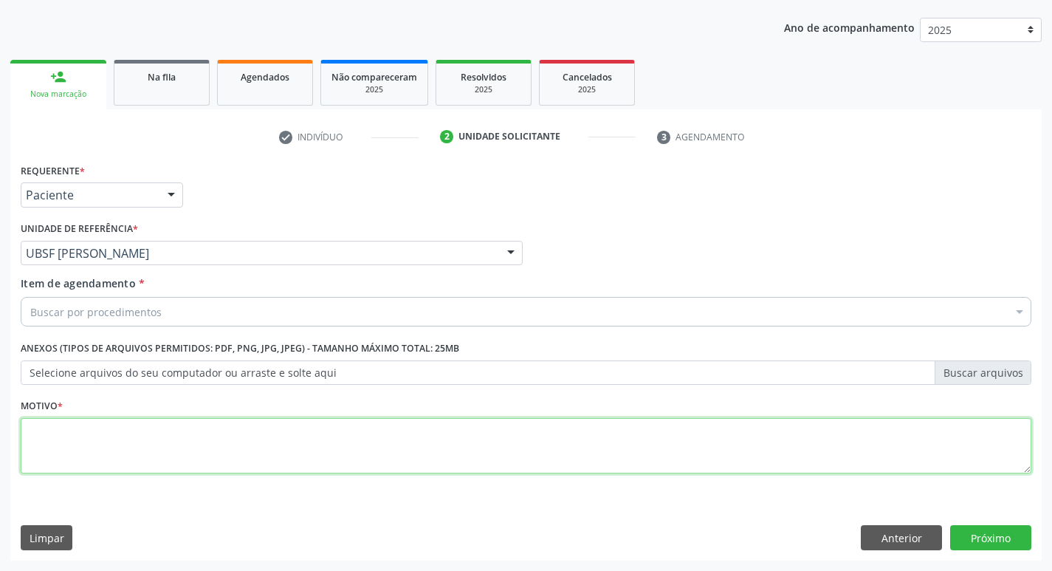
click at [127, 440] on textarea at bounding box center [526, 446] width 1010 height 56
type textarea "AVALIACAO"
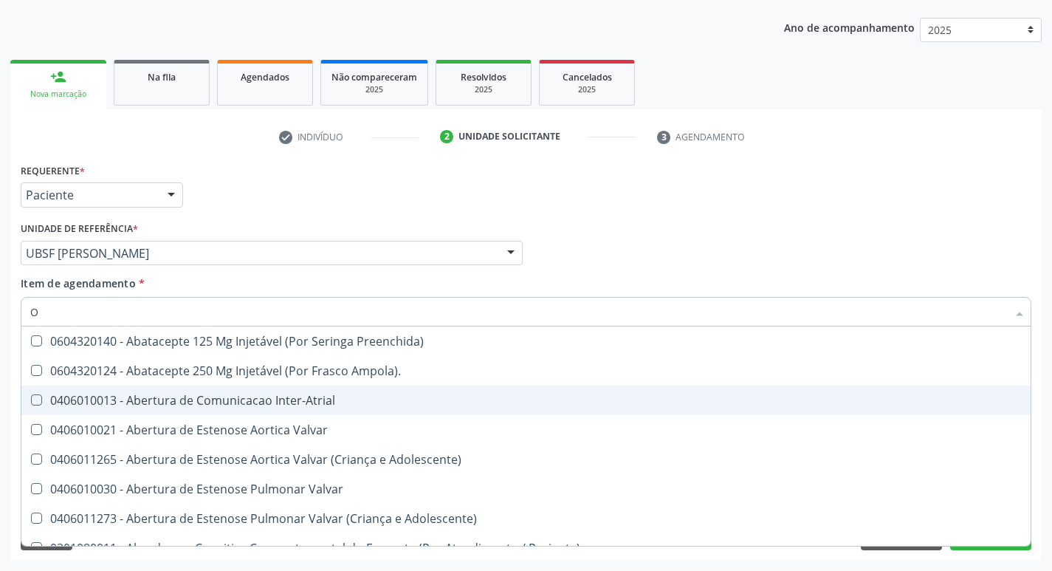
type input "OFTALMOLO"
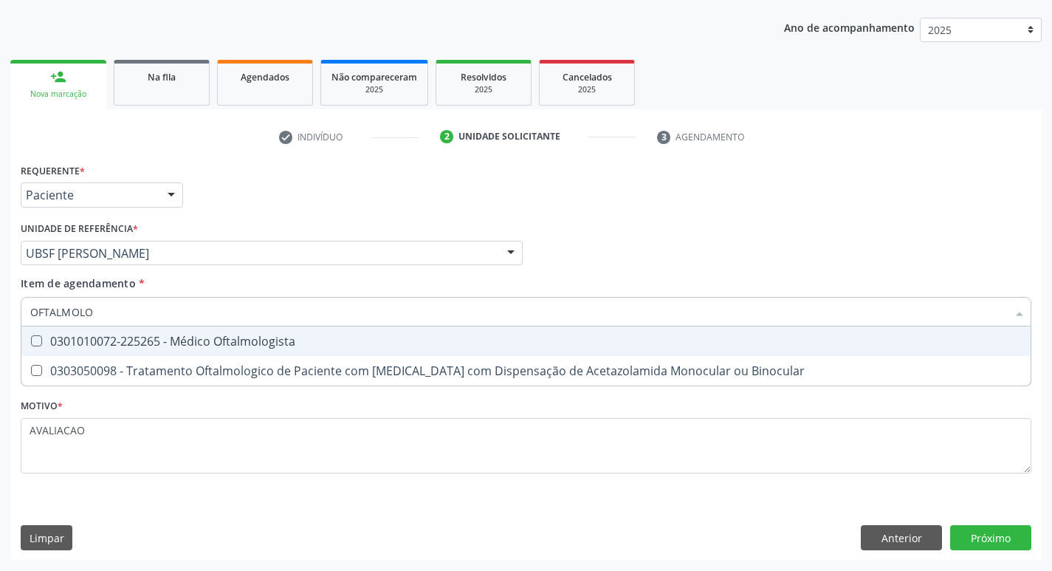
click at [224, 335] on div "0301010072-225265 - Médico Oftalmologista" at bounding box center [525, 341] width 991 height 12
checkbox Oftalmologista "true"
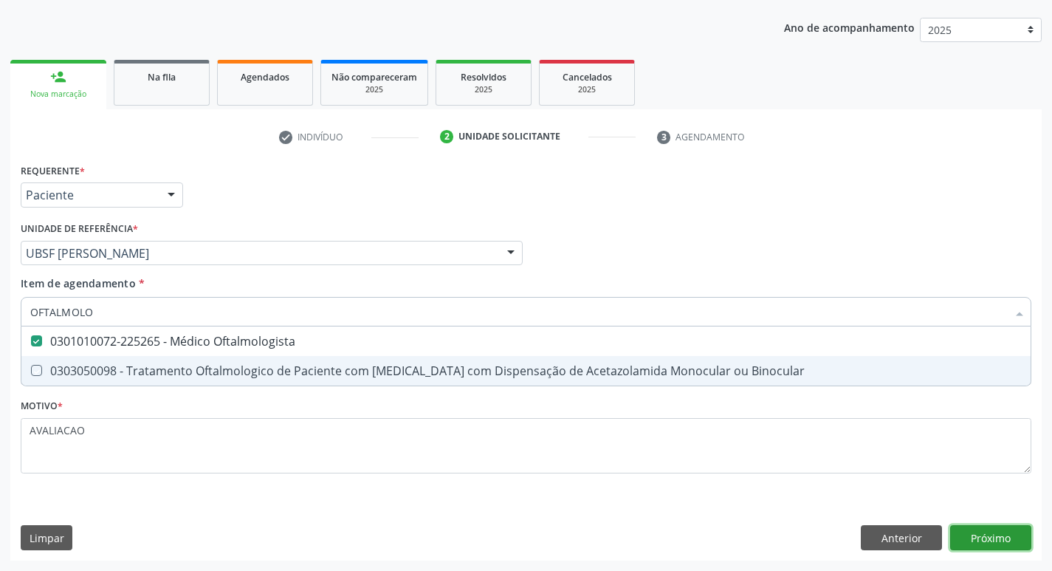
click at [983, 534] on div "Requerente * Paciente Profissional de Saúde Paciente Nenhum resultado encontrad…" at bounding box center [525, 359] width 1031 height 401
checkbox Binocular "true"
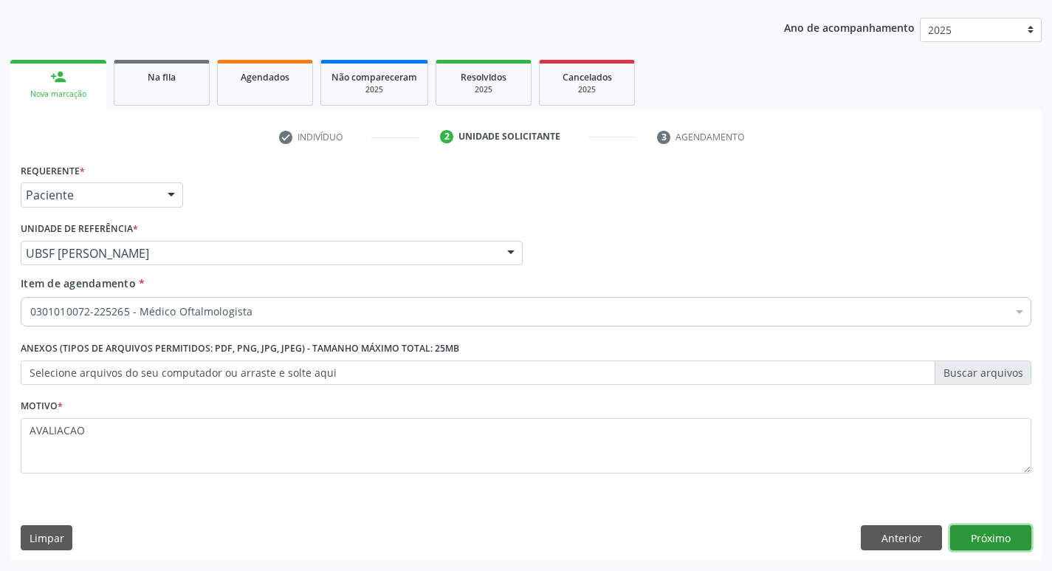
click at [999, 527] on button "Próximo" at bounding box center [990, 537] width 81 height 25
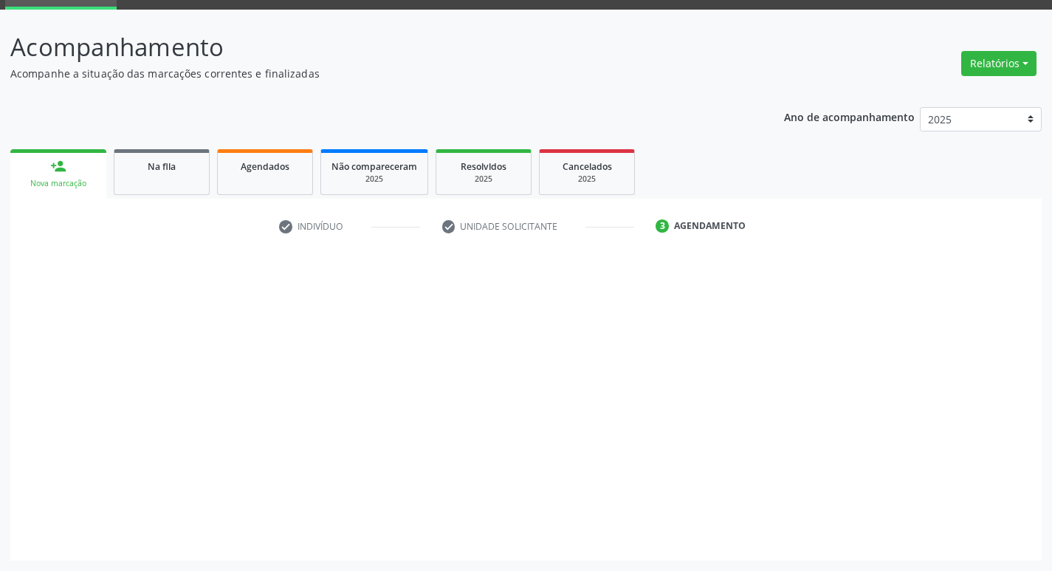
scroll to position [72, 0]
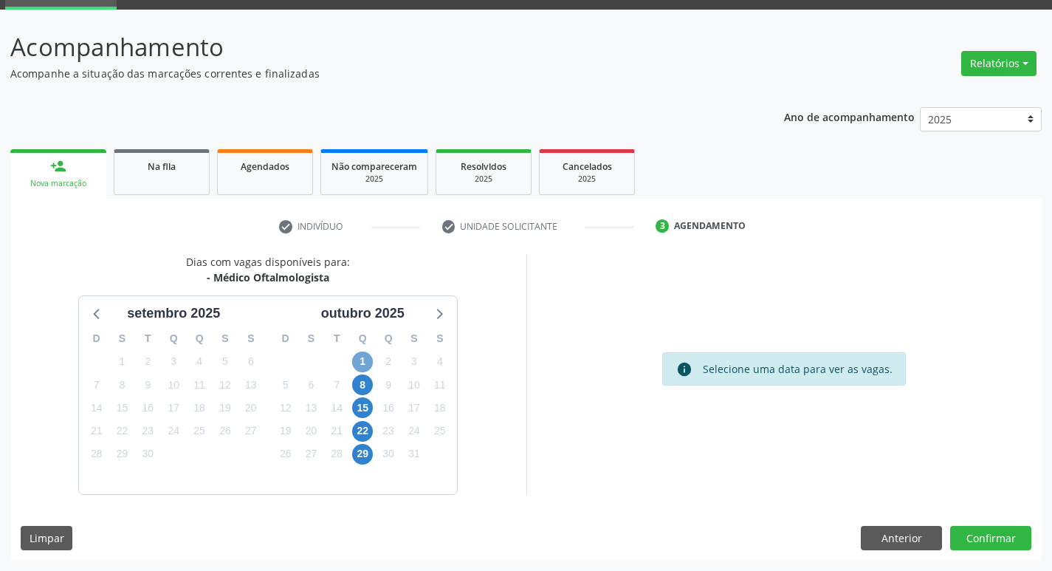
click at [359, 370] on span "1" at bounding box center [362, 361] width 21 height 21
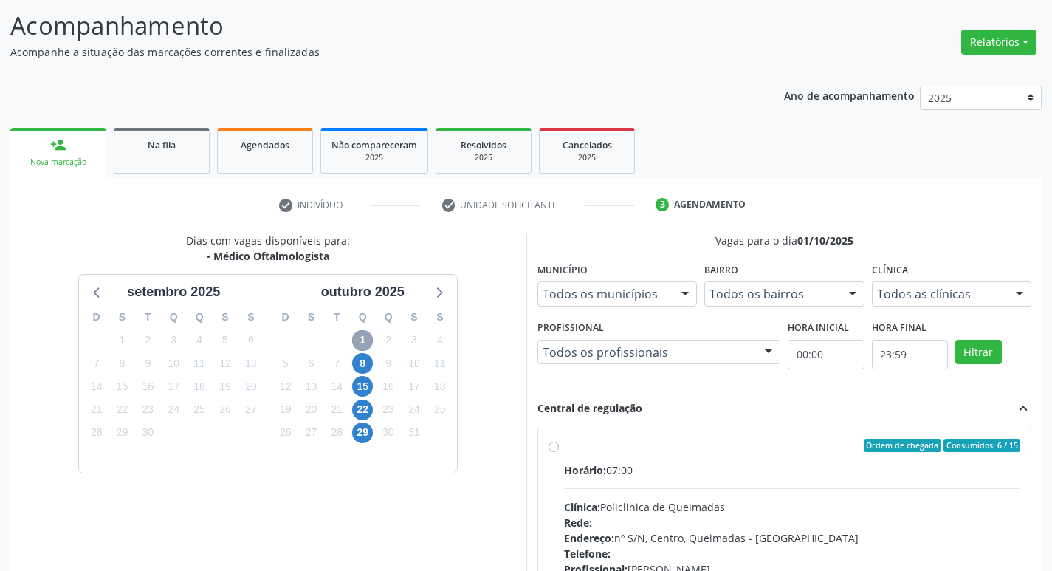
scroll to position [285, 0]
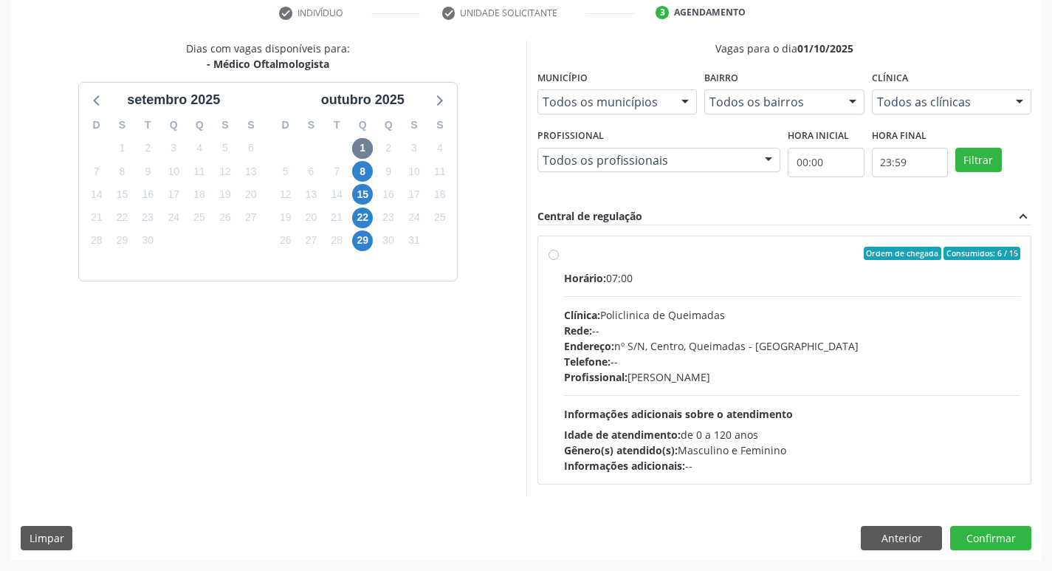
click at [783, 412] on span "Informações adicionais sobre o atendimento" at bounding box center [678, 414] width 229 height 14
click at [559, 260] on input "Ordem de chegada Consumidos: 6 / 15 Horário: 07:00 Clínica: Policlinica de Quei…" at bounding box center [553, 253] width 10 height 13
radio input "true"
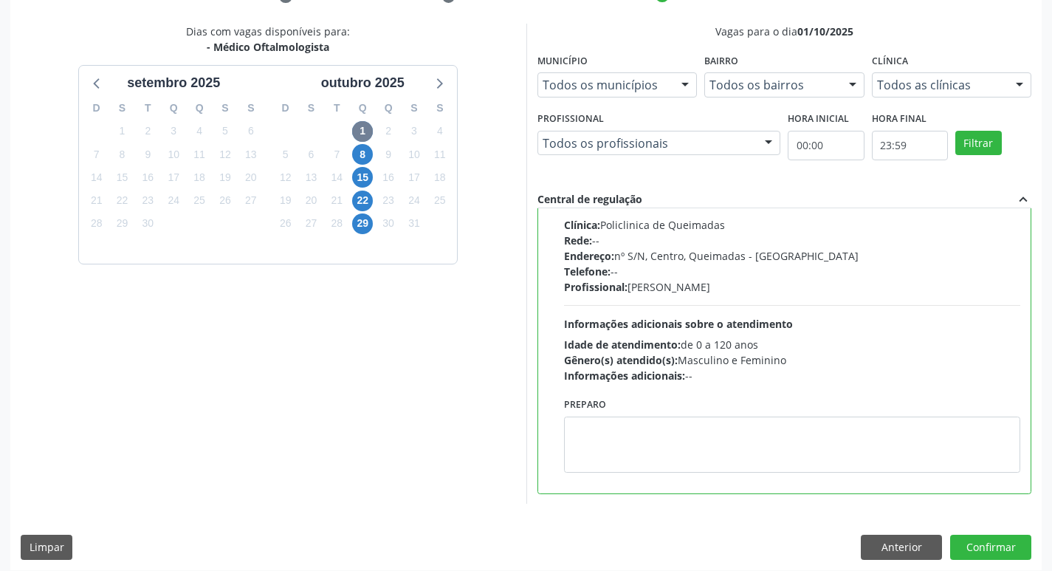
scroll to position [311, 0]
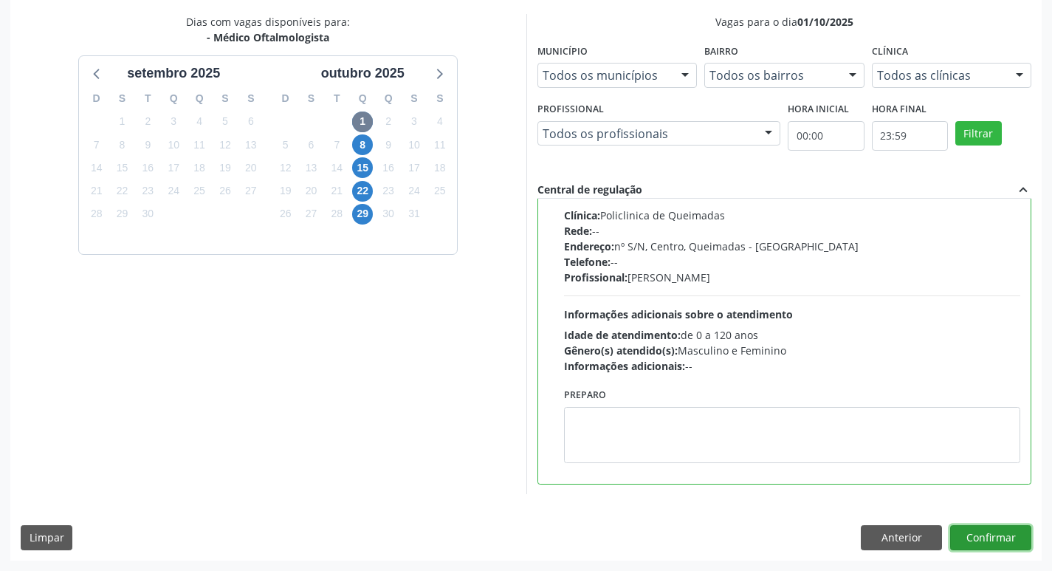
click at [991, 529] on button "Confirmar" at bounding box center [990, 537] width 81 height 25
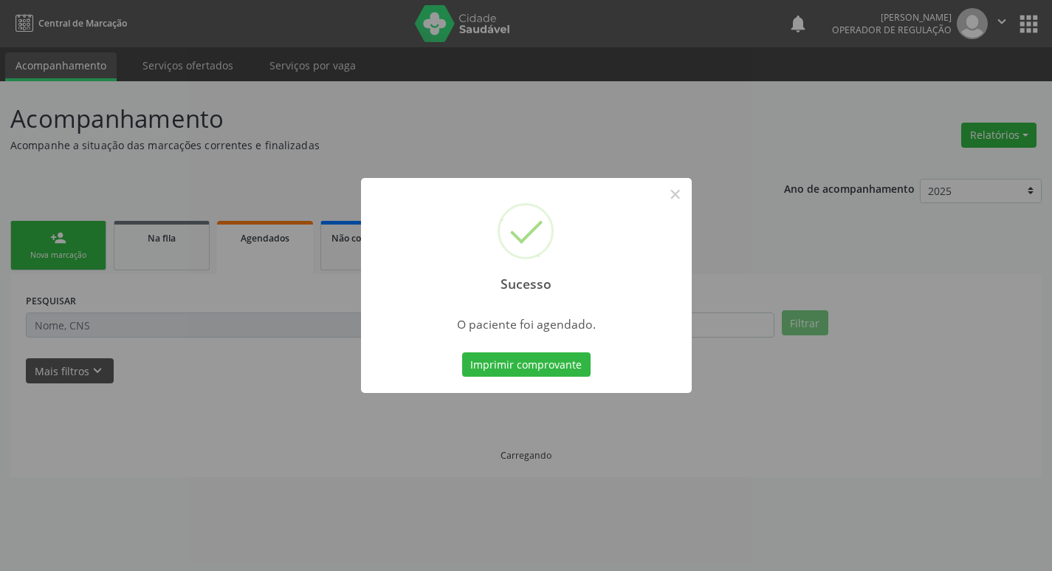
scroll to position [0, 0]
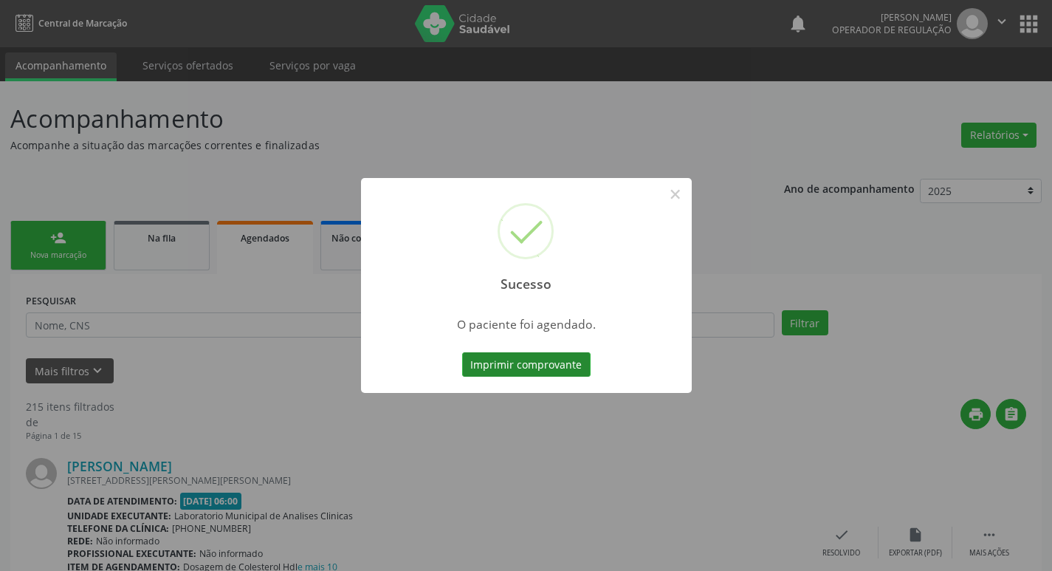
click at [556, 376] on button "Imprimir comprovante" at bounding box center [526, 364] width 128 height 25
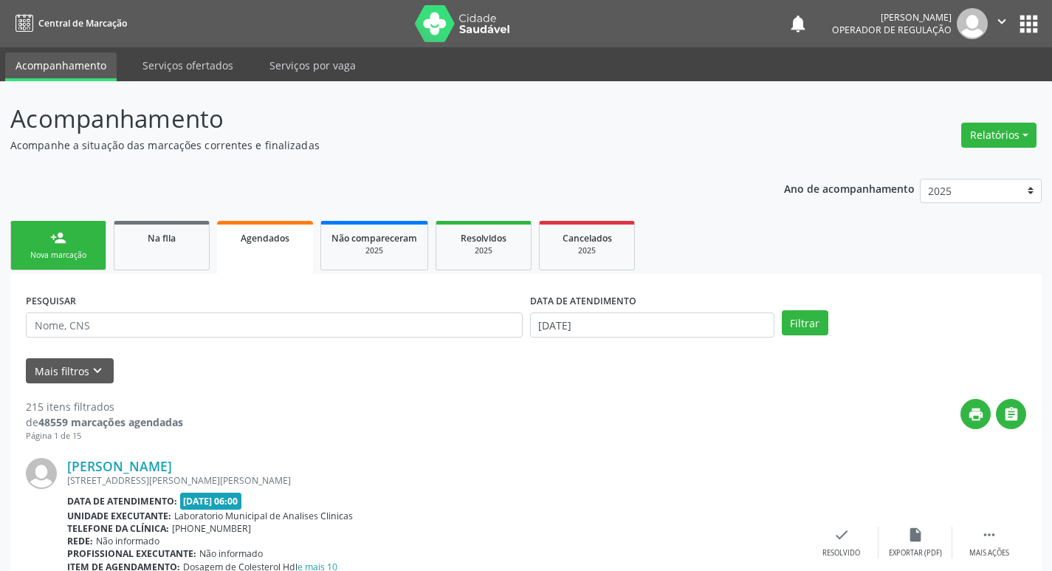
click at [75, 251] on div "Sucesso × O paciente foi agendado. Imprimir comprovante Cancel" at bounding box center [526, 285] width 1052 height 571
click at [168, 251] on link "Na fila" at bounding box center [162, 245] width 96 height 49
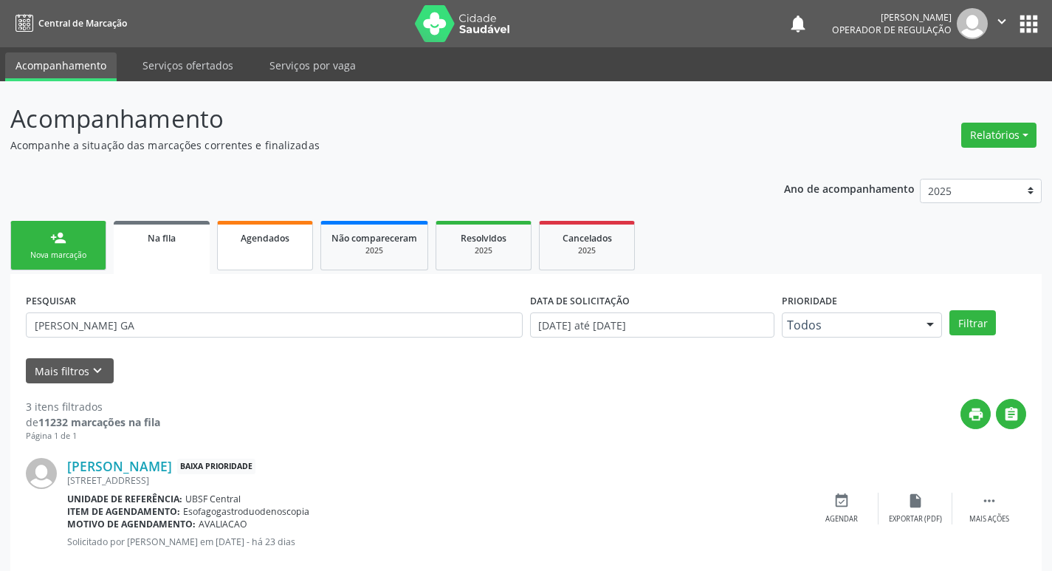
click at [248, 251] on link "Agendados" at bounding box center [265, 245] width 96 height 49
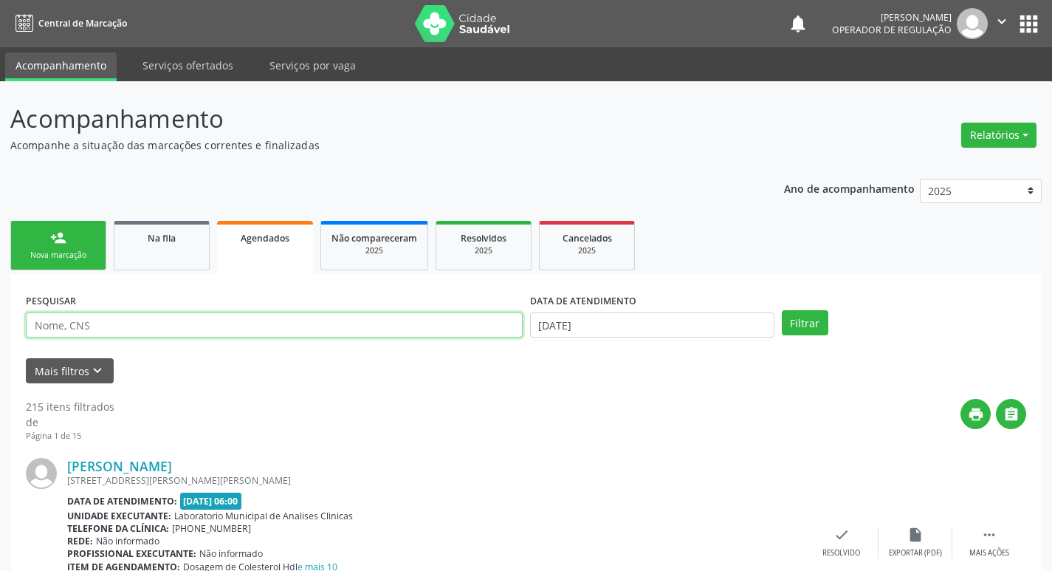
click at [202, 321] on input "text" at bounding box center [274, 324] width 497 height 25
type input "[PERSON_NAME]"
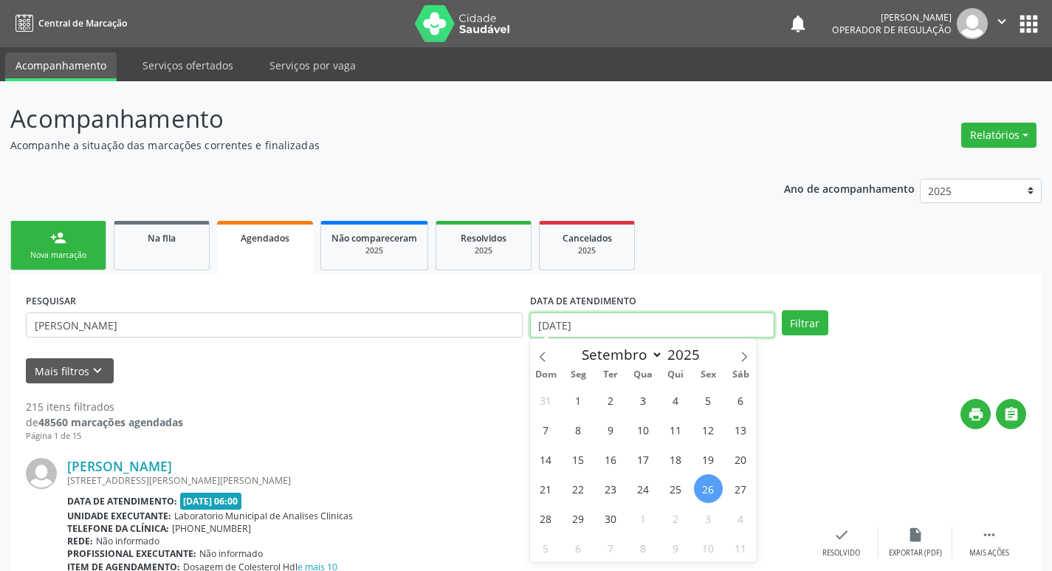
click at [695, 321] on input "[DATE]" at bounding box center [652, 324] width 244 height 25
click at [675, 427] on span "11" at bounding box center [675, 429] width 29 height 29
type input "[DATE]"
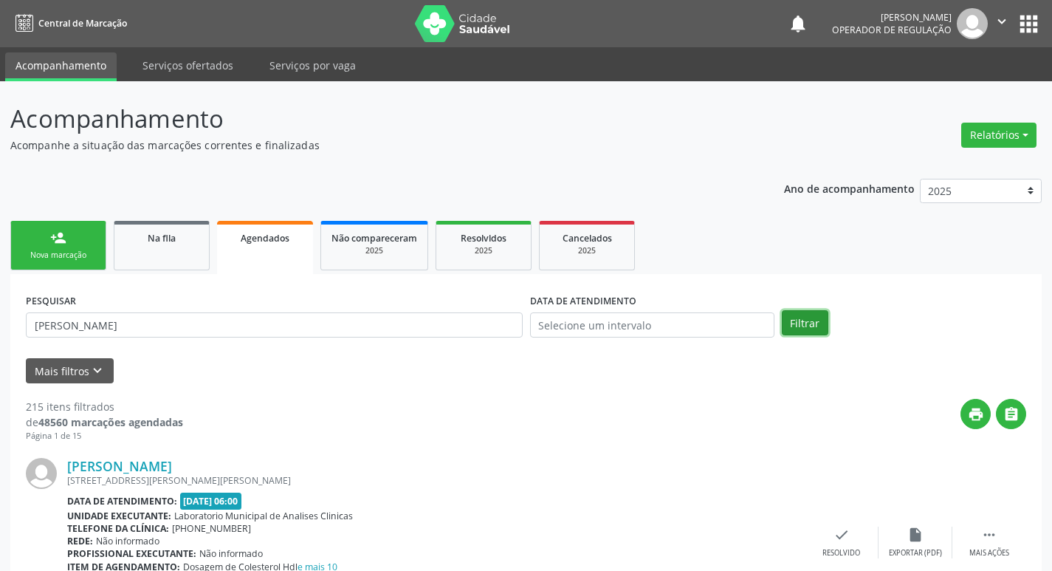
click at [803, 315] on button "Filtrar" at bounding box center [805, 322] width 46 height 25
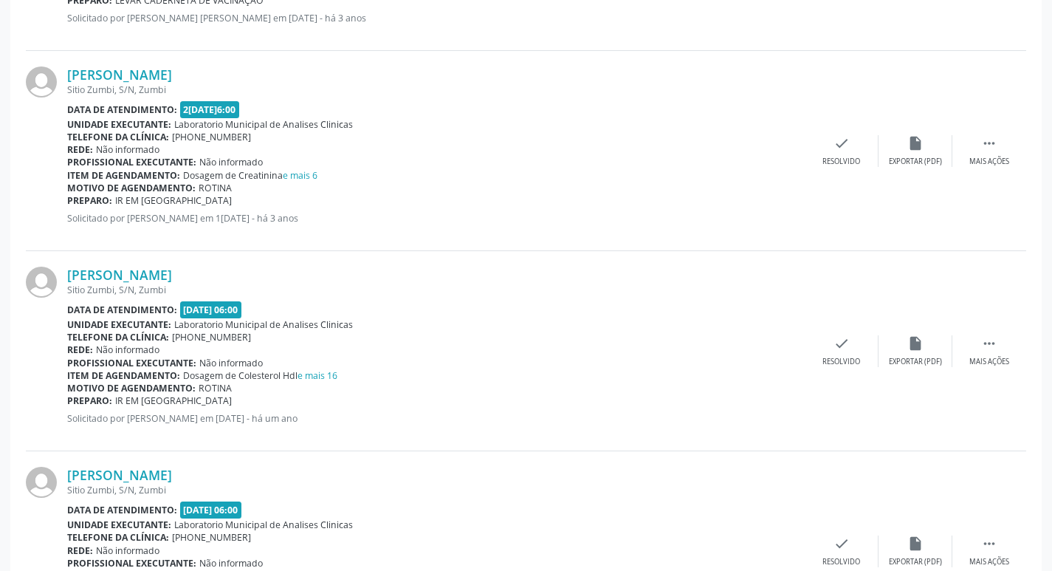
scroll to position [1098, 0]
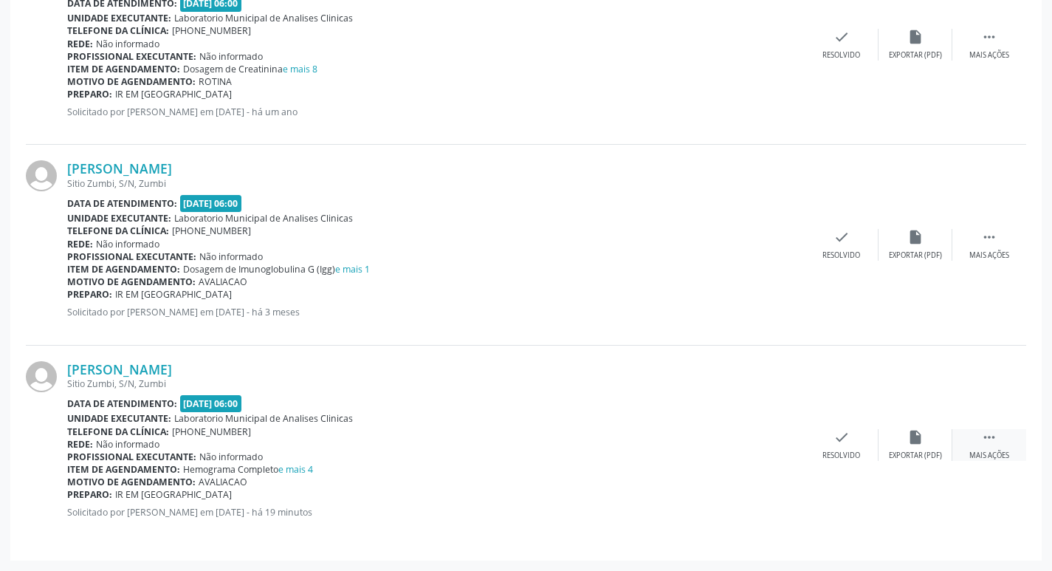
click at [971, 442] on div " Mais ações" at bounding box center [989, 445] width 74 height 32
click at [688, 444] on icon "print" at bounding box center [694, 437] width 16 height 16
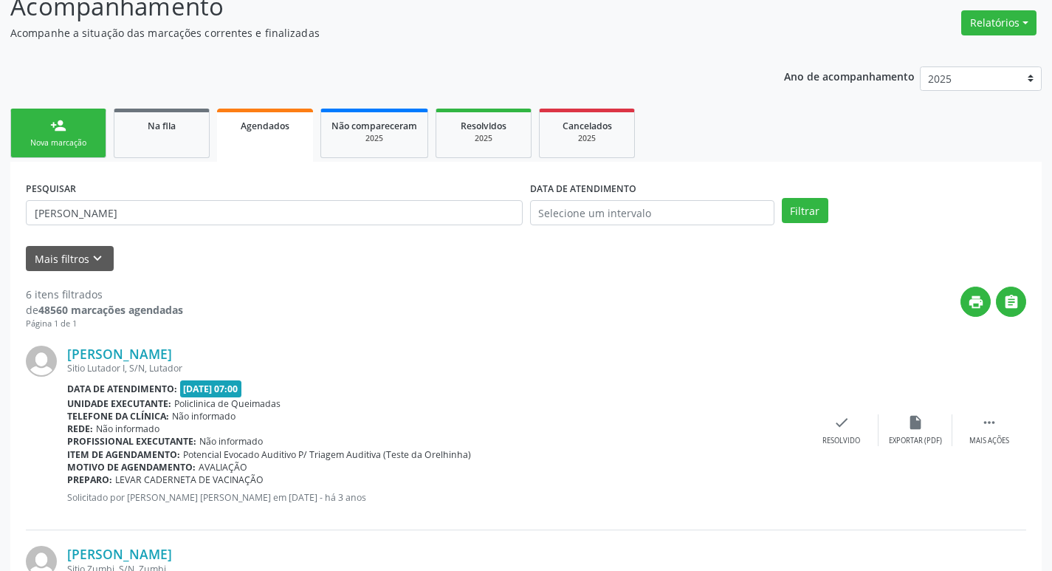
scroll to position [0, 0]
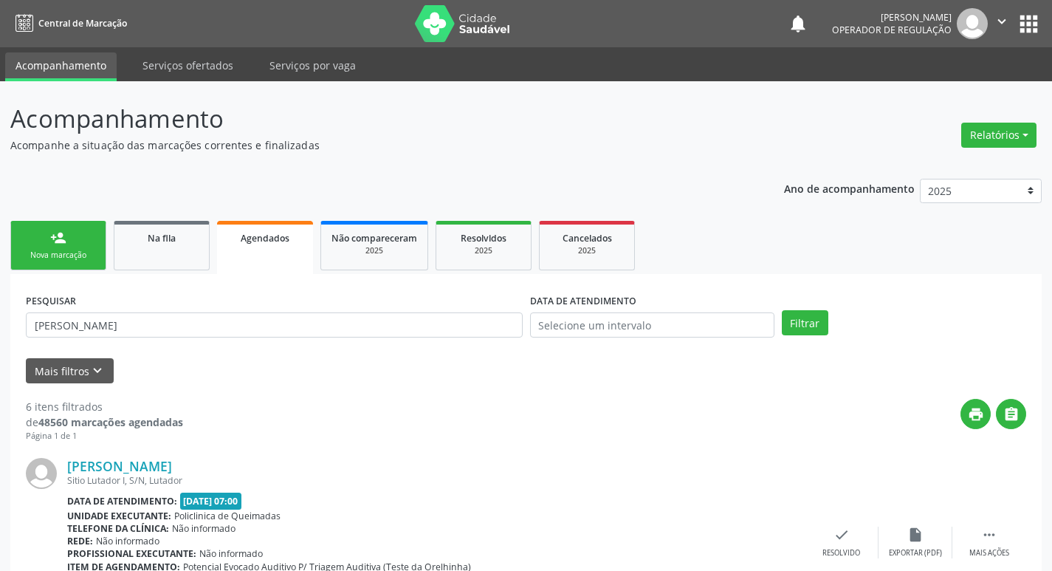
click at [66, 249] on div "Nova marcação" at bounding box center [58, 254] width 74 height 11
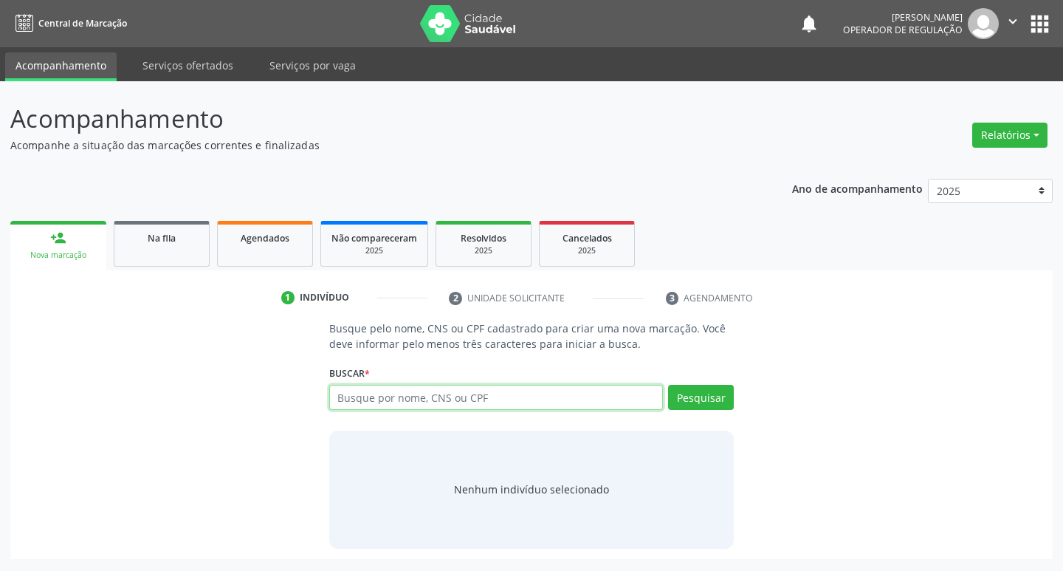
click at [373, 398] on input "text" at bounding box center [496, 397] width 334 height 25
type input "706202513714263"
click at [714, 396] on button "Pesquisar" at bounding box center [701, 397] width 66 height 25
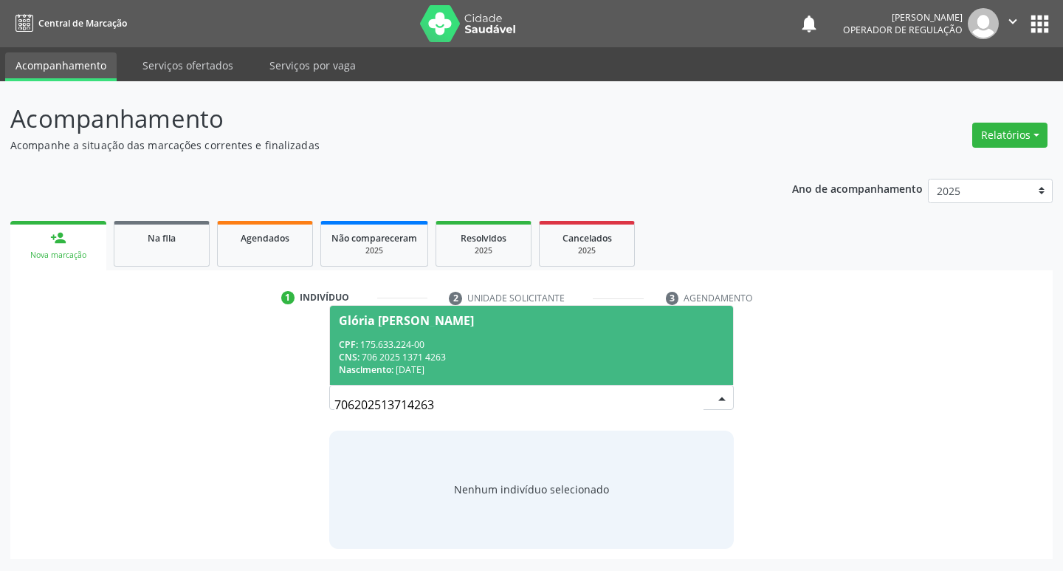
click at [447, 365] on div "Nascimento: [DATE]" at bounding box center [532, 369] width 386 height 13
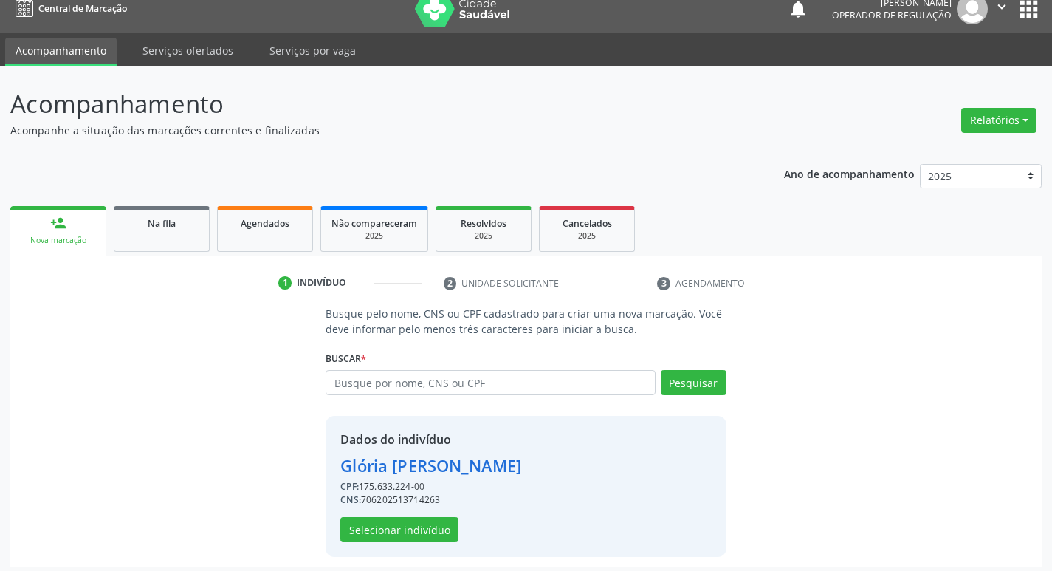
scroll to position [21, 0]
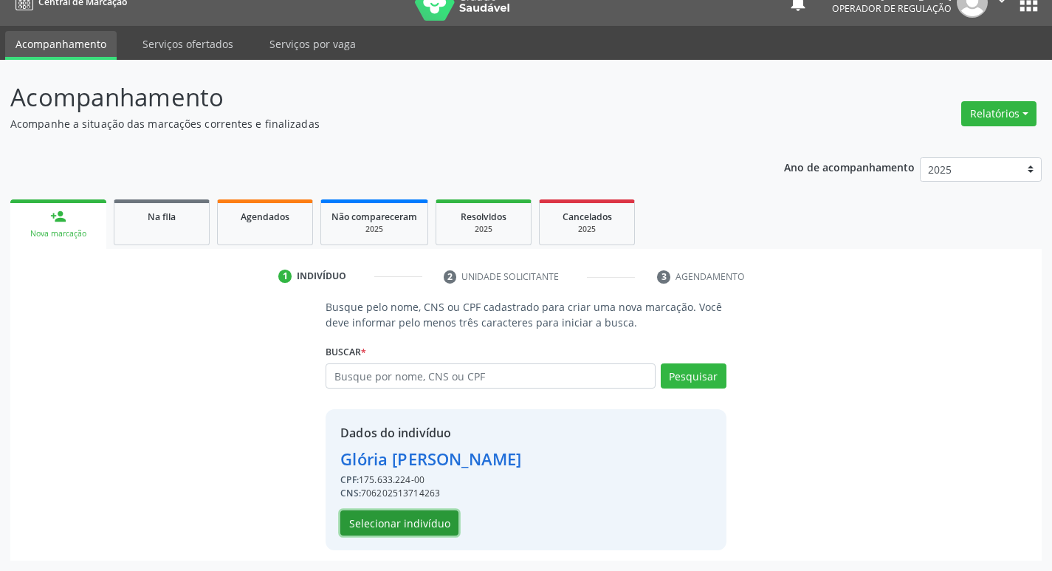
click at [435, 518] on button "Selecionar indivíduo" at bounding box center [399, 522] width 118 height 25
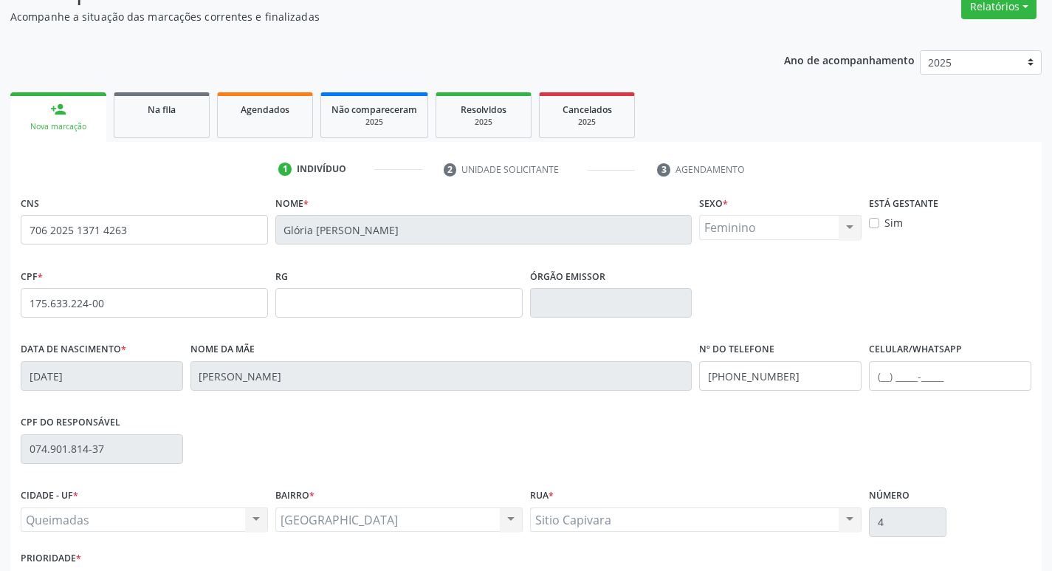
scroll to position [230, 0]
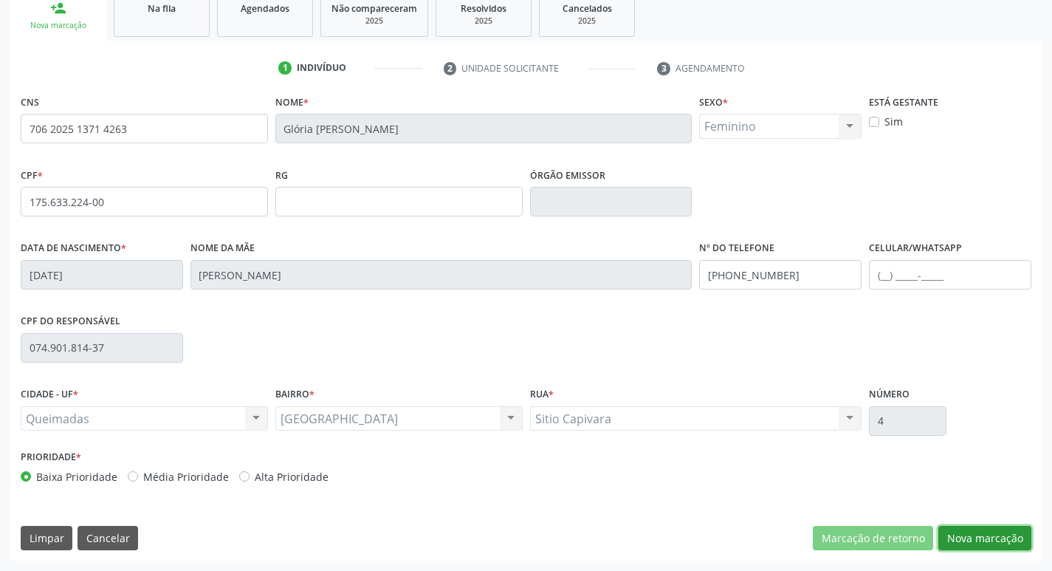
click at [971, 534] on button "Nova marcação" at bounding box center [984, 538] width 93 height 25
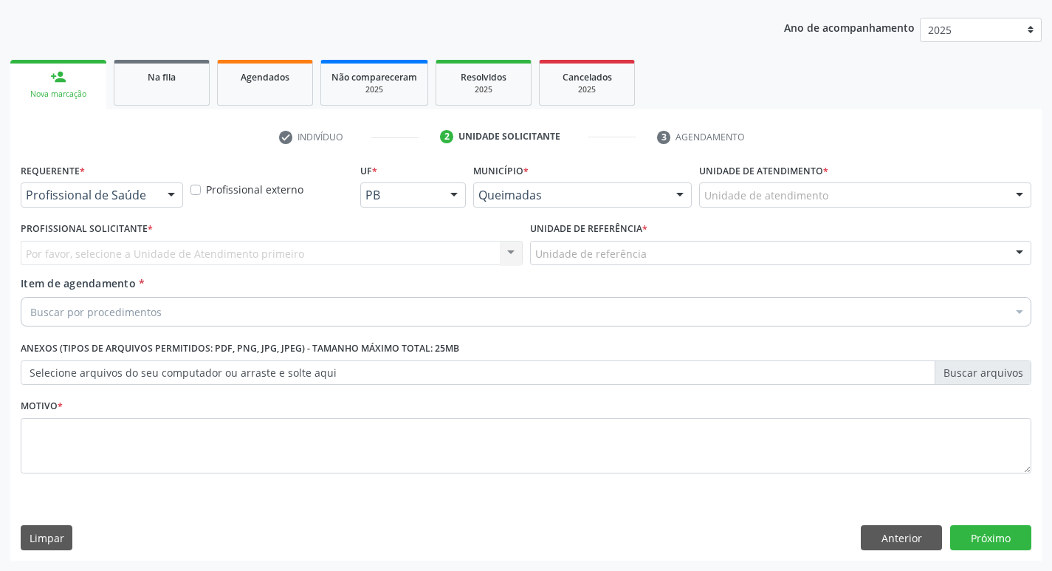
scroll to position [161, 0]
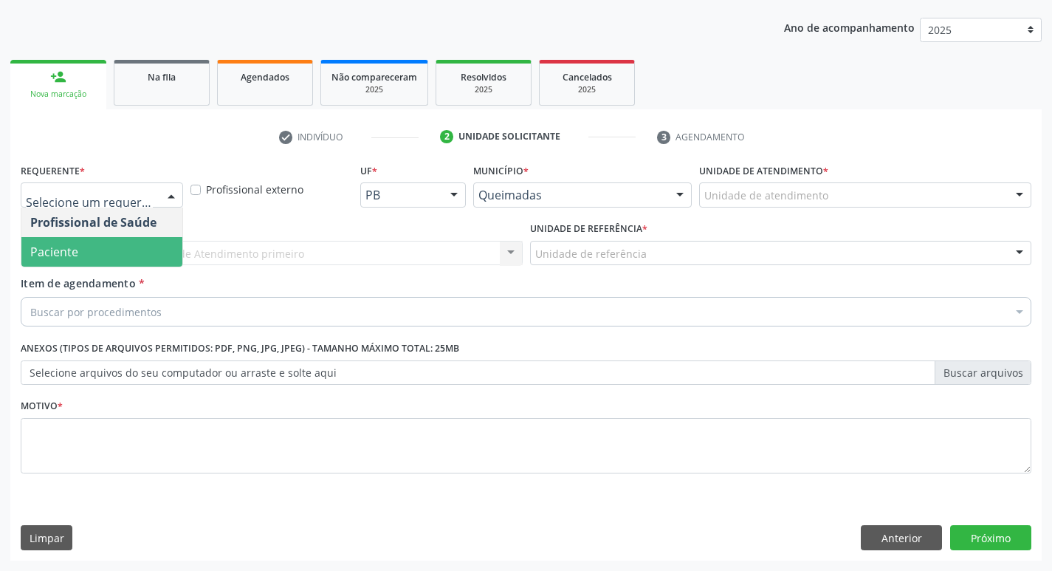
click at [73, 246] on span "Paciente" at bounding box center [54, 252] width 48 height 16
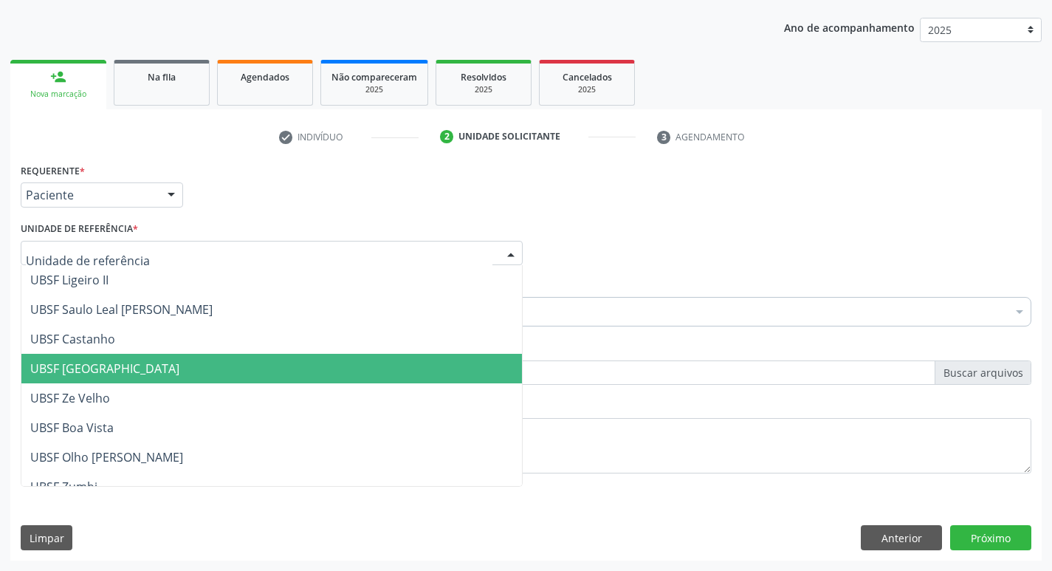
click at [145, 370] on span "UBSF [GEOGRAPHIC_DATA]" at bounding box center [271, 369] width 500 height 30
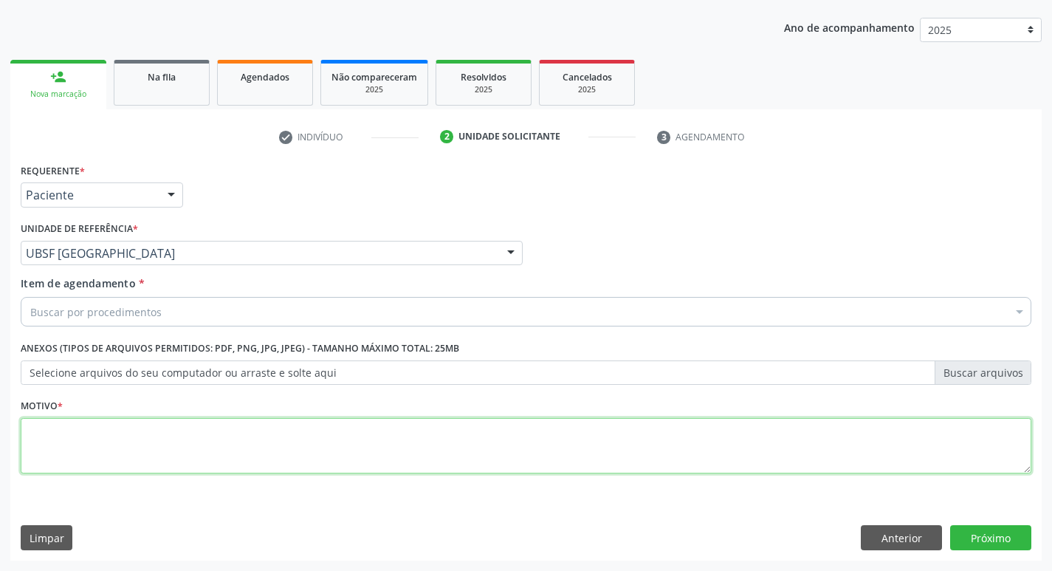
click at [148, 442] on textarea at bounding box center [526, 446] width 1010 height 56
type textarea "AVALIACAO"
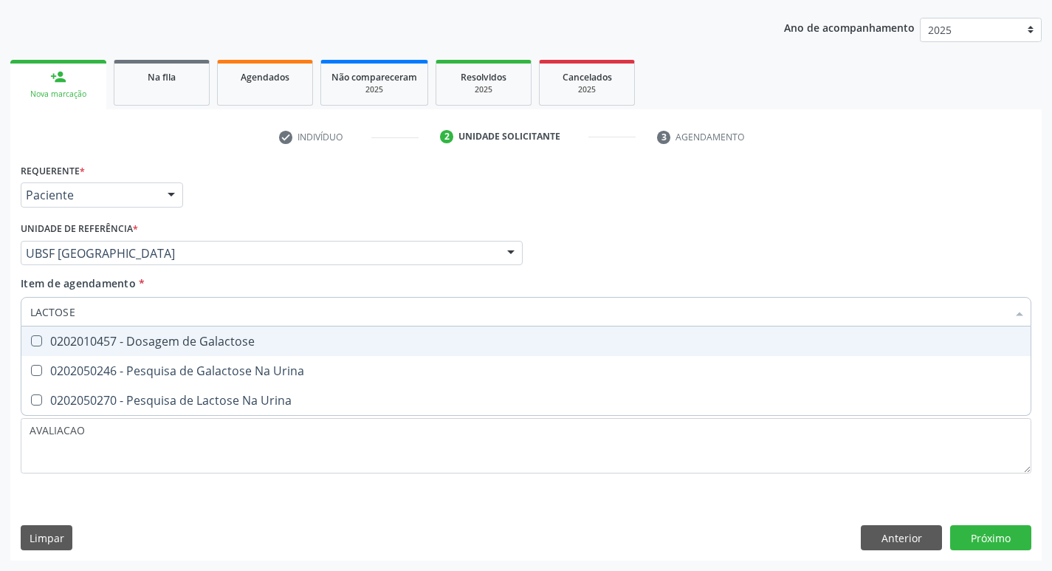
type input "LACTOSE"
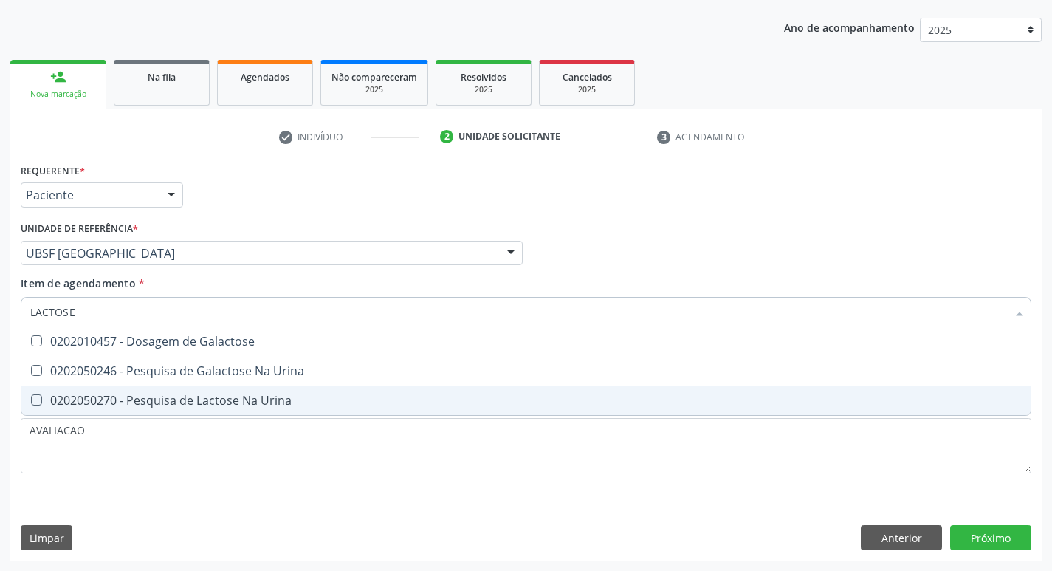
click at [287, 404] on div "0202050270 - Pesquisa de Lactose Na Urina" at bounding box center [525, 400] width 991 height 12
checkbox Urina "true"
type input "LACT"
checkbox Urina "false"
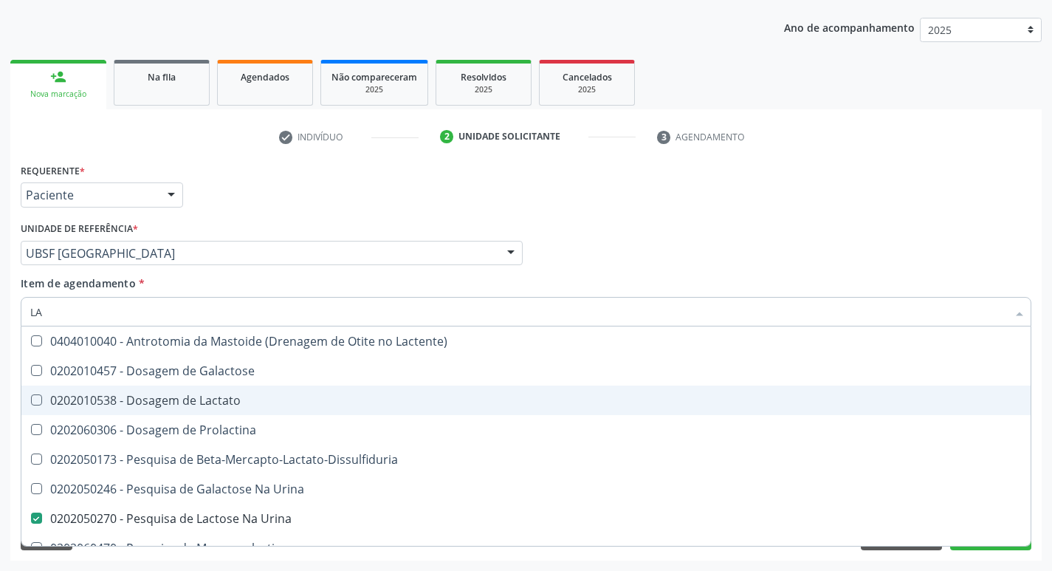
type input "L"
checkbox Urina "false"
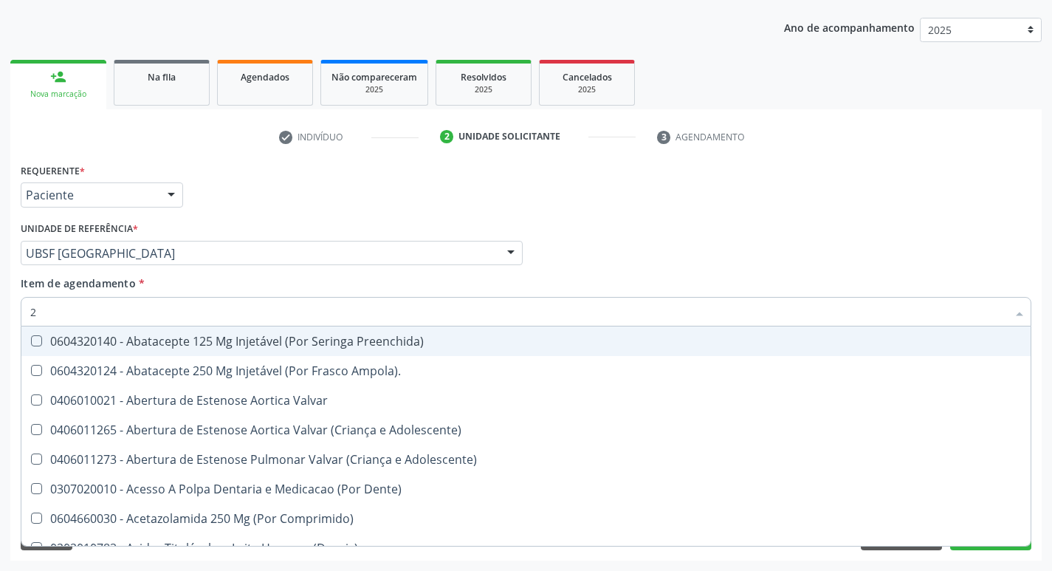
type input "20205001"
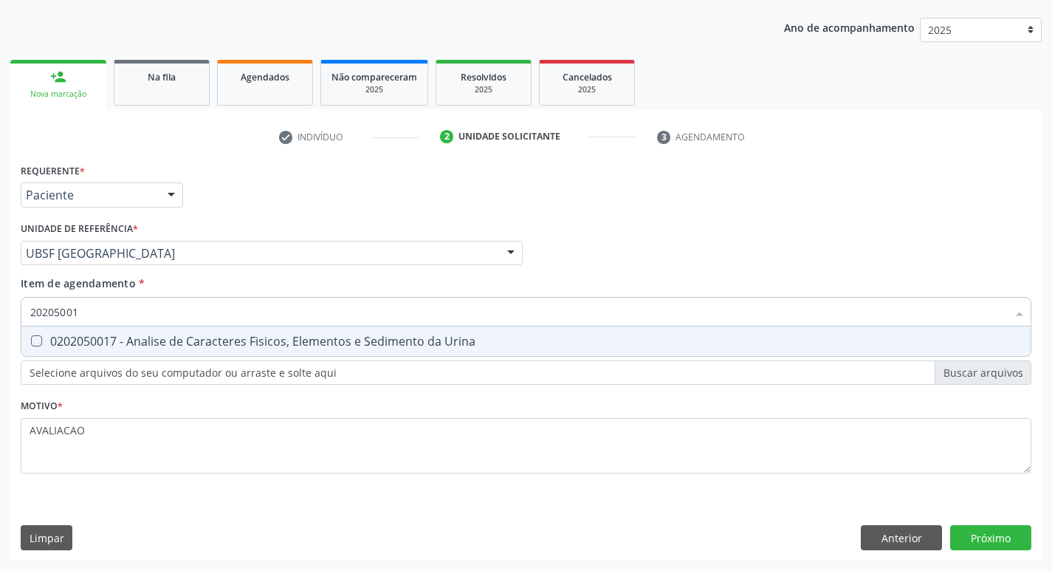
click at [185, 337] on div "0202050017 - Analise de Caracteres Fisicos, Elementos e Sedimento da Urina" at bounding box center [525, 341] width 991 height 12
checkbox Urina "true"
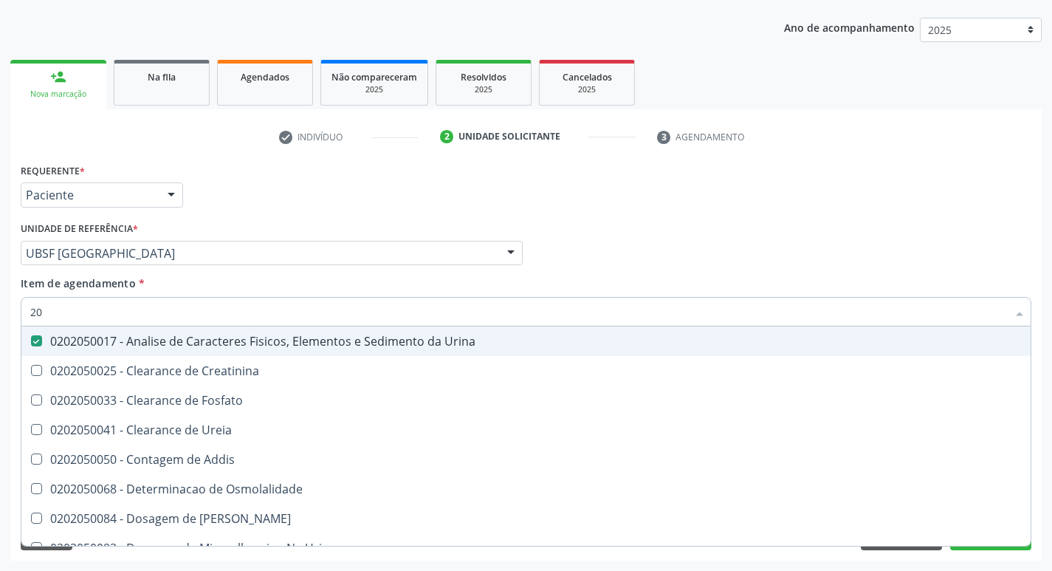
type input "2"
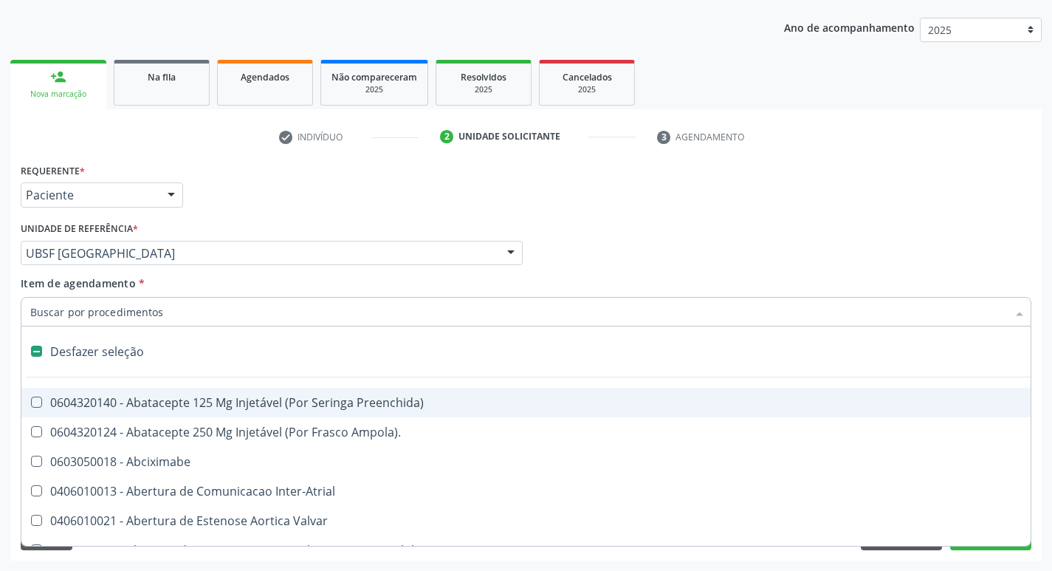
checkbox Preenchida\) "false"
checkbox Inter-Atrial "false"
type input "2"
checkbox Hepático "true"
checkbox Urina "false"
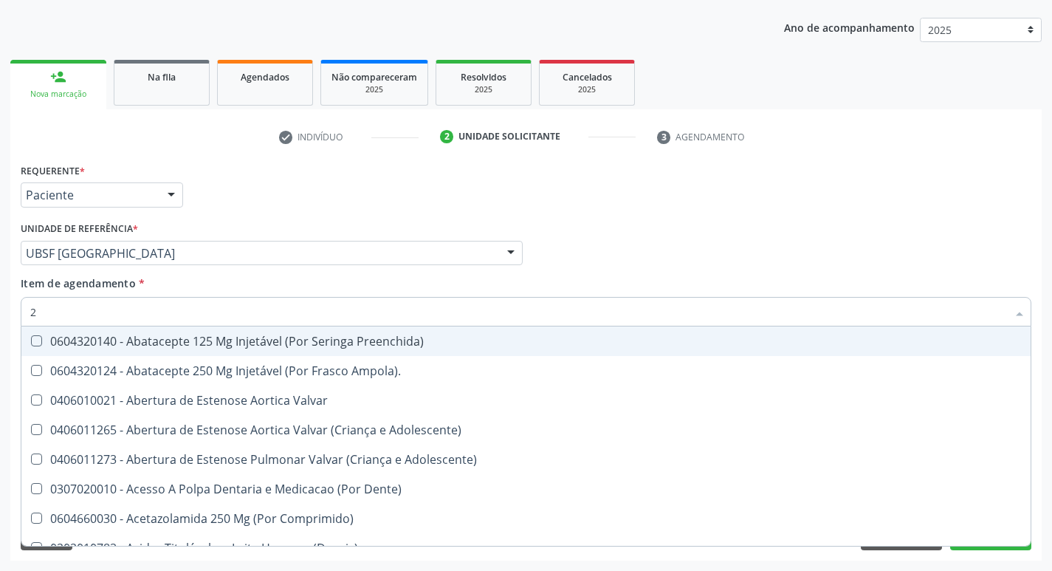
type input "20208008"
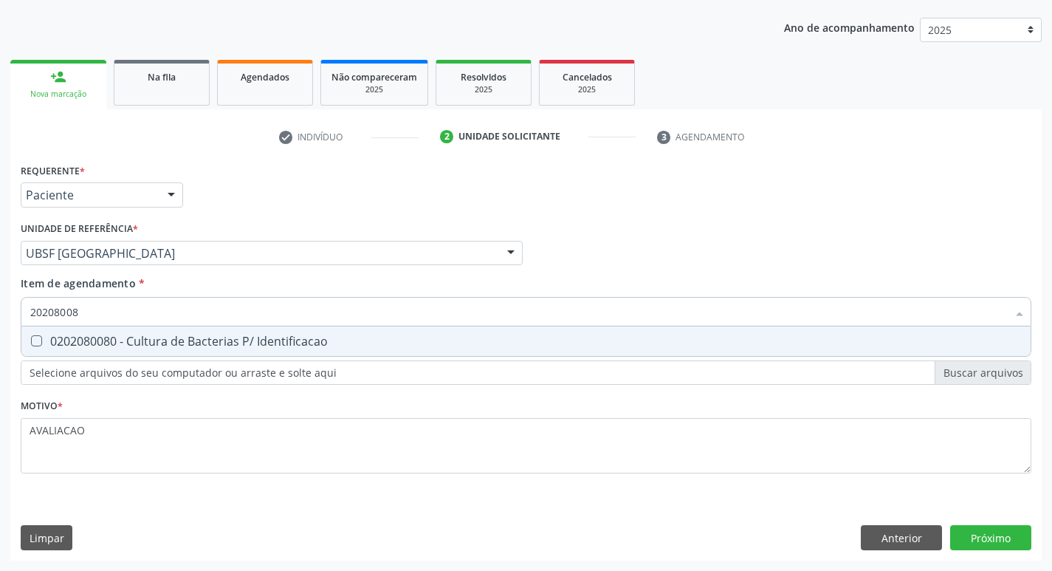
click at [154, 347] on div "0202080080 - Cultura de Bacterias P/ Identificacao" at bounding box center [525, 341] width 991 height 12
checkbox Identificacao "true"
click at [991, 529] on div "Requerente * Paciente Profissional de Saúde Paciente Nenhum resultado encontrad…" at bounding box center [525, 359] width 1031 height 401
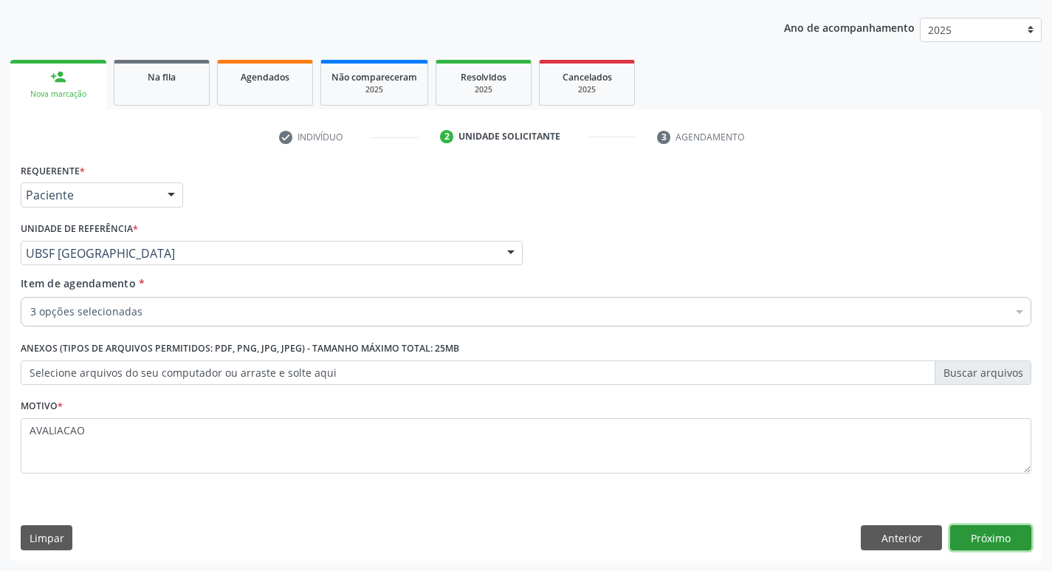
click at [991, 529] on button "Próximo" at bounding box center [990, 537] width 81 height 25
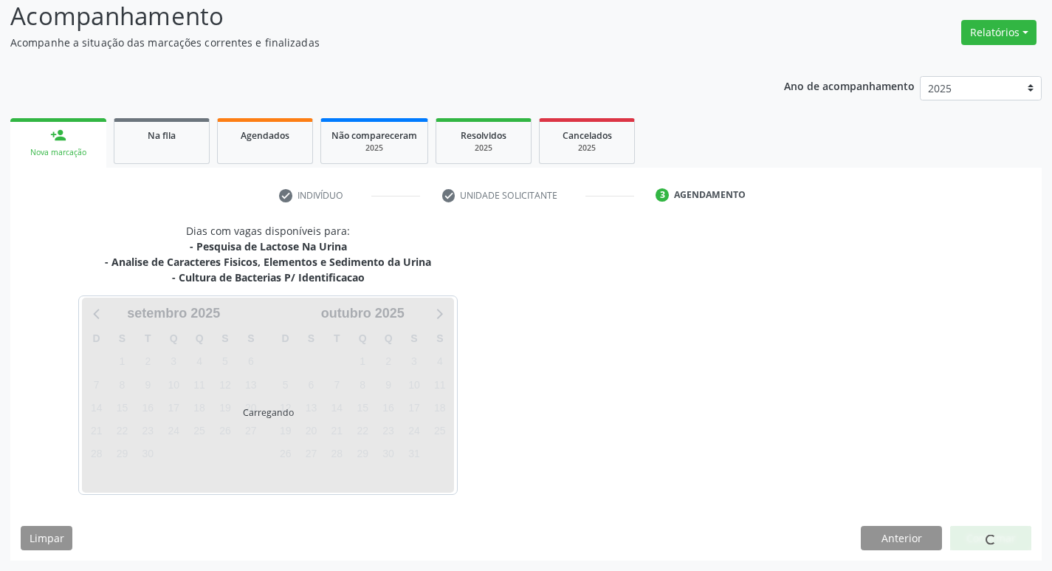
scroll to position [103, 0]
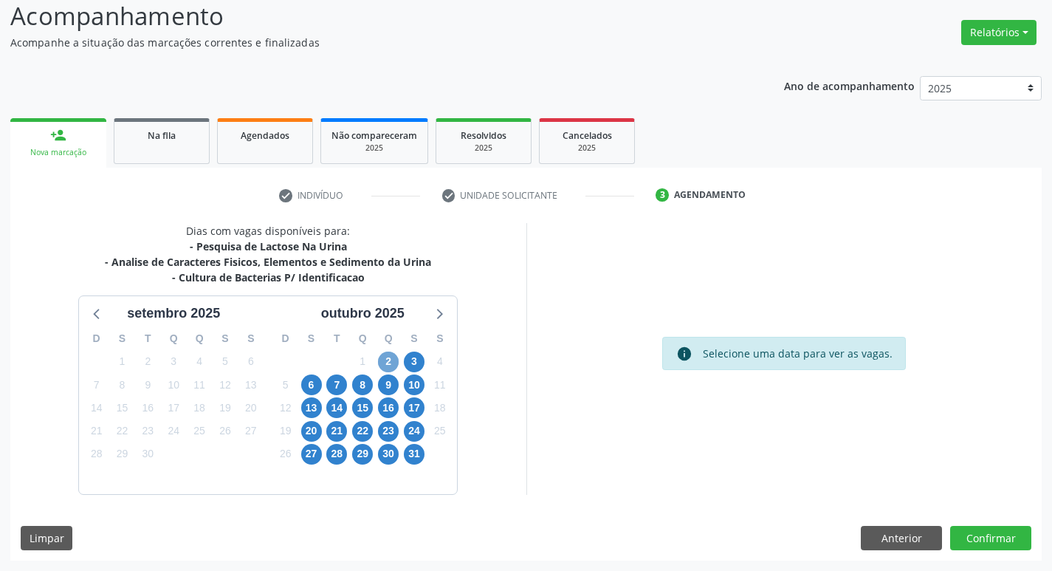
click at [389, 362] on span "2" at bounding box center [388, 361] width 21 height 21
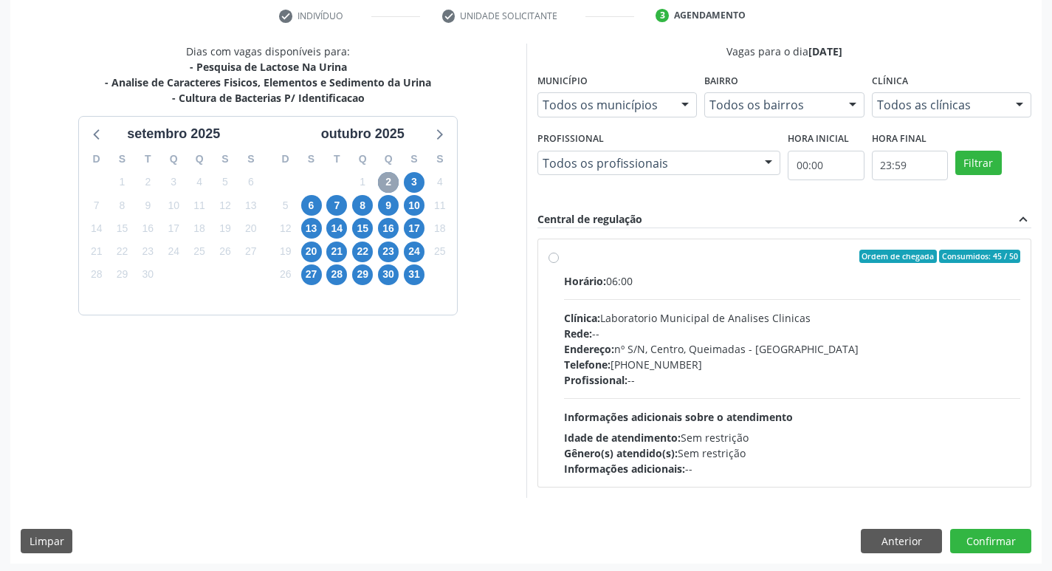
scroll to position [285, 0]
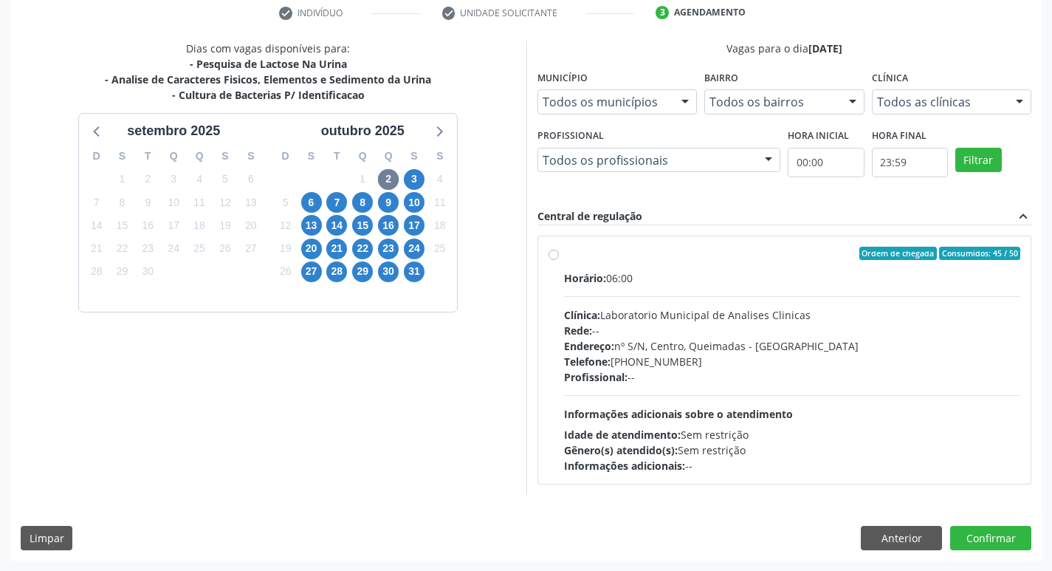
click at [686, 342] on div "Endereço: nº S/N, Centro, Queimadas - [GEOGRAPHIC_DATA]" at bounding box center [792, 345] width 457 height 15
click at [559, 260] on input "Ordem de chegada Consumidos: 45 / 50 Horário: 06:00 Clínica: Laboratorio Munici…" at bounding box center [553, 253] width 10 height 13
radio input "true"
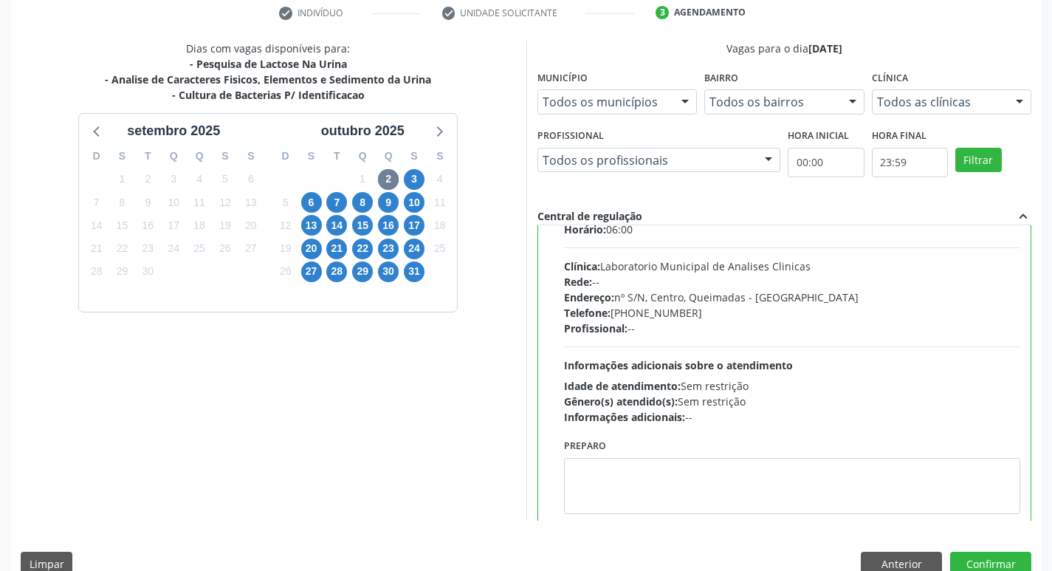
scroll to position [73, 0]
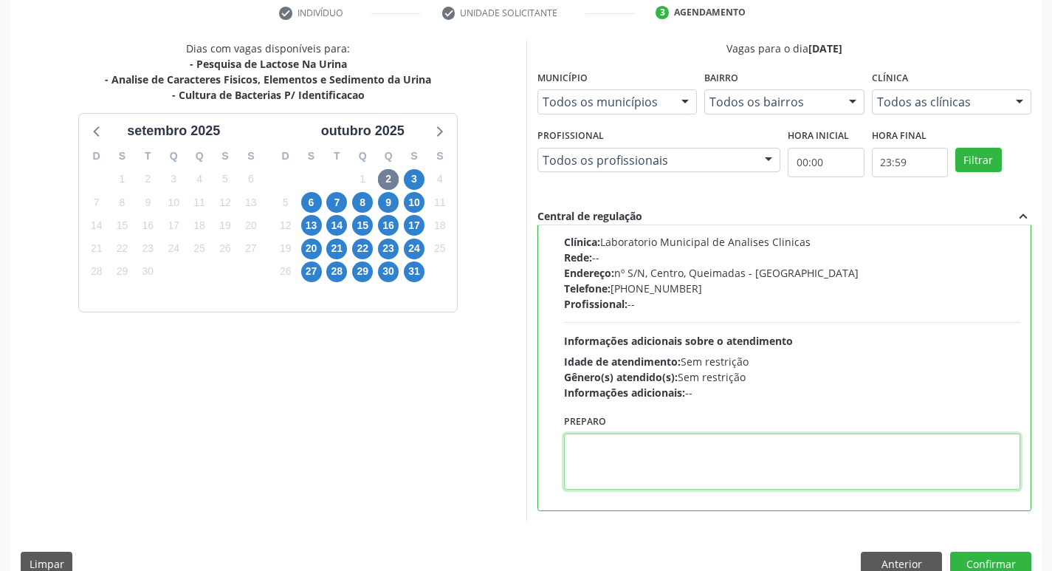
click at [659, 452] on textarea at bounding box center [792, 461] width 457 height 56
paste textarea "IR EM [GEOGRAPHIC_DATA]"
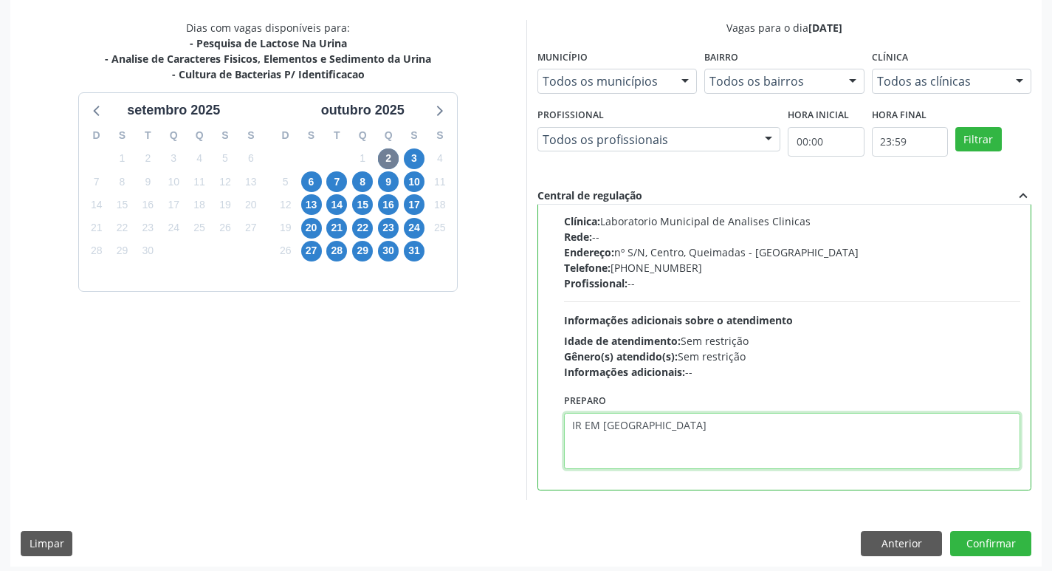
scroll to position [311, 0]
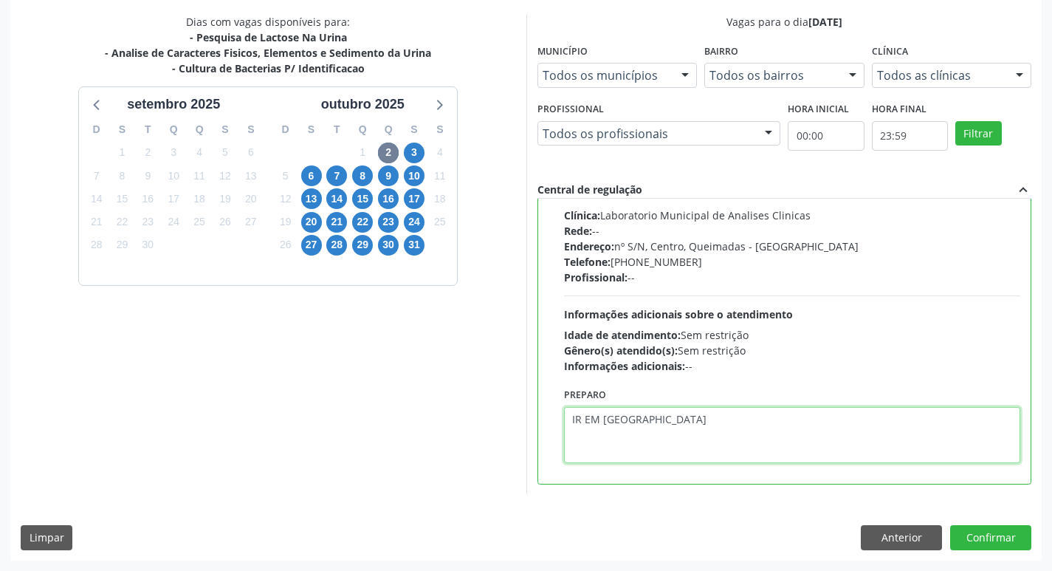
type textarea "IR EM [GEOGRAPHIC_DATA]"
click at [990, 521] on div "Dias com vagas disponíveis para: - Pesquisa de Lactose Na Urina - Analise de Ca…" at bounding box center [525, 286] width 1031 height 545
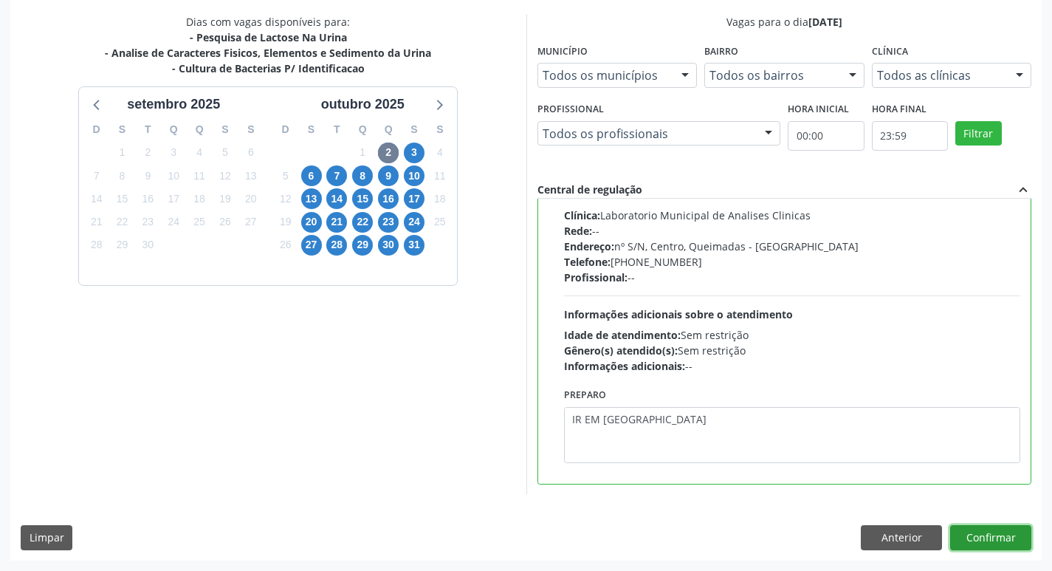
click at [990, 532] on button "Confirmar" at bounding box center [990, 537] width 81 height 25
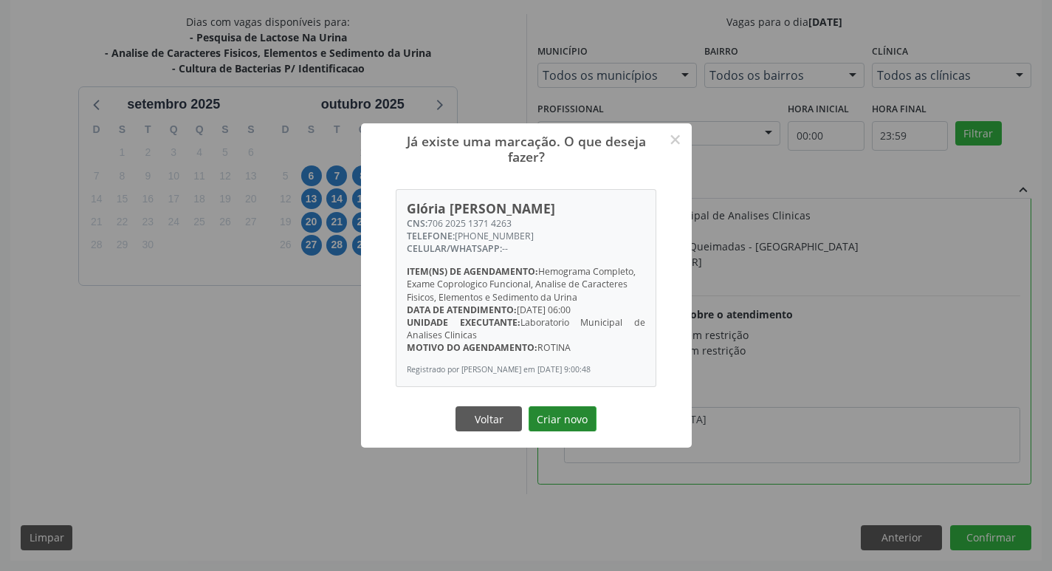
click at [566, 409] on button "Criar novo" at bounding box center [562, 418] width 68 height 25
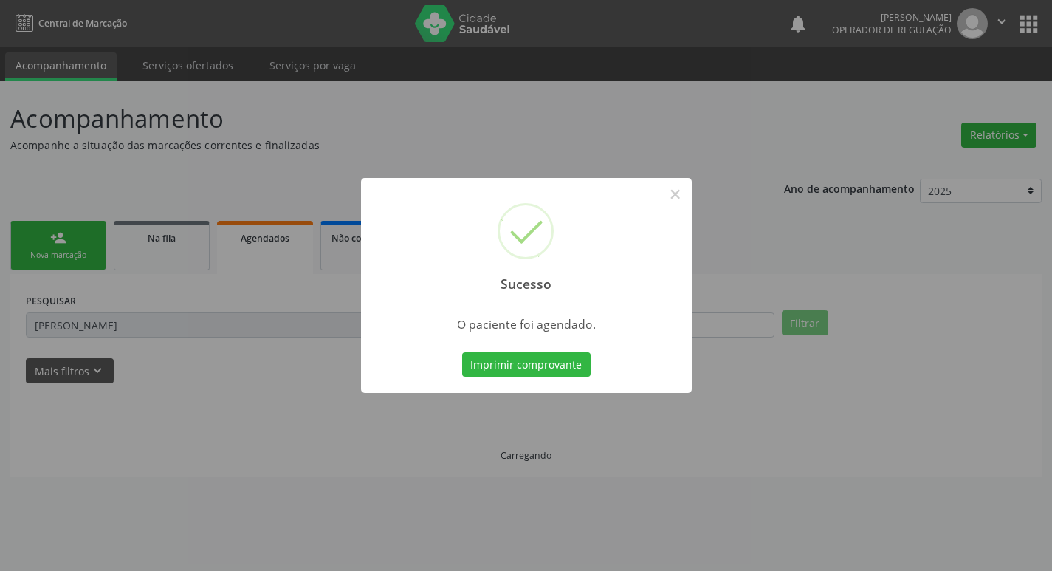
scroll to position [0, 0]
click at [547, 375] on button "Imprimir comprovante" at bounding box center [531, 364] width 128 height 25
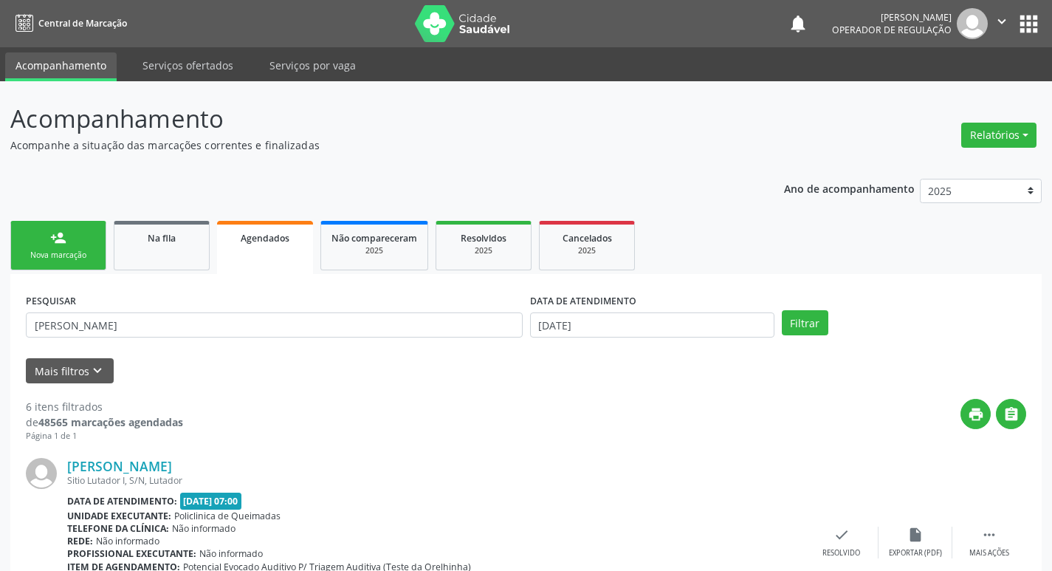
click at [78, 269] on link "person_add Nova marcação" at bounding box center [58, 245] width 96 height 49
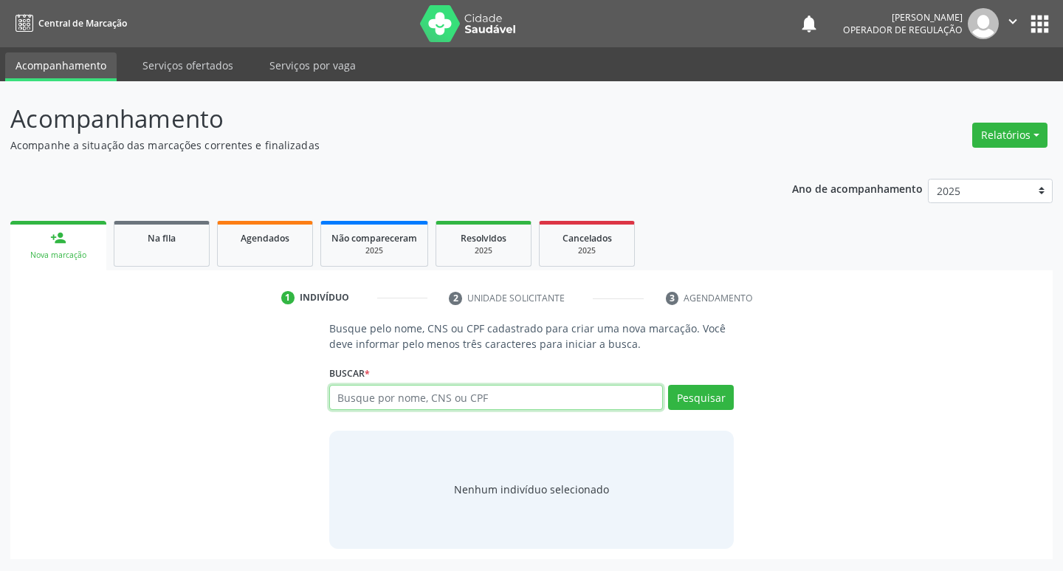
click at [440, 390] on input "text" at bounding box center [496, 397] width 334 height 25
click at [453, 402] on input "text" at bounding box center [496, 397] width 334 height 25
type input "702003745379390"
click at [705, 395] on button "Pesquisar" at bounding box center [701, 397] width 66 height 25
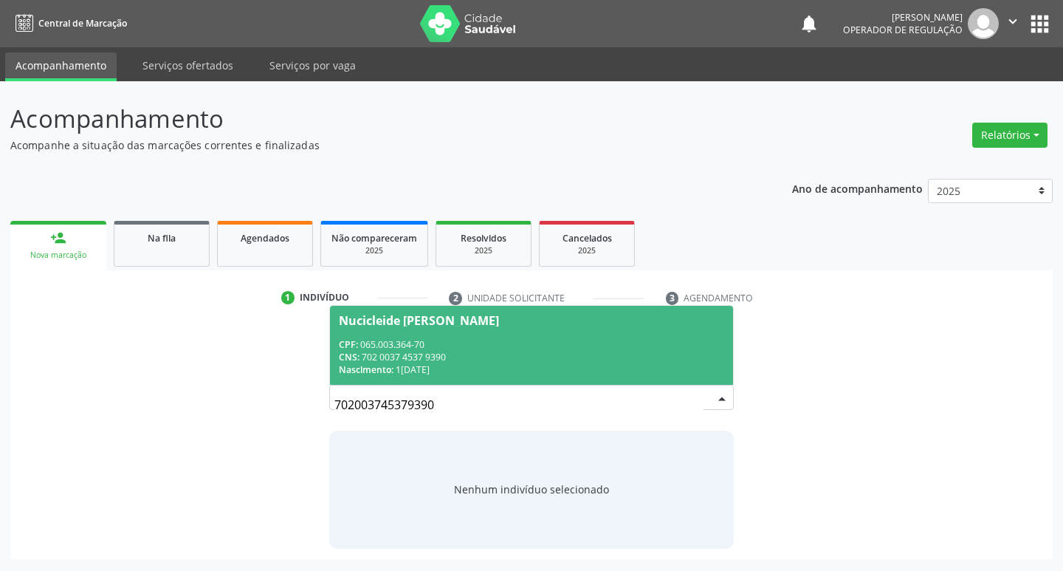
click at [433, 345] on div "CPF: 065.003.364-70" at bounding box center [532, 344] width 386 height 13
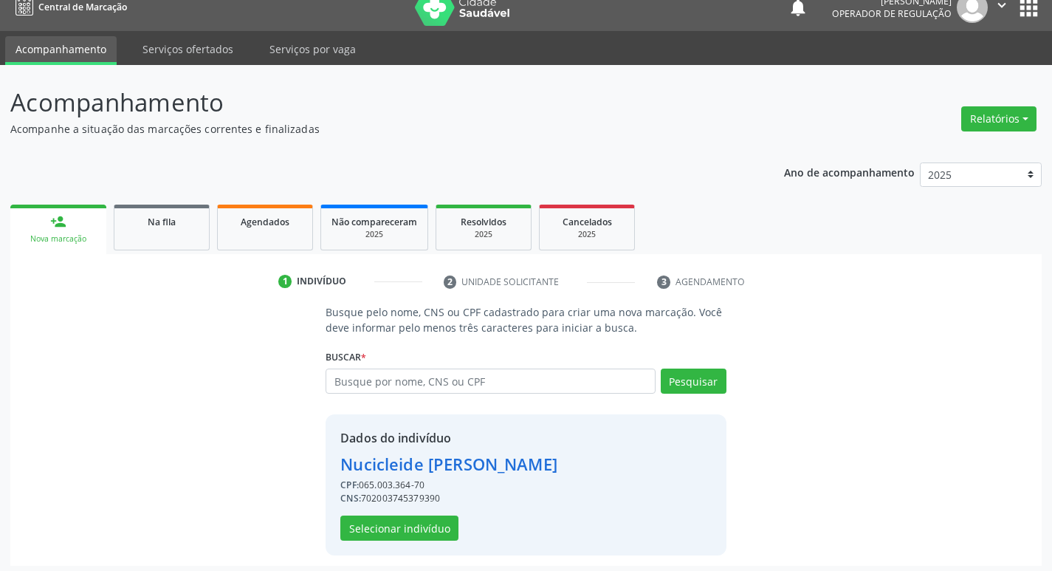
scroll to position [21, 0]
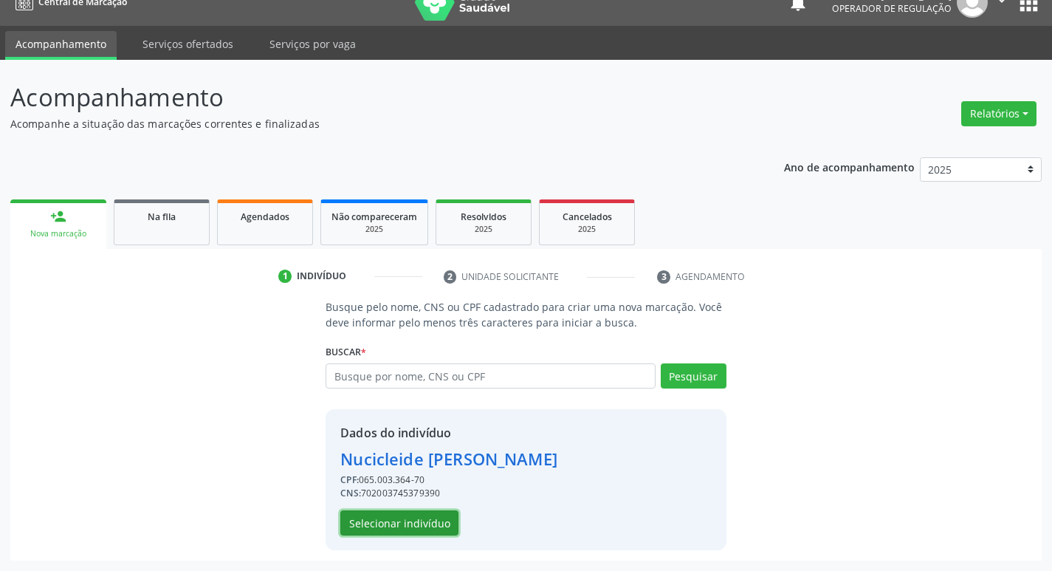
click at [390, 526] on button "Selecionar indivíduo" at bounding box center [399, 522] width 118 height 25
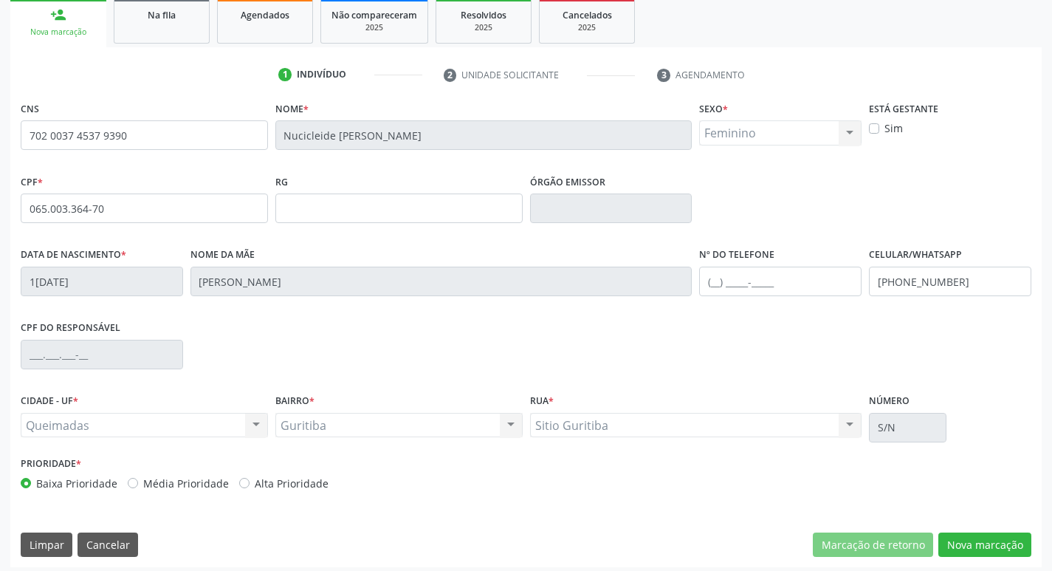
scroll to position [230, 0]
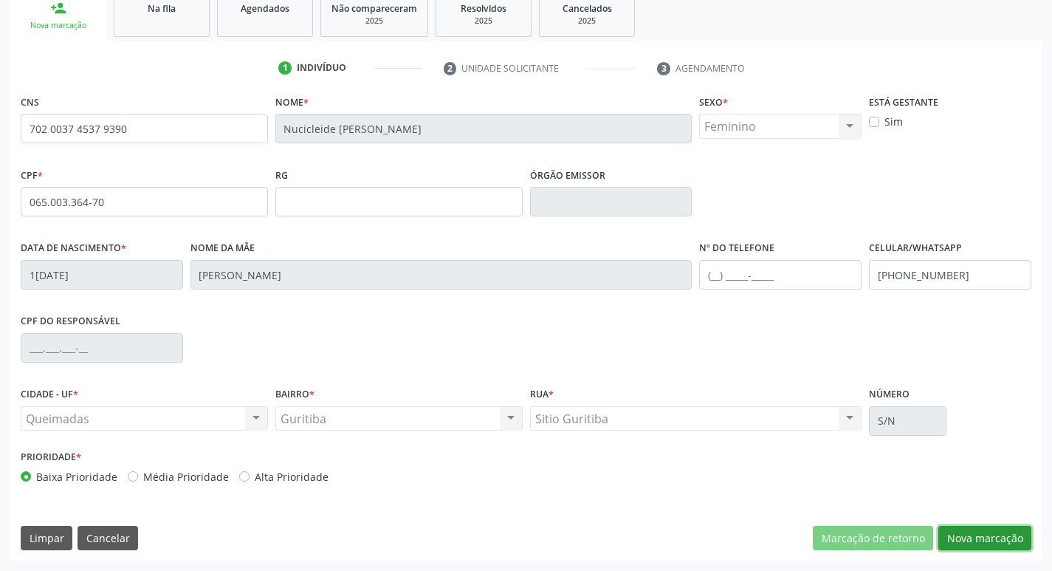
click at [984, 532] on button "Nova marcação" at bounding box center [984, 538] width 93 height 25
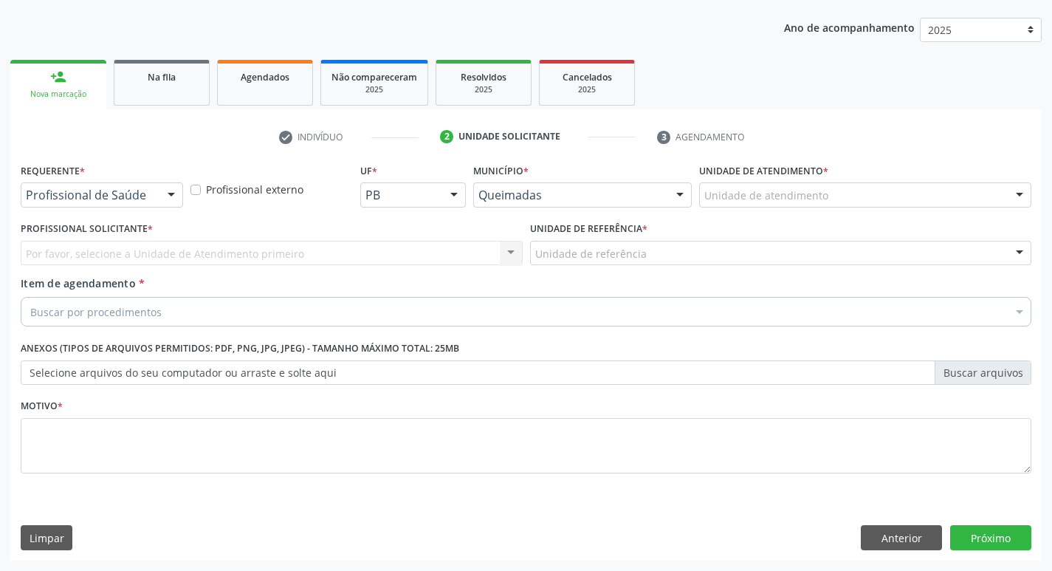
scroll to position [161, 0]
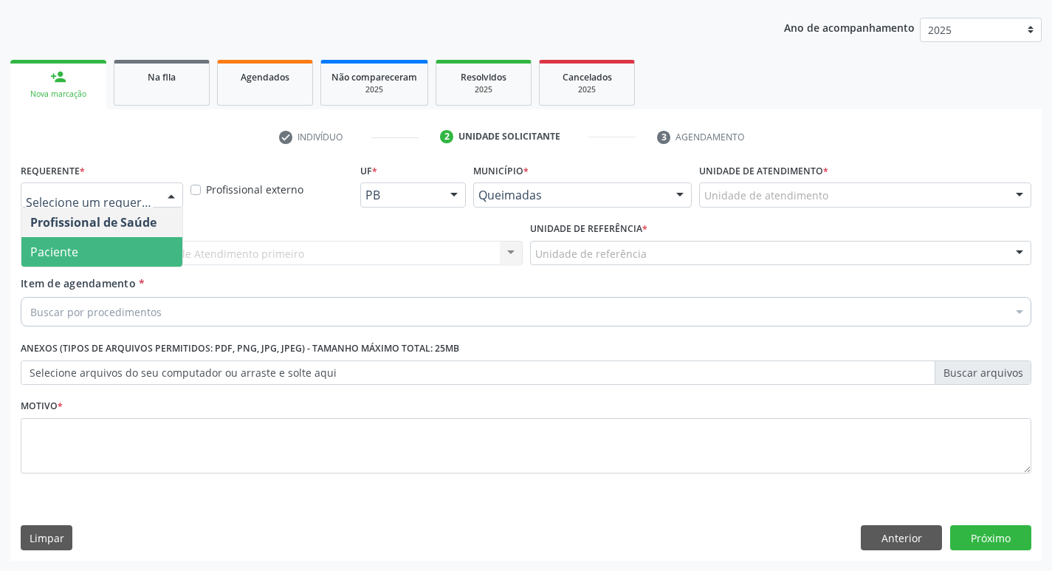
click at [108, 245] on span "Paciente" at bounding box center [101, 252] width 161 height 30
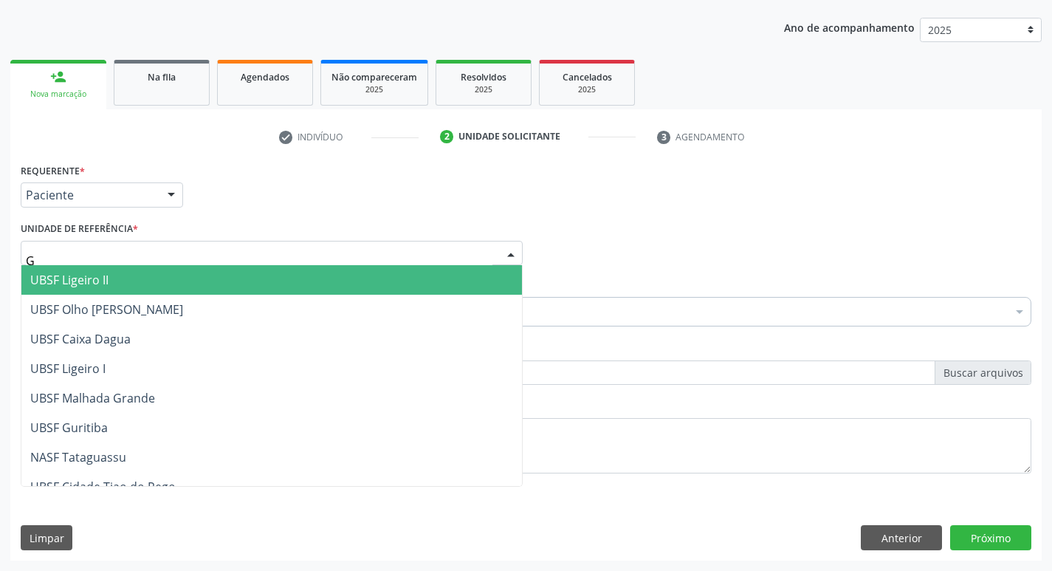
type input "GU"
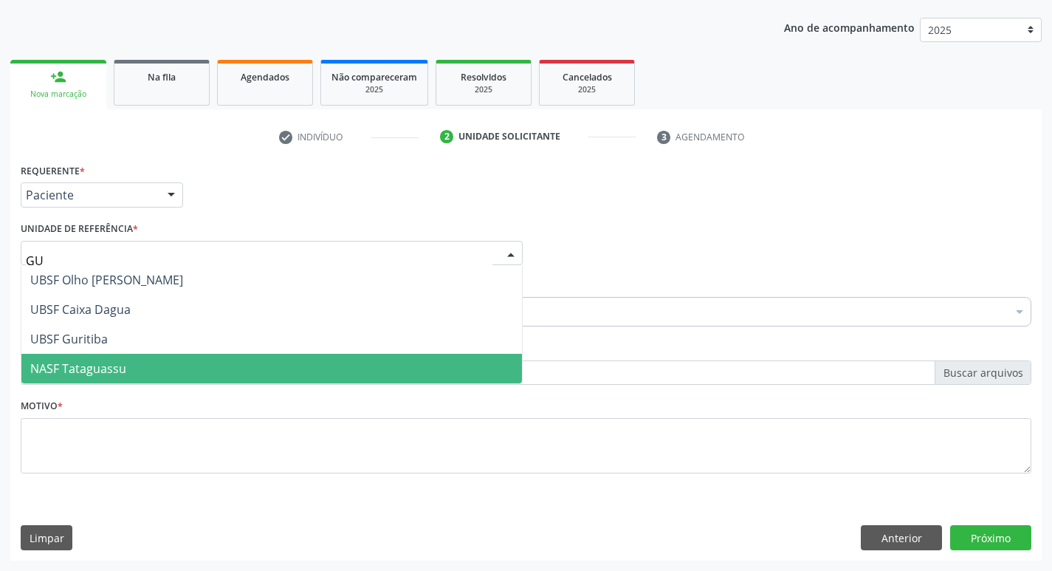
click at [84, 353] on span "UBSF Guritiba" at bounding box center [271, 339] width 500 height 30
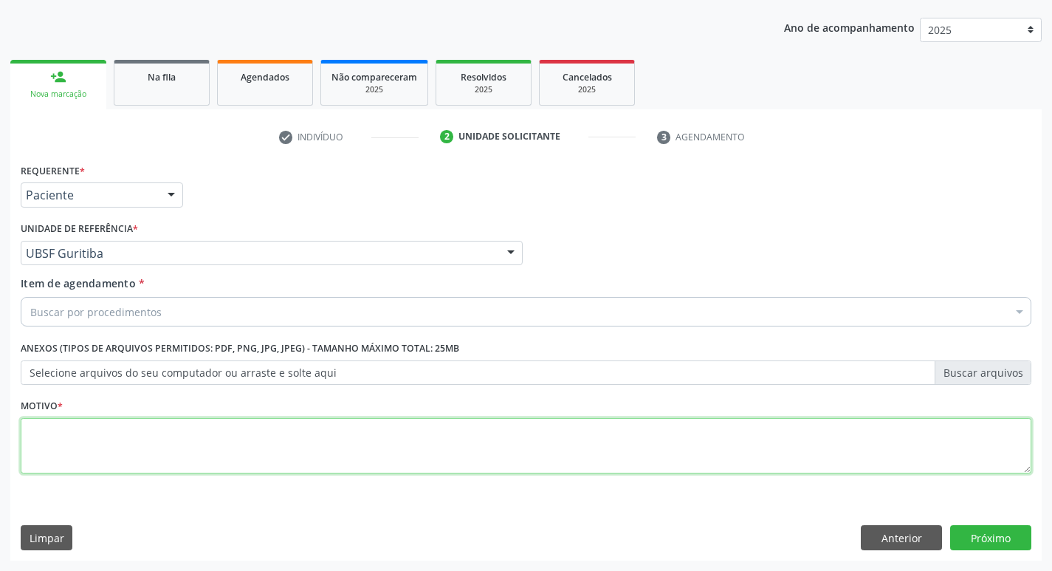
click at [99, 421] on textarea at bounding box center [526, 446] width 1010 height 56
type textarea "AVALIACAO"
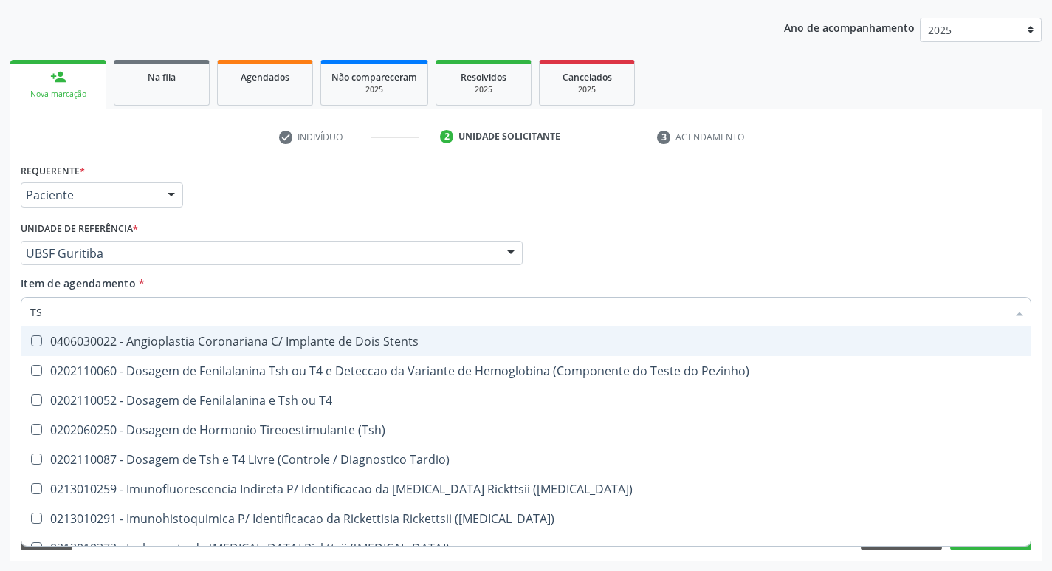
type input "TSH"
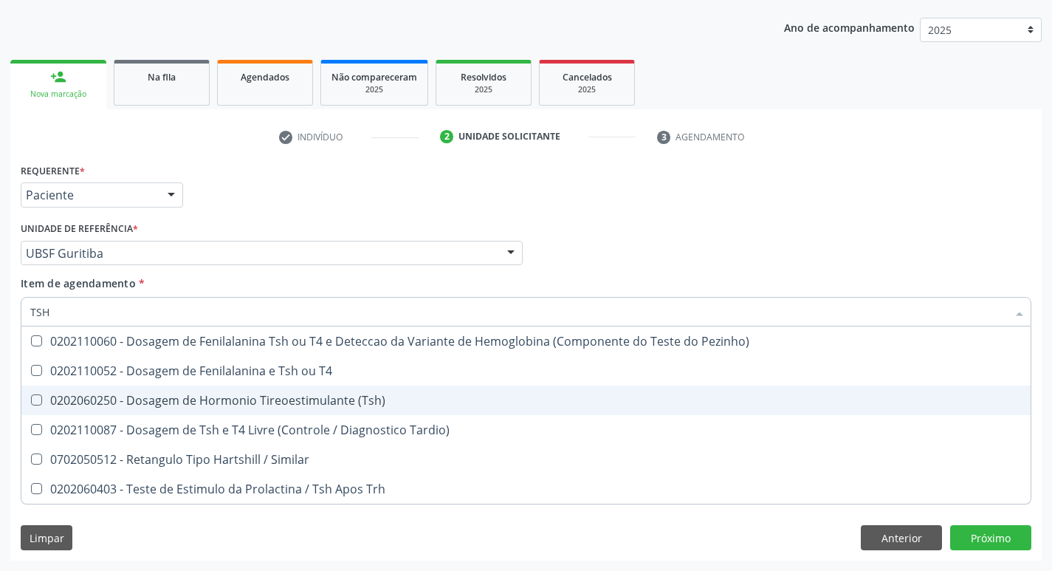
click at [350, 397] on div "0202060250 - Dosagem de Hormonio Tireoestimulante (Tsh)" at bounding box center [525, 400] width 991 height 12
checkbox \(Tsh\) "true"
type input "TS"
checkbox \(Tsh\) "false"
checkbox Tardio\) "true"
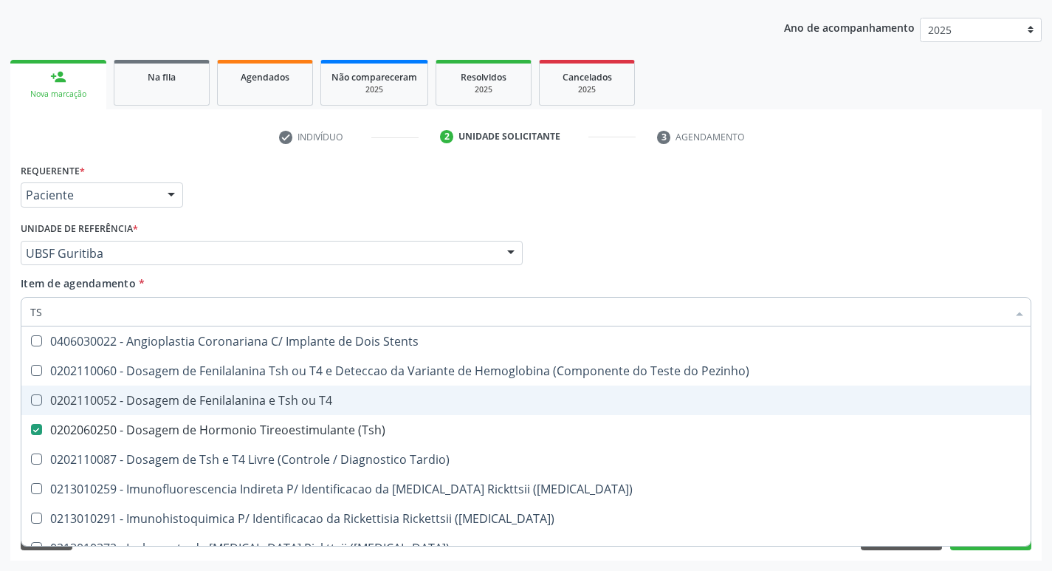
type input "T"
checkbox \(Tsh\) "false"
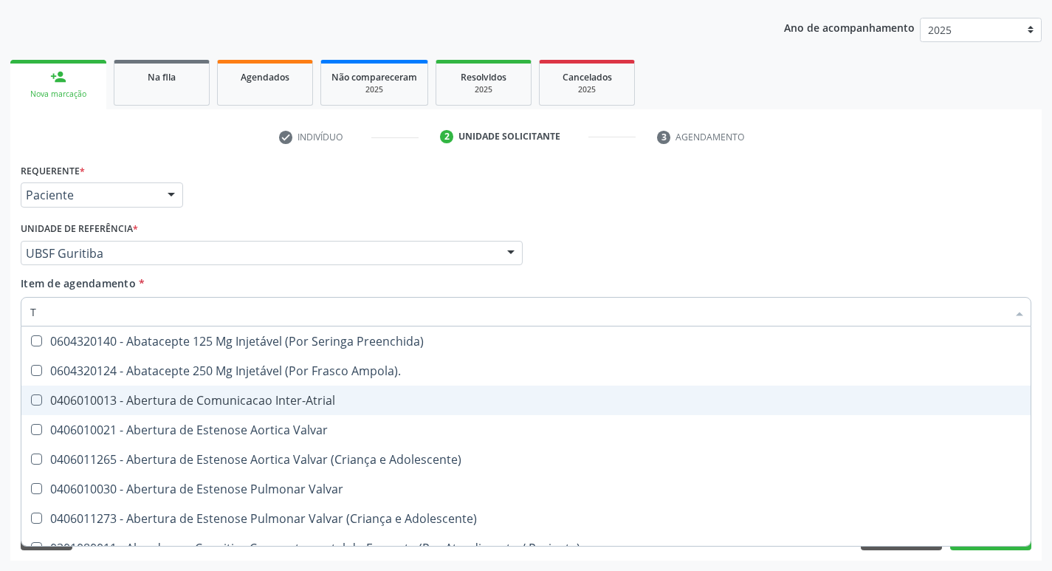
type input "T4"
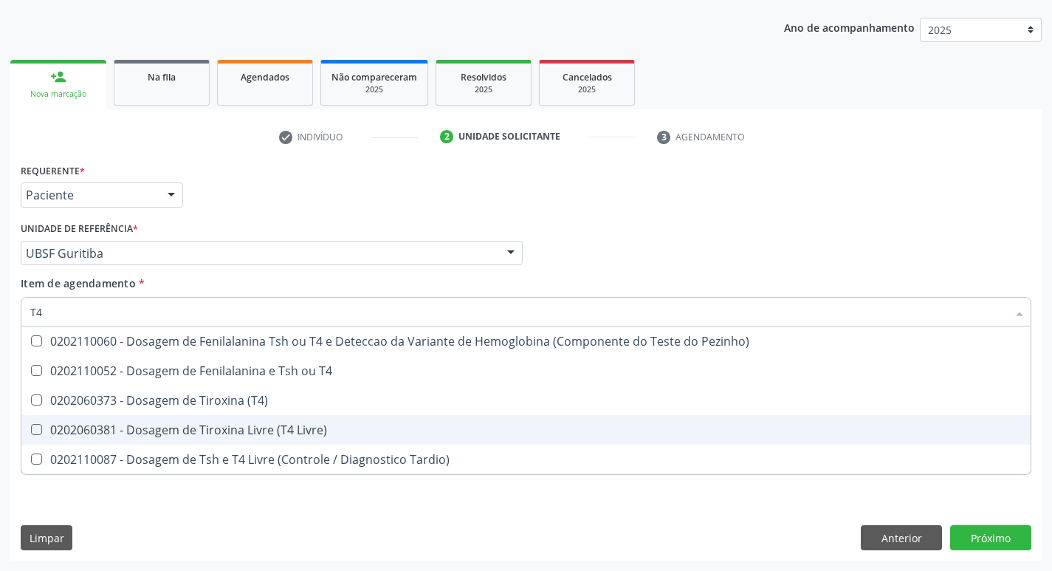
click at [345, 422] on span "0202060381 - Dosagem de Tiroxina Livre (T4 Livre)" at bounding box center [525, 430] width 1009 height 30
checkbox Livre\) "true"
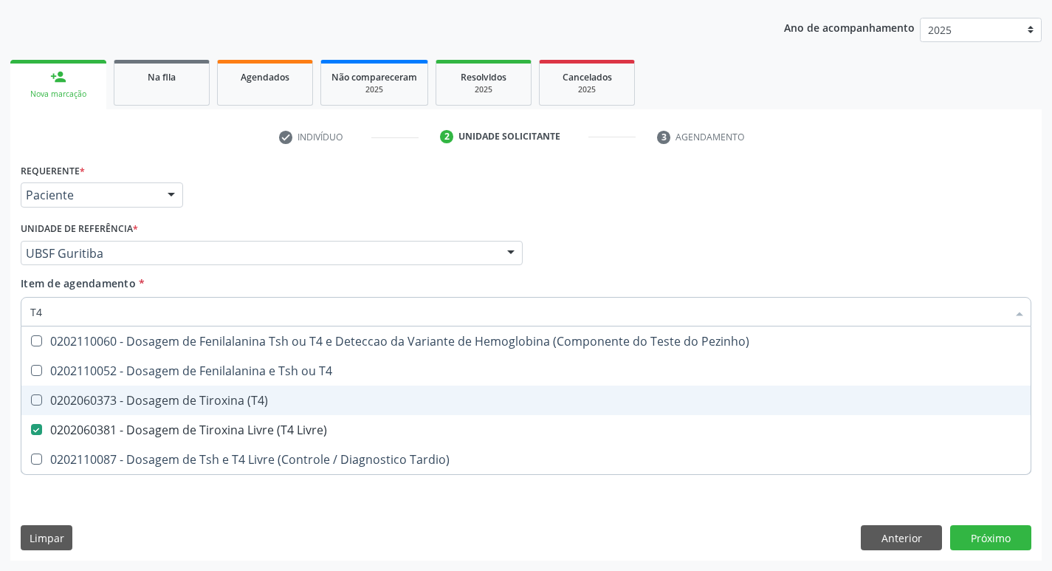
type input "T"
checkbox Livre\) "false"
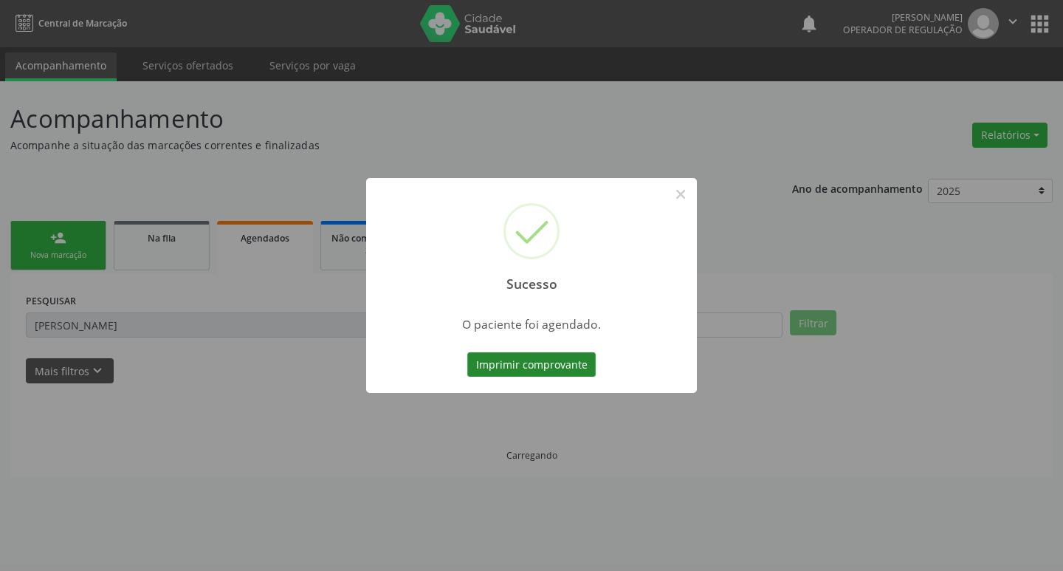
click at [548, 370] on button "Imprimir comprovante" at bounding box center [531, 364] width 128 height 25
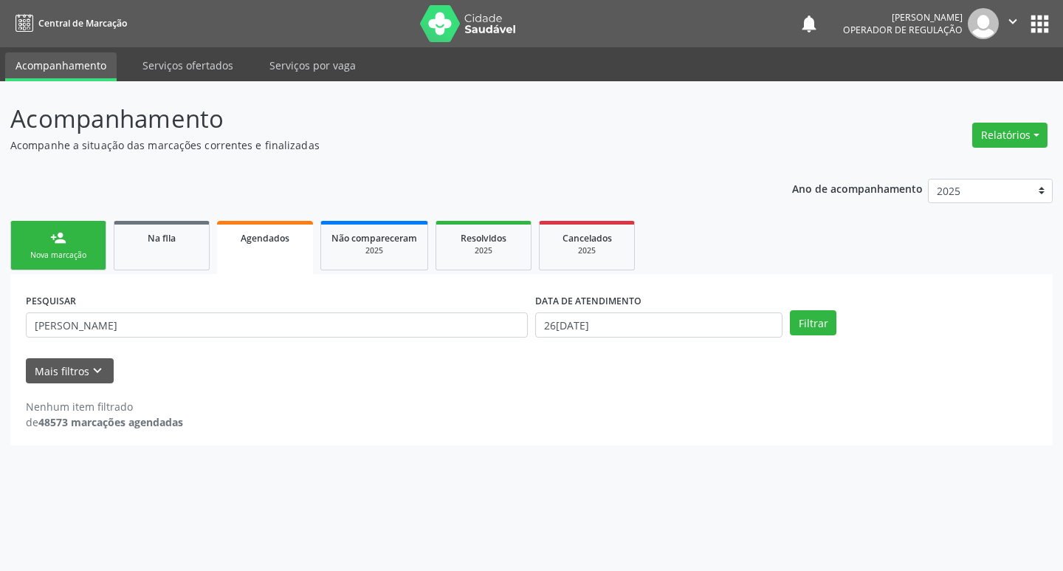
click at [74, 249] on div "Sucesso × O paciente foi agendado. Imprimir comprovante Cancel" at bounding box center [531, 285] width 1063 height 571
click at [94, 261] on link "person_add Nova marcação" at bounding box center [58, 245] width 96 height 49
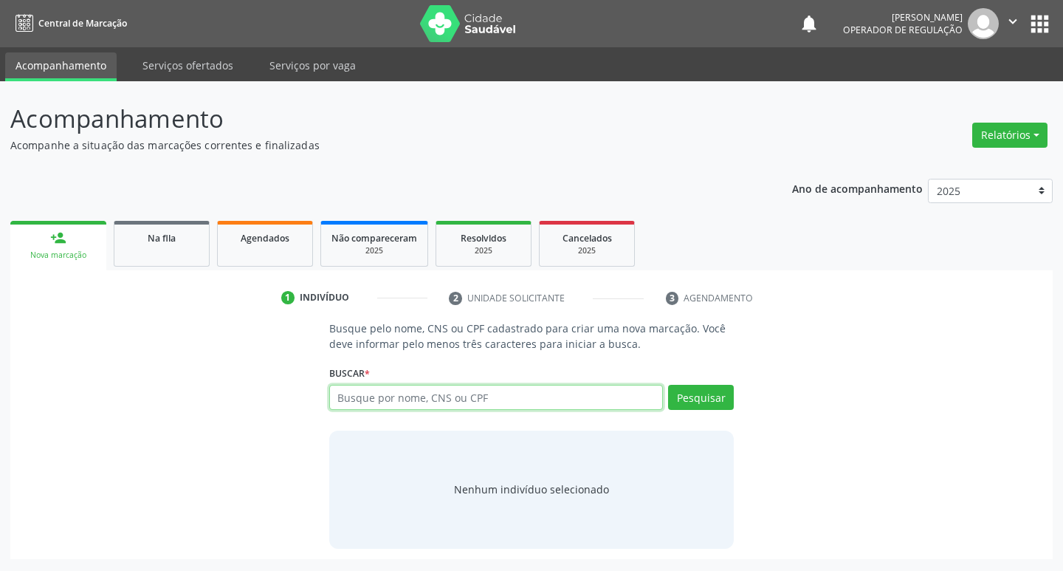
click at [361, 402] on input "text" at bounding box center [496, 397] width 334 height 25
type input "705400467657396"
click at [690, 395] on button "Pesquisar" at bounding box center [701, 397] width 66 height 25
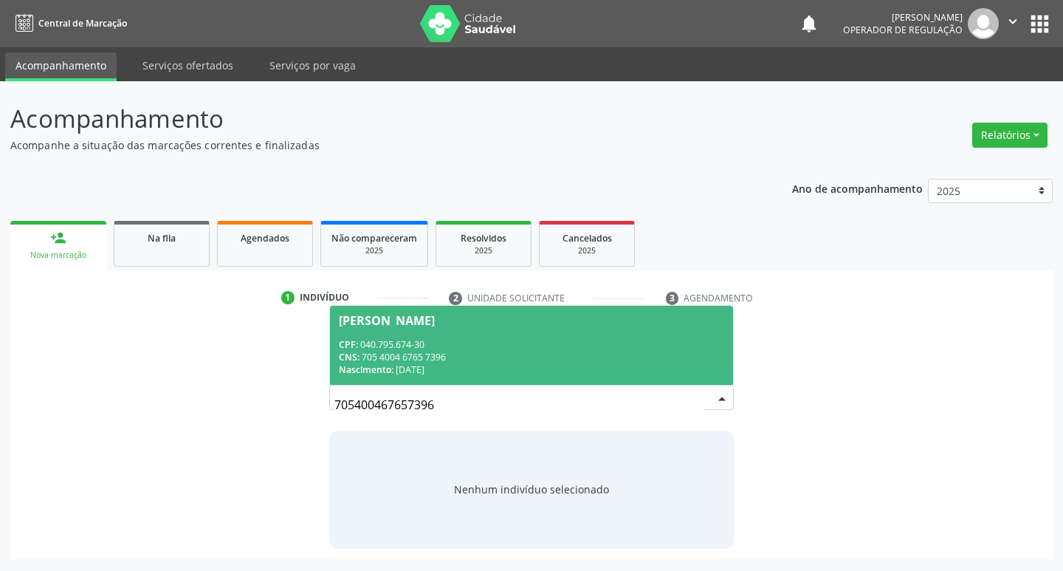
click at [429, 354] on div "CNS: 705 4004 6765 7396" at bounding box center [532, 357] width 386 height 13
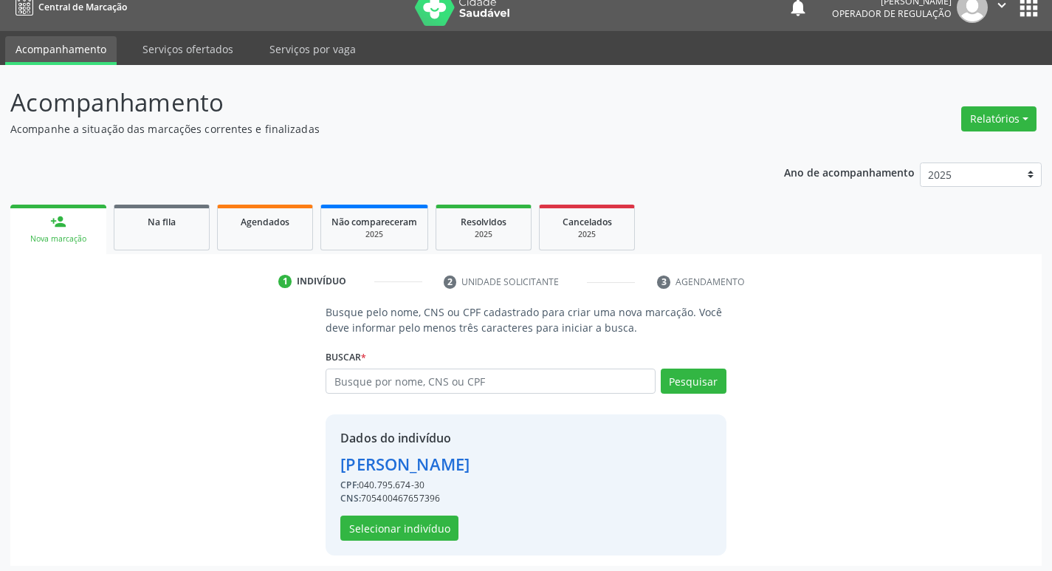
scroll to position [21, 0]
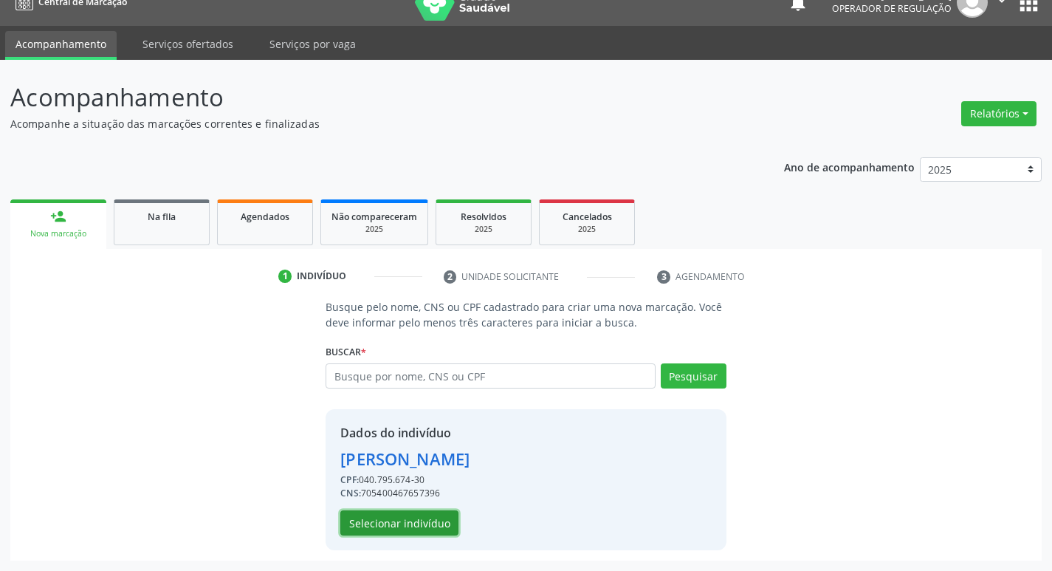
click at [406, 523] on button "Selecionar indivíduo" at bounding box center [399, 522] width 118 height 25
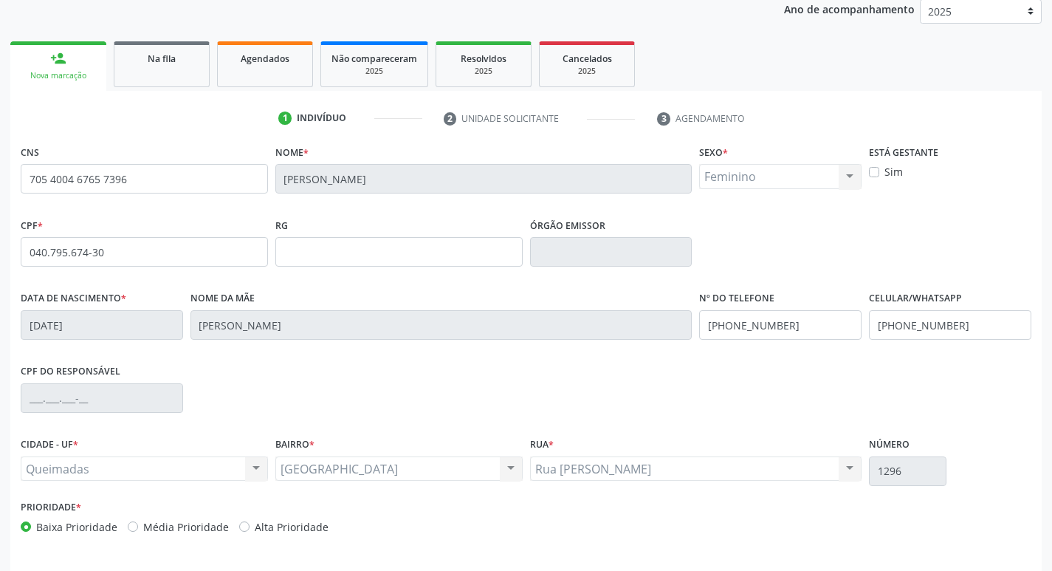
scroll to position [230, 0]
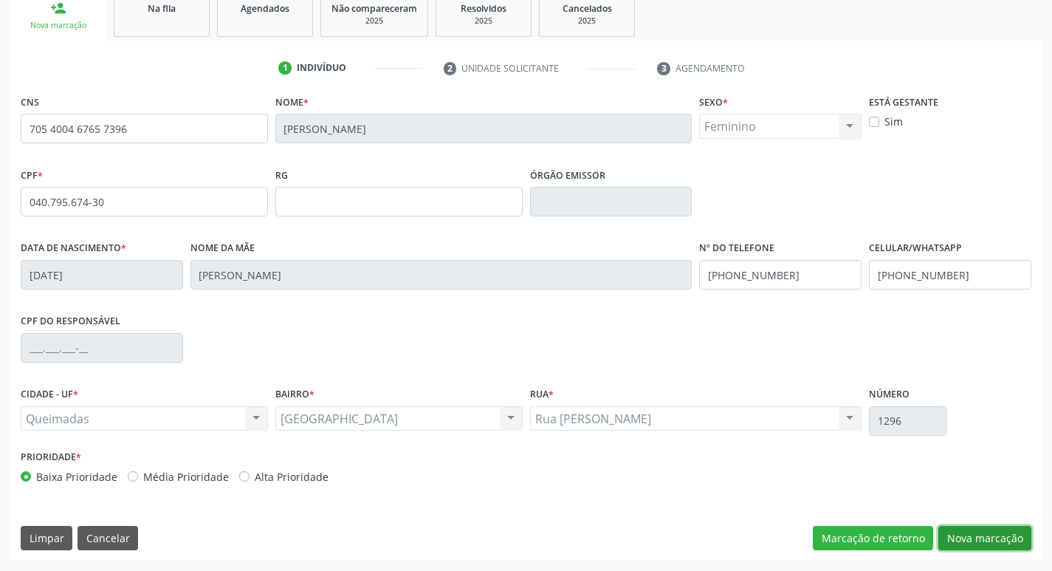
click at [997, 543] on button "Nova marcação" at bounding box center [984, 538] width 93 height 25
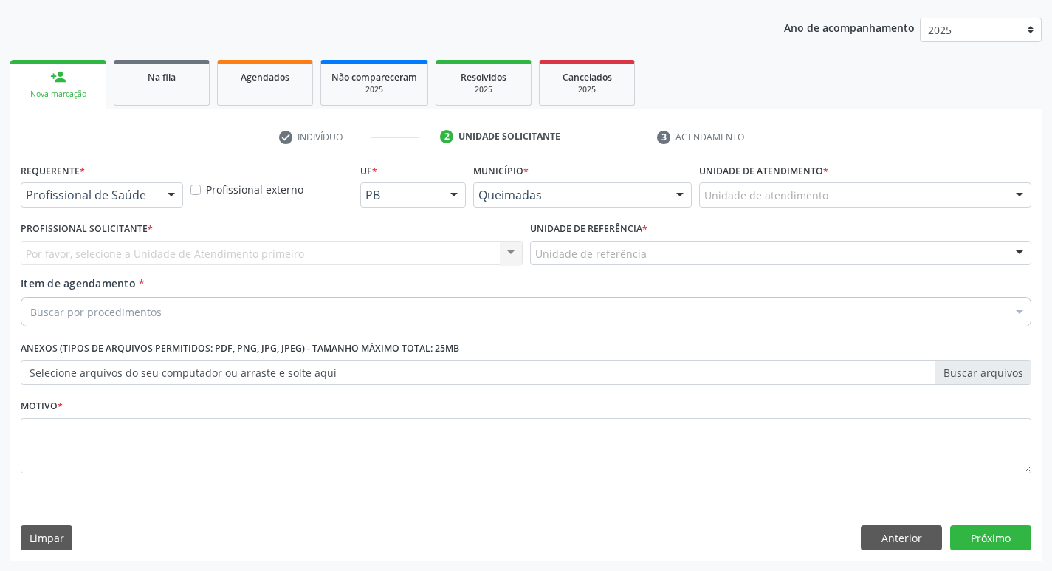
scroll to position [161, 0]
click at [106, 184] on div "Profissional de Saúde" at bounding box center [102, 194] width 162 height 25
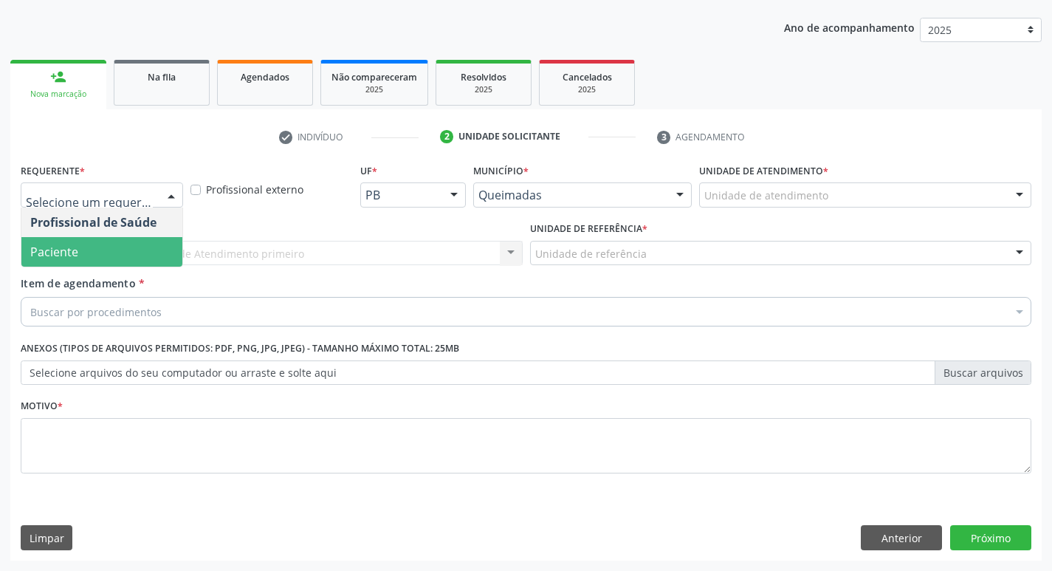
click at [91, 255] on span "Paciente" at bounding box center [101, 252] width 161 height 30
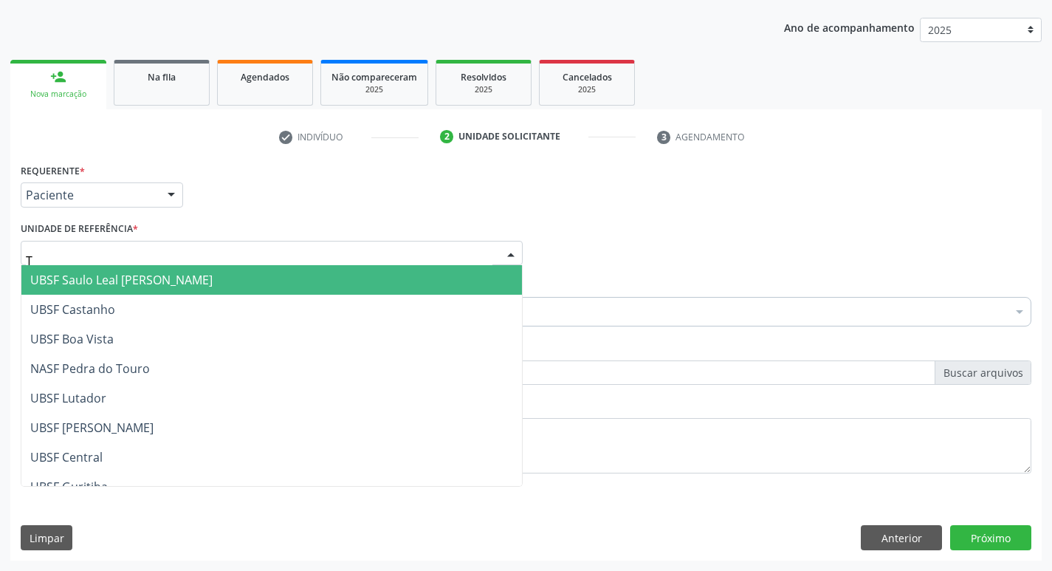
type input "TI"
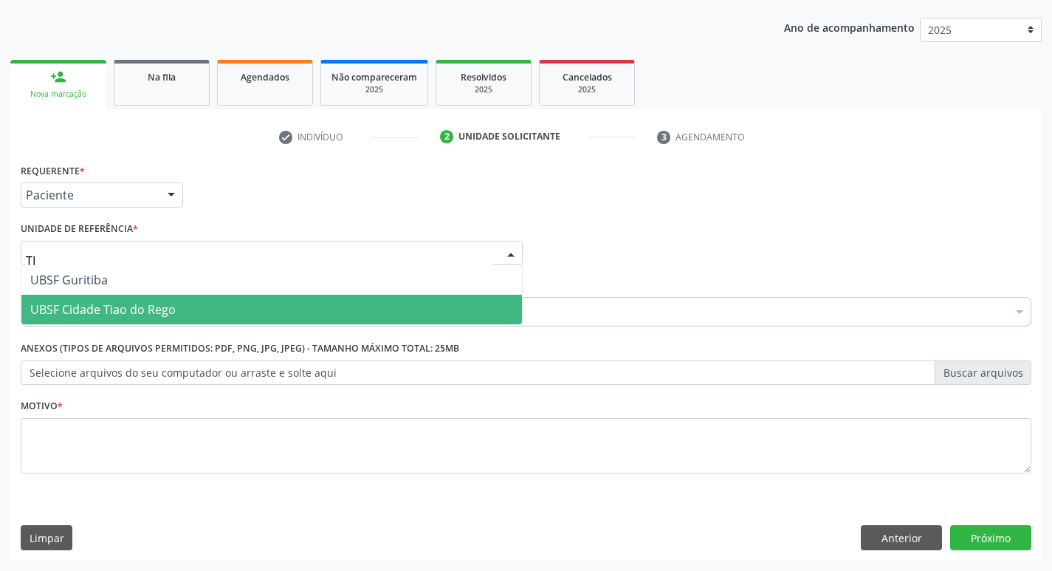
click at [173, 320] on span "UBSF Cidade Tiao do Rego" at bounding box center [271, 309] width 500 height 30
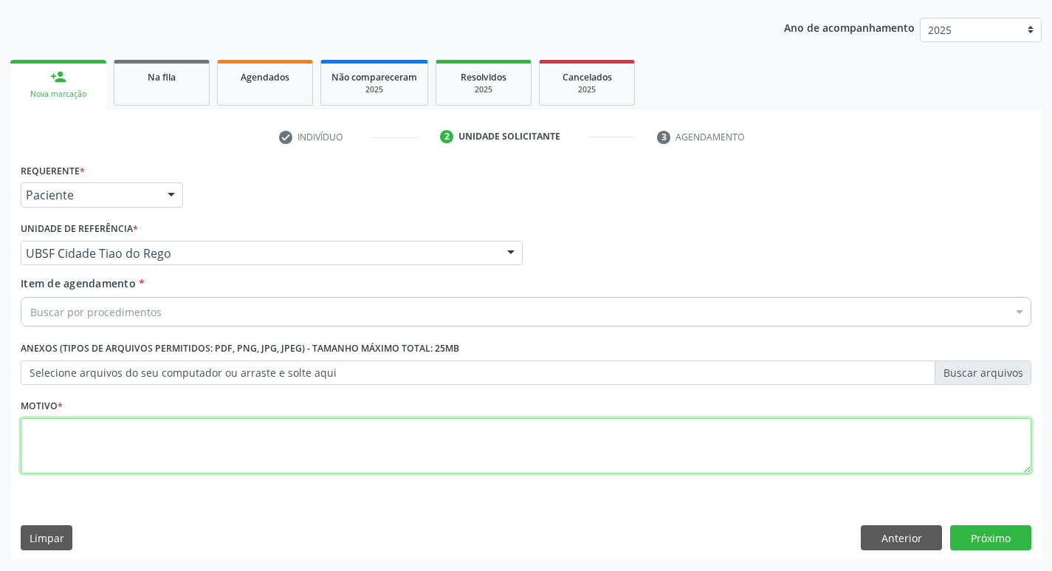
click at [115, 455] on textarea at bounding box center [526, 446] width 1010 height 56
type textarea "AVALIACAO"
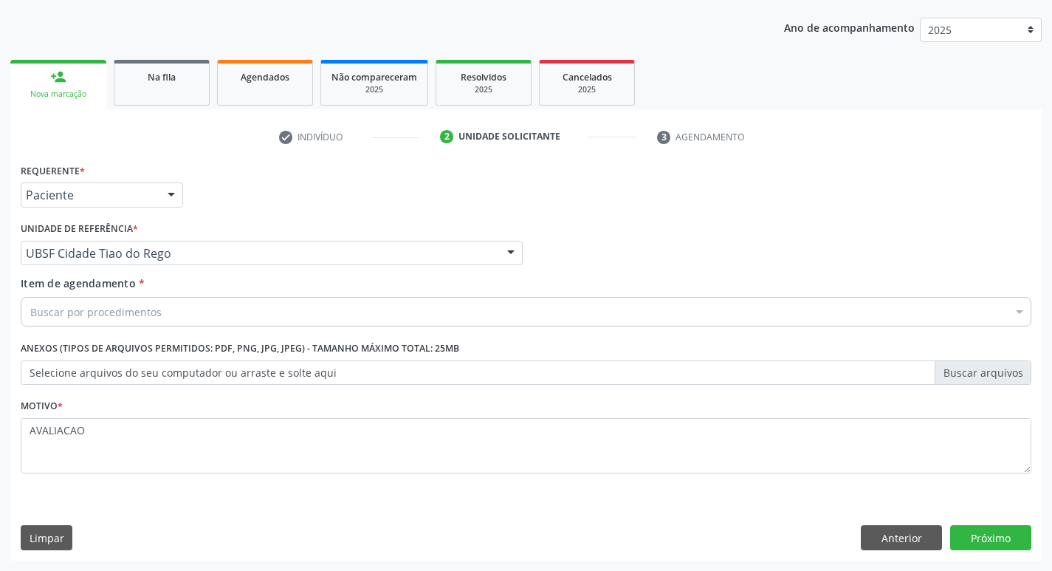
click at [179, 300] on div "Buscar por procedimentos" at bounding box center [526, 312] width 1010 height 30
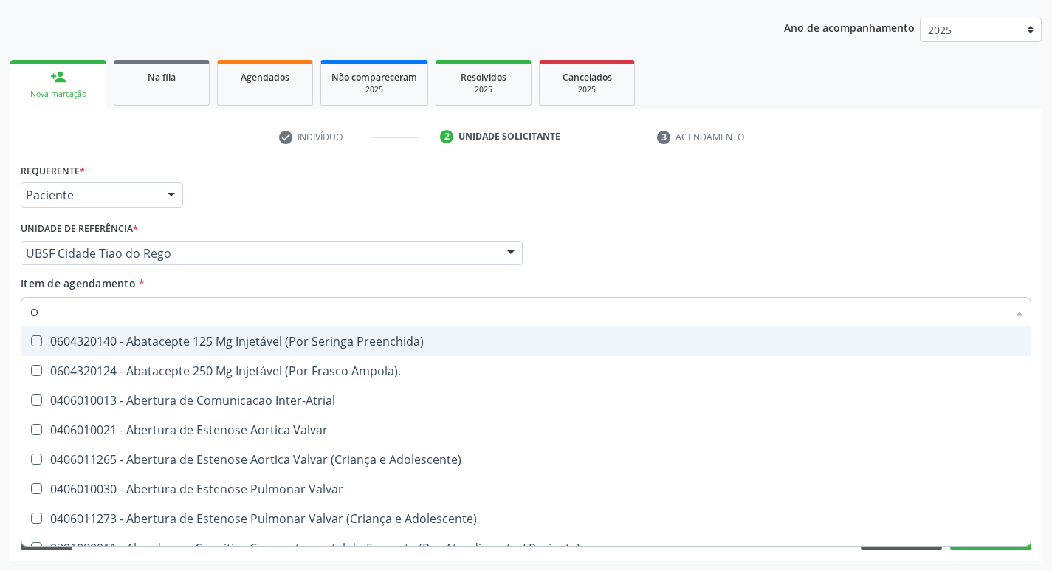
type input "OFTALMOLO"
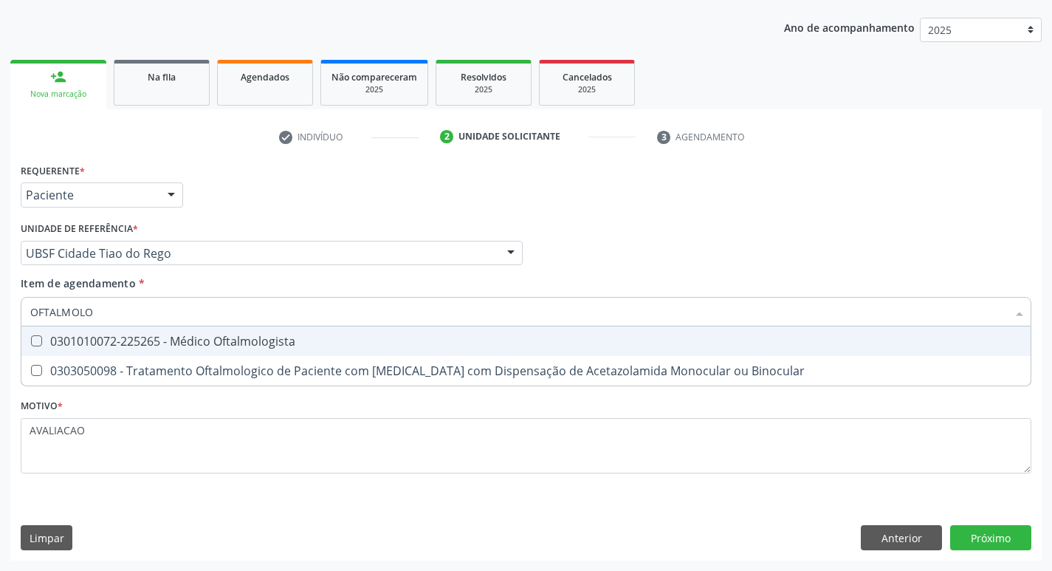
click at [283, 347] on div "0301010072-225265 - Médico Oftalmologista" at bounding box center [525, 341] width 991 height 12
checkbox Oftalmologista "true"
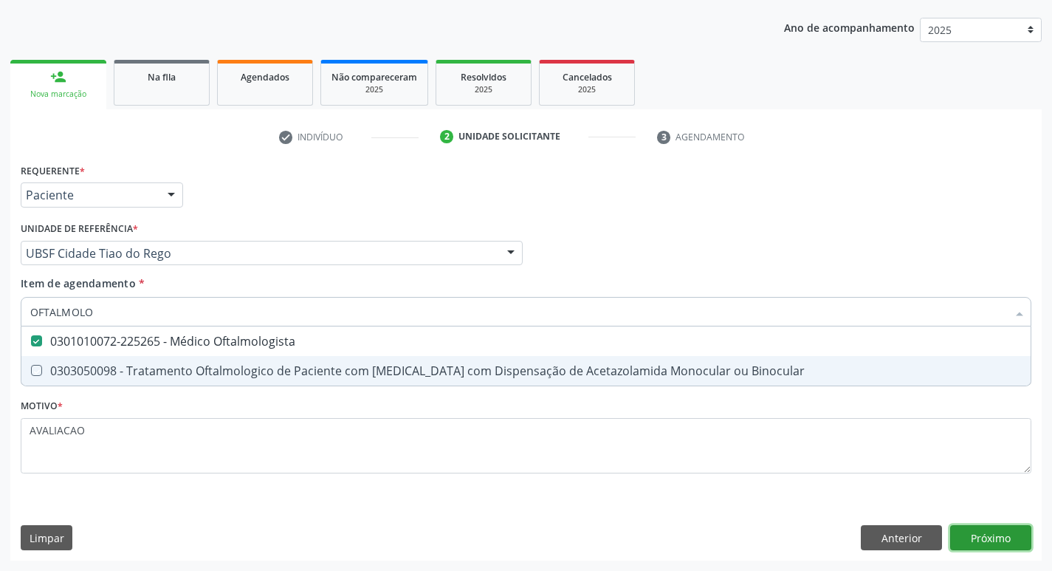
click at [983, 529] on div "Requerente * Paciente Profissional de Saúde Paciente Nenhum resultado encontrad…" at bounding box center [525, 359] width 1031 height 401
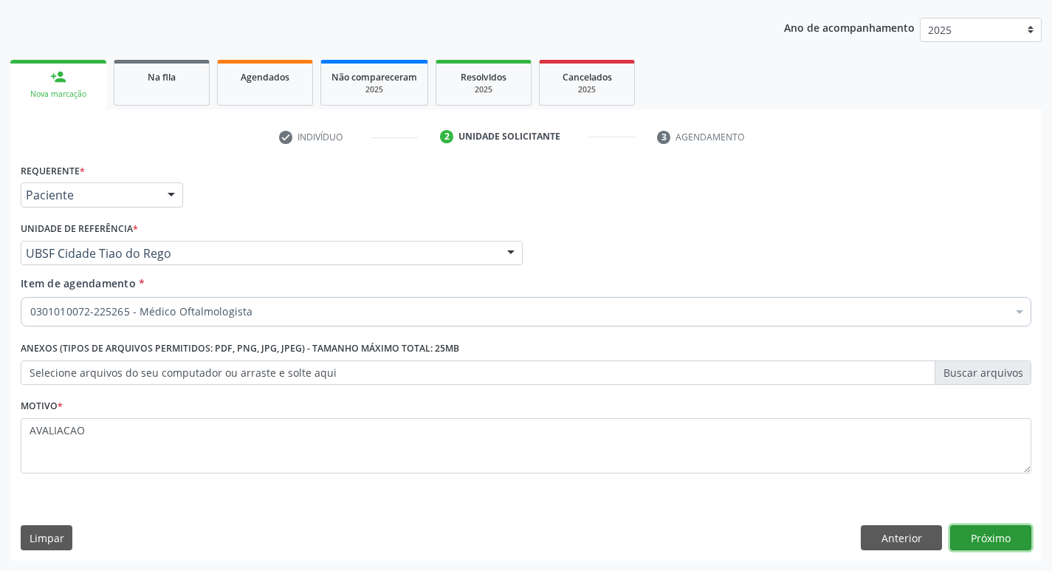
click at [991, 531] on button "Próximo" at bounding box center [990, 537] width 81 height 25
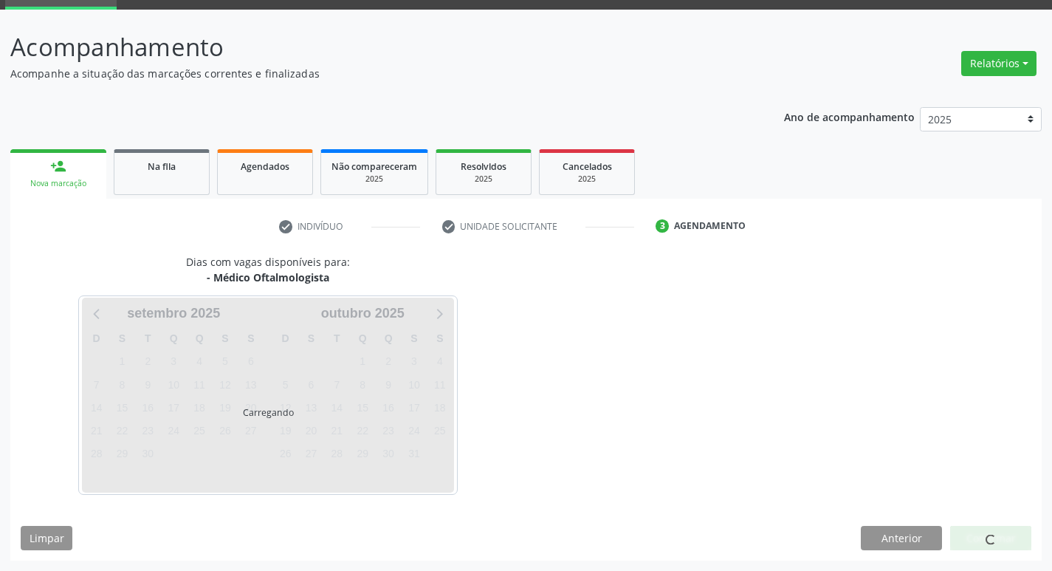
scroll to position [72, 0]
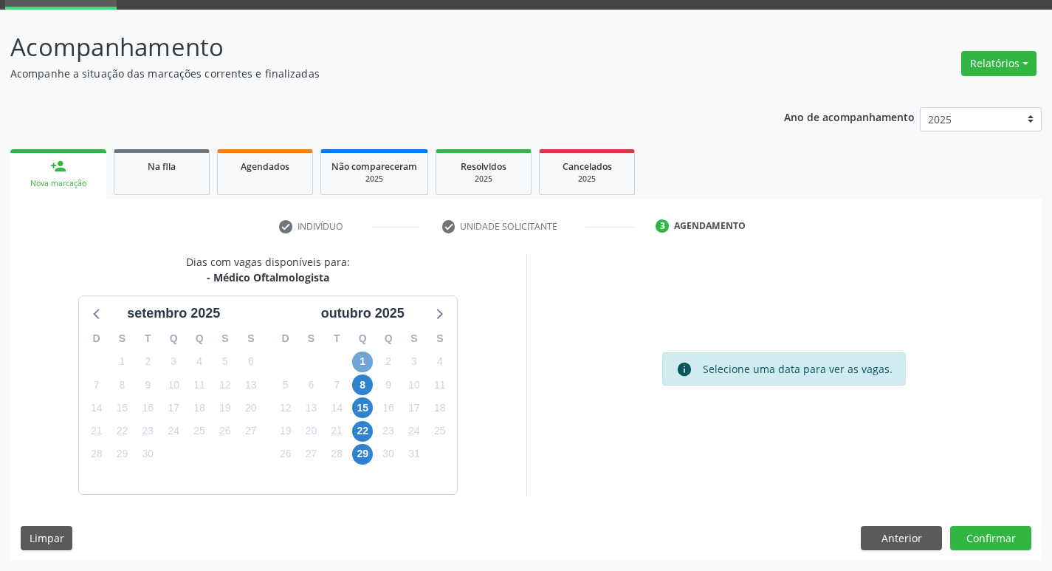
click at [365, 358] on span "1" at bounding box center [362, 361] width 21 height 21
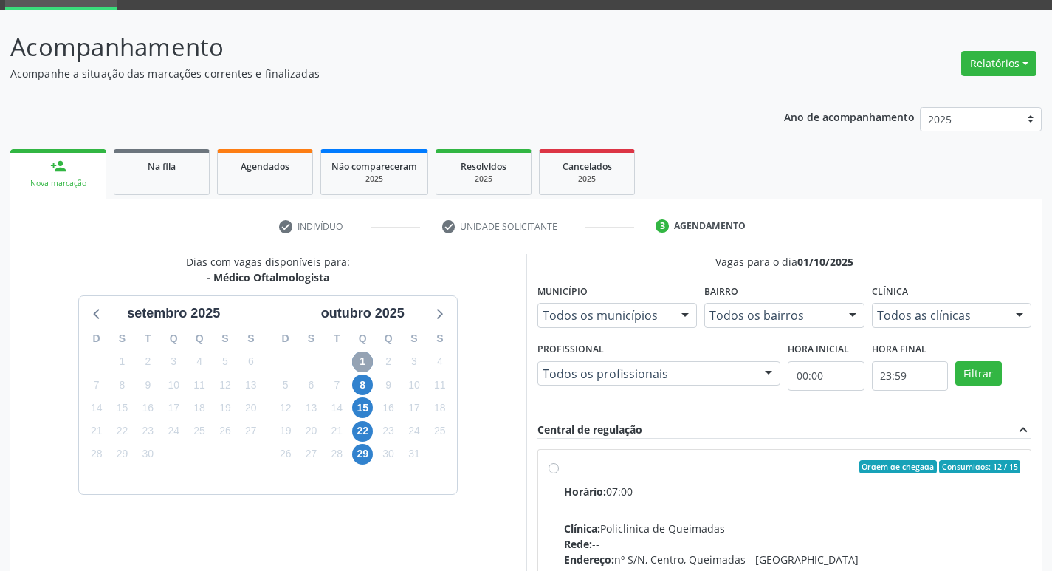
scroll to position [285, 0]
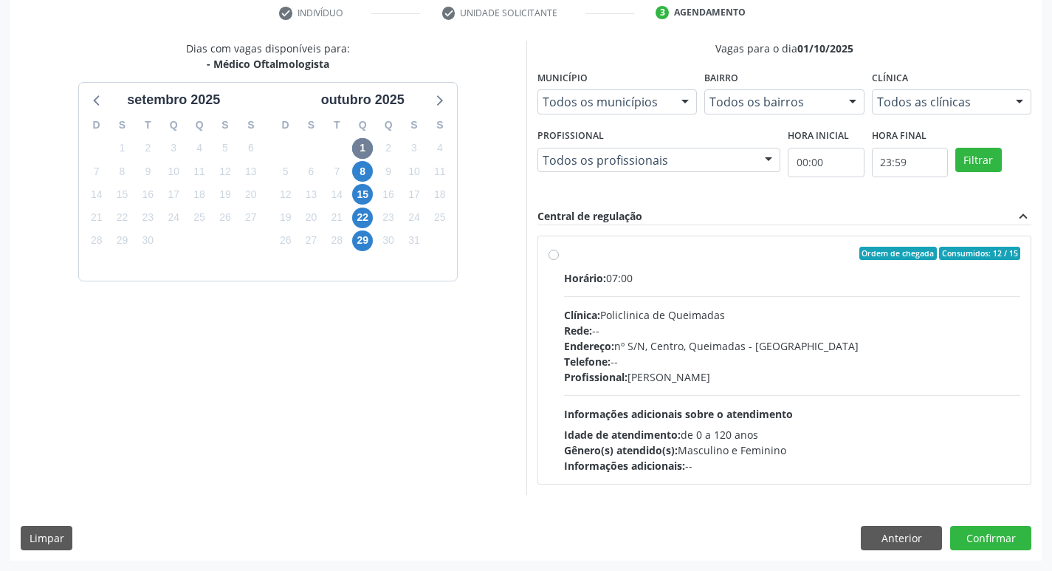
click at [711, 332] on div "Rede: --" at bounding box center [792, 330] width 457 height 15
click at [559, 260] on input "Ordem de chegada Consumidos: 12 / 15 Horário: 07:00 Clínica: Policlinica de Que…" at bounding box center [553, 253] width 10 height 13
radio input "true"
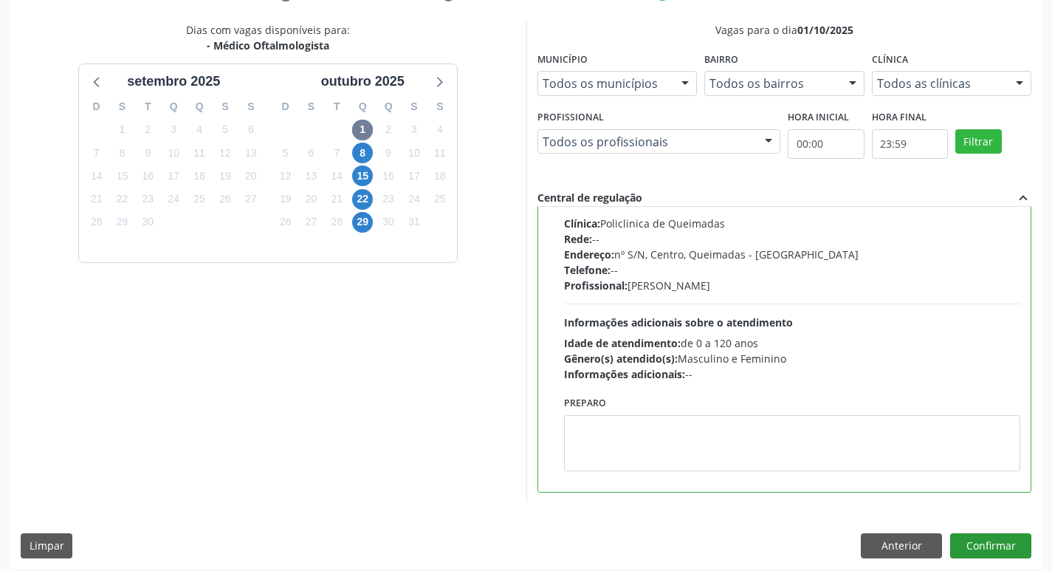
scroll to position [311, 0]
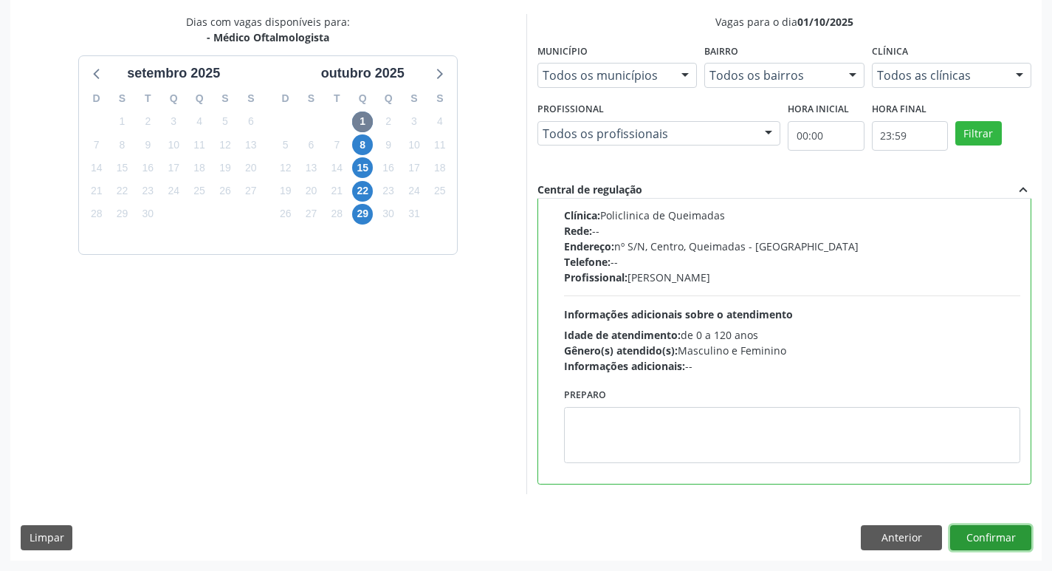
click at [973, 537] on button "Confirmar" at bounding box center [990, 537] width 81 height 25
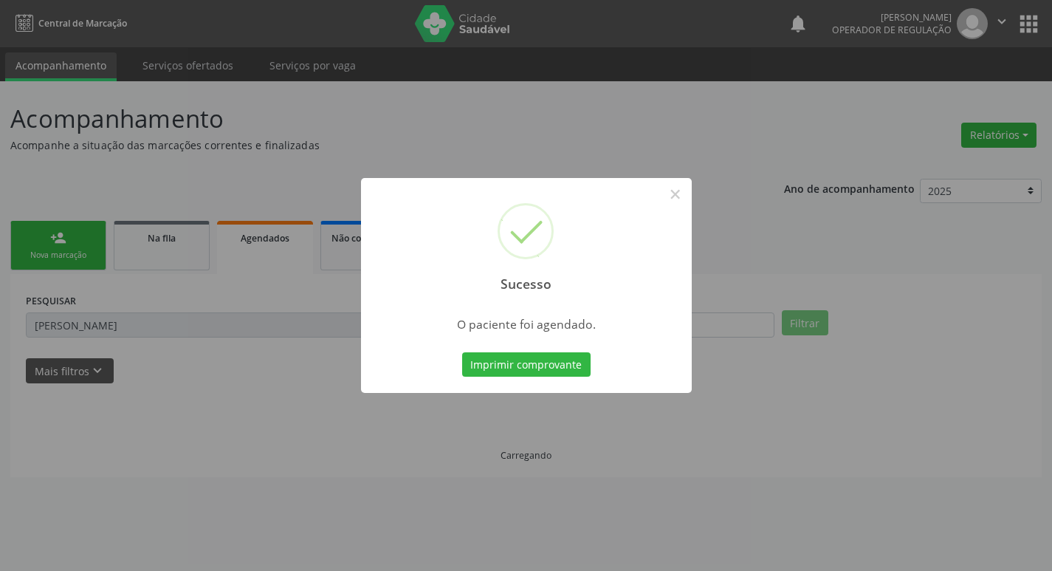
scroll to position [0, 0]
click at [526, 367] on button "Imprimir comprovante" at bounding box center [531, 364] width 128 height 25
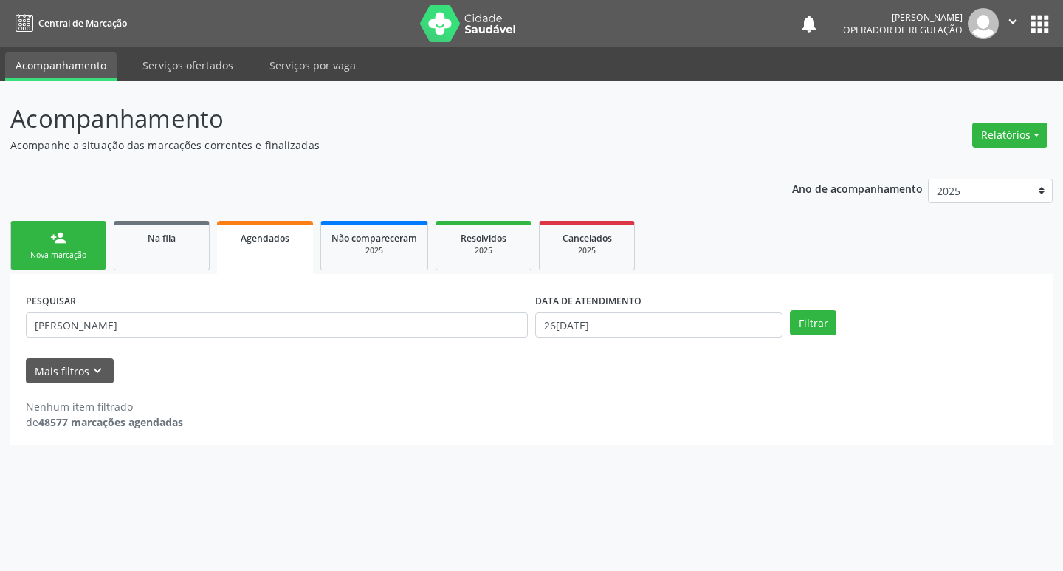
click at [164, 238] on div "Sucesso × O paciente foi agendado. Imprimir comprovante Cancel" at bounding box center [531, 285] width 1063 height 571
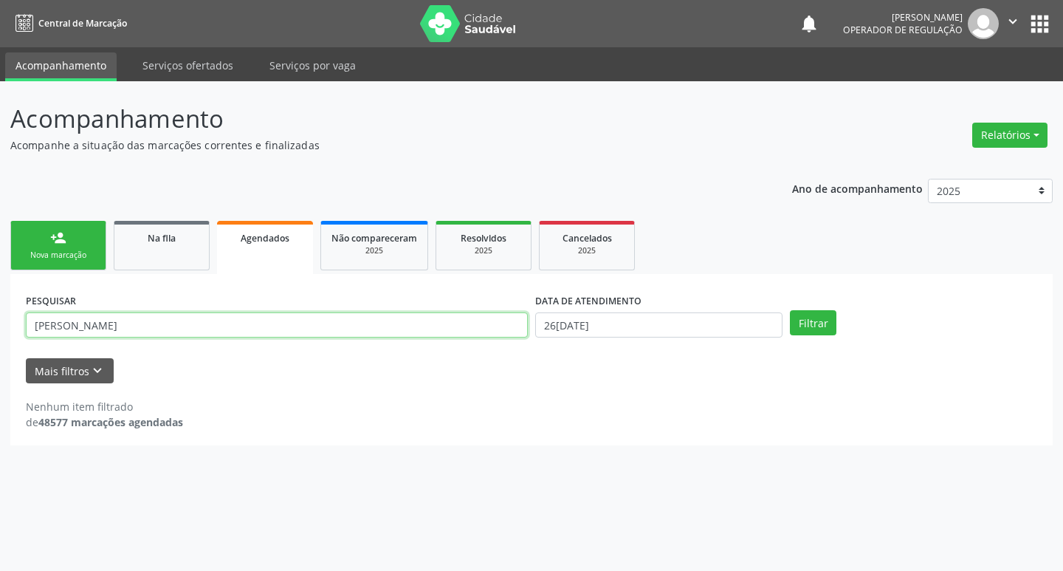
click at [159, 319] on input "[PERSON_NAME]" at bounding box center [277, 324] width 502 height 25
type input "A"
type input "[PERSON_NAME]"
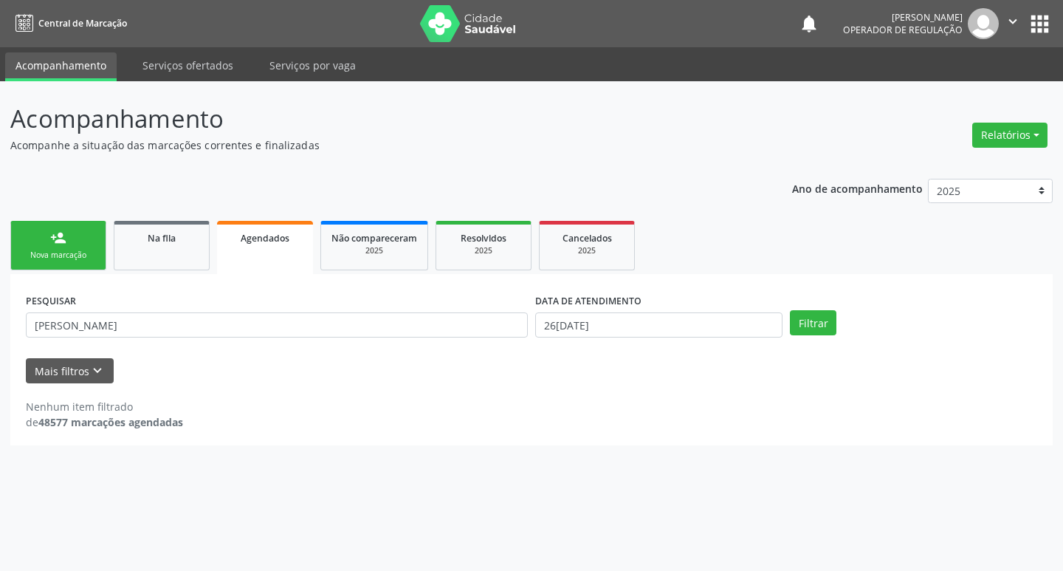
click at [660, 340] on div "DATA DE ATENDIMENTO [DATE]" at bounding box center [658, 318] width 255 height 58
click at [596, 325] on input "26[DATE]" at bounding box center [658, 324] width 247 height 25
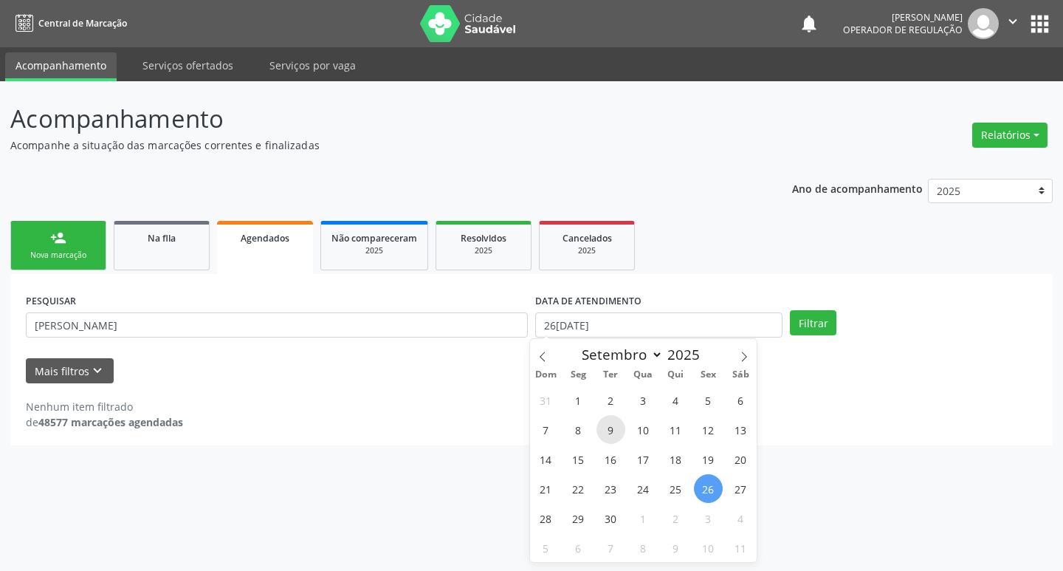
click at [616, 421] on span "9" at bounding box center [610, 429] width 29 height 29
type input "09[DATE]"
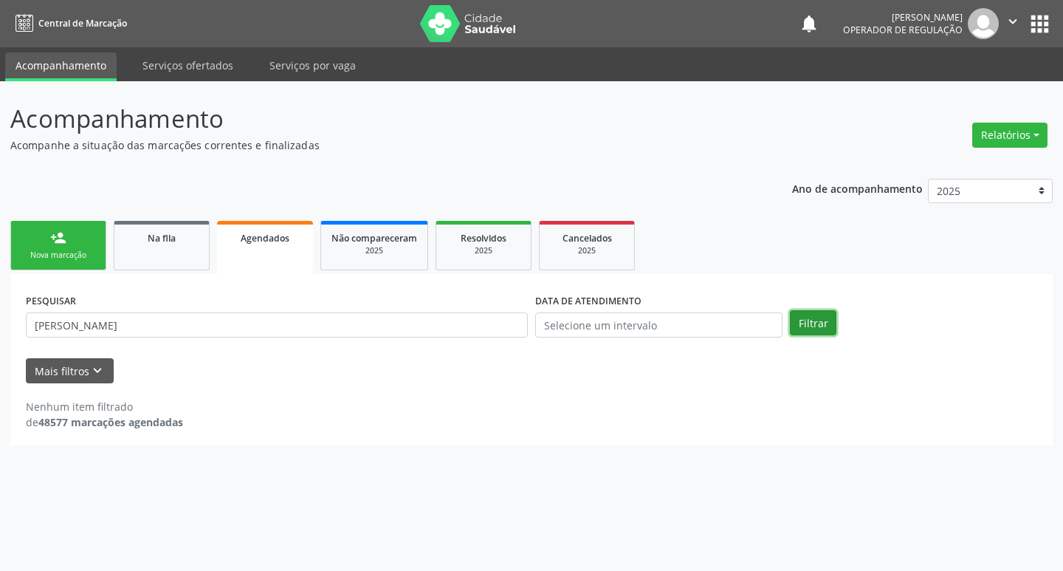
click at [796, 324] on button "Filtrar" at bounding box center [813, 322] width 46 height 25
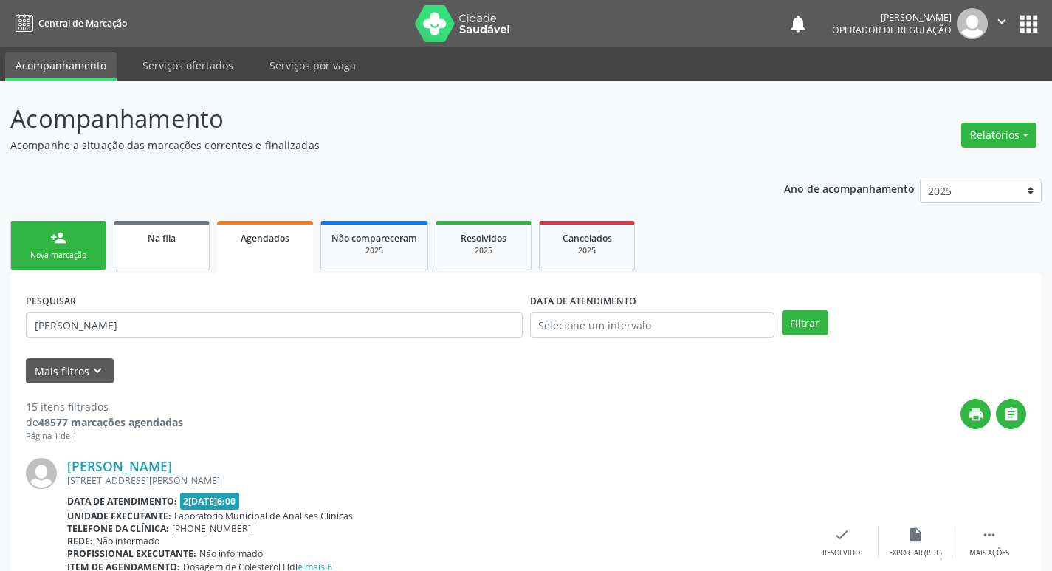
click at [168, 240] on span "Na fila" at bounding box center [162, 238] width 28 height 13
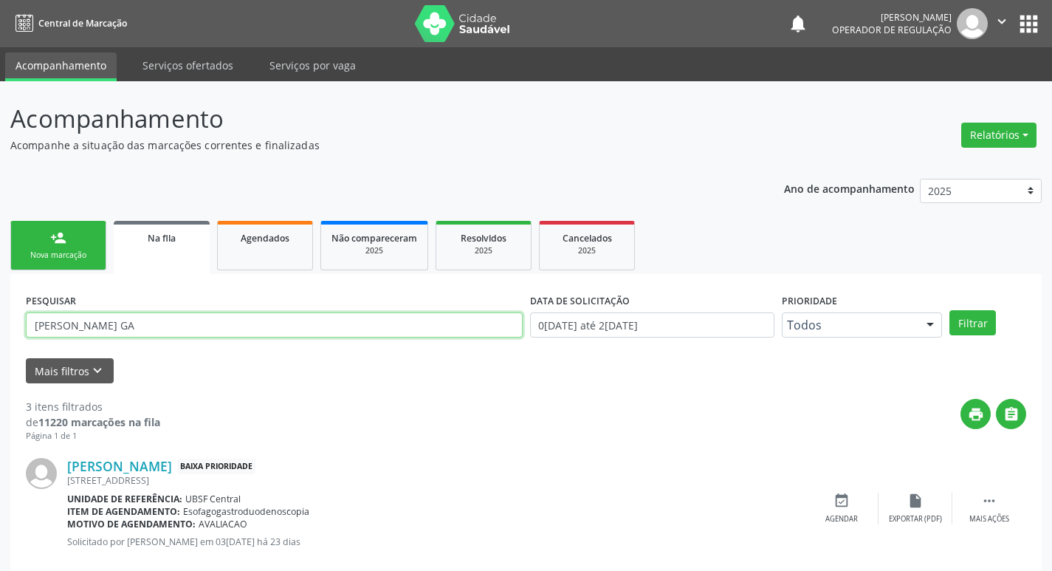
click at [181, 324] on input "MARIA HERCULANO GA" at bounding box center [274, 324] width 497 height 25
type input "M"
type input "[PERSON_NAME]"
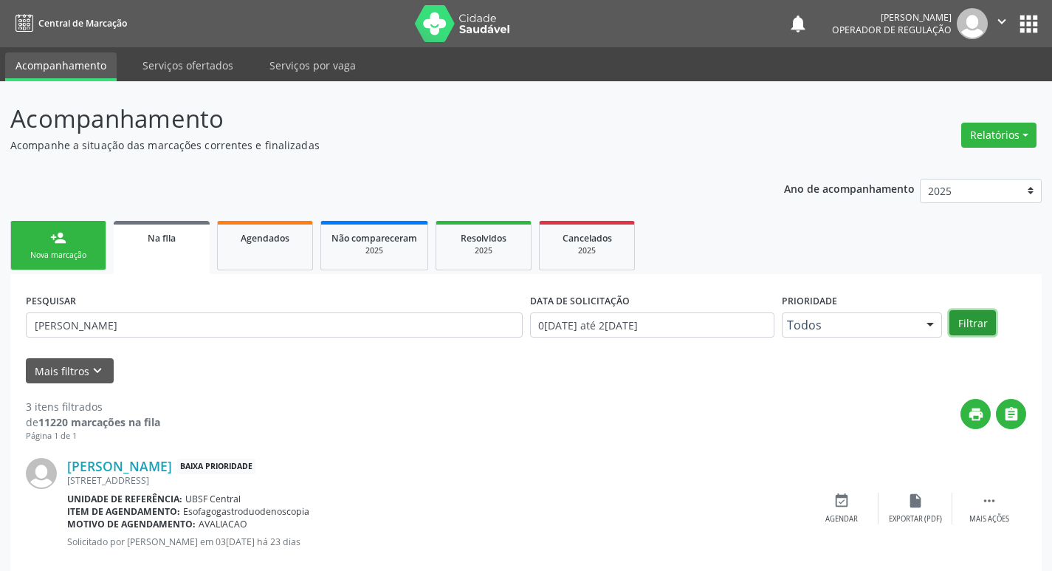
click at [985, 315] on button "Filtrar" at bounding box center [972, 322] width 46 height 25
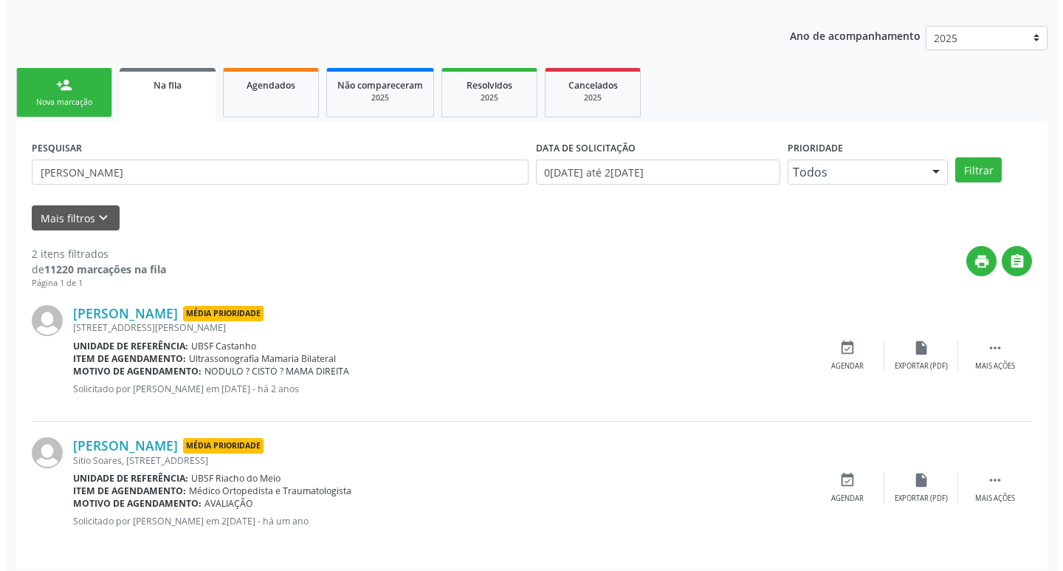
scroll to position [161, 0]
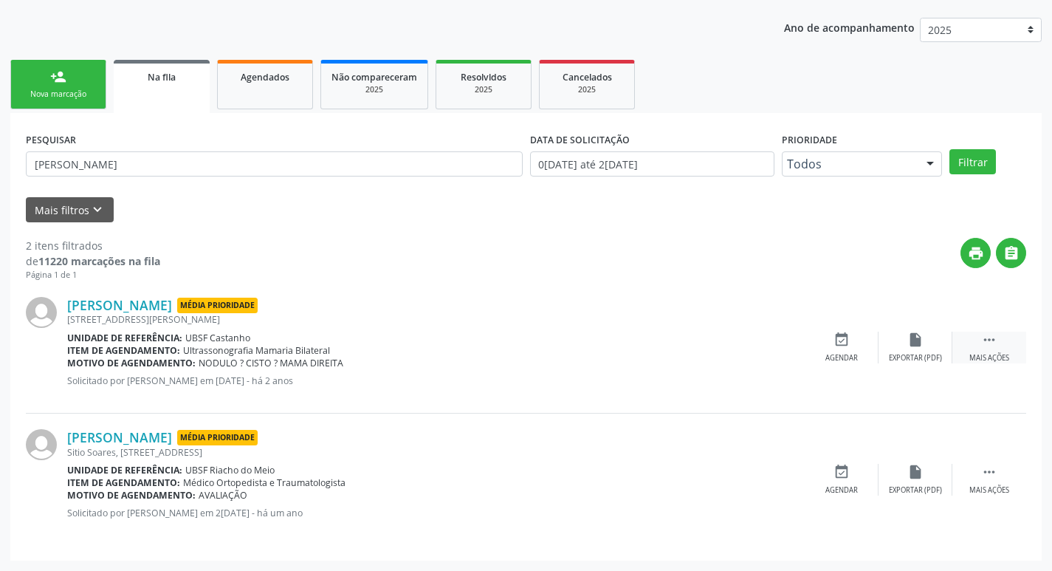
click at [995, 340] on icon "" at bounding box center [989, 339] width 16 height 16
click at [833, 345] on icon "cancel" at bounding box center [841, 339] width 16 height 16
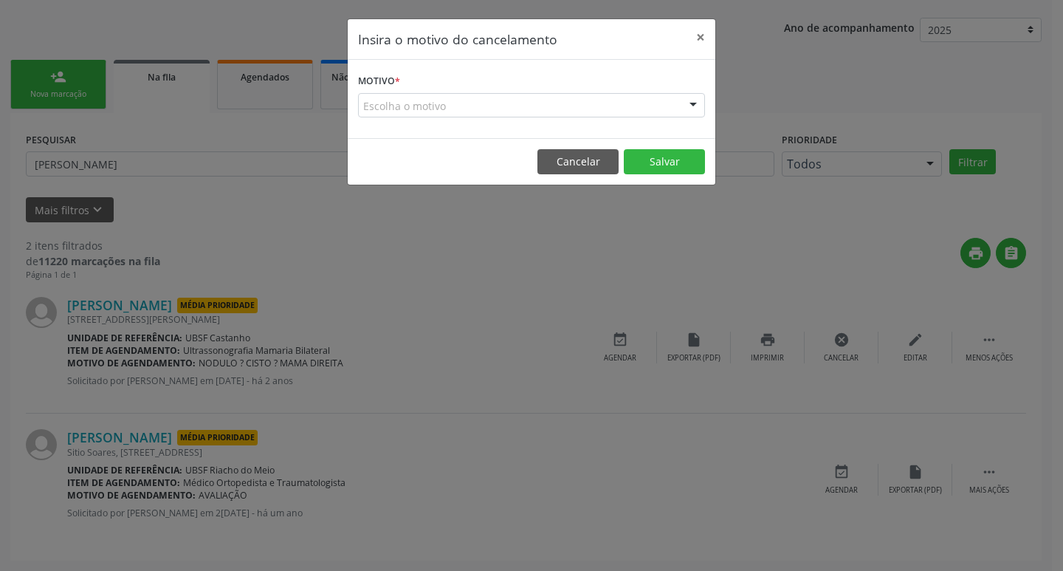
click at [393, 97] on div "Escolha o motivo" at bounding box center [531, 105] width 347 height 25
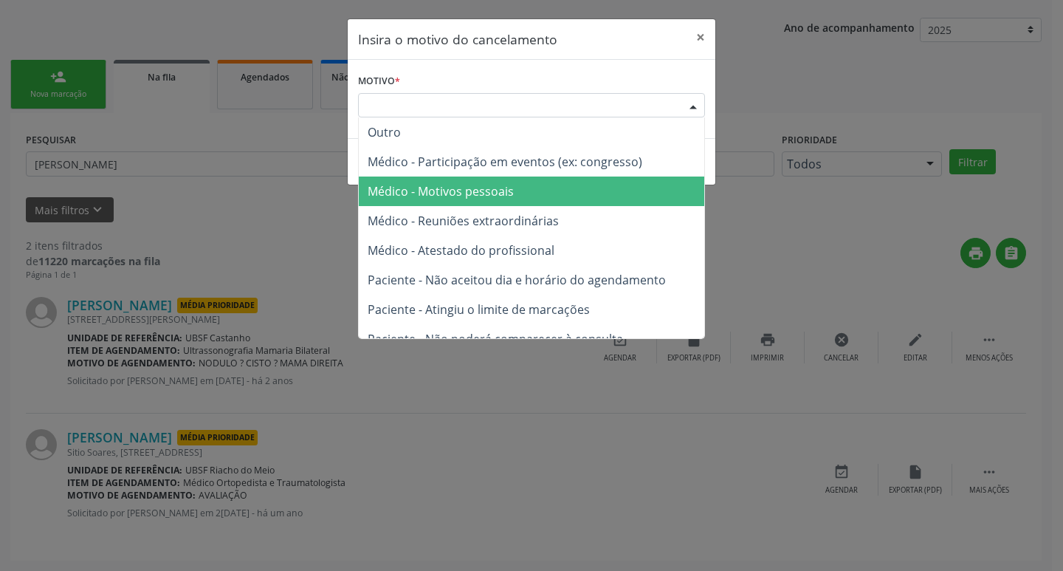
click at [491, 190] on span "Médico - Motivos pessoais" at bounding box center [441, 191] width 146 height 16
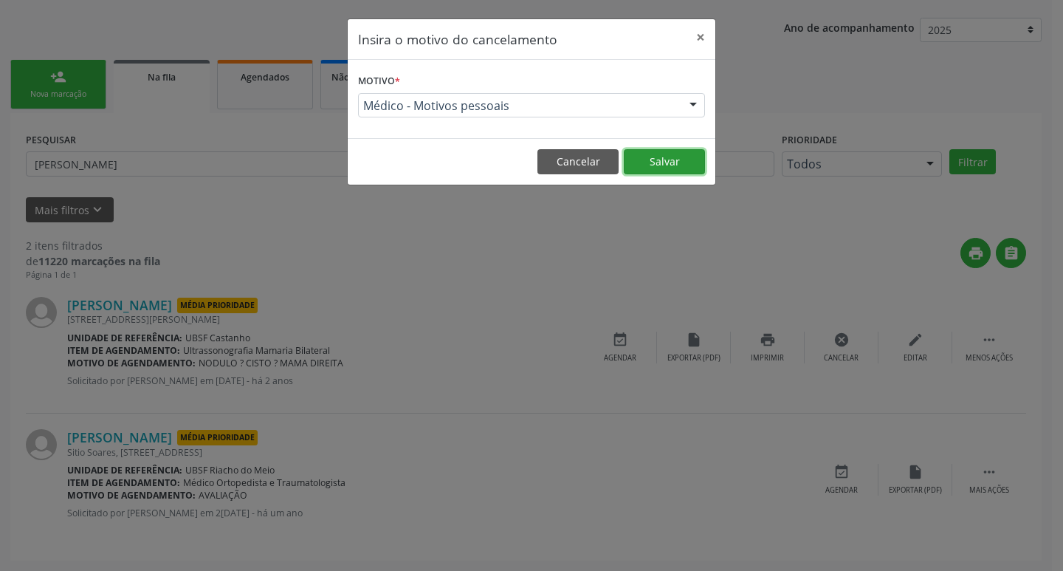
click at [673, 159] on button "Salvar" at bounding box center [664, 161] width 81 height 25
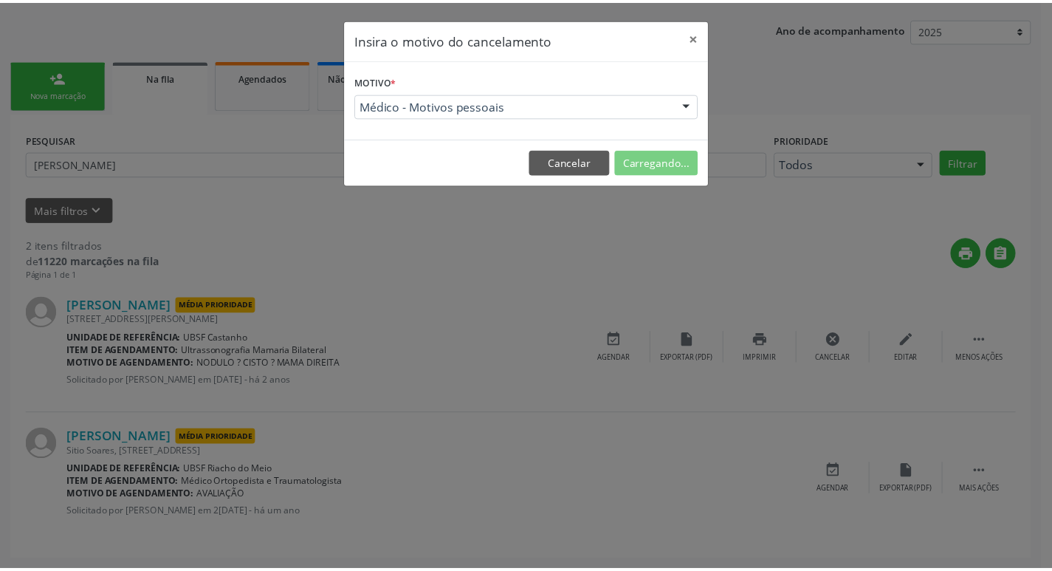
scroll to position [0, 0]
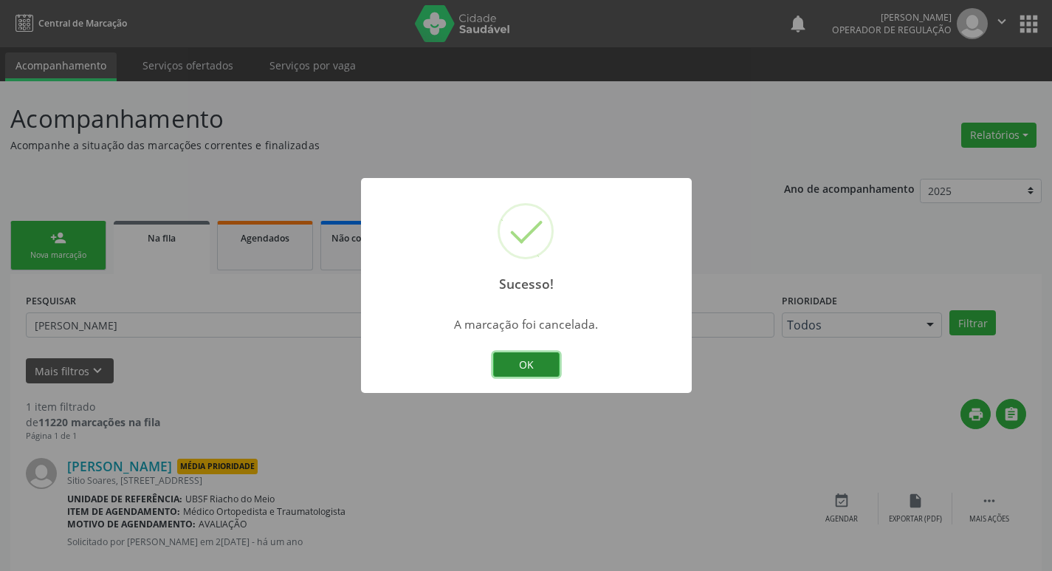
click at [535, 362] on button "OK" at bounding box center [526, 364] width 66 height 25
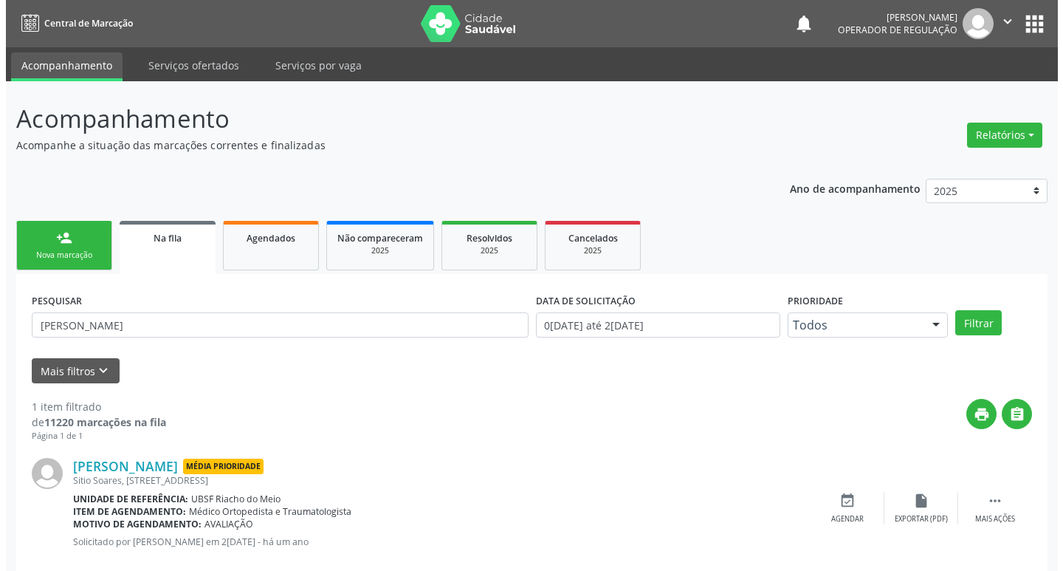
scroll to position [29, 0]
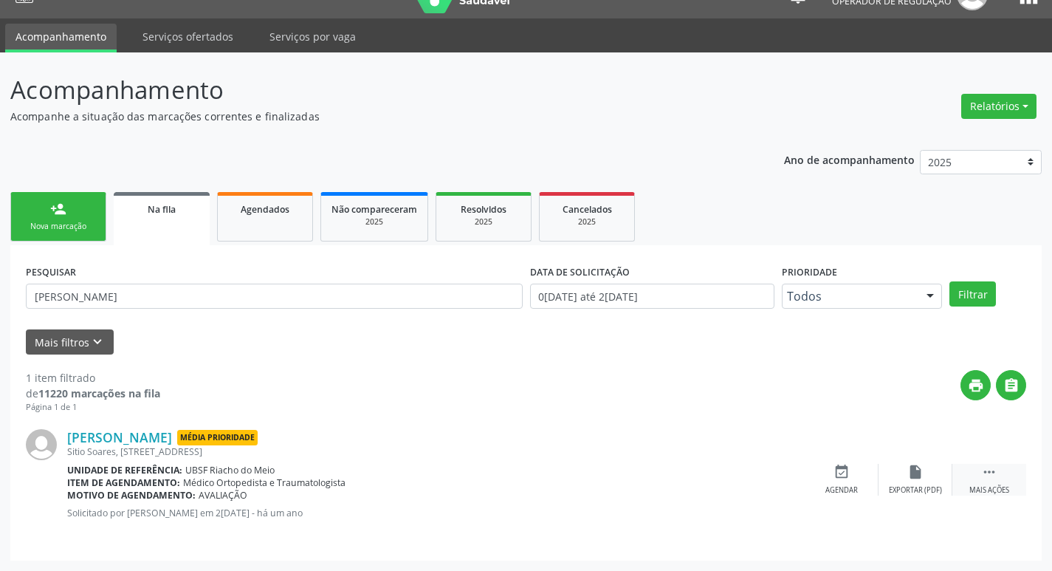
click at [987, 483] on div " Mais ações" at bounding box center [989, 480] width 74 height 32
click at [846, 475] on icon "cancel" at bounding box center [841, 472] width 16 height 16
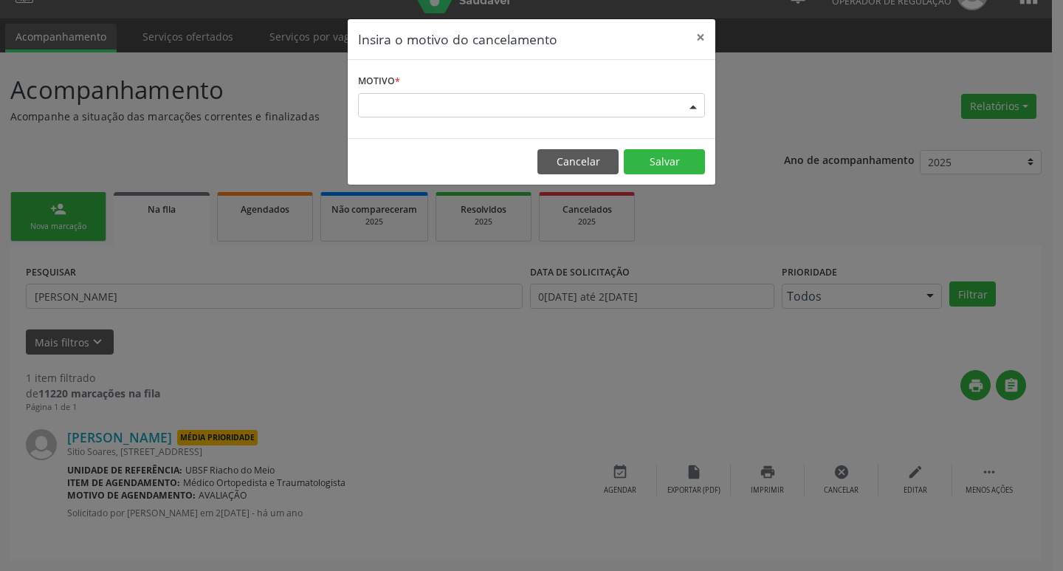
click at [380, 109] on div "Escolha o motivo" at bounding box center [531, 105] width 347 height 25
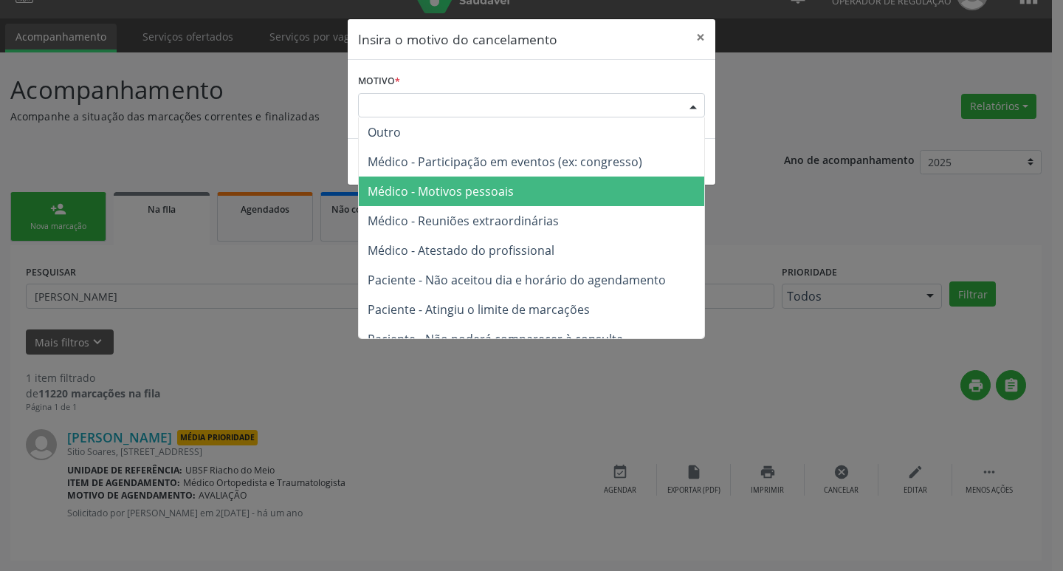
click at [458, 183] on span "Médico - Motivos pessoais" at bounding box center [441, 191] width 146 height 16
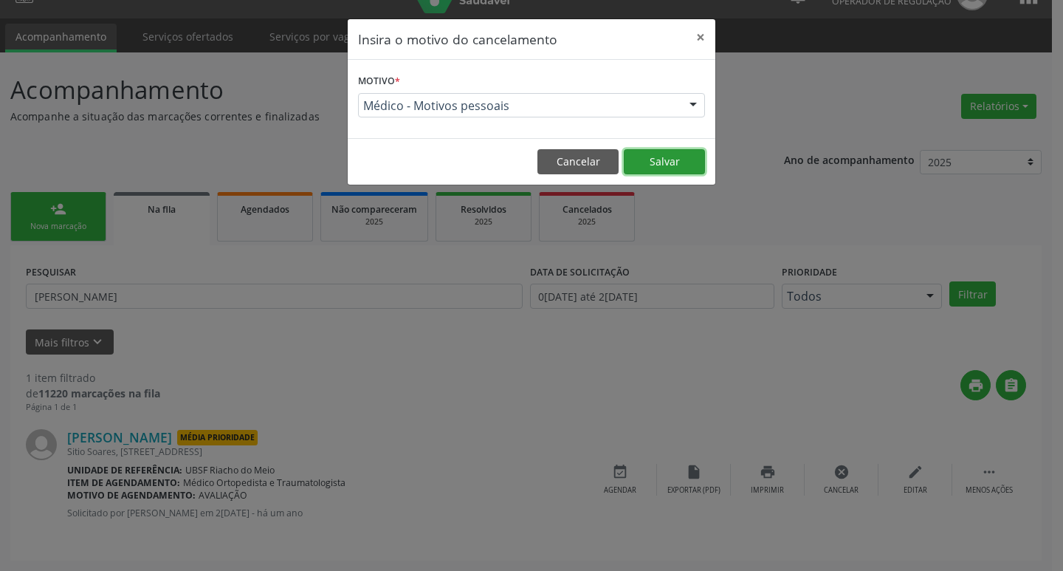
click at [690, 159] on button "Salvar" at bounding box center [664, 161] width 81 height 25
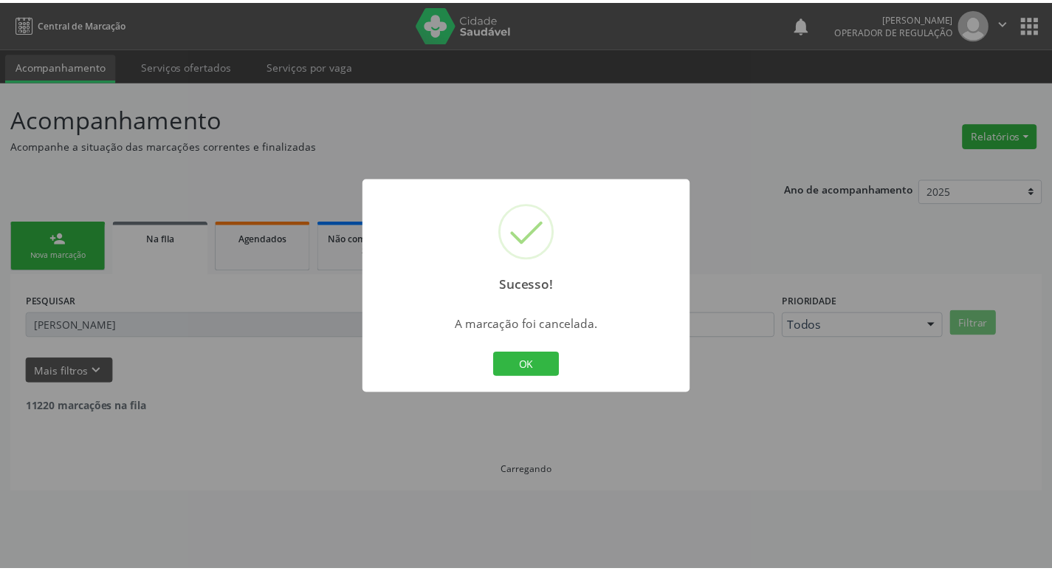
scroll to position [0, 0]
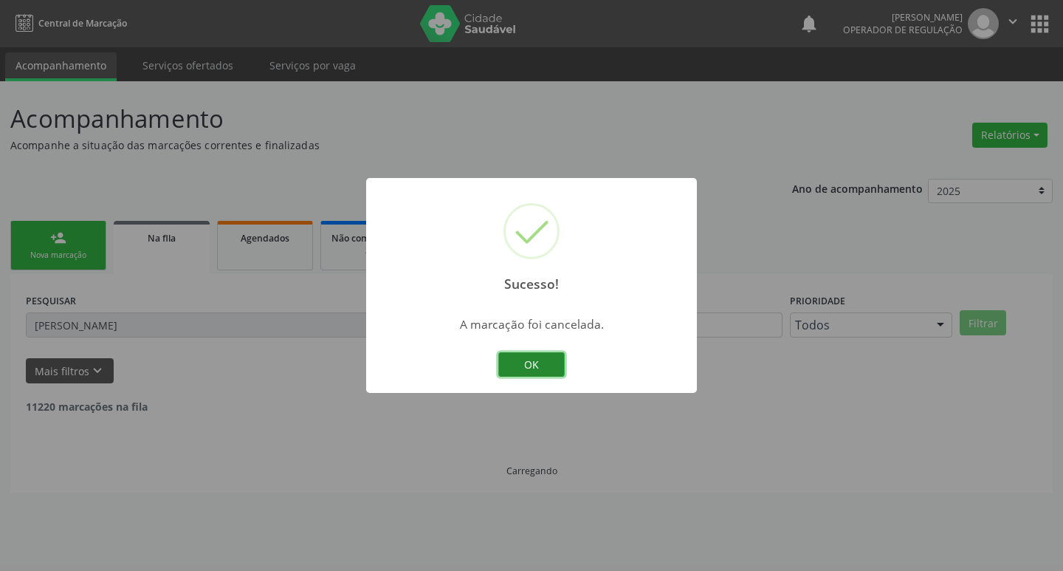
click at [549, 353] on button "OK" at bounding box center [531, 364] width 66 height 25
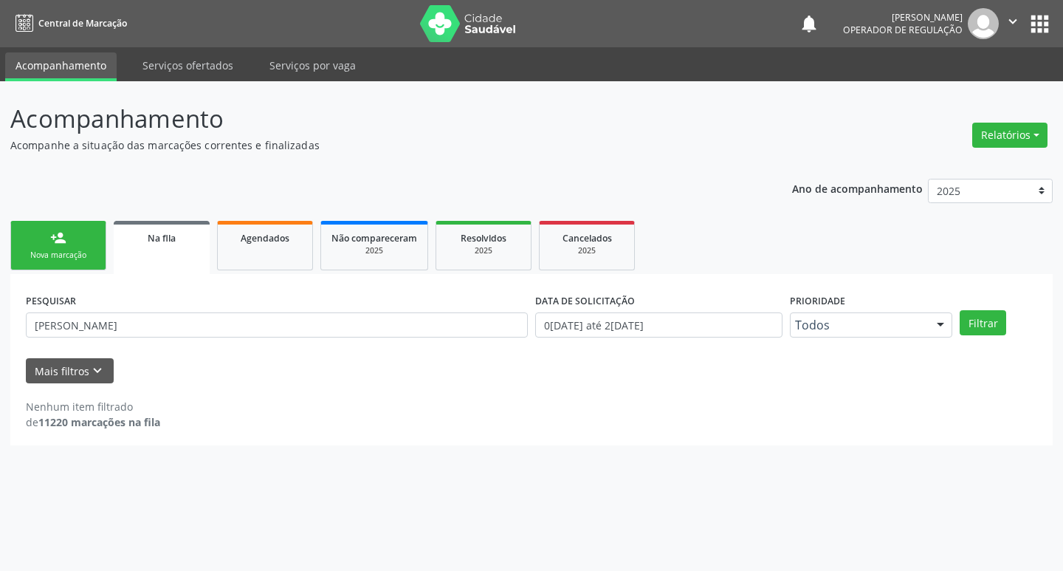
click at [74, 249] on div "Nova marcação" at bounding box center [58, 254] width 74 height 11
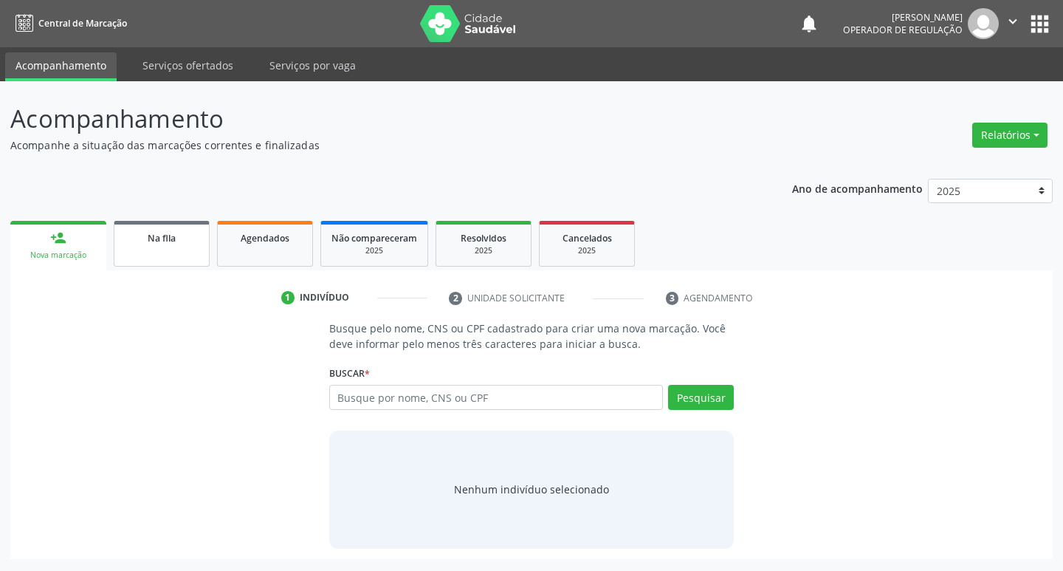
click at [144, 252] on link "Na fila" at bounding box center [162, 244] width 96 height 46
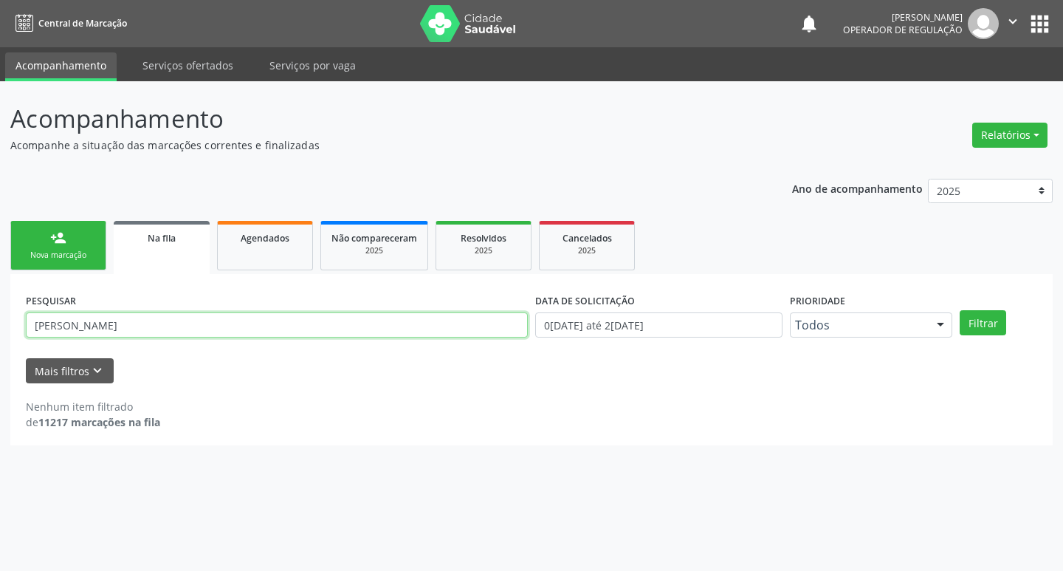
click at [68, 323] on input "[PERSON_NAME]" at bounding box center [277, 324] width 502 height 25
type input "[PERSON_NAME]"
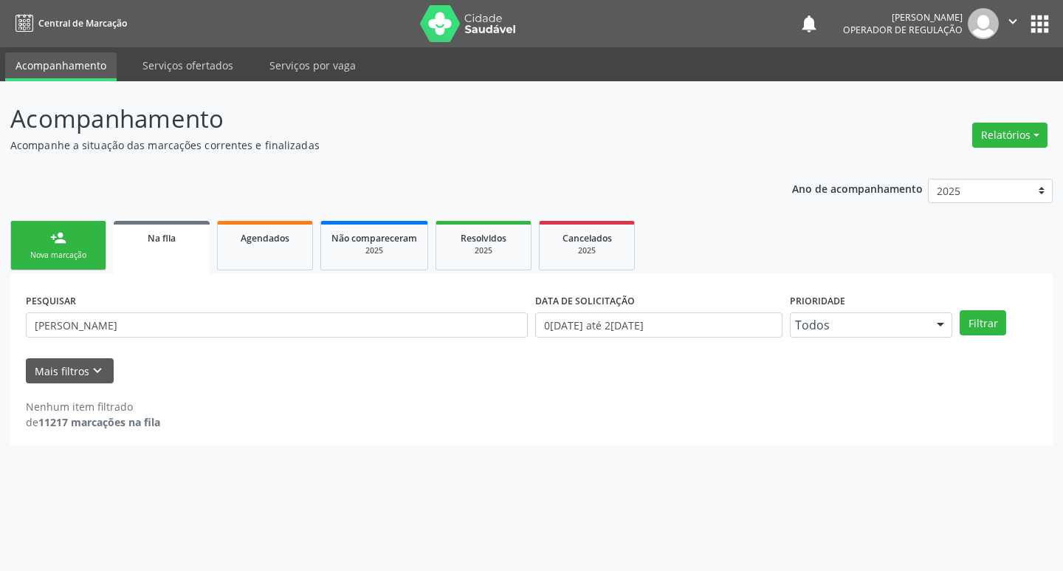
click at [965, 338] on div "PESQUISAR MARIA JOSE DA PAZ SILVA DATA DE SOLICITAÇÃO 01/01/2021 até 26/09/2025…" at bounding box center [531, 318] width 1019 height 58
click at [977, 314] on button "Filtrar" at bounding box center [982, 322] width 46 height 25
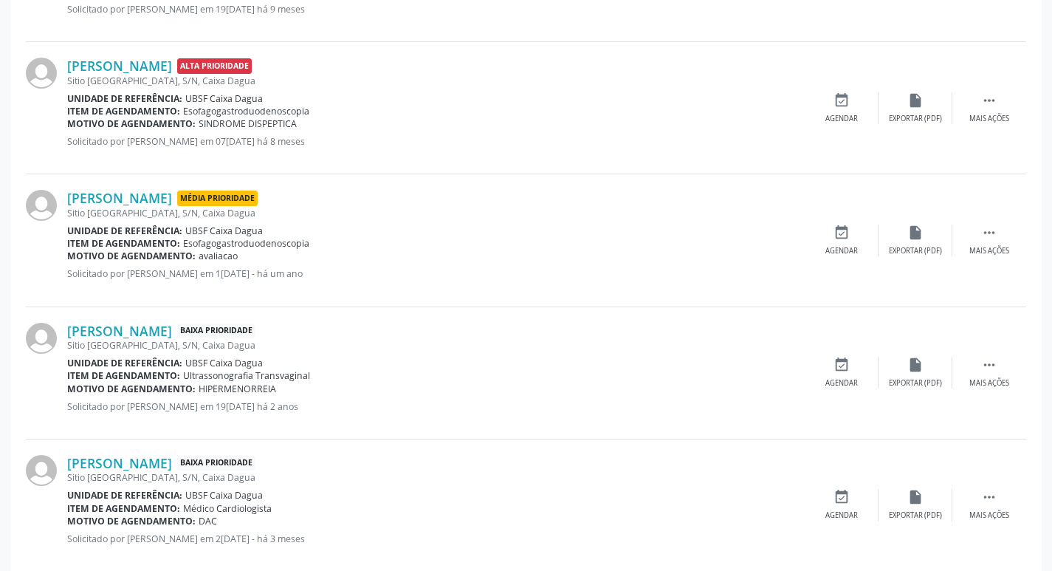
scroll to position [527, 0]
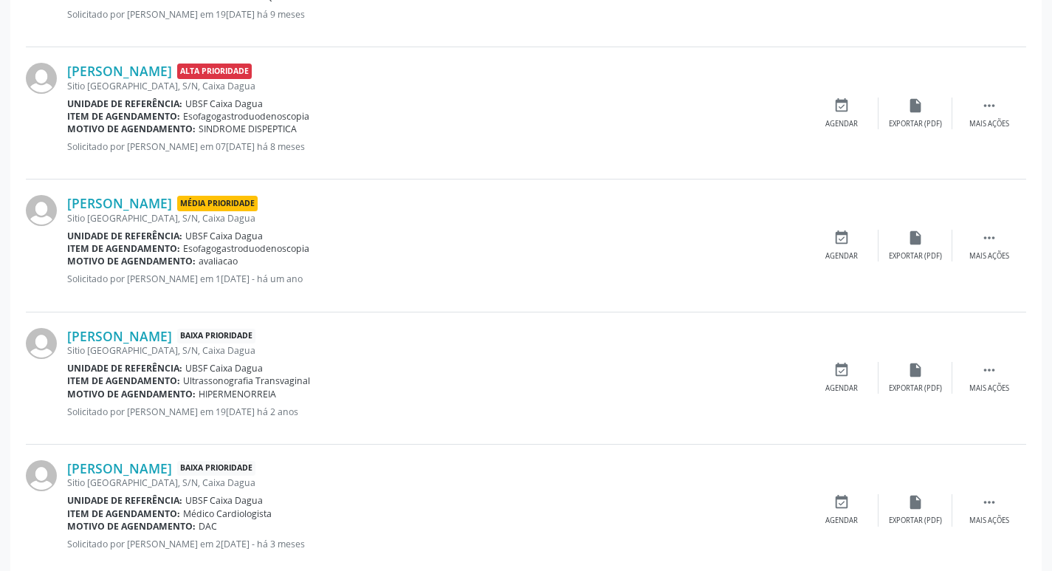
click at [1002, 223] on div "Maria Jose da Paz Silva Média Prioridade Sitio Campinas de Cima, S/N, Caixa Dag…" at bounding box center [526, 245] width 1000 height 132
click at [991, 251] on div "Mais ações" at bounding box center [989, 256] width 40 height 10
click at [838, 246] on div "cancel Cancelar" at bounding box center [841, 246] width 74 height 32
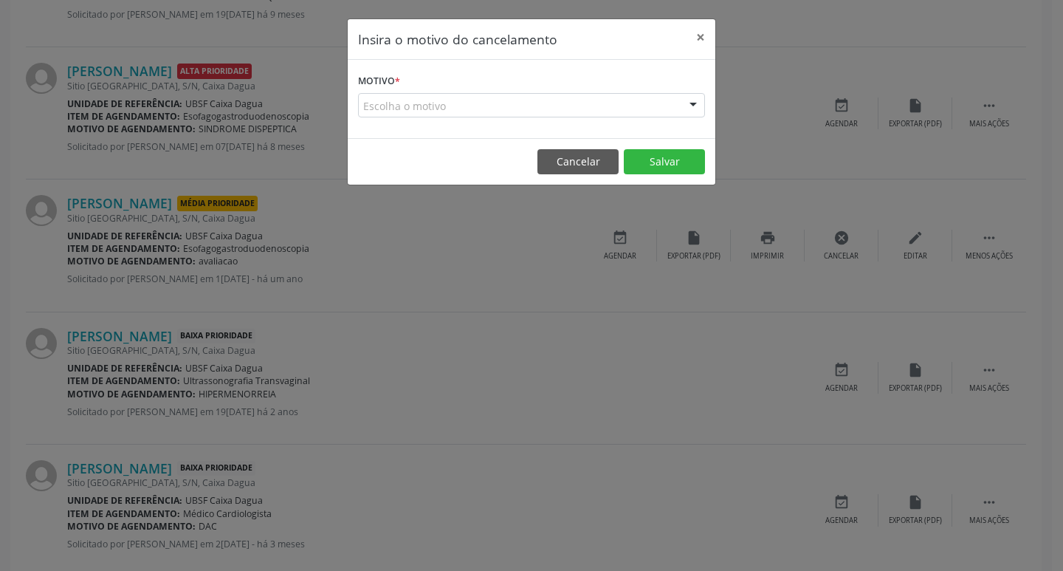
click at [475, 116] on div "Escolha o motivo" at bounding box center [531, 105] width 347 height 25
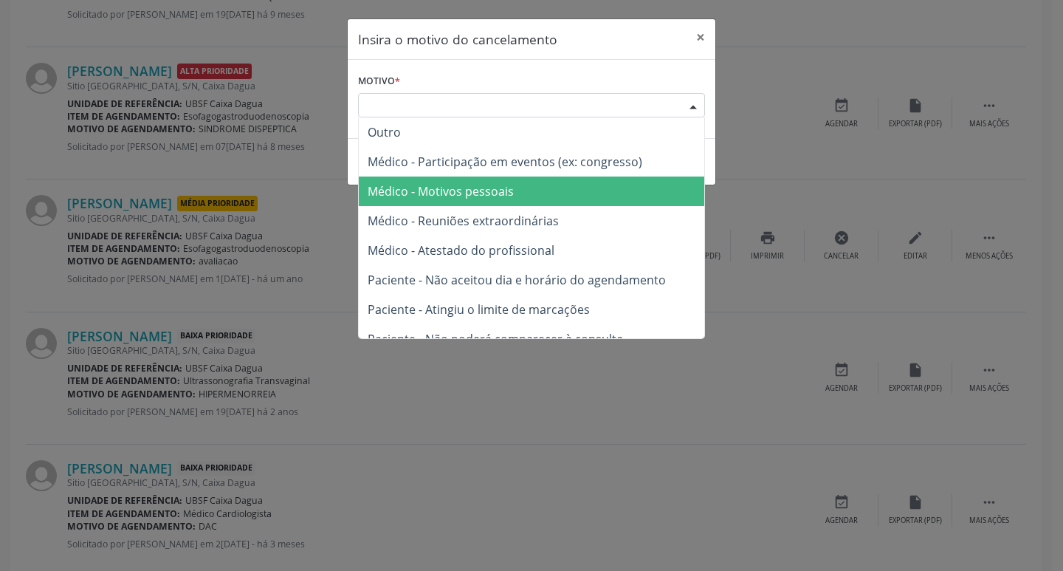
click at [505, 182] on span "Médico - Motivos pessoais" at bounding box center [531, 191] width 345 height 30
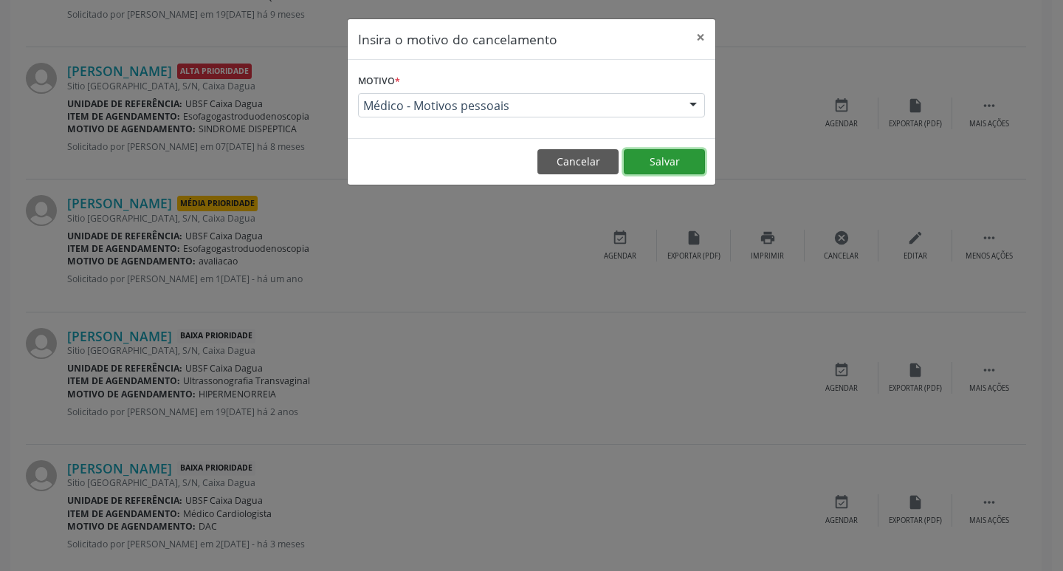
click at [651, 162] on button "Salvar" at bounding box center [664, 161] width 81 height 25
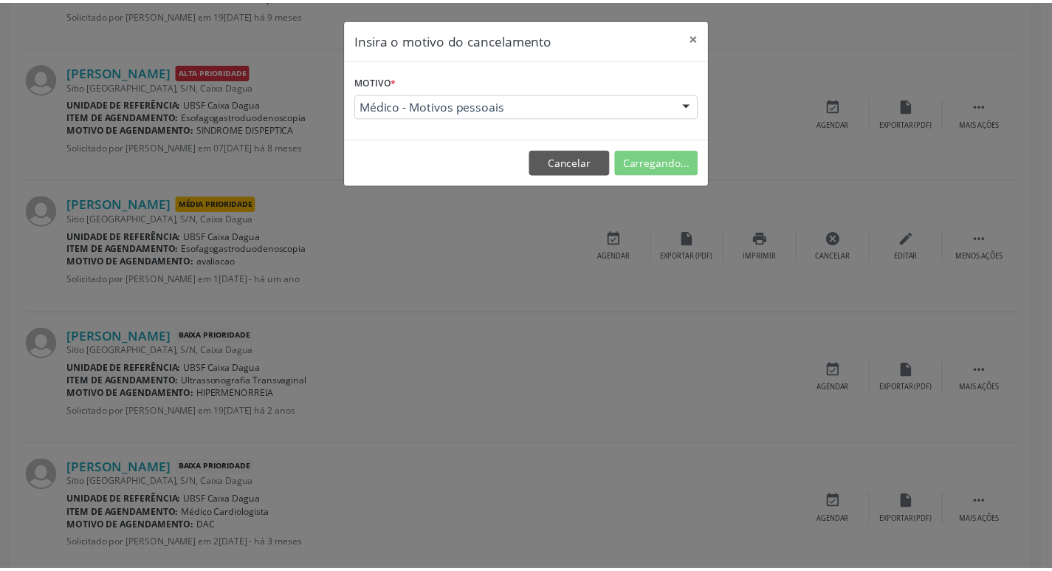
scroll to position [0, 0]
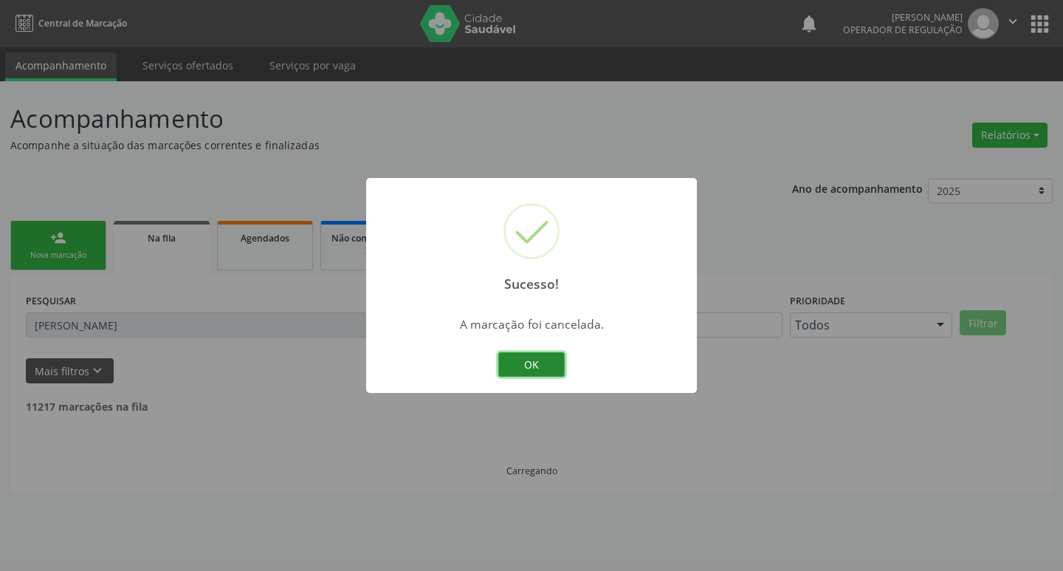
click at [534, 354] on button "OK" at bounding box center [531, 364] width 66 height 25
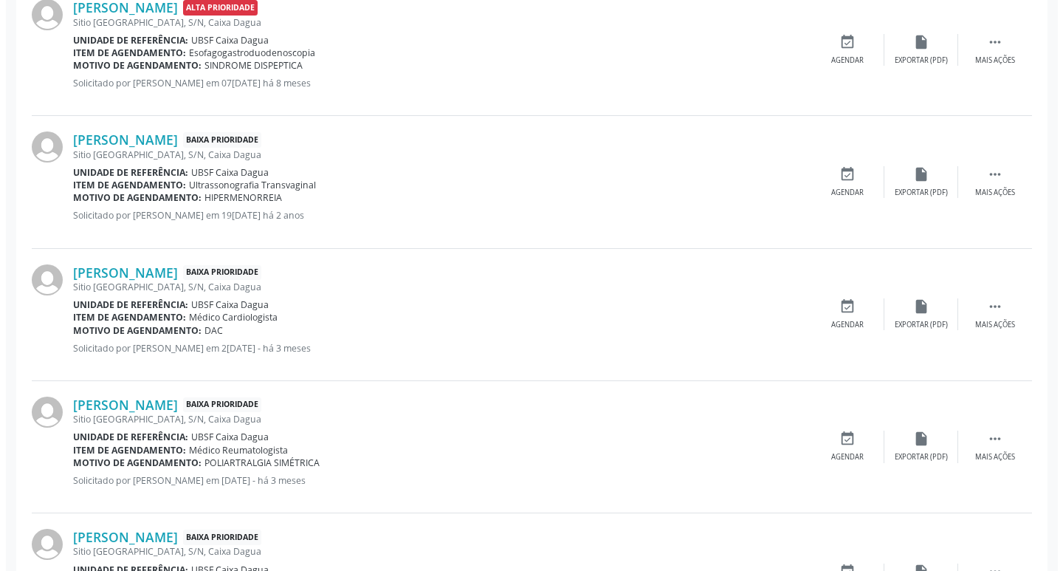
scroll to position [443, 0]
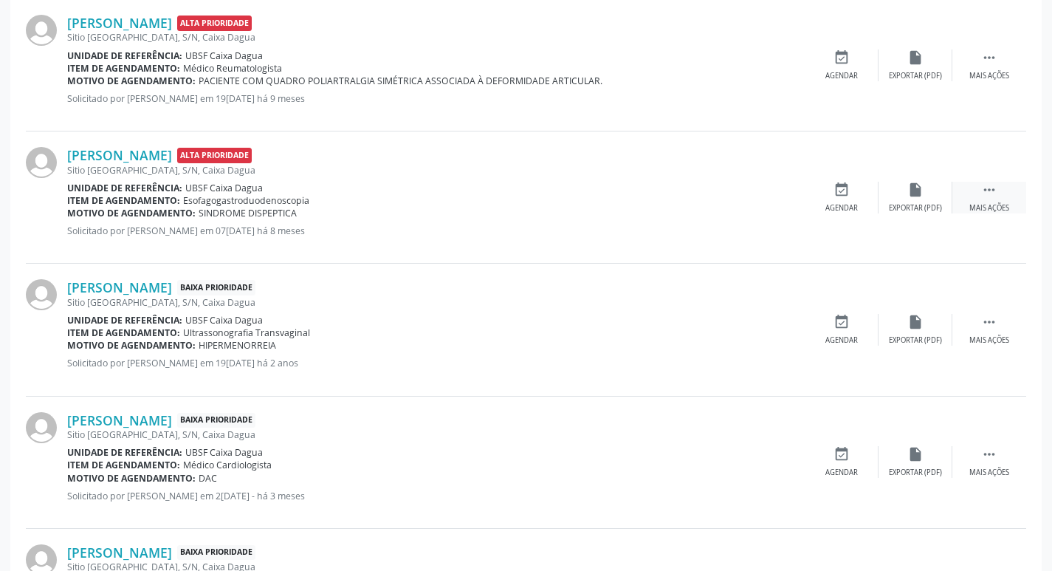
click at [976, 191] on div " Mais ações" at bounding box center [989, 198] width 74 height 32
click at [819, 200] on div "cancel Cancelar" at bounding box center [841, 198] width 74 height 32
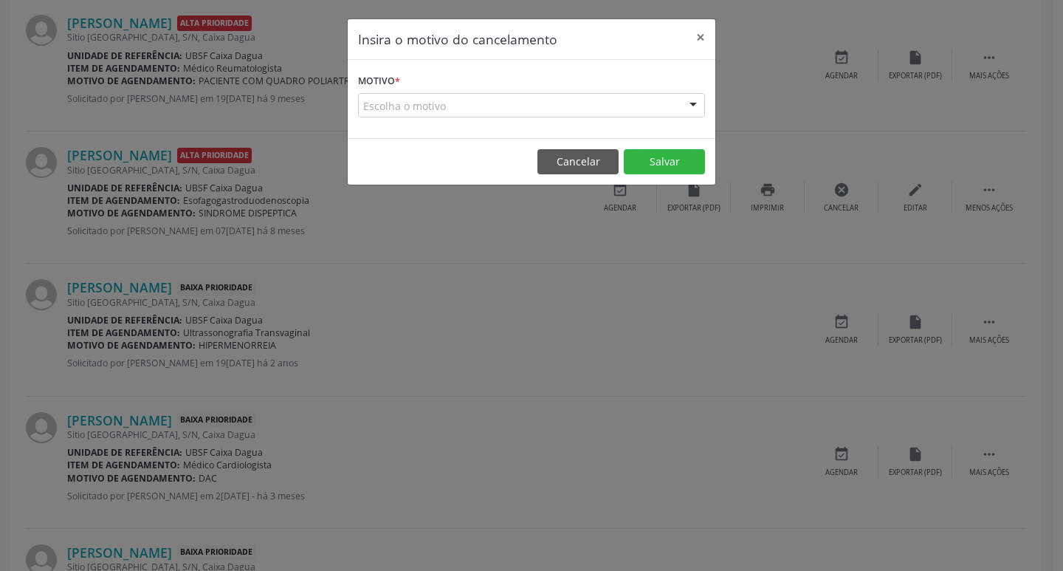
click at [511, 98] on div "Escolha o motivo" at bounding box center [531, 105] width 347 height 25
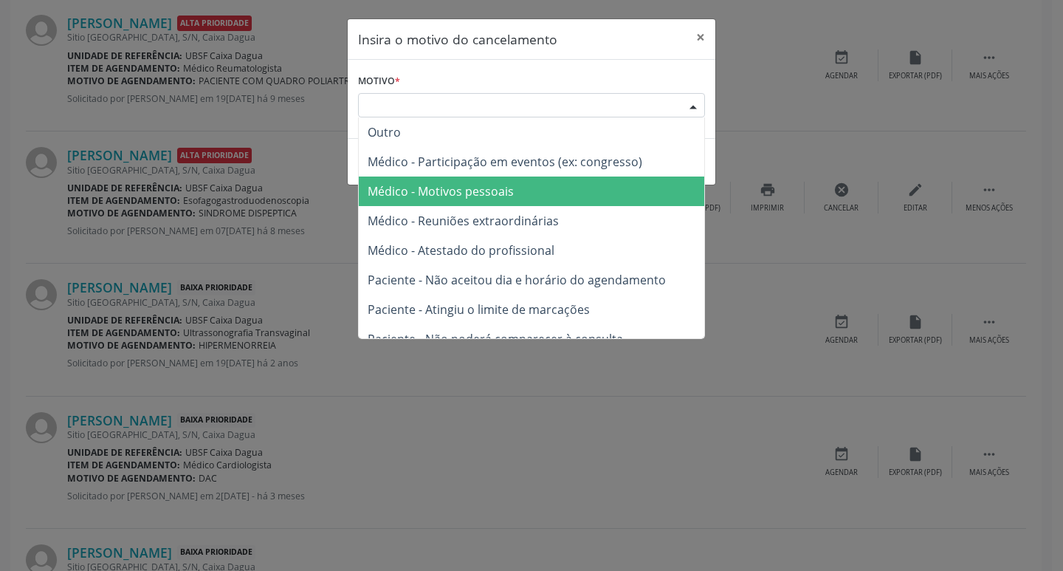
click at [507, 188] on span "Médico - Motivos pessoais" at bounding box center [441, 191] width 146 height 16
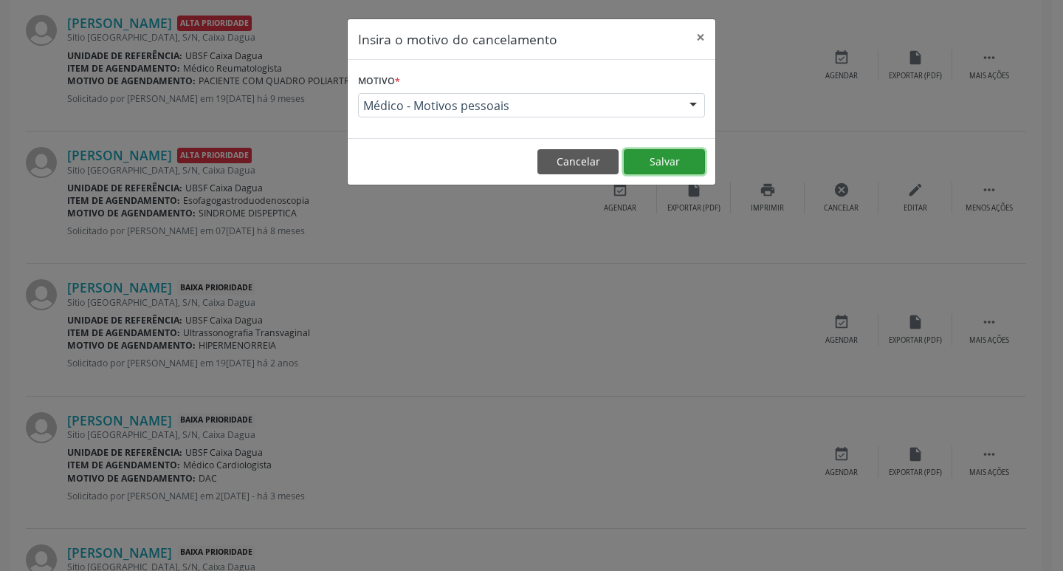
click at [654, 166] on button "Salvar" at bounding box center [664, 161] width 81 height 25
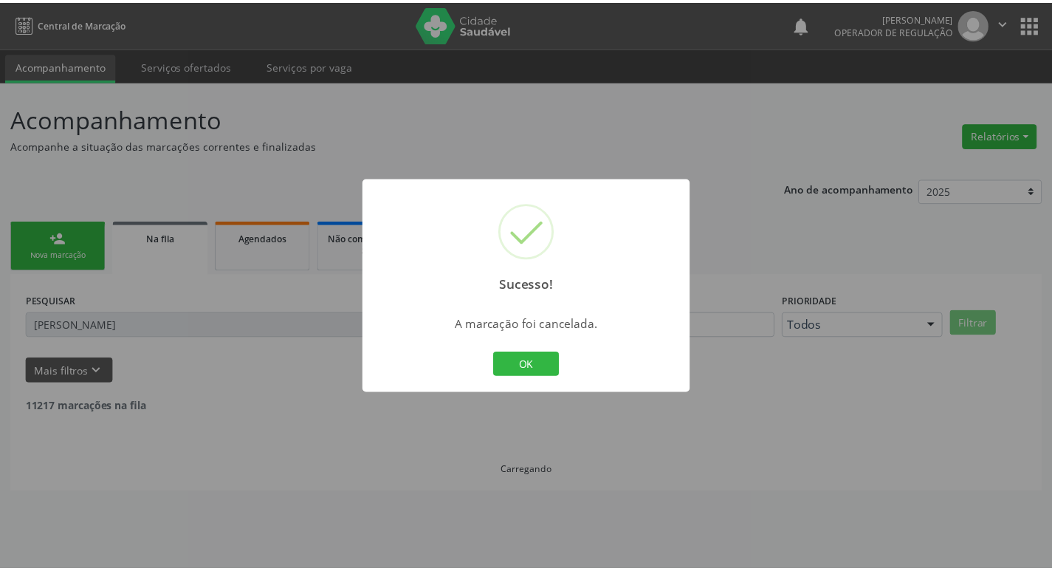
scroll to position [0, 0]
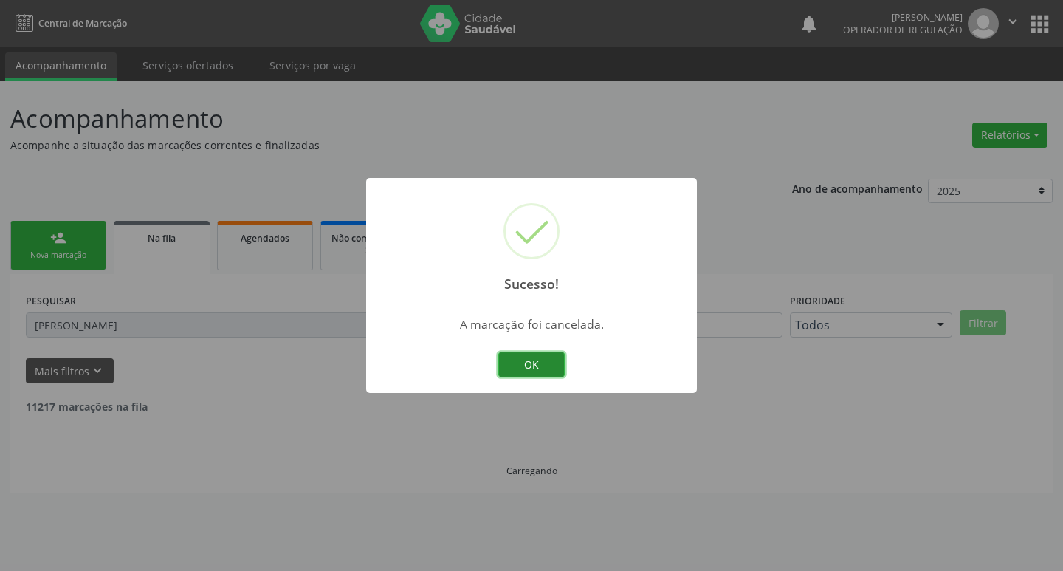
click at [559, 355] on button "OK" at bounding box center [531, 364] width 66 height 25
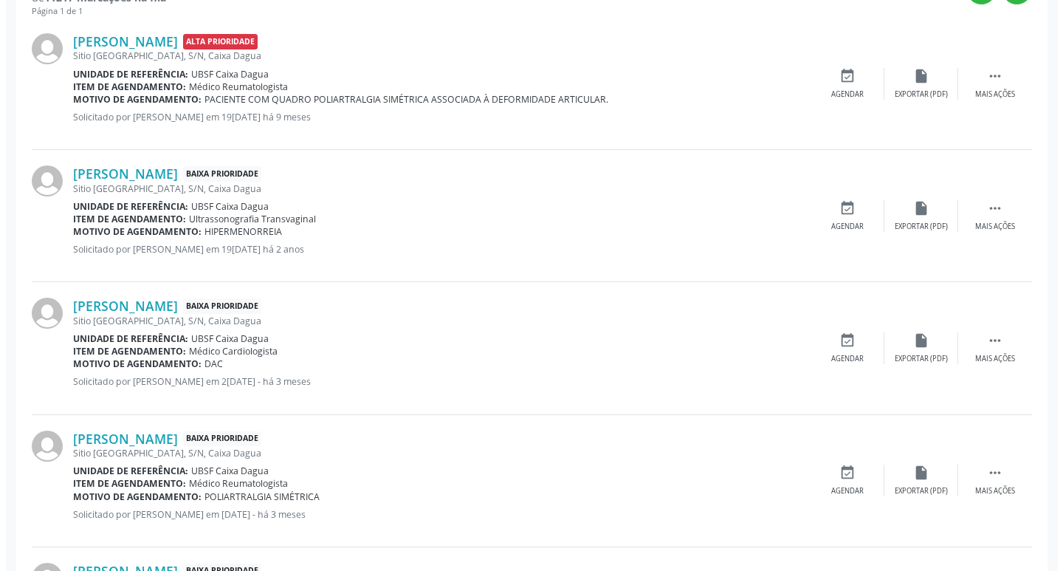
scroll to position [295, 0]
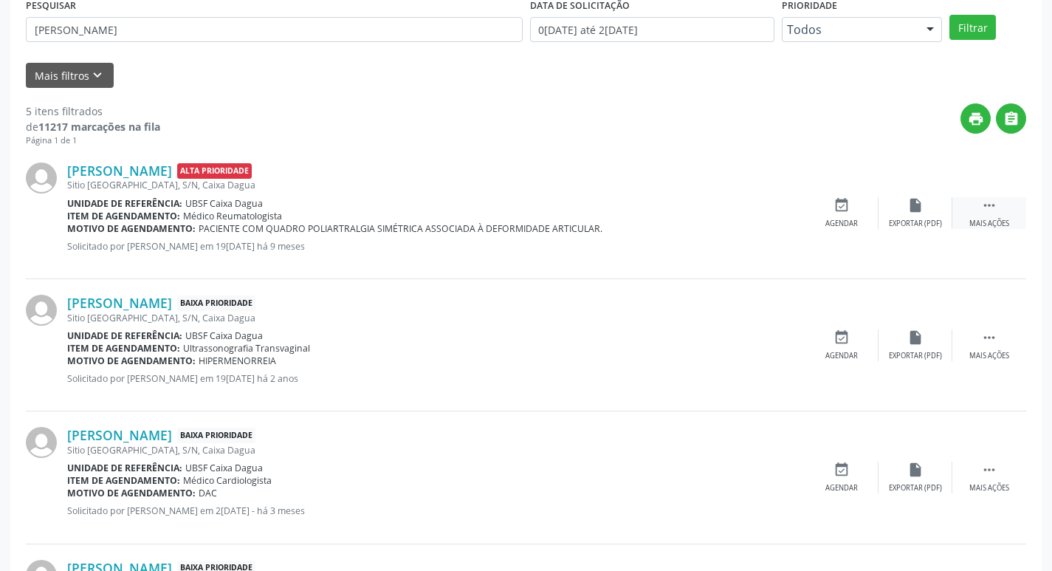
click at [985, 203] on icon "" at bounding box center [989, 205] width 16 height 16
click at [848, 203] on icon "cancel" at bounding box center [841, 205] width 16 height 16
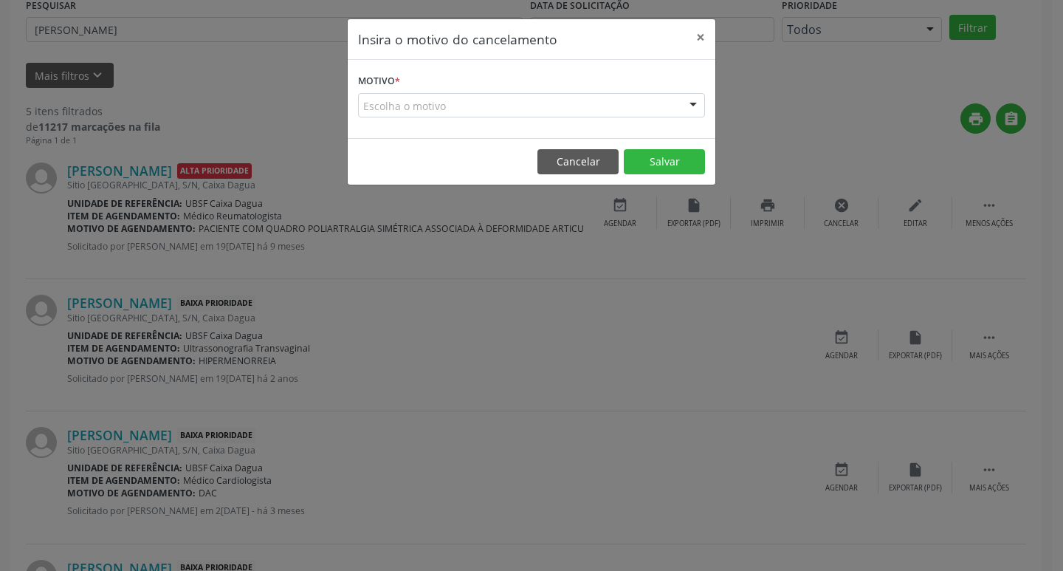
click at [418, 104] on div "Escolha o motivo" at bounding box center [531, 105] width 347 height 25
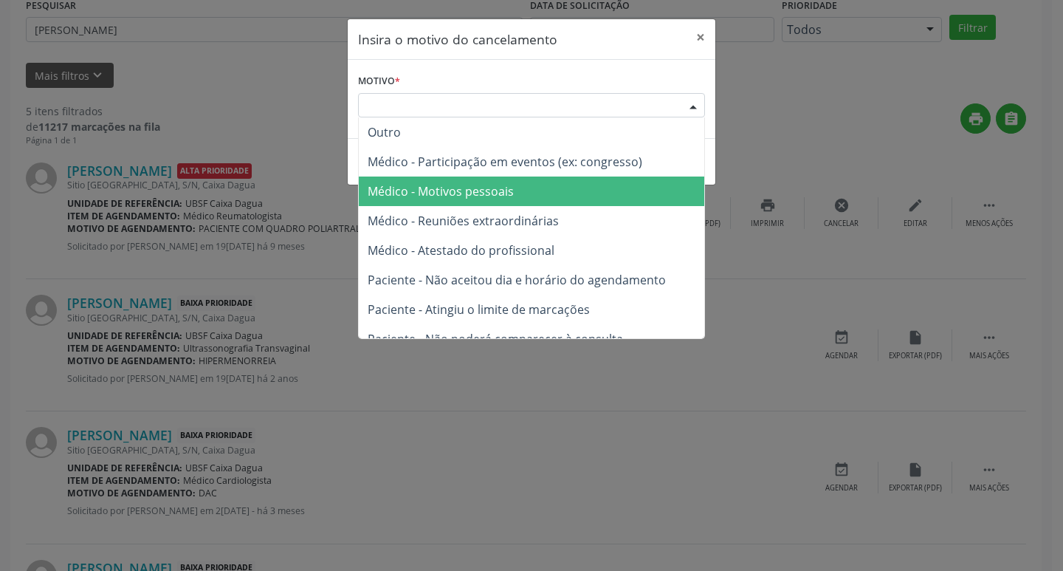
click at [524, 190] on span "Médico - Motivos pessoais" at bounding box center [531, 191] width 345 height 30
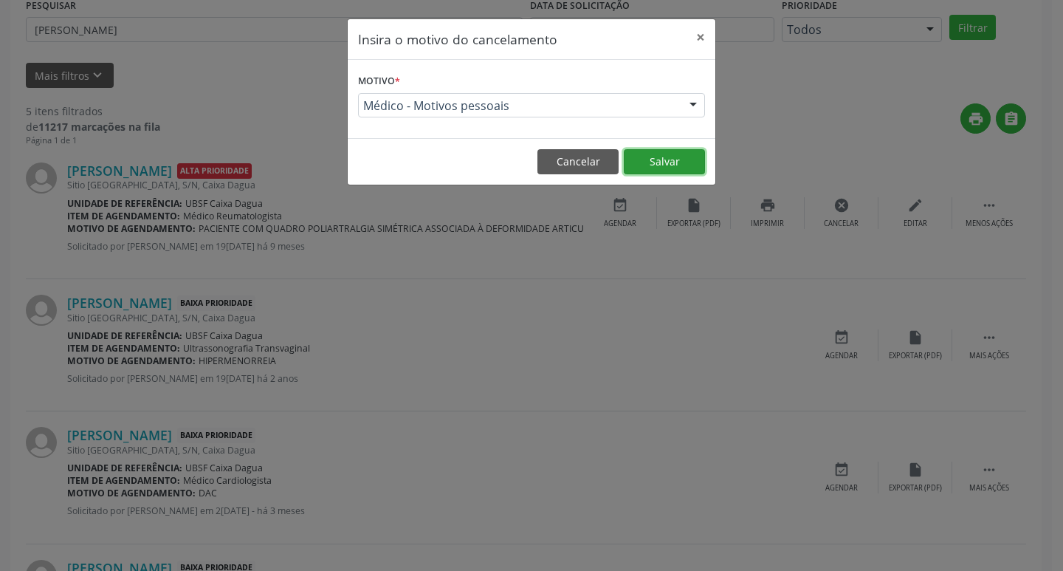
click at [646, 166] on button "Salvar" at bounding box center [664, 161] width 81 height 25
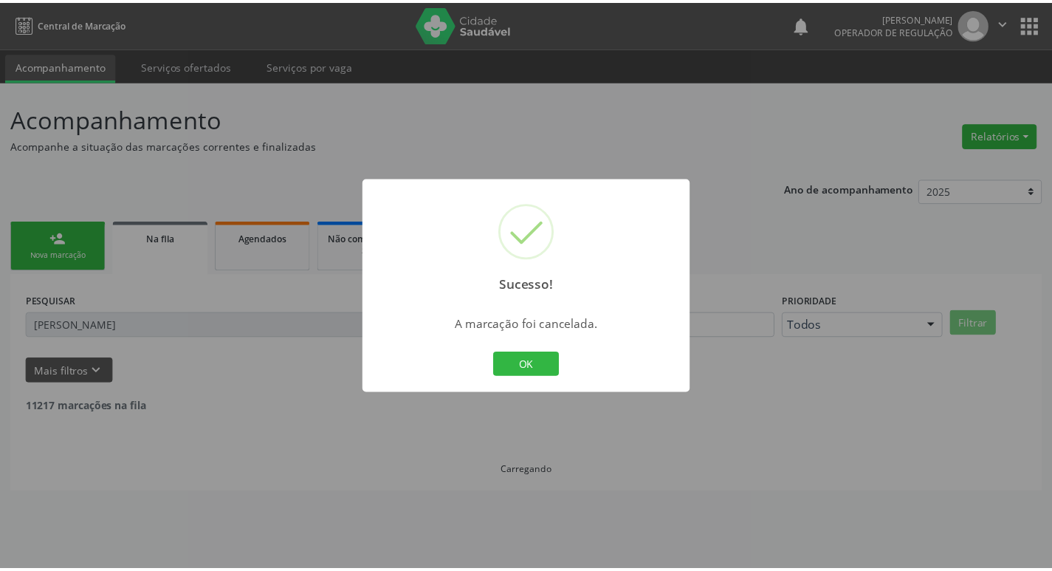
scroll to position [0, 0]
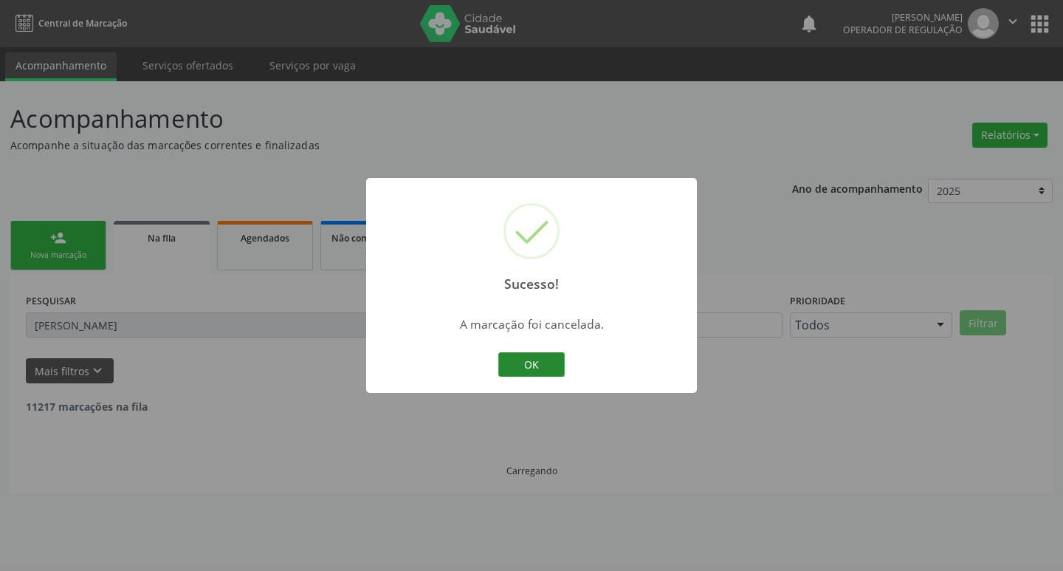
click at [530, 357] on button "OK" at bounding box center [531, 364] width 66 height 25
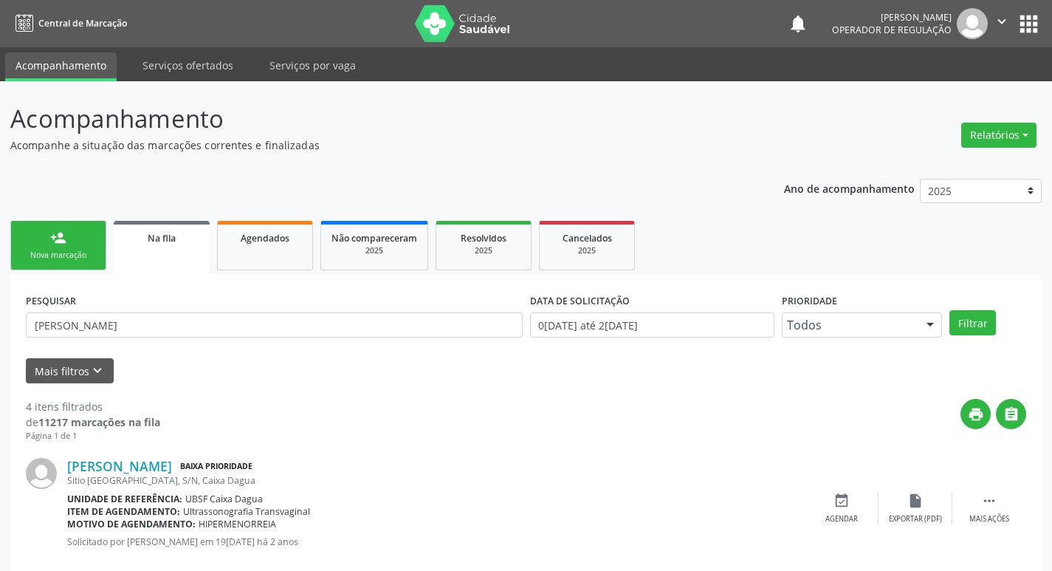
click at [62, 249] on link "person_add Nova marcação" at bounding box center [58, 245] width 96 height 49
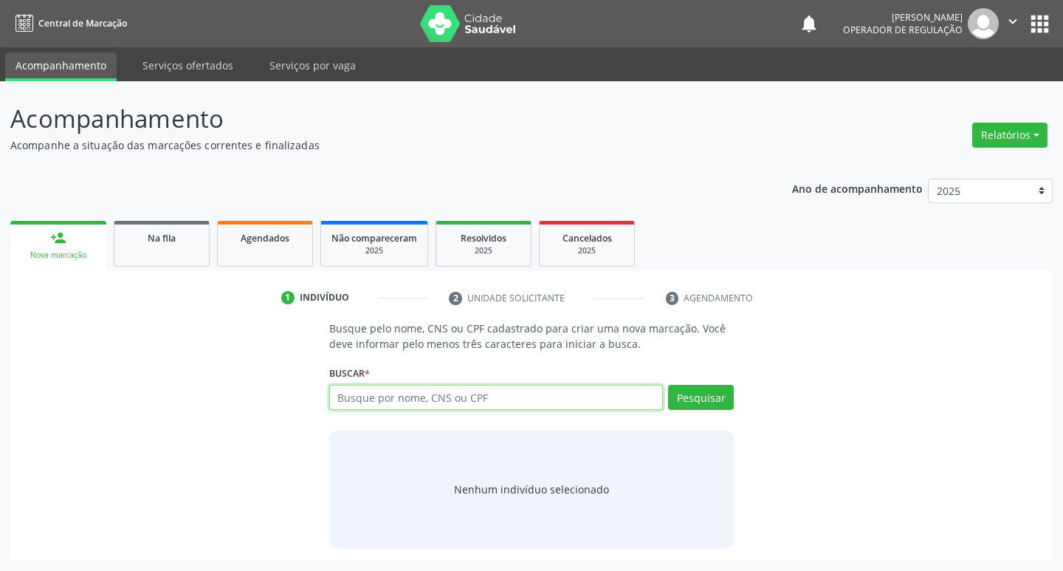
click at [447, 393] on input "text" at bounding box center [496, 397] width 334 height 25
type input "700508721616957"
click at [700, 402] on button "Pesquisar" at bounding box center [701, 397] width 66 height 25
click at [150, 247] on link "Na fila" at bounding box center [162, 244] width 96 height 46
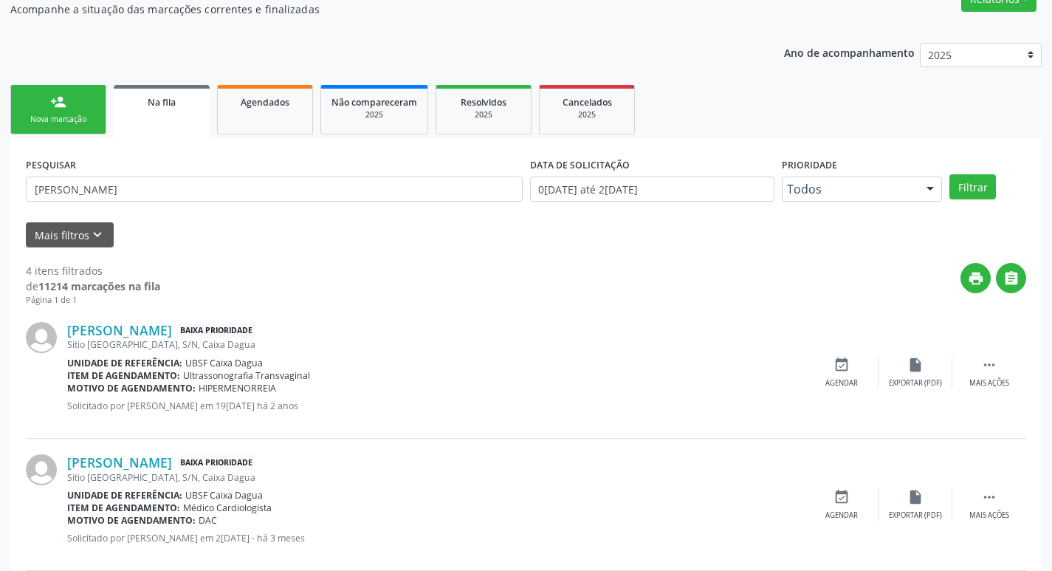
scroll to position [426, 0]
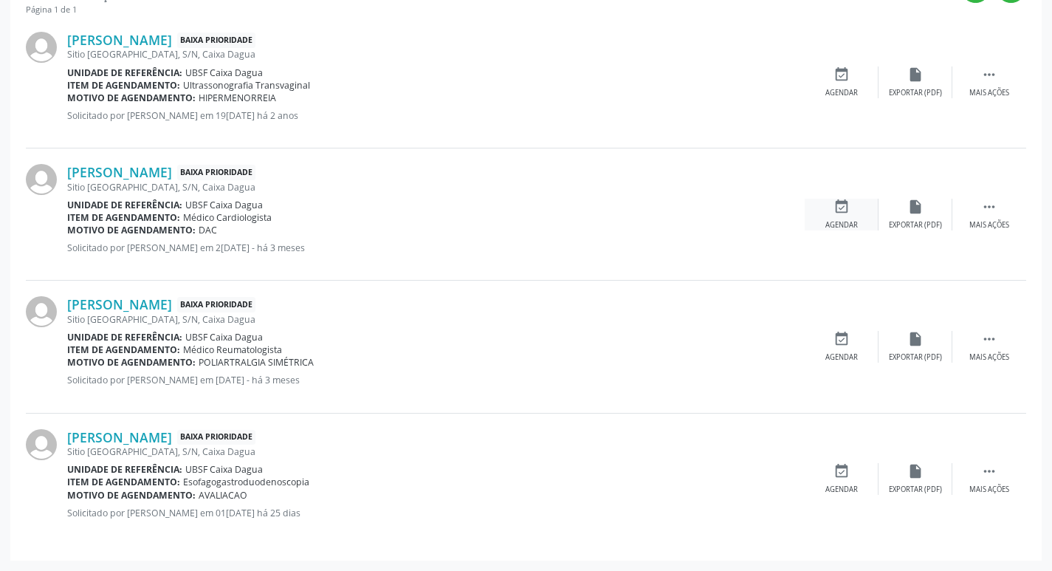
click at [832, 211] on div "event_available Agendar" at bounding box center [841, 215] width 74 height 32
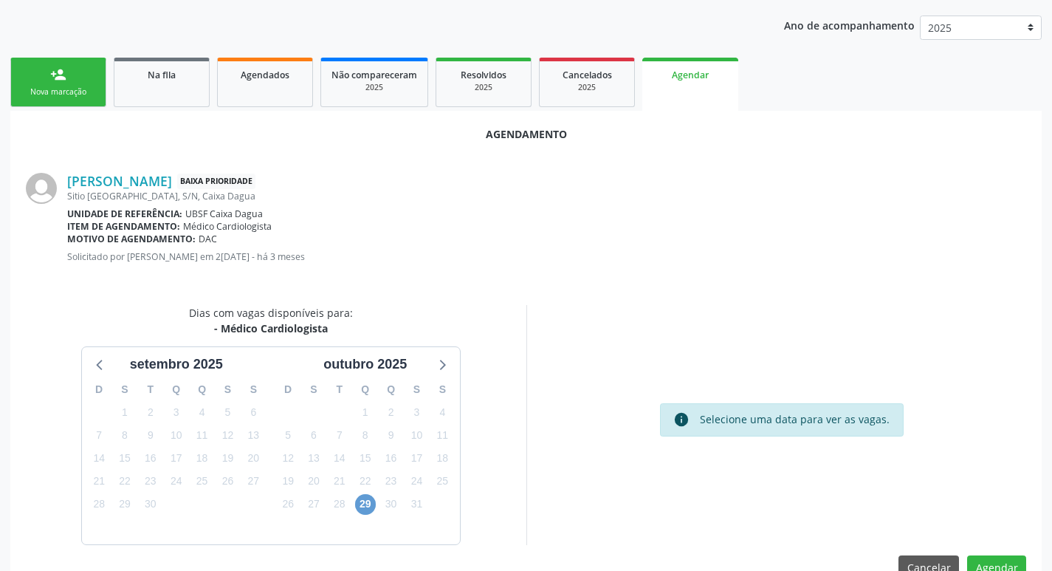
scroll to position [198, 0]
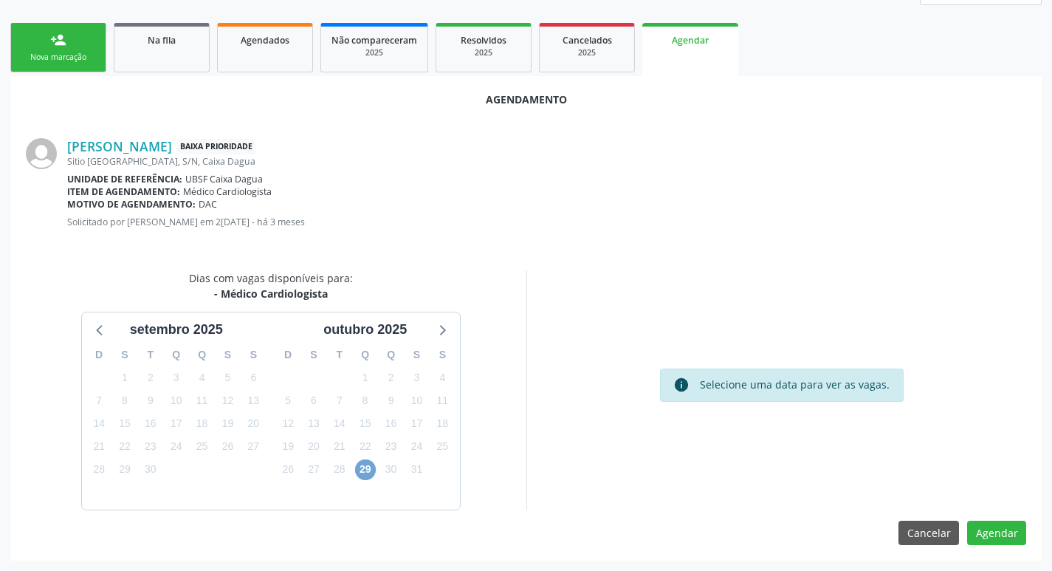
click at [367, 464] on span "29" at bounding box center [365, 469] width 21 height 21
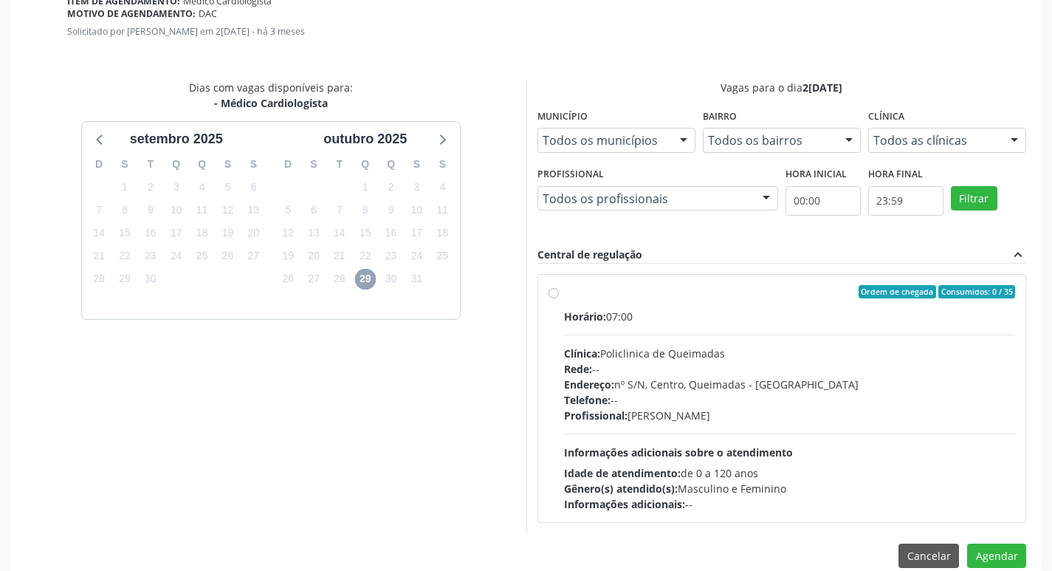
scroll to position [411, 0]
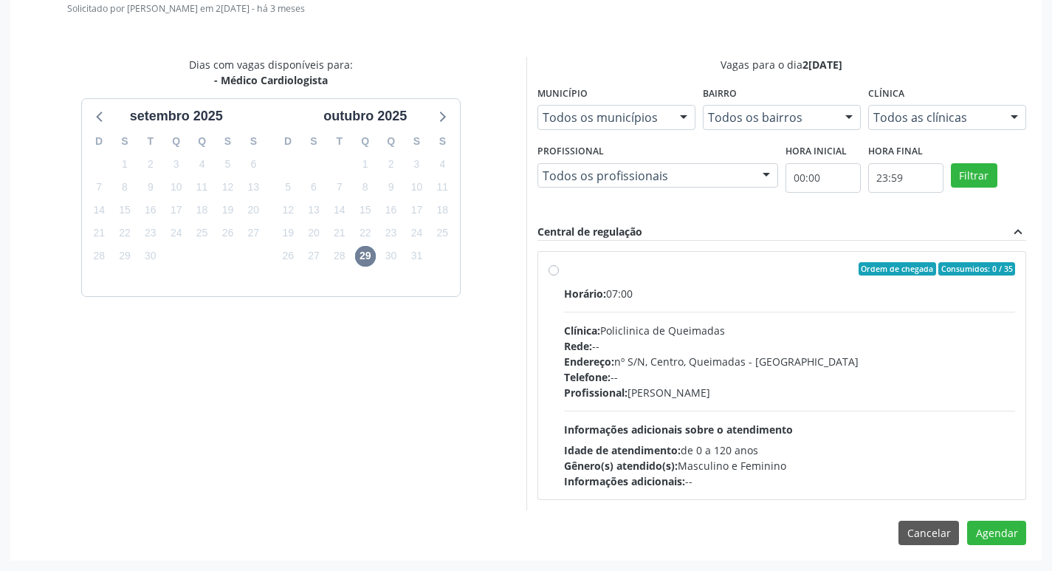
click at [768, 350] on div "Rede: --" at bounding box center [790, 345] width 452 height 15
click at [559, 275] on input "Ordem de chegada Consumidos: 0 / 35 Horário: 07:00 Clínica: Policlinica de Quei…" at bounding box center [553, 268] width 10 height 13
radio input "true"
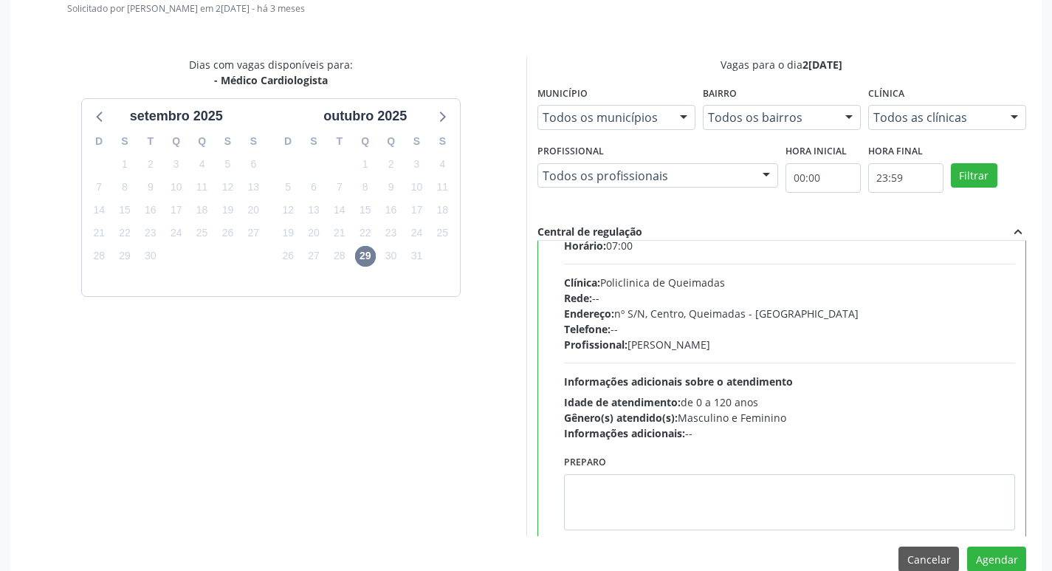
scroll to position [73, 0]
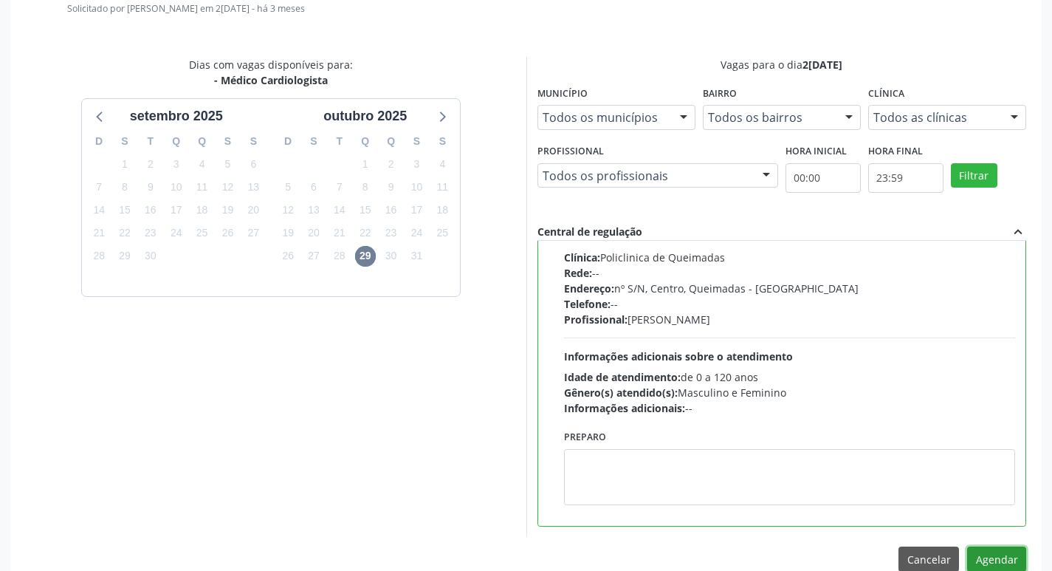
click at [993, 558] on button "Agendar" at bounding box center [996, 558] width 59 height 25
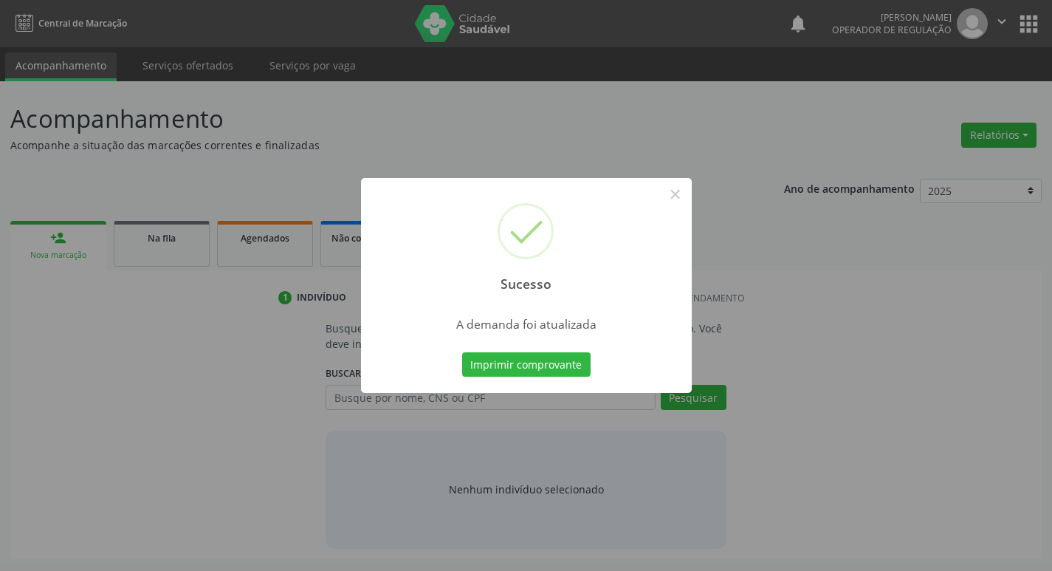
scroll to position [0, 0]
click at [528, 367] on button "Imprimir comprovante" at bounding box center [531, 364] width 128 height 25
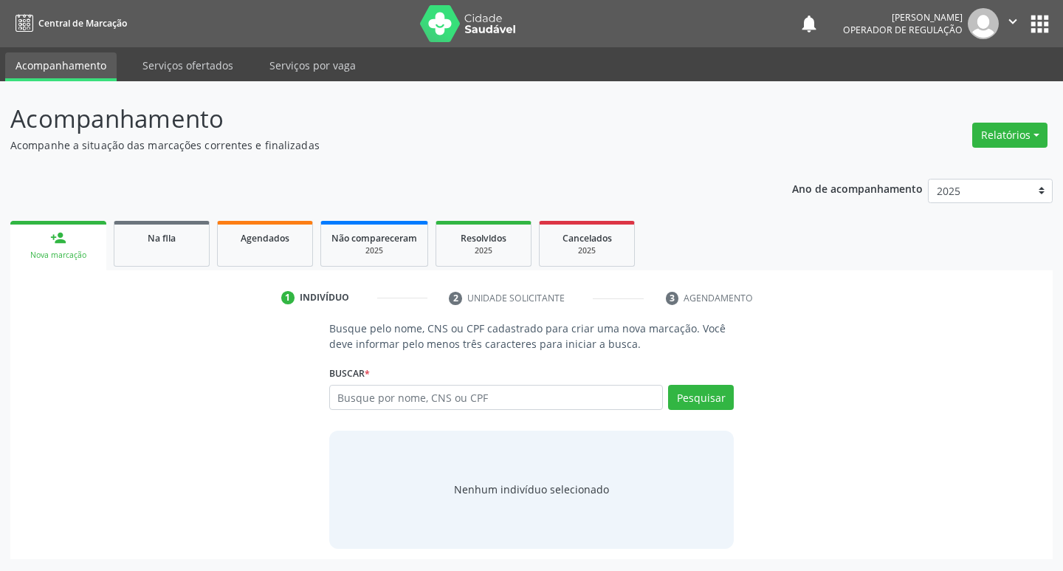
click at [396, 399] on div "Sucesso × A demanda foi atualizada Imprimir comprovante Cancel" at bounding box center [531, 285] width 1063 height 571
click at [433, 401] on input "text" at bounding box center [496, 397] width 334 height 25
type input "700504996669756"
click at [697, 402] on button "Pesquisar" at bounding box center [701, 397] width 66 height 25
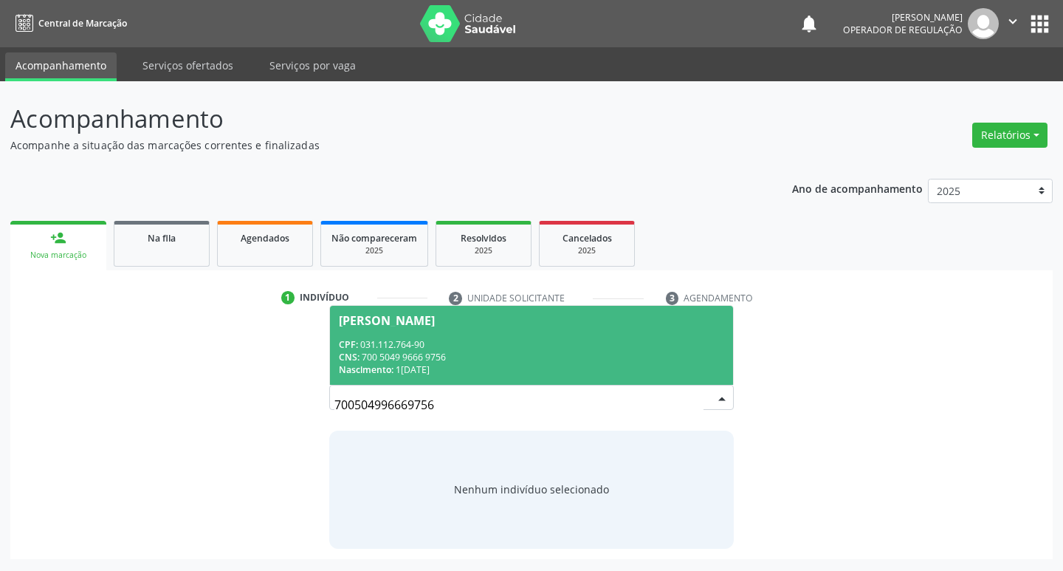
click at [424, 356] on div "CNS: 700 5049 9666 9756" at bounding box center [532, 357] width 386 height 13
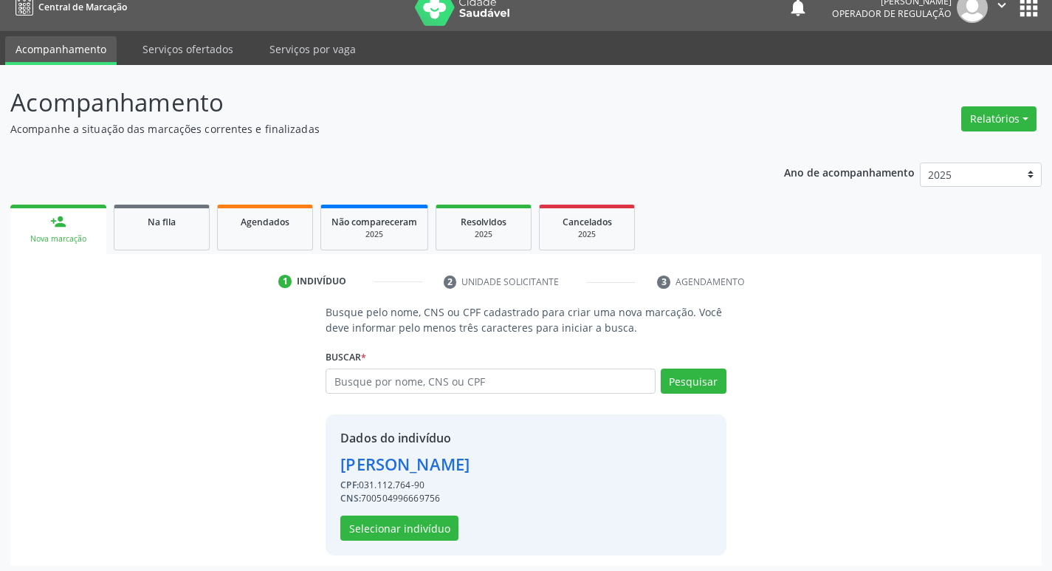
scroll to position [21, 0]
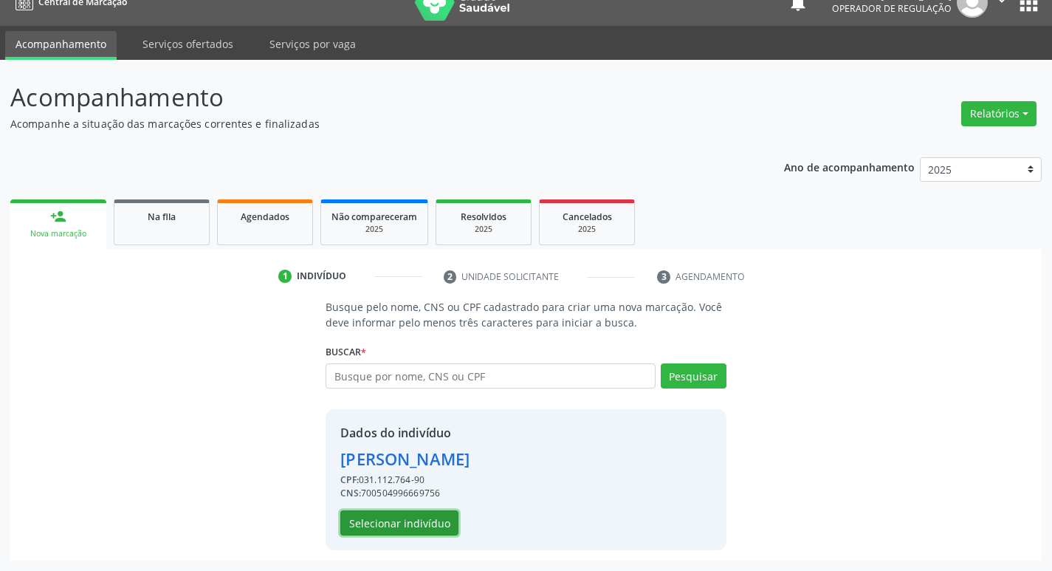
click at [406, 520] on button "Selecionar indivíduo" at bounding box center [399, 522] width 118 height 25
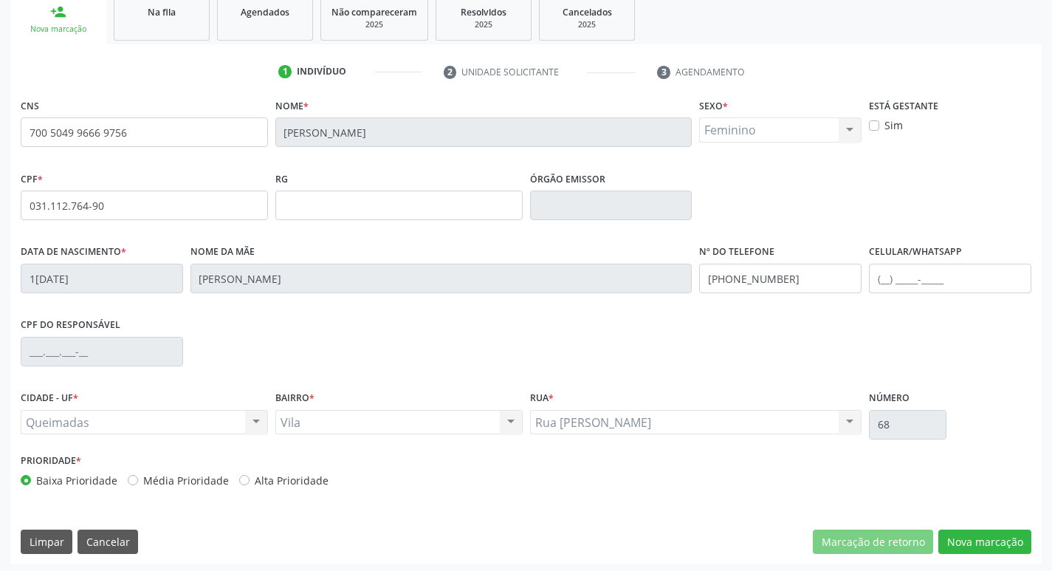
scroll to position [230, 0]
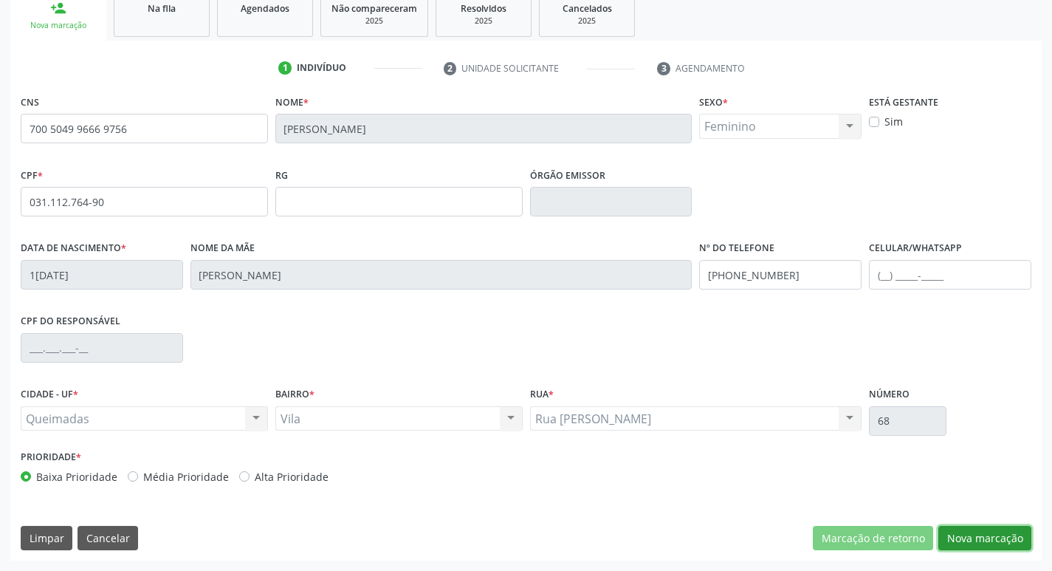
click at [1006, 545] on button "Nova marcação" at bounding box center [984, 538] width 93 height 25
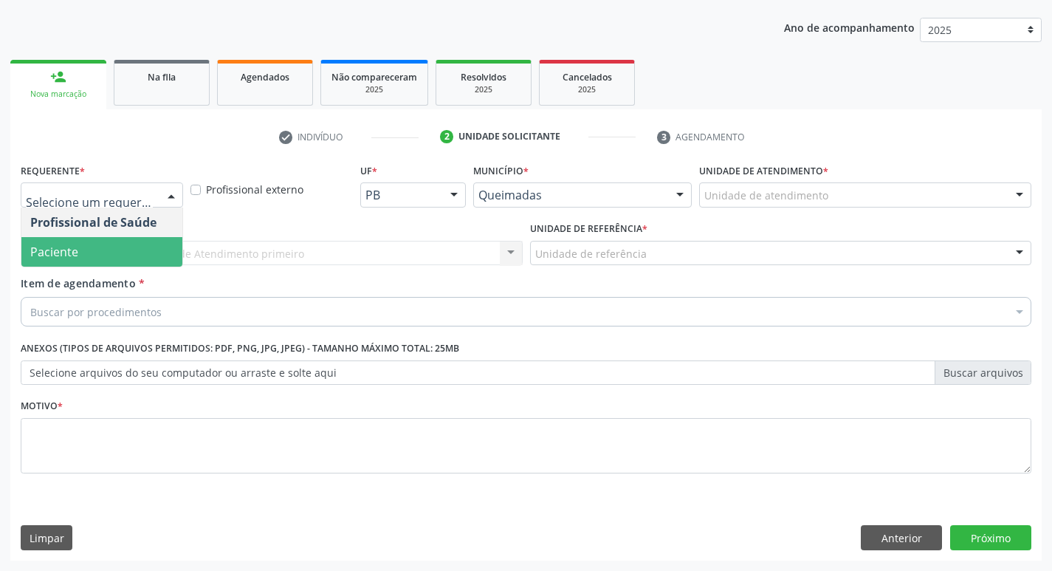
click at [80, 256] on span "Paciente" at bounding box center [101, 252] width 161 height 30
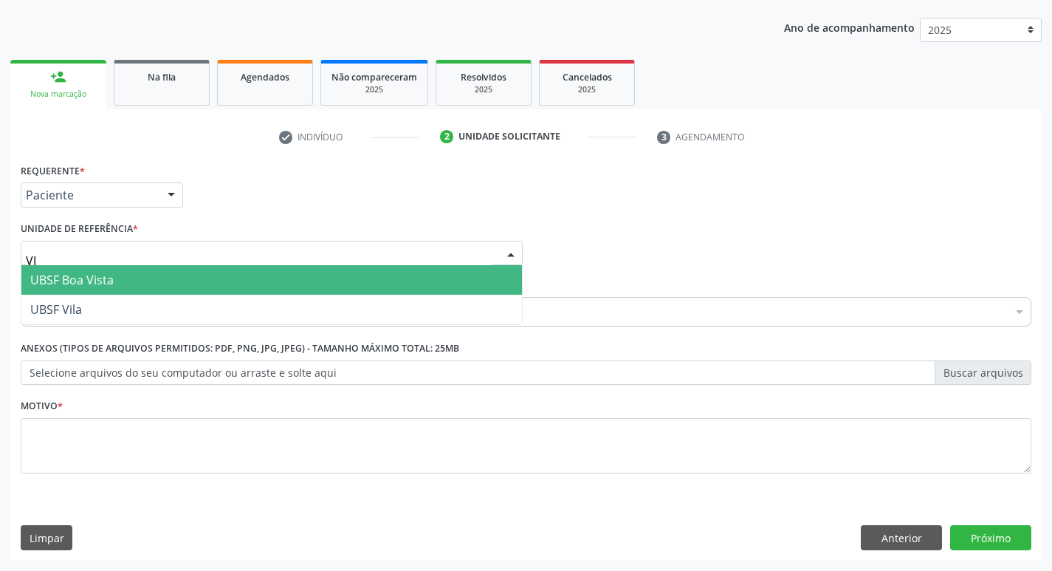
type input "VIL"
click at [97, 266] on span "UBSF Vila" at bounding box center [271, 280] width 500 height 30
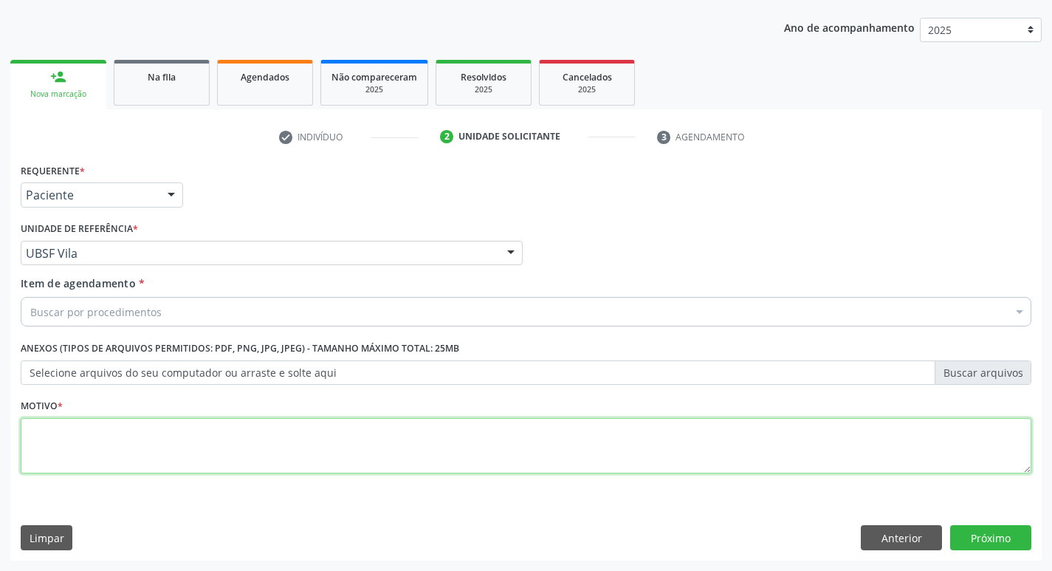
click at [61, 425] on textarea at bounding box center [526, 446] width 1010 height 56
type textarea "AVALIACAO"
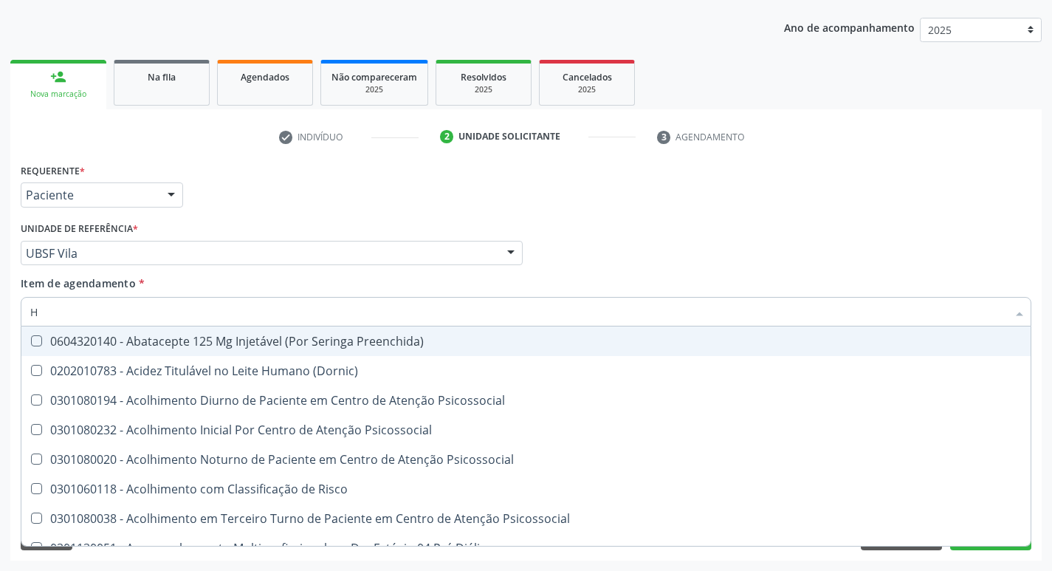
type input "HEMOGLOBINA G"
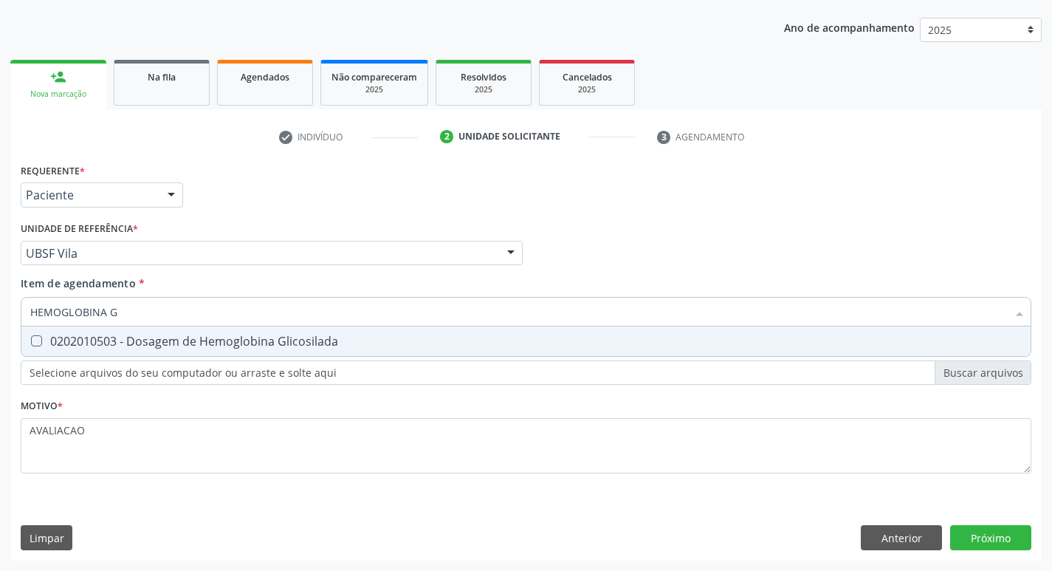
drag, startPoint x: 193, startPoint y: 354, endPoint x: 184, endPoint y: 351, distance: 10.3
click at [191, 353] on span "0202010503 - Dosagem de Hemoglobina Glicosilada" at bounding box center [525, 341] width 1009 height 30
checkbox Glicosilada "true"
type input "HEMOGLOBINA"
checkbox Glicosilada "false"
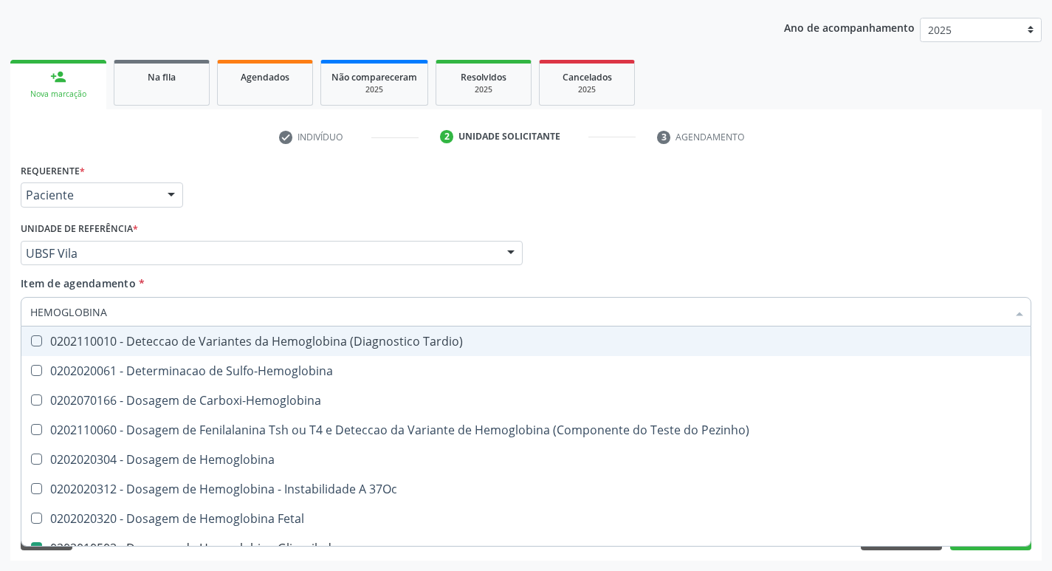
type input "HEMOGLOBIN"
checkbox Glicosilada "false"
checkbox Hemoglobina "true"
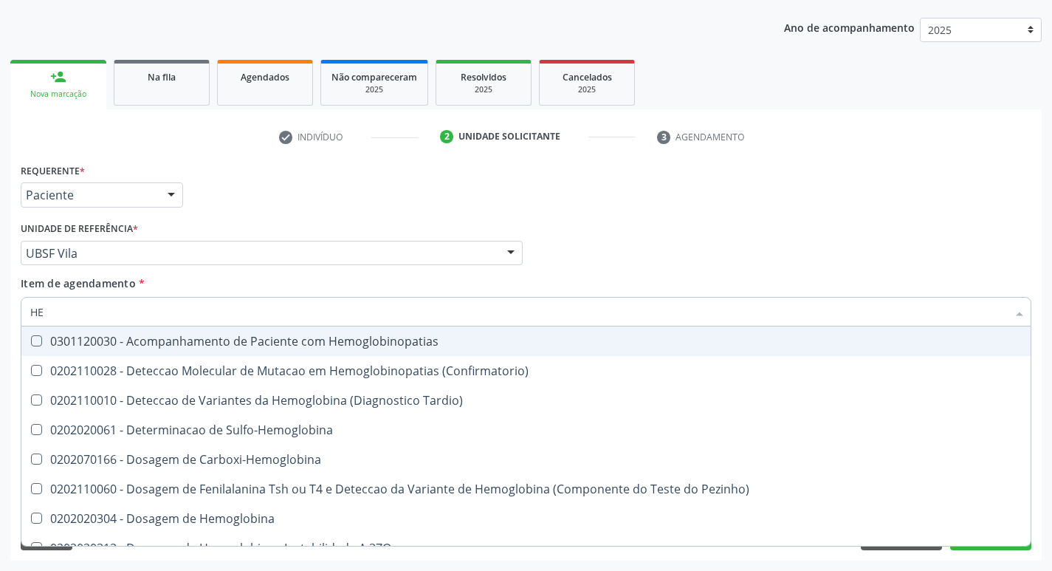
type input "H"
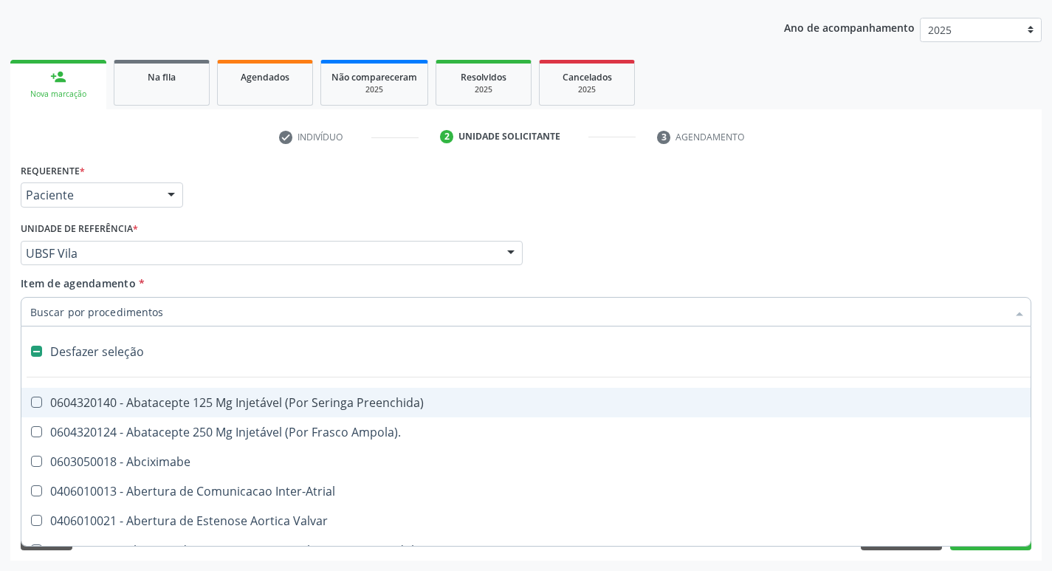
checkbox Dente\) "false"
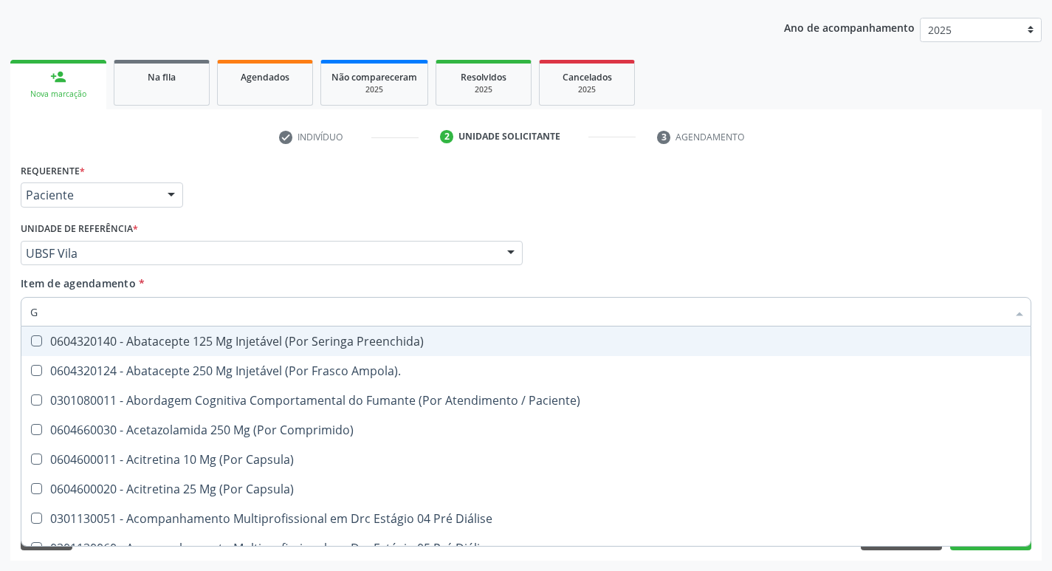
type input "GLICOSE"
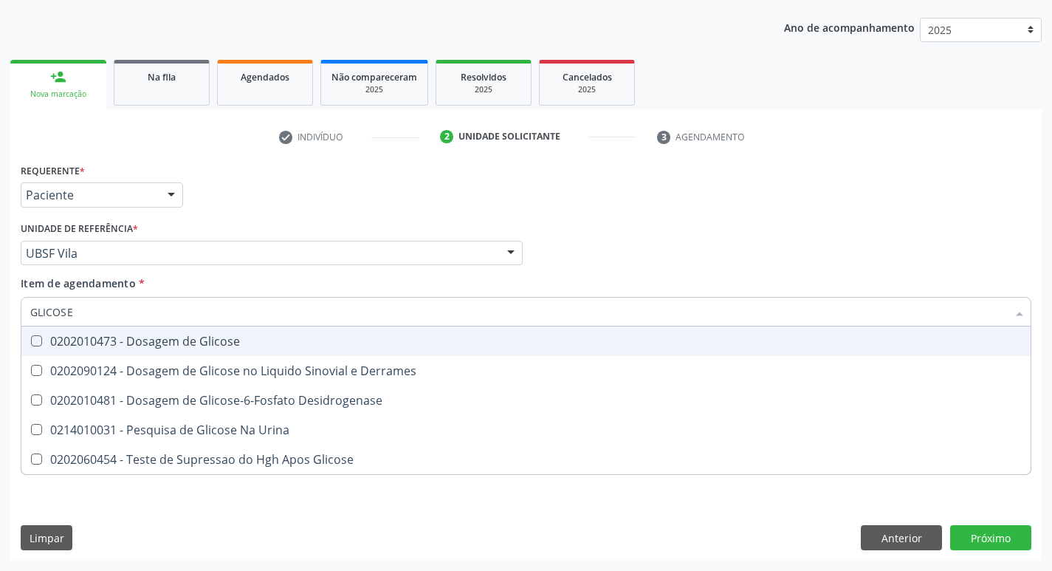
drag, startPoint x: 185, startPoint y: 340, endPoint x: 173, endPoint y: 316, distance: 26.4
click at [176, 340] on div "0202010473 - Dosagem de Glicose" at bounding box center [525, 341] width 991 height 12
checkbox Glicose "true"
type input "GLICOS"
checkbox Glicose "false"
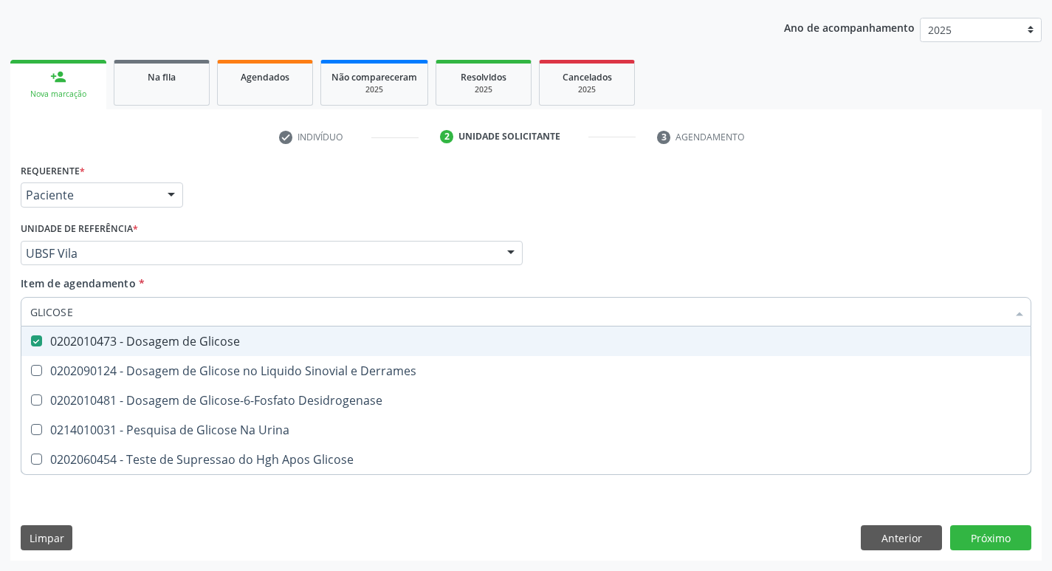
checkbox Derrames "true"
checkbox Glicose "true"
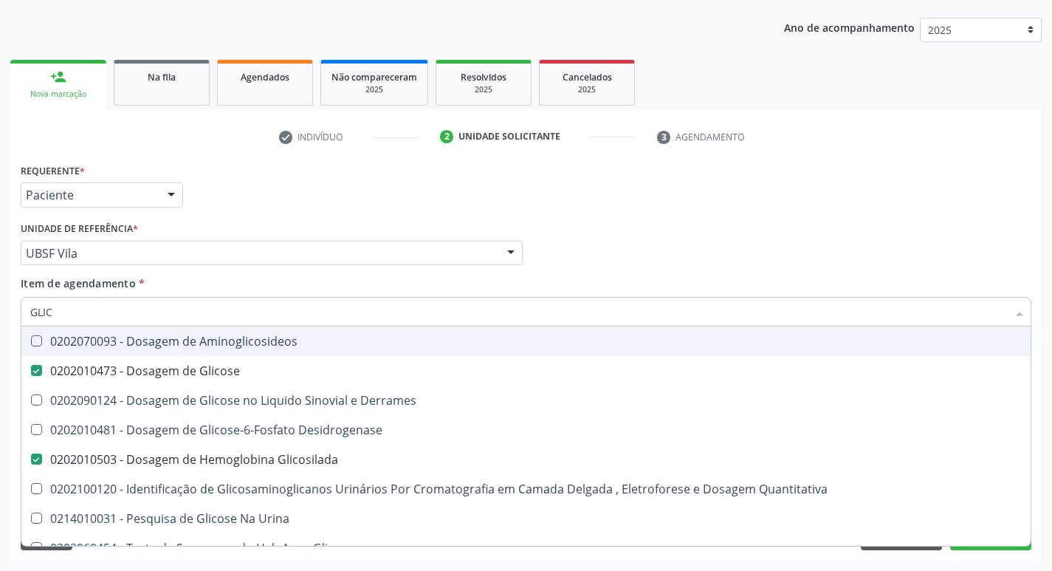
type input "GLI"
checkbox Glicose "false"
checkbox Derrames "false"
checkbox Glicosilada "false"
checkbox Quantitativa "false"
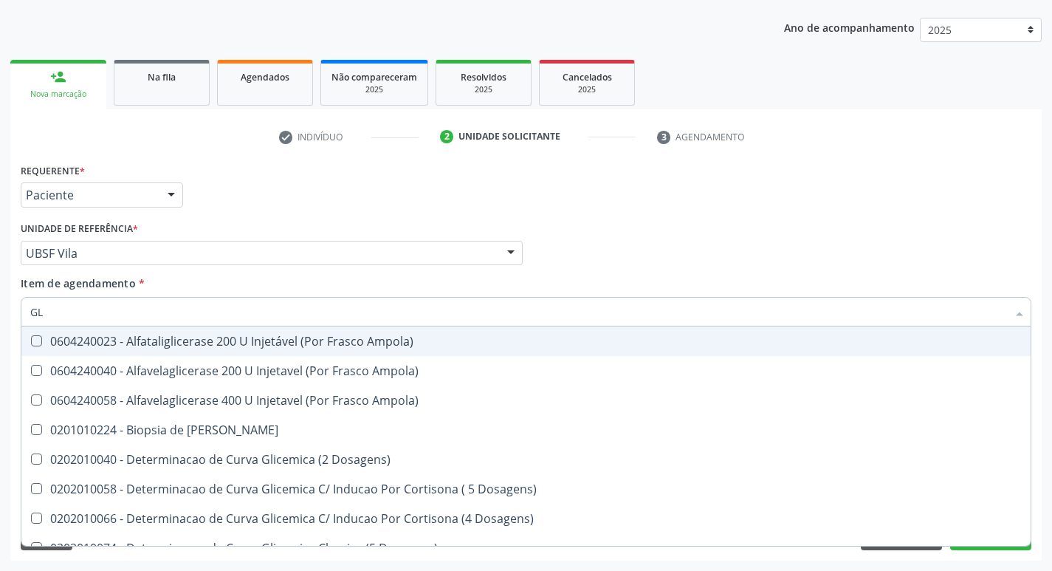
type input "G"
checkbox Glicose "false"
checkbox Glicosilada "false"
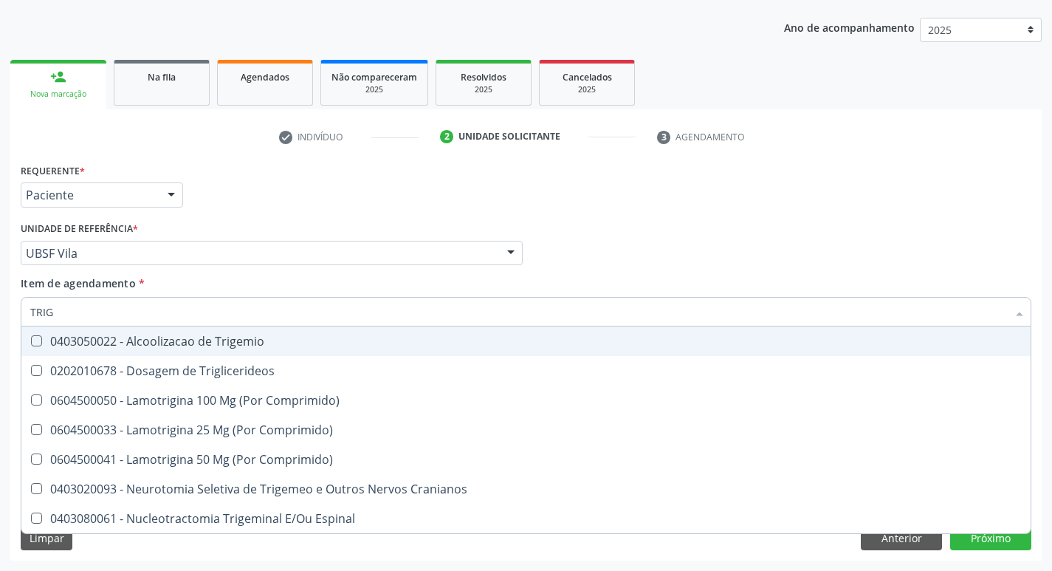
type input "TRIGL"
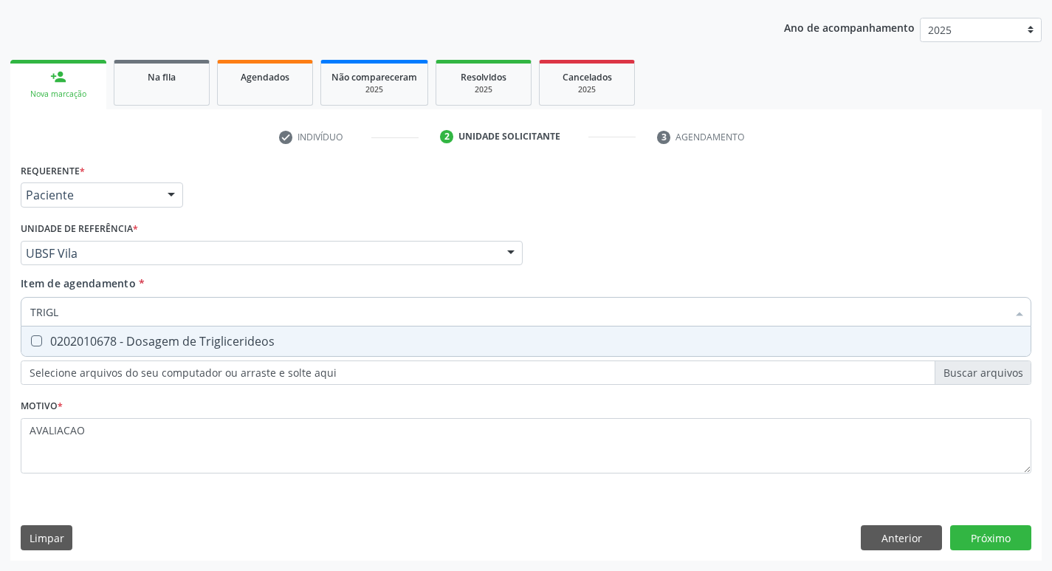
click at [188, 339] on div "0202010678 - Dosagem de Triglicerideos" at bounding box center [525, 341] width 991 height 12
checkbox Triglicerideos "true"
type input "TRIG"
checkbox Triglicerideos "false"
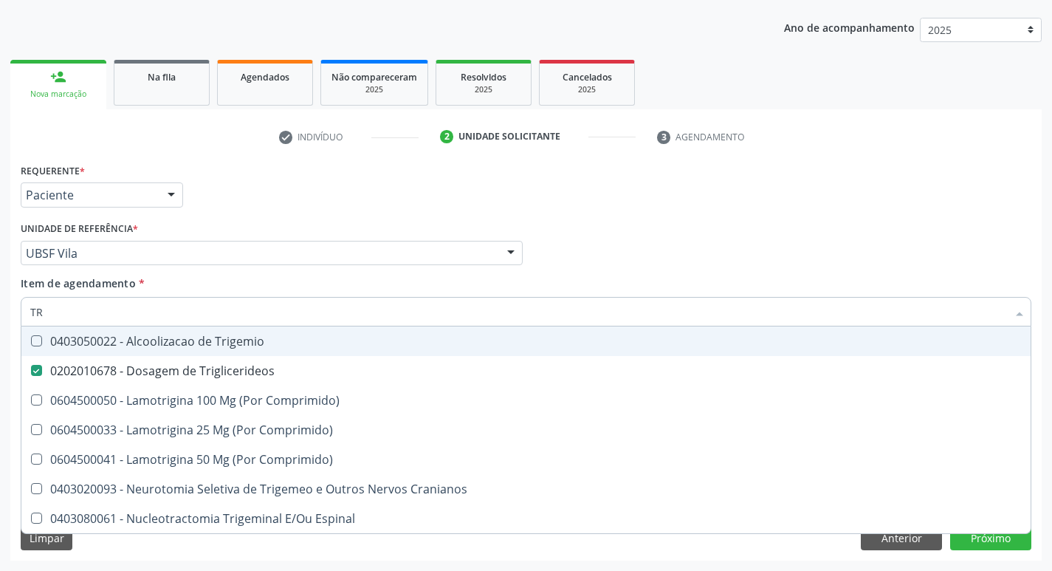
type input "T"
checkbox Triglicerideos "false"
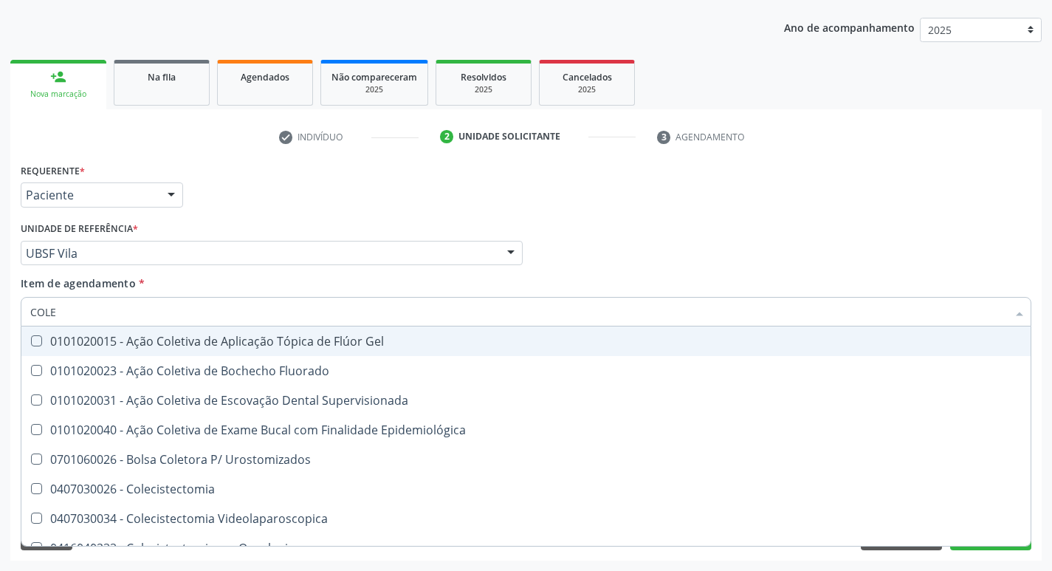
type input "COLES"
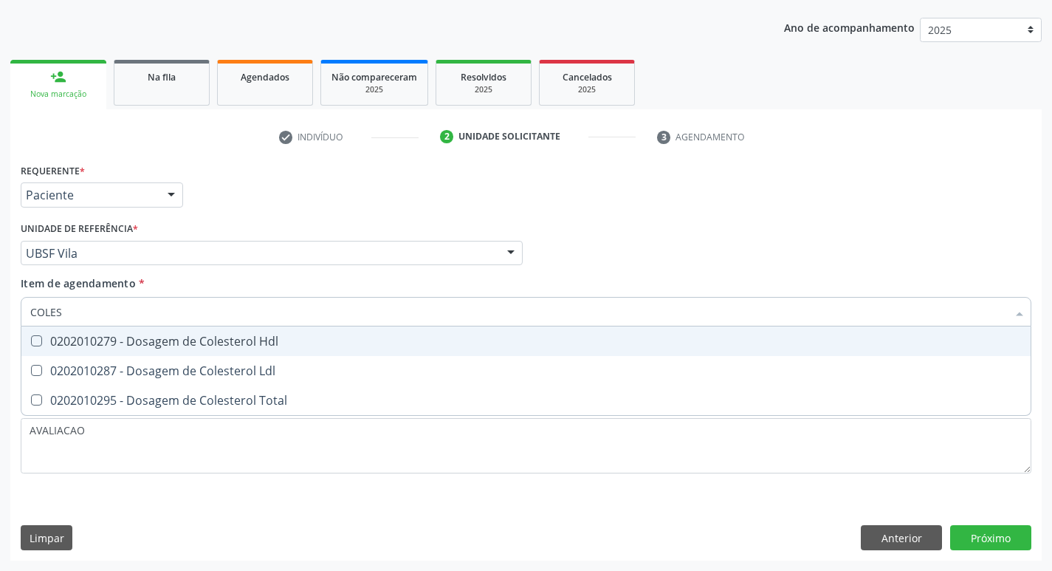
click at [188, 339] on div "0202010279 - Dosagem de Colesterol Hdl" at bounding box center [525, 341] width 991 height 12
checkbox Hdl "true"
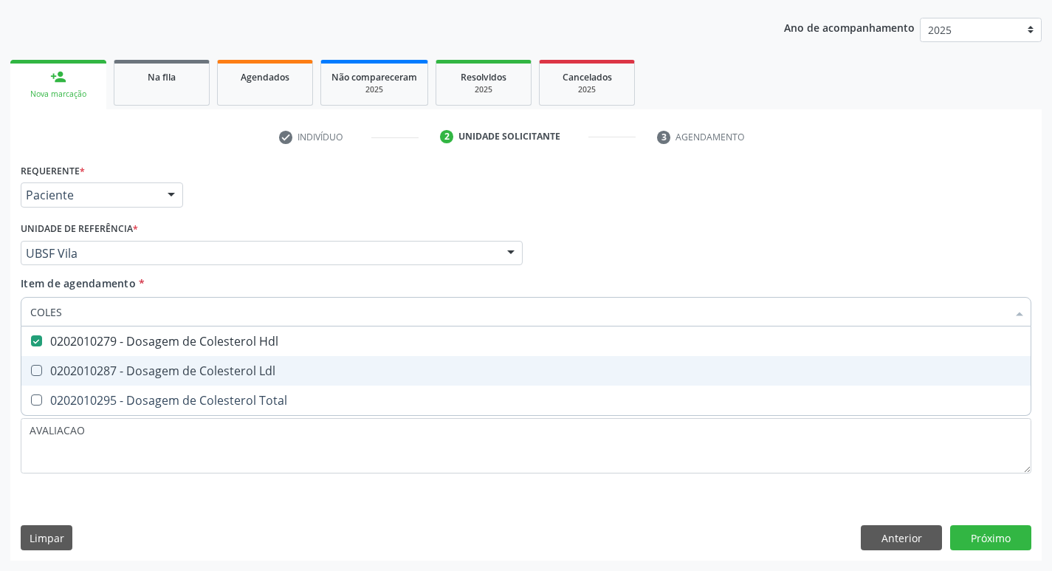
click at [190, 368] on div "0202010287 - Dosagem de Colesterol Ldl" at bounding box center [525, 371] width 991 height 12
checkbox Ldl "true"
type input "COLE"
checkbox Hdl "false"
checkbox Ldl "false"
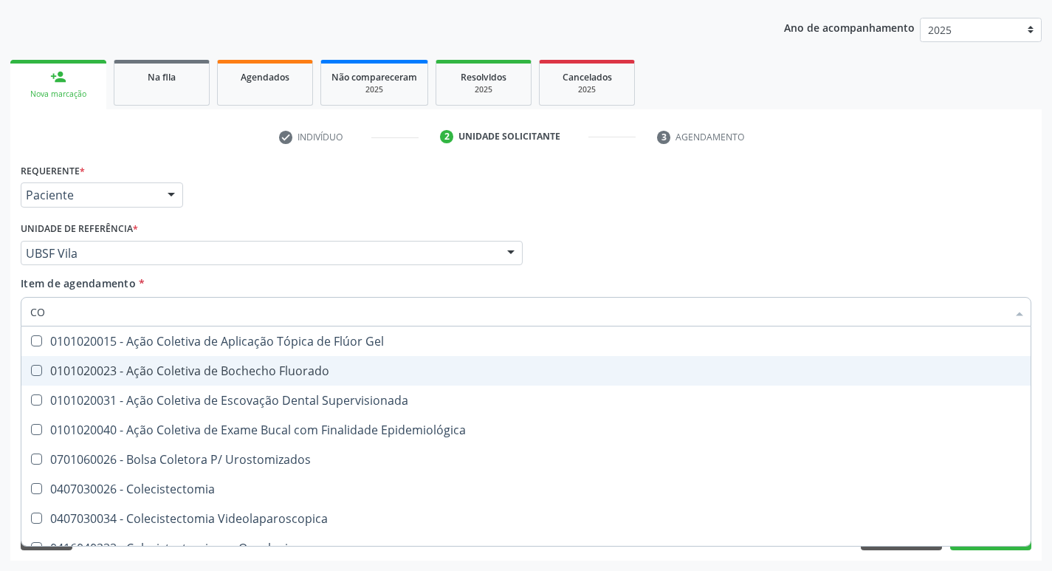
type input "C"
checkbox Hdl "false"
checkbox Ldl "false"
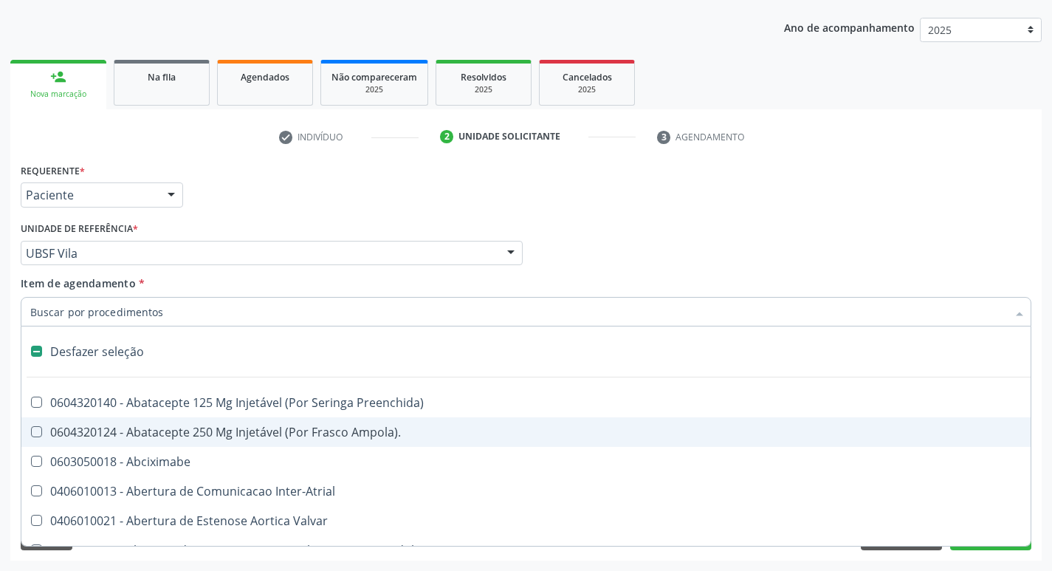
type input "H"
checkbox Lactente\) "true"
checkbox A "true"
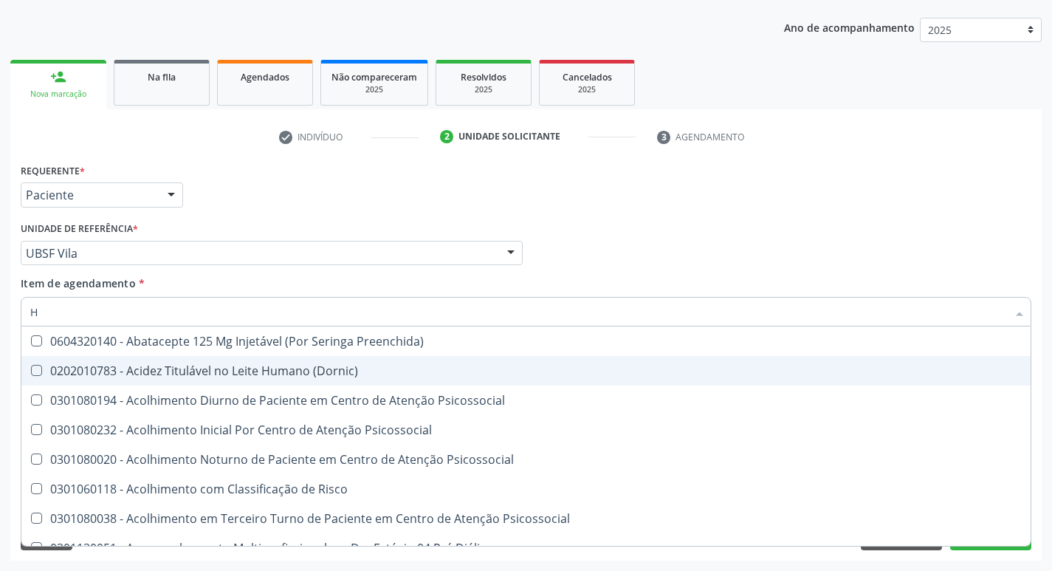
type input "HEMOGR"
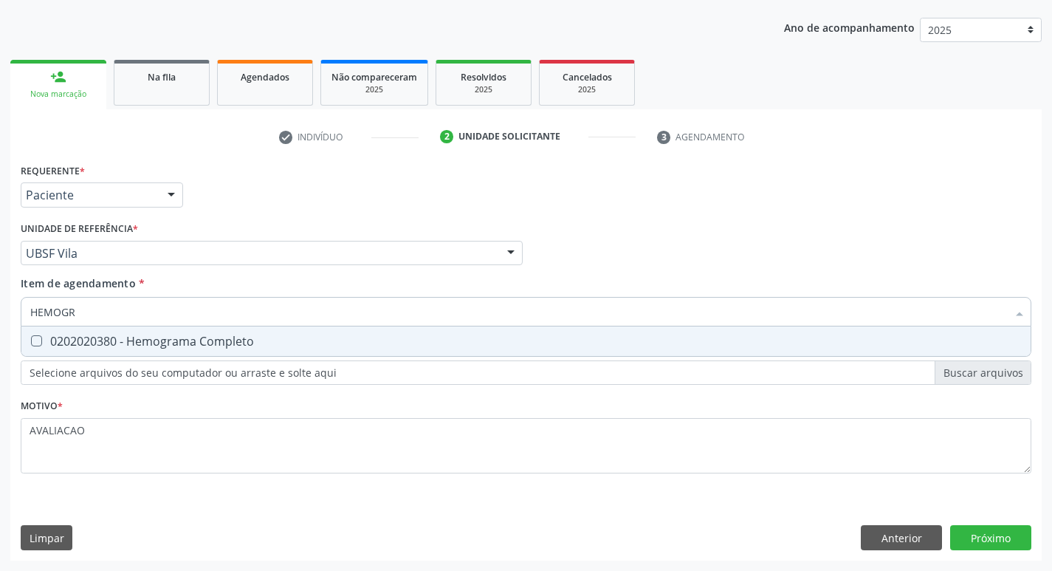
click at [314, 337] on div "0202020380 - Hemograma Completo" at bounding box center [525, 341] width 991 height 12
checkbox Completo "true"
click at [999, 537] on div "Requerente * Paciente Profissional de Saúde Paciente Nenhum resultado encontrad…" at bounding box center [525, 359] width 1031 height 401
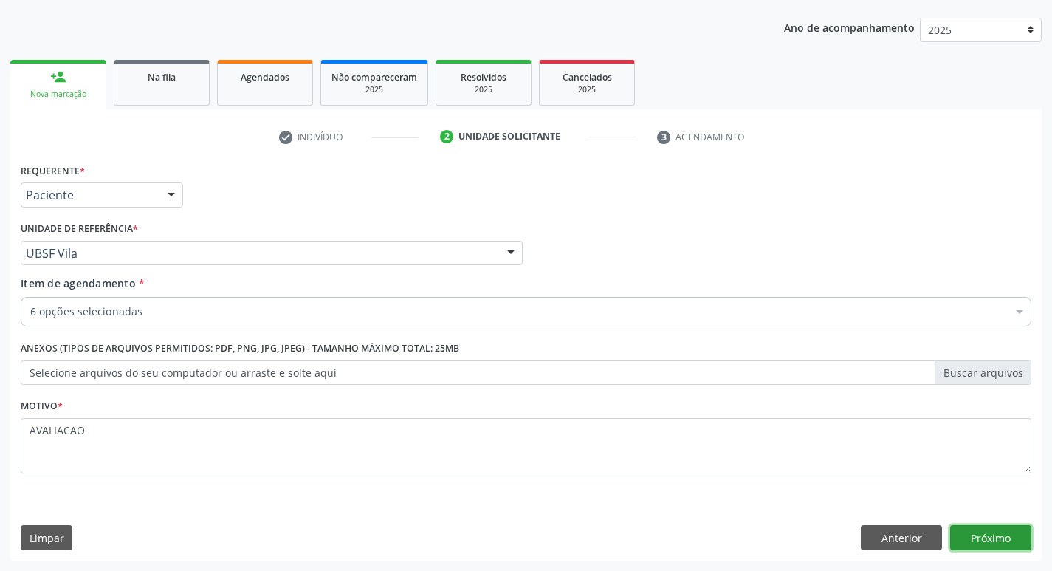
click at [1011, 535] on button "Próximo" at bounding box center [990, 537] width 81 height 25
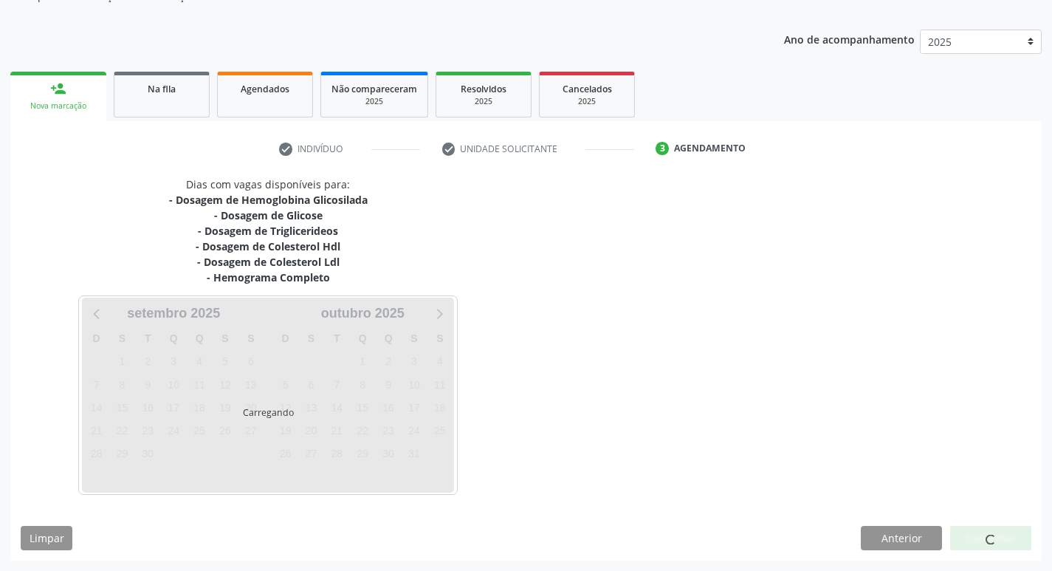
scroll to position [149, 0]
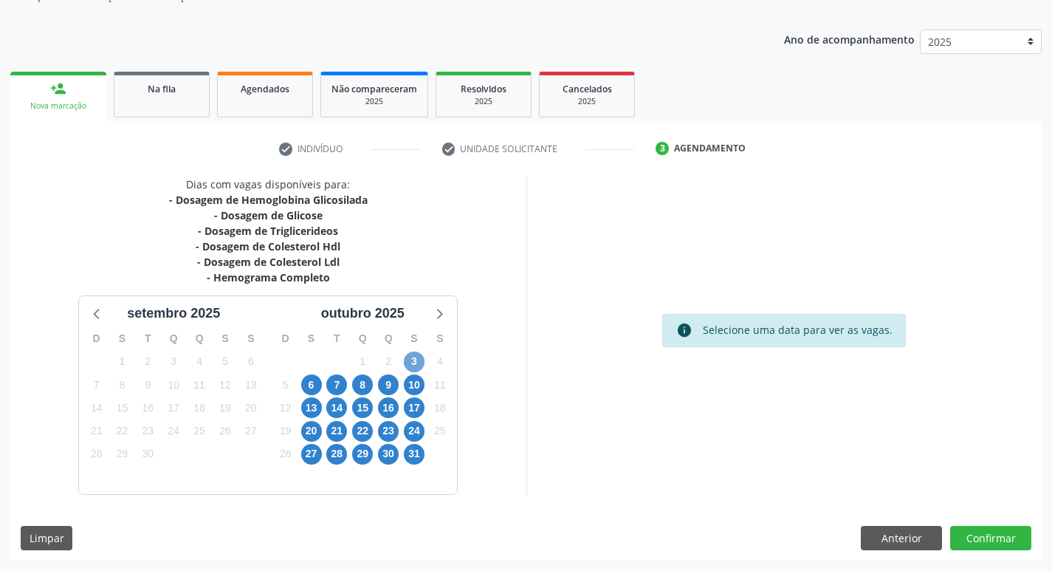
click at [416, 359] on span "3" at bounding box center [414, 361] width 21 height 21
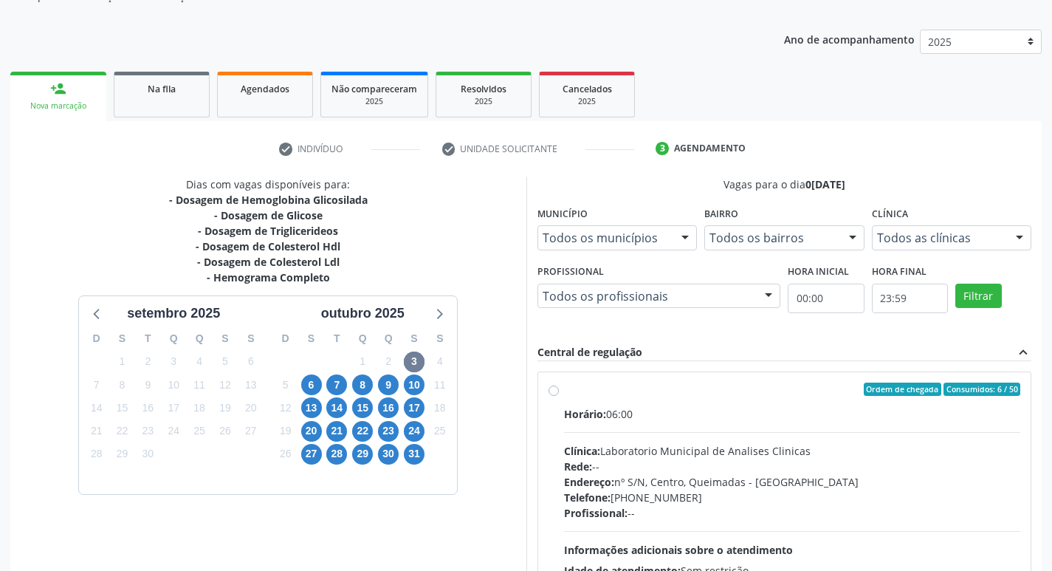
click at [674, 418] on div "Horário: 06:00" at bounding box center [792, 413] width 457 height 15
click at [559, 396] on input "Ordem de chegada Consumidos: 6 / 50 Horário: 06:00 Clínica: Laboratorio Municip…" at bounding box center [553, 388] width 10 height 13
radio input "true"
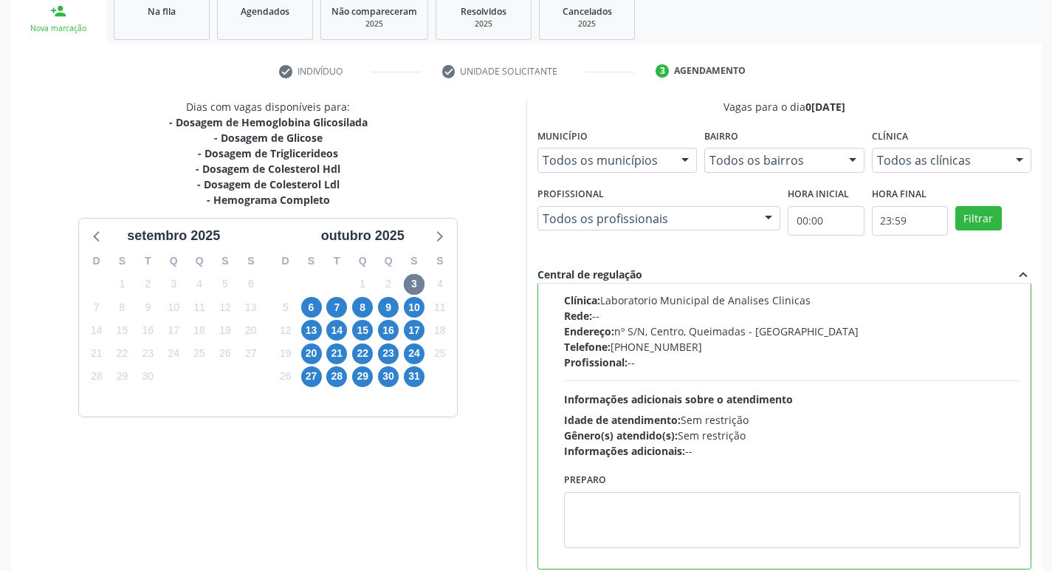
scroll to position [311, 0]
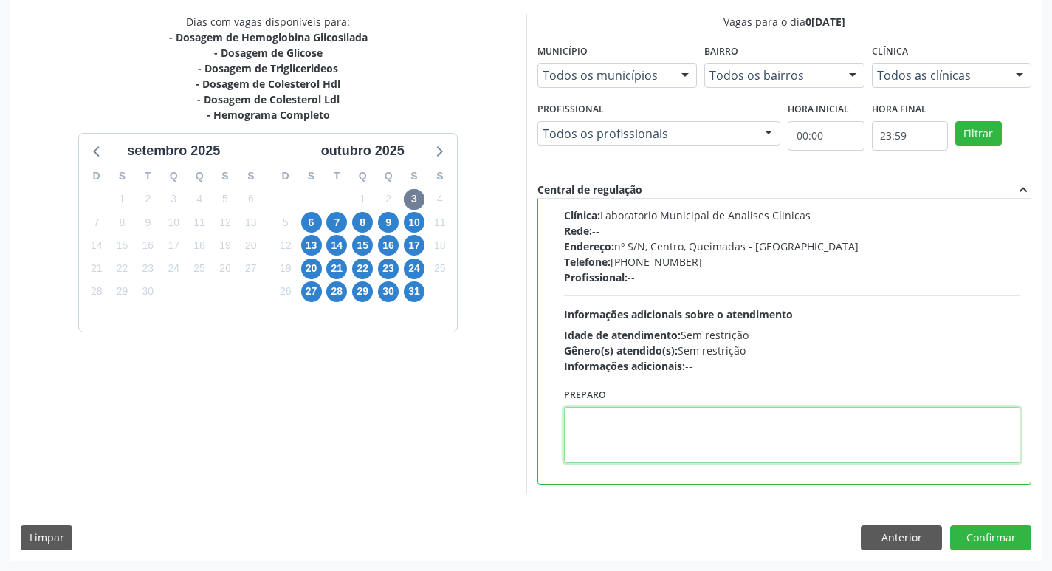
click at [630, 423] on textarea at bounding box center [792, 435] width 457 height 56
paste textarea "IR EM JEJUM"
type textarea "IR EM JEJUM"
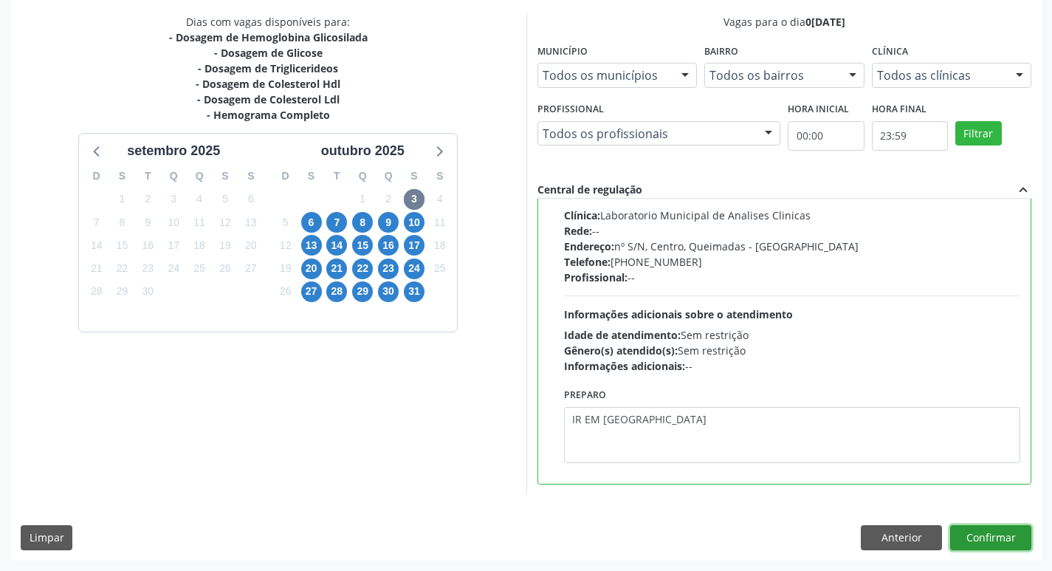
click at [996, 530] on button "Confirmar" at bounding box center [990, 537] width 81 height 25
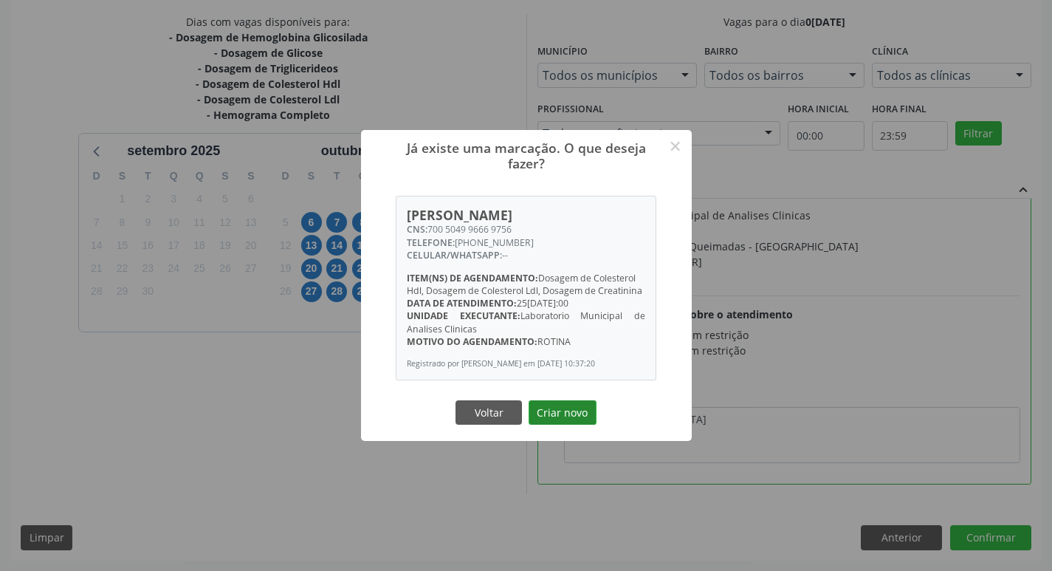
click at [575, 416] on button "Criar novo" at bounding box center [562, 412] width 68 height 25
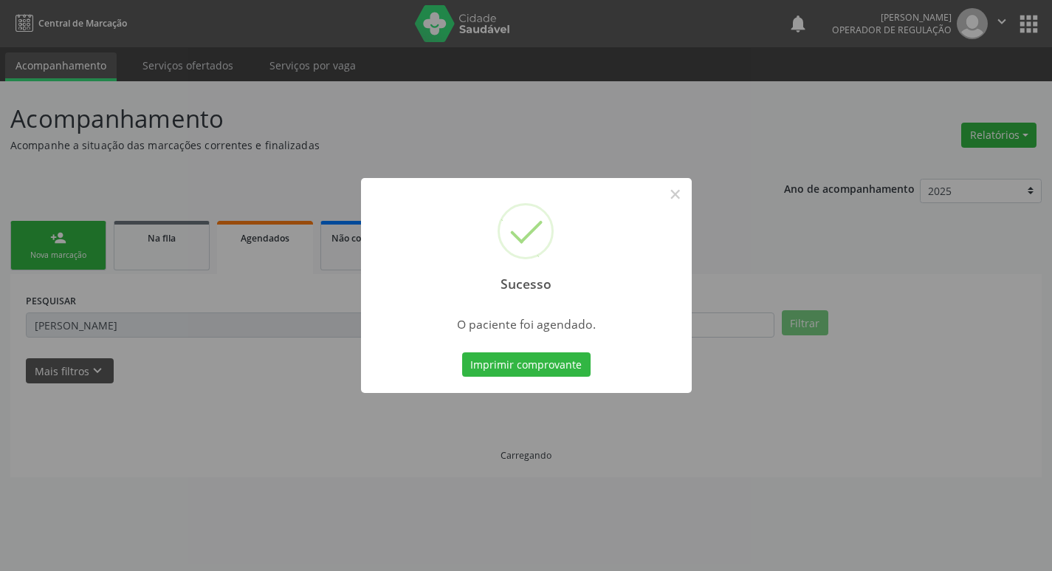
scroll to position [0, 0]
click at [537, 366] on button "Imprimir comprovante" at bounding box center [531, 364] width 128 height 25
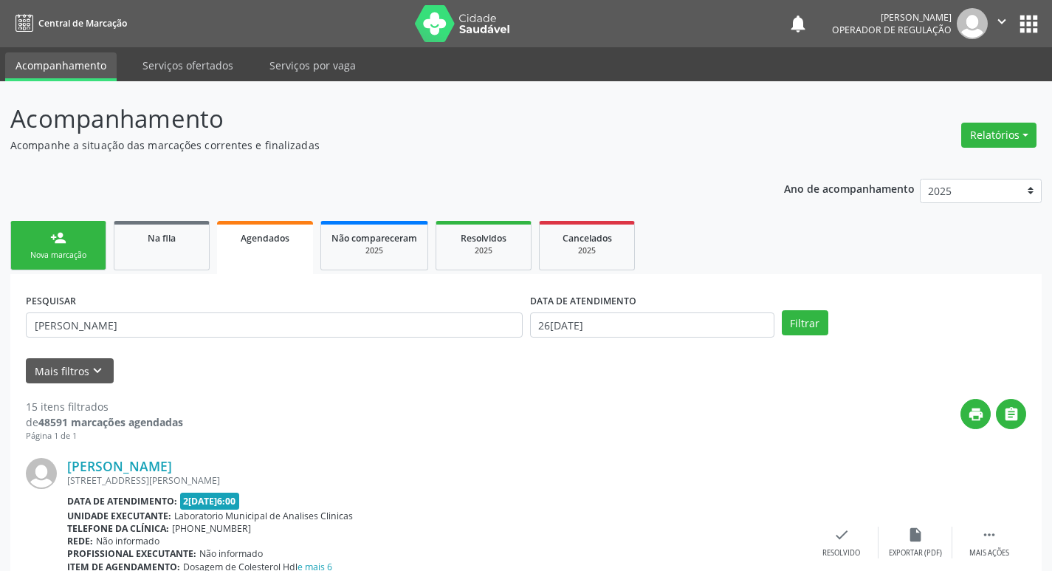
click at [54, 252] on div "Nova marcação" at bounding box center [58, 254] width 74 height 11
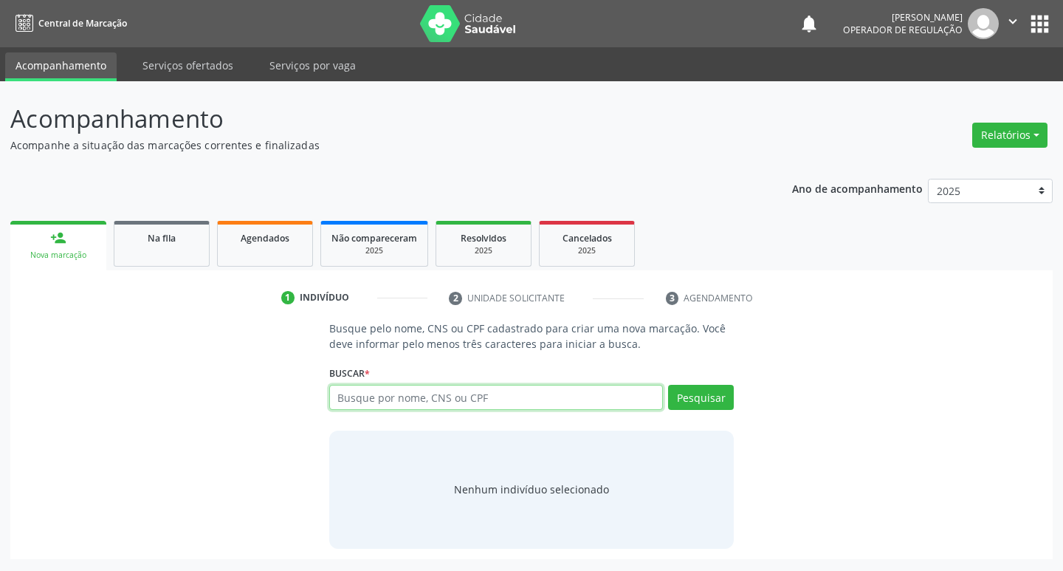
click at [418, 389] on input "text" at bounding box center [496, 397] width 334 height 25
type input "[PERSON_NAME]"
click at [708, 399] on button "Pesquisar" at bounding box center [701, 397] width 66 height 25
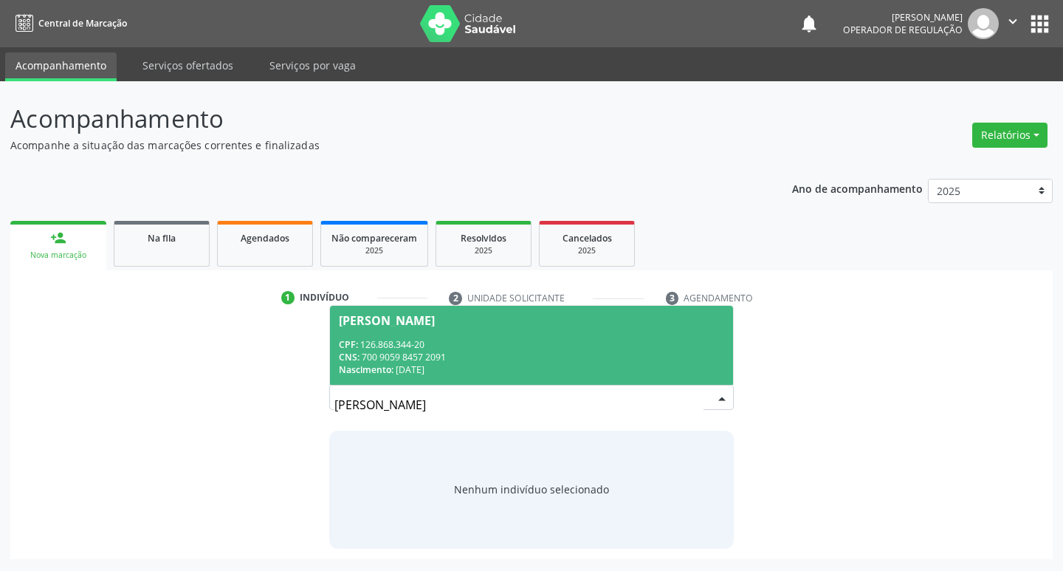
click at [476, 334] on span "Elizandra Mikely Ramos CPF: 126.868.344-20 CNS: 700 9059 8457 2091 Nascimento: …" at bounding box center [532, 345] width 404 height 79
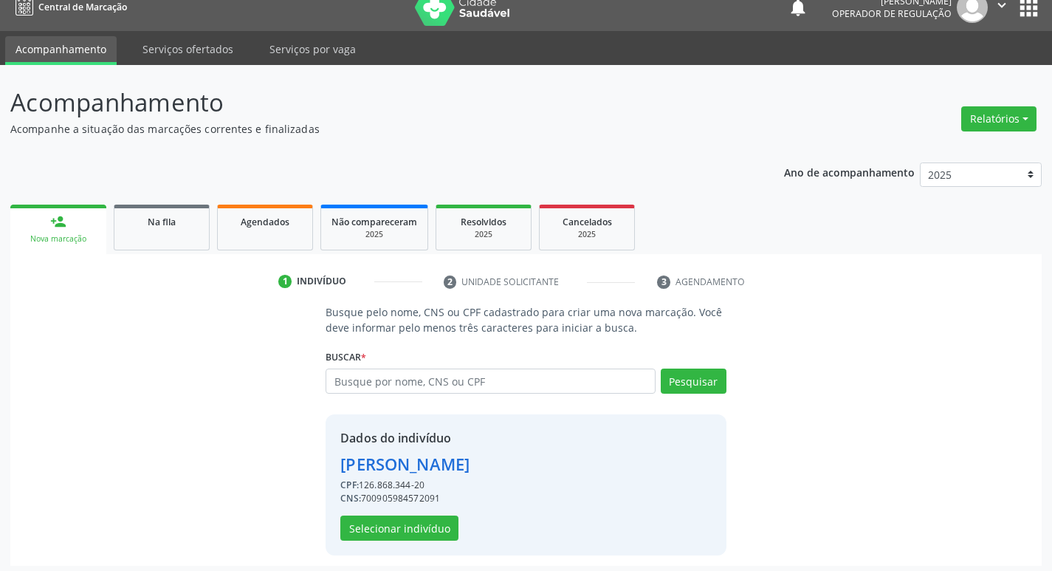
scroll to position [21, 0]
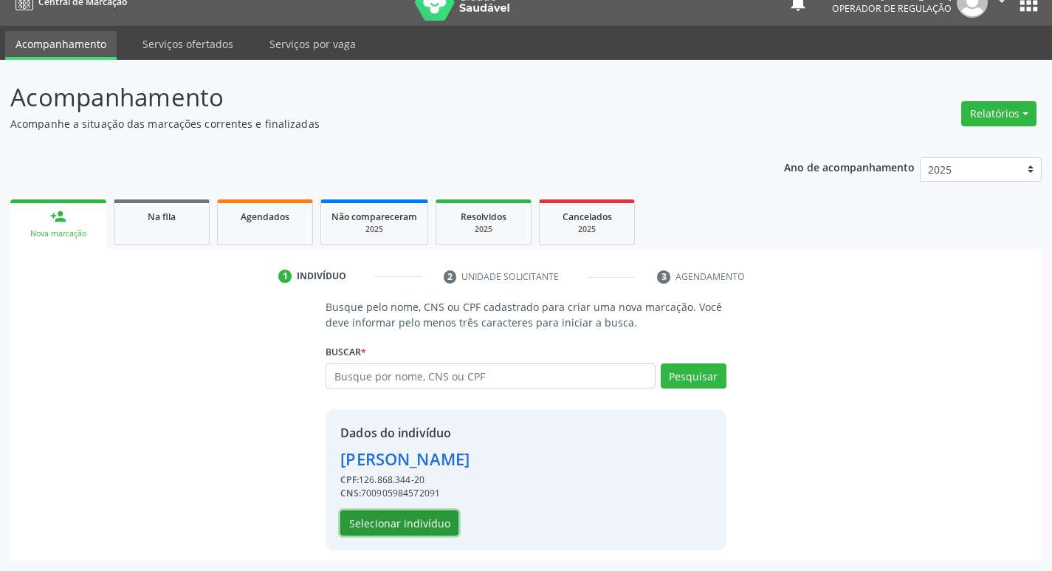
click at [427, 520] on button "Selecionar indivíduo" at bounding box center [399, 522] width 118 height 25
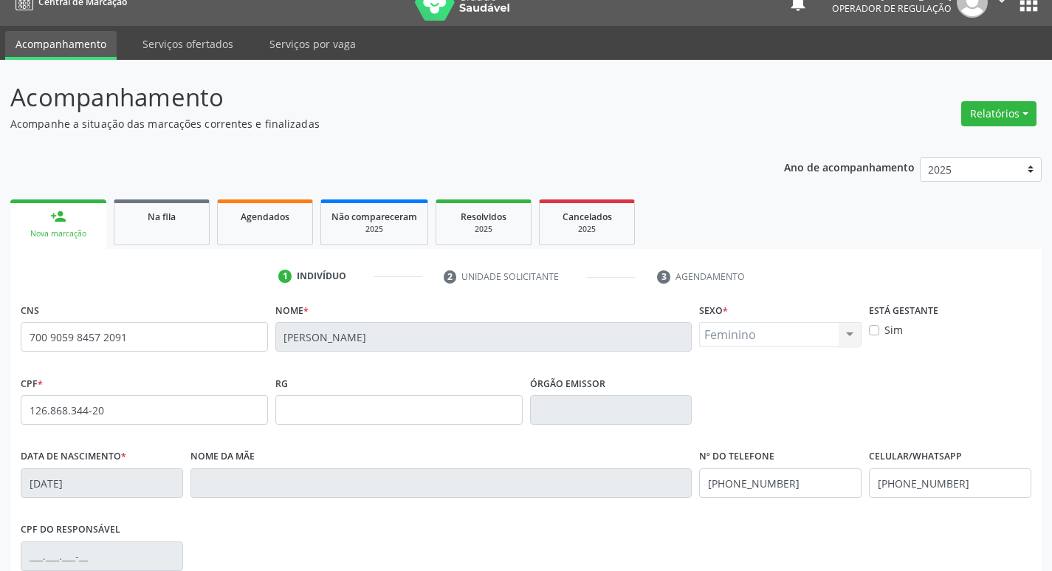
scroll to position [230, 0]
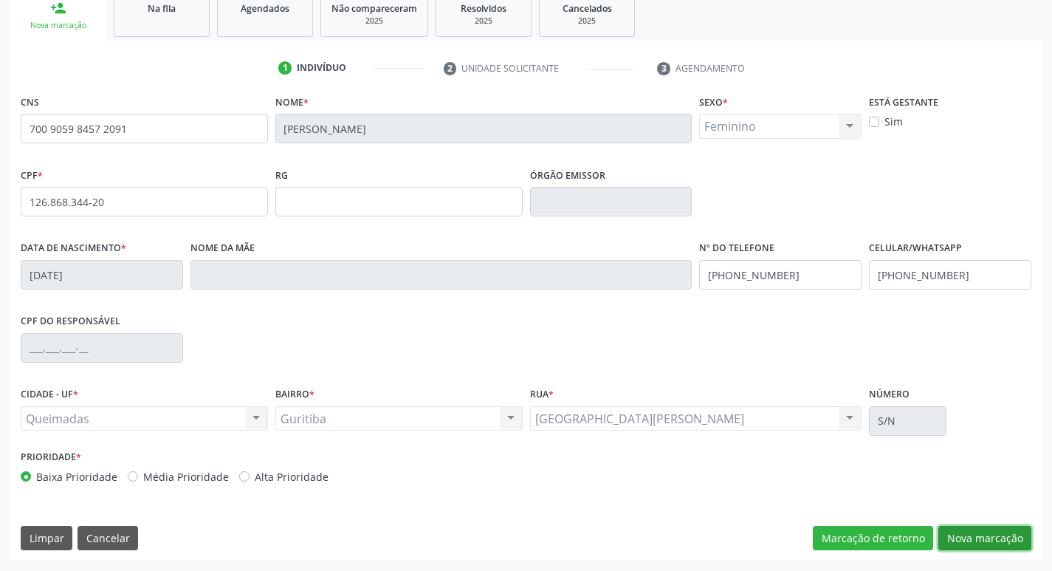
click at [972, 529] on button "Nova marcação" at bounding box center [984, 538] width 93 height 25
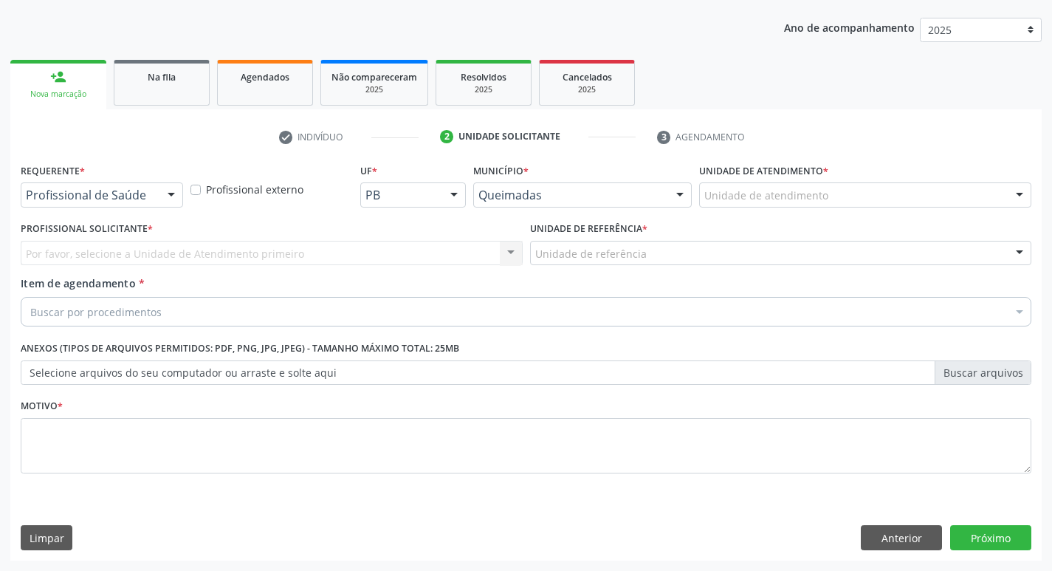
scroll to position [161, 0]
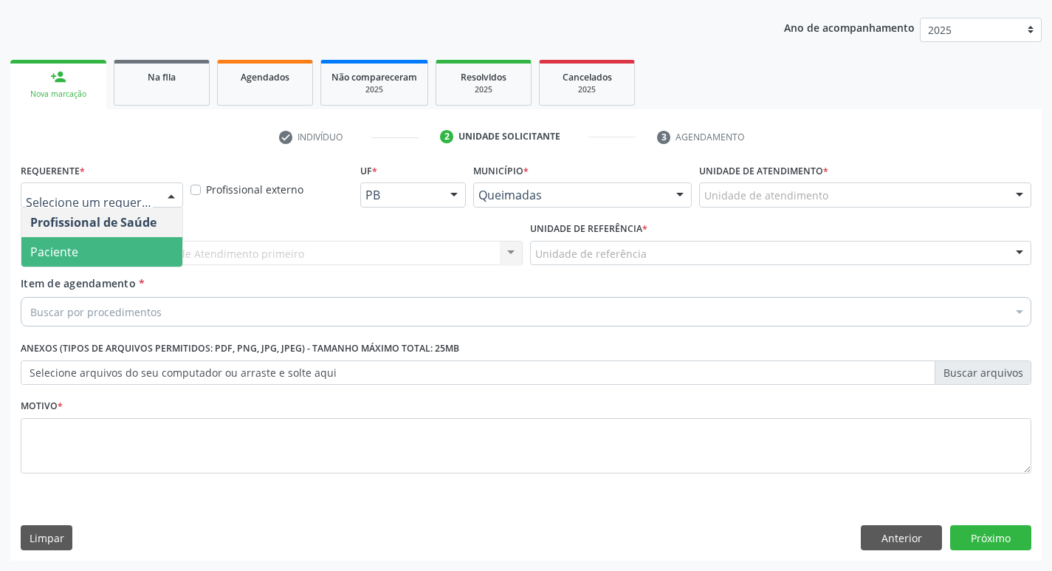
click at [106, 268] on div "Profissional Solicitante * Por favor, selecione a Unidade de Atendimento primei…" at bounding box center [271, 247] width 509 height 58
click at [103, 248] on span "Paciente" at bounding box center [101, 252] width 161 height 30
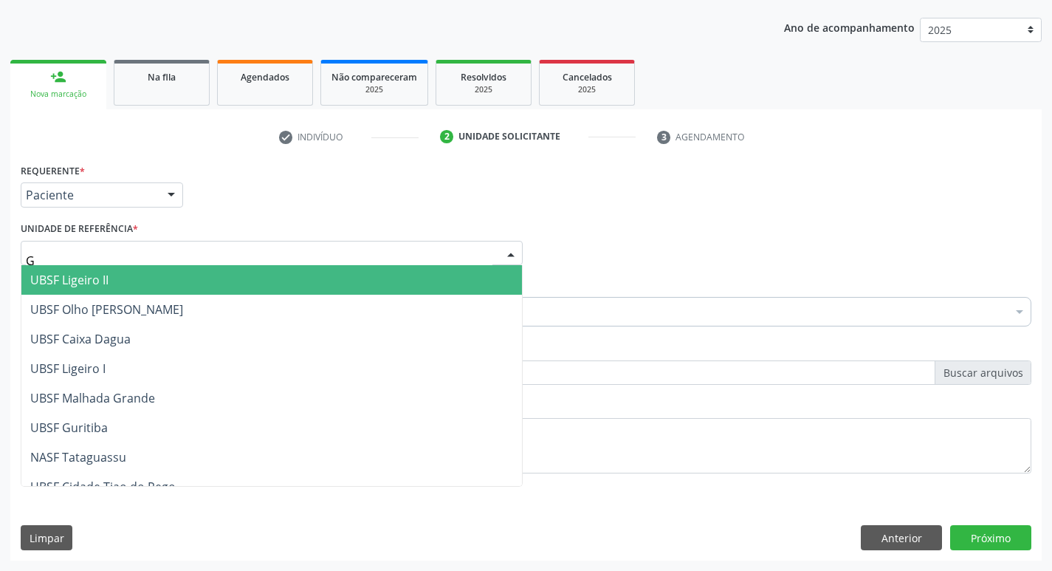
type input "GU"
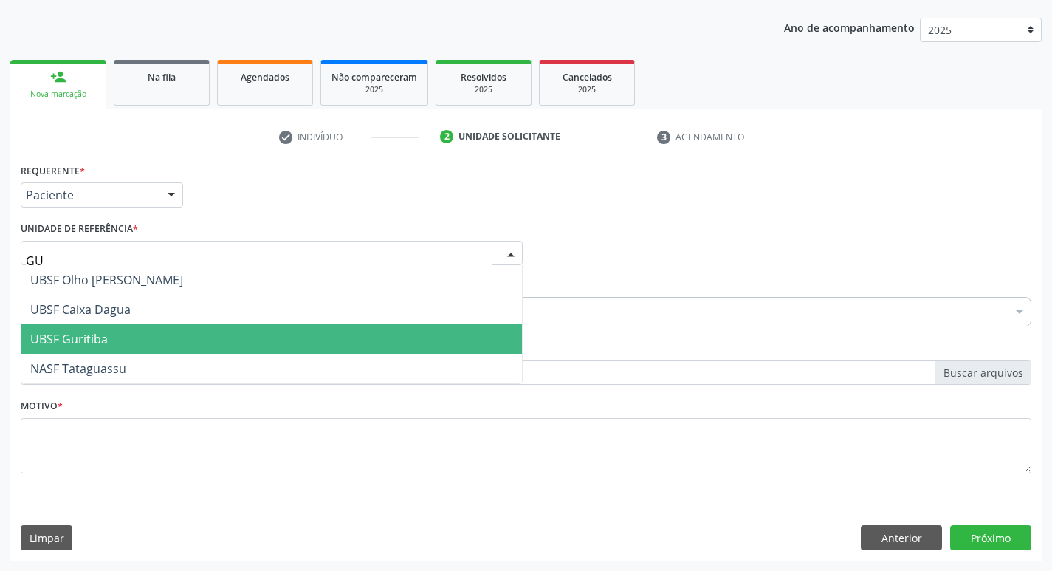
click at [95, 343] on span "UBSF Guritiba" at bounding box center [68, 339] width 77 height 16
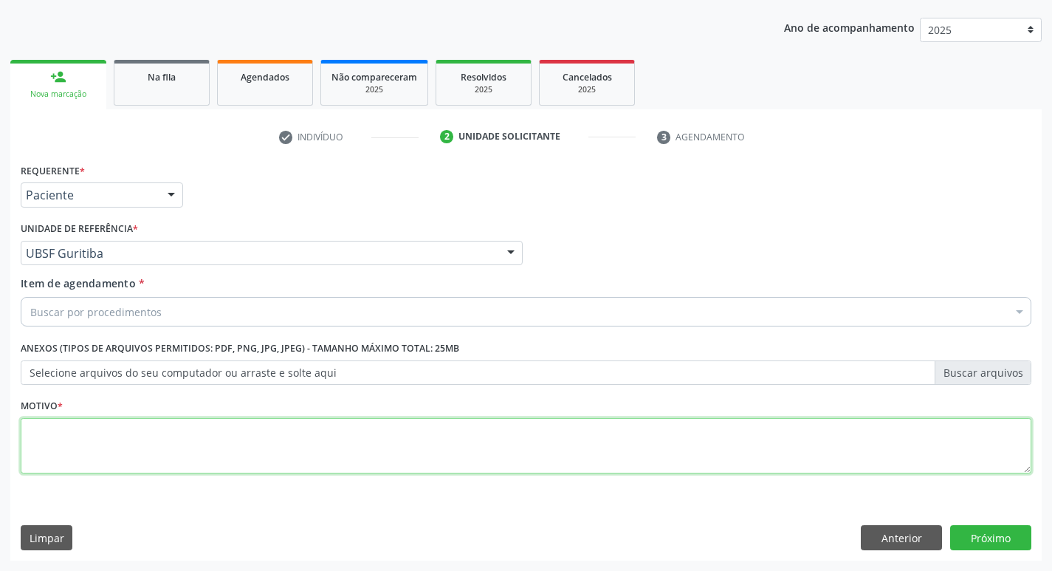
click at [75, 454] on textarea at bounding box center [526, 446] width 1010 height 56
type textarea "AVALIACAO"
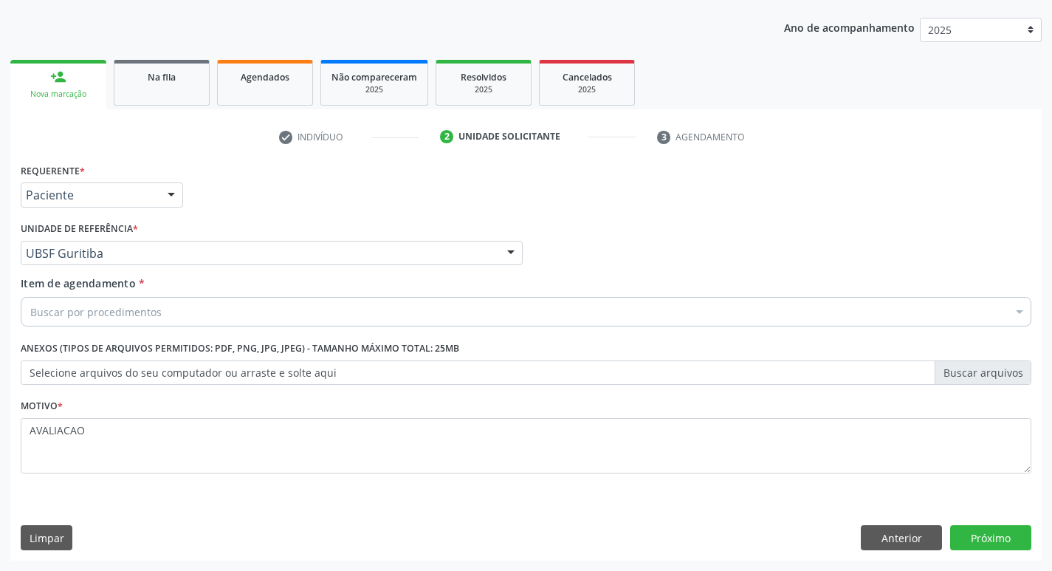
click at [68, 323] on div "Buscar por procedimentos" at bounding box center [526, 312] width 1010 height 30
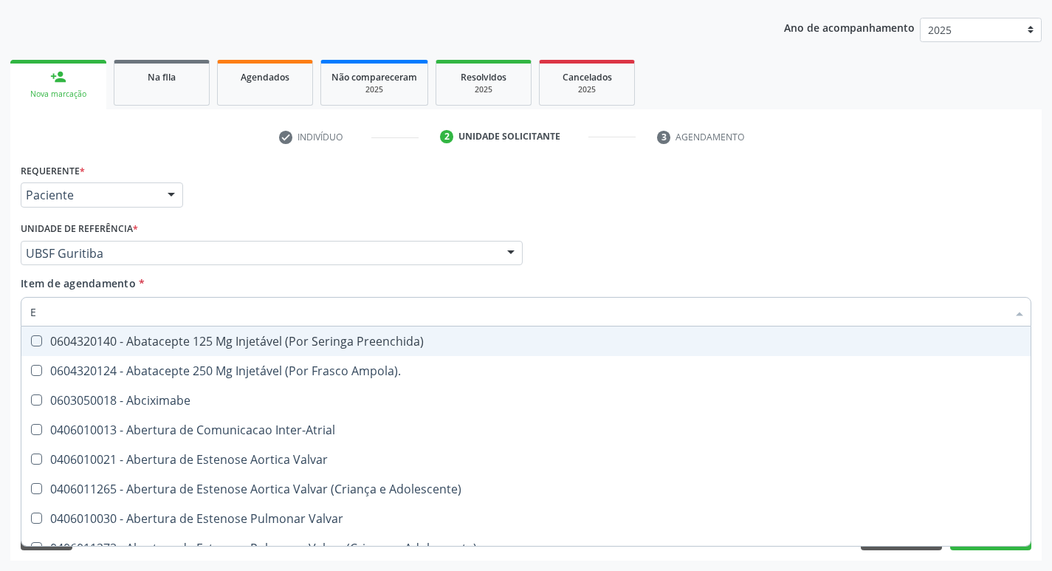
type input "ENDOCR"
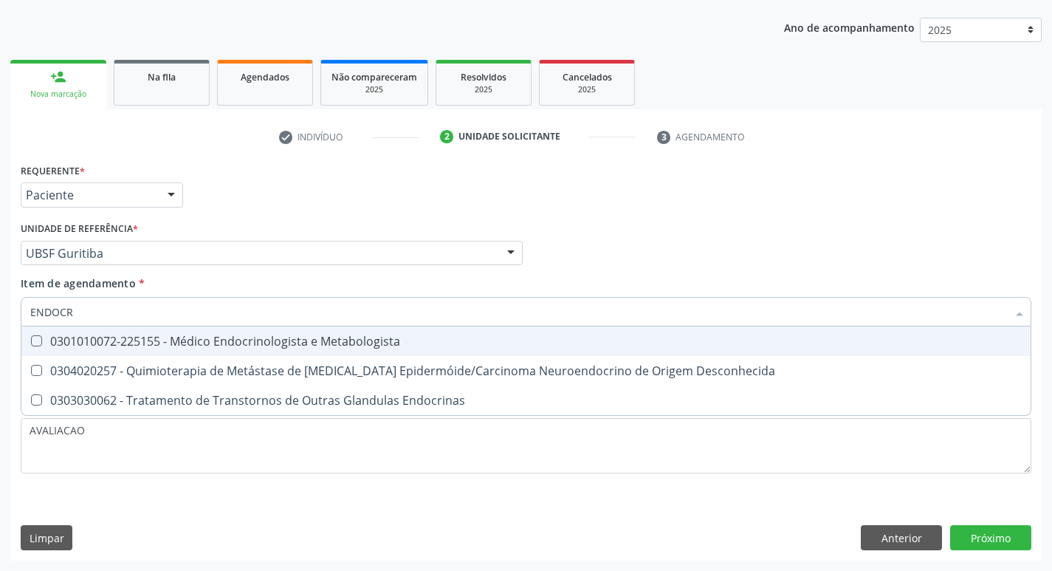
click at [238, 347] on div "0301010072-225155 - Médico Endocrinologista e Metabologista" at bounding box center [525, 341] width 991 height 12
checkbox Metabologista "true"
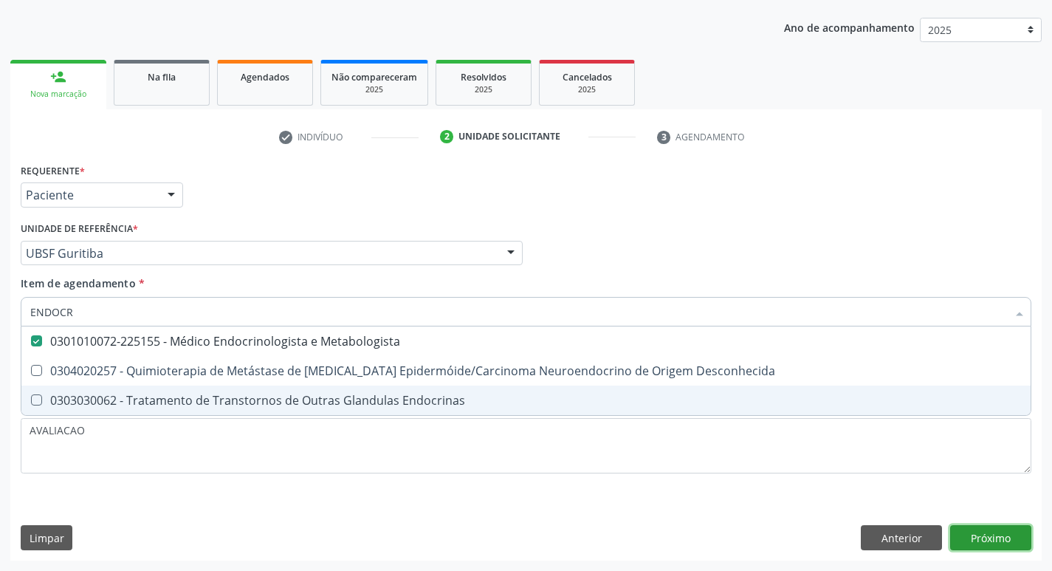
click at [996, 537] on div "Requerente * Paciente Profissional de Saúde Paciente Nenhum resultado encontrad…" at bounding box center [525, 359] width 1031 height 401
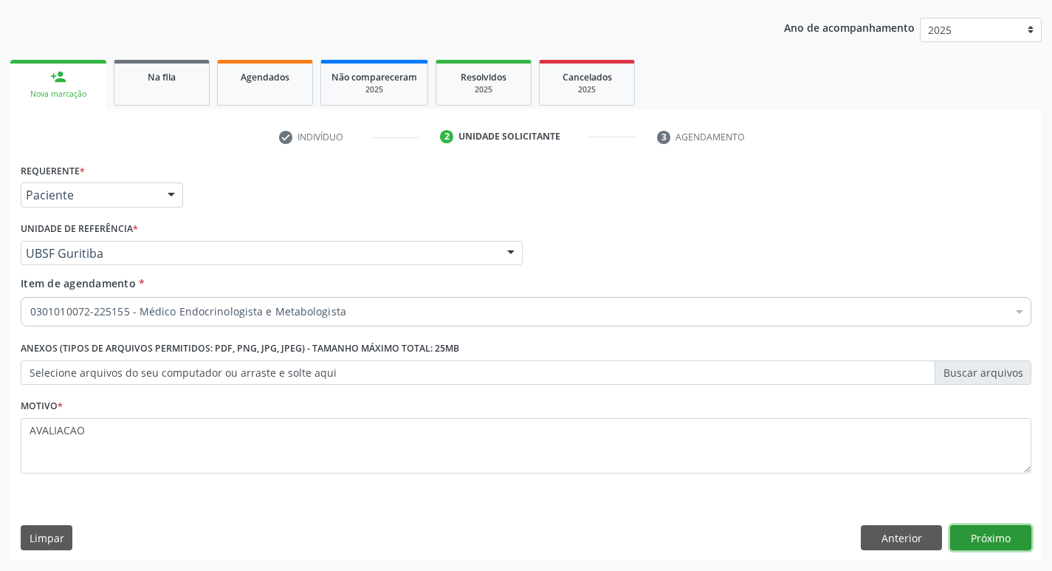
click at [997, 534] on button "Próximo" at bounding box center [990, 537] width 81 height 25
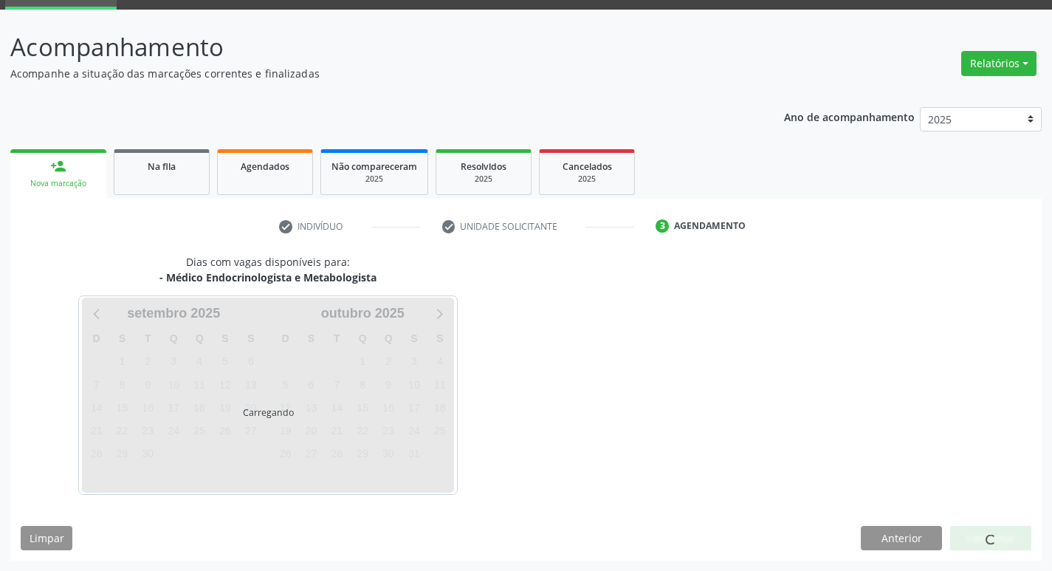
scroll to position [72, 0]
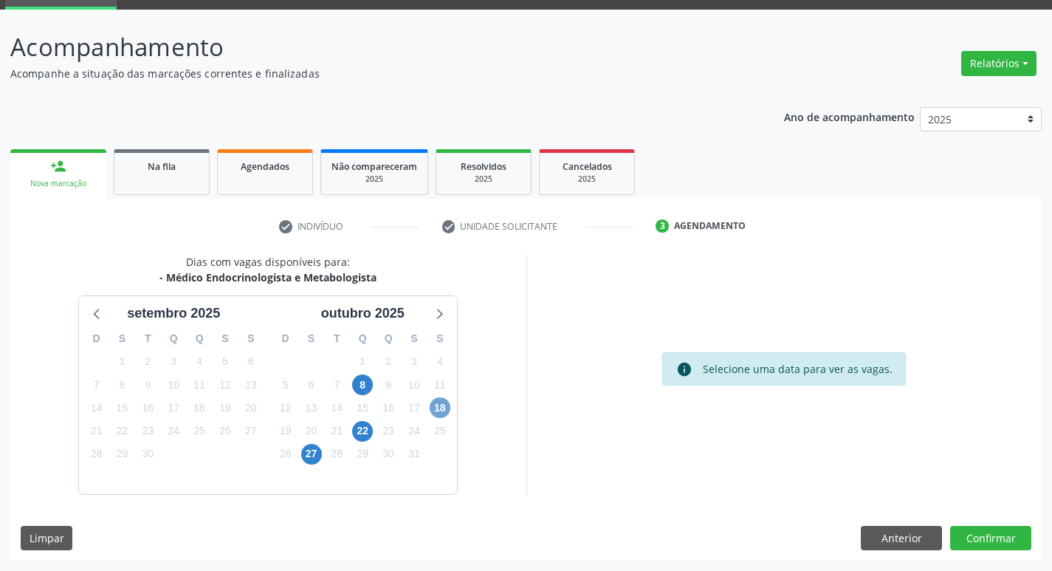
click at [438, 413] on span "18" at bounding box center [440, 407] width 21 height 21
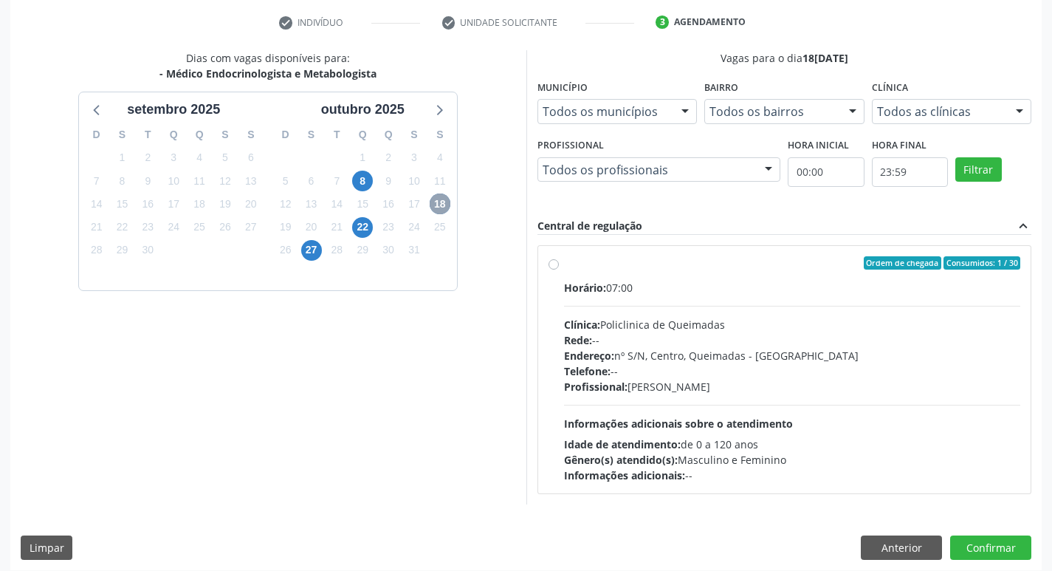
scroll to position [285, 0]
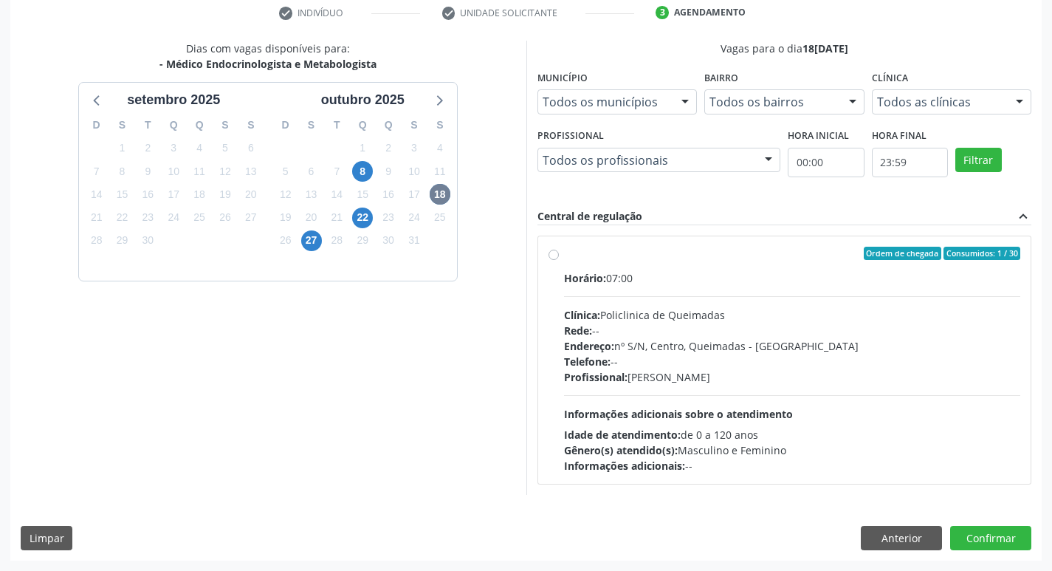
click at [719, 347] on div "Endereço: nº S/N, Centro, Queimadas - PB" at bounding box center [792, 345] width 457 height 15
click at [559, 260] on input "Ordem de chegada Consumidos: 1 / 30 Horário: 07:00 Clínica: Policlinica de Quei…" at bounding box center [553, 253] width 10 height 13
radio input "true"
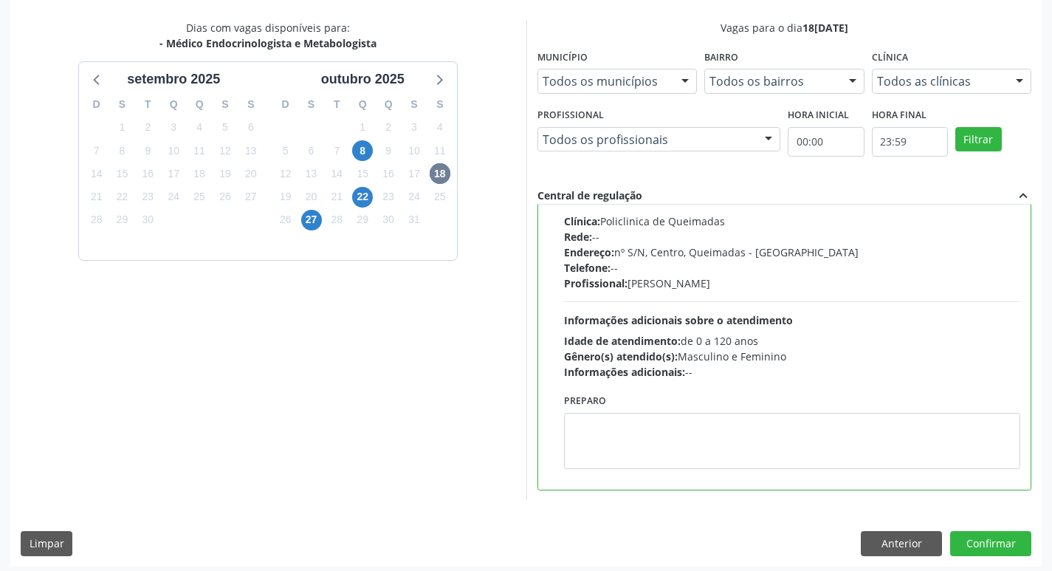
scroll to position [311, 0]
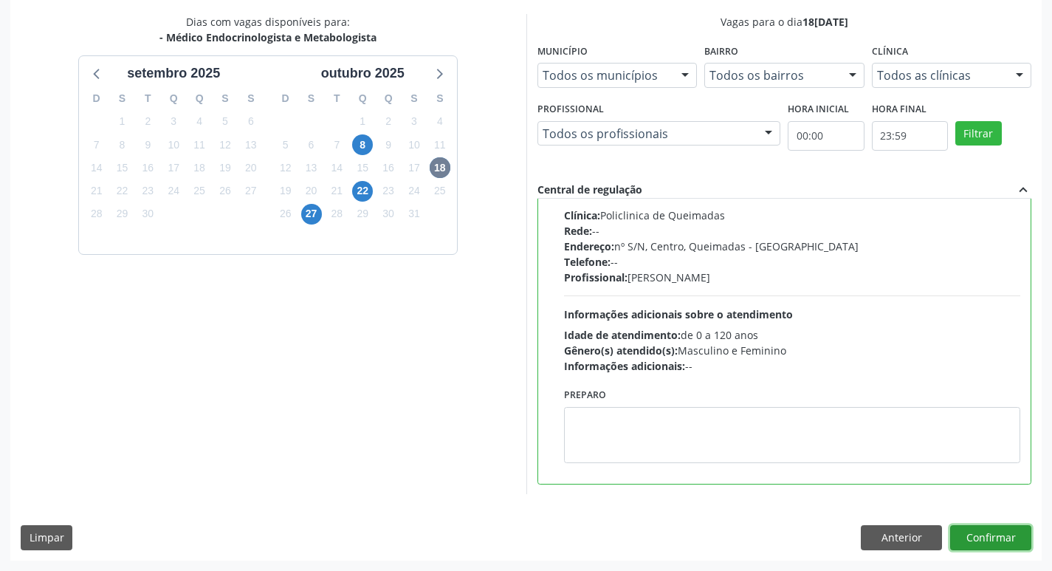
click at [988, 544] on button "Confirmar" at bounding box center [990, 537] width 81 height 25
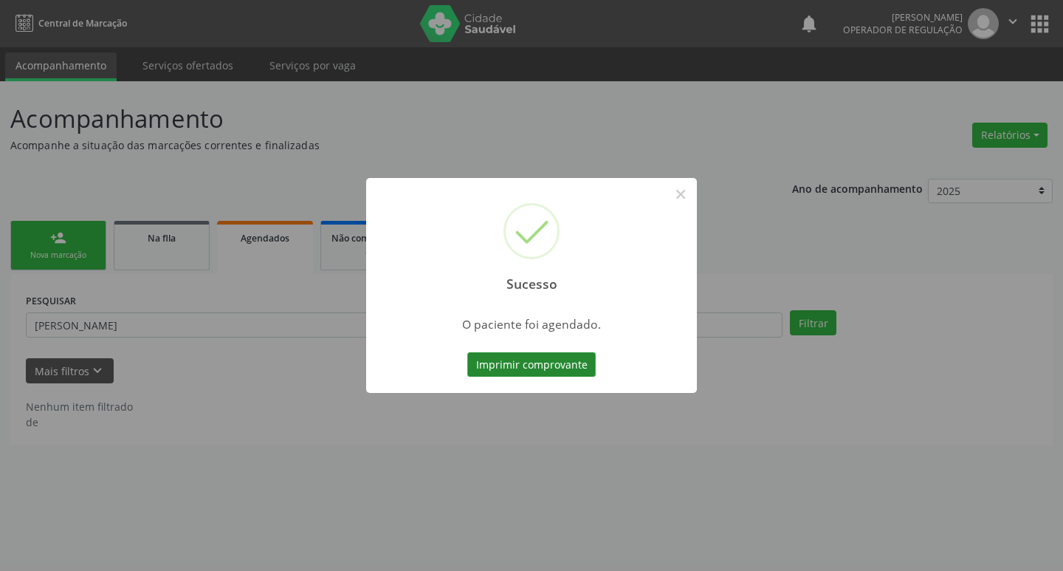
click at [557, 371] on button "Imprimir comprovante" at bounding box center [531, 364] width 128 height 25
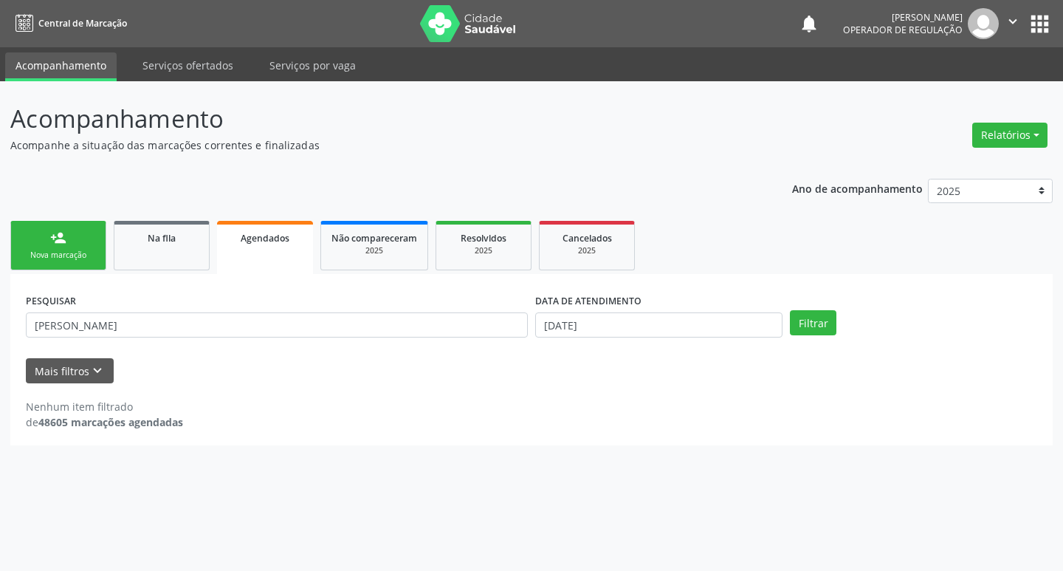
click at [27, 235] on link "person_add Nova marcação" at bounding box center [58, 245] width 96 height 49
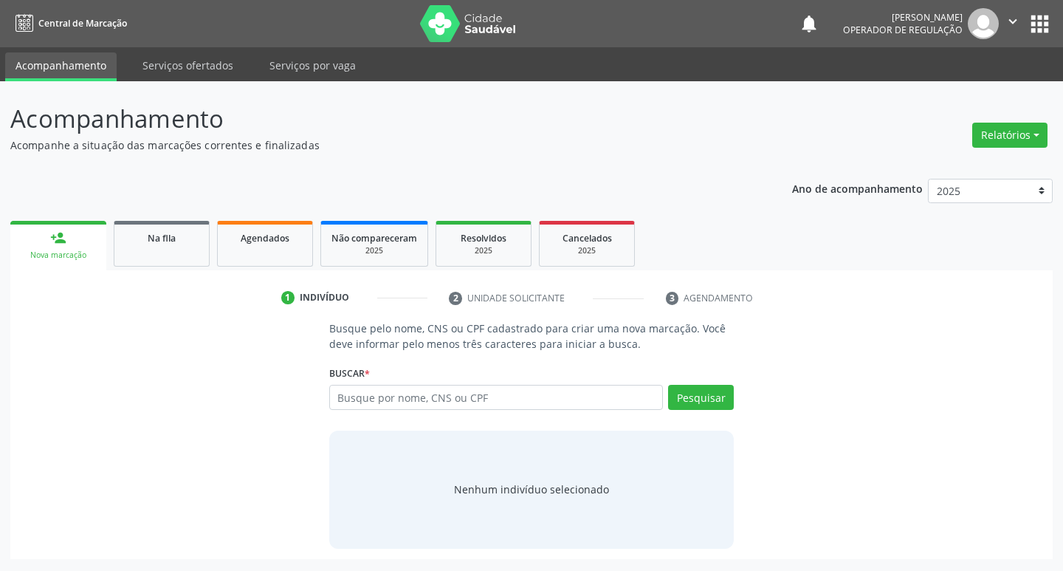
click at [69, 249] on div "Nova marcação" at bounding box center [58, 254] width 75 height 11
click at [371, 396] on input "text" at bounding box center [496, 397] width 334 height 25
type input "[PERSON_NAME]"
click at [689, 390] on button "Pesquisar" at bounding box center [701, 397] width 66 height 25
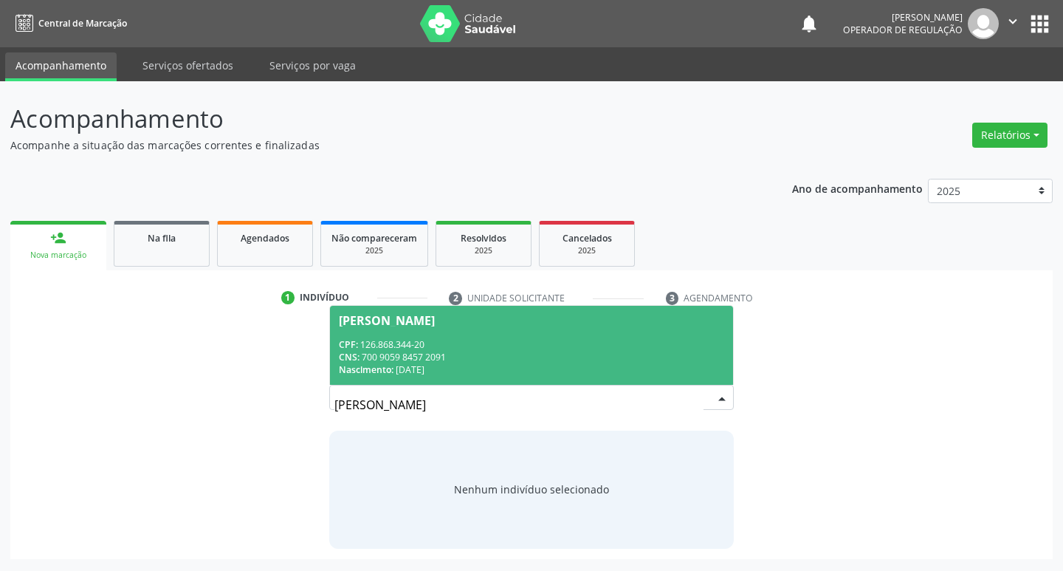
click at [373, 357] on div "CNS: 700 9059 8457 2091" at bounding box center [532, 357] width 386 height 13
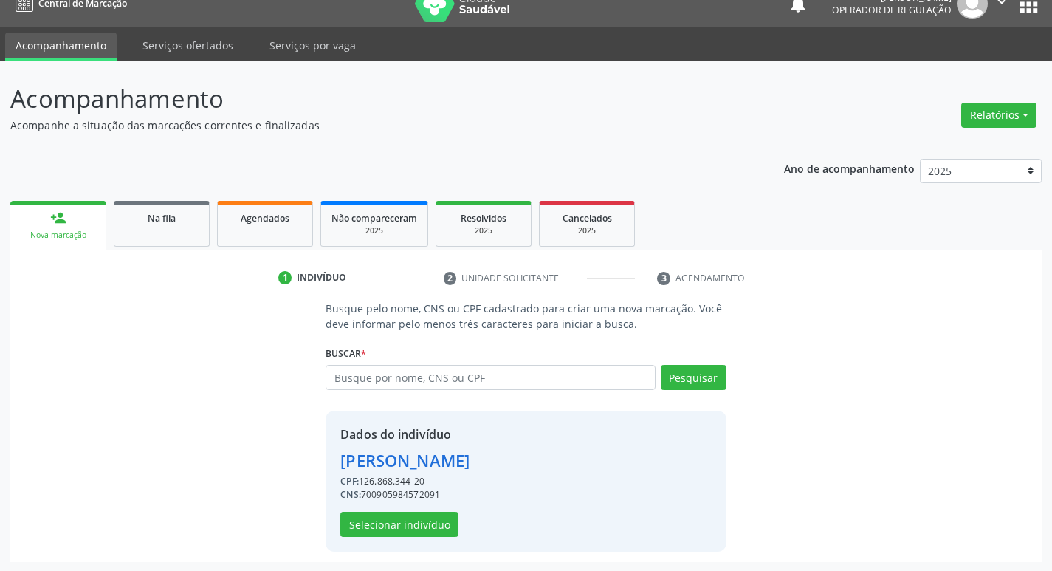
scroll to position [21, 0]
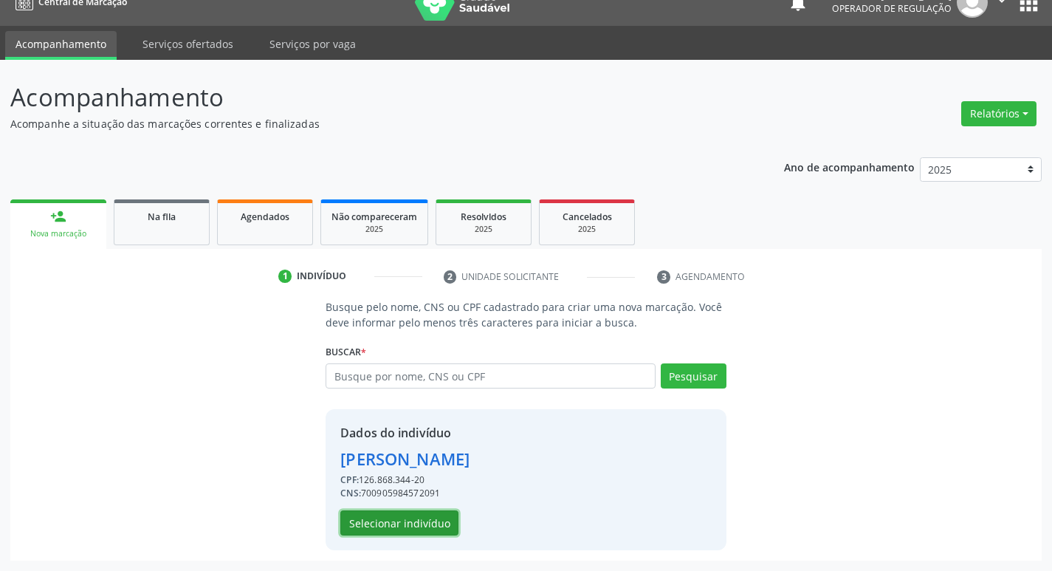
click at [413, 522] on button "Selecionar indivíduo" at bounding box center [399, 522] width 118 height 25
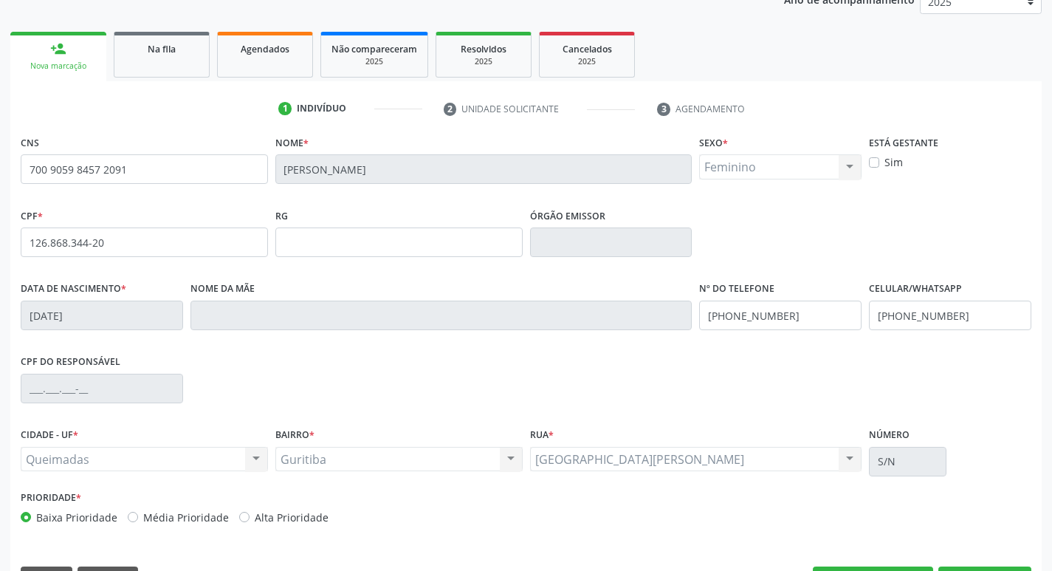
scroll to position [156, 0]
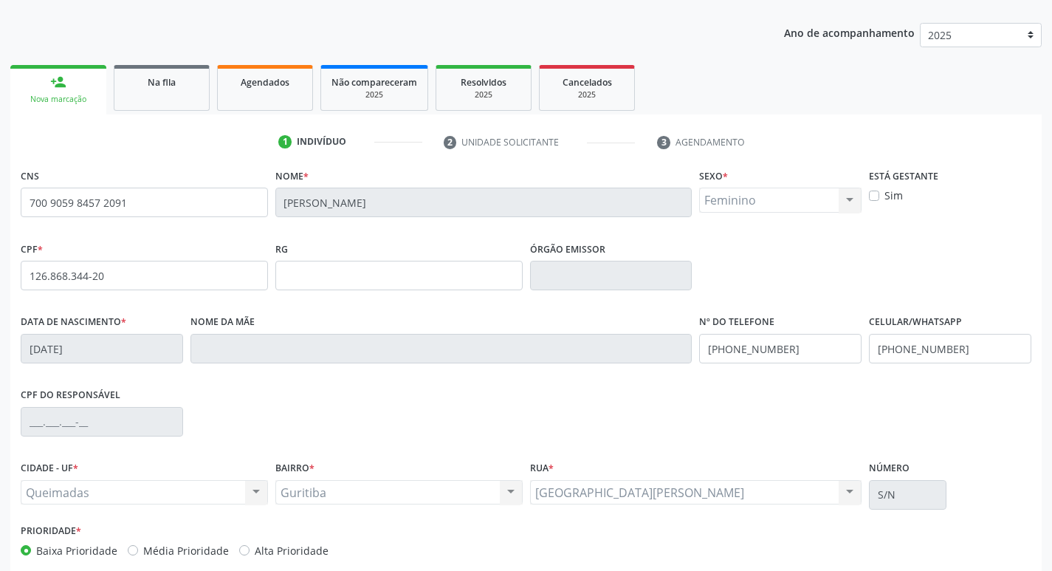
click at [61, 98] on div "Nova marcação" at bounding box center [58, 99] width 75 height 11
click at [187, 86] on div "Na fila" at bounding box center [162, 81] width 74 height 15
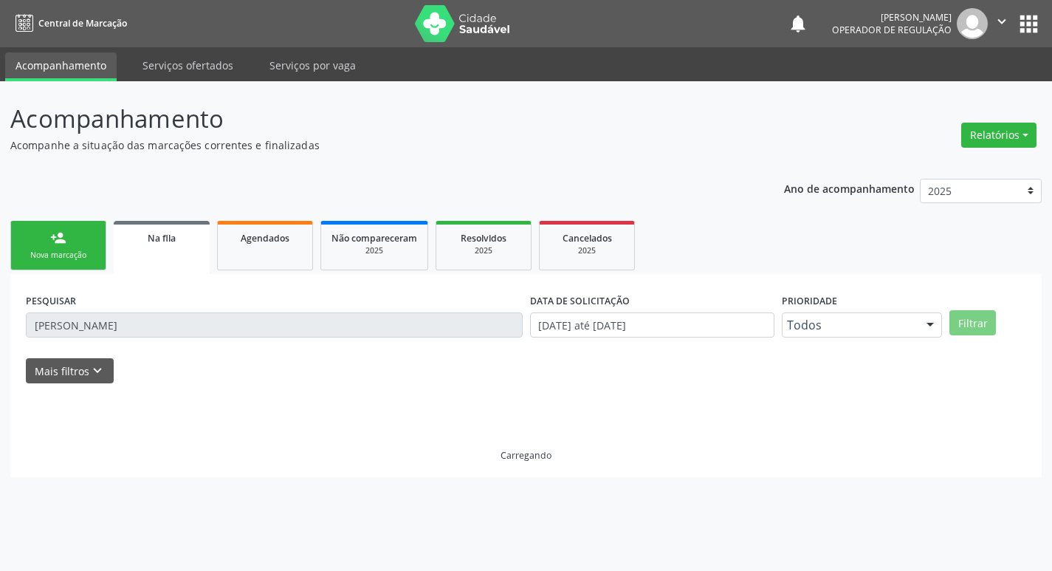
scroll to position [0, 0]
click at [77, 232] on link "person_add Nova marcação" at bounding box center [58, 245] width 96 height 49
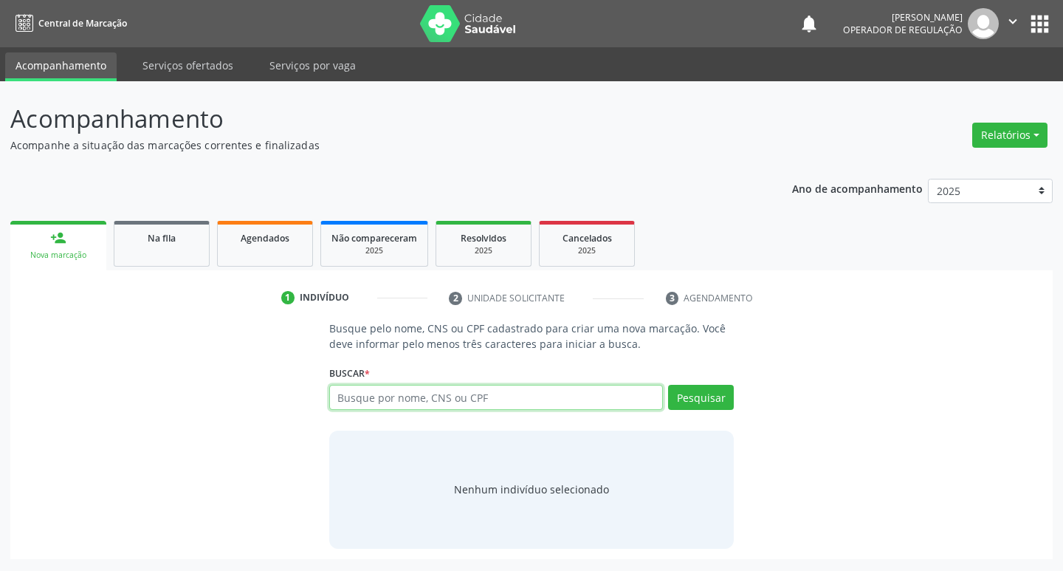
click at [365, 393] on input "text" at bounding box center [496, 397] width 334 height 25
click at [387, 399] on input "text" at bounding box center [496, 397] width 334 height 25
type input "700008984671007"
click at [680, 386] on button "Pesquisar" at bounding box center [701, 397] width 66 height 25
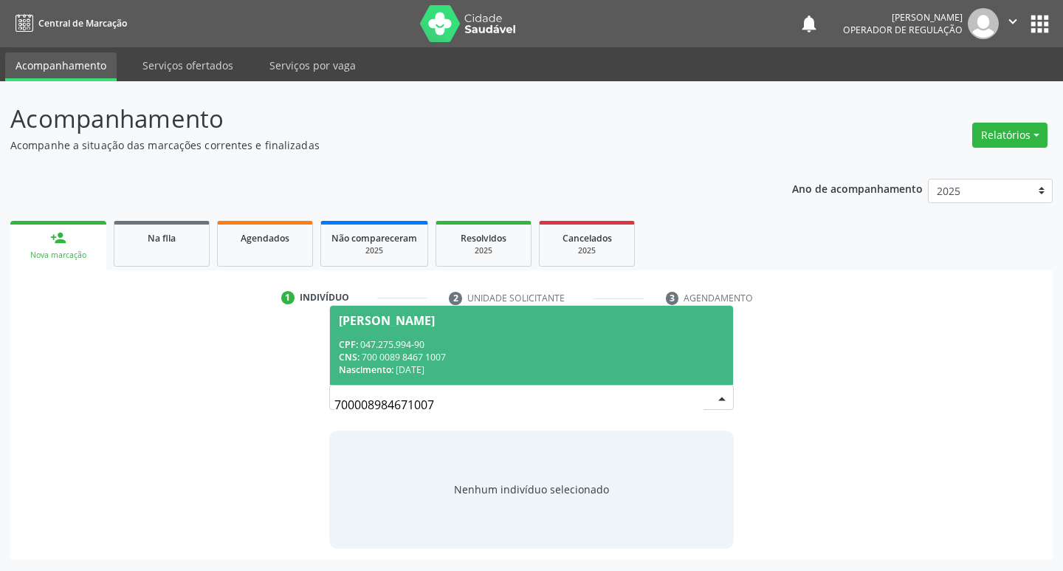
click at [426, 355] on div "CNS: 700 0089 8467 1007" at bounding box center [532, 357] width 386 height 13
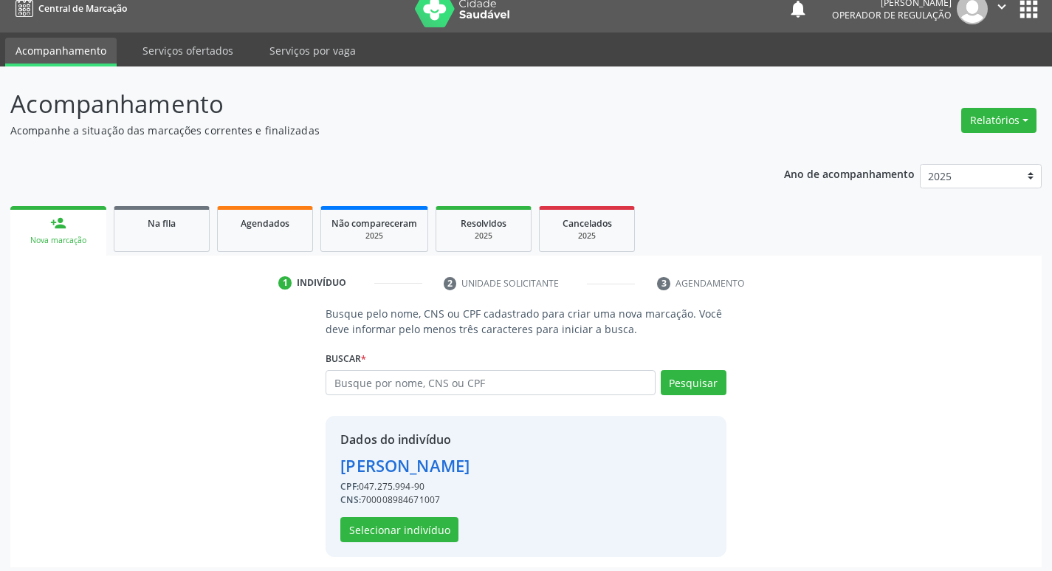
scroll to position [21, 0]
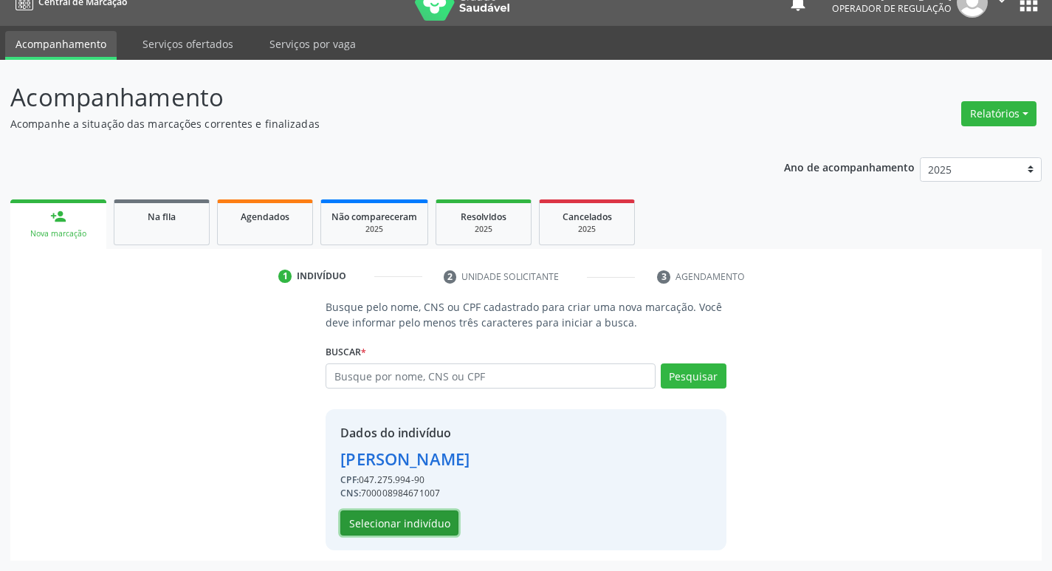
click at [428, 520] on button "Selecionar indivíduo" at bounding box center [399, 522] width 118 height 25
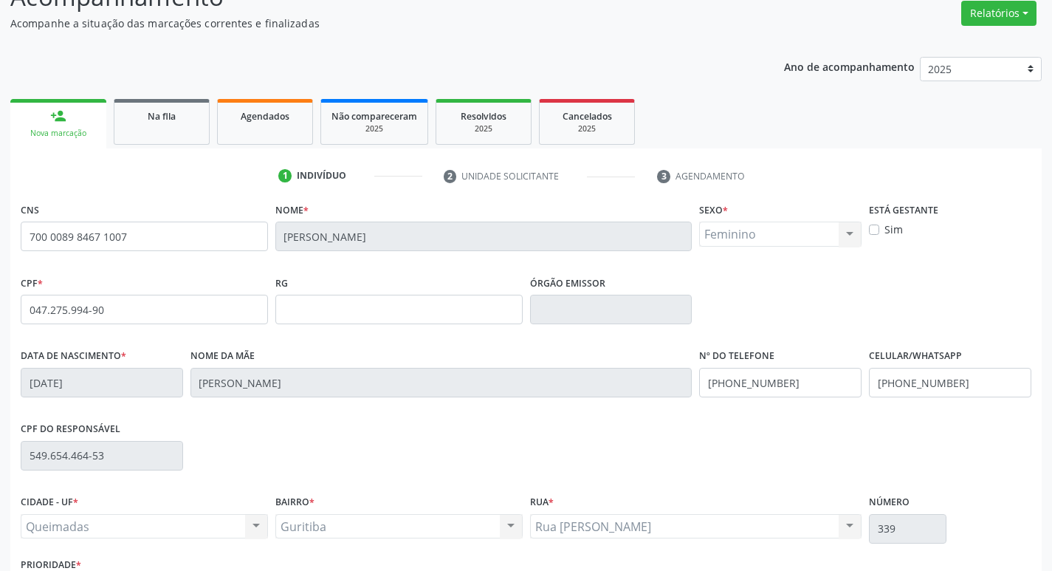
scroll to position [230, 0]
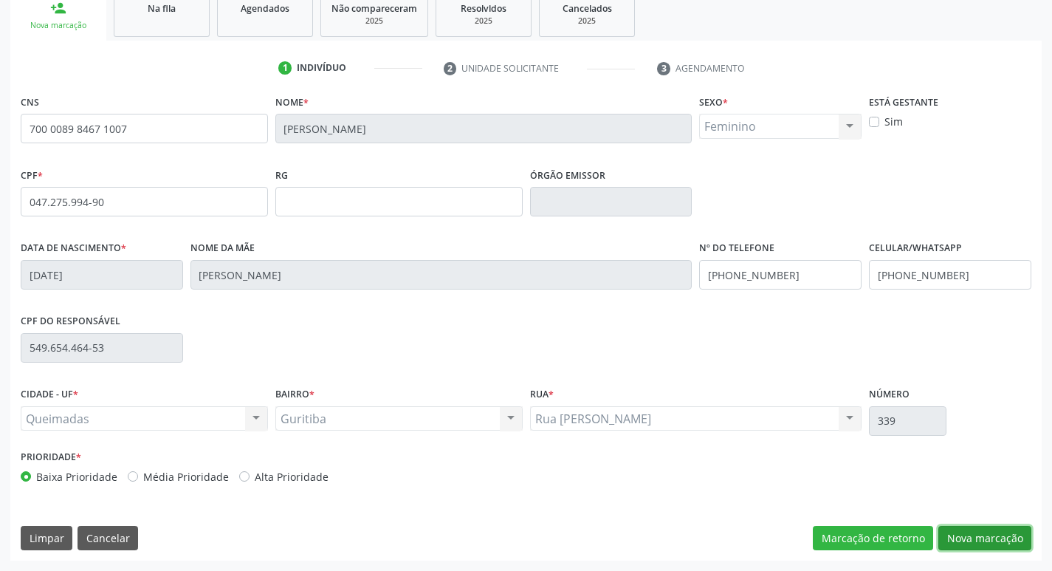
click at [1009, 532] on button "Nova marcação" at bounding box center [984, 538] width 93 height 25
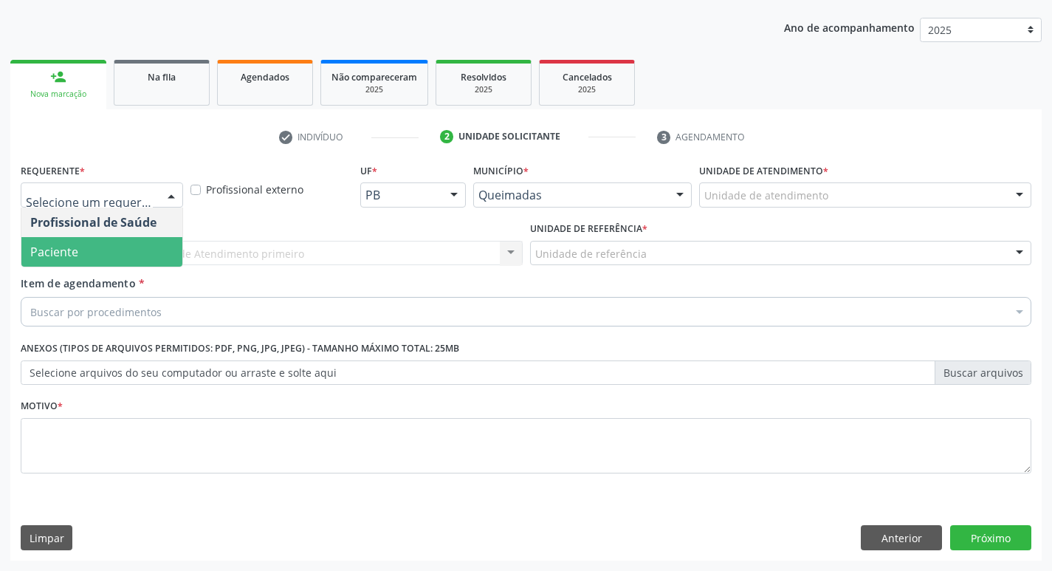
click at [77, 254] on span "Paciente" at bounding box center [101, 252] width 161 height 30
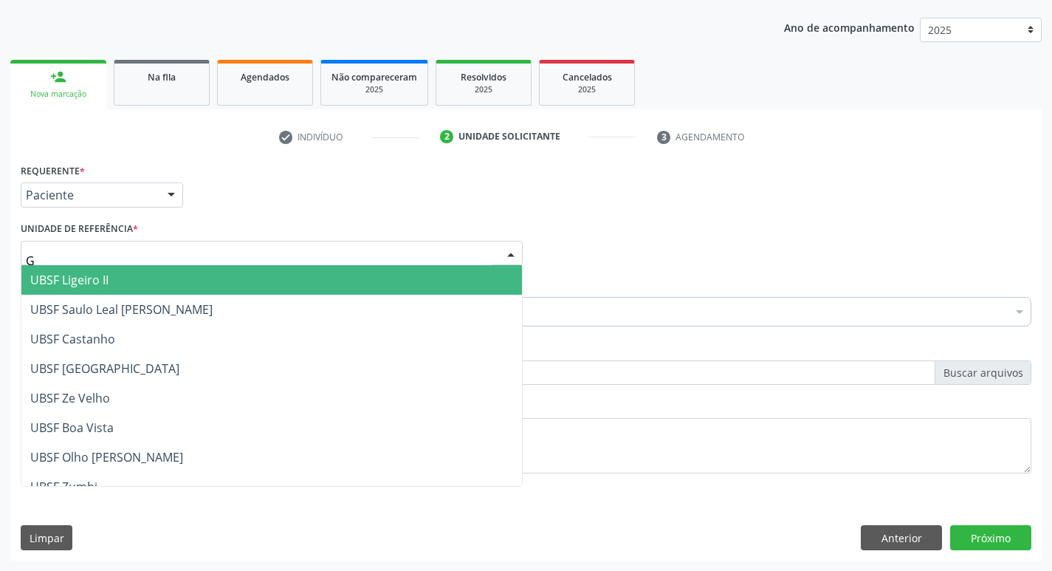
type input "GU"
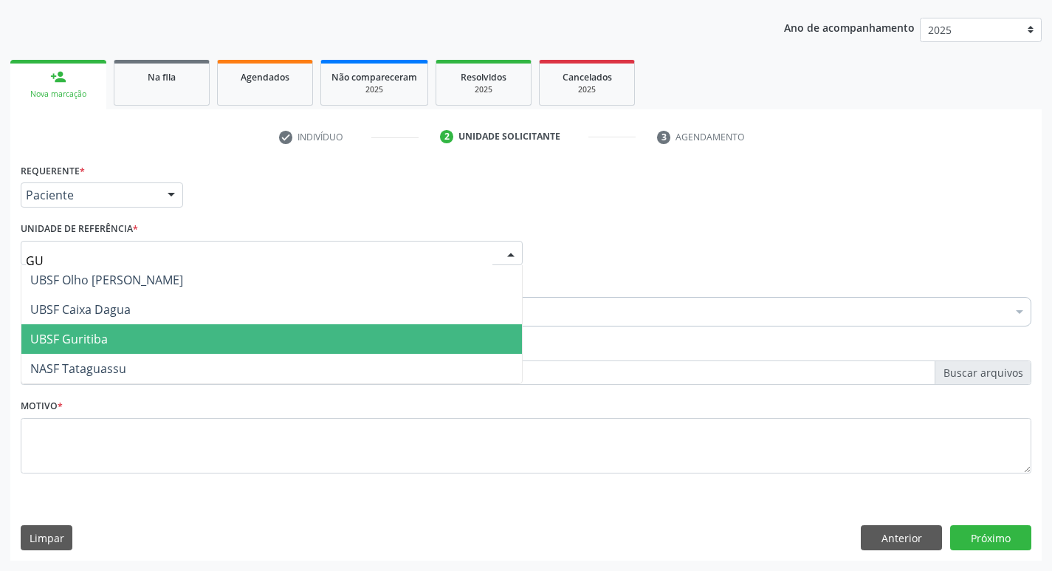
click at [110, 350] on span "UBSF Guritiba" at bounding box center [271, 339] width 500 height 30
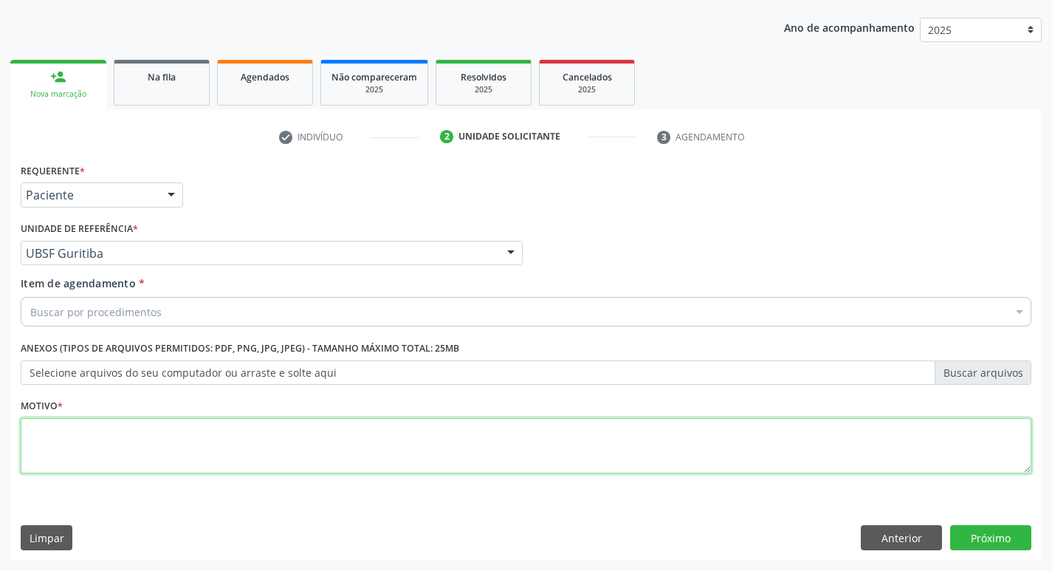
click at [104, 430] on textarea at bounding box center [526, 446] width 1010 height 56
type textarea "AVALIACAO"
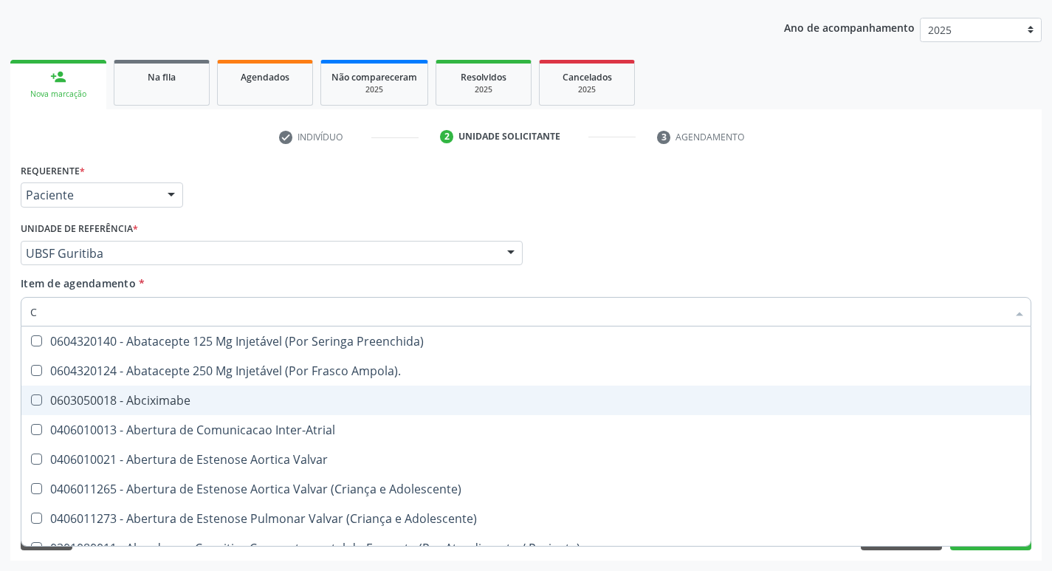
type input "CULTURA"
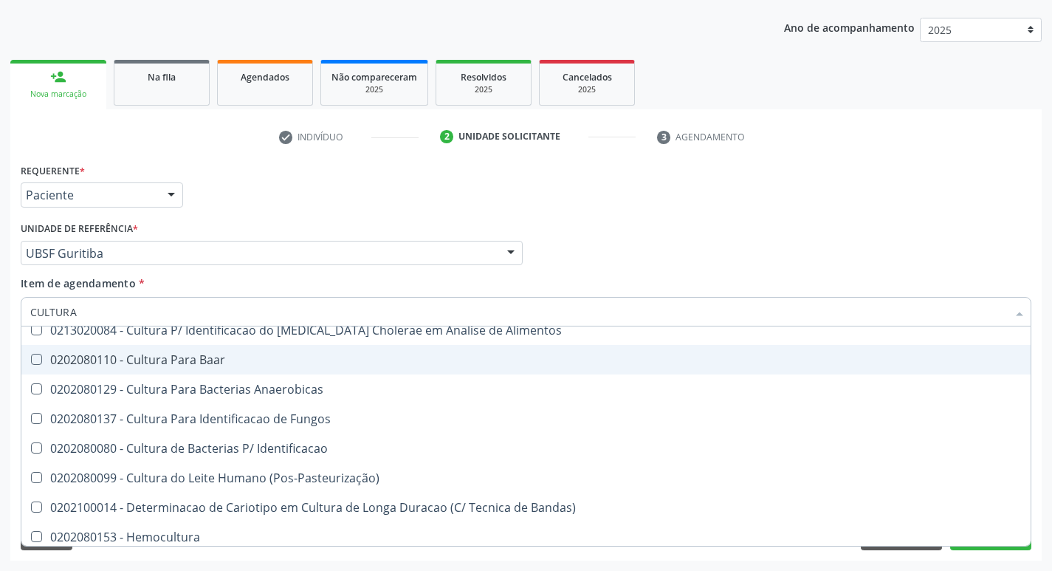
scroll to position [106, 0]
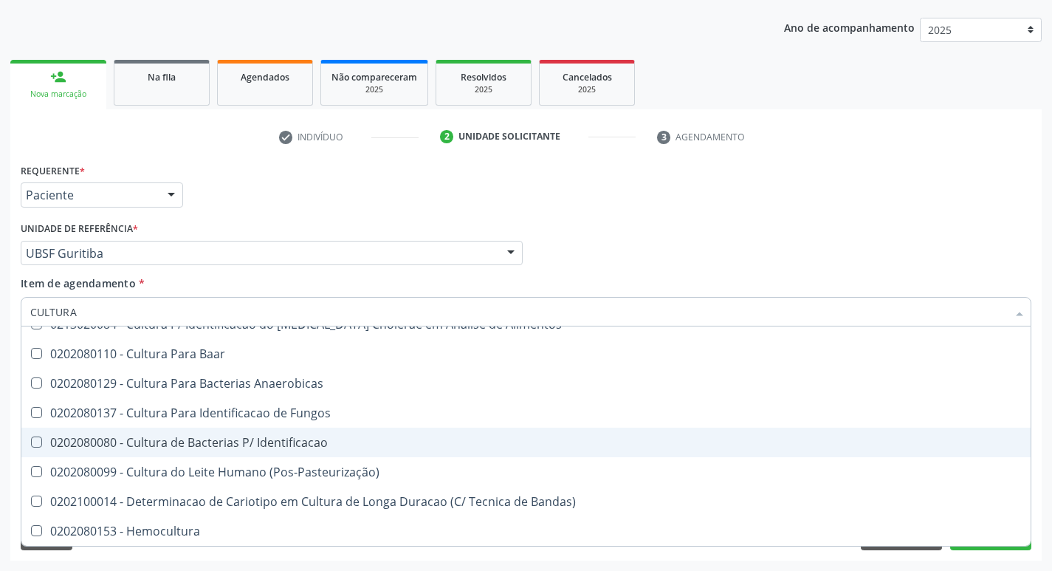
click at [300, 436] on div "0202080080 - Cultura de Bacterias P/ Identificacao" at bounding box center [525, 442] width 991 height 12
checkbox Identificacao "true"
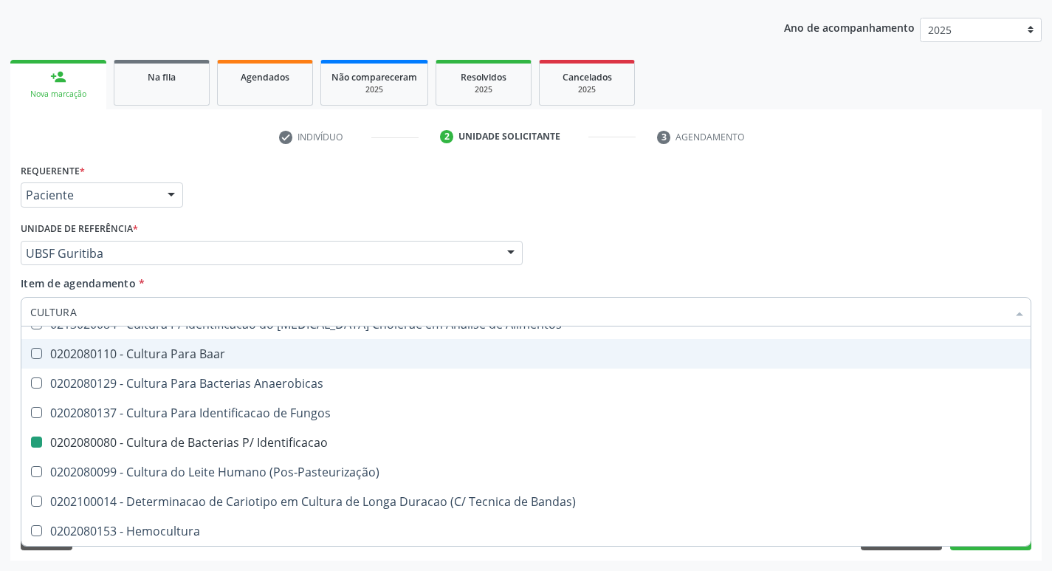
click at [881, 151] on div "check Indivíduo 2 Unidade solicitante 3 Agendamento CNS 700 0089 8467 1007 Nome…" at bounding box center [525, 342] width 1031 height 435
checkbox Herpesvirus "true"
checkbox Identificacao "false"
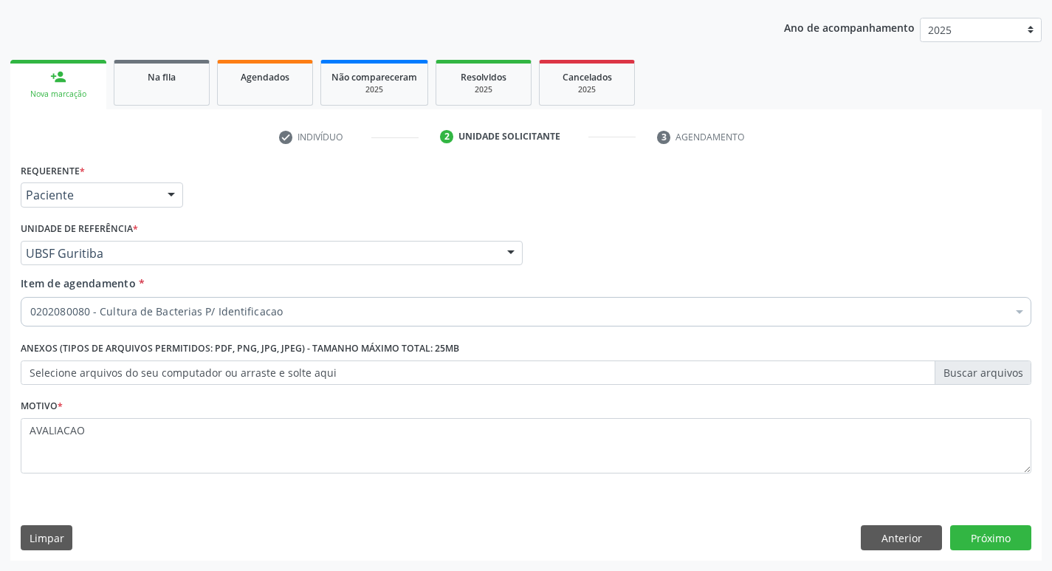
scroll to position [0, 0]
click at [994, 541] on button "Próximo" at bounding box center [990, 537] width 81 height 25
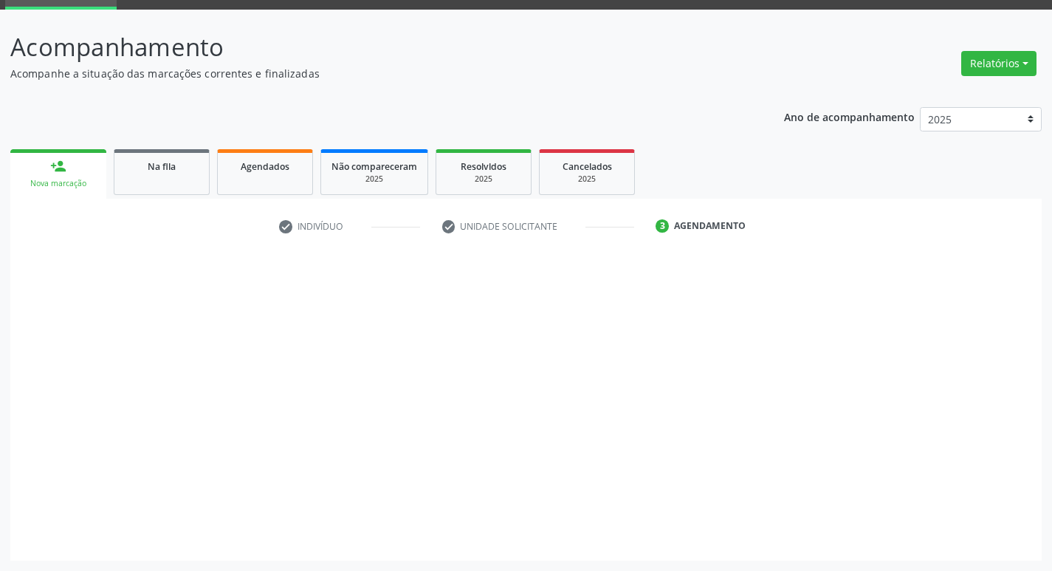
scroll to position [72, 0]
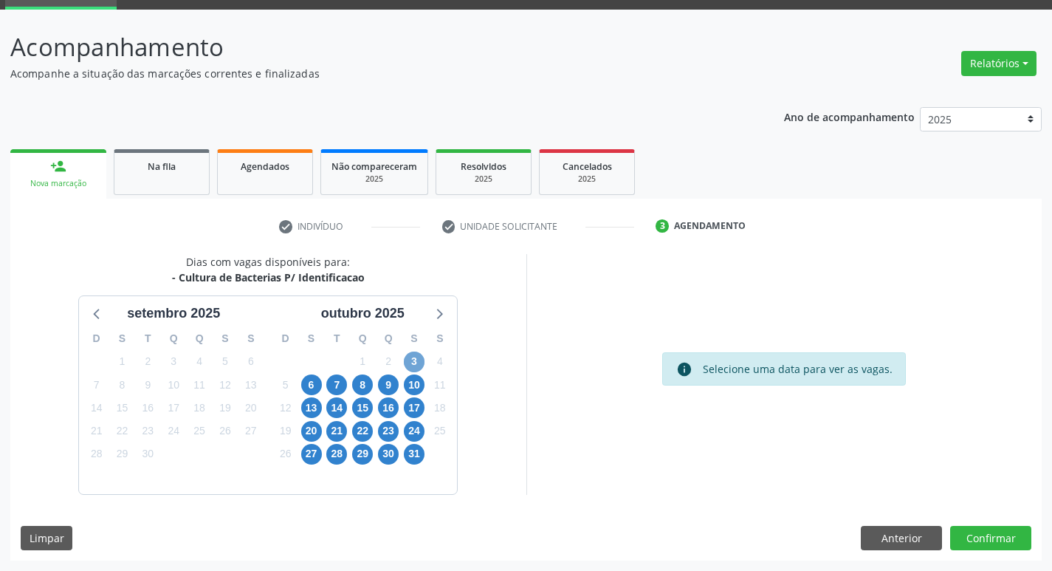
click at [413, 365] on span "3" at bounding box center [414, 361] width 21 height 21
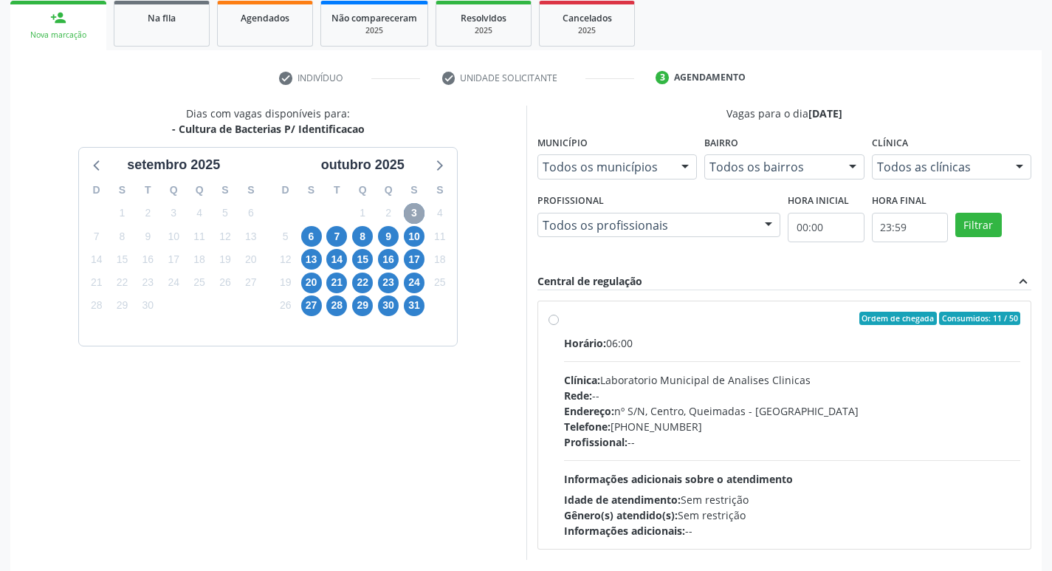
scroll to position [285, 0]
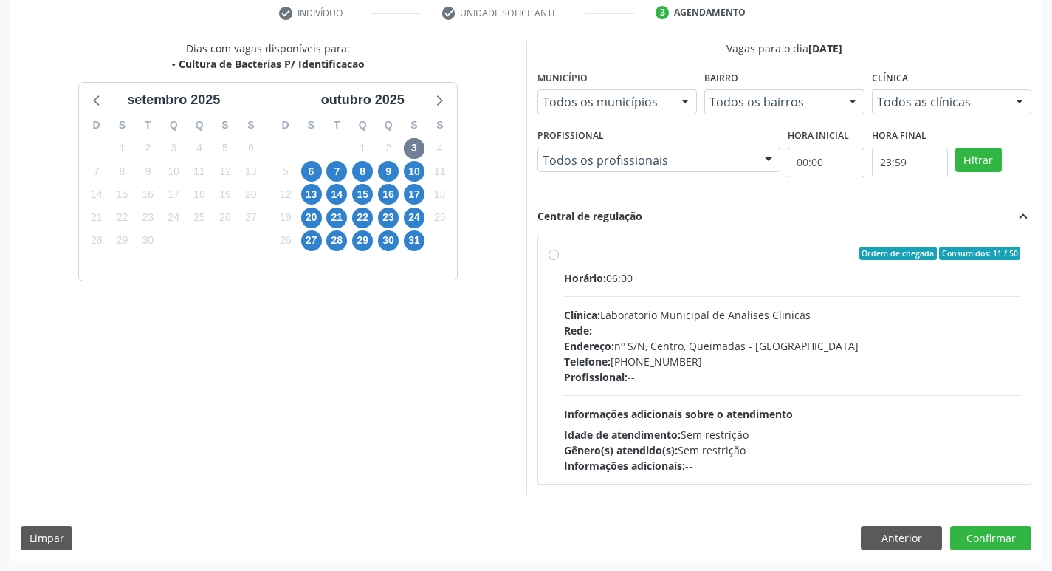
click at [621, 293] on div "Horário: 06:00 Clínica: Laboratorio Municipal de Analises Clinicas Rede: -- End…" at bounding box center [792, 371] width 457 height 203
click at [559, 260] on input "Ordem de chegada Consumidos: 11 / 50 Horário: 06:00 Clínica: Laboratorio Munici…" at bounding box center [553, 253] width 10 height 13
radio input "true"
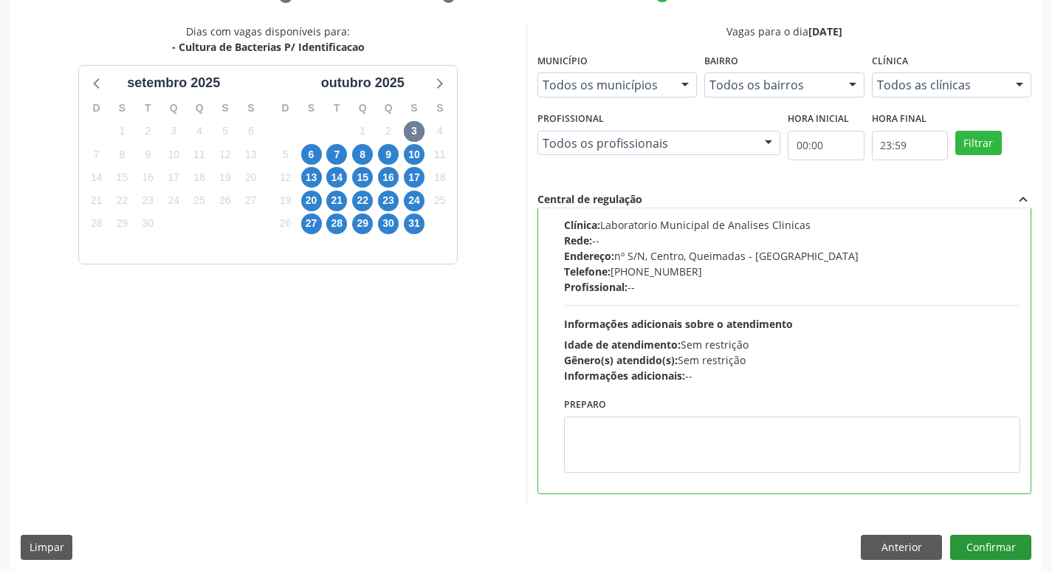
scroll to position [311, 0]
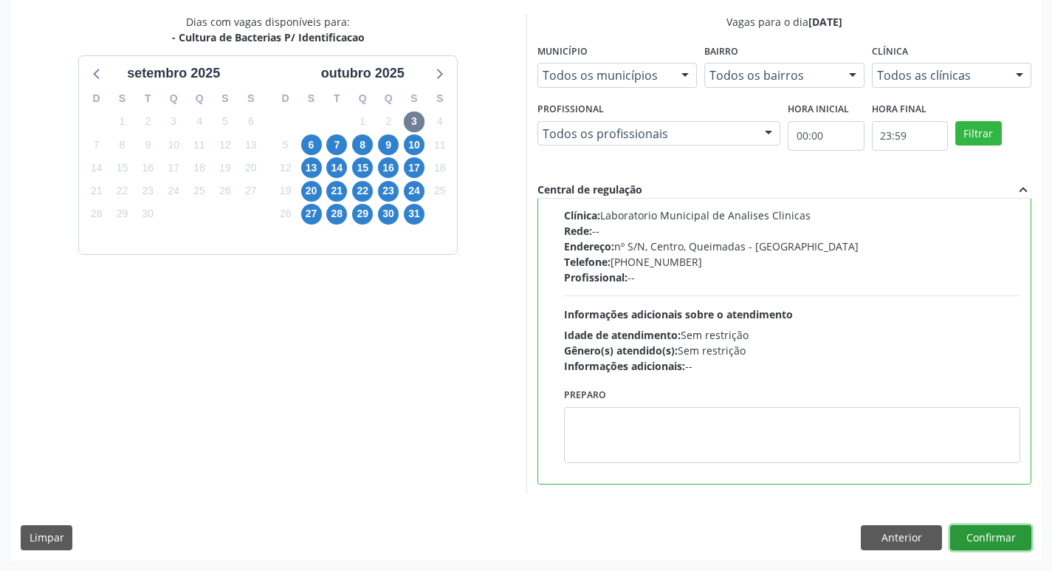
click at [986, 527] on button "Confirmar" at bounding box center [990, 537] width 81 height 25
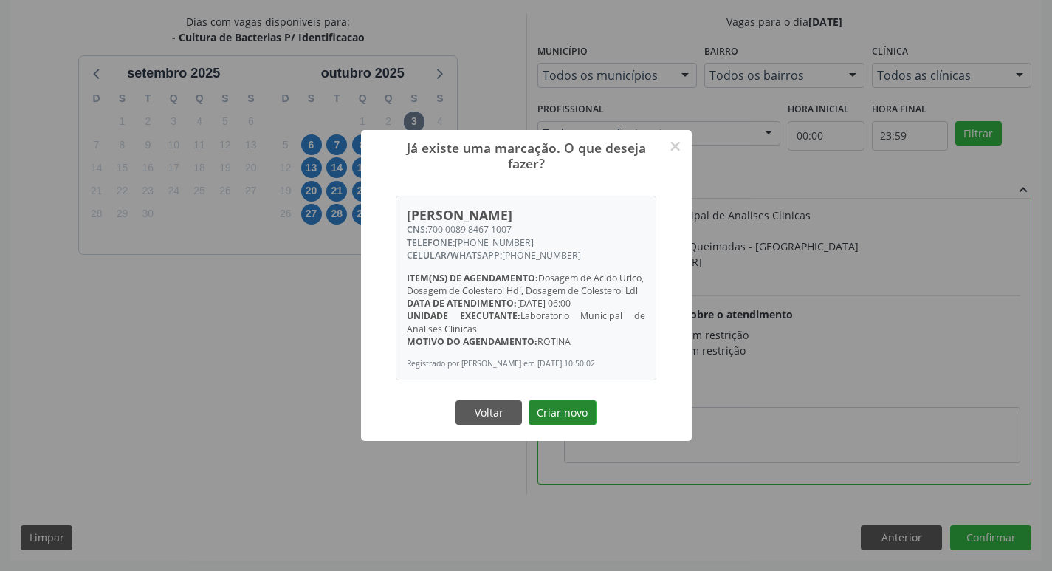
click at [576, 419] on button "Criar novo" at bounding box center [562, 412] width 68 height 25
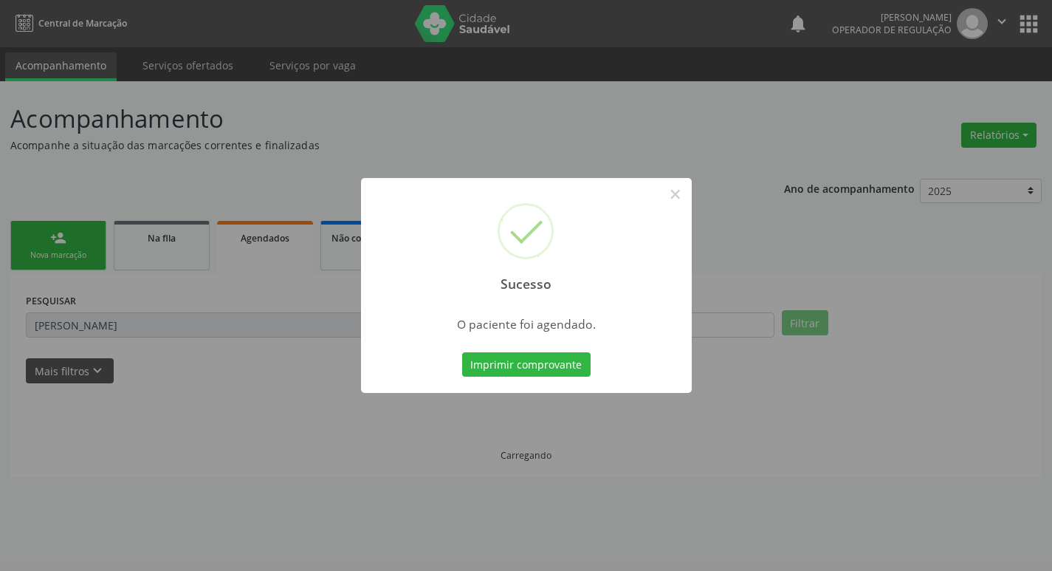
click at [554, 370] on div "Sucesso × O paciente foi agendado. Imprimir comprovante Cancel" at bounding box center [526, 285] width 1052 height 571
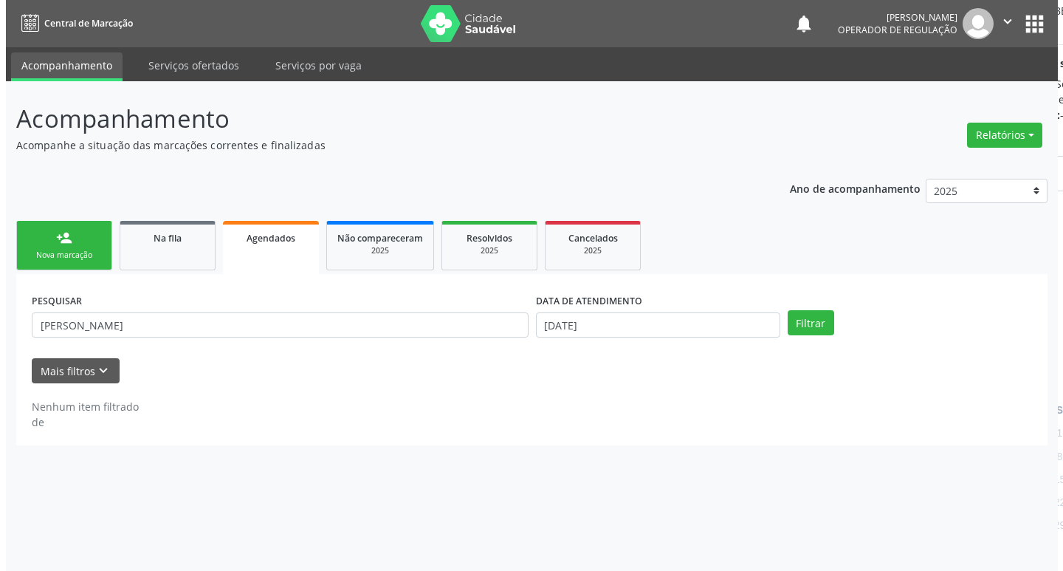
scroll to position [0, 0]
